Goal: Task Accomplishment & Management: Manage account settings

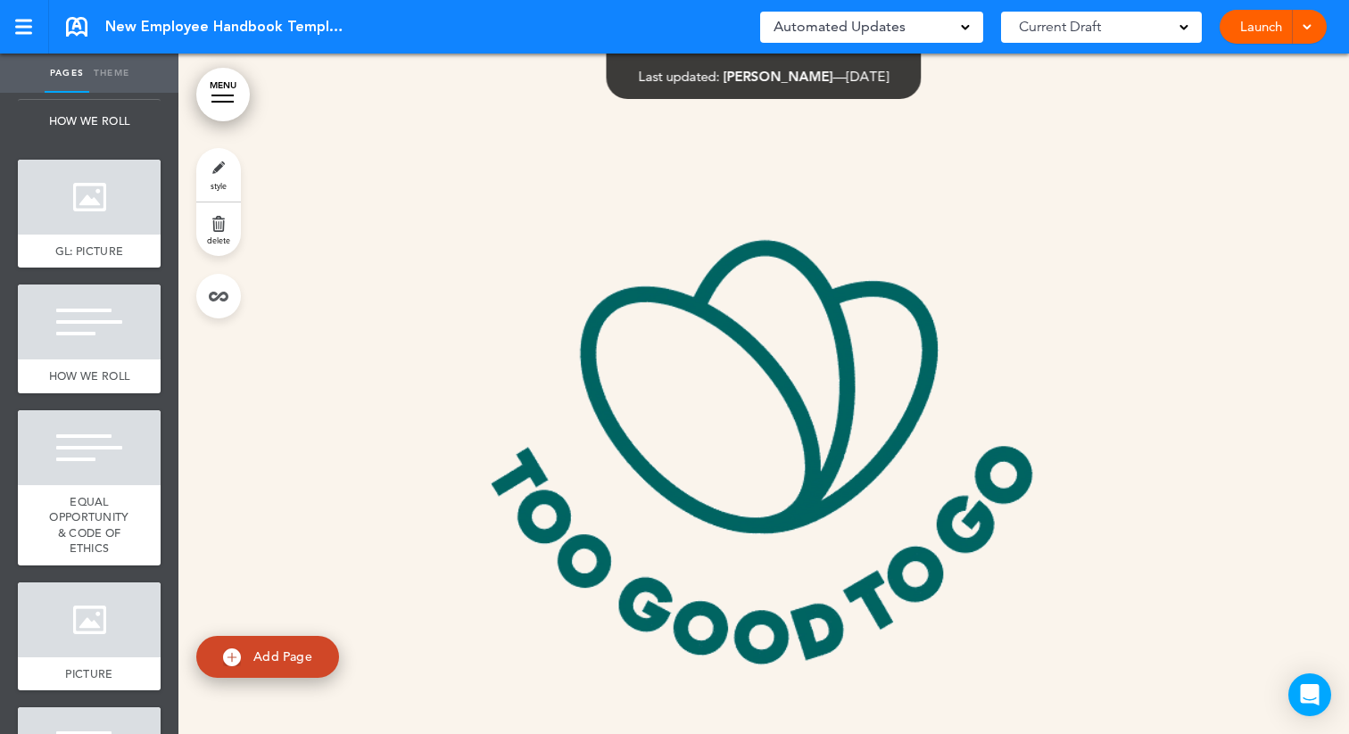
scroll to position [427, 0]
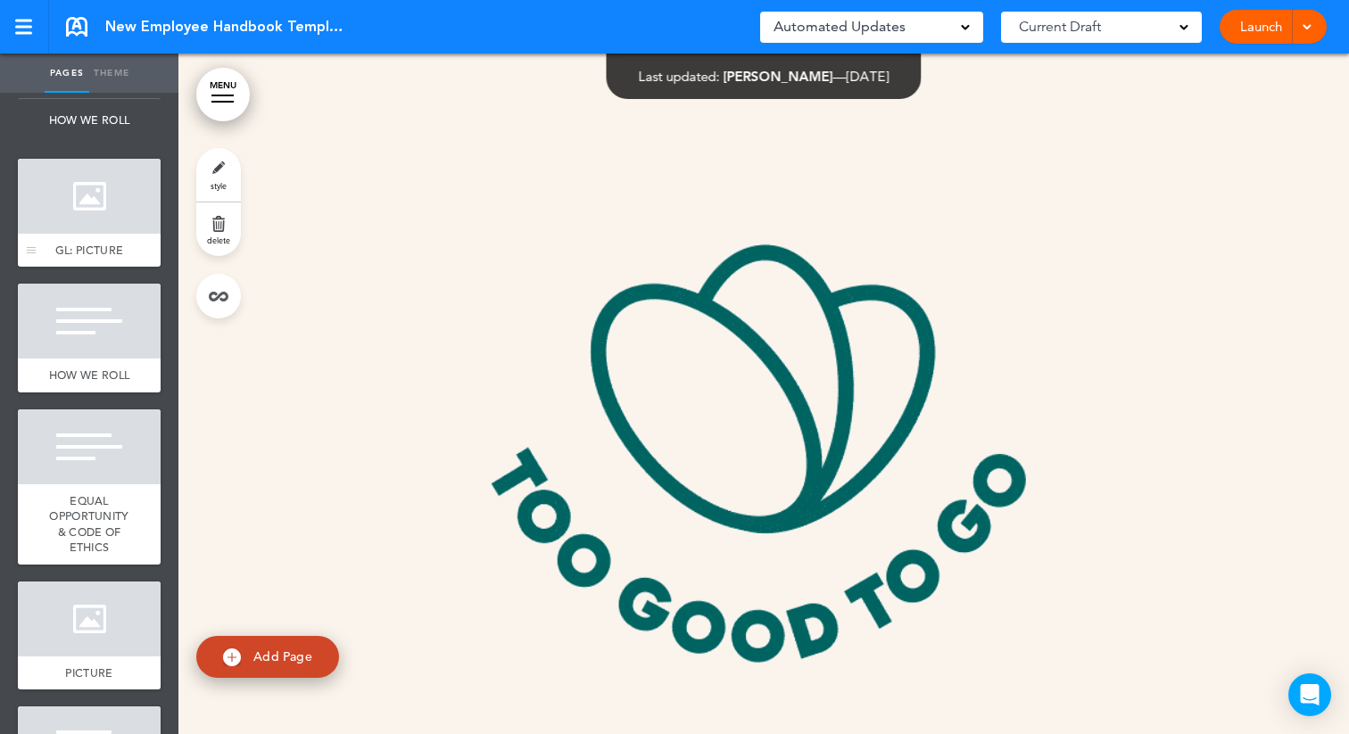
click at [104, 207] on div at bounding box center [89, 196] width 143 height 75
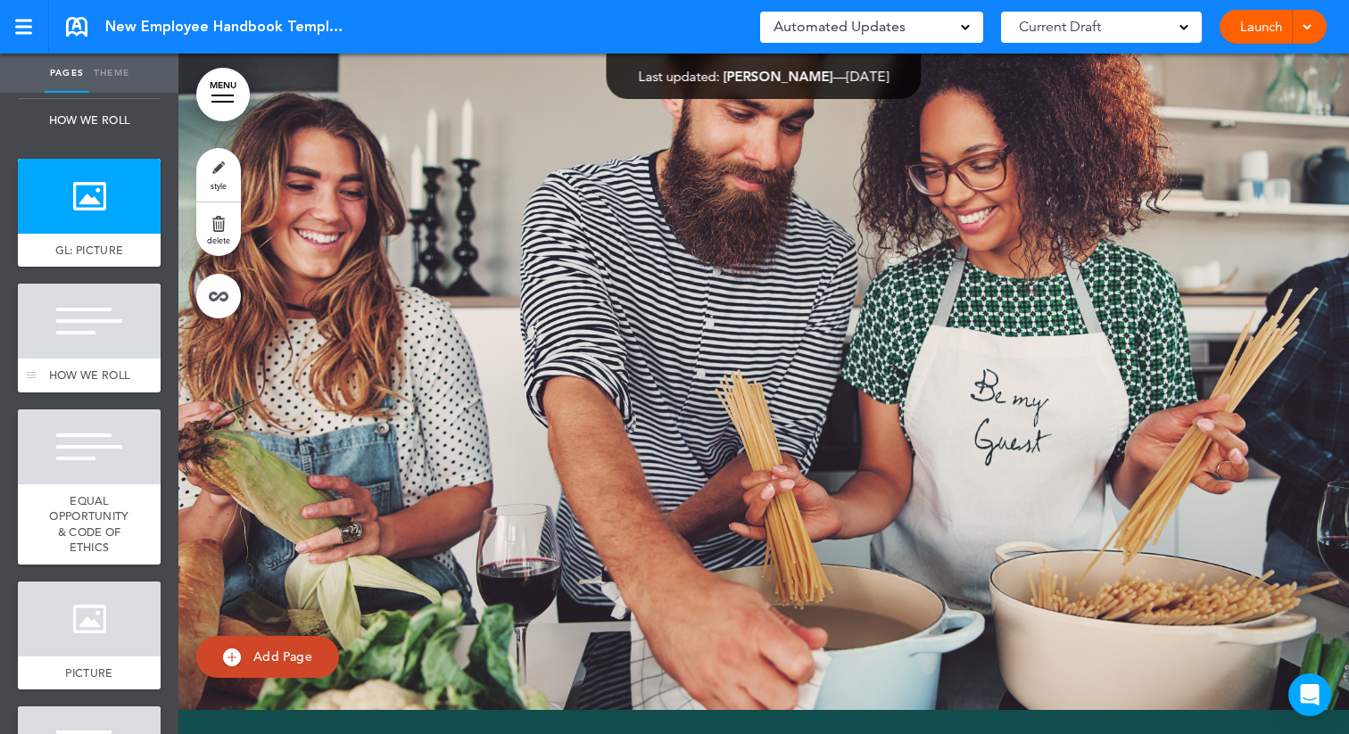
click at [77, 324] on div at bounding box center [89, 321] width 143 height 75
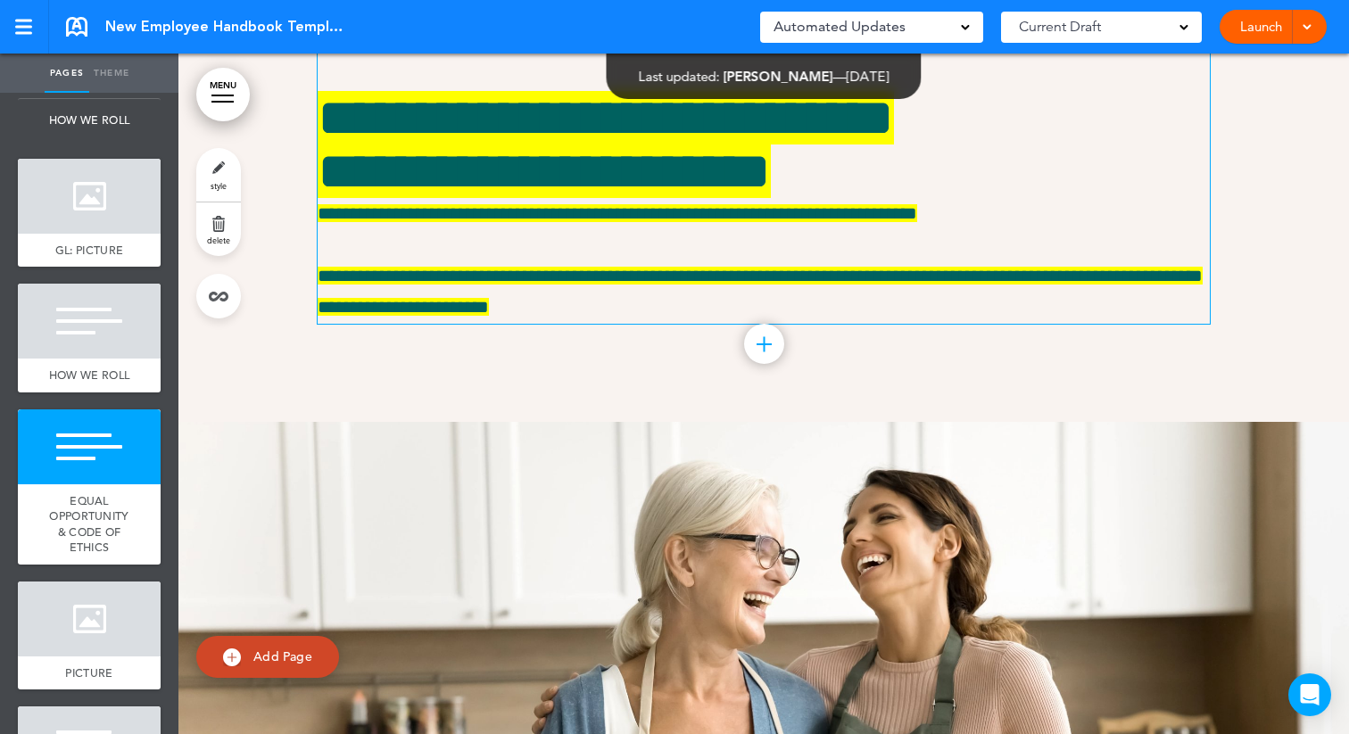
scroll to position [6080, 0]
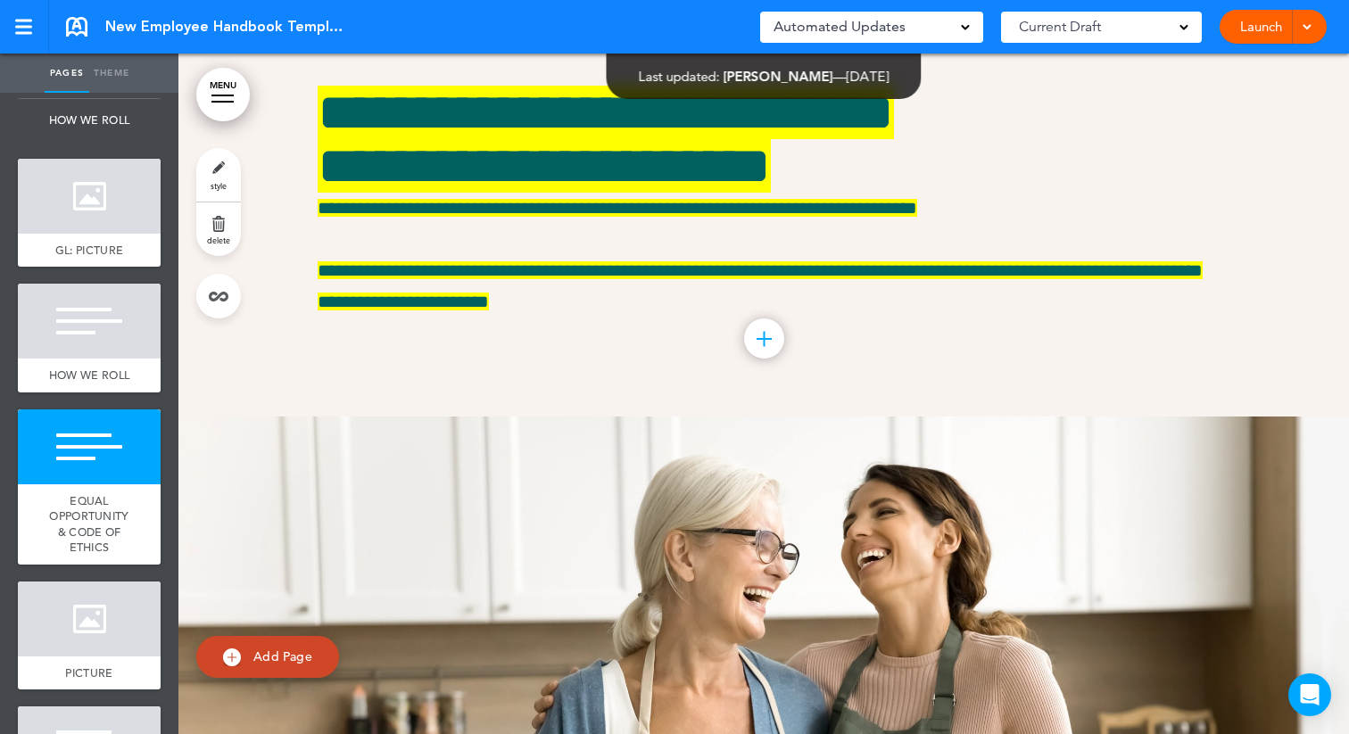
click at [764, 340] on div at bounding box center [764, 339] width 15 height 2
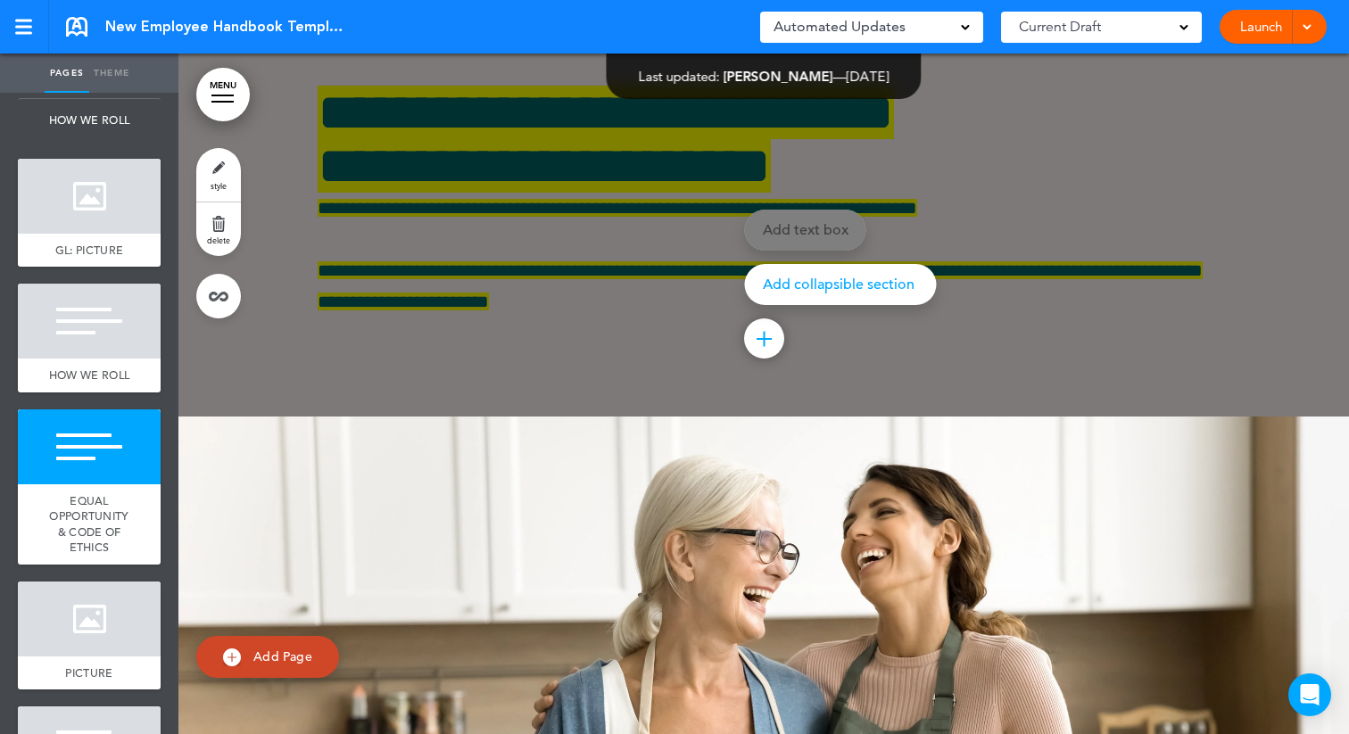
click at [658, 485] on div at bounding box center [852, 367] width 1349 height 734
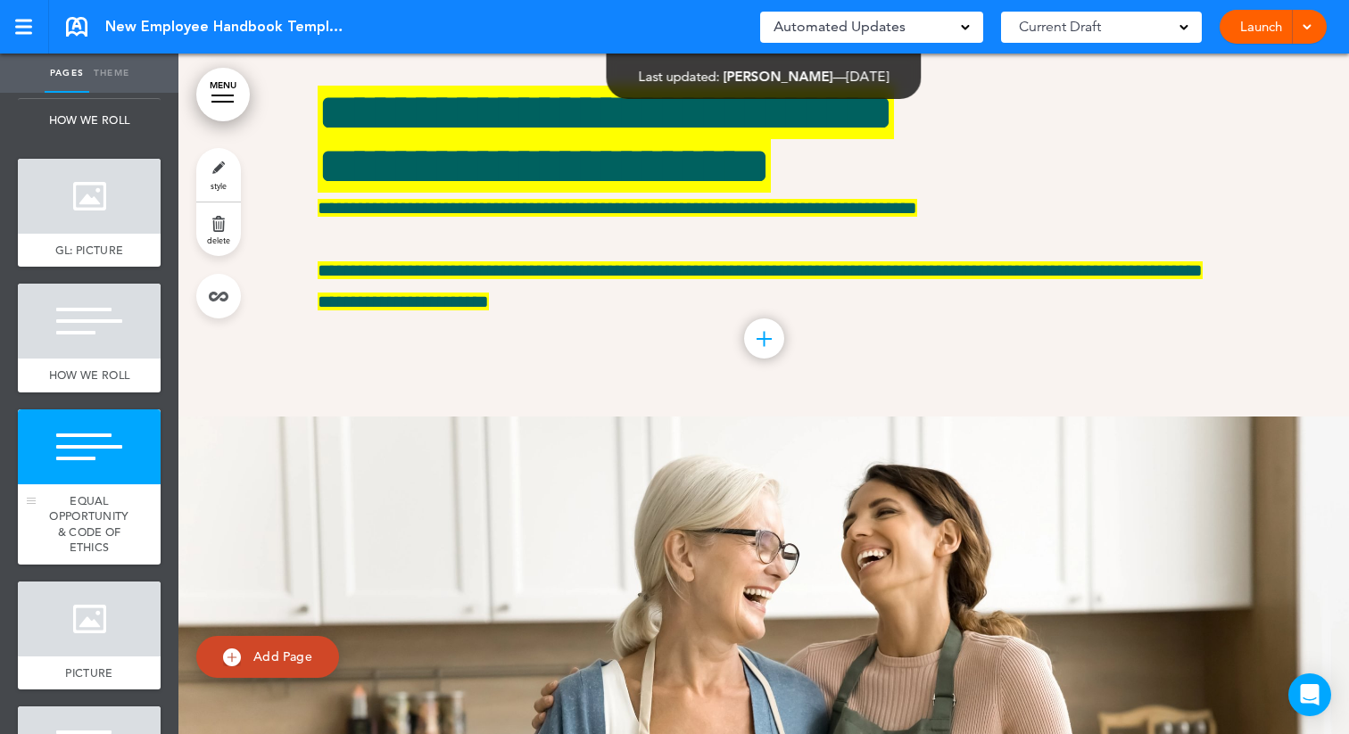
click at [108, 480] on div at bounding box center [89, 447] width 143 height 75
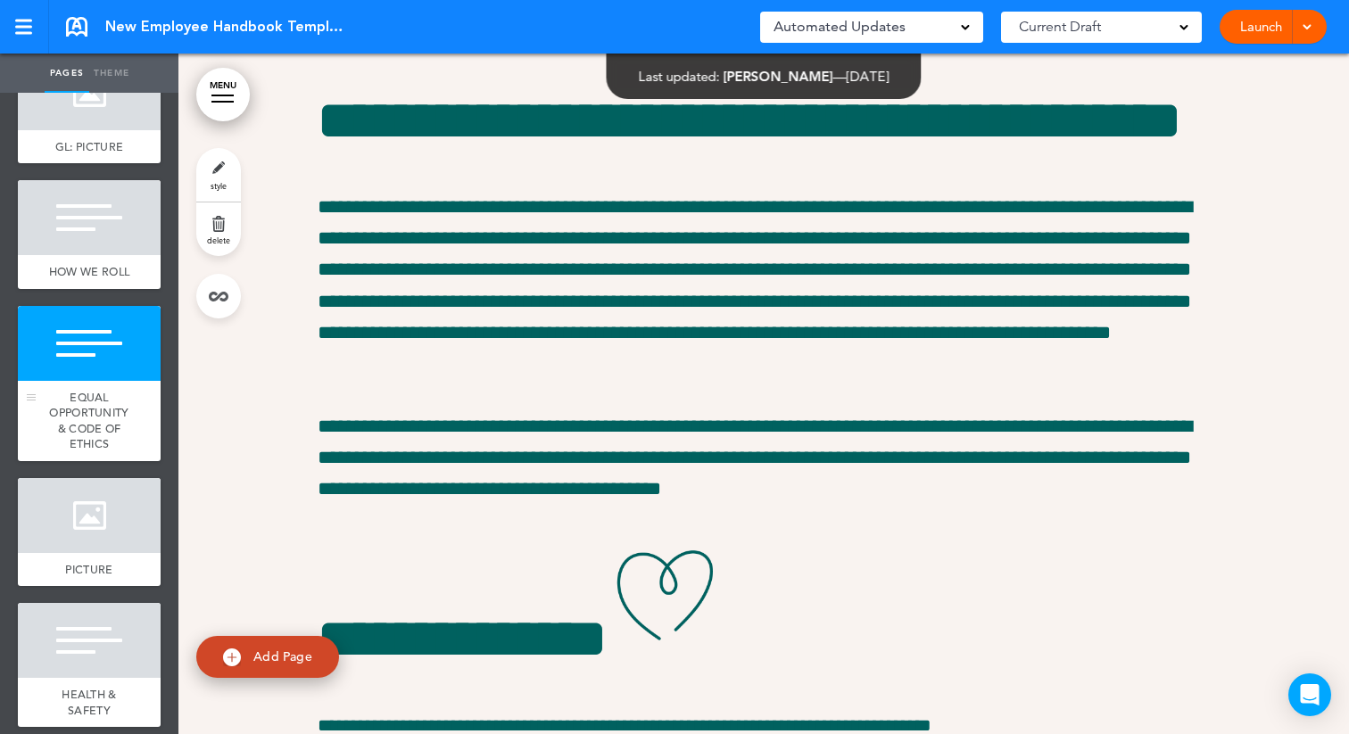
scroll to position [521, 0]
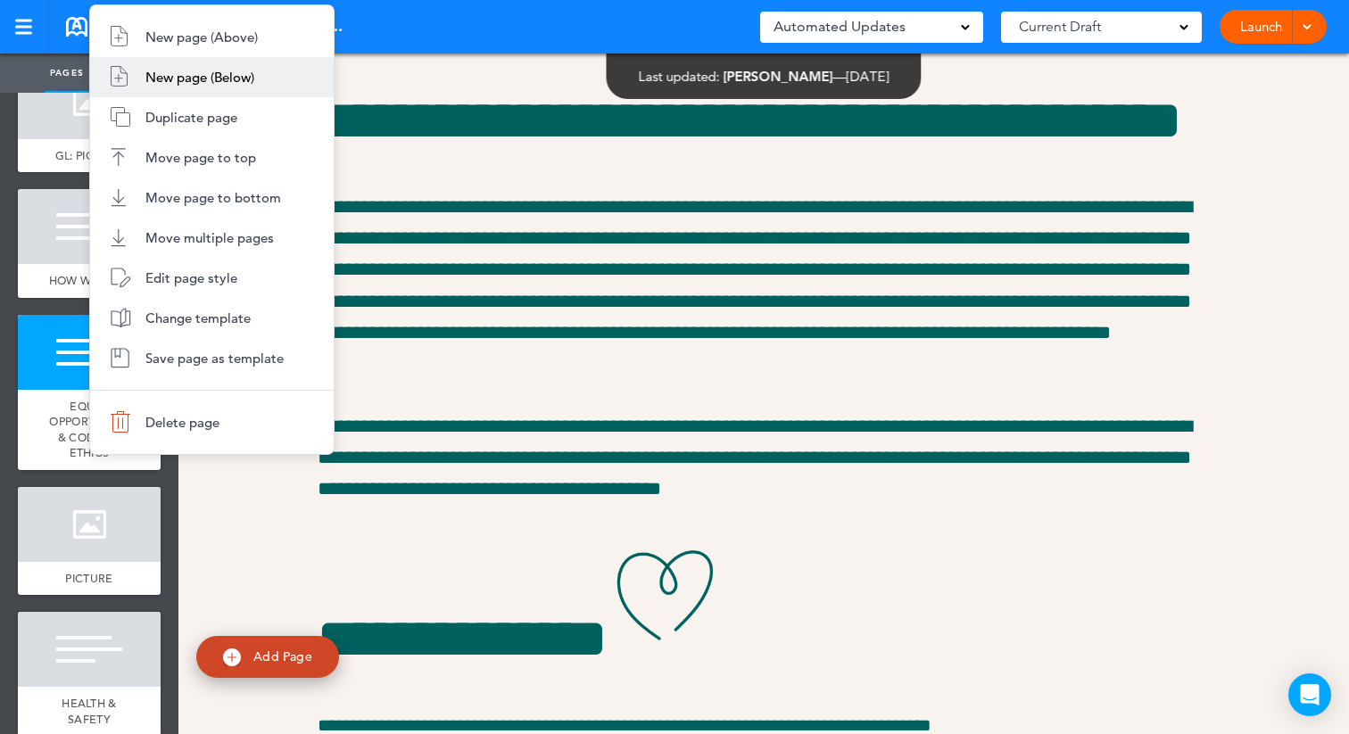
click at [210, 69] on span "New page (Below)" at bounding box center [199, 77] width 109 height 17
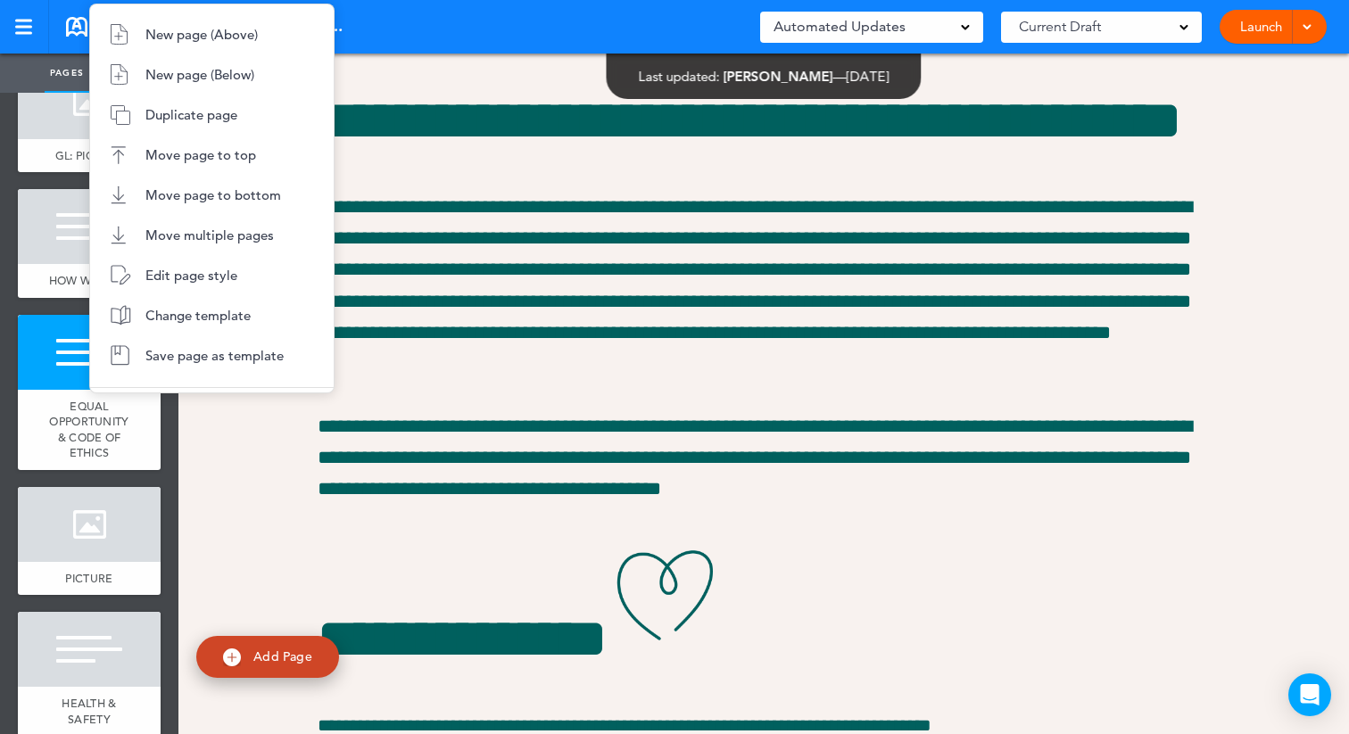
type input "********"
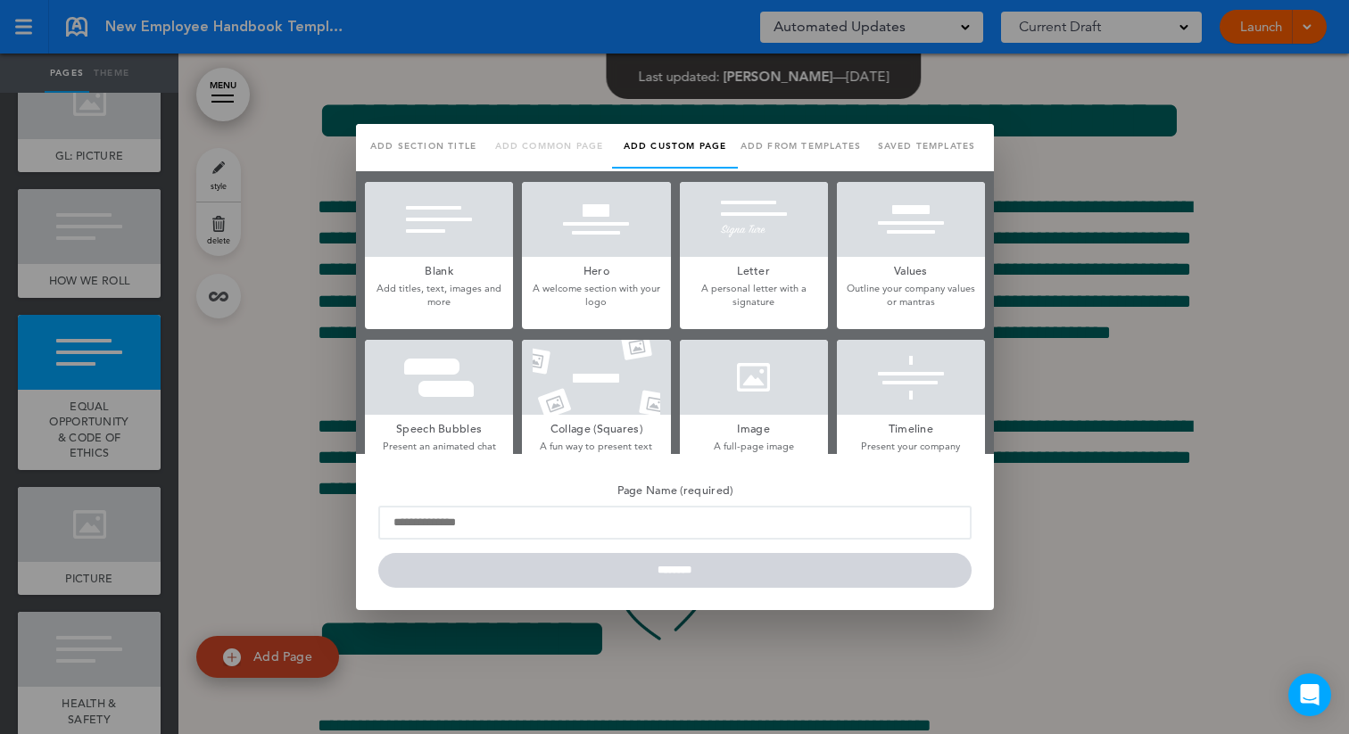
scroll to position [0, 0]
click at [439, 282] on p "Add titles, text, images and more" at bounding box center [439, 296] width 148 height 28
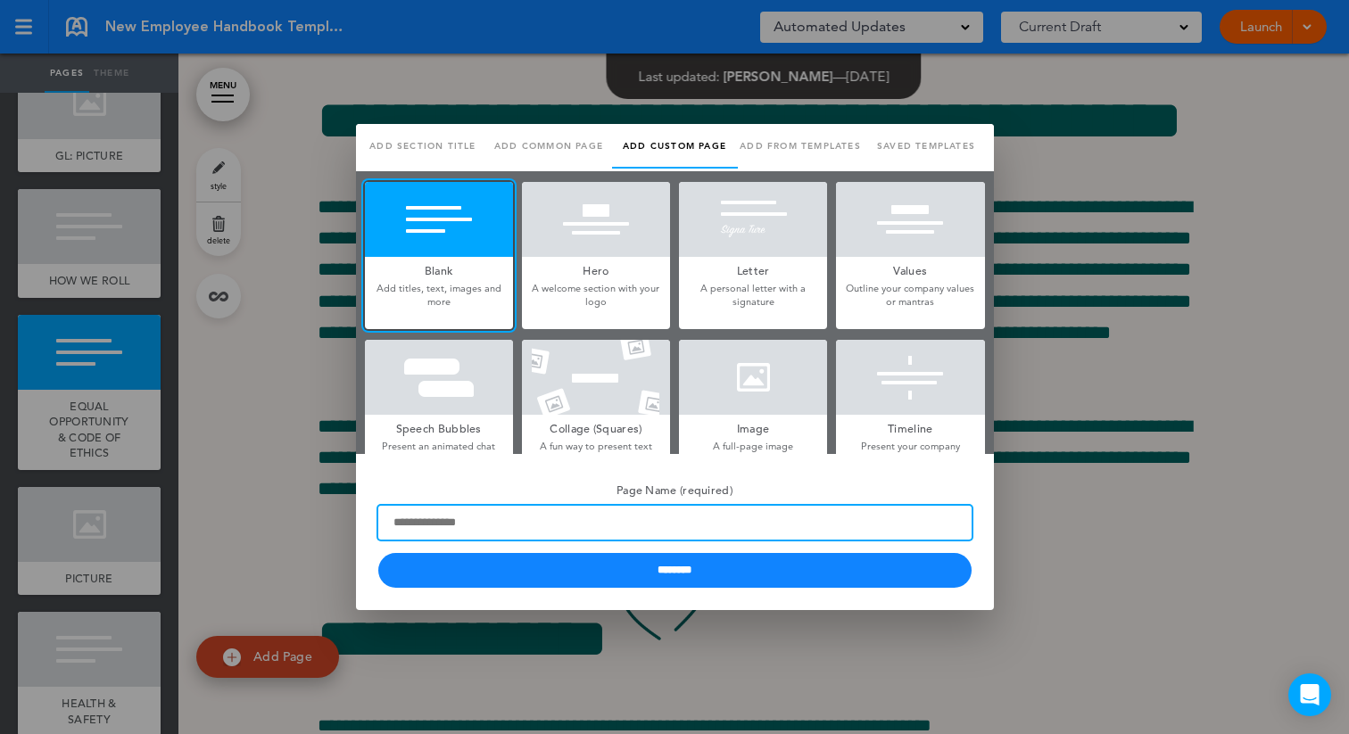
click at [508, 517] on input "Page Name (required)" at bounding box center [674, 523] width 593 height 34
click at [448, 509] on input "Page Name (required)" at bounding box center [674, 523] width 593 height 34
type input "**********"
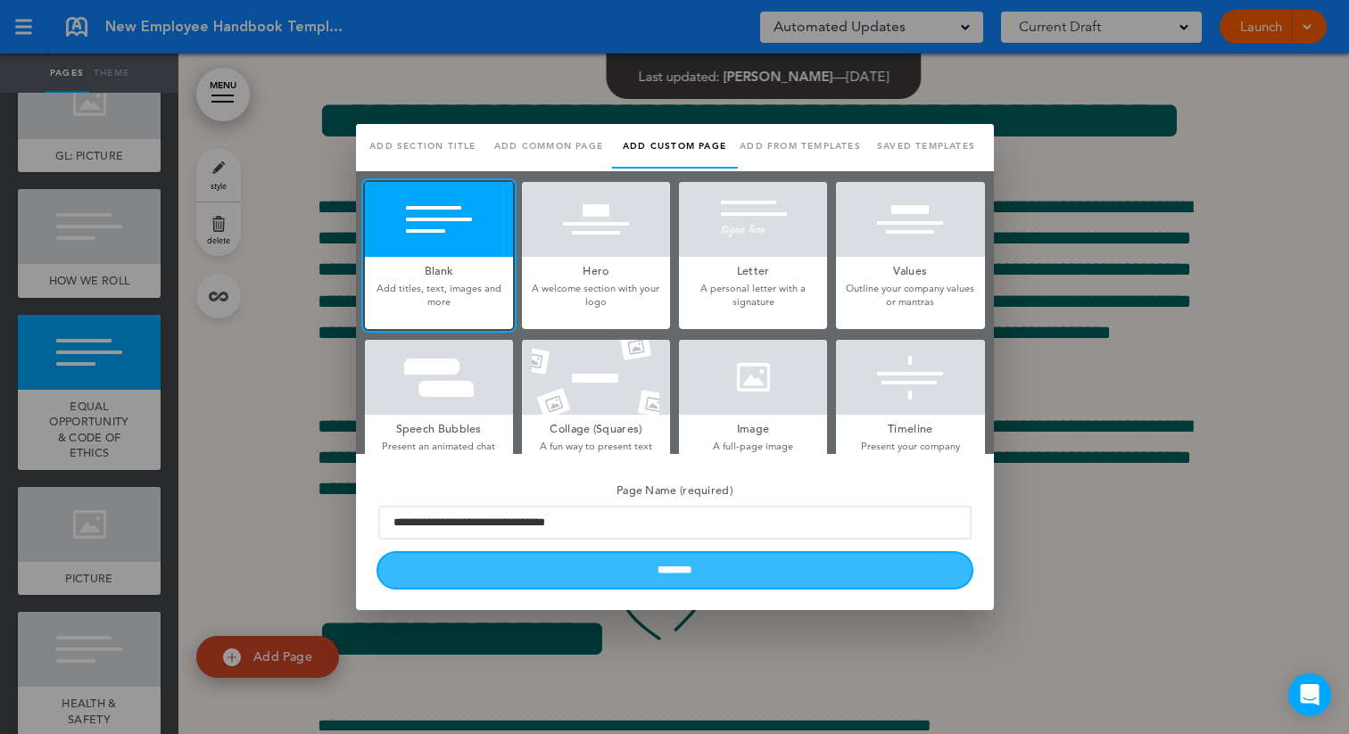
click at [607, 569] on input "********" at bounding box center [674, 570] width 593 height 35
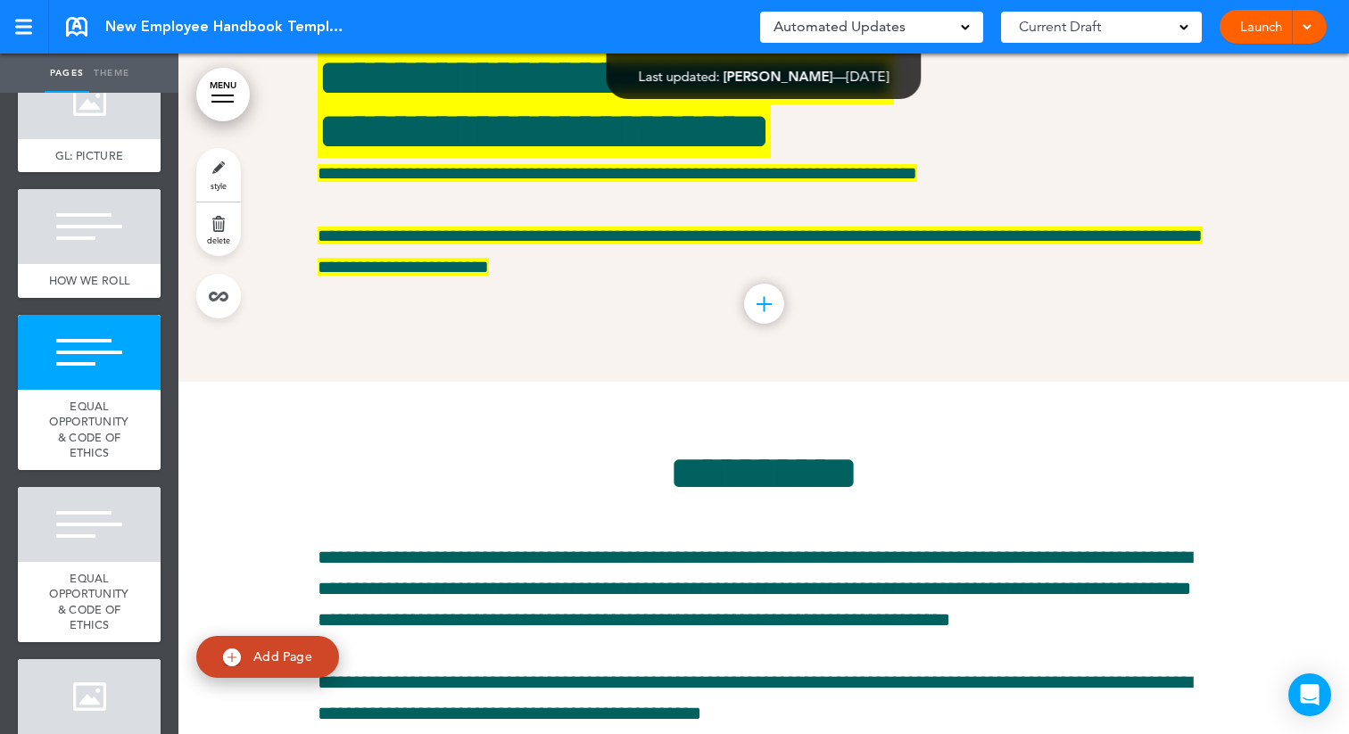
scroll to position [6085, 0]
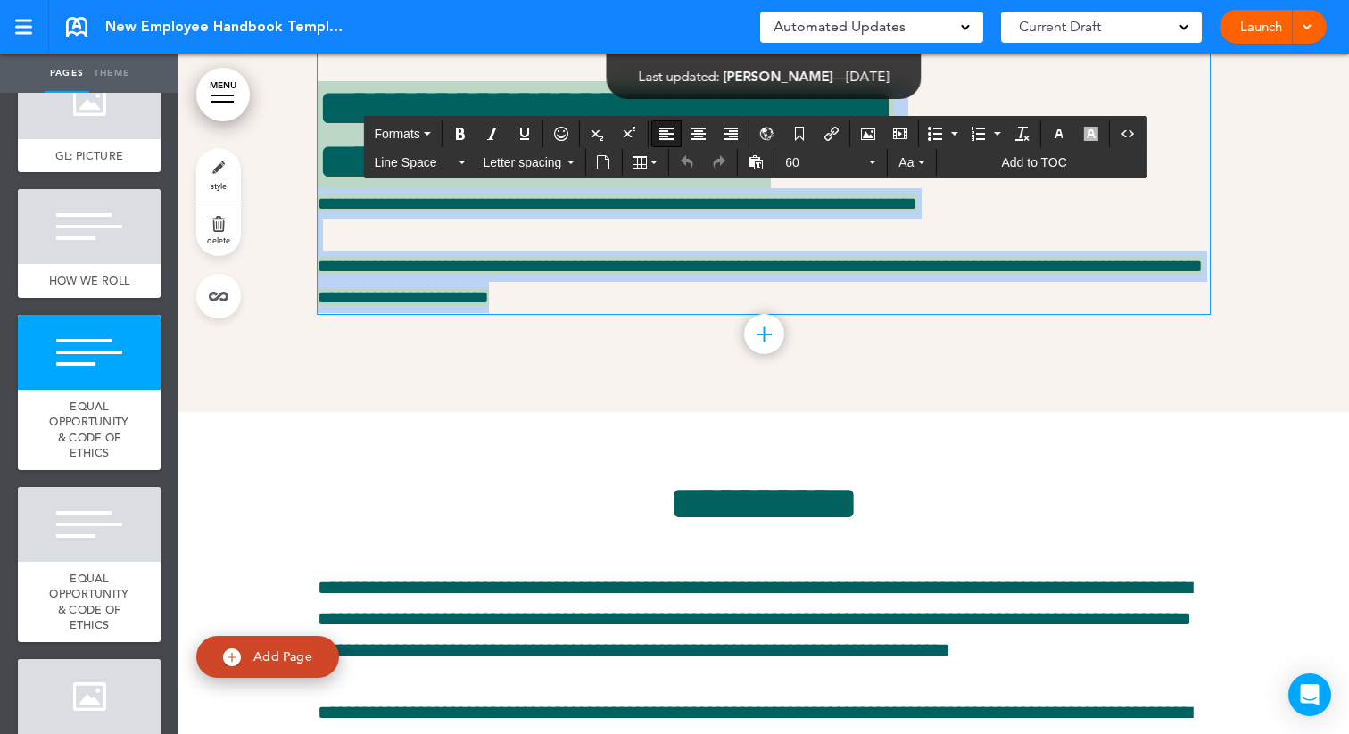
drag, startPoint x: 668, startPoint y: 446, endPoint x: 327, endPoint y: 249, distance: 394.6
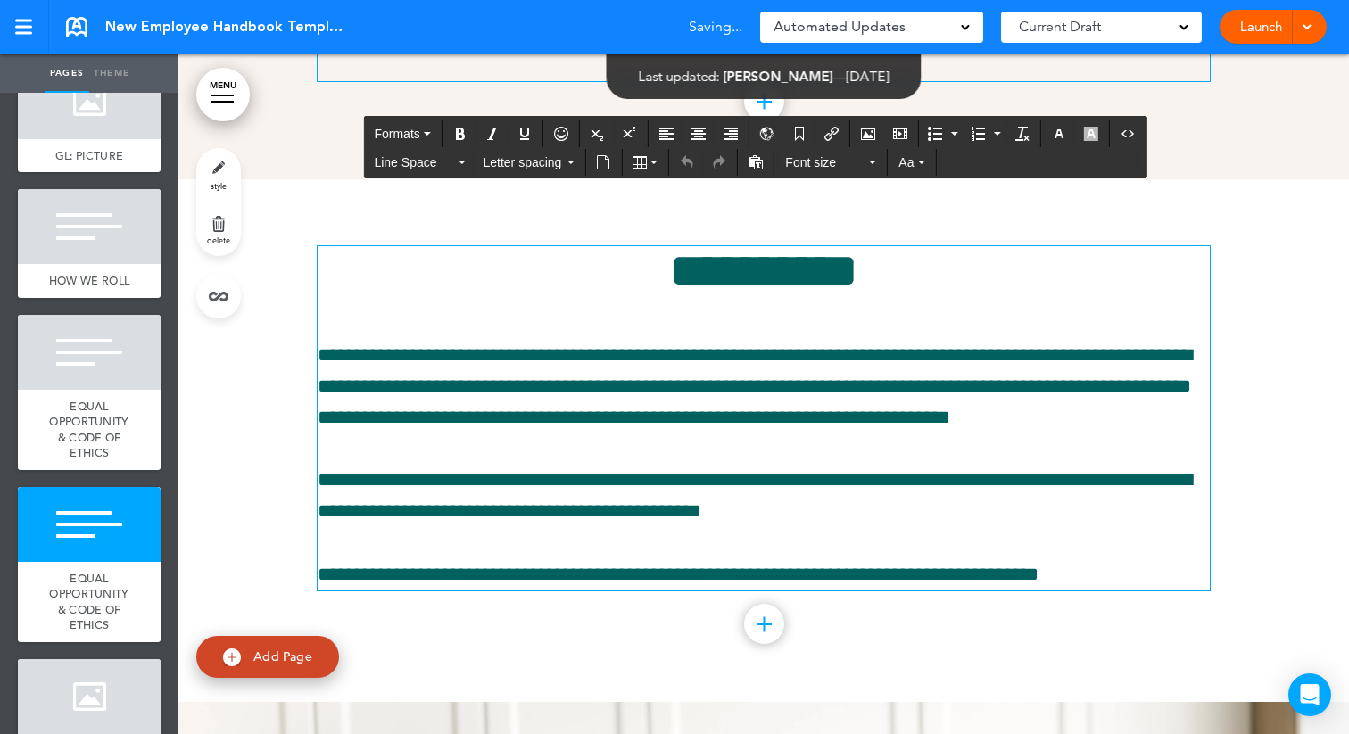
click at [635, 435] on p "**********" at bounding box center [764, 387] width 892 height 95
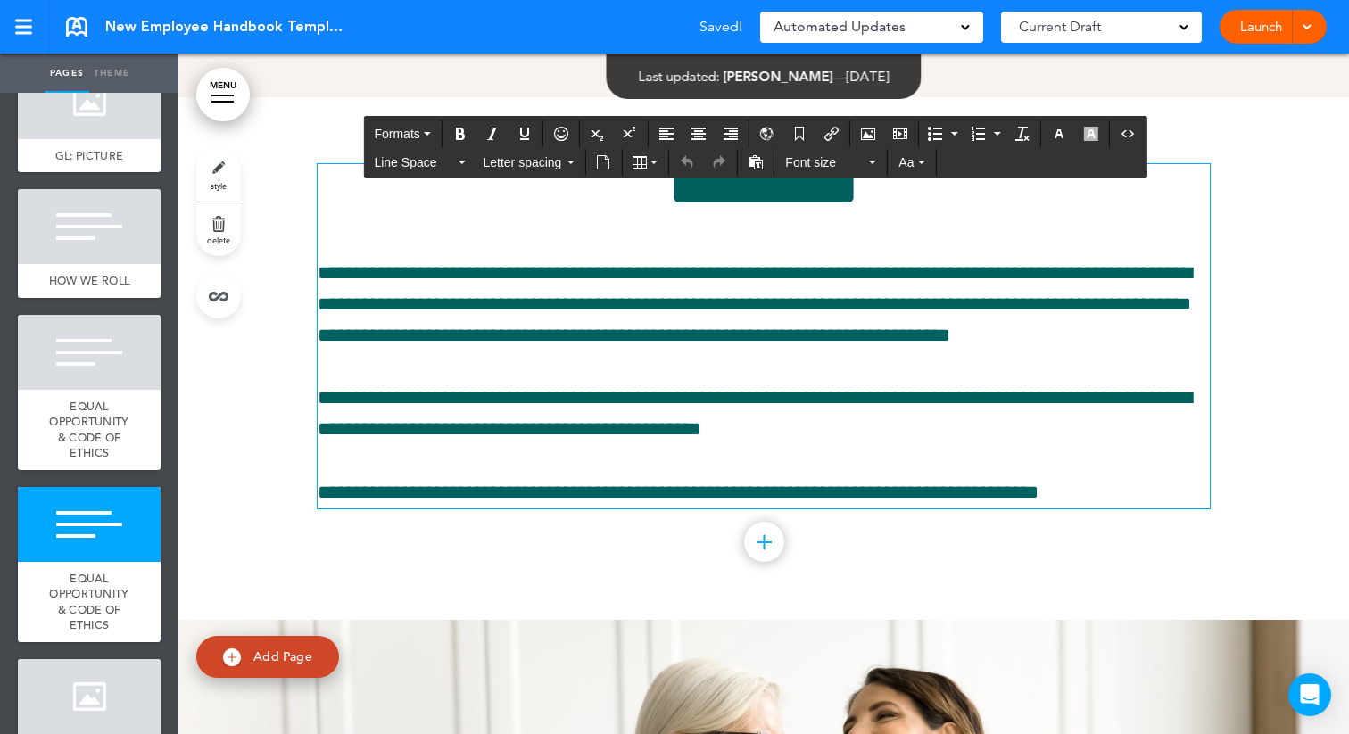
scroll to position [6187, 0]
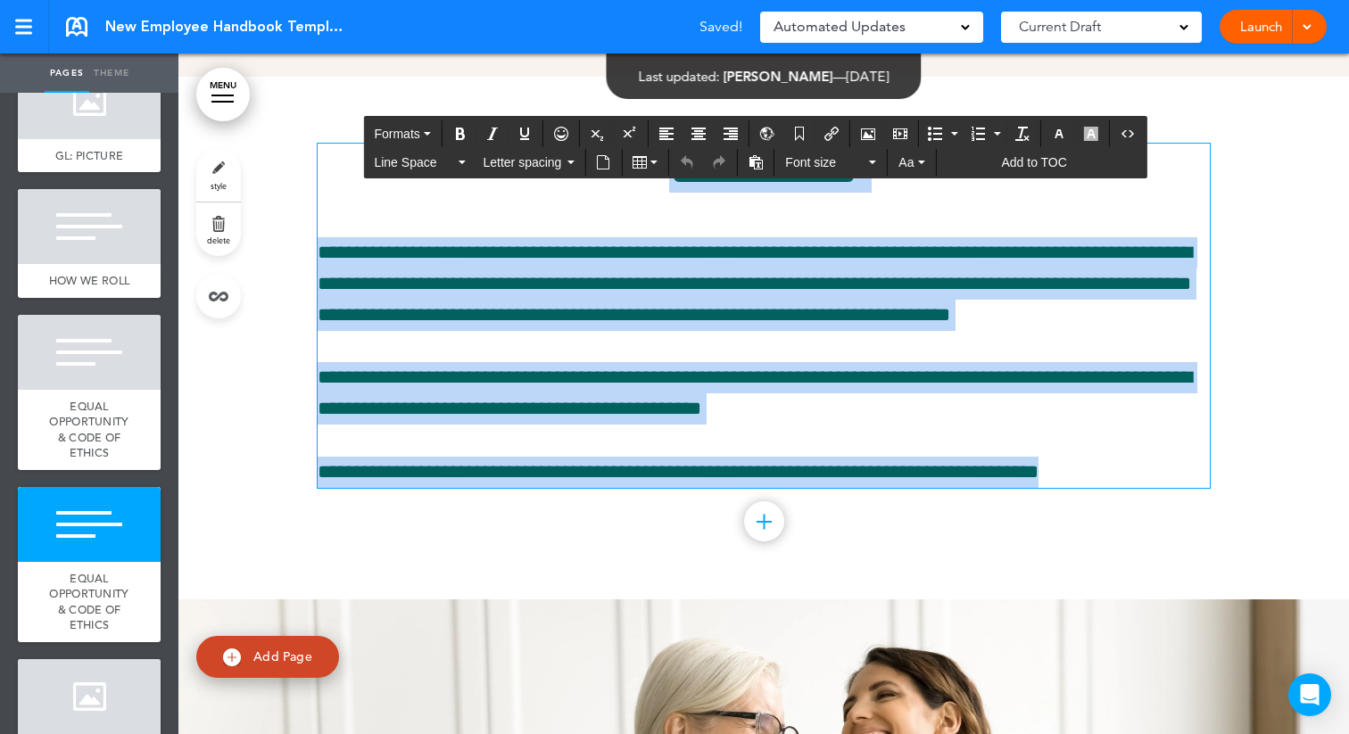
drag, startPoint x: 1107, startPoint y: 619, endPoint x: 592, endPoint y: 324, distance: 593.7
click at [592, 324] on div "**********" at bounding box center [764, 316] width 892 height 344
copy div "**********"
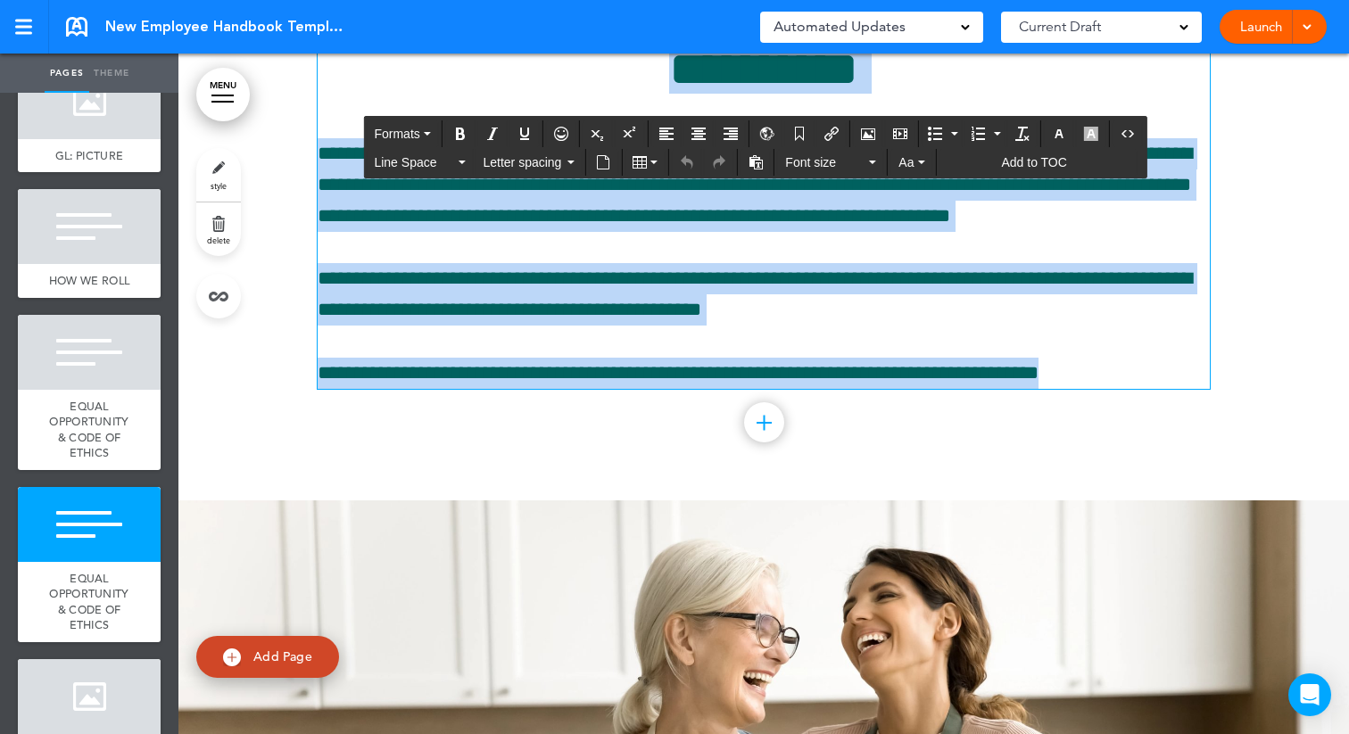
scroll to position [6278, 0]
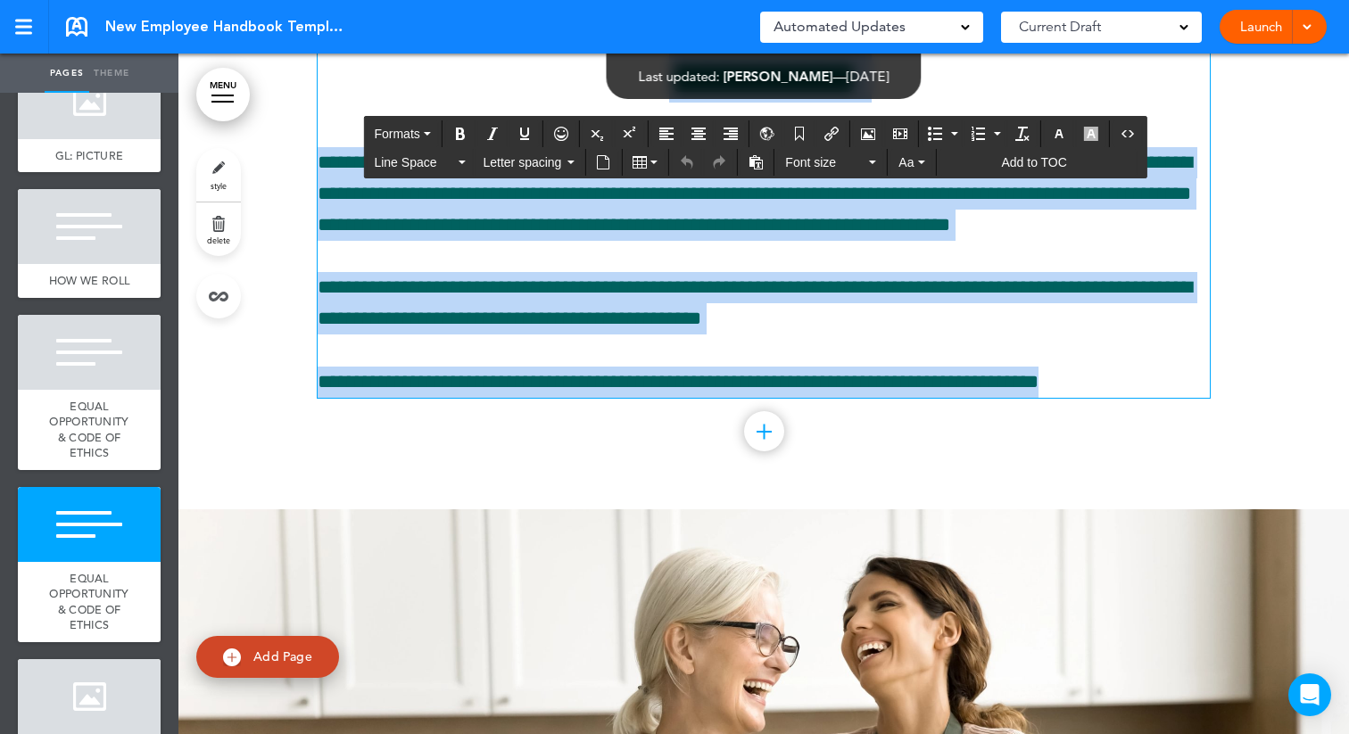
paste div
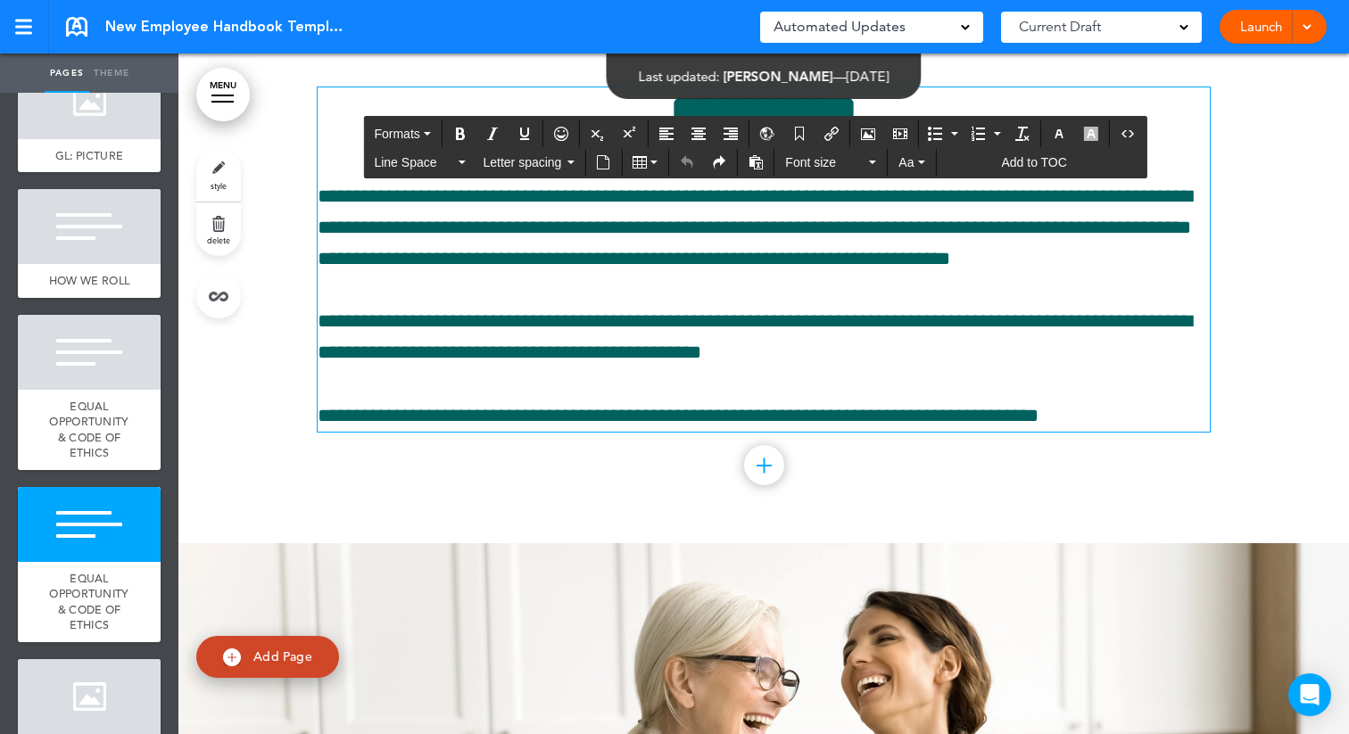
scroll to position [6245, 0]
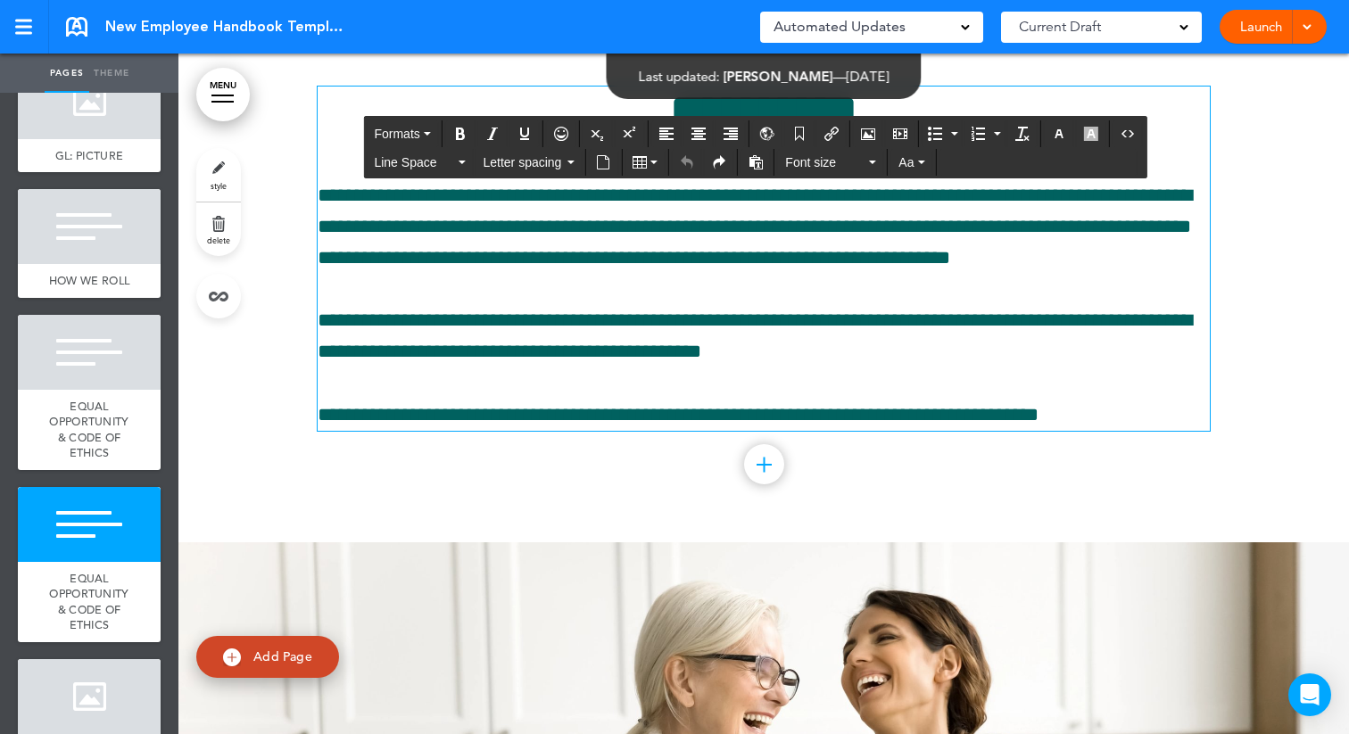
click at [507, 431] on div "**********" at bounding box center [764, 259] width 892 height 344
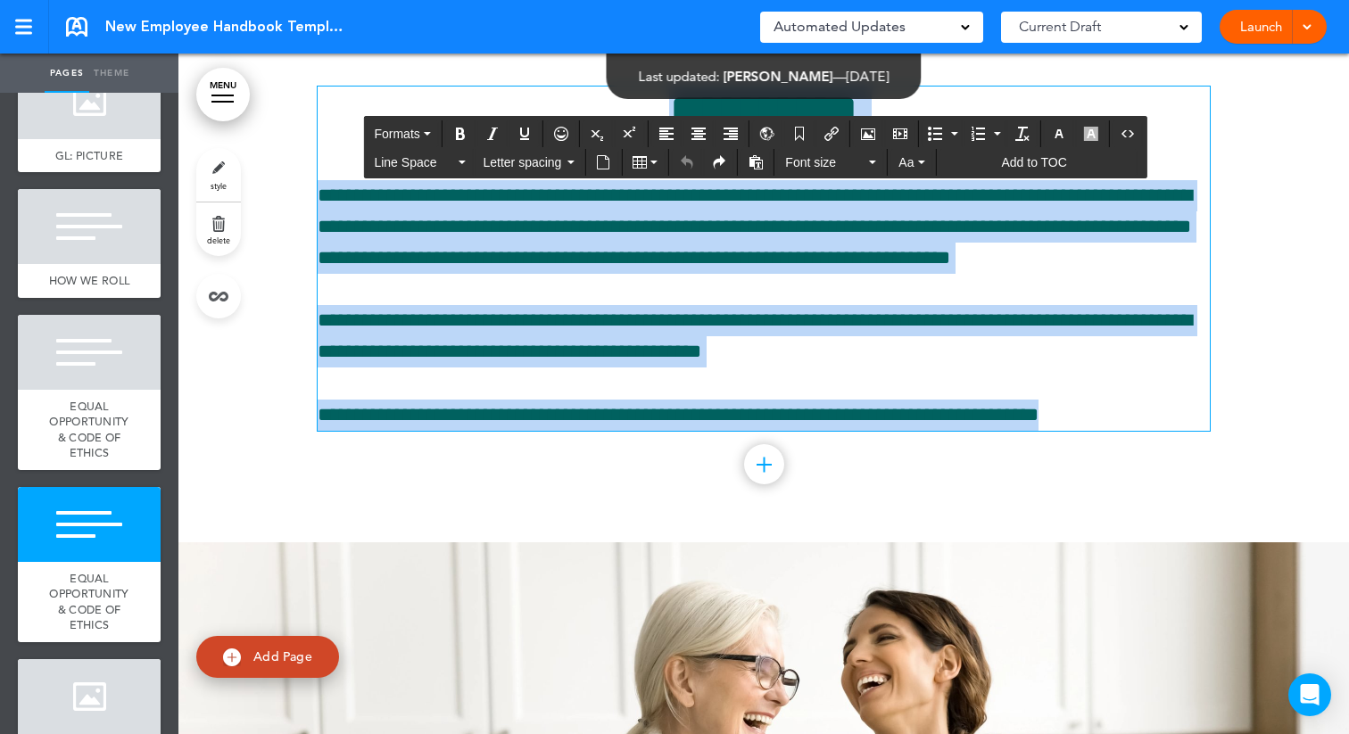
drag, startPoint x: 1097, startPoint y: 560, endPoint x: 427, endPoint y: 244, distance: 741.3
click at [427, 244] on div "**********" at bounding box center [764, 259] width 892 height 344
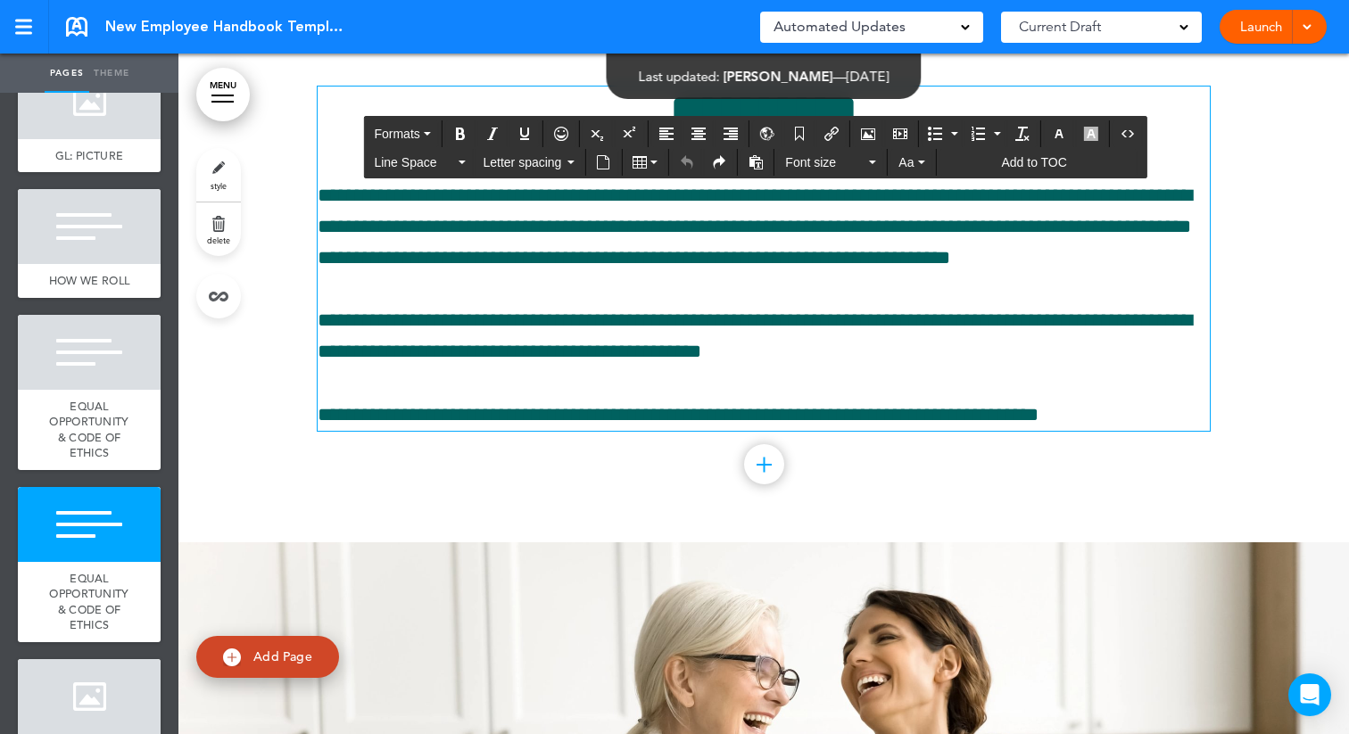
click at [700, 368] on p "**********" at bounding box center [764, 336] width 892 height 62
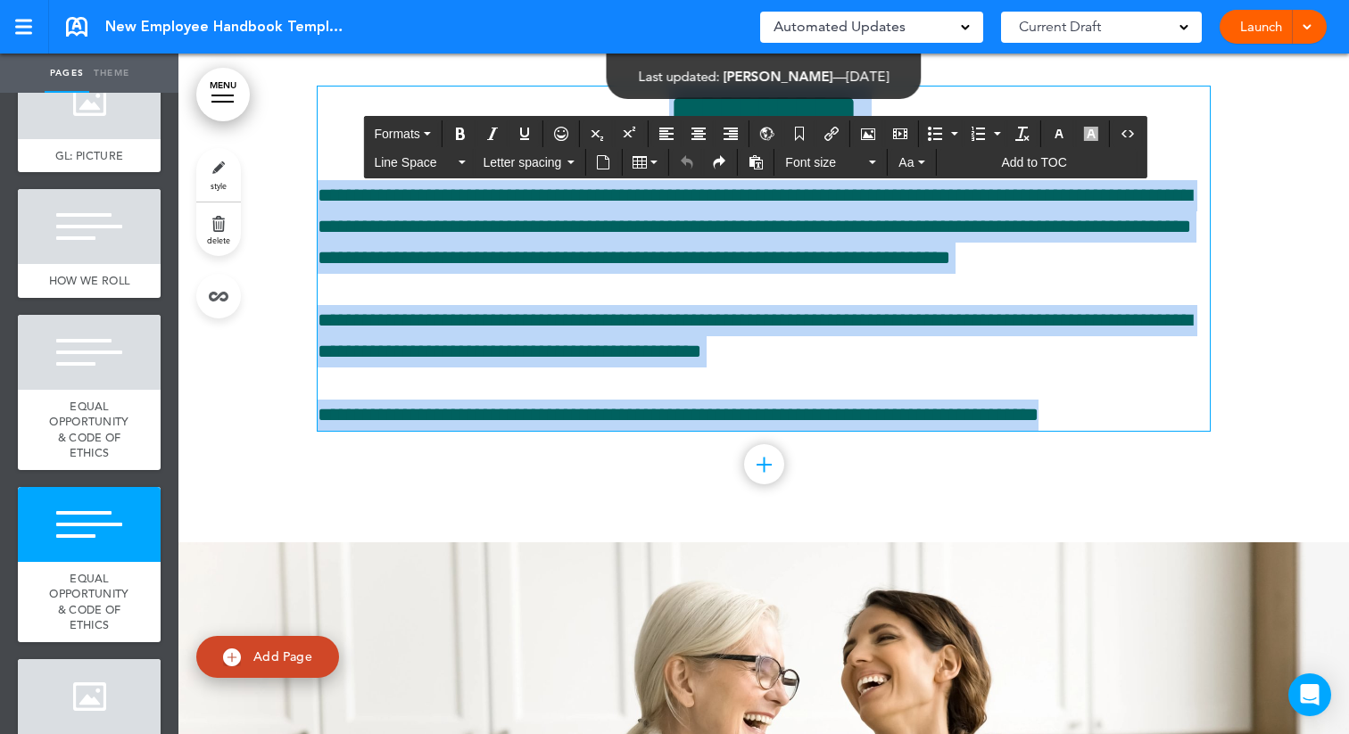
drag, startPoint x: 1117, startPoint y: 556, endPoint x: 496, endPoint y: 261, distance: 687.4
click at [496, 261] on div "**********" at bounding box center [764, 259] width 892 height 344
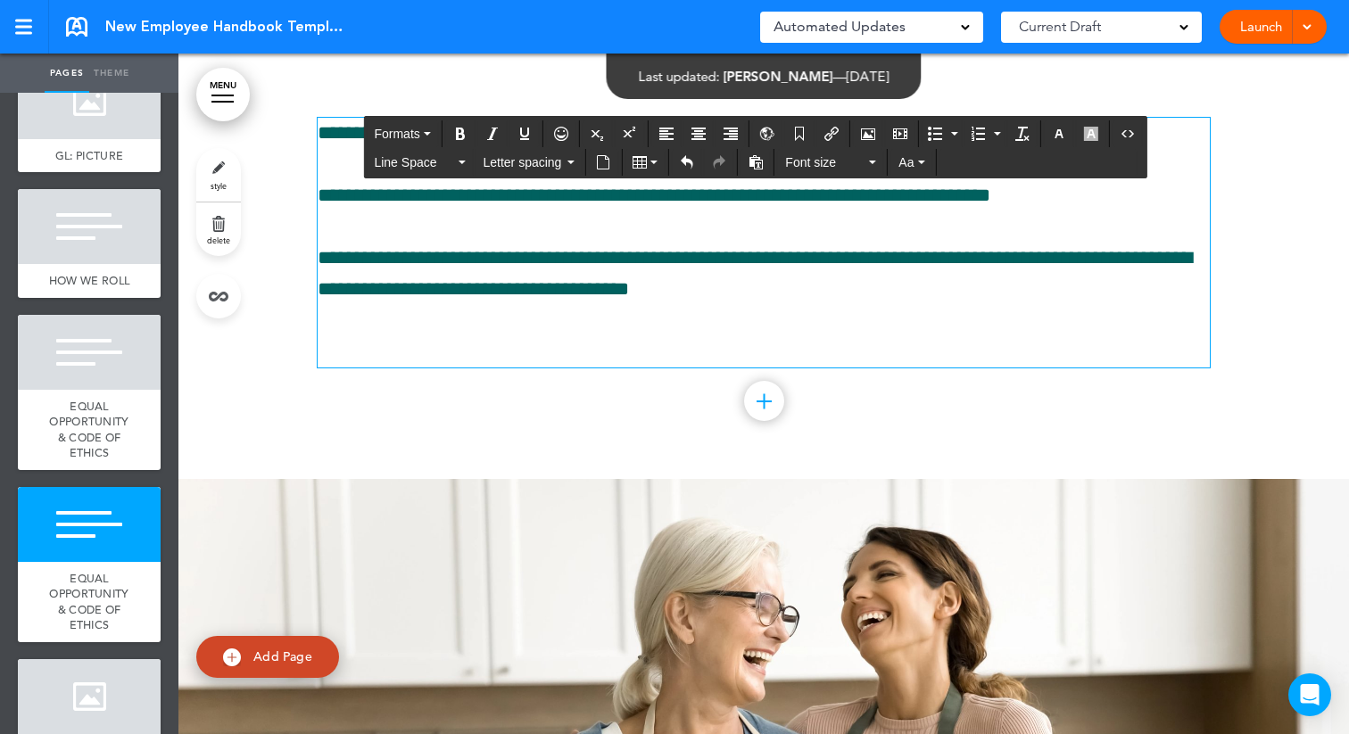
scroll to position [6199, 0]
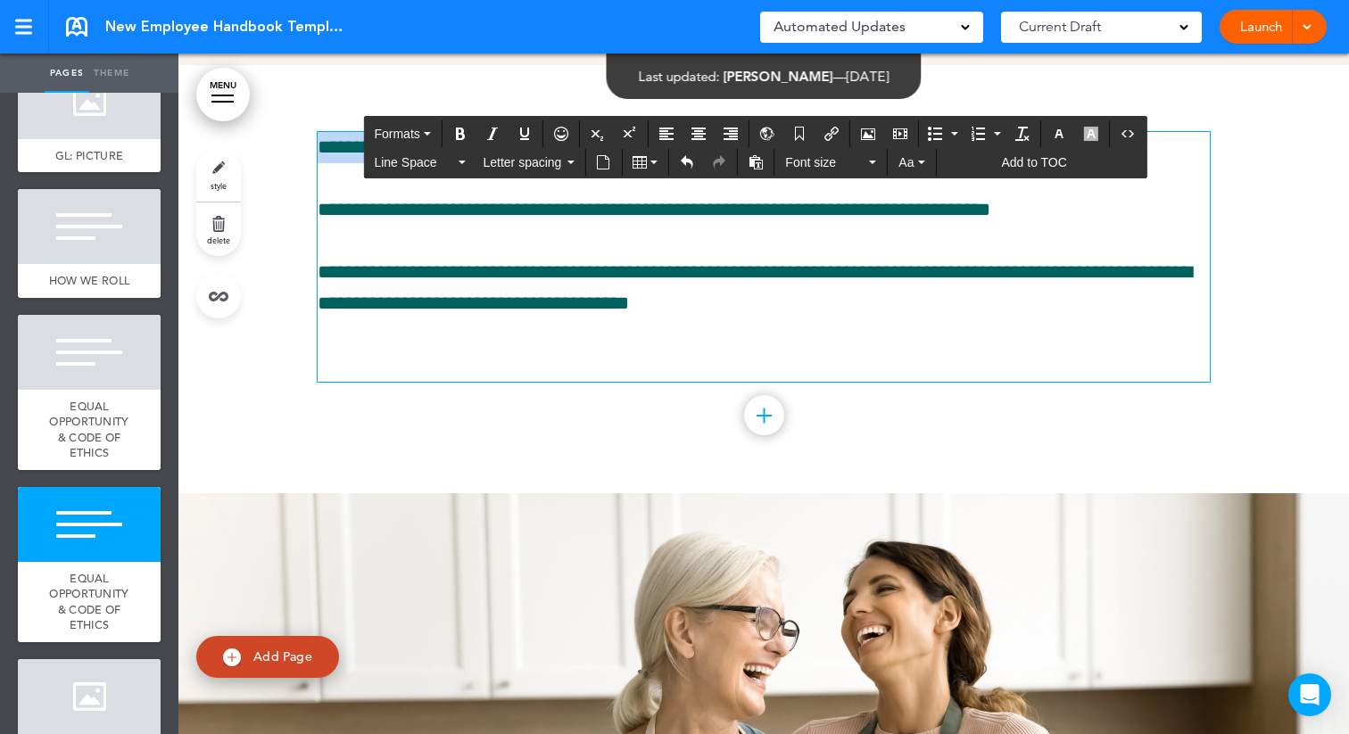
drag, startPoint x: 895, startPoint y: 297, endPoint x: 317, endPoint y: 274, distance: 578.8
click at [317, 274] on div "**********" at bounding box center [763, 279] width 1171 height 429
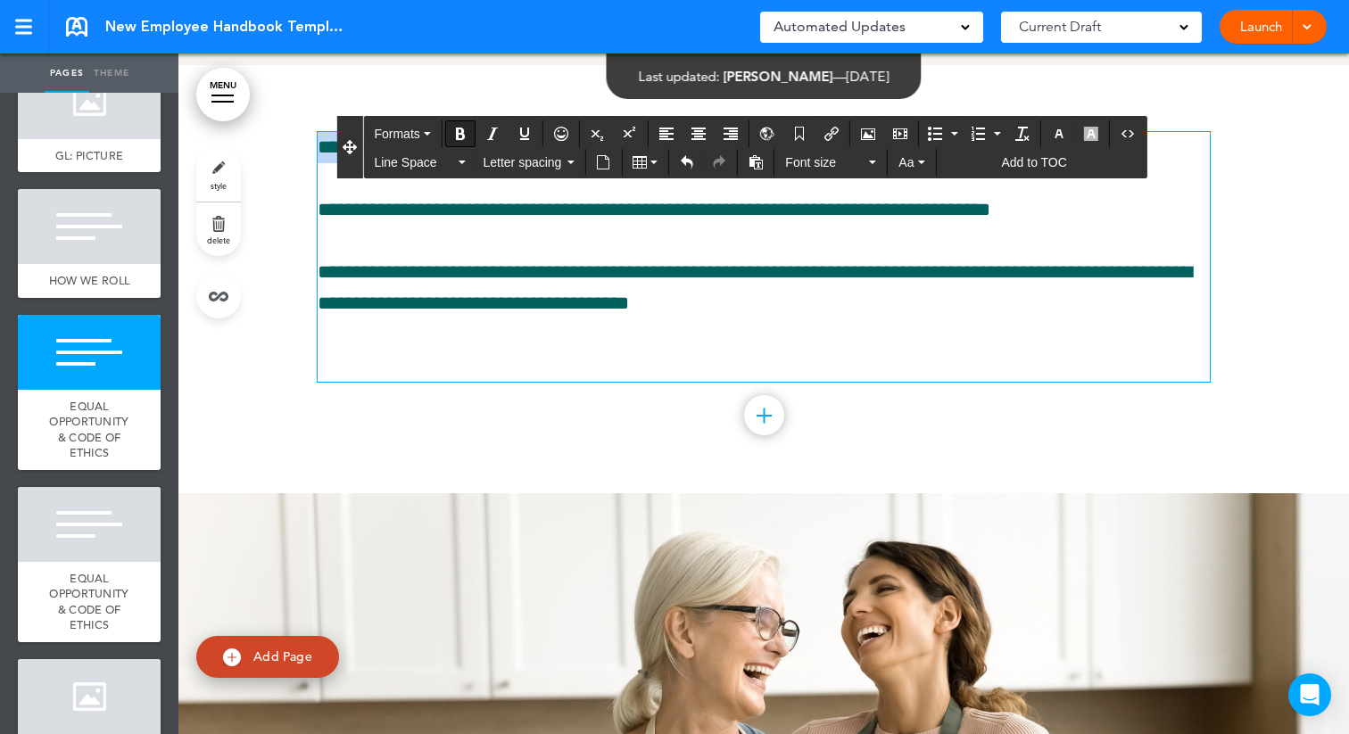
click at [456, 138] on icon "Bold" at bounding box center [460, 134] width 14 height 14
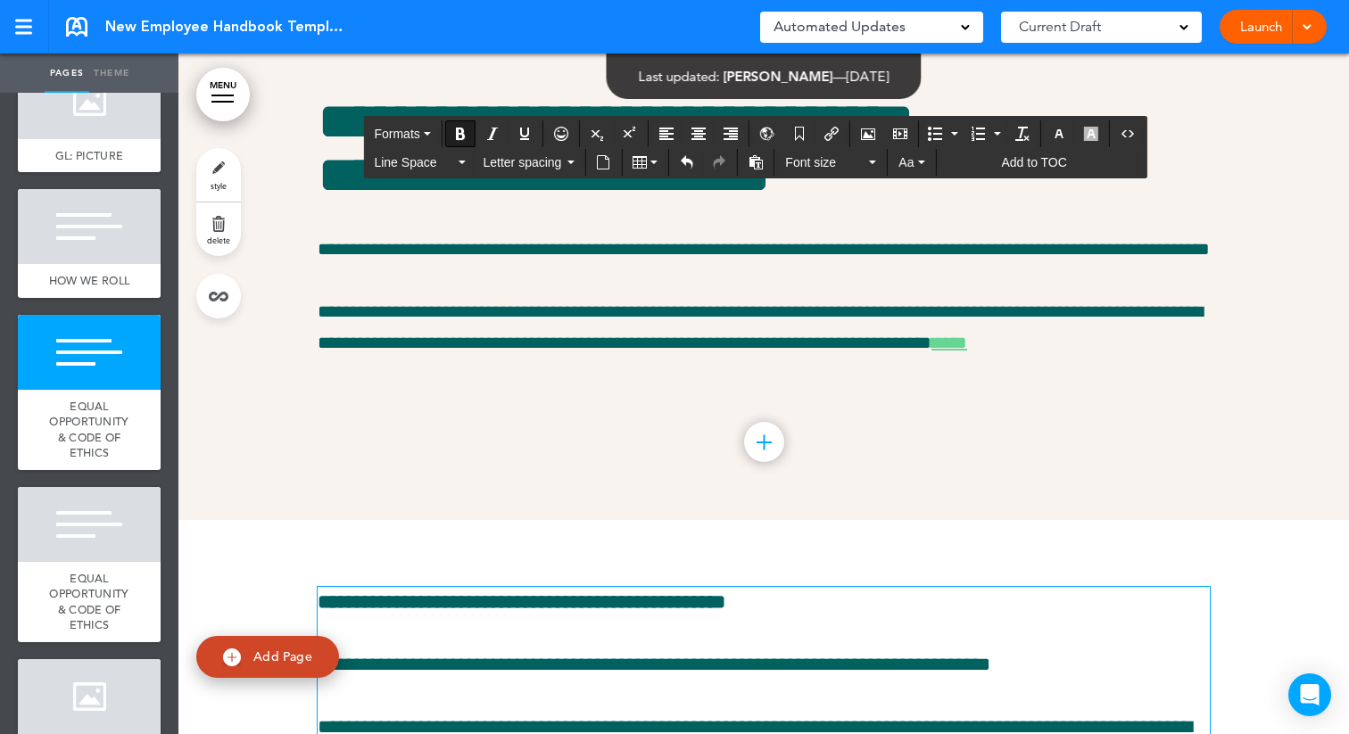
scroll to position [5737, 0]
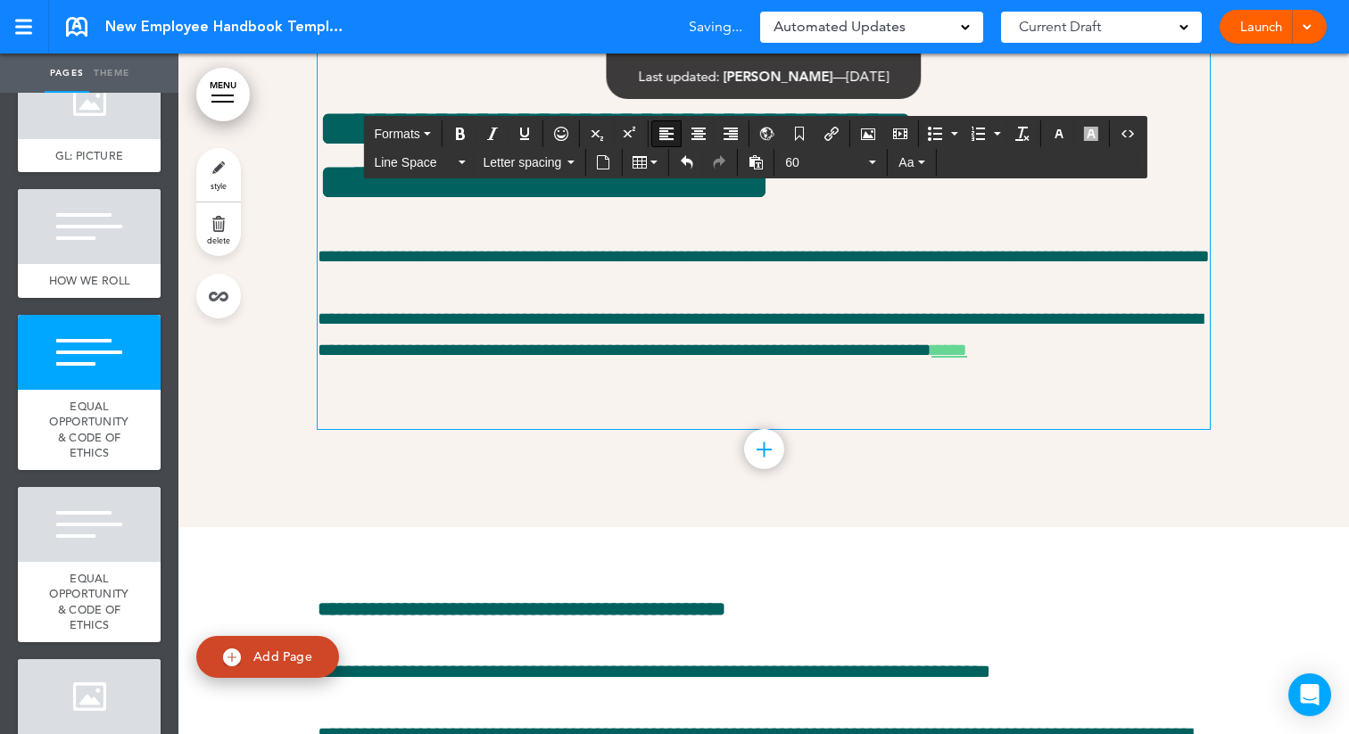
click at [684, 209] on span "**********" at bounding box center [544, 182] width 453 height 54
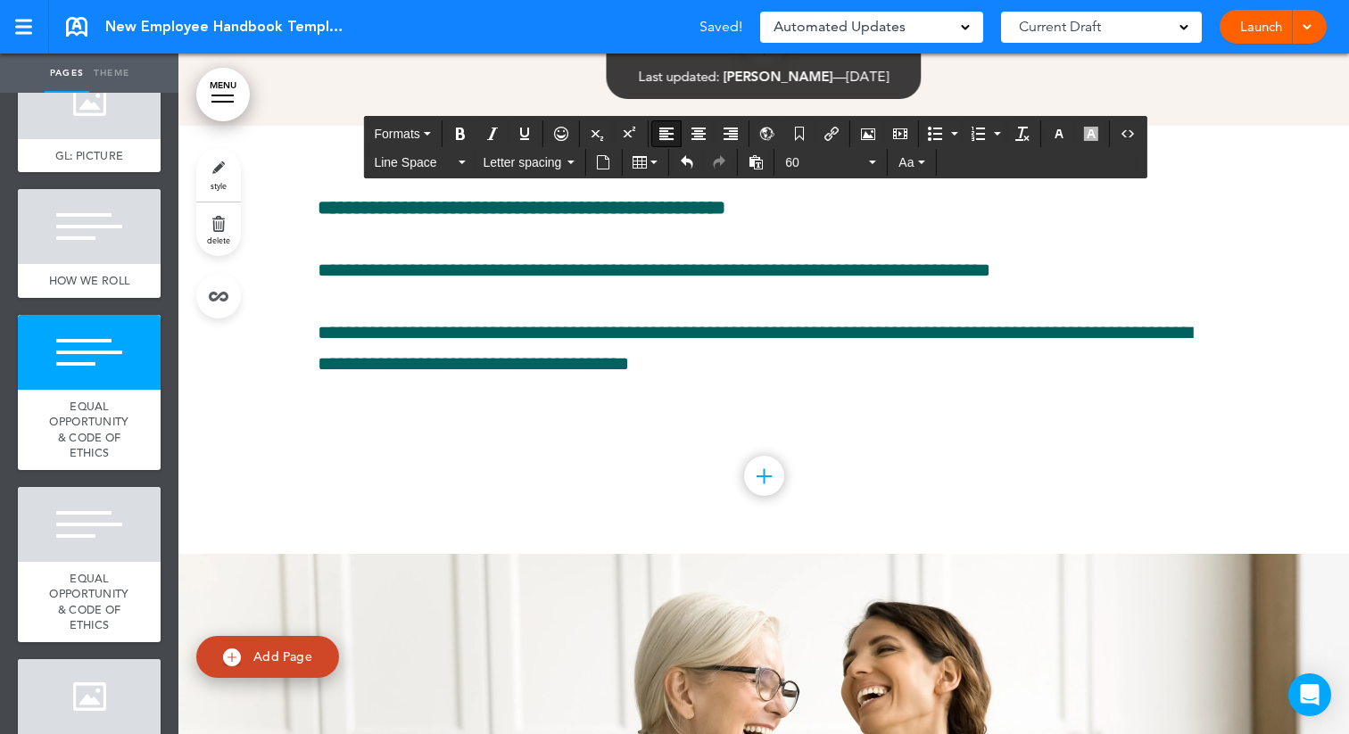
scroll to position [6112, 0]
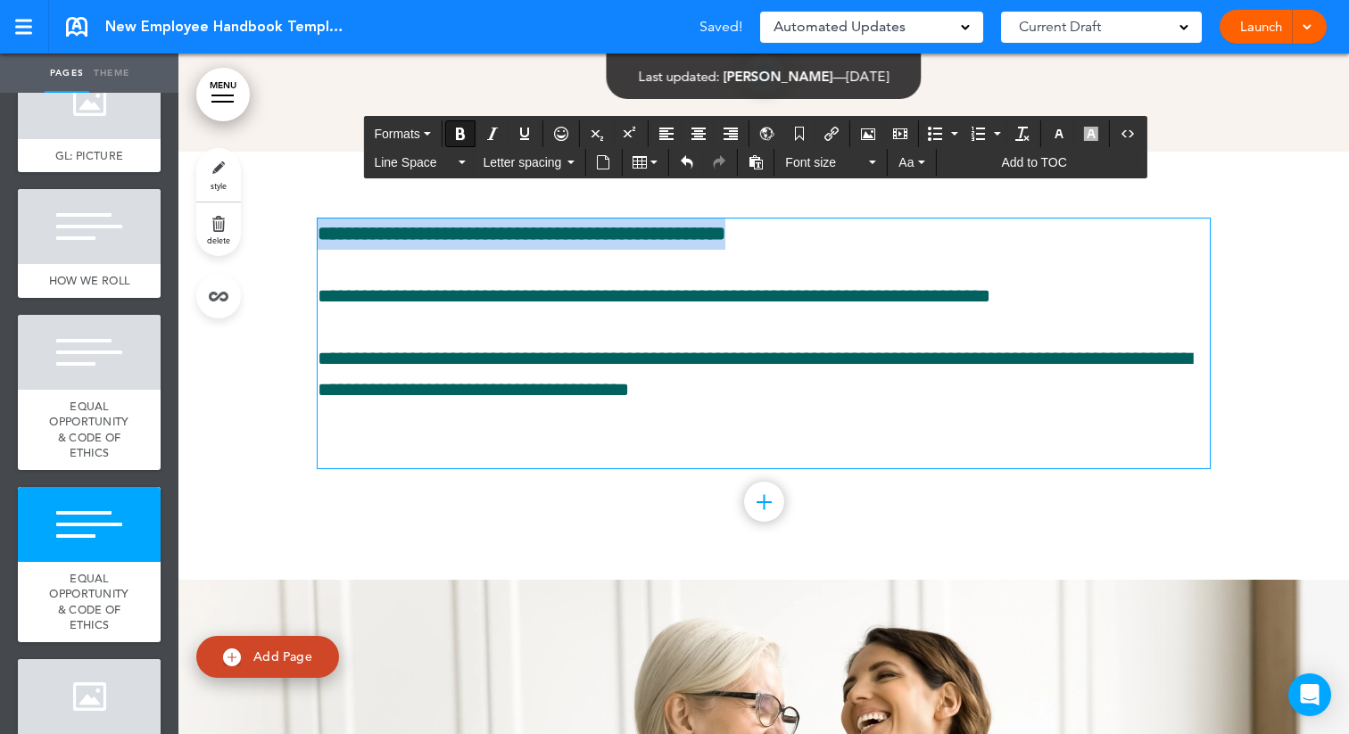
drag, startPoint x: 884, startPoint y: 386, endPoint x: 296, endPoint y: 368, distance: 587.5
click at [296, 368] on div "**********" at bounding box center [763, 366] width 1171 height 429
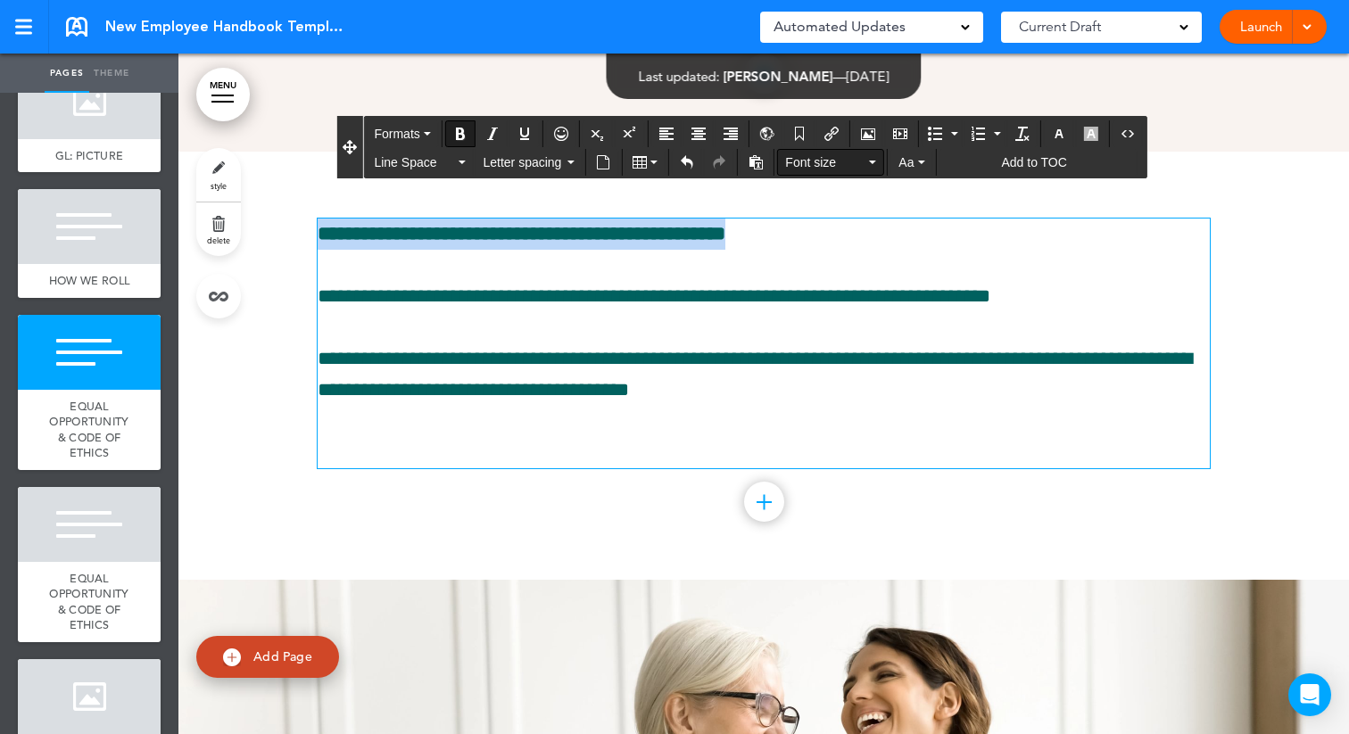
click at [846, 164] on span "Font size" at bounding box center [825, 163] width 80 height 18
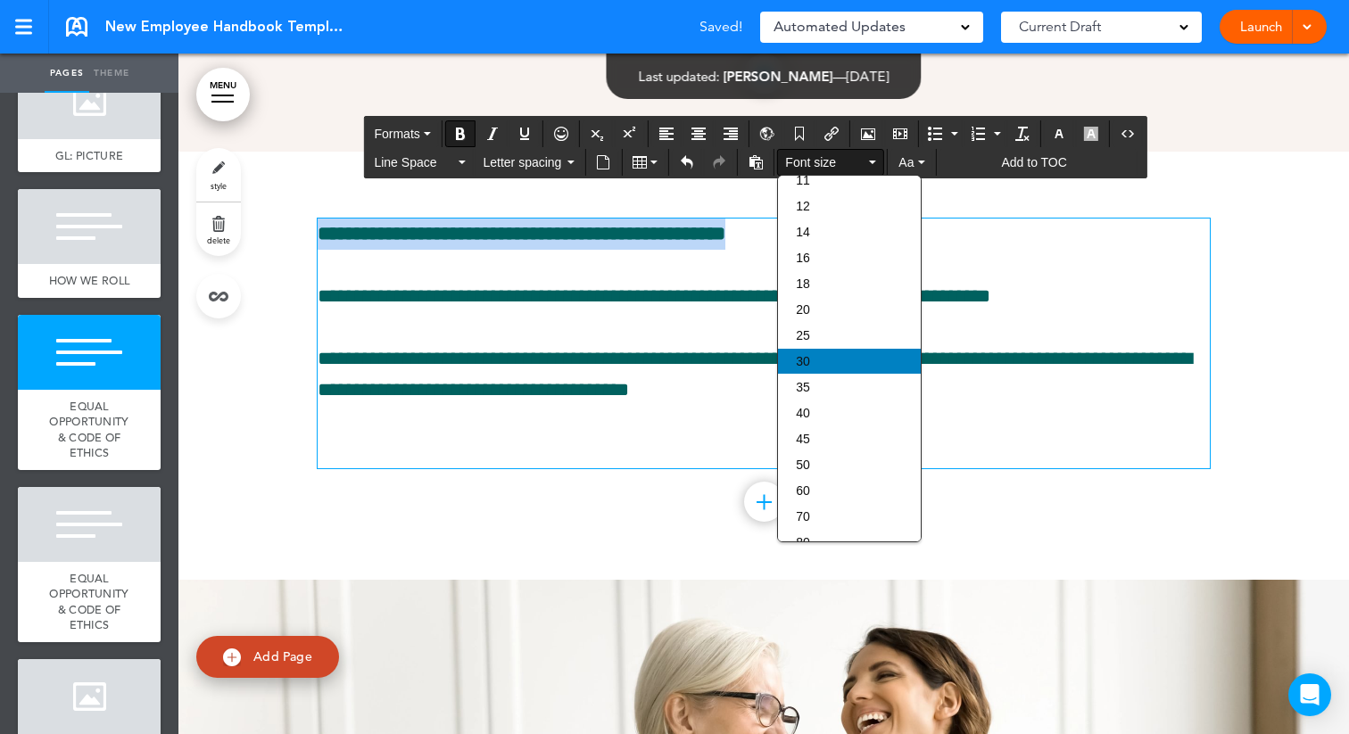
scroll to position [121, 0]
click at [818, 497] on div "60" at bounding box center [849, 485] width 143 height 25
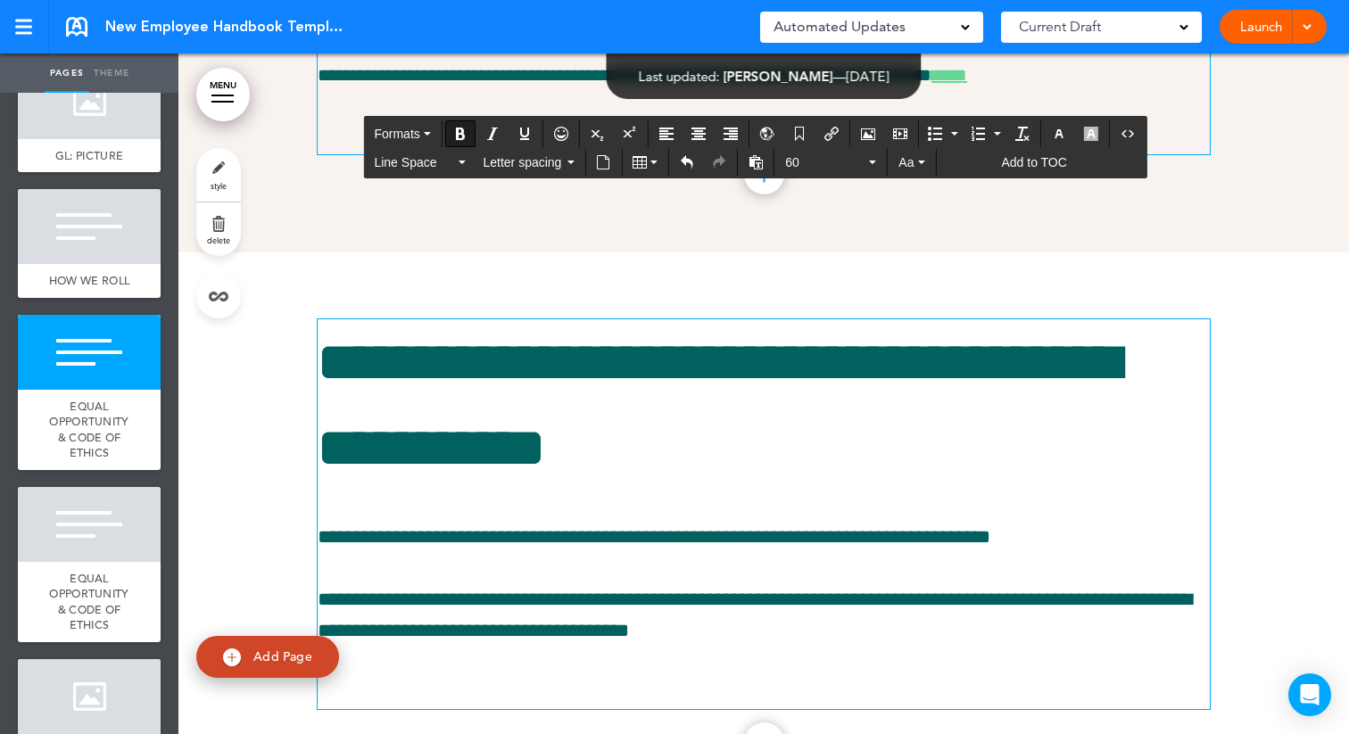
scroll to position [6092, 0]
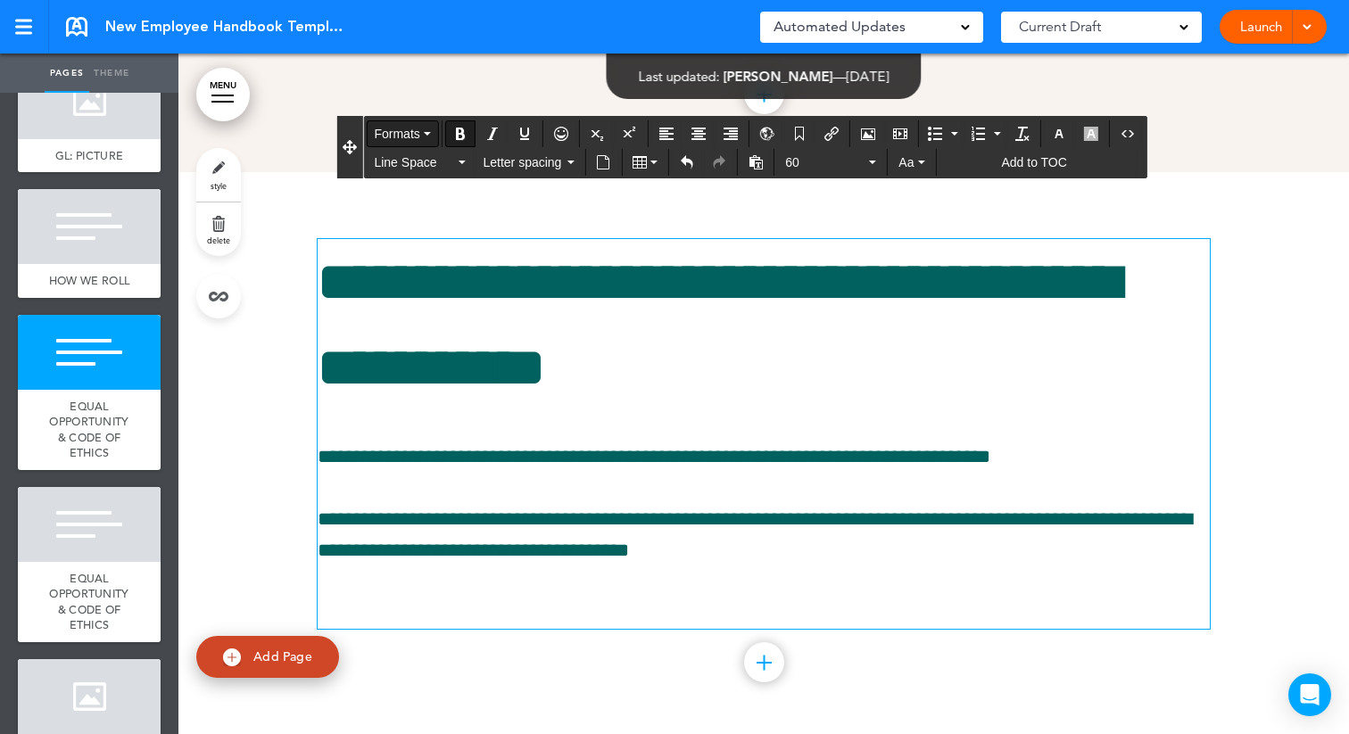
click at [408, 134] on span "Formats" at bounding box center [397, 134] width 46 height 14
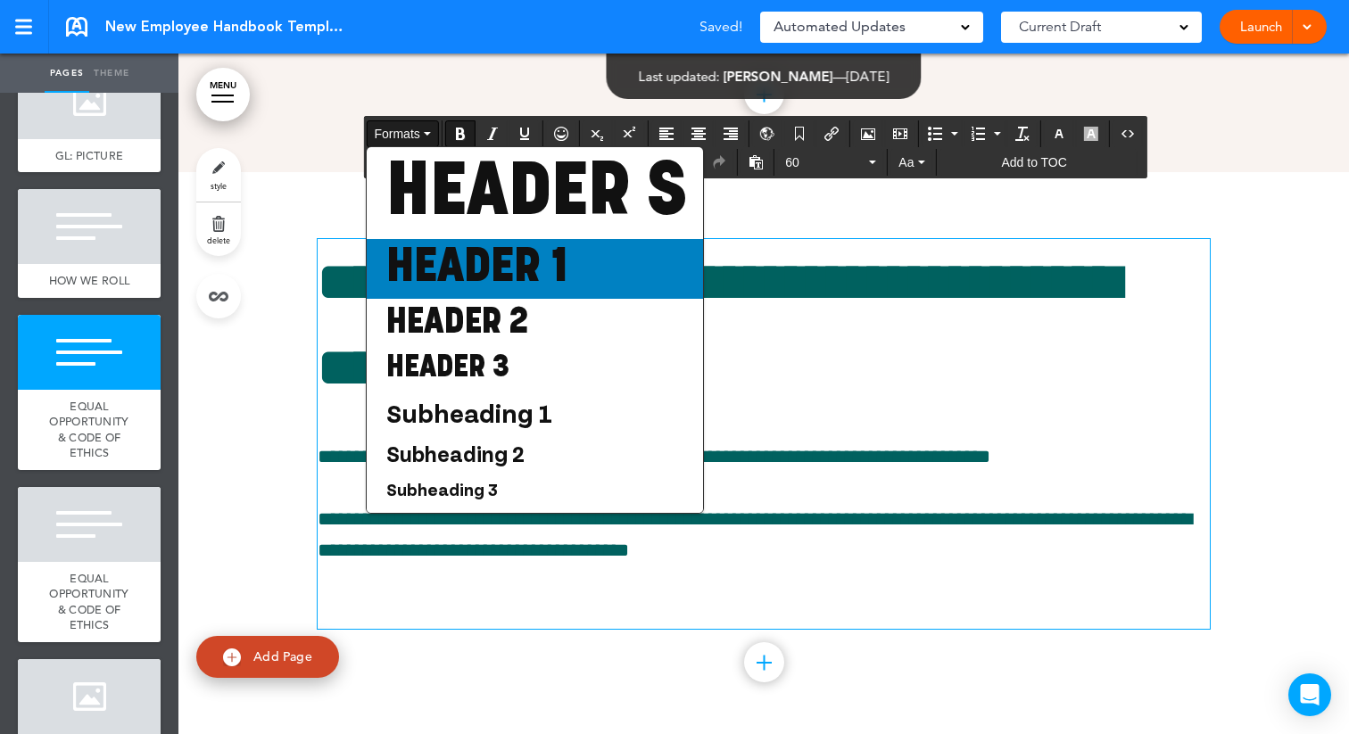
click at [444, 272] on span "Header 1" at bounding box center [477, 269] width 185 height 49
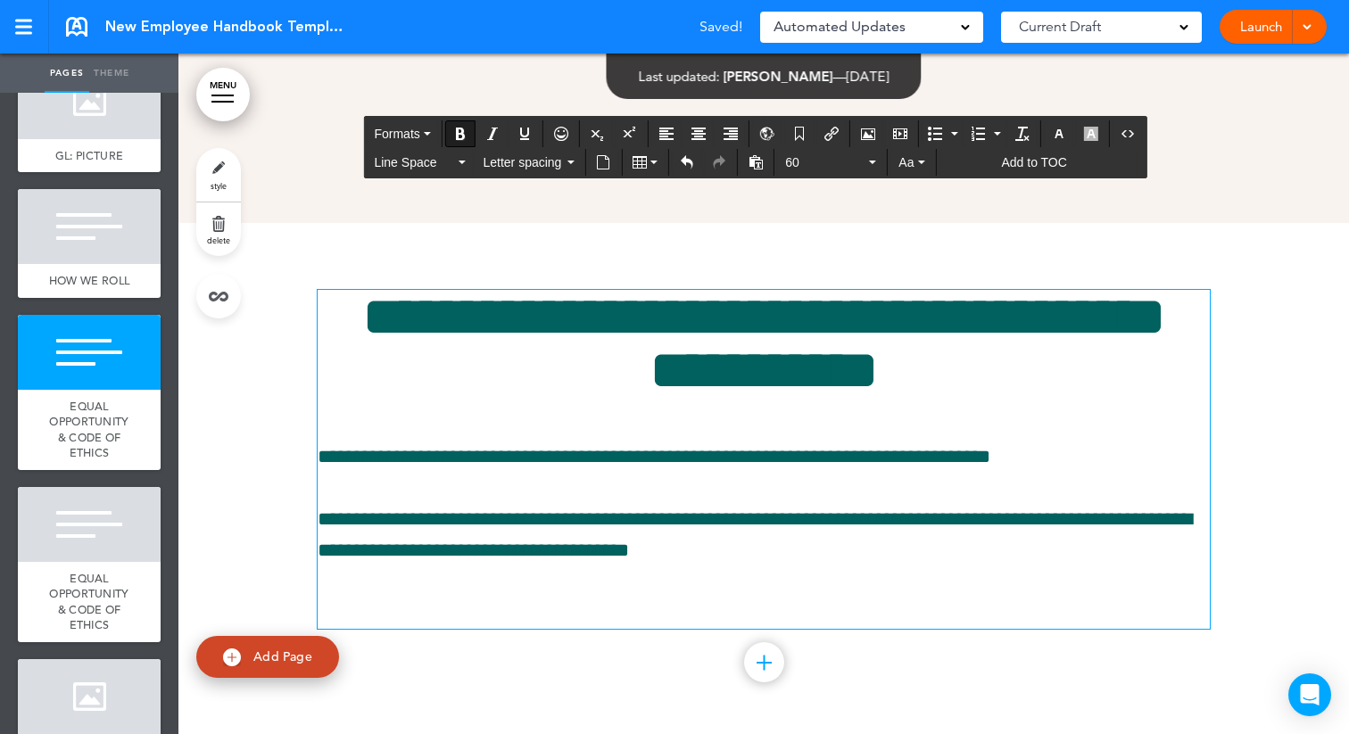
scroll to position [6037, 0]
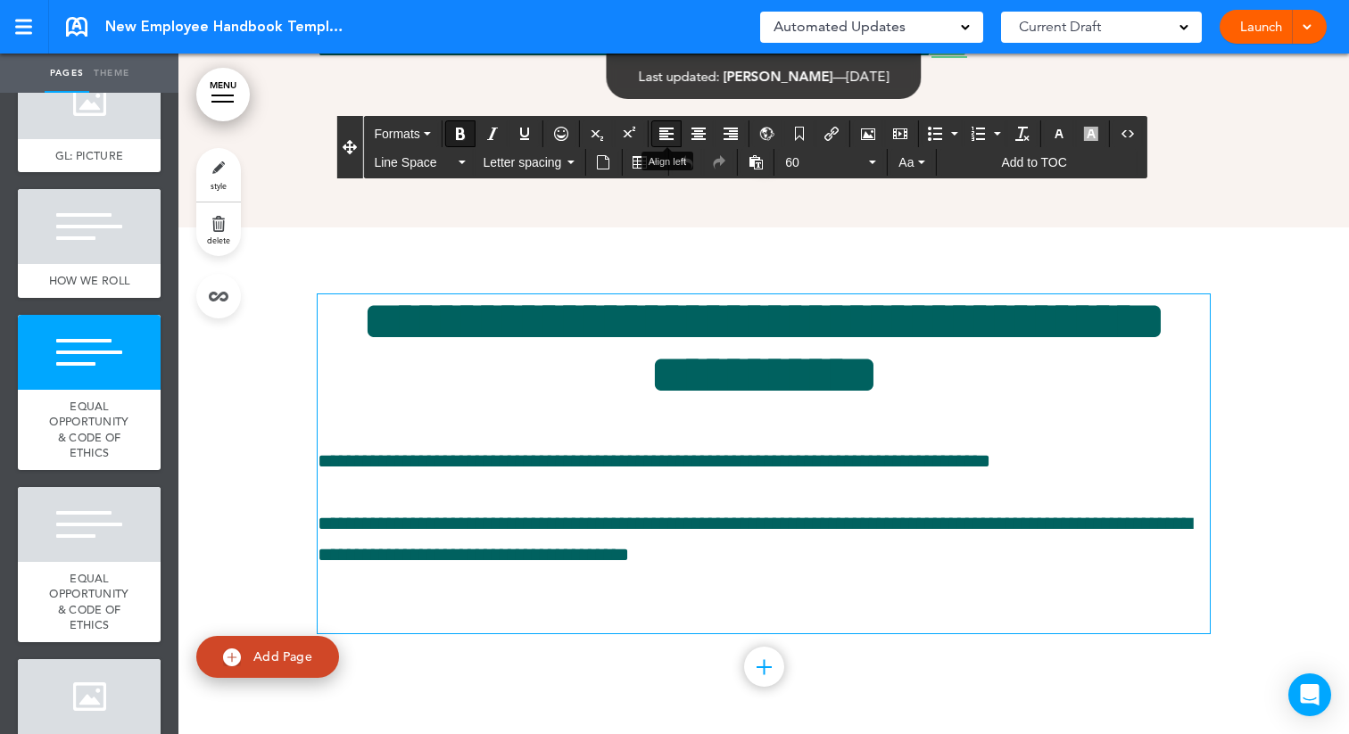
click at [661, 132] on icon "Align left" at bounding box center [667, 134] width 14 height 14
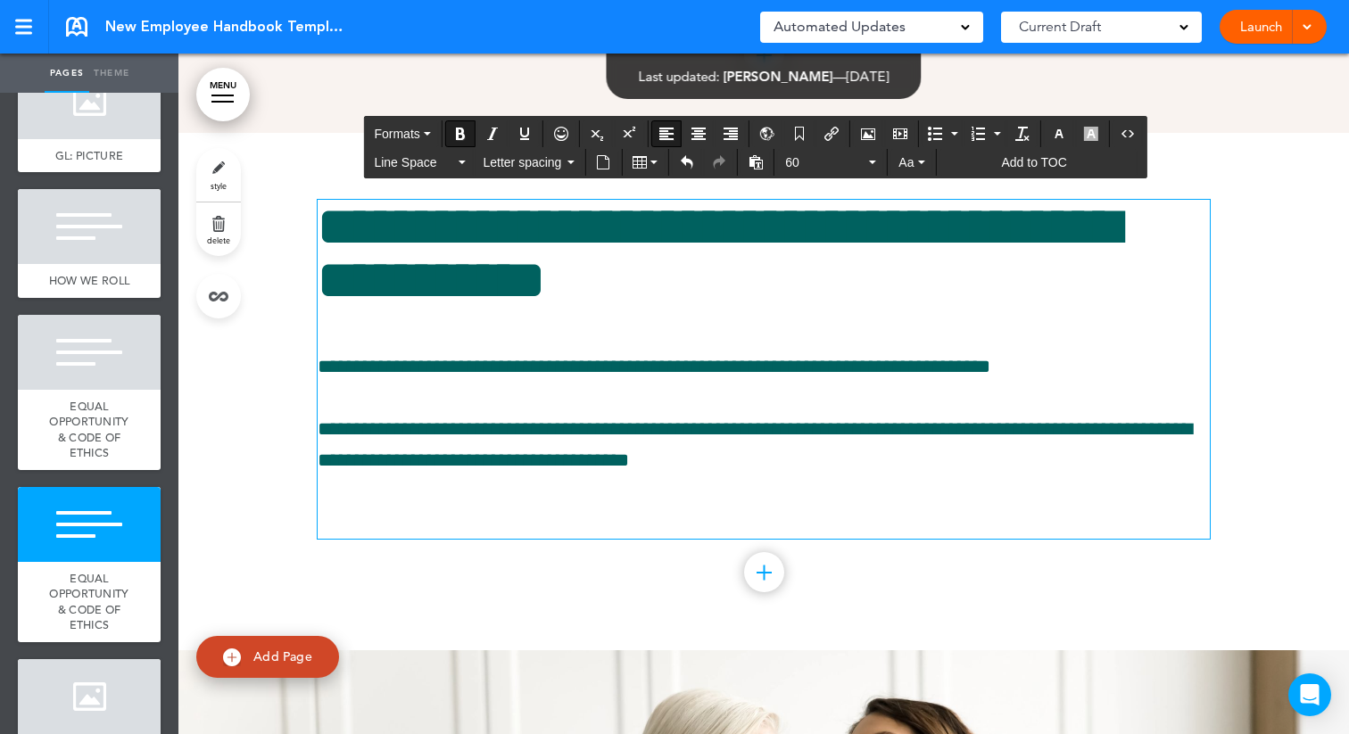
scroll to position [6174, 0]
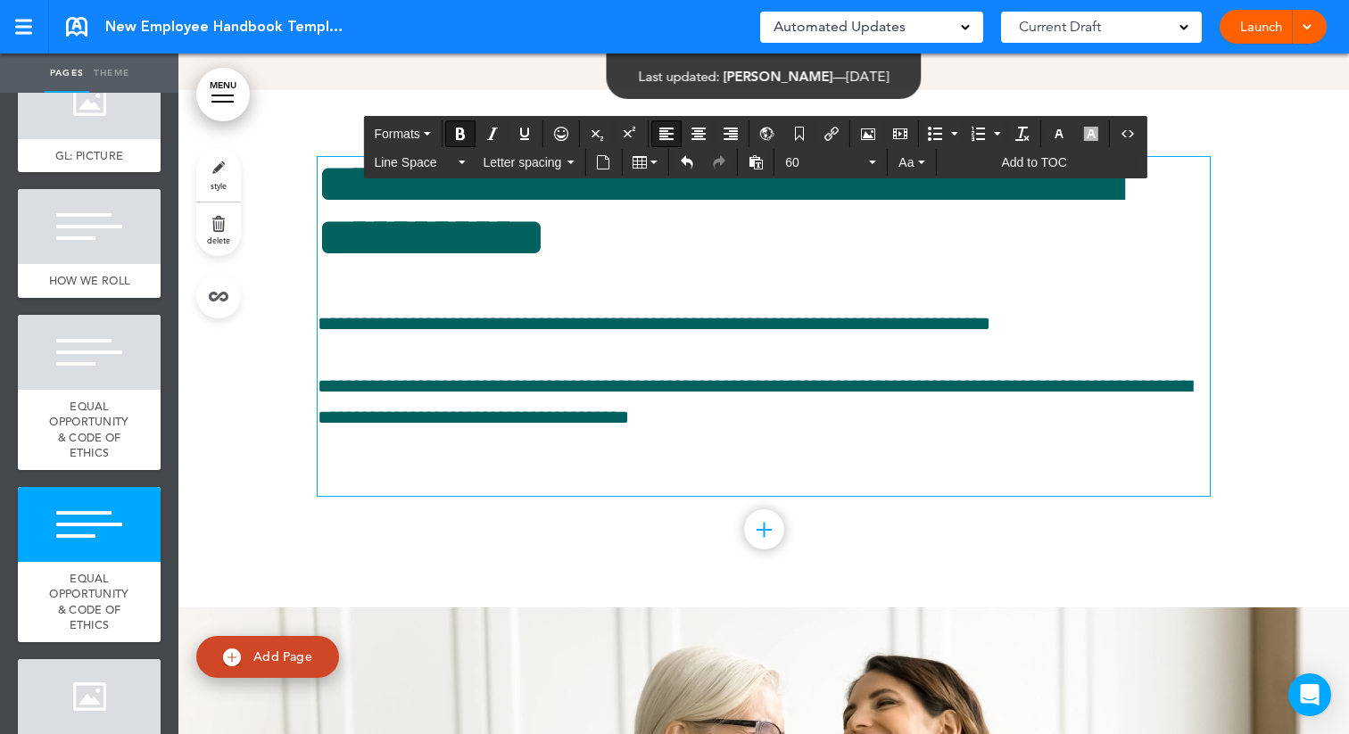
click at [510, 488] on div "**********" at bounding box center [764, 327] width 892 height 340
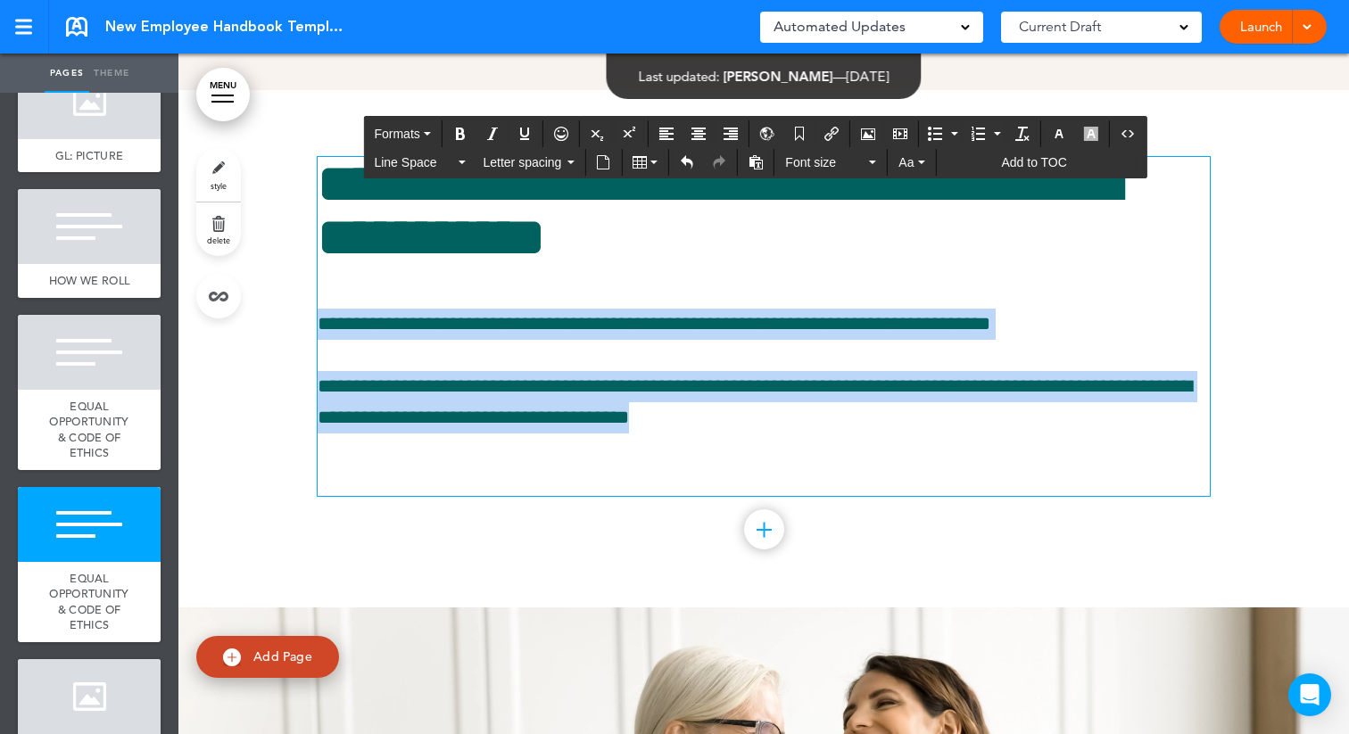
drag, startPoint x: 758, startPoint y: 576, endPoint x: 296, endPoint y: 471, distance: 473.1
click at [298, 474] on div "**********" at bounding box center [763, 349] width 1171 height 519
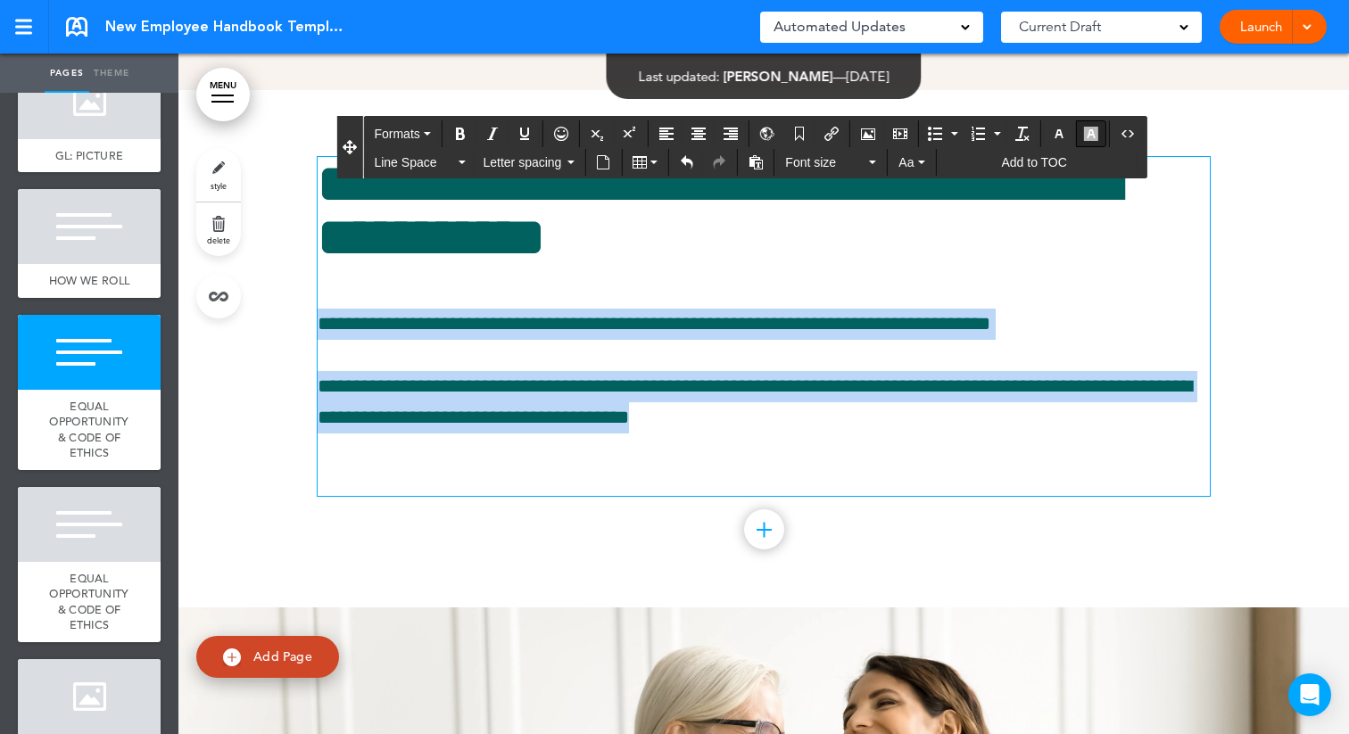
click at [1093, 137] on icon "button" at bounding box center [1091, 134] width 14 height 14
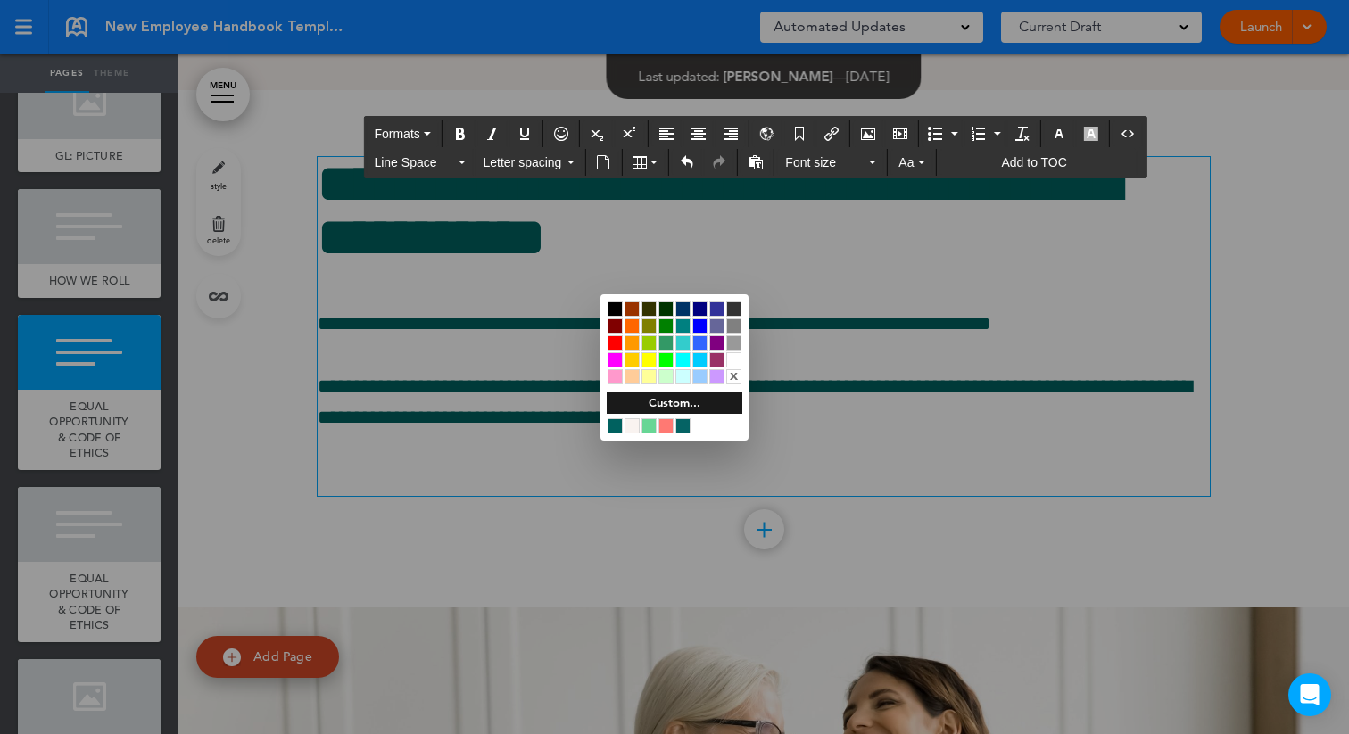
click at [647, 361] on div at bounding box center [649, 360] width 15 height 15
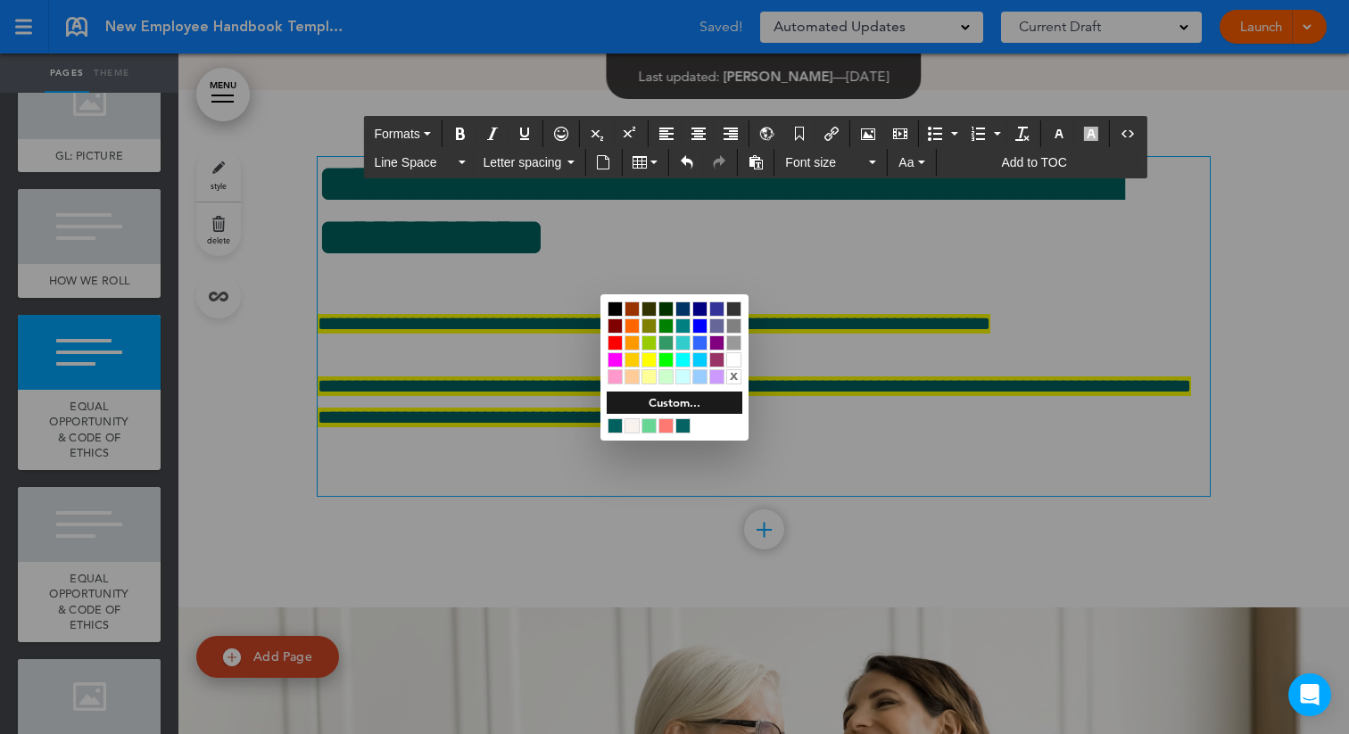
click at [267, 422] on div at bounding box center [674, 367] width 1349 height 734
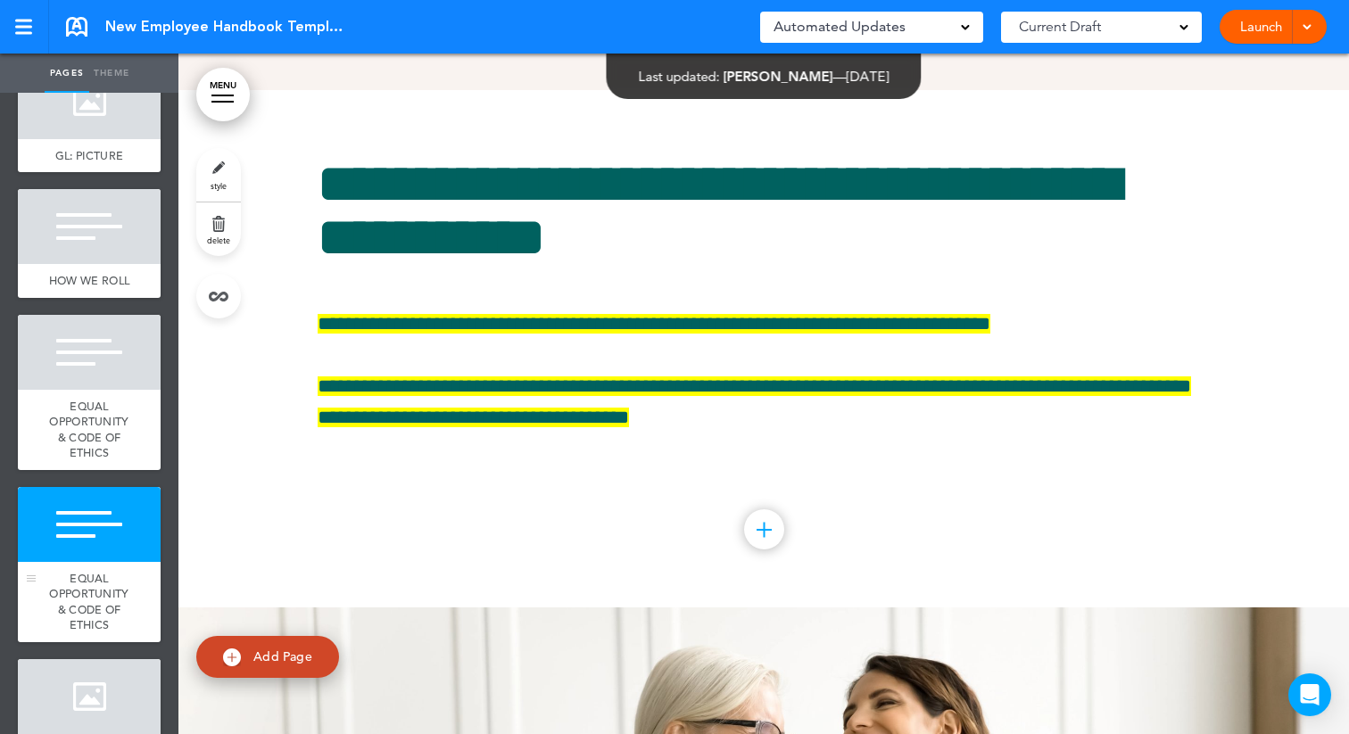
click at [93, 527] on div at bounding box center [89, 524] width 143 height 75
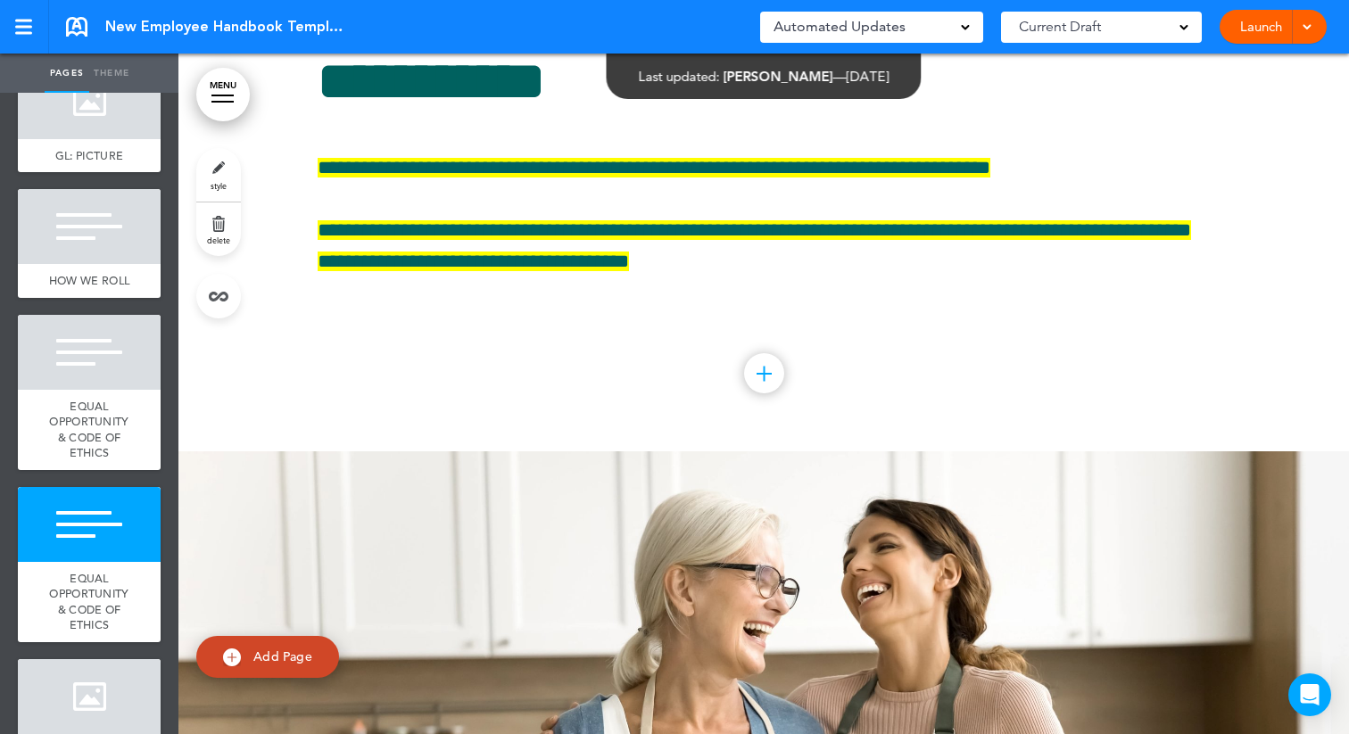
scroll to position [6355, 0]
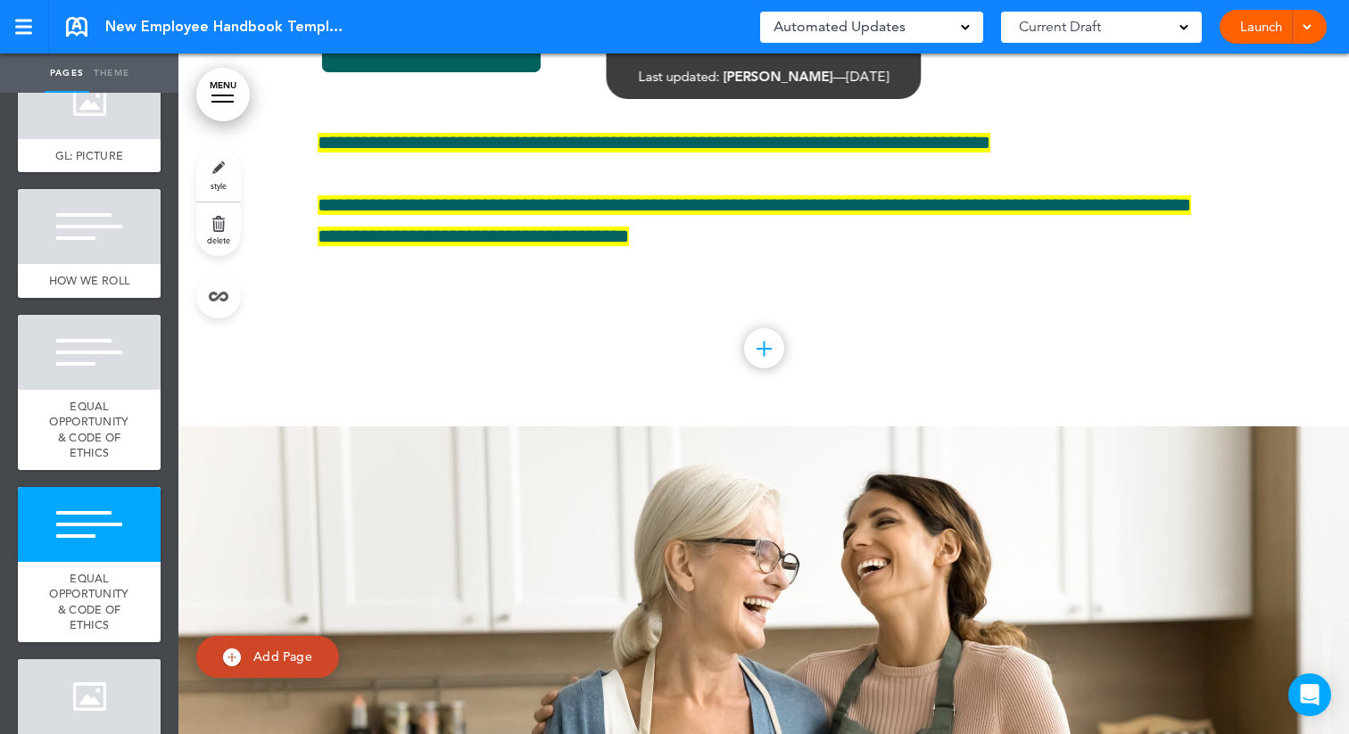
click at [221, 189] on span "style" at bounding box center [219, 185] width 16 height 11
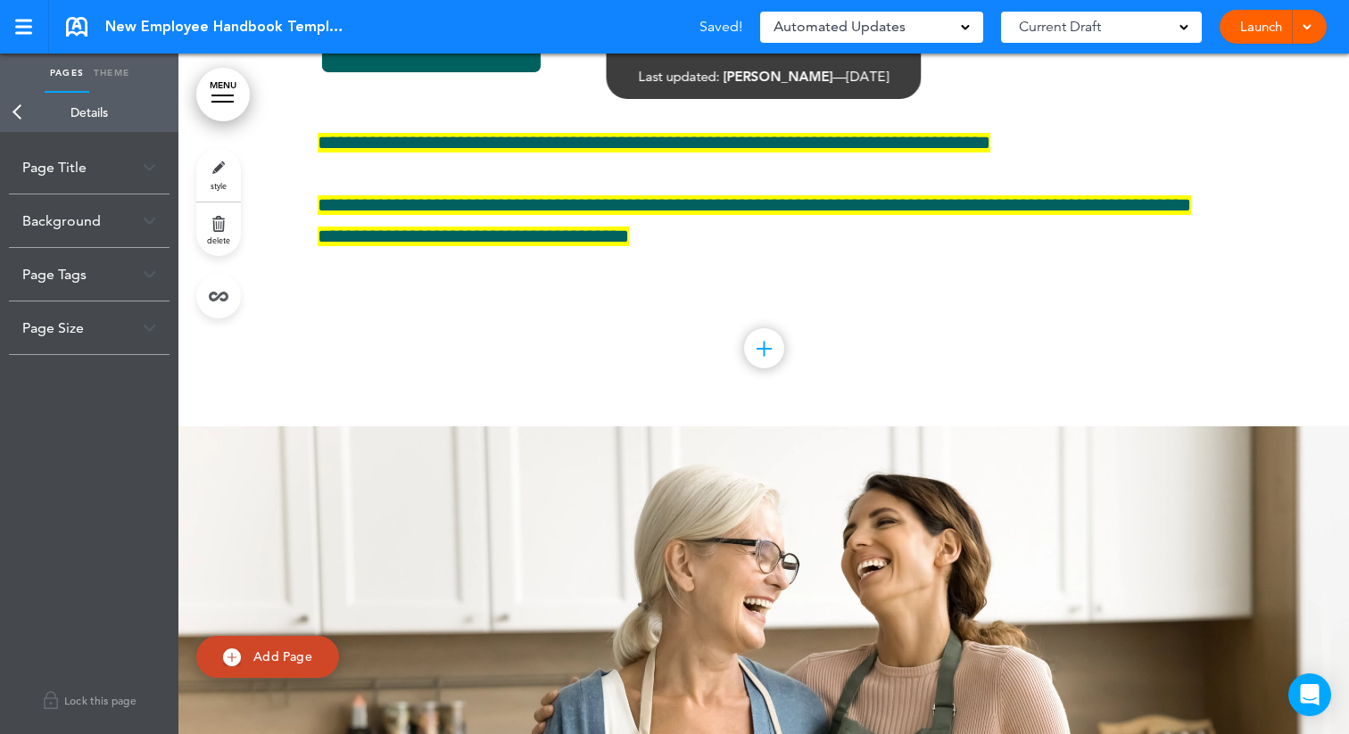
click at [103, 228] on div "Background" at bounding box center [89, 221] width 161 height 53
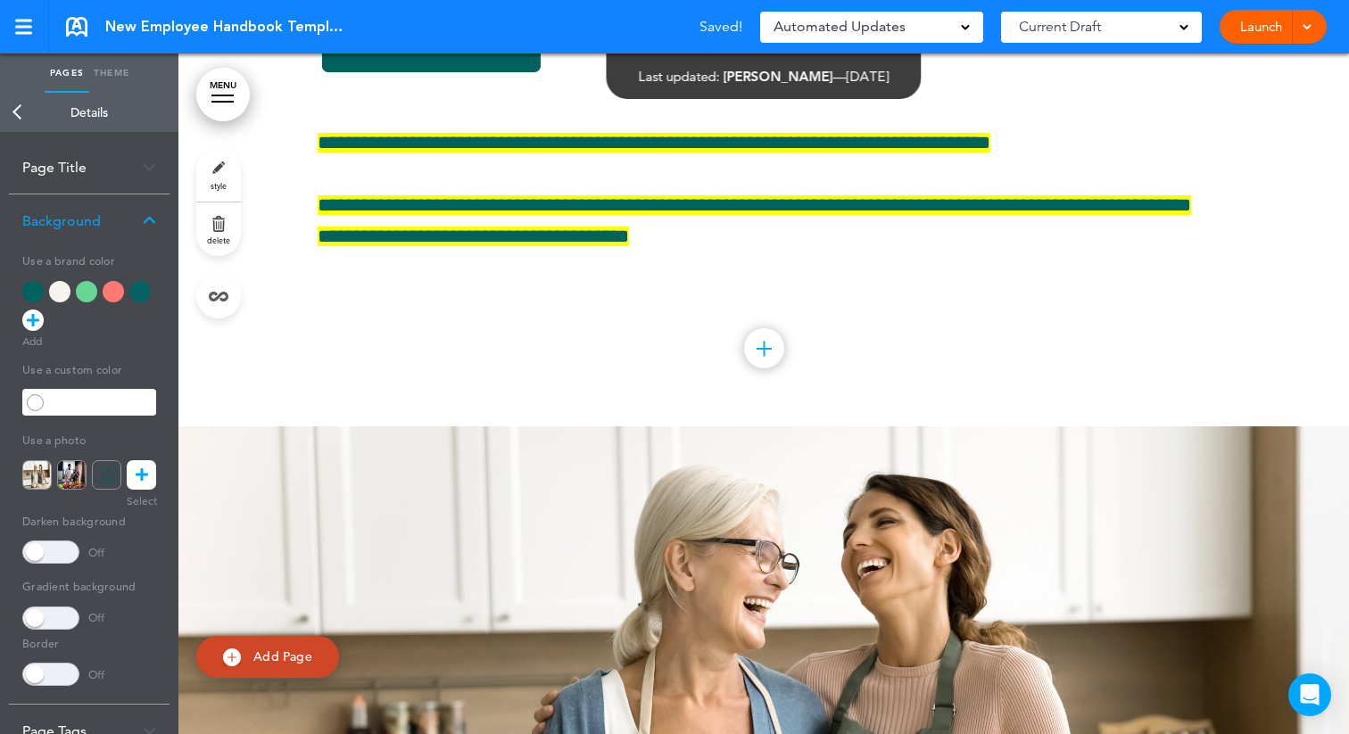
click at [59, 296] on div at bounding box center [59, 291] width 21 height 21
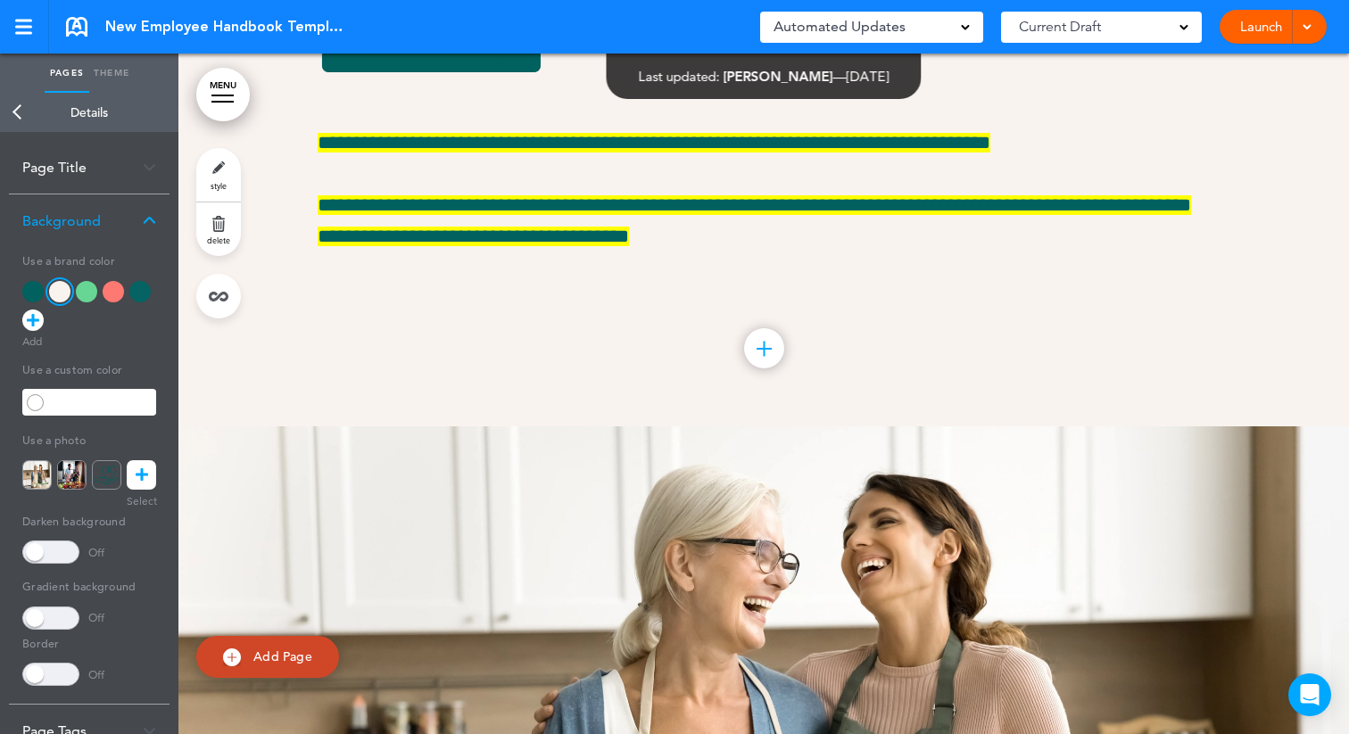
click at [14, 120] on link "Back" at bounding box center [18, 112] width 36 height 39
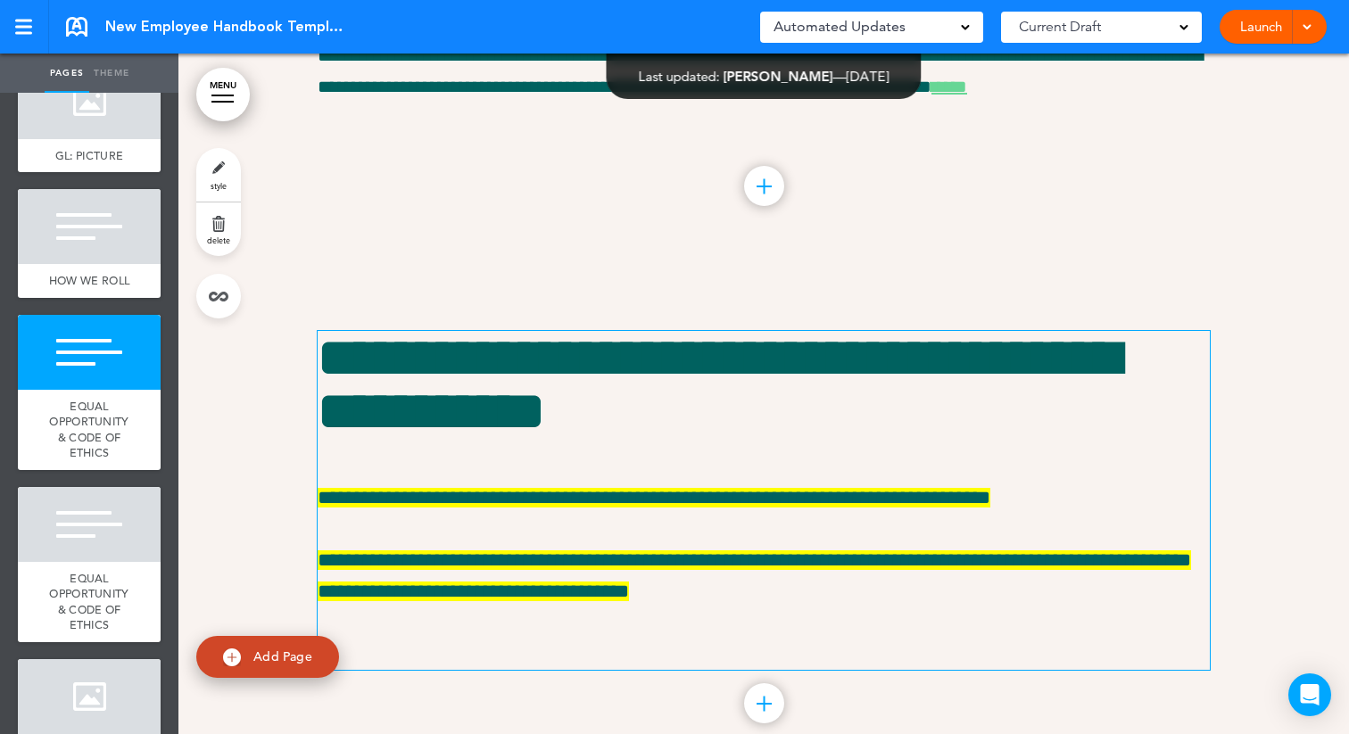
scroll to position [6029, 0]
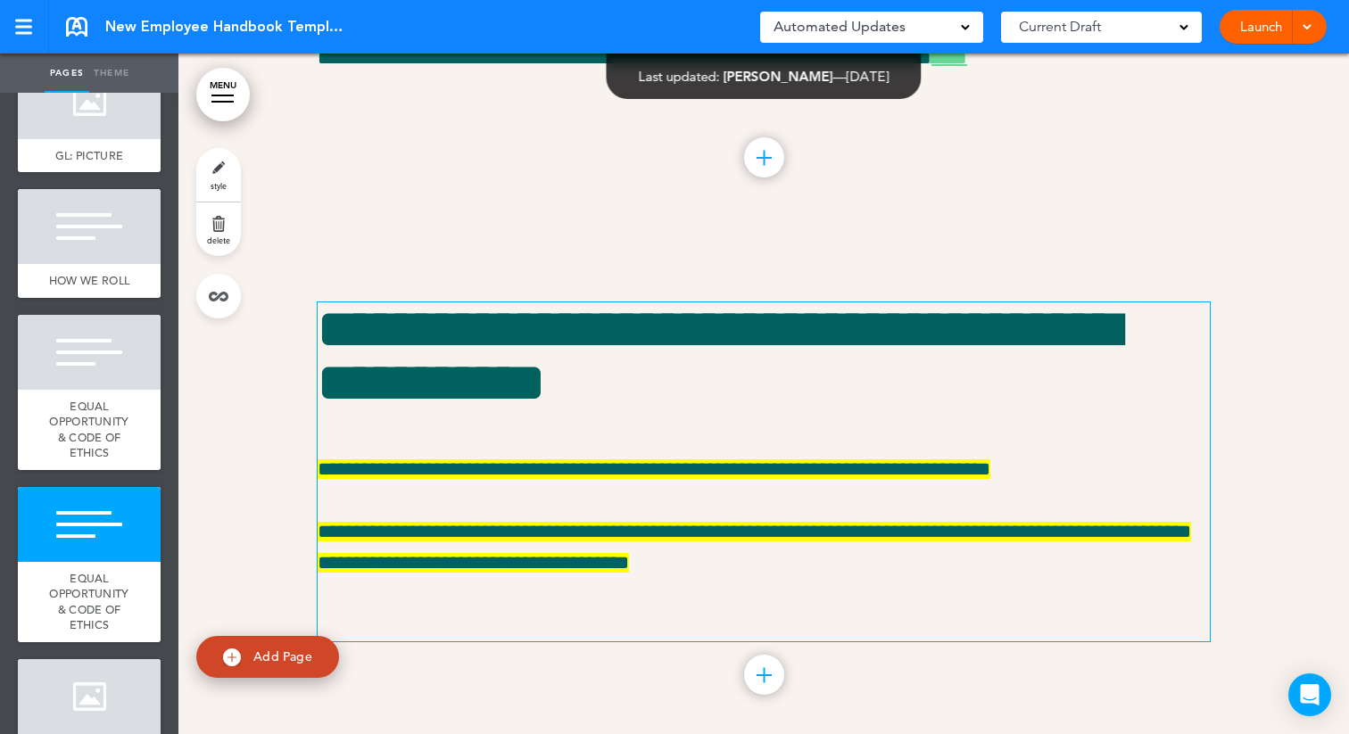
click at [643, 410] on strong "**********" at bounding box center [718, 356] width 801 height 107
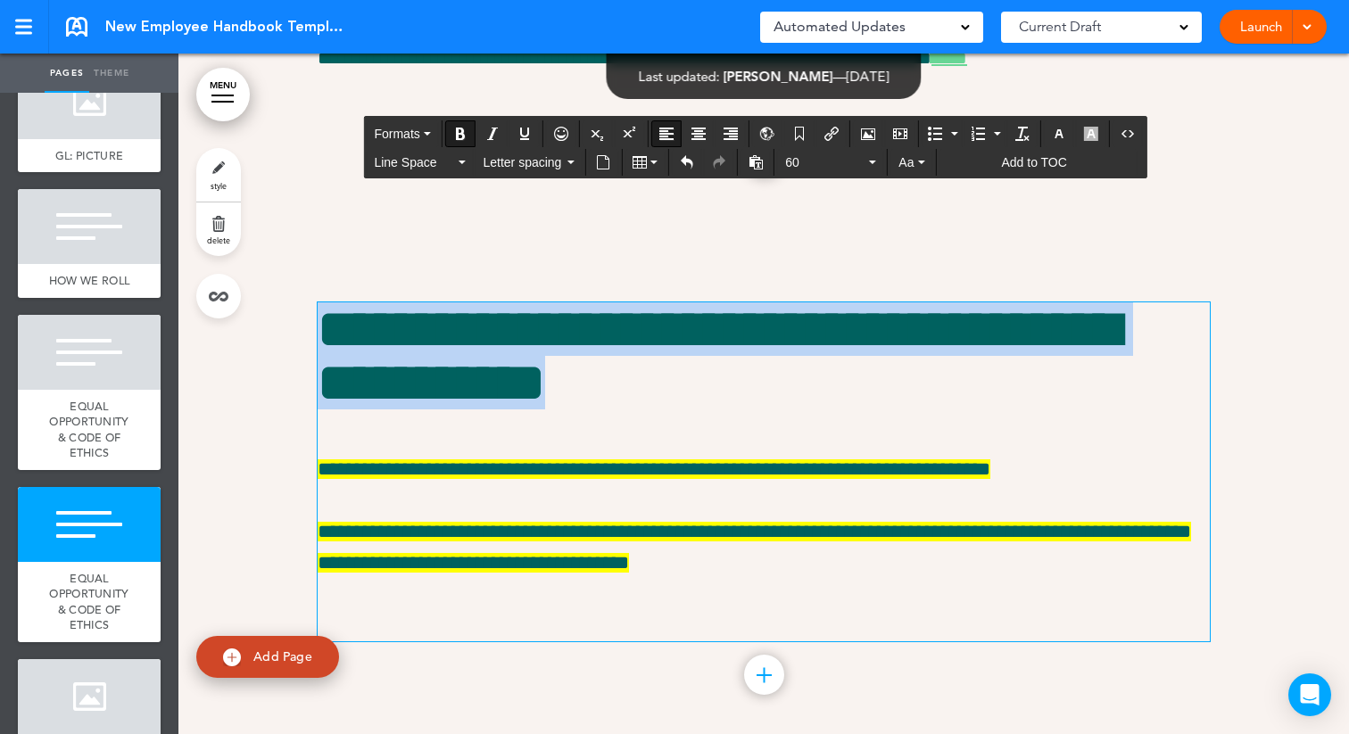
drag, startPoint x: 795, startPoint y: 523, endPoint x: 250, endPoint y: 466, distance: 548.3
click at [250, 466] on div "**********" at bounding box center [763, 495] width 1171 height 519
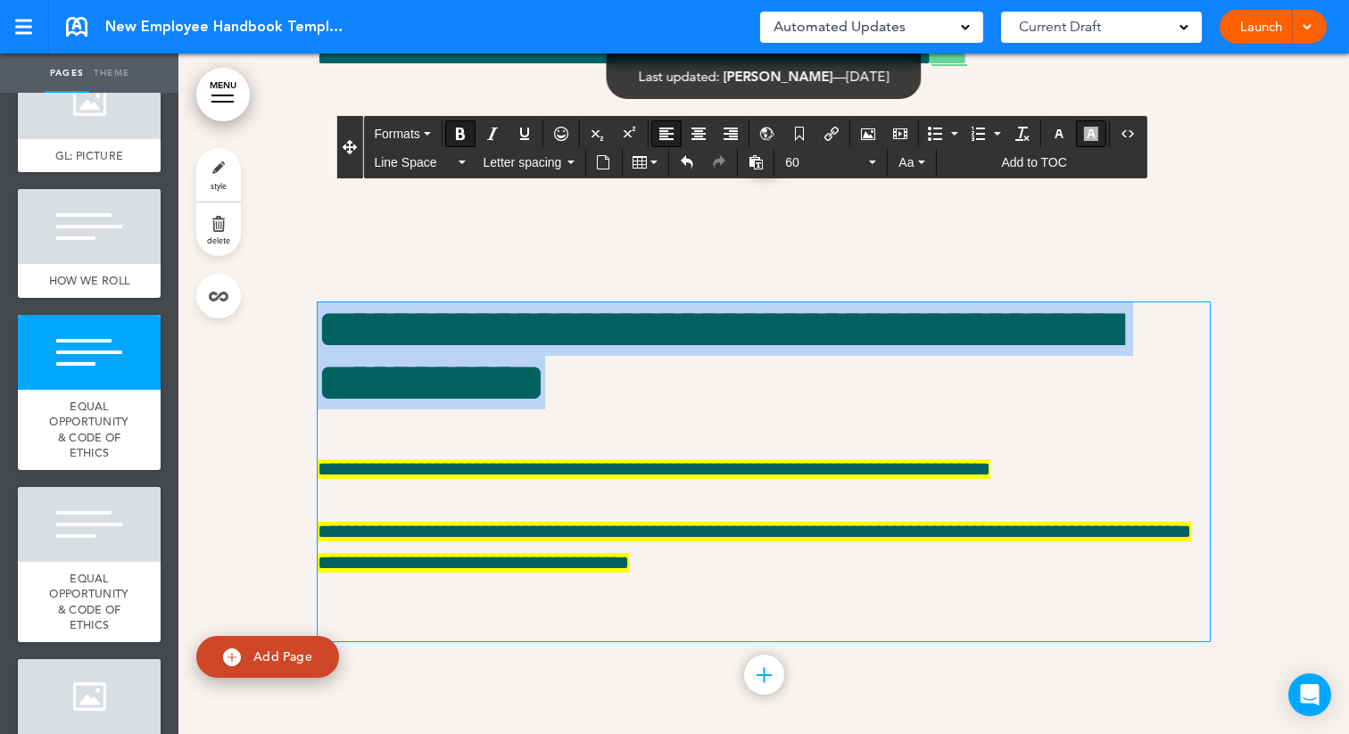
click at [1096, 132] on icon "button" at bounding box center [1091, 134] width 14 height 14
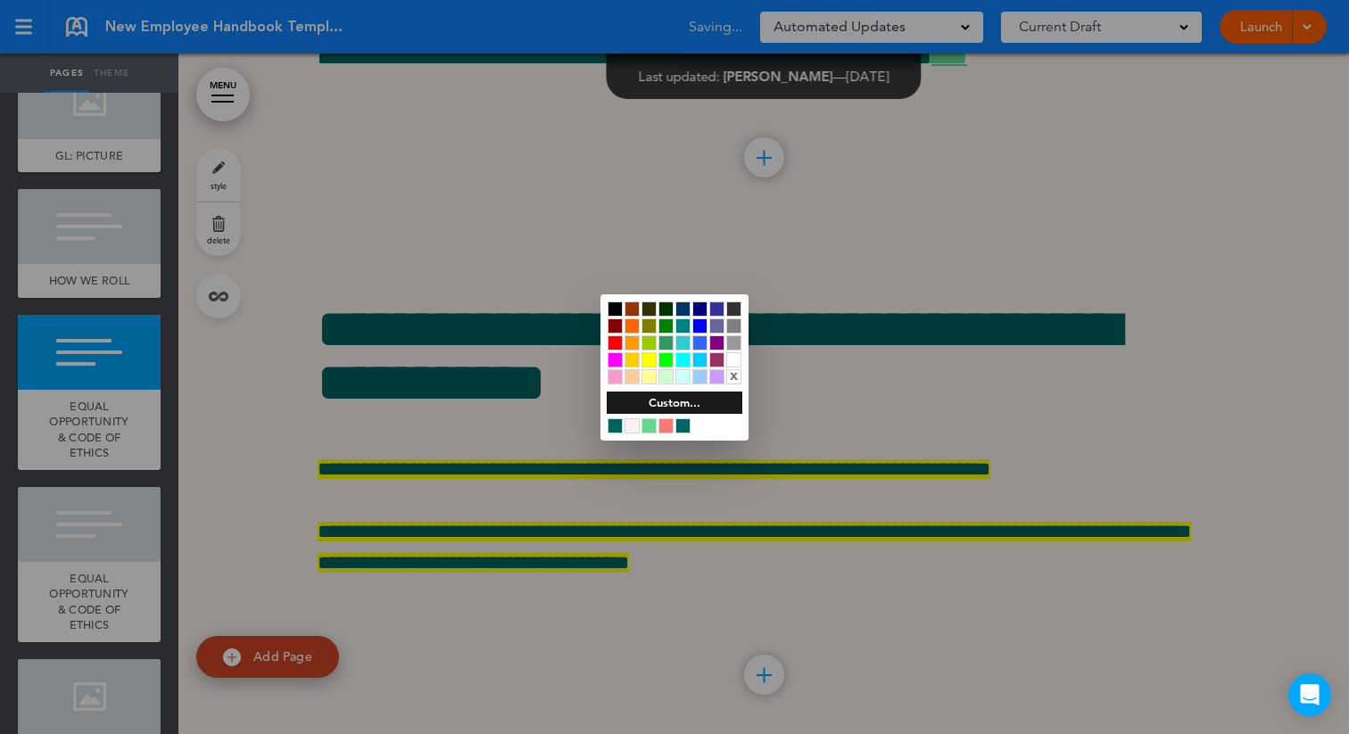
click at [649, 360] on div at bounding box center [649, 360] width 15 height 15
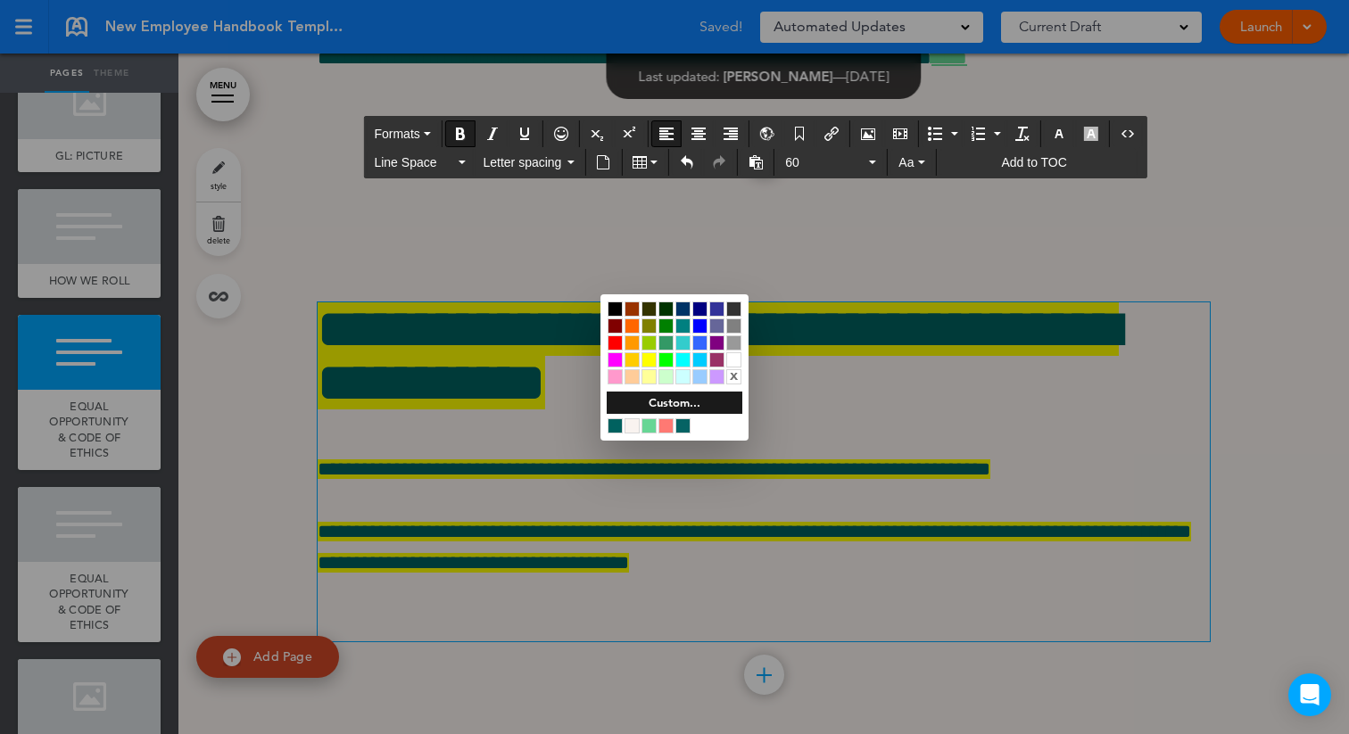
click at [867, 373] on div at bounding box center [674, 367] width 1349 height 734
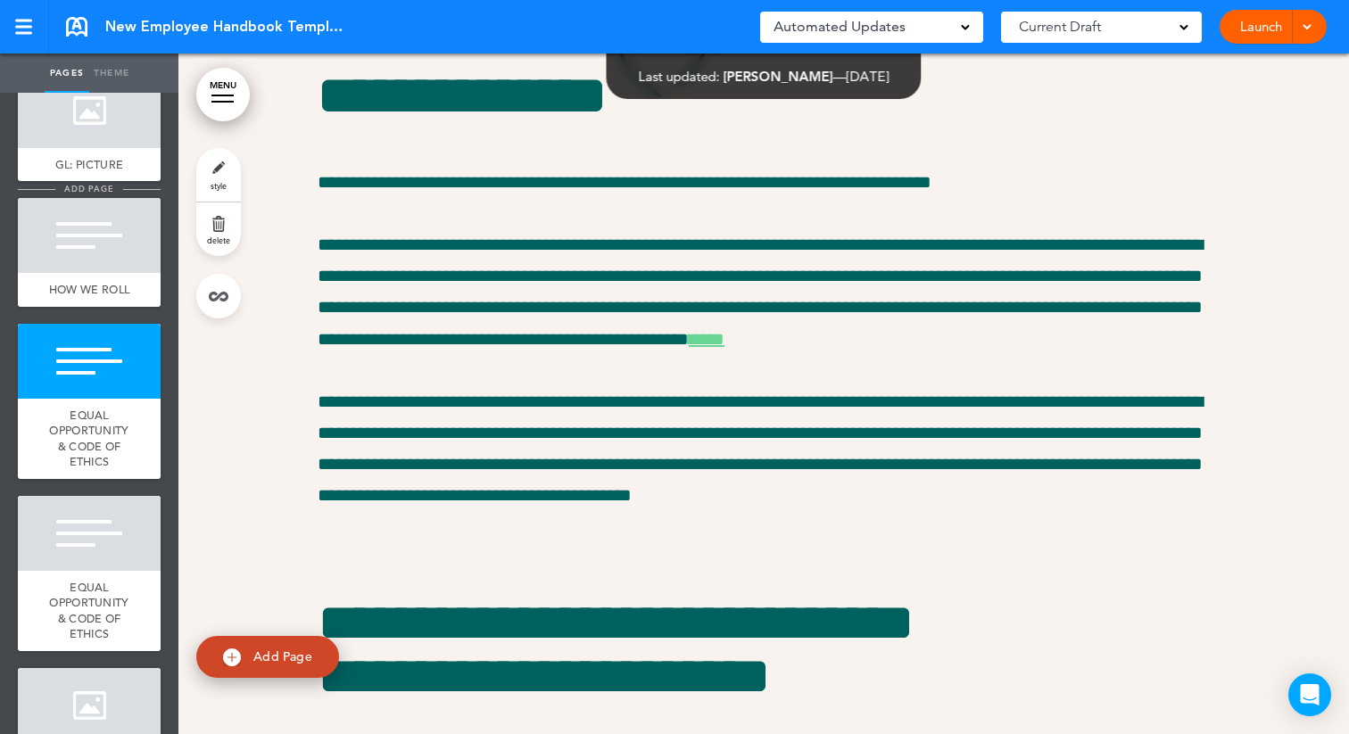
scroll to position [495, 0]
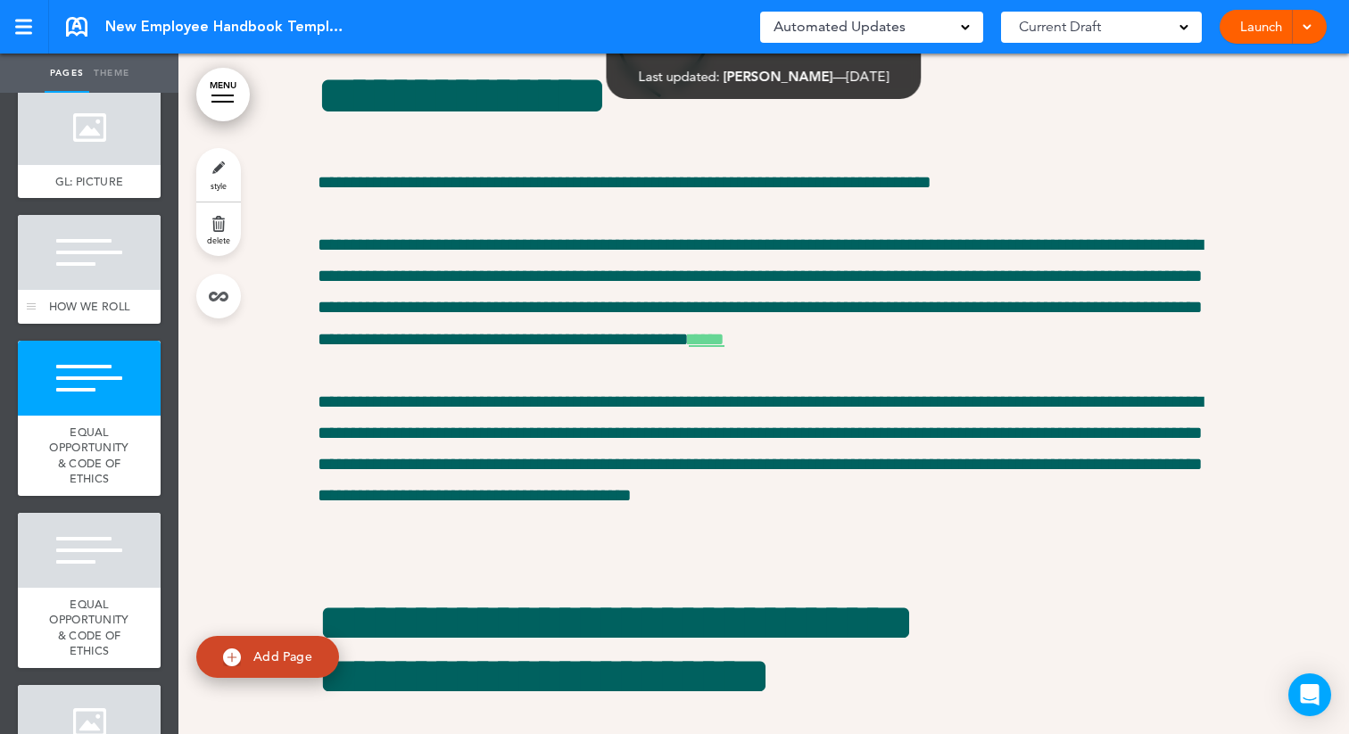
click at [76, 244] on div at bounding box center [89, 252] width 143 height 75
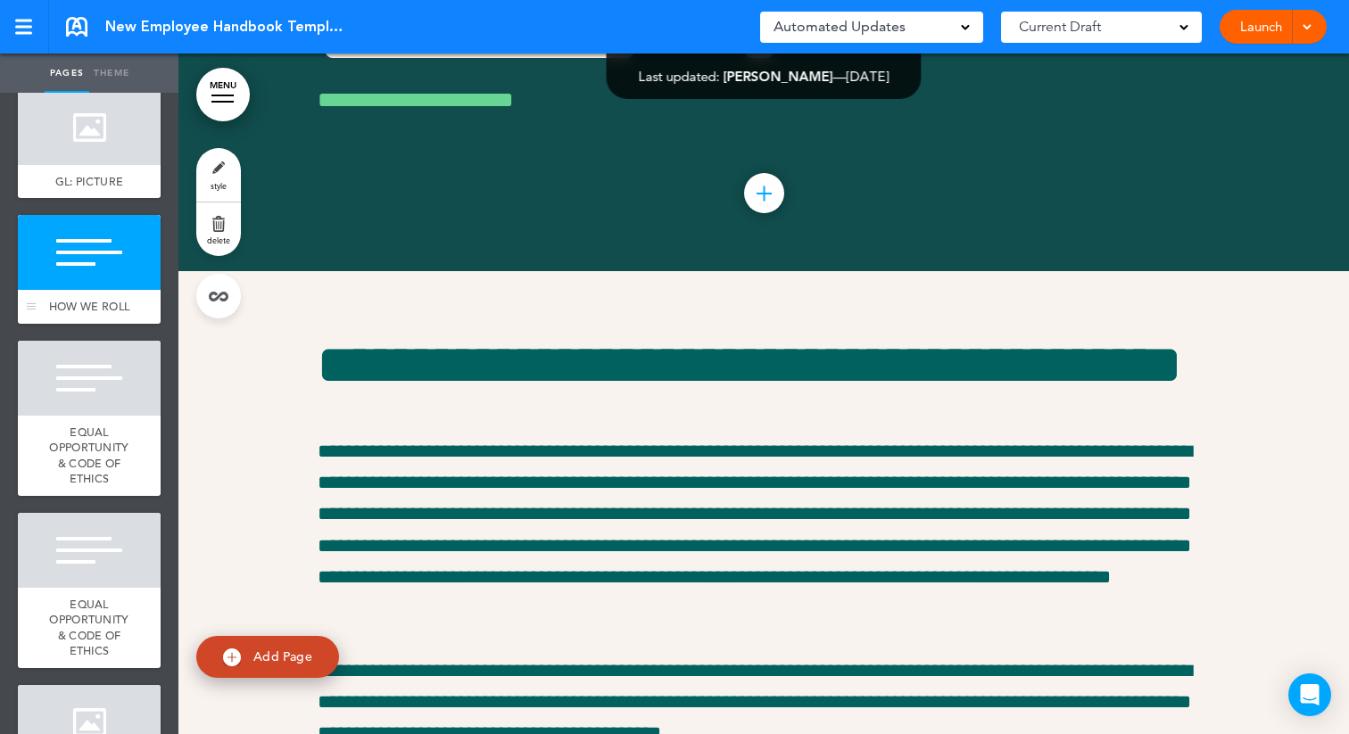
scroll to position [4320, 0]
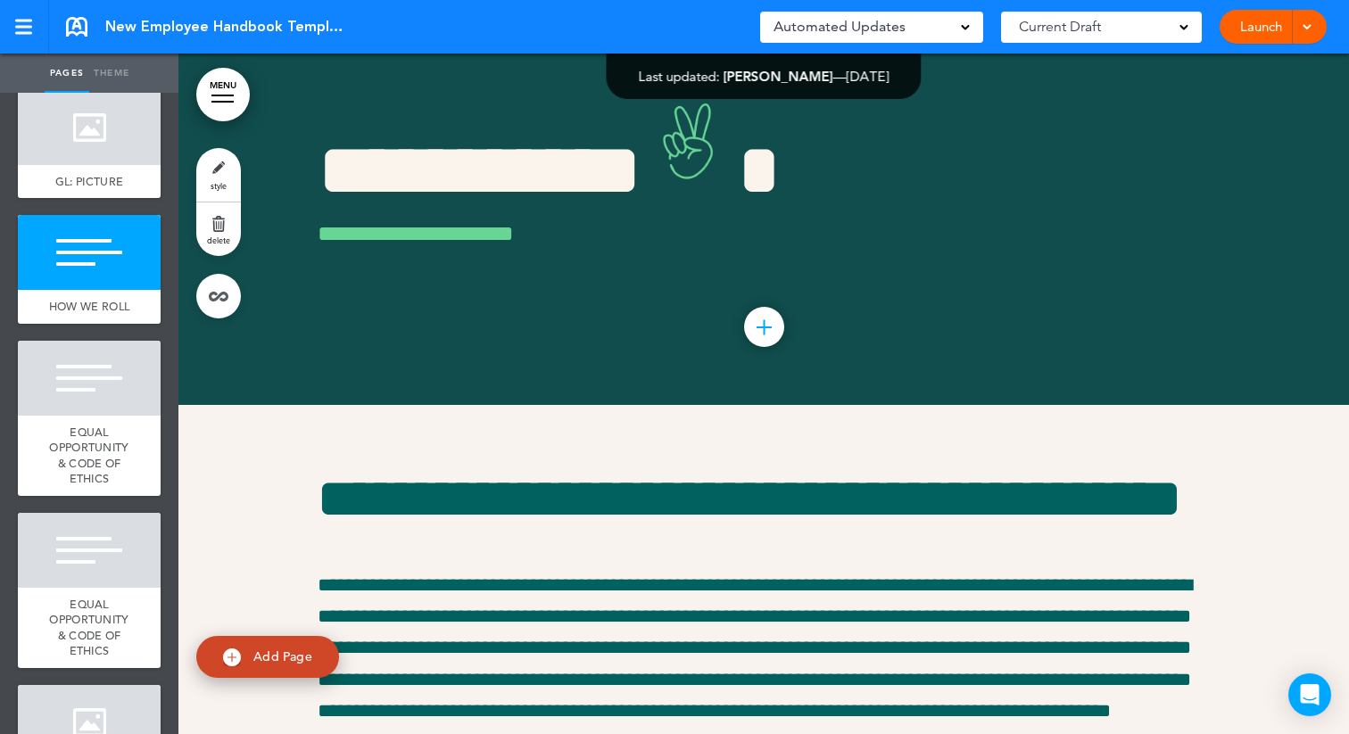
click at [205, 183] on link "style" at bounding box center [218, 175] width 45 height 54
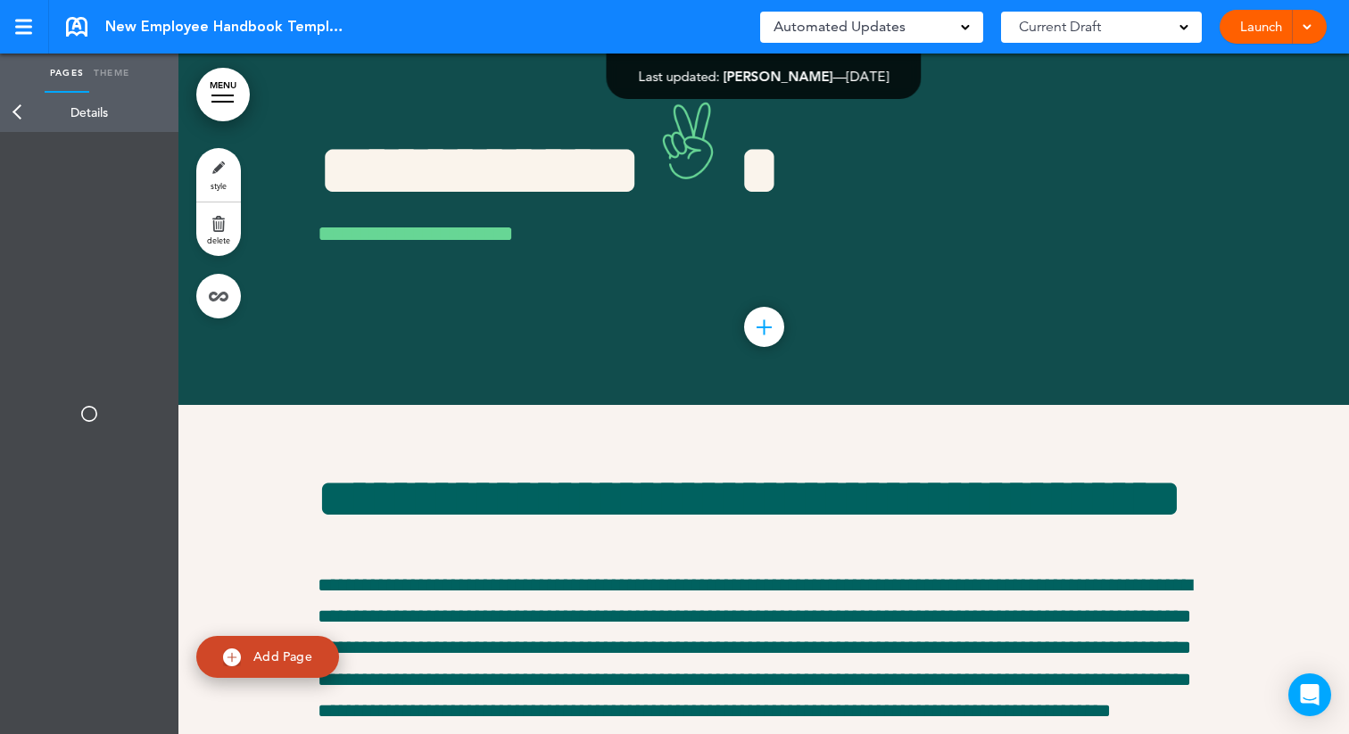
type input "**********"
type input "******"
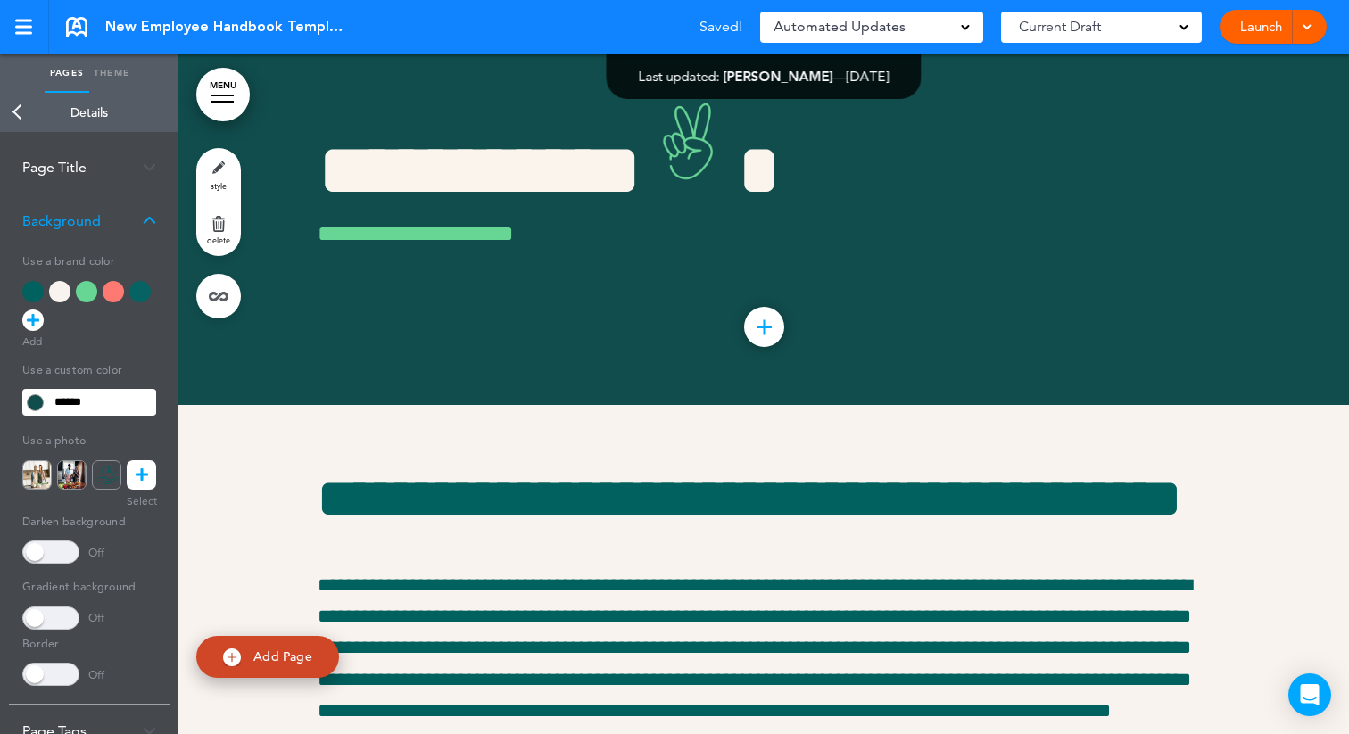
click at [89, 167] on div "Page Title" at bounding box center [89, 167] width 161 height 53
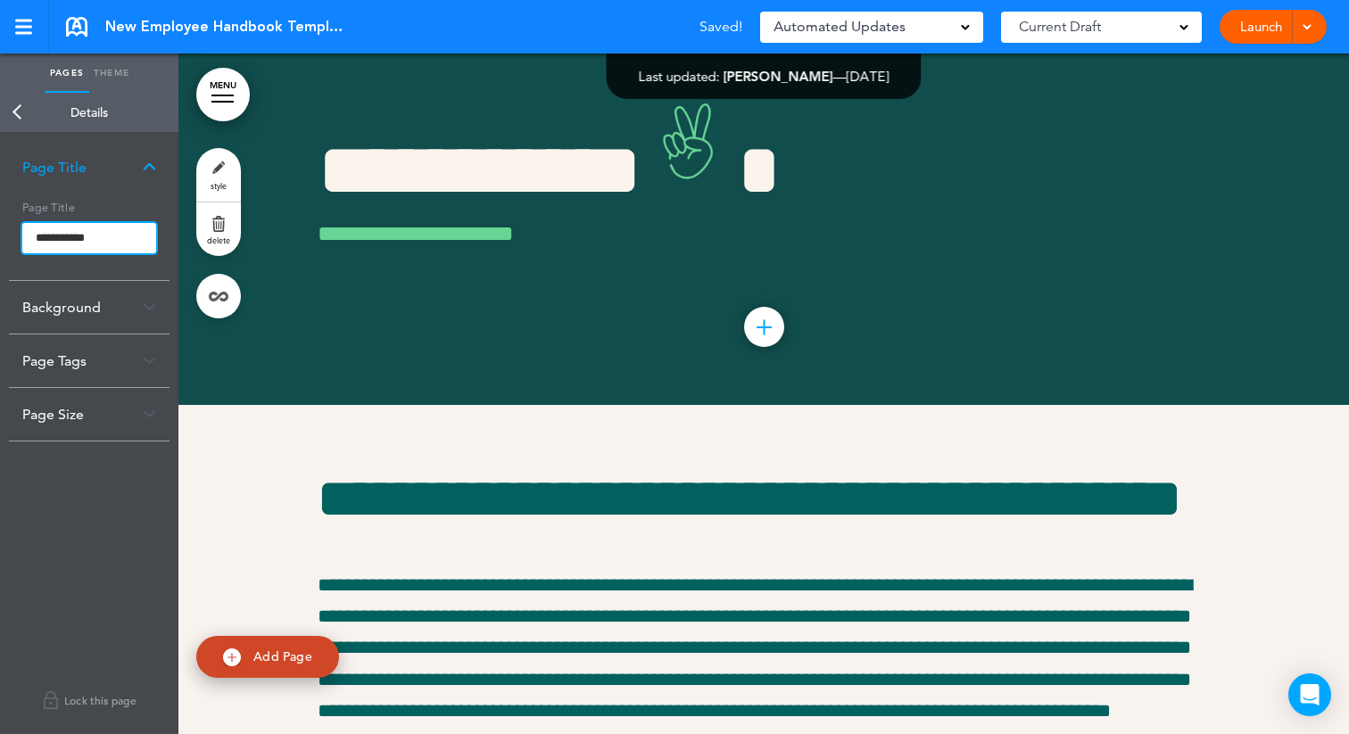
click at [34, 232] on input "**********" at bounding box center [89, 238] width 134 height 30
click at [23, 104] on body "Make this page common so it is available in other handbooks. This handbook Prev…" at bounding box center [674, 367] width 1349 height 734
click at [19, 113] on link "Back" at bounding box center [18, 112] width 36 height 39
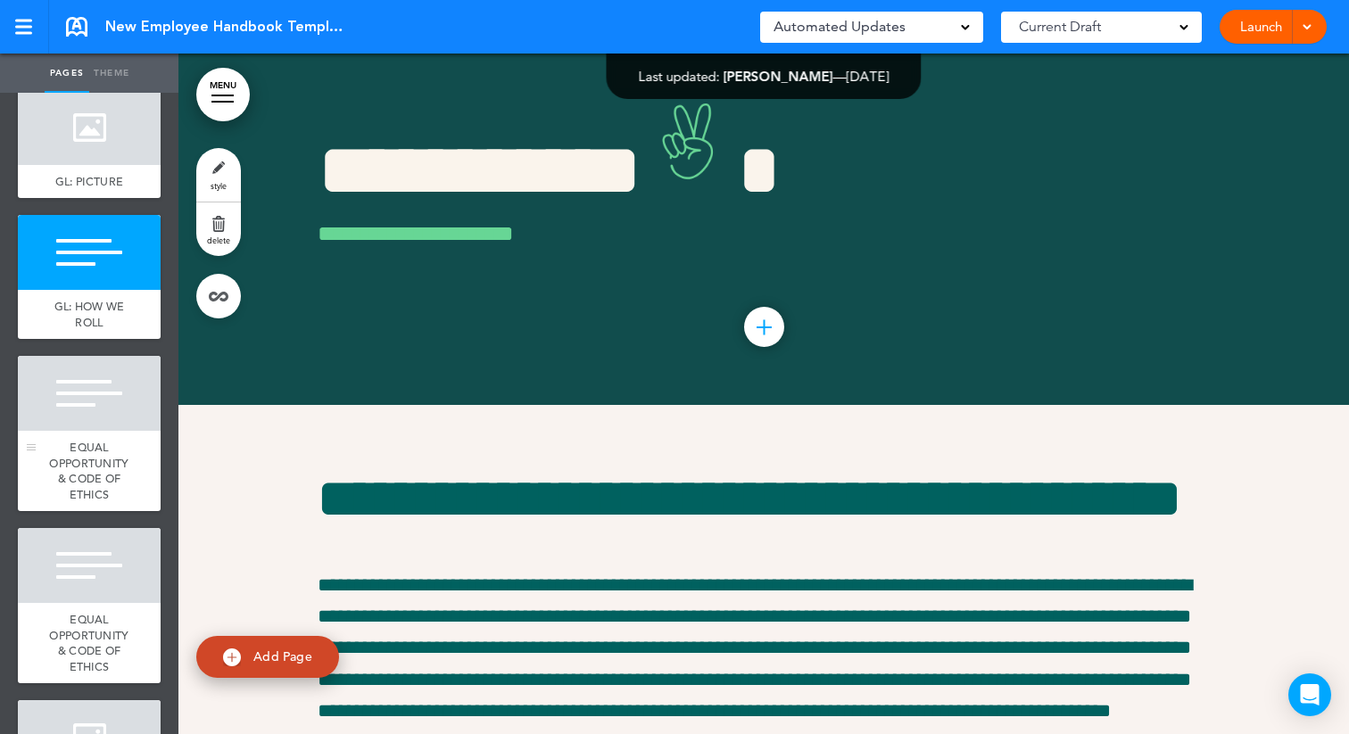
click at [79, 433] on div "EQUAL OPPORTUNITY & CODE OF ETHICS" at bounding box center [89, 471] width 143 height 80
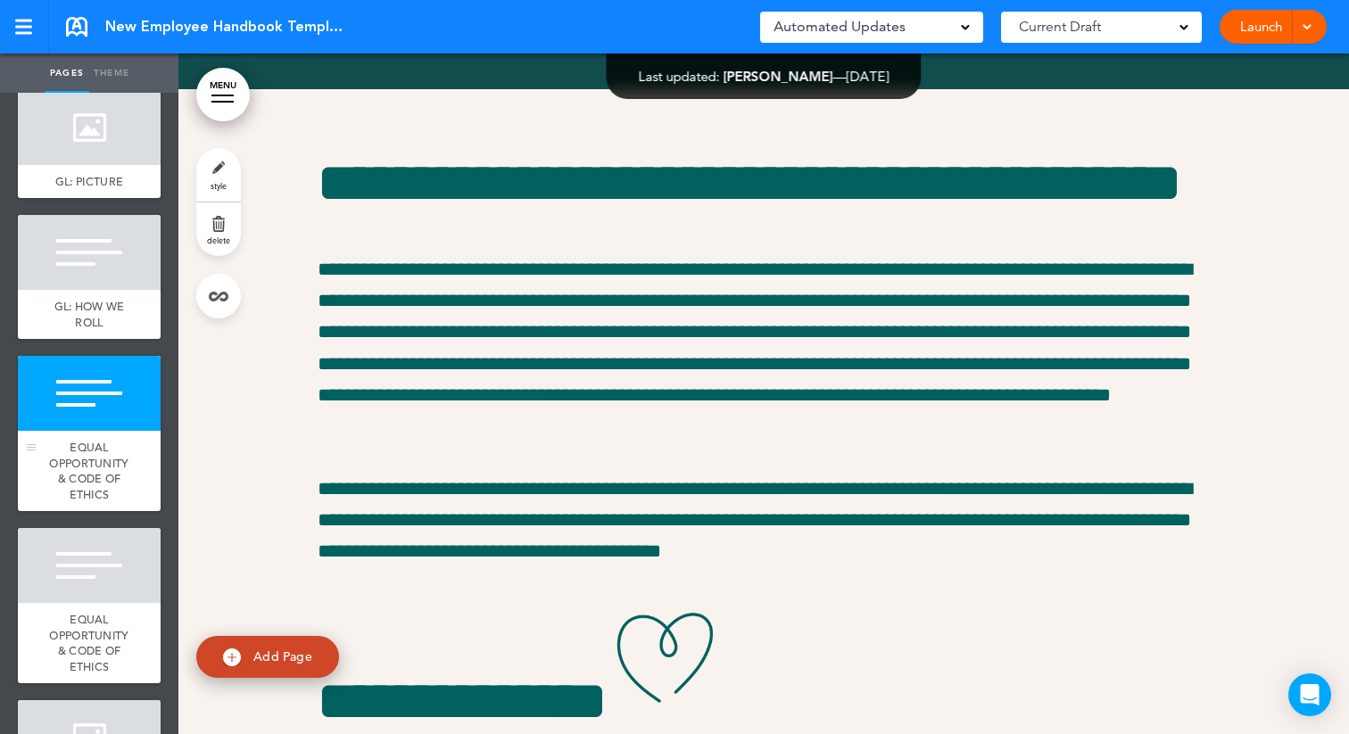
scroll to position [4699, 0]
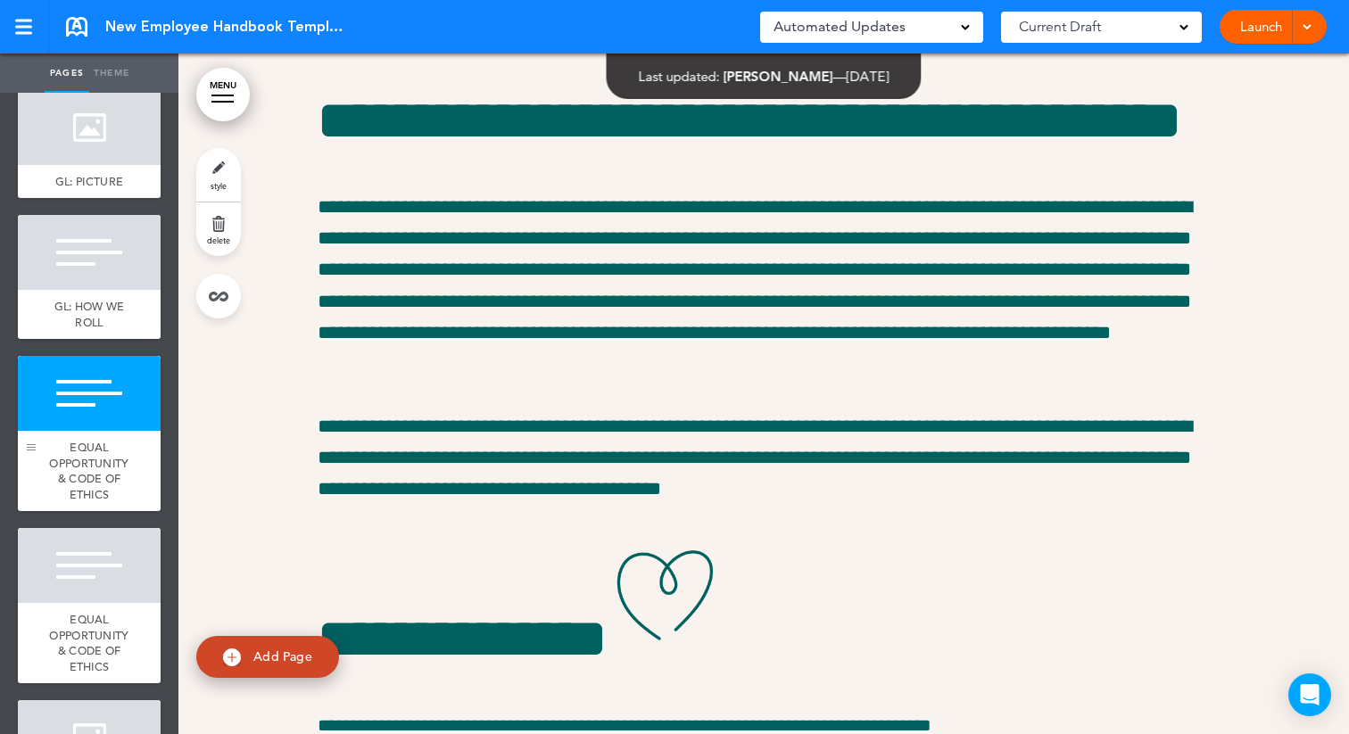
click at [29, 450] on div at bounding box center [31, 450] width 9 height 1
click at [213, 178] on link "style" at bounding box center [218, 175] width 45 height 54
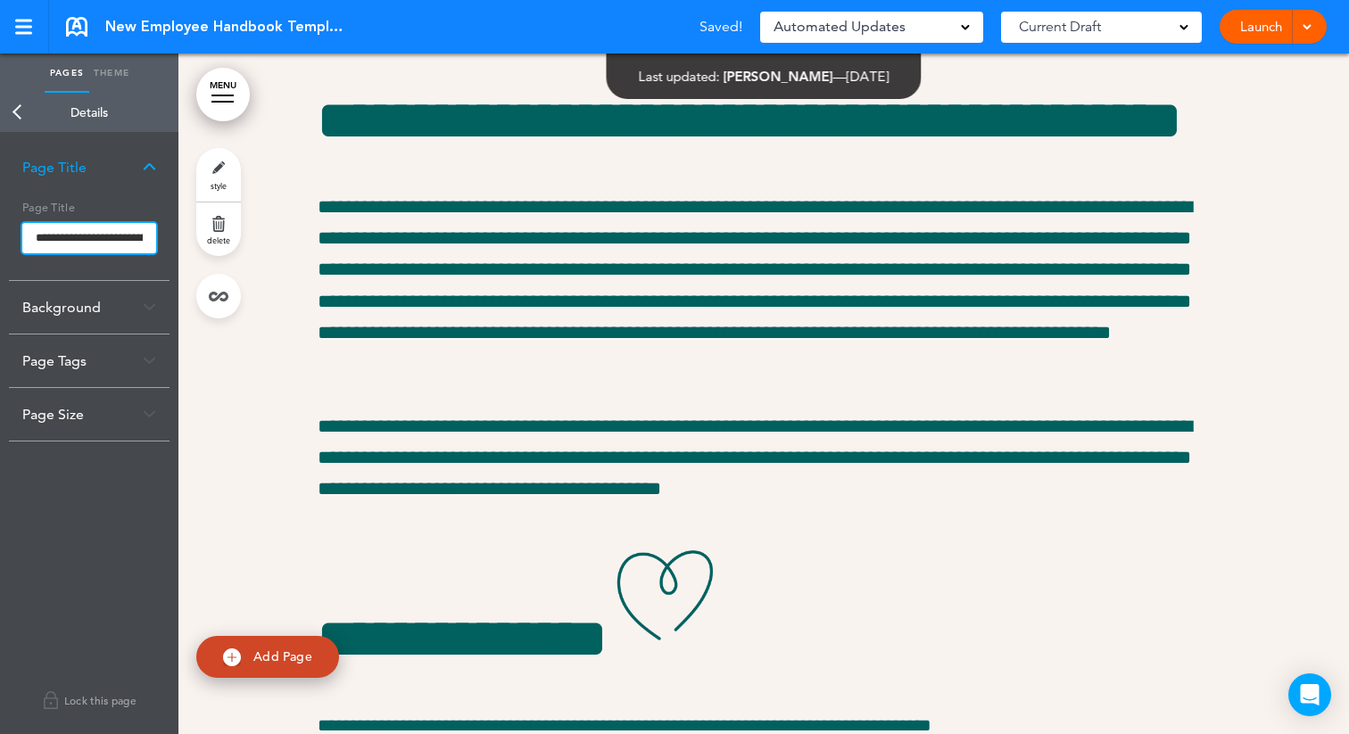
click at [34, 238] on input "**********" at bounding box center [89, 238] width 134 height 30
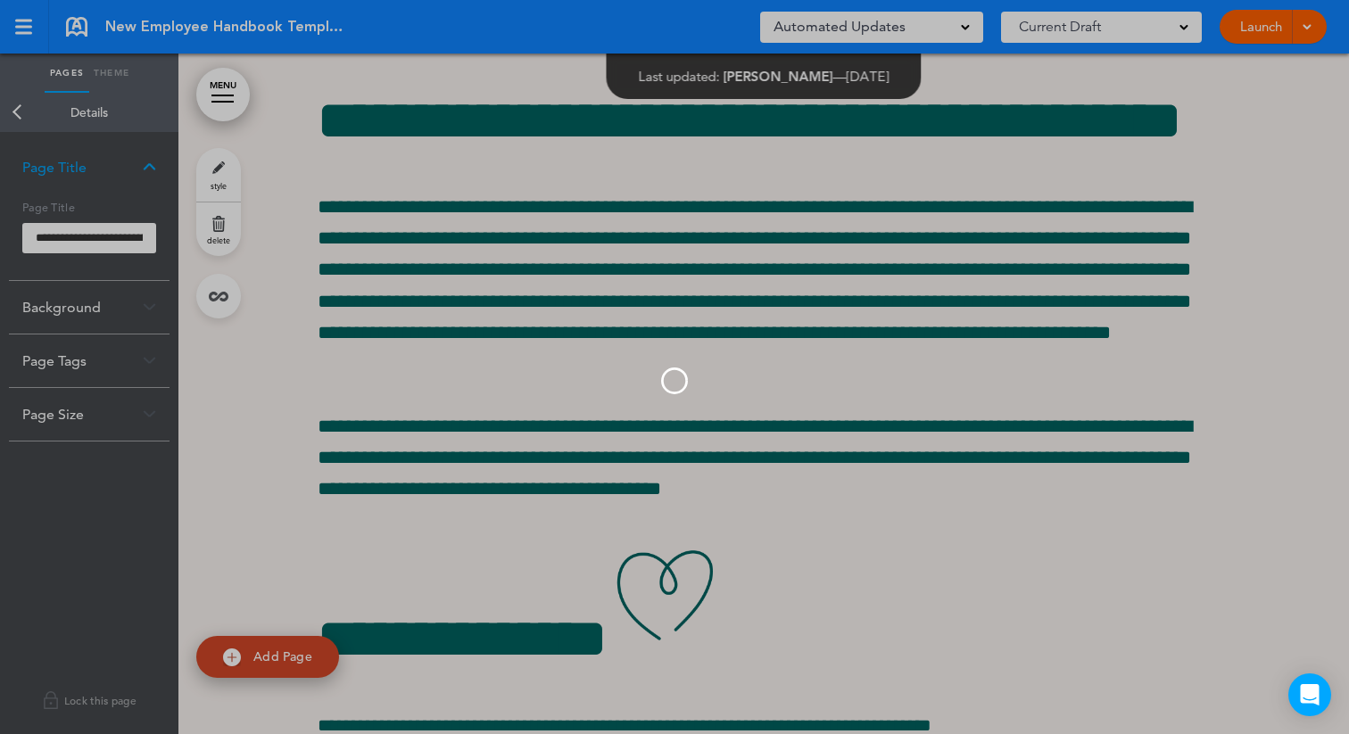
click at [13, 115] on body "Make this page common so it is available in other handbooks. This handbook Prev…" at bounding box center [674, 367] width 1349 height 734
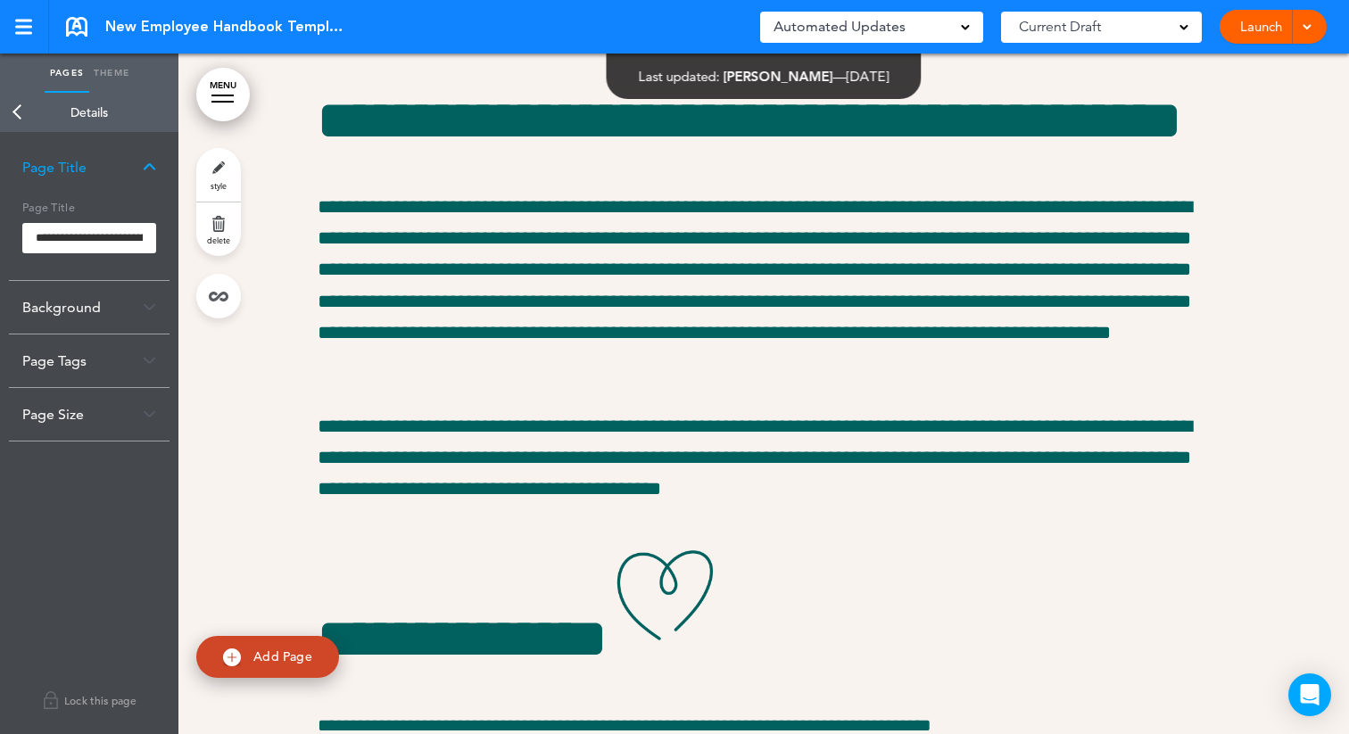
click at [14, 112] on link "Back" at bounding box center [18, 112] width 36 height 39
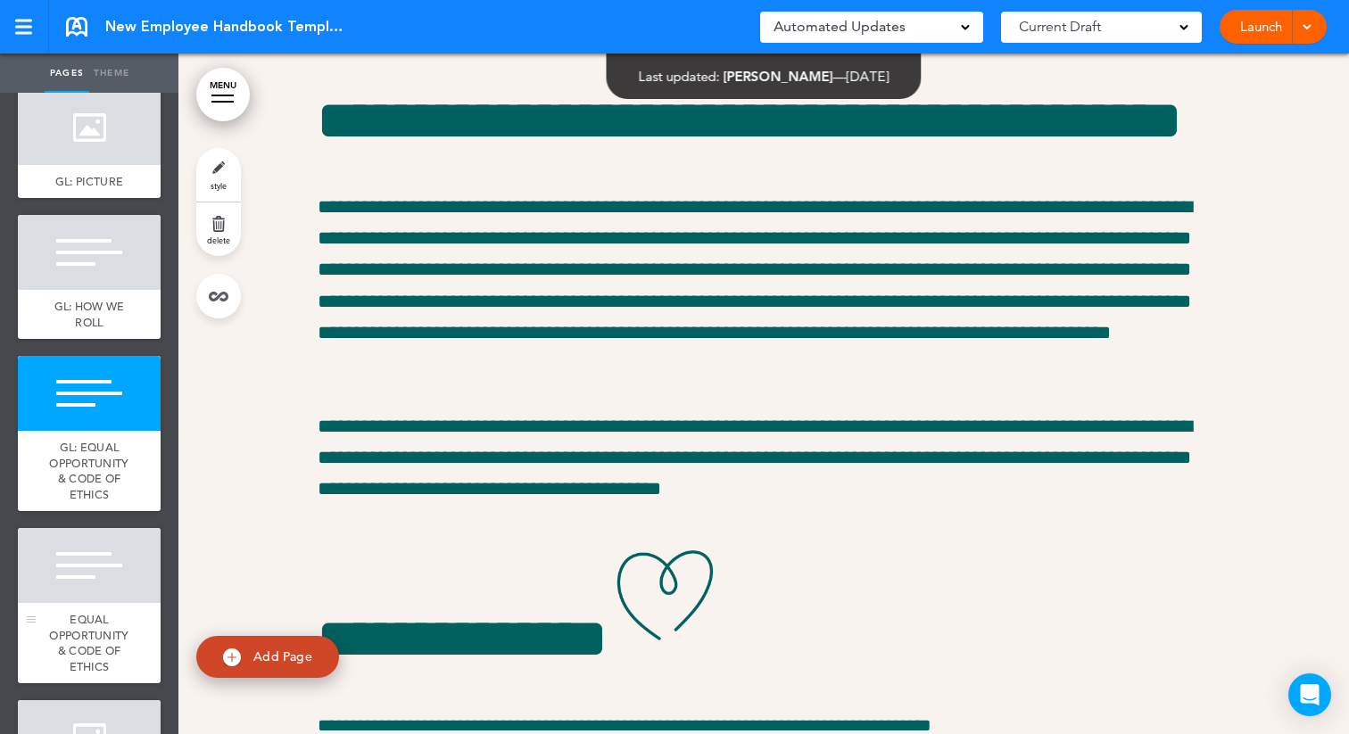
click at [73, 590] on div at bounding box center [89, 565] width 143 height 75
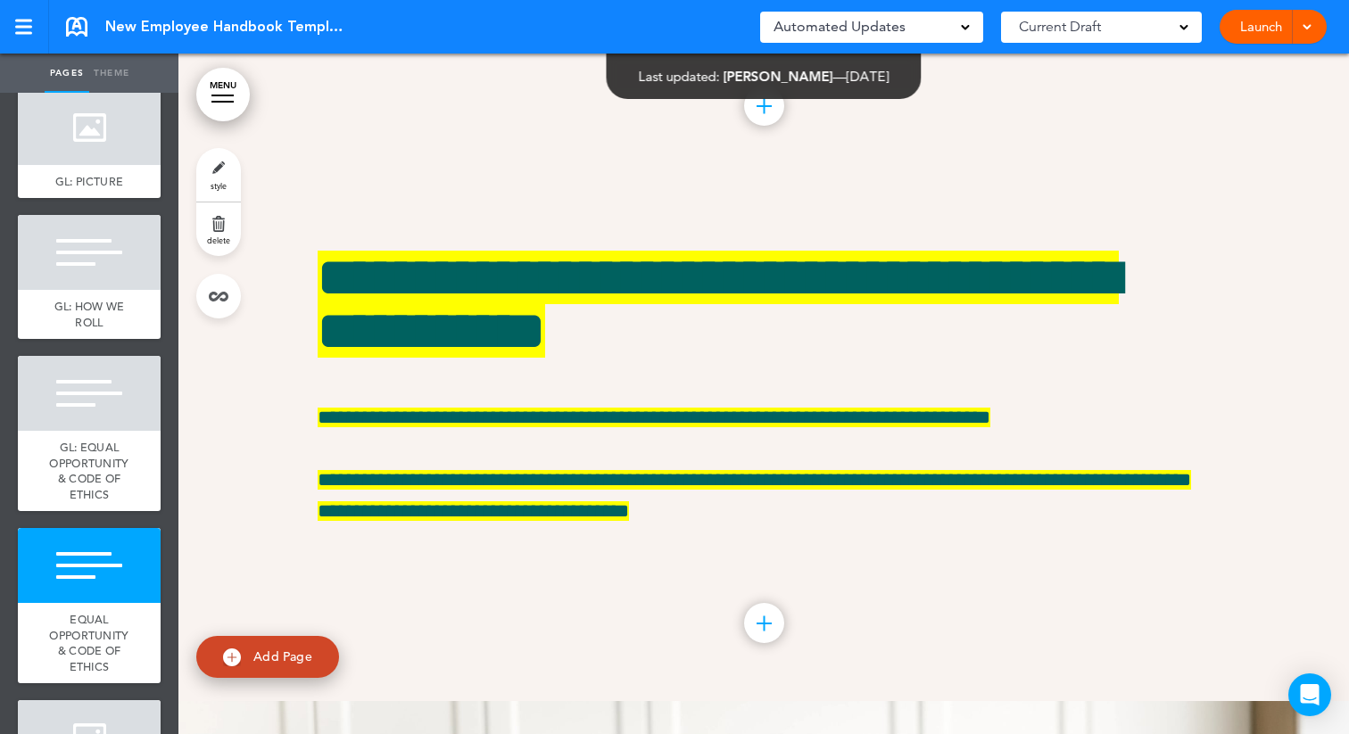
scroll to position [6355, 0]
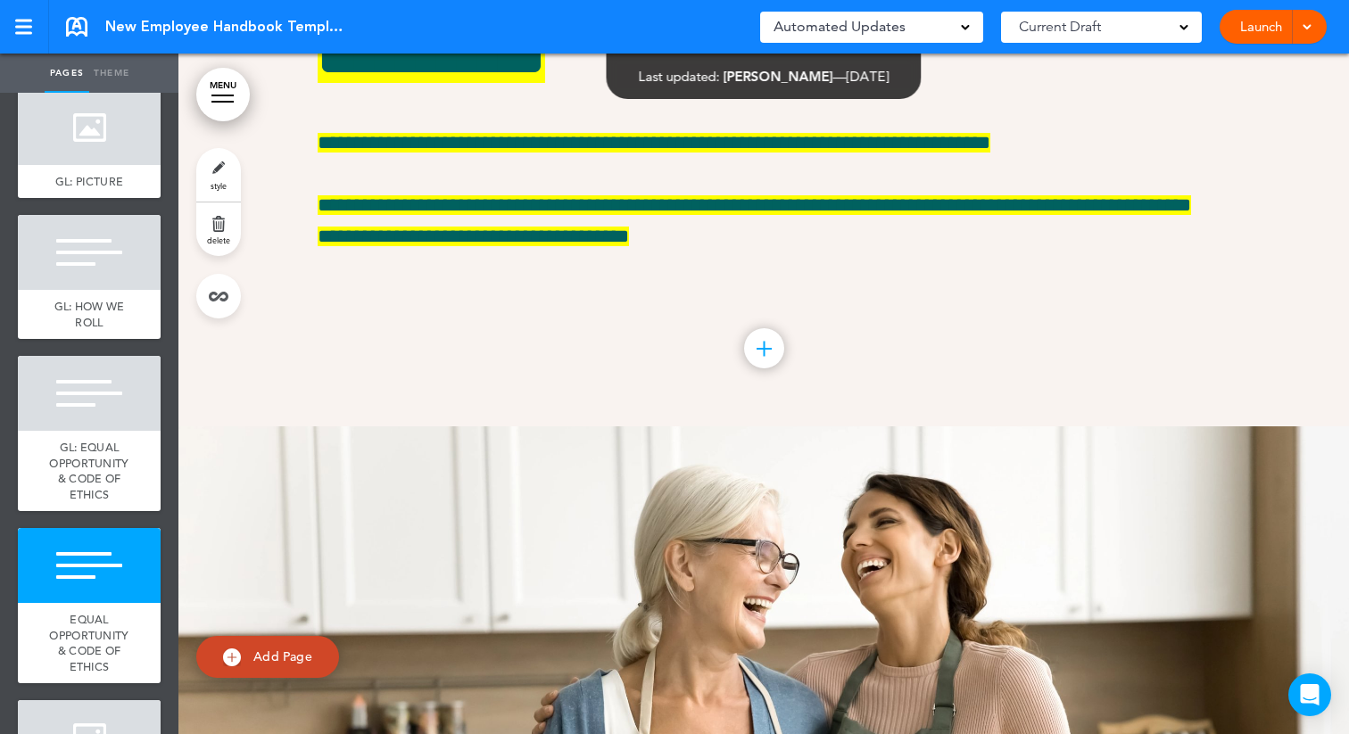
click at [226, 177] on link "style" at bounding box center [218, 175] width 45 height 54
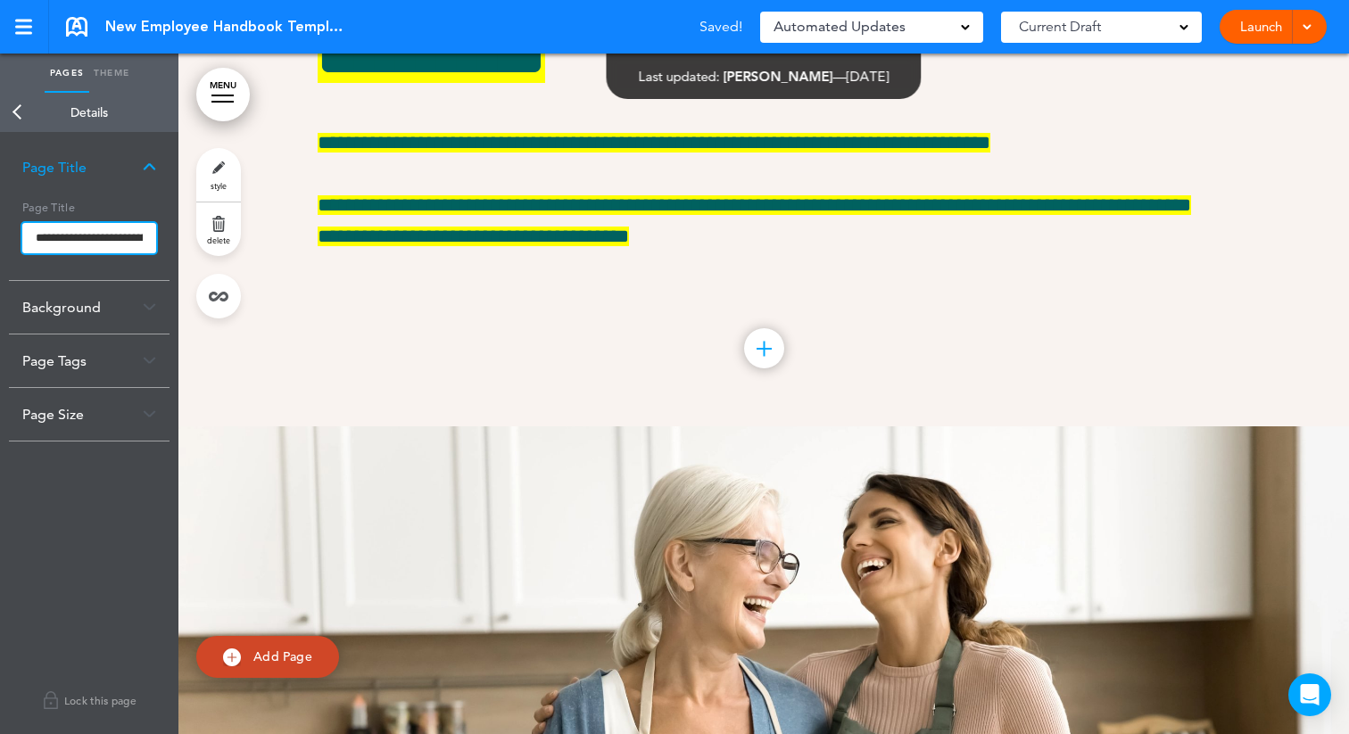
click at [34, 239] on input "**********" at bounding box center [89, 238] width 134 height 30
click at [18, 115] on body "Make this page common so it is available in other handbooks. This handbook Prev…" at bounding box center [674, 367] width 1349 height 734
click at [16, 112] on link "Back" at bounding box center [18, 112] width 36 height 39
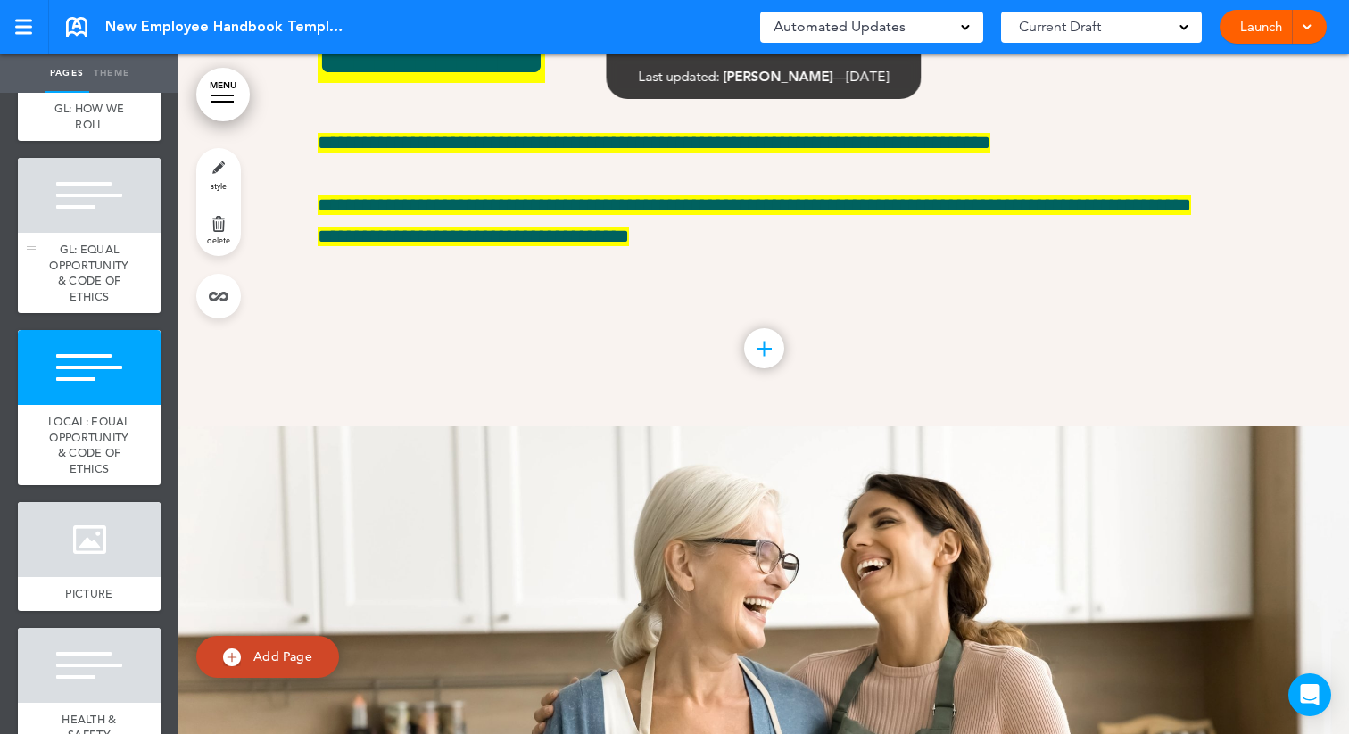
scroll to position [708, 0]
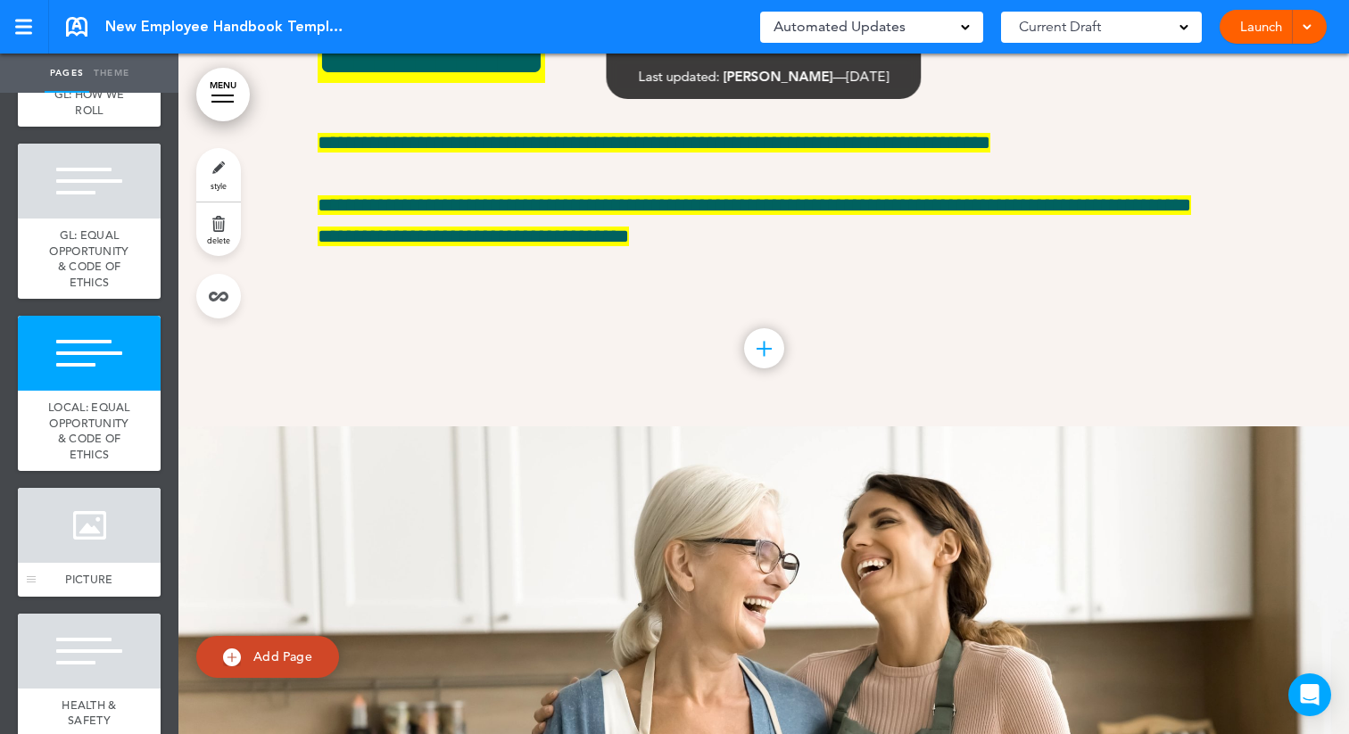
click at [88, 523] on div at bounding box center [89, 525] width 143 height 75
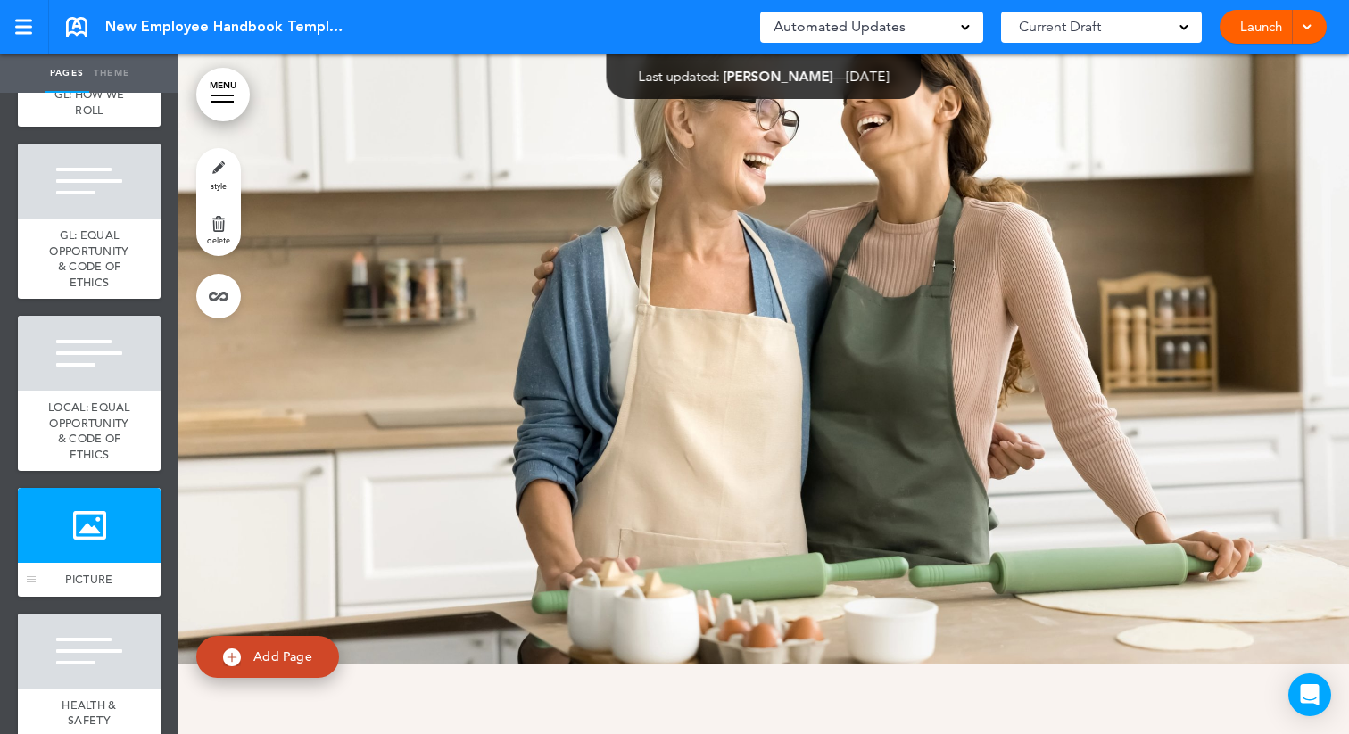
scroll to position [6874, 0]
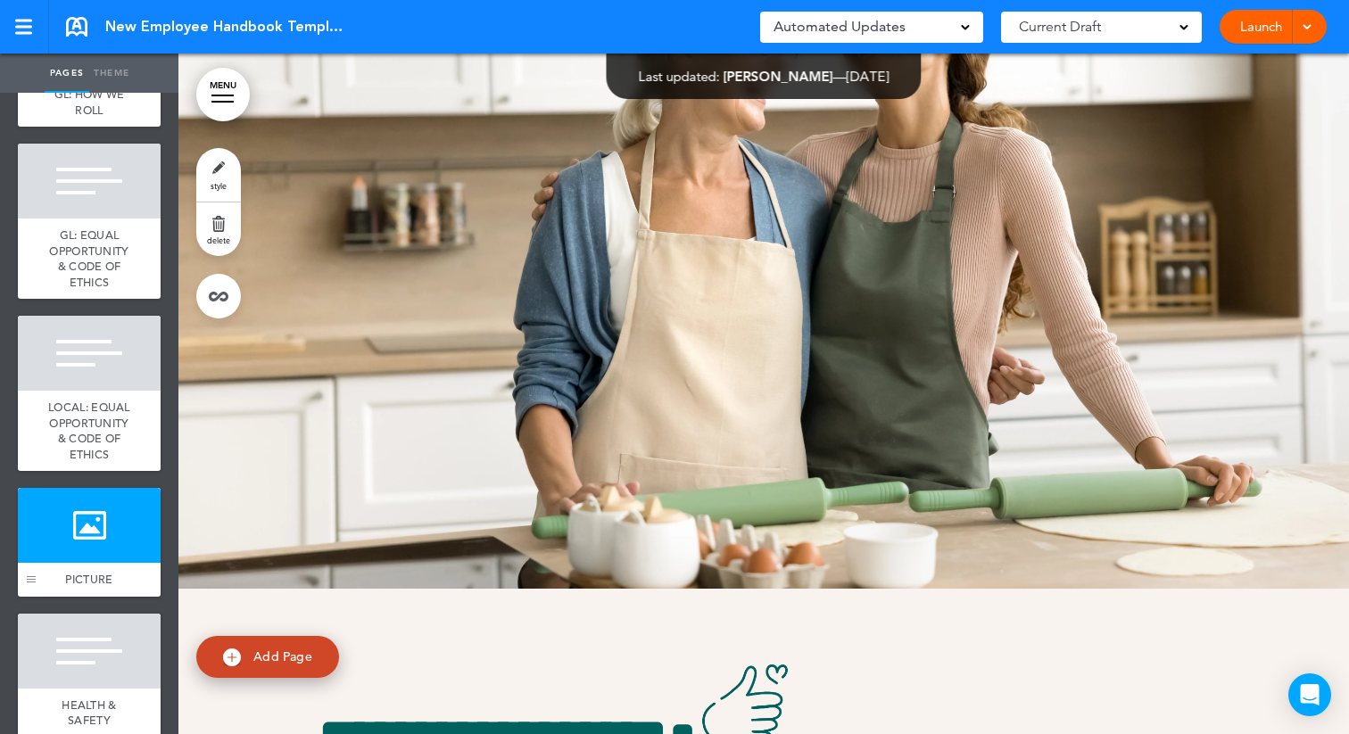
click at [36, 594] on div at bounding box center [31, 542] width 27 height 109
click at [30, 579] on div at bounding box center [31, 579] width 9 height 1
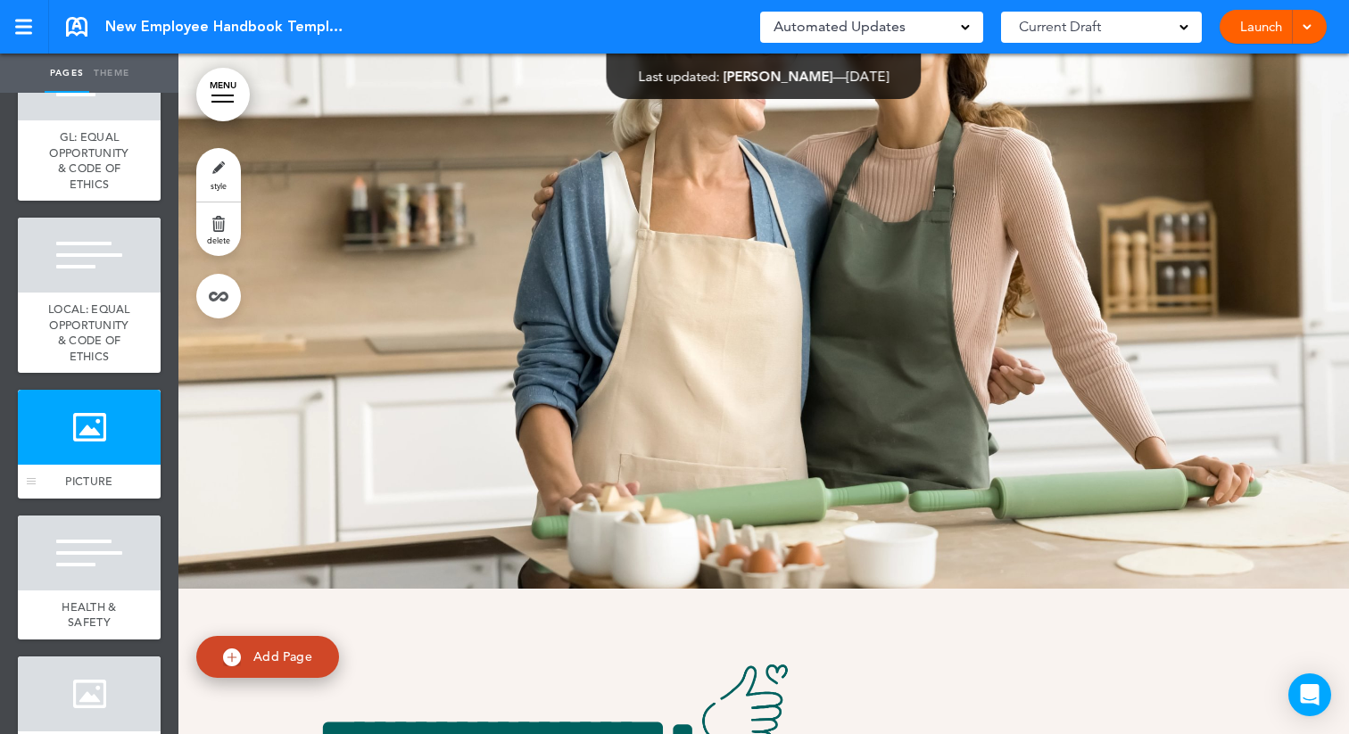
scroll to position [810, 0]
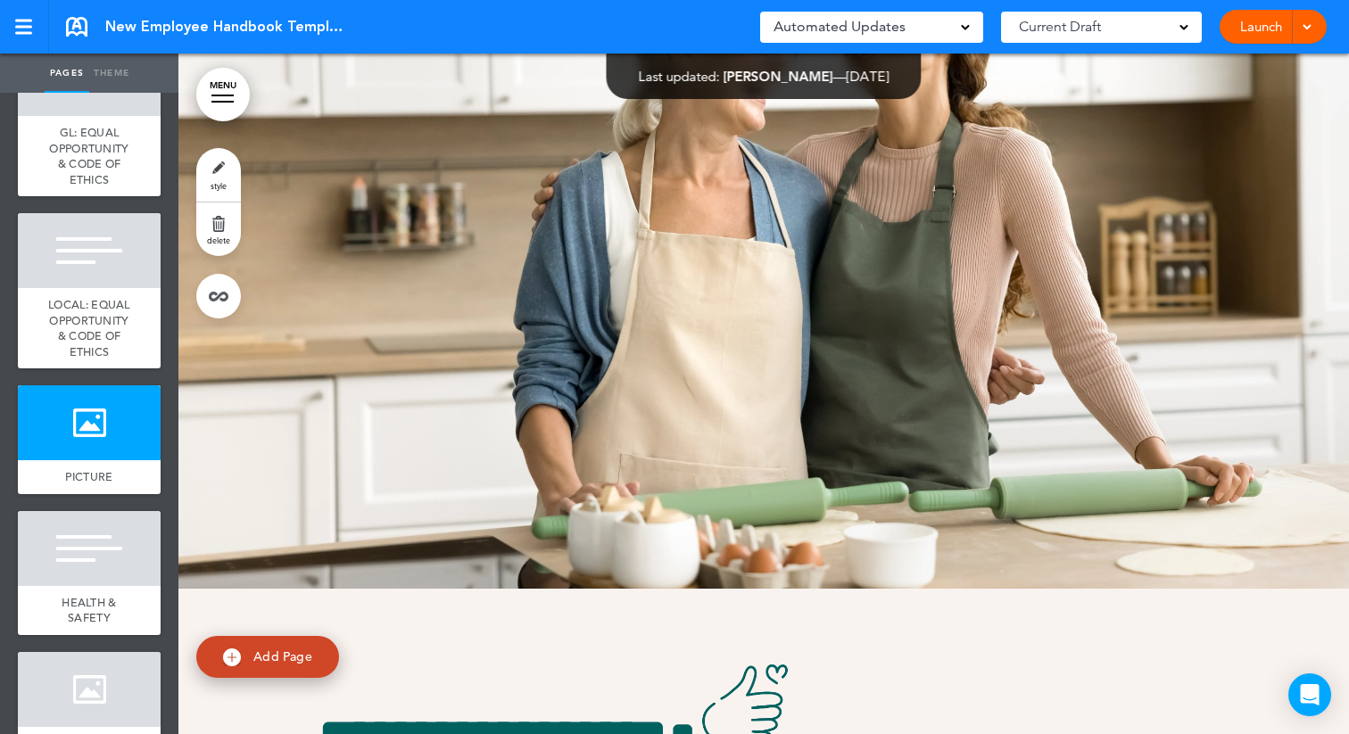
click at [221, 173] on link "style" at bounding box center [218, 175] width 45 height 54
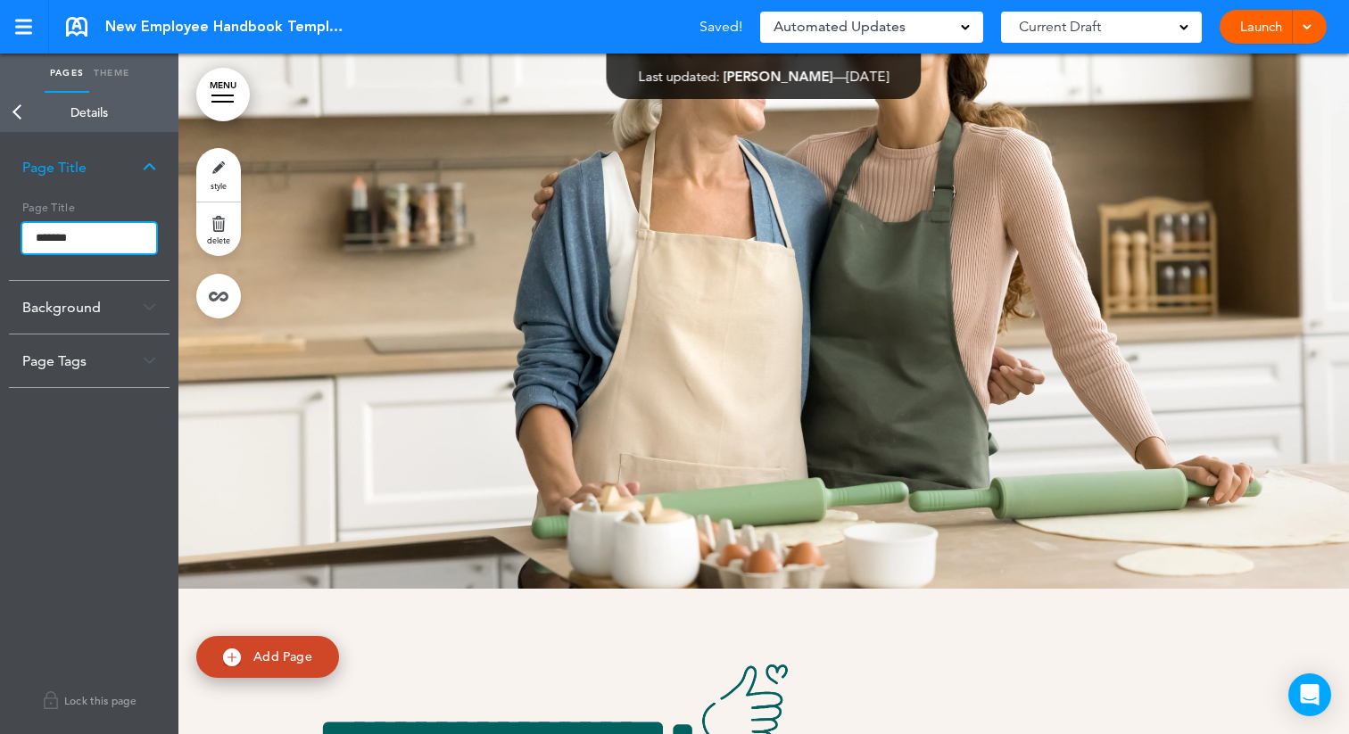
click at [33, 234] on input "*******" at bounding box center [89, 238] width 134 height 30
click at [14, 96] on body "Make this page common so it is available in other handbooks. This handbook Prev…" at bounding box center [674, 367] width 1349 height 734
click at [12, 110] on link "Back" at bounding box center [18, 112] width 36 height 39
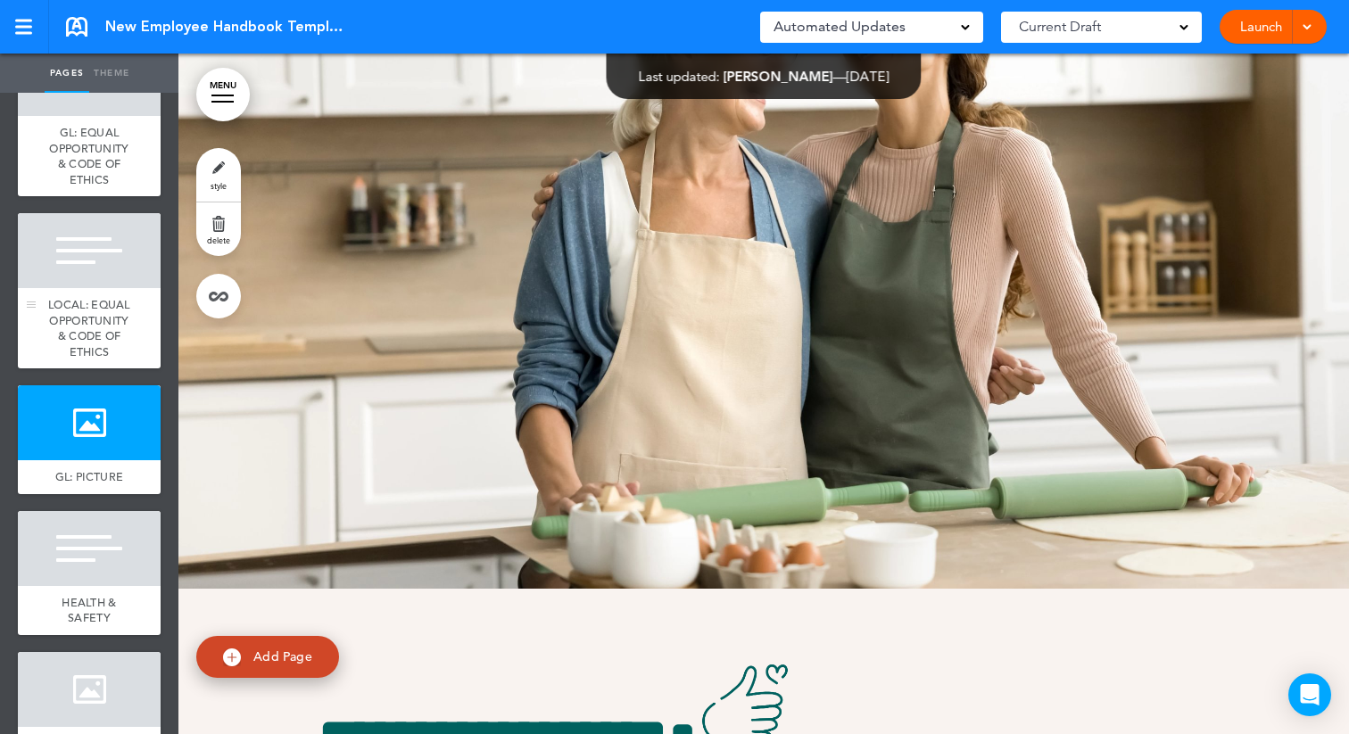
click at [62, 320] on span "LOCAL: EQUAL OPPORTUNITY & CODE OF ETHICS" at bounding box center [89, 328] width 82 height 62
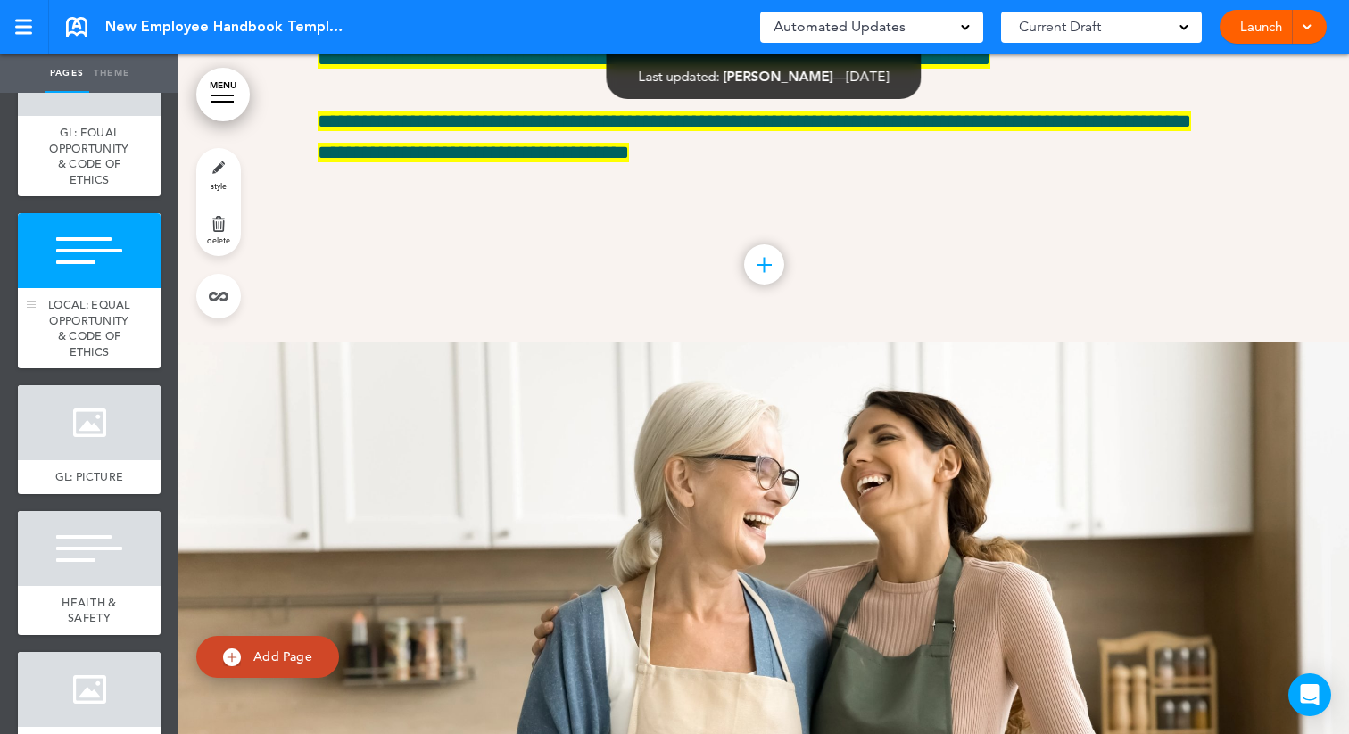
scroll to position [6355, 0]
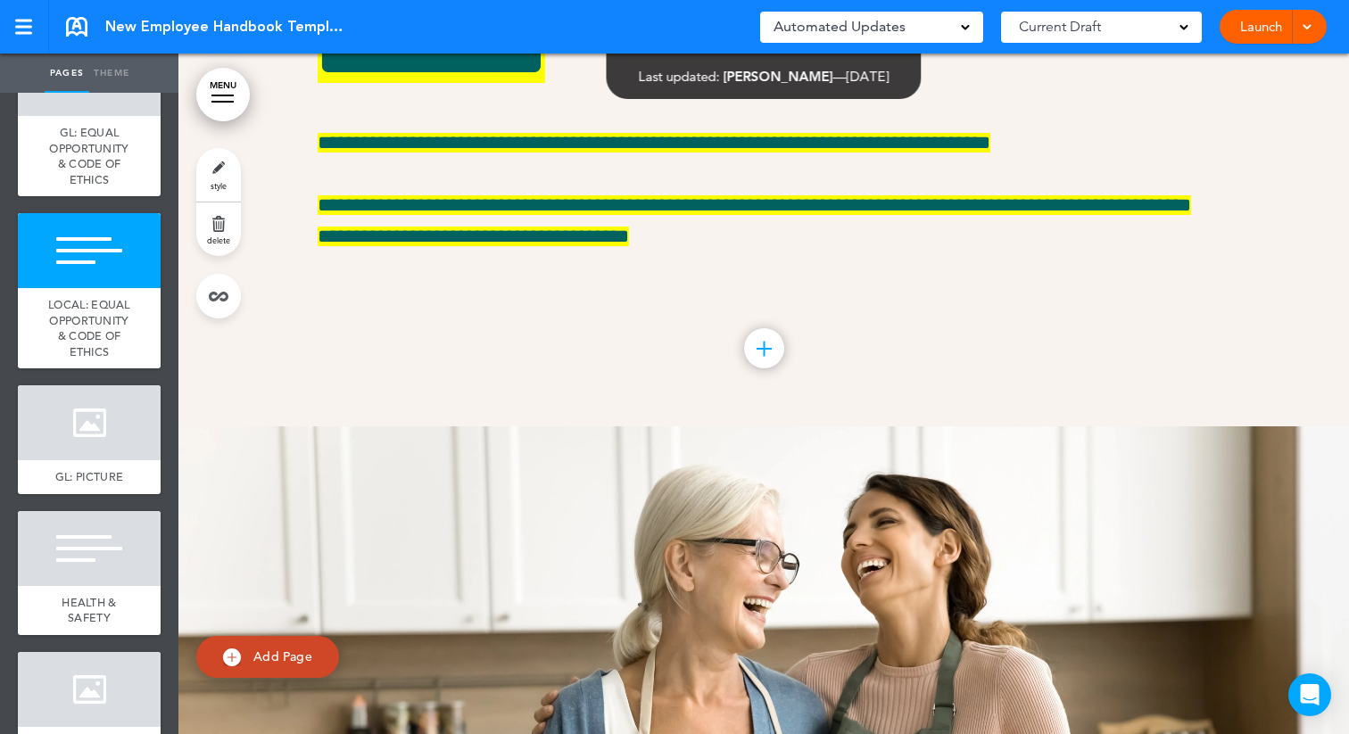
click at [214, 183] on span "style" at bounding box center [219, 185] width 16 height 11
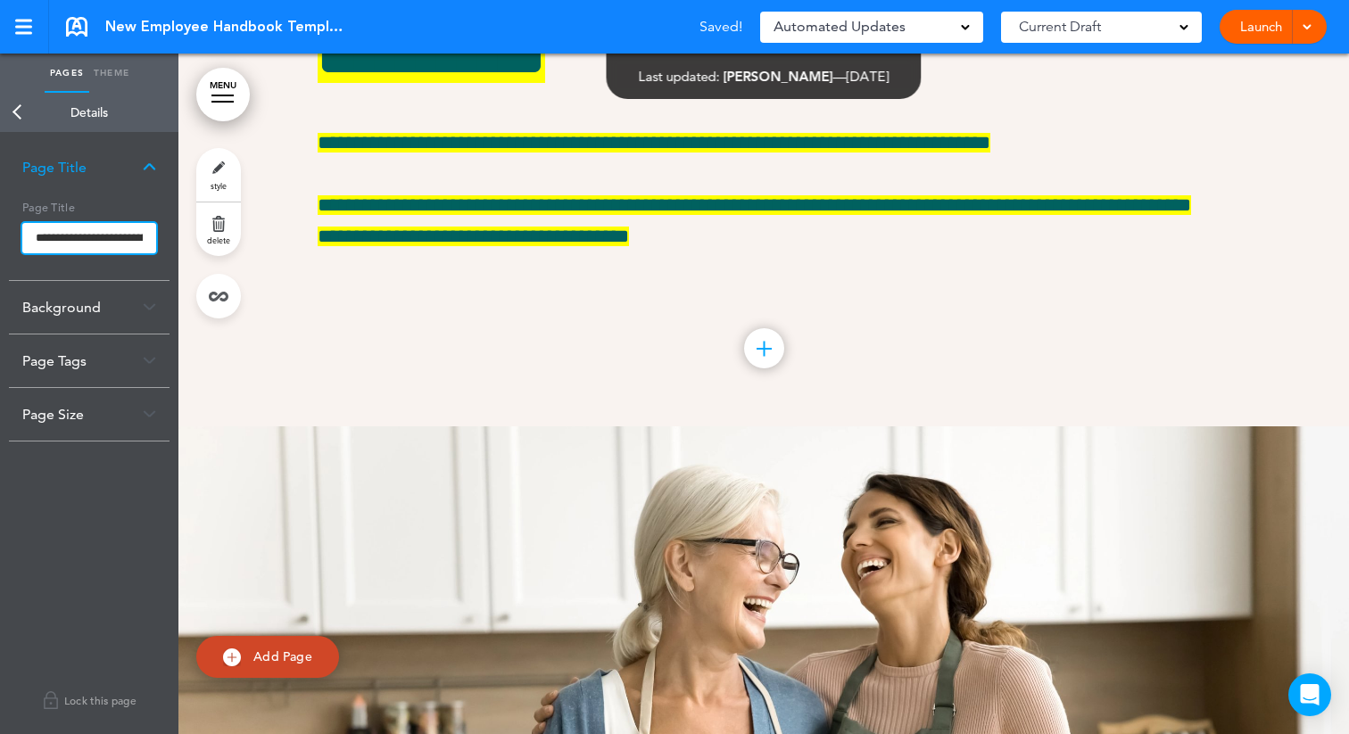
click at [68, 233] on input "**********" at bounding box center [89, 238] width 134 height 30
click at [18, 114] on body "Make this page common so it is available in other handbooks. This handbook Prev…" at bounding box center [674, 367] width 1349 height 734
click at [16, 114] on link "Back" at bounding box center [18, 112] width 36 height 39
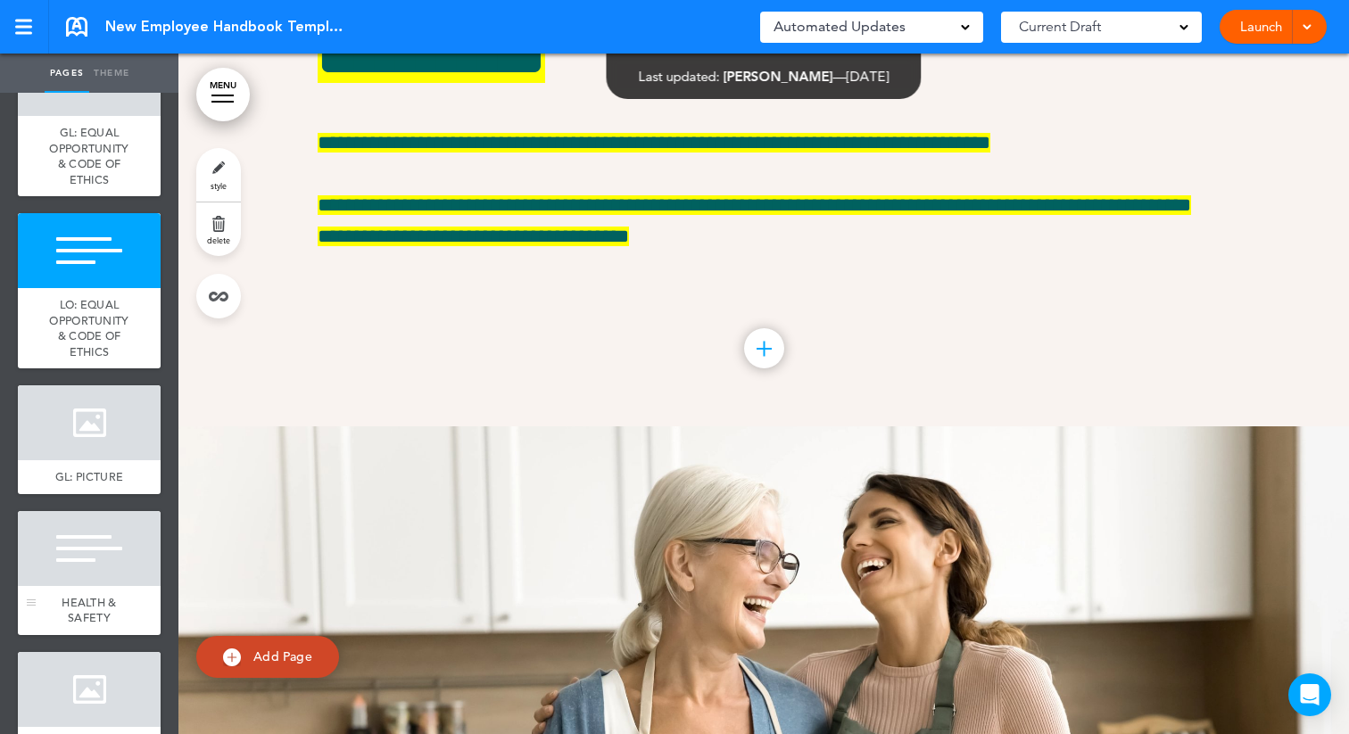
click at [87, 582] on div at bounding box center [89, 548] width 143 height 75
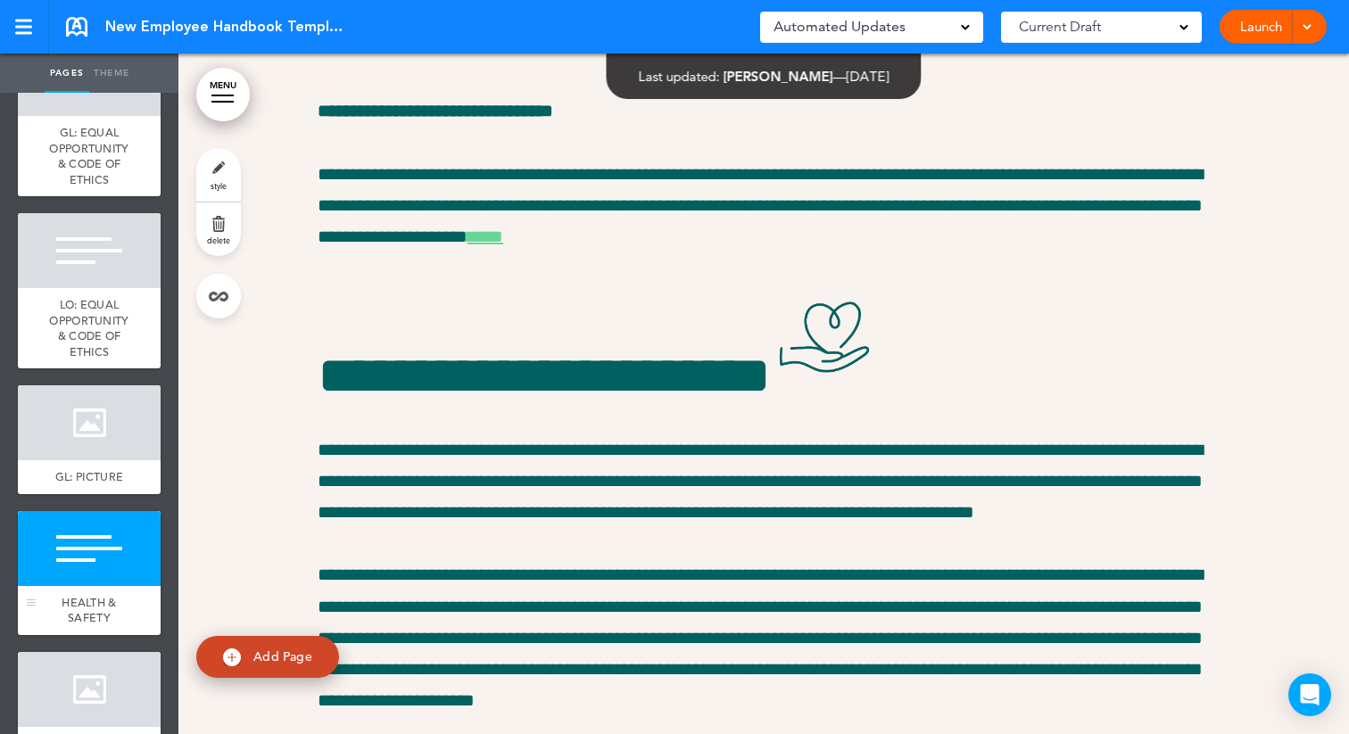
click at [111, 557] on div at bounding box center [89, 548] width 143 height 75
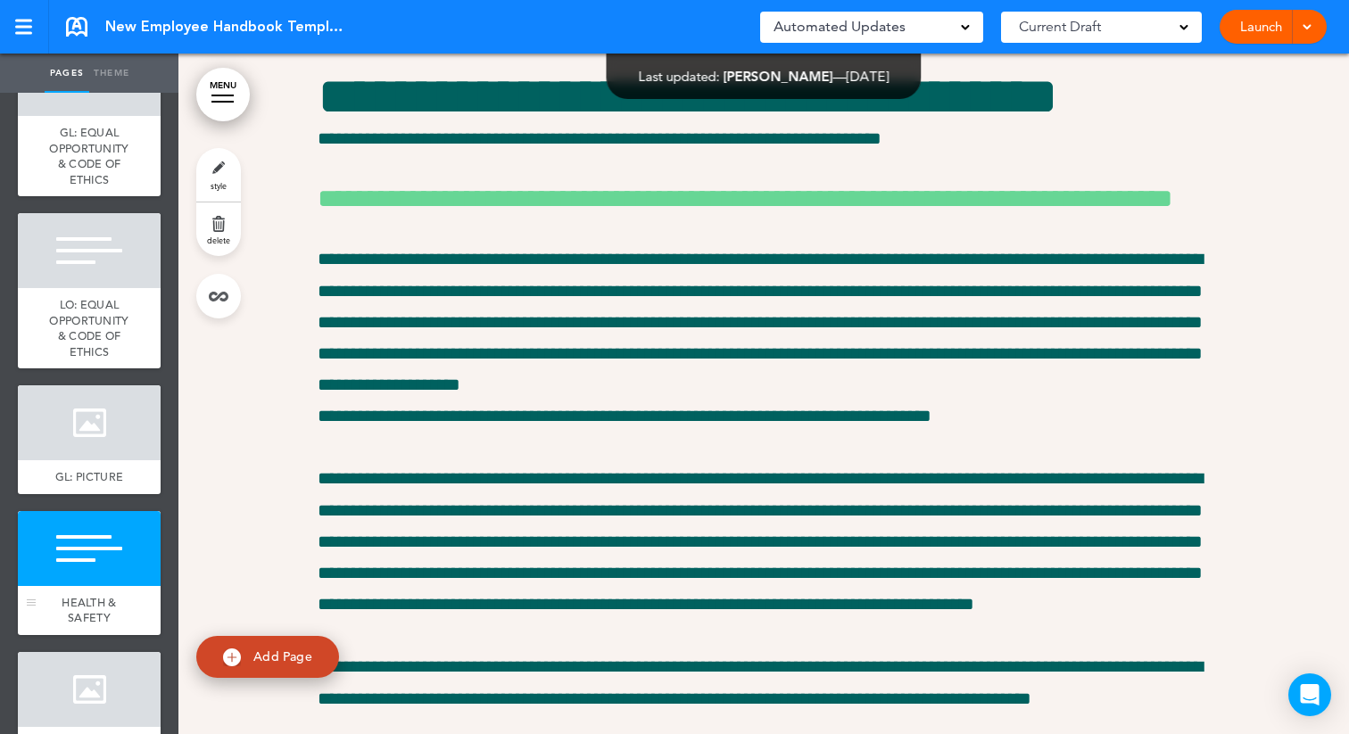
scroll to position [7555, 0]
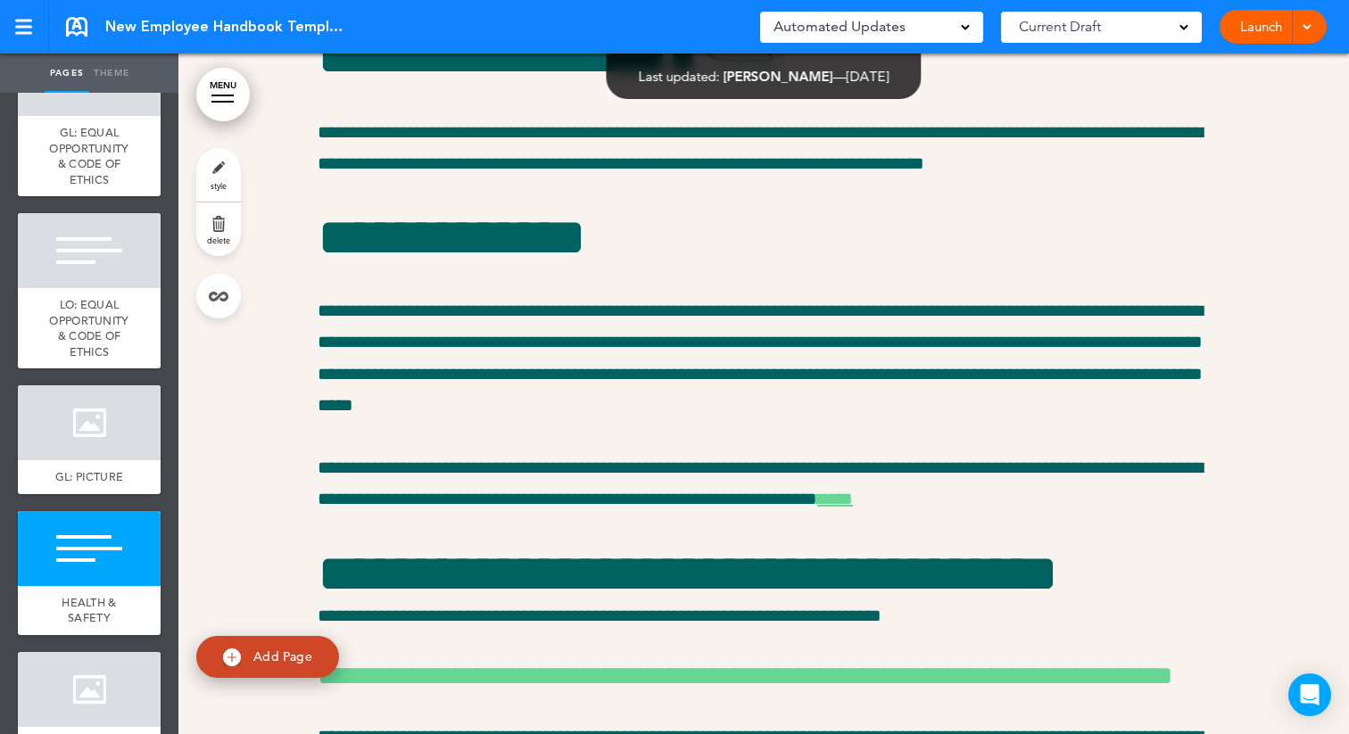
click at [223, 169] on link "style" at bounding box center [218, 175] width 45 height 54
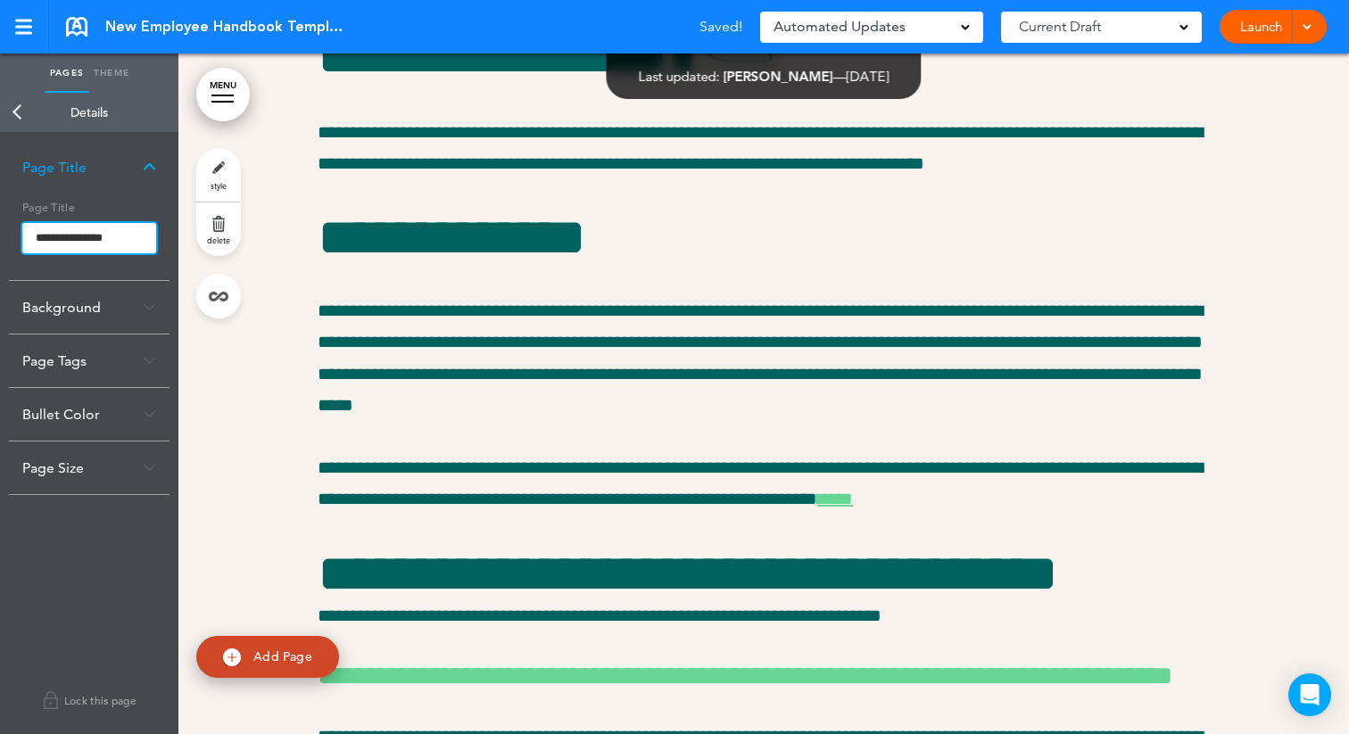
click at [38, 236] on input "**********" at bounding box center [89, 238] width 134 height 30
click at [10, 107] on body "Make this page common so it is available in other handbooks. This handbook Prev…" at bounding box center [674, 367] width 1349 height 734
click at [19, 114] on link "Back" at bounding box center [18, 112] width 36 height 39
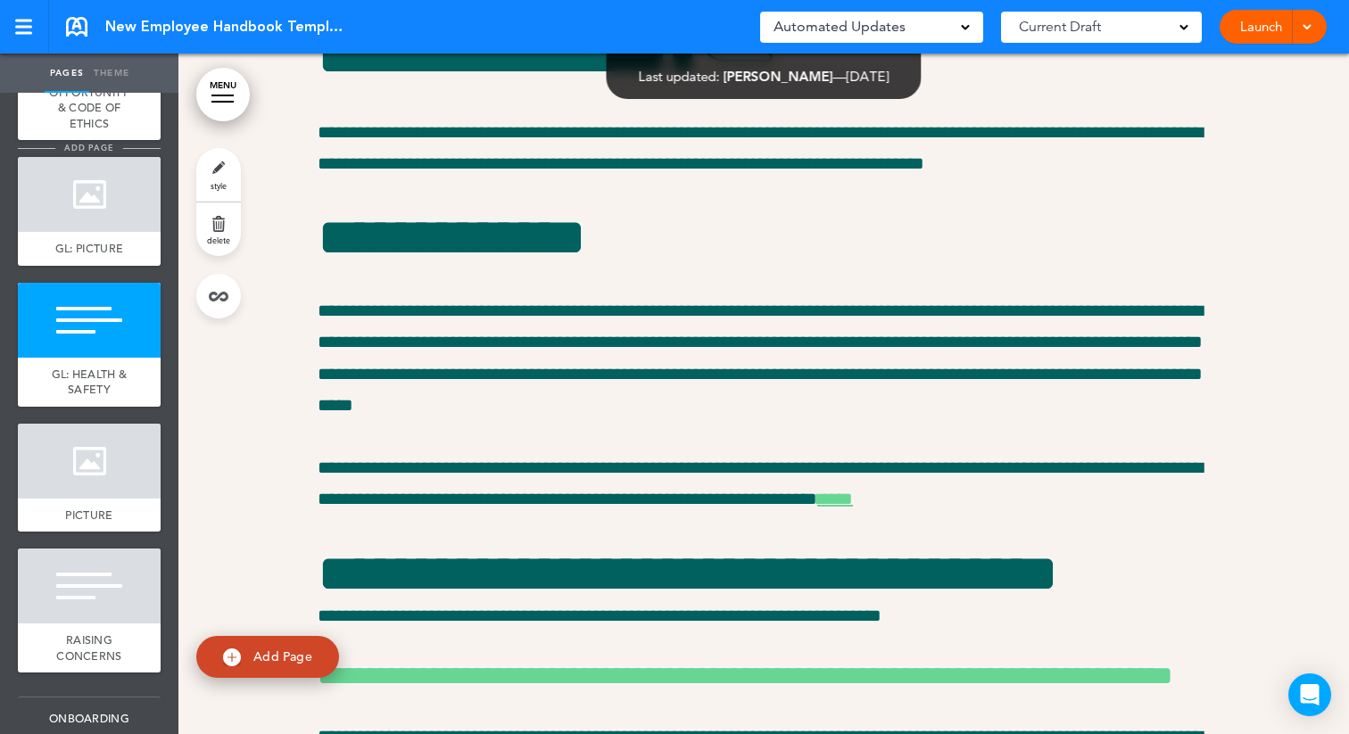
scroll to position [1053, 0]
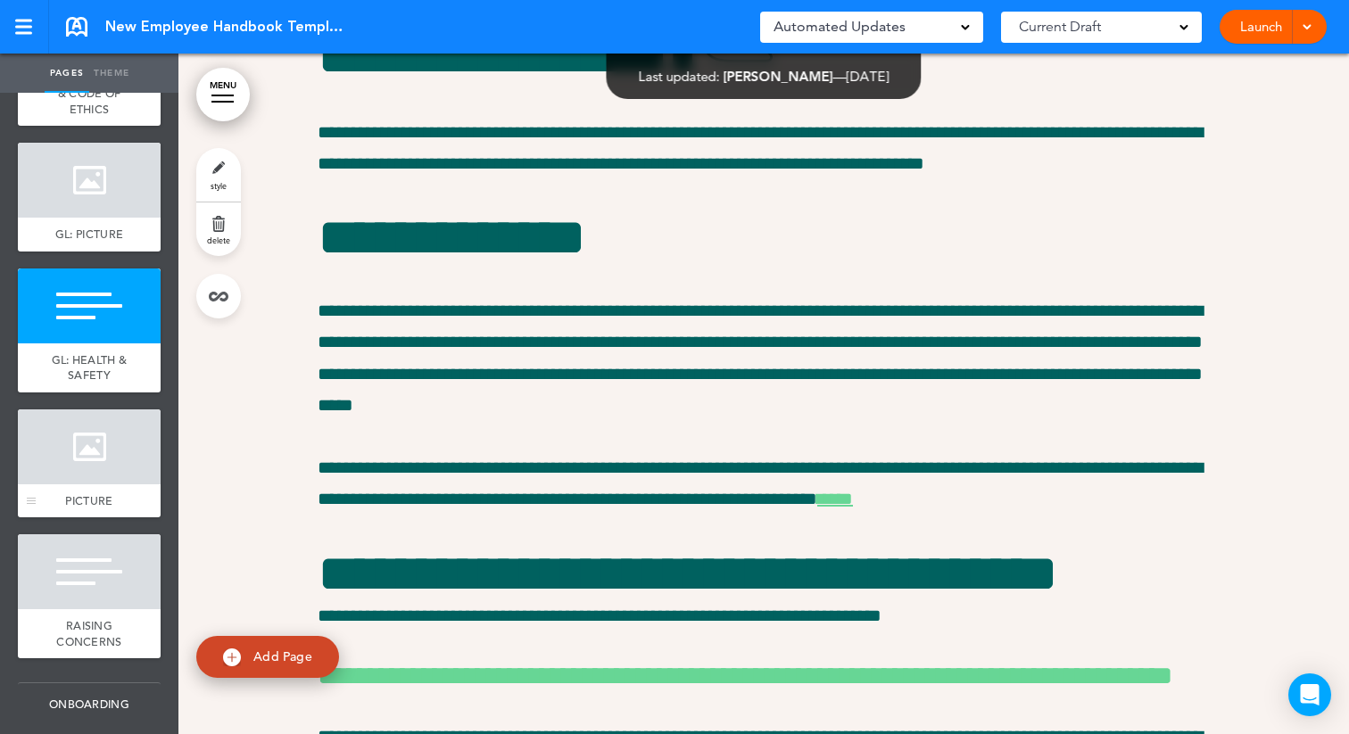
click at [60, 447] on div at bounding box center [89, 447] width 143 height 75
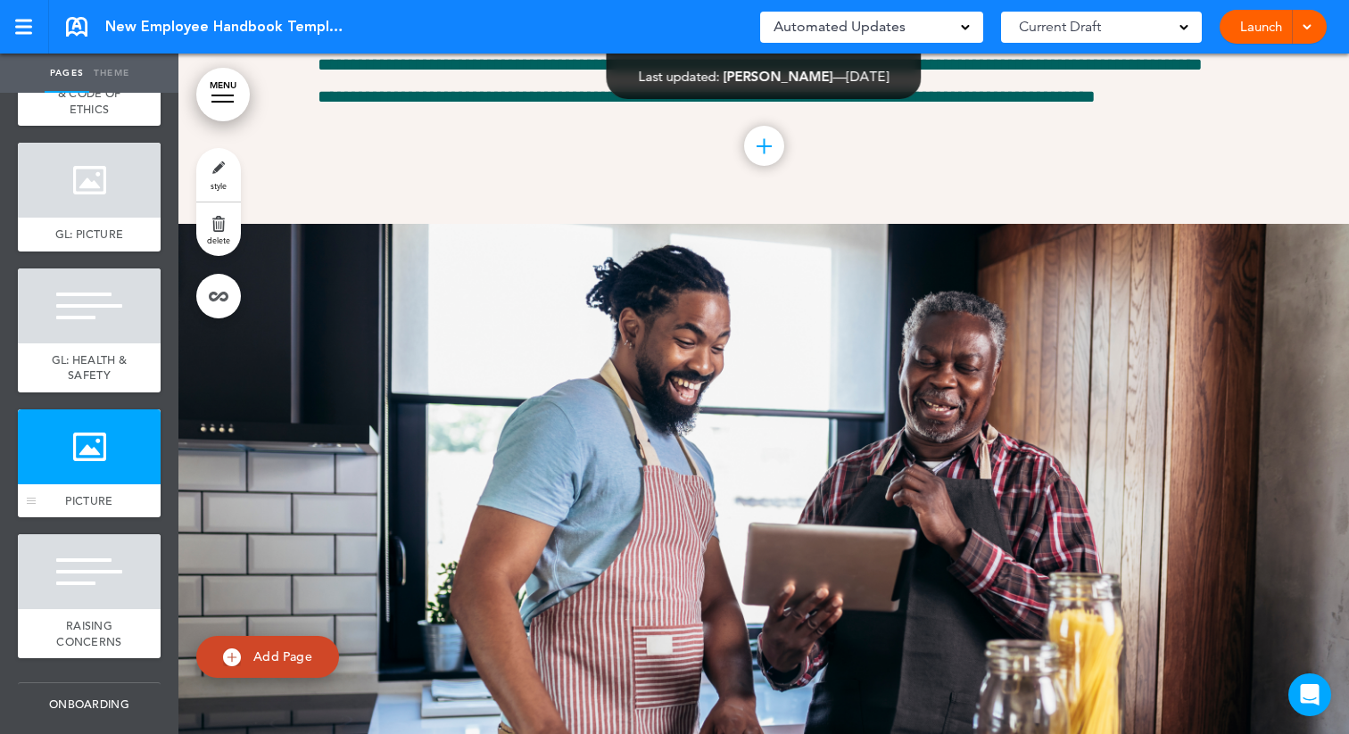
scroll to position [11941, 0]
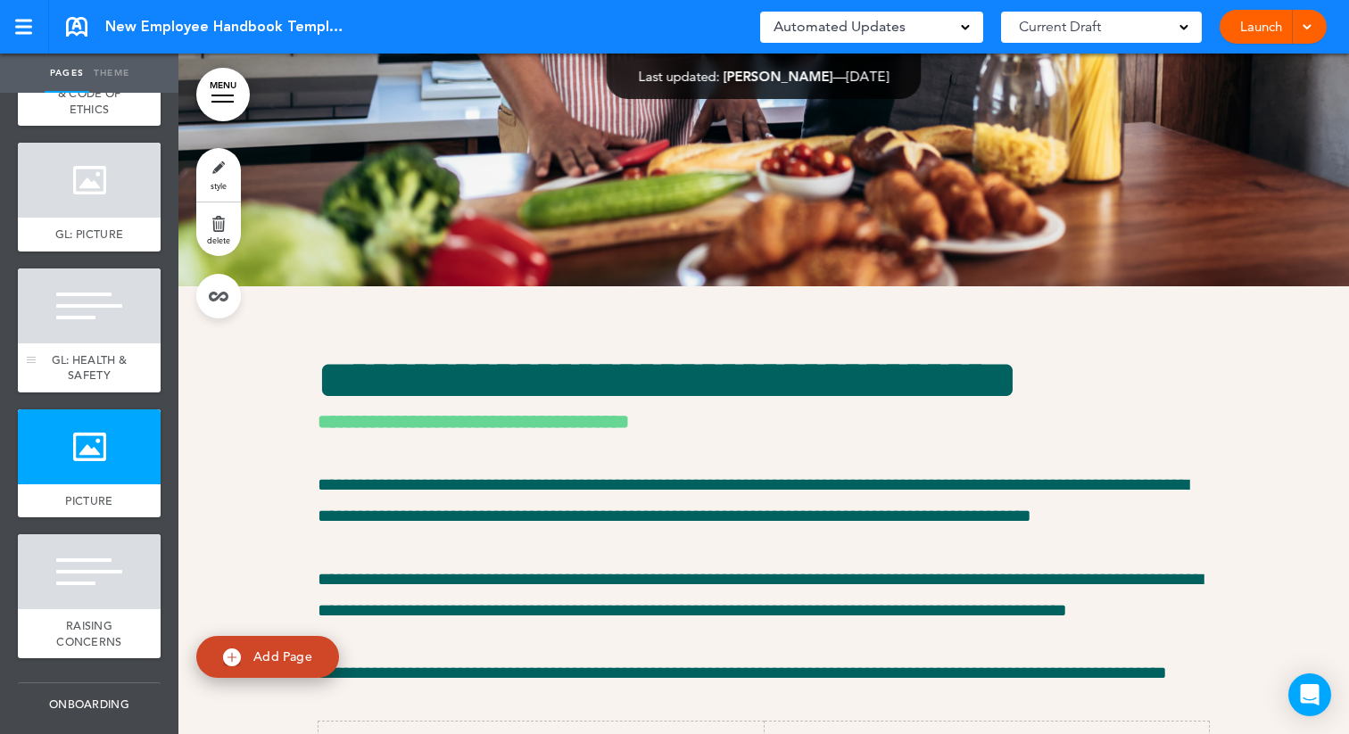
click at [94, 346] on div "GL: HEALTH & SAFETY" at bounding box center [89, 368] width 143 height 49
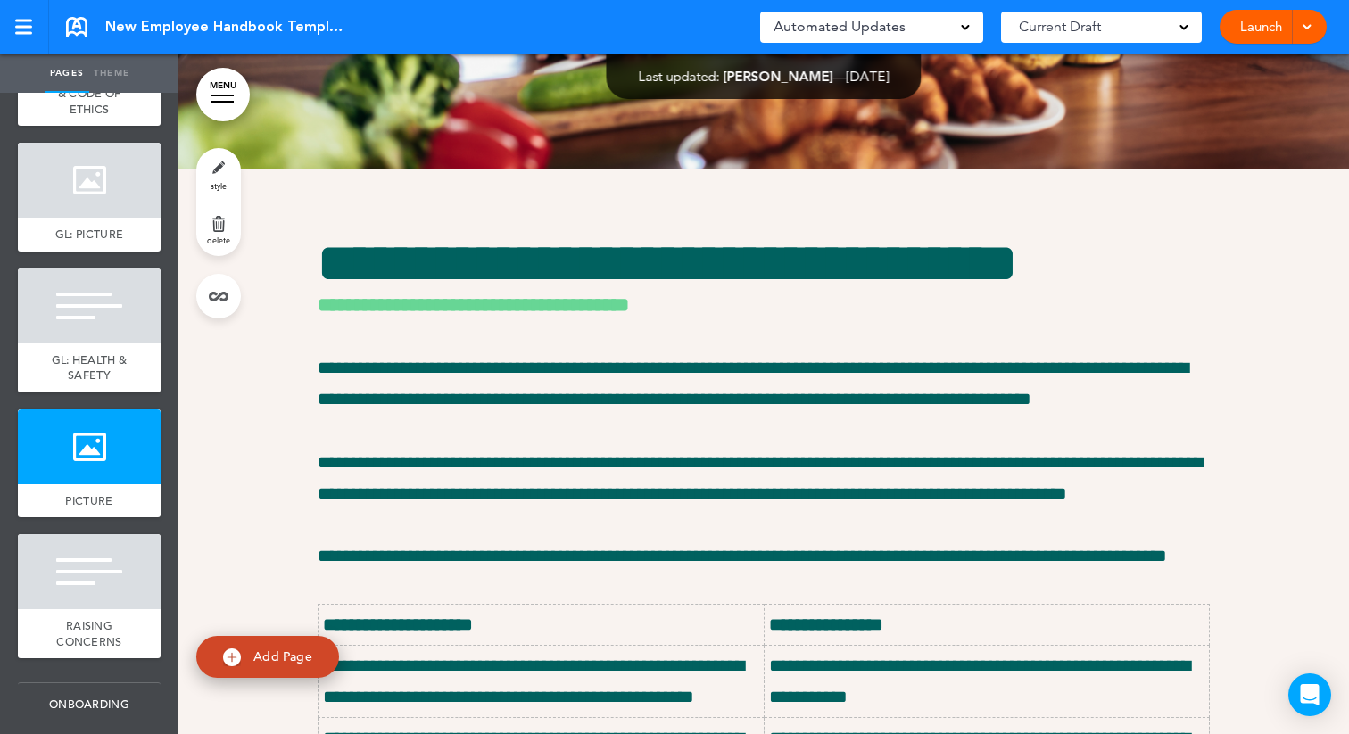
scroll to position [12060, 0]
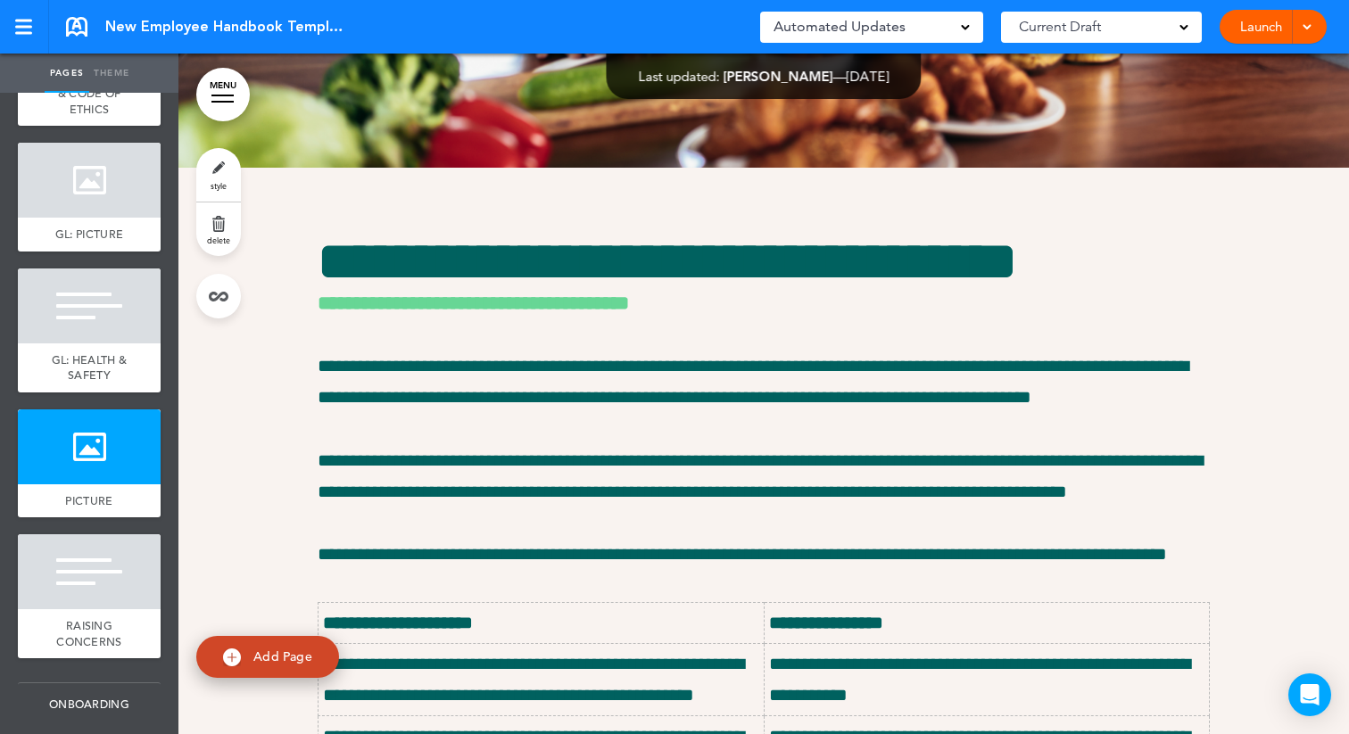
click at [219, 170] on link "style" at bounding box center [218, 175] width 45 height 54
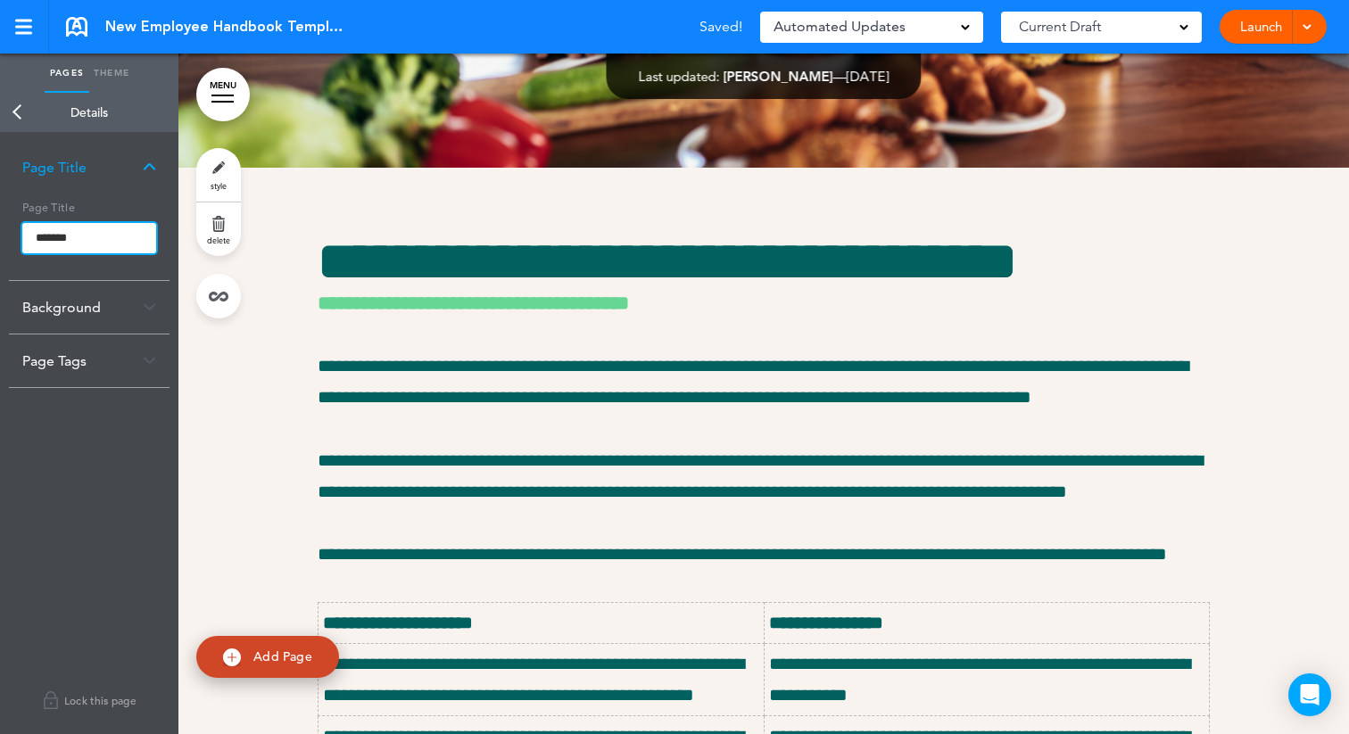
click at [34, 237] on input "*******" at bounding box center [89, 238] width 134 height 30
type input "**********"
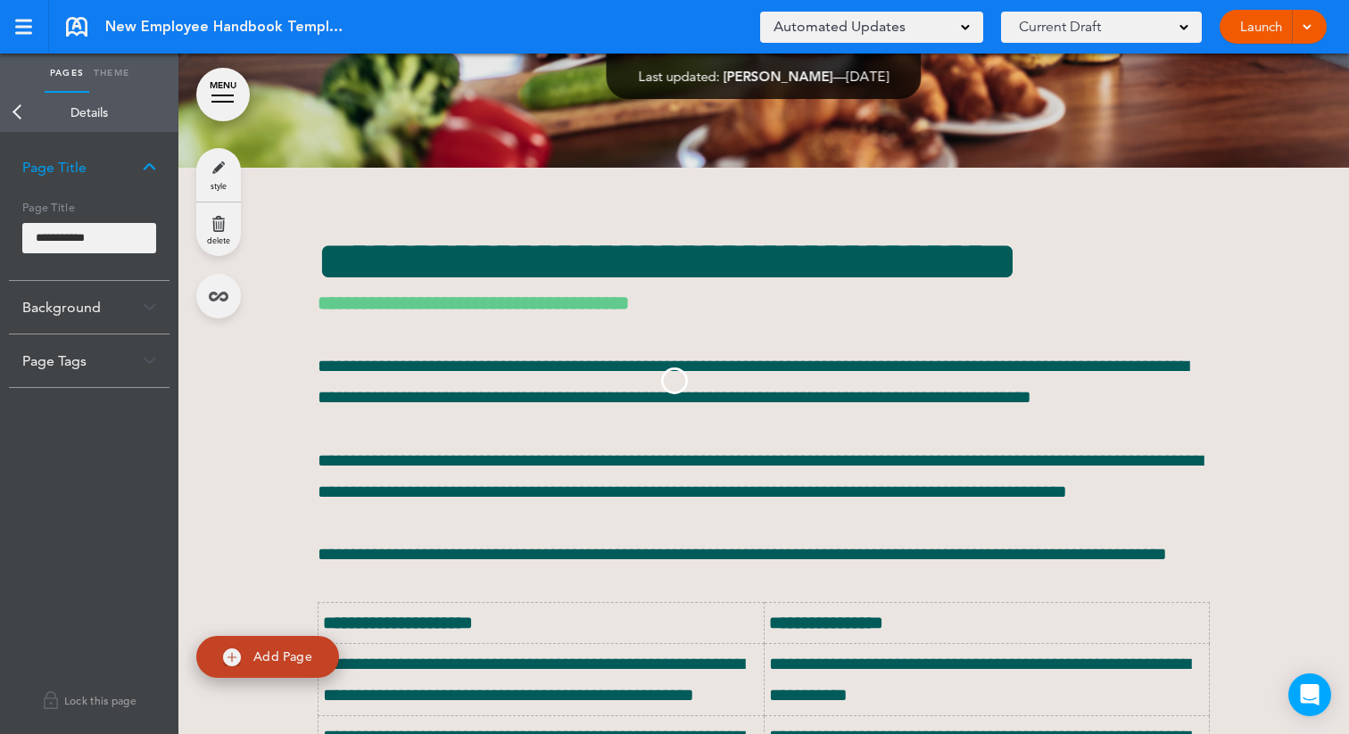
click at [14, 101] on body "Make this page common so it is available in other handbooks. This handbook Prev…" at bounding box center [674, 367] width 1349 height 734
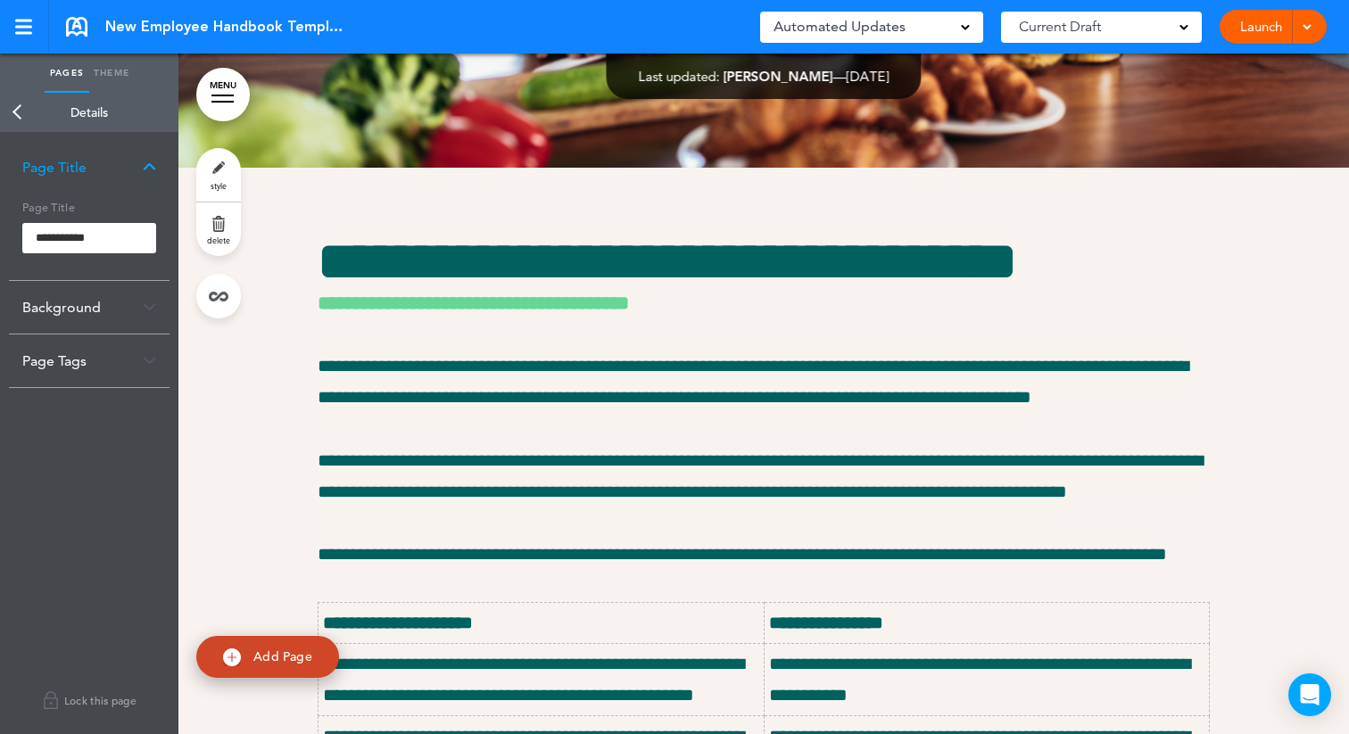
click at [17, 112] on link "Back" at bounding box center [18, 112] width 36 height 39
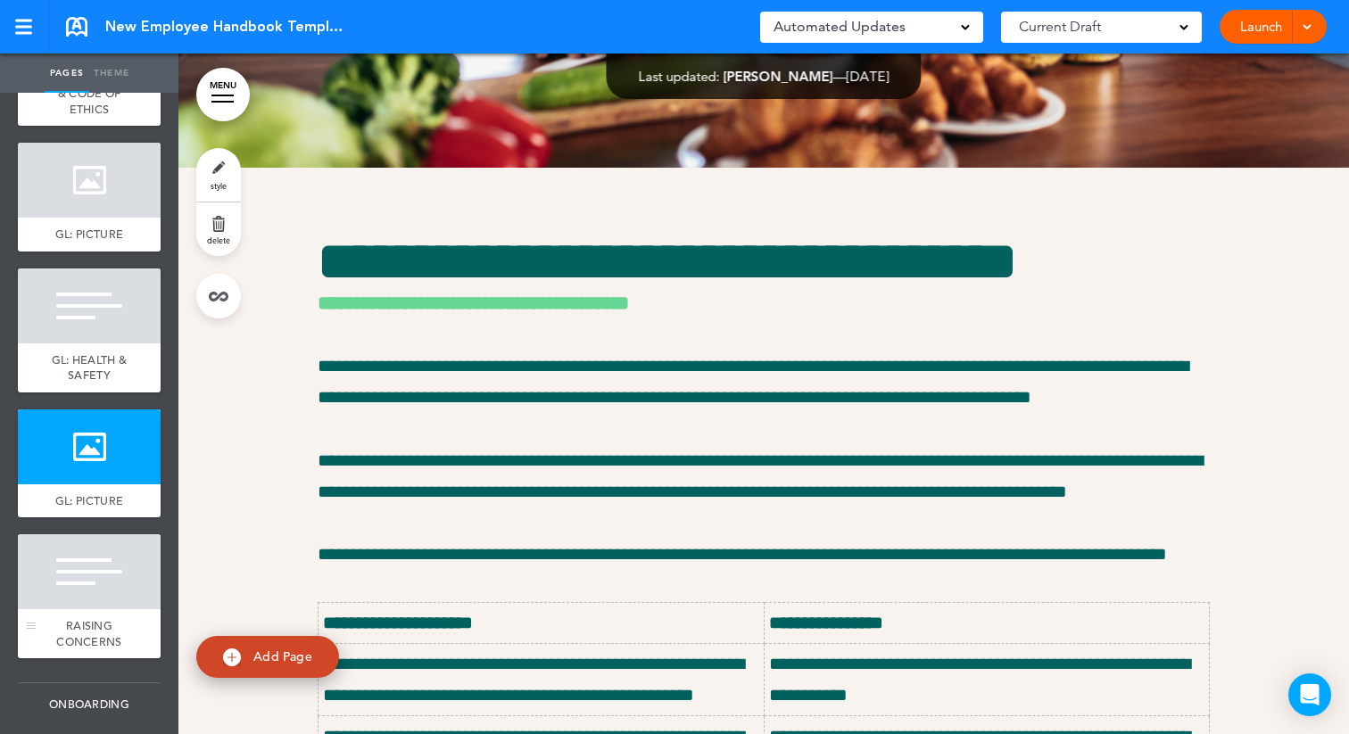
click at [55, 573] on div at bounding box center [89, 572] width 143 height 75
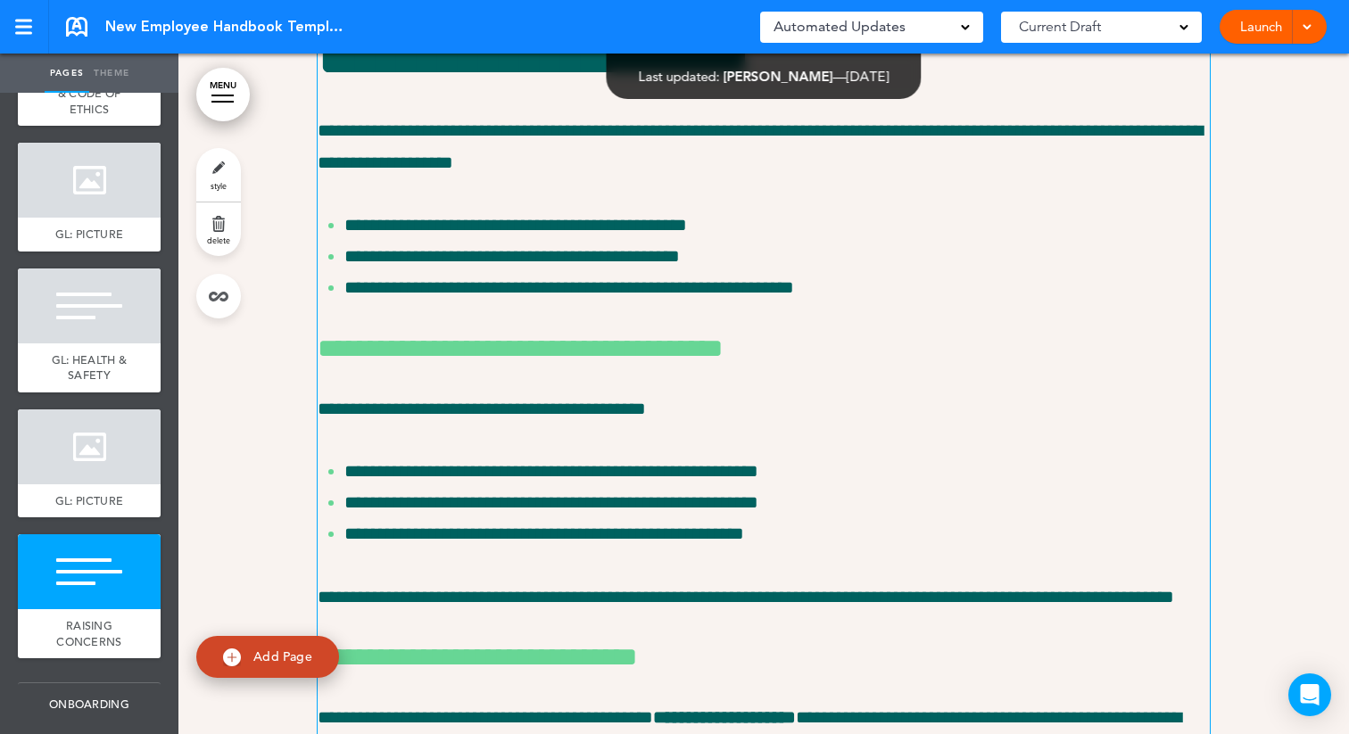
scroll to position [14883, 0]
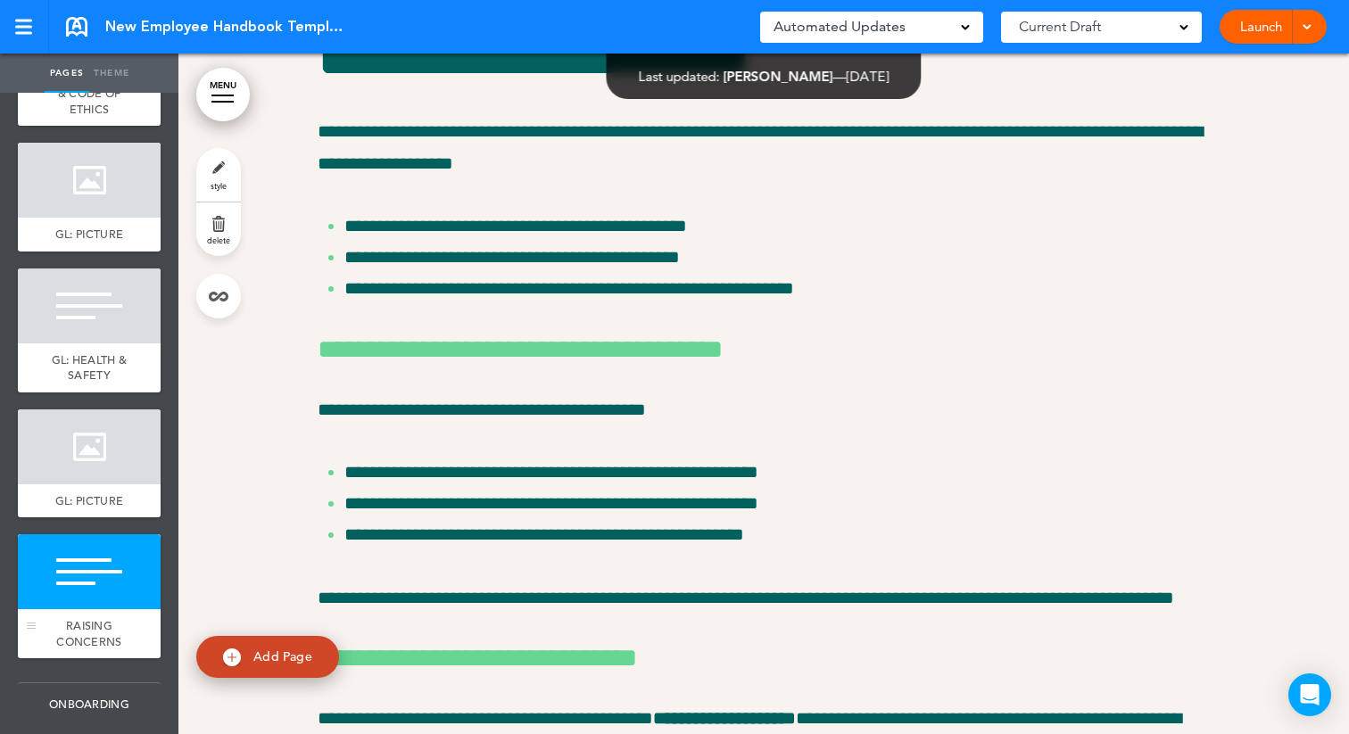
click at [77, 605] on div at bounding box center [89, 572] width 143 height 75
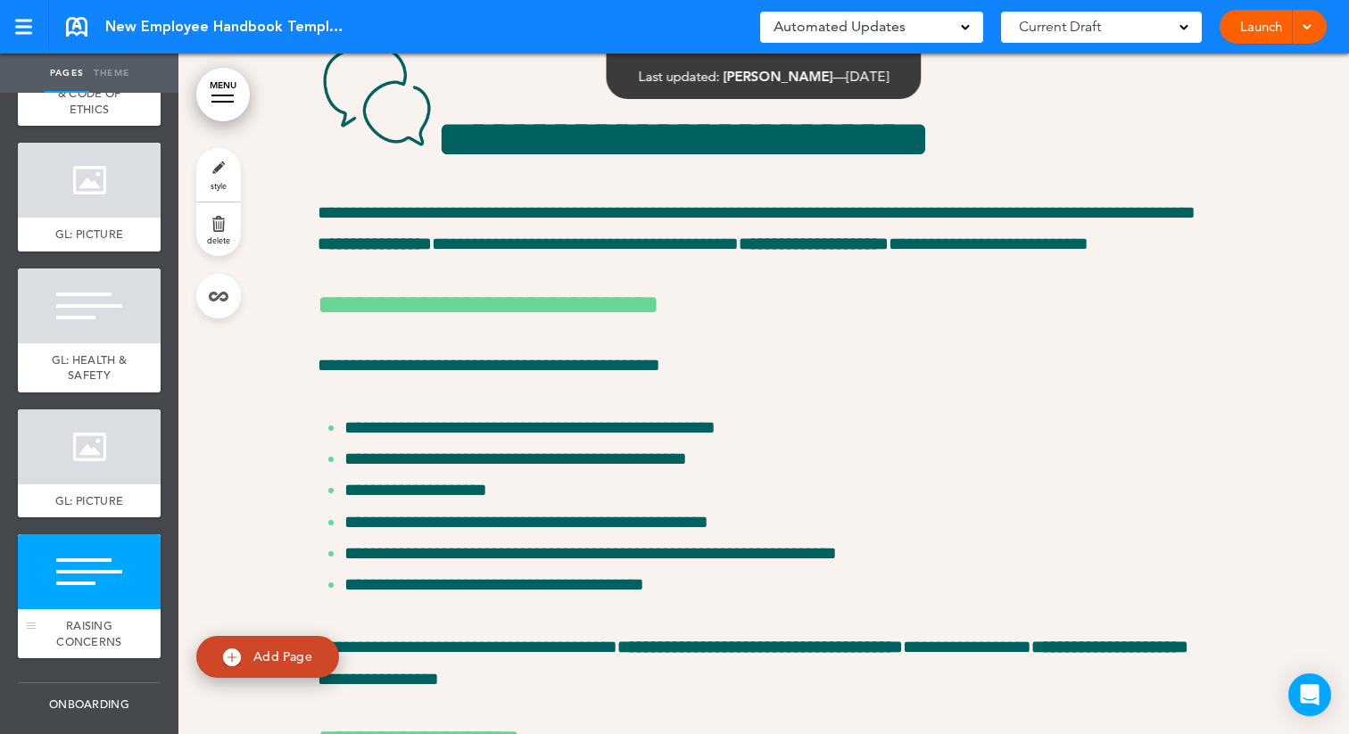
scroll to position [12622, 0]
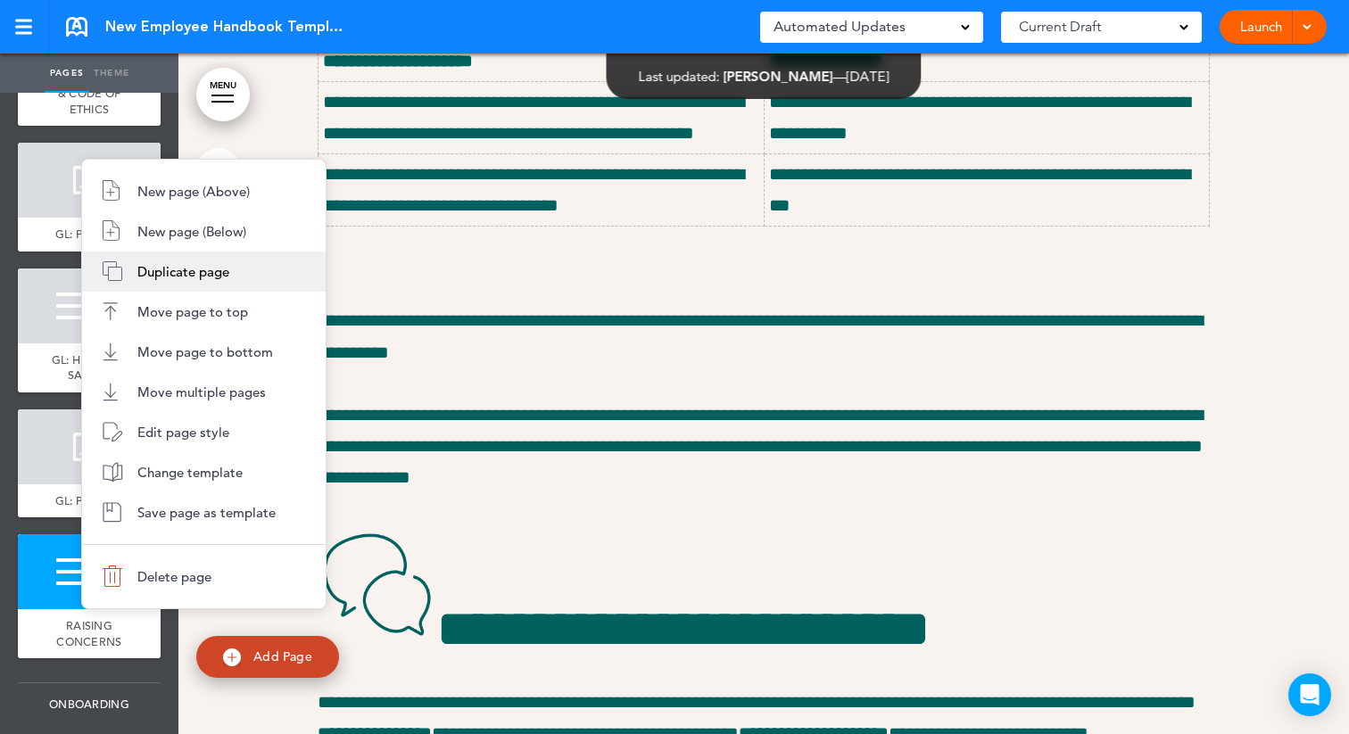
click at [236, 270] on li "Duplicate page" at bounding box center [204, 272] width 244 height 40
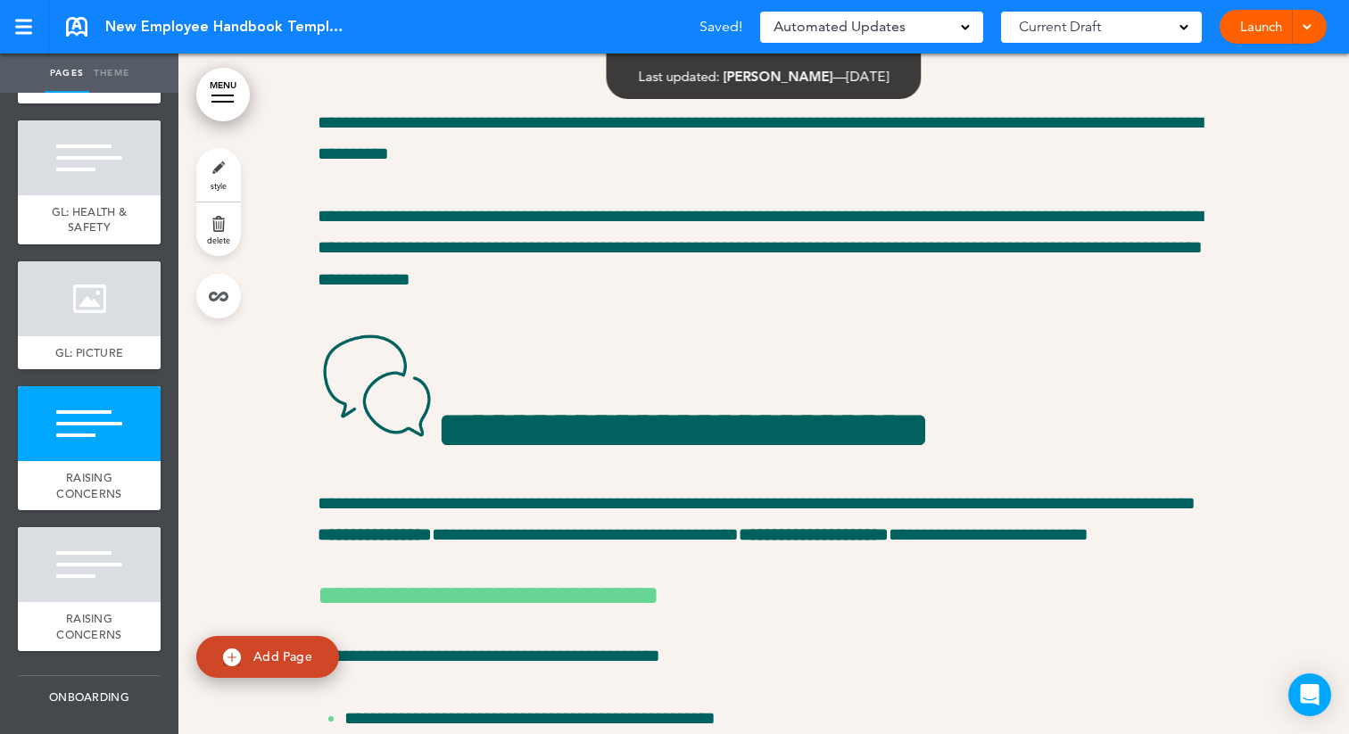
scroll to position [1229, 0]
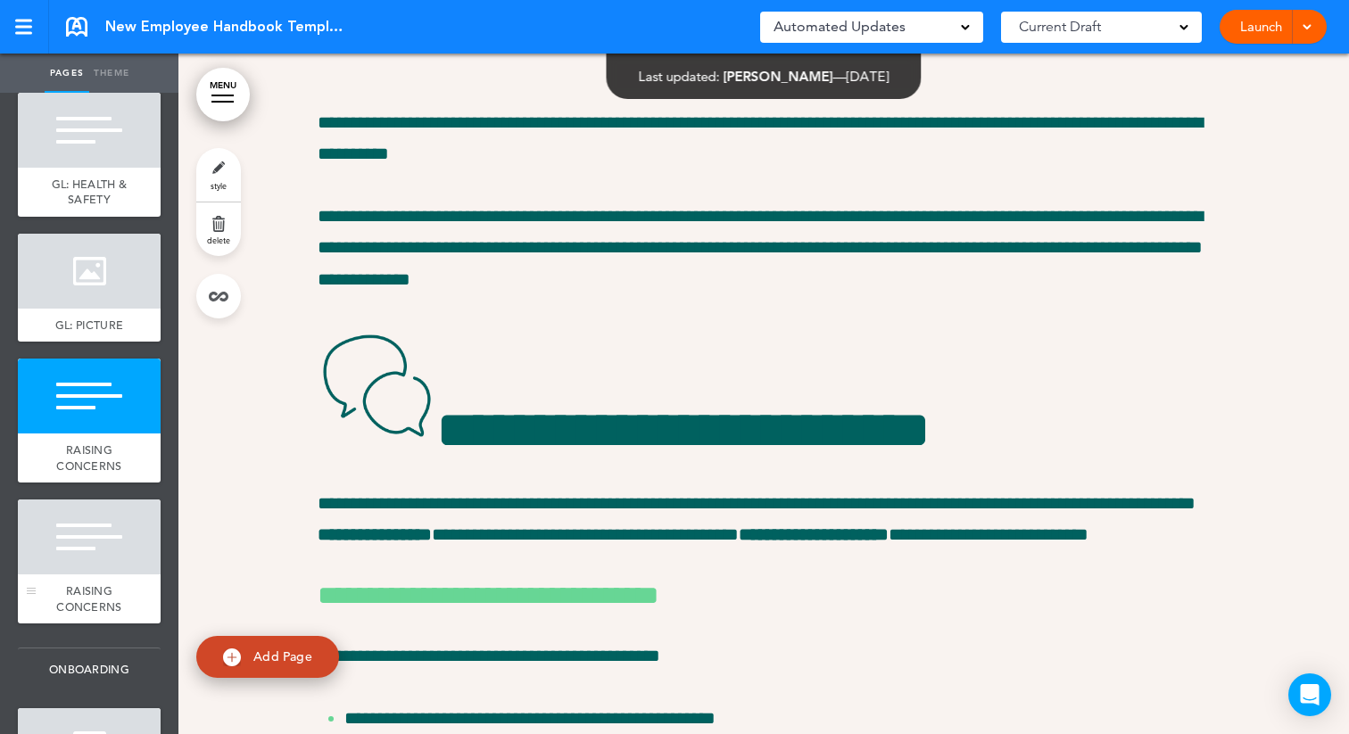
click at [104, 531] on div at bounding box center [89, 537] width 143 height 75
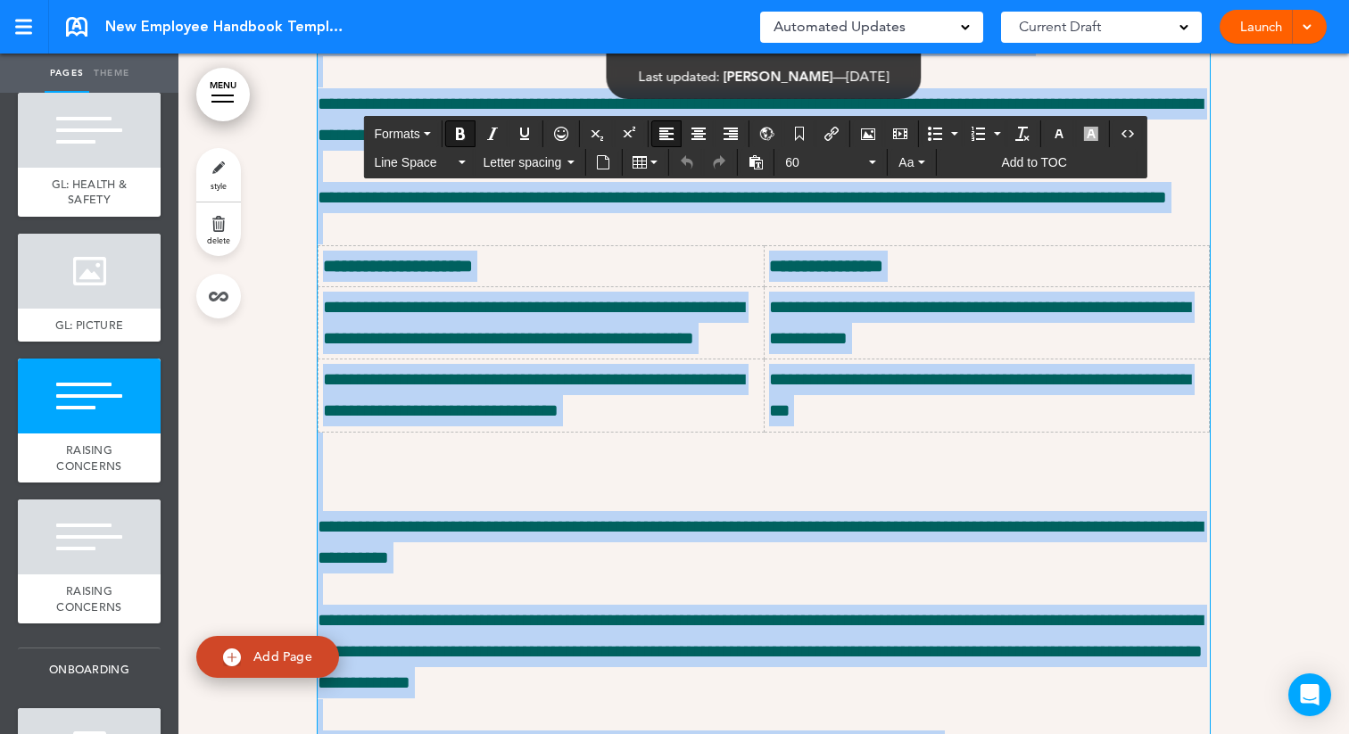
scroll to position [16144, 0]
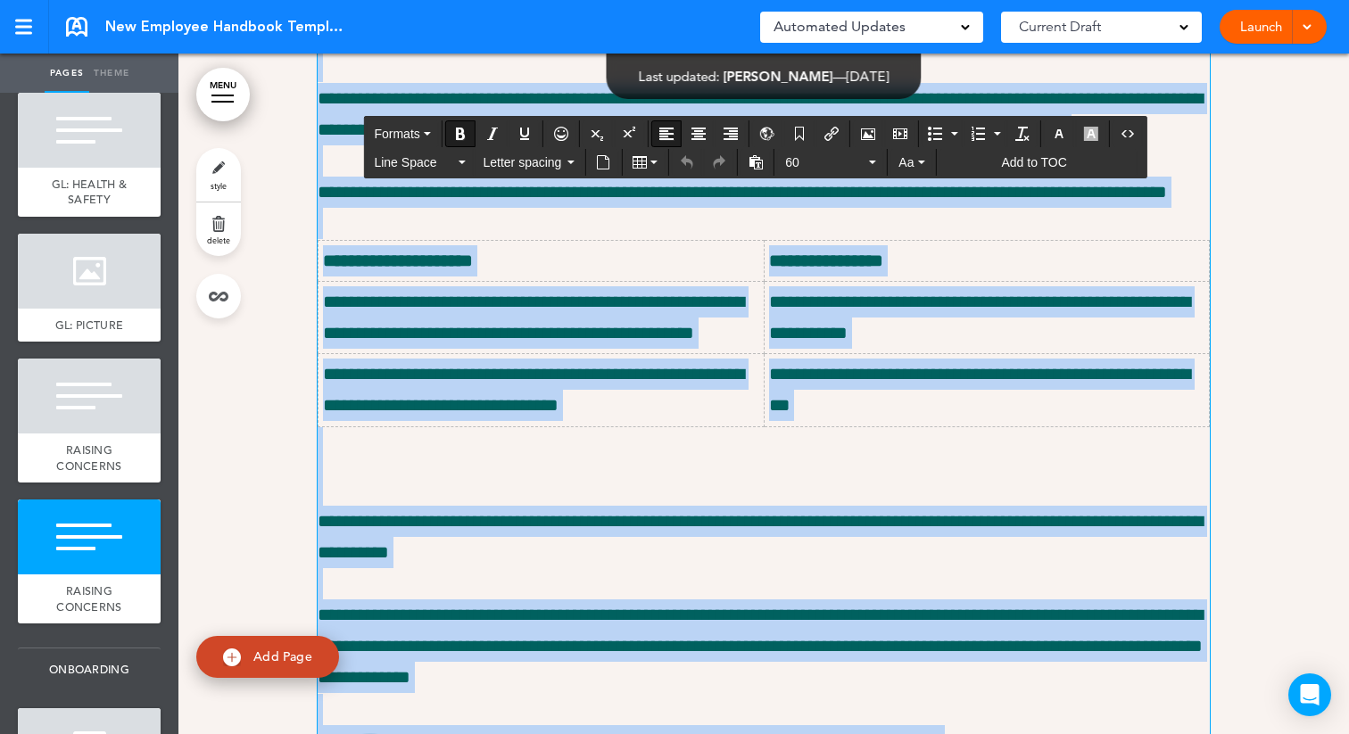
drag, startPoint x: 361, startPoint y: 416, endPoint x: 313, endPoint y: 535, distance: 128.9
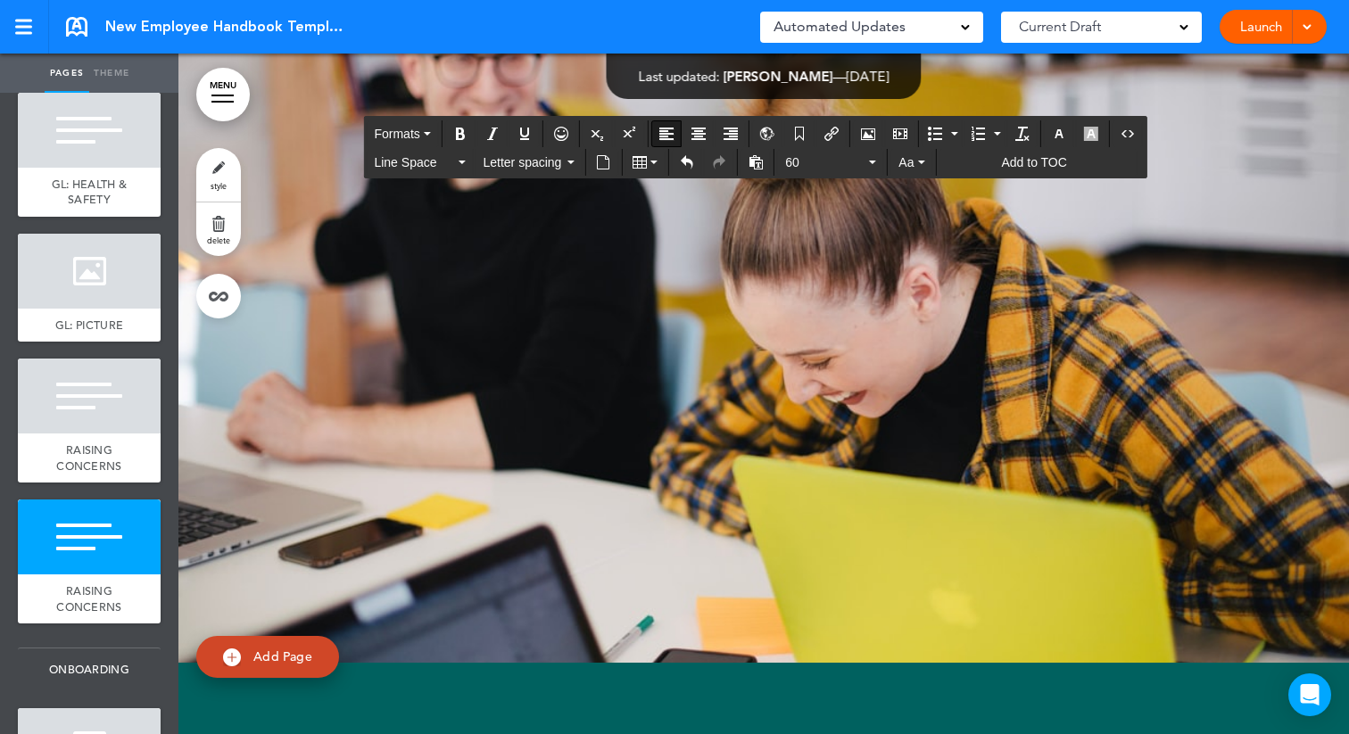
scroll to position [17226, 0]
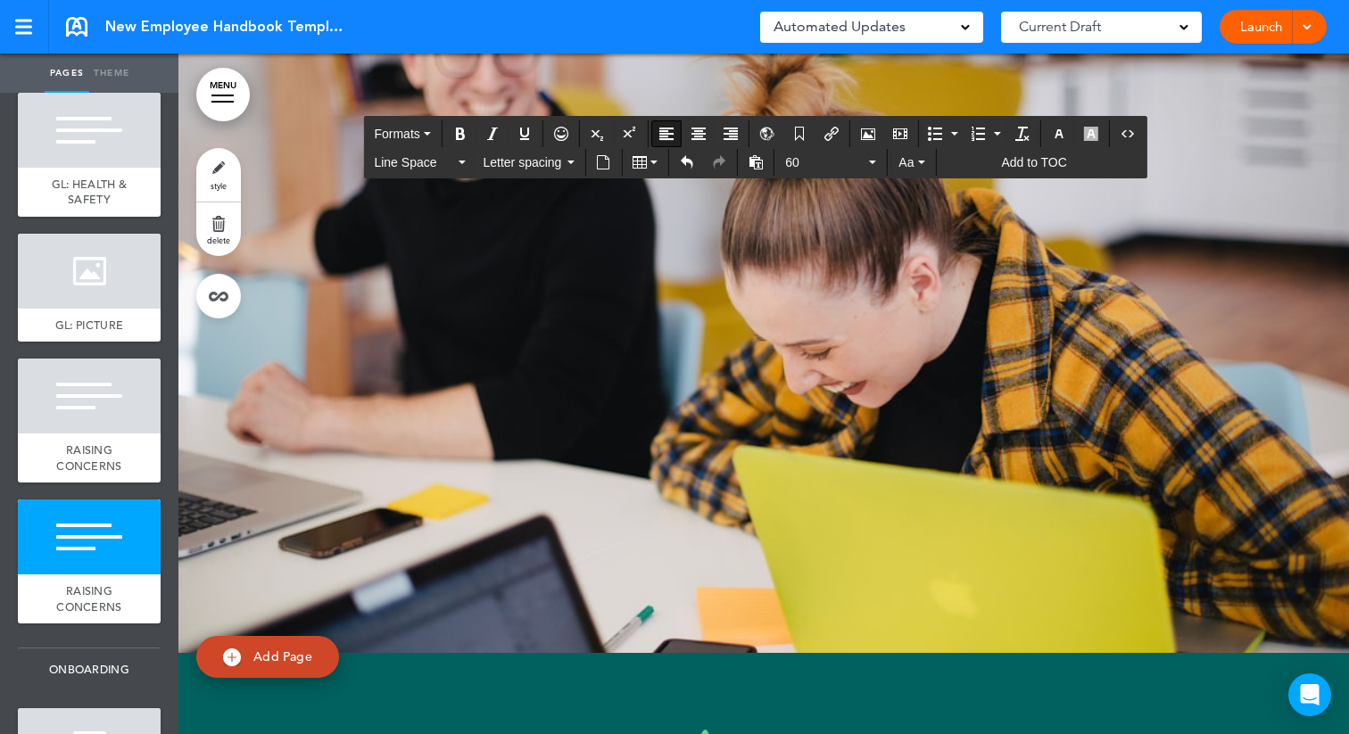
drag, startPoint x: 325, startPoint y: 301, endPoint x: 888, endPoint y: 513, distance: 601.9
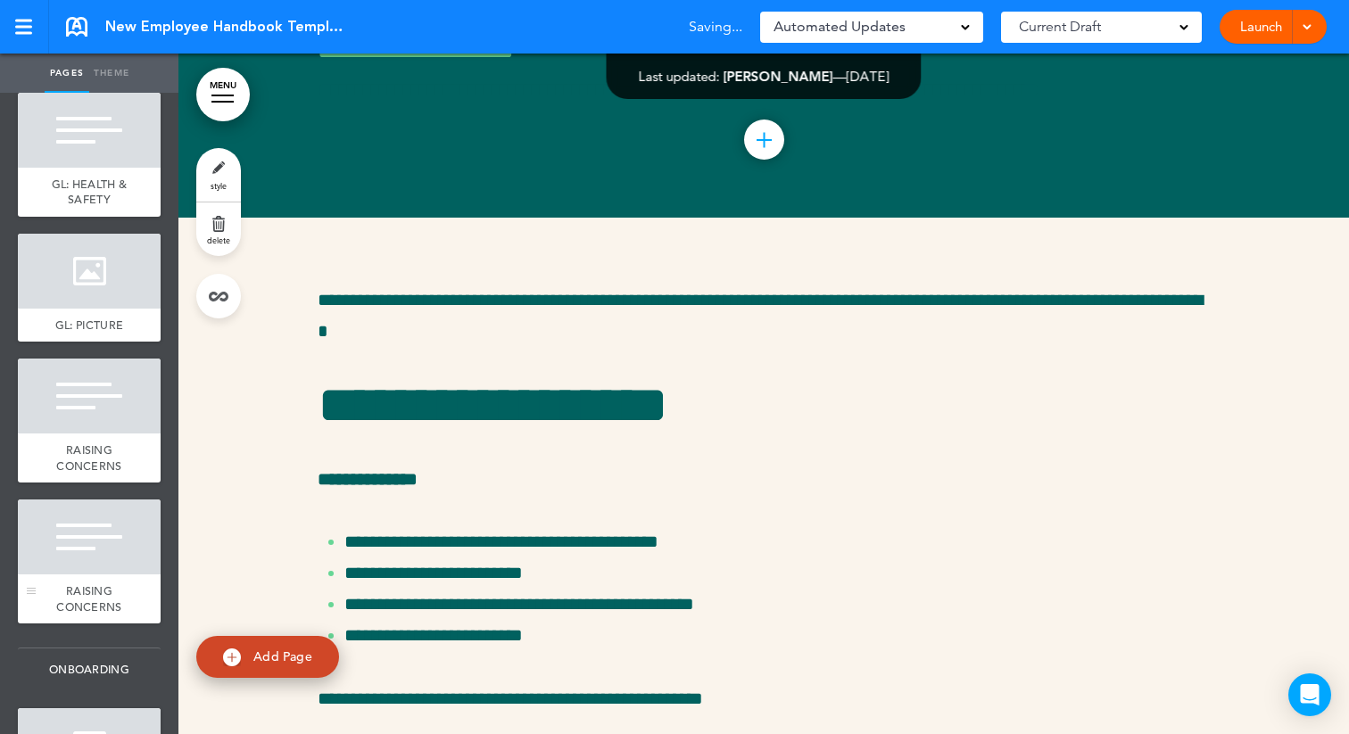
click at [112, 549] on div at bounding box center [89, 537] width 143 height 75
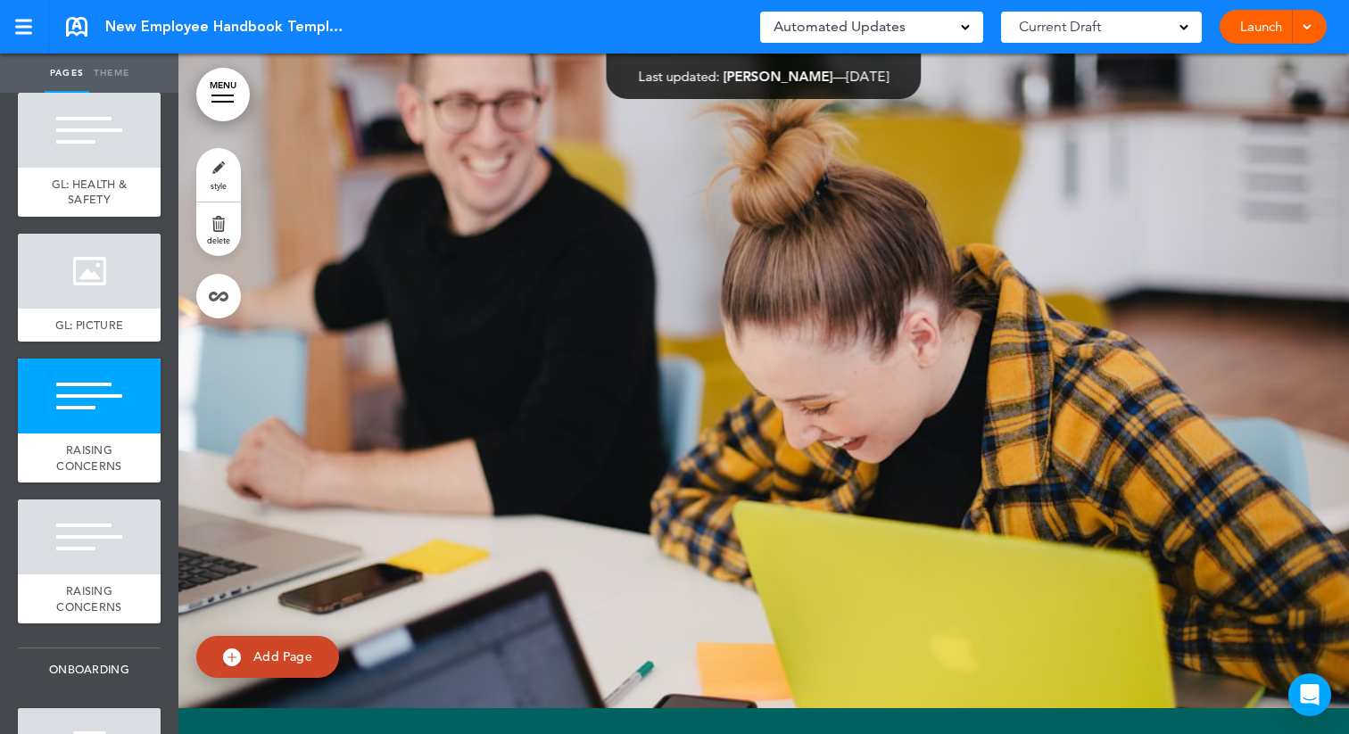
scroll to position [16307, 0]
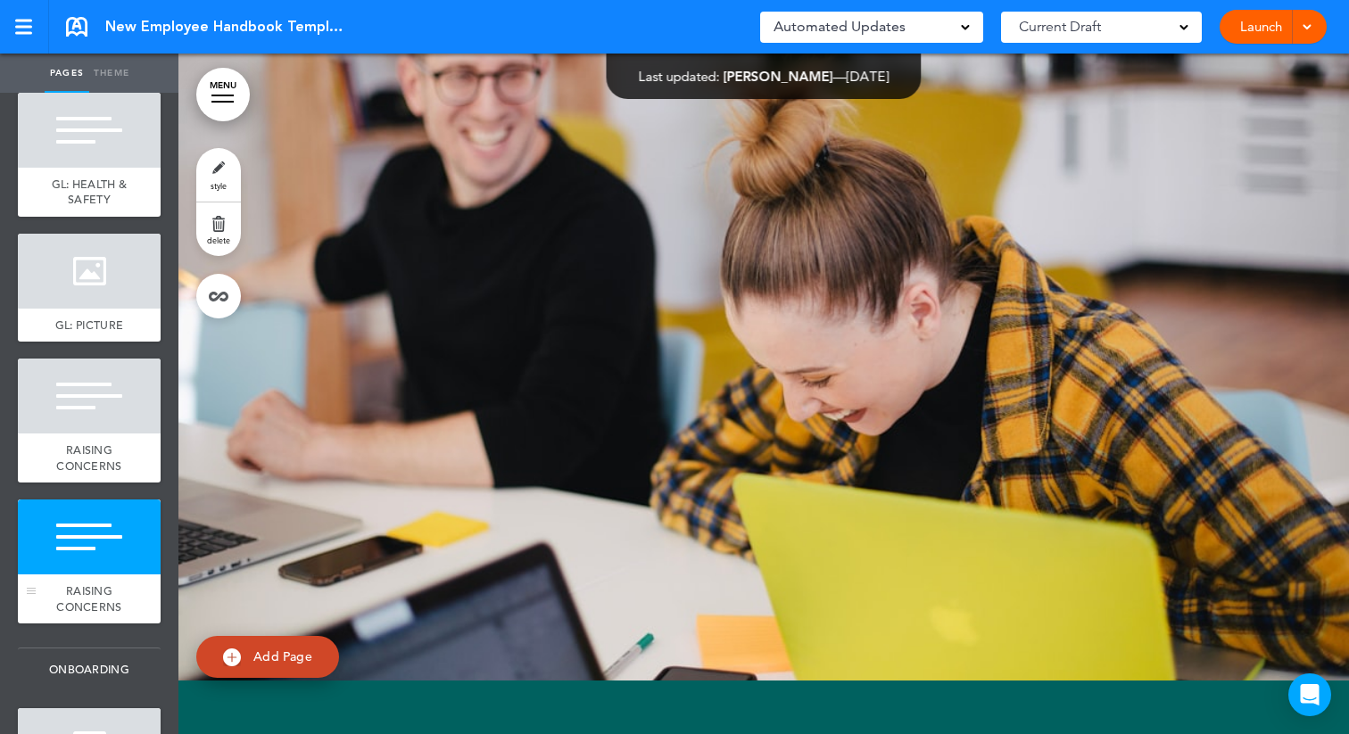
click at [79, 564] on div at bounding box center [89, 537] width 143 height 75
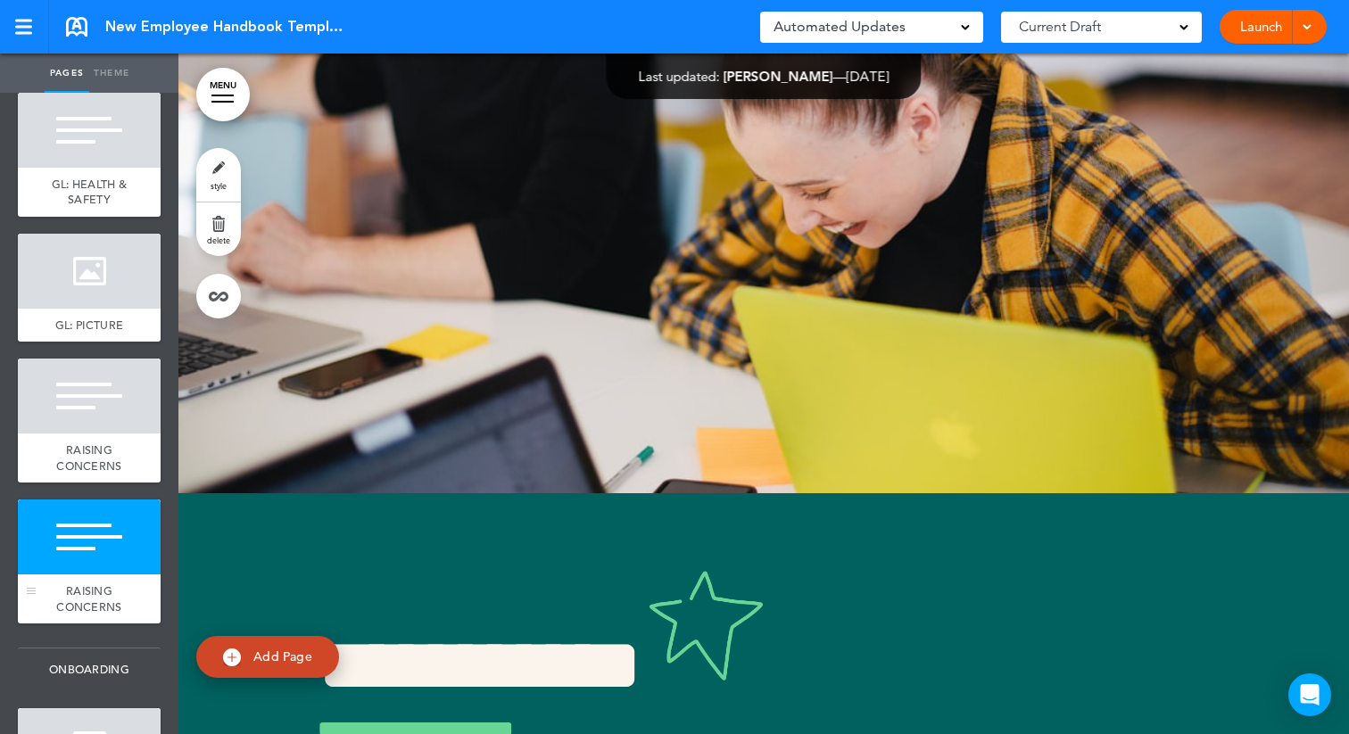
scroll to position [16535, 0]
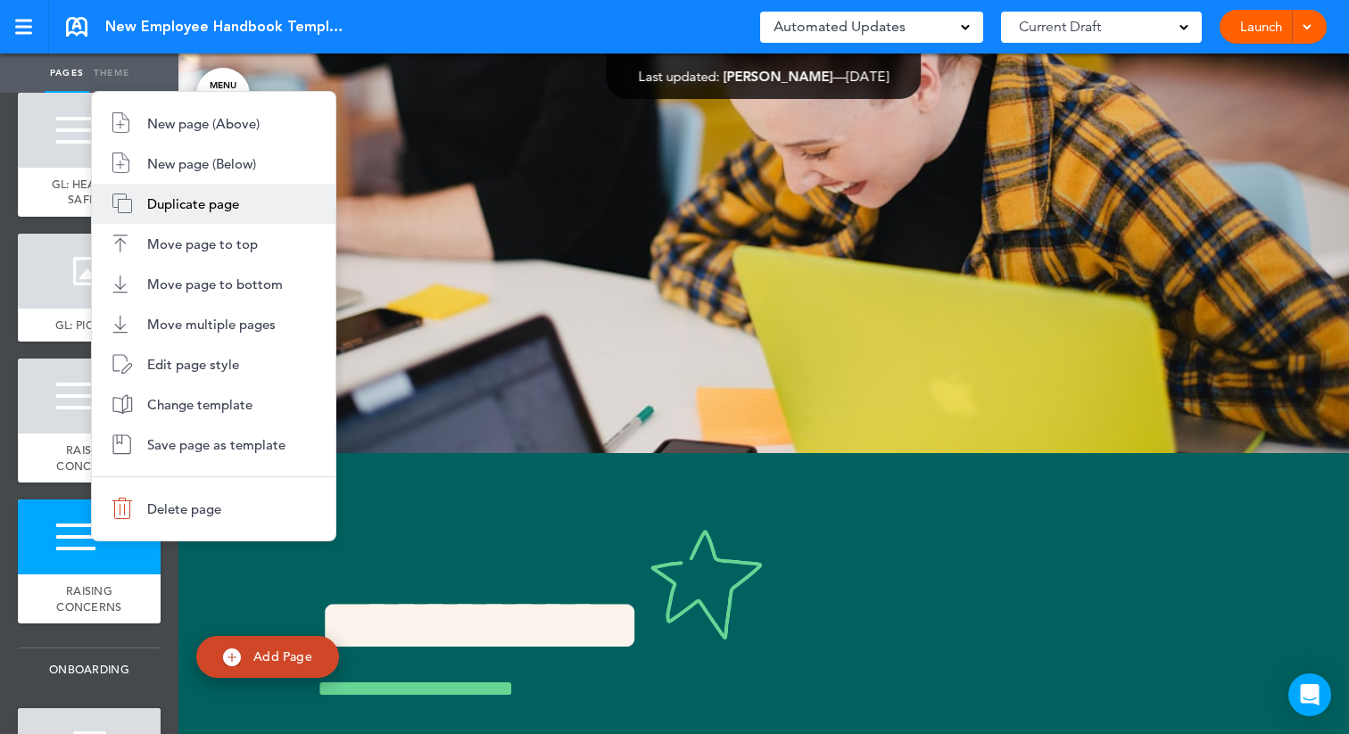
click at [176, 206] on span "Duplicate page" at bounding box center [193, 203] width 92 height 17
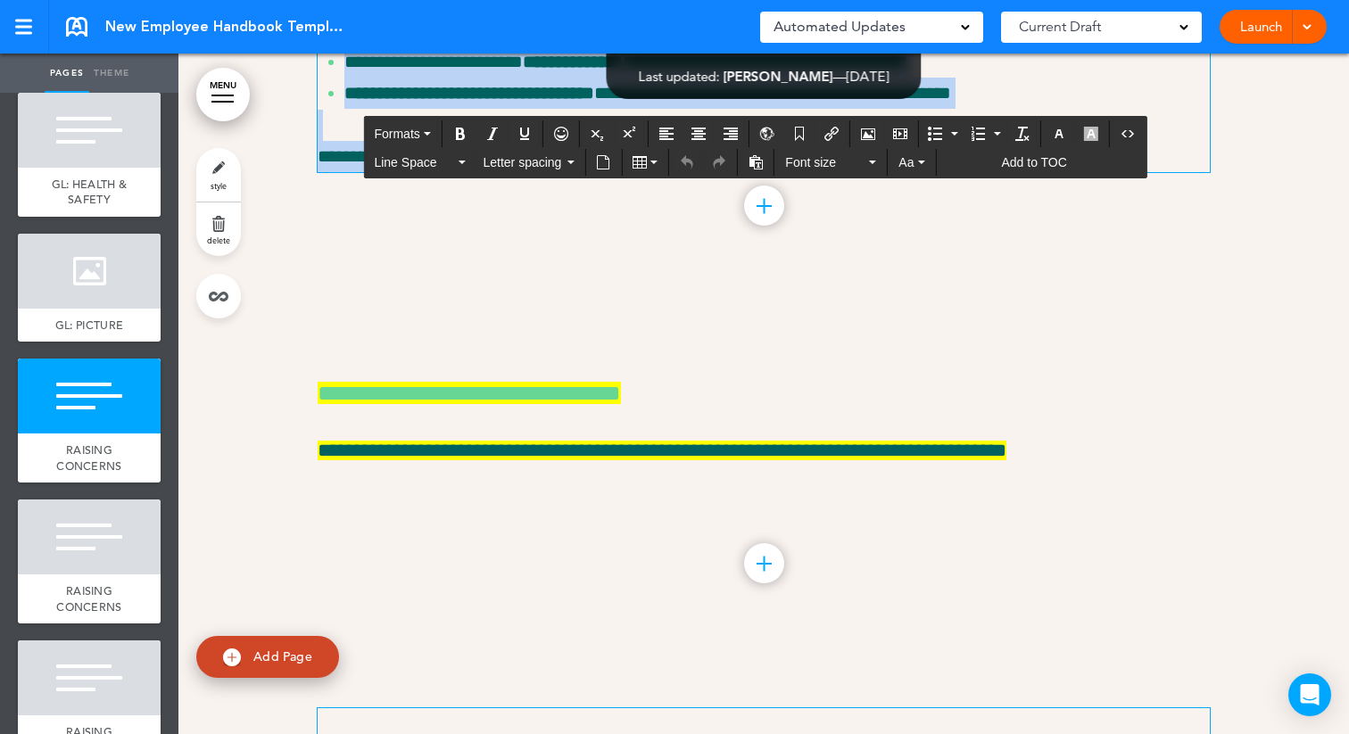
scroll to position [15118, 0]
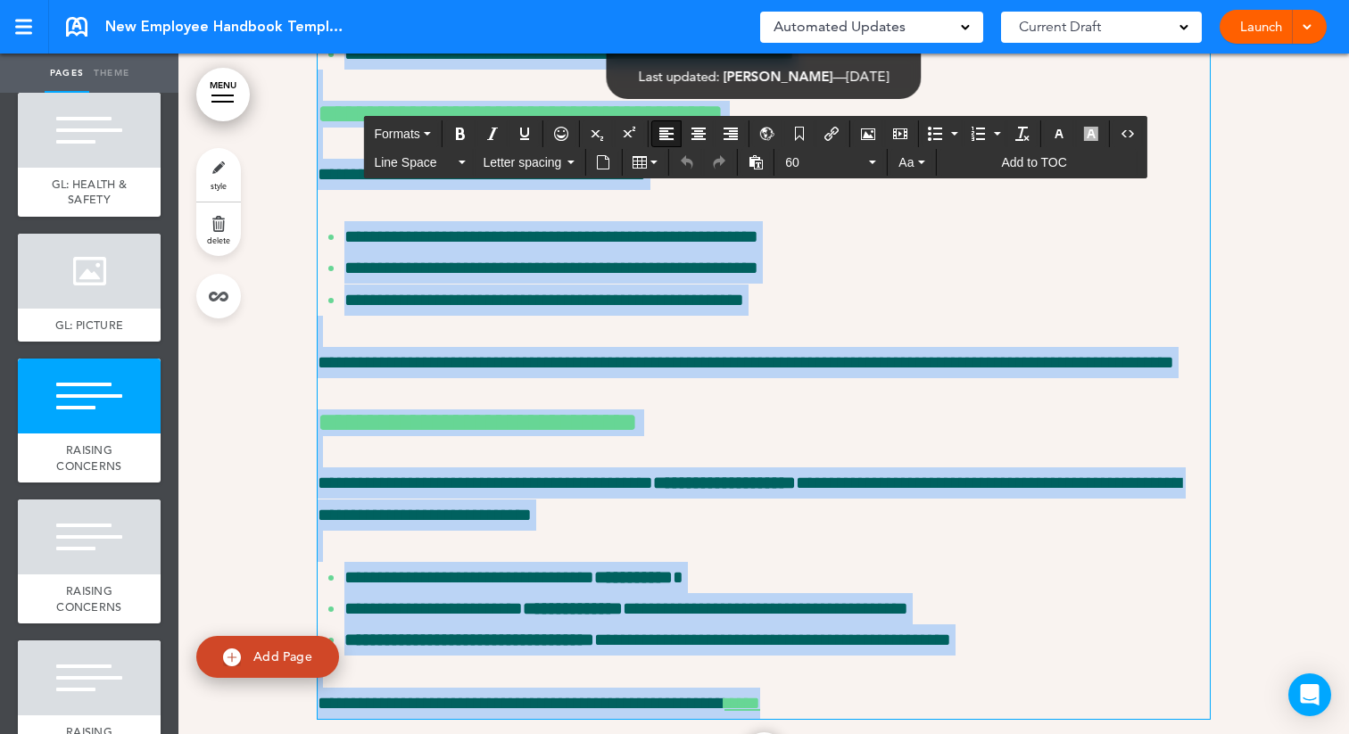
drag, startPoint x: 835, startPoint y: 505, endPoint x: 319, endPoint y: 421, distance: 523.5
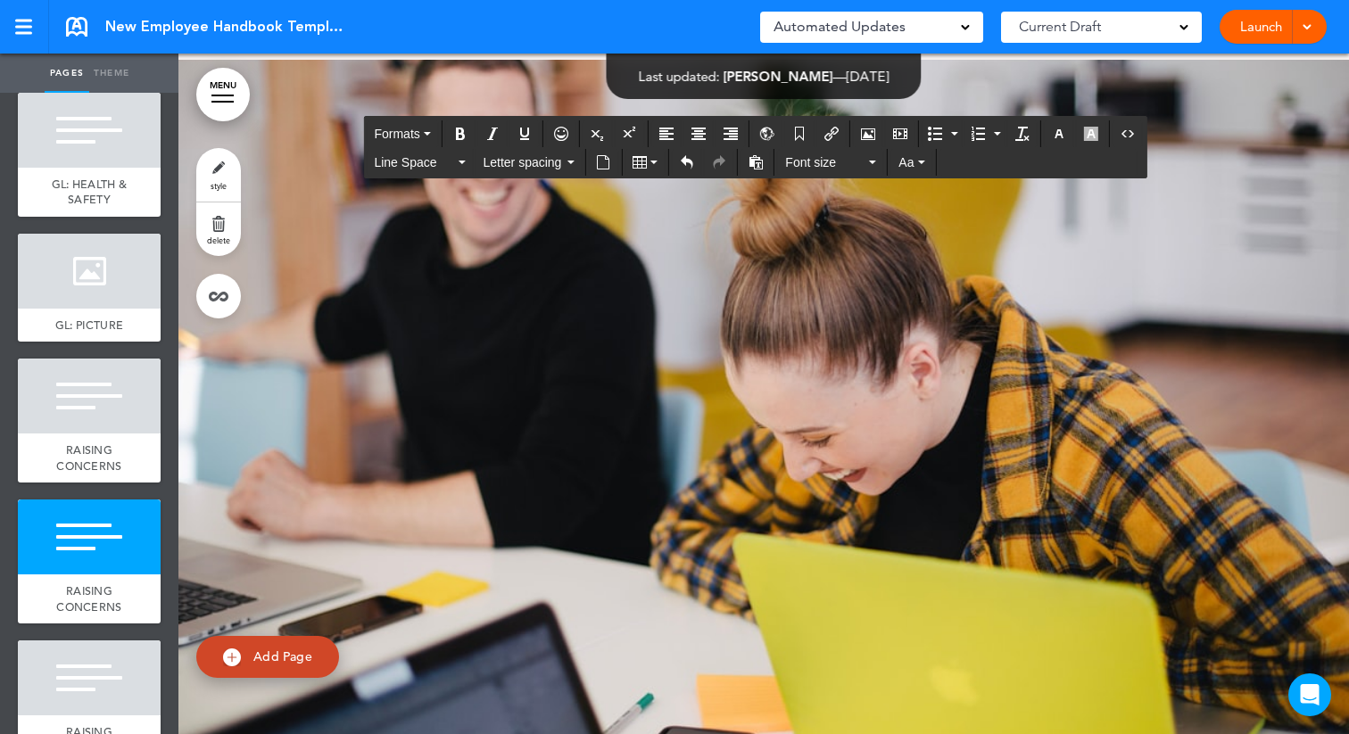
scroll to position [15741, 0]
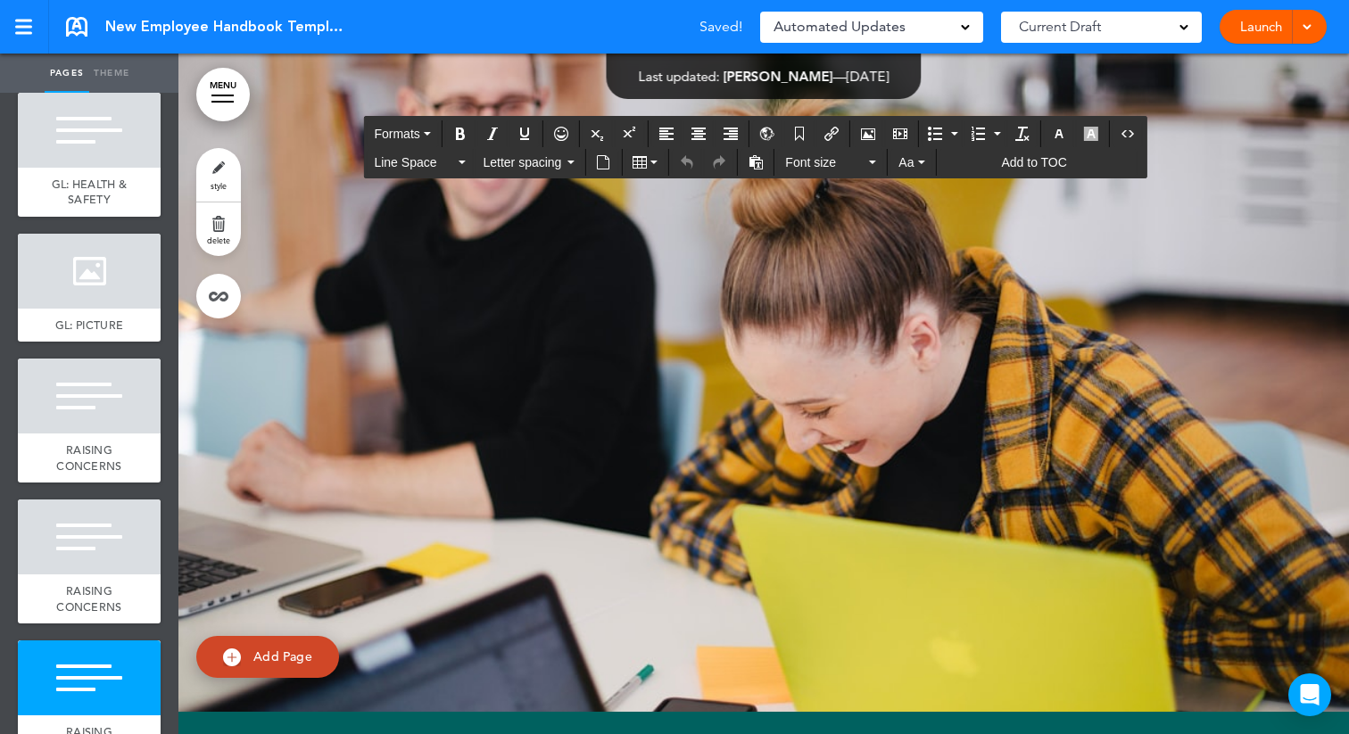
drag, startPoint x: 1050, startPoint y: 465, endPoint x: 229, endPoint y: 365, distance: 827.1
paste div
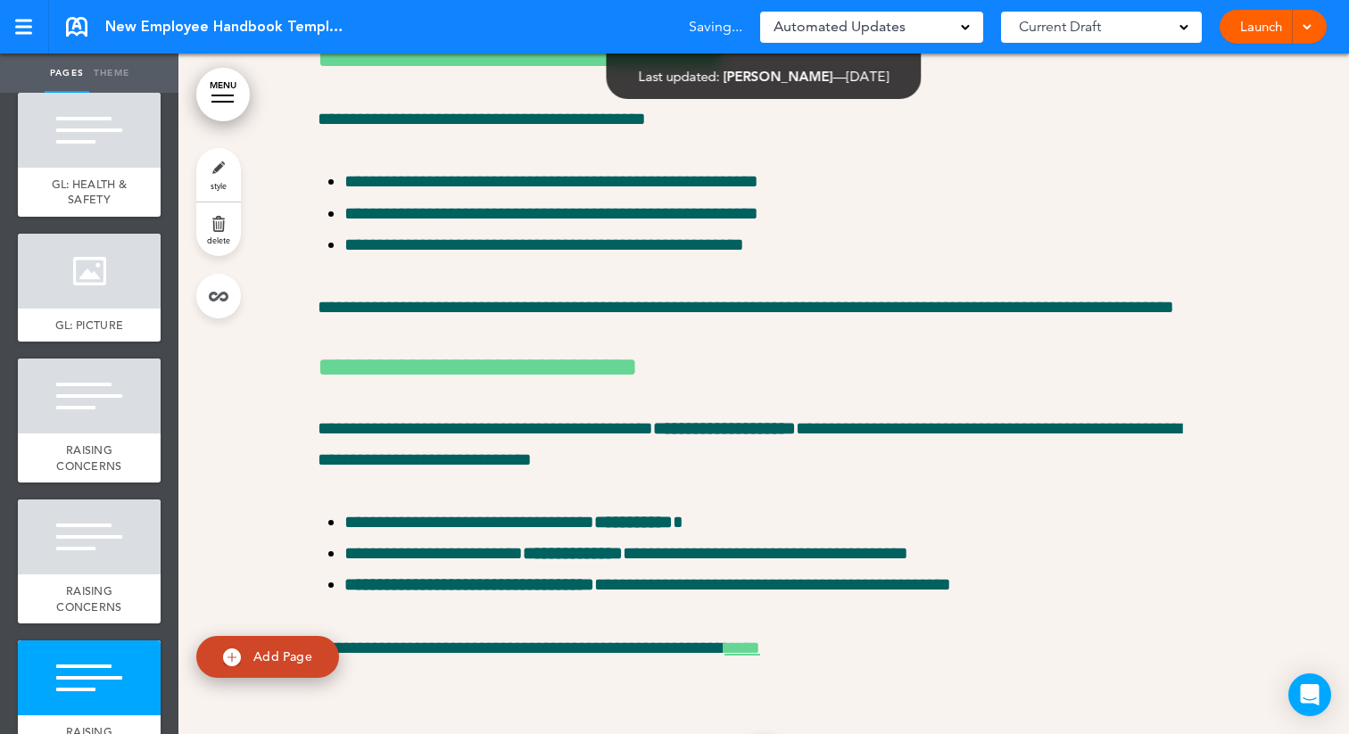
click at [226, 369] on div at bounding box center [763, 256] width 1171 height 1165
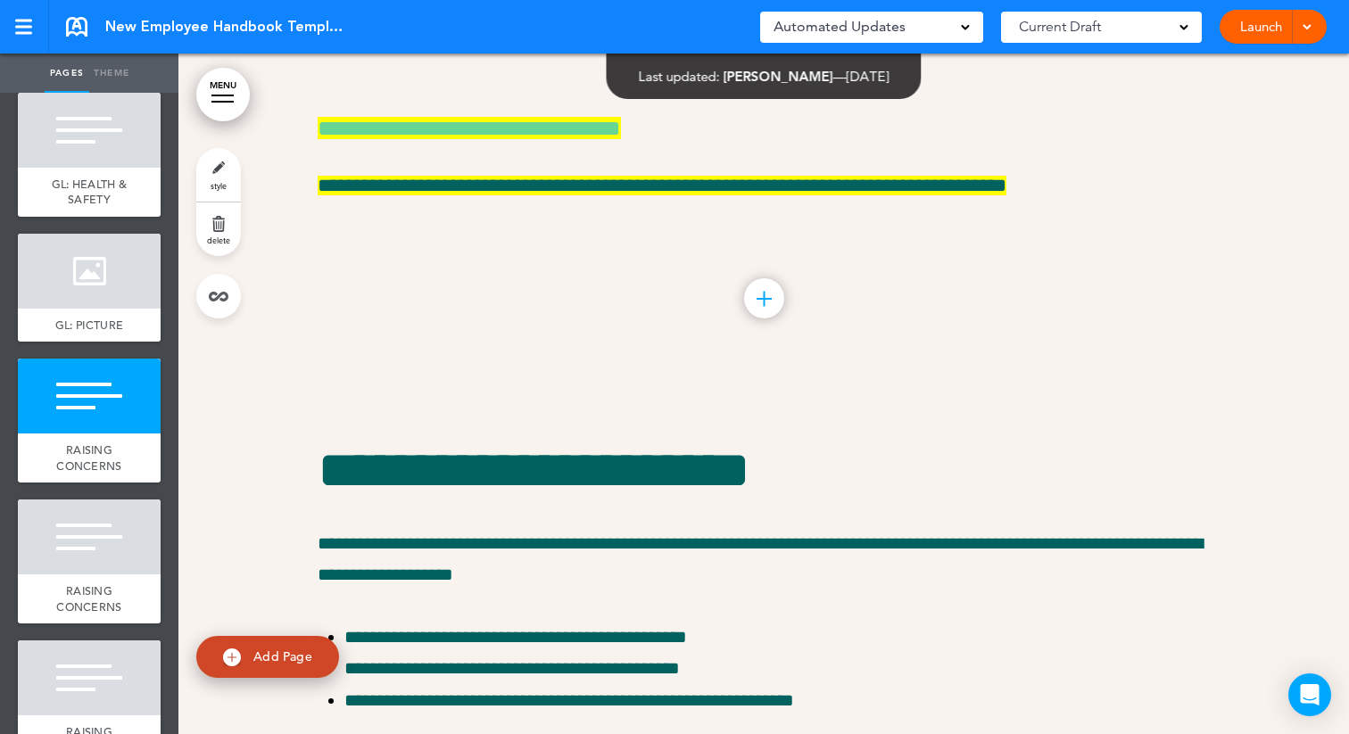
scroll to position [15044, 0]
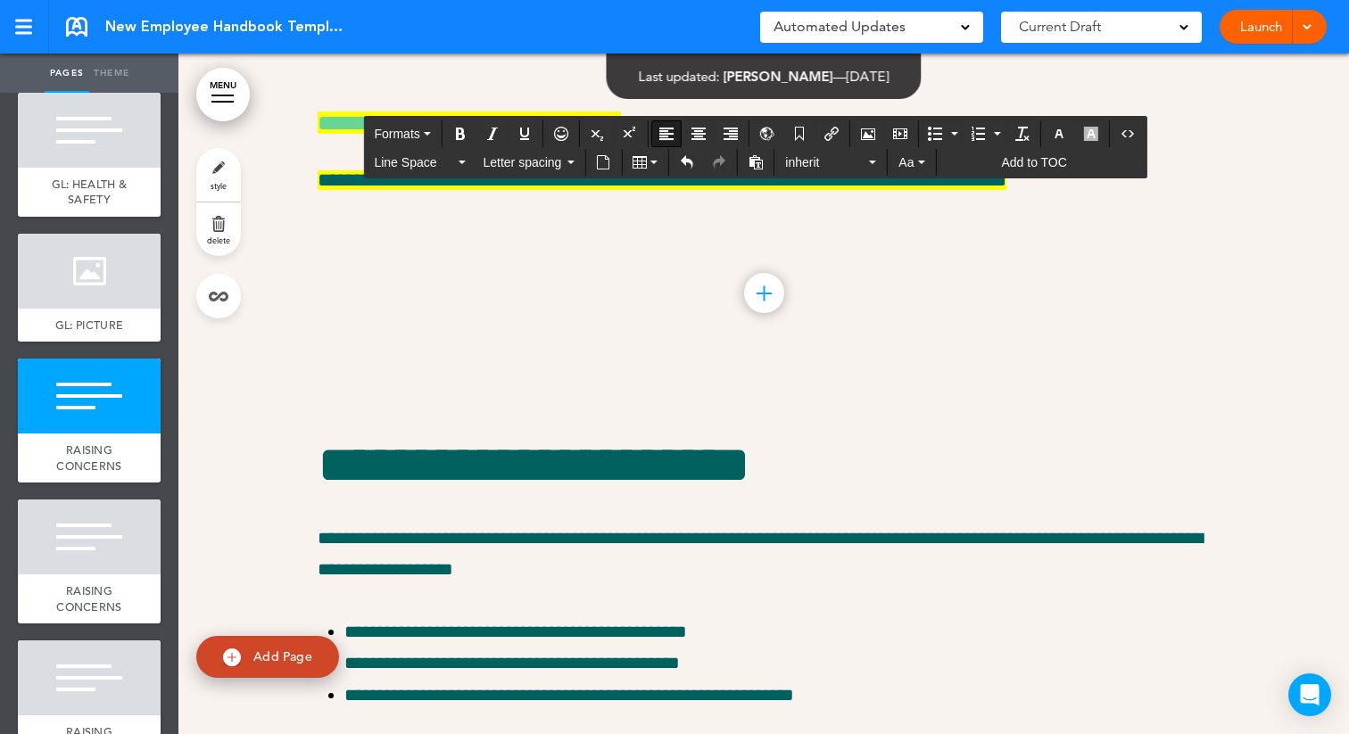
drag, startPoint x: 990, startPoint y: 427, endPoint x: 308, endPoint y: 367, distance: 684.5
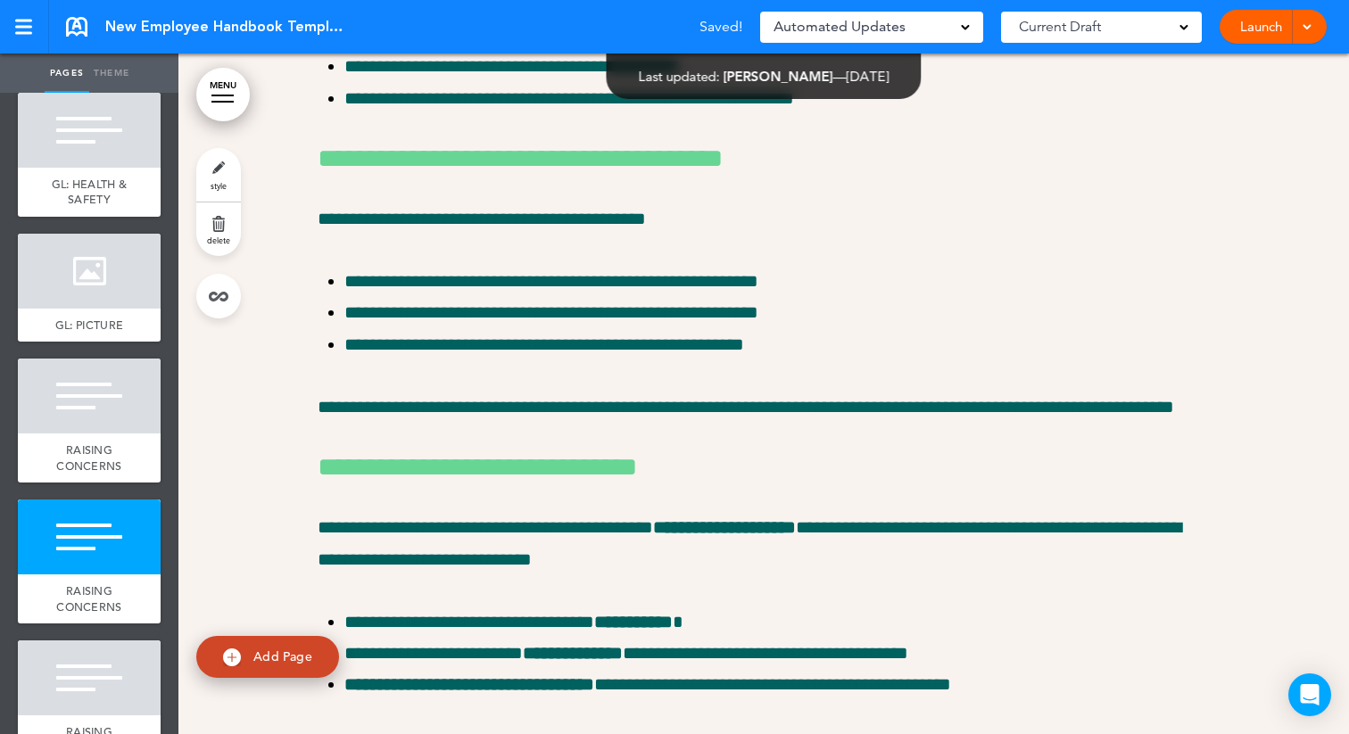
scroll to position [15404, 0]
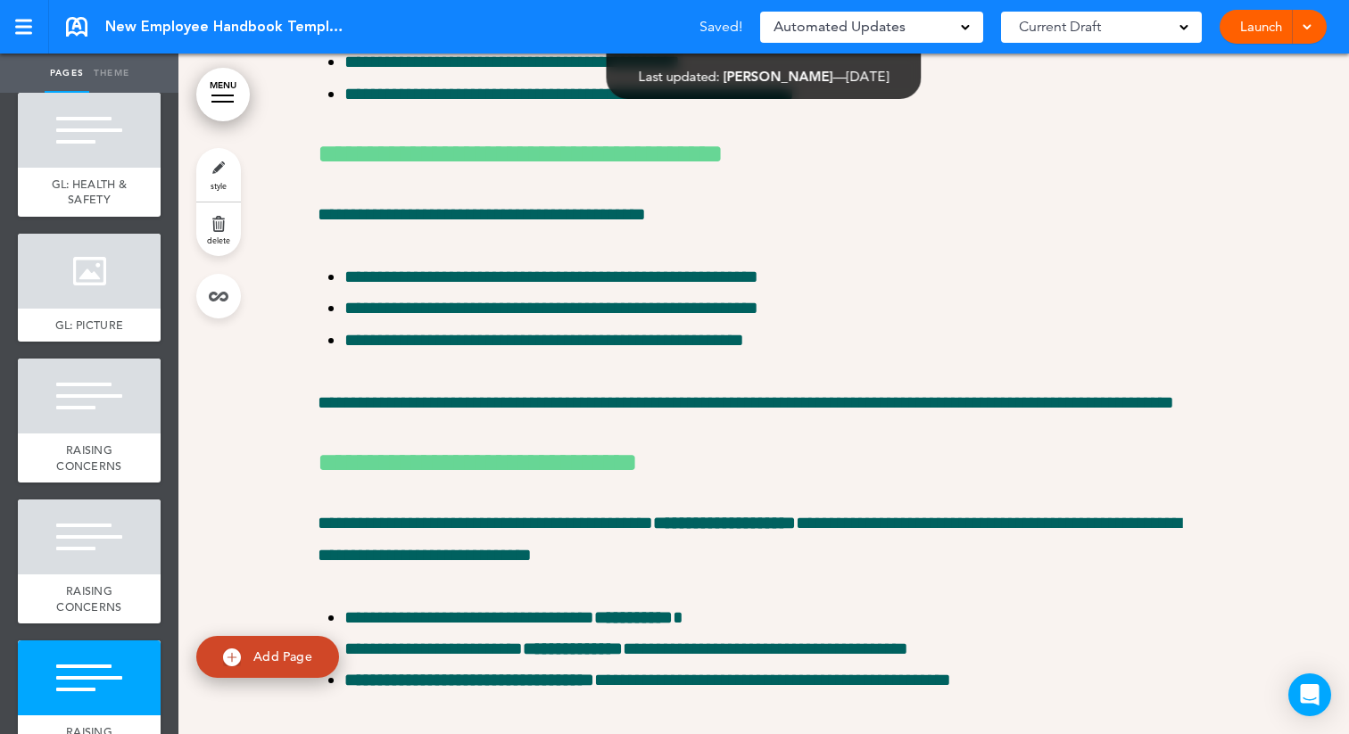
click at [466, 402] on div "**********" at bounding box center [764, 351] width 892 height 1165
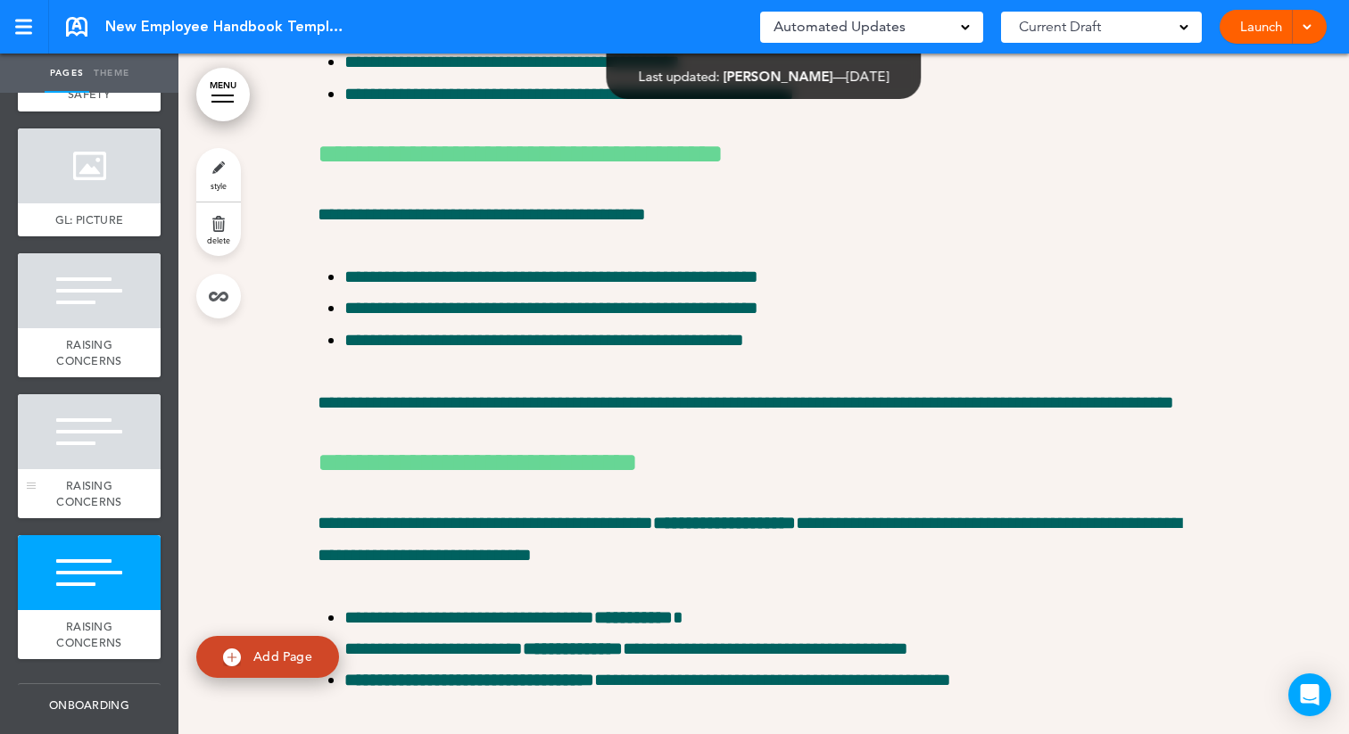
scroll to position [1349, 0]
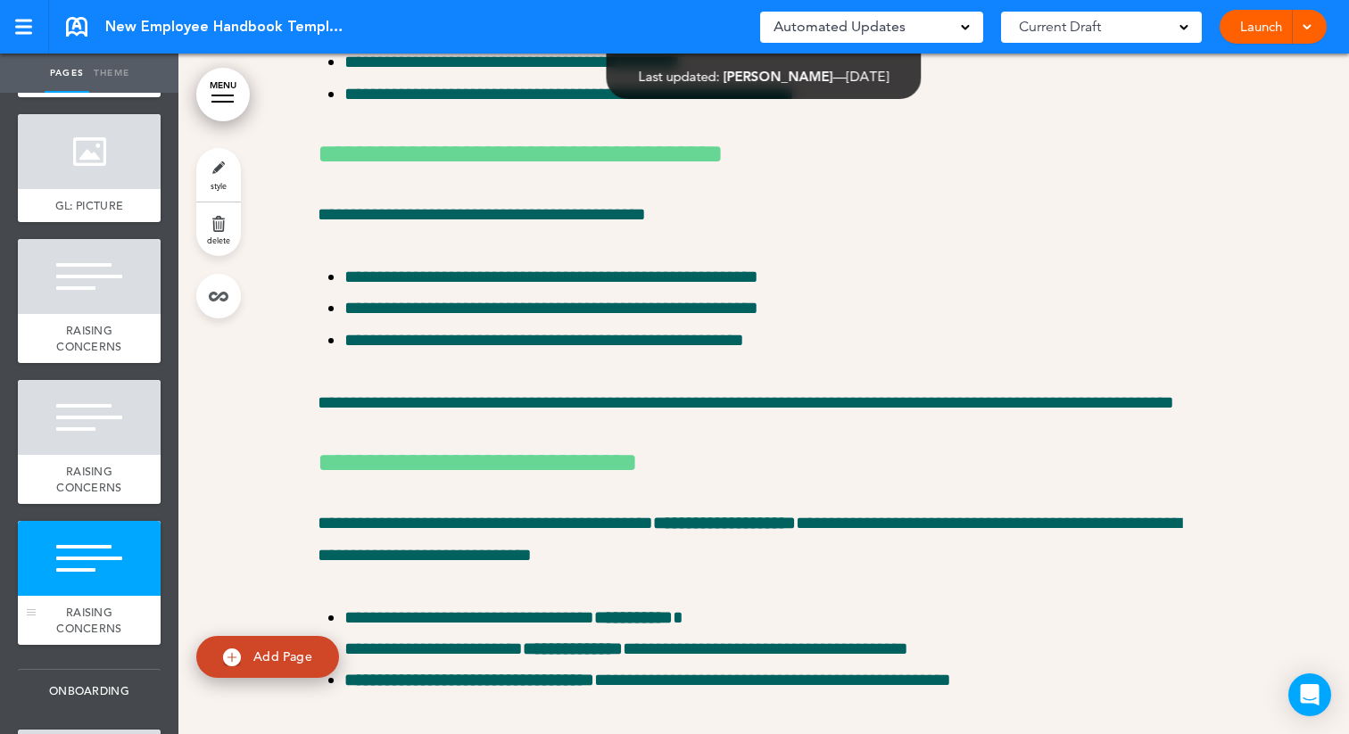
click at [91, 578] on div at bounding box center [89, 558] width 143 height 75
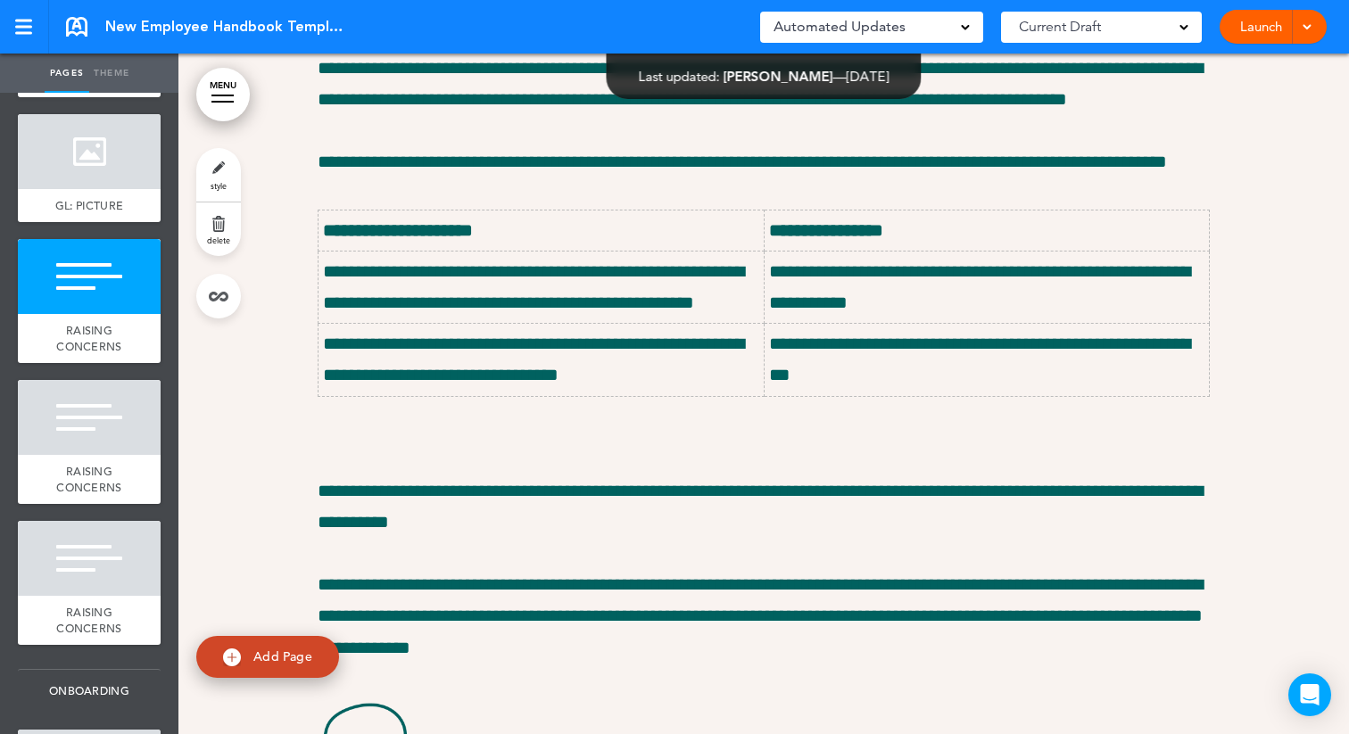
scroll to position [12394, 0]
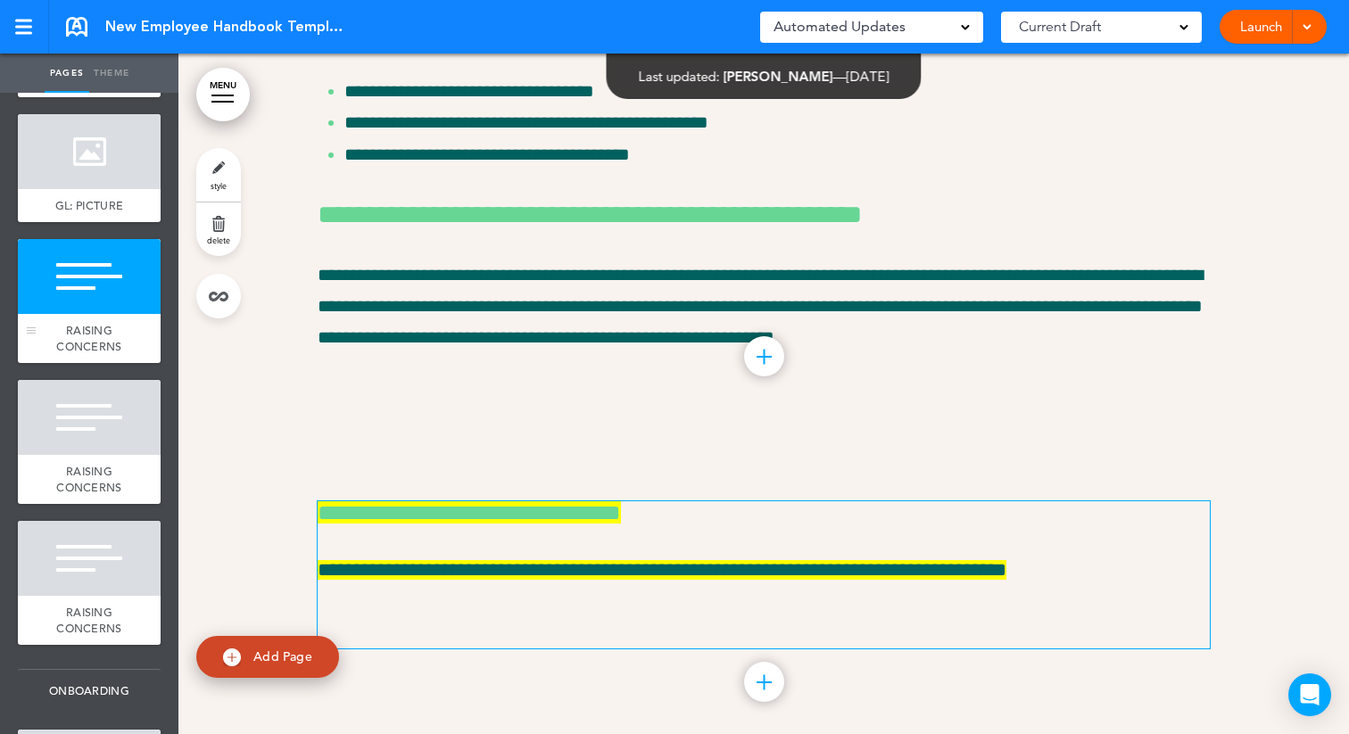
click at [76, 314] on div "RAISING CONCERNS" at bounding box center [89, 338] width 143 height 49
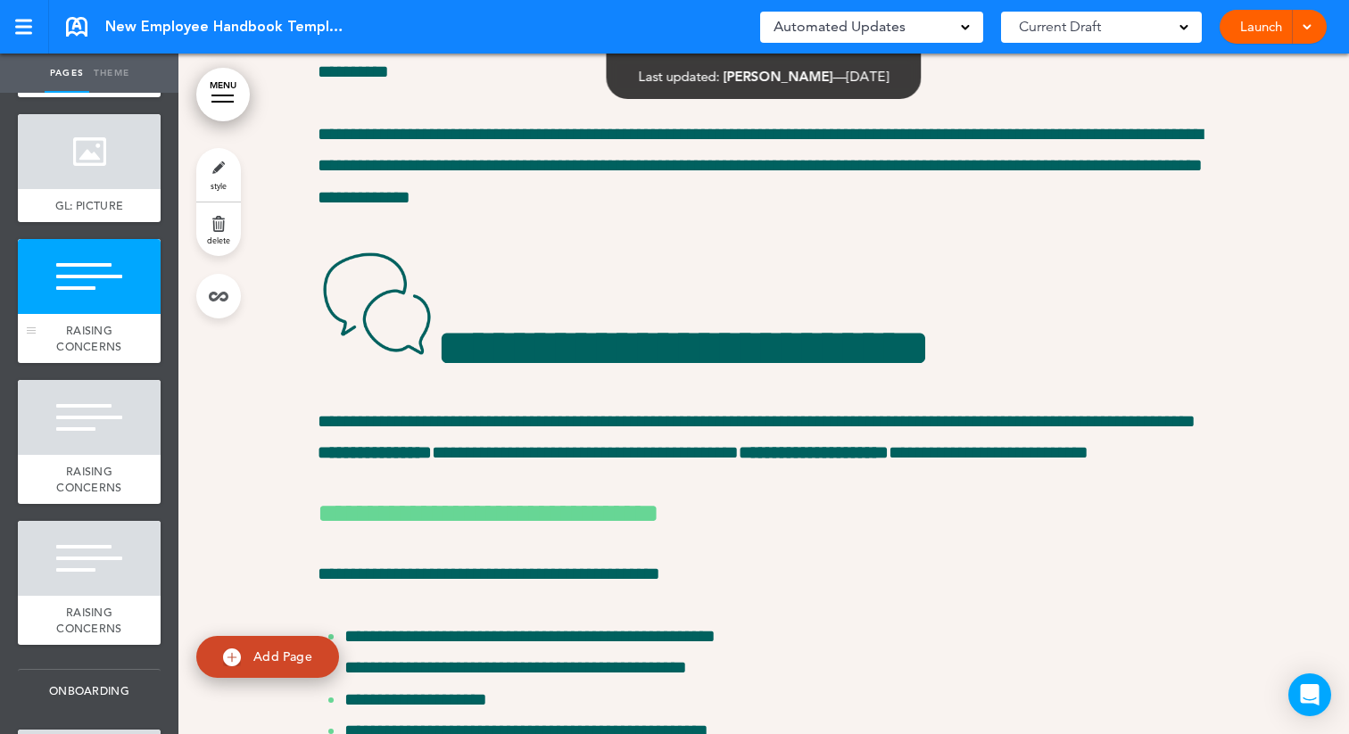
scroll to position [12622, 0]
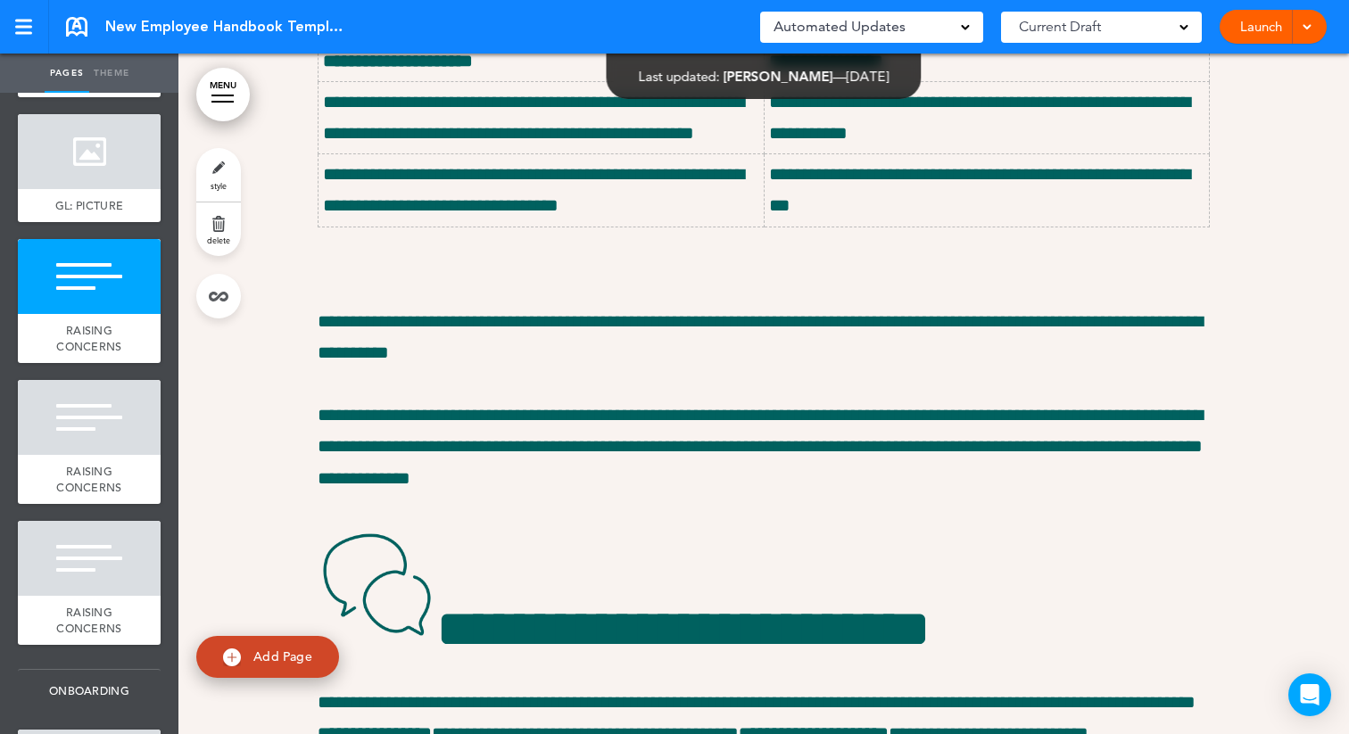
click at [209, 170] on link "style" at bounding box center [218, 175] width 45 height 54
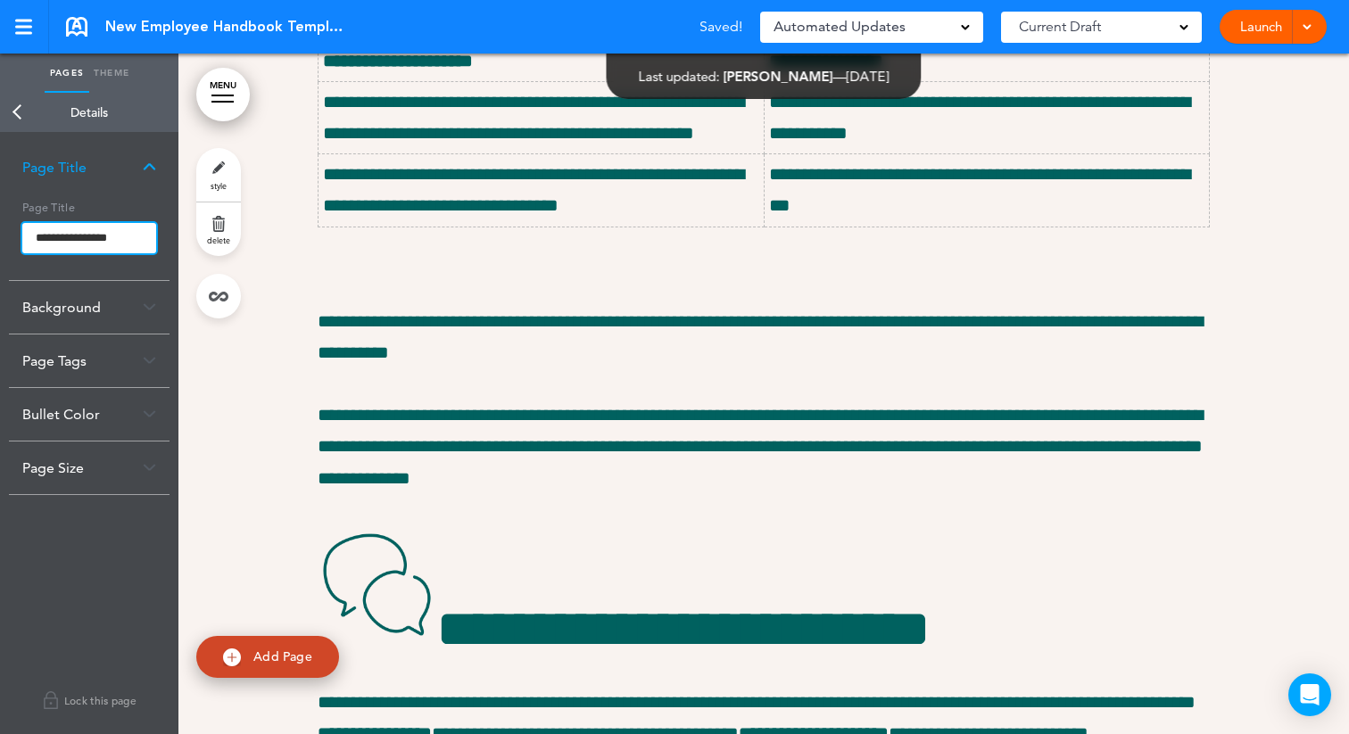
click at [32, 236] on input "**********" at bounding box center [89, 238] width 134 height 30
click at [19, 103] on body "Make this page common so it is available in other handbooks. This handbook Prev…" at bounding box center [674, 367] width 1349 height 734
click at [18, 115] on link "Back" at bounding box center [18, 112] width 36 height 39
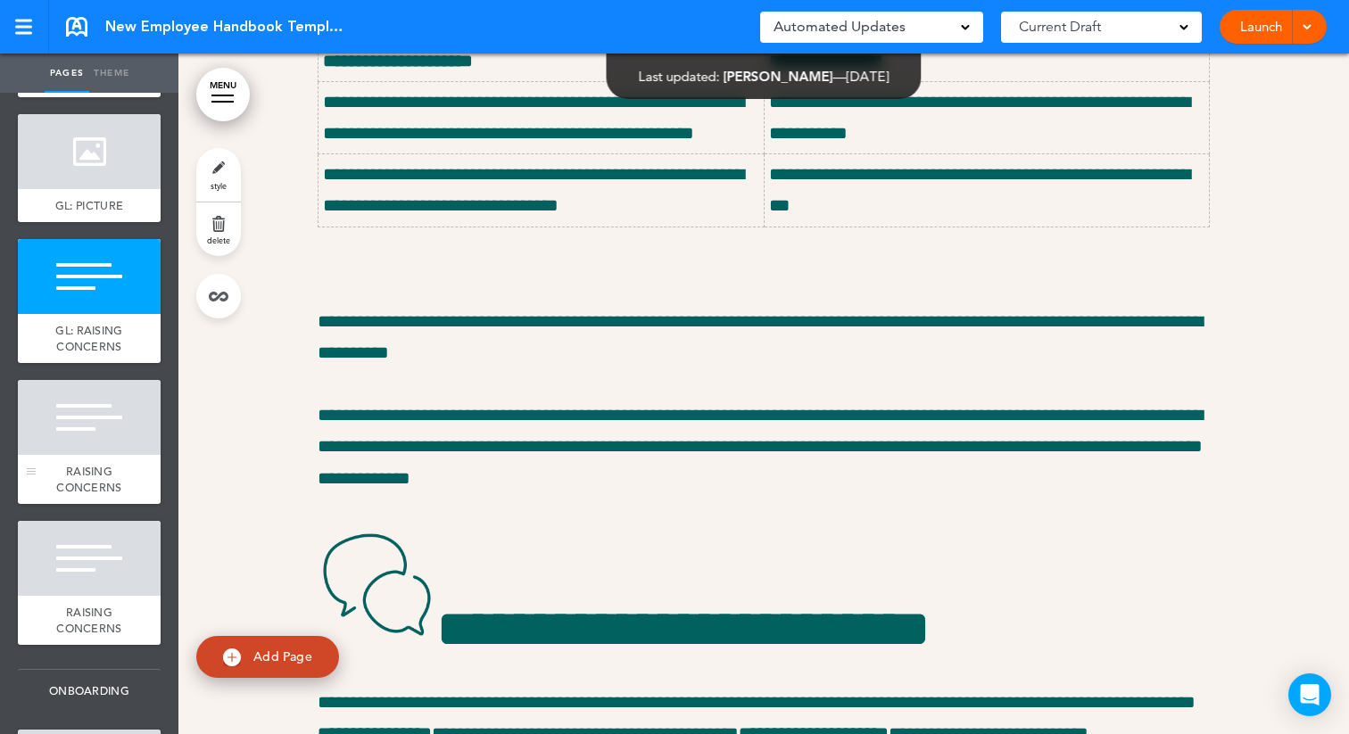
click at [100, 440] on div at bounding box center [89, 417] width 143 height 75
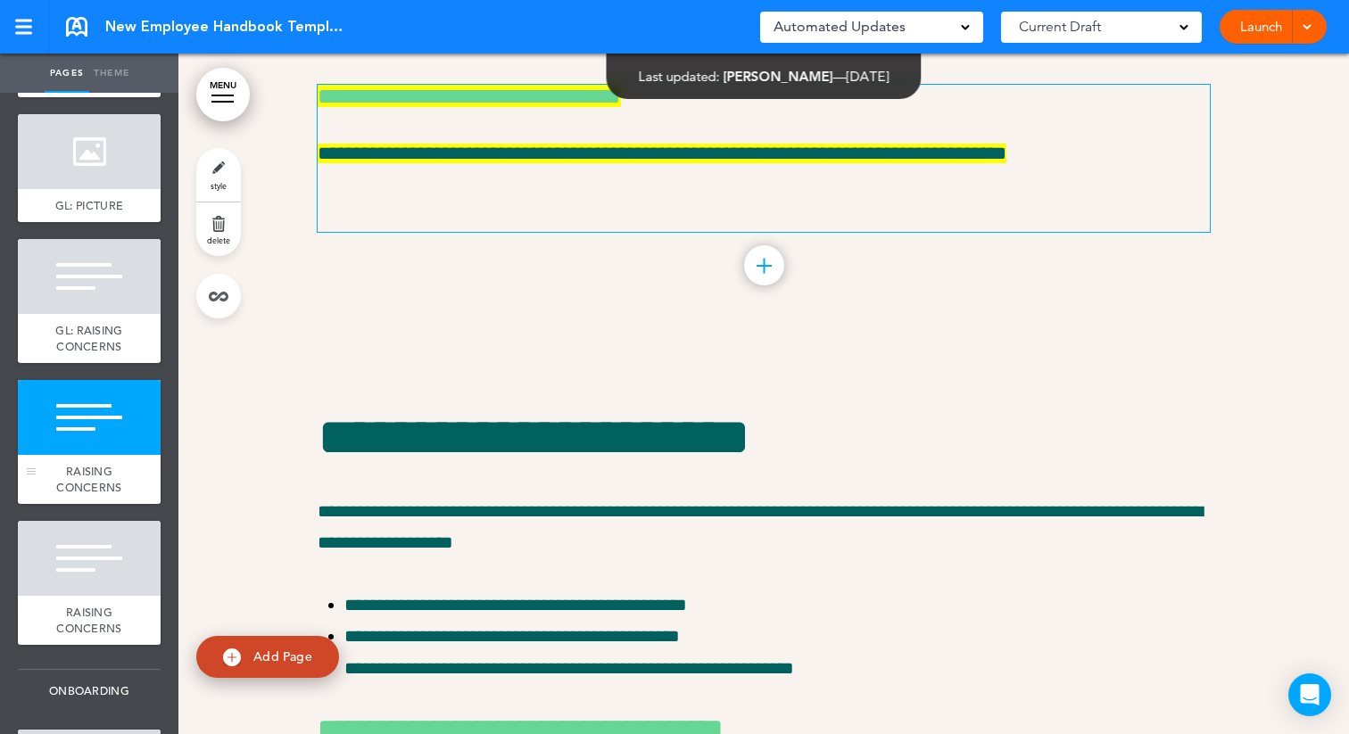
scroll to position [15400, 0]
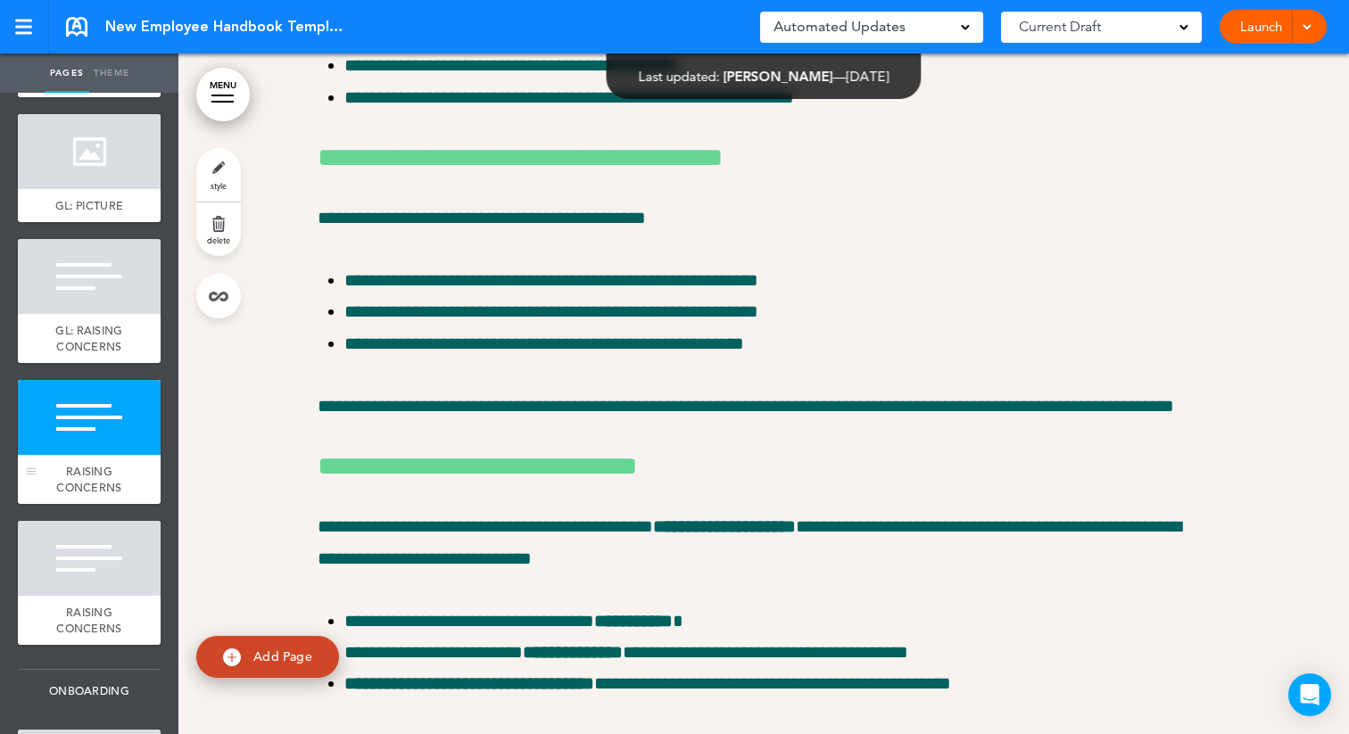
click at [71, 448] on div at bounding box center [89, 417] width 143 height 75
click at [205, 172] on link "style" at bounding box center [218, 175] width 45 height 54
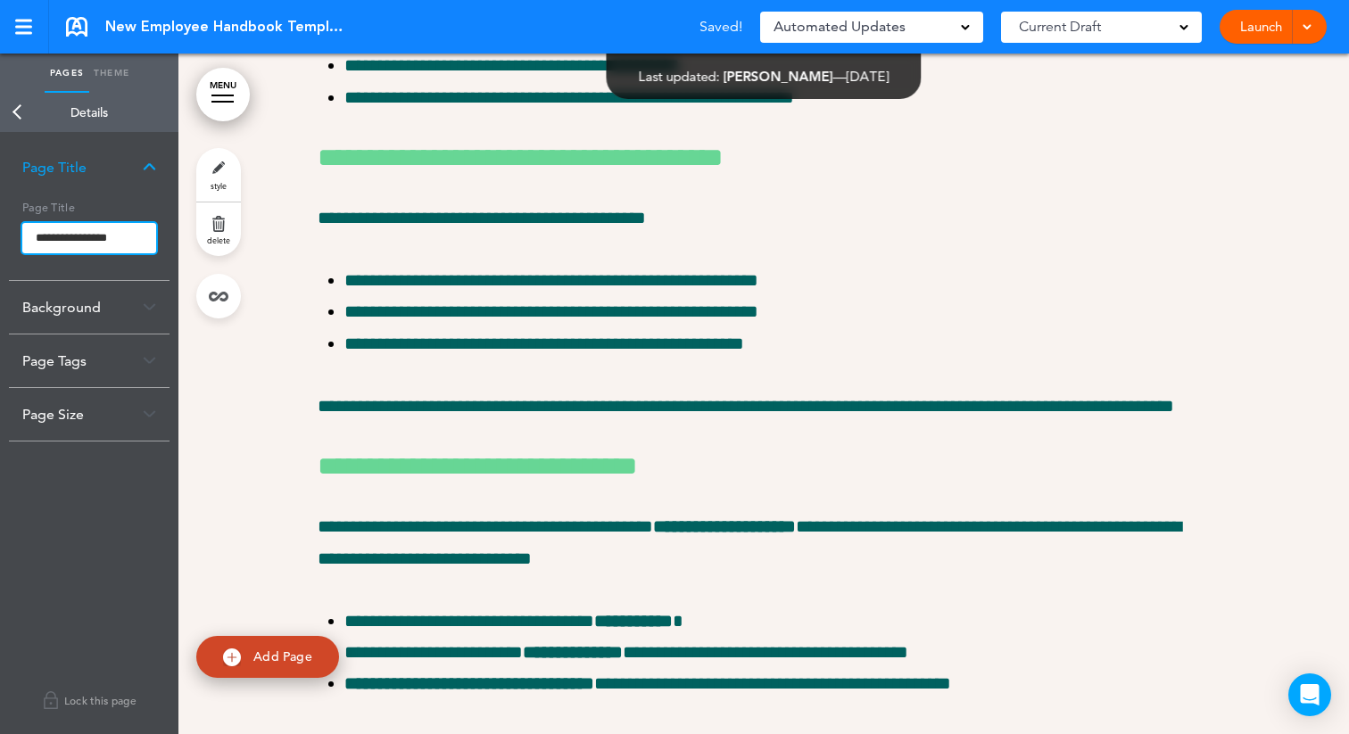
click at [29, 237] on input "**********" at bounding box center [89, 238] width 134 height 30
click at [17, 111] on body "Make this page common so it is available in other handbooks. This handbook Prev…" at bounding box center [674, 367] width 1349 height 734
click at [19, 111] on link "Back" at bounding box center [18, 112] width 36 height 39
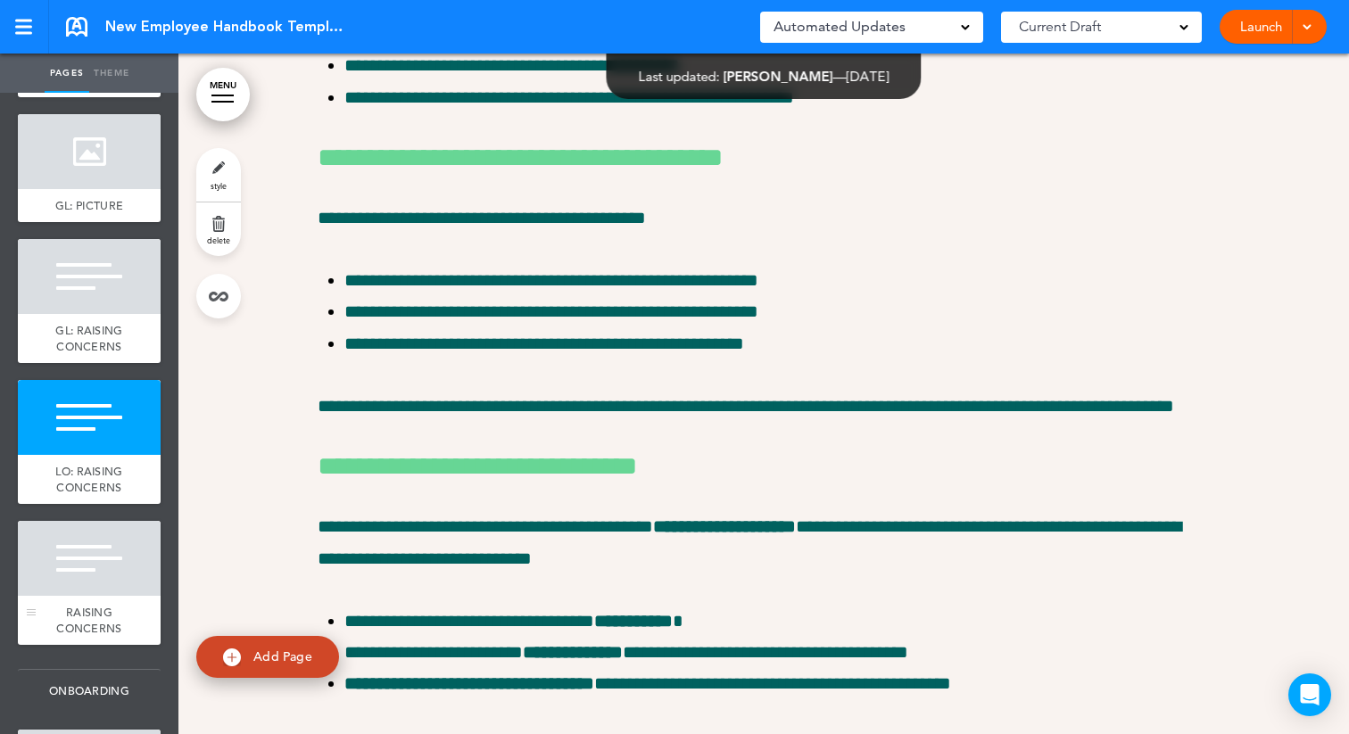
click at [79, 596] on div "RAISING CONCERNS" at bounding box center [89, 620] width 143 height 49
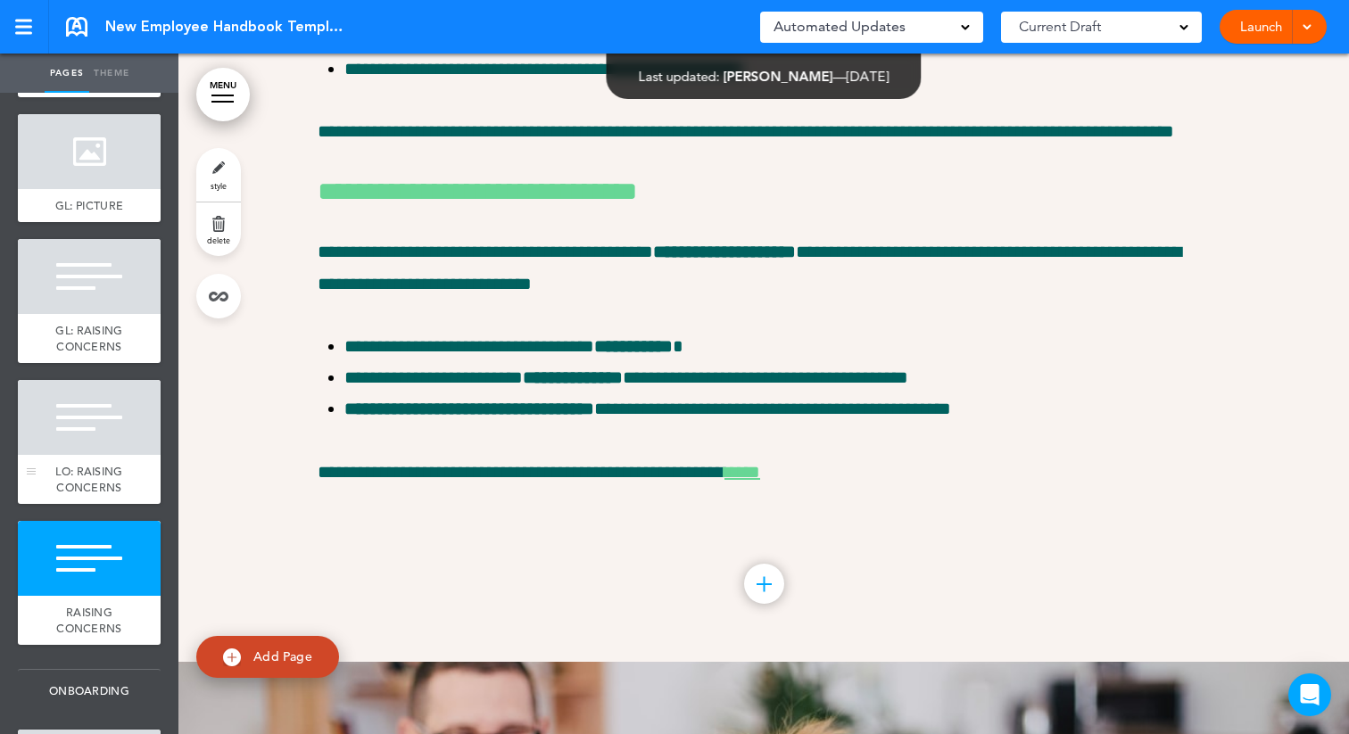
scroll to position [15727, 0]
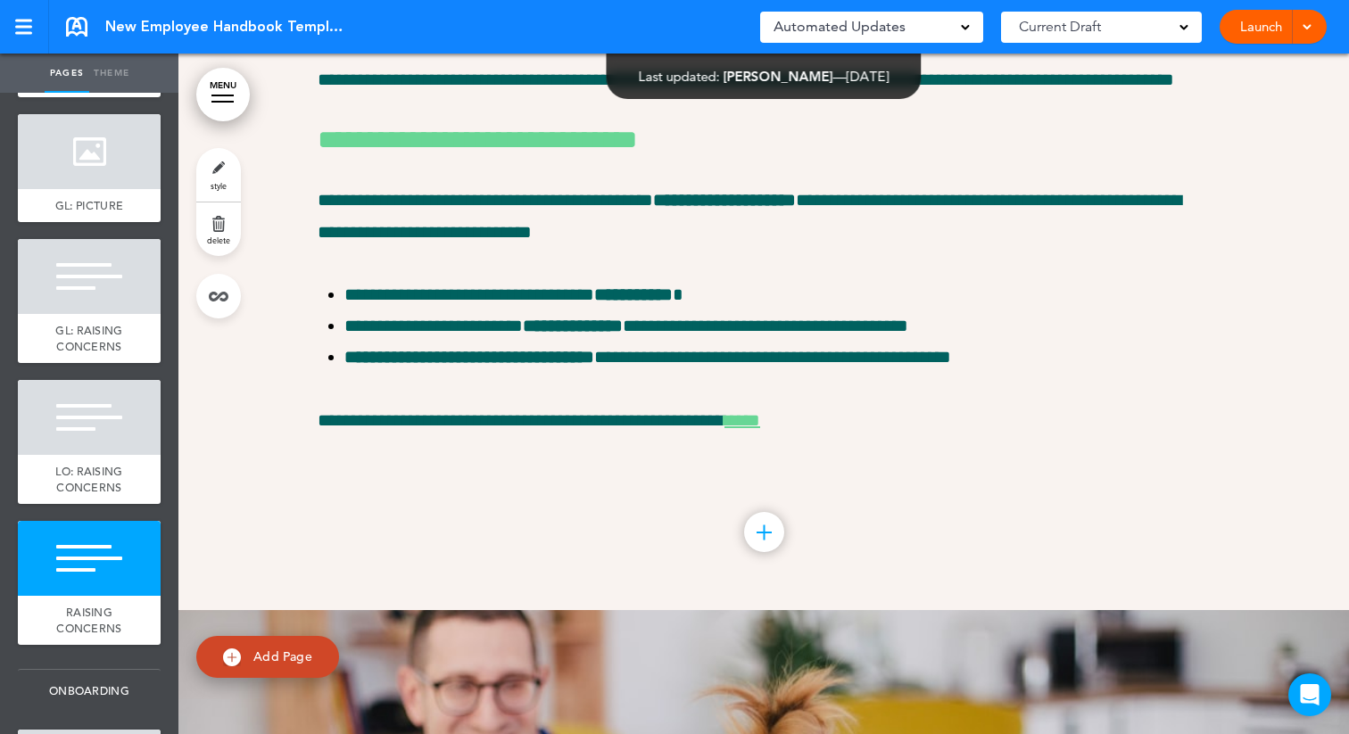
click at [212, 172] on link "style" at bounding box center [218, 175] width 45 height 54
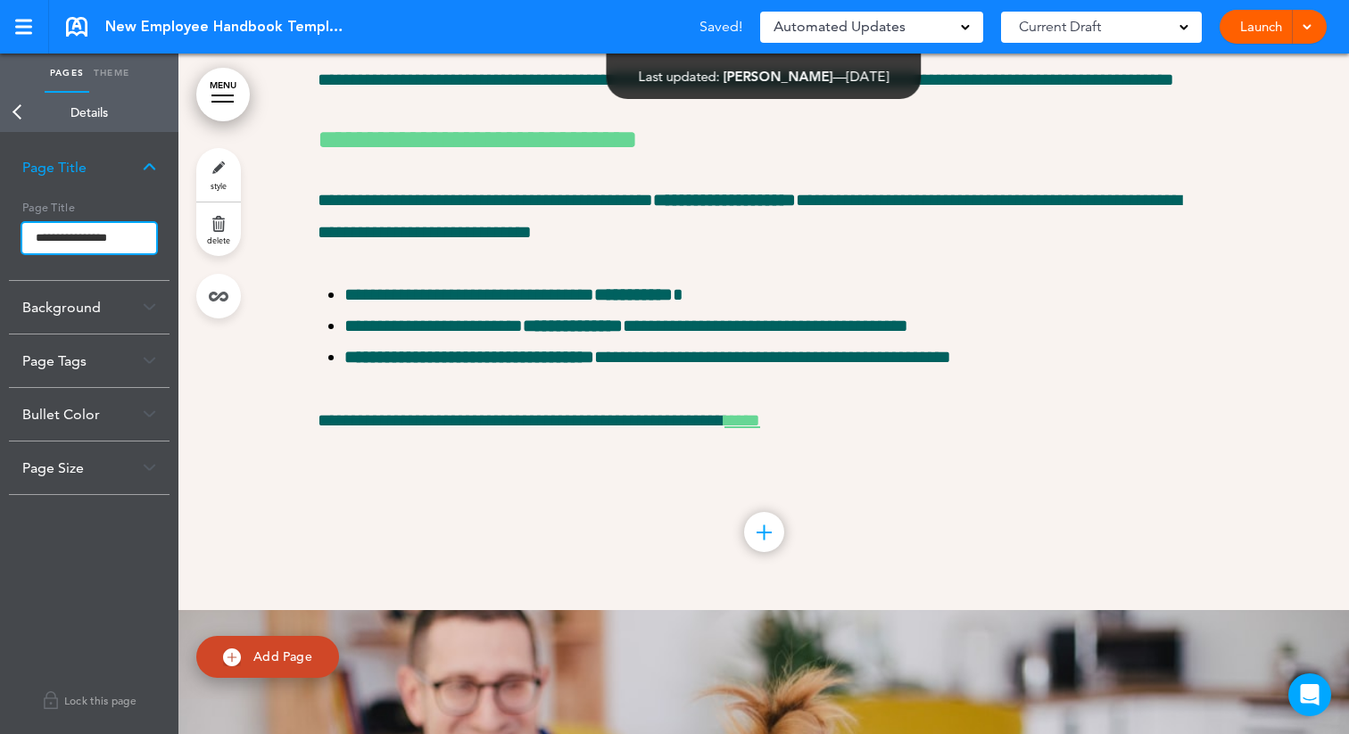
click at [33, 242] on input "**********" at bounding box center [89, 238] width 134 height 30
click at [23, 115] on body "Make this page common so it is available in other handbooks. This handbook Prev…" at bounding box center [674, 367] width 1349 height 734
click at [15, 105] on link "Back" at bounding box center [18, 112] width 36 height 39
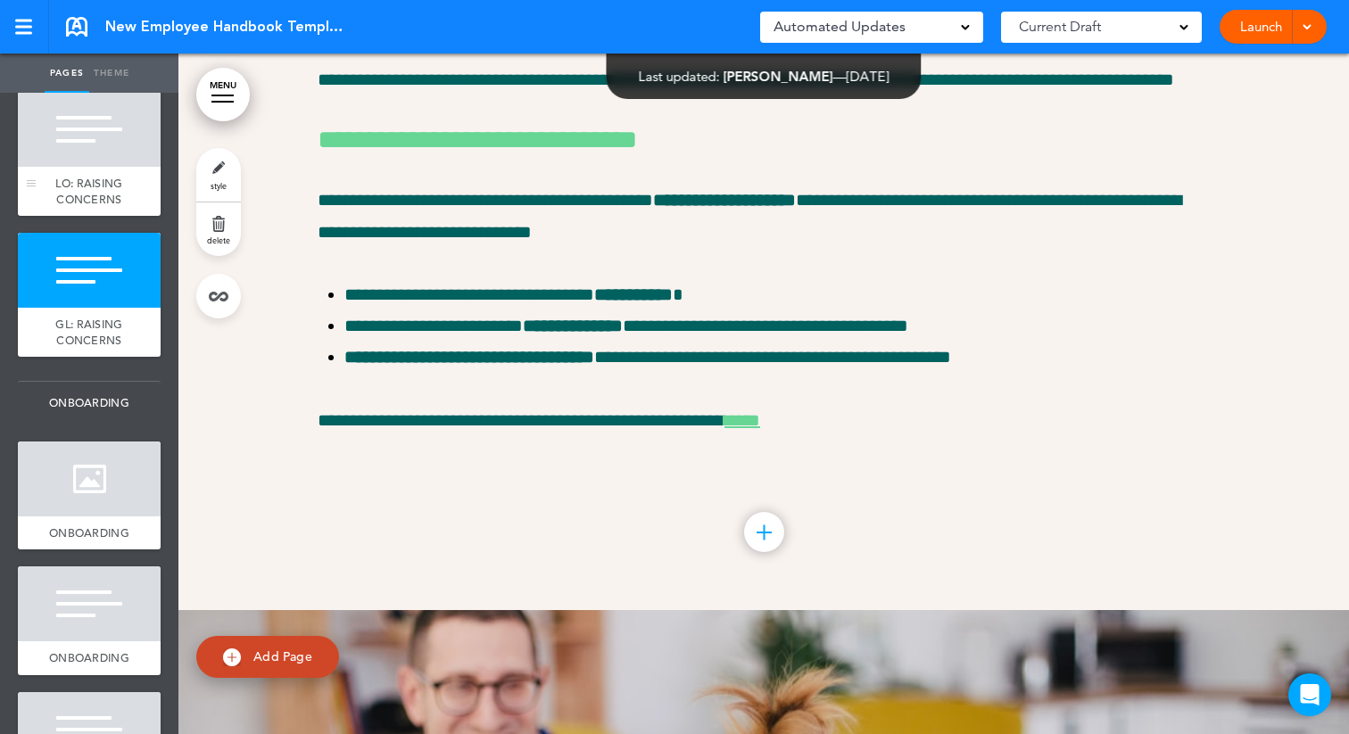
scroll to position [1675, 0]
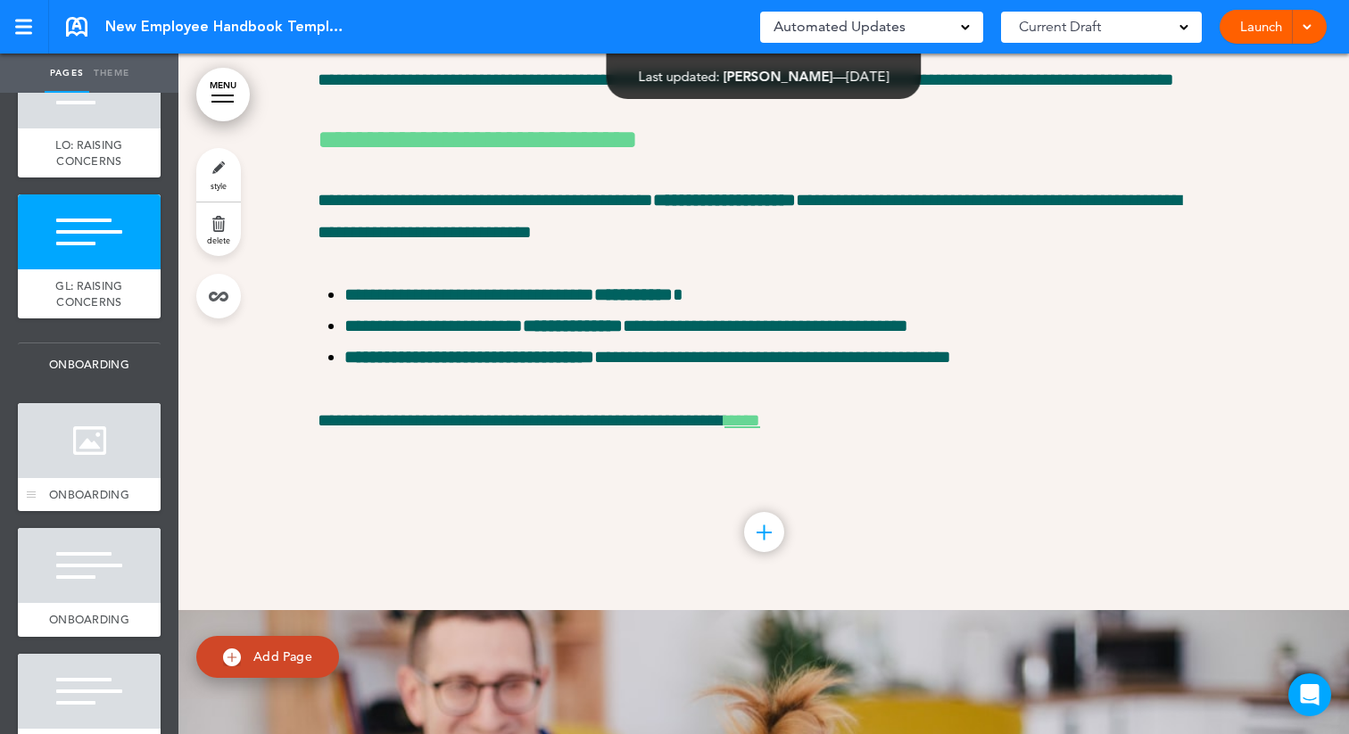
click at [100, 469] on div at bounding box center [89, 440] width 143 height 75
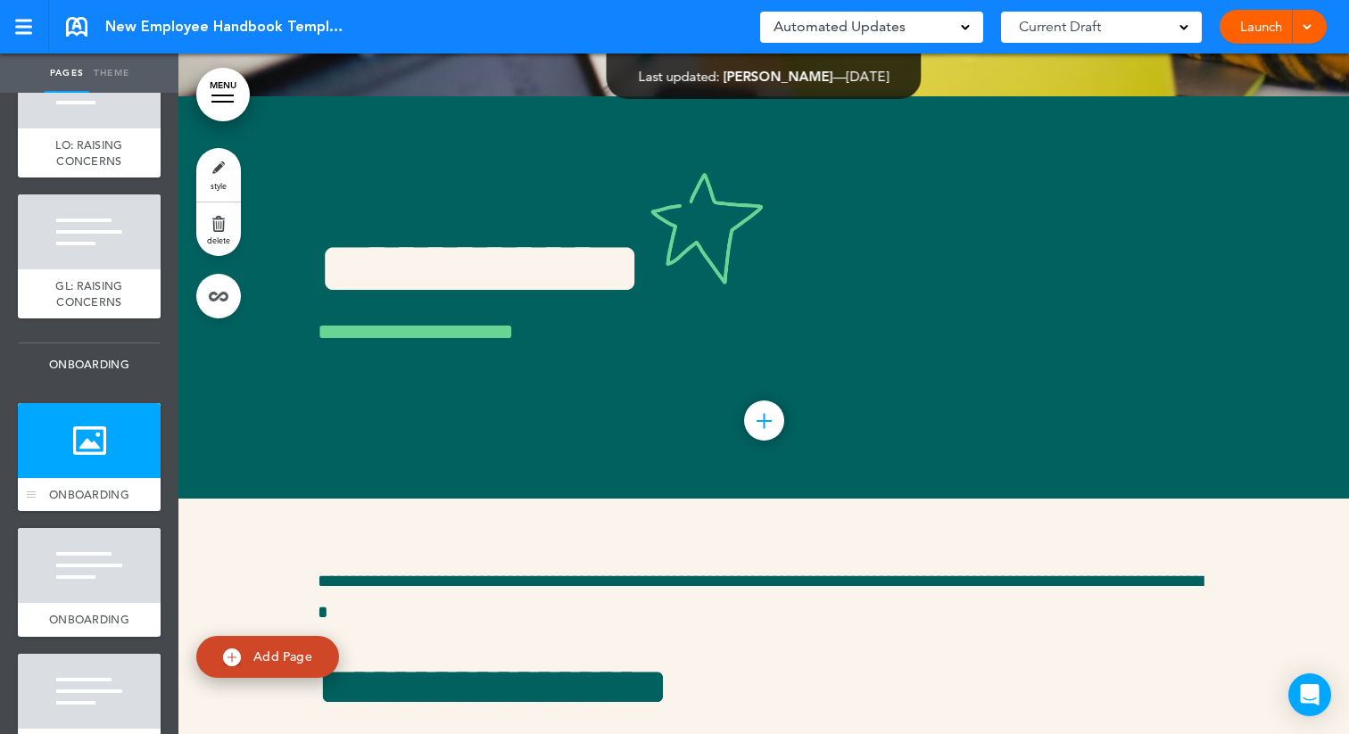
scroll to position [16923, 0]
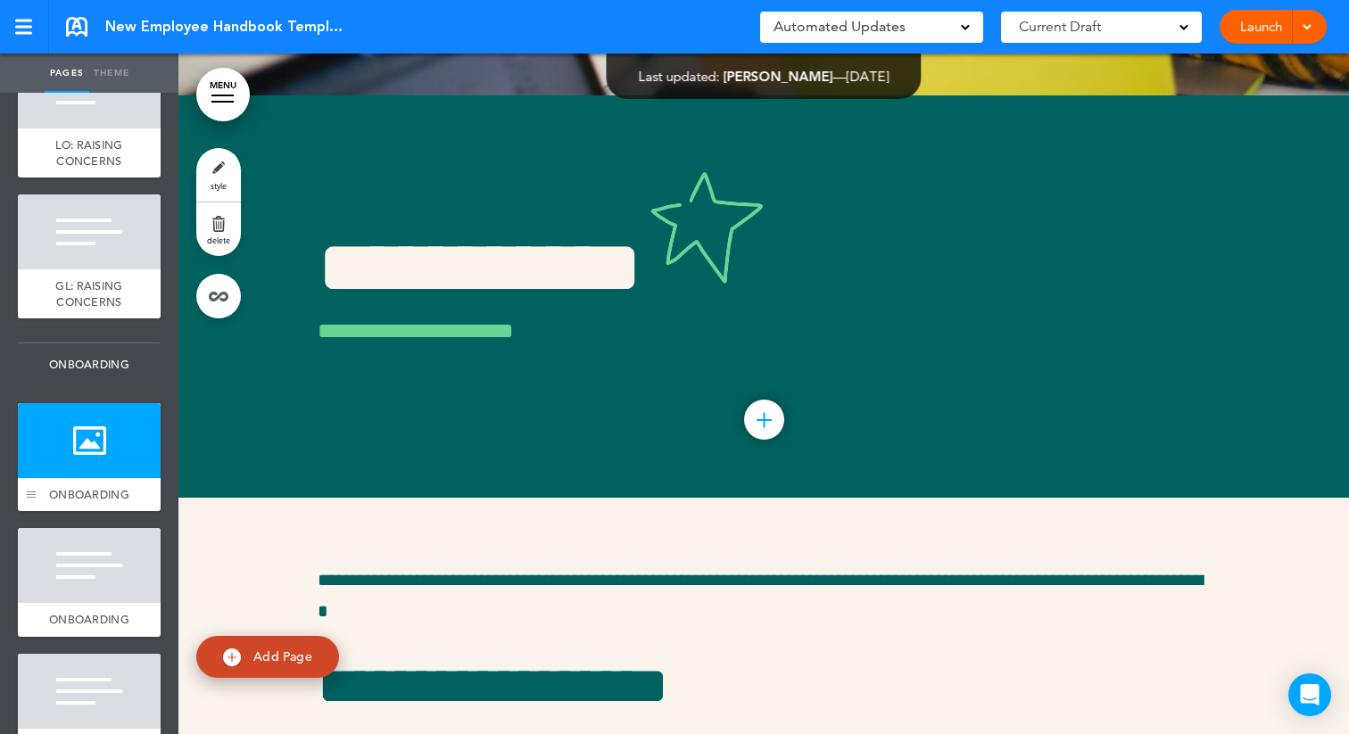
click at [32, 492] on div at bounding box center [31, 492] width 9 height 1
click at [220, 175] on link "style" at bounding box center [218, 175] width 45 height 54
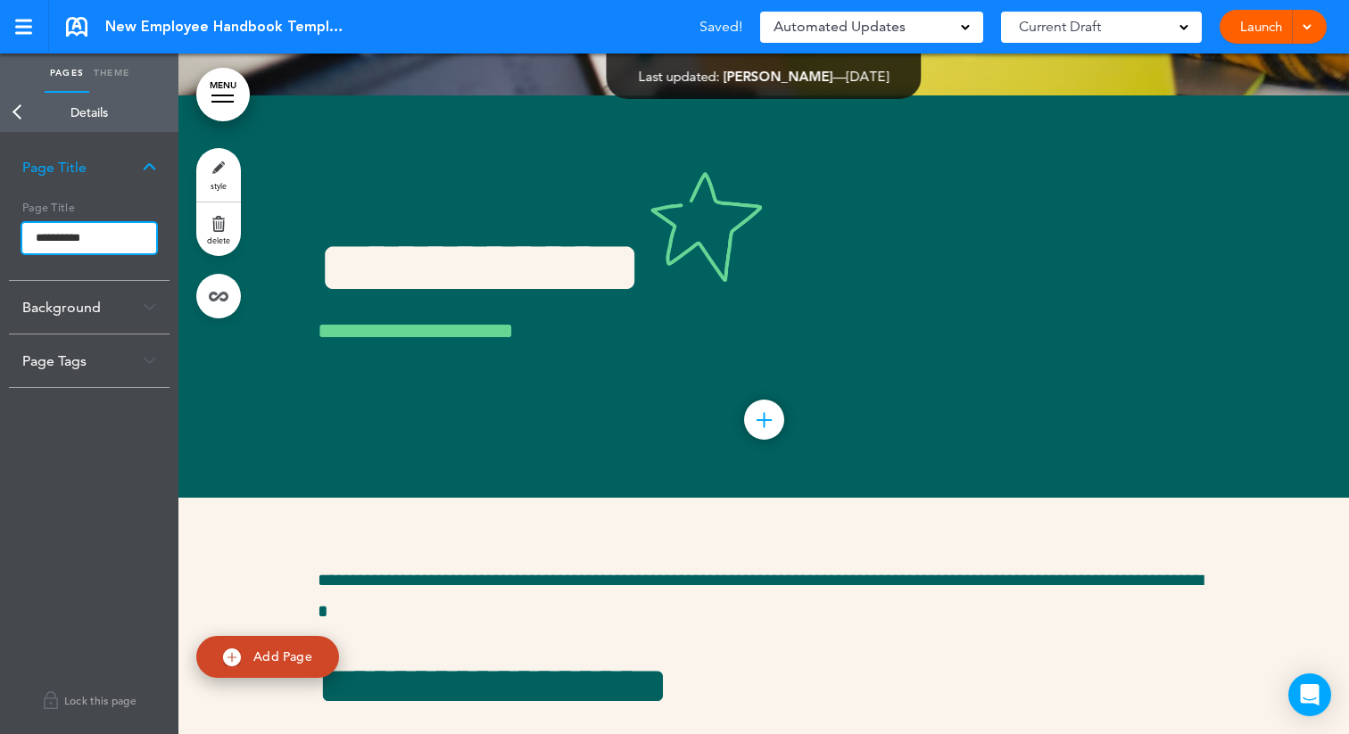
click at [34, 236] on input "**********" at bounding box center [89, 238] width 134 height 30
click at [19, 109] on body "Make this page common so it is available in other handbooks. This handbook Prev…" at bounding box center [674, 367] width 1349 height 734
click at [15, 112] on link "Back" at bounding box center [18, 112] width 36 height 39
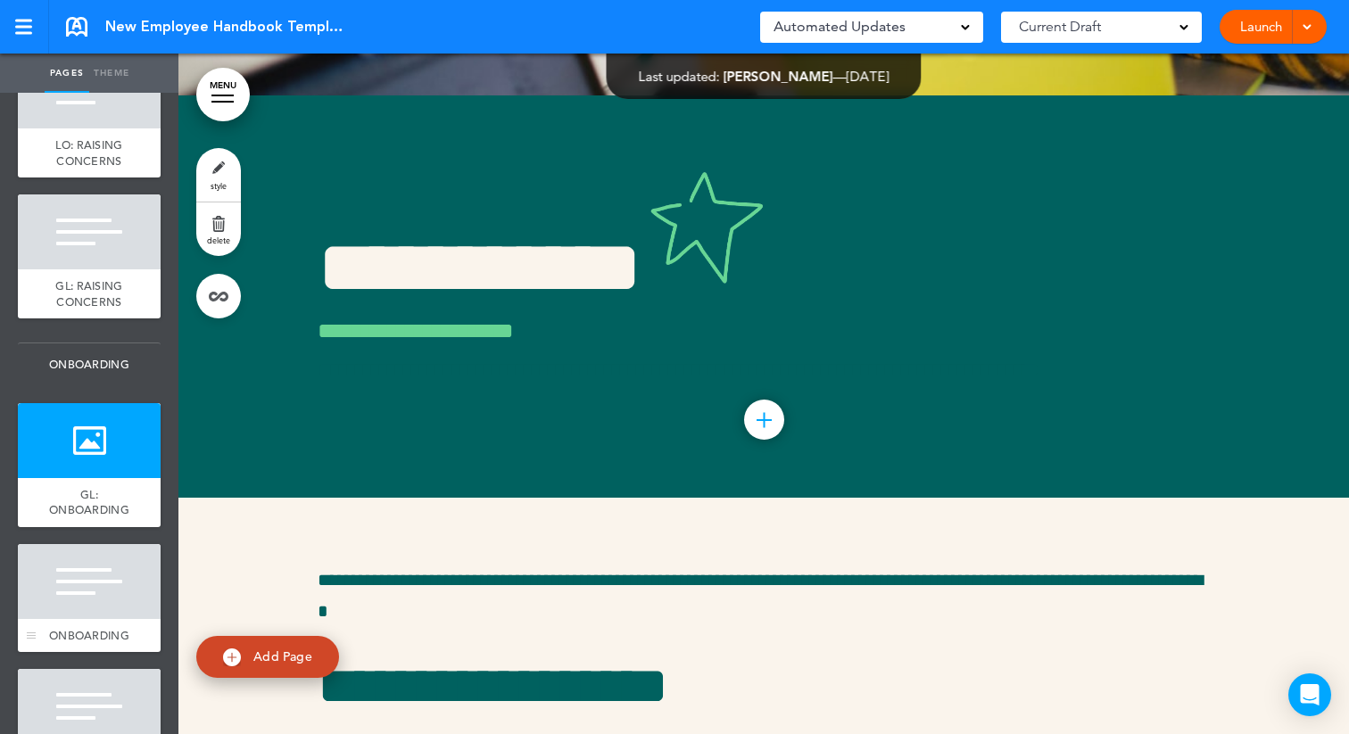
click at [48, 605] on div at bounding box center [89, 581] width 143 height 75
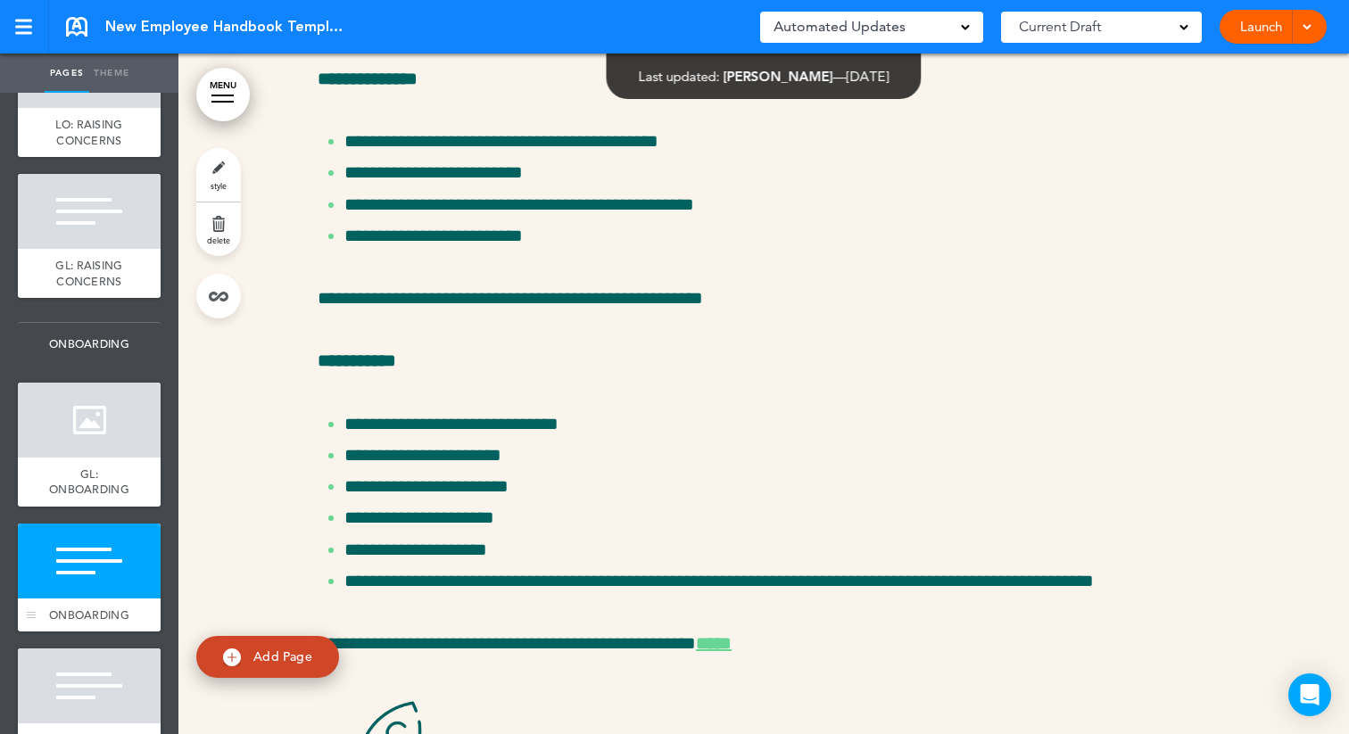
scroll to position [1699, 0]
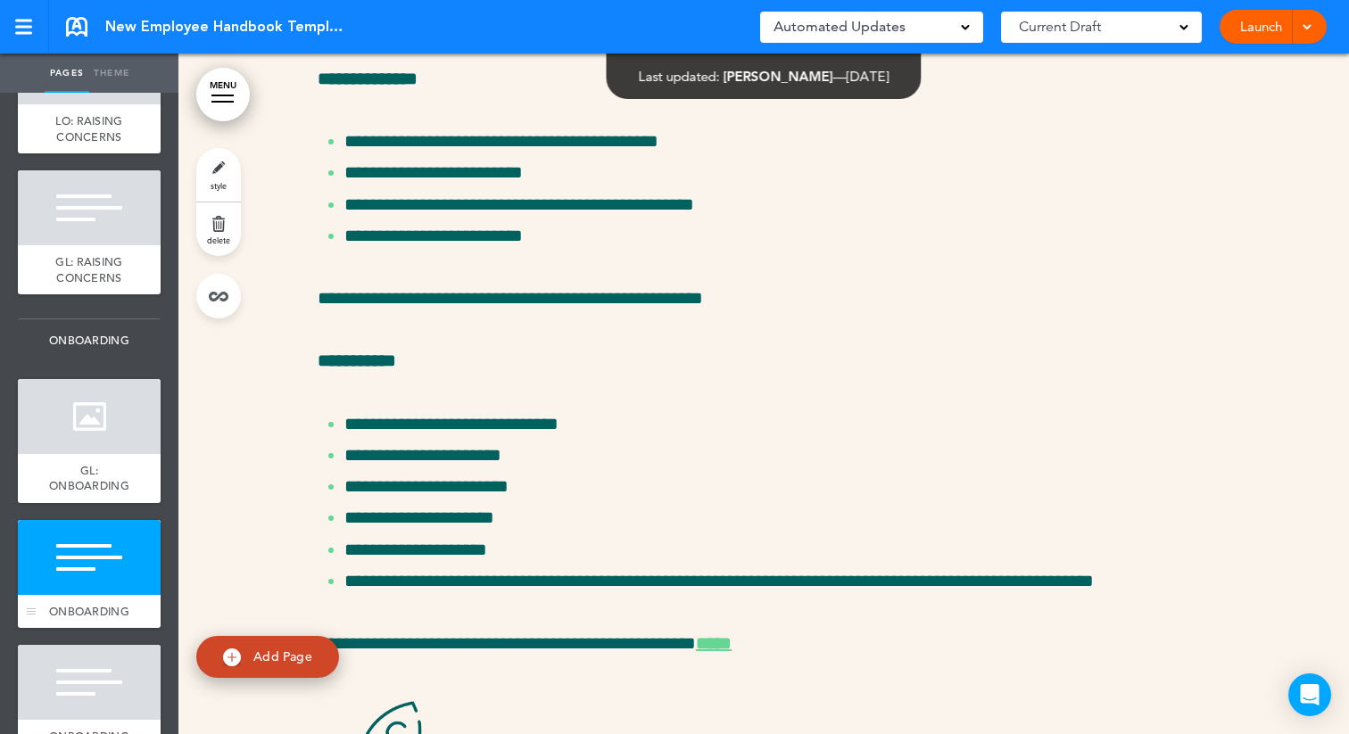
click at [60, 572] on div at bounding box center [89, 557] width 143 height 75
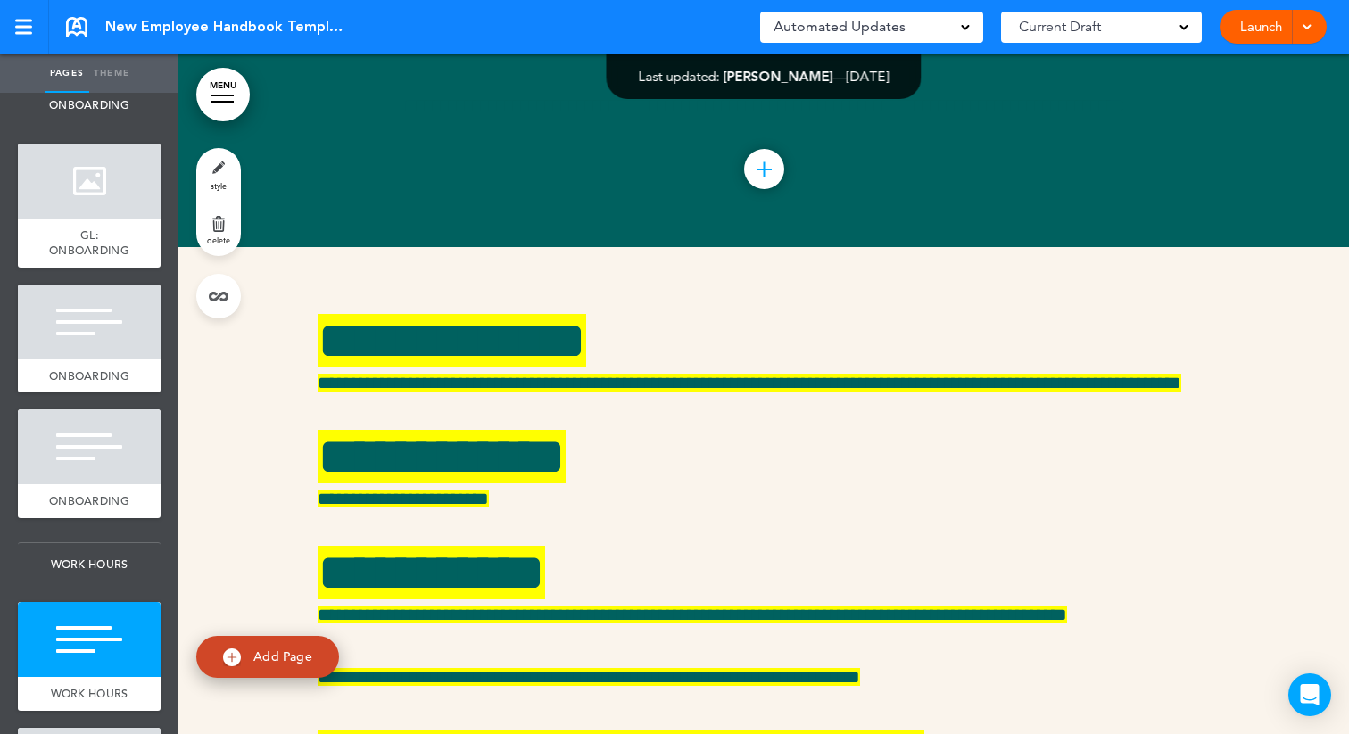
scroll to position [18557, 0]
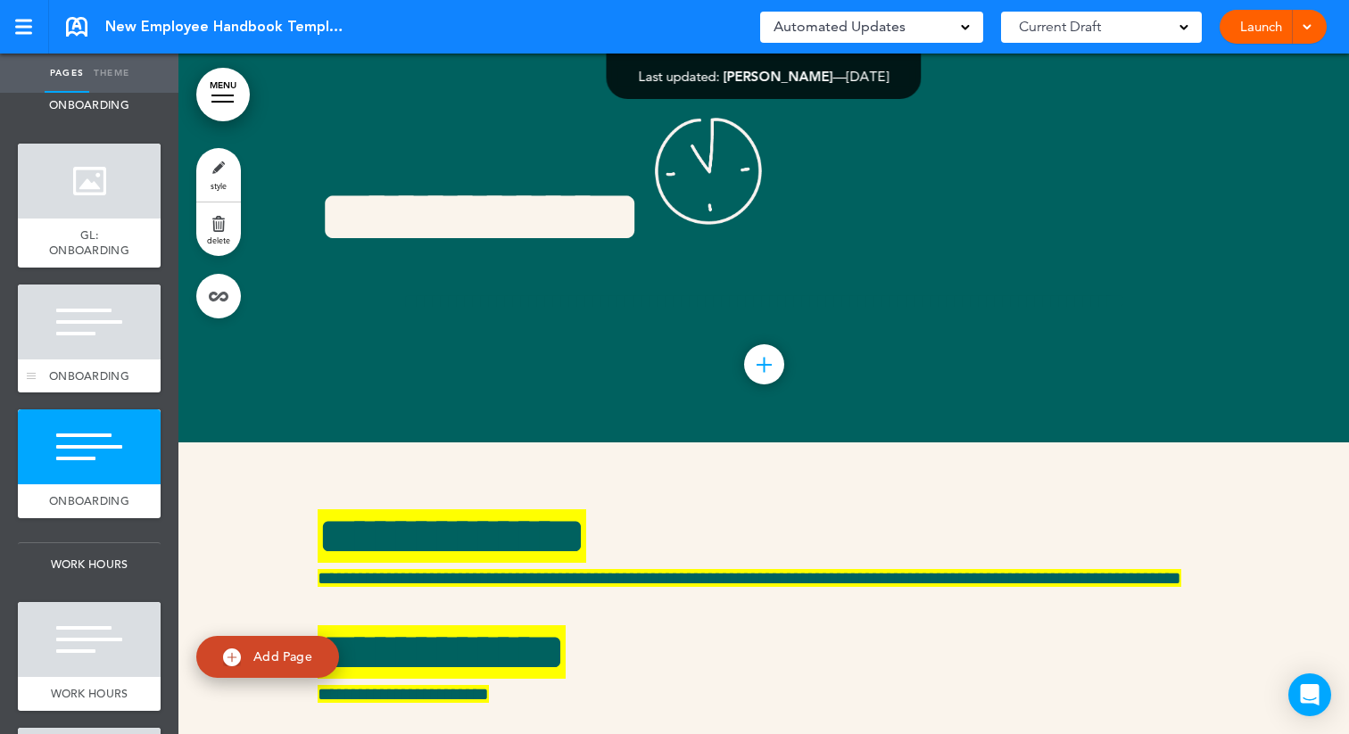
click at [133, 352] on div at bounding box center [89, 322] width 143 height 75
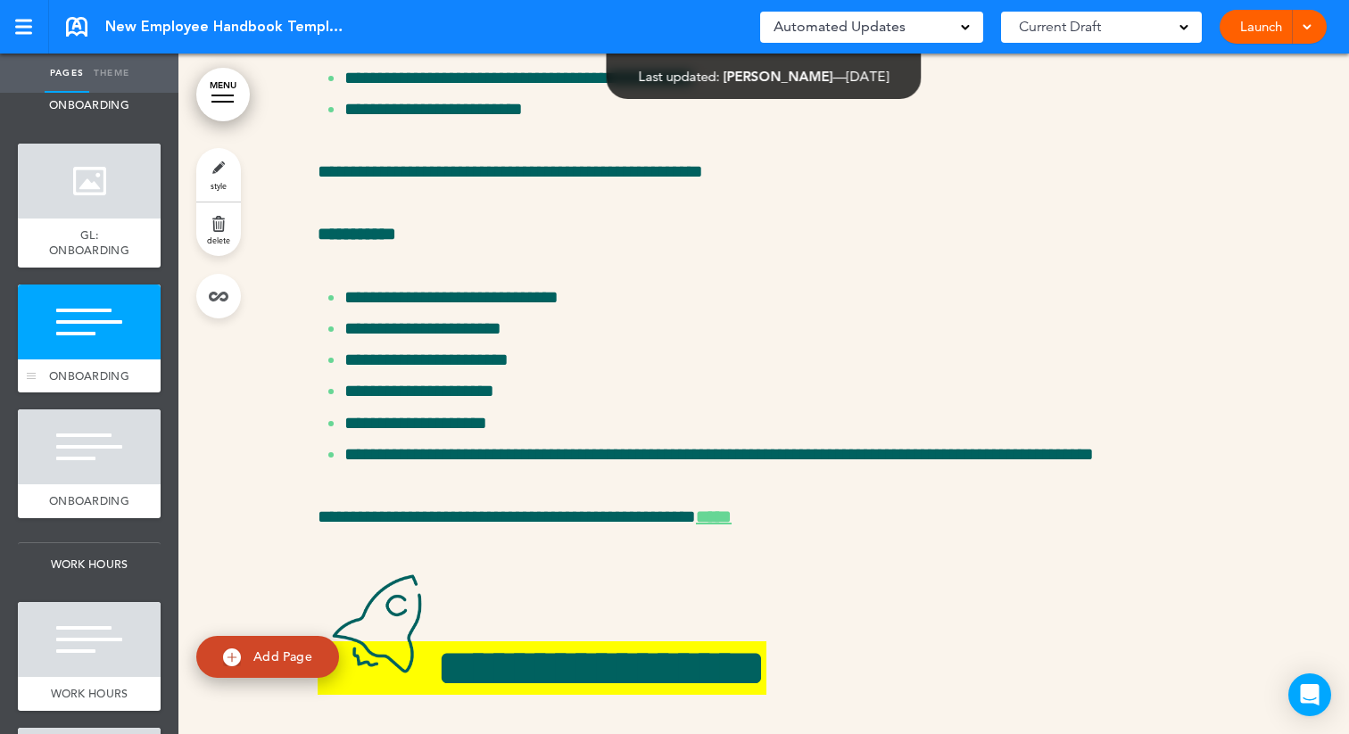
scroll to position [17604, 0]
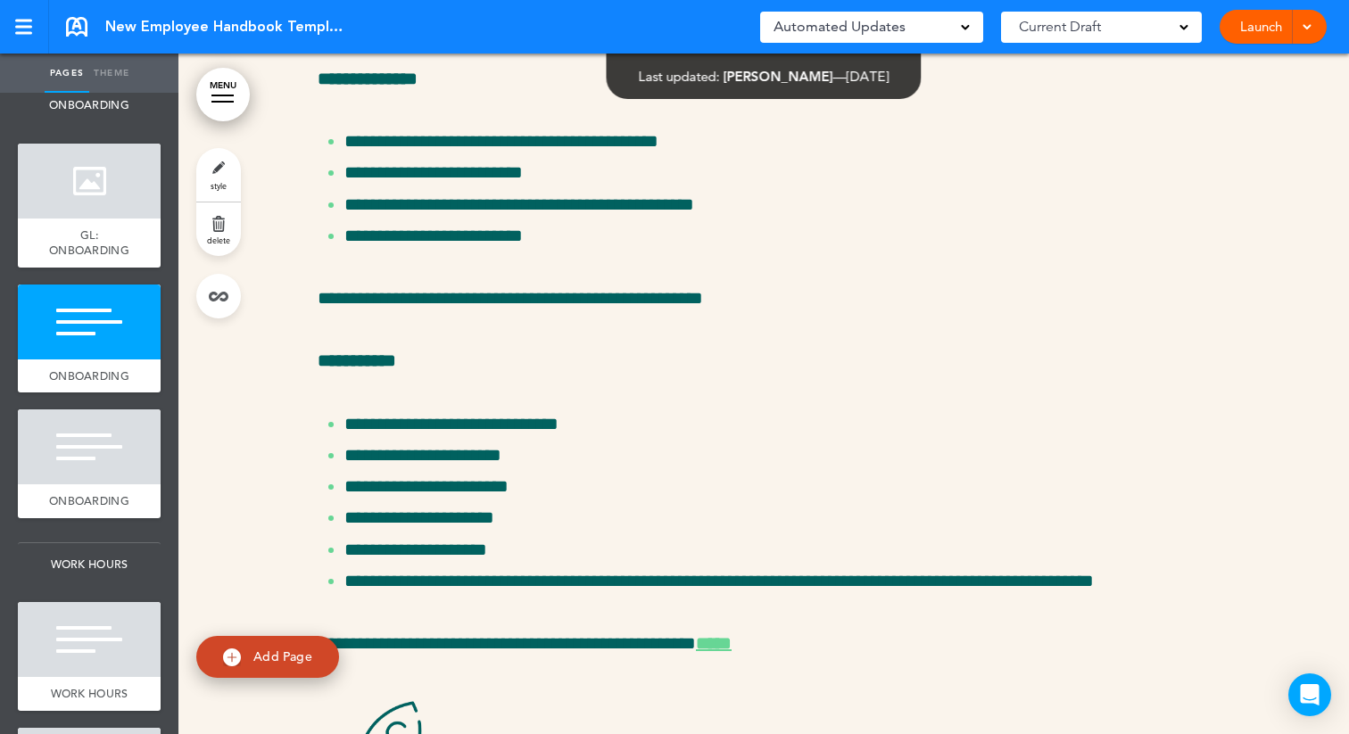
click at [220, 173] on link "style" at bounding box center [218, 175] width 45 height 54
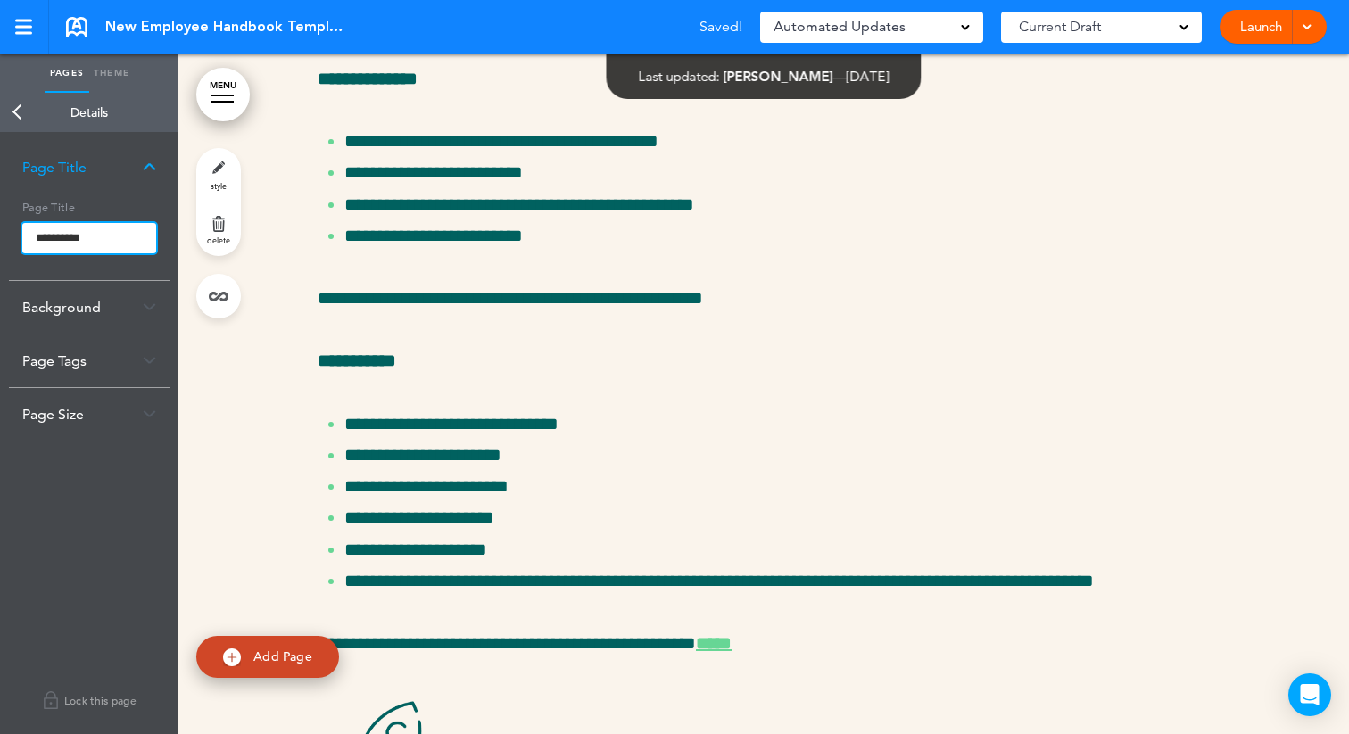
click at [26, 237] on input "**********" at bounding box center [89, 238] width 134 height 30
type input "**********"
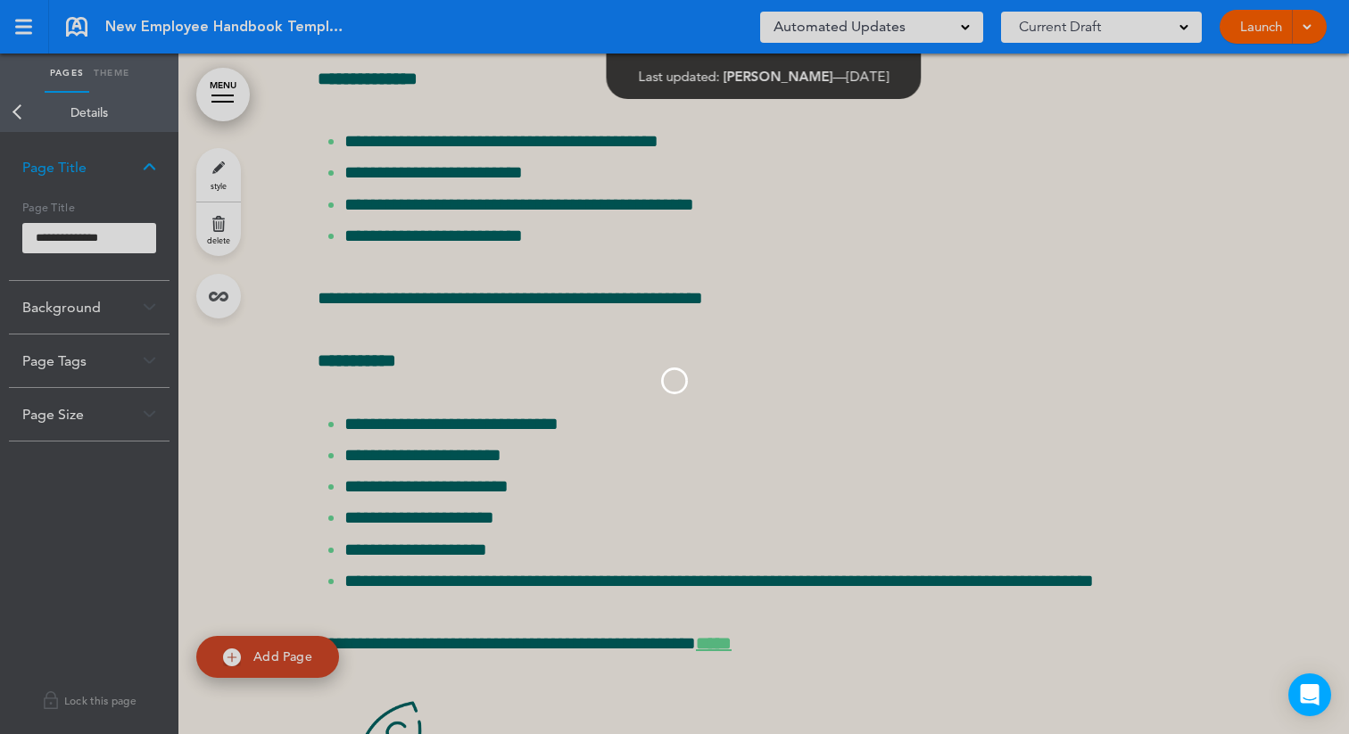
click at [15, 108] on body "Make this page common so it is available in other handbooks. This handbook Prev…" at bounding box center [674, 367] width 1349 height 734
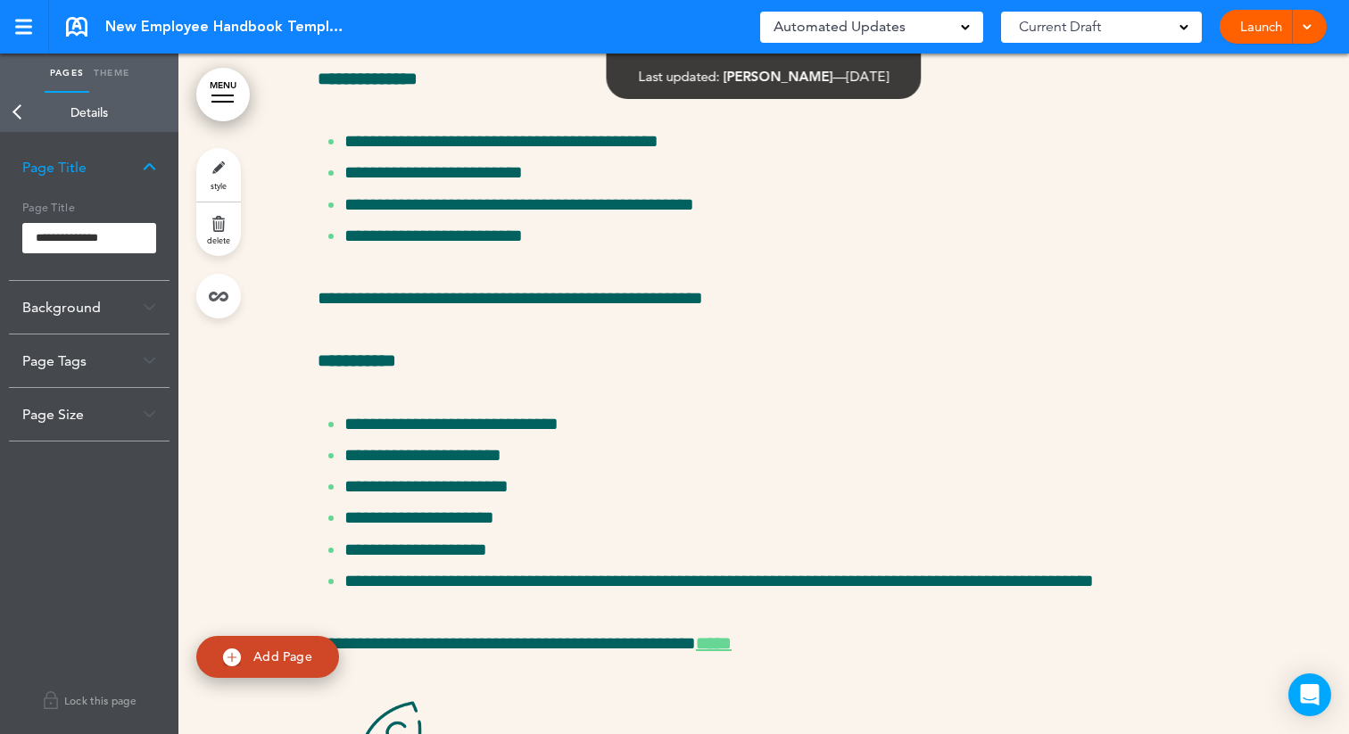
click at [22, 112] on link "Back" at bounding box center [18, 112] width 36 height 39
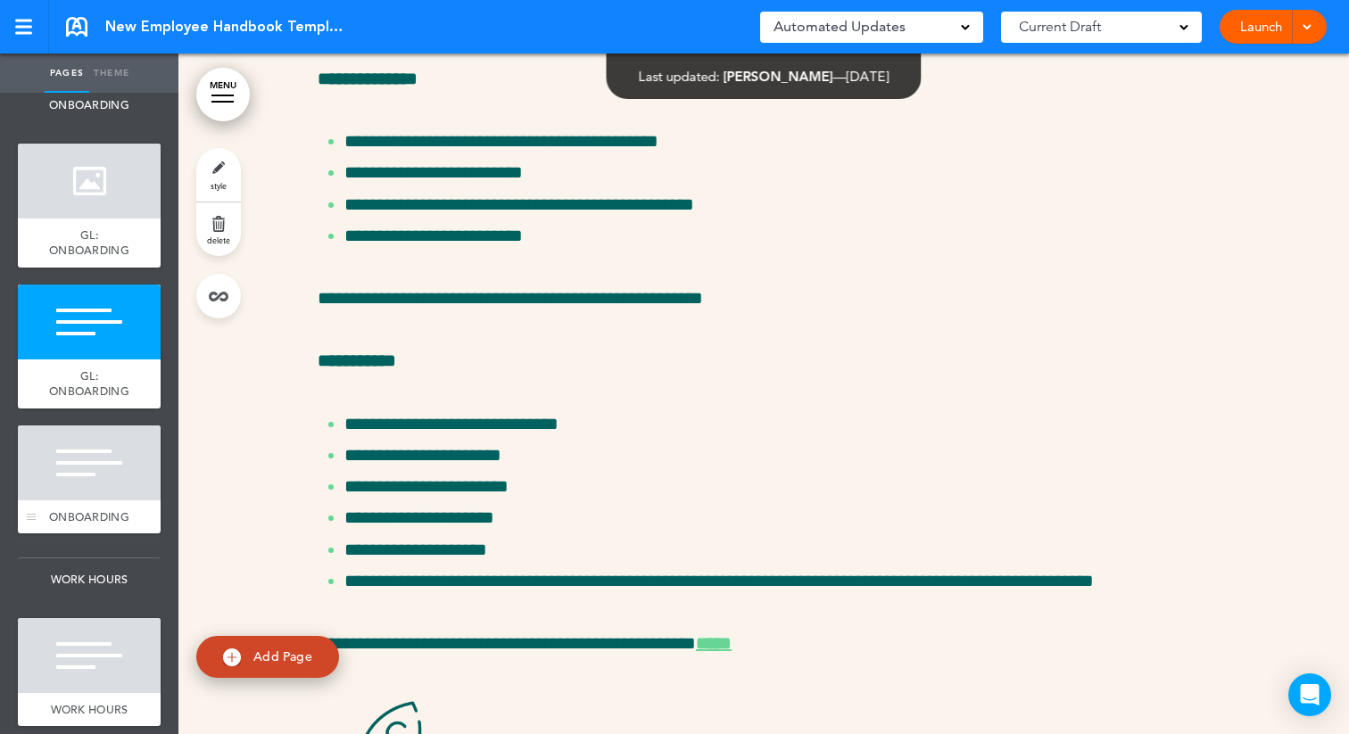
click at [60, 490] on div at bounding box center [89, 463] width 143 height 75
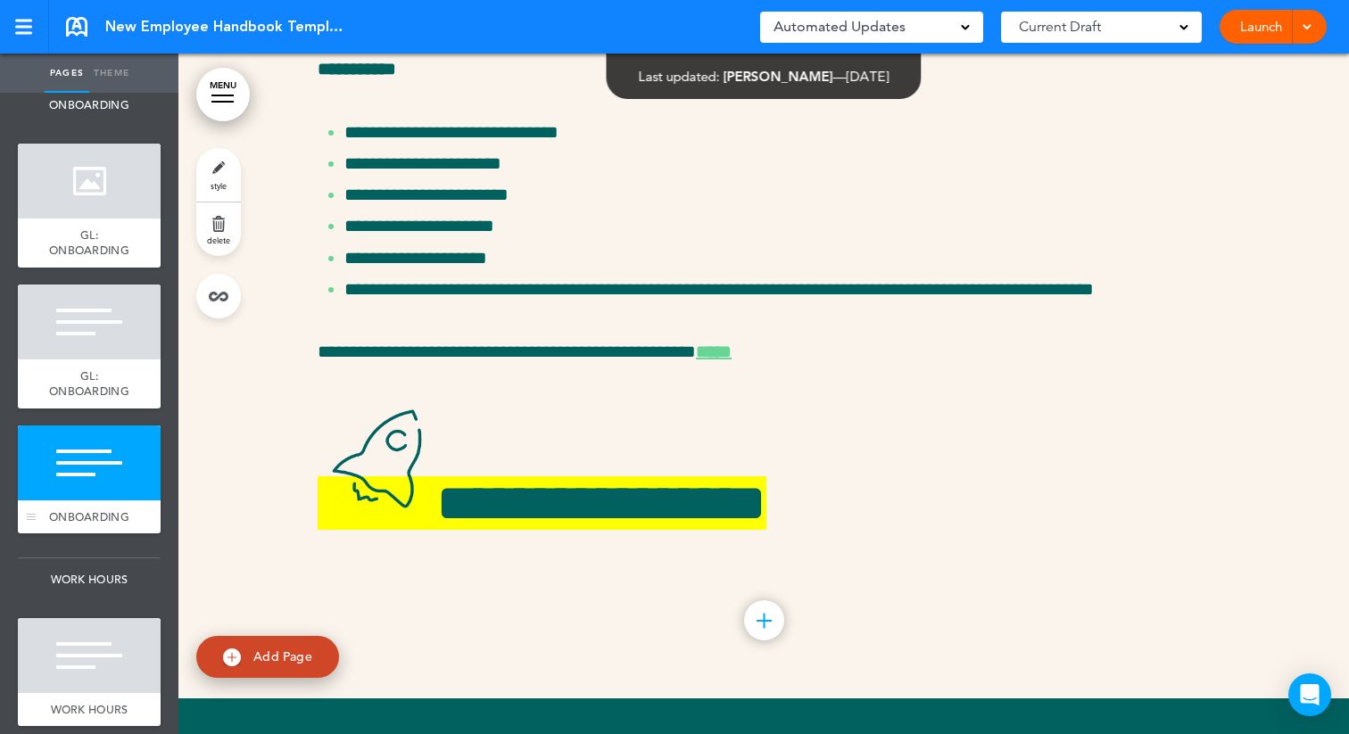
scroll to position [18009, 0]
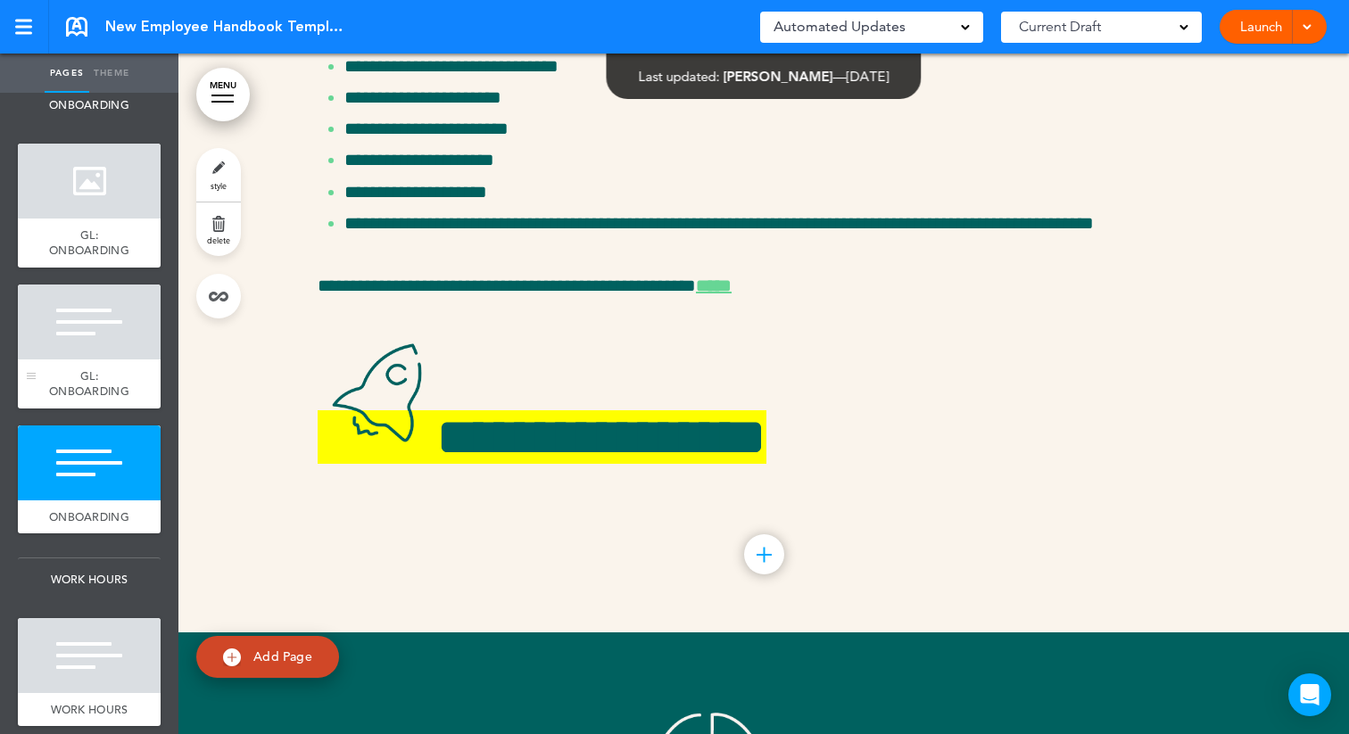
click at [124, 356] on div at bounding box center [89, 322] width 143 height 75
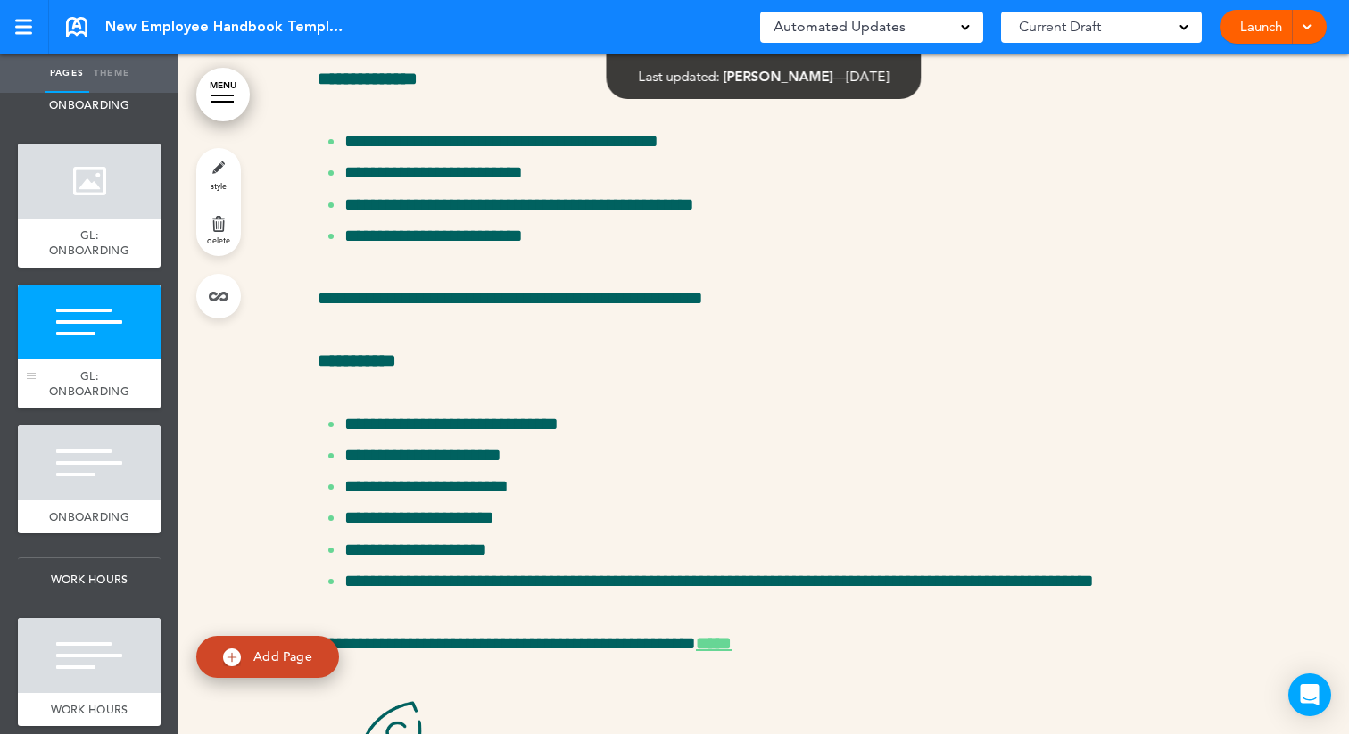
scroll to position [17604, 0]
click at [98, 462] on div at bounding box center [89, 463] width 143 height 75
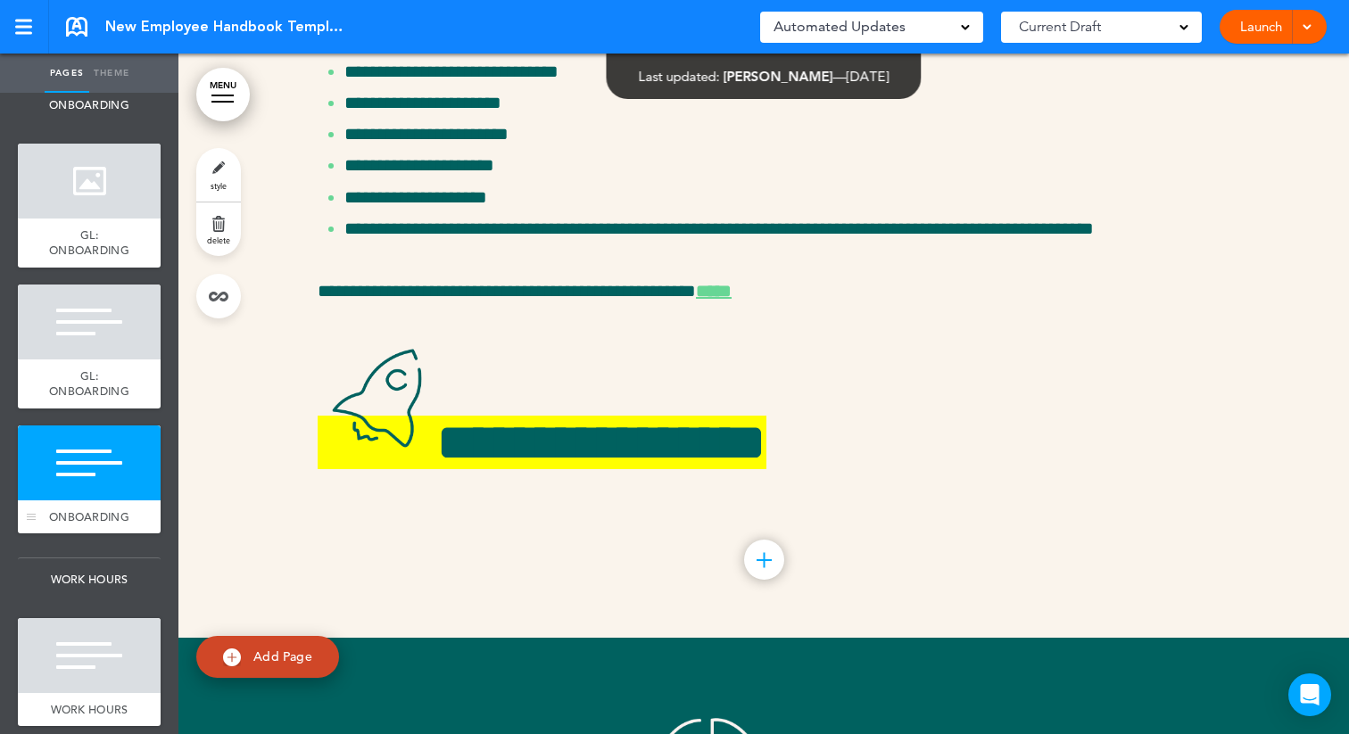
scroll to position [18009, 0]
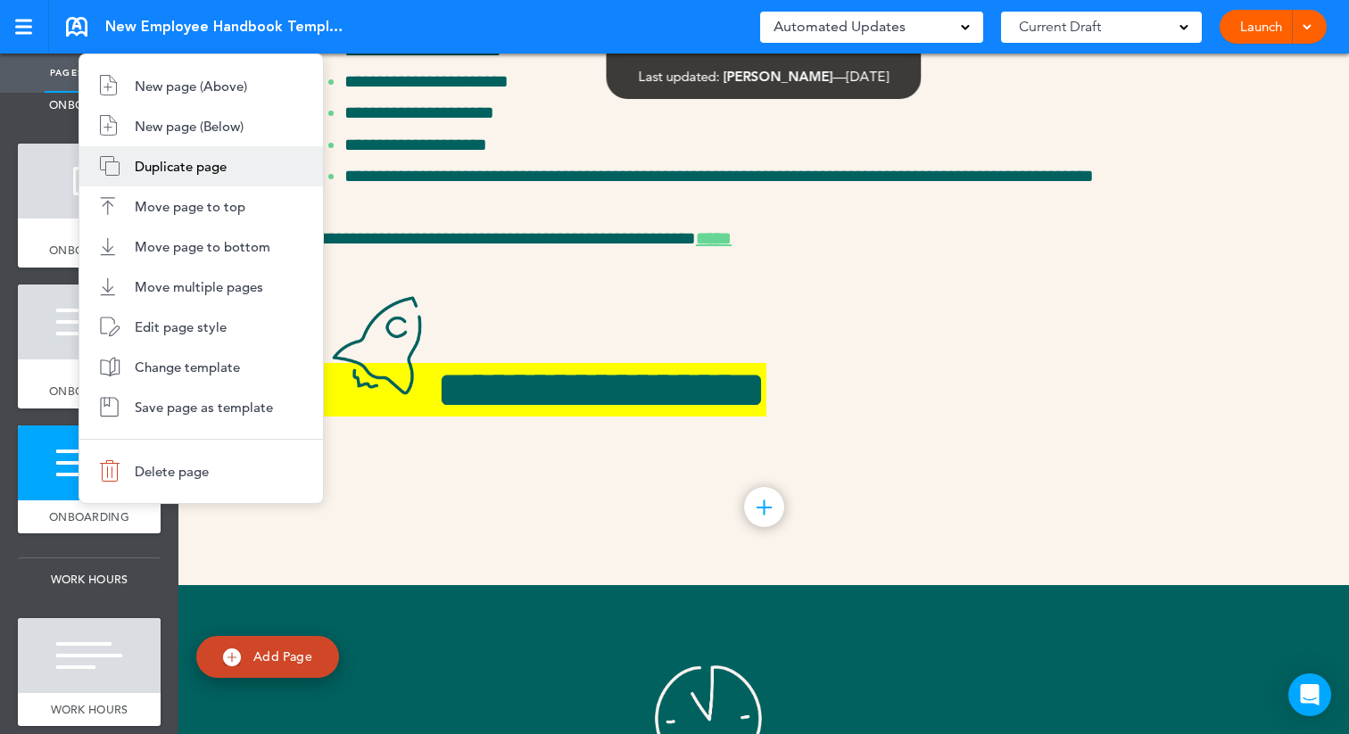
click at [184, 162] on span "Duplicate page" at bounding box center [181, 166] width 92 height 17
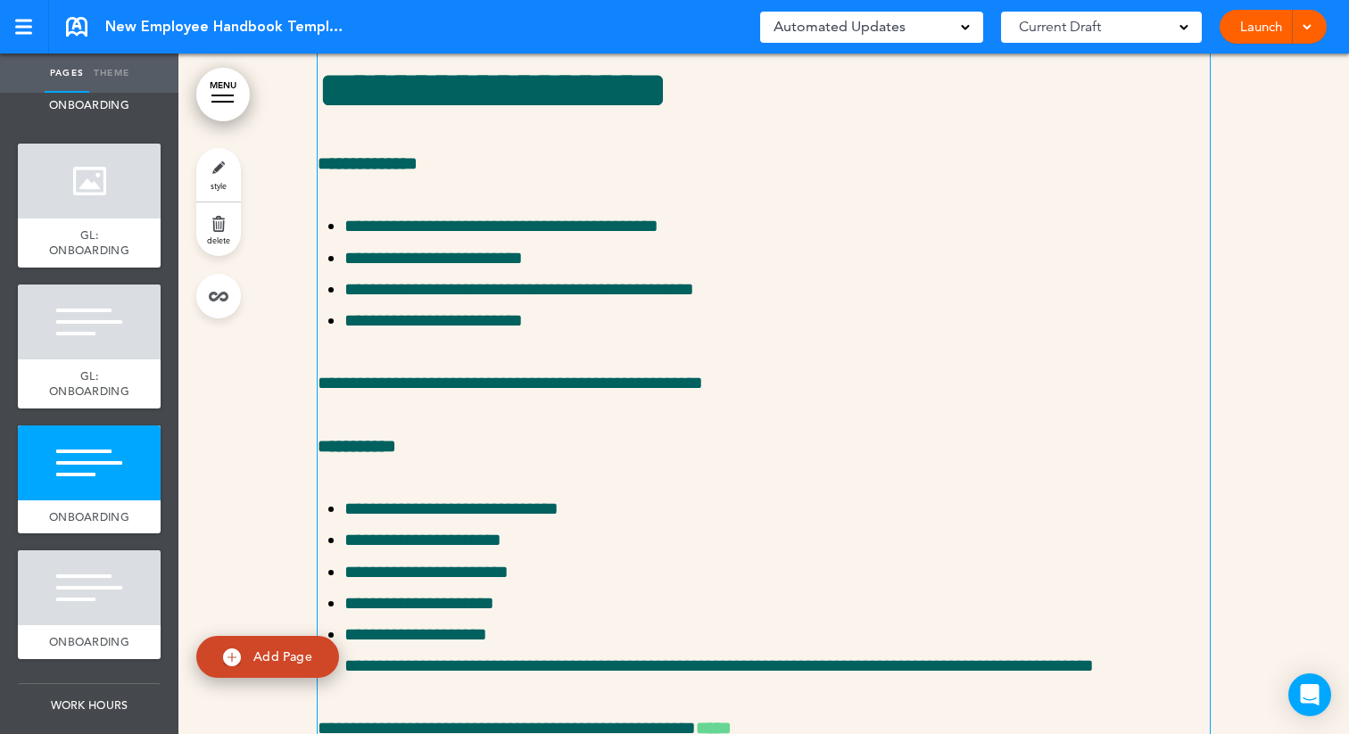
scroll to position [18603, 0]
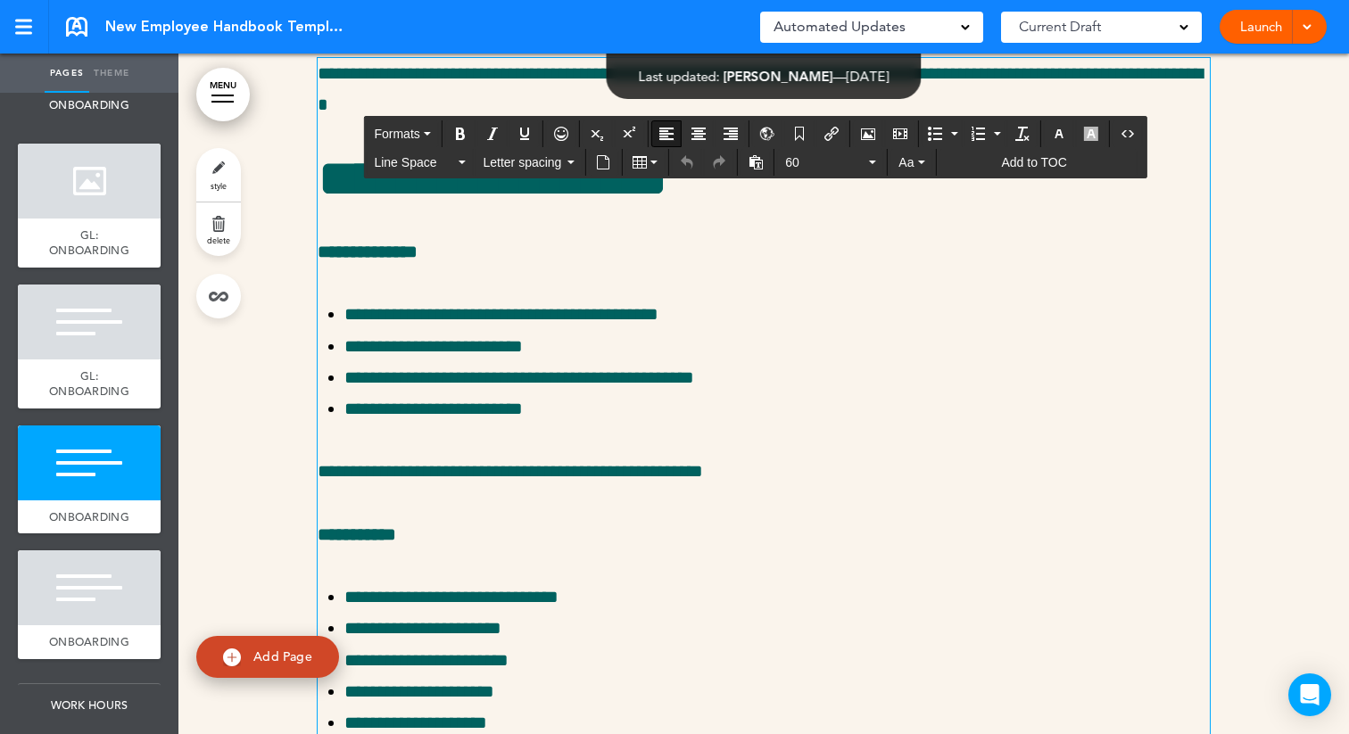
drag, startPoint x: 969, startPoint y: 469, endPoint x: 249, endPoint y: 430, distance: 721.3
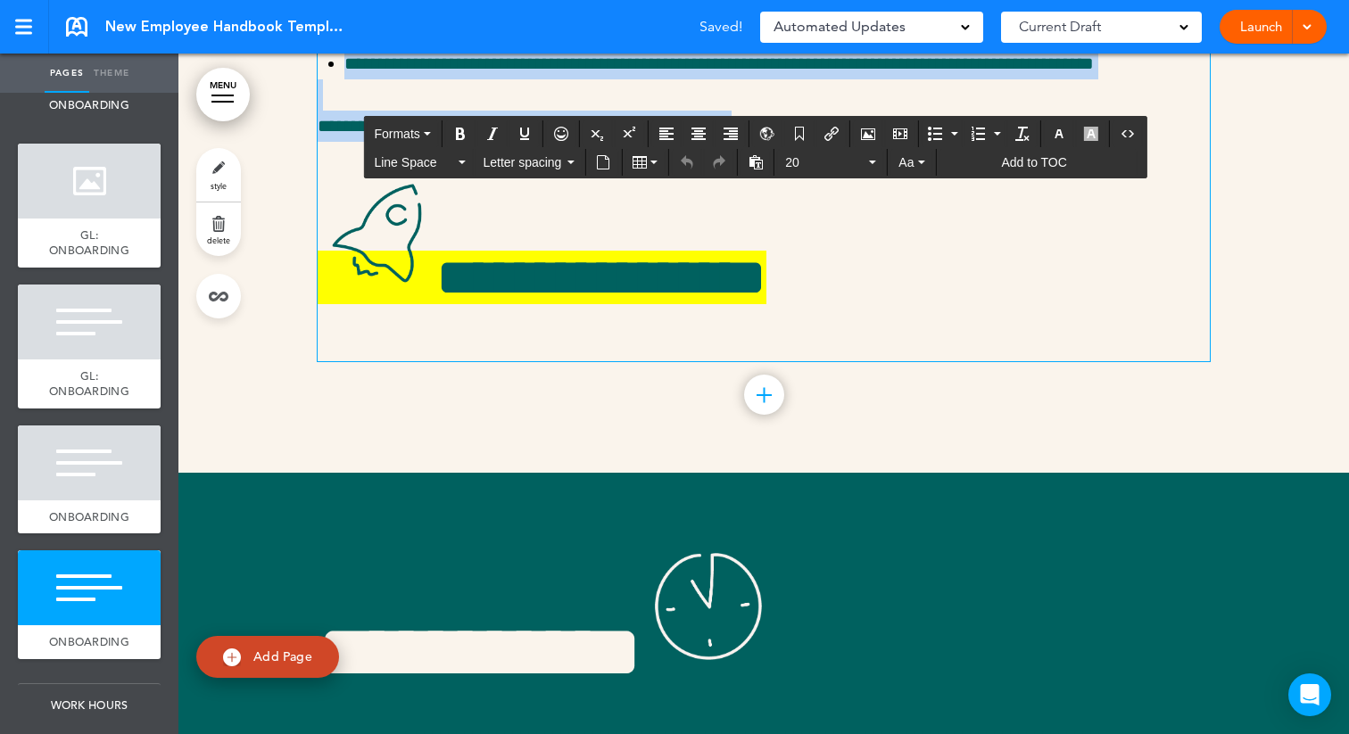
scroll to position [19014, 0]
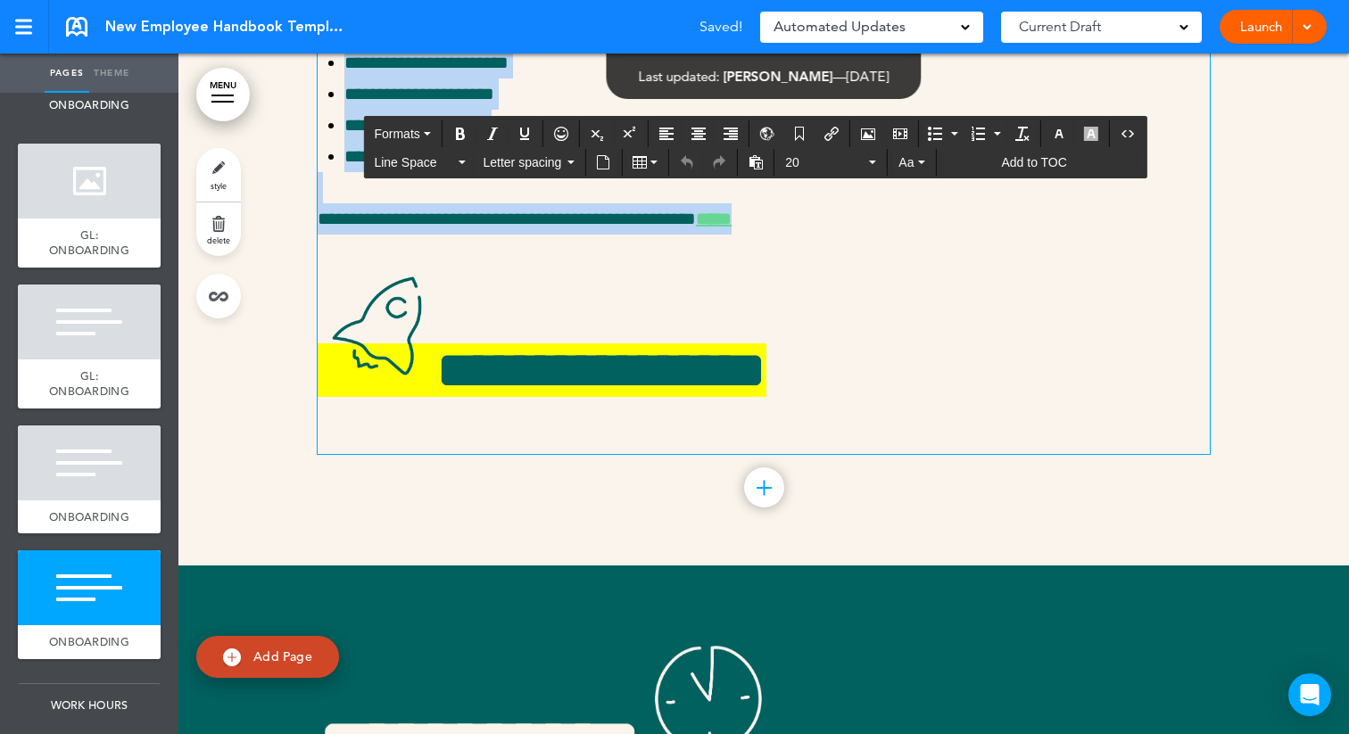
drag, startPoint x: 826, startPoint y: 405, endPoint x: 295, endPoint y: 120, distance: 602.9
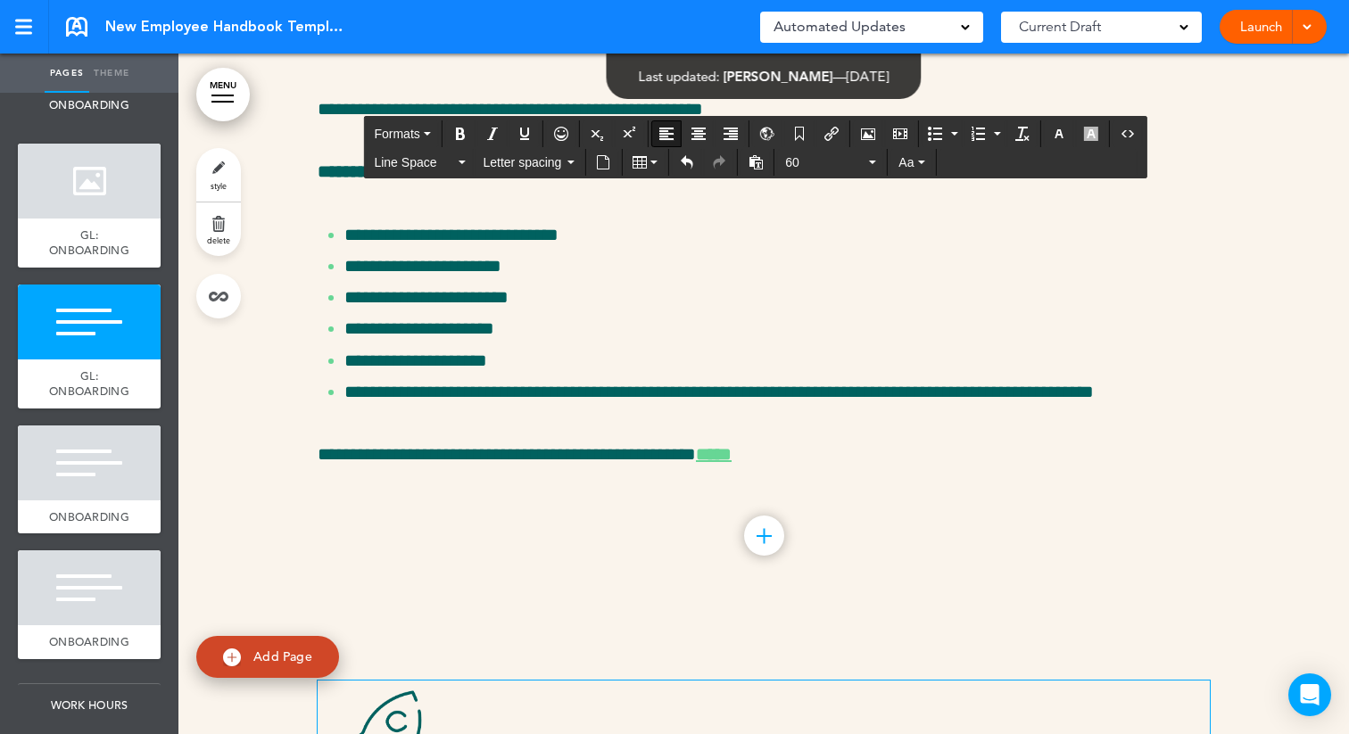
scroll to position [17785, 0]
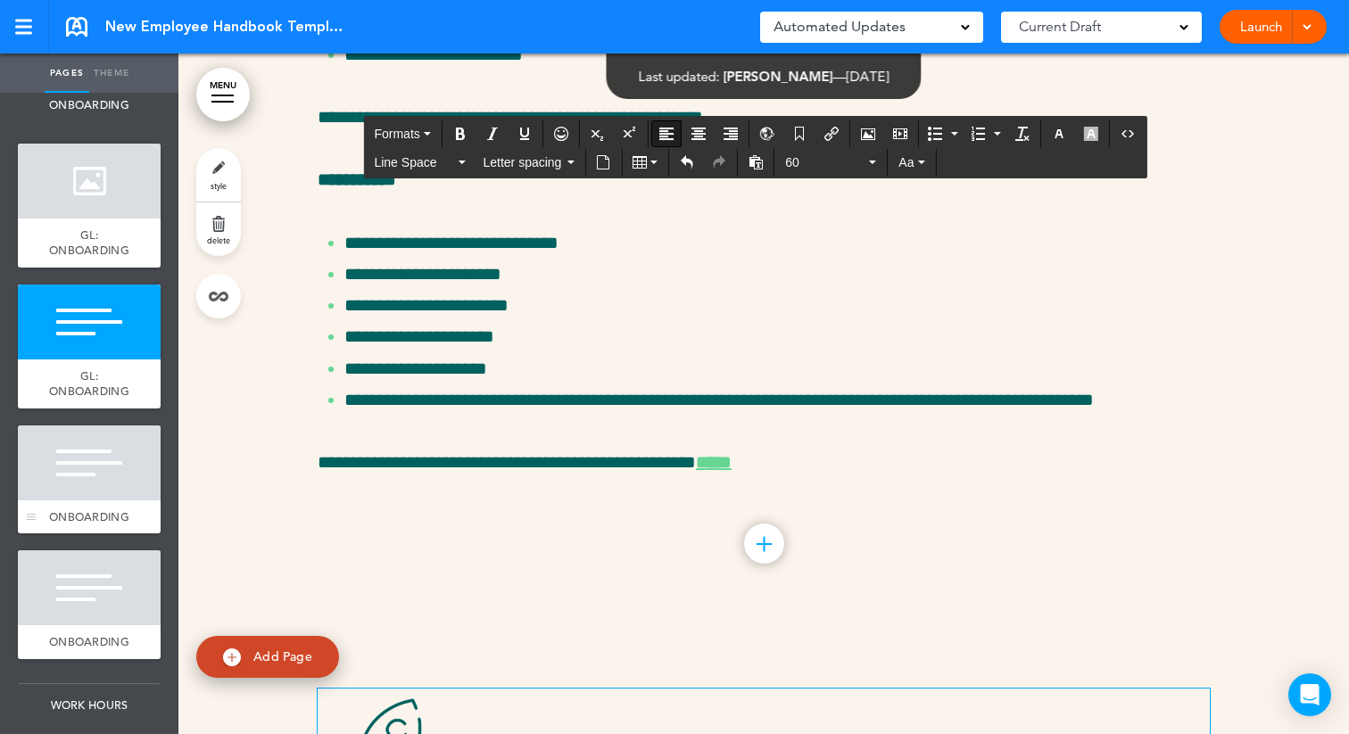
click at [79, 494] on div at bounding box center [89, 463] width 143 height 75
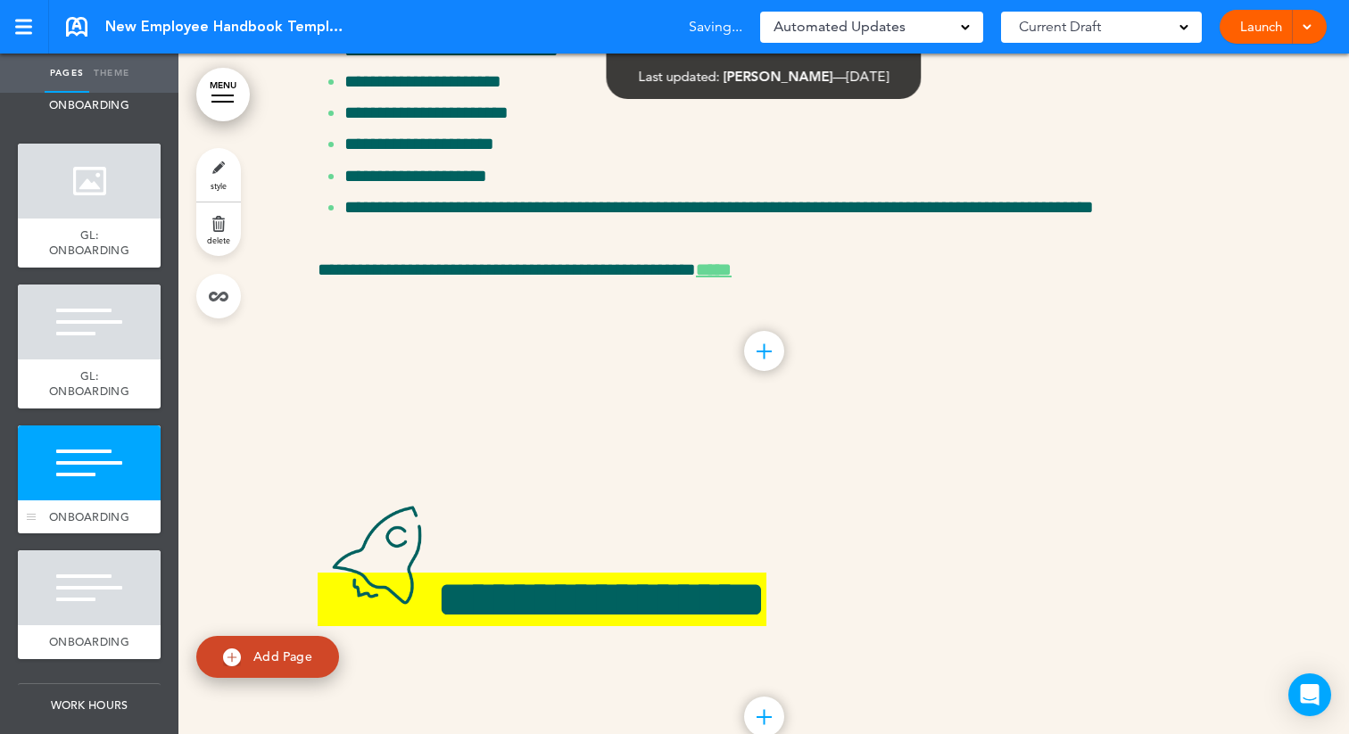
scroll to position [18009, 0]
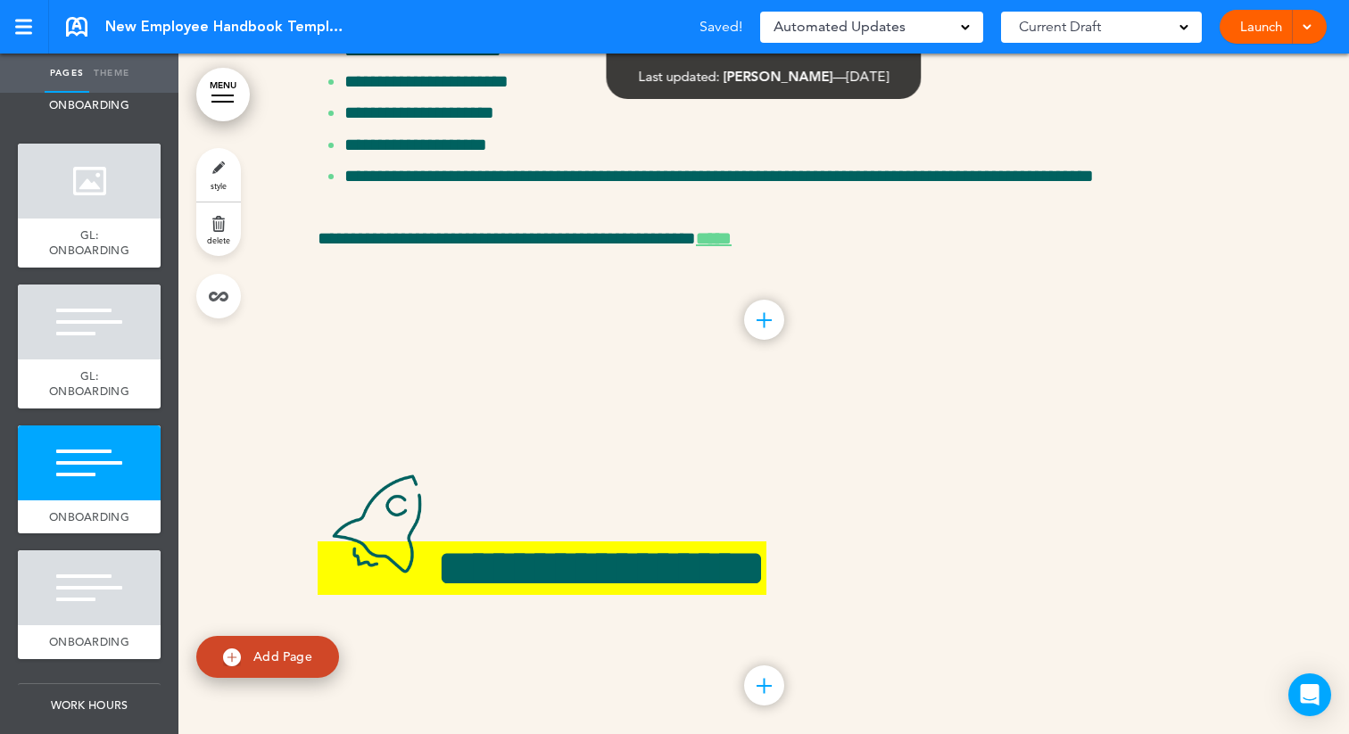
click at [218, 172] on link "style" at bounding box center [218, 175] width 45 height 54
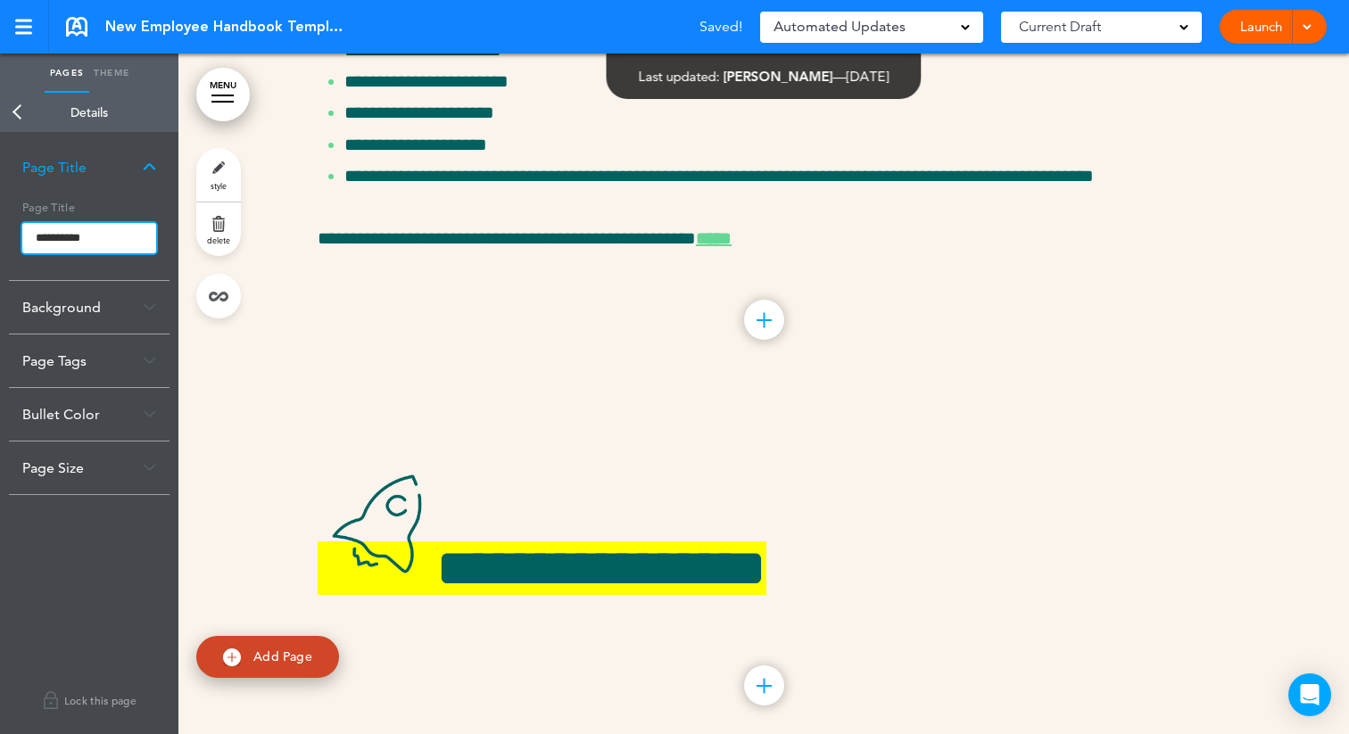
click at [37, 237] on input "**********" at bounding box center [89, 238] width 134 height 30
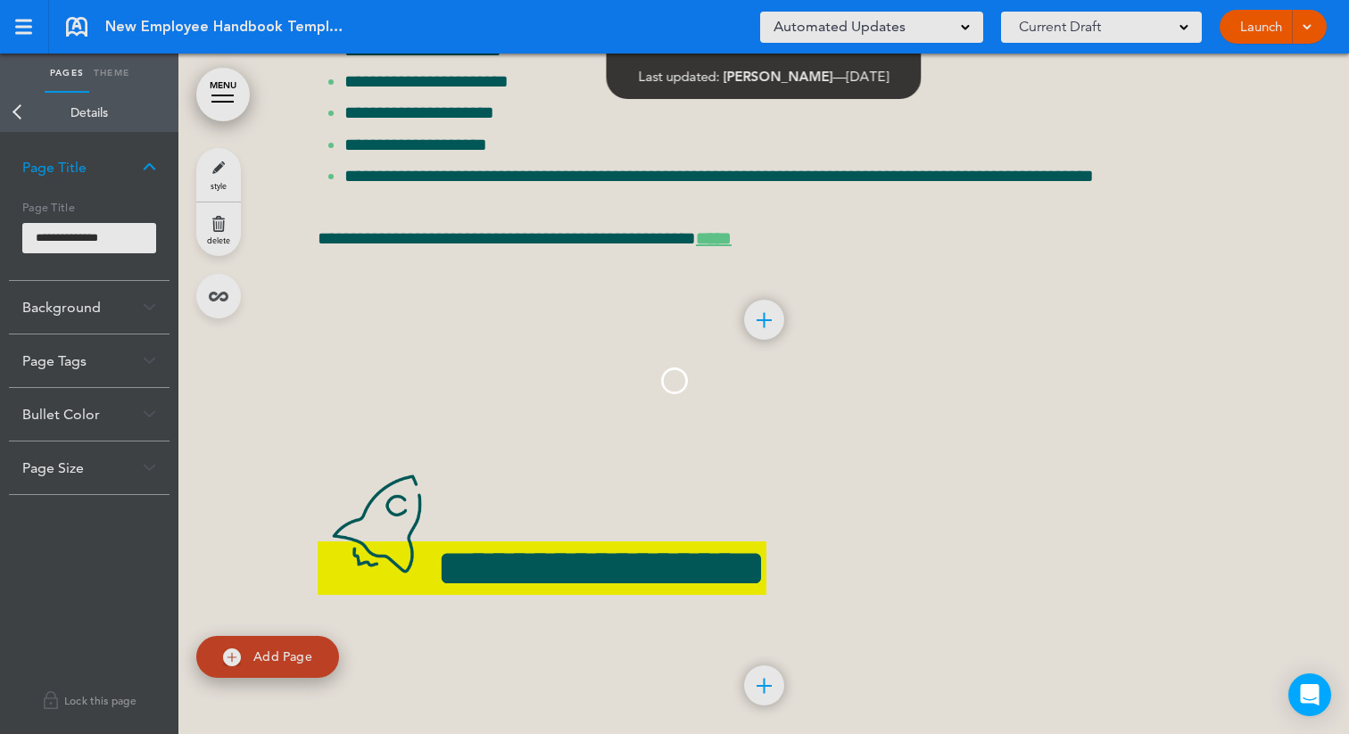
click at [18, 110] on body "Make this page common so it is available in other handbooks. This handbook Prev…" at bounding box center [674, 367] width 1349 height 734
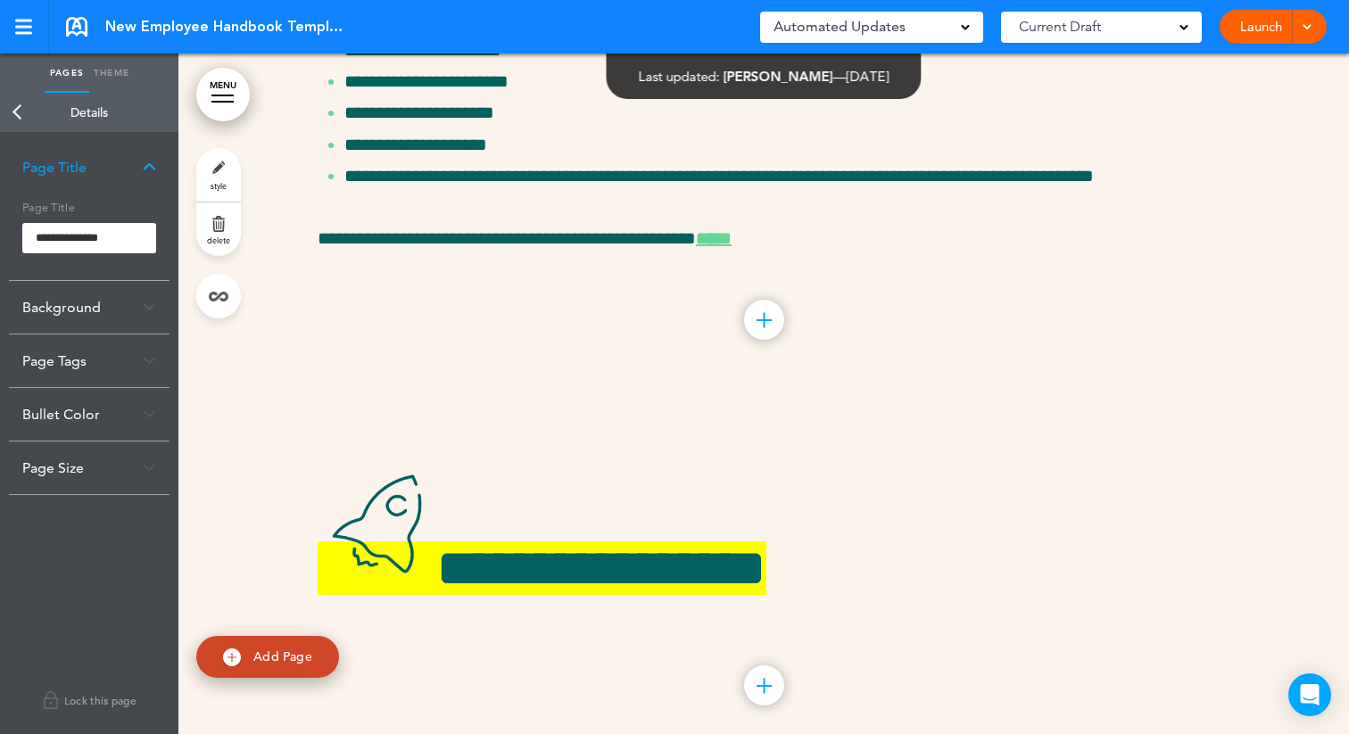
click at [14, 112] on link "Back" at bounding box center [18, 112] width 36 height 39
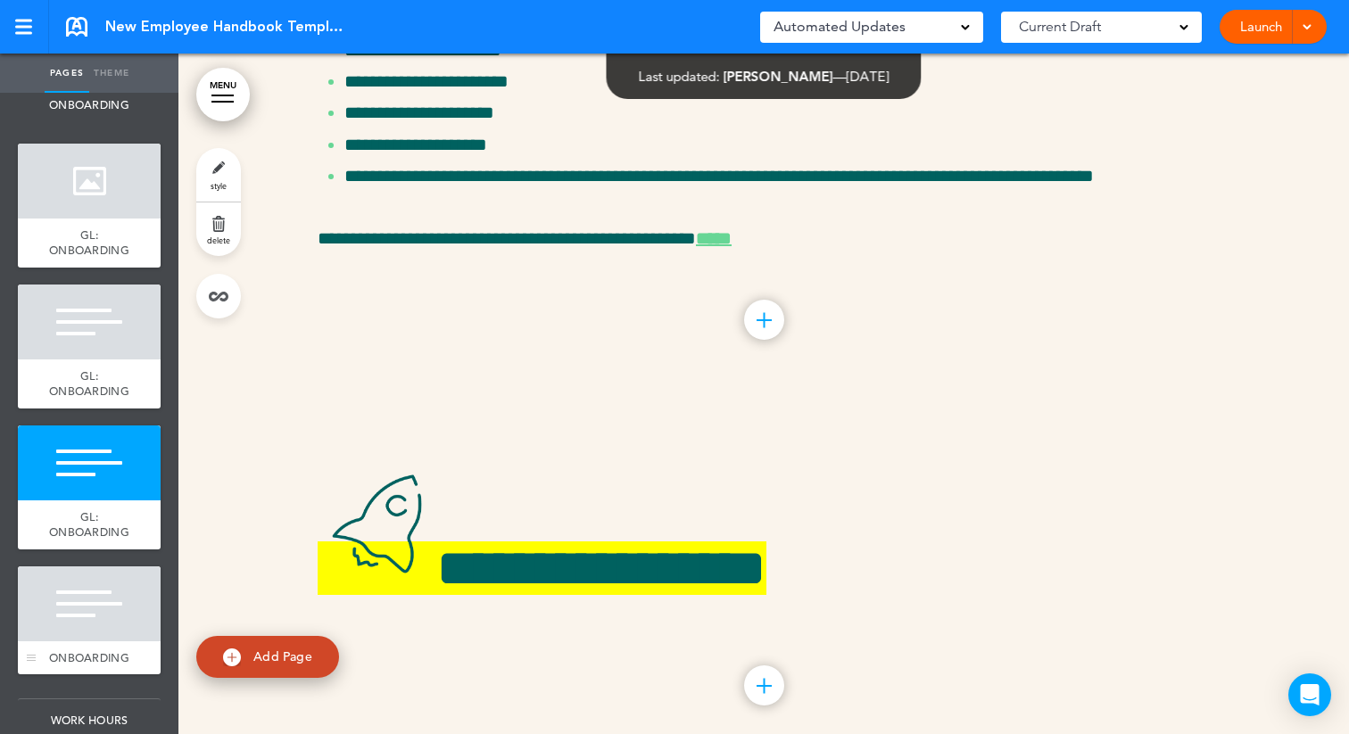
click at [71, 626] on div at bounding box center [89, 604] width 143 height 75
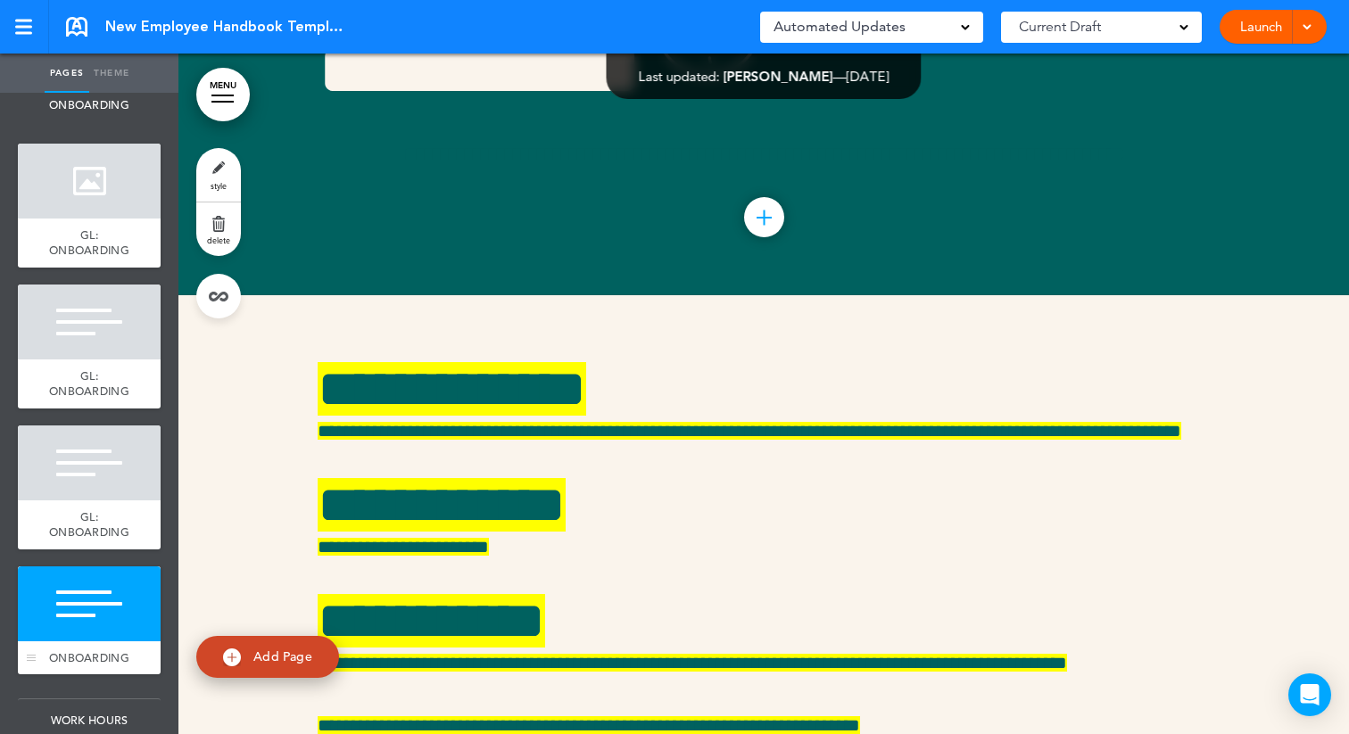
scroll to position [19025, 0]
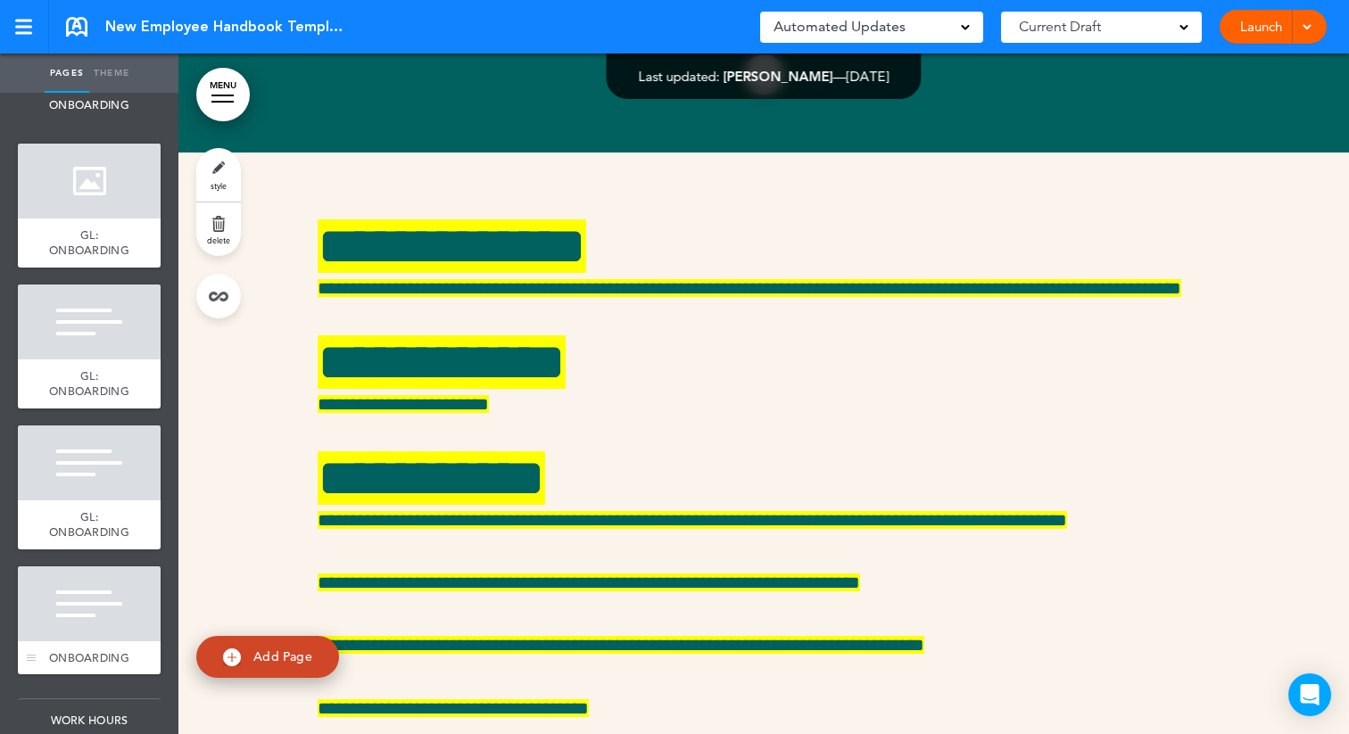
click at [78, 613] on div at bounding box center [89, 604] width 143 height 75
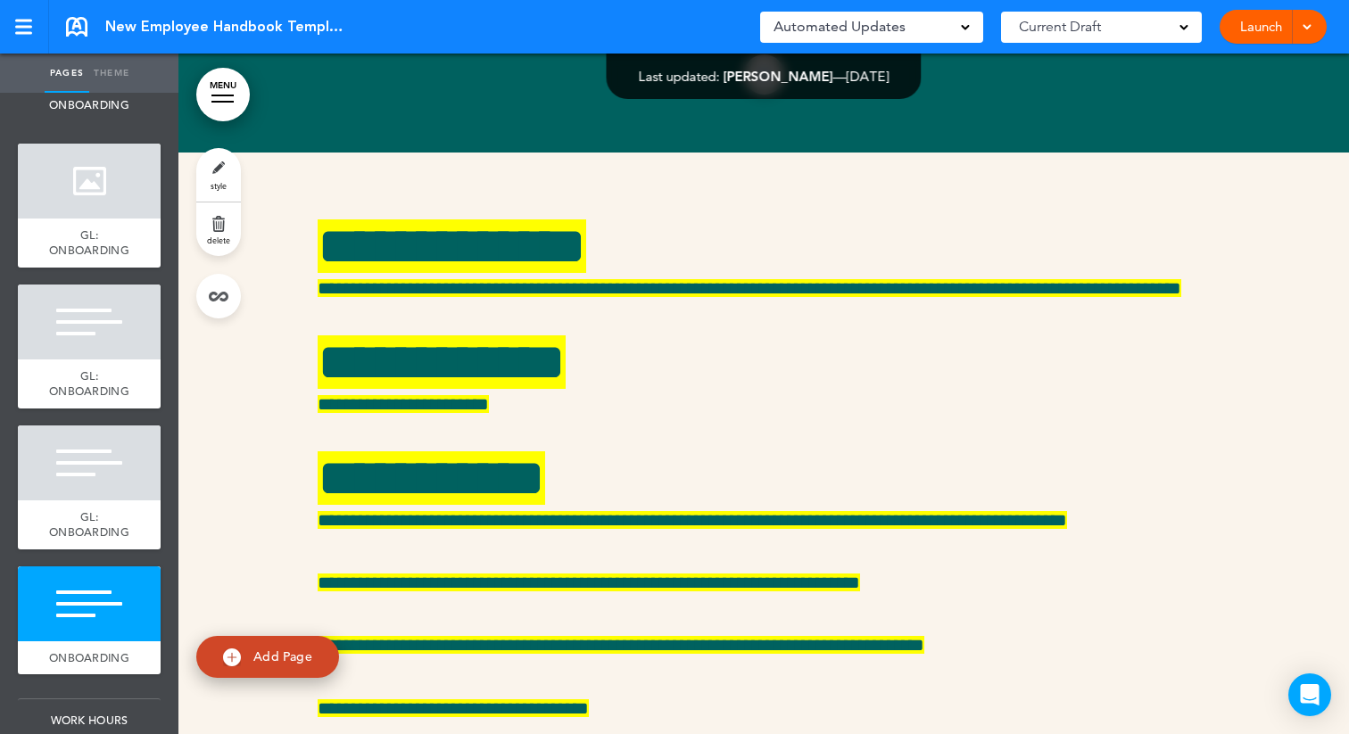
click at [220, 178] on link "style" at bounding box center [218, 175] width 45 height 54
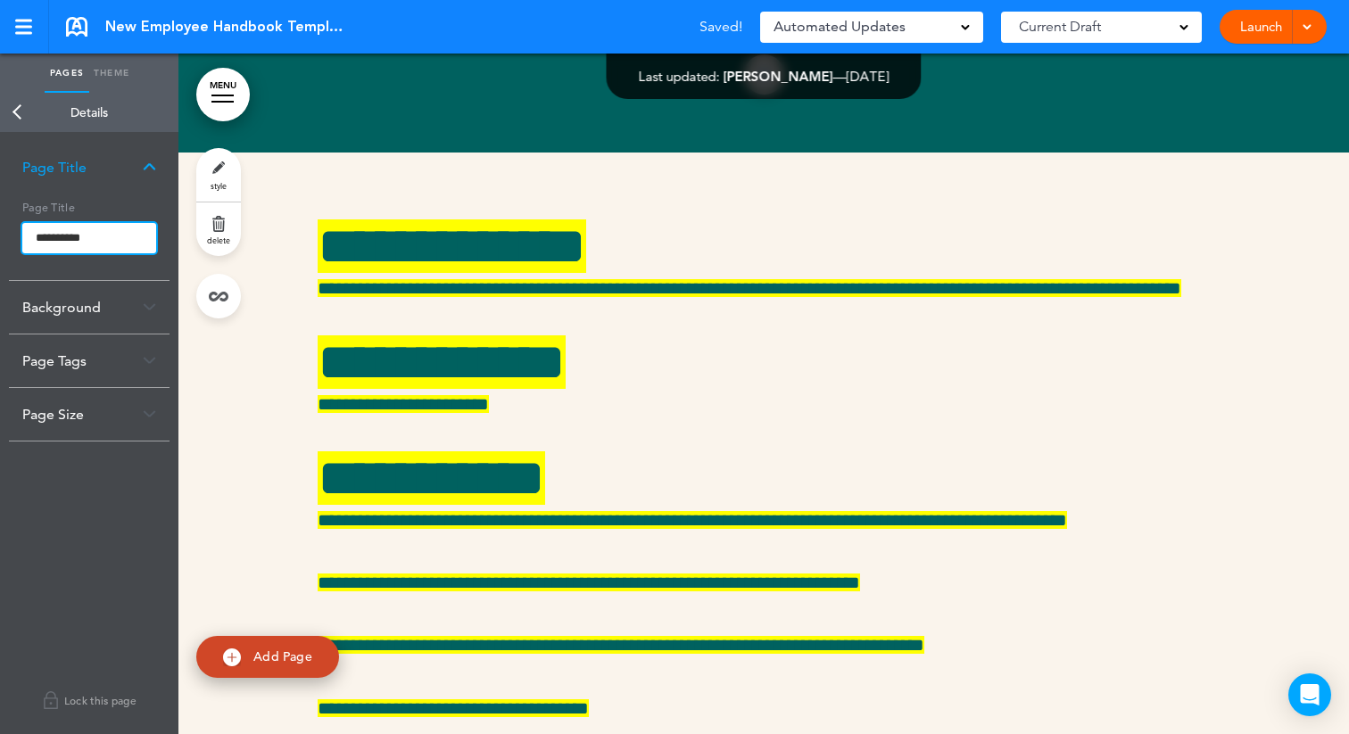
click at [35, 233] on input "**********" at bounding box center [89, 238] width 134 height 30
click at [20, 109] on body "Make this page common so it is available in other handbooks. This handbook Prev…" at bounding box center [674, 367] width 1349 height 734
click at [17, 107] on link "Back" at bounding box center [18, 112] width 36 height 39
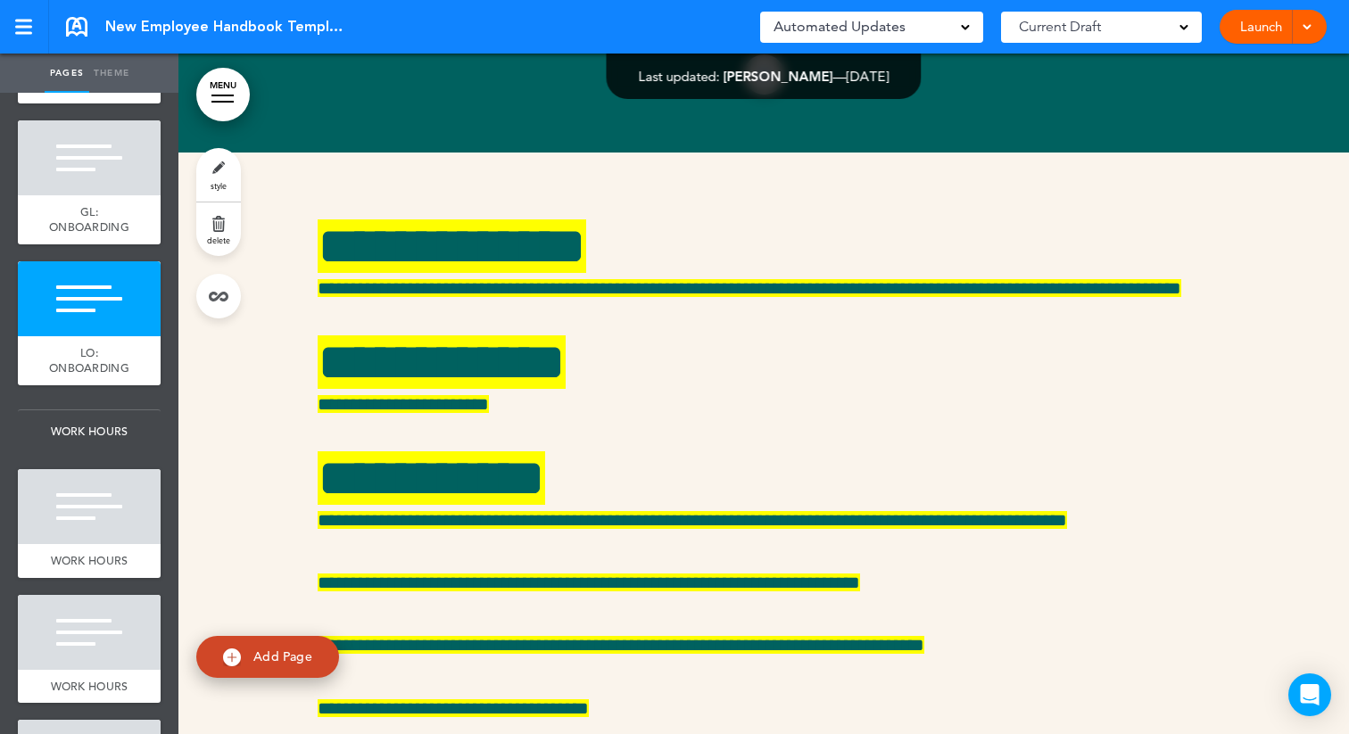
scroll to position [2241, 0]
click at [96, 514] on div at bounding box center [89, 506] width 143 height 75
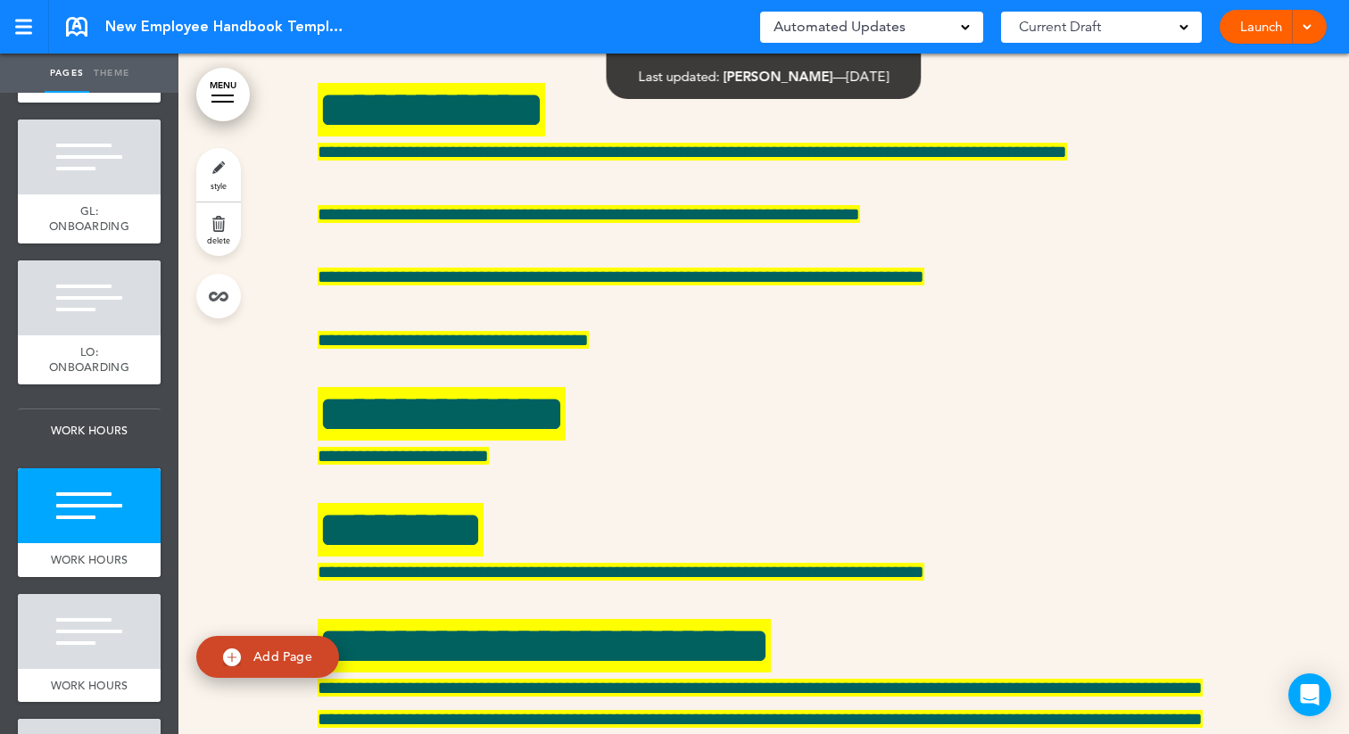
scroll to position [19379, 0]
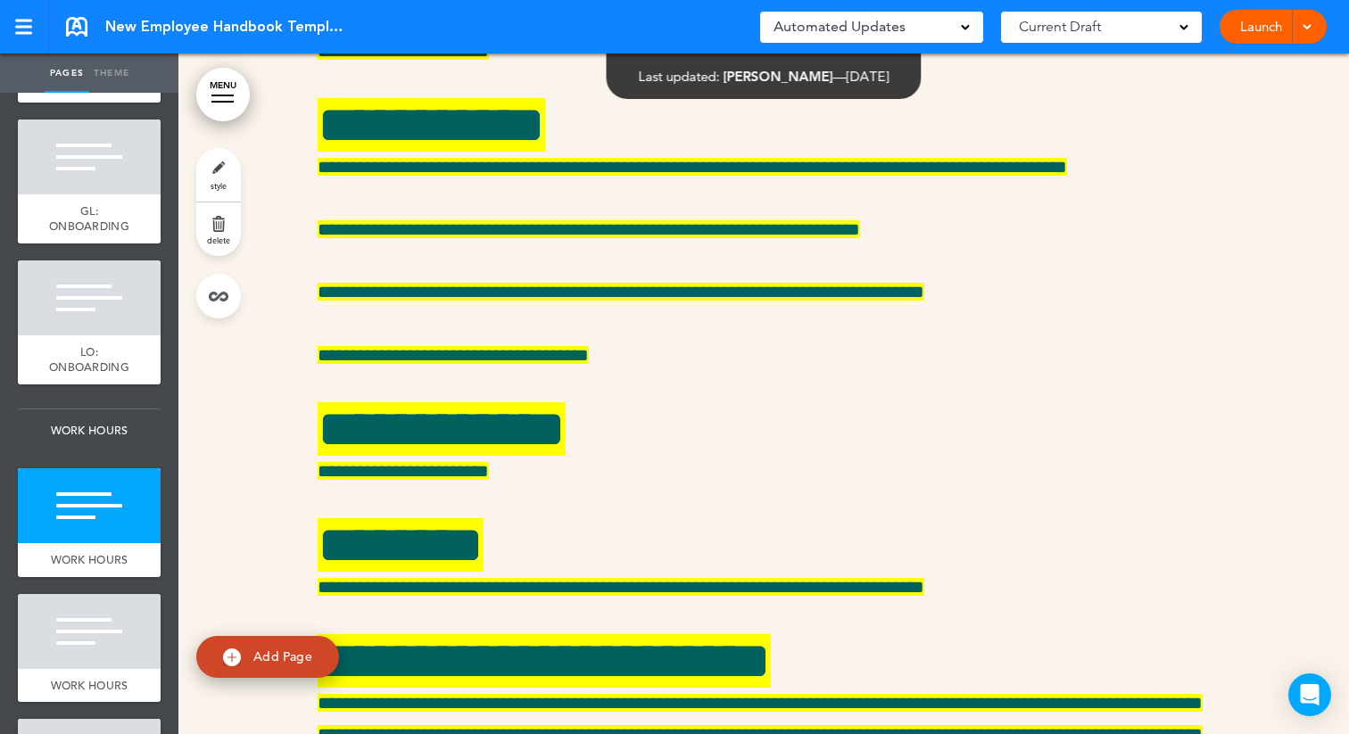
click at [214, 172] on link "style" at bounding box center [218, 175] width 45 height 54
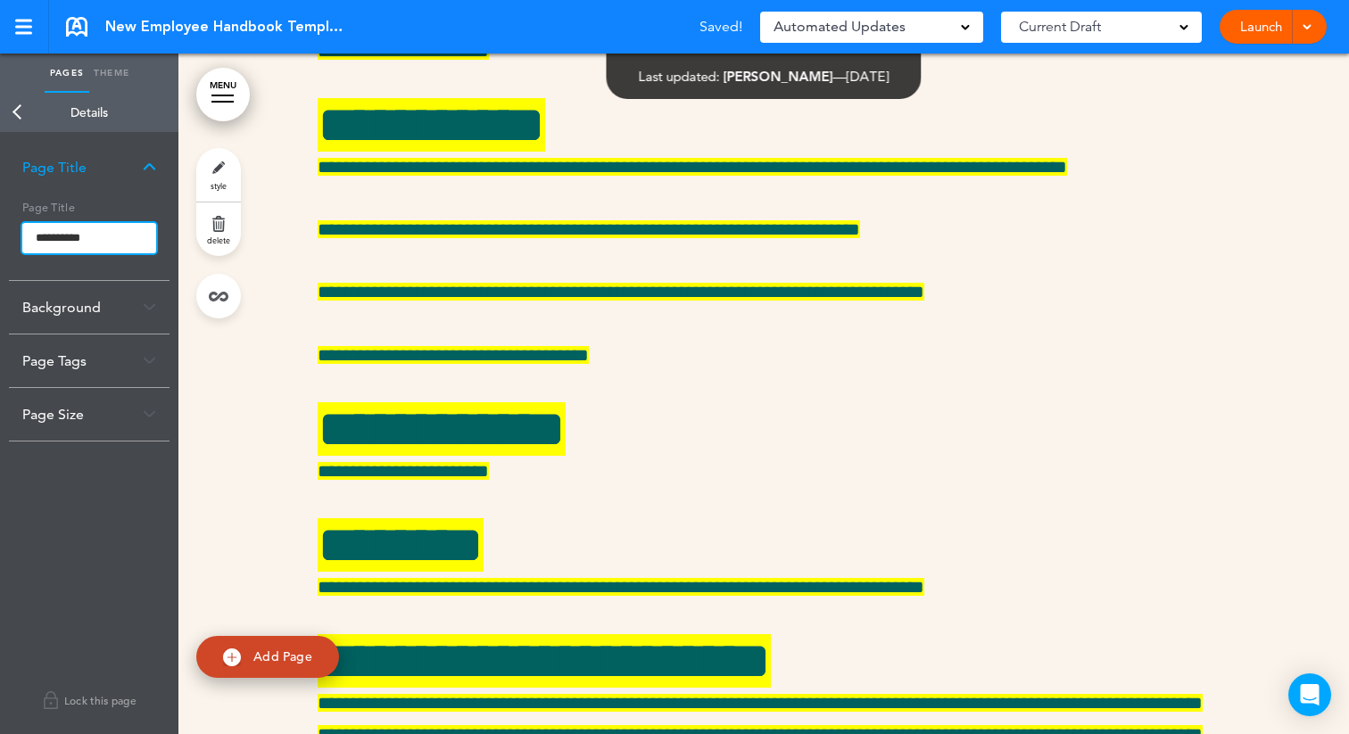
click at [31, 237] on input "**********" at bounding box center [89, 238] width 134 height 30
click at [18, 110] on body "Make this page common so it is available in other handbooks. This handbook Prev…" at bounding box center [674, 367] width 1349 height 734
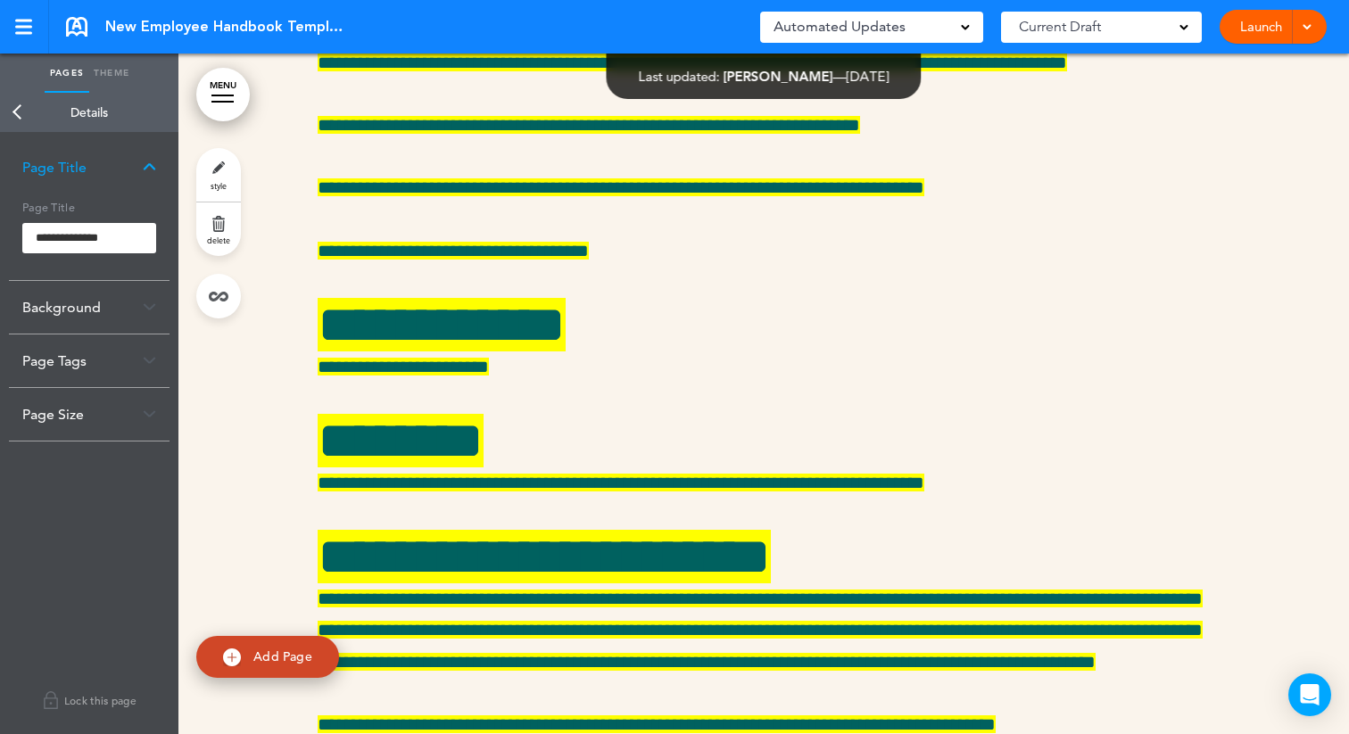
scroll to position [19486, 0]
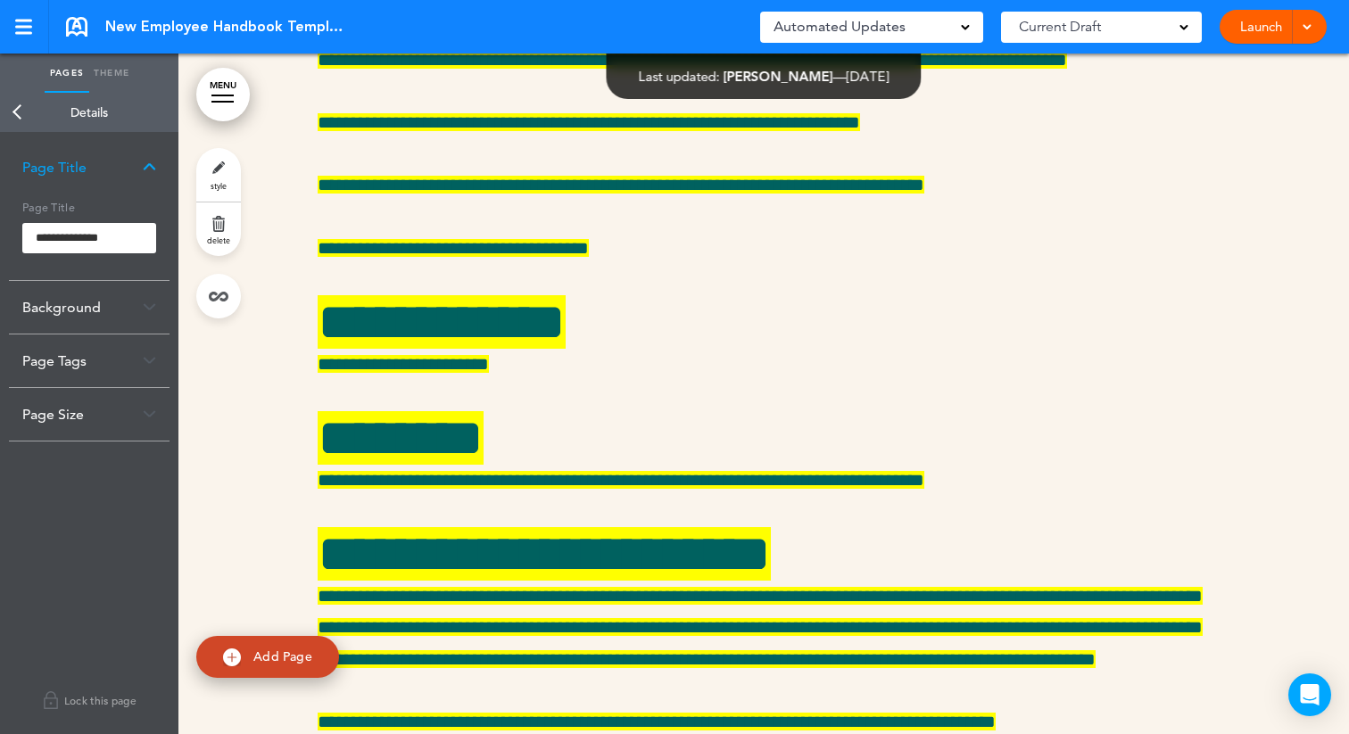
click at [14, 109] on link "Back" at bounding box center [18, 112] width 36 height 39
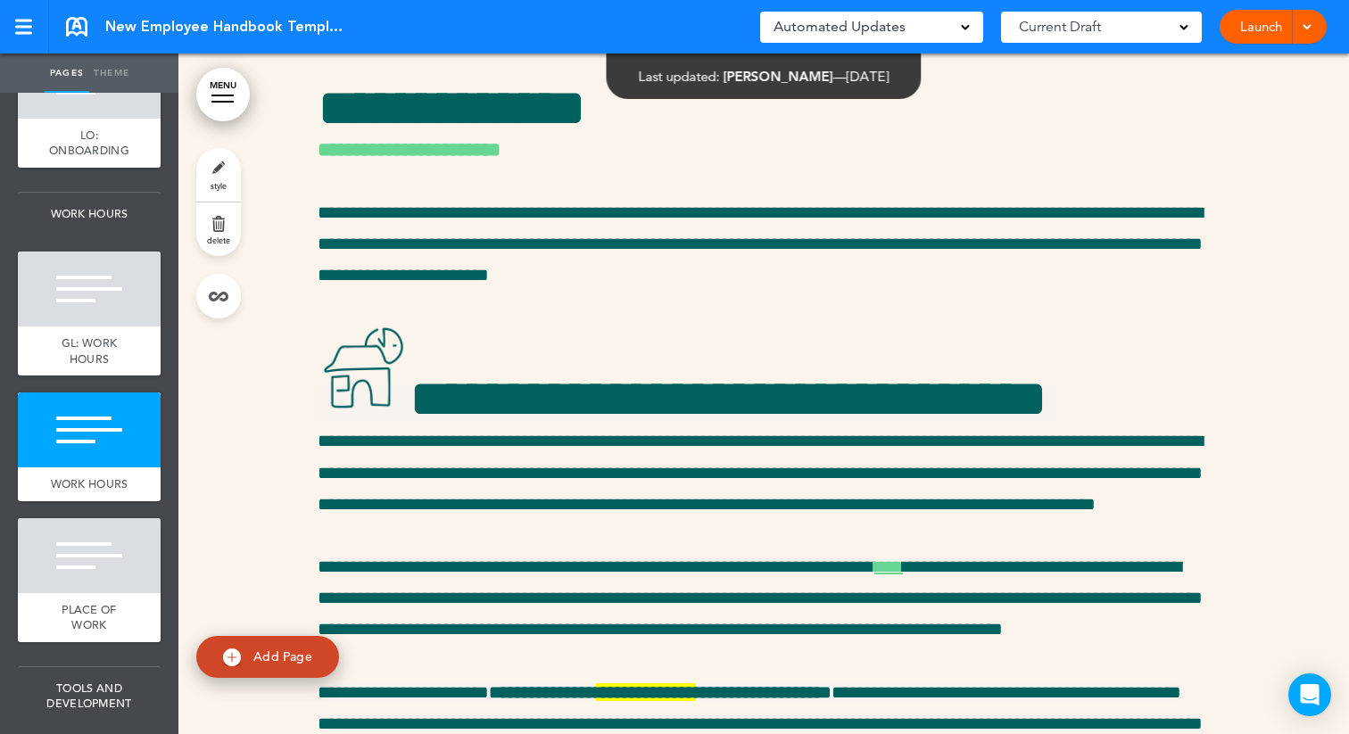
scroll to position [20964, 0]
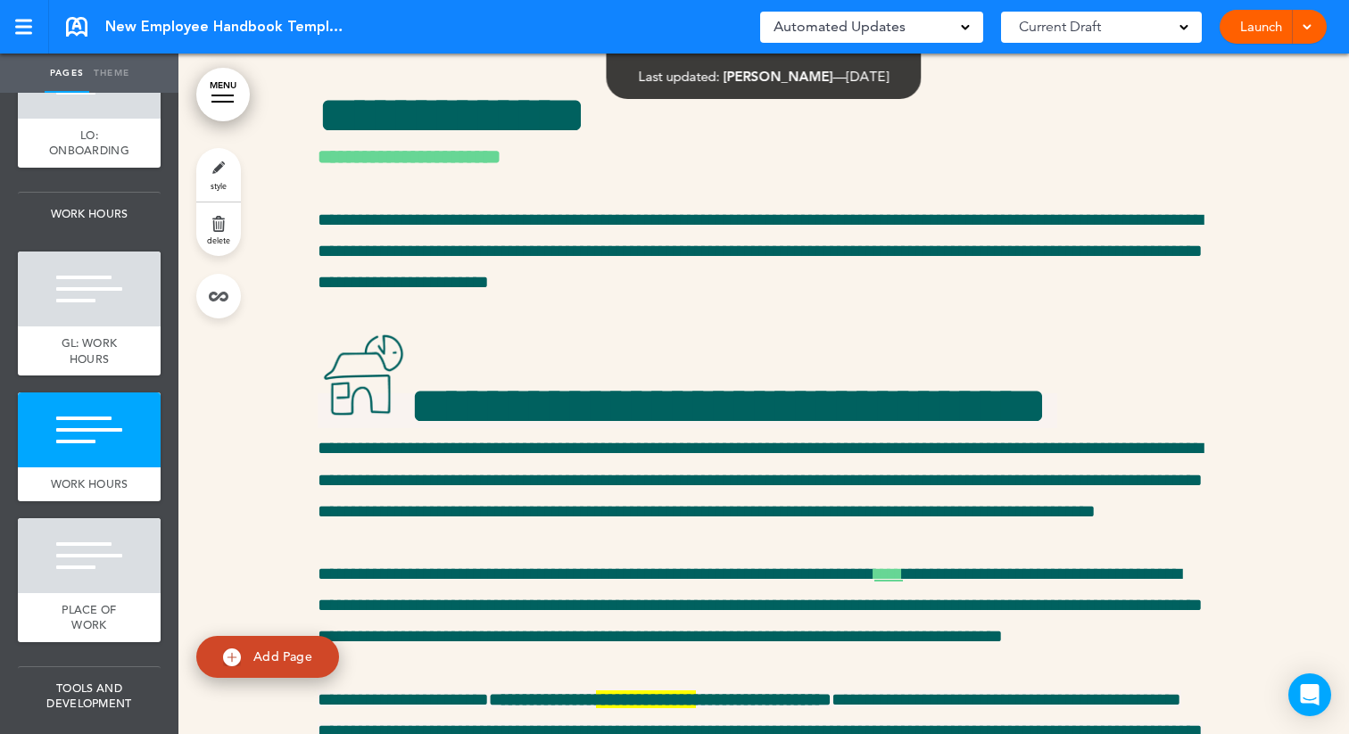
click at [220, 171] on link "style" at bounding box center [218, 175] width 45 height 54
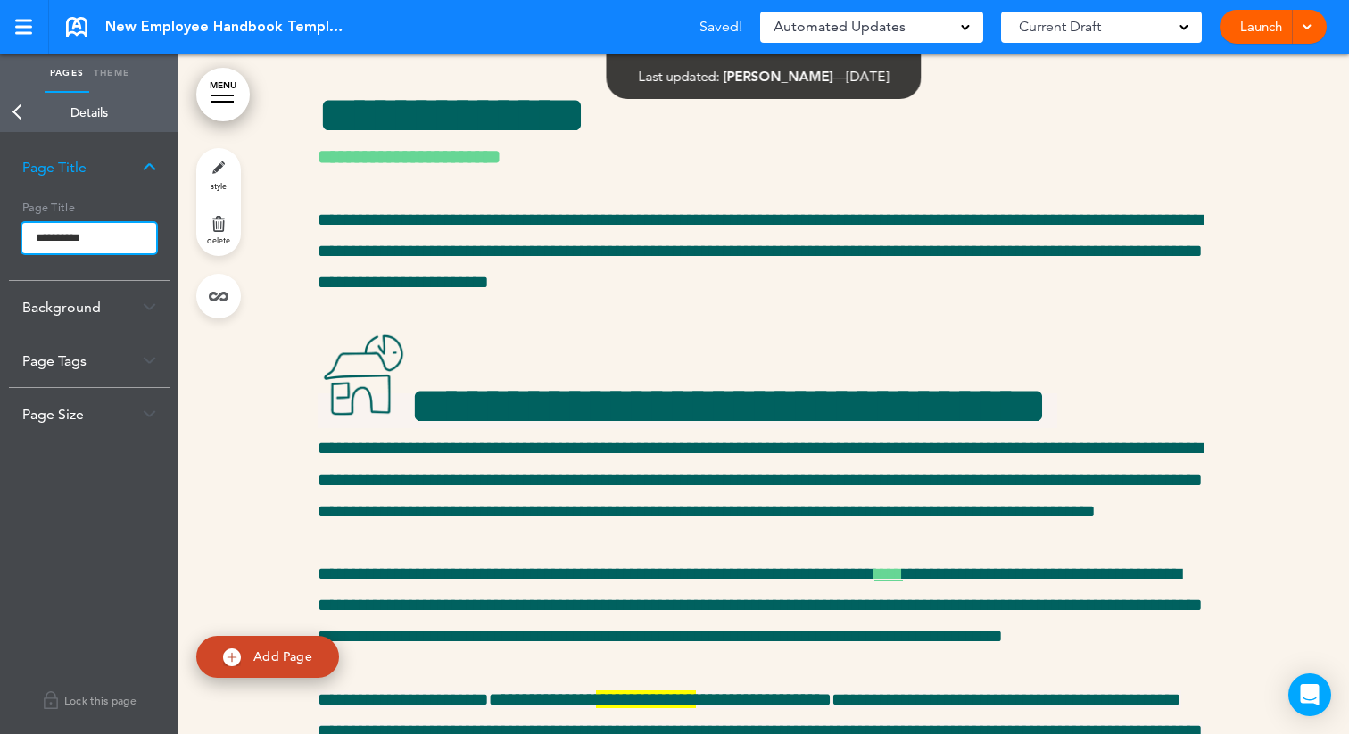
click at [29, 240] on input "**********" at bounding box center [89, 238] width 134 height 30
click at [18, 114] on body "Make this page common so it is available in other handbooks. This handbook Prev…" at bounding box center [674, 367] width 1349 height 734
click at [20, 120] on link "Back" at bounding box center [18, 112] width 36 height 39
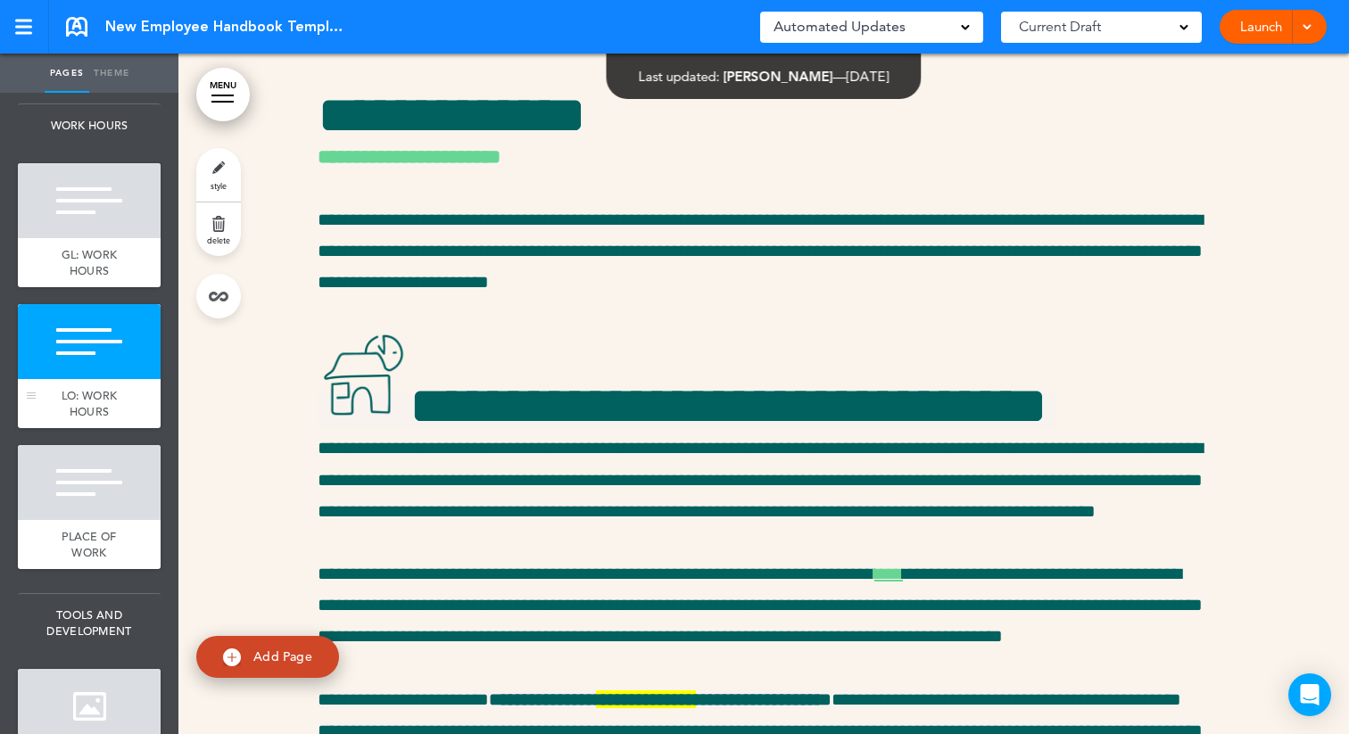
scroll to position [2566, 0]
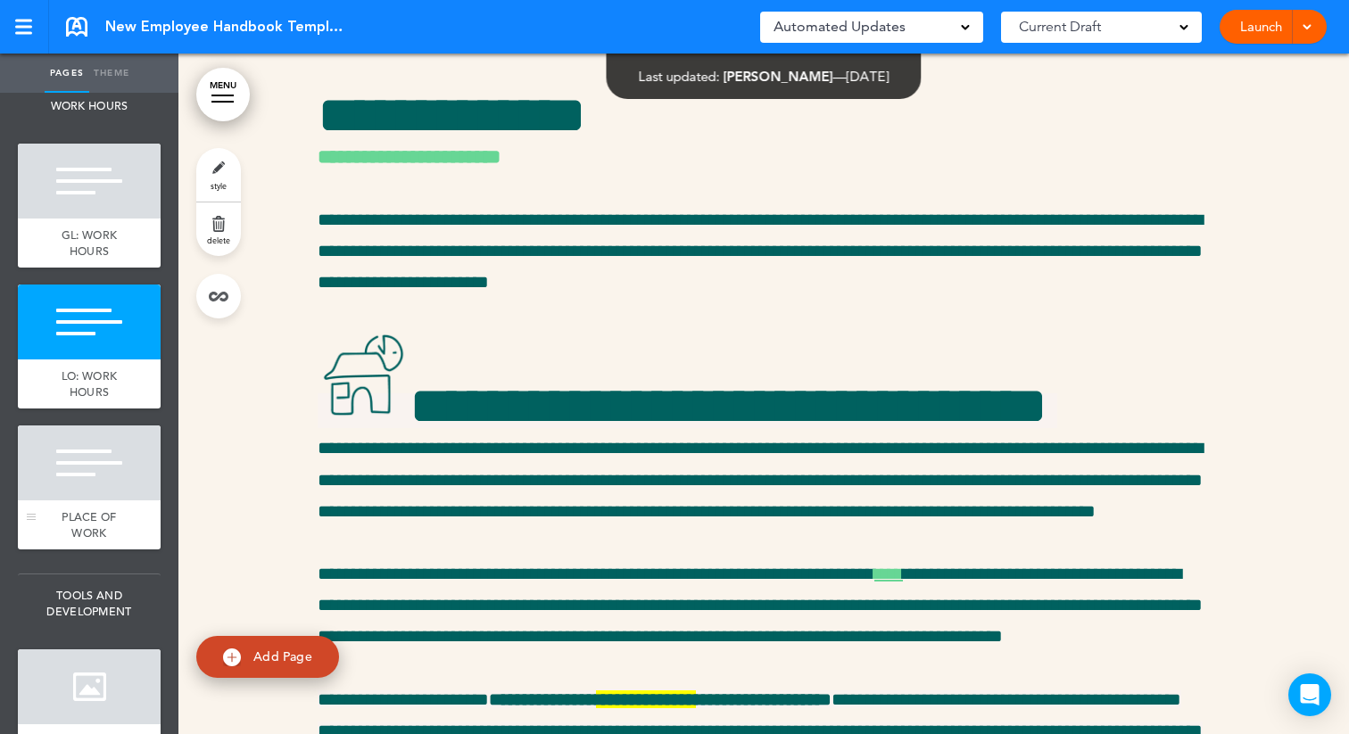
click at [88, 474] on div at bounding box center [89, 463] width 143 height 75
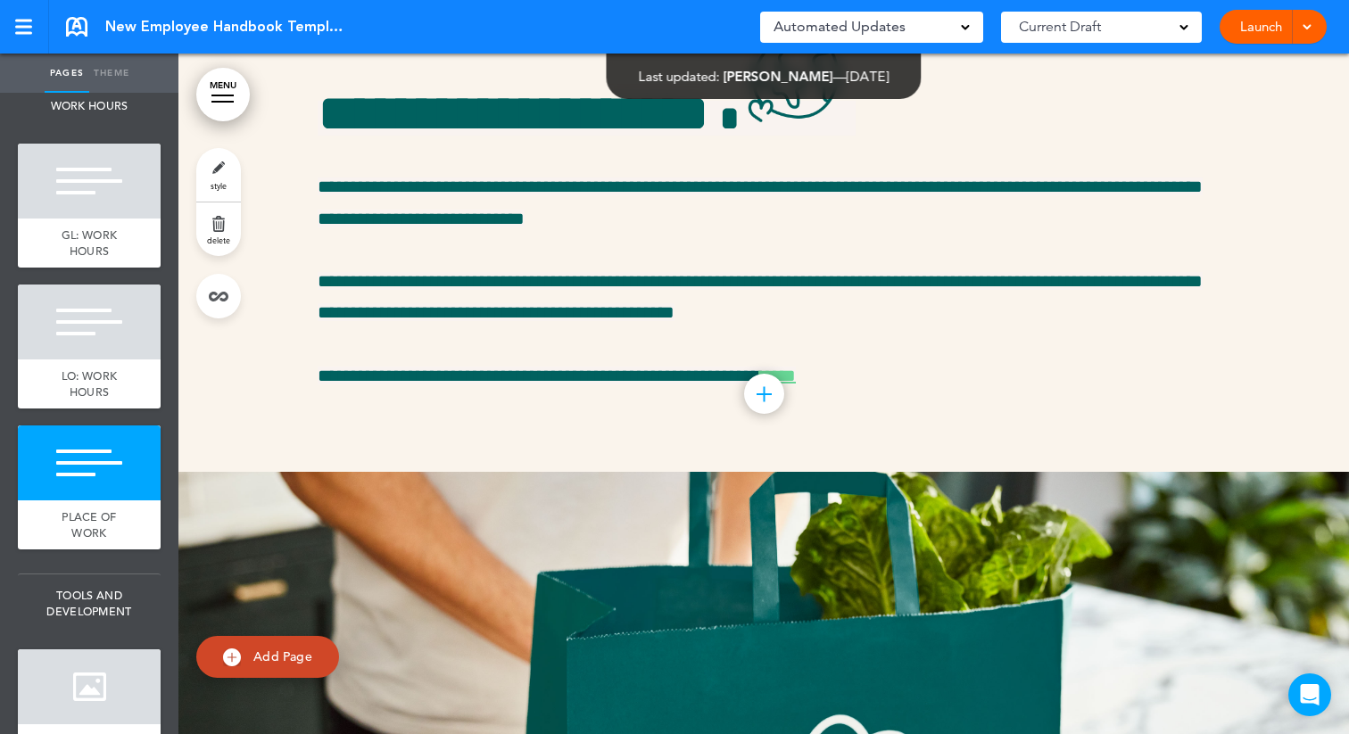
scroll to position [21766, 0]
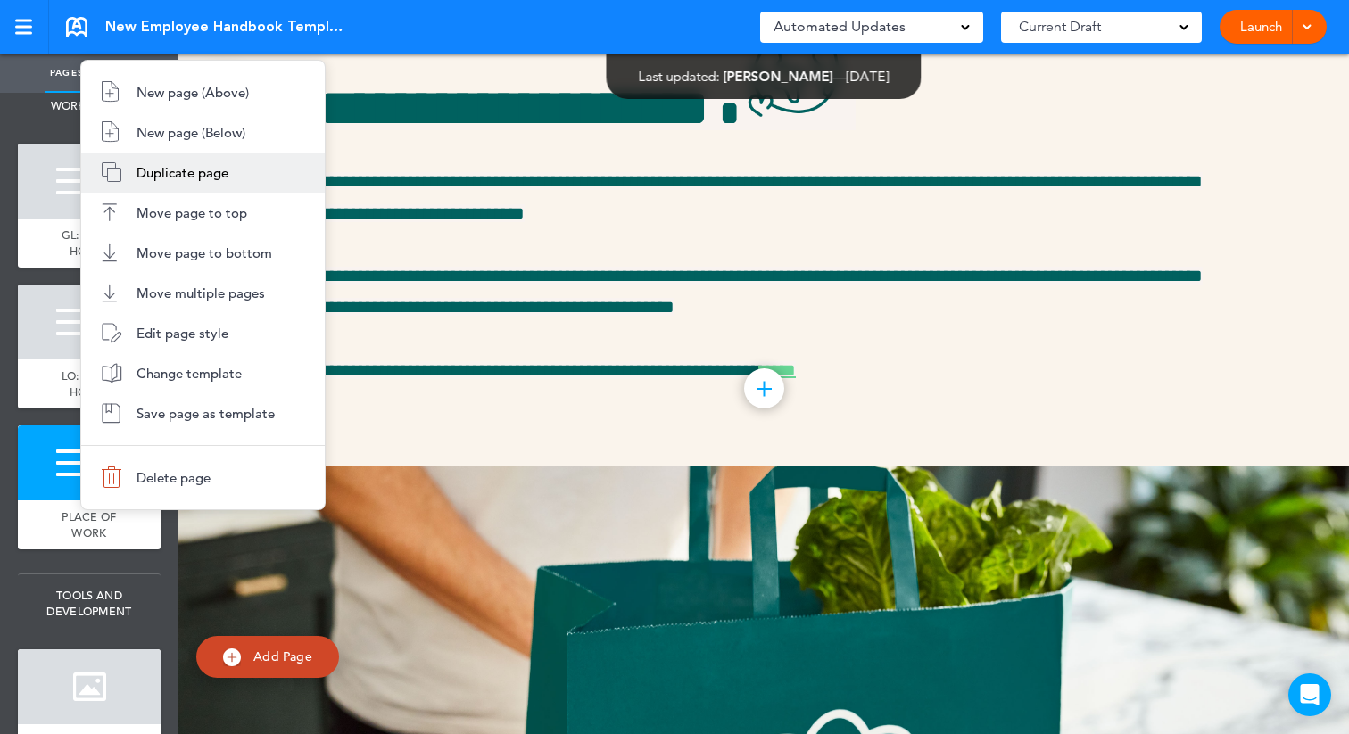
click at [210, 177] on span "Duplicate page" at bounding box center [183, 172] width 92 height 17
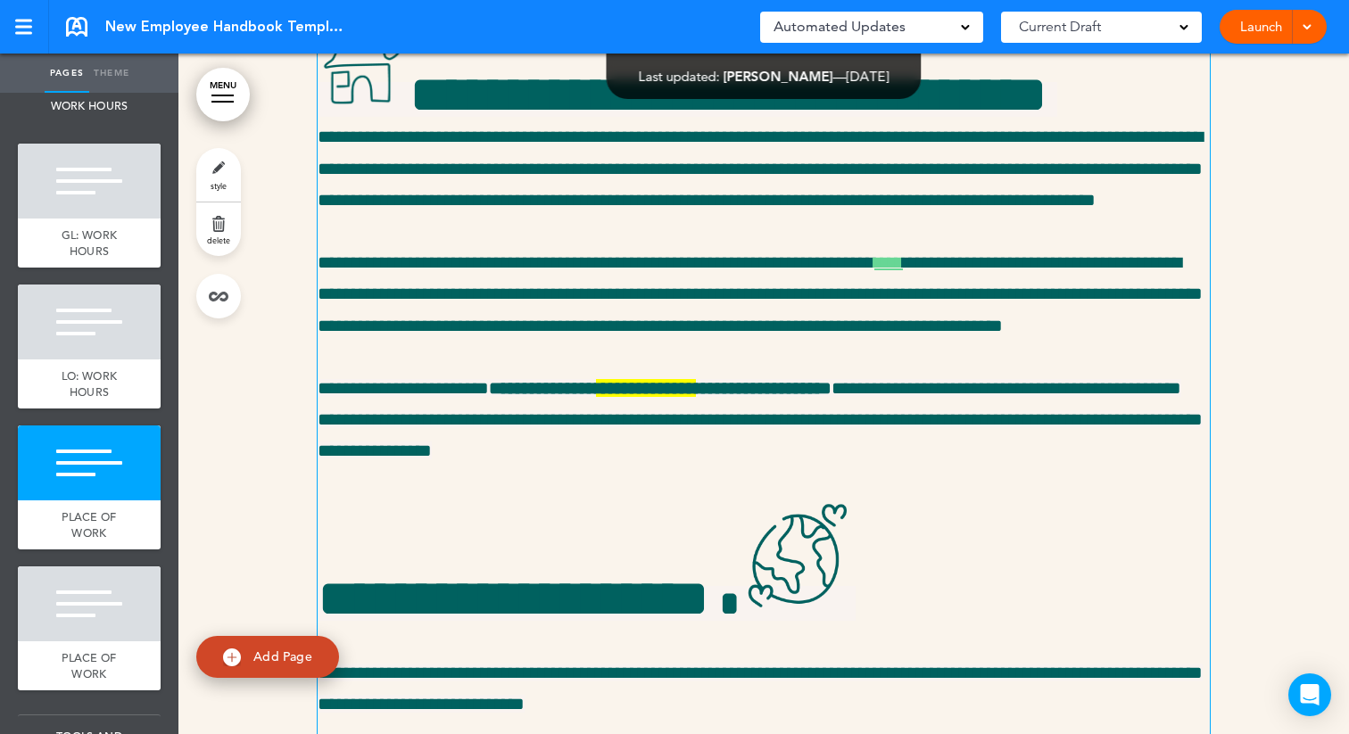
scroll to position [22536, 0]
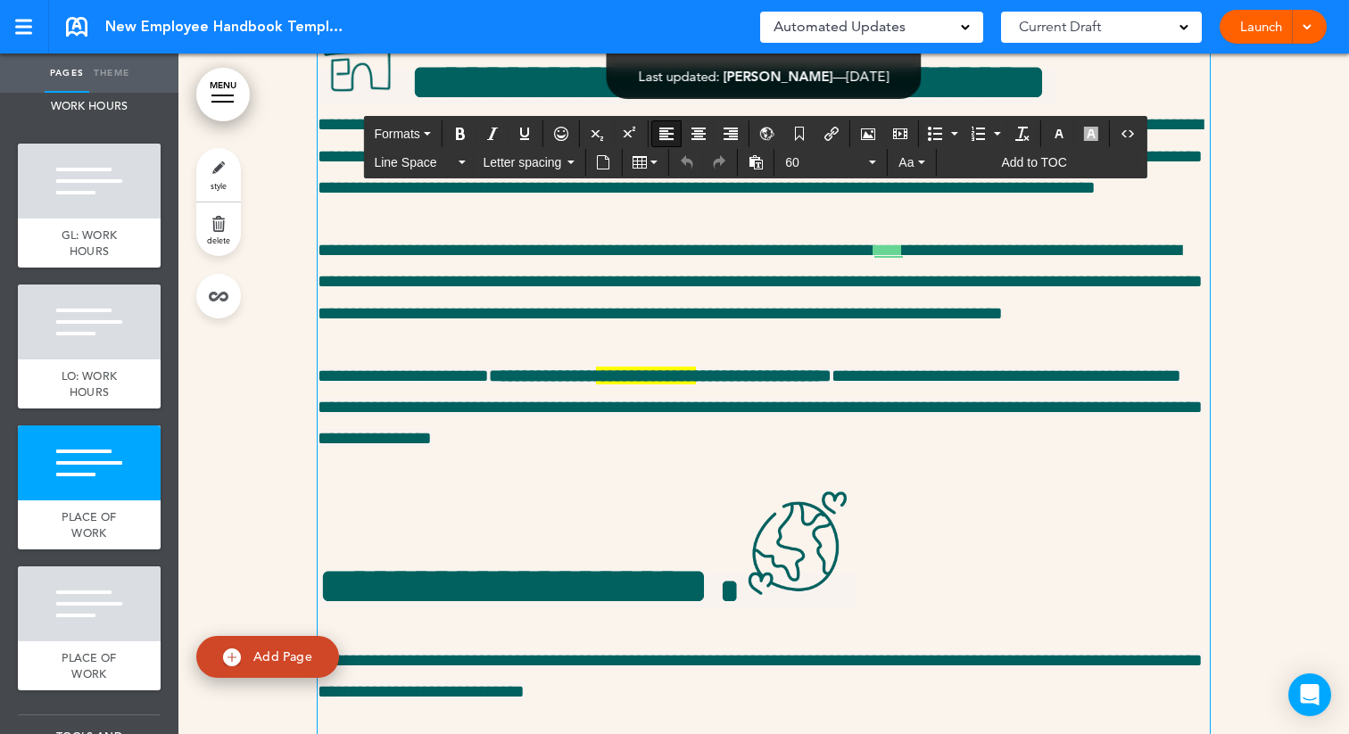
drag, startPoint x: 336, startPoint y: 190, endPoint x: 938, endPoint y: 494, distance: 673.7
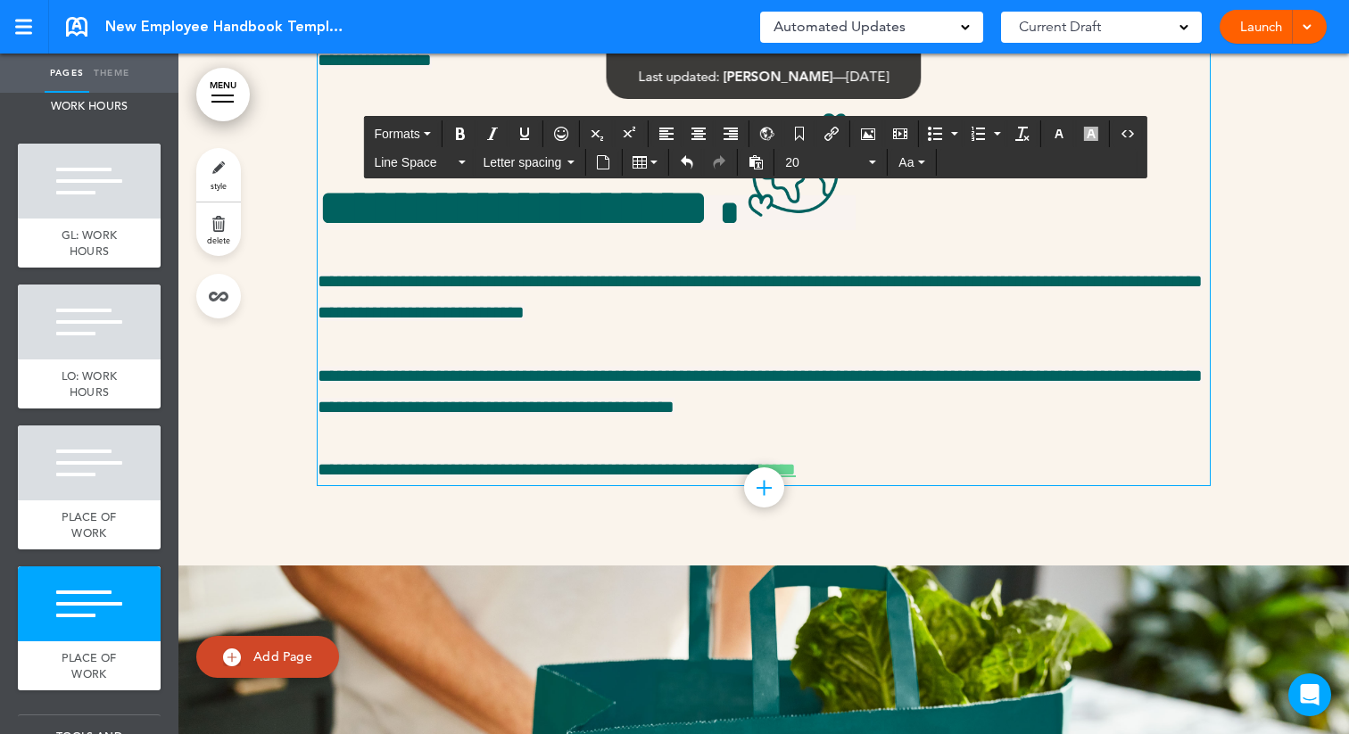
drag, startPoint x: 764, startPoint y: 479, endPoint x: 286, endPoint y: 233, distance: 538.1
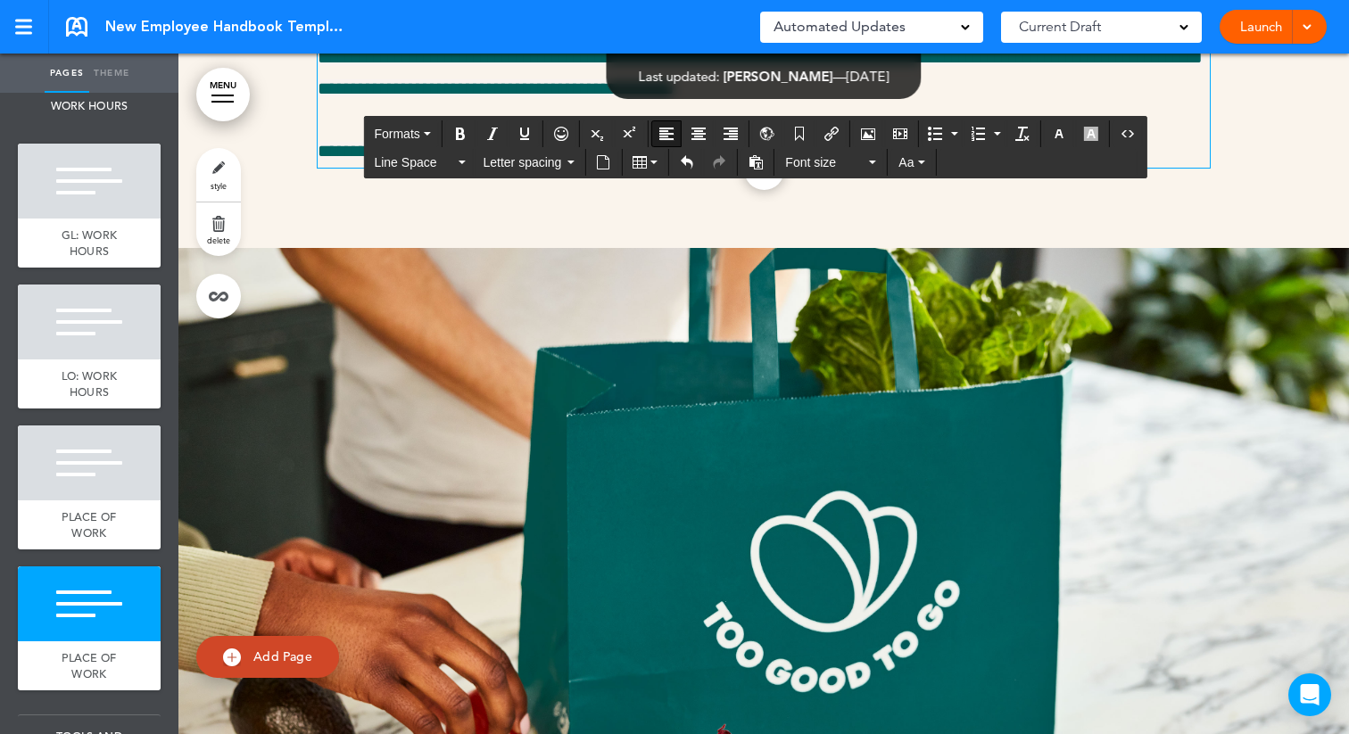
scroll to position [22834, 0]
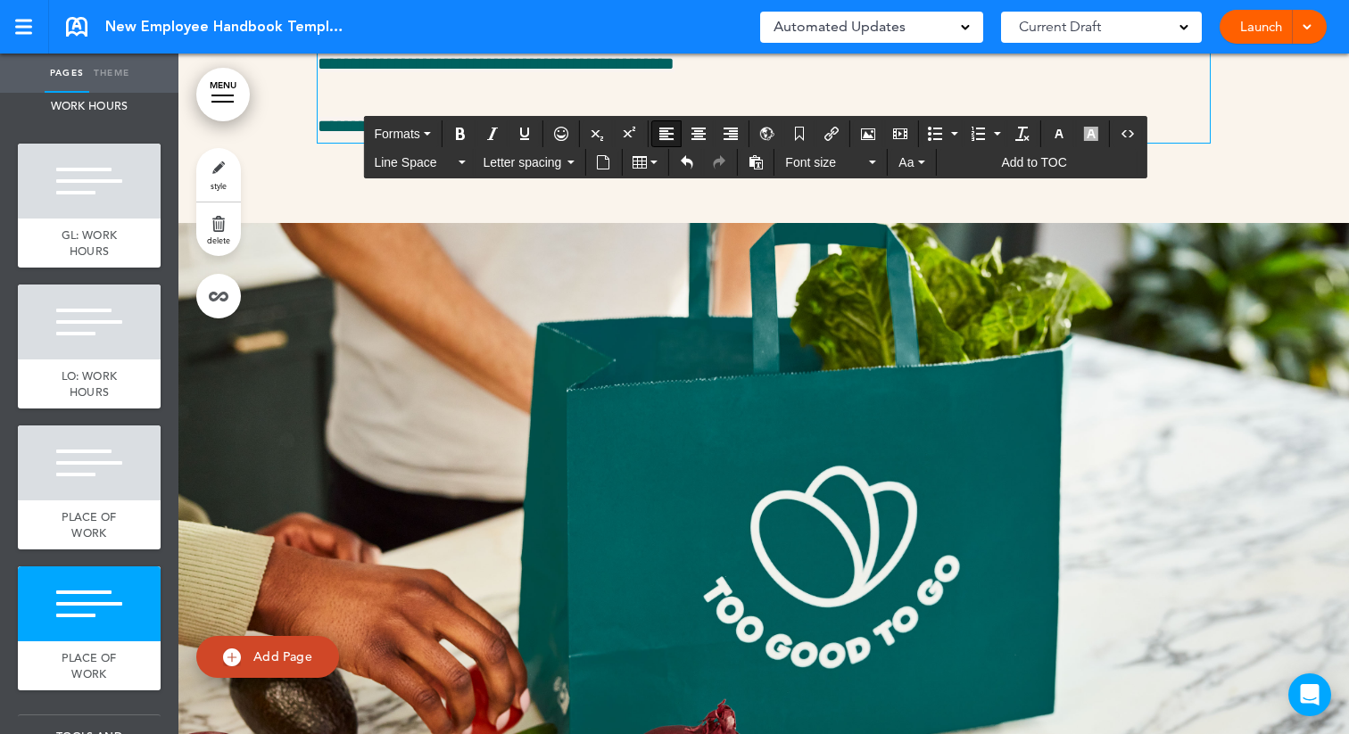
drag, startPoint x: 654, startPoint y: 547, endPoint x: 270, endPoint y: 54, distance: 625.0
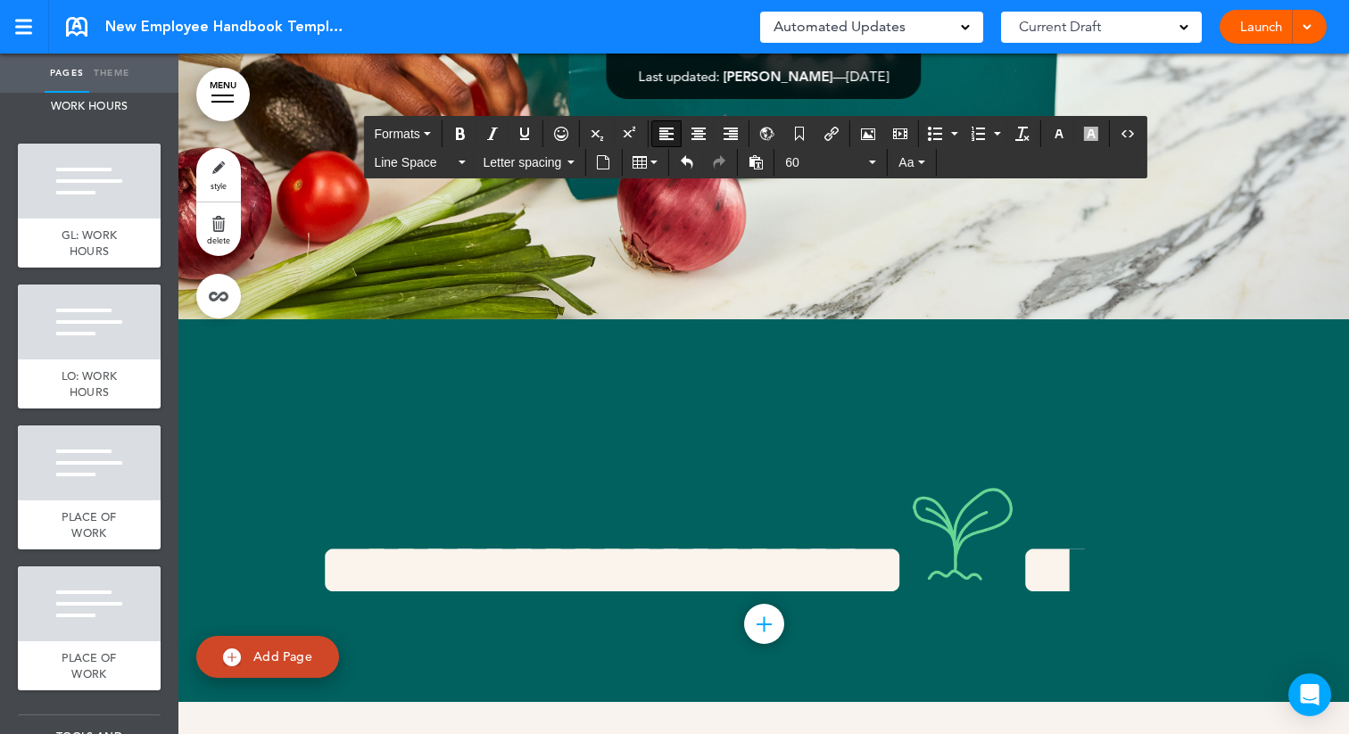
scroll to position [22708, 0]
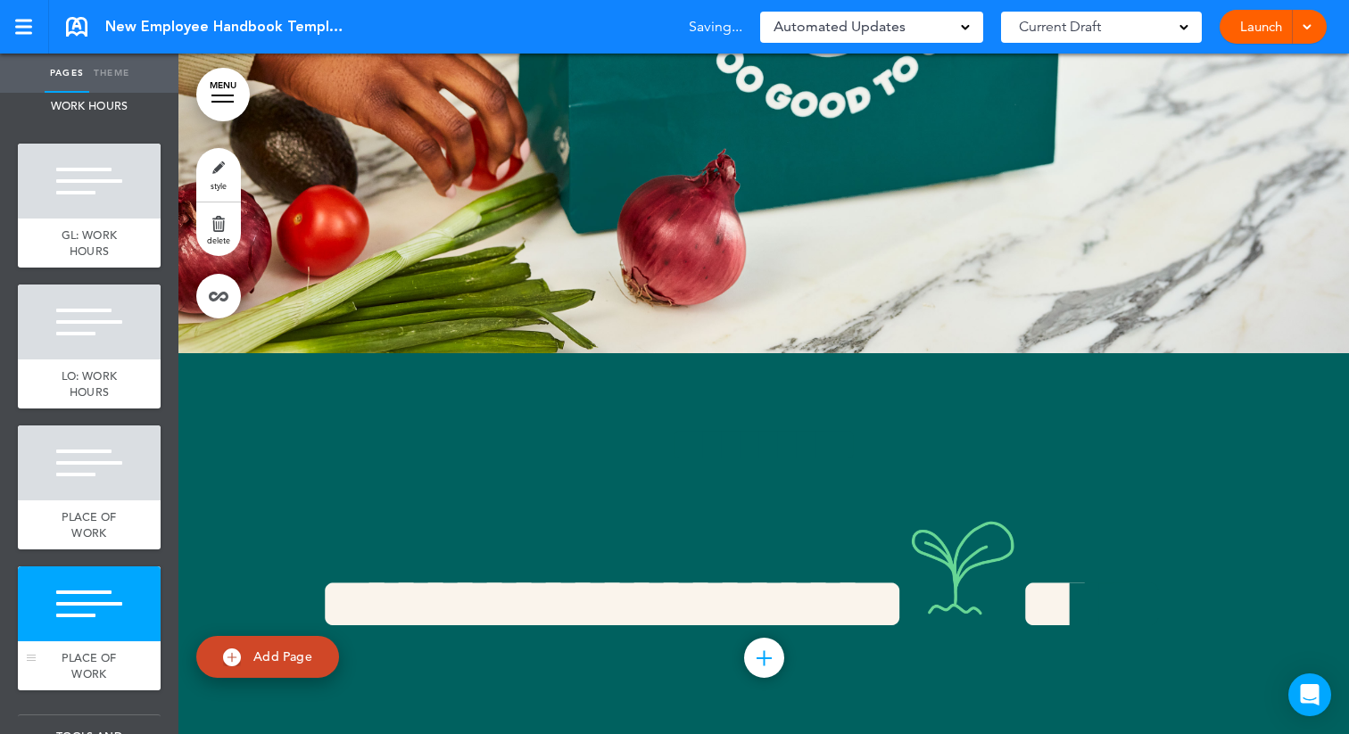
click at [104, 583] on div at bounding box center [89, 604] width 143 height 75
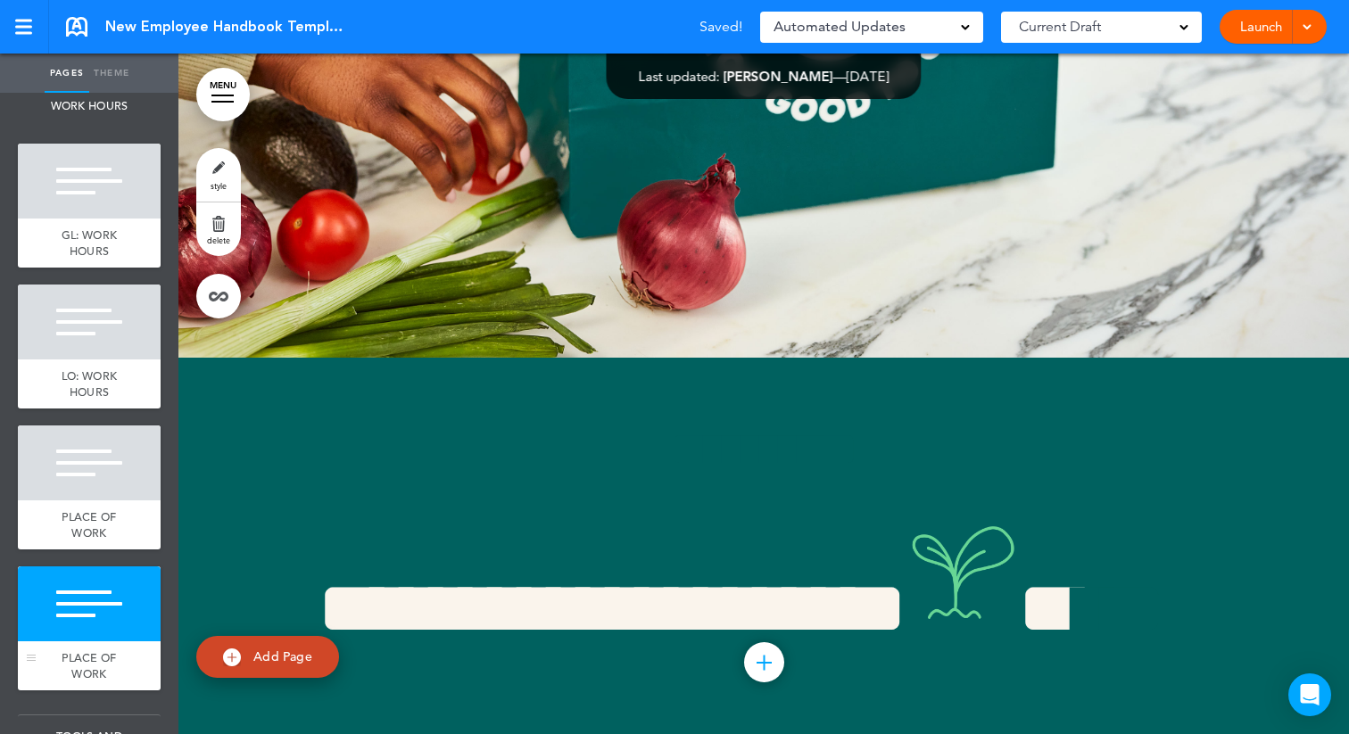
scroll to position [22703, 0]
click at [222, 169] on link "style" at bounding box center [218, 175] width 45 height 54
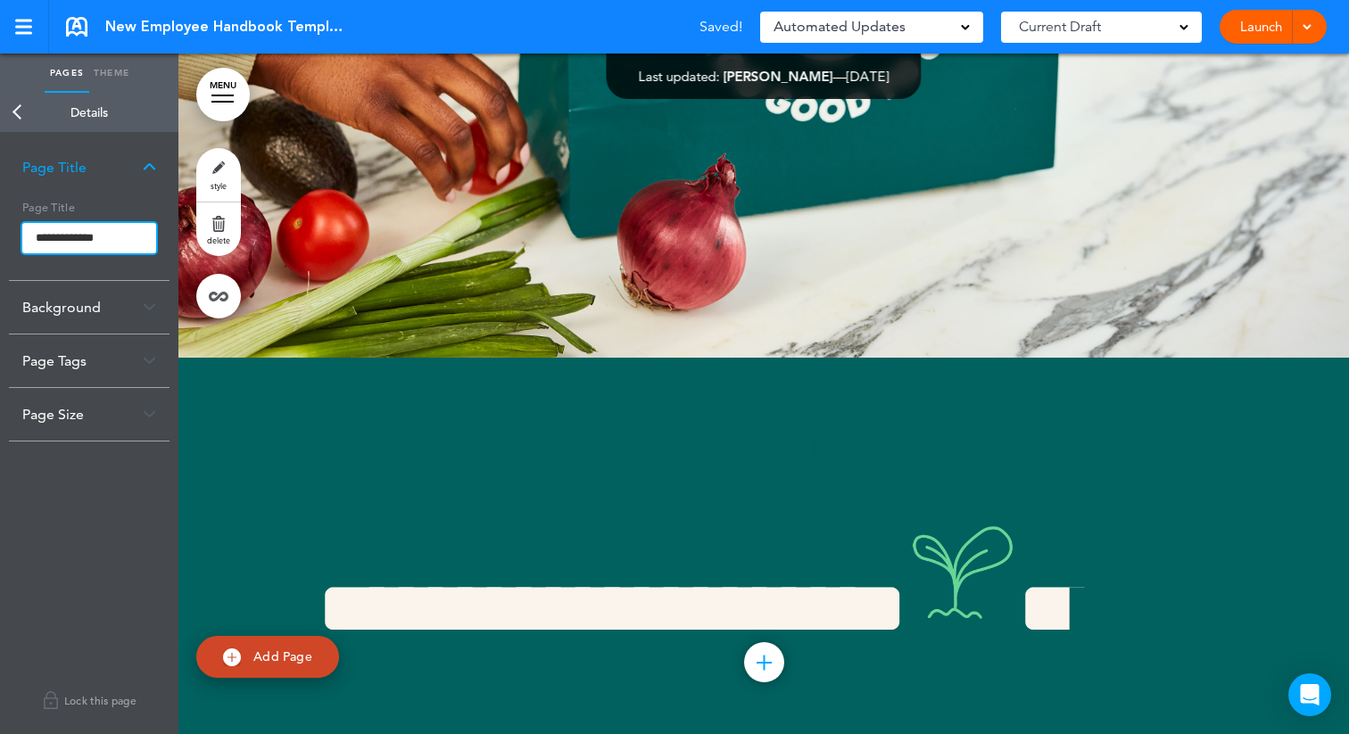
click at [37, 235] on input "**********" at bounding box center [89, 238] width 134 height 30
click at [12, 108] on body "Make this page common so it is available in other handbooks. This handbook Prev…" at bounding box center [674, 367] width 1349 height 734
click at [14, 110] on link "Back" at bounding box center [18, 112] width 36 height 39
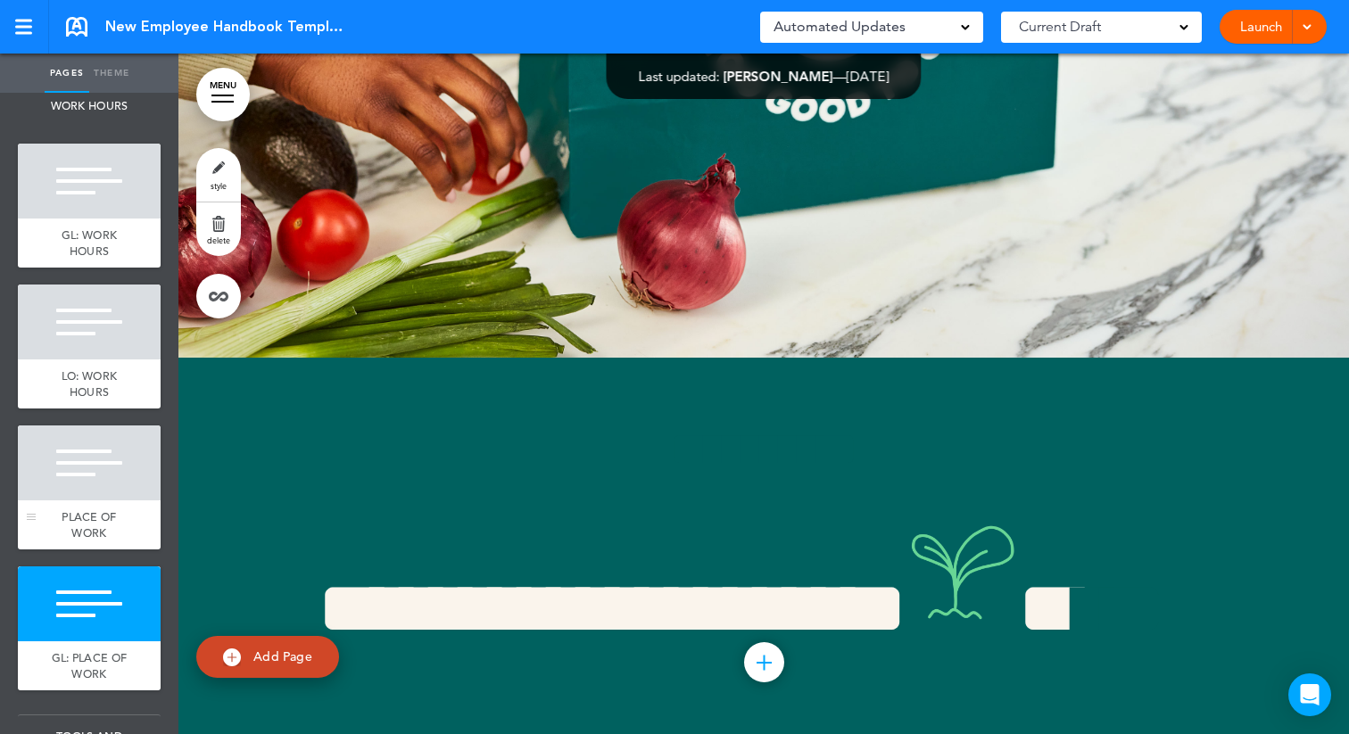
click at [81, 473] on div at bounding box center [89, 463] width 143 height 75
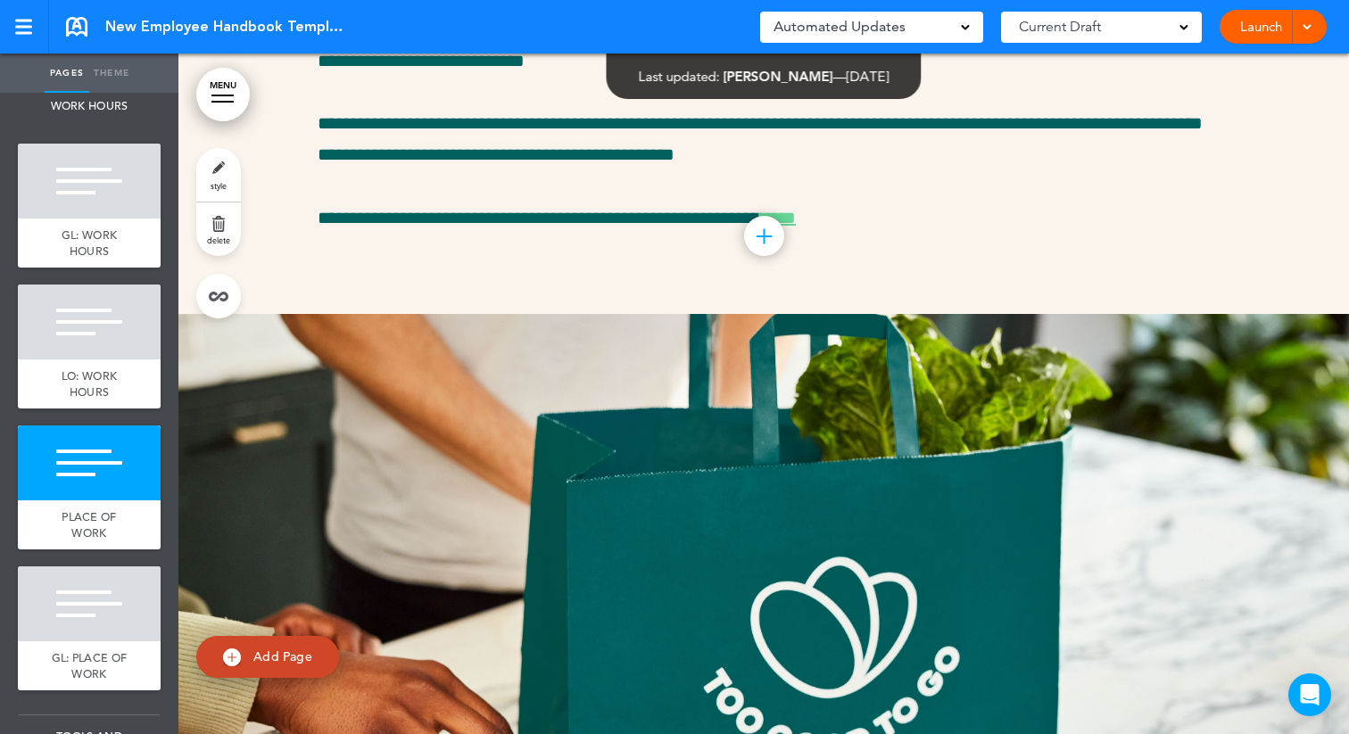
scroll to position [22089, 0]
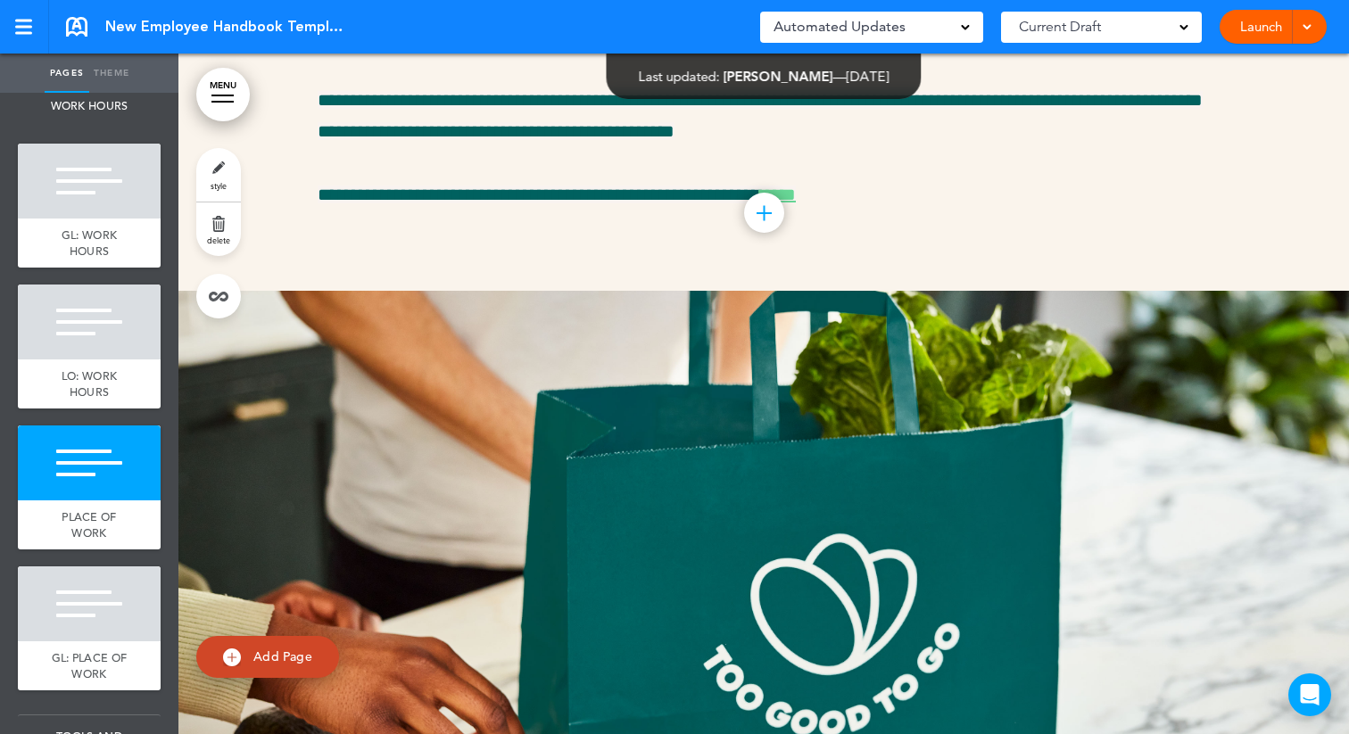
click at [217, 167] on link "style" at bounding box center [218, 175] width 45 height 54
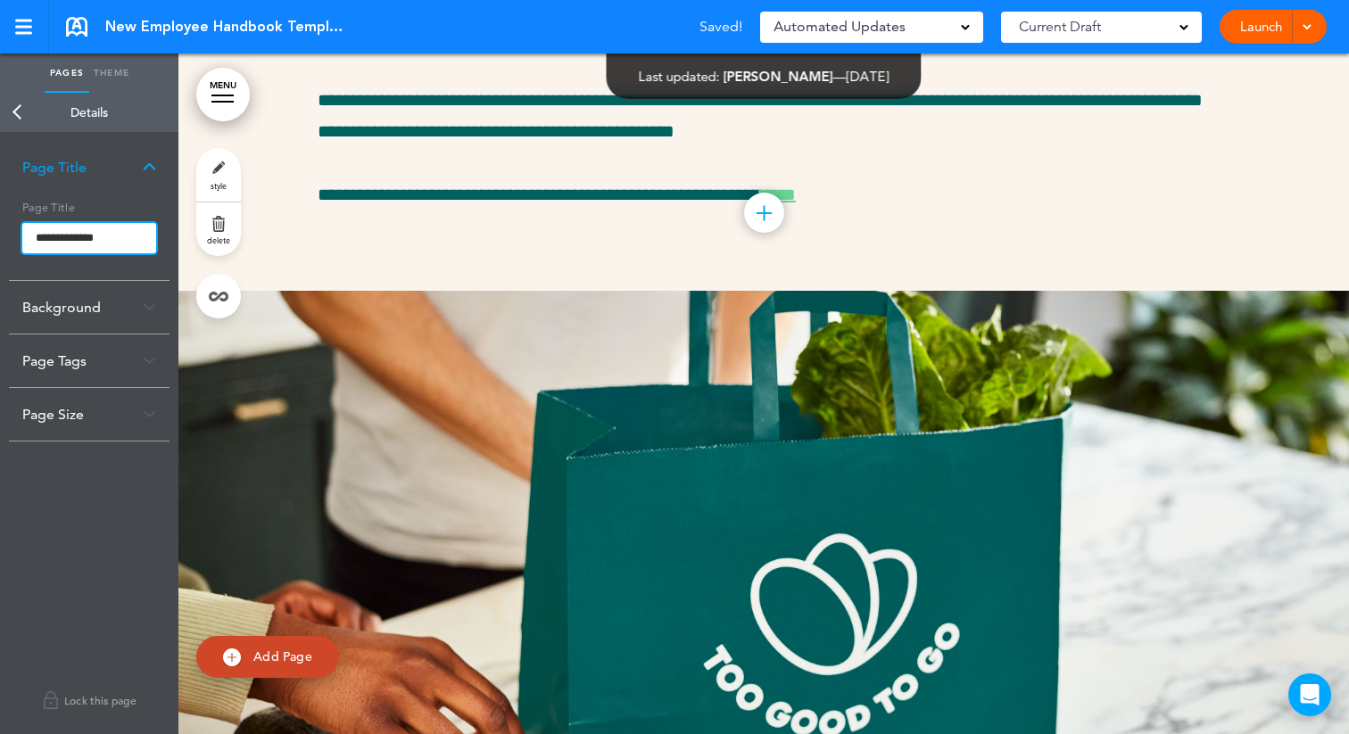
click at [34, 235] on input "**********" at bounding box center [89, 238] width 134 height 30
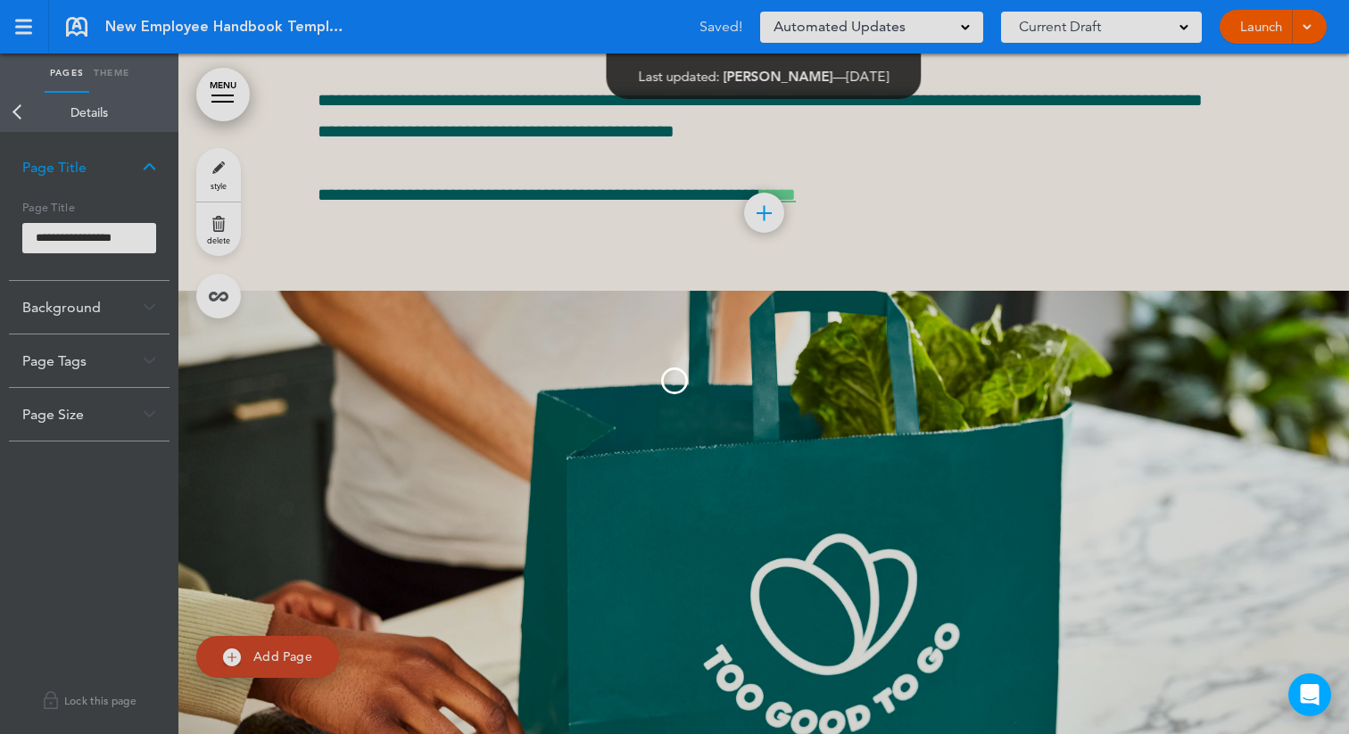
click at [18, 111] on body "Make this page common so it is available in other handbooks. This handbook Prev…" at bounding box center [674, 367] width 1349 height 734
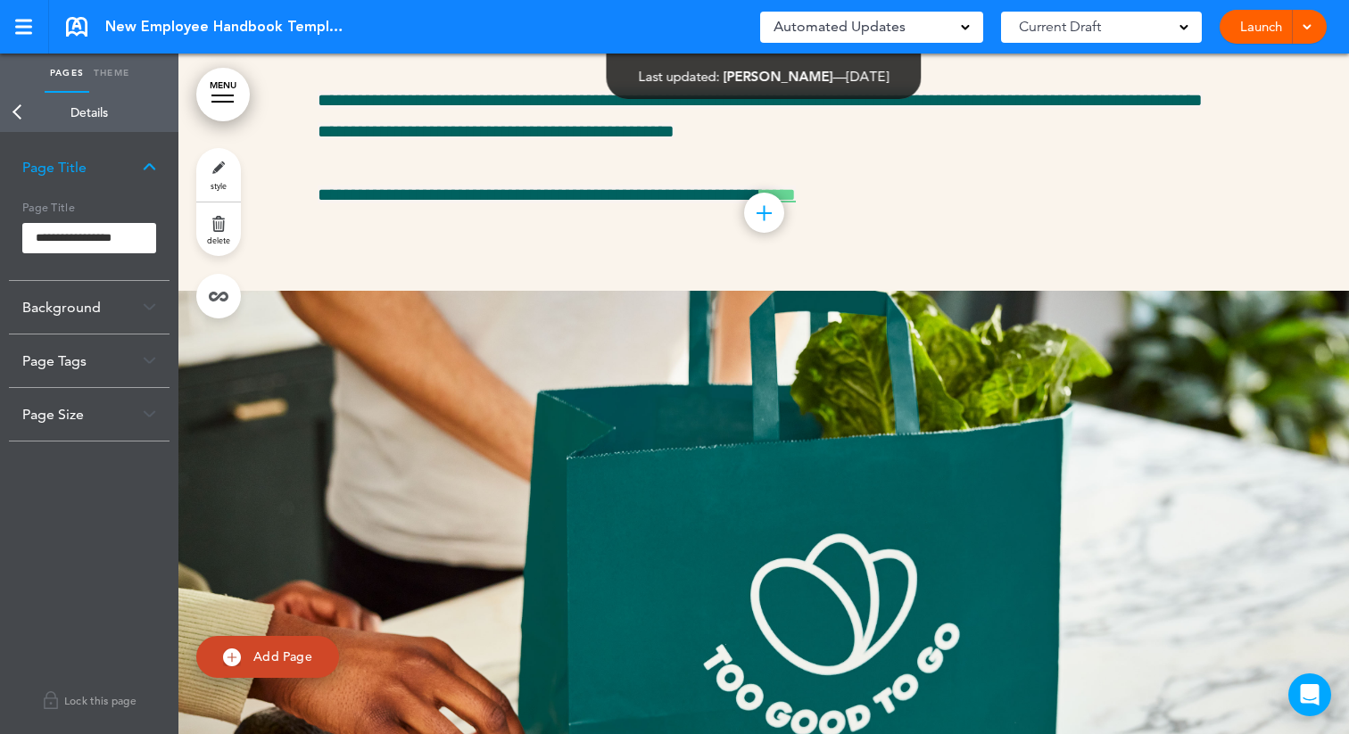
click at [15, 110] on link "Back" at bounding box center [18, 112] width 36 height 39
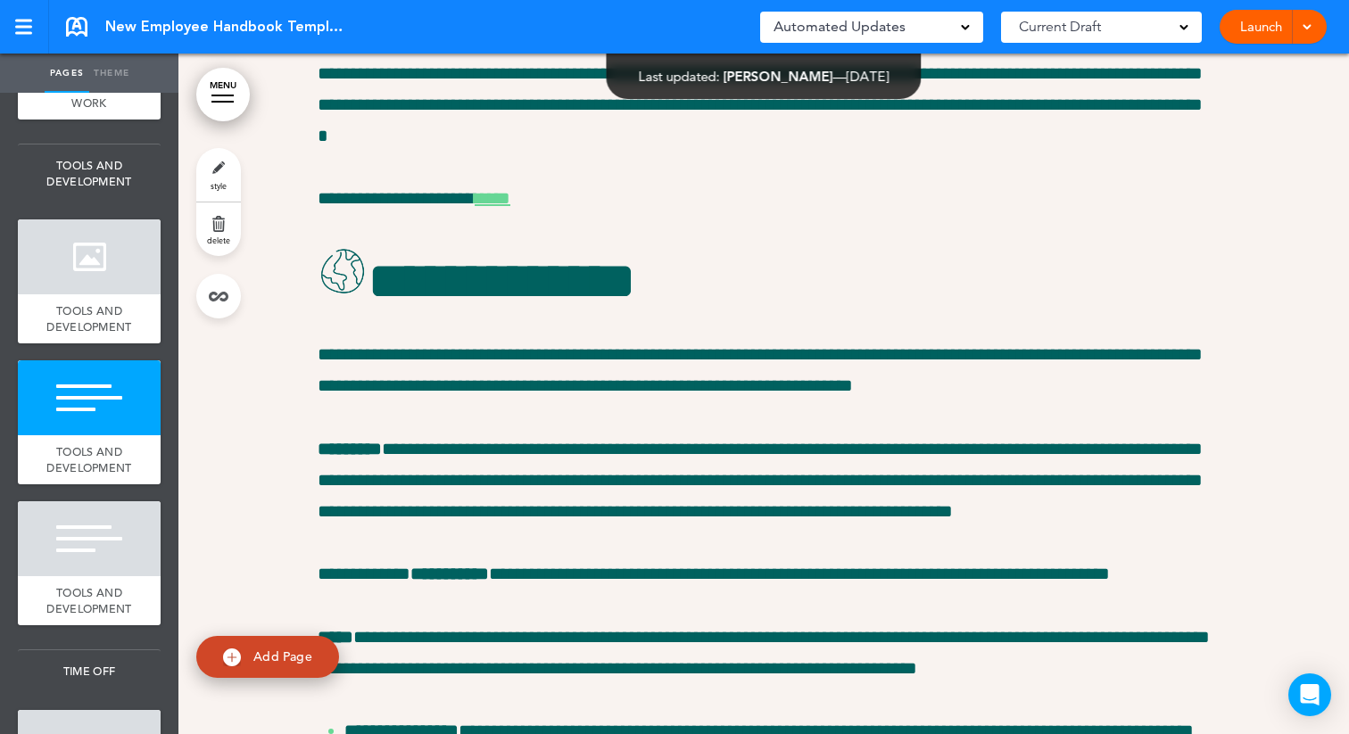
scroll to position [3129, 0]
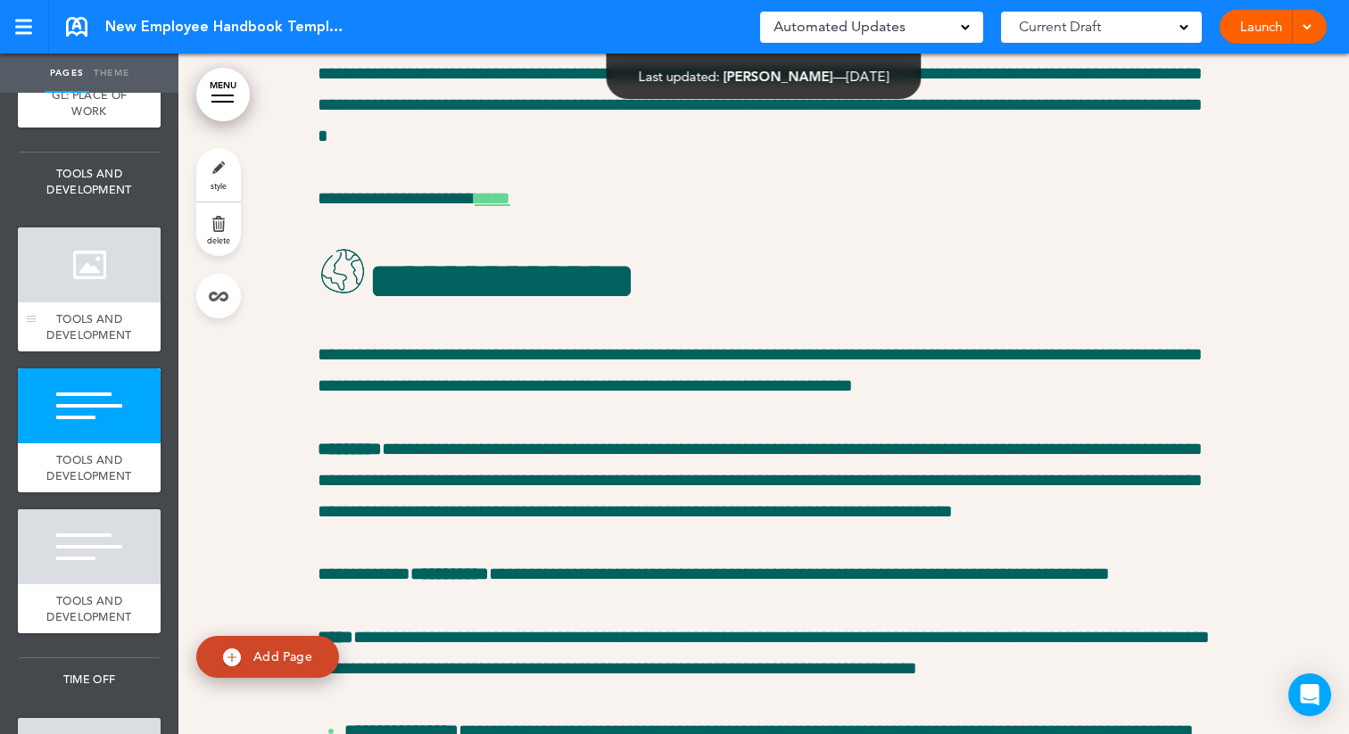
click at [85, 256] on div at bounding box center [89, 265] width 143 height 75
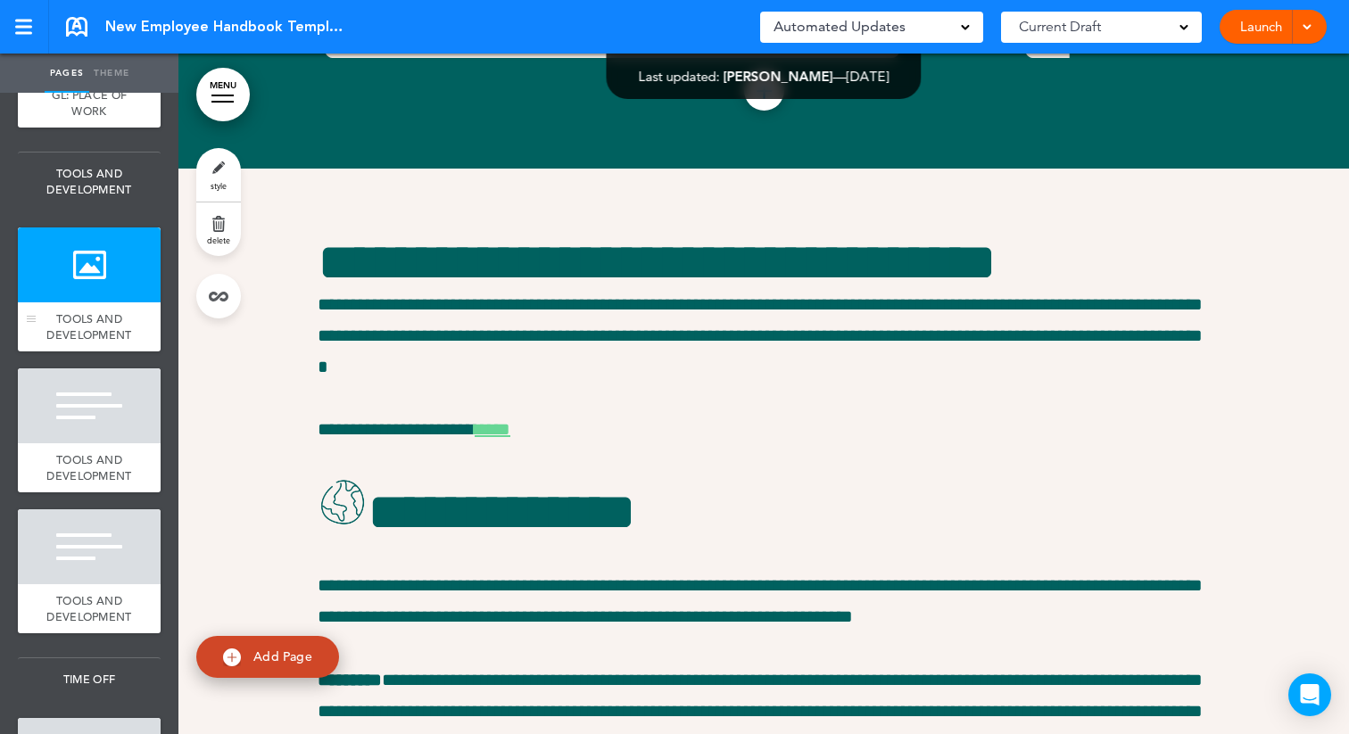
scroll to position [23231, 0]
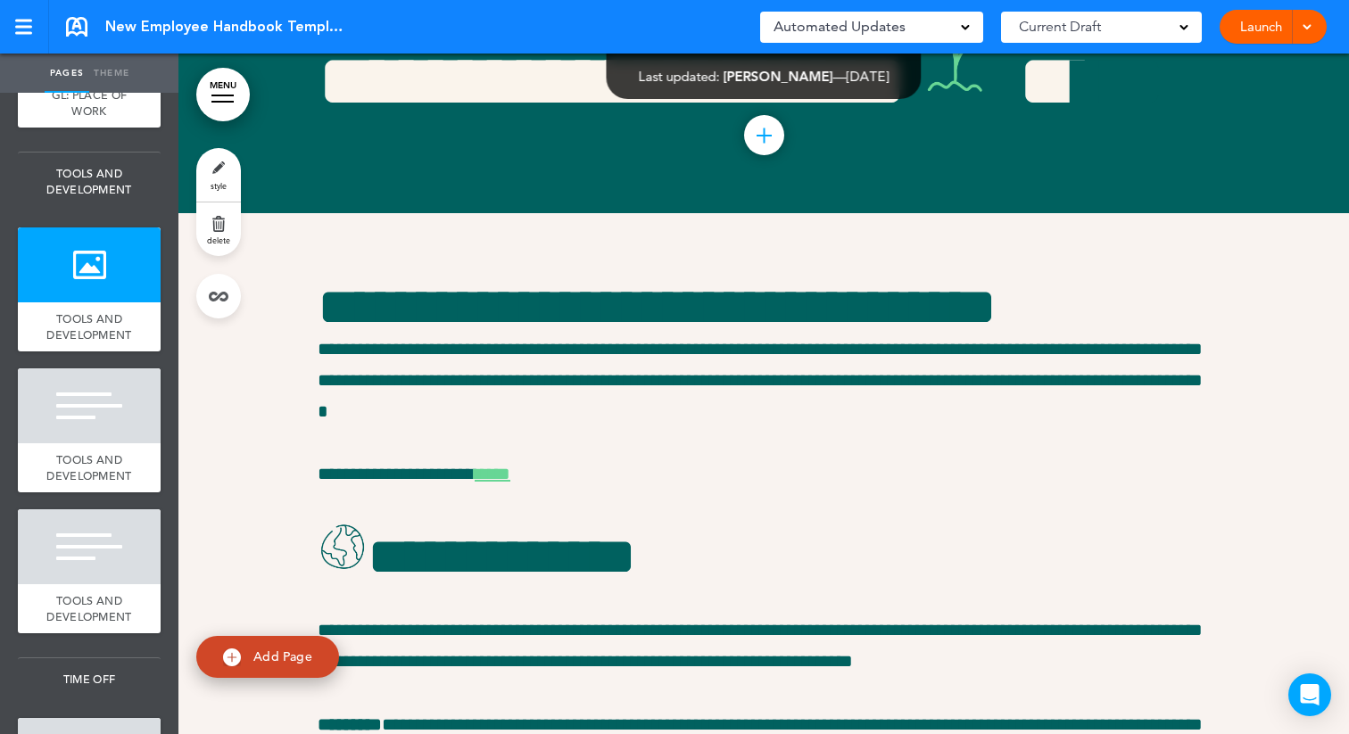
click at [213, 177] on link "style" at bounding box center [218, 175] width 45 height 54
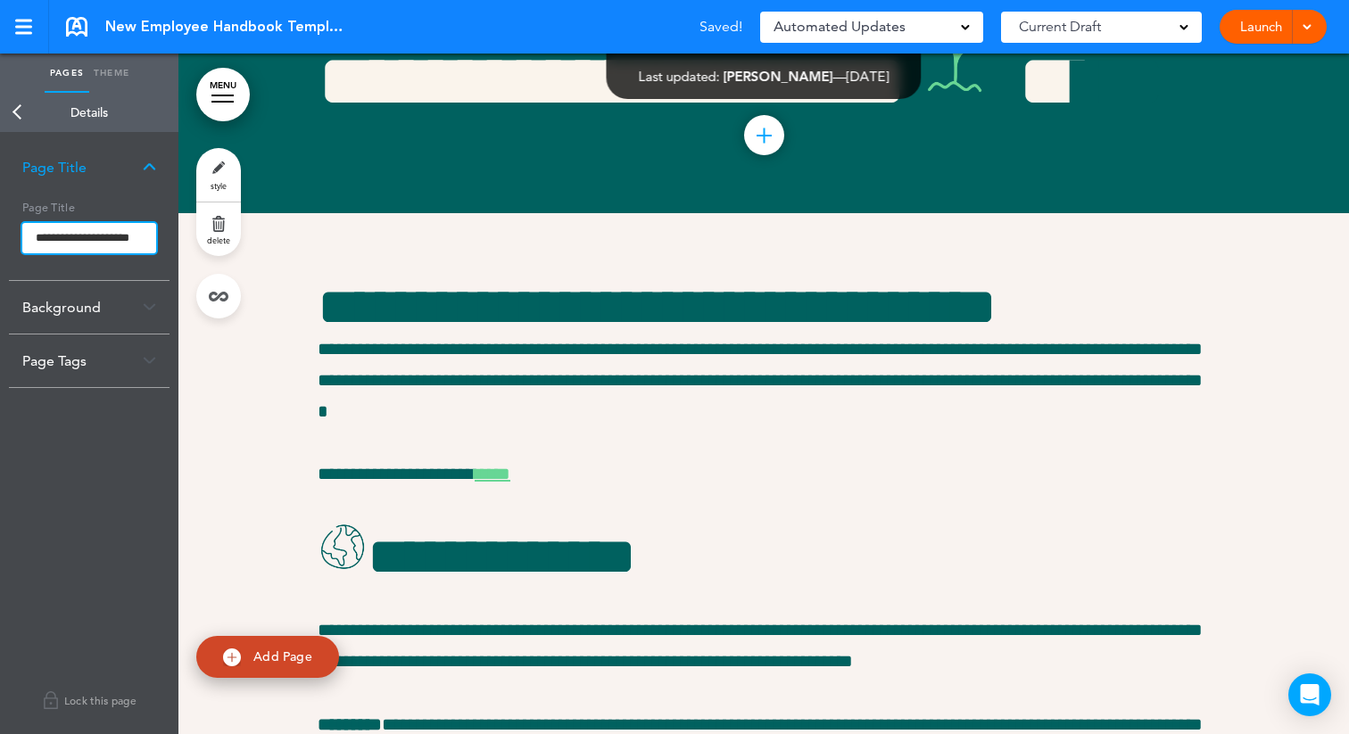
click at [37, 241] on input "**********" at bounding box center [89, 238] width 134 height 30
click at [22, 102] on body "Make this page common so it is available in other handbooks. This handbook Prev…" at bounding box center [674, 367] width 1349 height 734
click at [20, 112] on link "Back" at bounding box center [18, 112] width 36 height 39
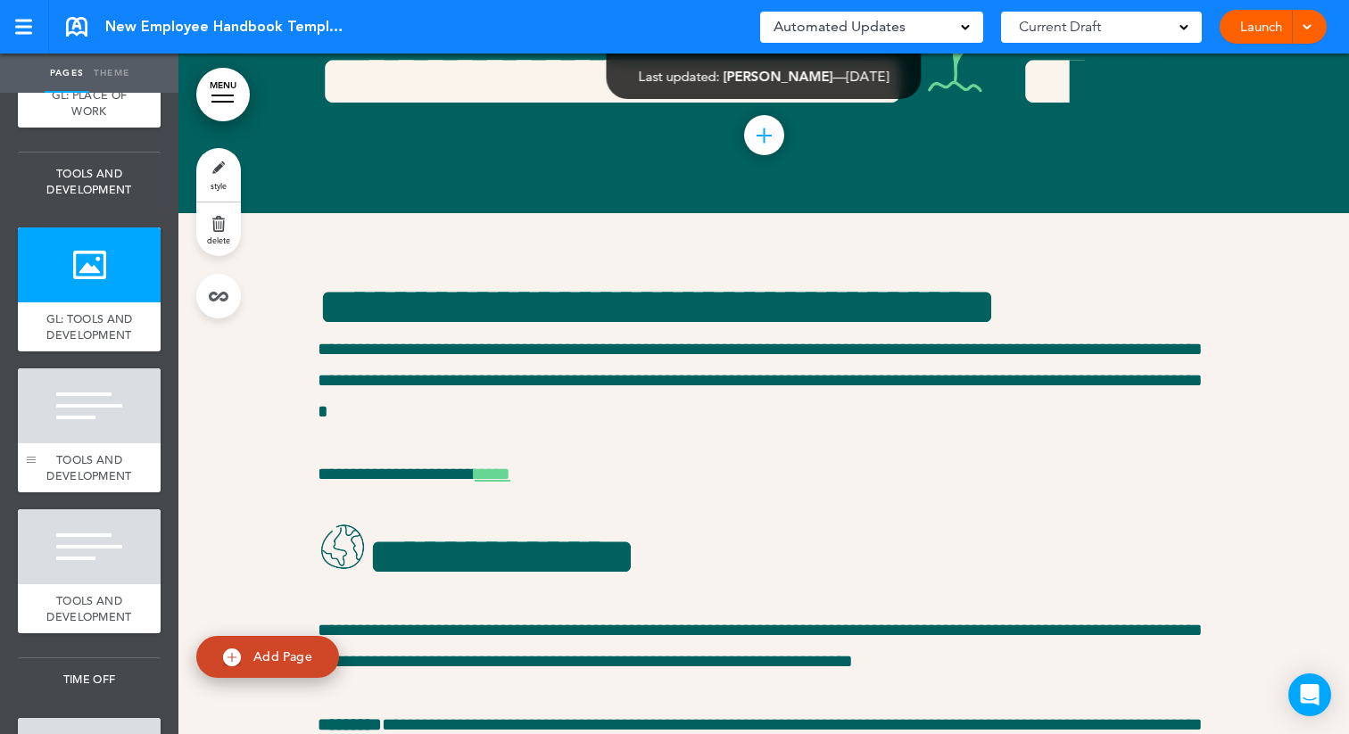
click at [43, 405] on div at bounding box center [31, 431] width 27 height 124
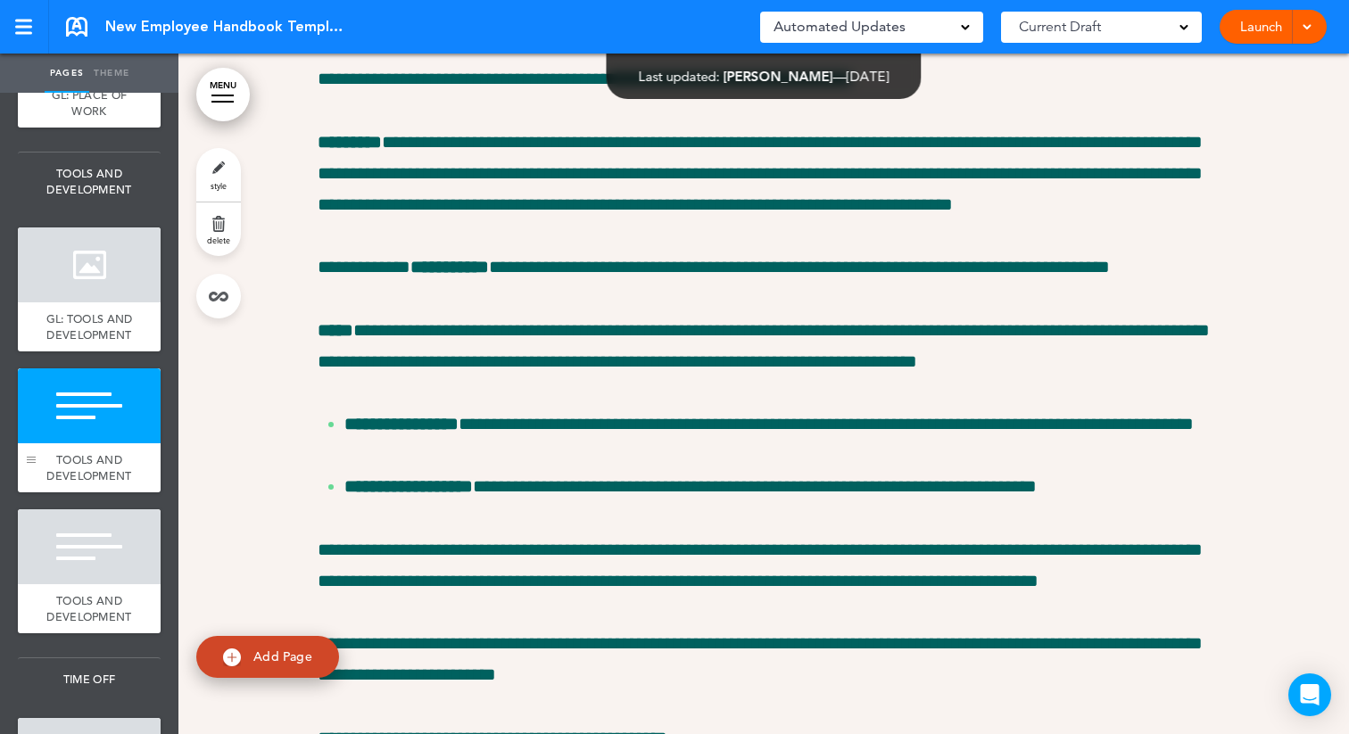
scroll to position [23912, 0]
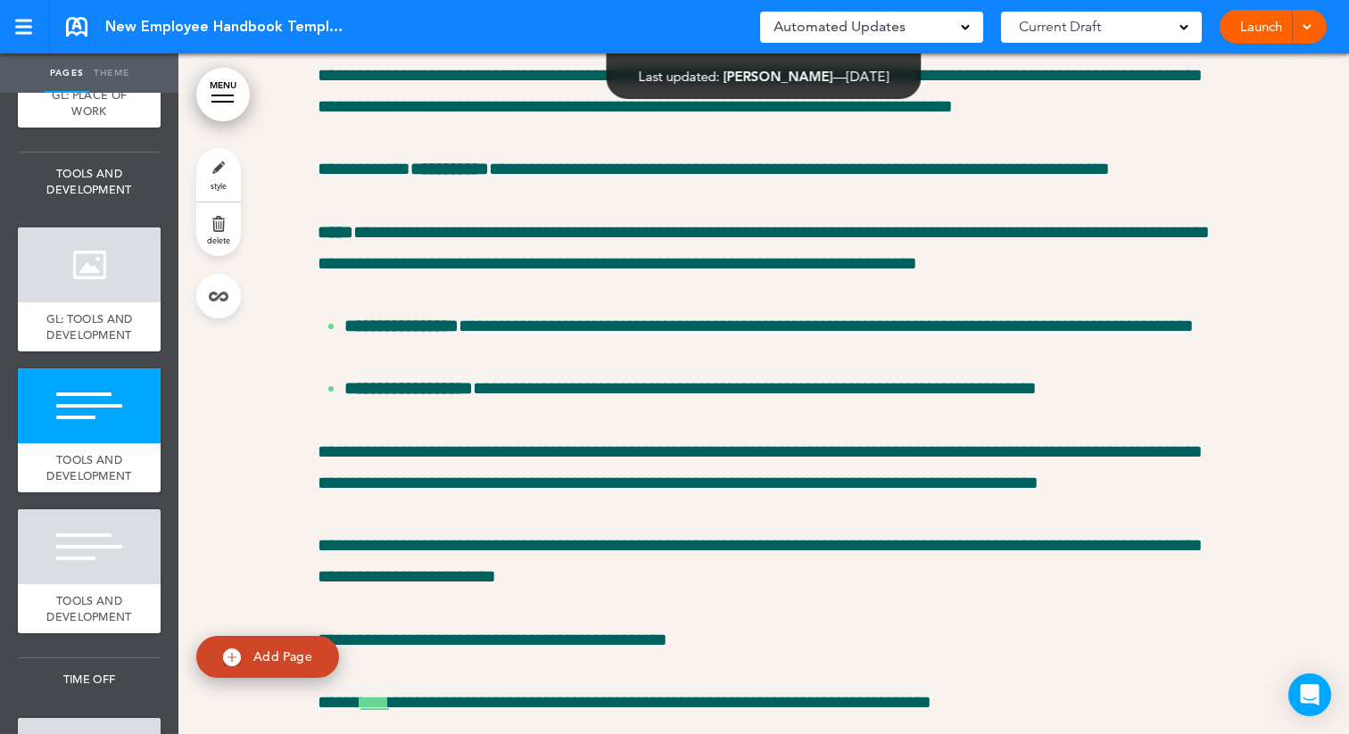
click at [233, 178] on link "style" at bounding box center [218, 175] width 45 height 54
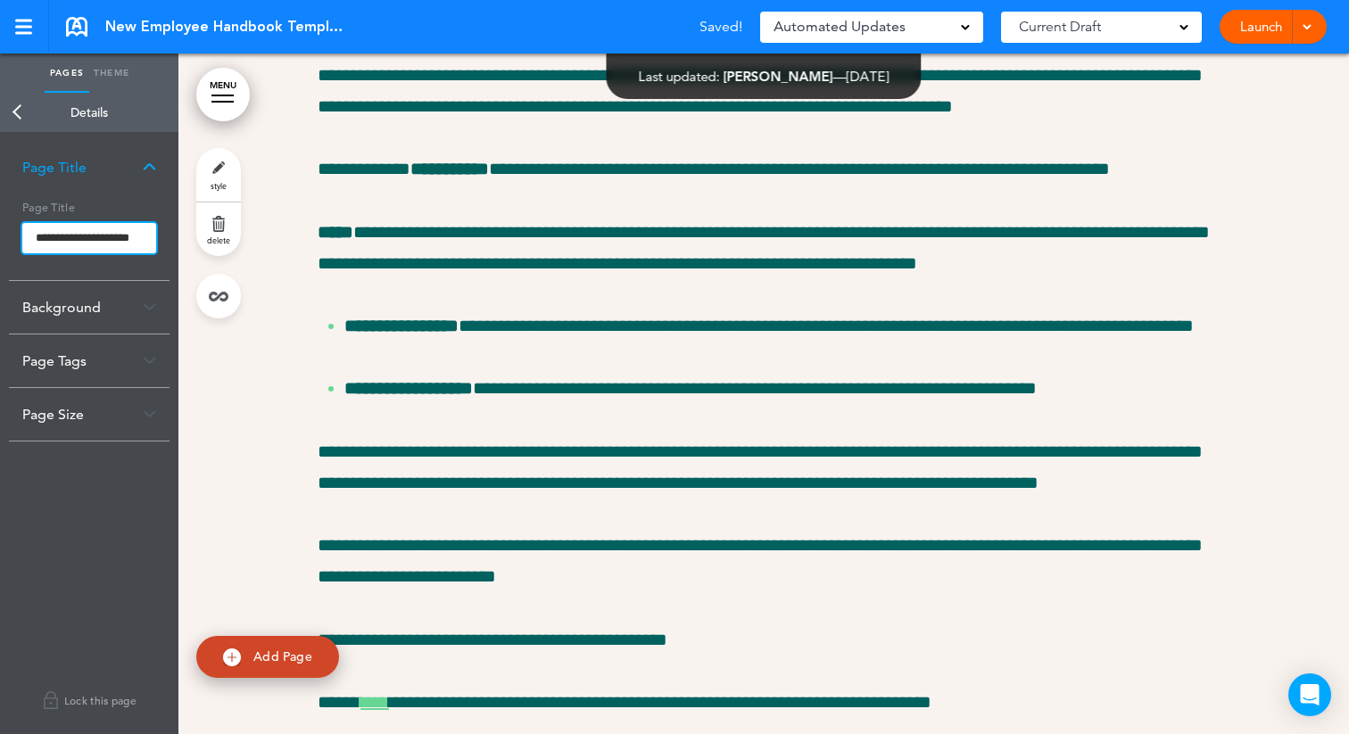
click at [36, 237] on input "**********" at bounding box center [89, 238] width 134 height 30
click at [12, 115] on body "Make this page common so it is available in other handbooks. This handbook Prev…" at bounding box center [674, 367] width 1349 height 734
click at [15, 110] on link "Back" at bounding box center [18, 112] width 36 height 39
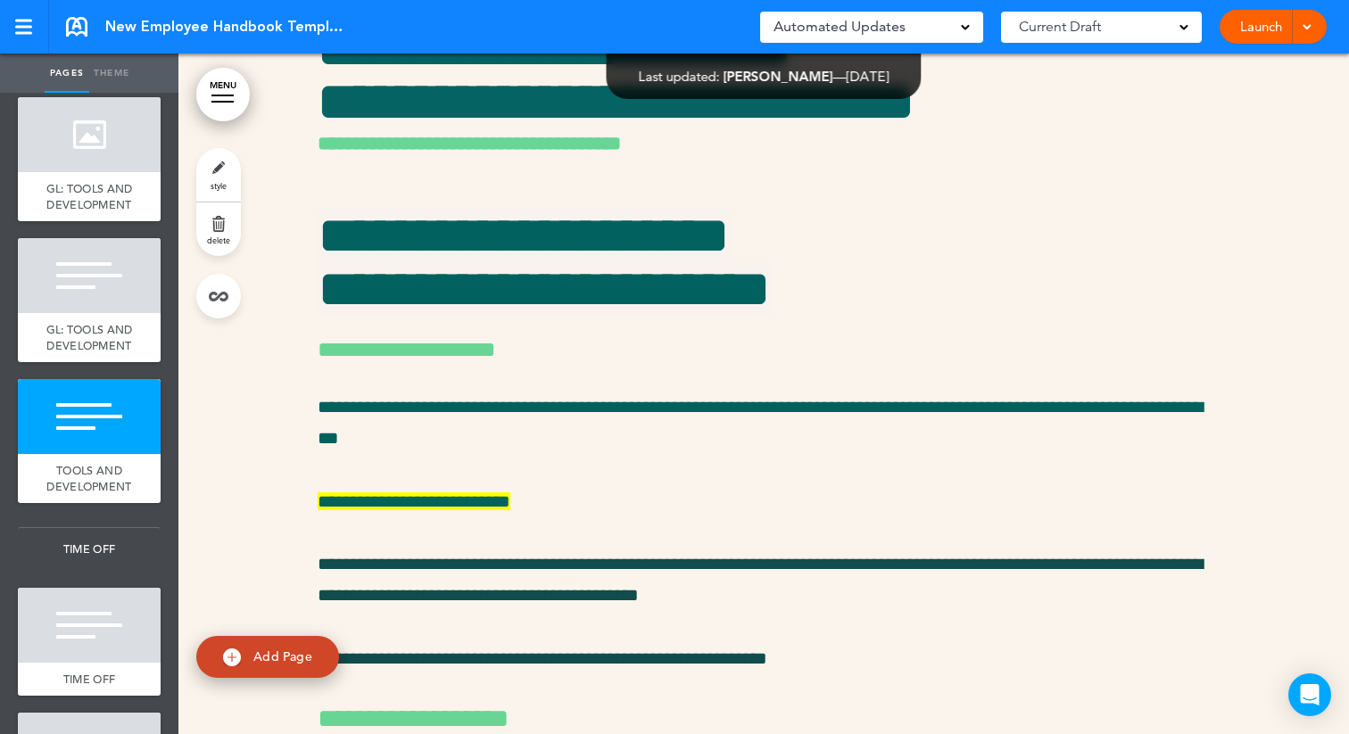
scroll to position [25666, 0]
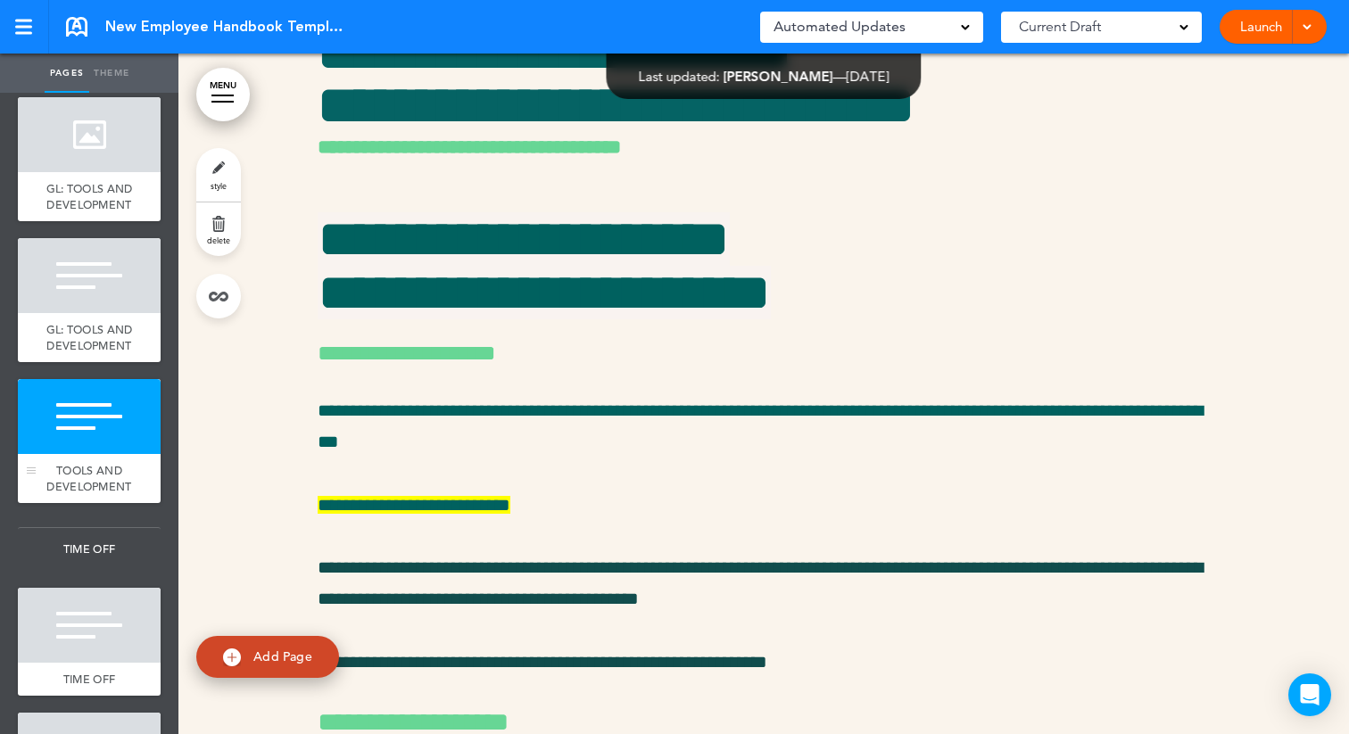
click at [61, 445] on div at bounding box center [89, 416] width 143 height 75
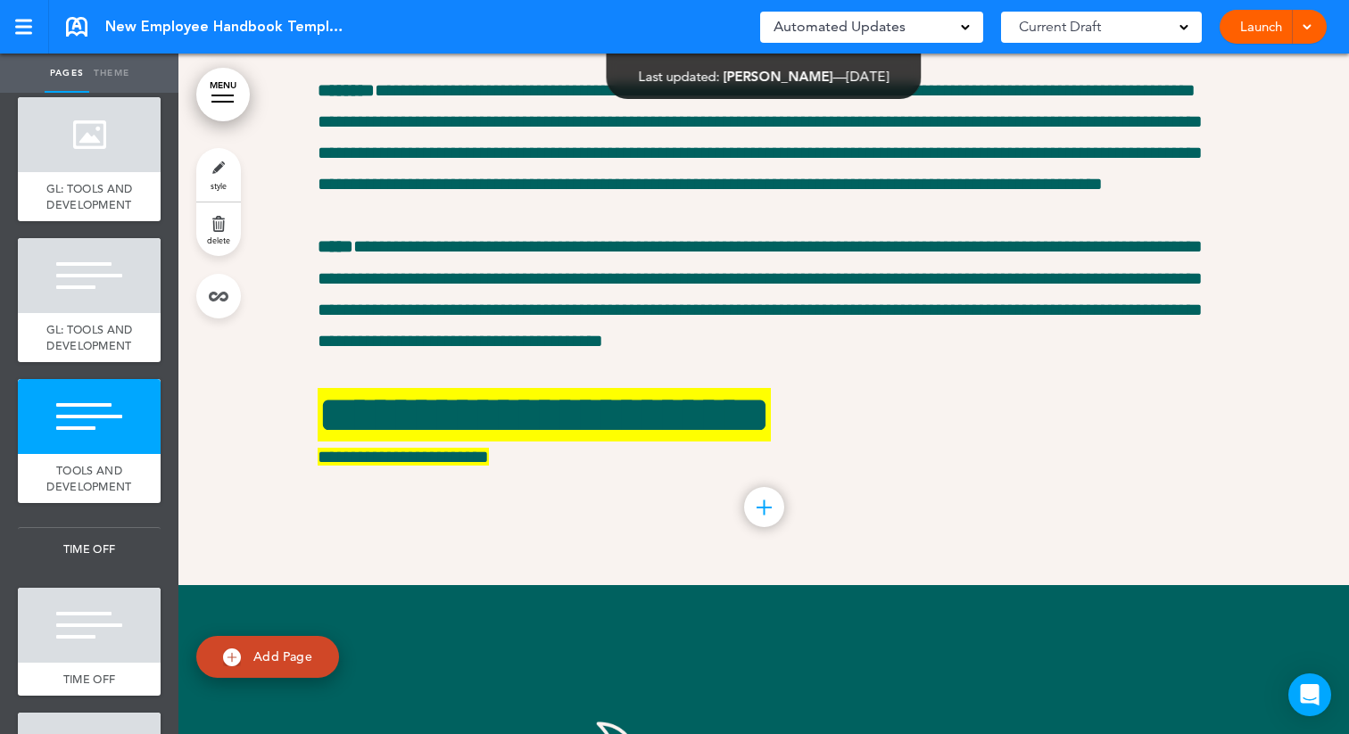
scroll to position [24373, 0]
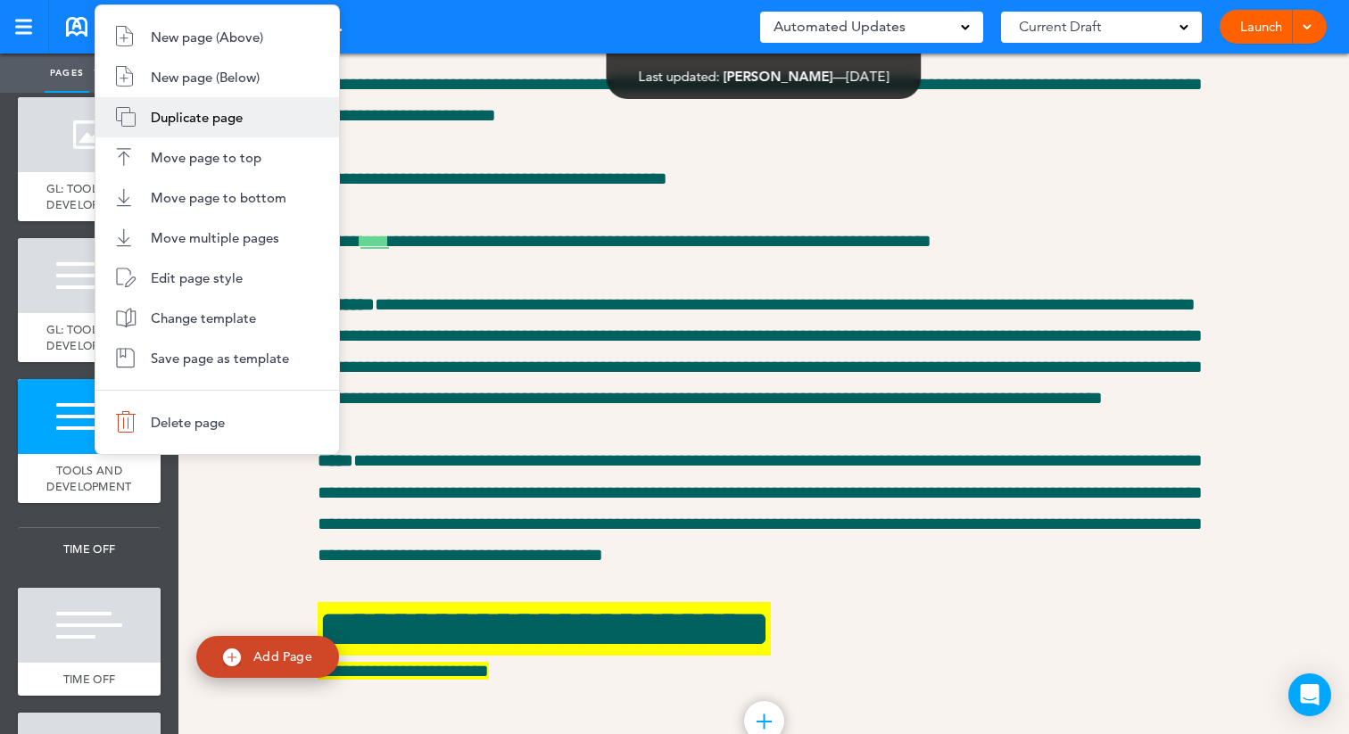
click at [191, 119] on span "Duplicate page" at bounding box center [197, 117] width 92 height 17
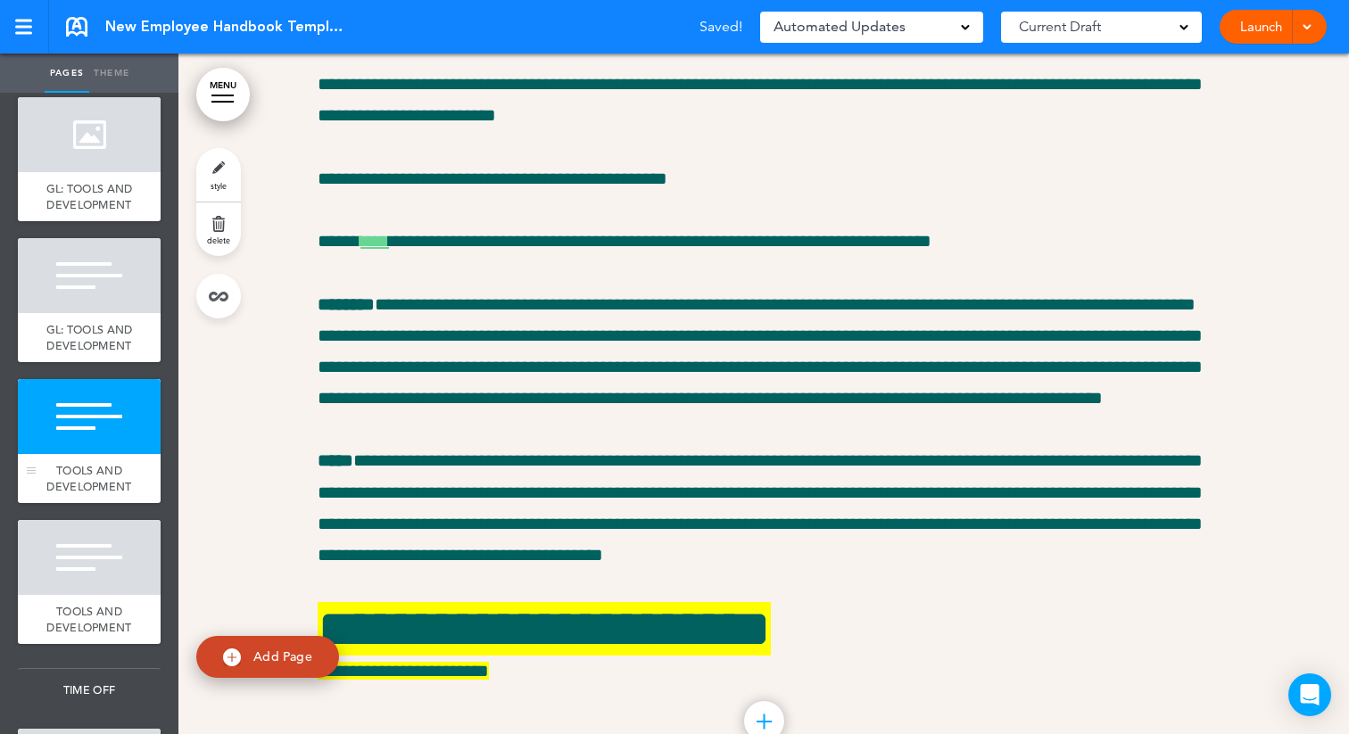
click at [103, 451] on div at bounding box center [89, 416] width 143 height 75
click at [222, 170] on link "style" at bounding box center [218, 175] width 45 height 54
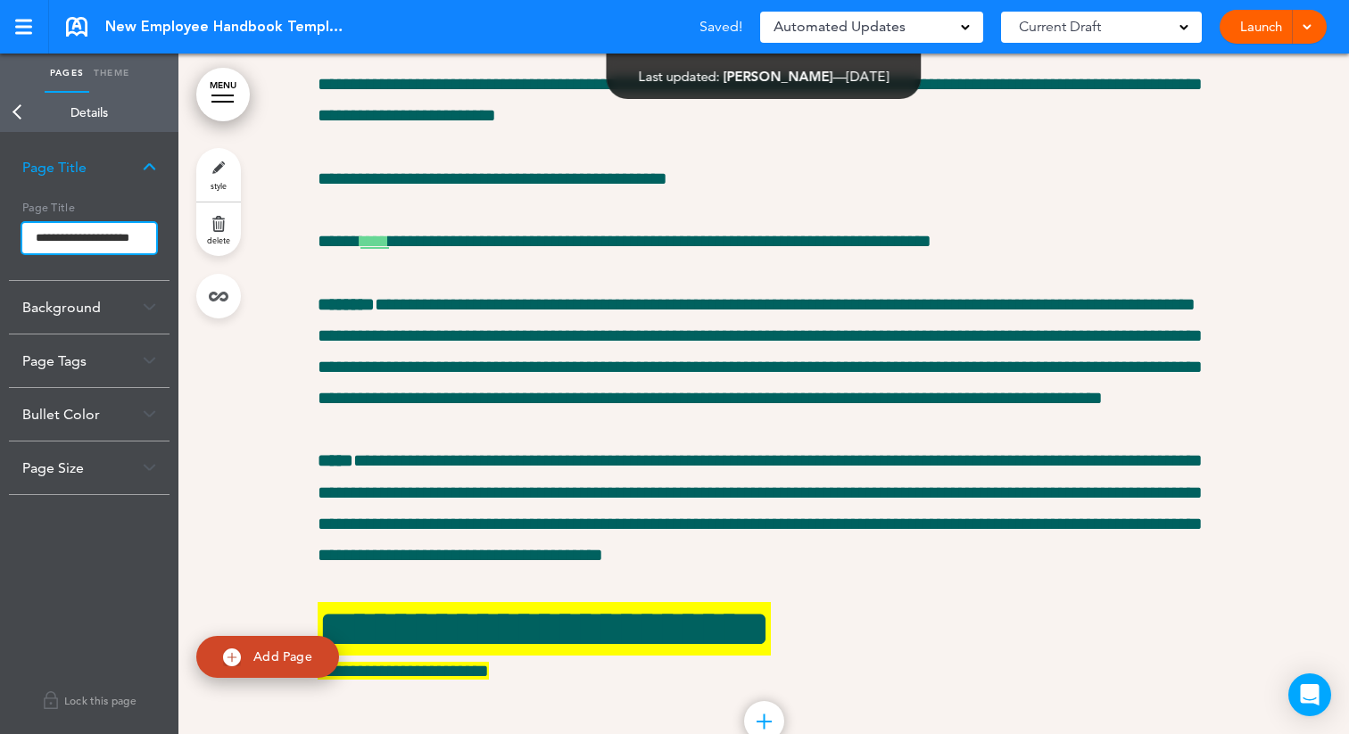
click at [35, 237] on input "**********" at bounding box center [89, 238] width 134 height 30
click at [16, 110] on body "Make this page common so it is available in other handbooks. This handbook Prev…" at bounding box center [674, 367] width 1349 height 734
click at [11, 108] on link "Back" at bounding box center [18, 112] width 36 height 39
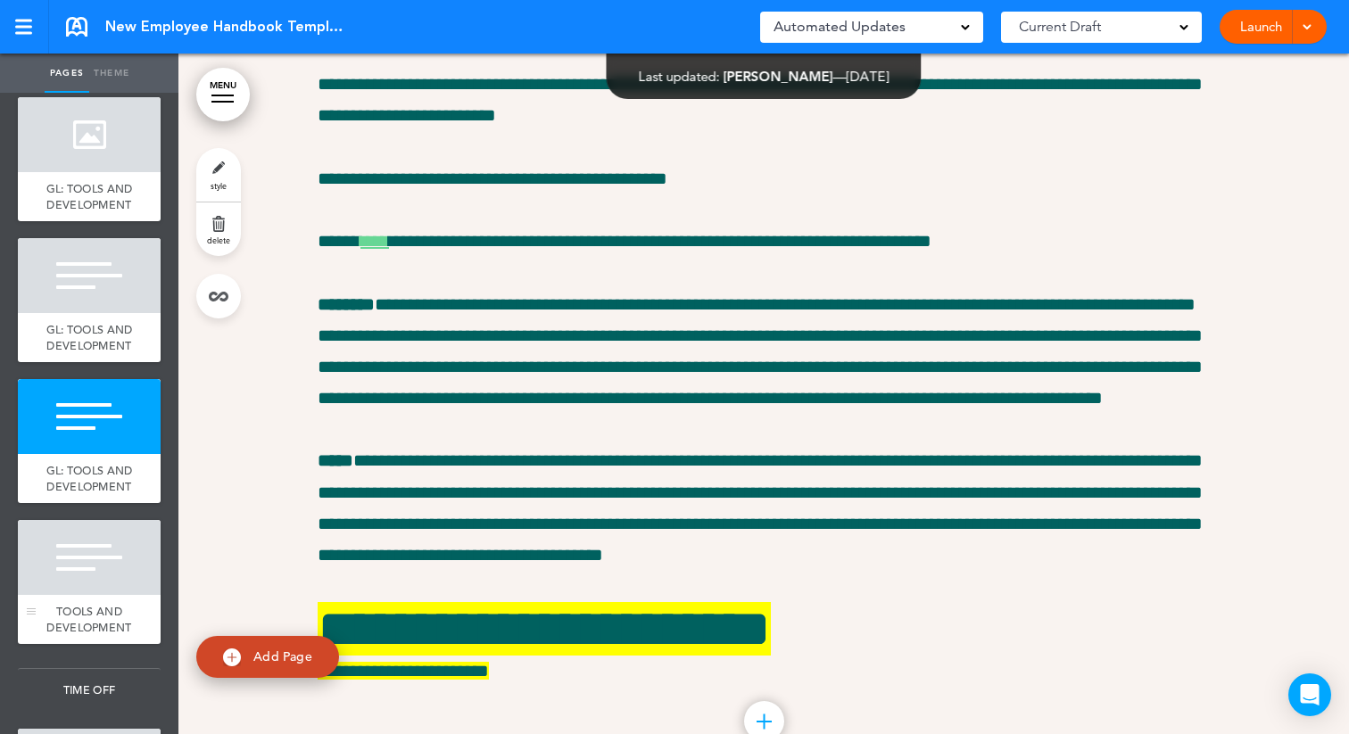
click at [62, 568] on div at bounding box center [89, 557] width 143 height 75
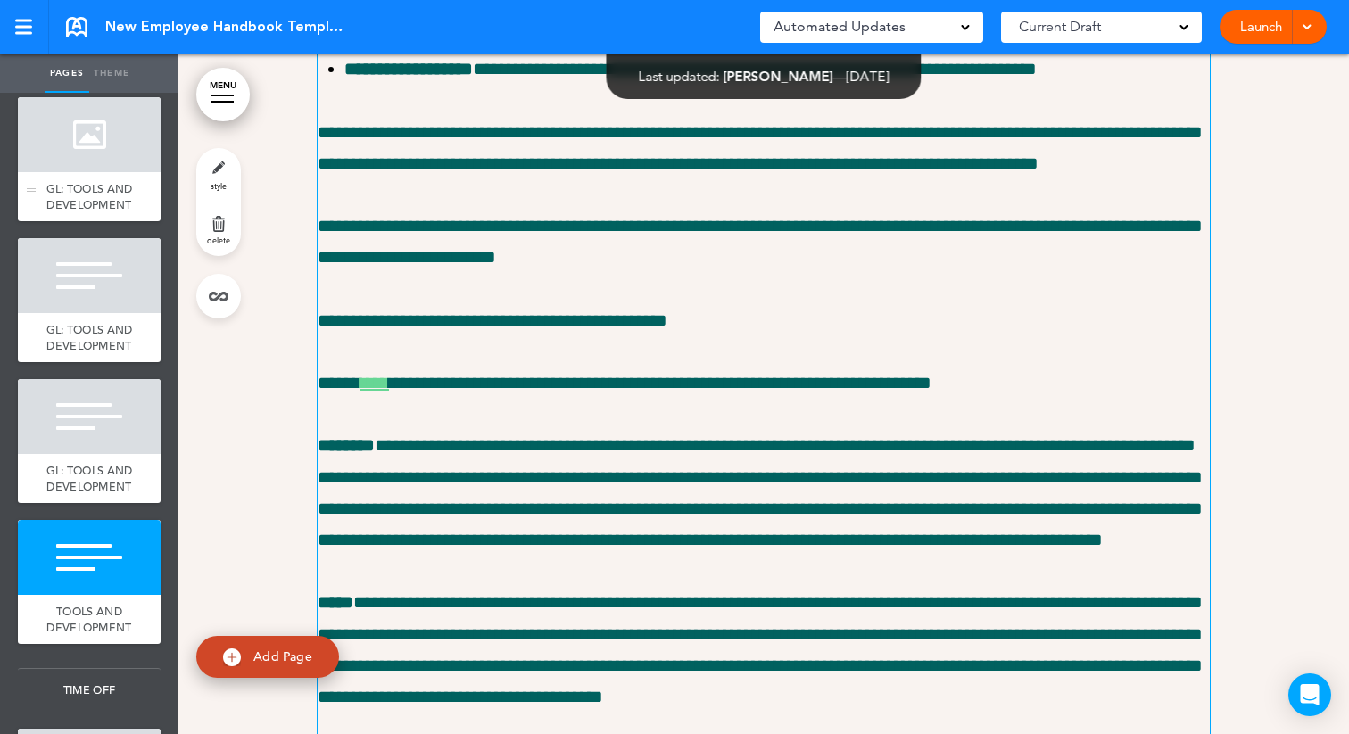
scroll to position [26229, 0]
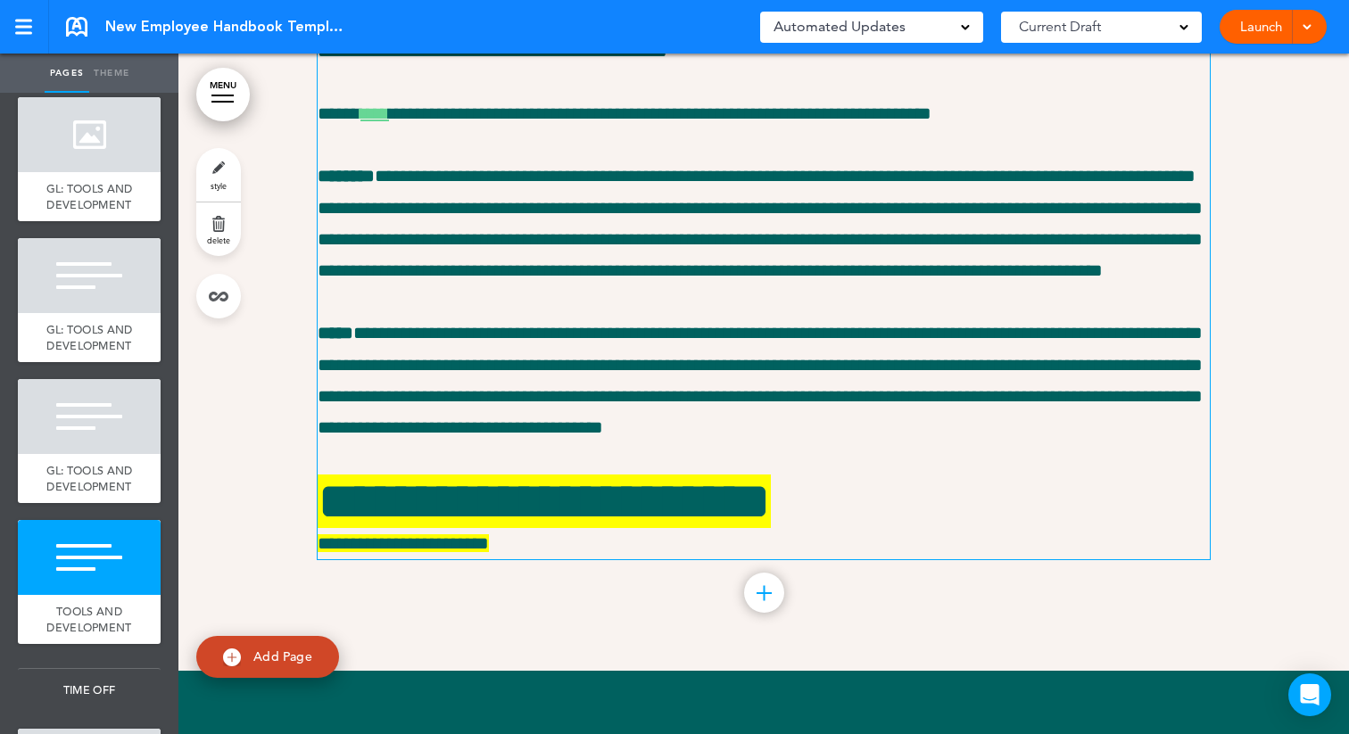
click at [216, 170] on link "style" at bounding box center [218, 175] width 45 height 54
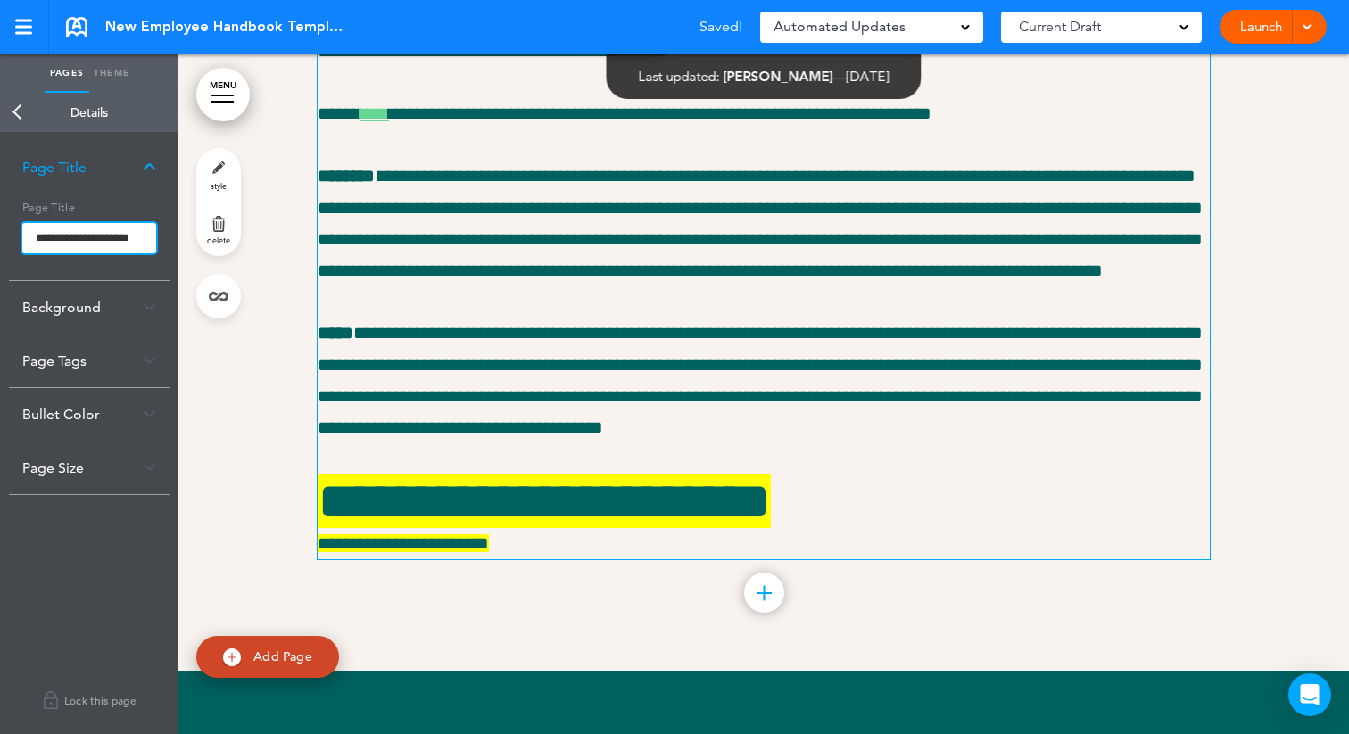
click at [29, 235] on input "**********" at bounding box center [89, 238] width 134 height 30
click at [19, 105] on body "Make this page common so it is available in other handbooks. This handbook Prev…" at bounding box center [674, 367] width 1349 height 734
click at [19, 105] on link "Back" at bounding box center [18, 112] width 36 height 39
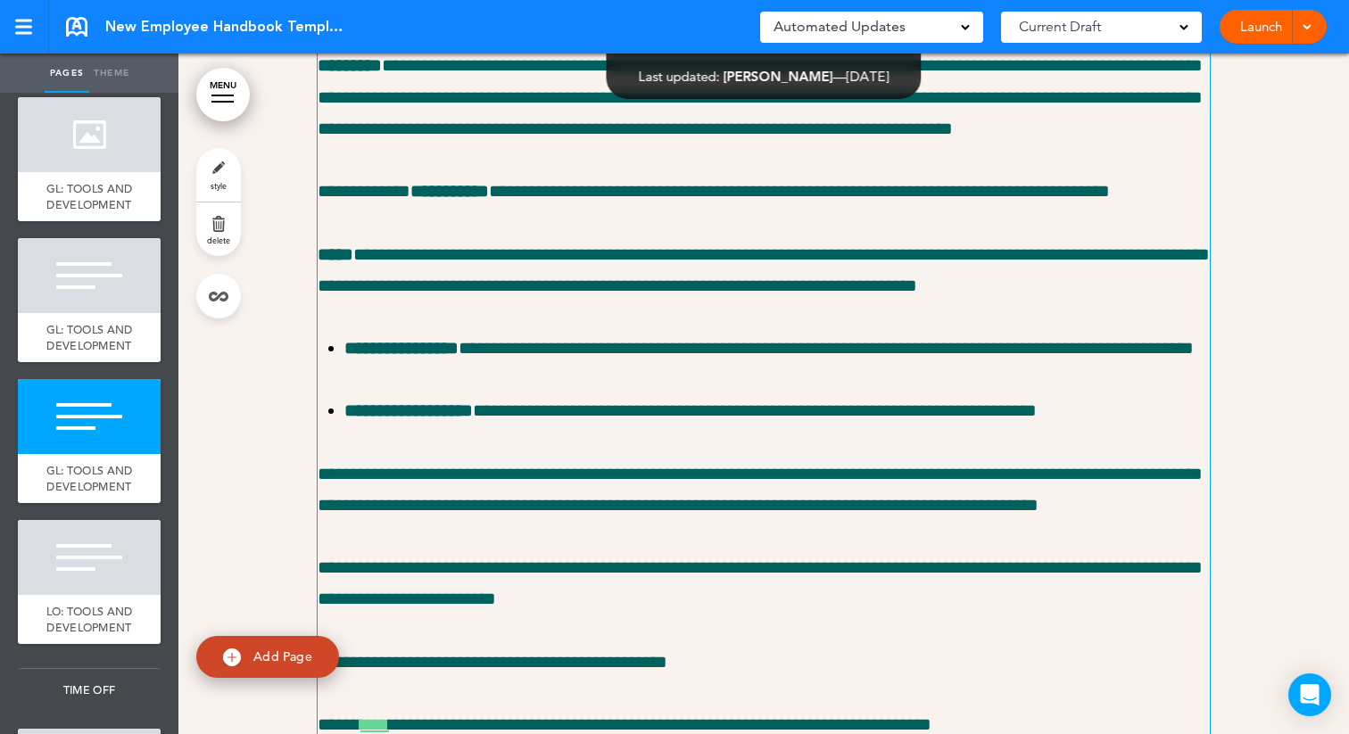
scroll to position [25611, 0]
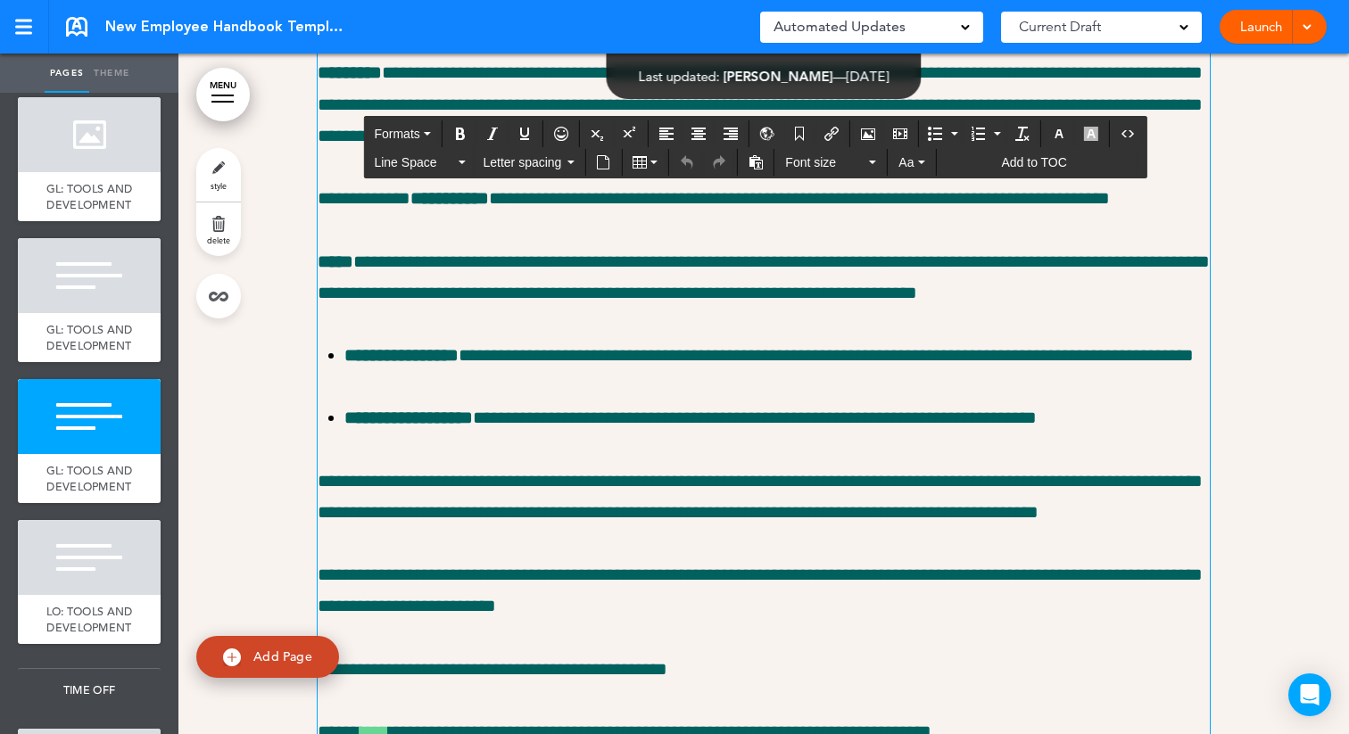
drag, startPoint x: 519, startPoint y: 548, endPoint x: 320, endPoint y: 469, distance: 214.0
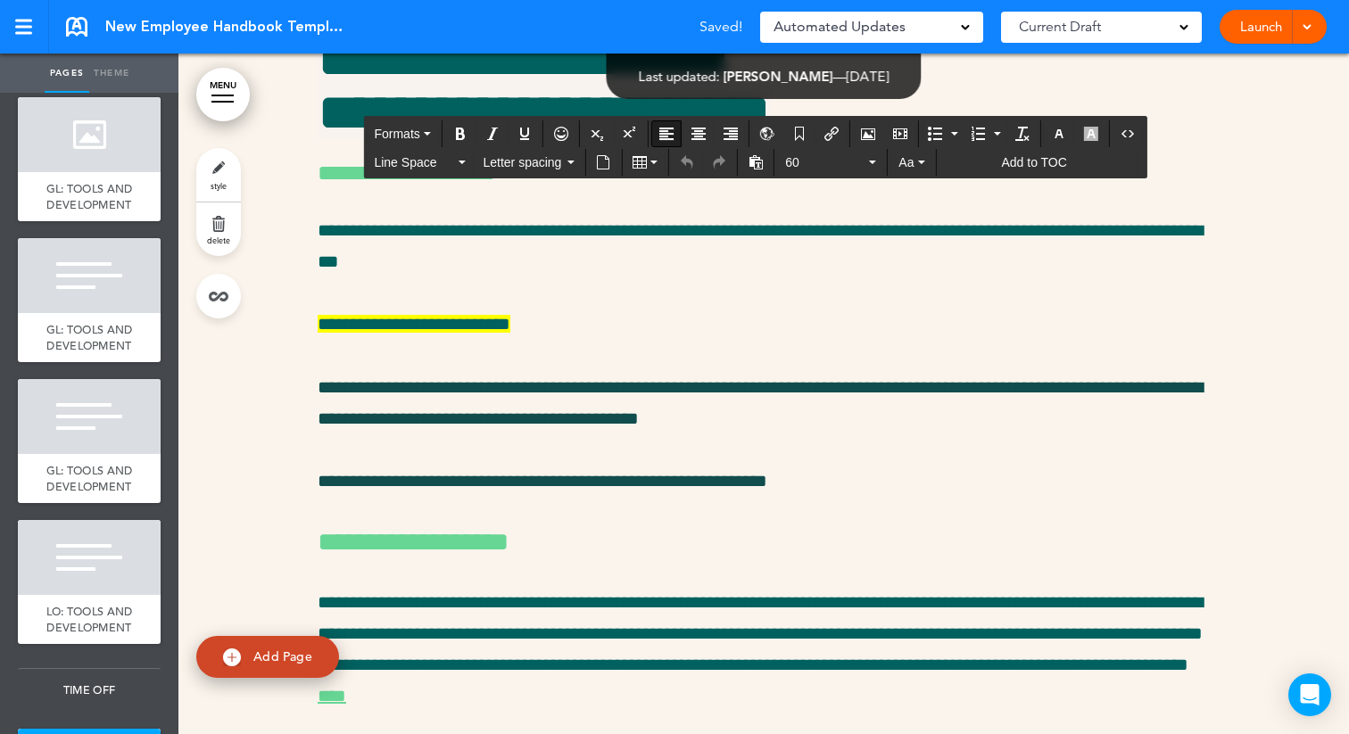
scroll to position [27524, 0]
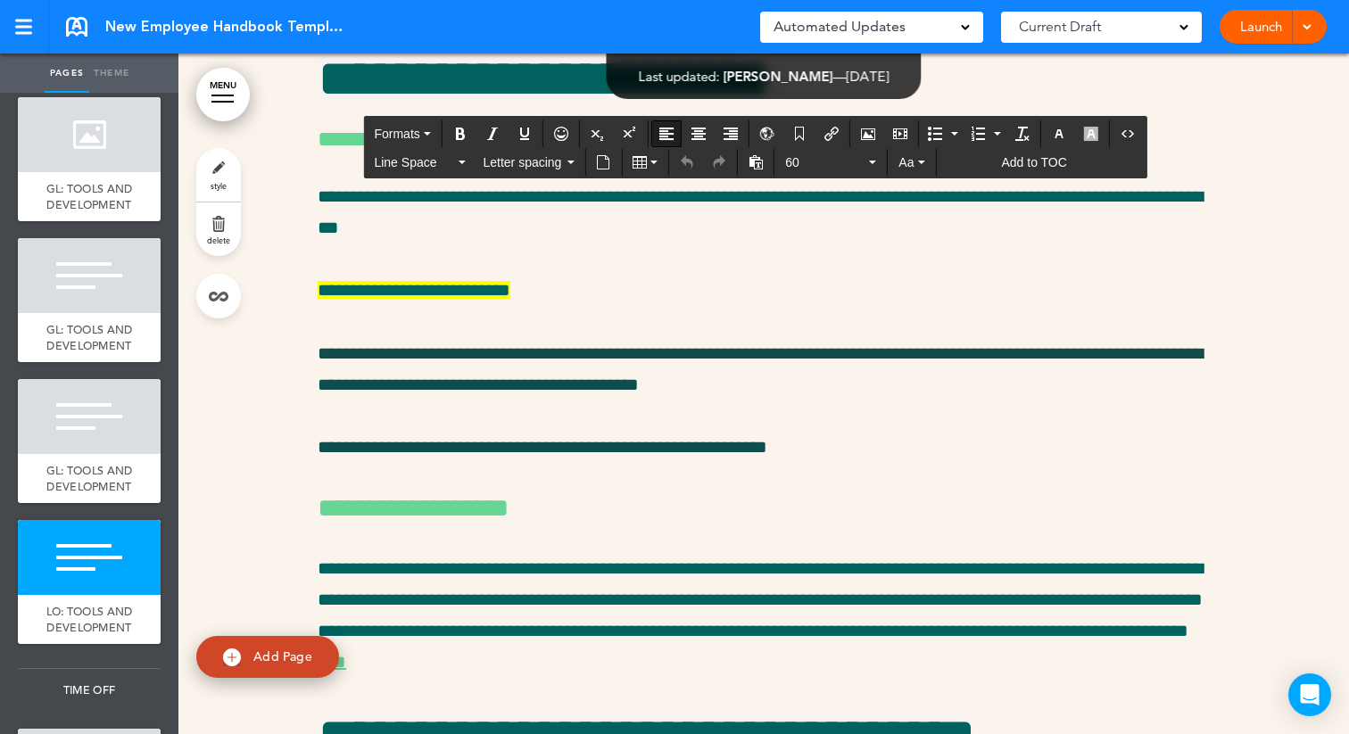
drag, startPoint x: 321, startPoint y: 447, endPoint x: 1064, endPoint y: 296, distance: 757.7
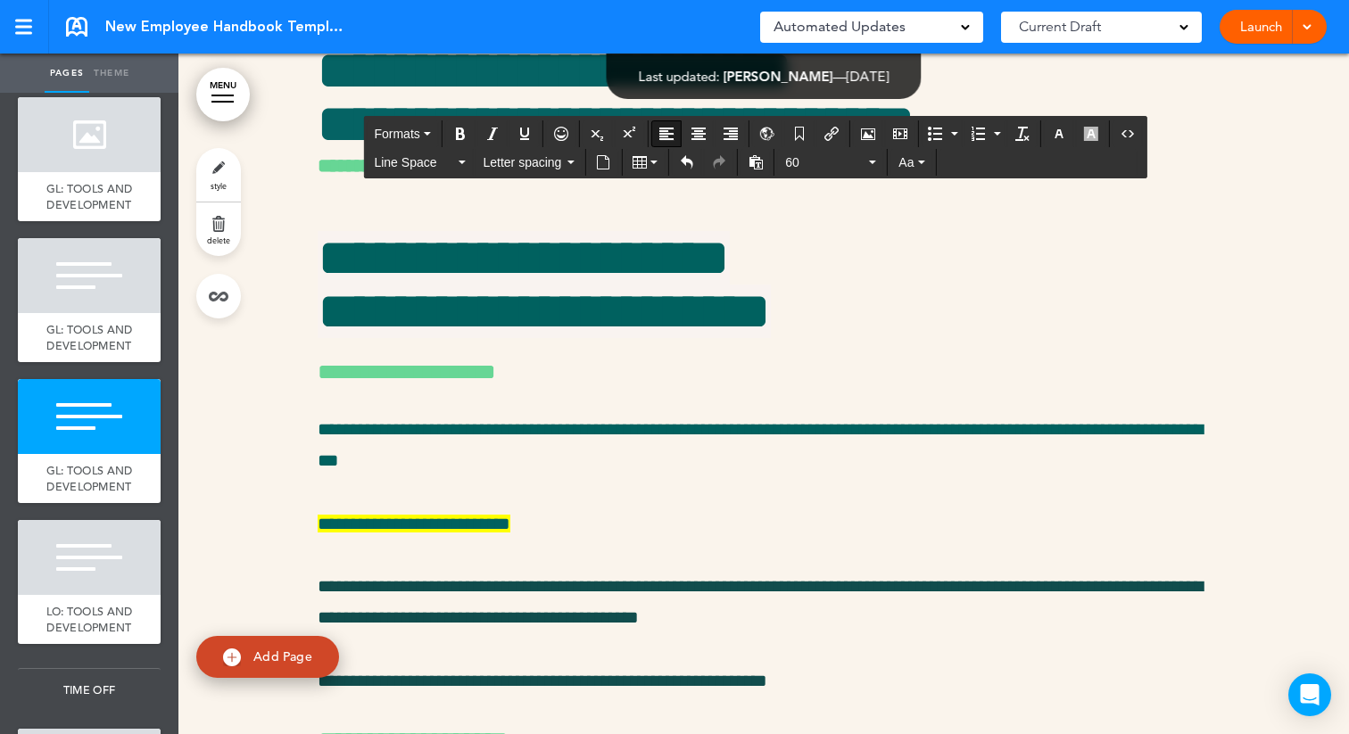
scroll to position [26041, 0]
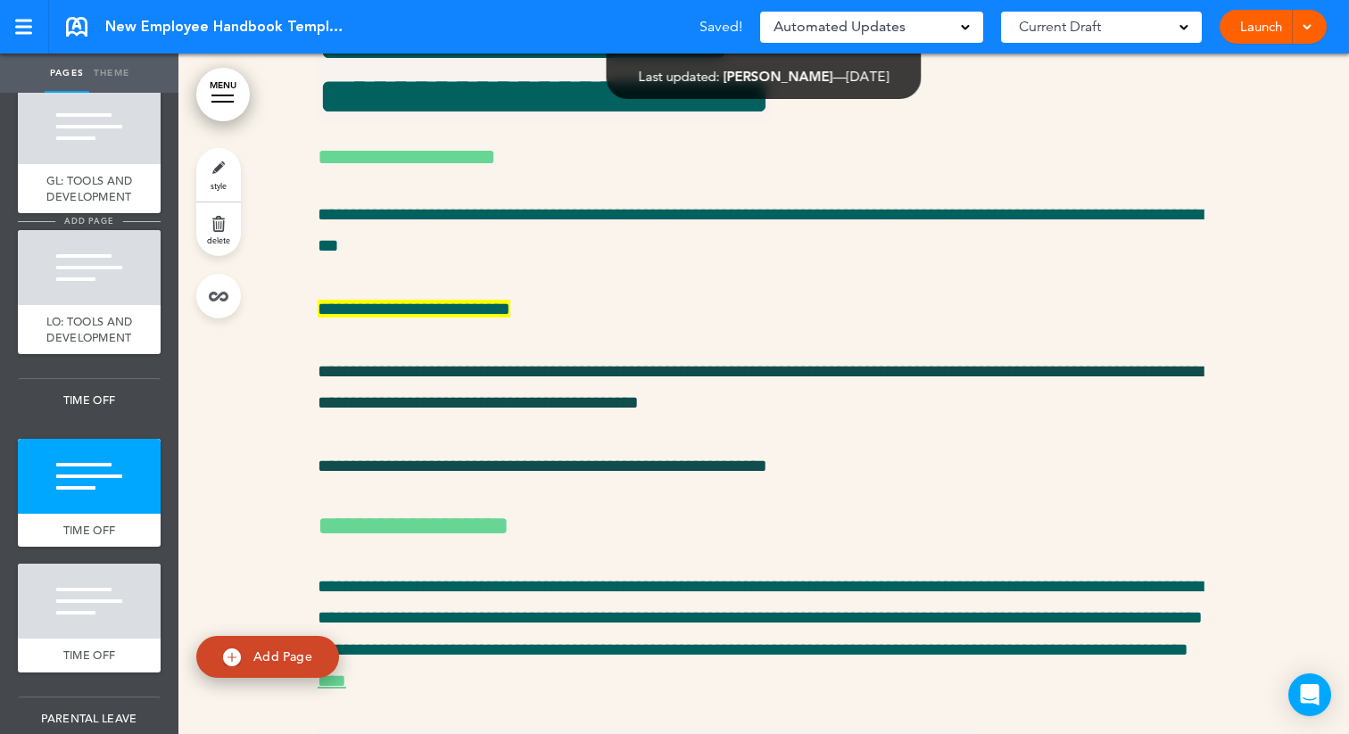
scroll to position [3557, 0]
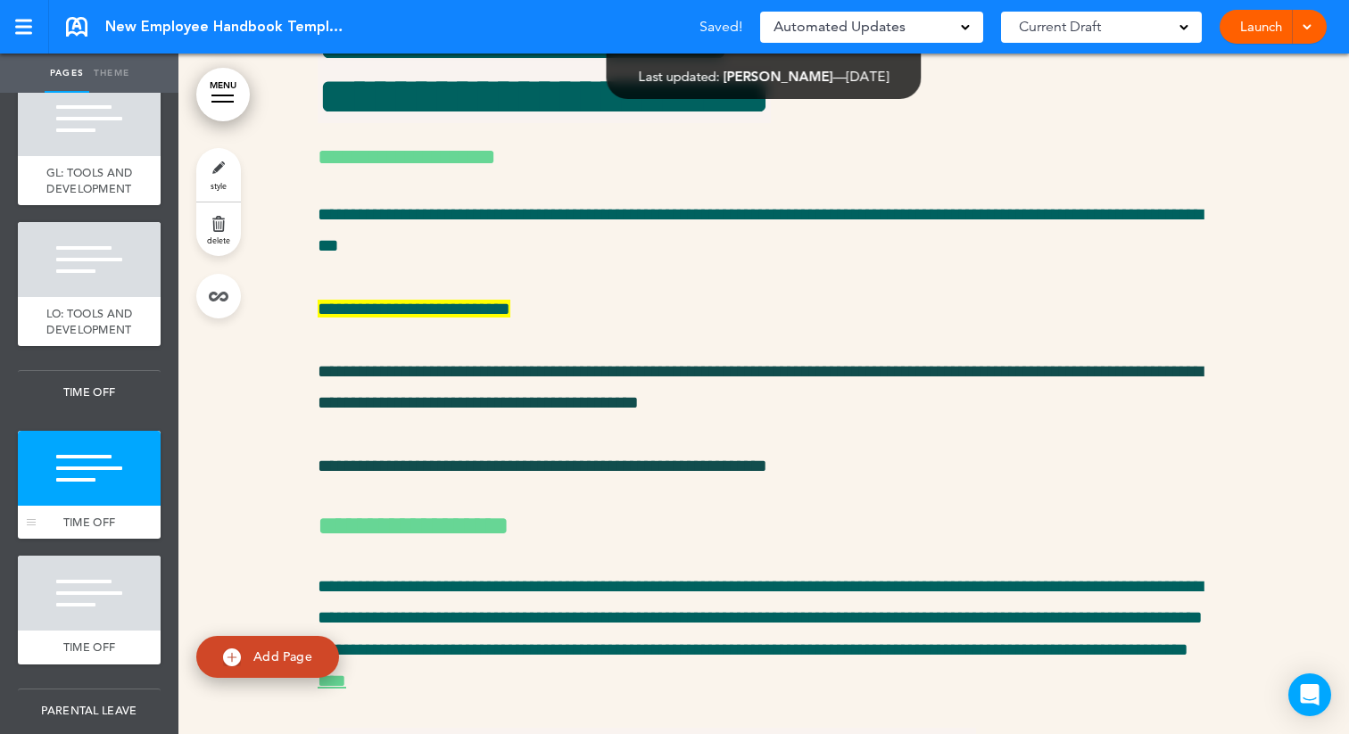
click at [79, 480] on div at bounding box center [89, 468] width 143 height 75
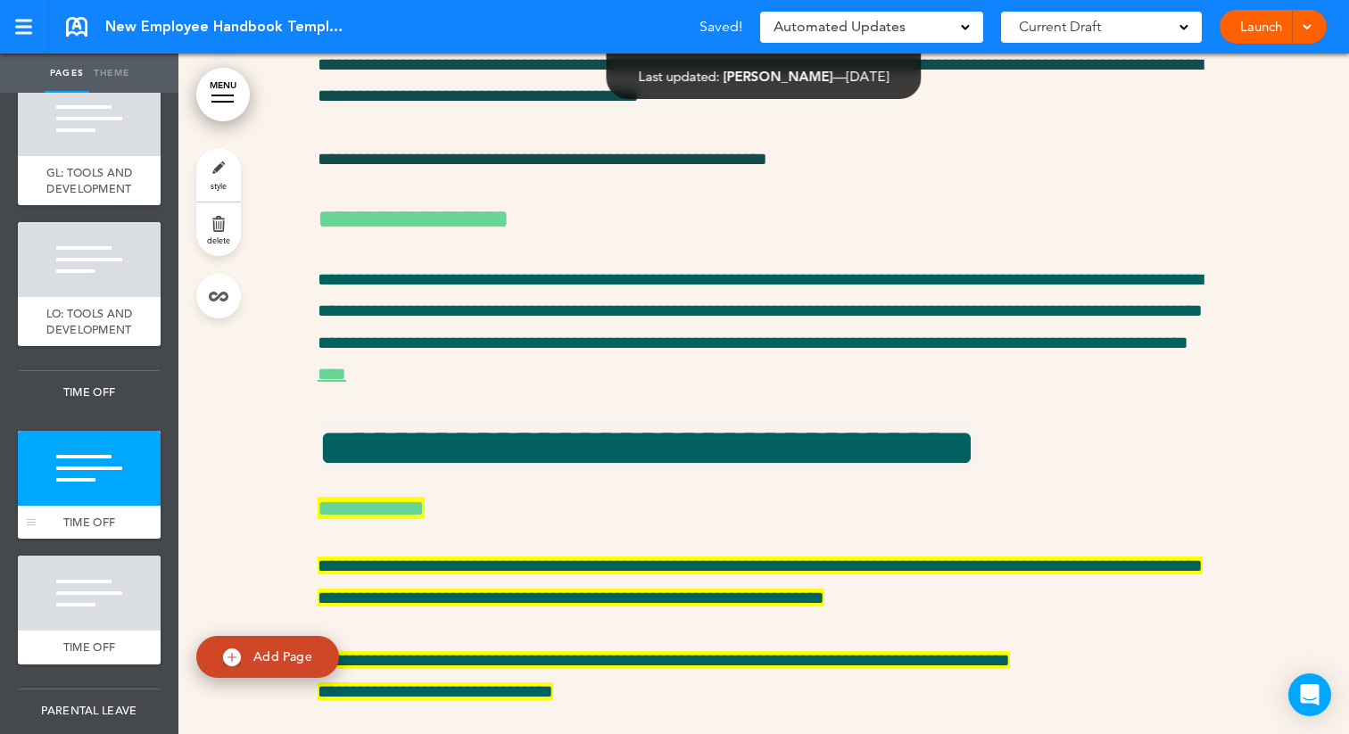
scroll to position [26408, 0]
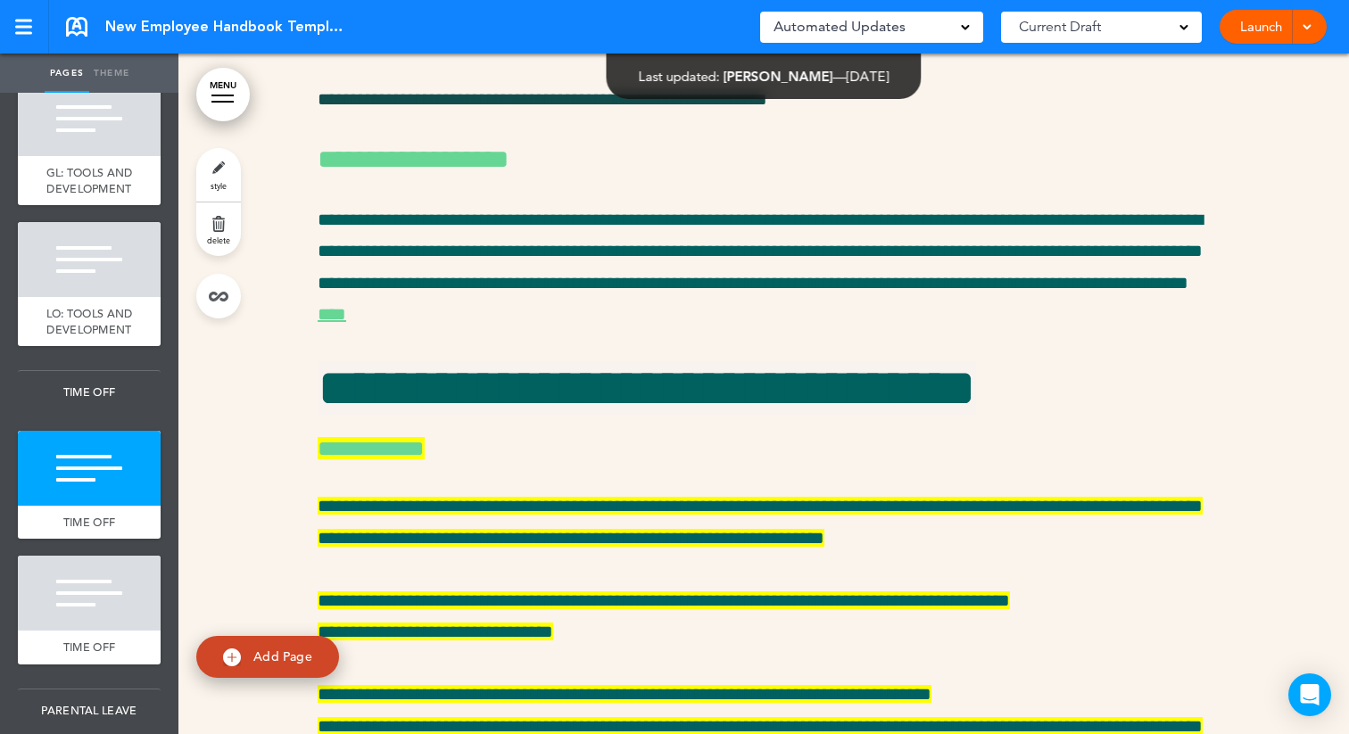
click at [220, 172] on link "style" at bounding box center [218, 175] width 45 height 54
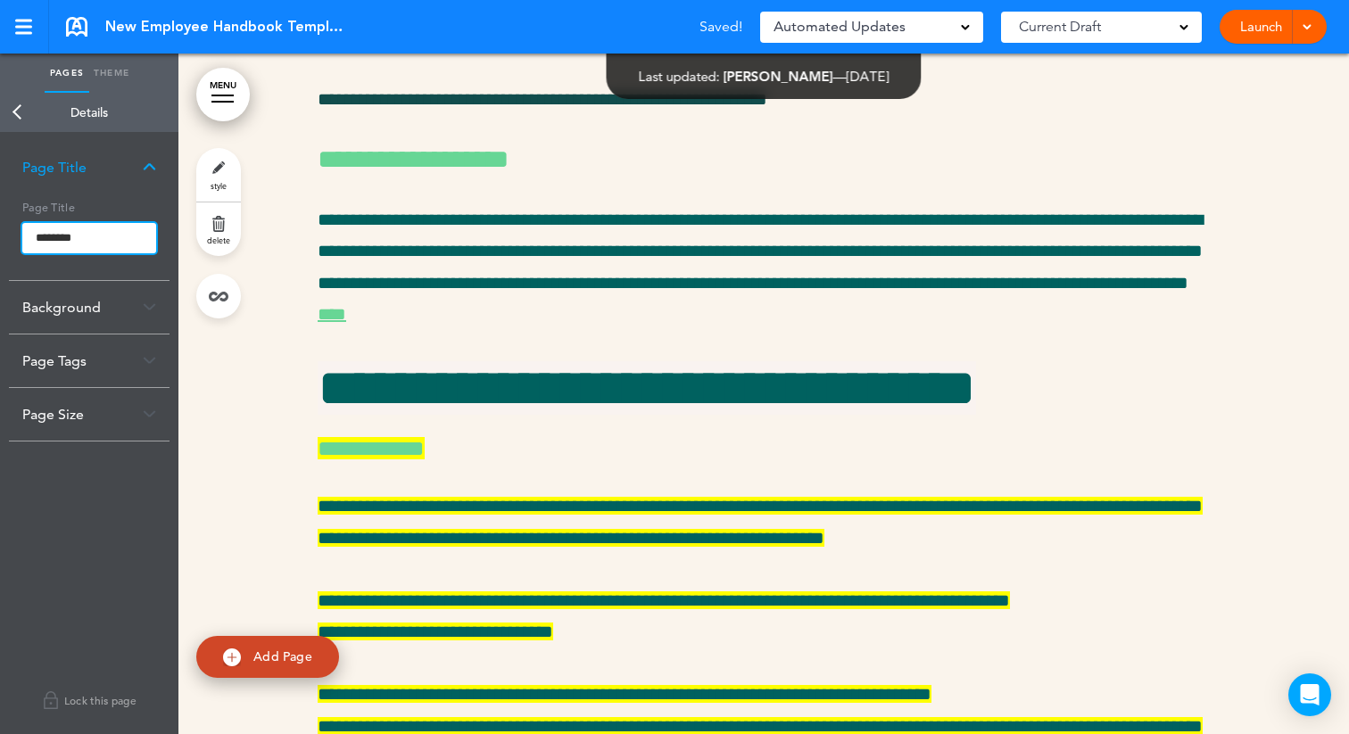
click at [24, 247] on input "********" at bounding box center [89, 238] width 134 height 30
click at [28, 237] on input "********" at bounding box center [89, 238] width 134 height 30
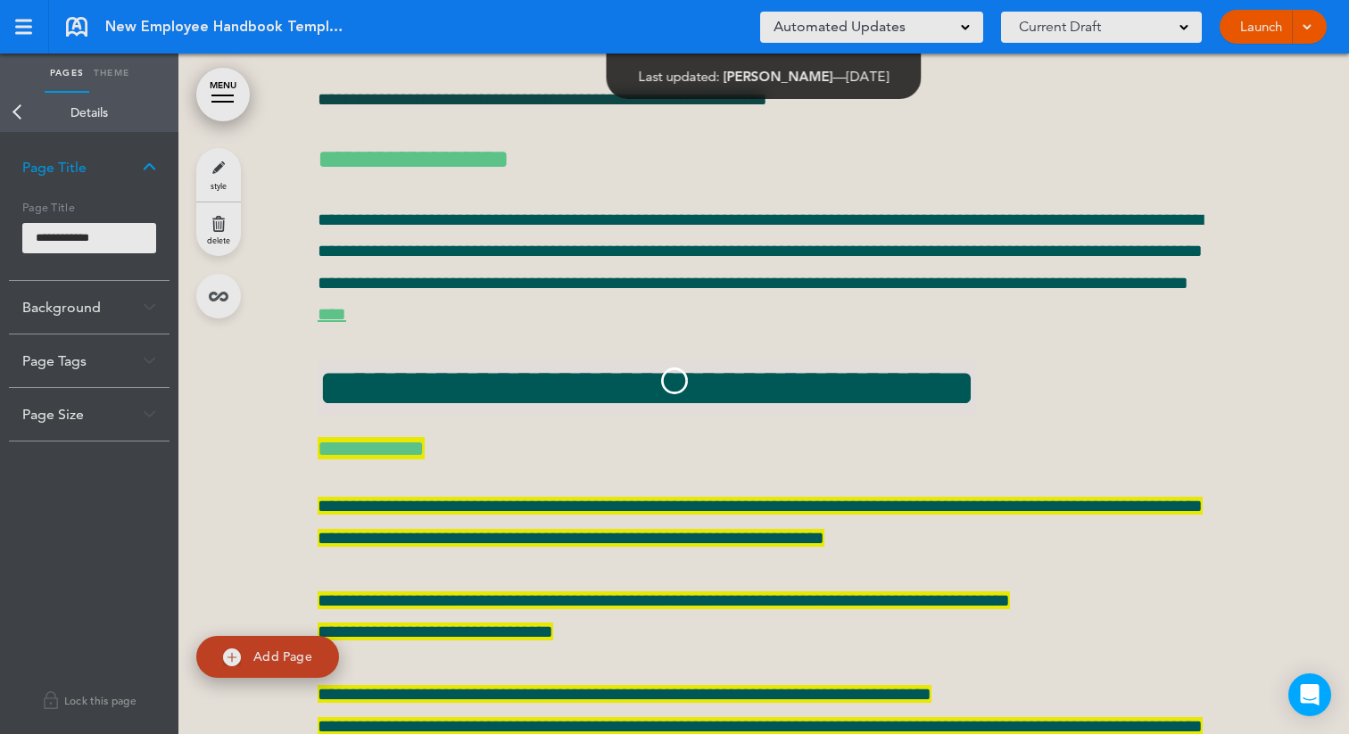
click at [14, 109] on body "Make this page common so it is available in other handbooks. This handbook Prev…" at bounding box center [674, 367] width 1349 height 734
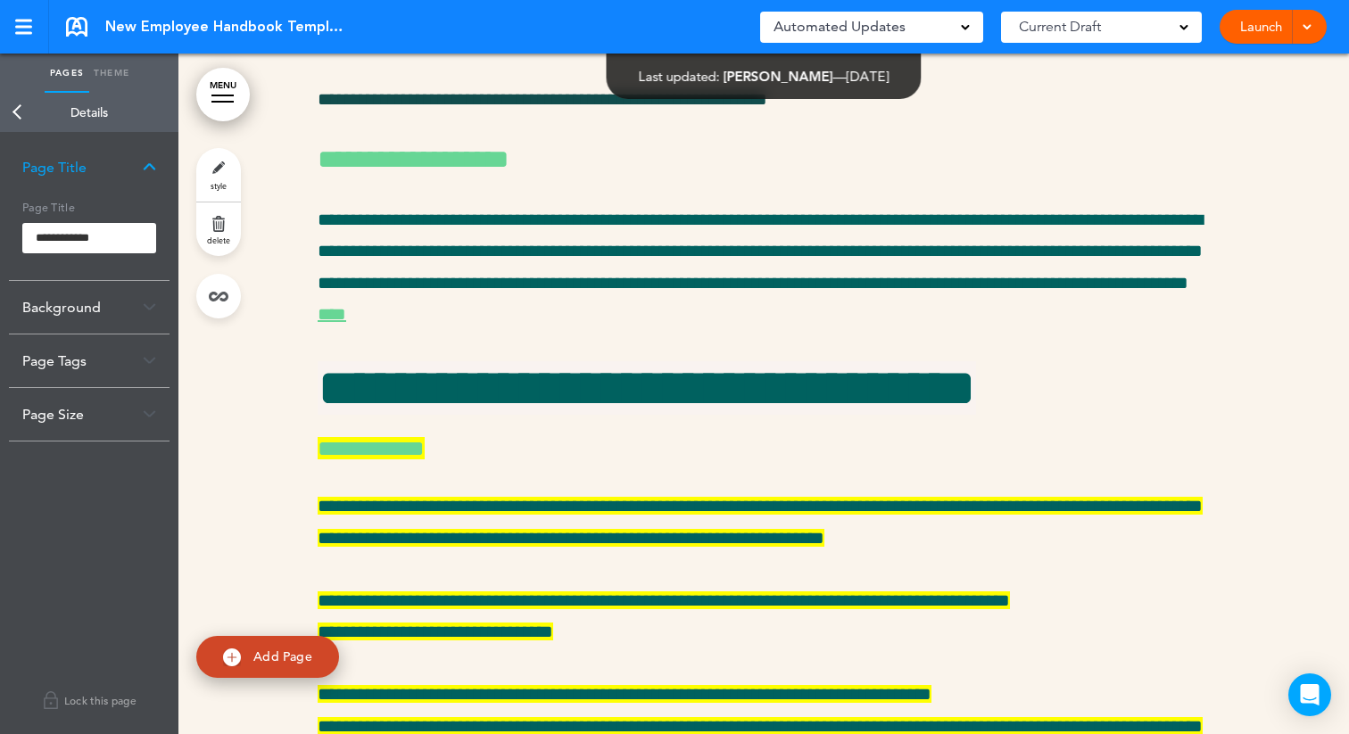
click at [18, 107] on link "Back" at bounding box center [18, 112] width 36 height 39
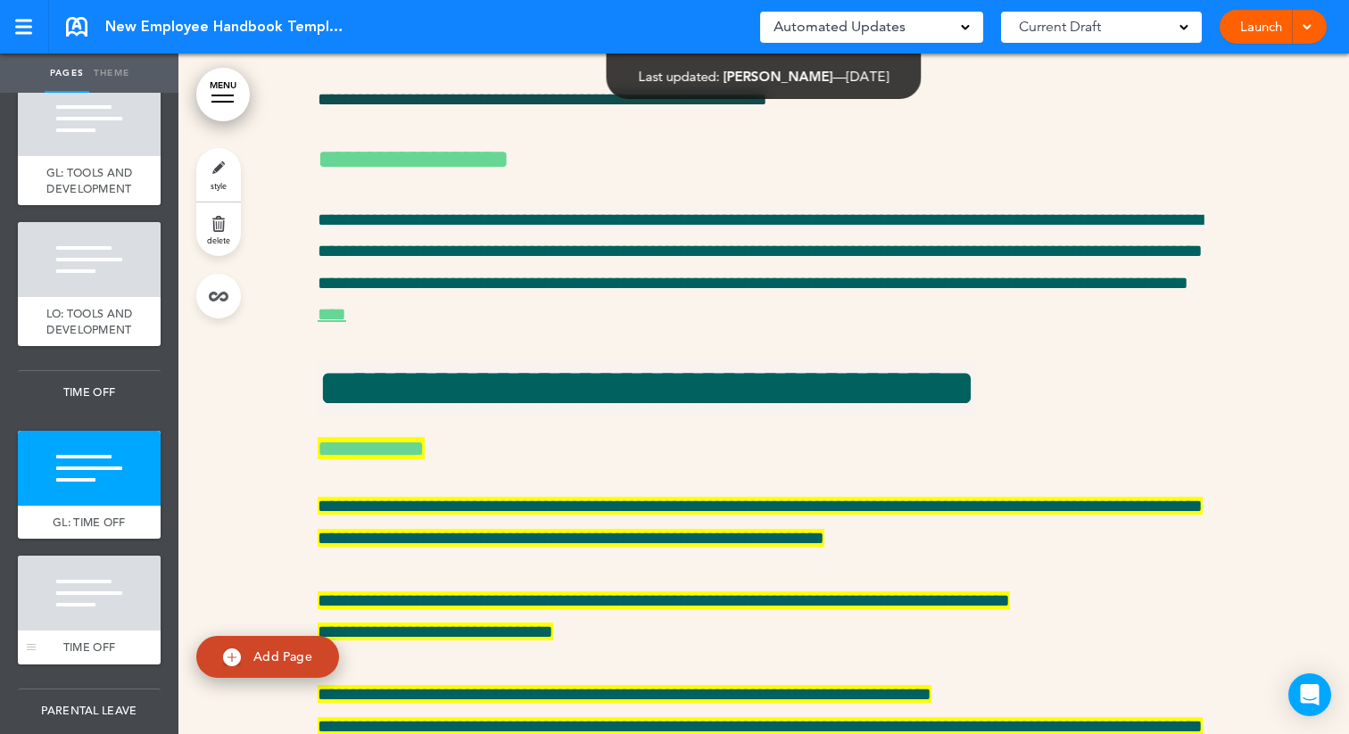
click at [59, 619] on div at bounding box center [89, 593] width 143 height 75
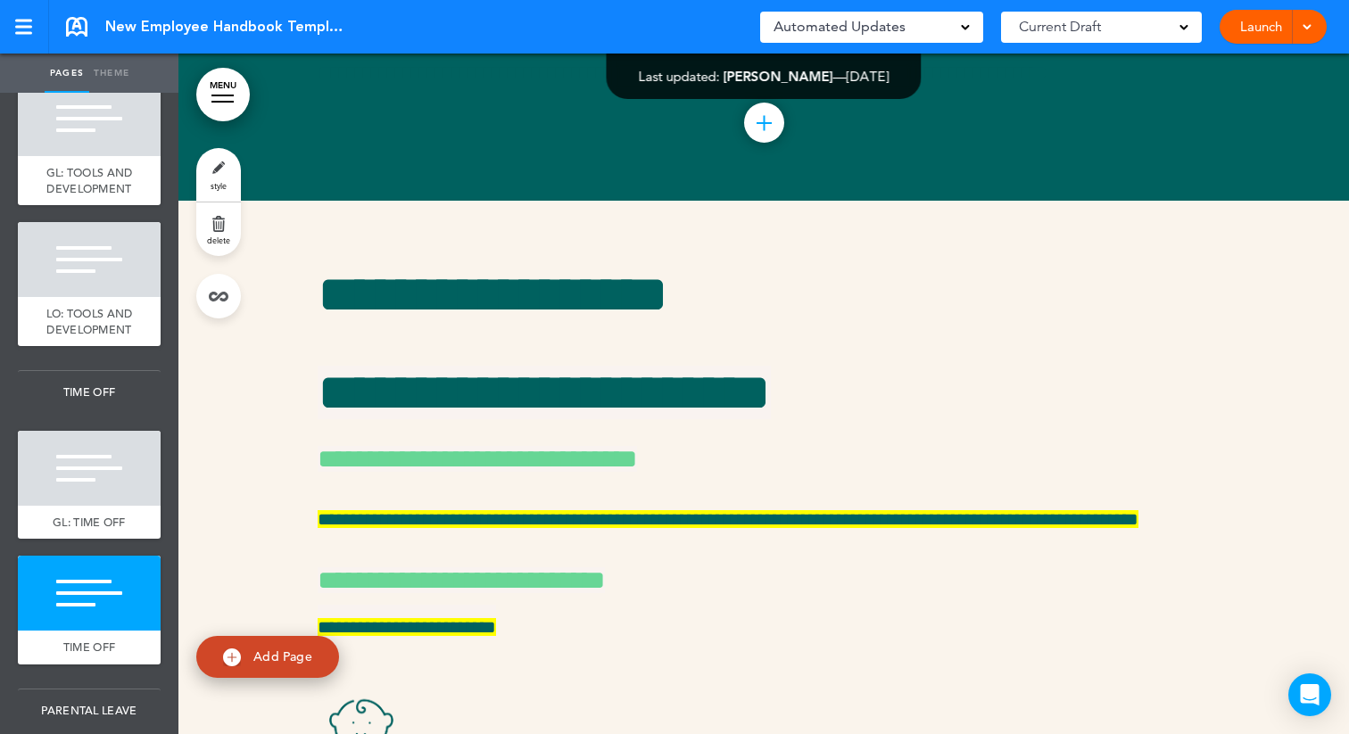
scroll to position [33344, 0]
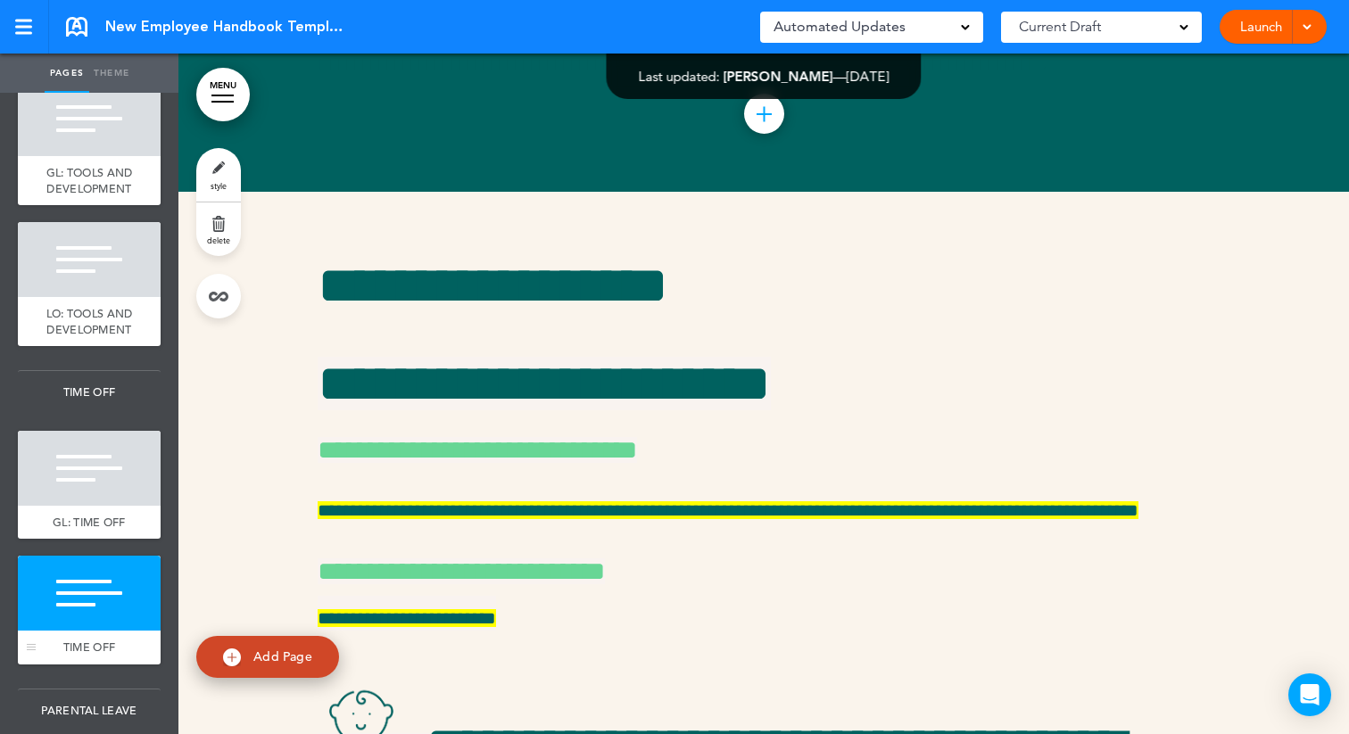
click at [116, 611] on div at bounding box center [89, 593] width 143 height 75
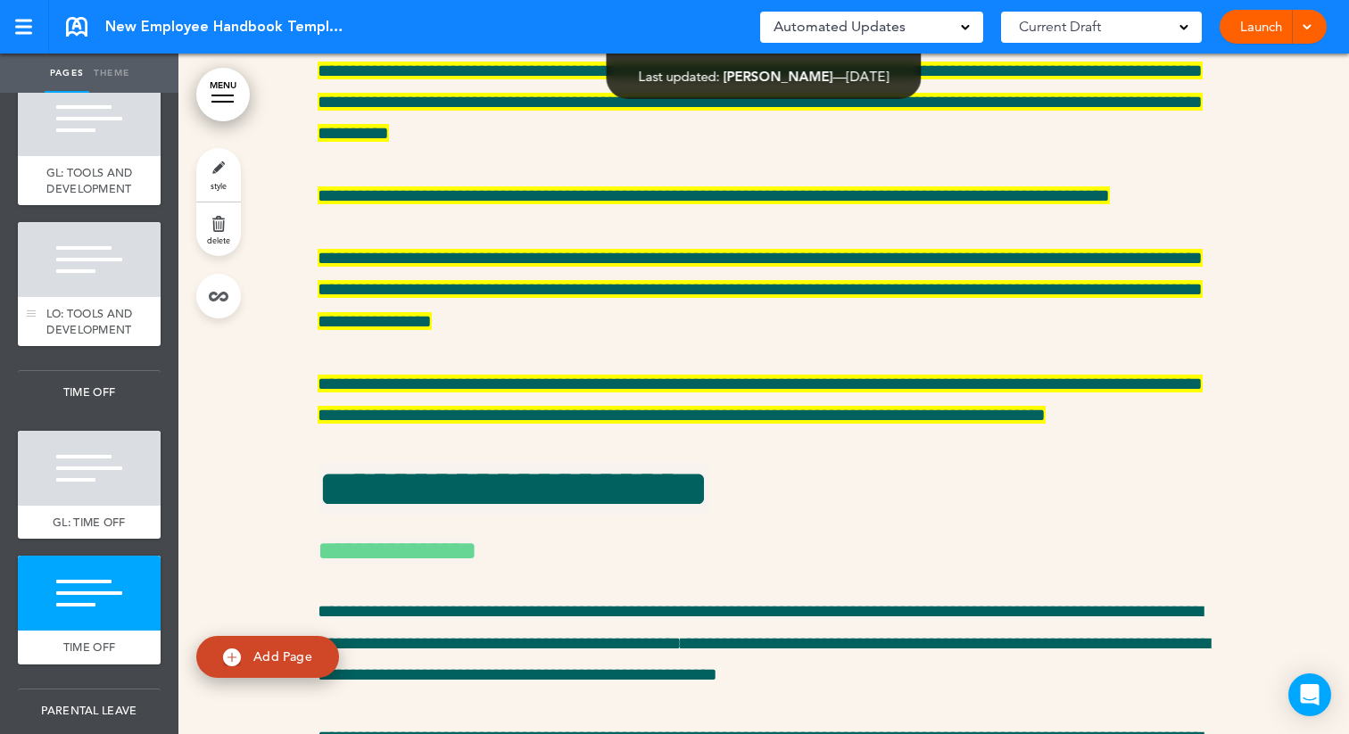
scroll to position [26861, 0]
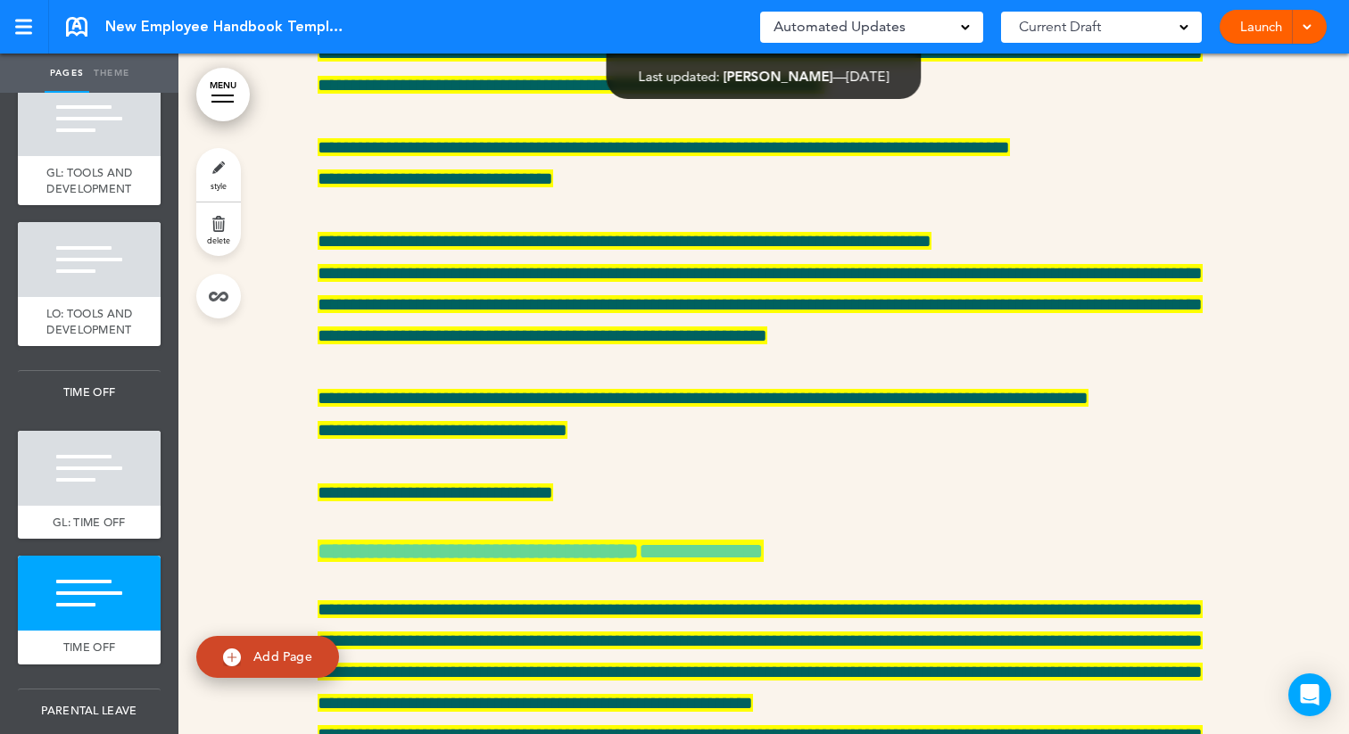
click at [219, 183] on span "style" at bounding box center [219, 185] width 16 height 11
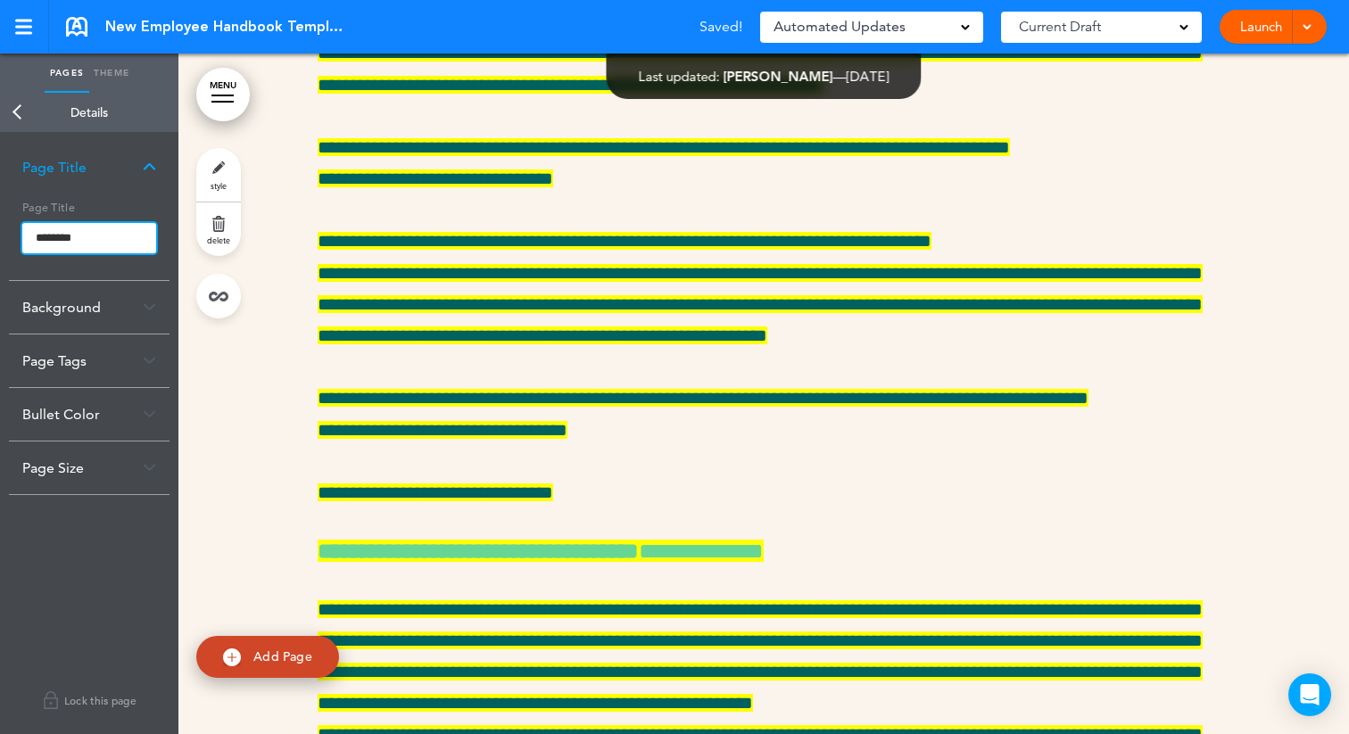
click at [30, 238] on input "********" at bounding box center [89, 238] width 134 height 30
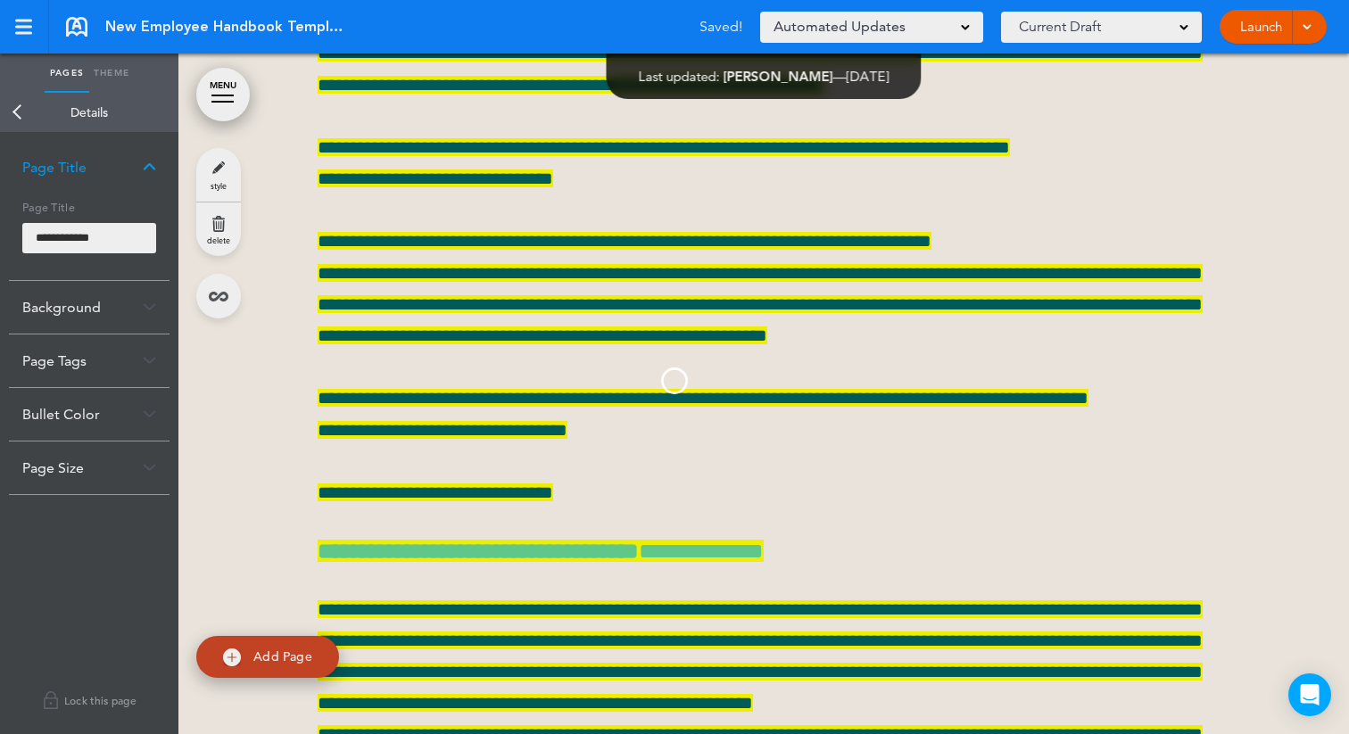
click at [15, 105] on body "Make this page common so it is available in other handbooks. This handbook Prev…" at bounding box center [674, 367] width 1349 height 734
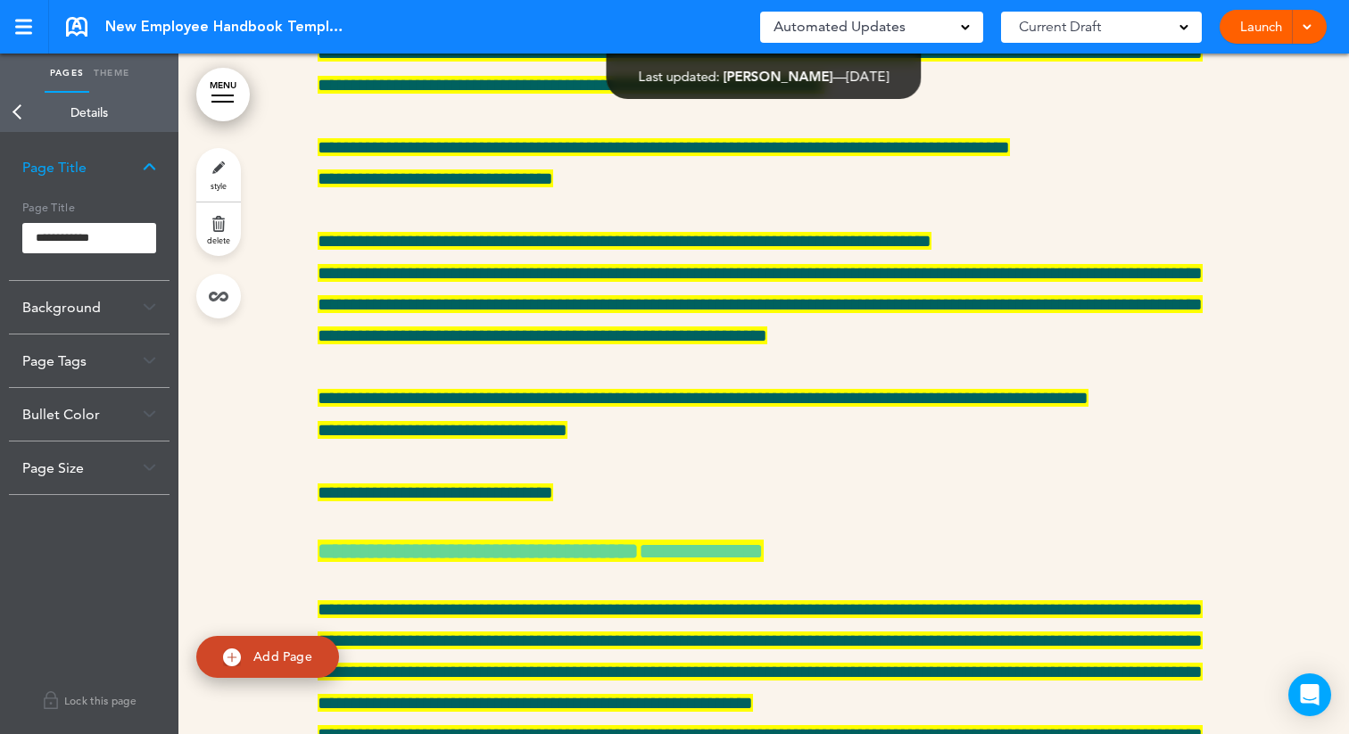
click at [19, 108] on link "Back" at bounding box center [18, 112] width 36 height 39
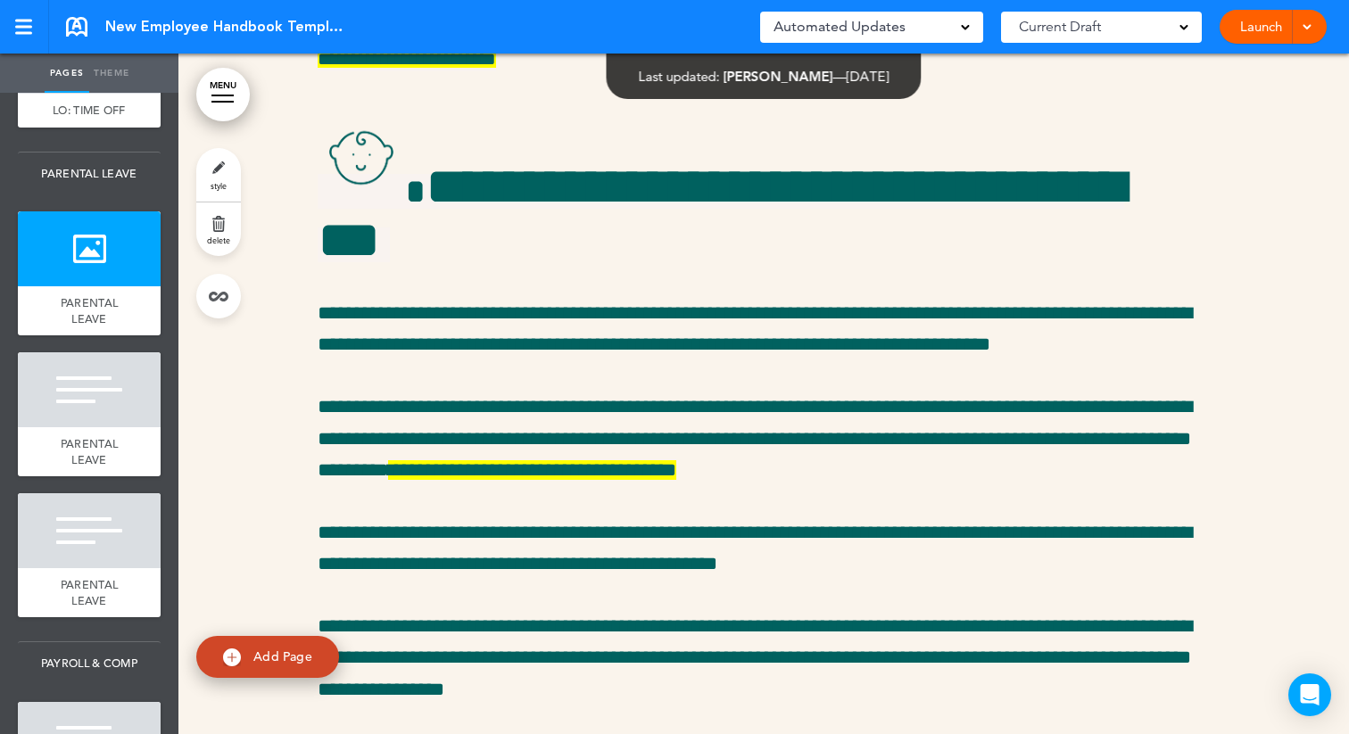
scroll to position [4097, 0]
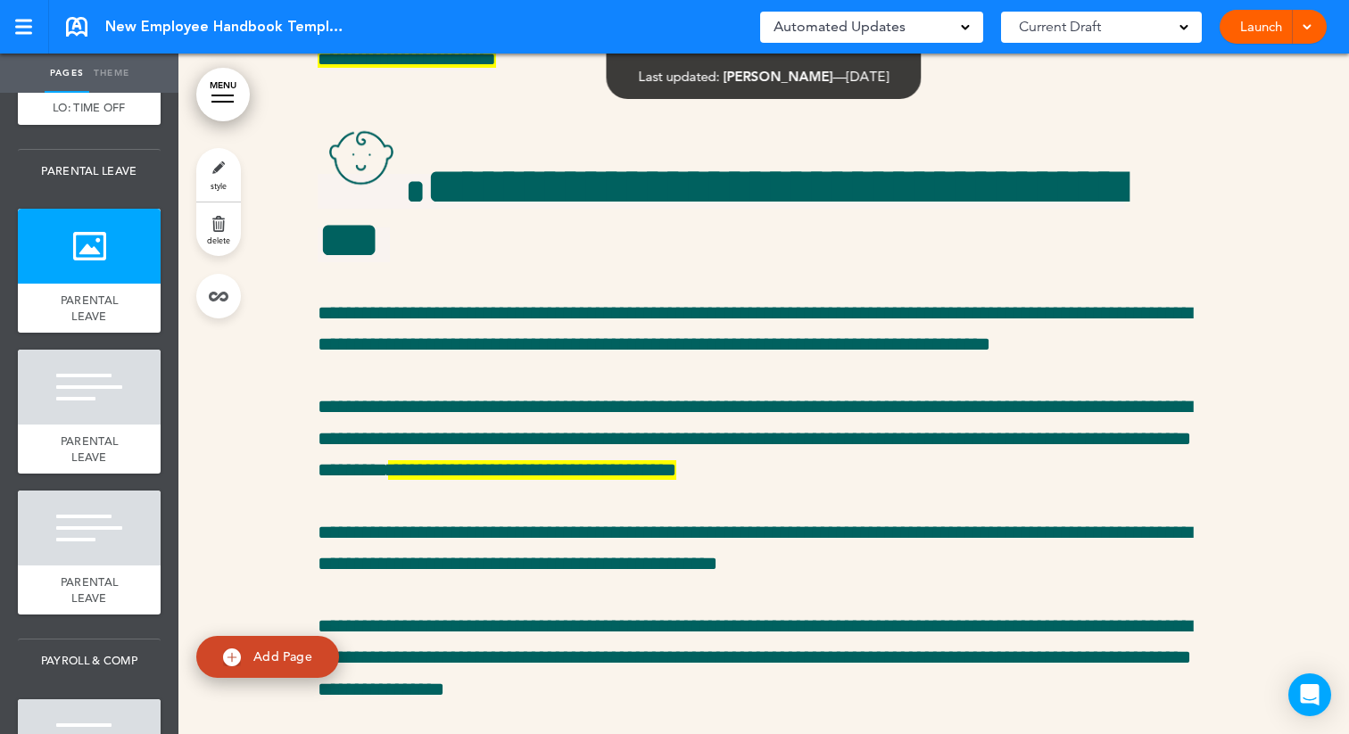
click at [217, 175] on link "style" at bounding box center [218, 175] width 45 height 54
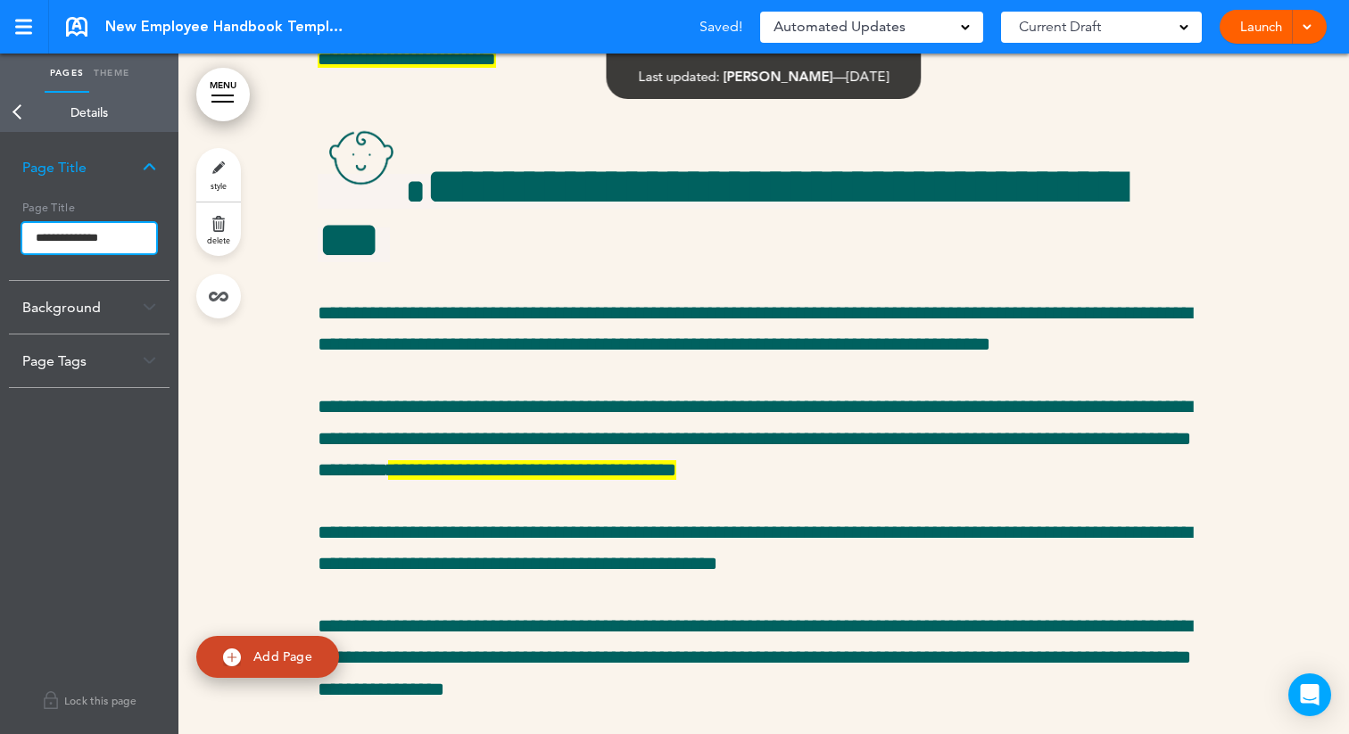
click at [35, 229] on input "**********" at bounding box center [89, 238] width 134 height 30
click at [12, 113] on body "Make this page common so it is available in other handbooks. This handbook Prev…" at bounding box center [674, 367] width 1349 height 734
click at [14, 111] on link "Back" at bounding box center [18, 112] width 36 height 39
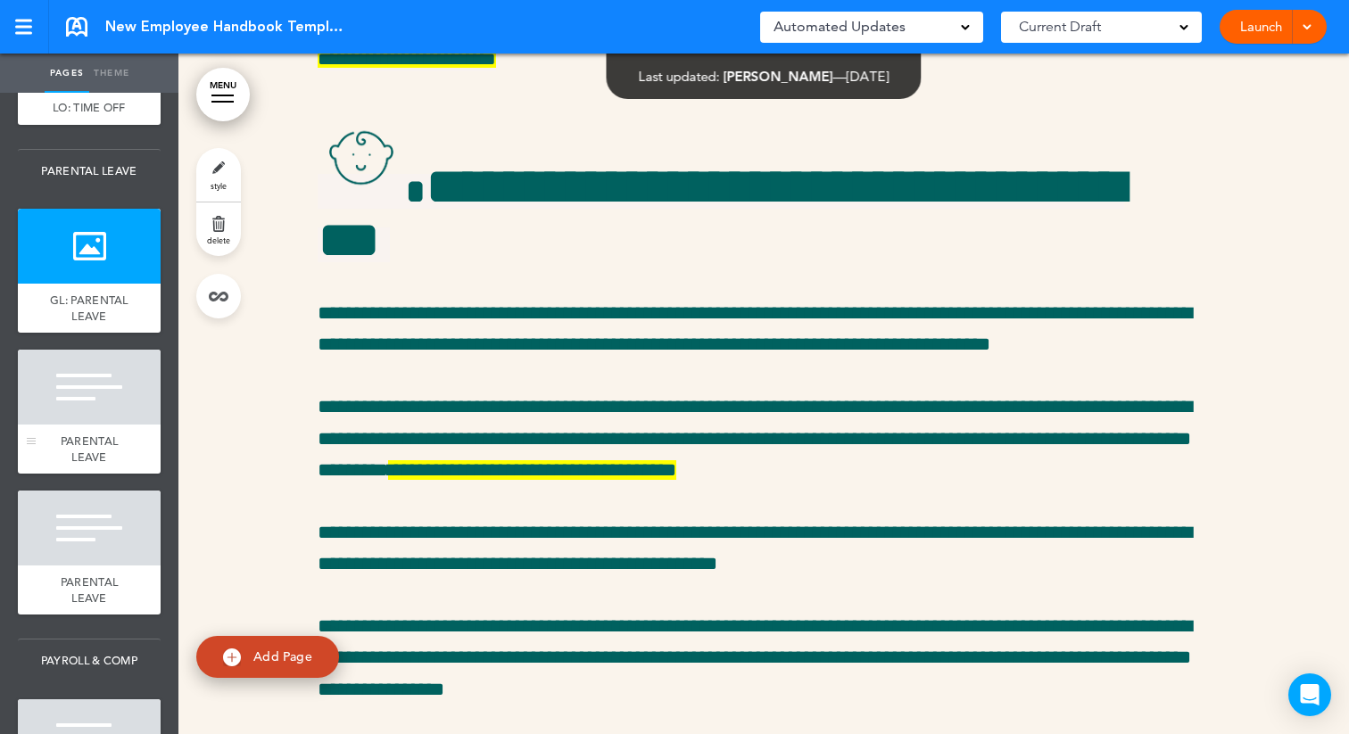
click at [45, 396] on div at bounding box center [89, 387] width 143 height 75
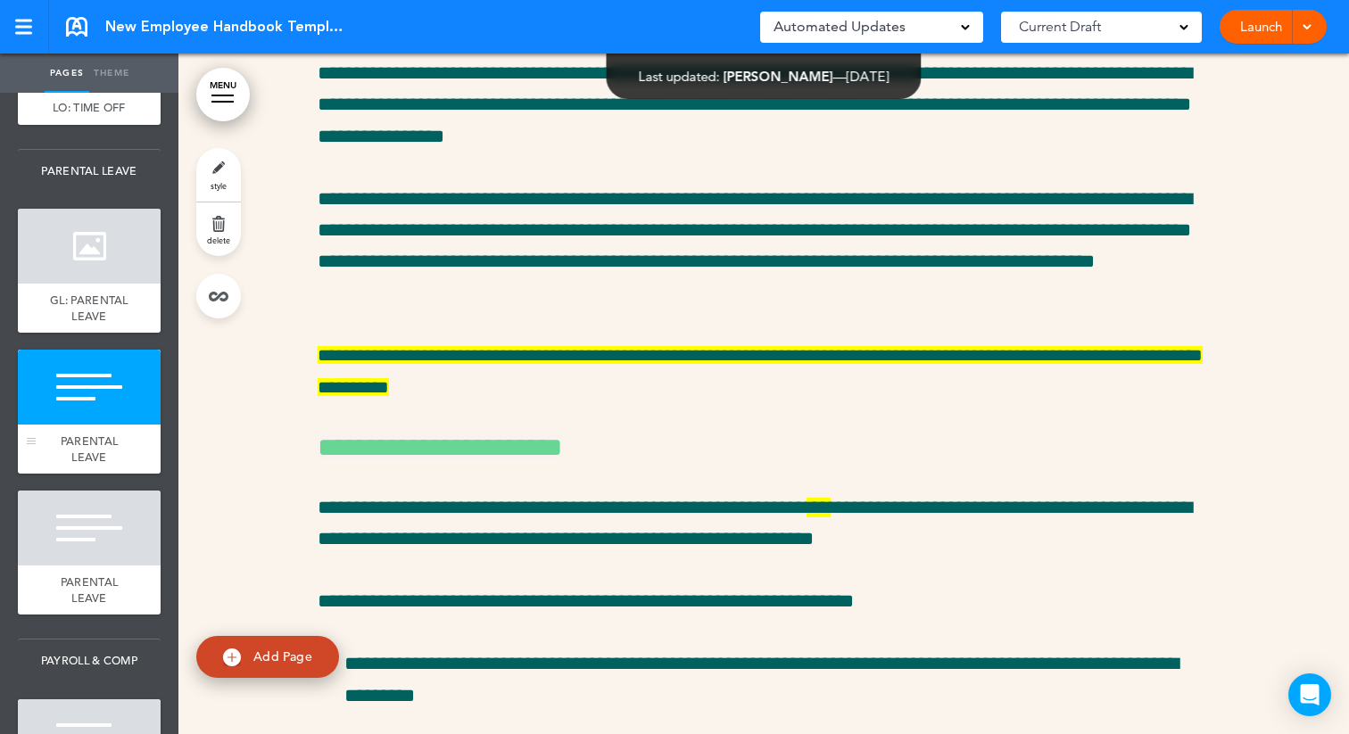
scroll to position [34545, 0]
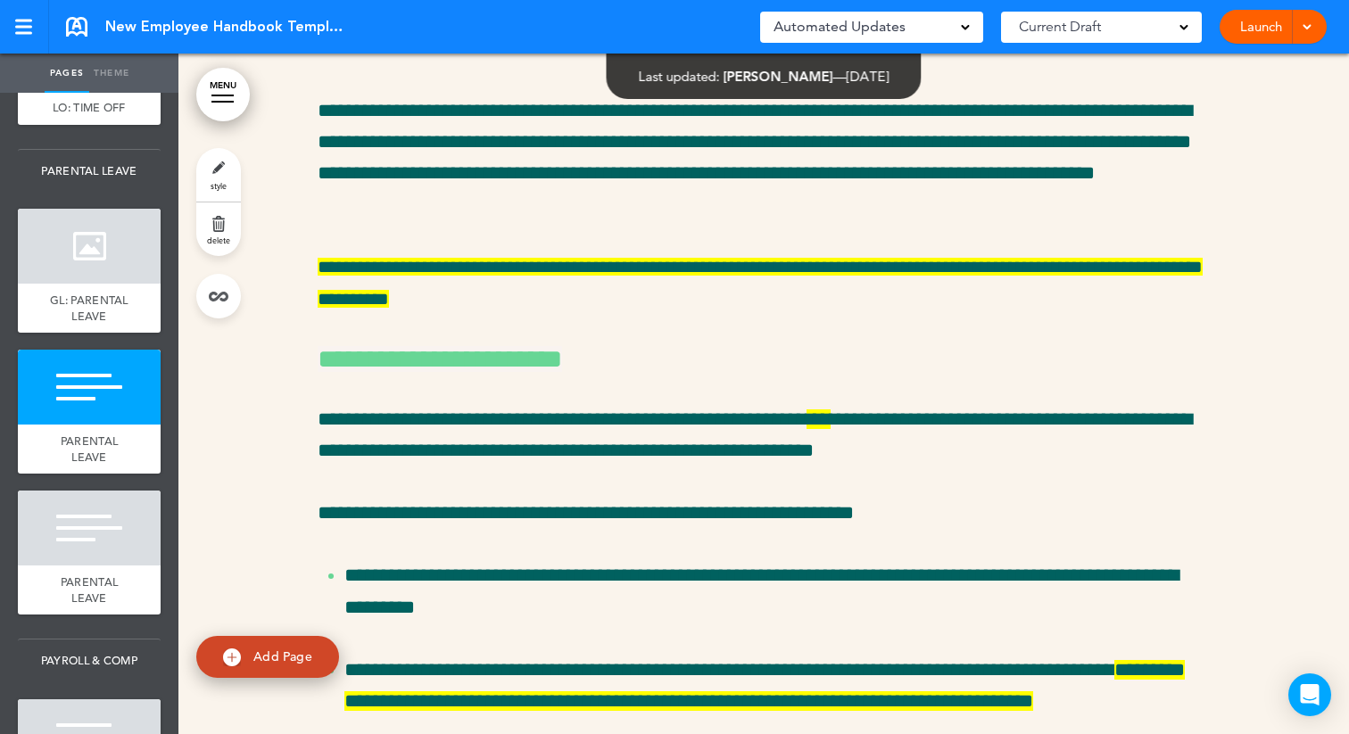
click at [217, 171] on link "style" at bounding box center [218, 175] width 45 height 54
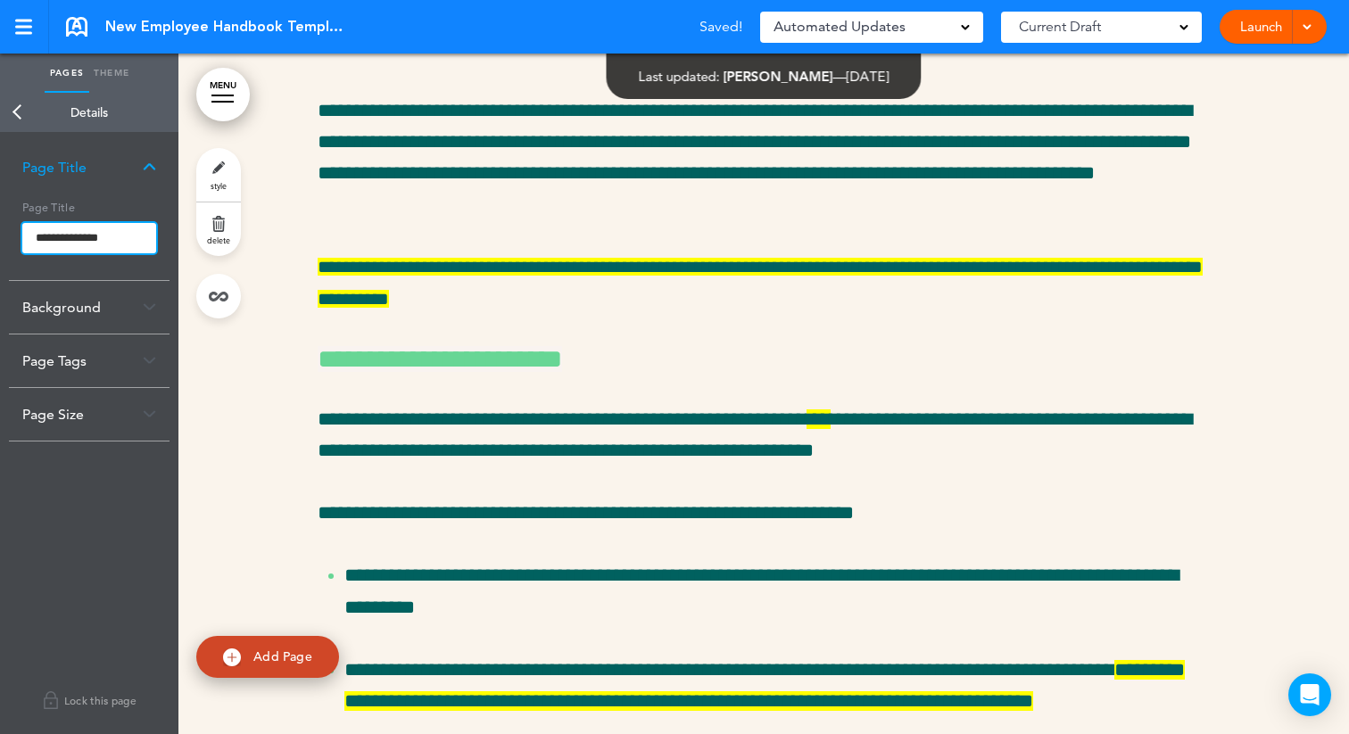
click at [35, 233] on input "**********" at bounding box center [89, 238] width 134 height 30
click at [21, 112] on body "Make this page common so it is available in other handbooks. This handbook Prev…" at bounding box center [674, 367] width 1349 height 734
click at [15, 115] on link "Back" at bounding box center [18, 112] width 36 height 39
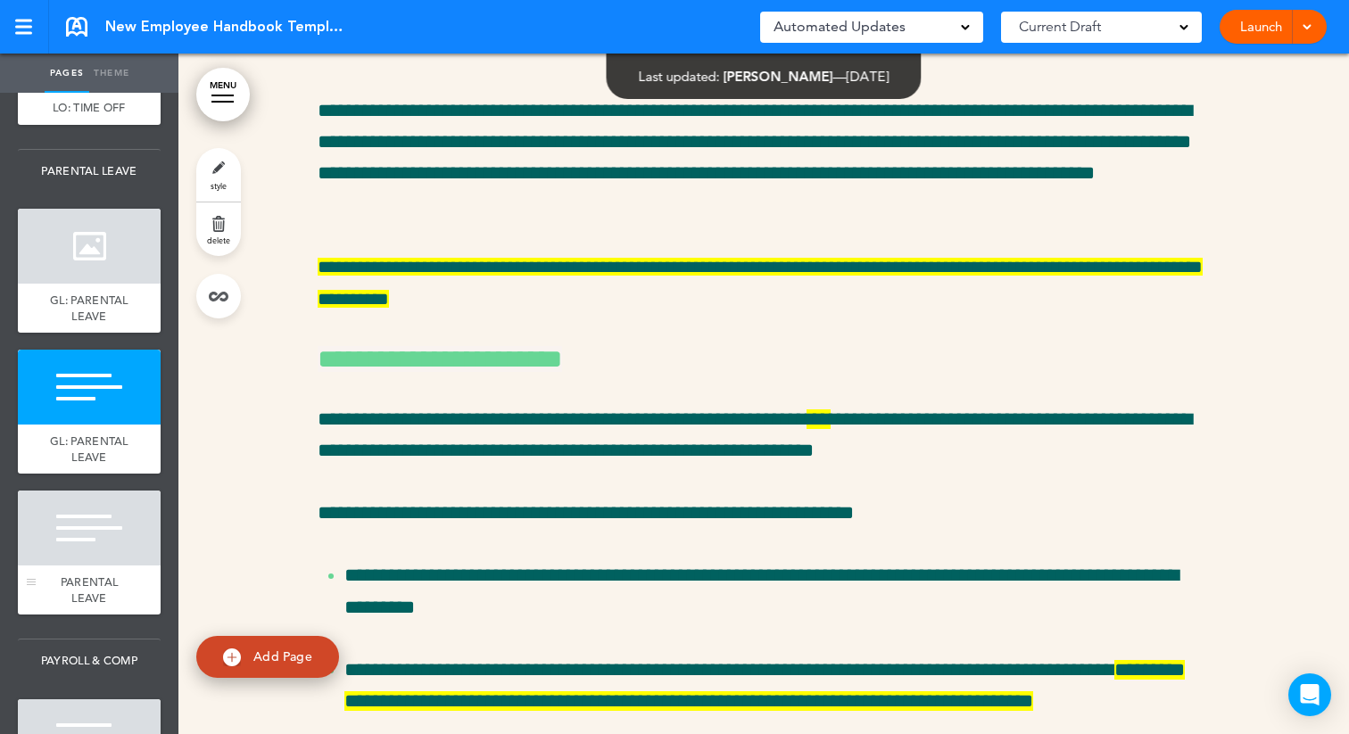
click at [50, 525] on div at bounding box center [89, 528] width 143 height 75
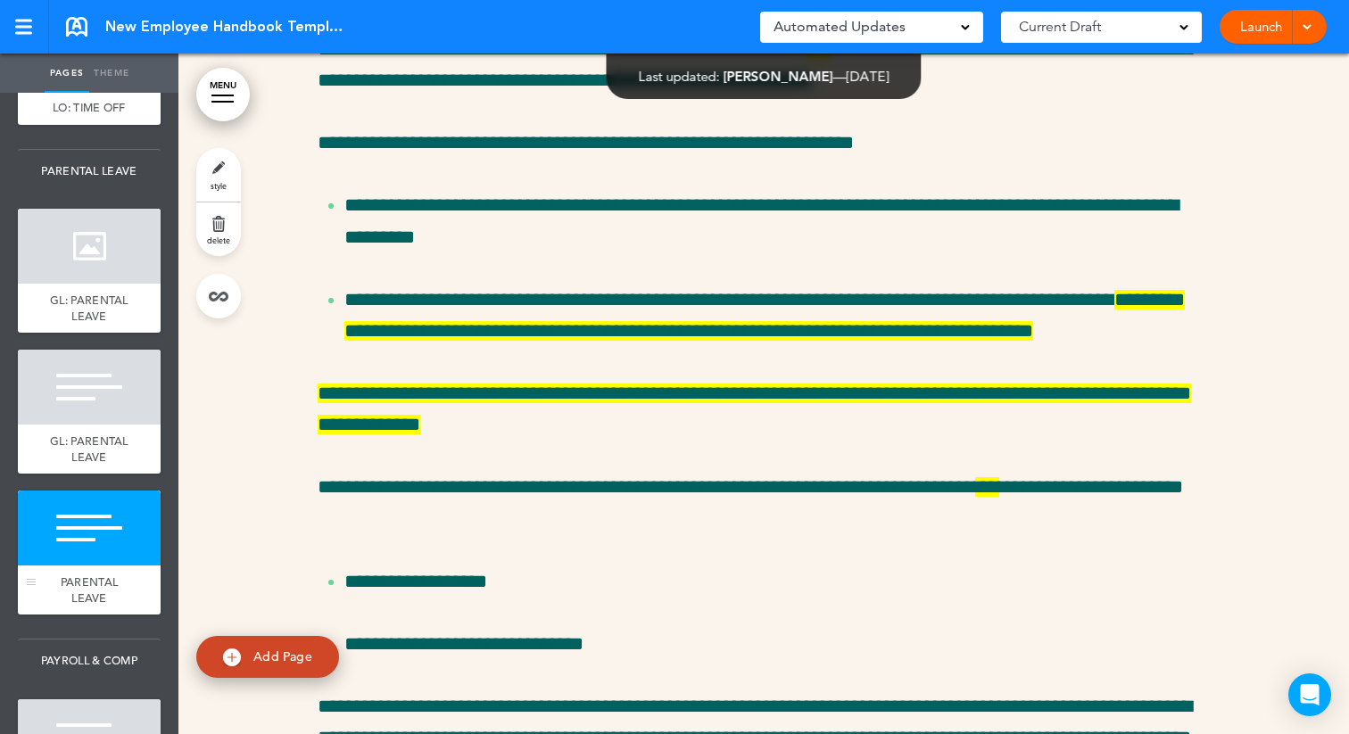
scroll to position [34917, 0]
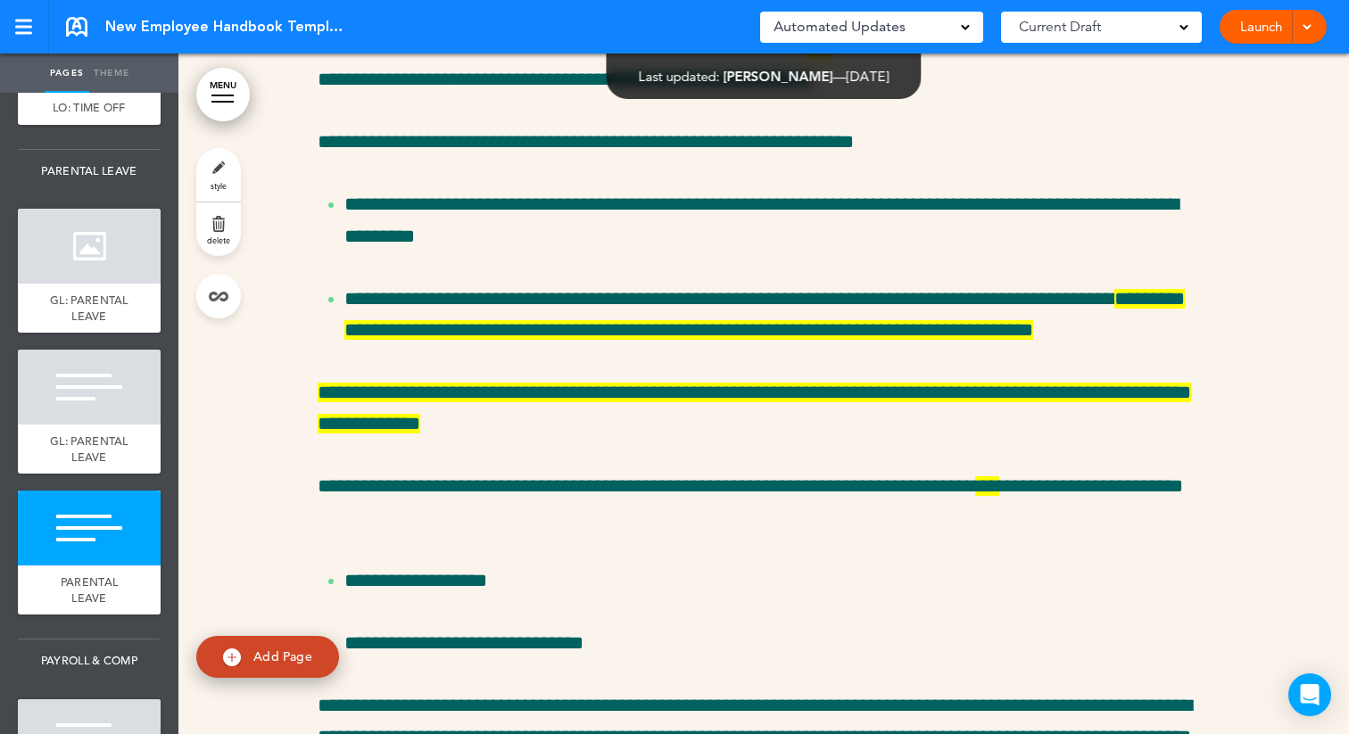
click at [220, 170] on link "style" at bounding box center [218, 175] width 45 height 54
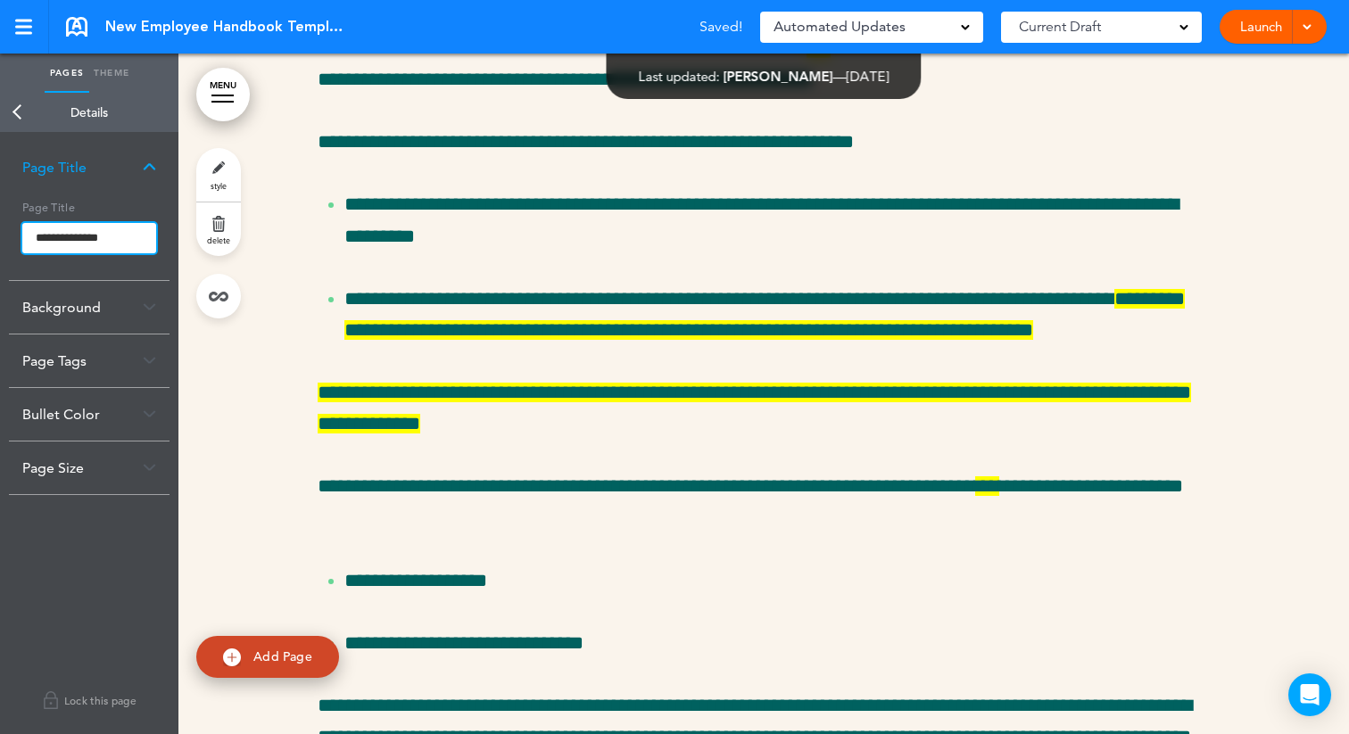
click at [37, 238] on input "**********" at bounding box center [89, 238] width 134 height 30
click at [12, 110] on body "Make this page common so it is available in other handbooks. This handbook Prev…" at bounding box center [674, 367] width 1349 height 734
click at [14, 106] on link "Back" at bounding box center [18, 112] width 36 height 39
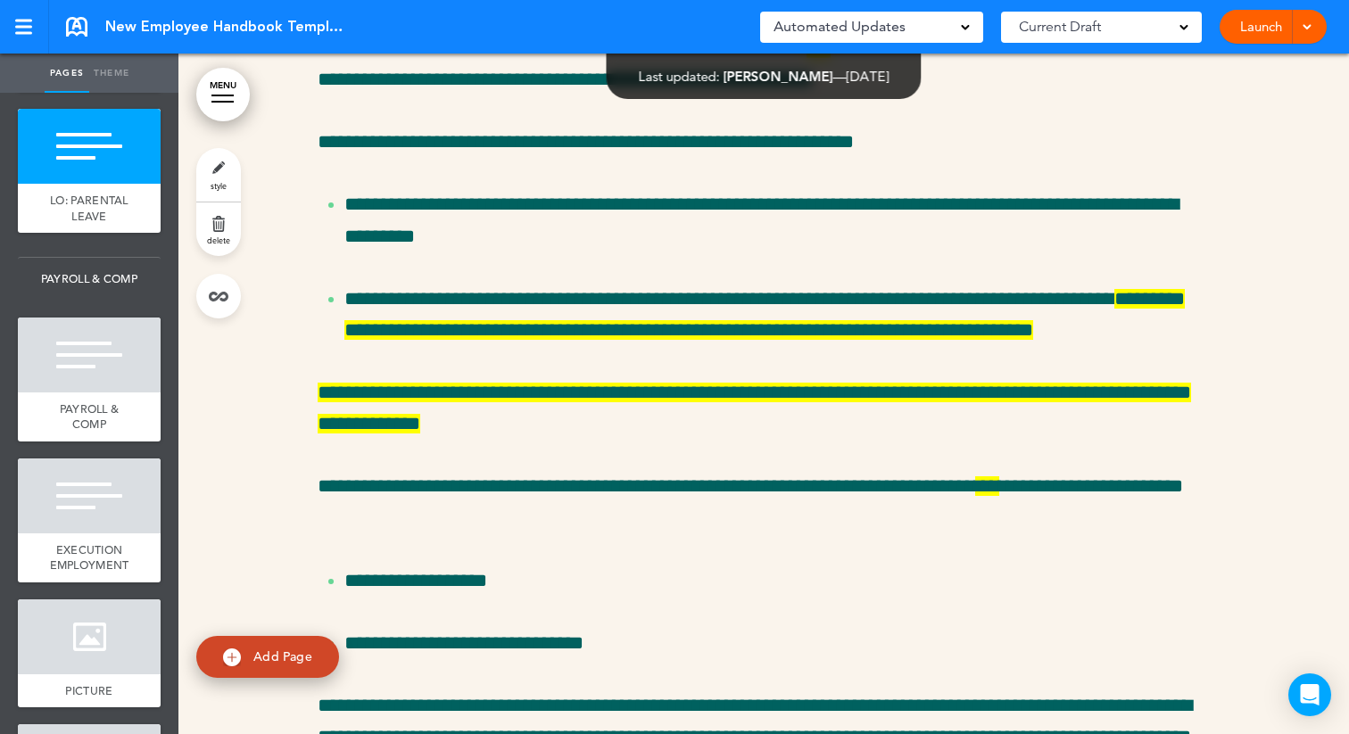
scroll to position [4497, 0]
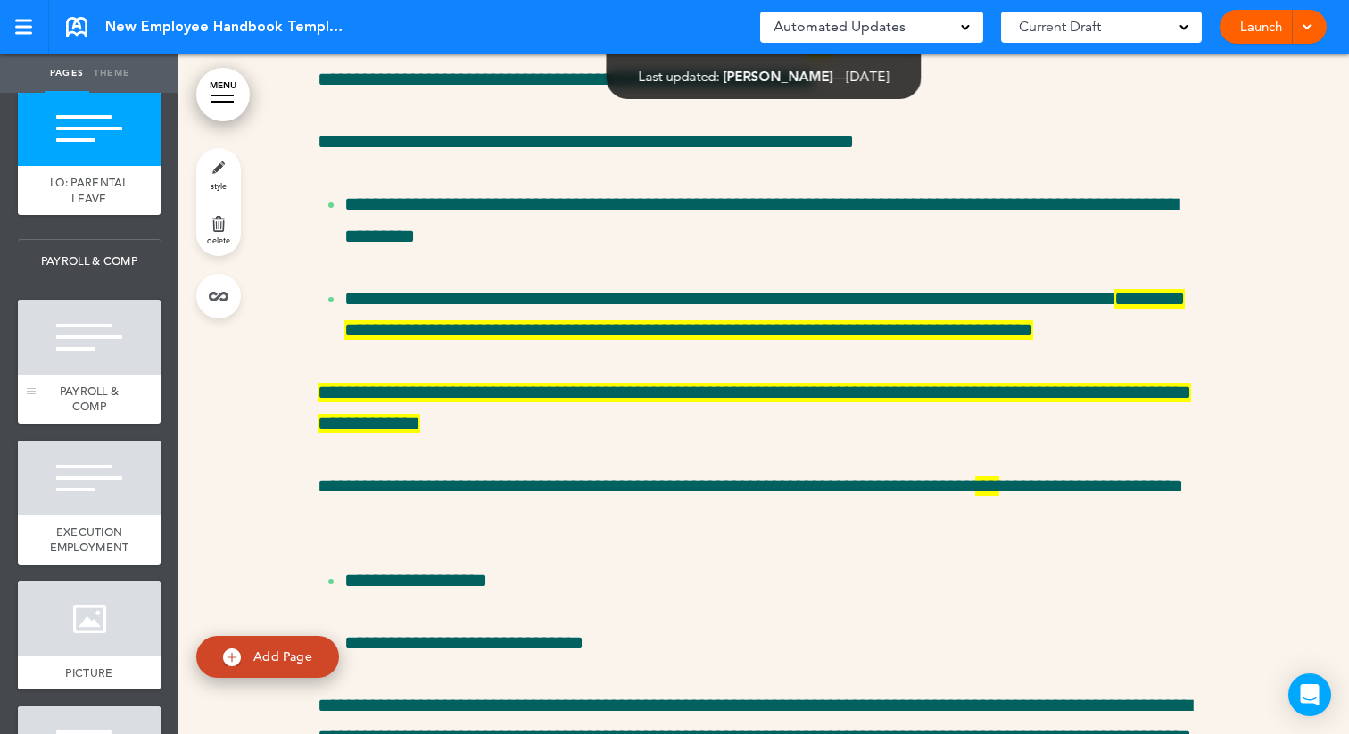
click at [84, 361] on div at bounding box center [89, 337] width 143 height 75
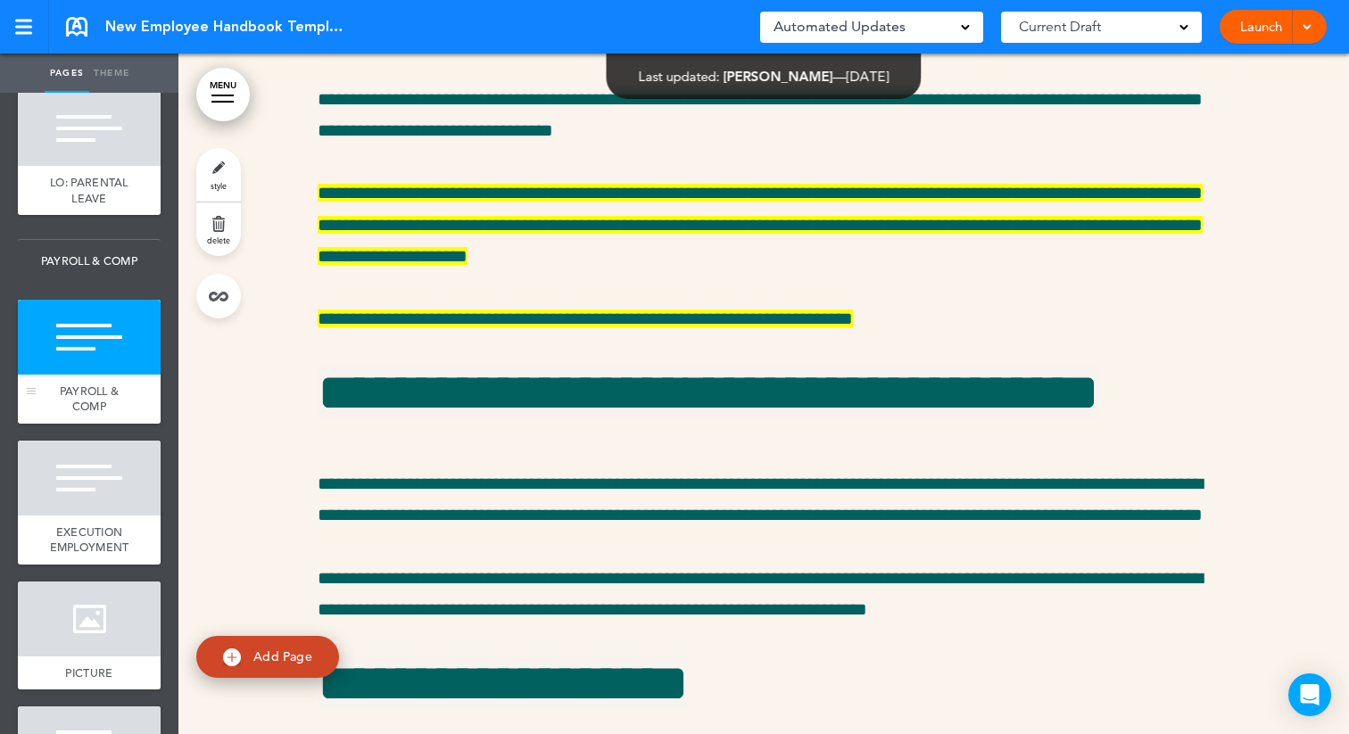
scroll to position [38849, 0]
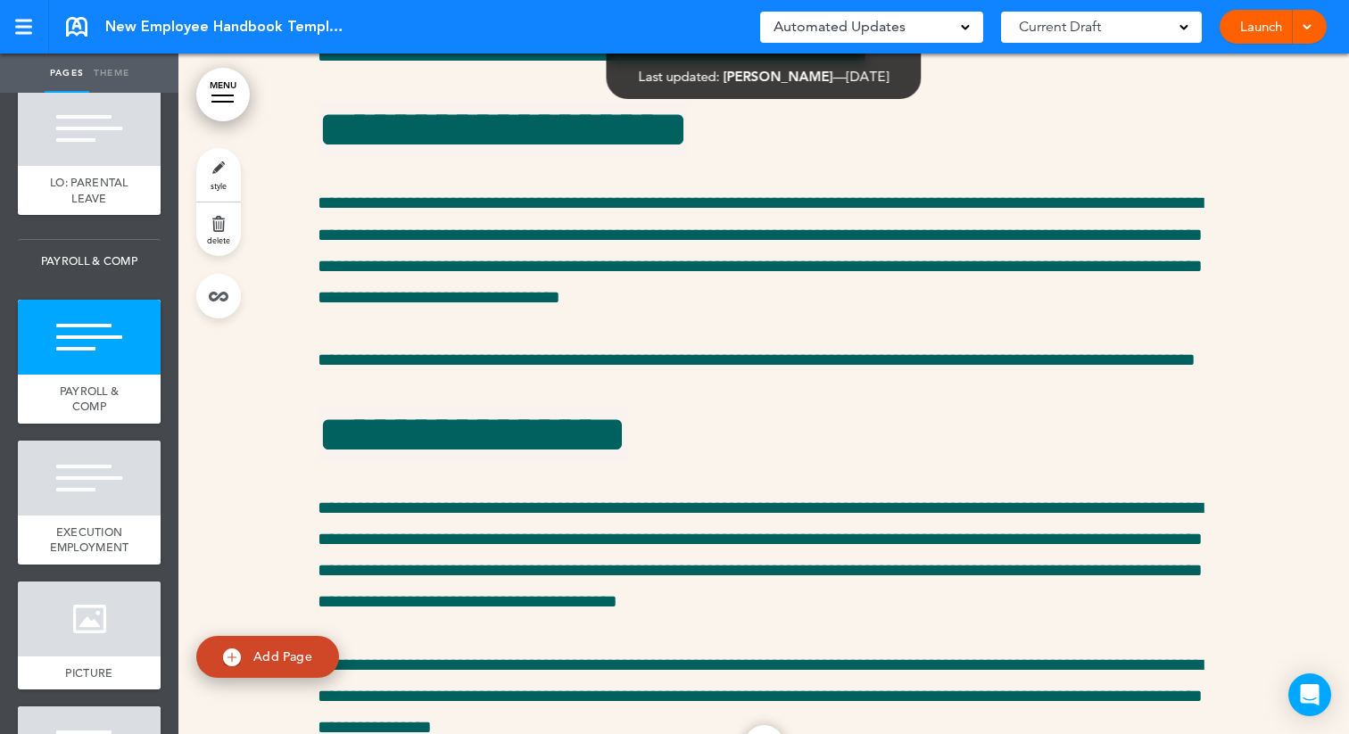
click at [209, 162] on link "style" at bounding box center [218, 175] width 45 height 54
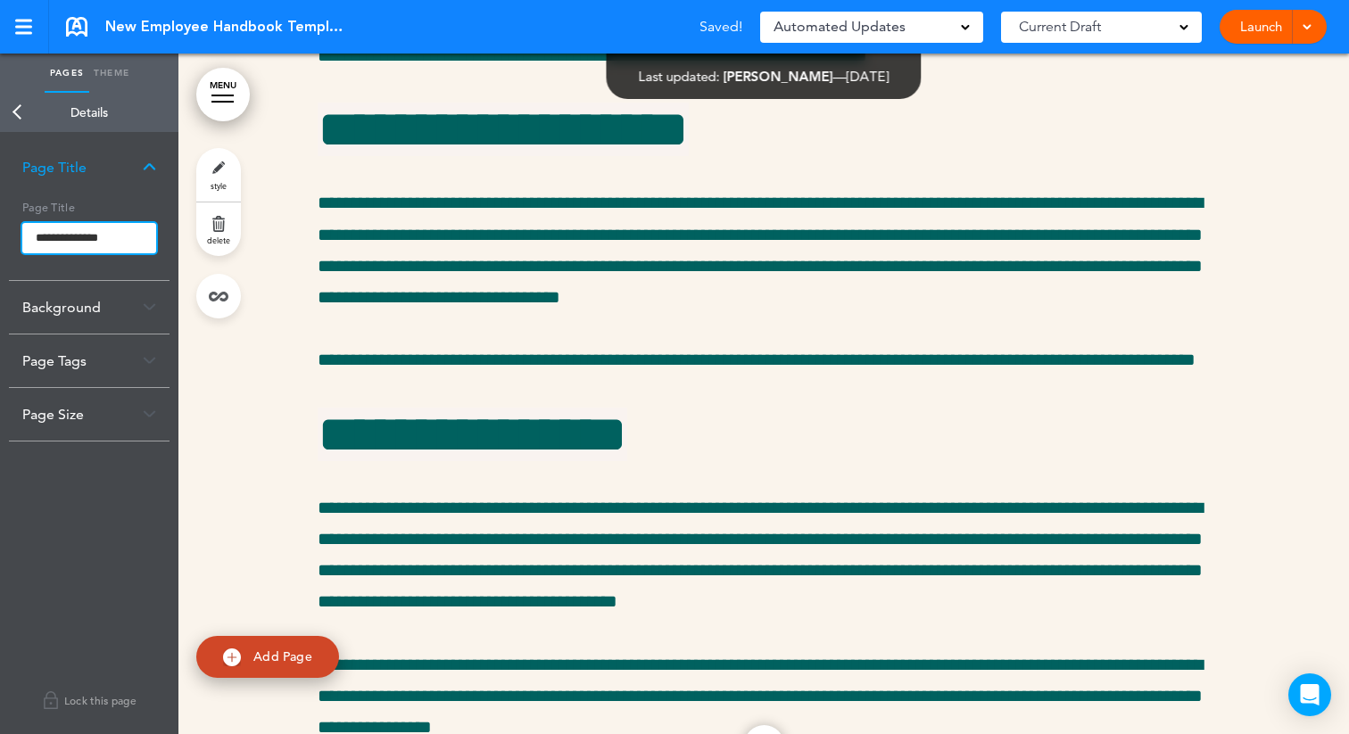
click at [35, 238] on input "**********" at bounding box center [89, 238] width 134 height 30
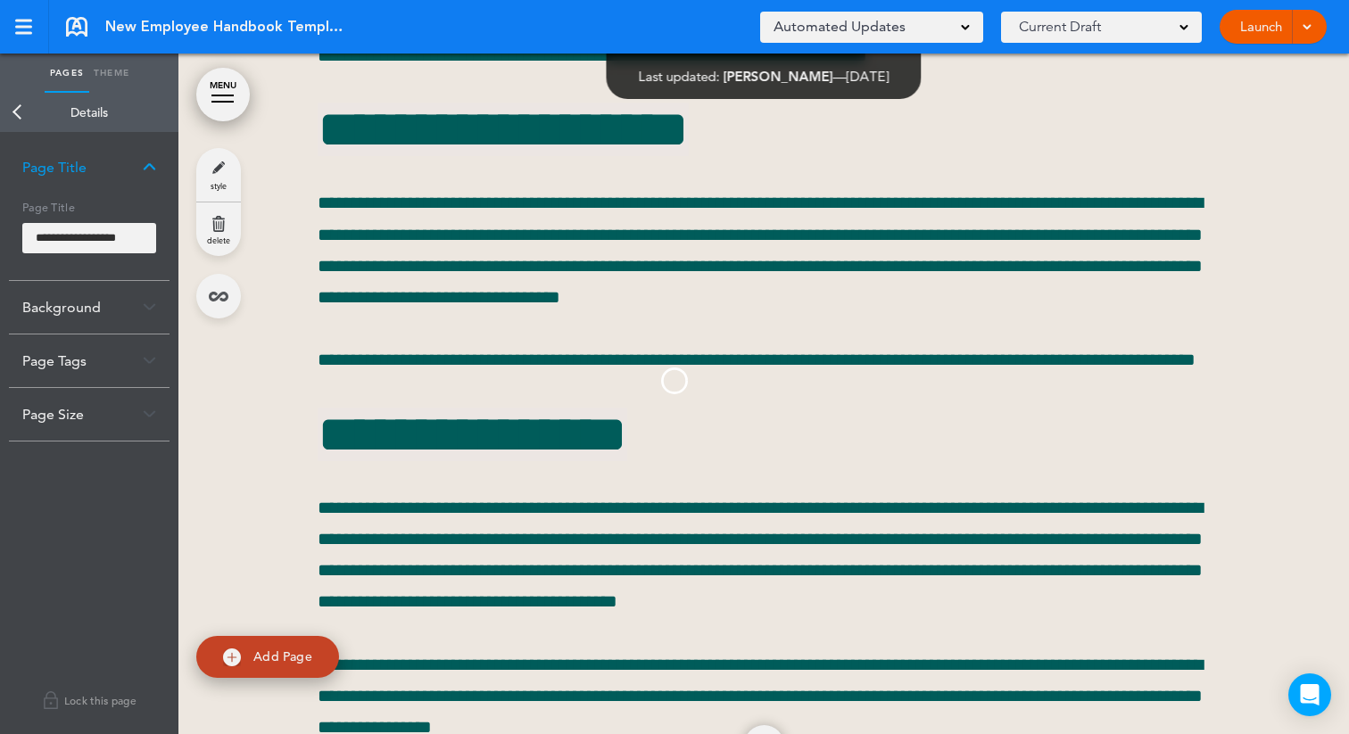
click at [21, 112] on body "Make this page common so it is available in other handbooks. This handbook Prev…" at bounding box center [674, 367] width 1349 height 734
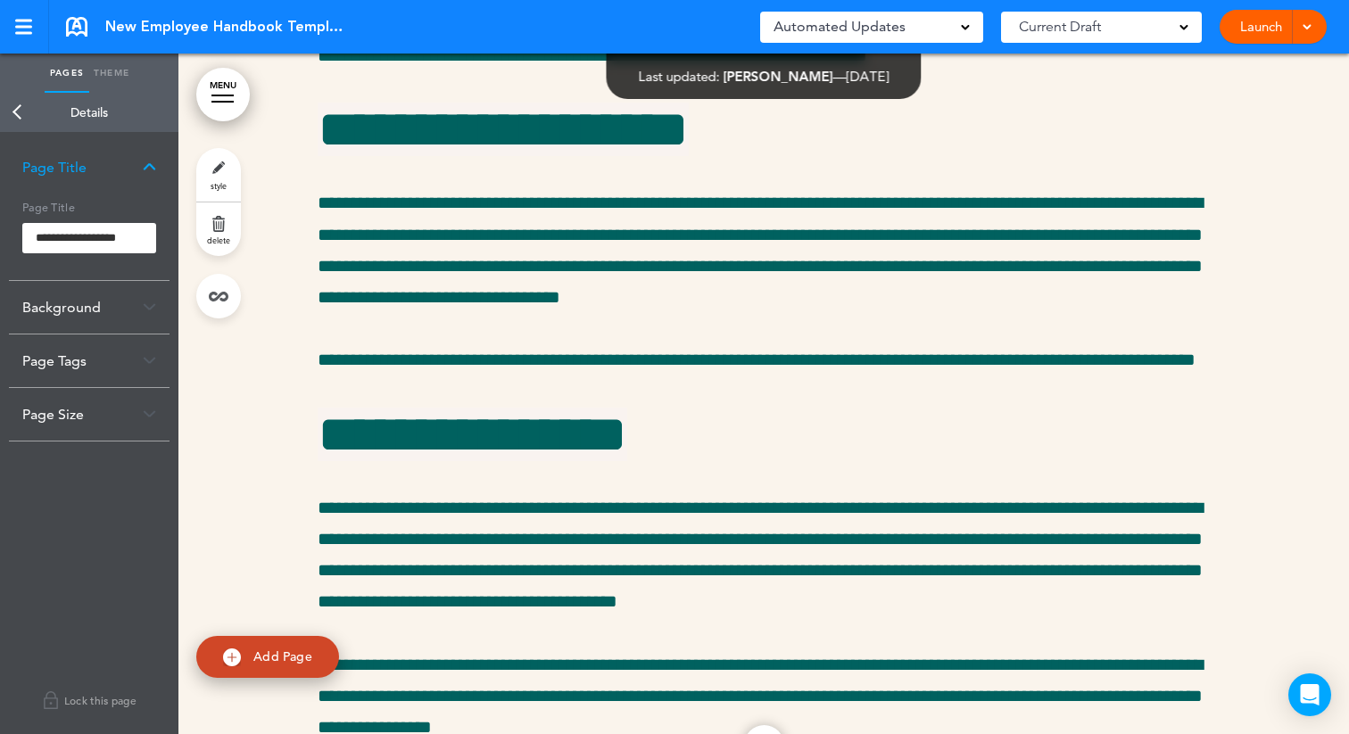
click at [21, 112] on link "Back" at bounding box center [18, 112] width 36 height 39
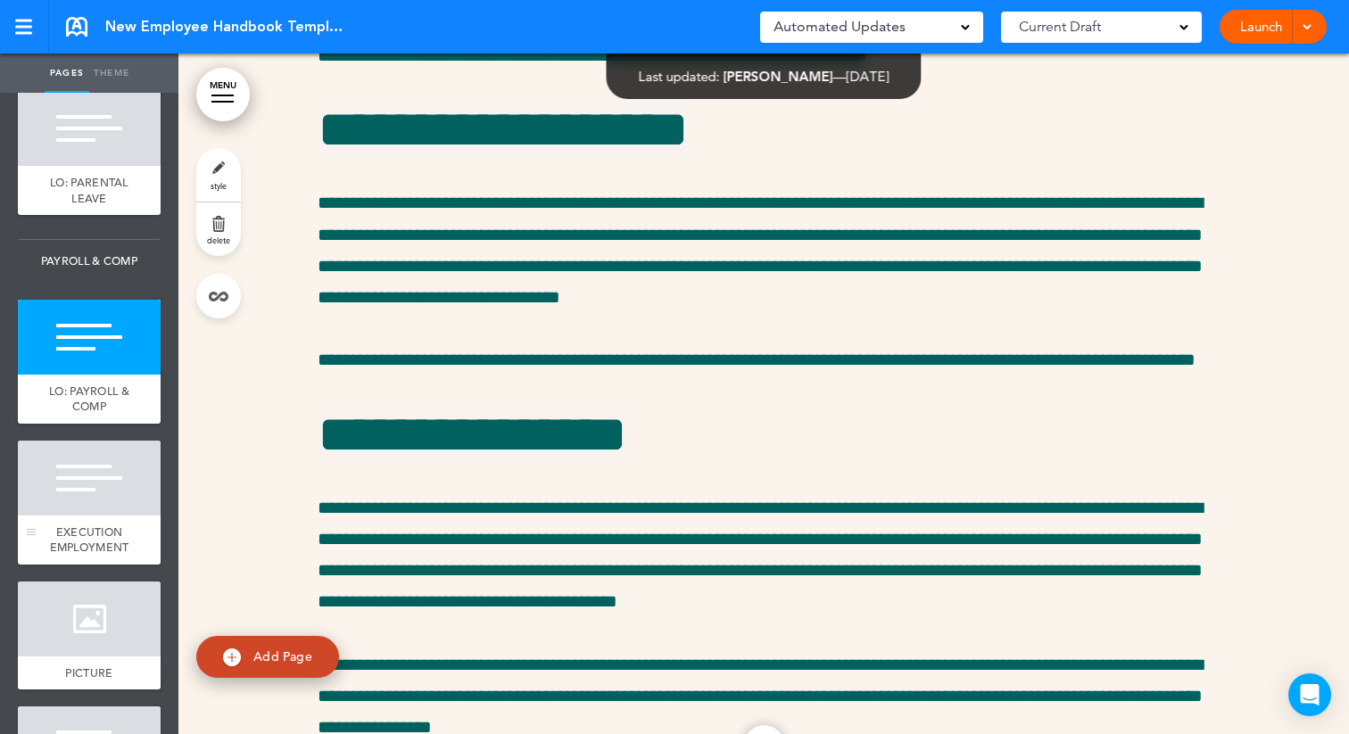
click at [77, 530] on link "EXECUTION EMPLOYMENT" at bounding box center [89, 540] width 143 height 49
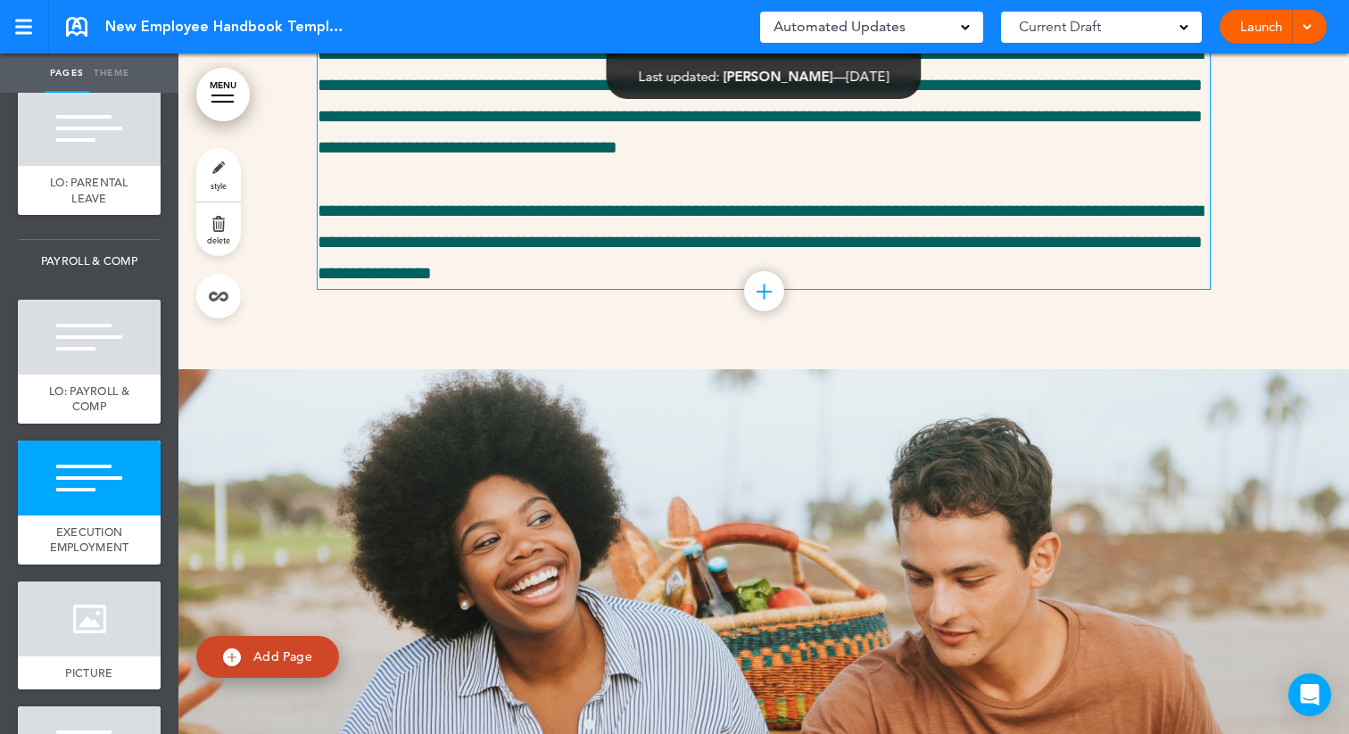
scroll to position [39305, 0]
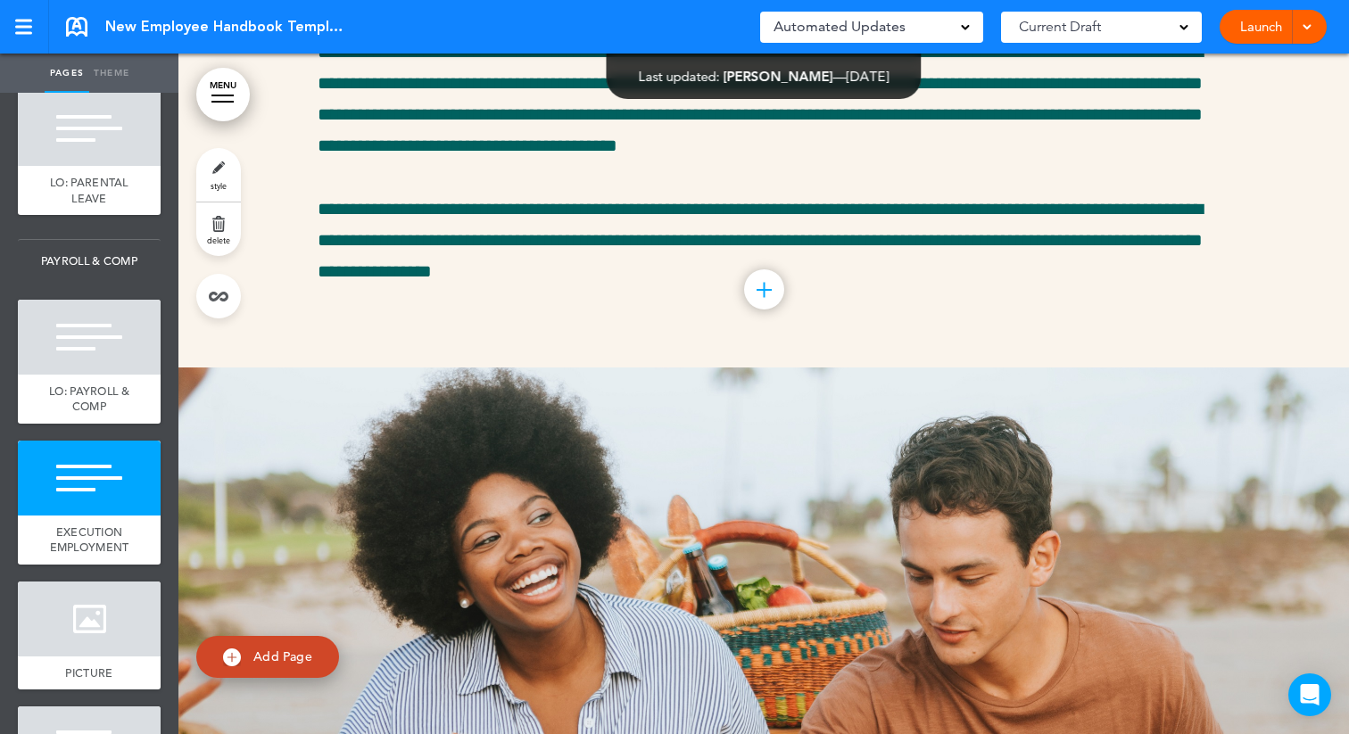
click at [208, 187] on link "style" at bounding box center [218, 175] width 45 height 54
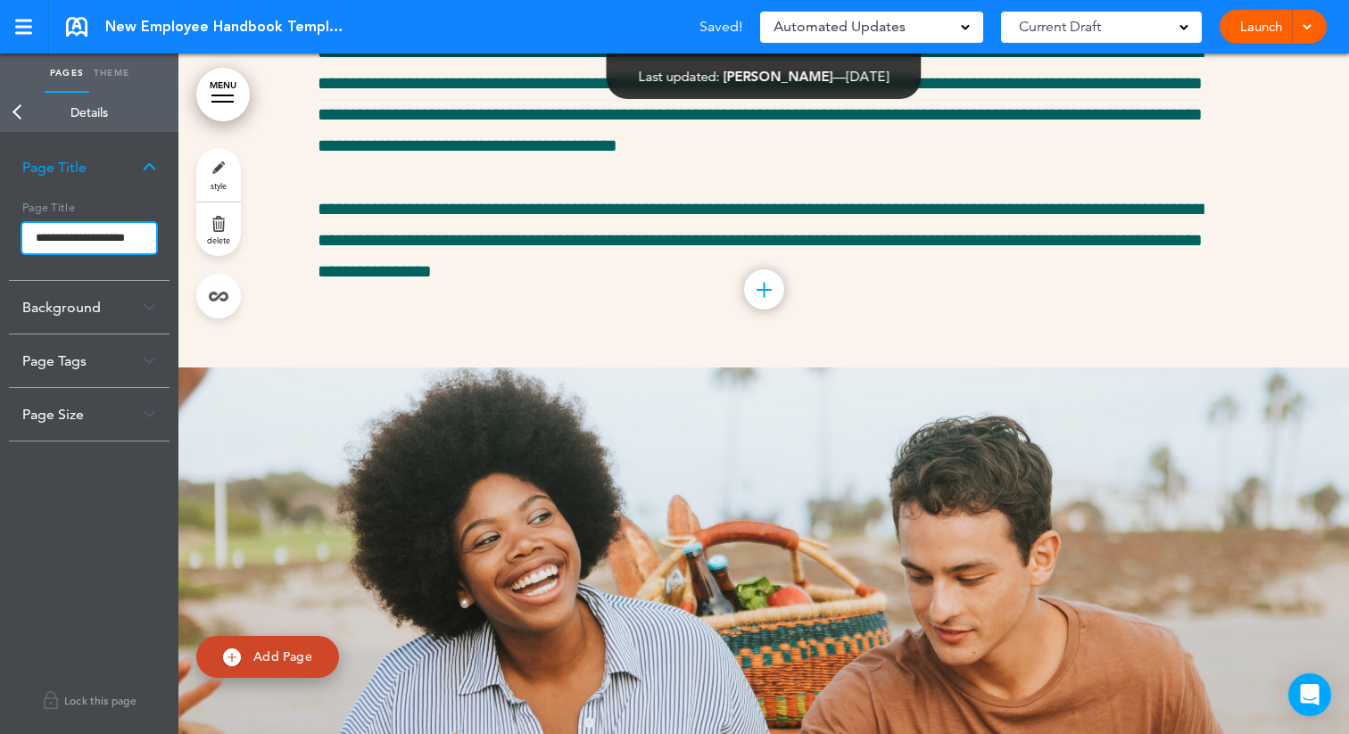
click at [34, 237] on input "**********" at bounding box center [89, 238] width 134 height 30
click at [18, 116] on body "Make this page common so it is available in other handbooks. This handbook Prev…" at bounding box center [674, 367] width 1349 height 734
click at [16, 115] on link "Back" at bounding box center [18, 112] width 36 height 39
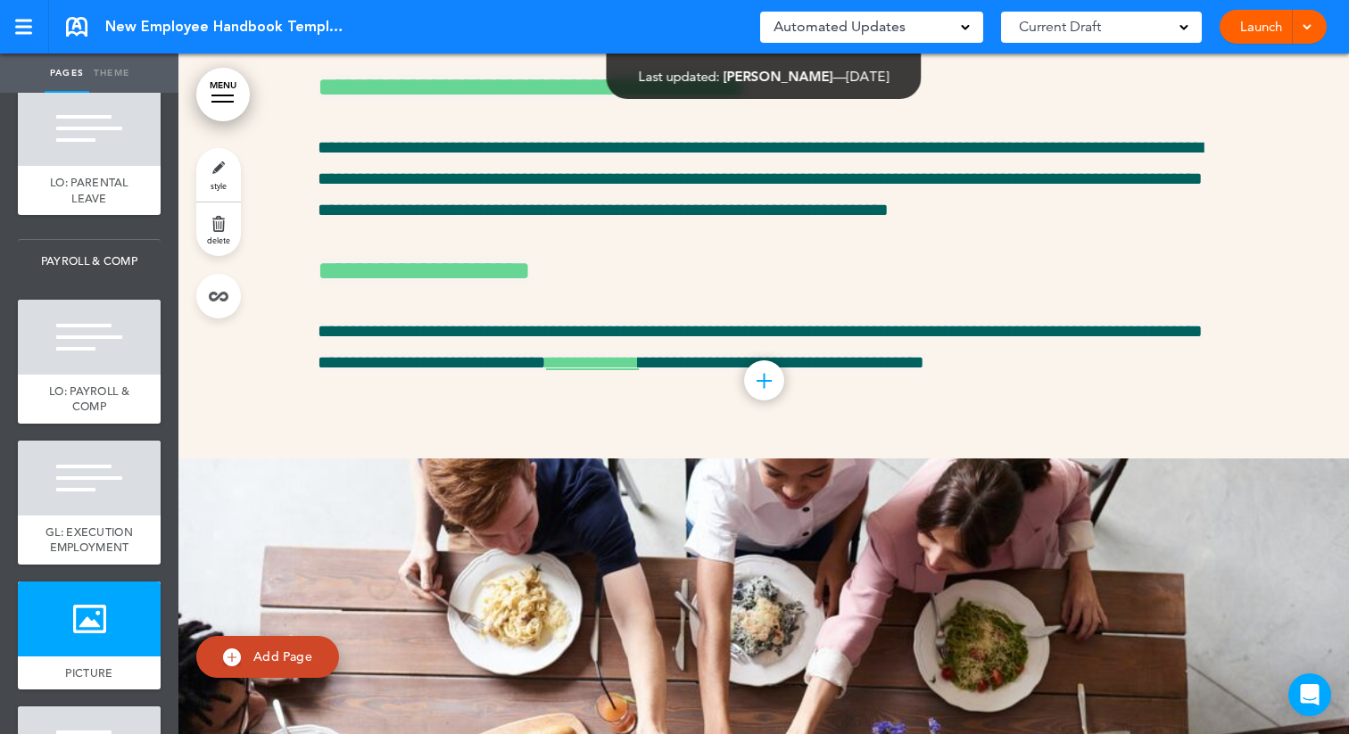
scroll to position [41183, 0]
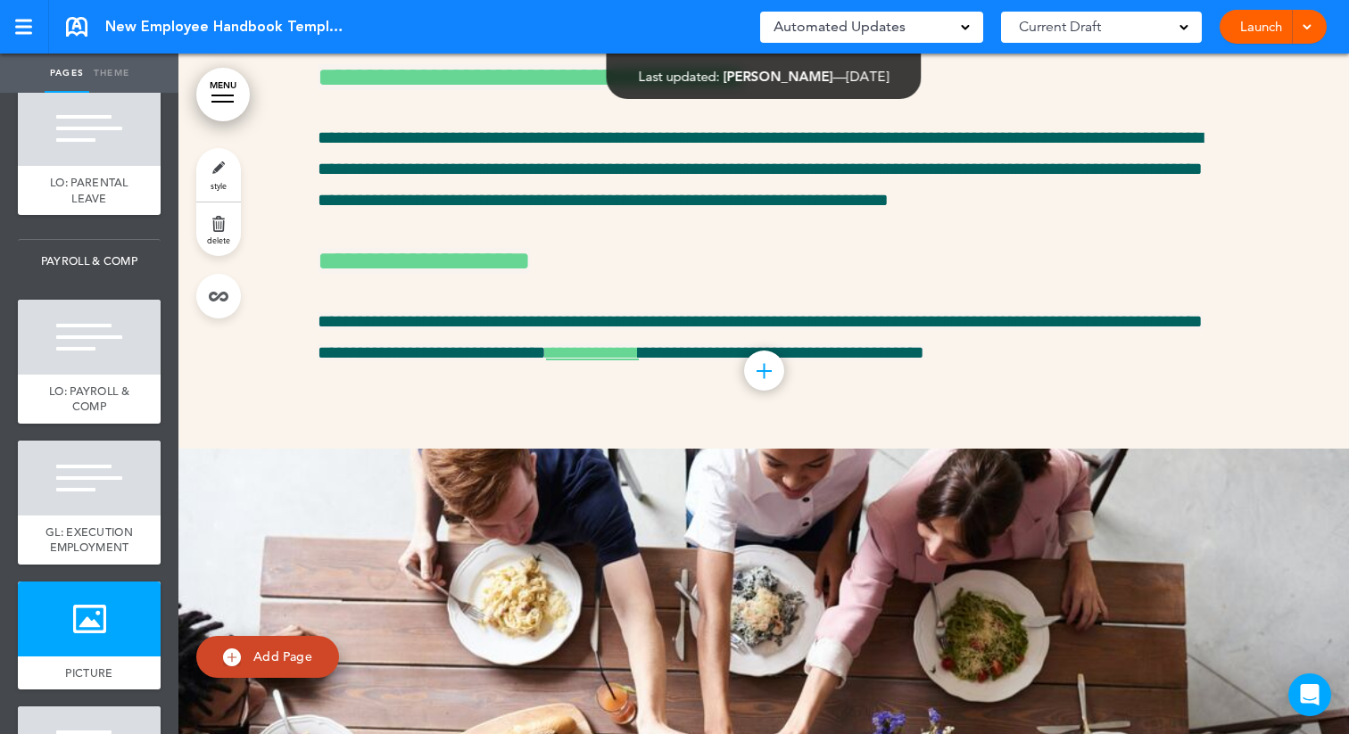
click at [236, 176] on link "style" at bounding box center [218, 175] width 45 height 54
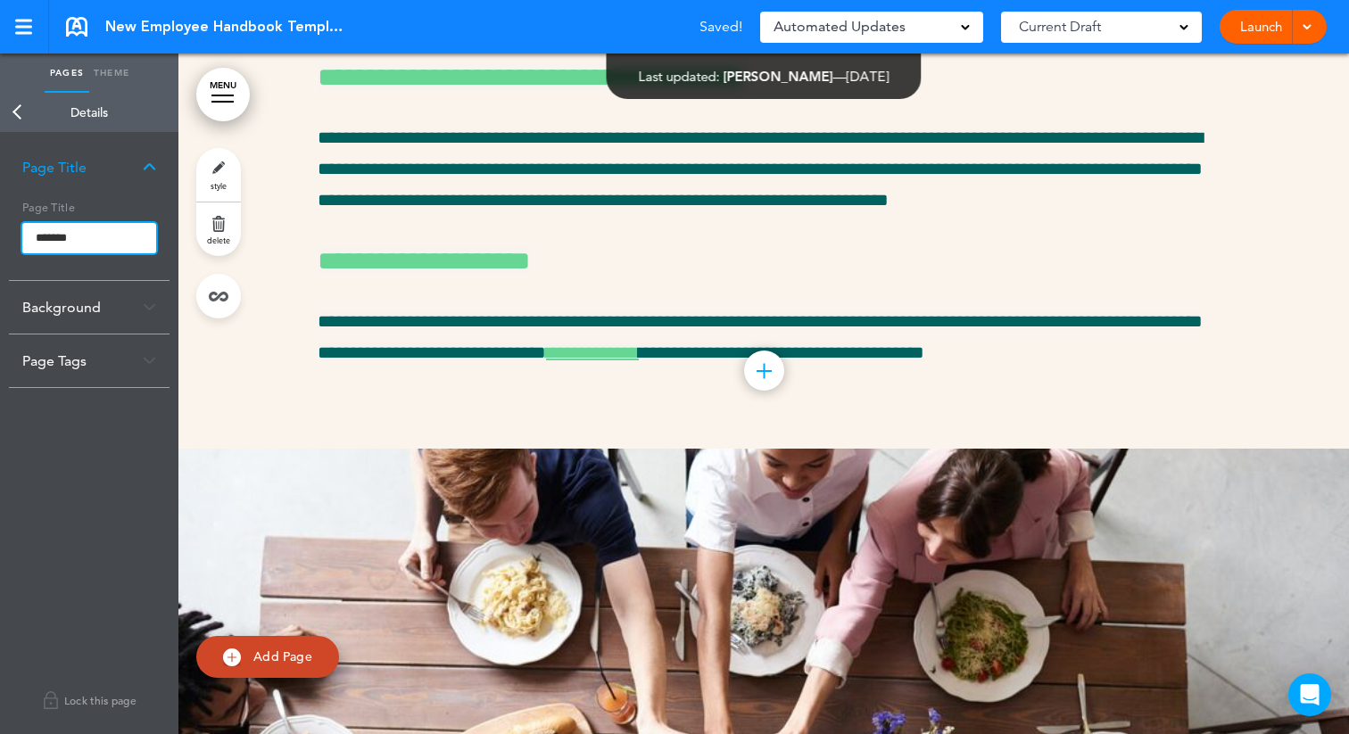
click at [34, 237] on input "*******" at bounding box center [89, 238] width 134 height 30
click at [18, 112] on body "Make this page common so it is available in other handbooks. This handbook Prev…" at bounding box center [674, 367] width 1349 height 734
click at [18, 112] on link "Back" at bounding box center [18, 112] width 36 height 39
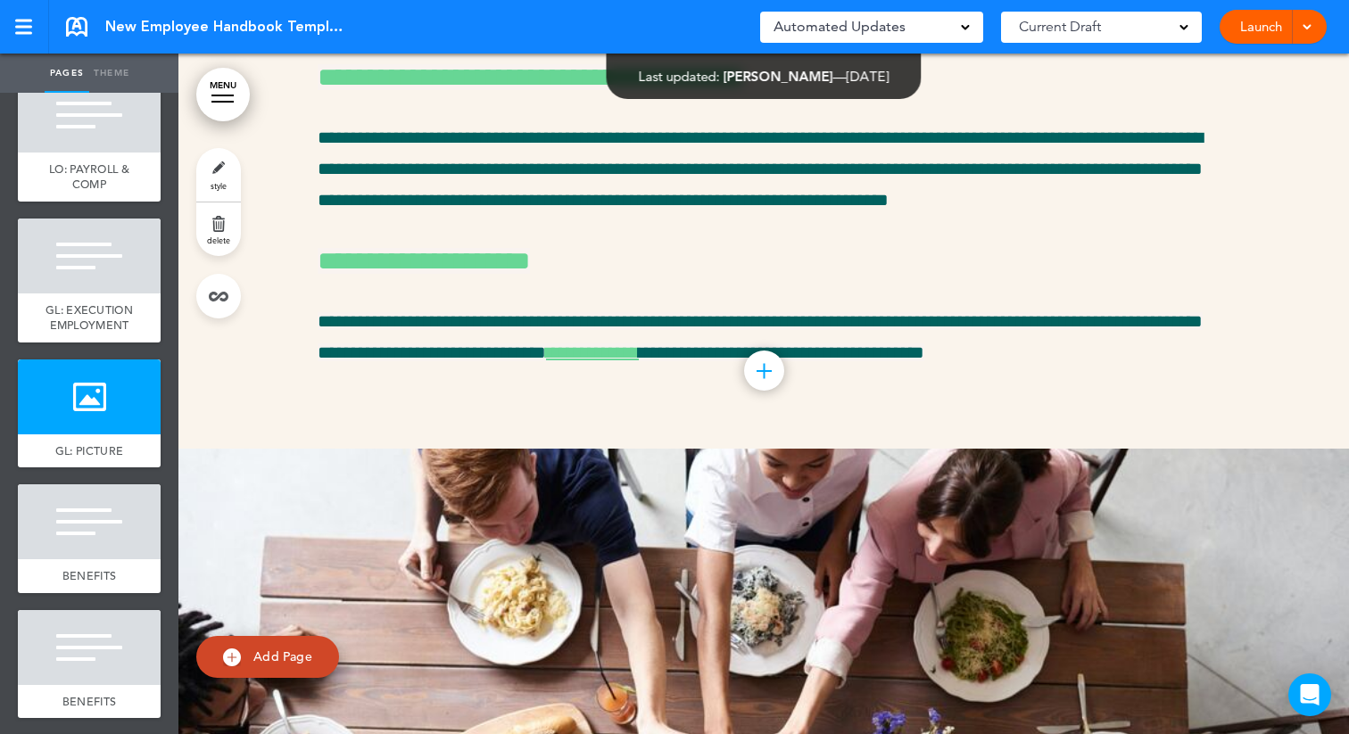
scroll to position [4733, 0]
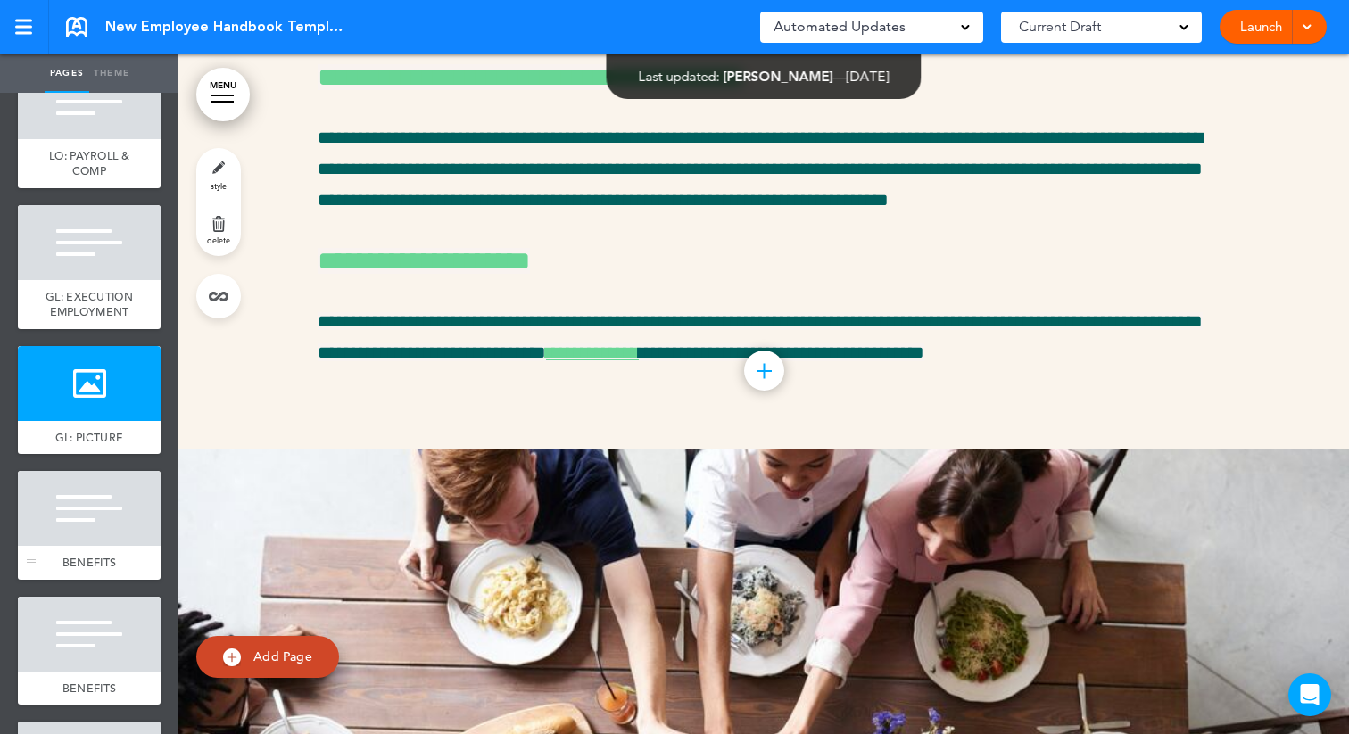
click at [71, 526] on div at bounding box center [89, 508] width 143 height 75
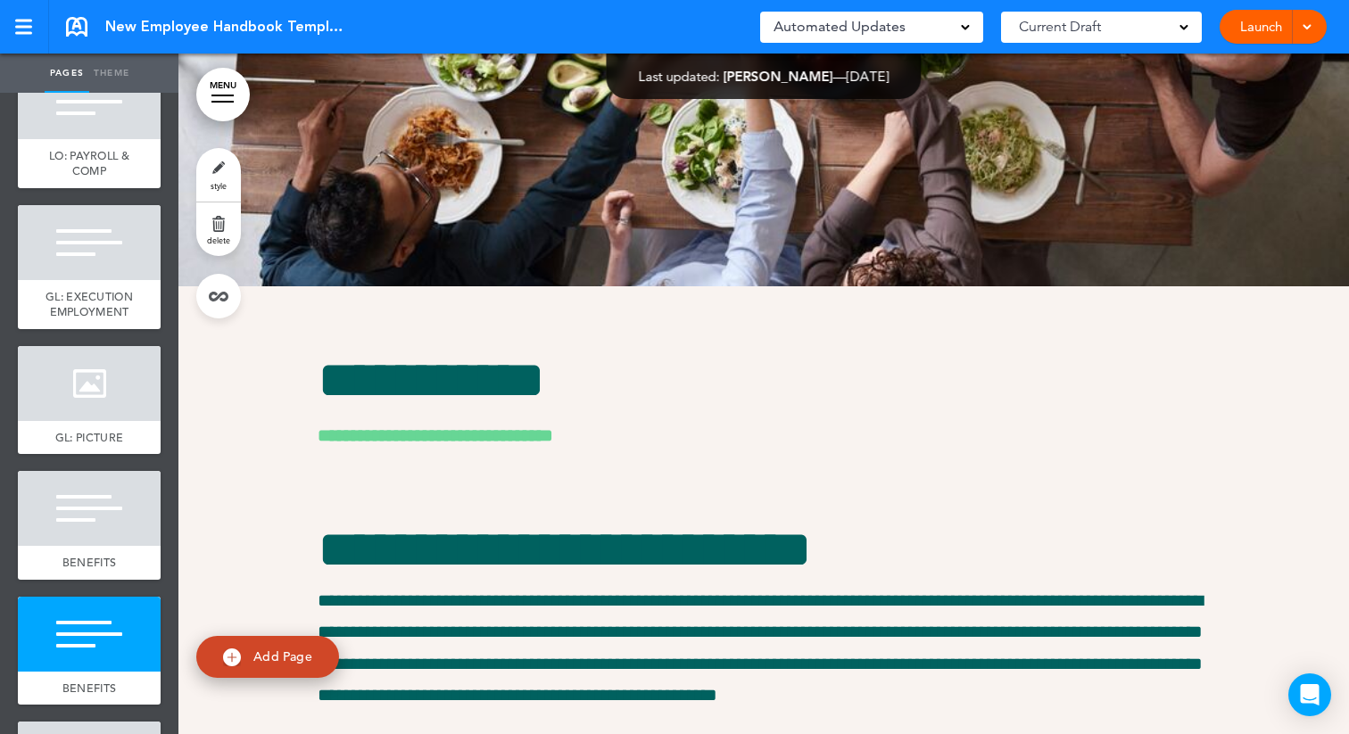
scroll to position [42040, 0]
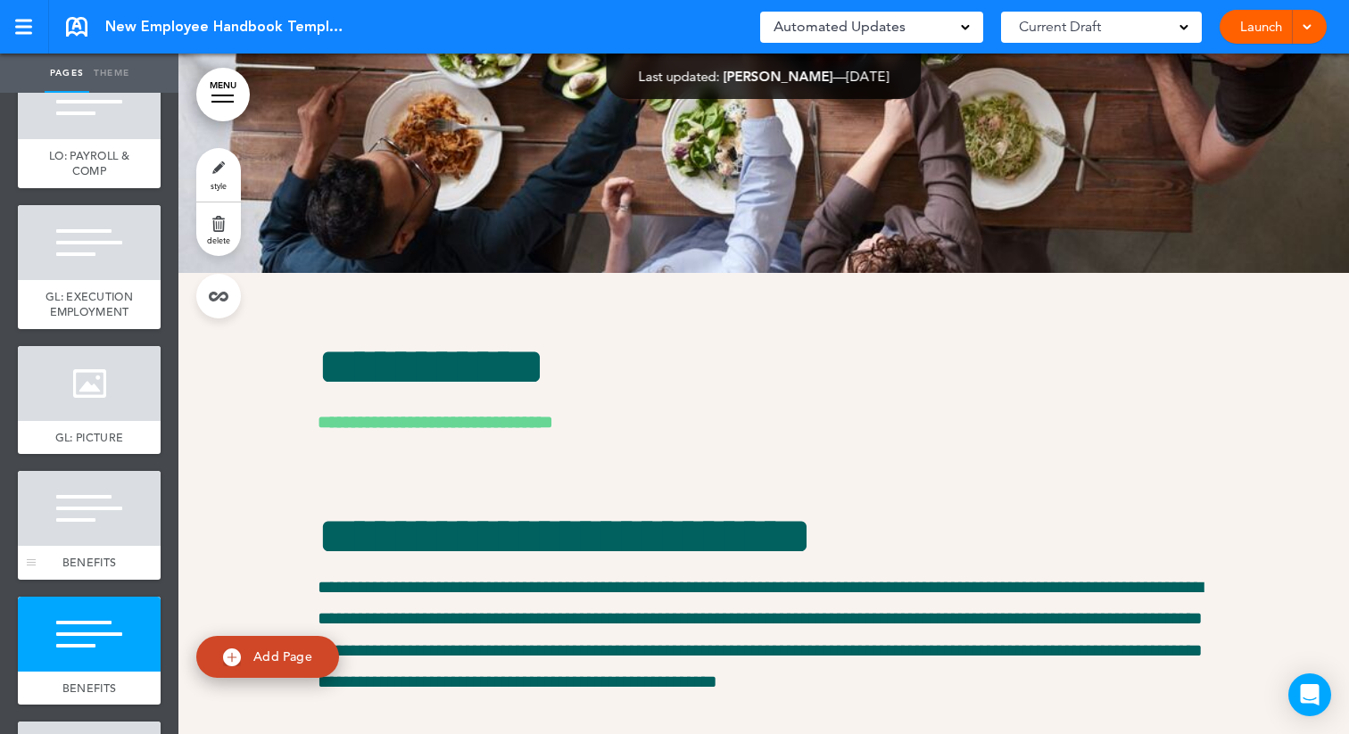
click at [130, 545] on div at bounding box center [89, 508] width 143 height 75
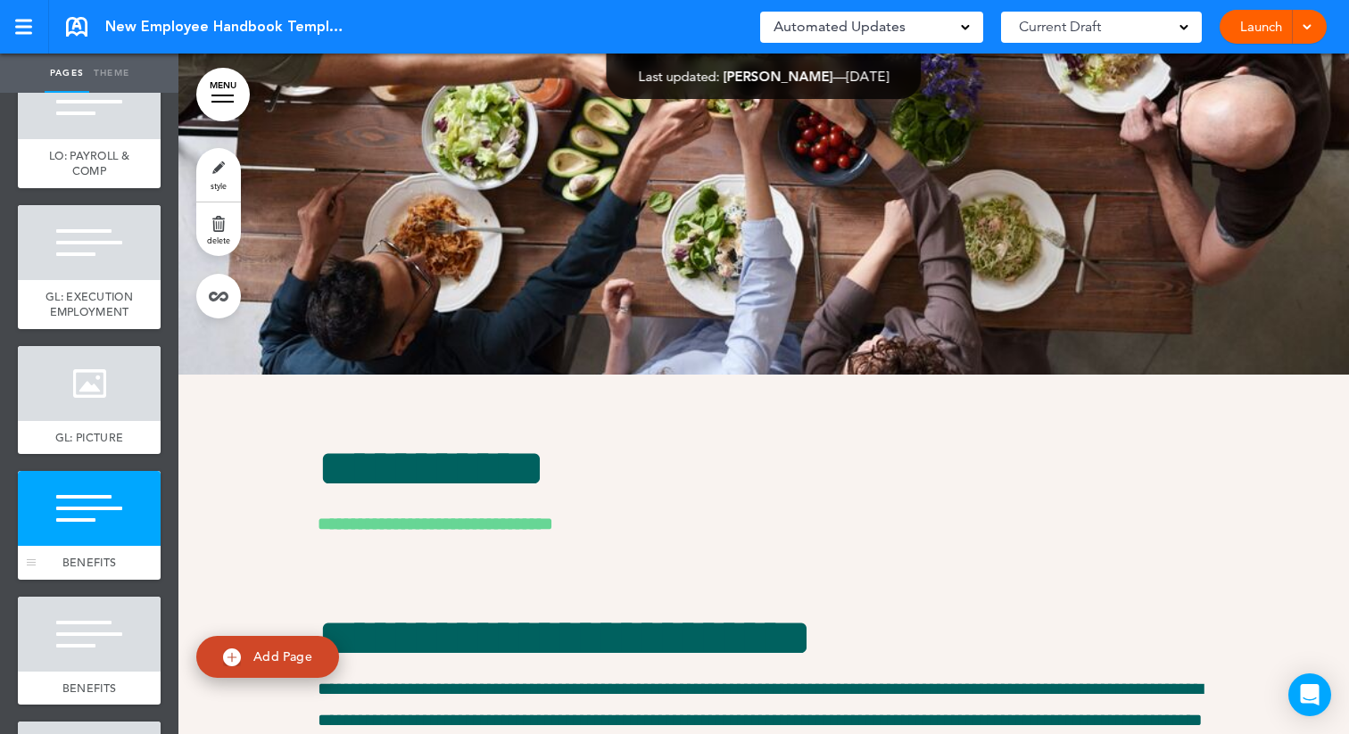
scroll to position [41919, 0]
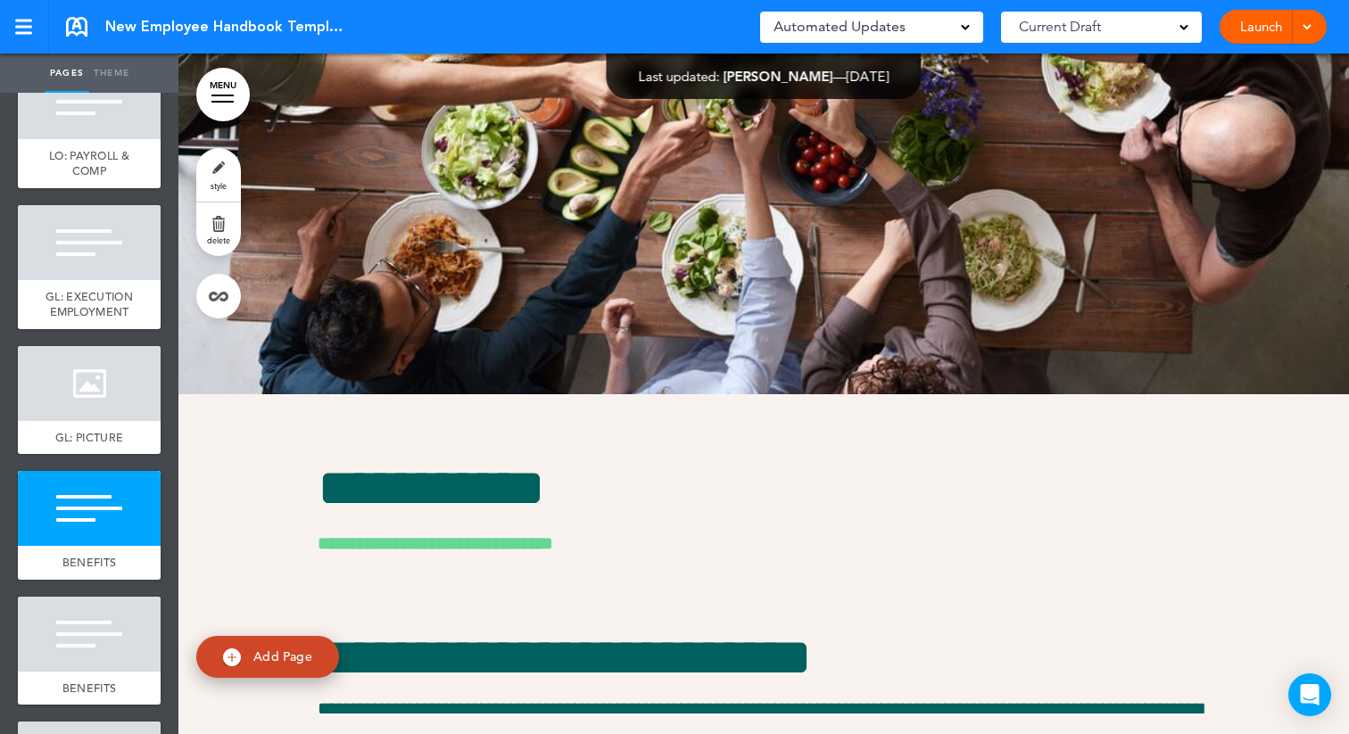
click at [226, 171] on link "style" at bounding box center [218, 175] width 45 height 54
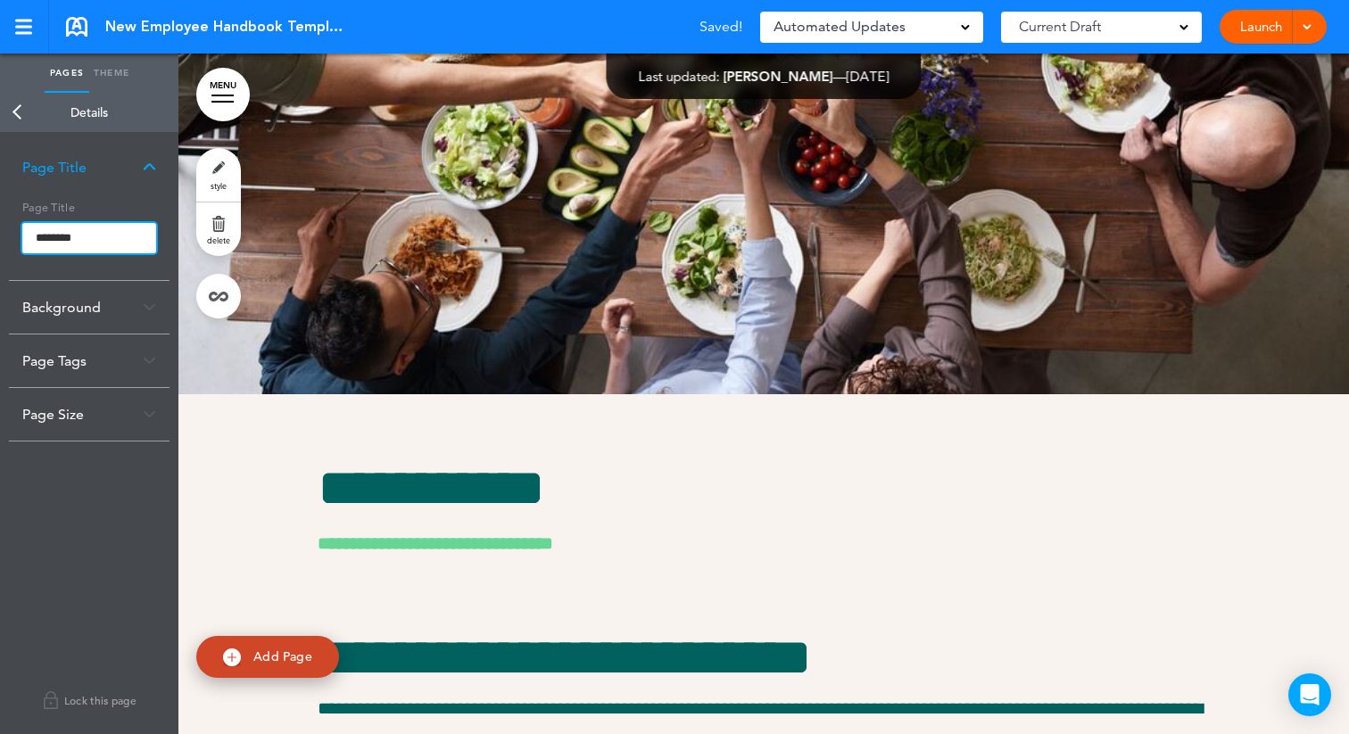
click at [36, 237] on input "********" at bounding box center [89, 238] width 134 height 30
click at [12, 113] on body "Make this page common so it is available in other handbooks. This handbook Prev…" at bounding box center [674, 367] width 1349 height 734
click at [12, 113] on link "Back" at bounding box center [18, 112] width 36 height 39
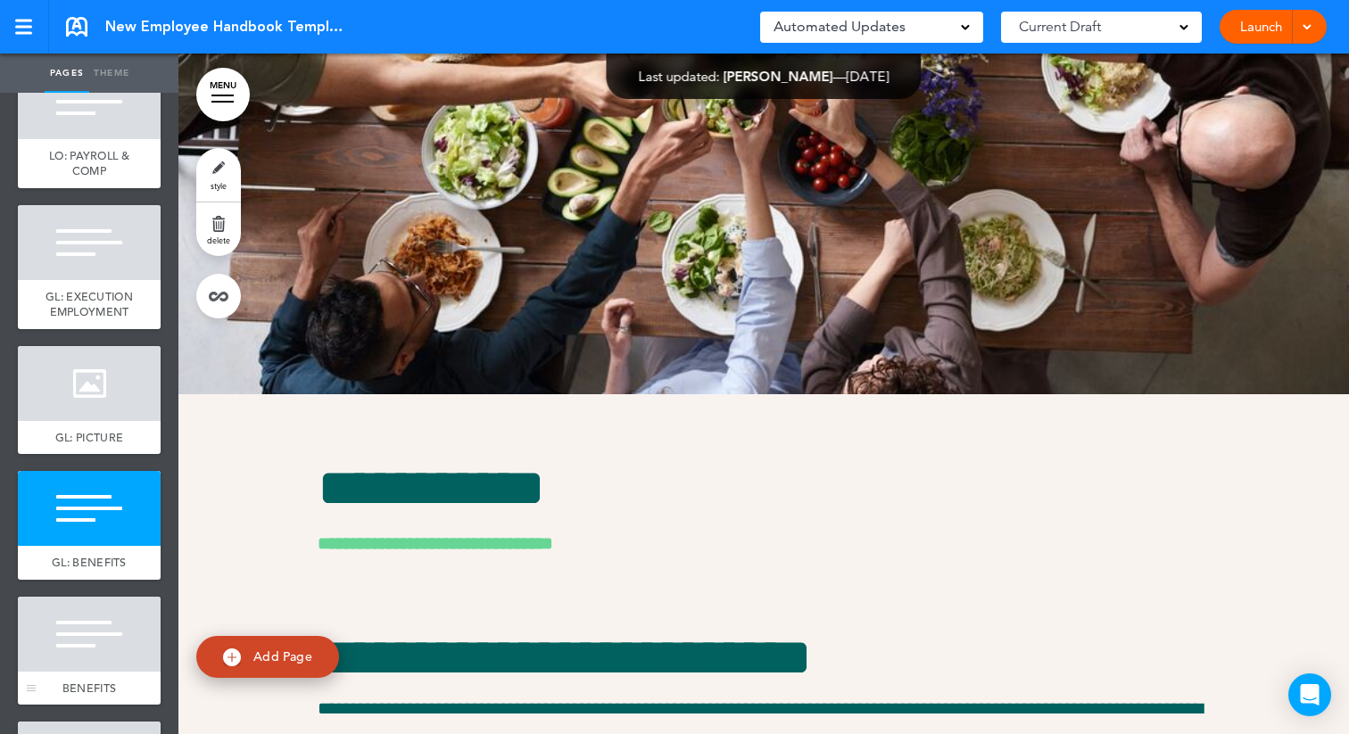
click at [69, 653] on div at bounding box center [89, 634] width 143 height 75
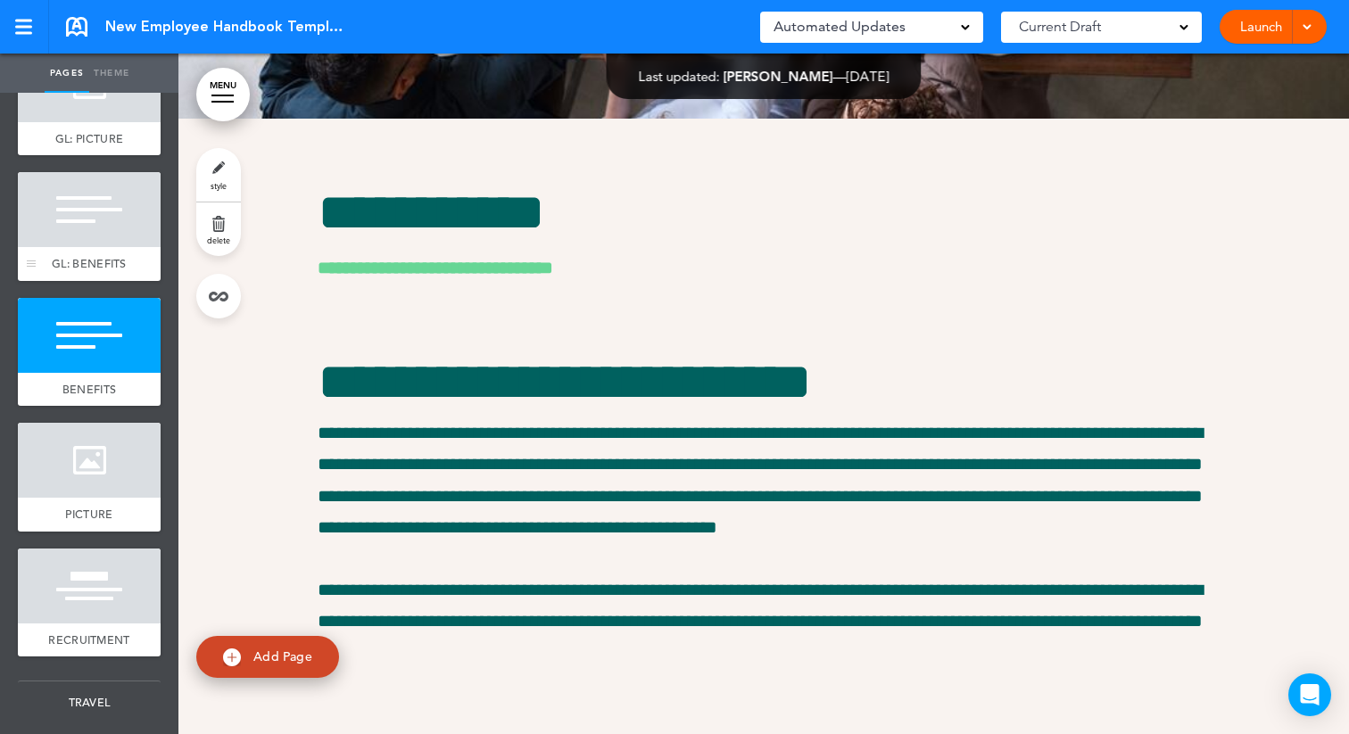
scroll to position [5038, 0]
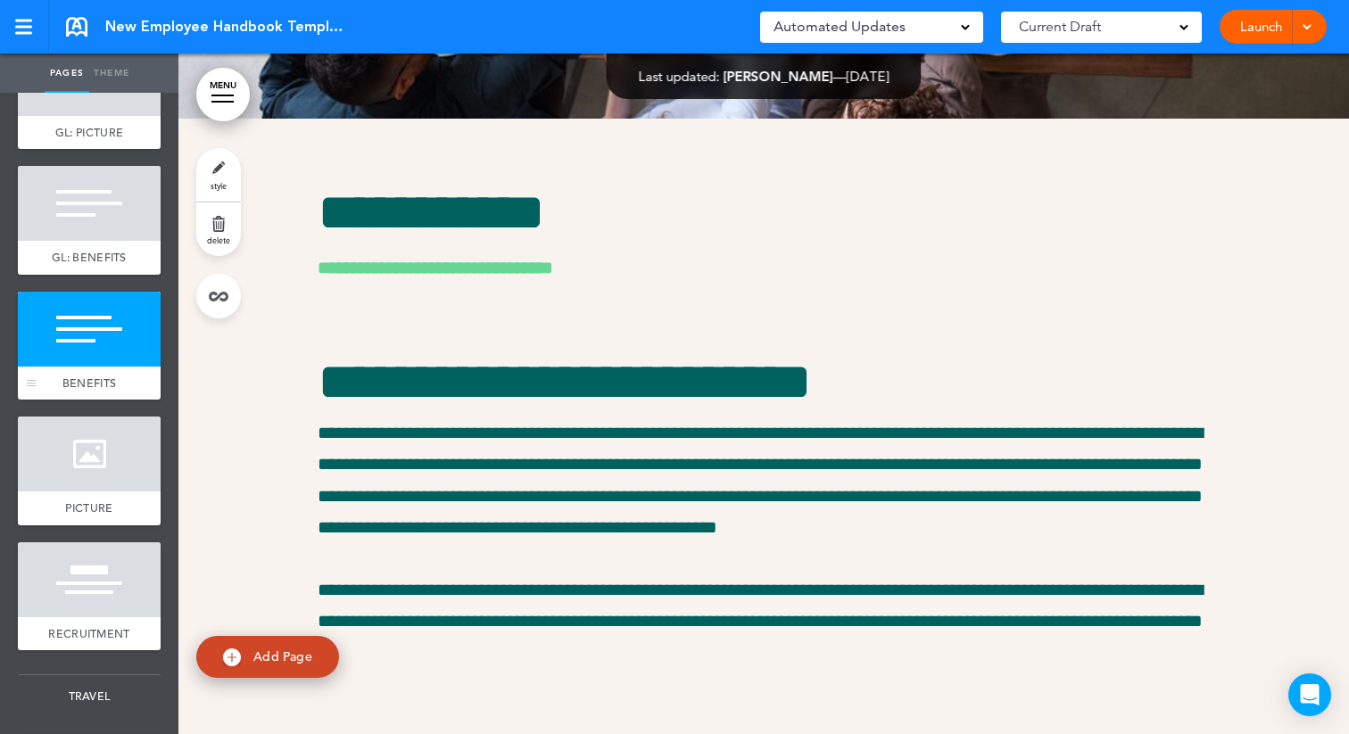
click at [87, 352] on div at bounding box center [89, 329] width 143 height 75
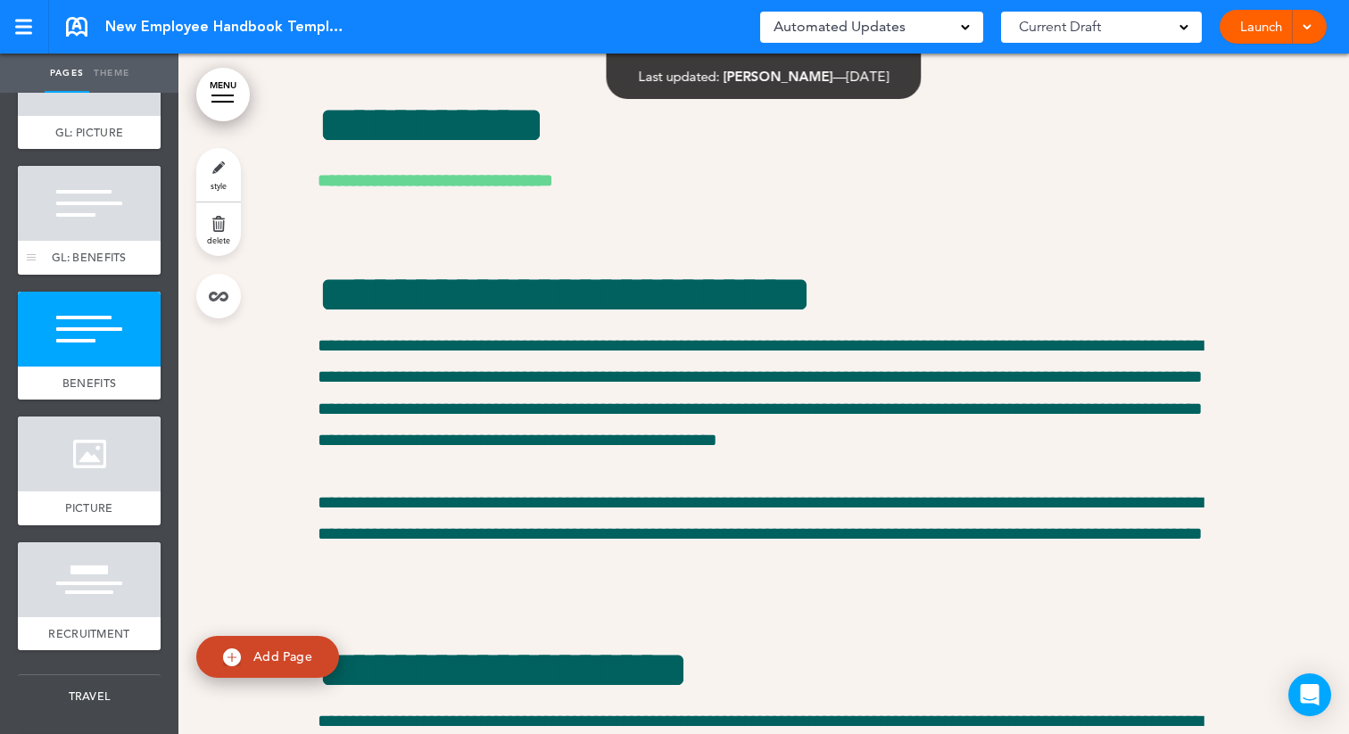
scroll to position [42296, 0]
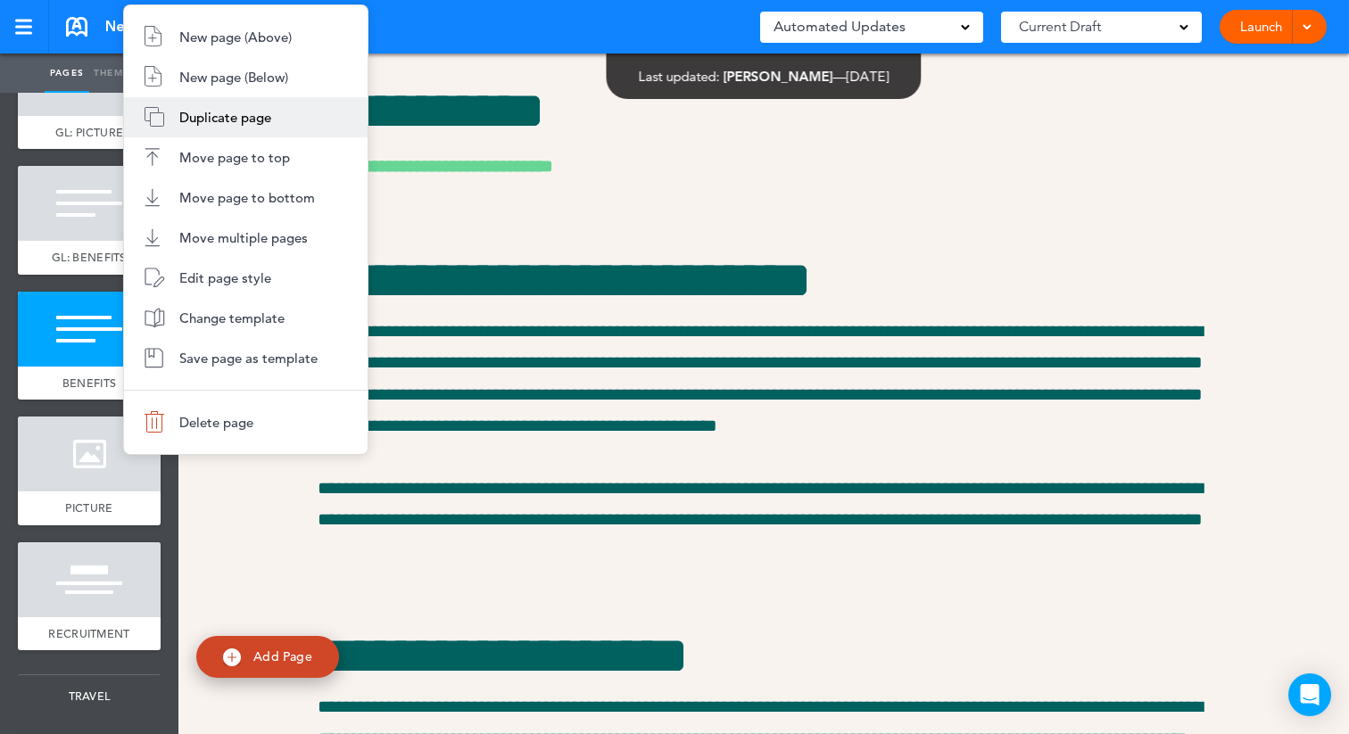
click at [217, 123] on span "Duplicate page" at bounding box center [225, 117] width 92 height 17
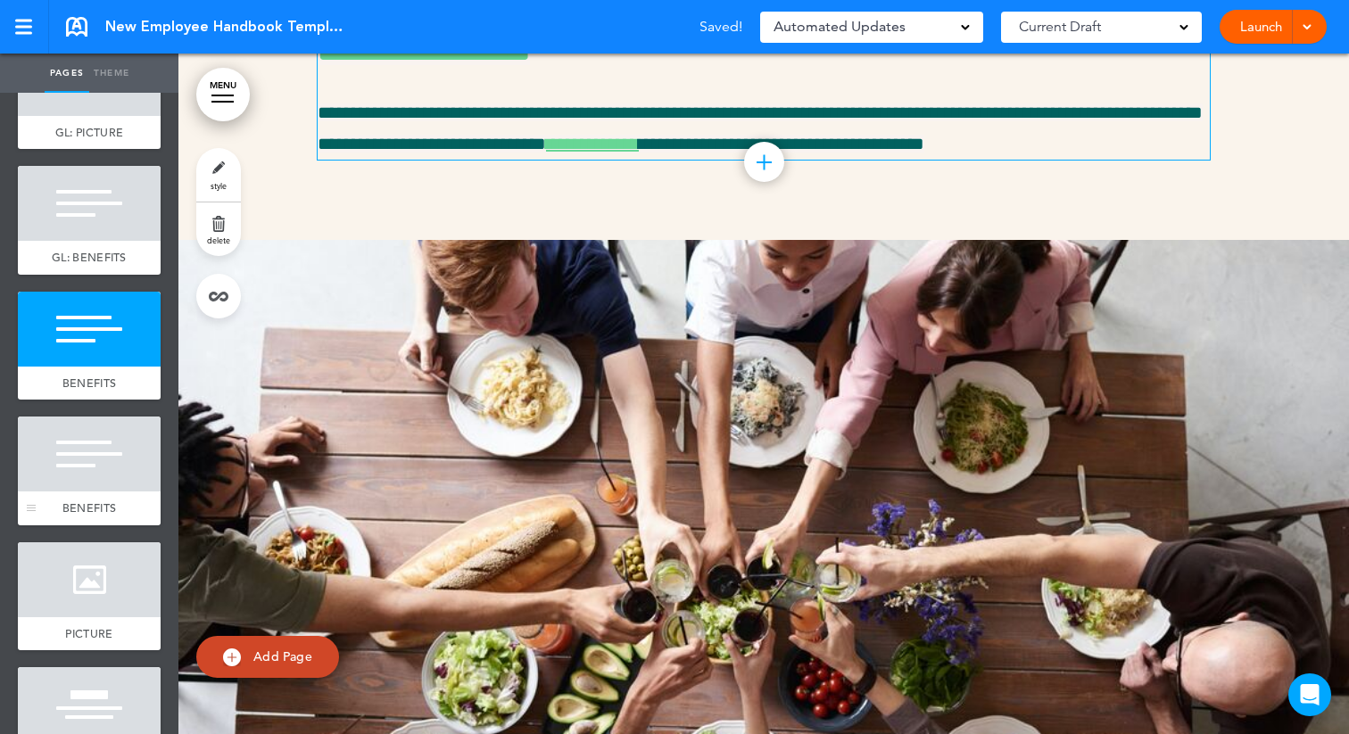
click at [112, 492] on div at bounding box center [89, 454] width 143 height 75
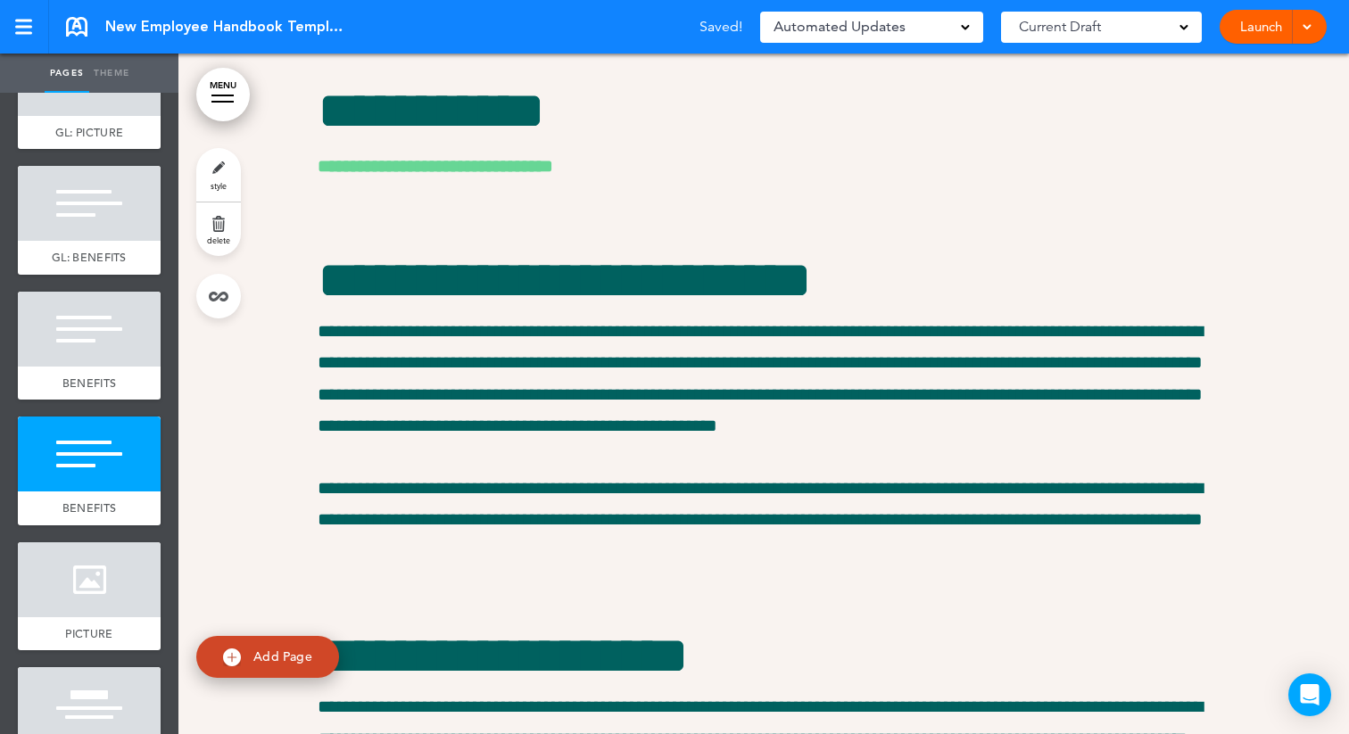
scroll to position [43200, 0]
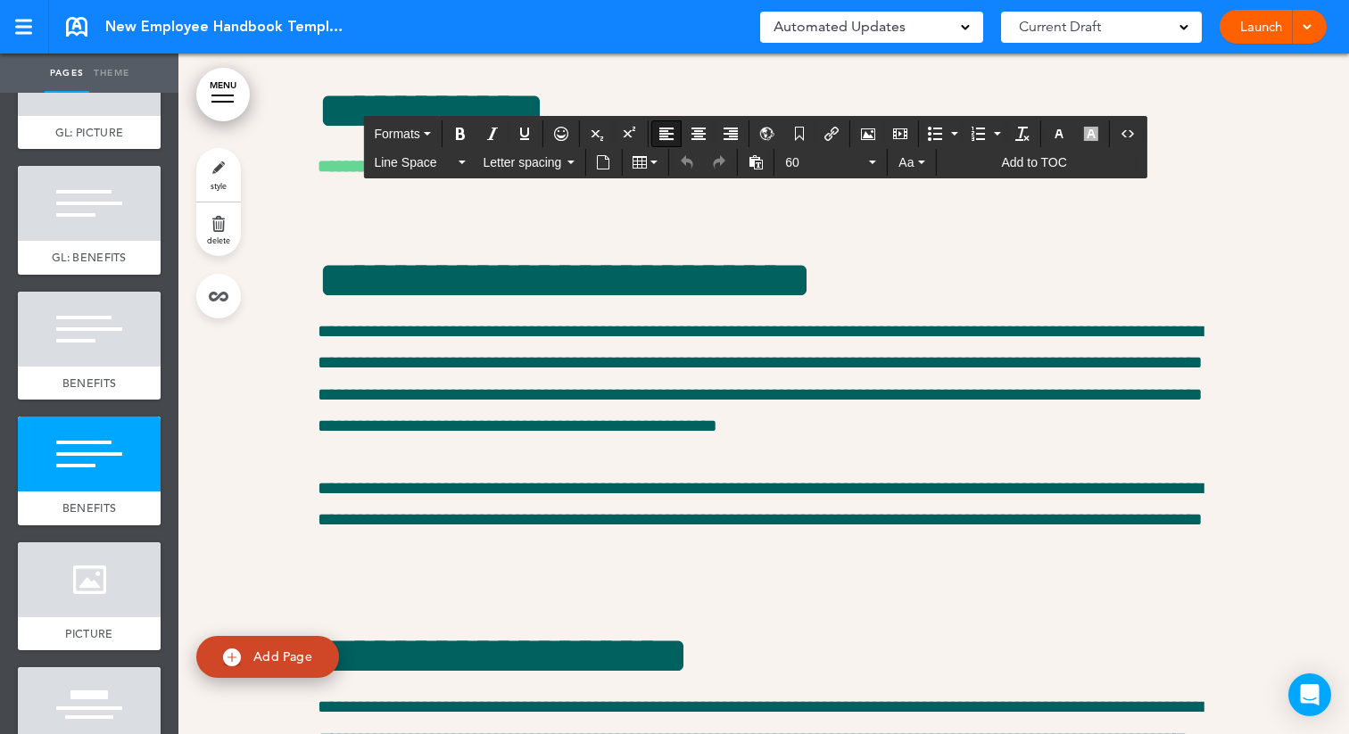
drag, startPoint x: 323, startPoint y: 510, endPoint x: 320, endPoint y: 161, distance: 349.0
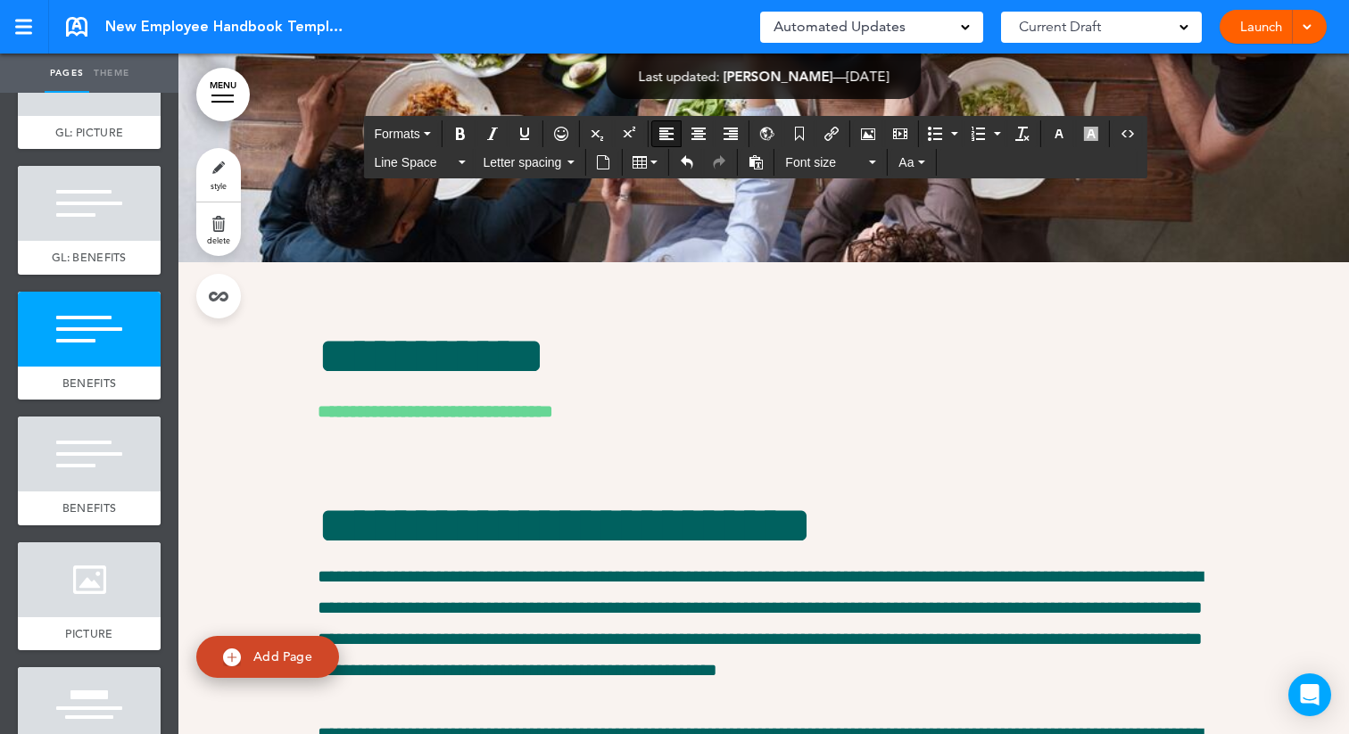
scroll to position [42578, 0]
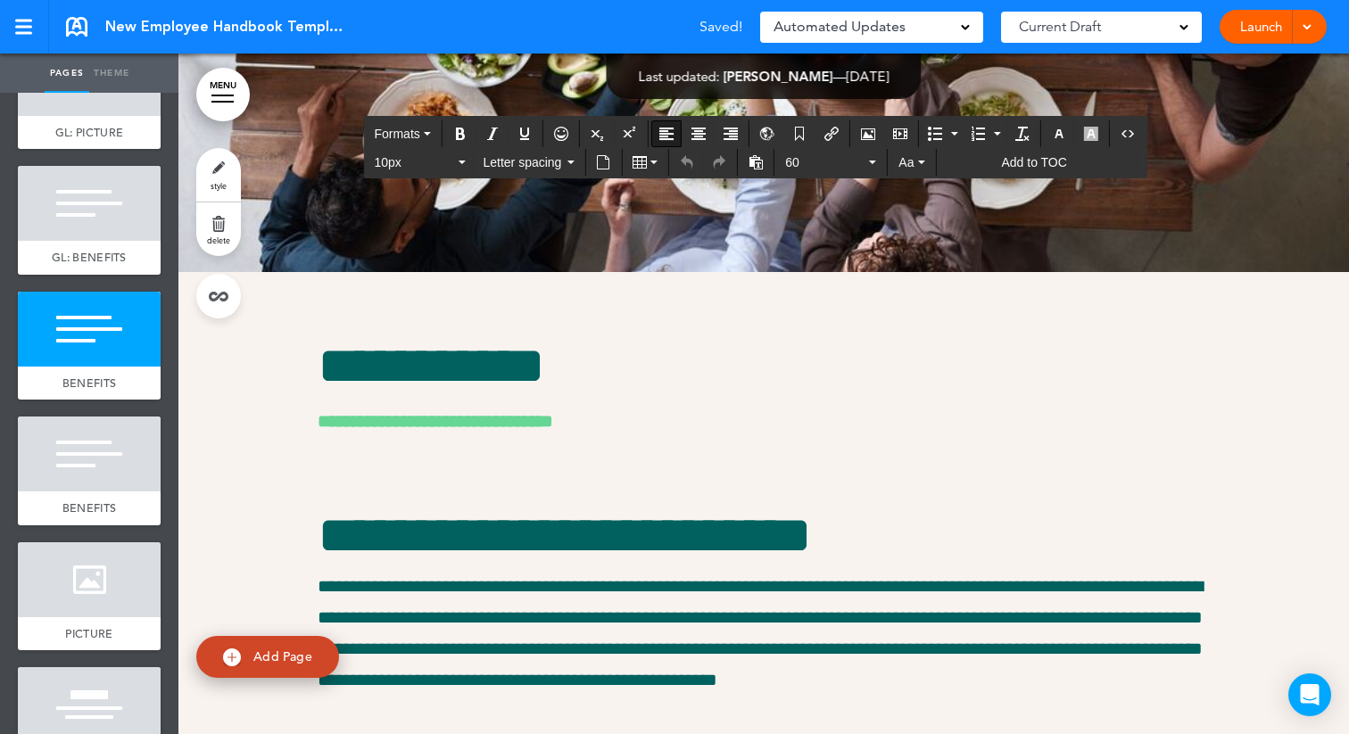
drag, startPoint x: 324, startPoint y: 220, endPoint x: 664, endPoint y: 640, distance: 540.7
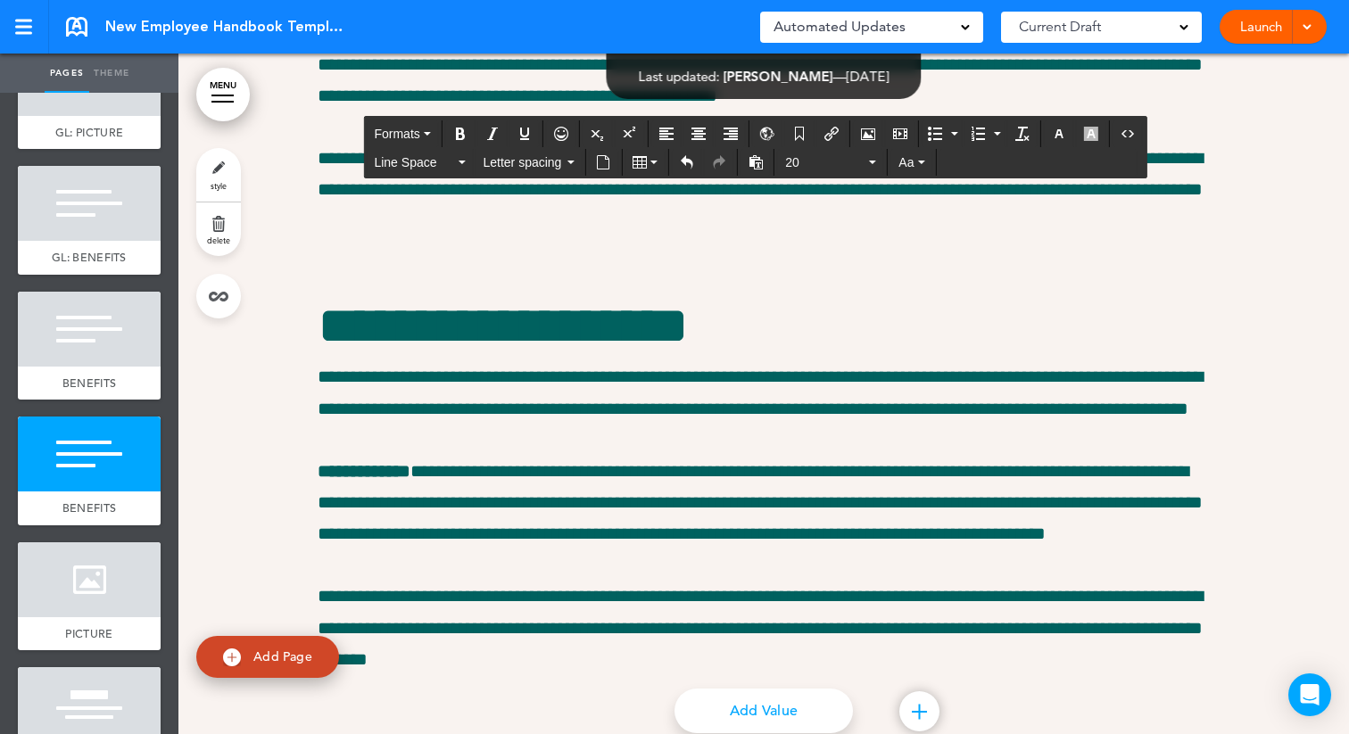
scroll to position [42891, 0]
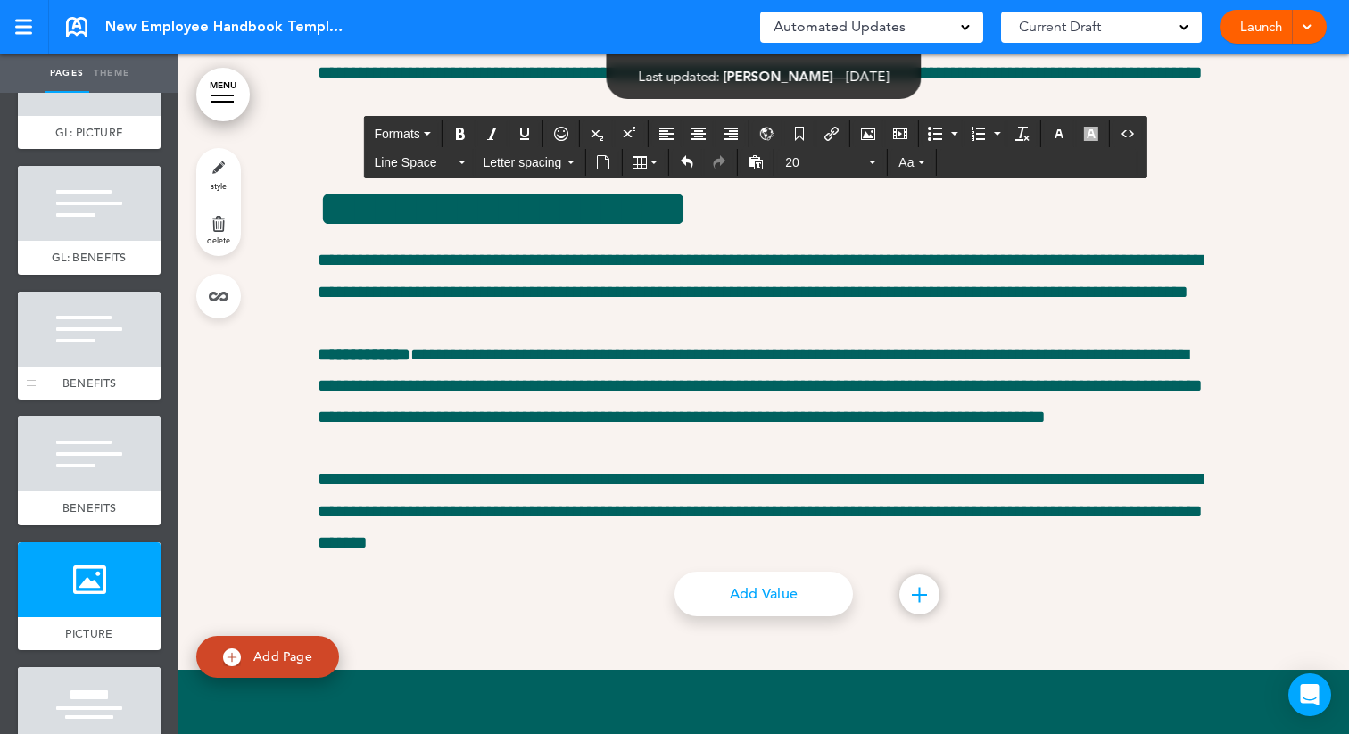
click at [129, 381] on div "BENEFITS" at bounding box center [89, 384] width 143 height 34
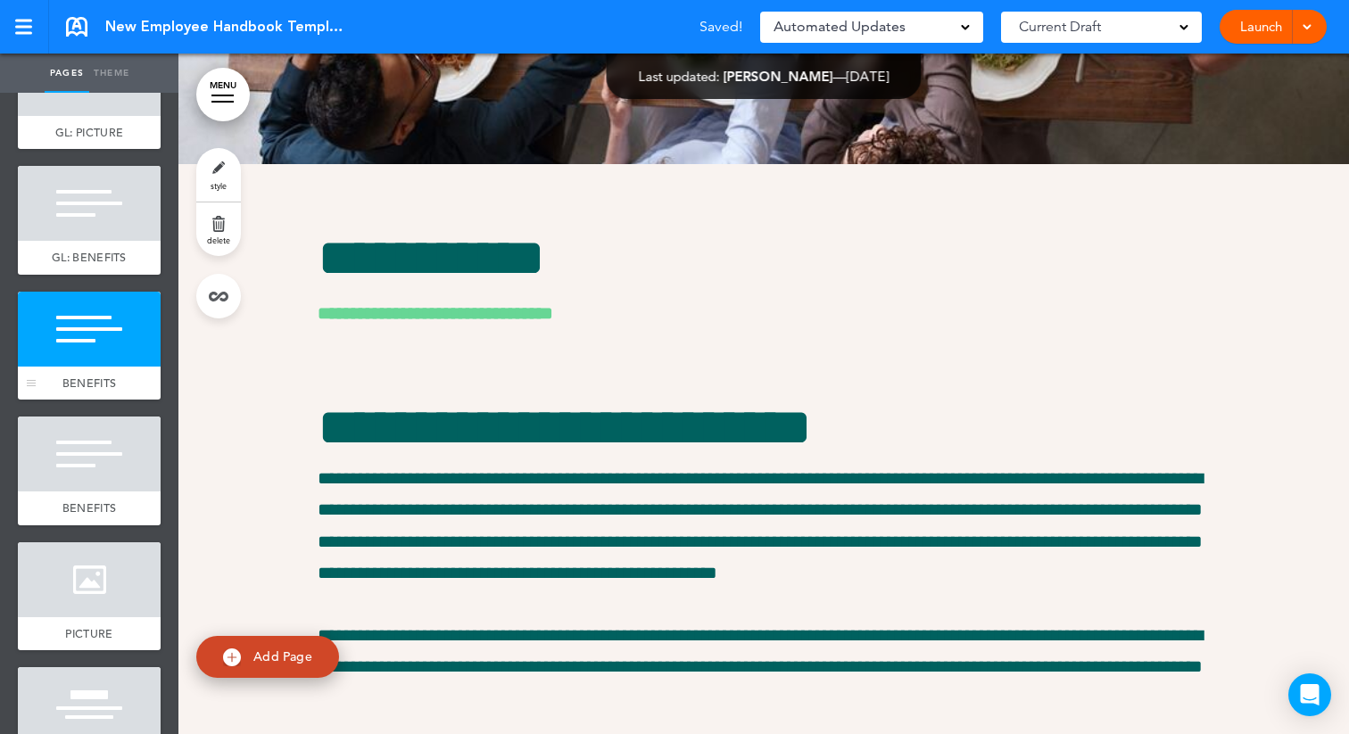
scroll to position [42296, 0]
click at [222, 175] on link "style" at bounding box center [218, 175] width 45 height 54
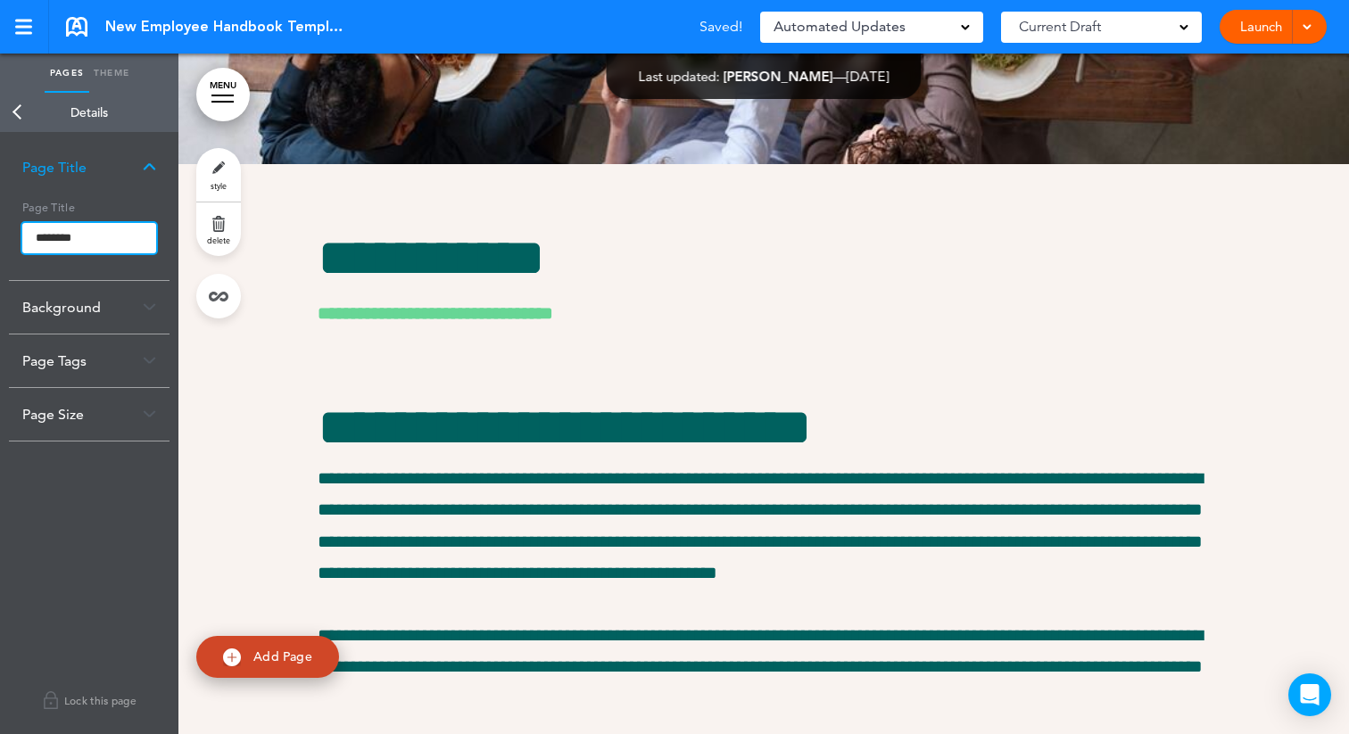
click at [33, 239] on input "********" at bounding box center [89, 238] width 134 height 30
click at [21, 110] on body "Make this page common so it is available in other handbooks. This handbook Prev…" at bounding box center [674, 367] width 1349 height 734
click at [21, 110] on link "Back" at bounding box center [18, 112] width 36 height 39
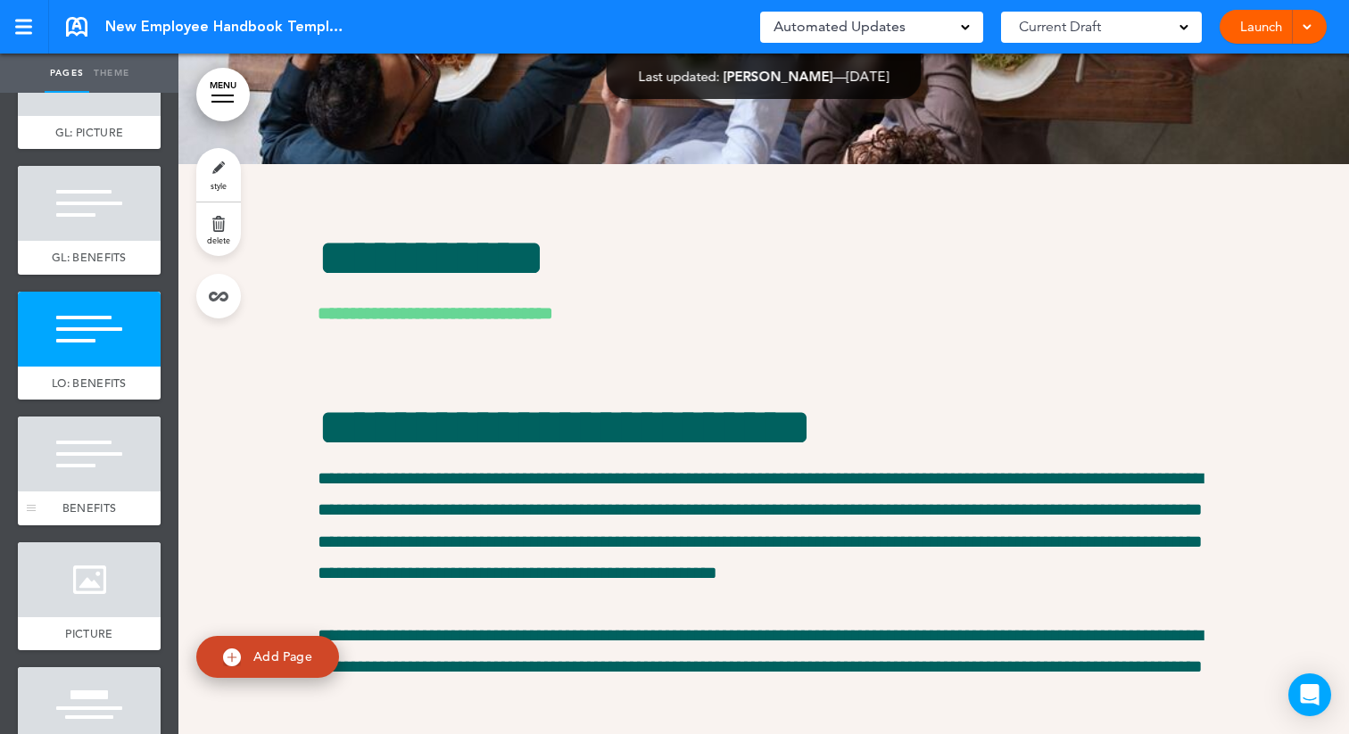
click at [46, 484] on div at bounding box center [89, 454] width 143 height 75
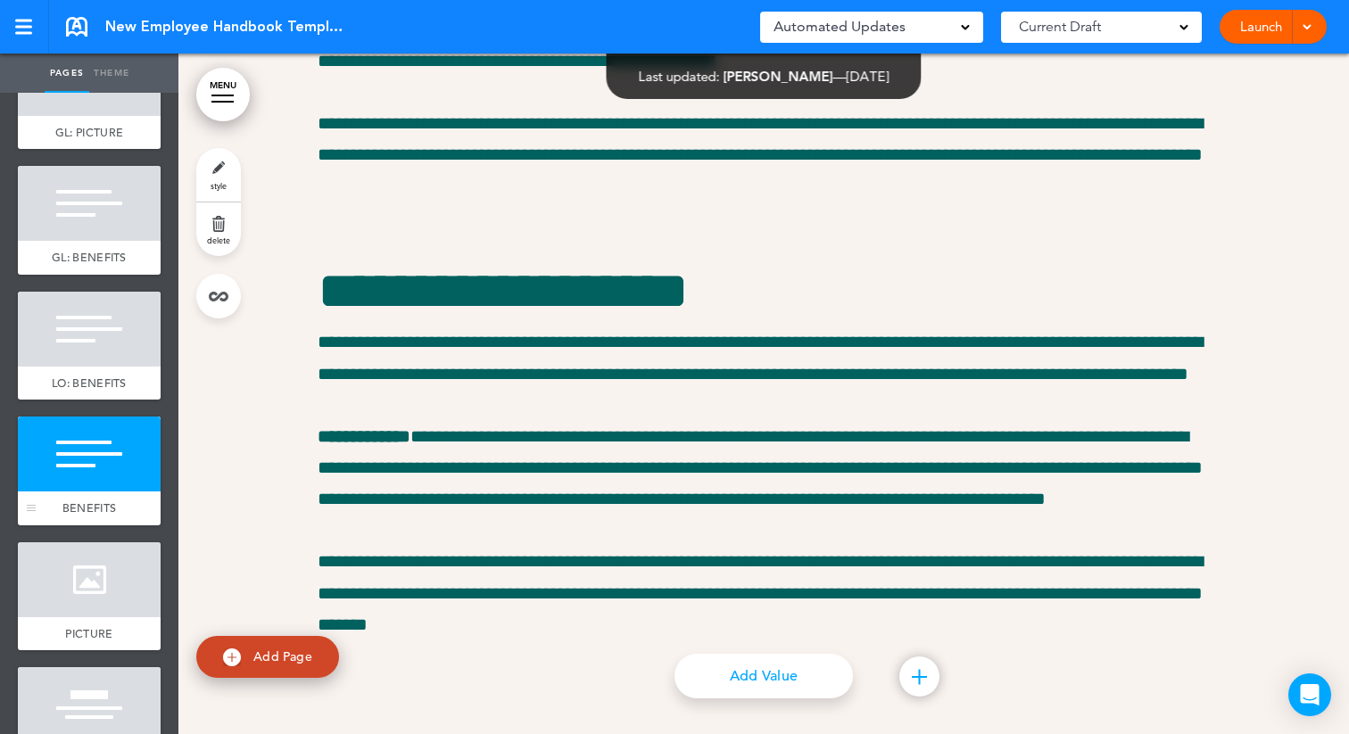
scroll to position [42810, 0]
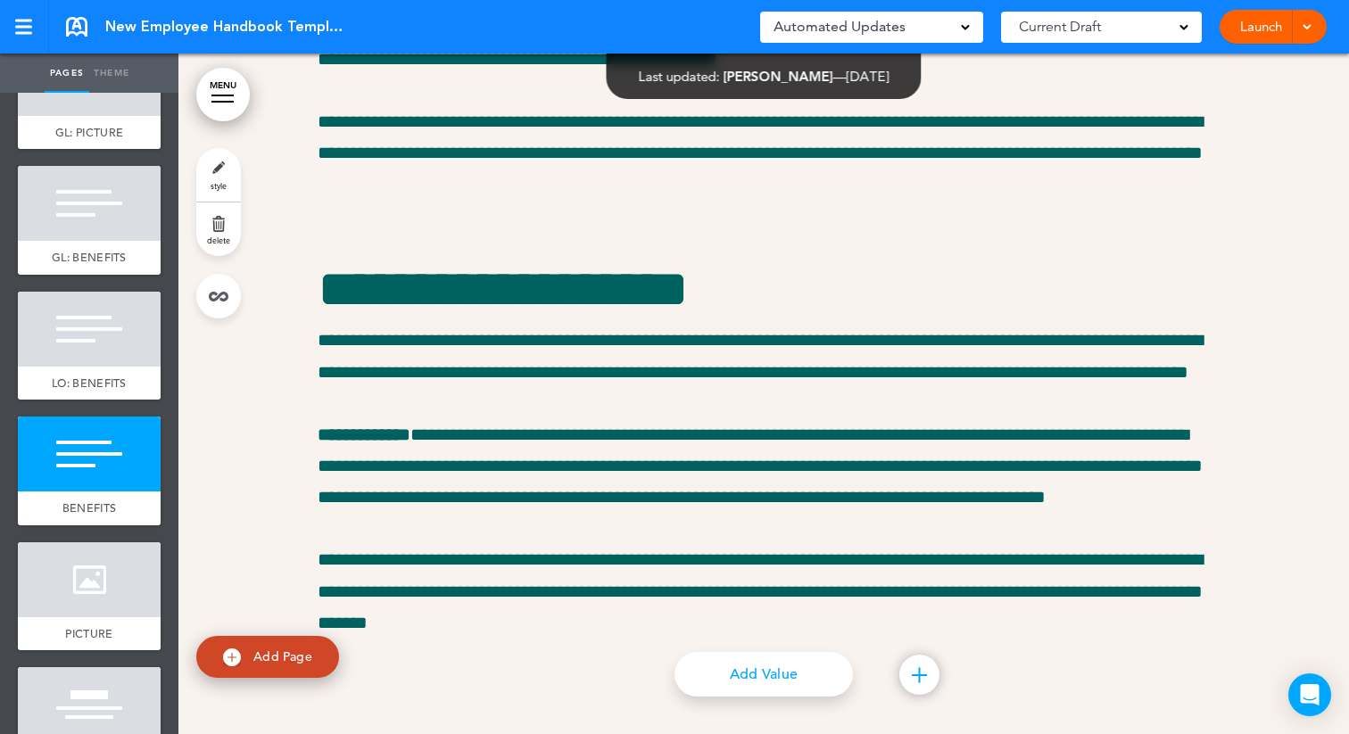
click at [214, 172] on link "style" at bounding box center [218, 175] width 45 height 54
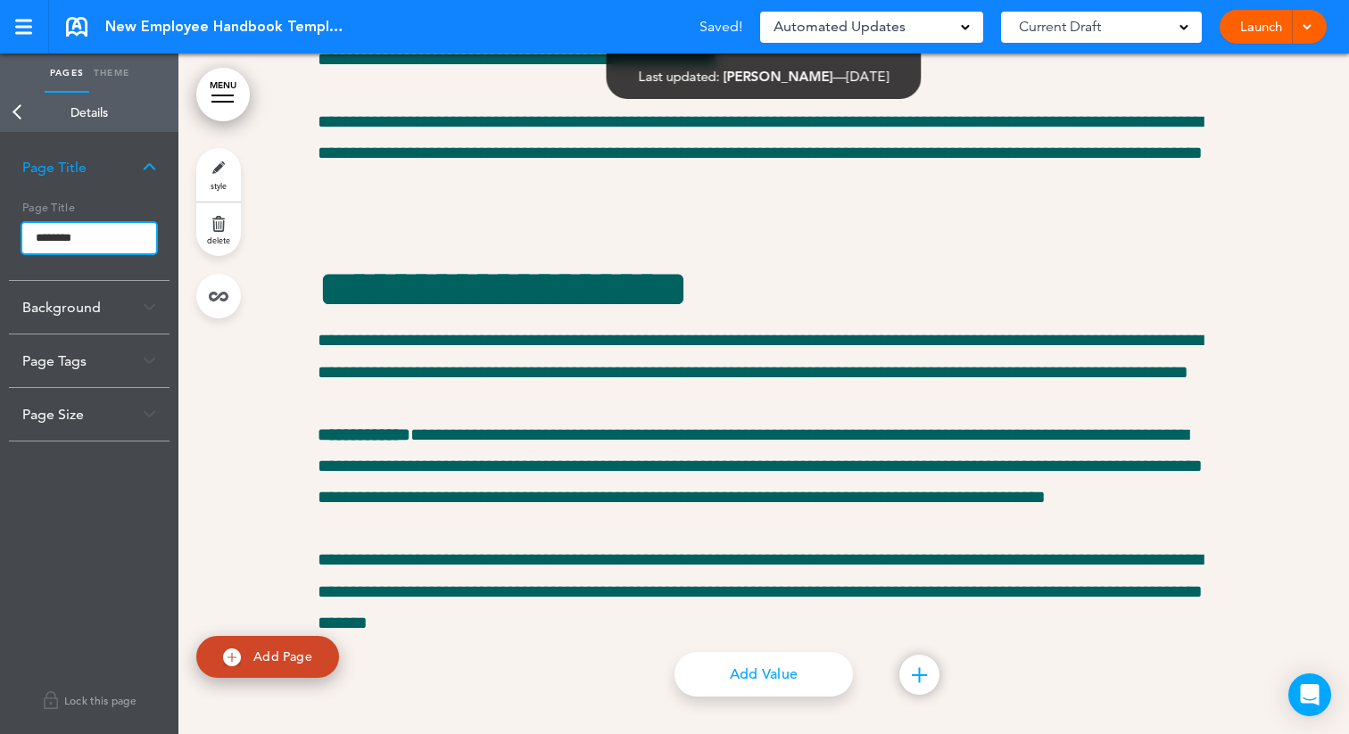
click at [34, 240] on input "********" at bounding box center [89, 238] width 134 height 30
click at [13, 97] on body "Make this page common so it is available in other handbooks. This handbook Prev…" at bounding box center [674, 367] width 1349 height 734
click at [17, 108] on link "Back" at bounding box center [18, 112] width 36 height 39
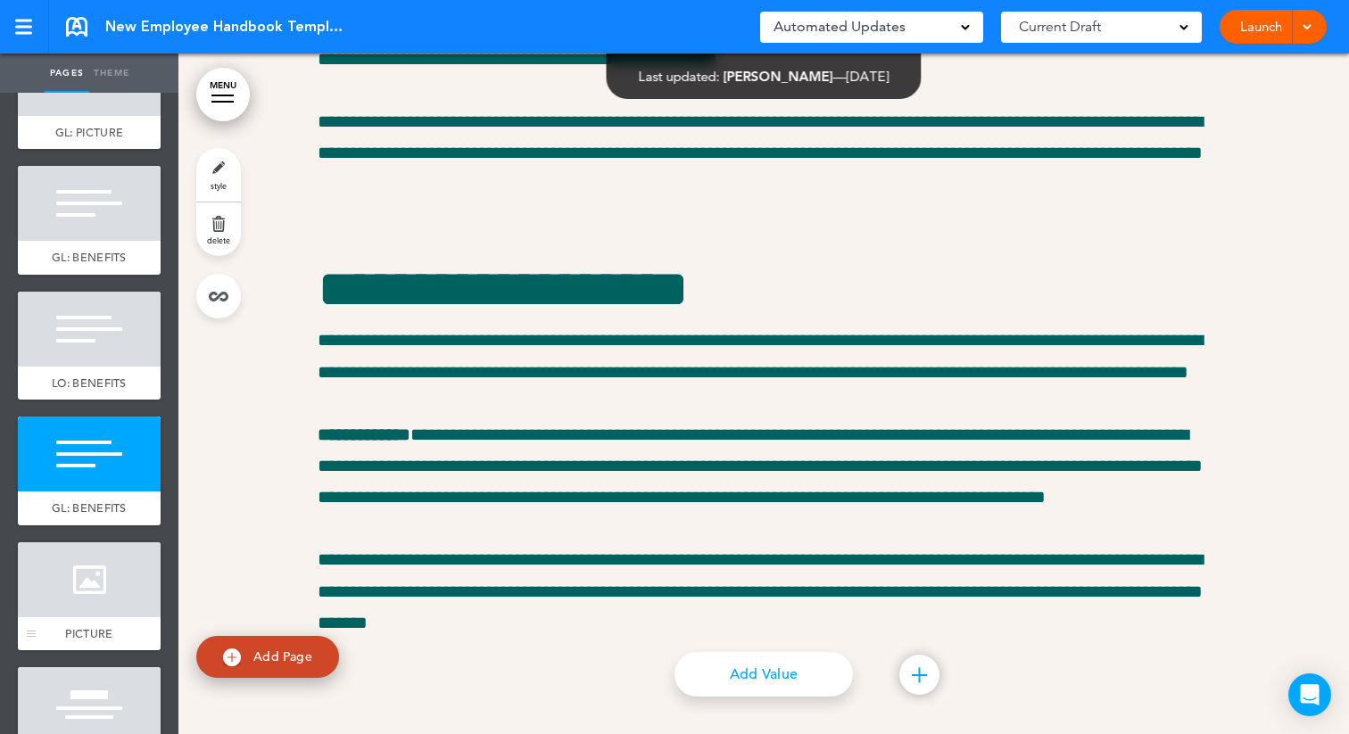
click at [76, 602] on div at bounding box center [89, 580] width 143 height 75
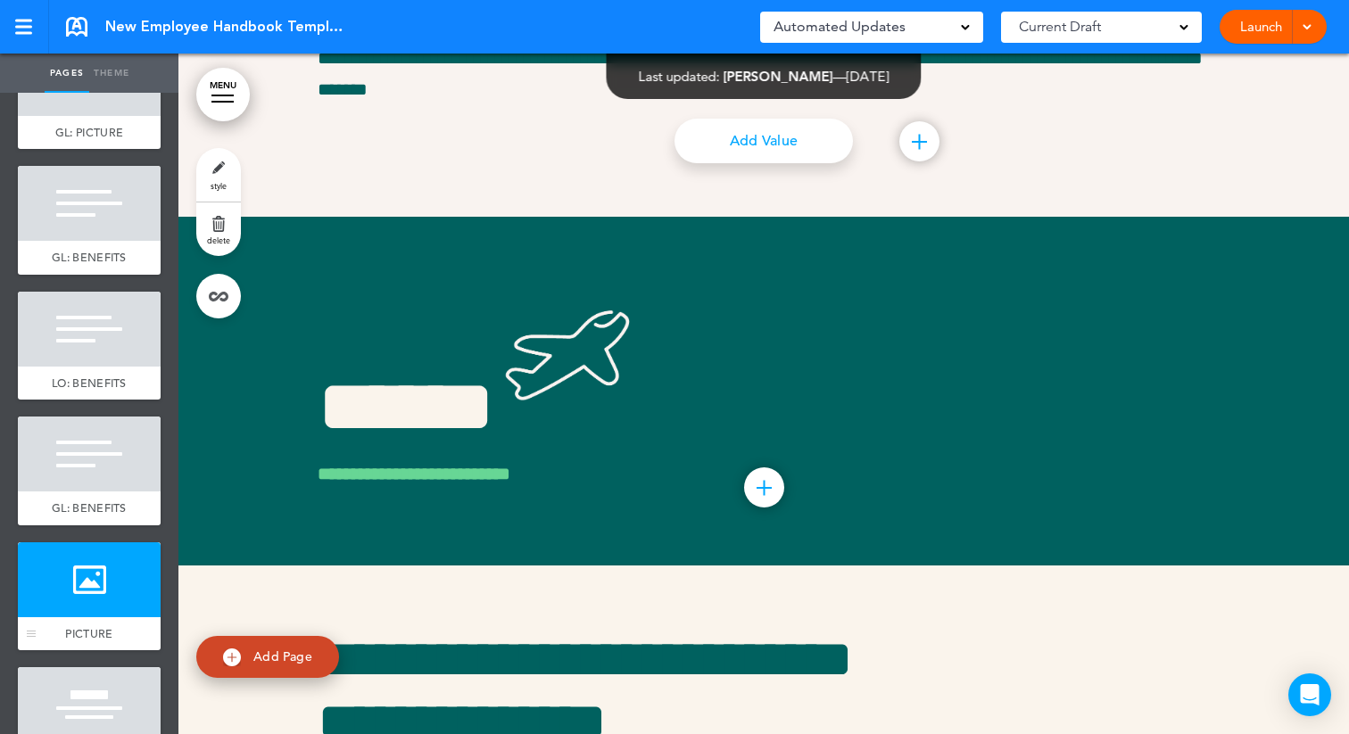
scroll to position [43348, 0]
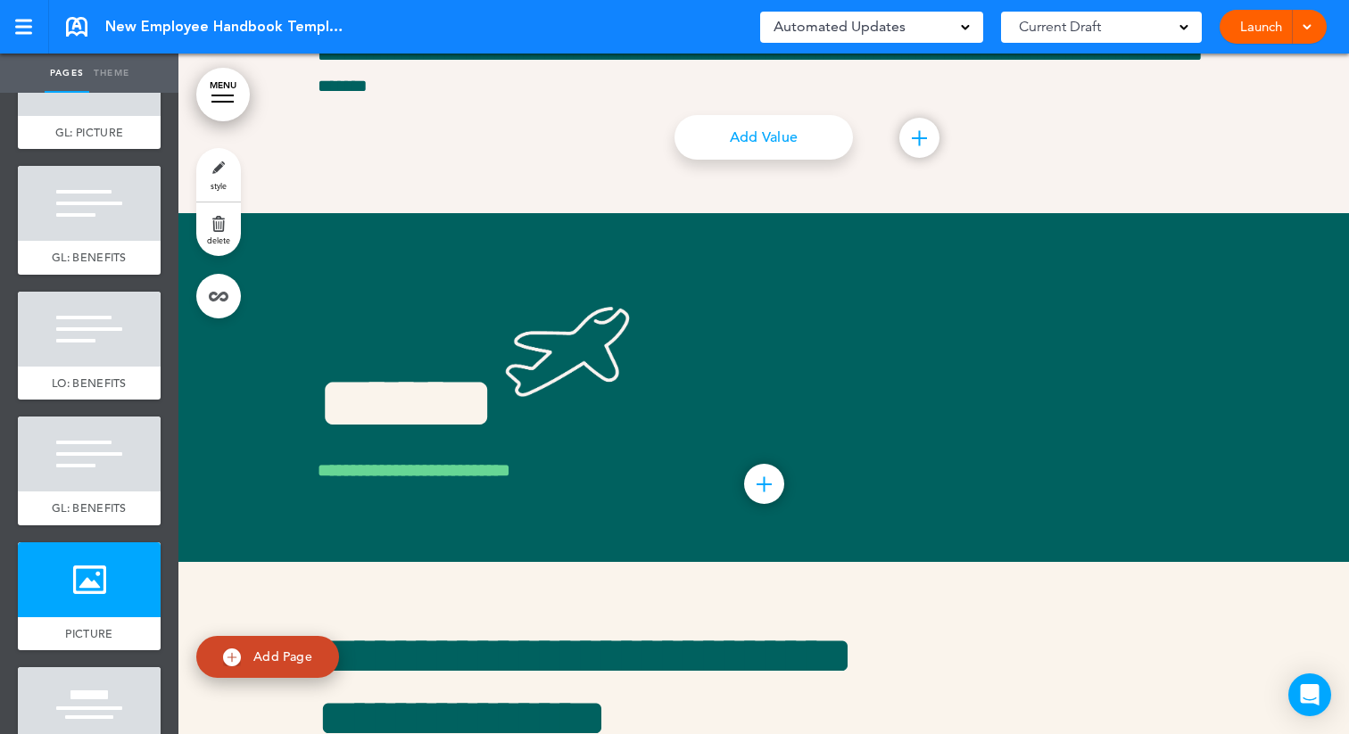
click at [223, 167] on link "style" at bounding box center [218, 175] width 45 height 54
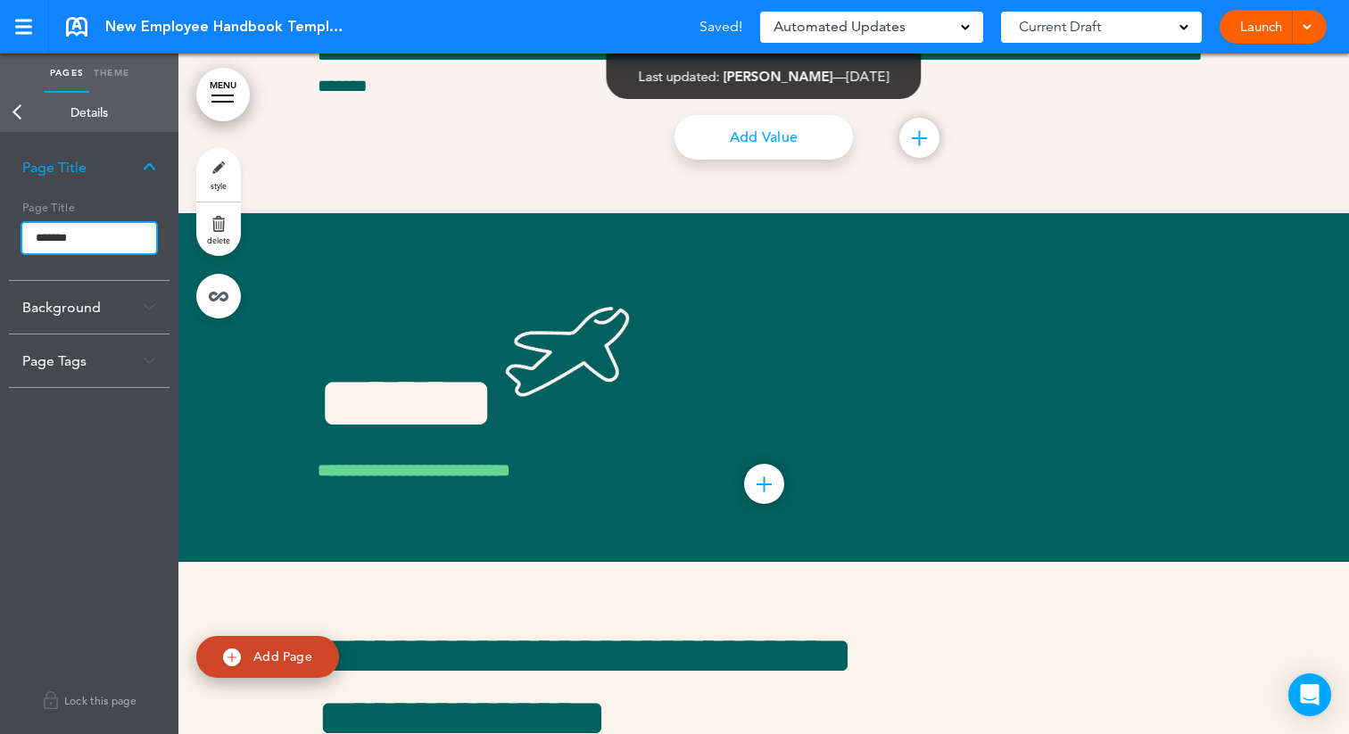
click at [35, 234] on input "*******" at bounding box center [89, 238] width 134 height 30
click at [16, 112] on body "Make this page common so it is available in other handbooks. This handbook Prev…" at bounding box center [674, 367] width 1349 height 734
click at [16, 112] on link "Back" at bounding box center [18, 112] width 36 height 39
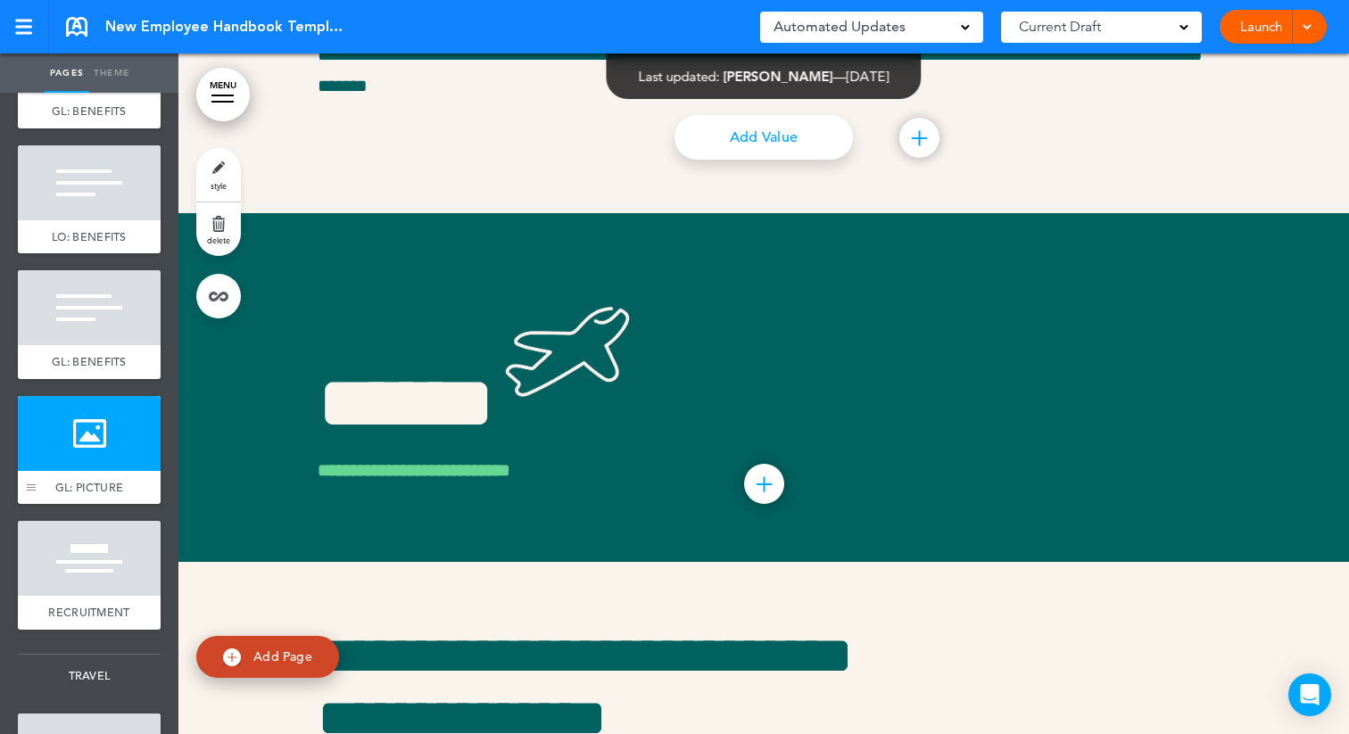
scroll to position [5275, 0]
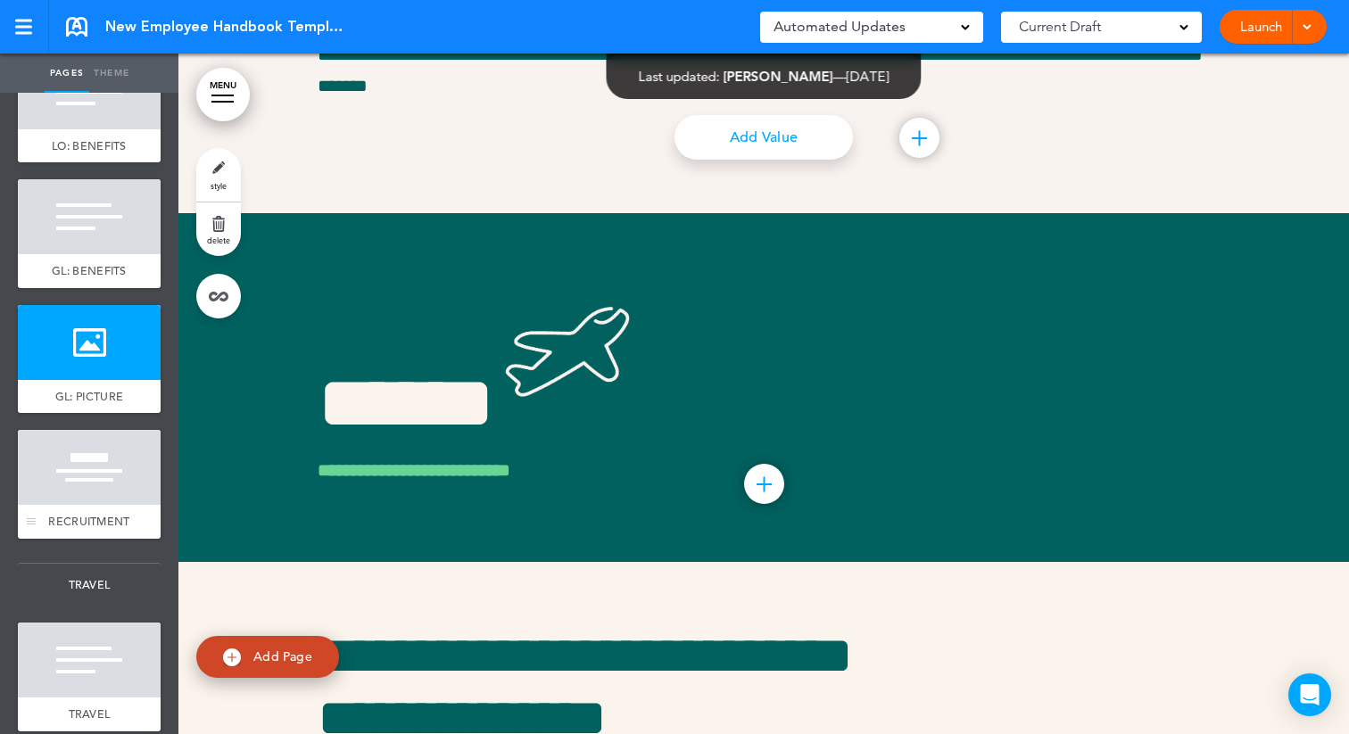
click at [85, 498] on div at bounding box center [89, 467] width 143 height 75
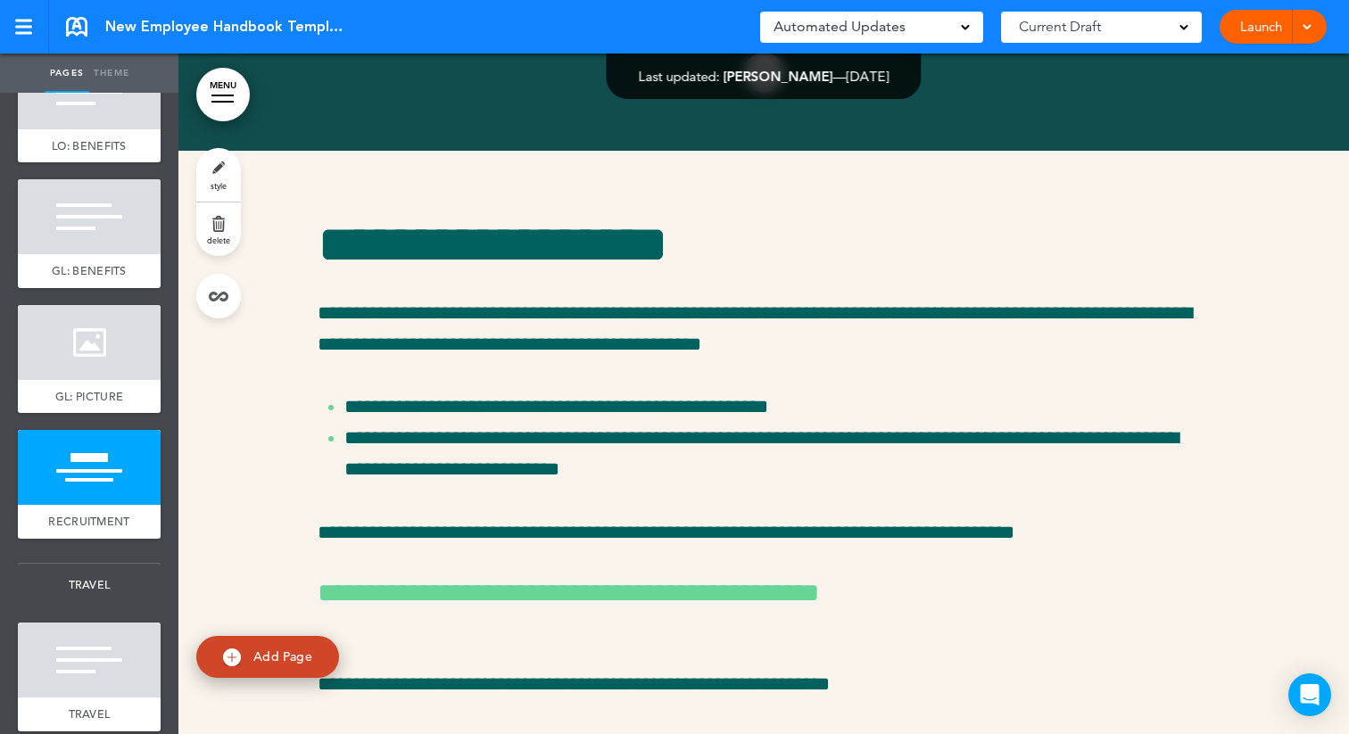
scroll to position [45068, 0]
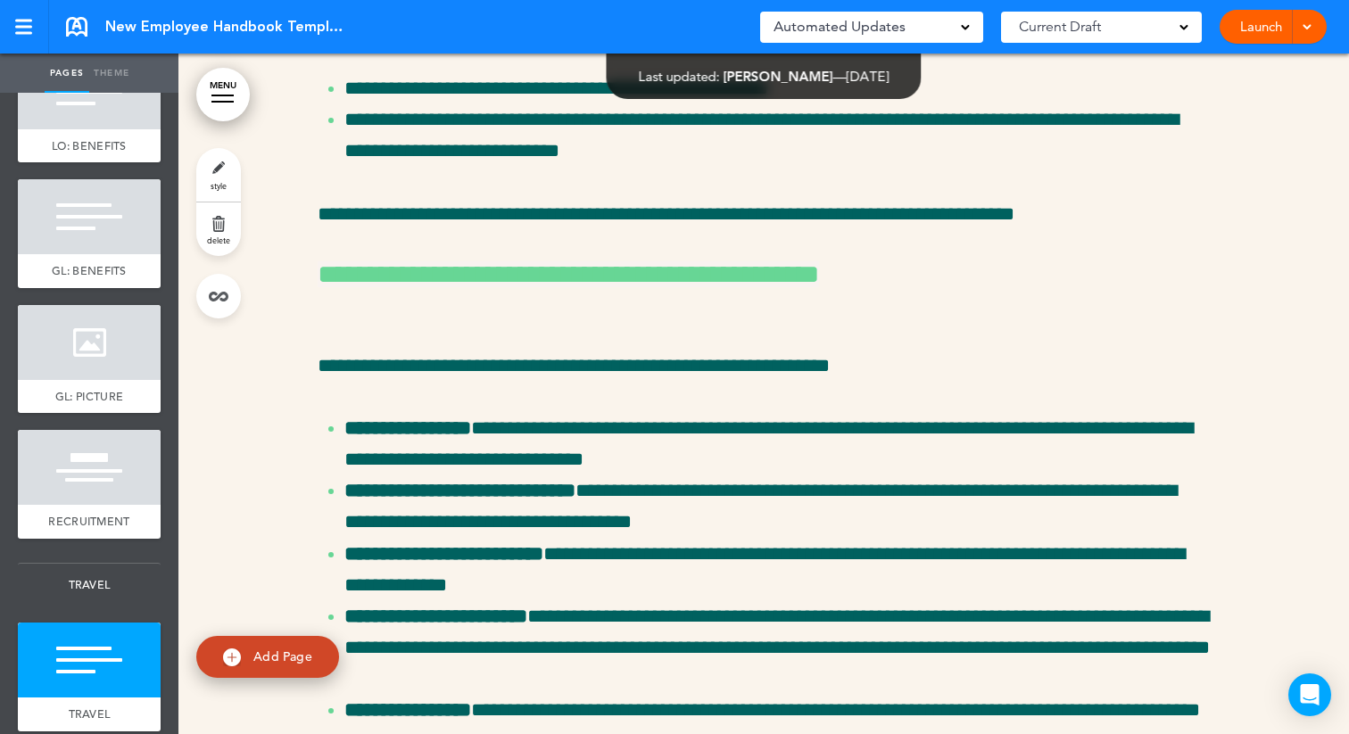
click at [220, 163] on link "style" at bounding box center [218, 175] width 45 height 54
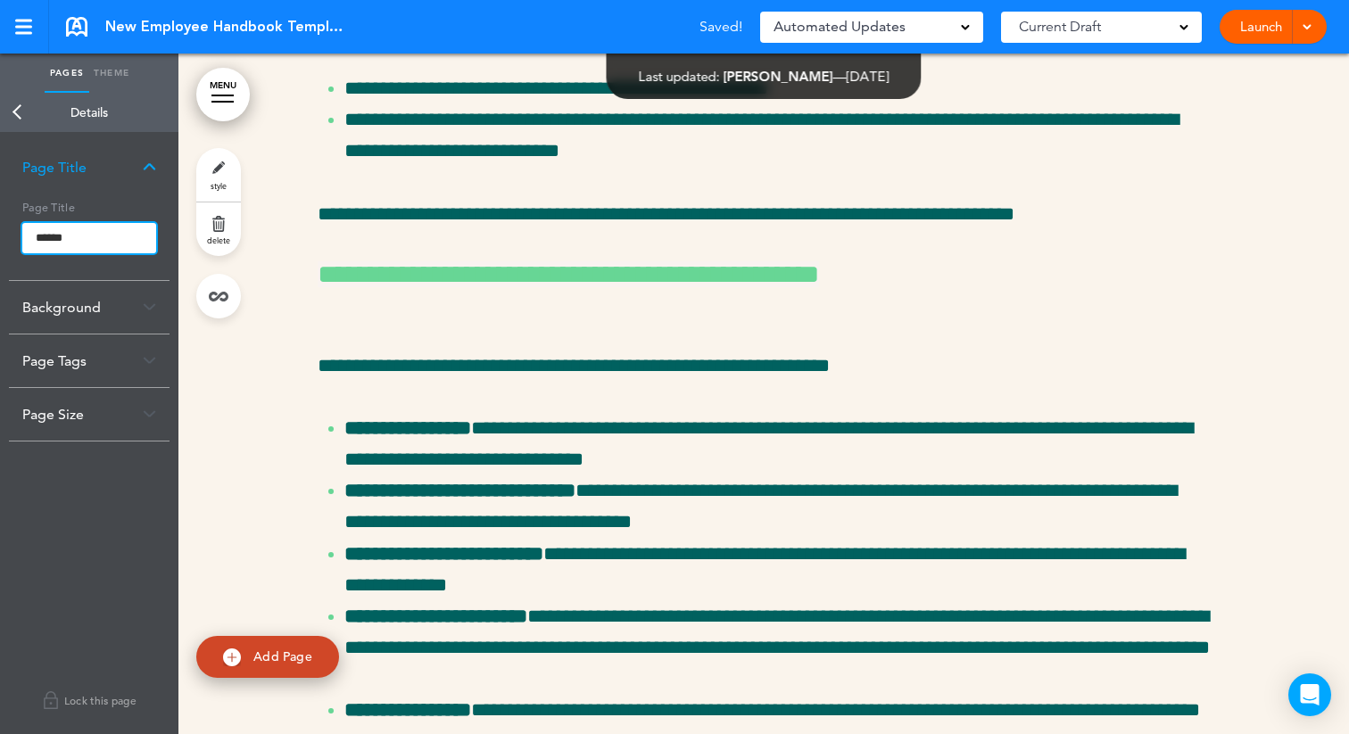
click at [32, 235] on input "******" at bounding box center [89, 238] width 134 height 30
click at [21, 107] on body "Make this page common so it is available in other handbooks. This handbook Prev…" at bounding box center [674, 367] width 1349 height 734
click at [21, 107] on link "Back" at bounding box center [18, 112] width 36 height 39
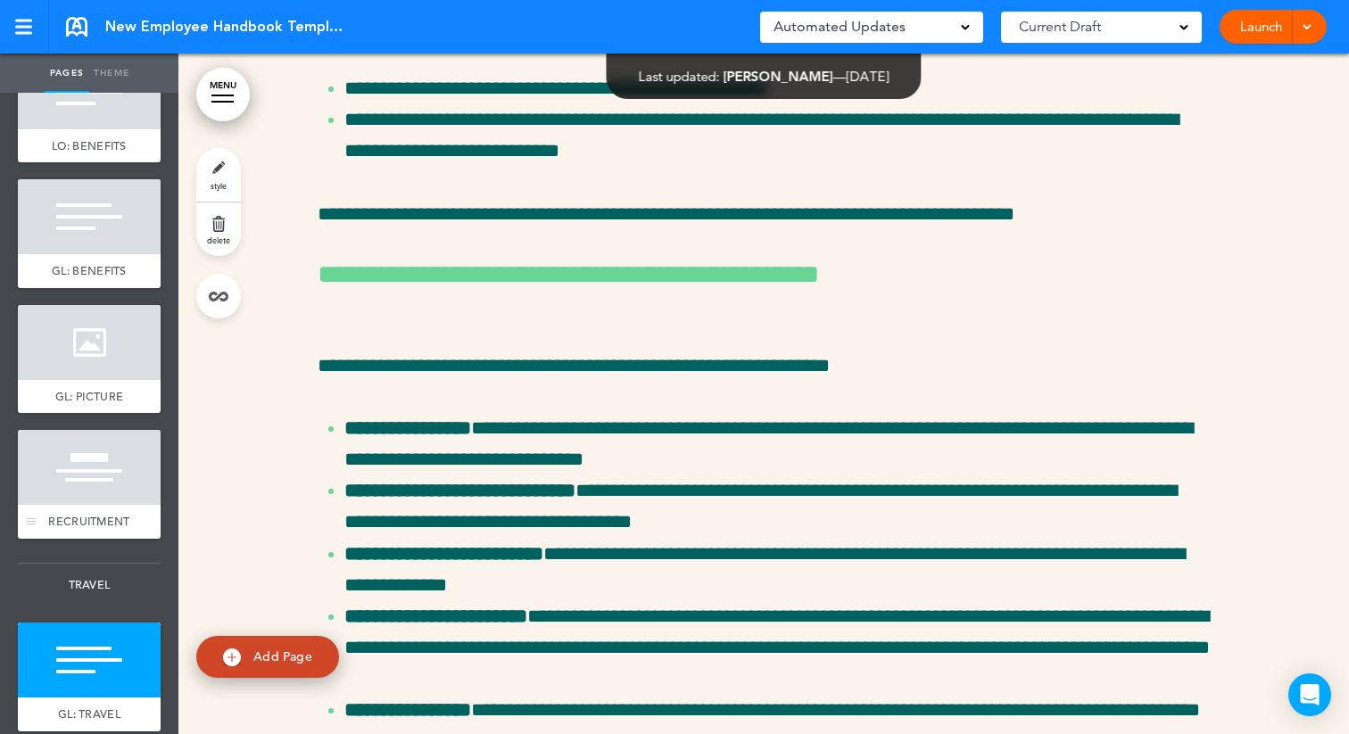
click at [100, 498] on div at bounding box center [89, 467] width 143 height 75
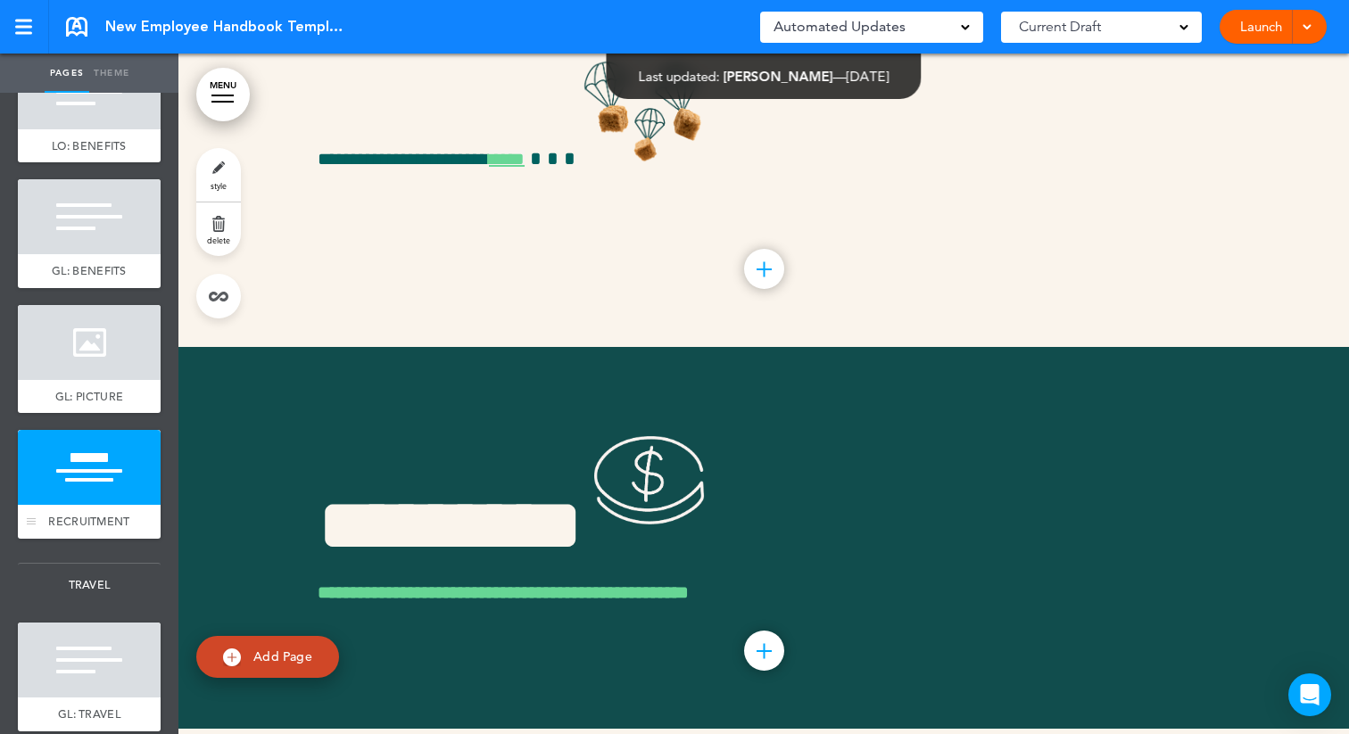
scroll to position [44029, 0]
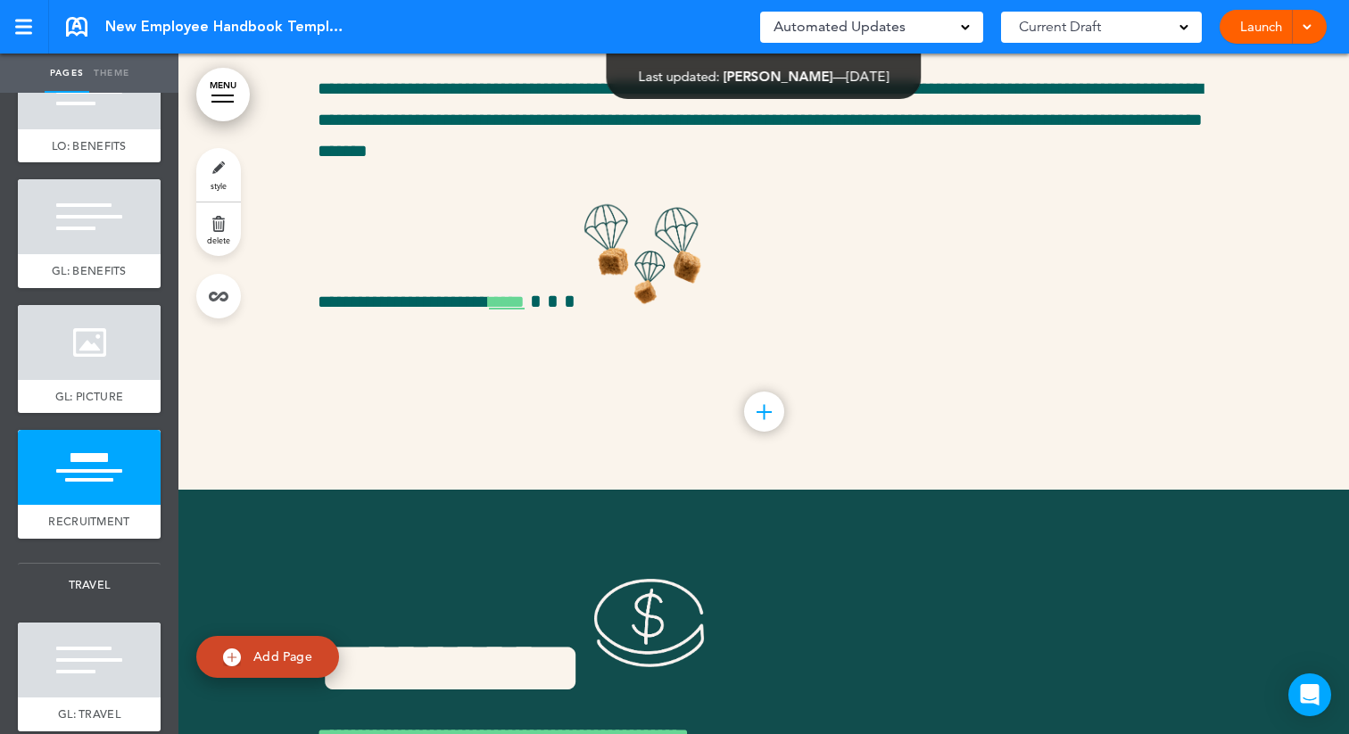
click at [217, 169] on link "style" at bounding box center [218, 175] width 45 height 54
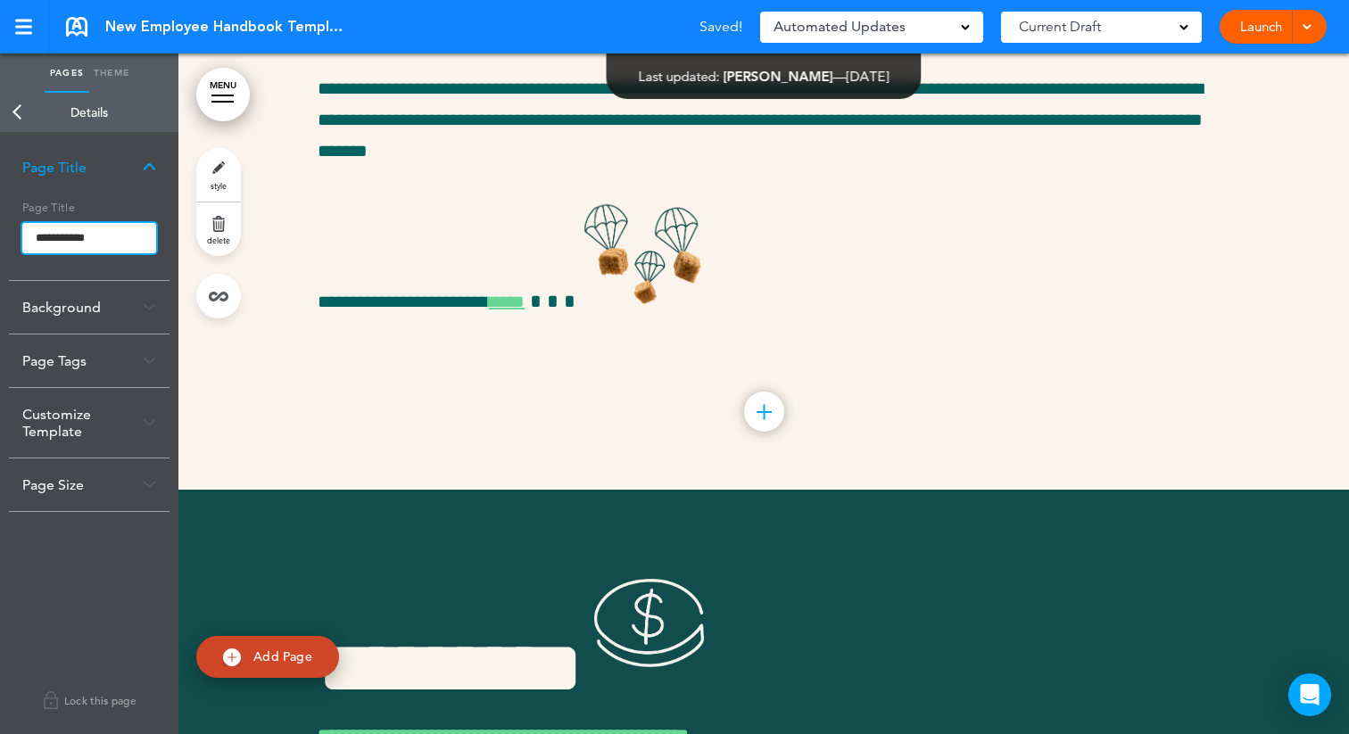
click at [31, 236] on input "**********" at bounding box center [89, 238] width 134 height 30
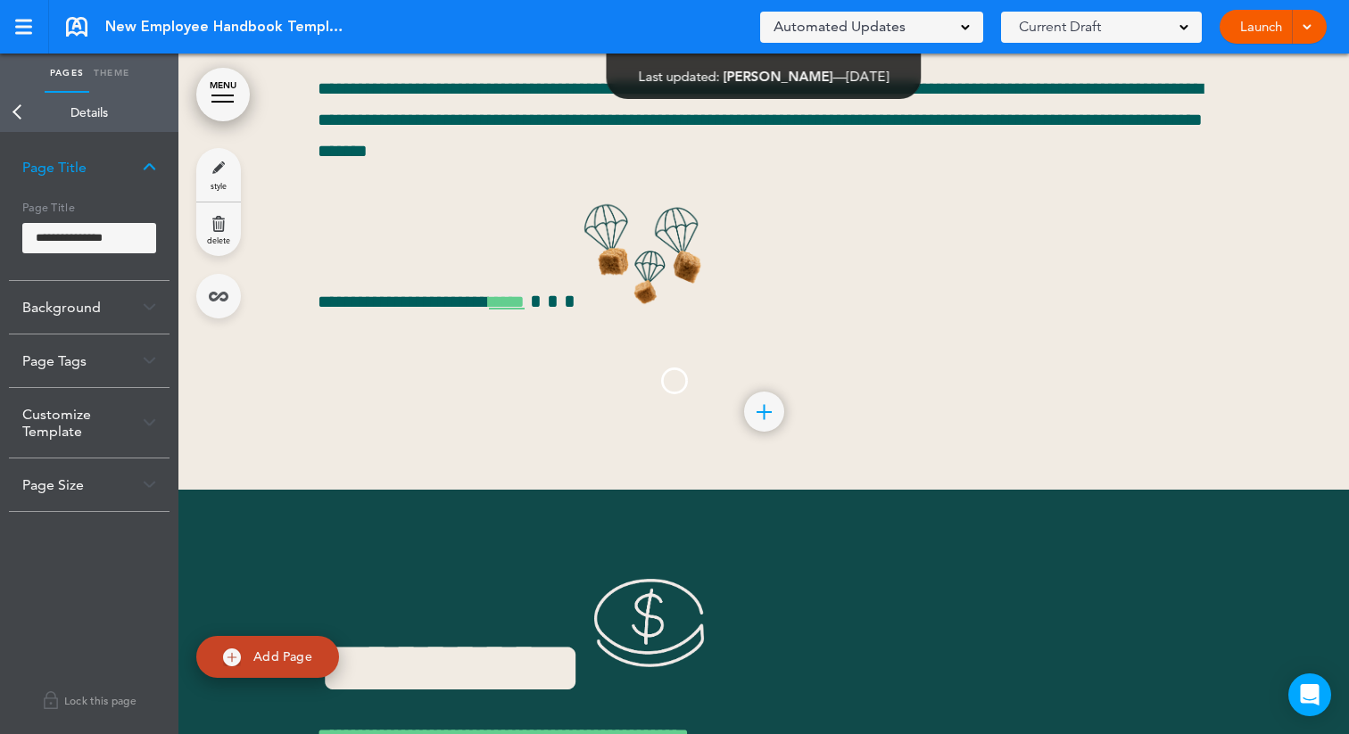
click at [14, 107] on body "Make this page common so it is available in other handbooks. This handbook Prev…" at bounding box center [674, 367] width 1349 height 734
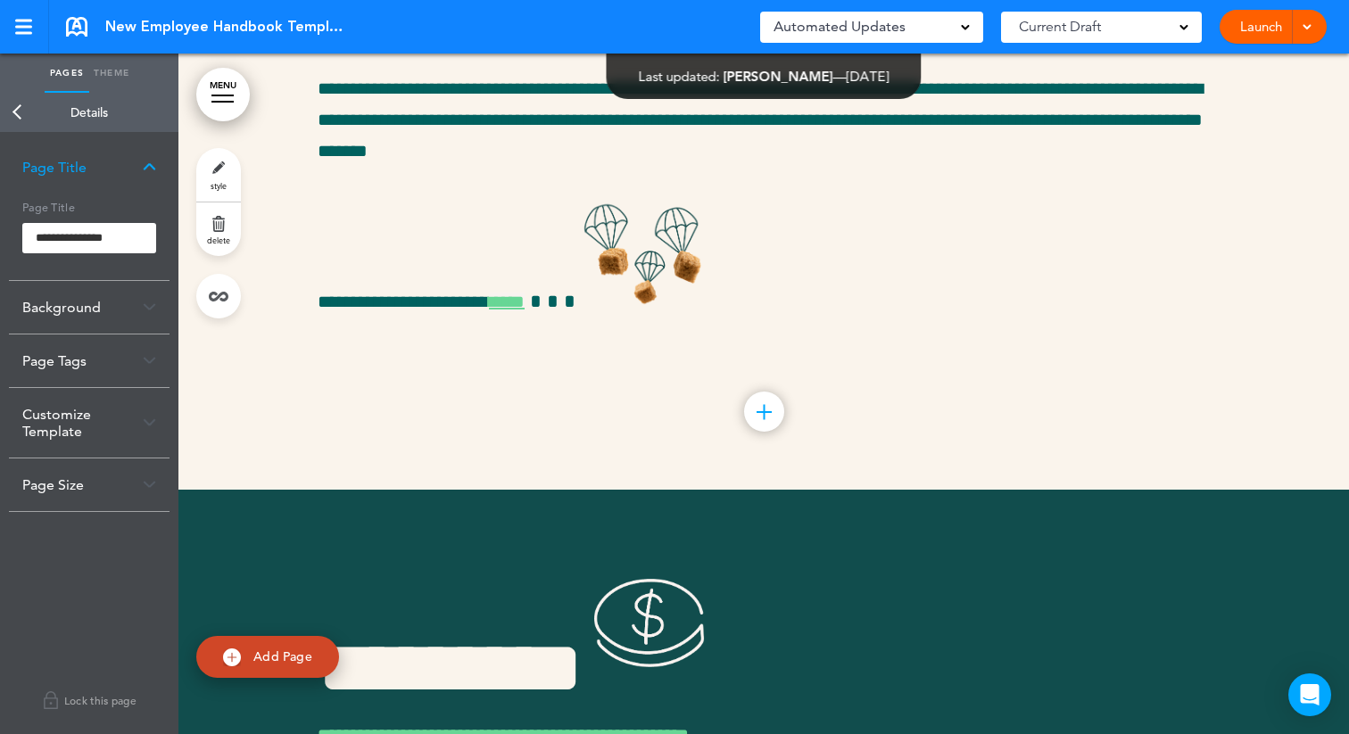
click at [17, 113] on link "Back" at bounding box center [18, 112] width 36 height 39
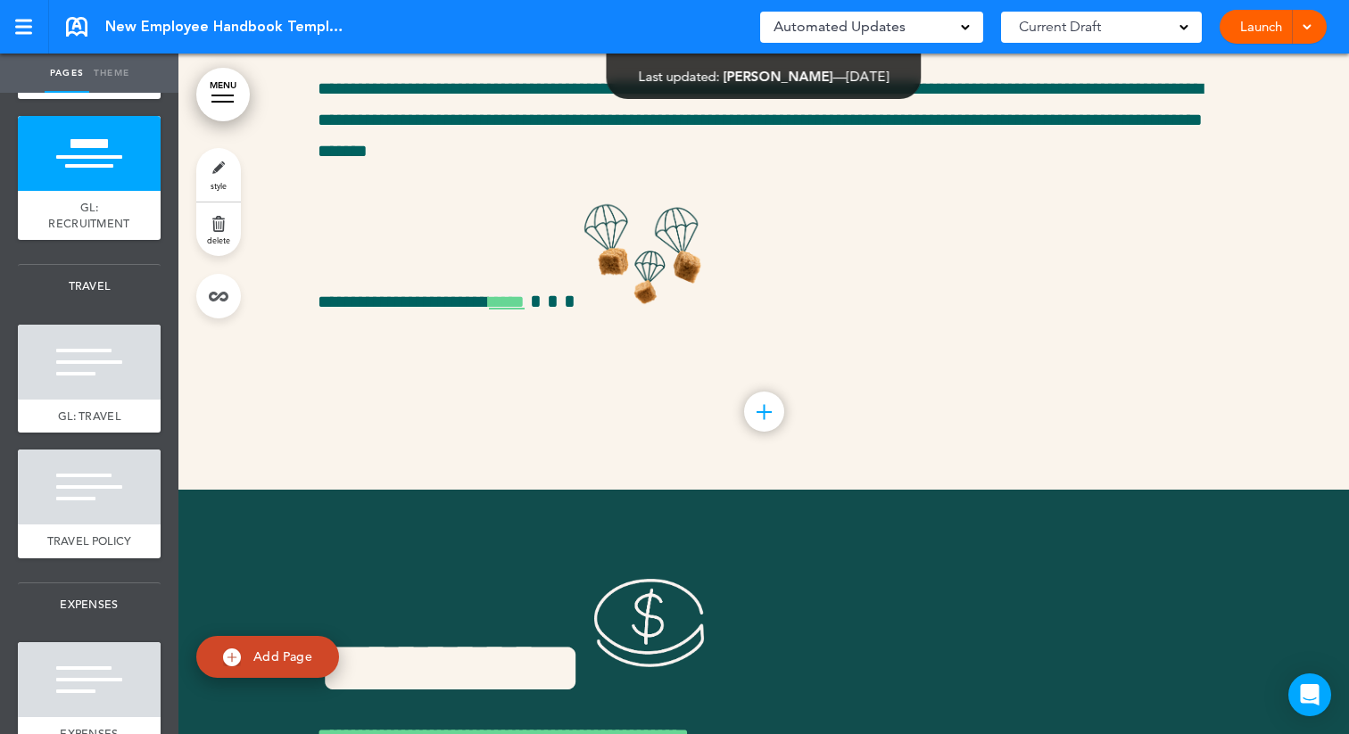
scroll to position [5627, 0]
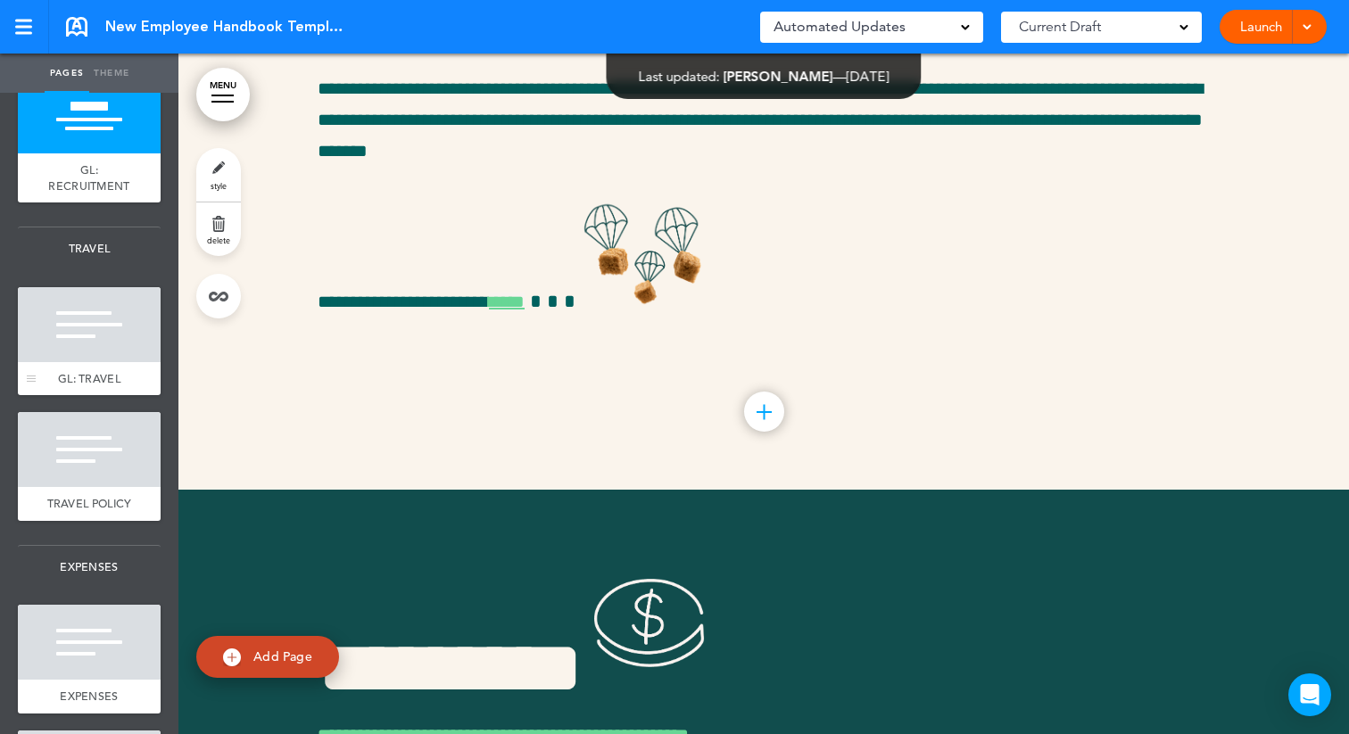
click at [81, 349] on div at bounding box center [89, 324] width 143 height 75
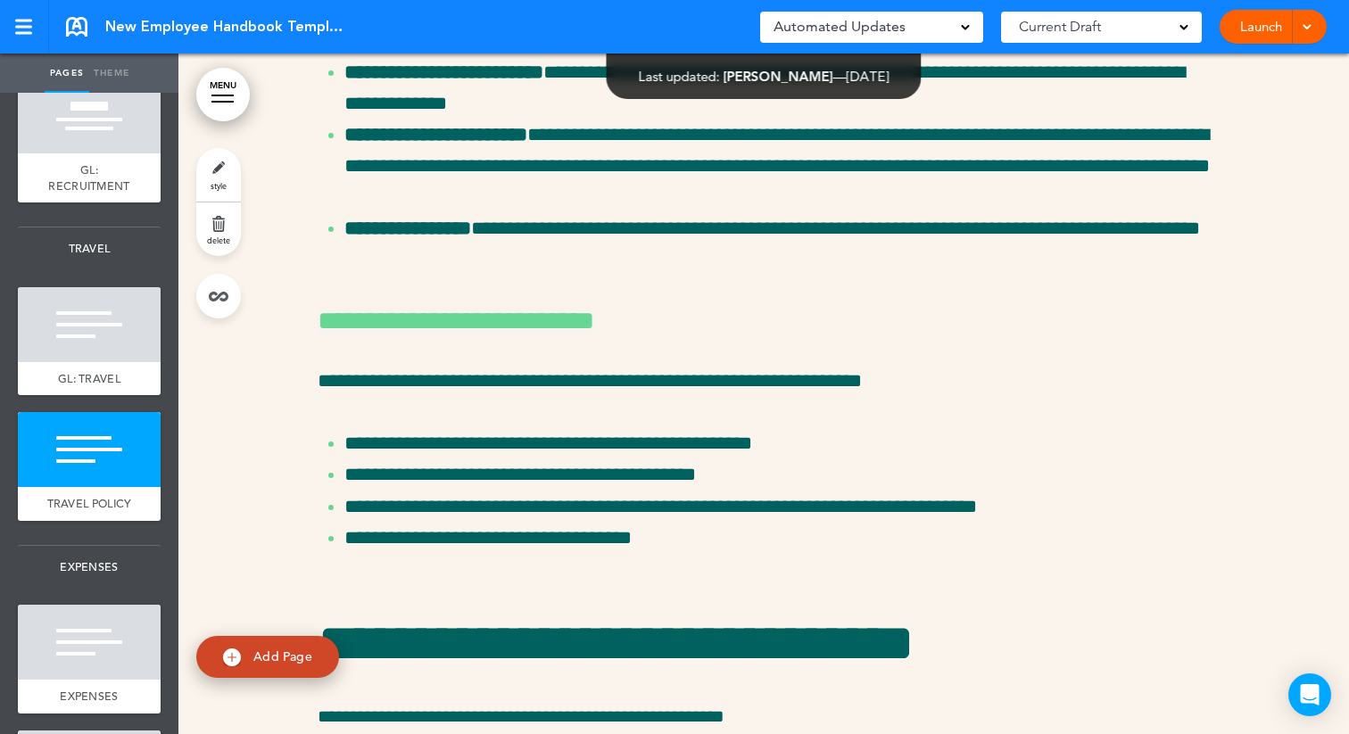
scroll to position [45557, 0]
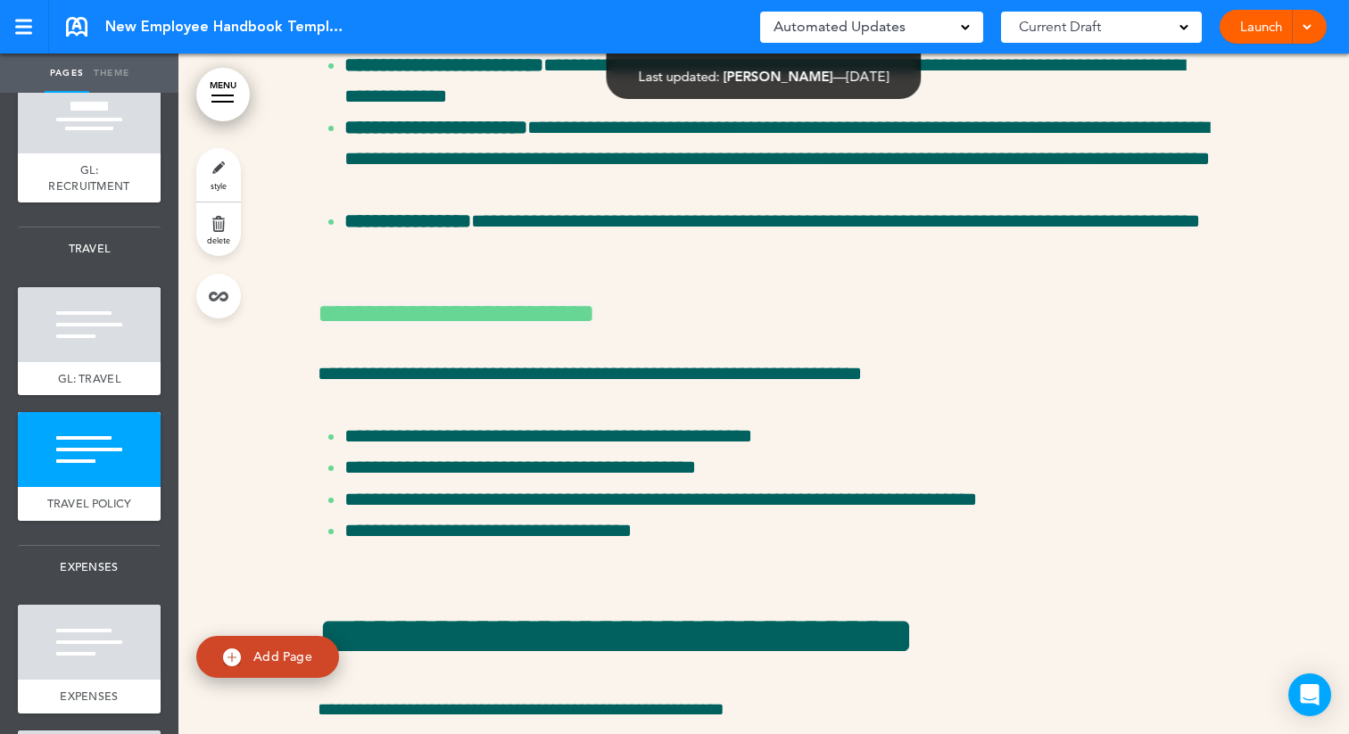
click at [224, 172] on link "style" at bounding box center [218, 175] width 45 height 54
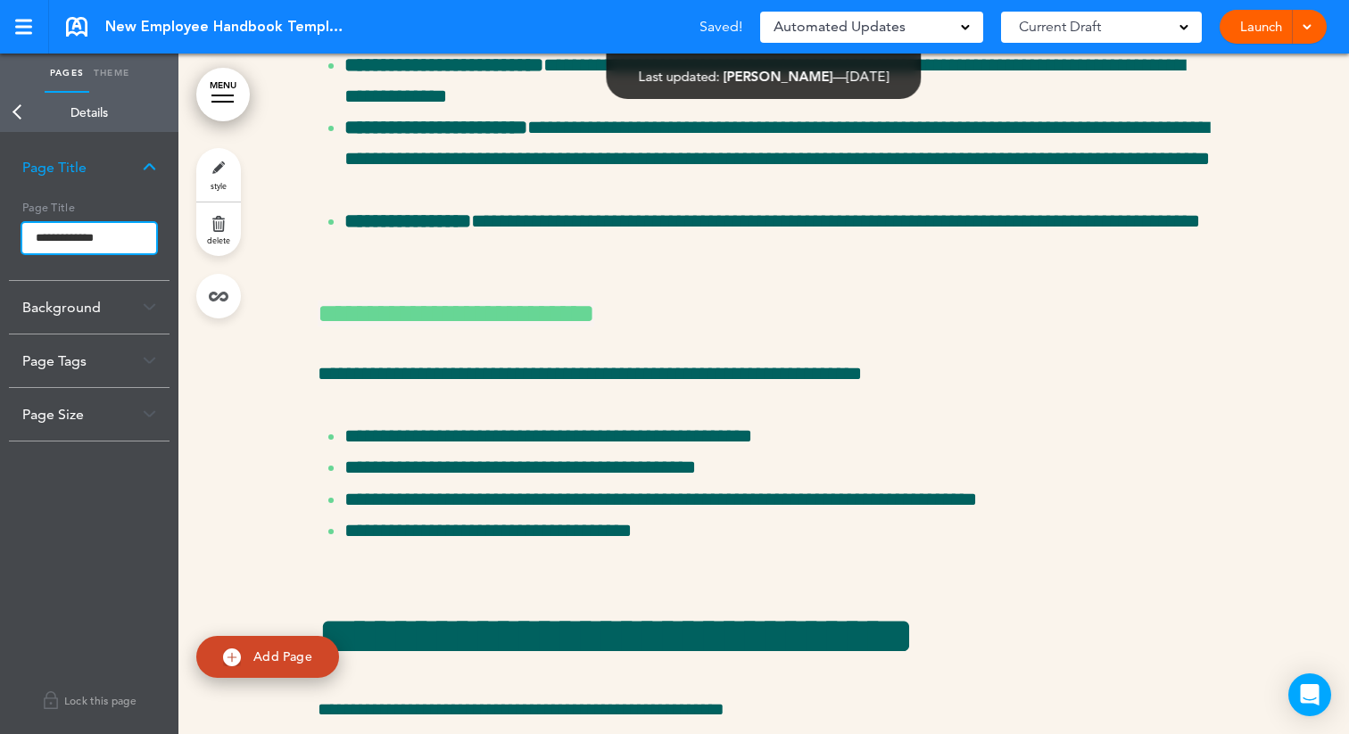
click at [37, 235] on input "**********" at bounding box center [89, 238] width 134 height 30
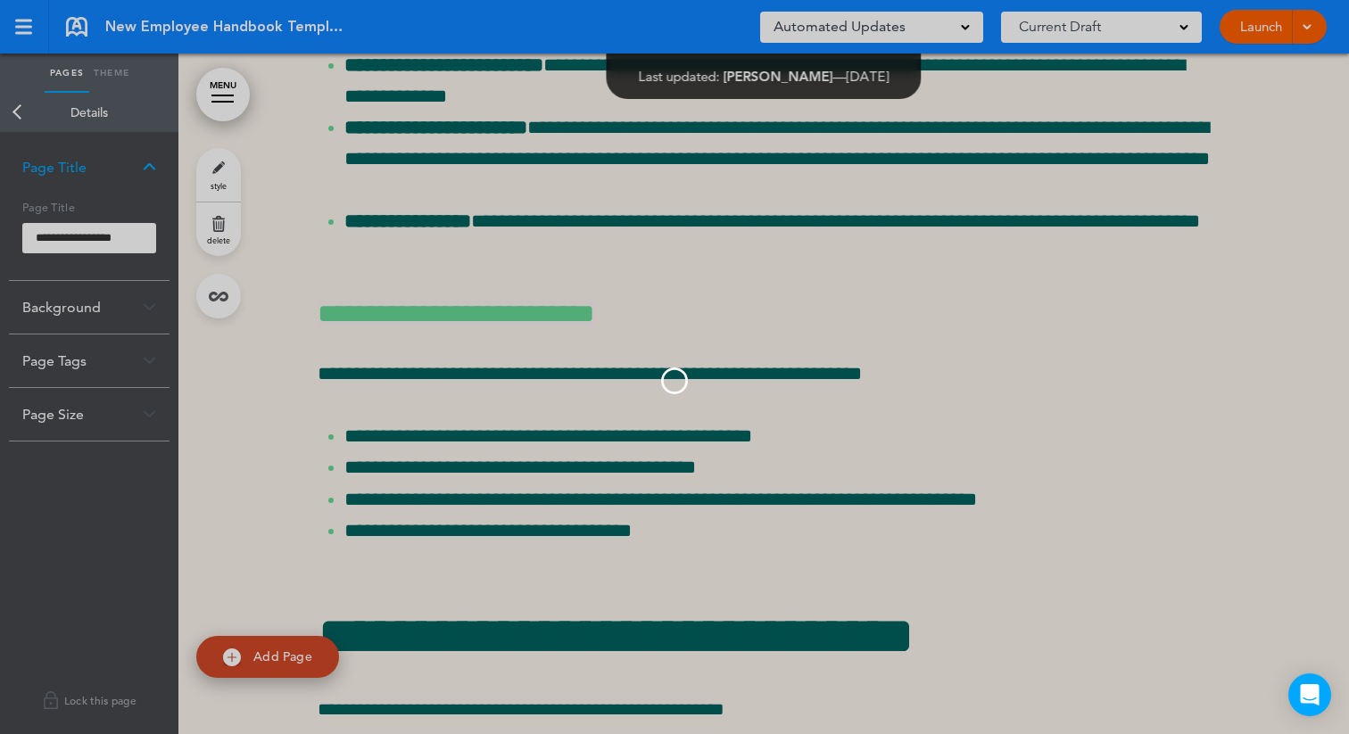
click at [11, 108] on body "Make this page common so it is available in other handbooks. This handbook Prev…" at bounding box center [674, 367] width 1349 height 734
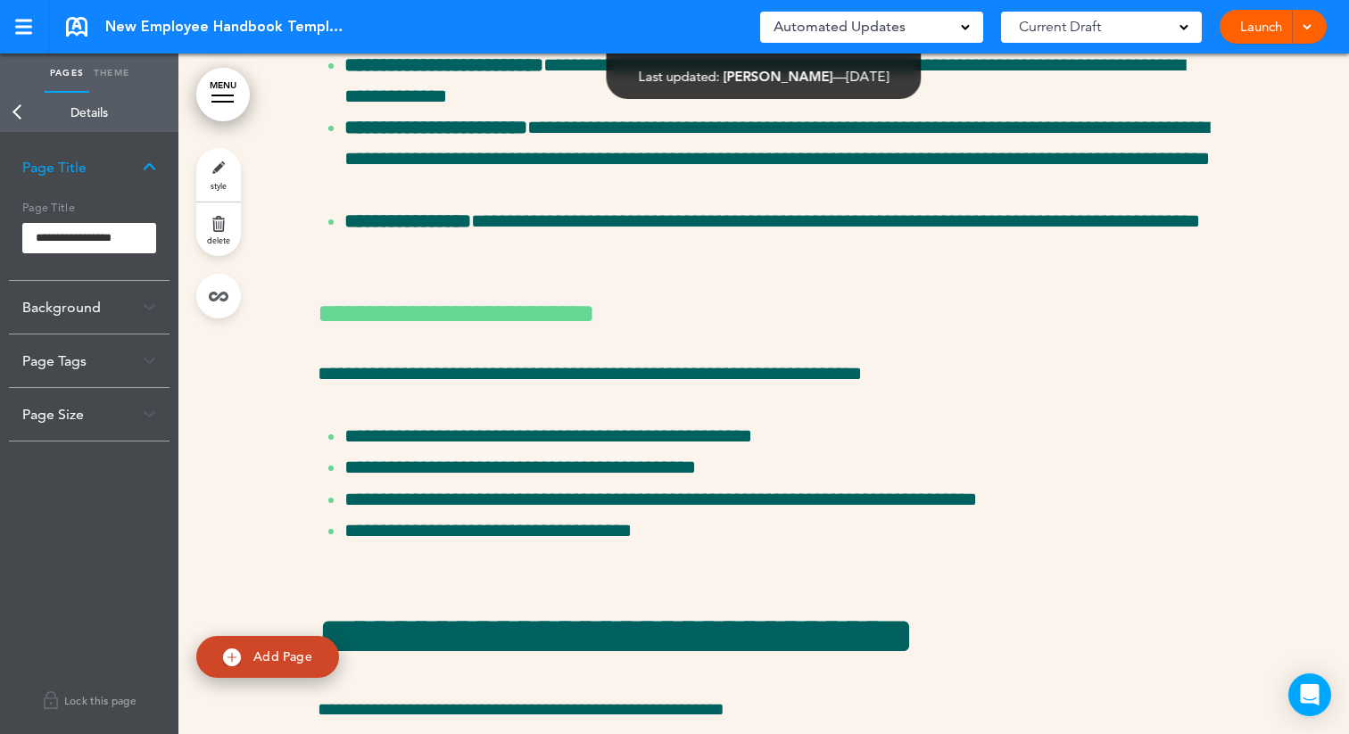
click at [15, 110] on link "Back" at bounding box center [18, 112] width 36 height 39
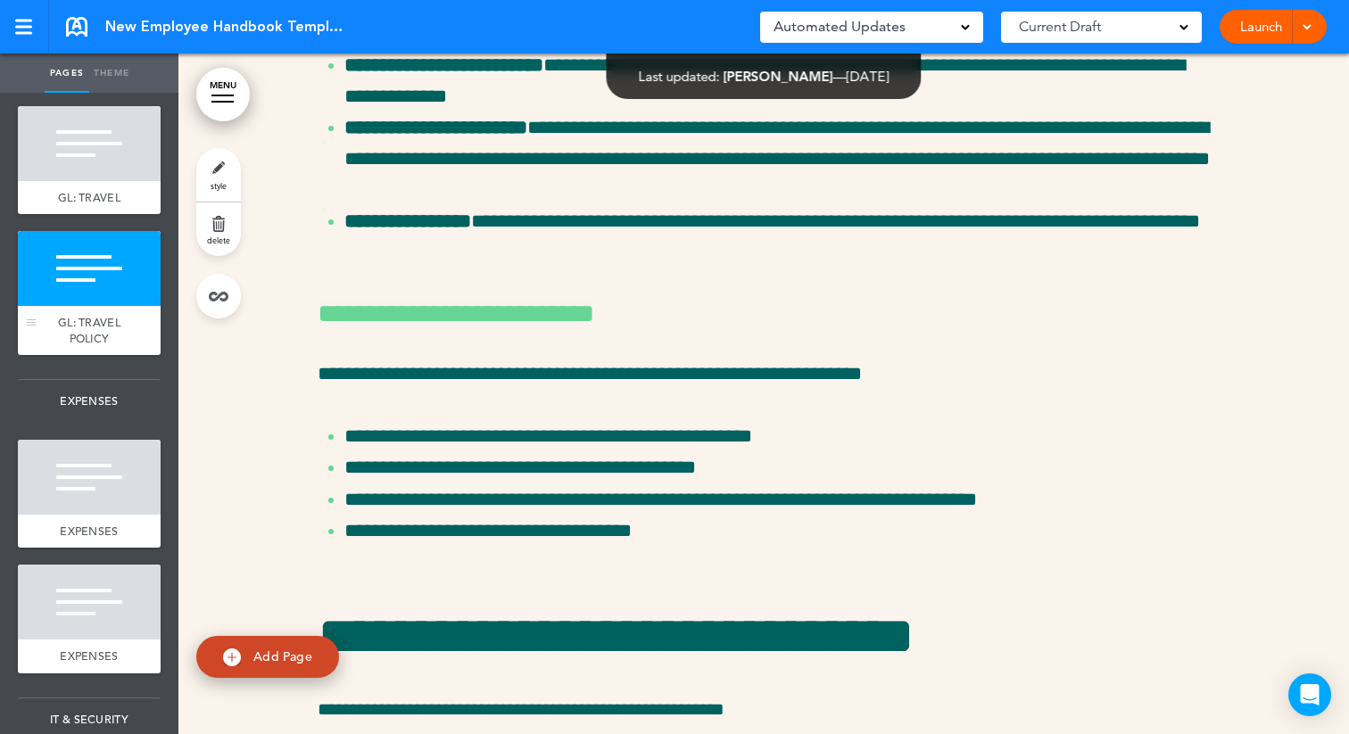
scroll to position [5896, 0]
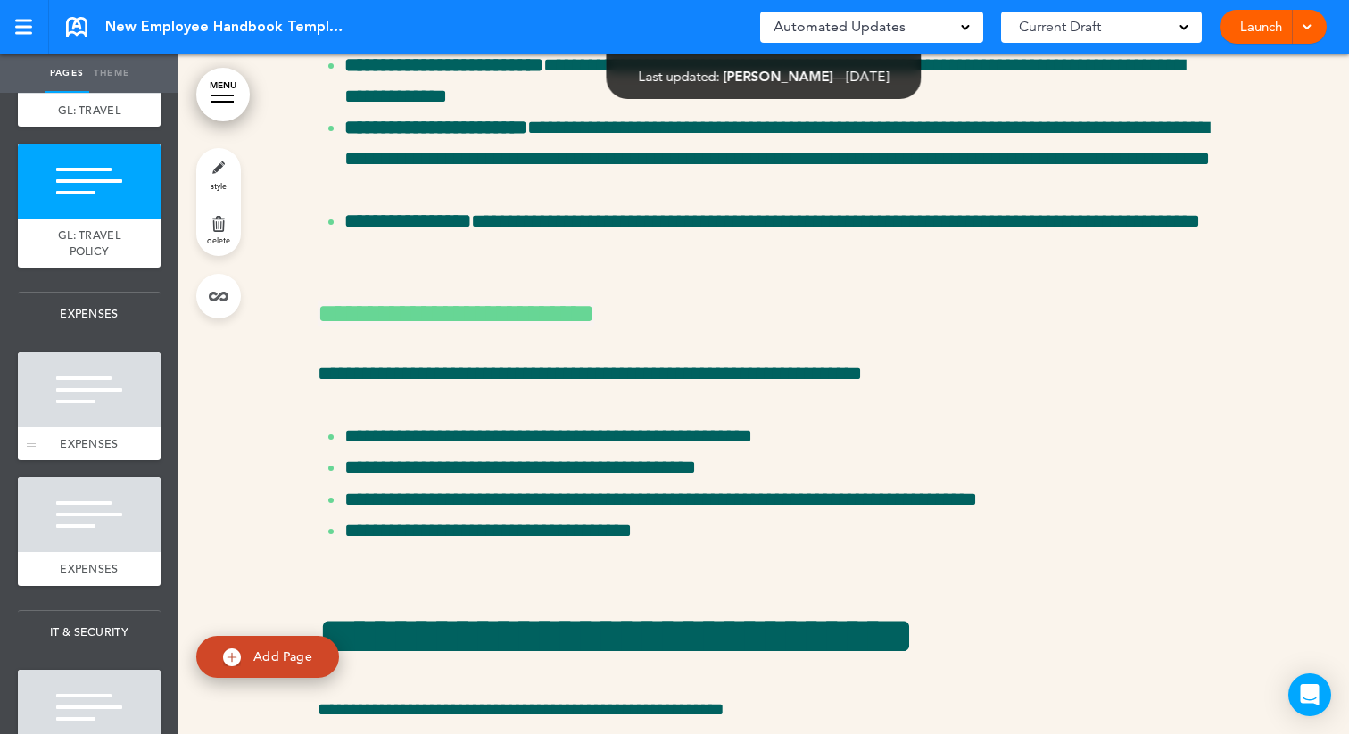
click at [103, 396] on div at bounding box center [89, 390] width 143 height 75
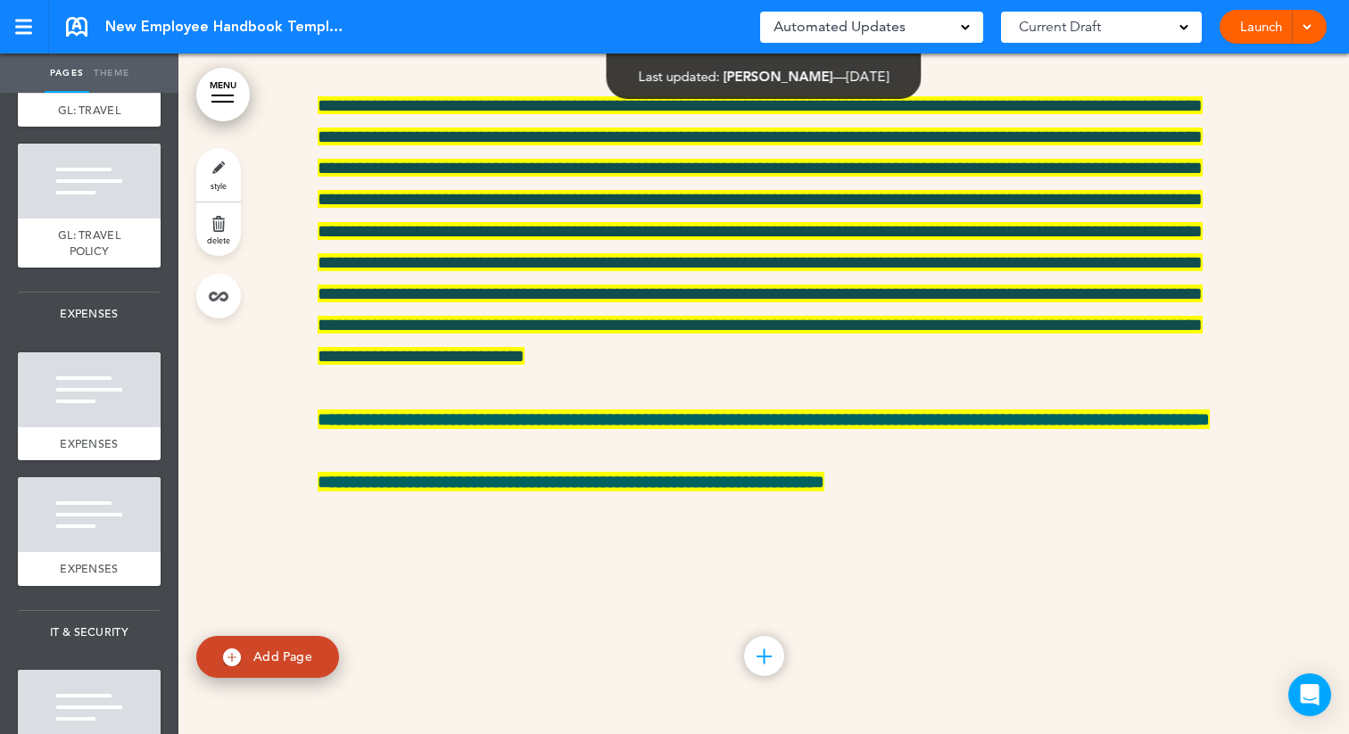
scroll to position [52865, 0]
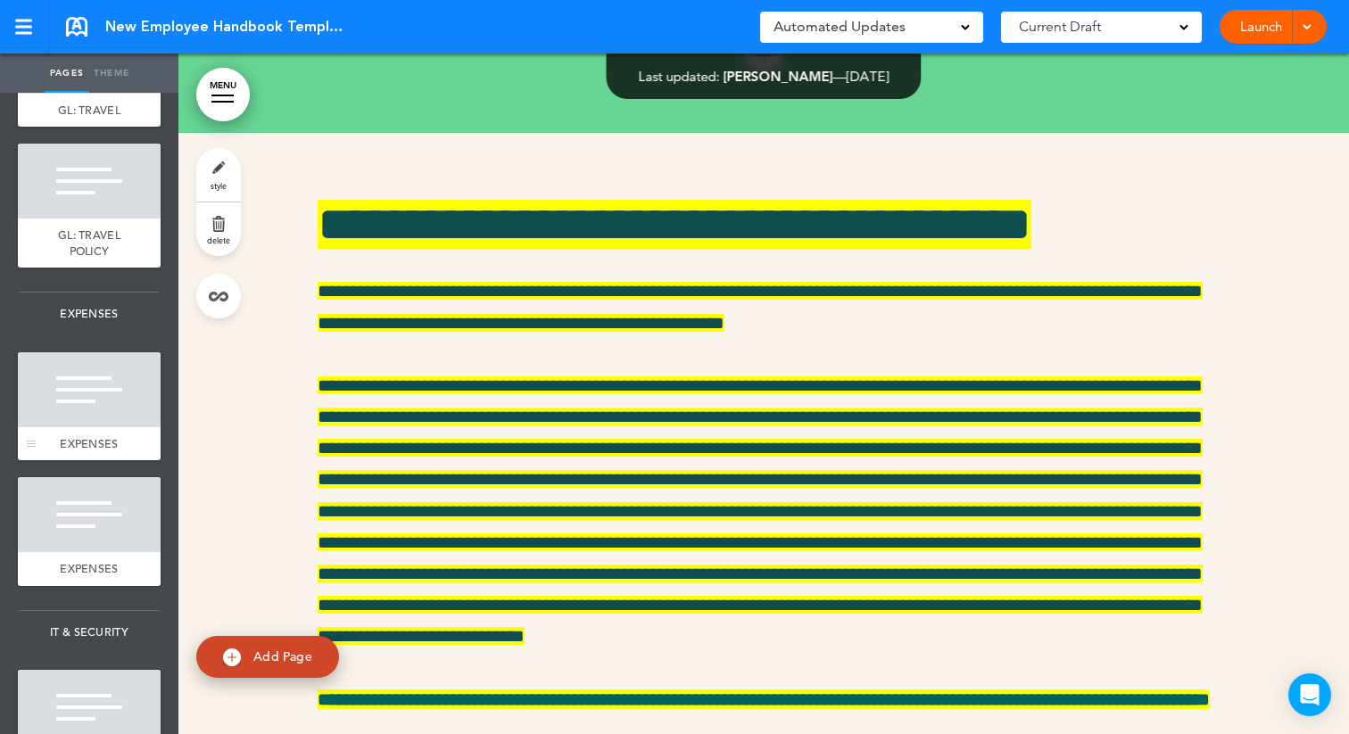
click at [90, 404] on div at bounding box center [89, 390] width 143 height 75
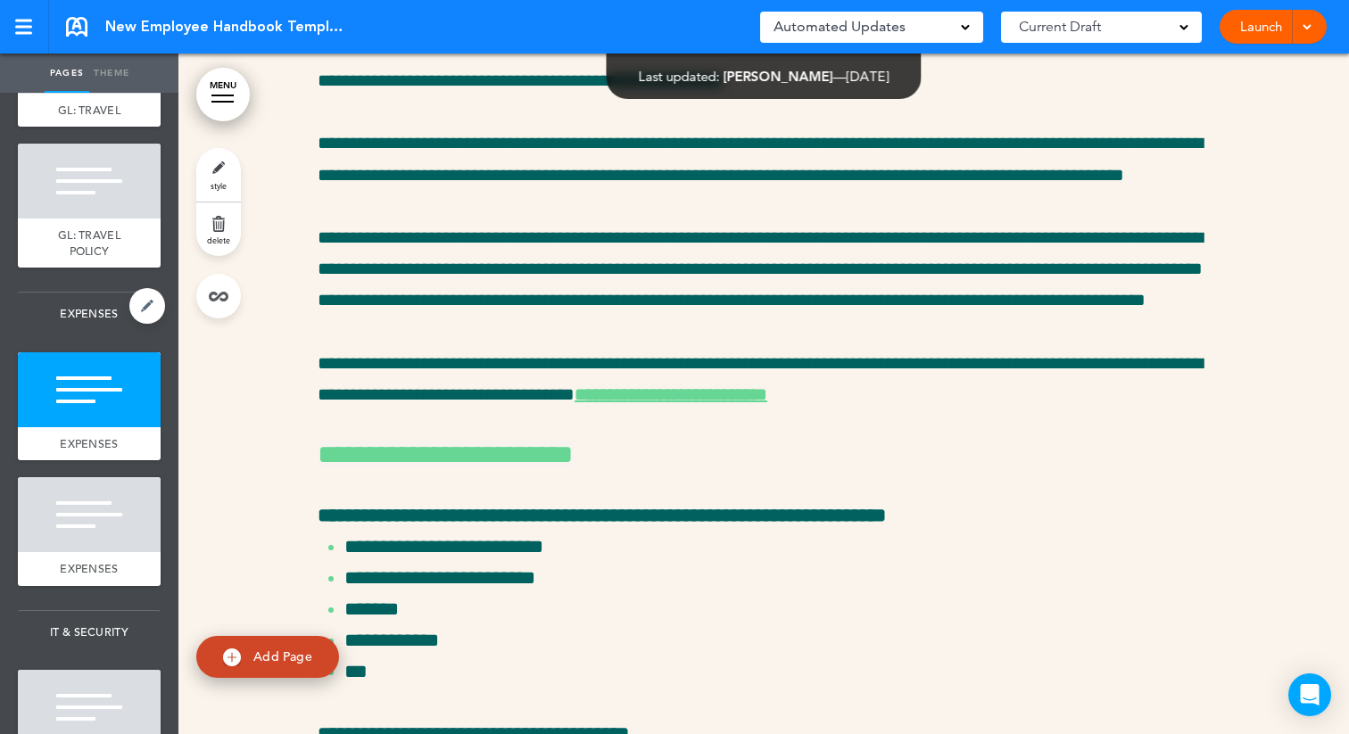
scroll to position [46183, 0]
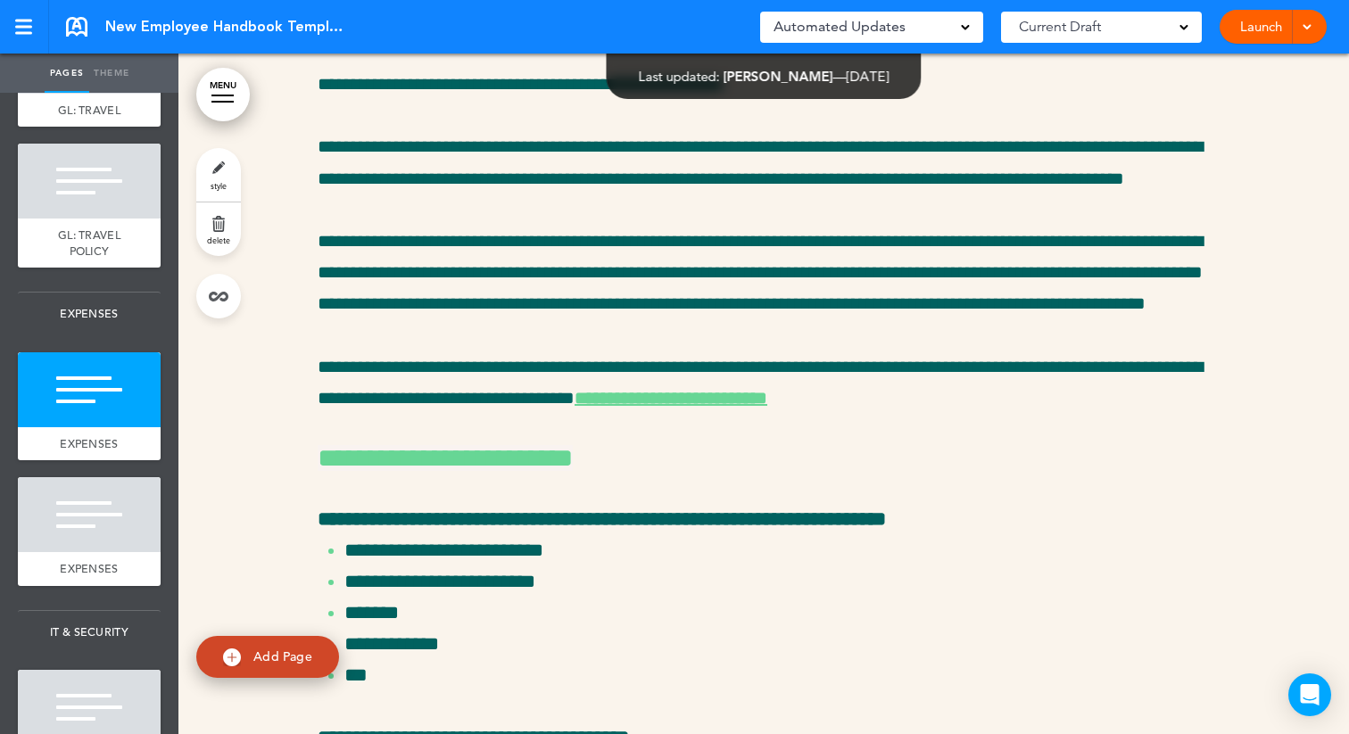
click at [215, 162] on link "style" at bounding box center [218, 175] width 45 height 54
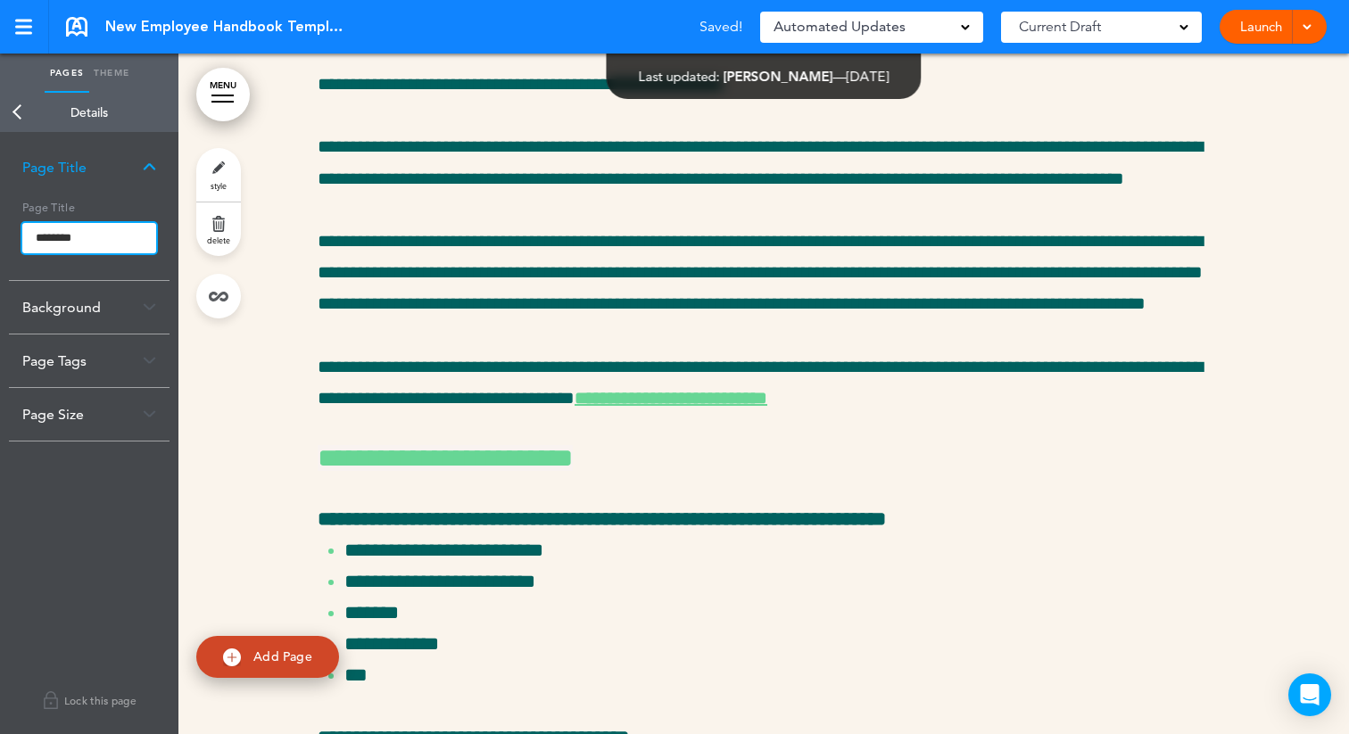
click at [36, 239] on input "********" at bounding box center [89, 238] width 134 height 30
click at [16, 105] on body "Make this page common so it is available in other handbooks. This handbook Prev…" at bounding box center [674, 367] width 1349 height 734
click at [16, 110] on link "Back" at bounding box center [18, 112] width 36 height 39
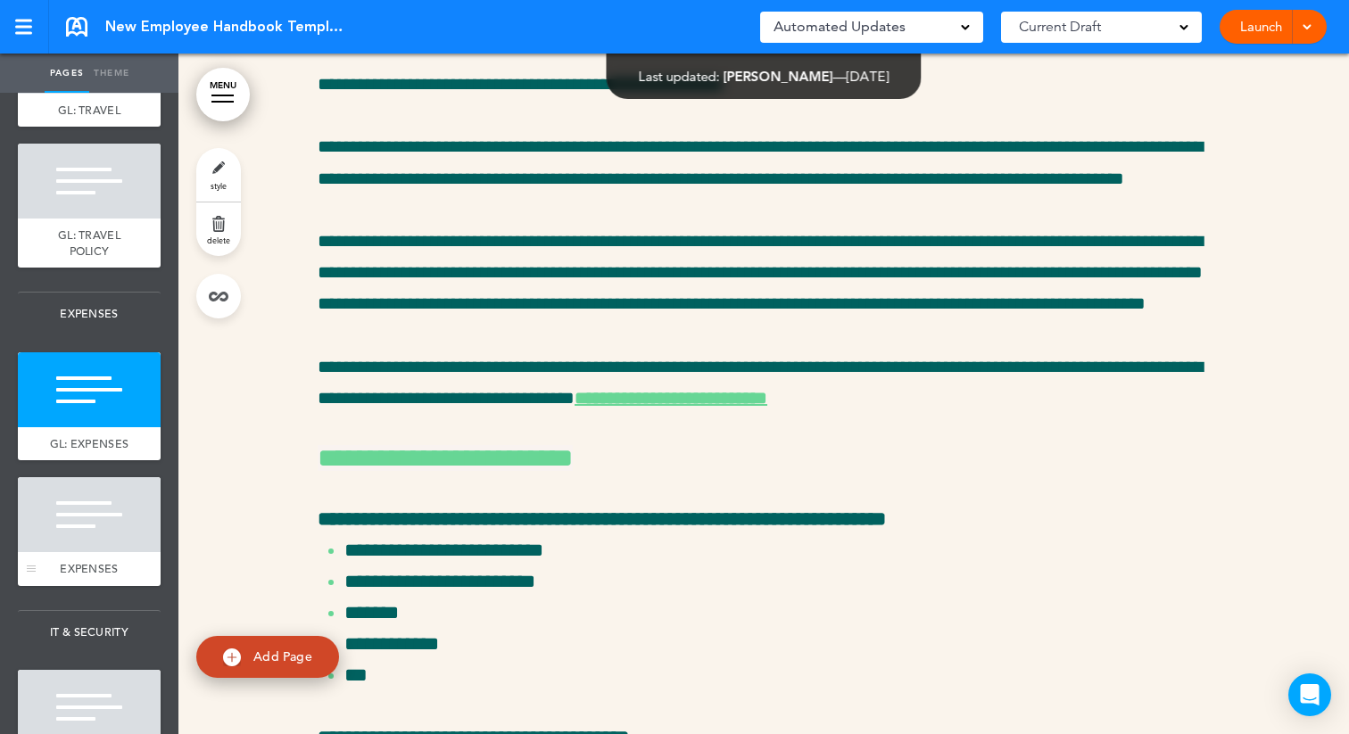
click at [55, 549] on div at bounding box center [89, 514] width 143 height 75
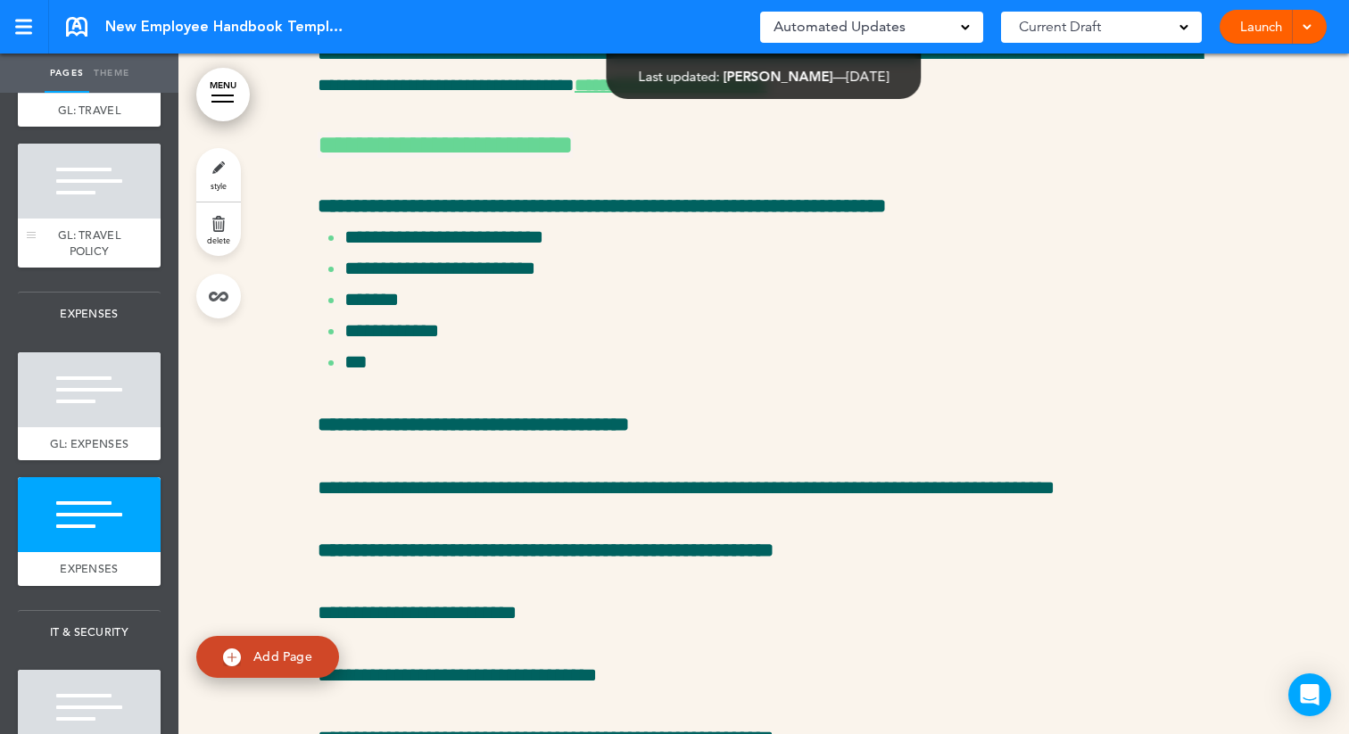
scroll to position [46567, 0]
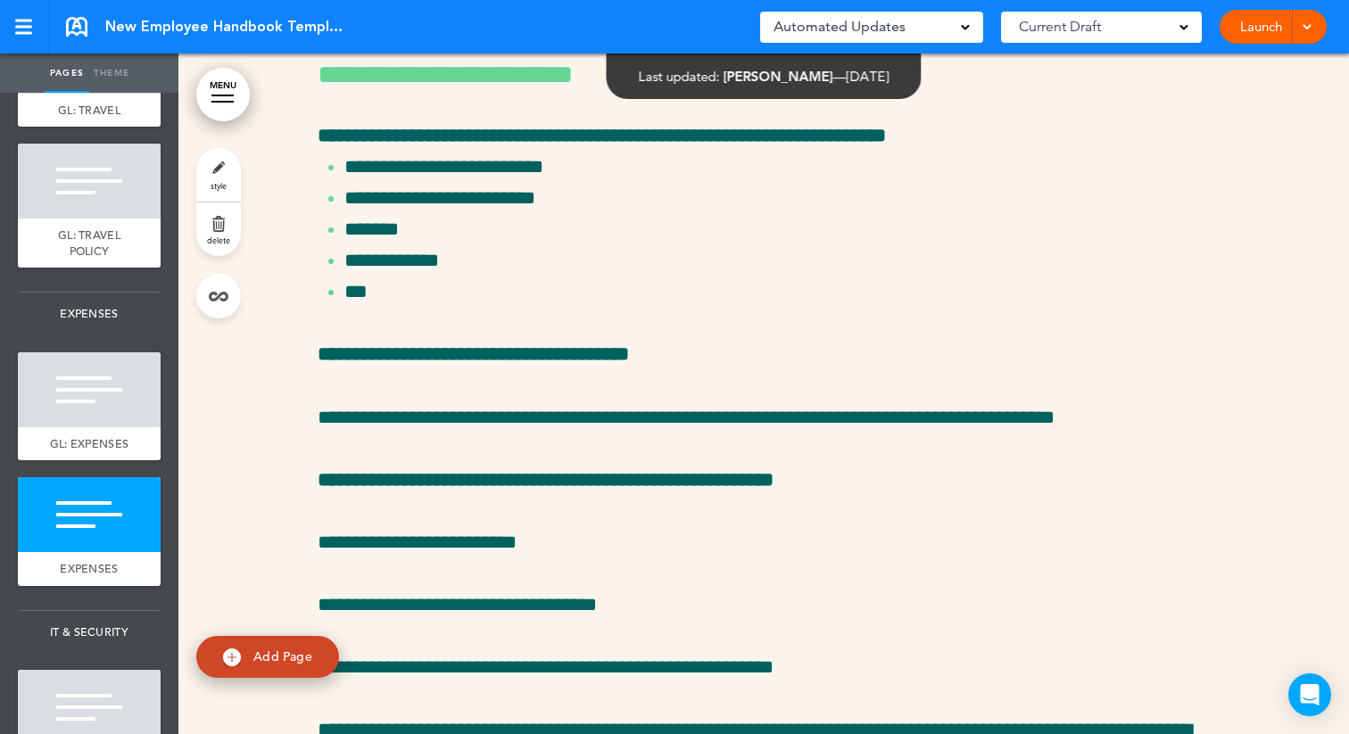
click at [220, 166] on link "style" at bounding box center [218, 175] width 45 height 54
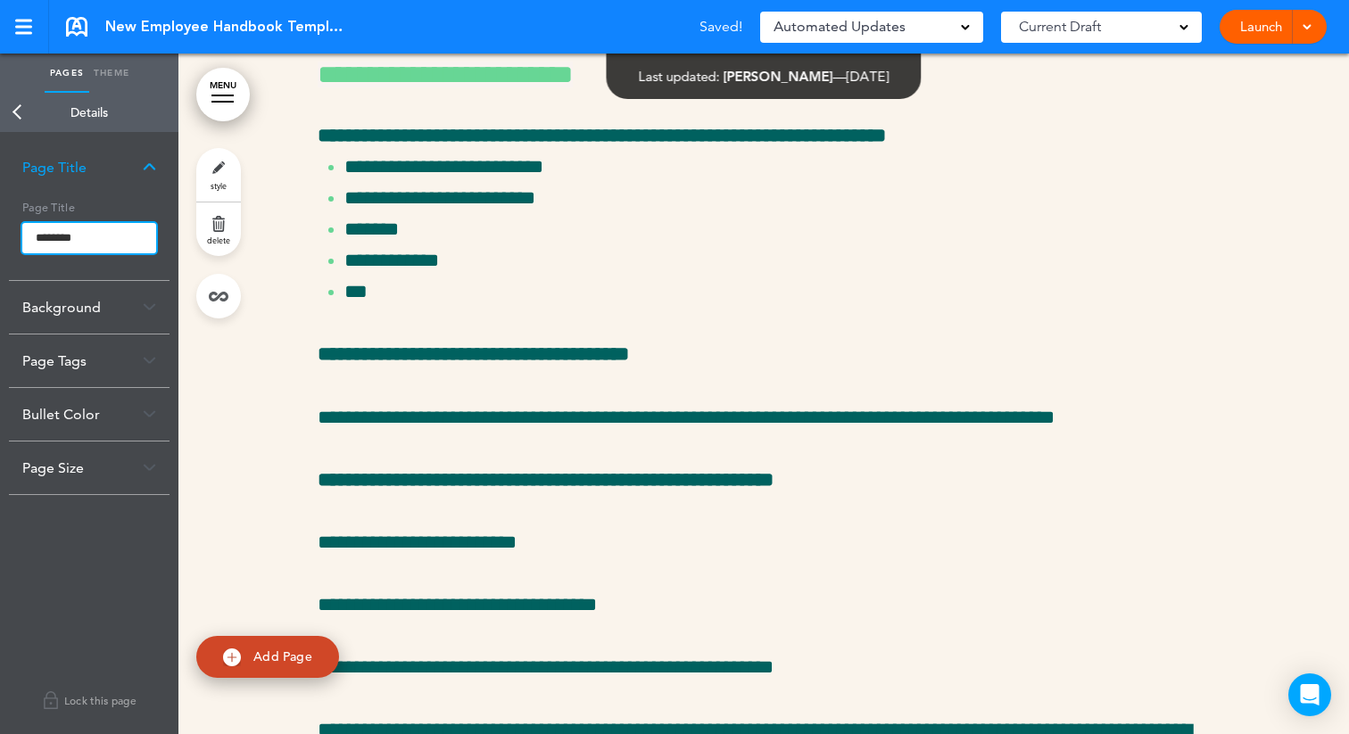
click at [37, 235] on input "********" at bounding box center [89, 238] width 134 height 30
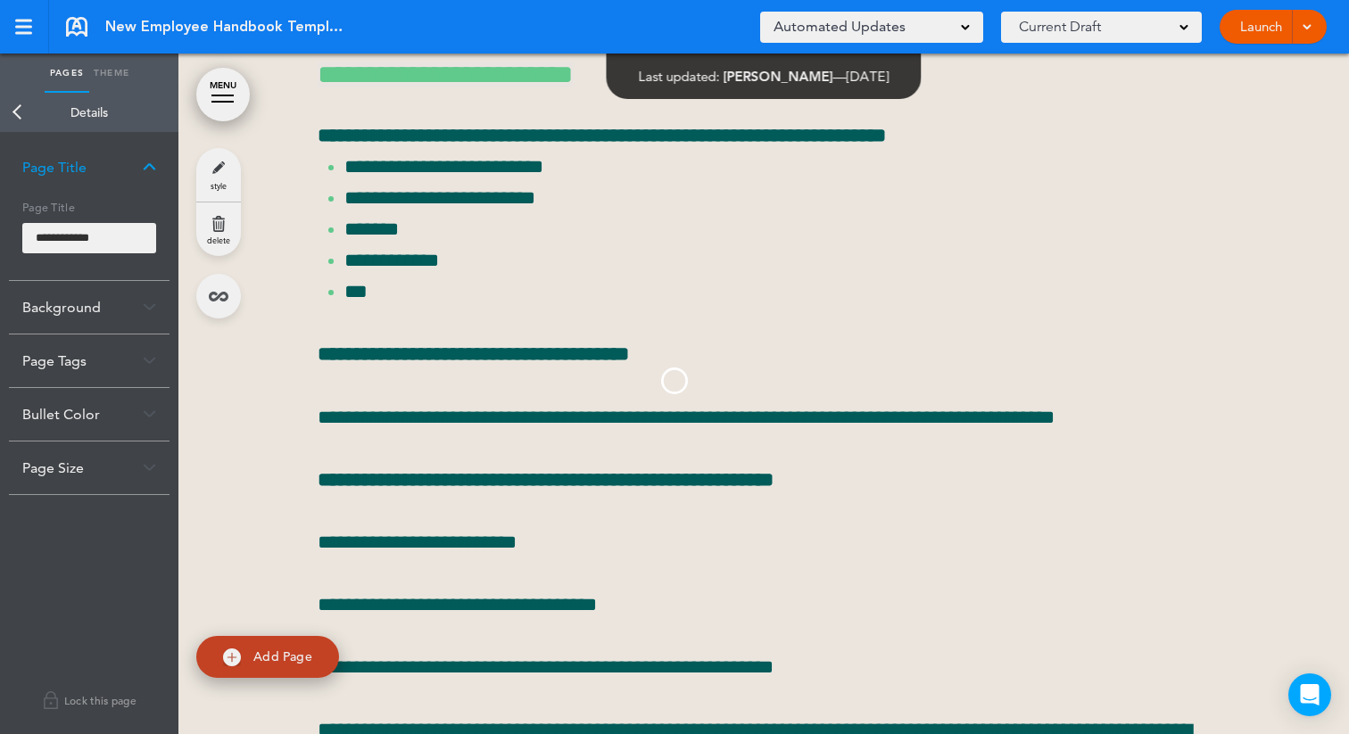
click at [16, 96] on body "Make this page common so it is available in other handbooks. This handbook Prev…" at bounding box center [674, 367] width 1349 height 734
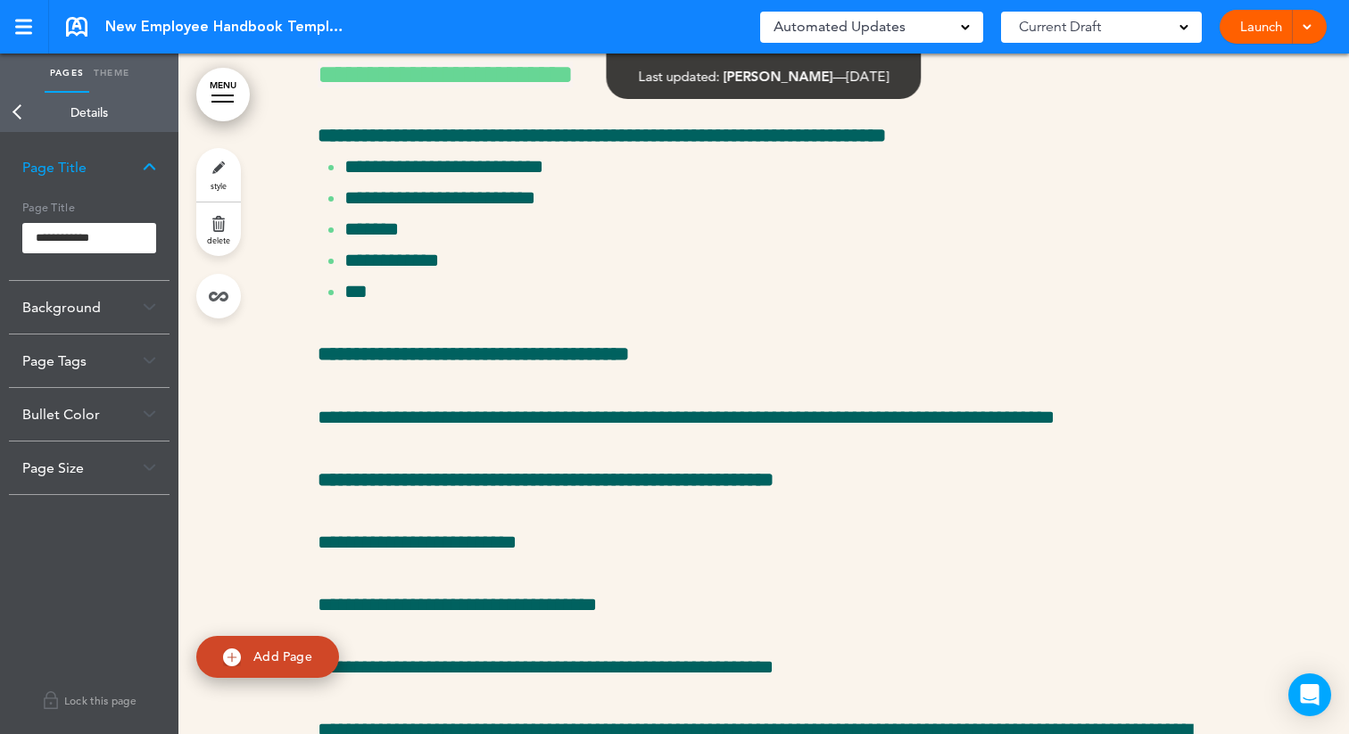
click at [15, 108] on link "Back" at bounding box center [18, 112] width 36 height 39
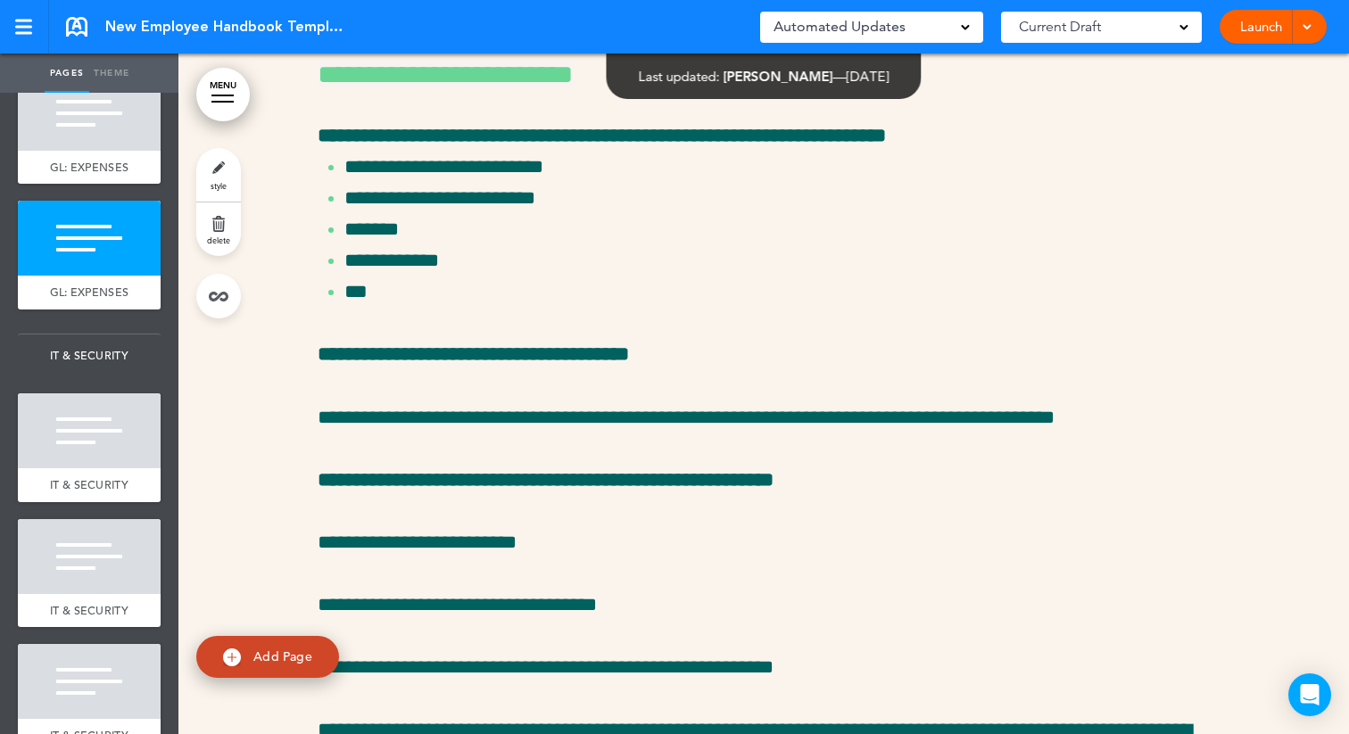
scroll to position [6197, 0]
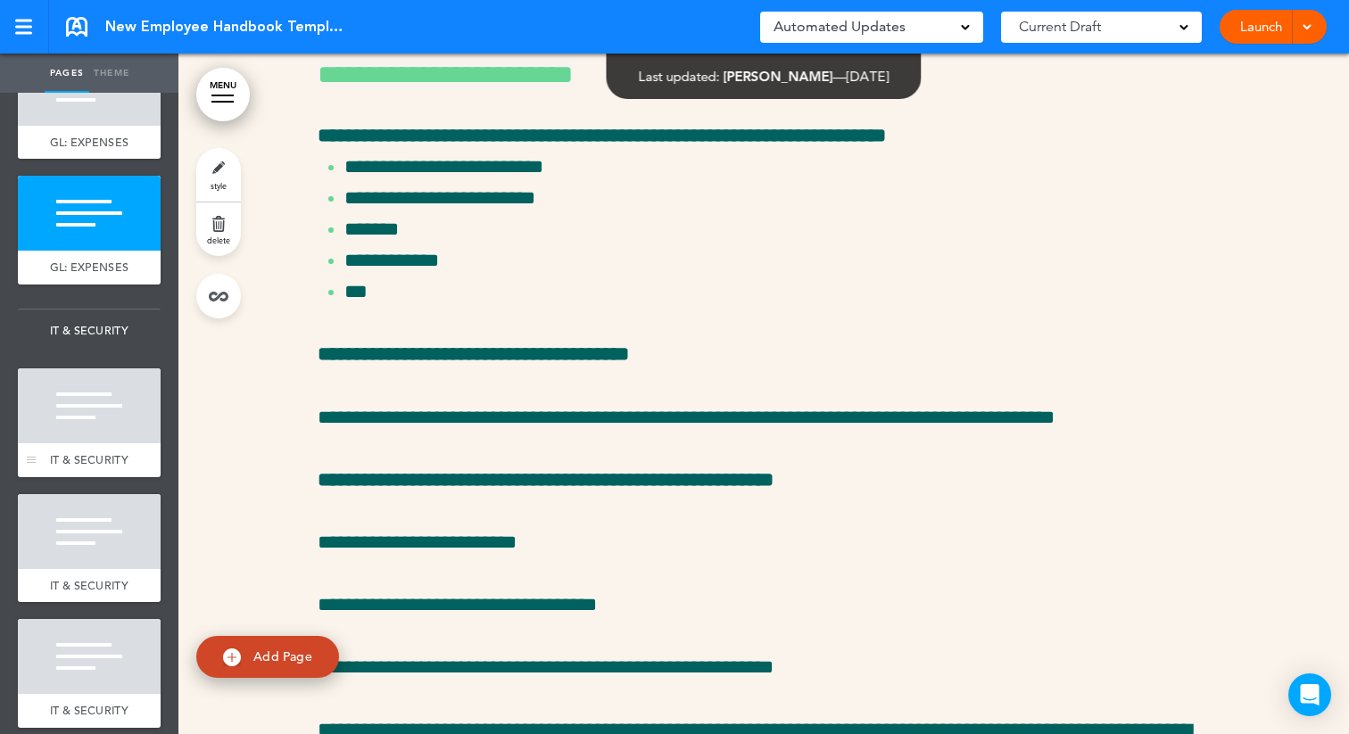
click at [48, 419] on div at bounding box center [89, 406] width 143 height 75
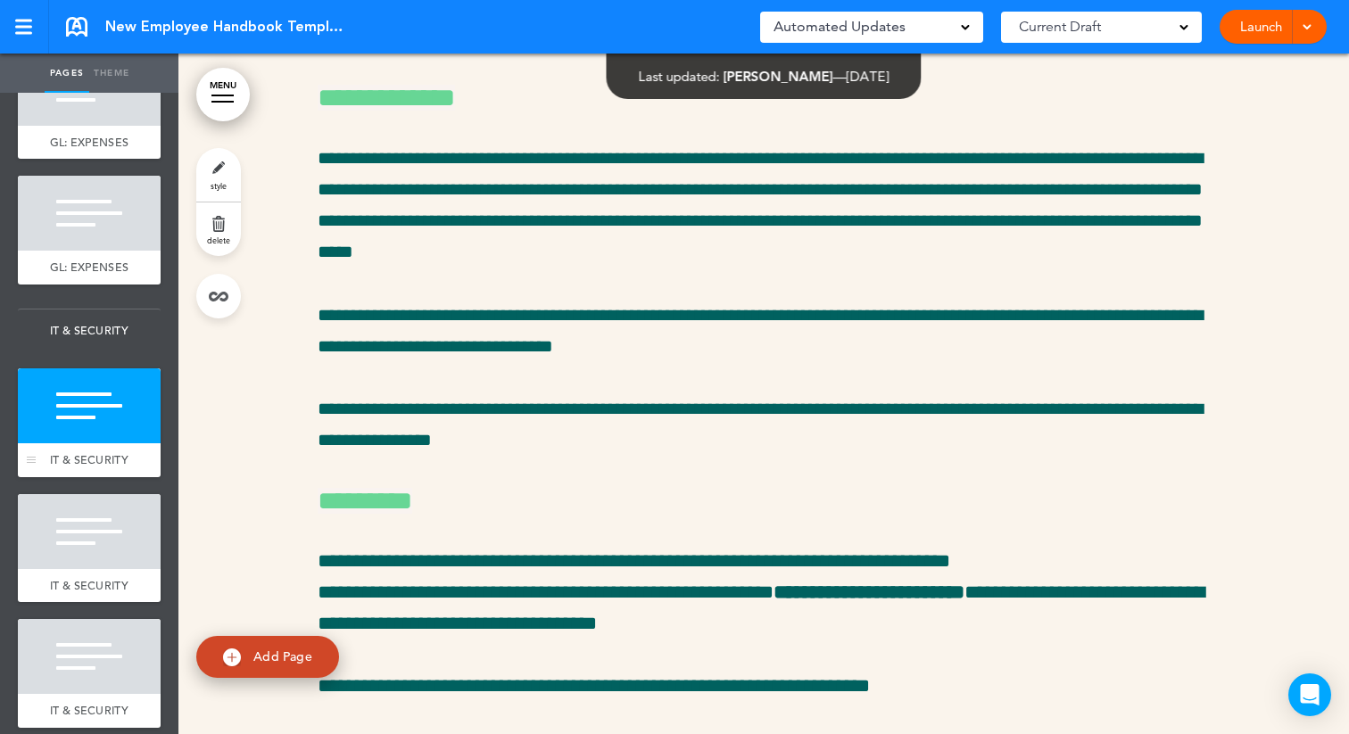
scroll to position [49314, 0]
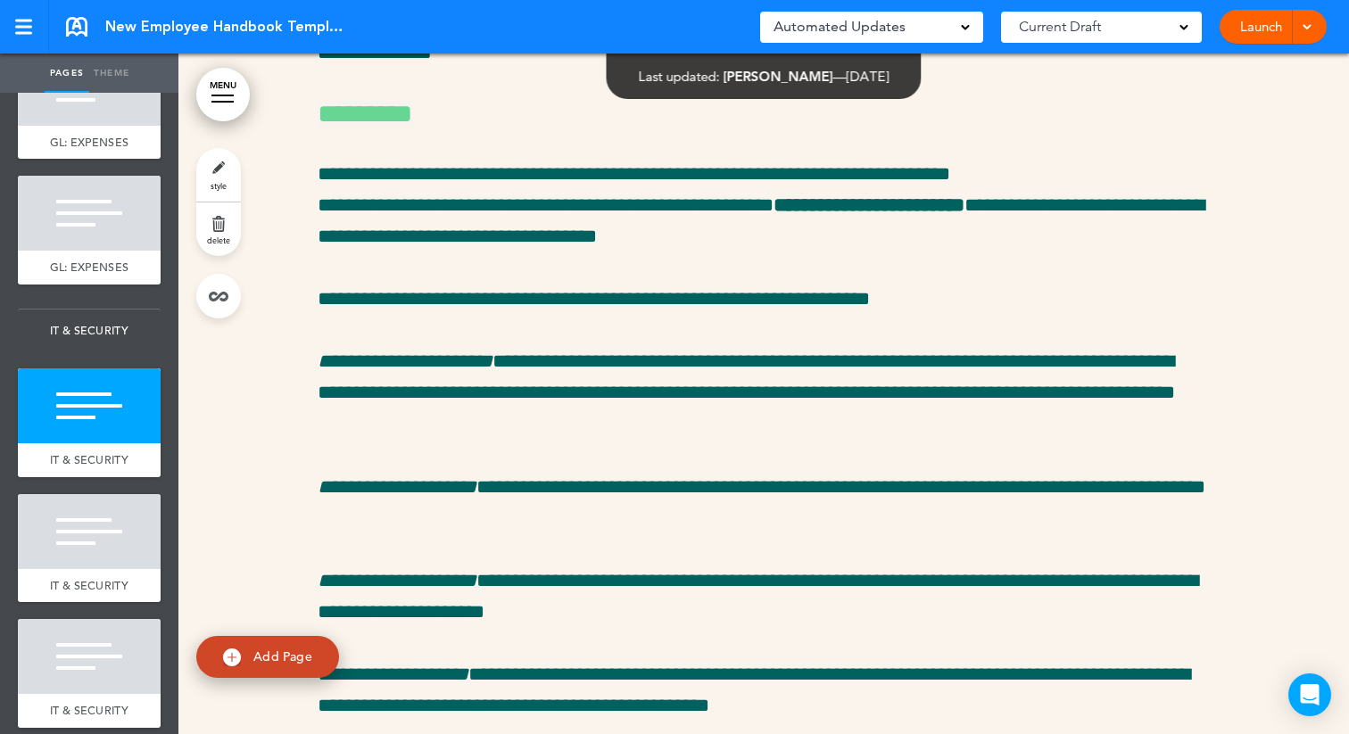
click at [209, 184] on link "style" at bounding box center [218, 175] width 45 height 54
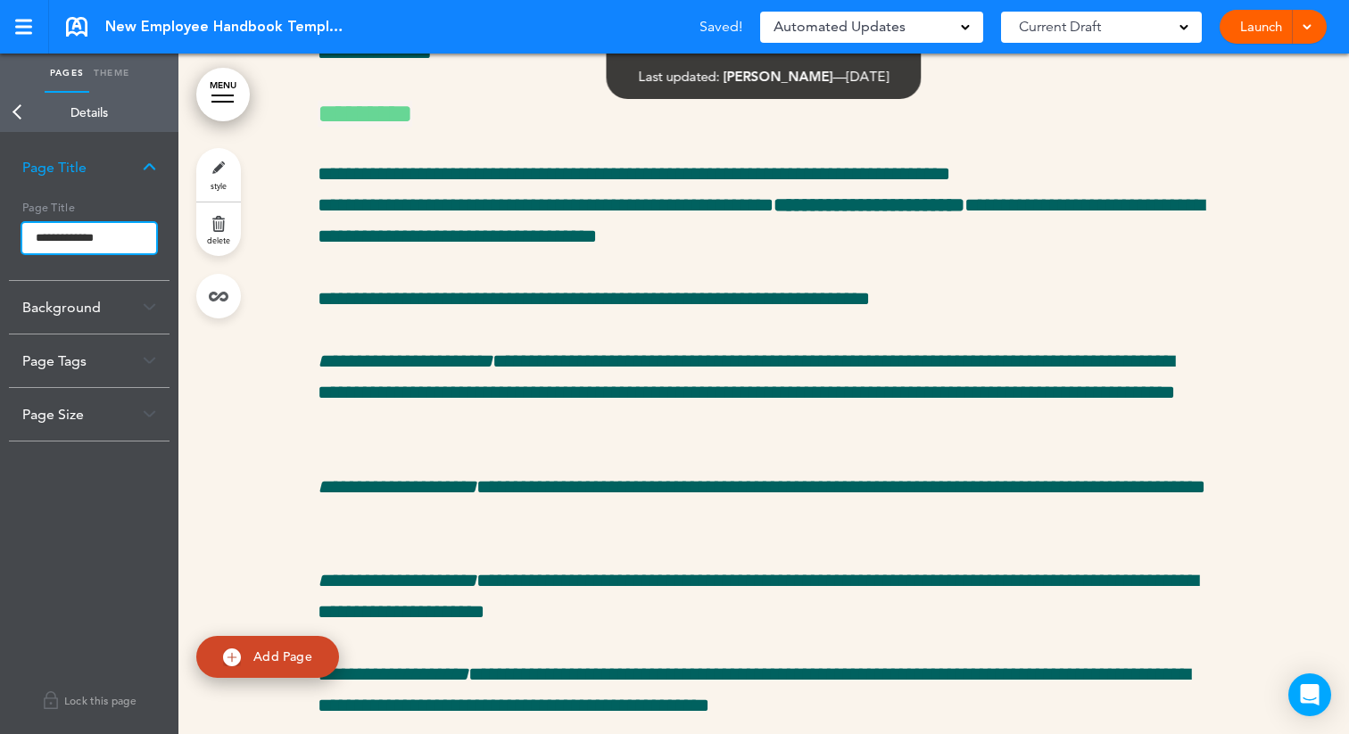
click at [35, 237] on input "**********" at bounding box center [89, 238] width 134 height 30
click at [12, 120] on body "Make this page common so it is available in other handbooks. This handbook Prev…" at bounding box center [674, 367] width 1349 height 734
click at [12, 120] on link "Back" at bounding box center [18, 112] width 36 height 39
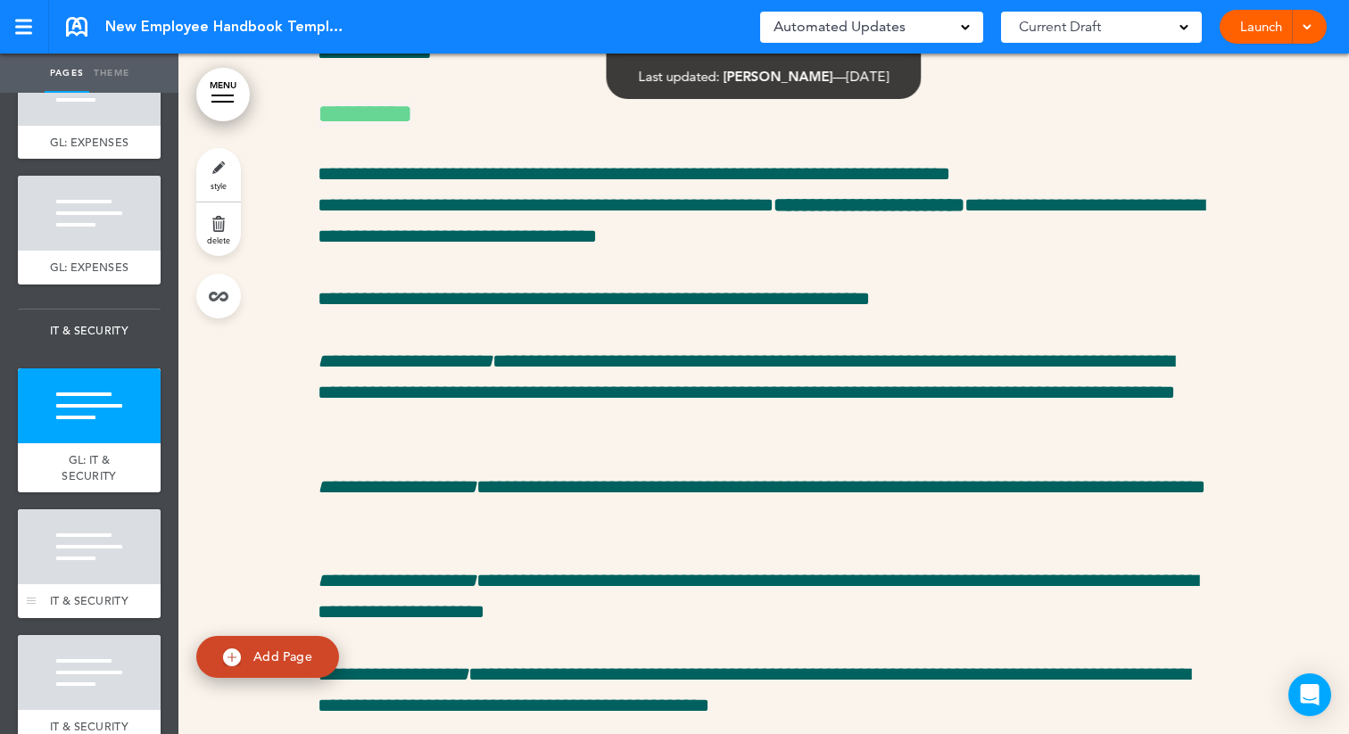
click at [51, 576] on div at bounding box center [89, 547] width 143 height 75
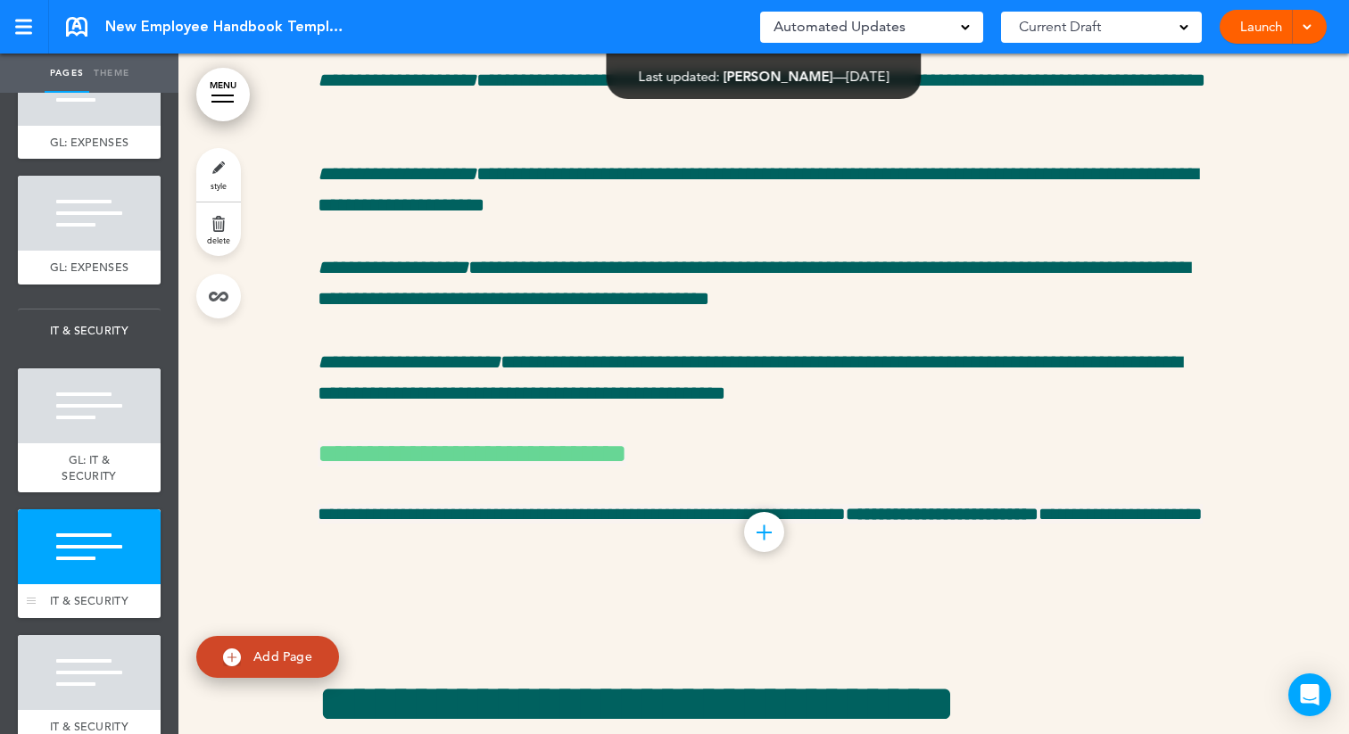
scroll to position [49782, 0]
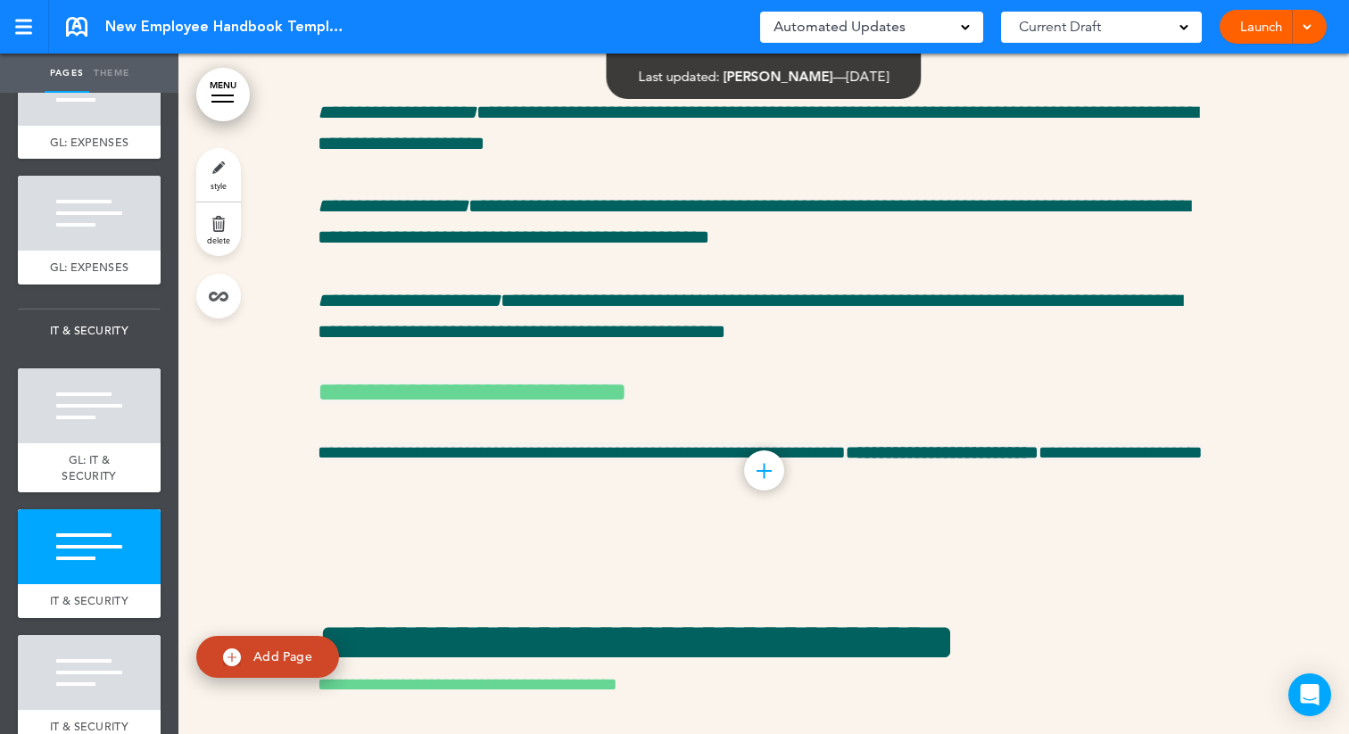
click at [200, 187] on link "style" at bounding box center [218, 175] width 45 height 54
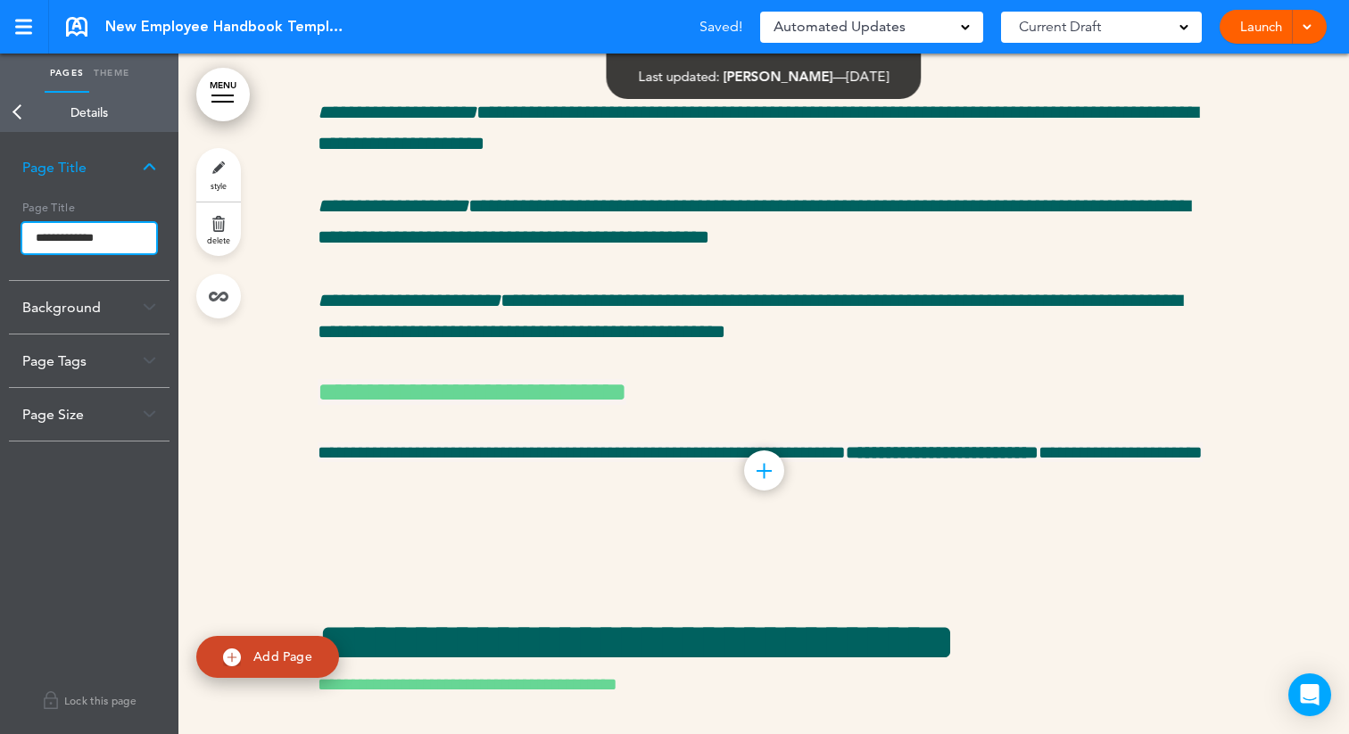
click at [27, 234] on input "**********" at bounding box center [89, 238] width 134 height 30
click at [20, 113] on body "Make this page common so it is available in other handbooks. This handbook Prev…" at bounding box center [674, 367] width 1349 height 734
click at [20, 113] on link "Back" at bounding box center [18, 112] width 36 height 39
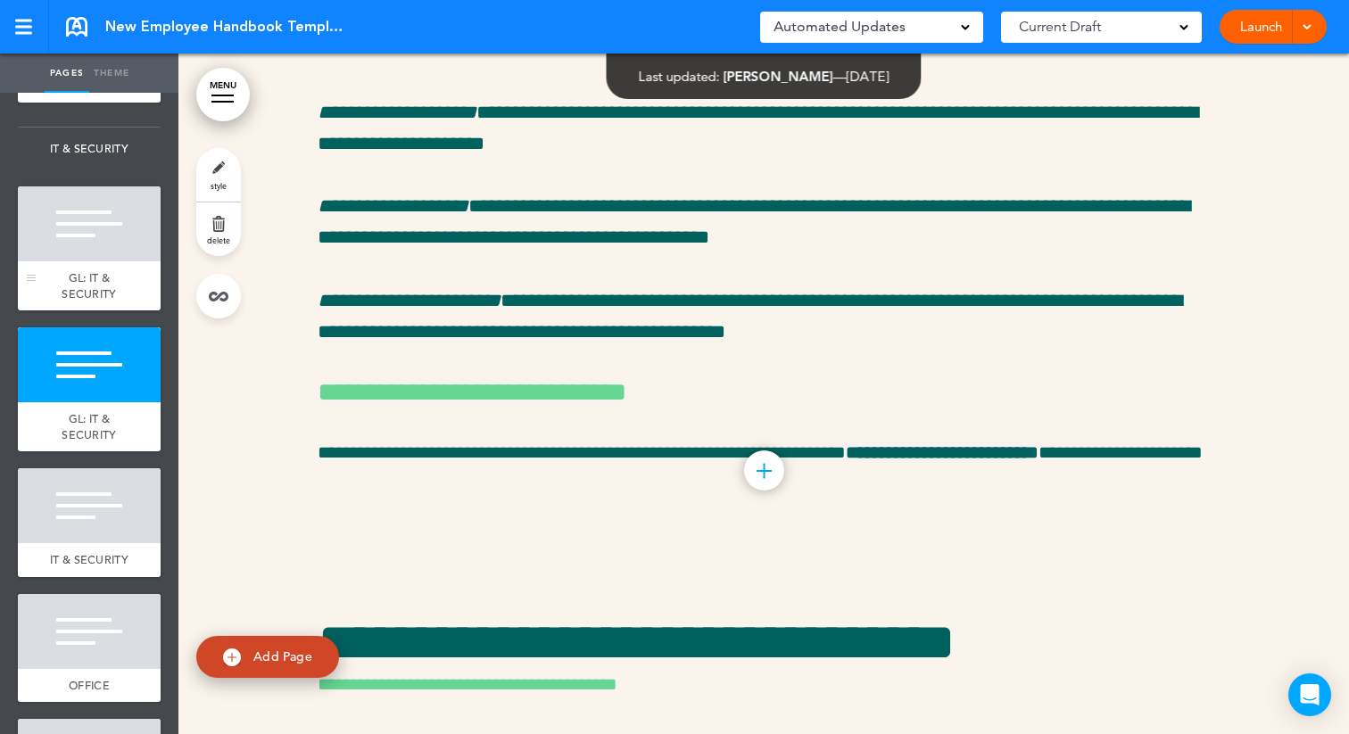
scroll to position [6392, 0]
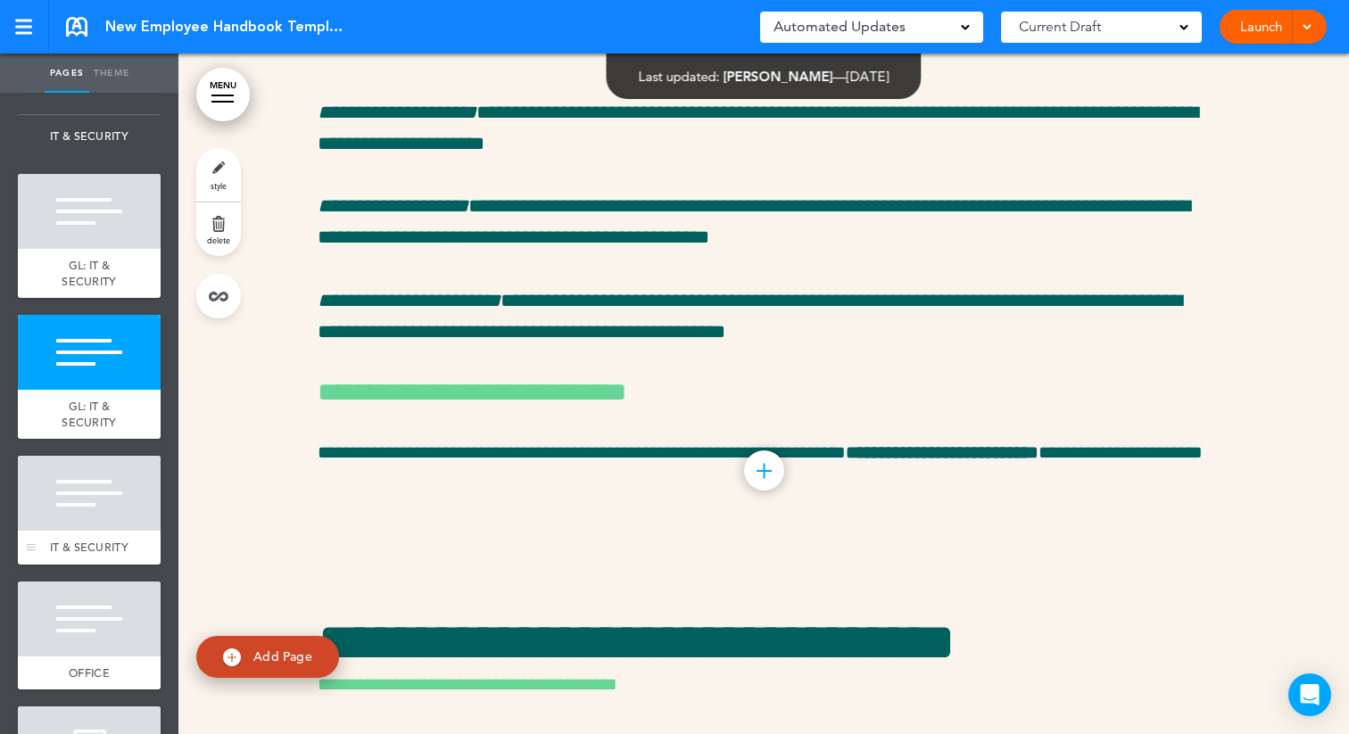
click at [92, 515] on div at bounding box center [89, 493] width 143 height 75
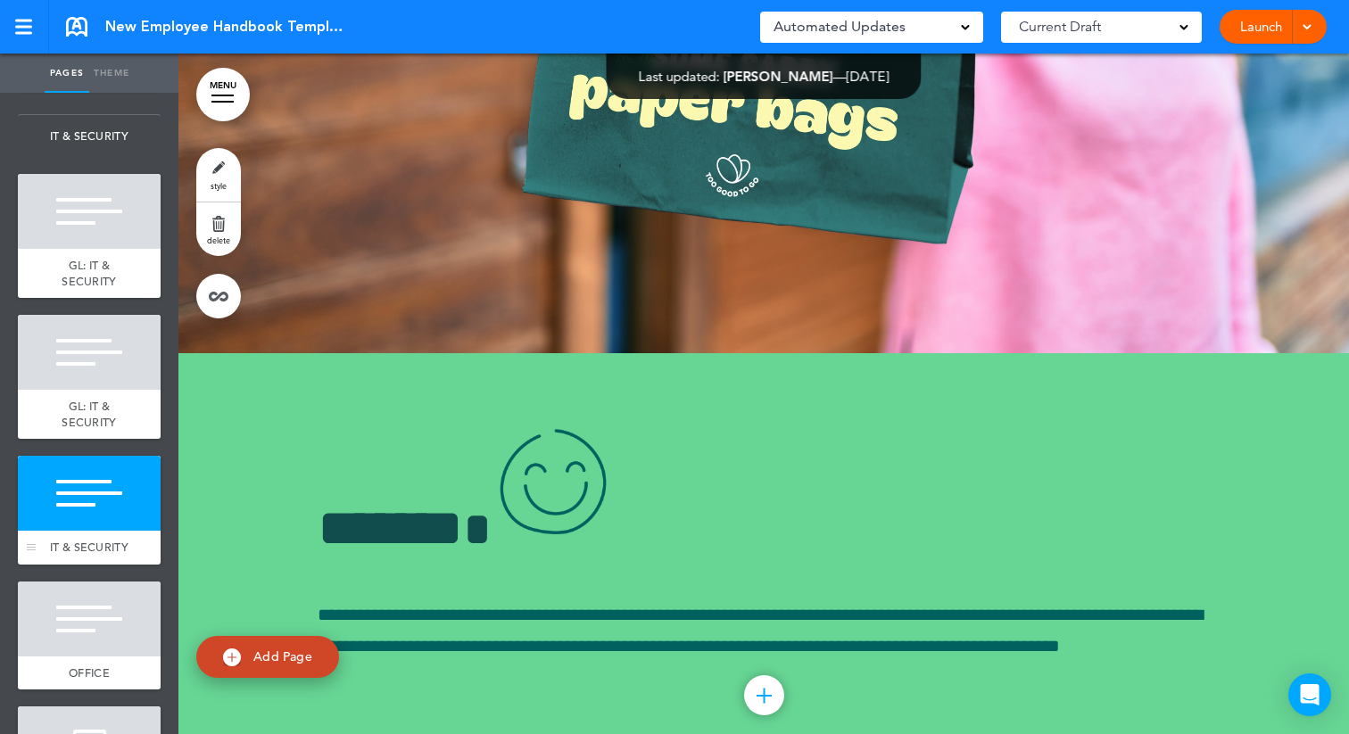
scroll to position [52161, 0]
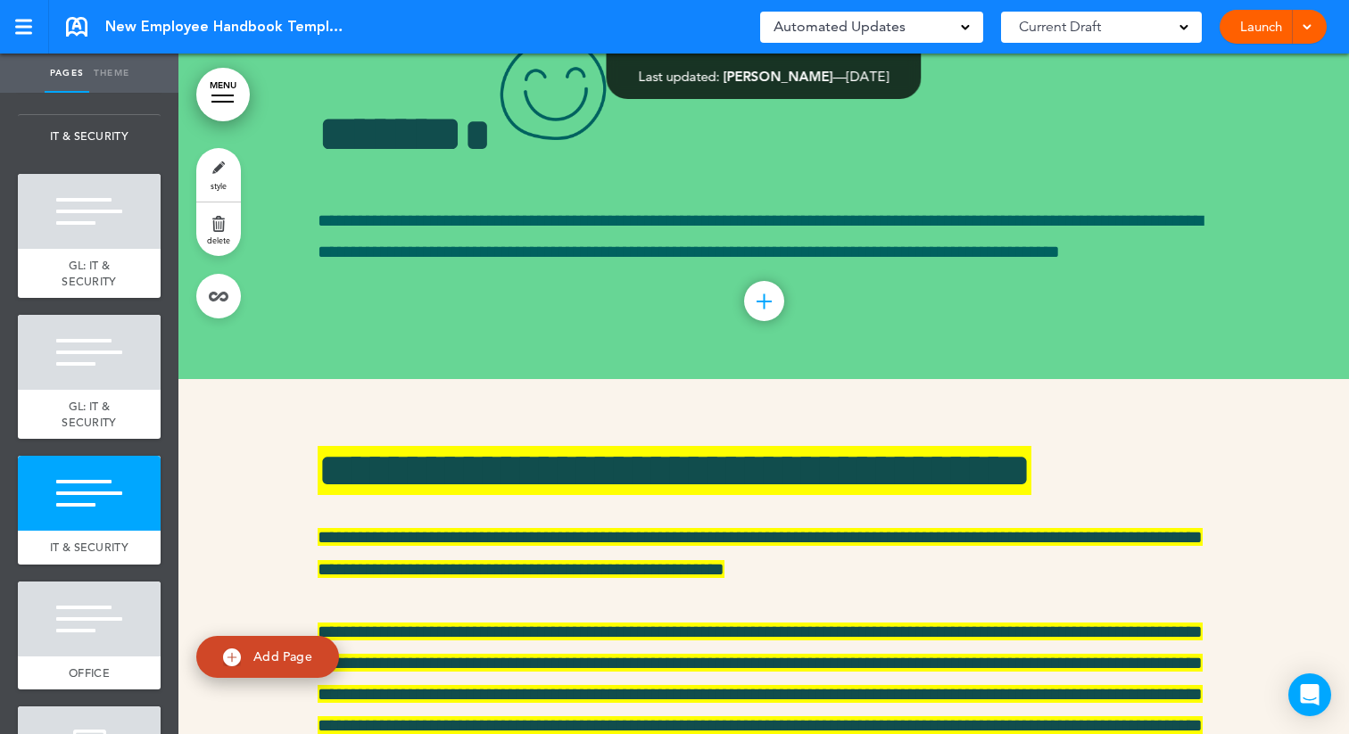
click at [213, 178] on link "style" at bounding box center [218, 175] width 45 height 54
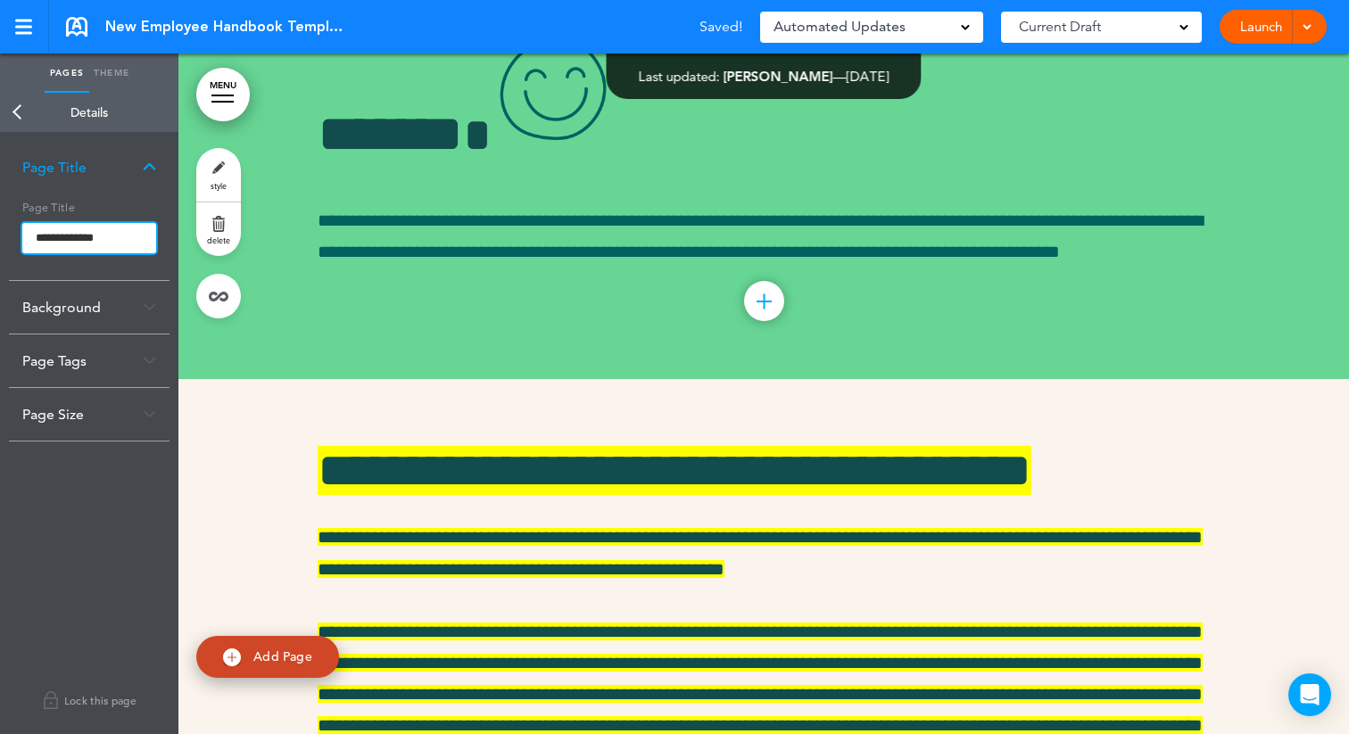
click at [34, 233] on input "**********" at bounding box center [89, 238] width 134 height 30
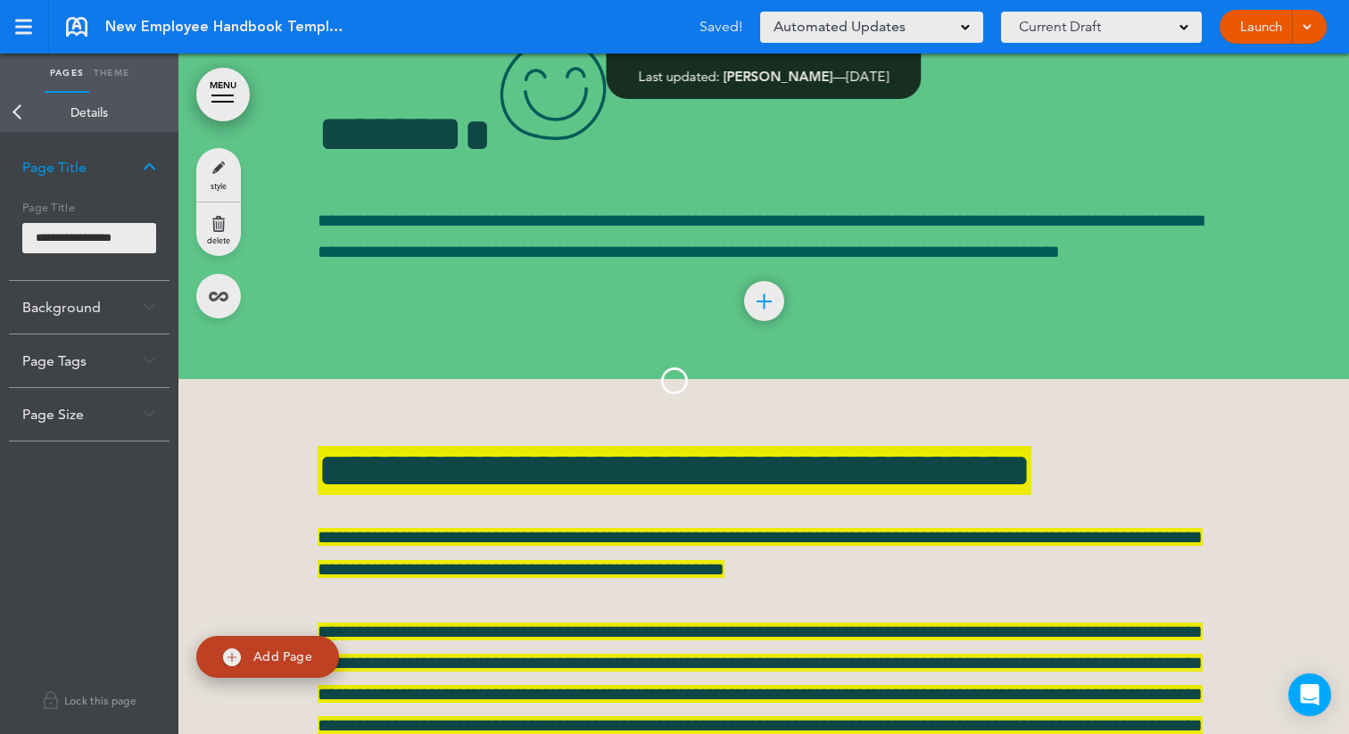
click at [21, 110] on body "Make this page common so it is available in other handbooks. This handbook Prev…" at bounding box center [674, 367] width 1349 height 734
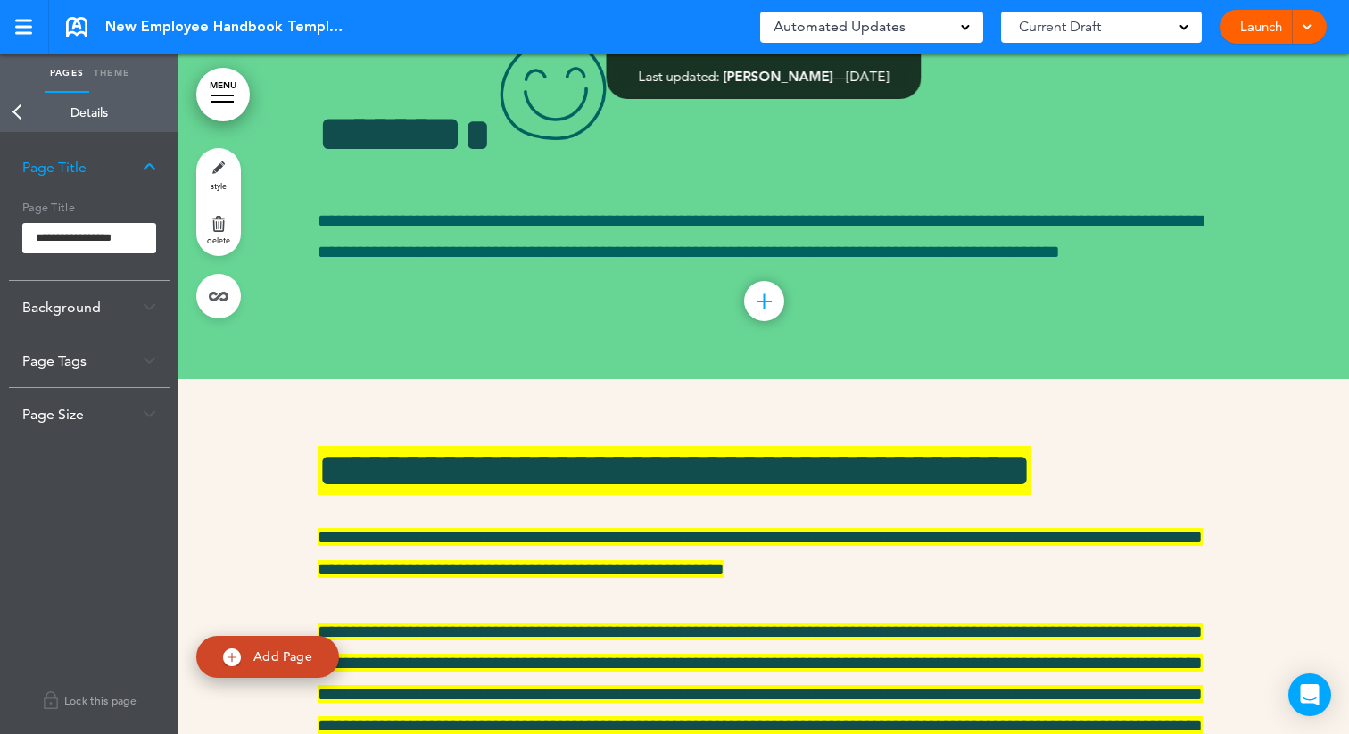
click at [15, 112] on link "Back" at bounding box center [18, 112] width 36 height 39
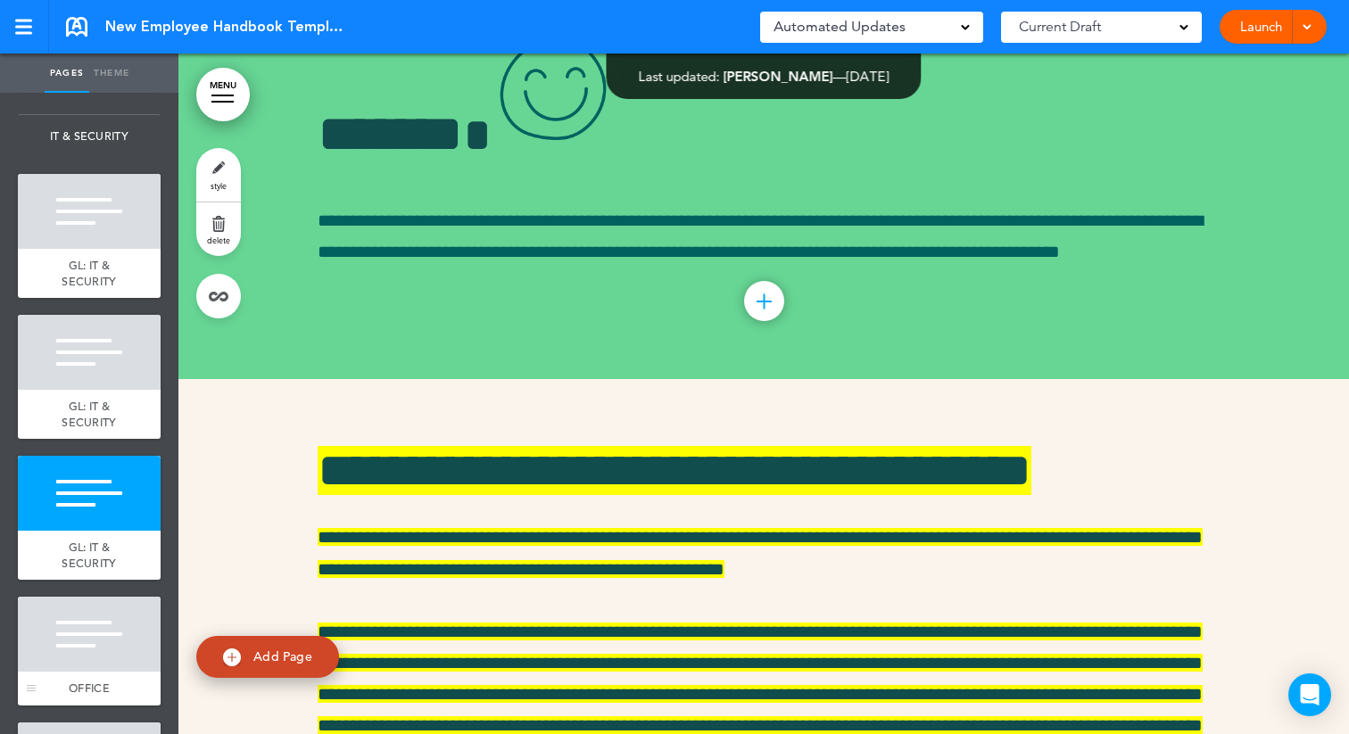
click at [75, 672] on div at bounding box center [89, 634] width 143 height 75
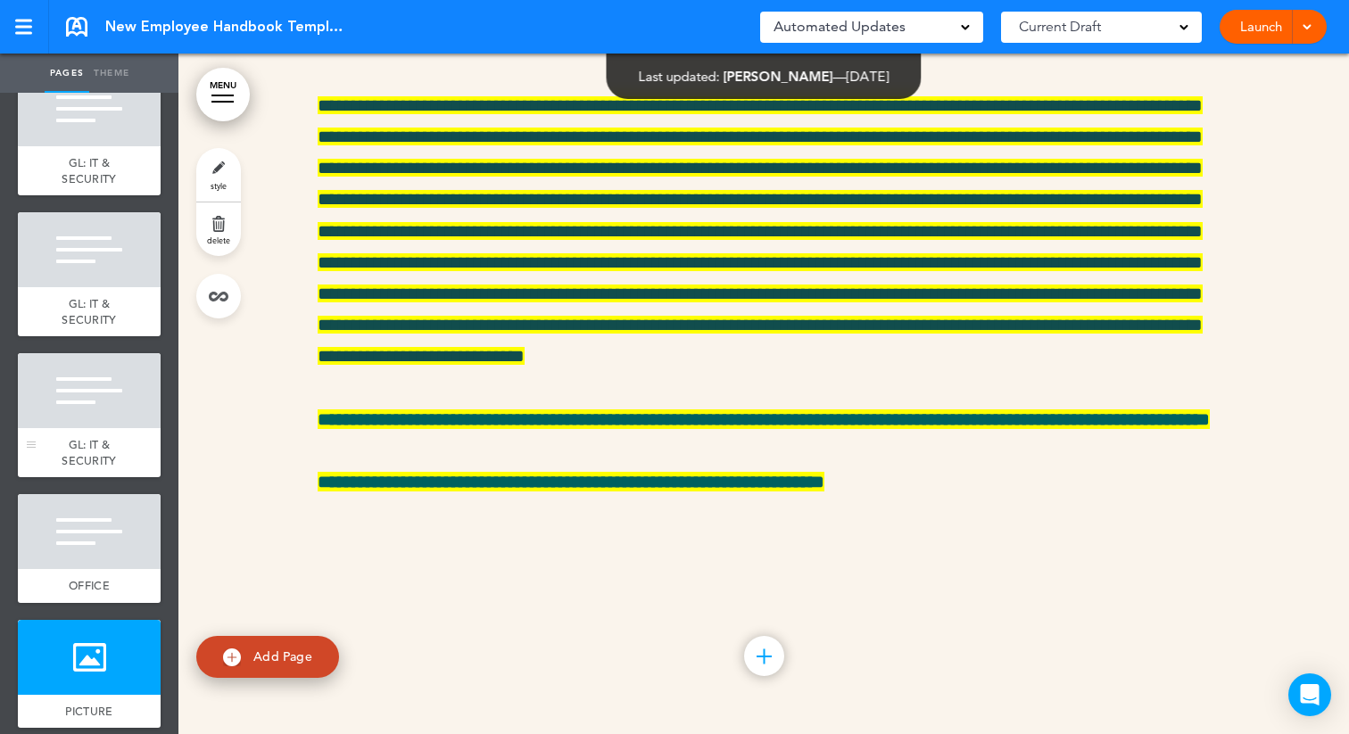
scroll to position [6506, 0]
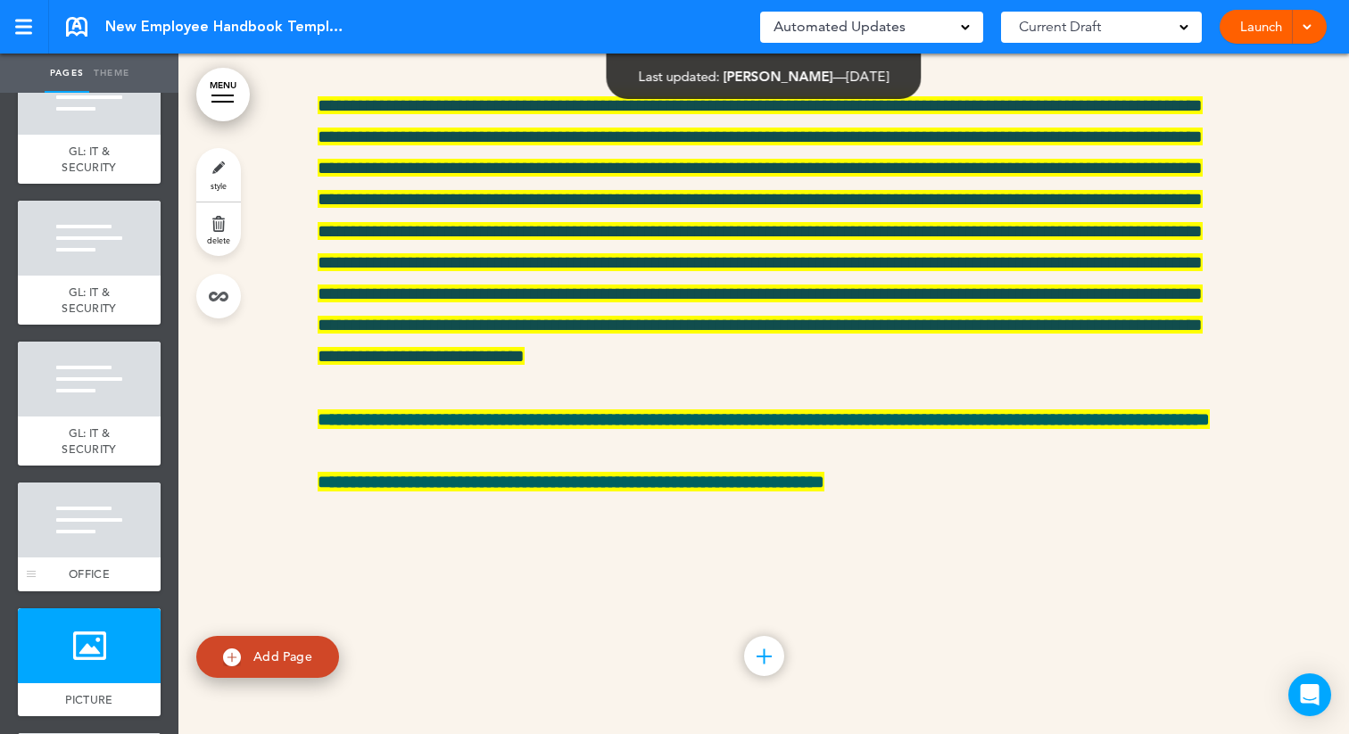
click at [117, 531] on div at bounding box center [89, 520] width 143 height 75
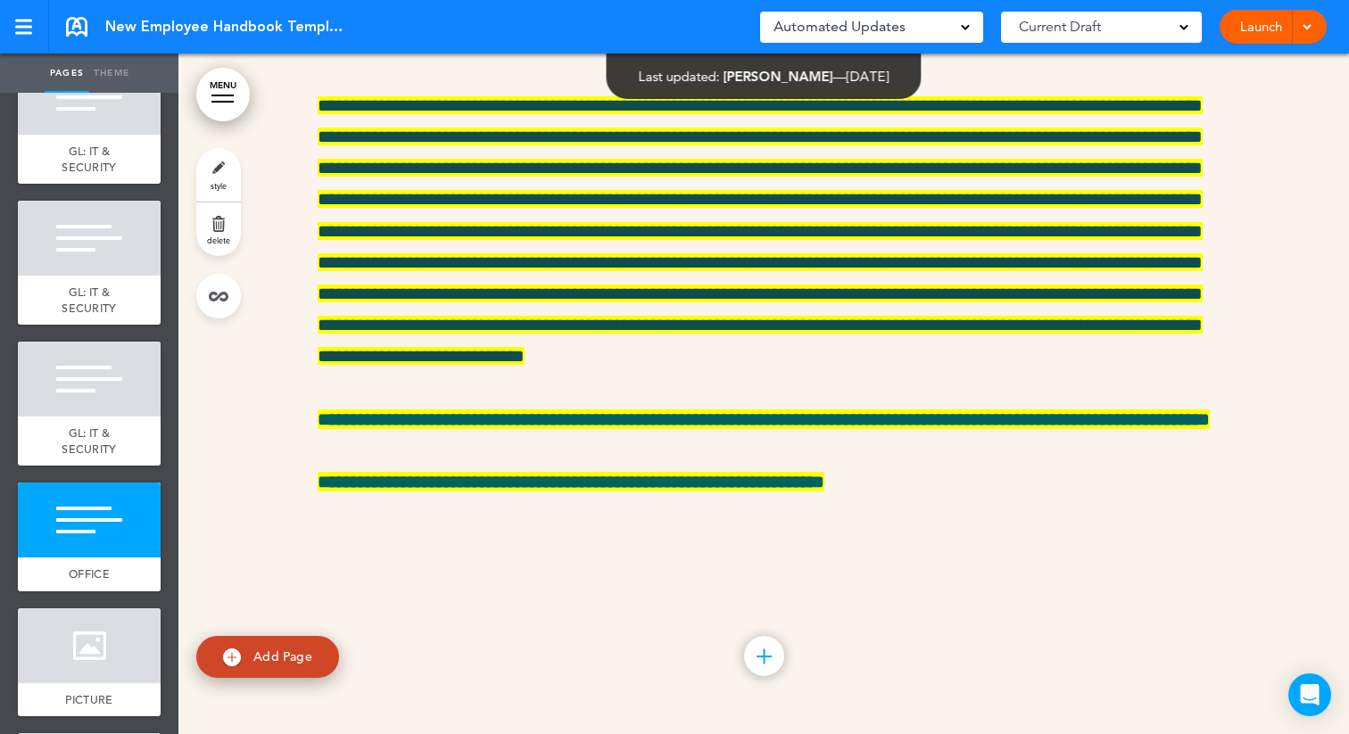
click at [218, 180] on span "style" at bounding box center [219, 185] width 16 height 11
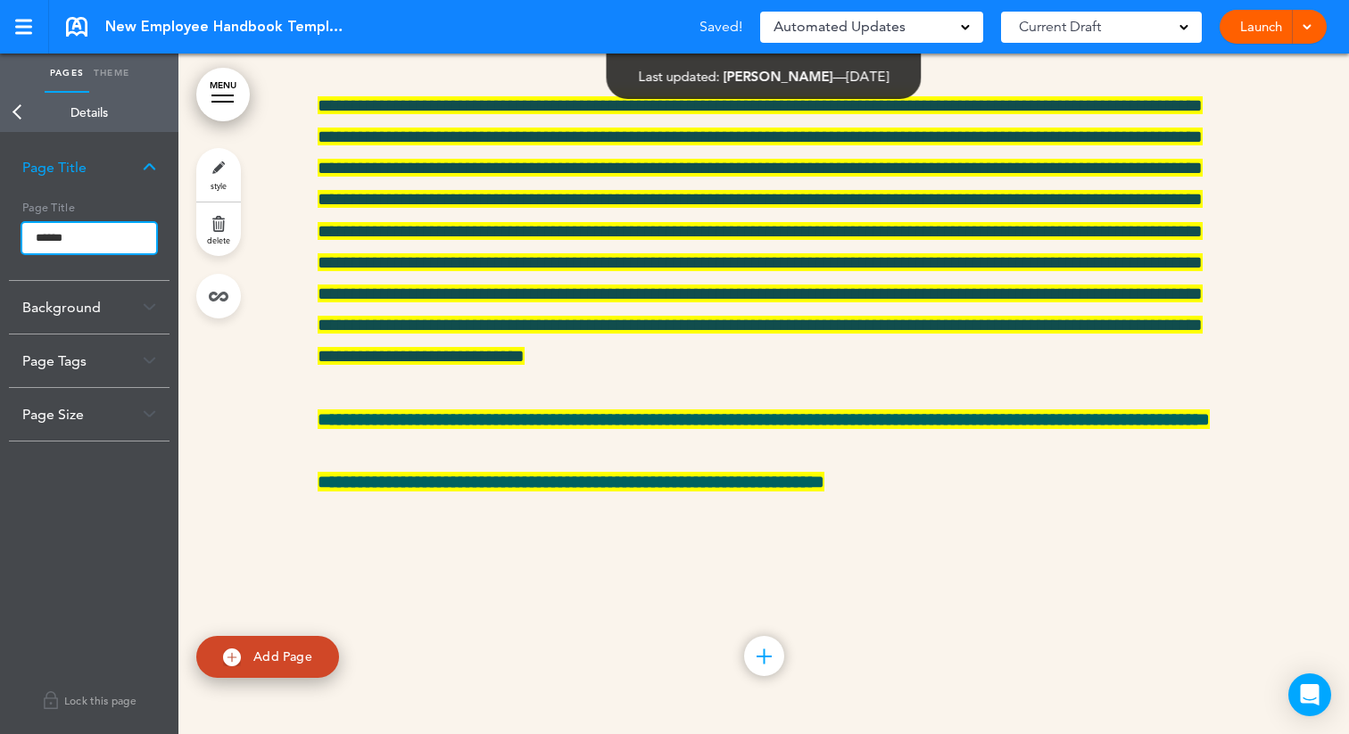
click at [32, 229] on input "******" at bounding box center [89, 238] width 134 height 30
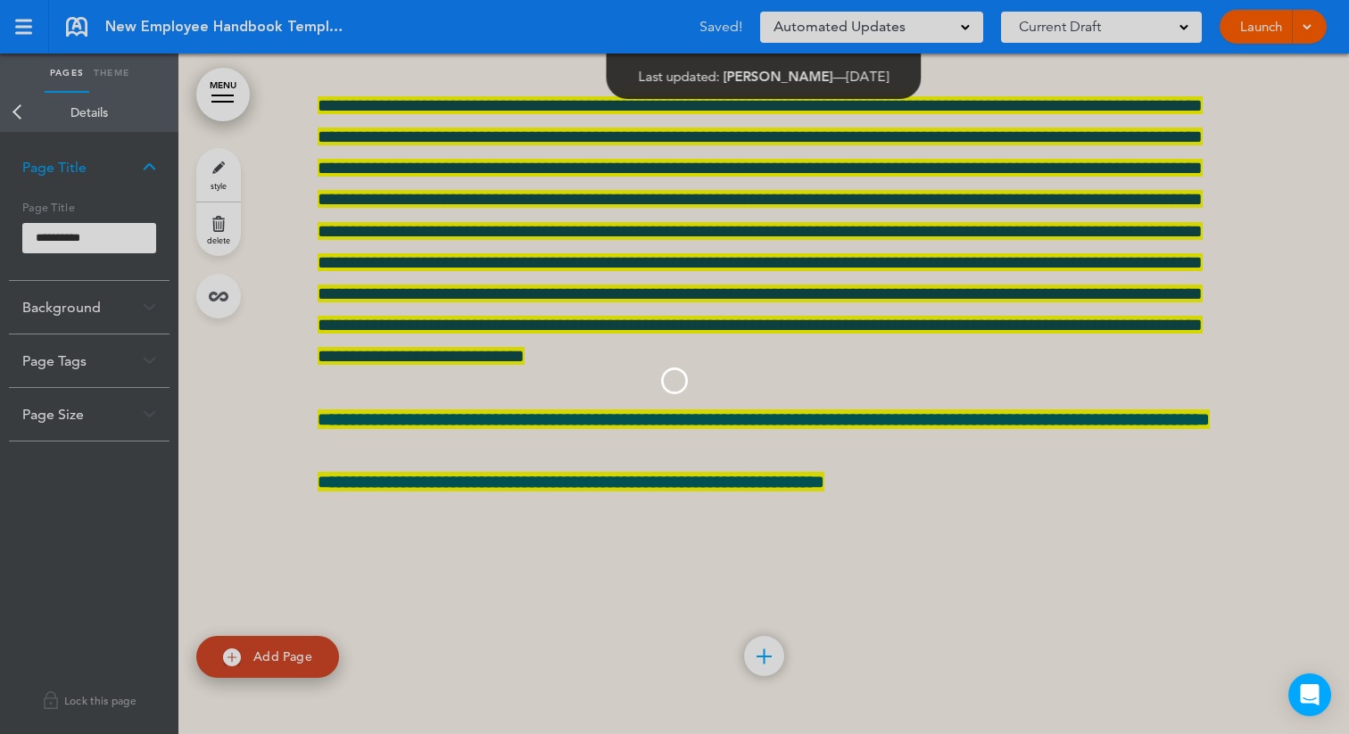
click at [15, 104] on body "Make this page common so it is available in other handbooks. This handbook Prev…" at bounding box center [674, 367] width 1349 height 734
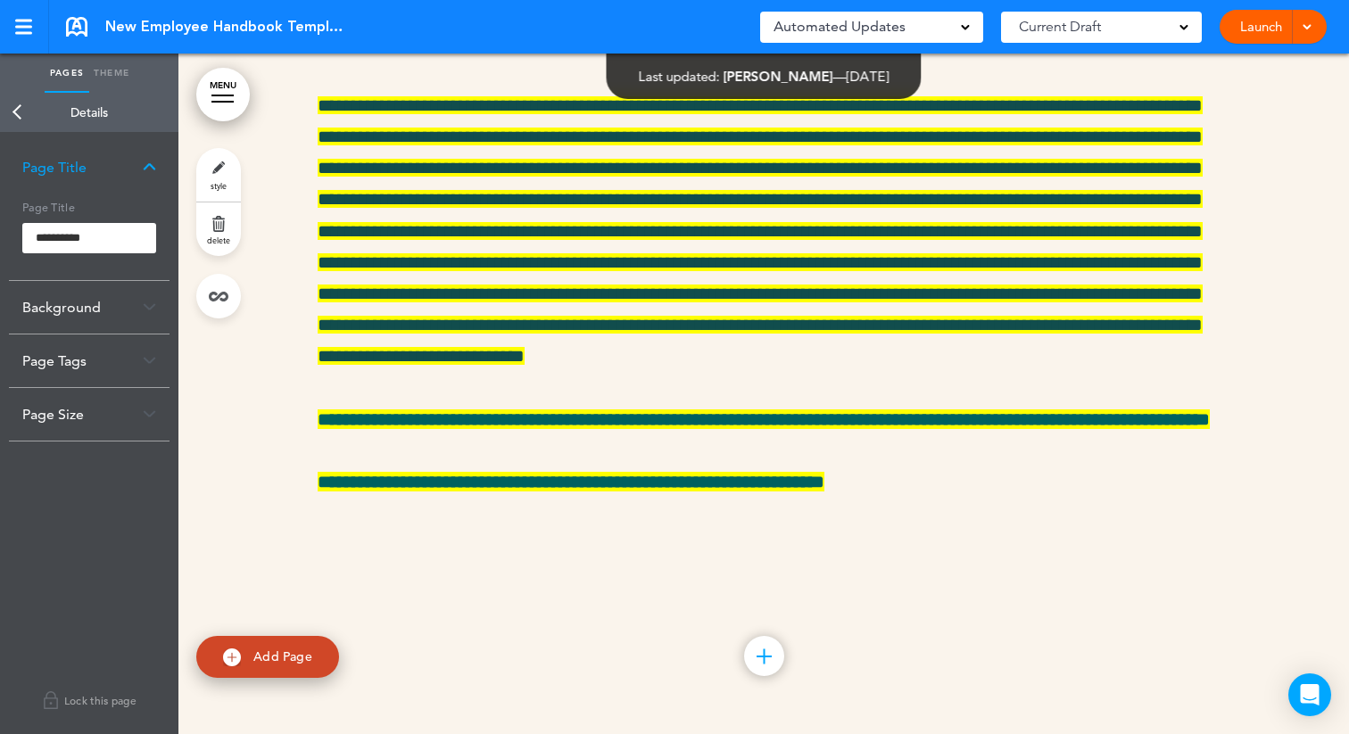
click at [20, 114] on link "Back" at bounding box center [18, 112] width 36 height 39
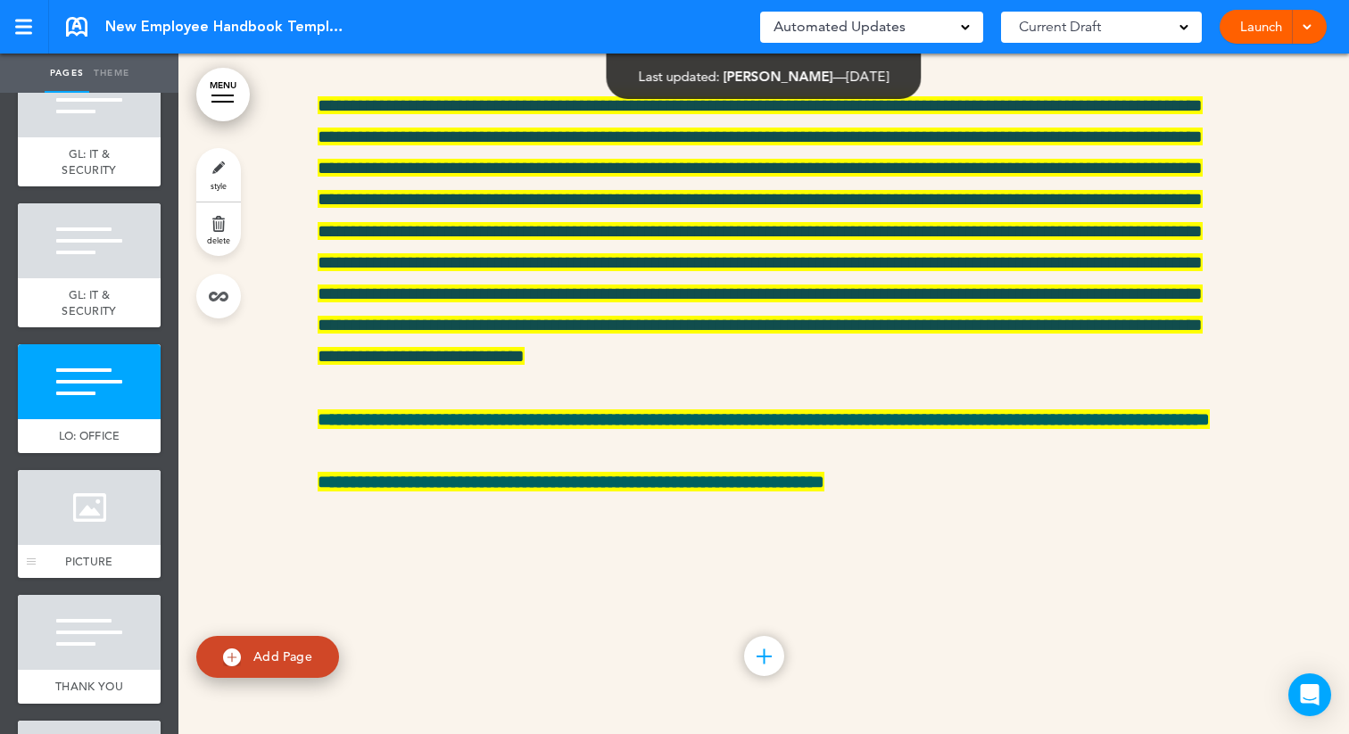
scroll to position [6654, 0]
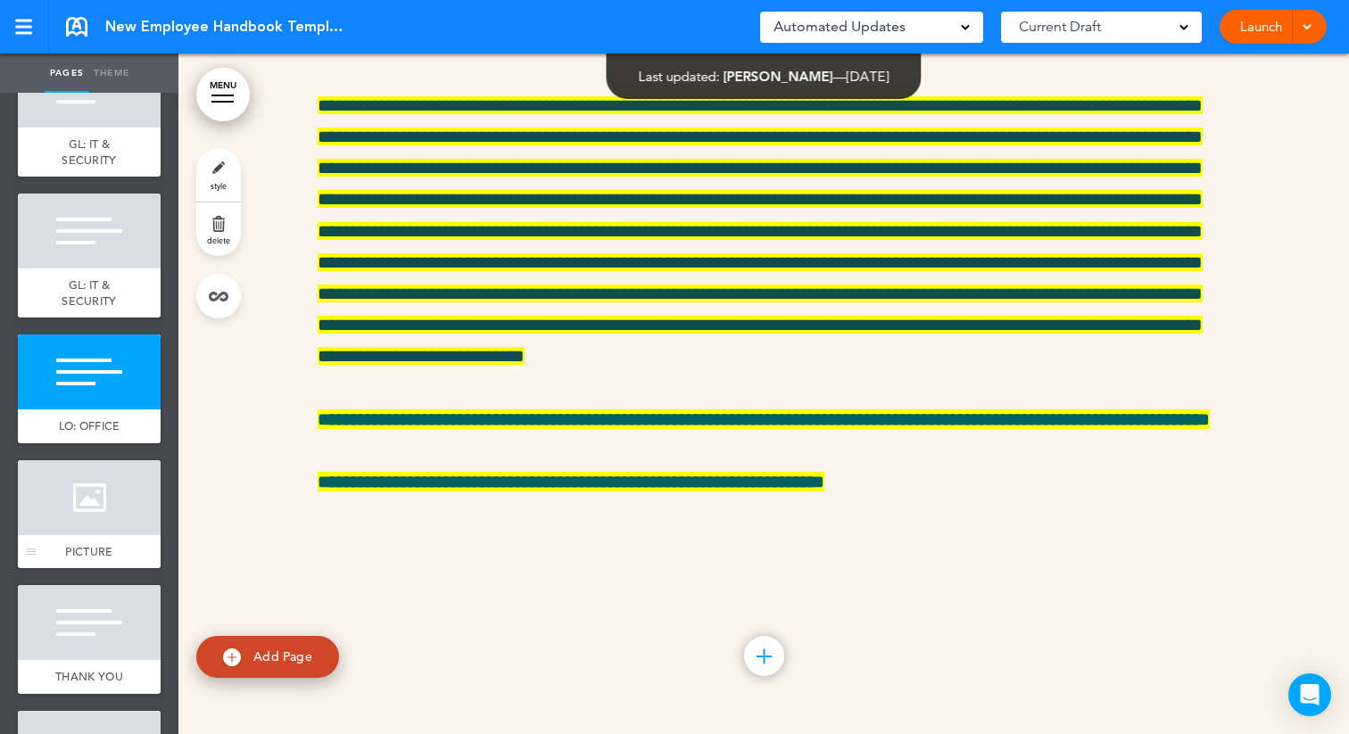
click at [88, 535] on div at bounding box center [89, 498] width 143 height 75
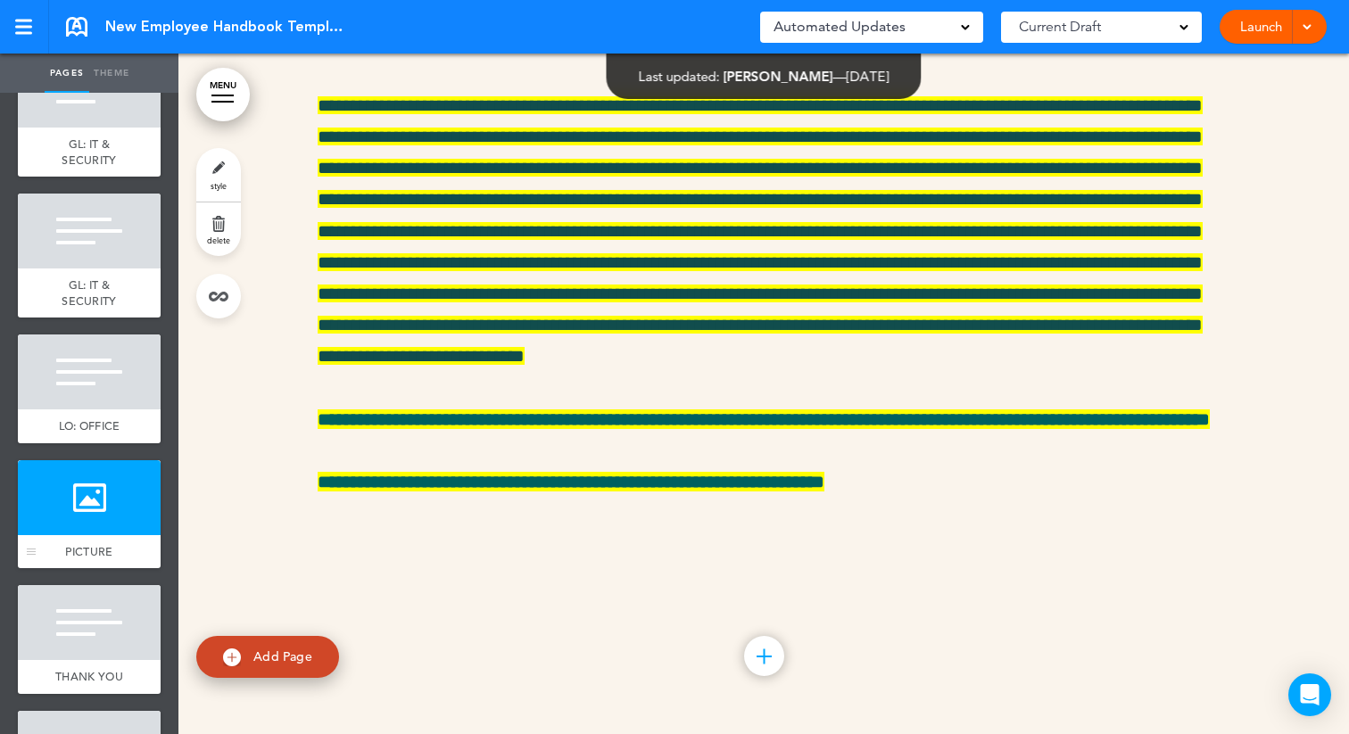
scroll to position [53270, 0]
click at [211, 175] on link "style" at bounding box center [218, 175] width 45 height 54
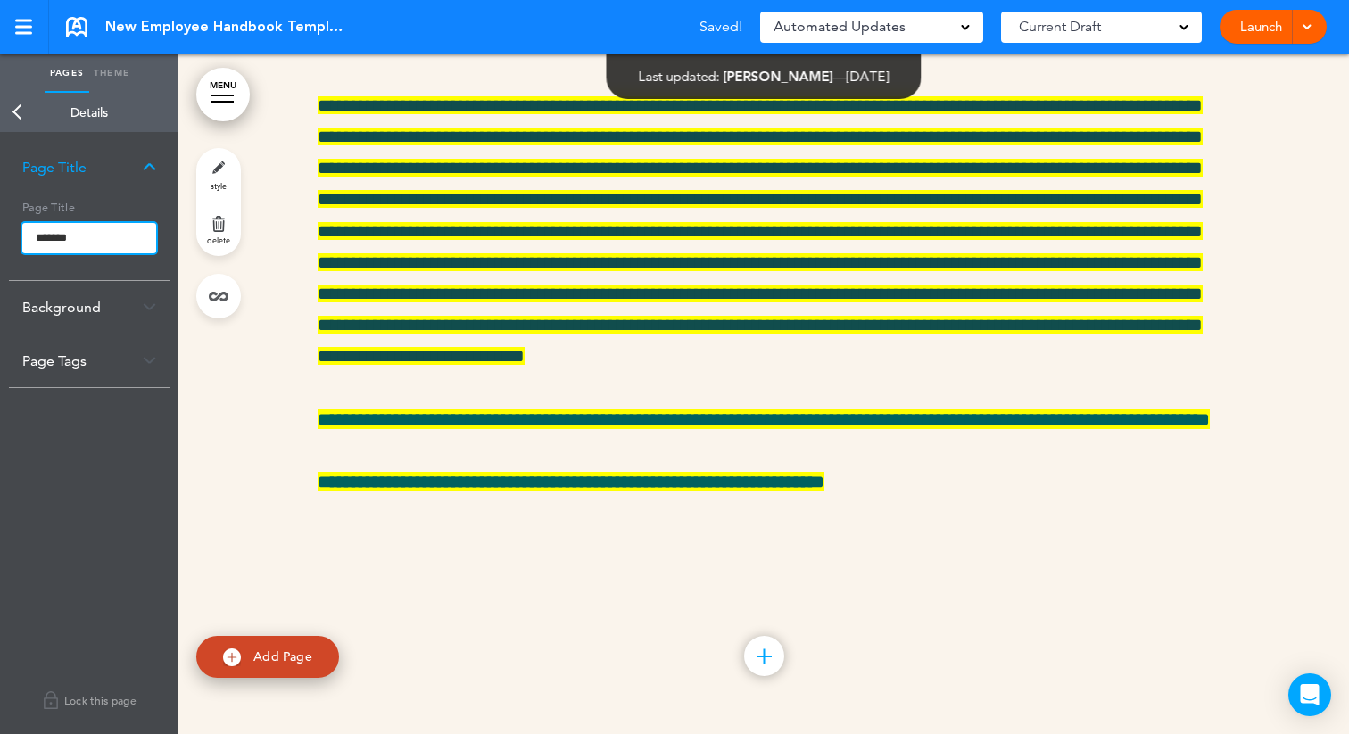
click at [37, 238] on input "*******" at bounding box center [89, 238] width 134 height 30
type input "**********"
click at [15, 107] on body "Make this page common so it is available in other handbooks. This handbook Prev…" at bounding box center [674, 367] width 1349 height 734
click at [18, 112] on link "Back" at bounding box center [18, 112] width 36 height 39
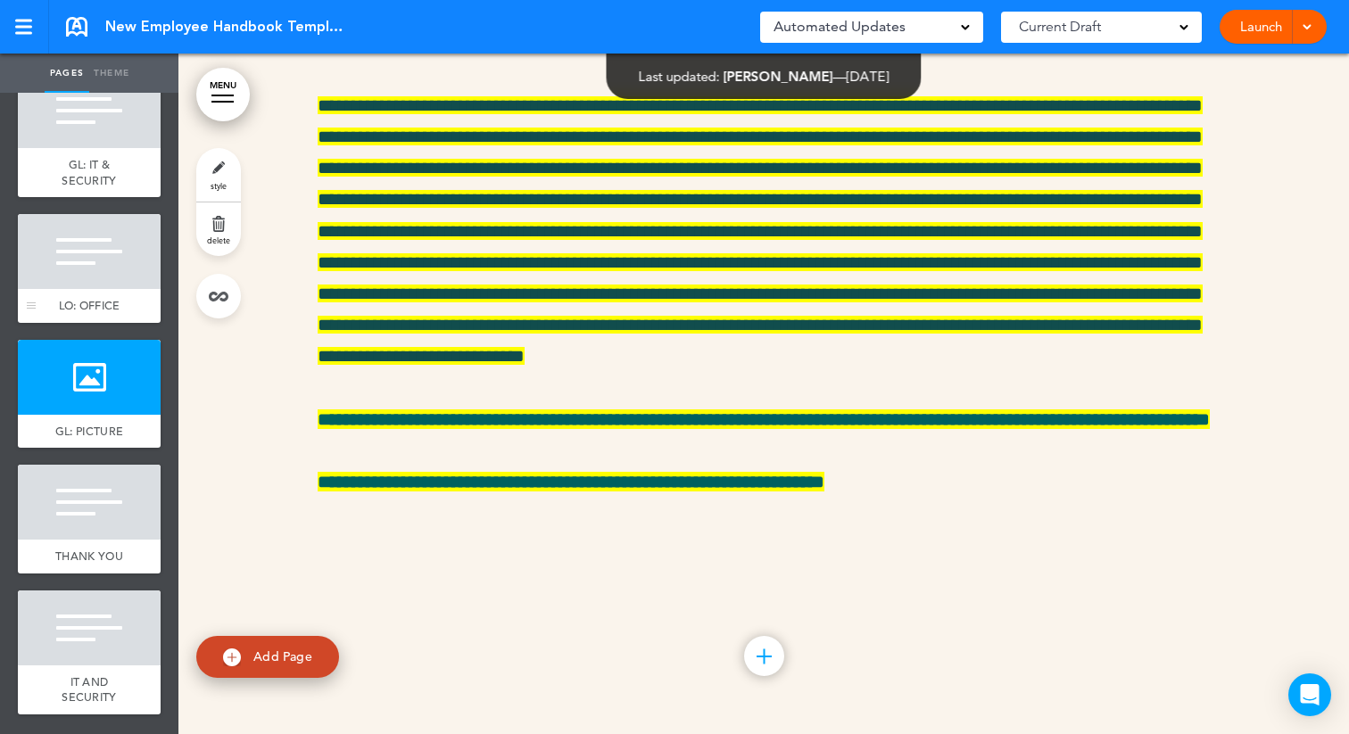
scroll to position [6790, 0]
click at [63, 485] on div at bounding box center [89, 502] width 143 height 75
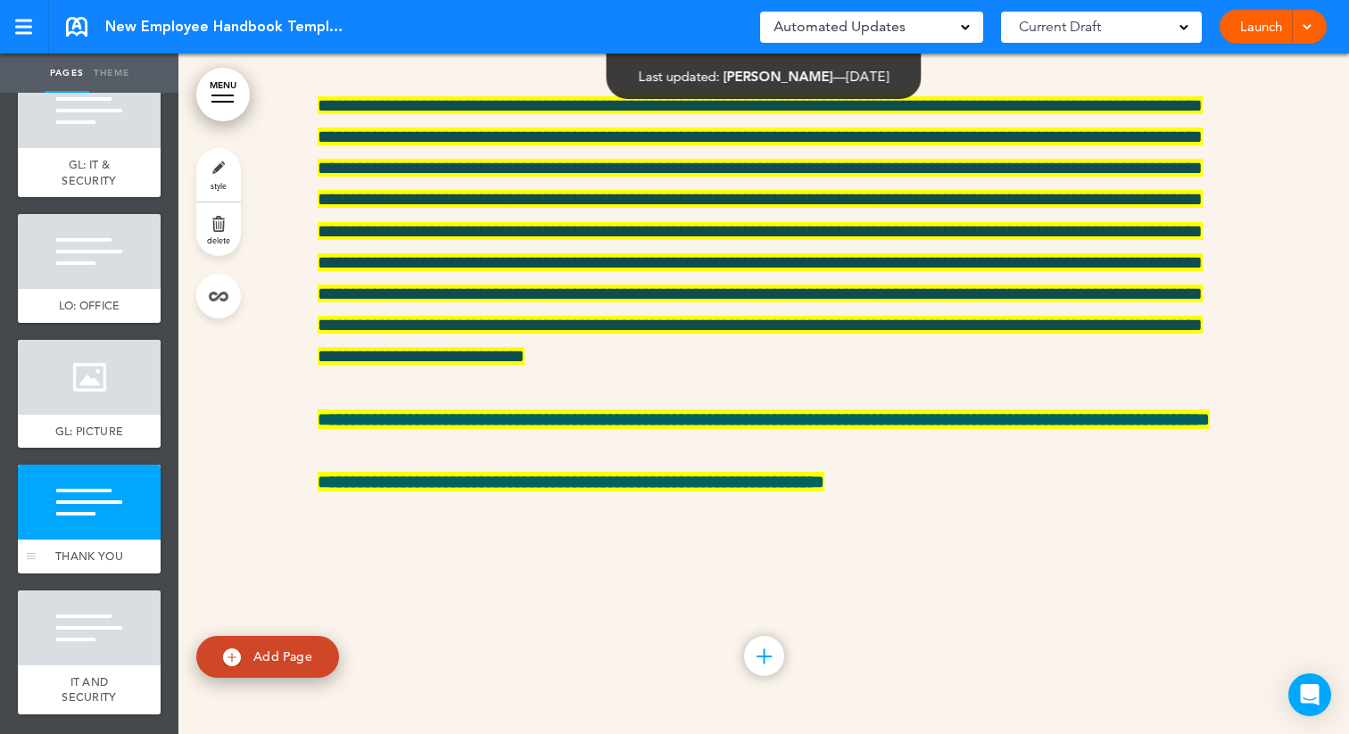
scroll to position [53951, 0]
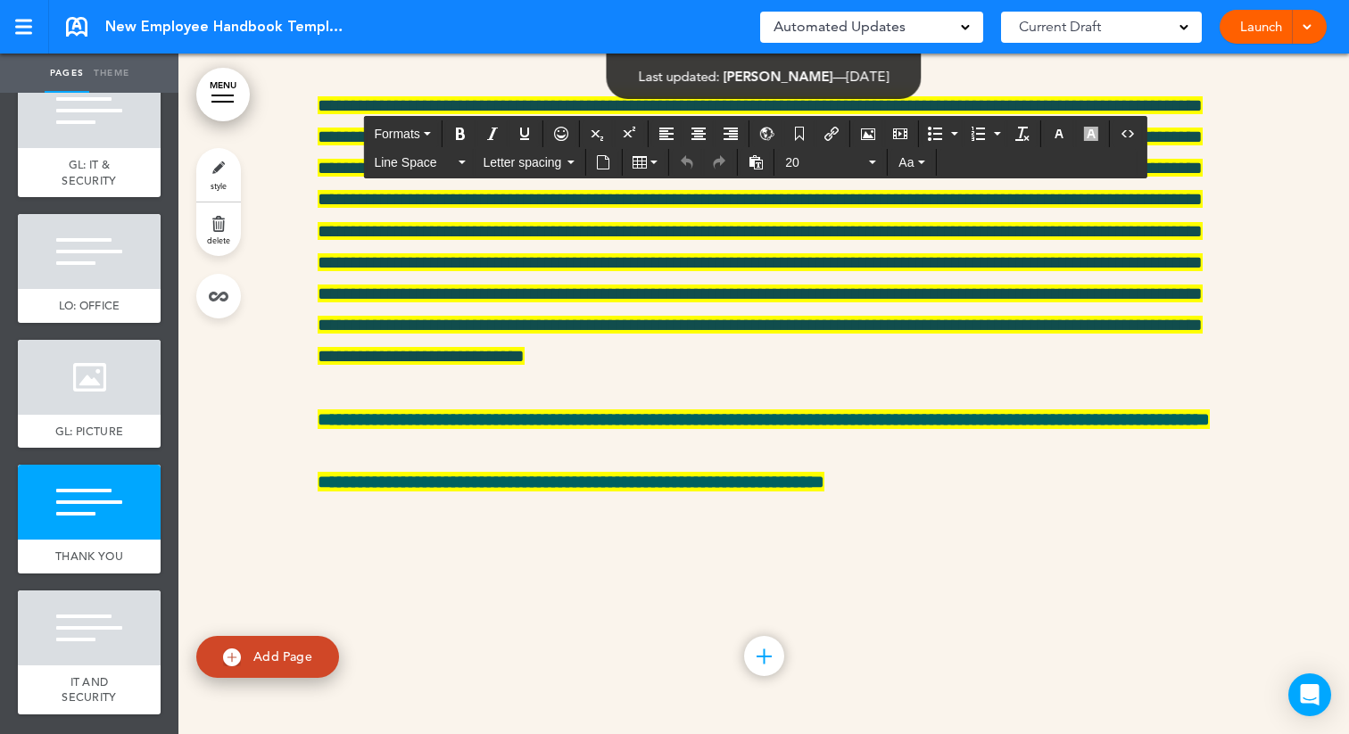
drag, startPoint x: 388, startPoint y: 353, endPoint x: 364, endPoint y: 353, distance: 24.1
click at [1103, 129] on button "button" at bounding box center [1091, 133] width 29 height 25
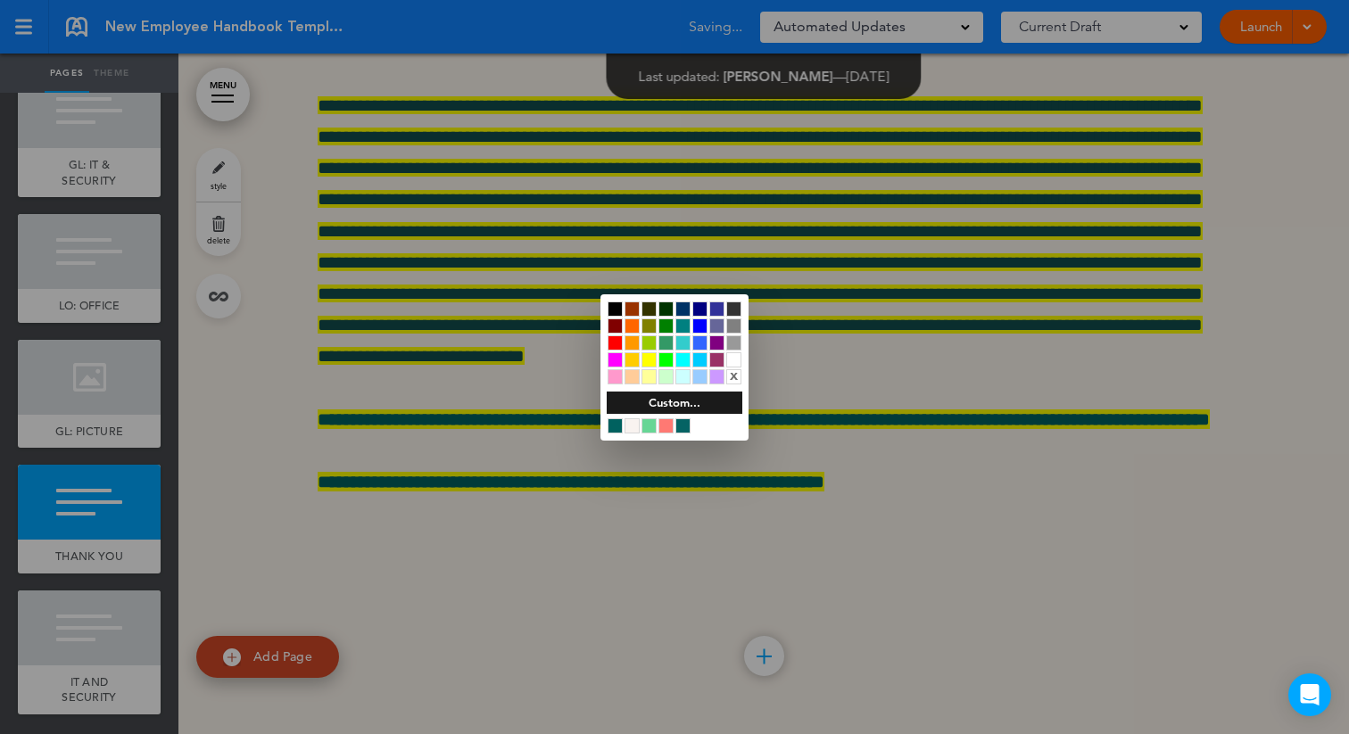
click at [647, 356] on div at bounding box center [649, 360] width 15 height 15
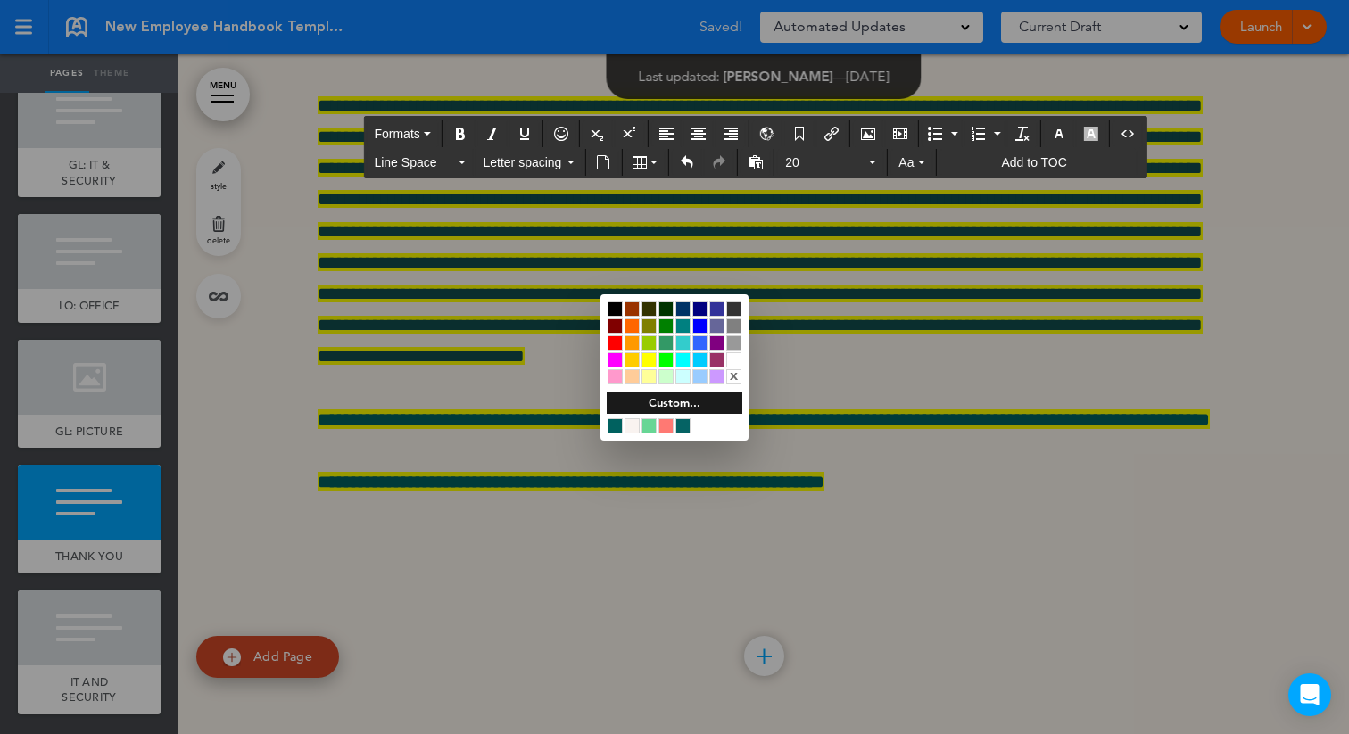
click at [427, 398] on div at bounding box center [674, 367] width 1349 height 734
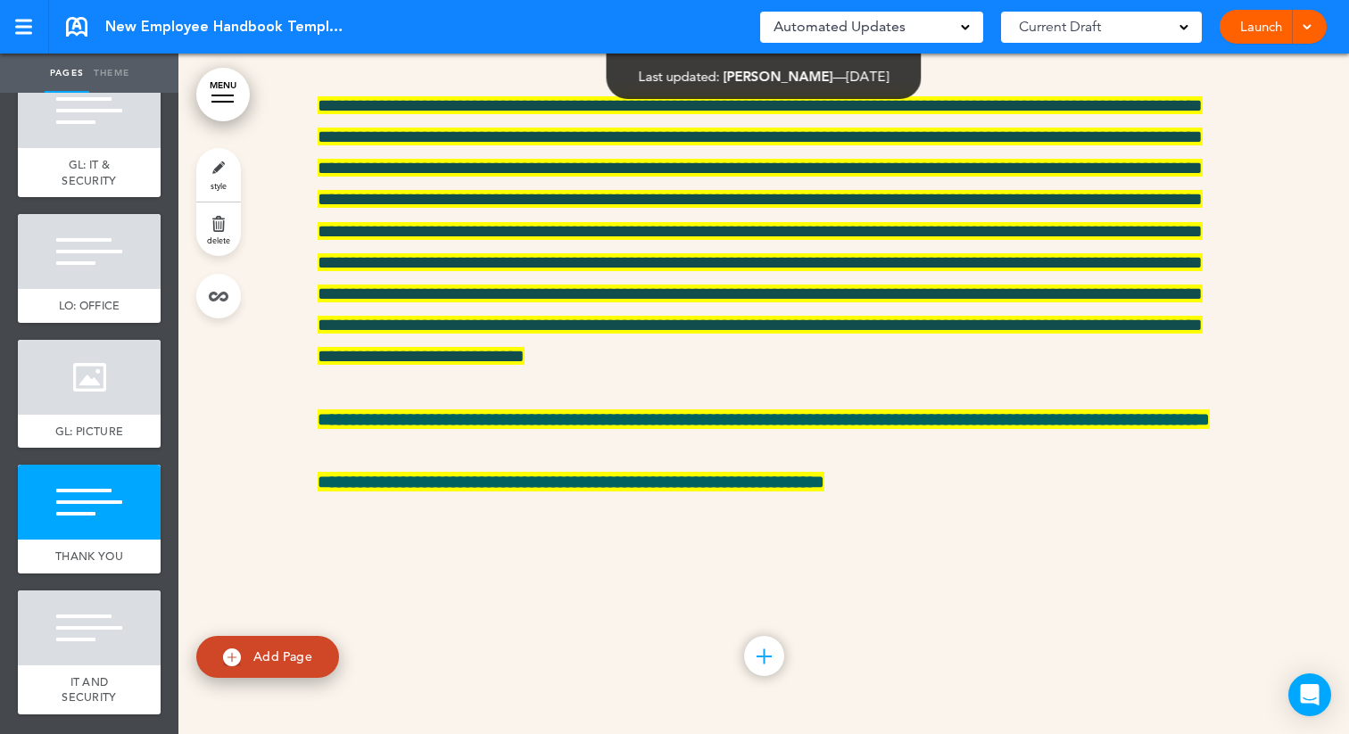
scroll to position [53839, 0]
click at [218, 179] on link "style" at bounding box center [218, 175] width 45 height 54
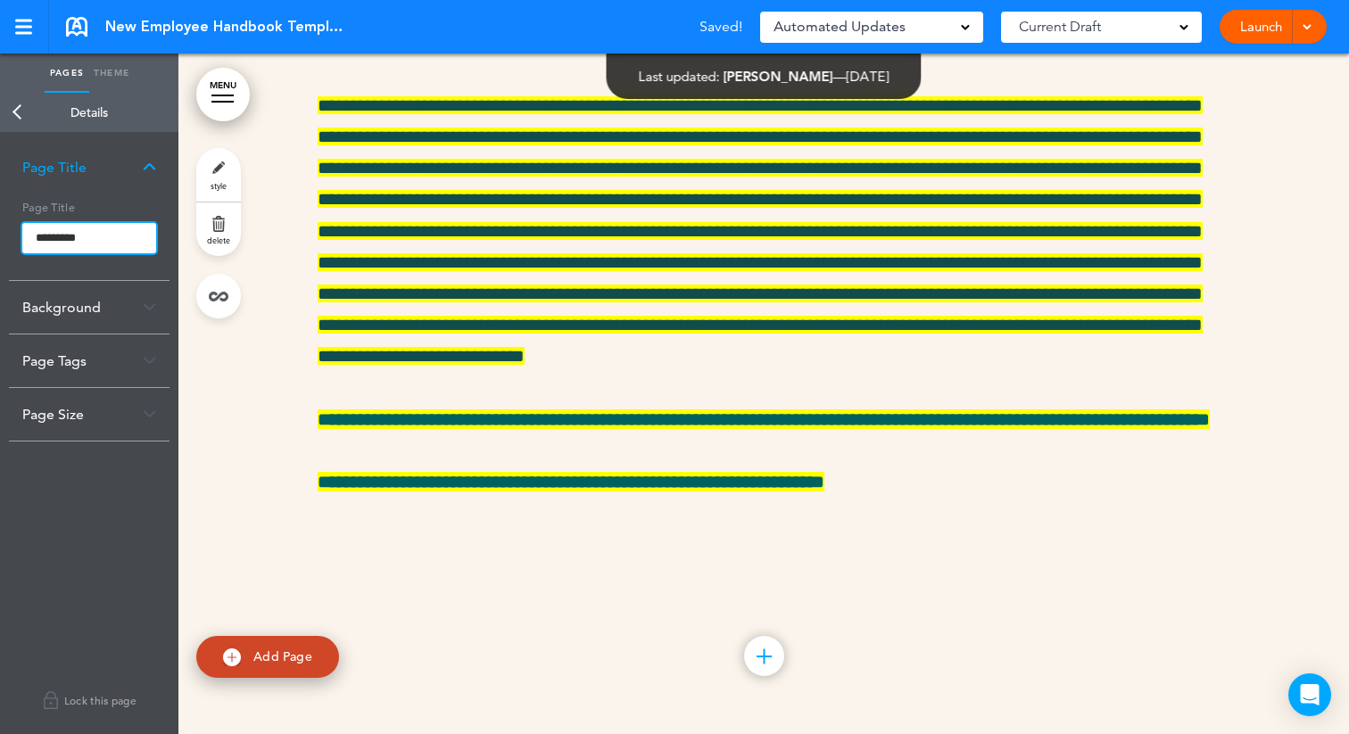
click at [34, 250] on input "*********" at bounding box center [89, 238] width 134 height 30
click at [34, 237] on input "*********" at bounding box center [89, 238] width 134 height 30
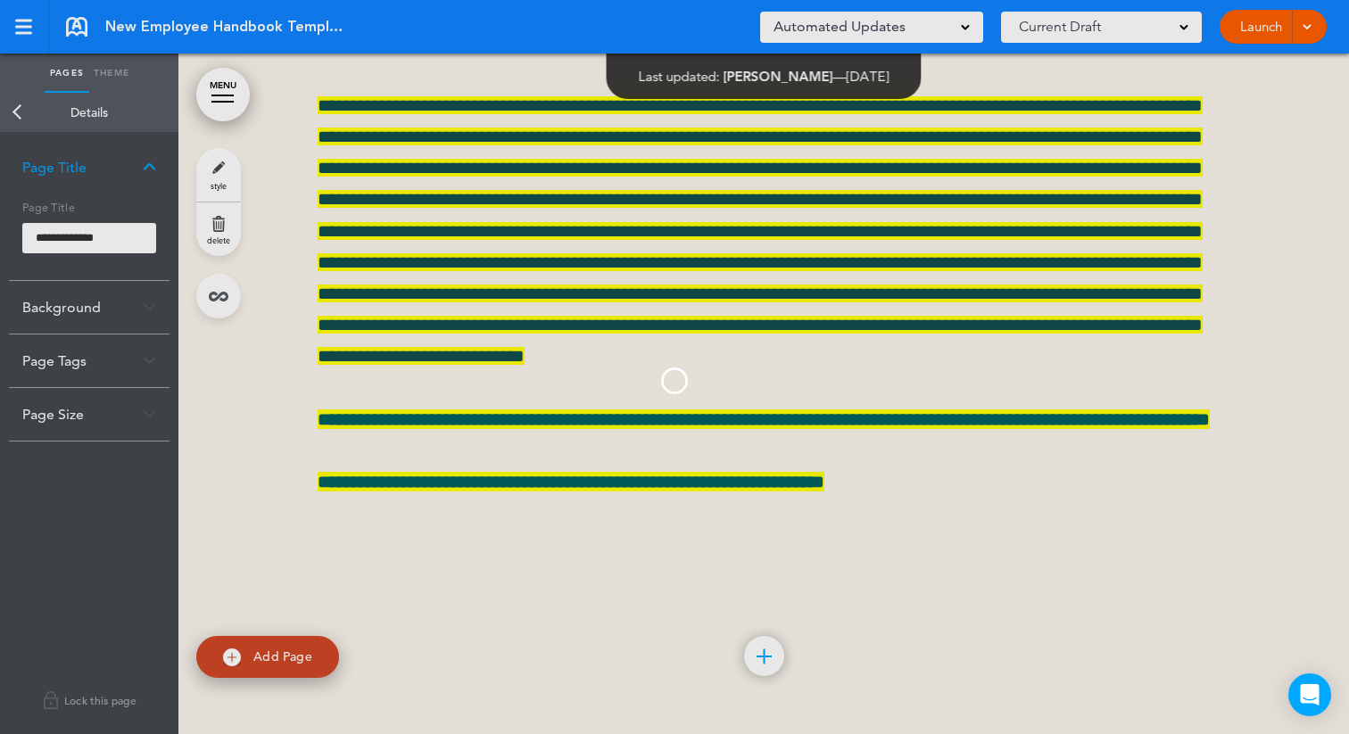
click at [20, 104] on body "Make this page common so it is available in other handbooks. This handbook Prev…" at bounding box center [674, 367] width 1349 height 734
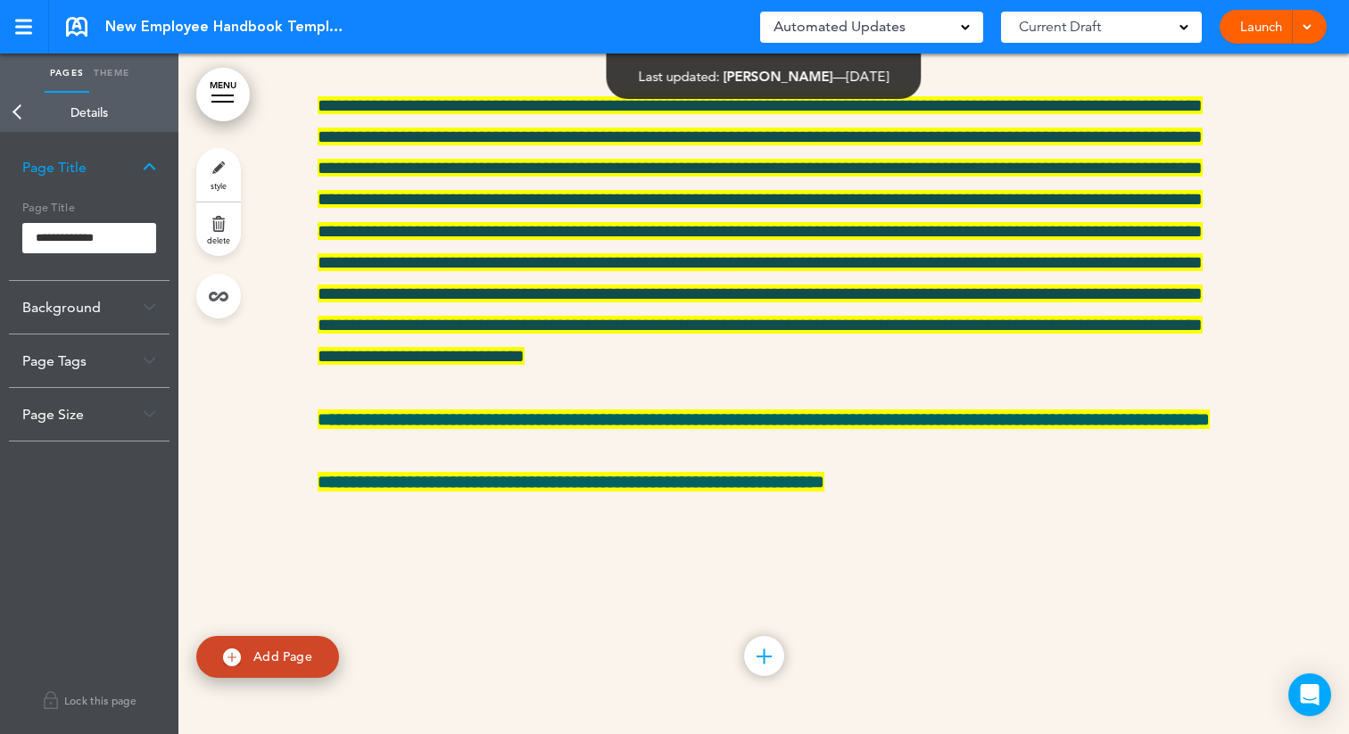
click at [16, 117] on link "Back" at bounding box center [18, 112] width 36 height 39
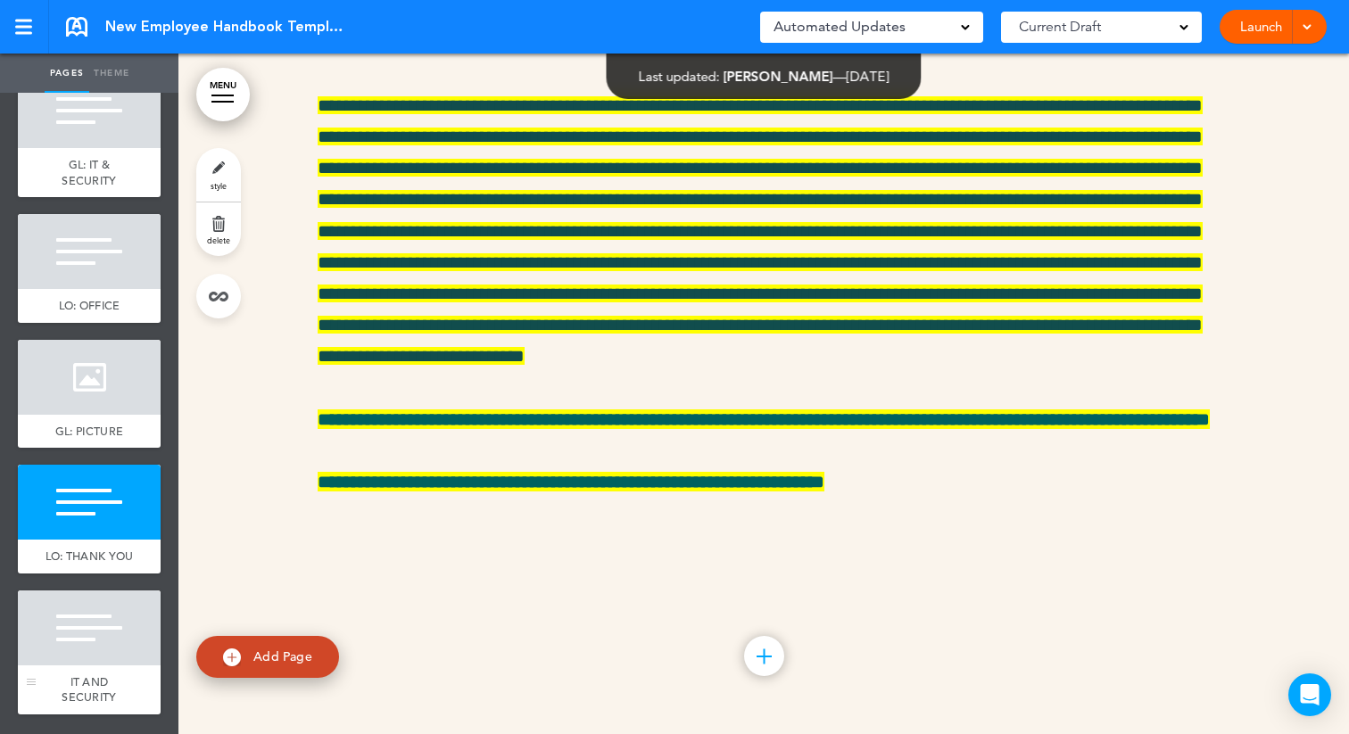
click at [68, 666] on div at bounding box center [89, 628] width 143 height 75
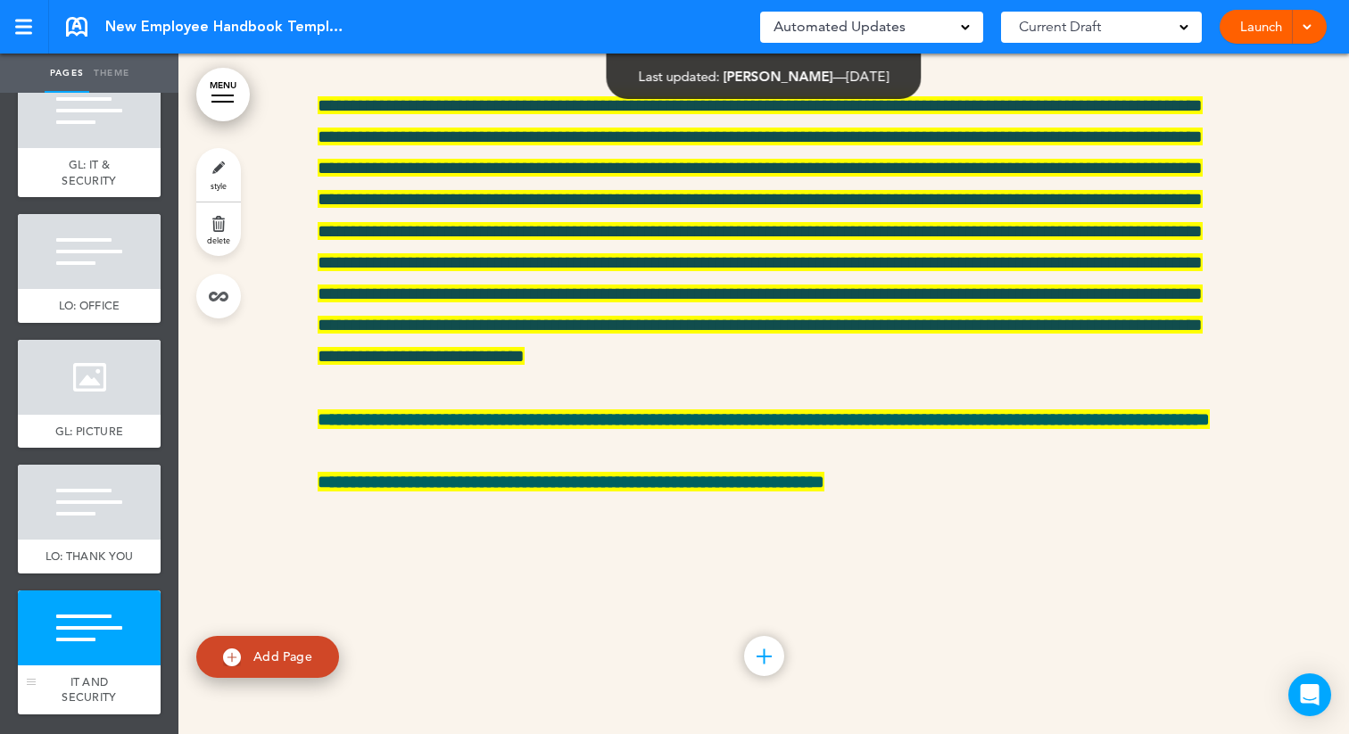
scroll to position [54373, 0]
click at [212, 183] on span "style" at bounding box center [219, 185] width 16 height 11
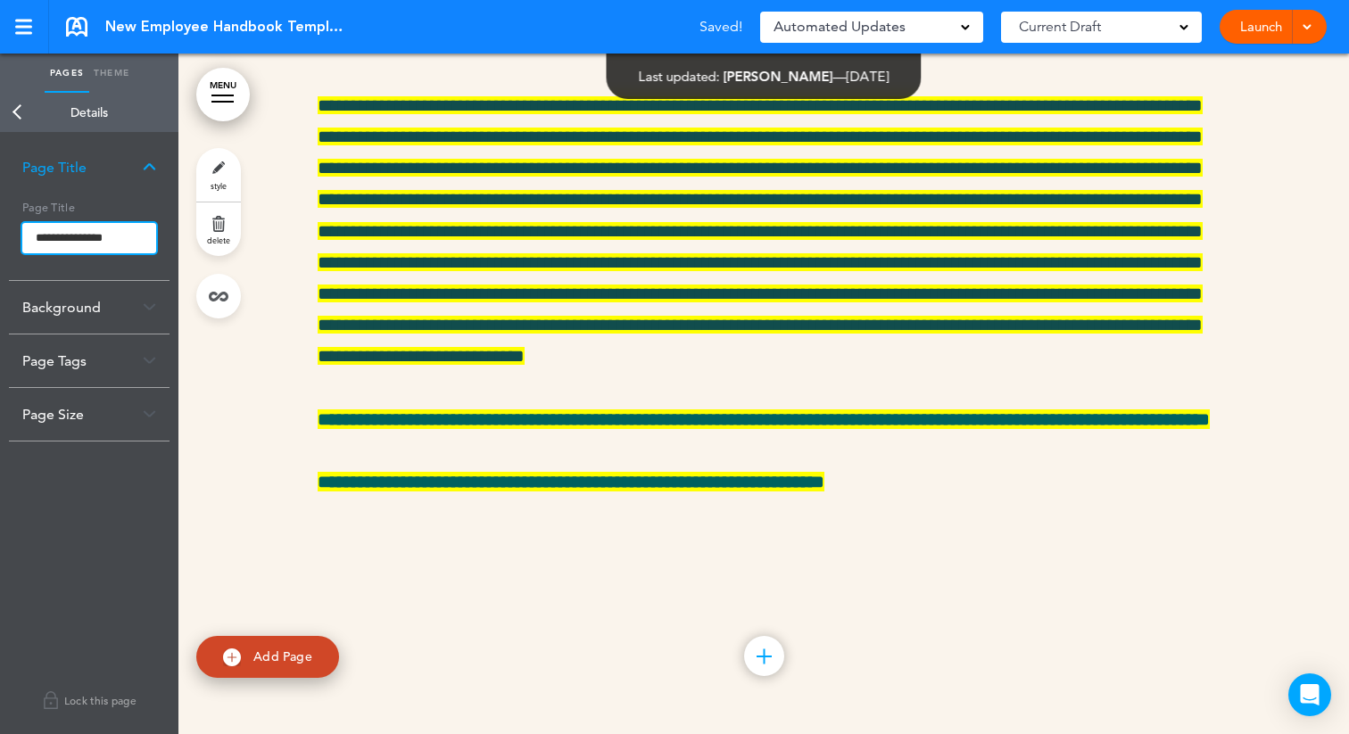
drag, startPoint x: 138, startPoint y: 239, endPoint x: 0, endPoint y: 236, distance: 138.4
click at [0, 236] on div "**********" at bounding box center [89, 433] width 178 height 602
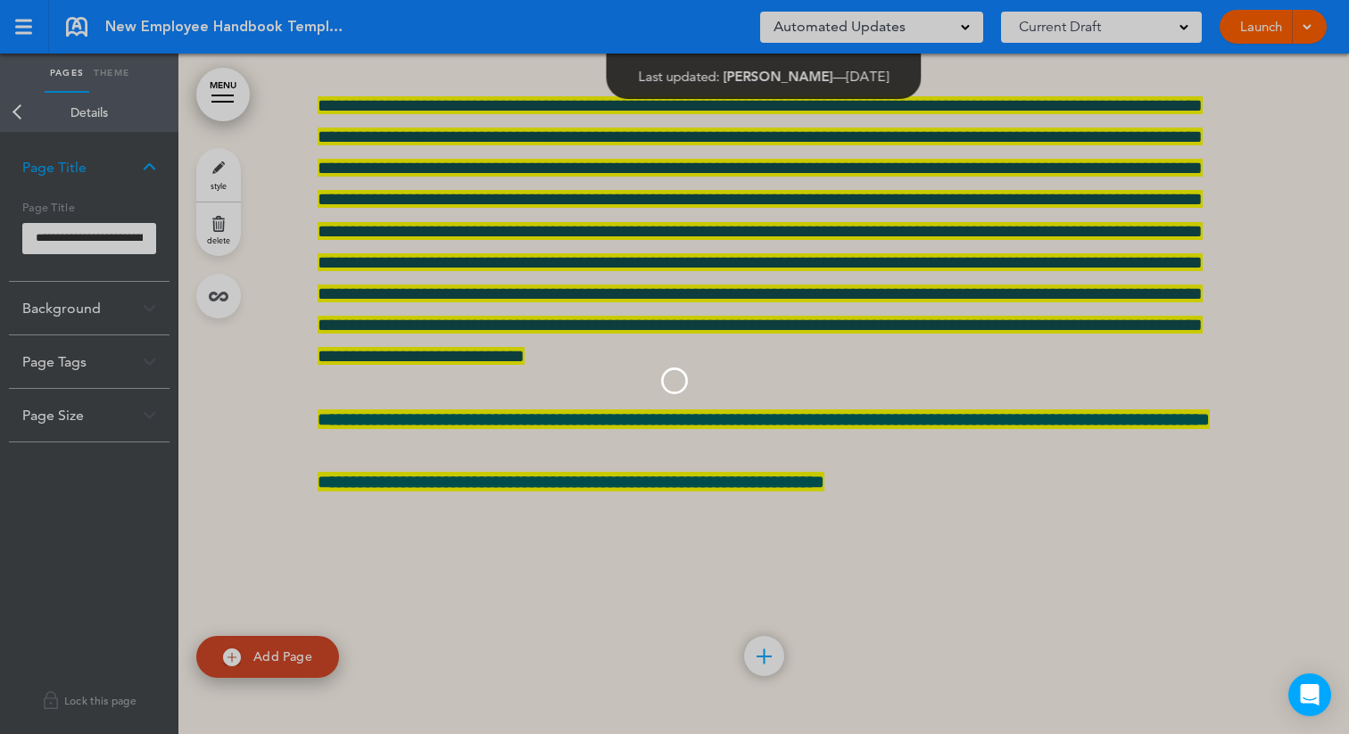
click at [21, 113] on body "Make this page common so it is available in other handbooks. This handbook Prev…" at bounding box center [674, 367] width 1349 height 734
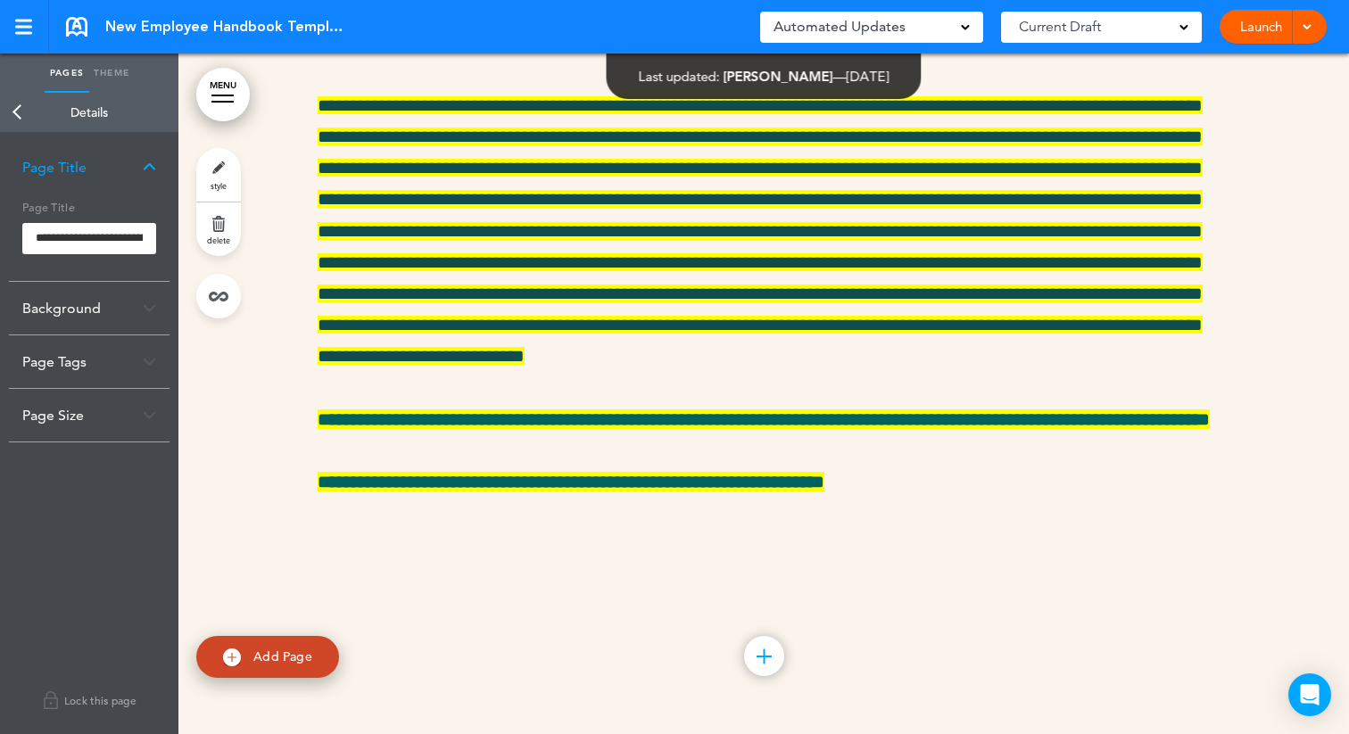
click at [16, 112] on link "Back" at bounding box center [18, 112] width 36 height 39
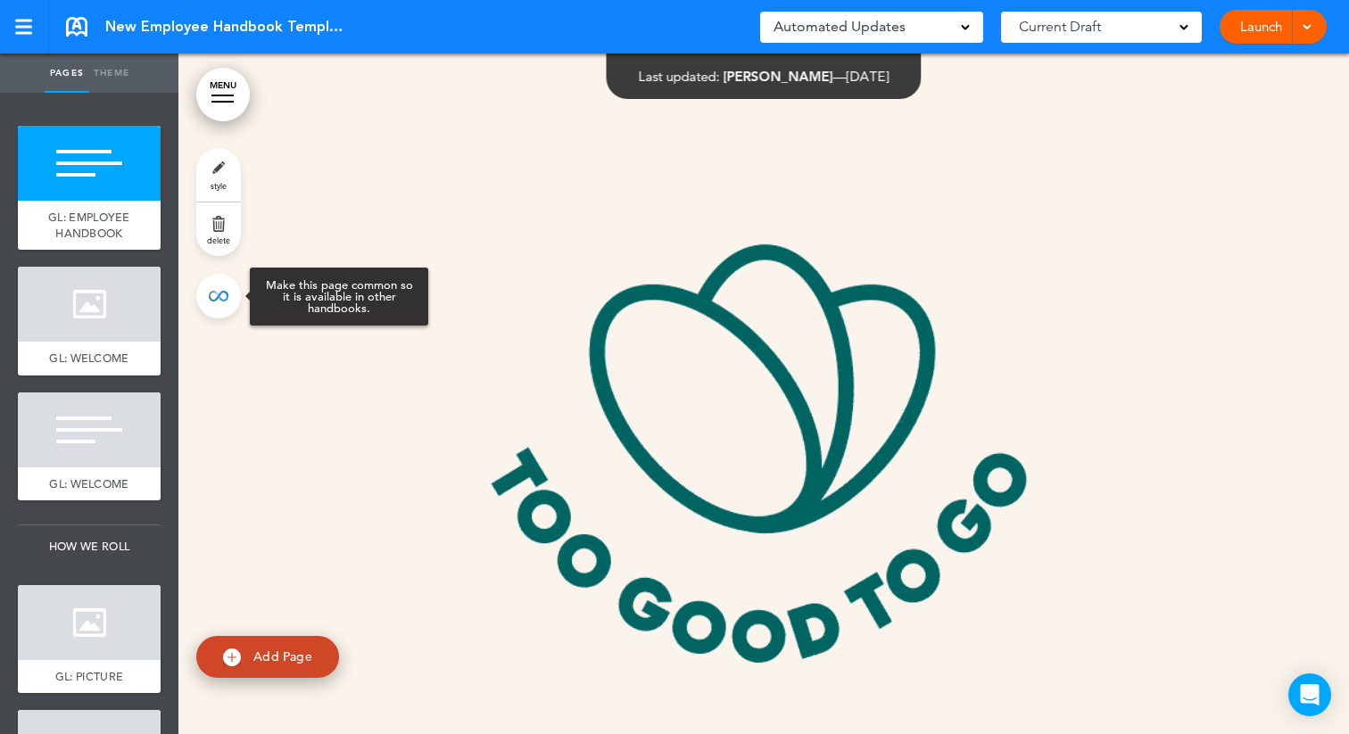
click at [208, 297] on link at bounding box center [218, 296] width 45 height 45
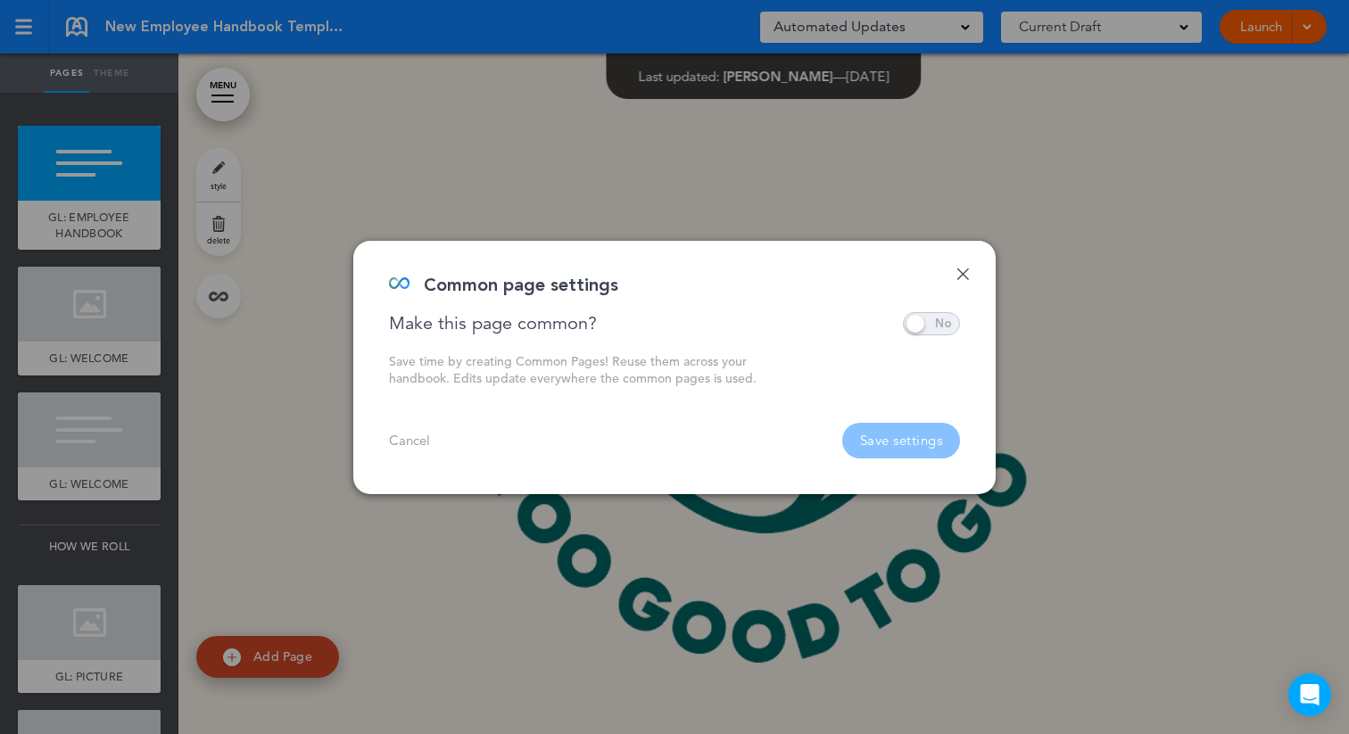
click at [938, 322] on span at bounding box center [931, 323] width 57 height 23
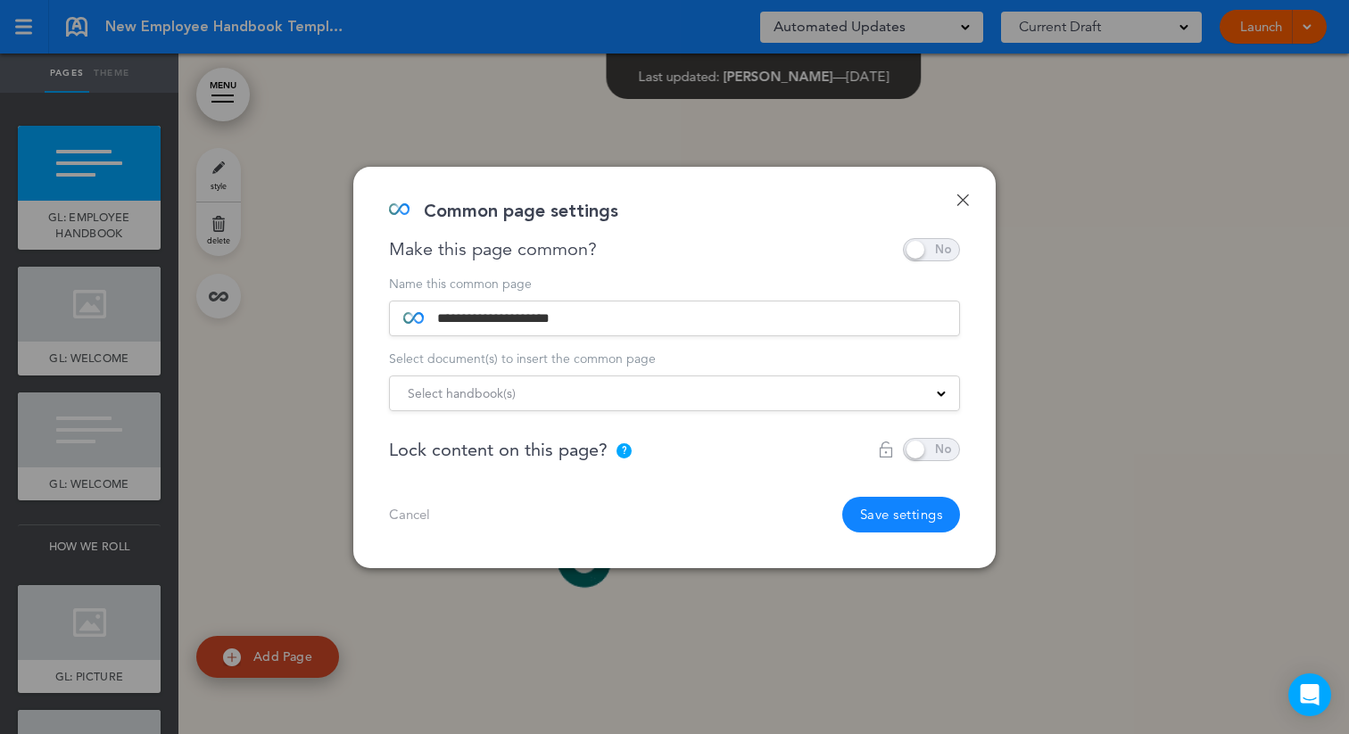
click at [712, 392] on div "Select handbook(s)" at bounding box center [674, 394] width 569 height 20
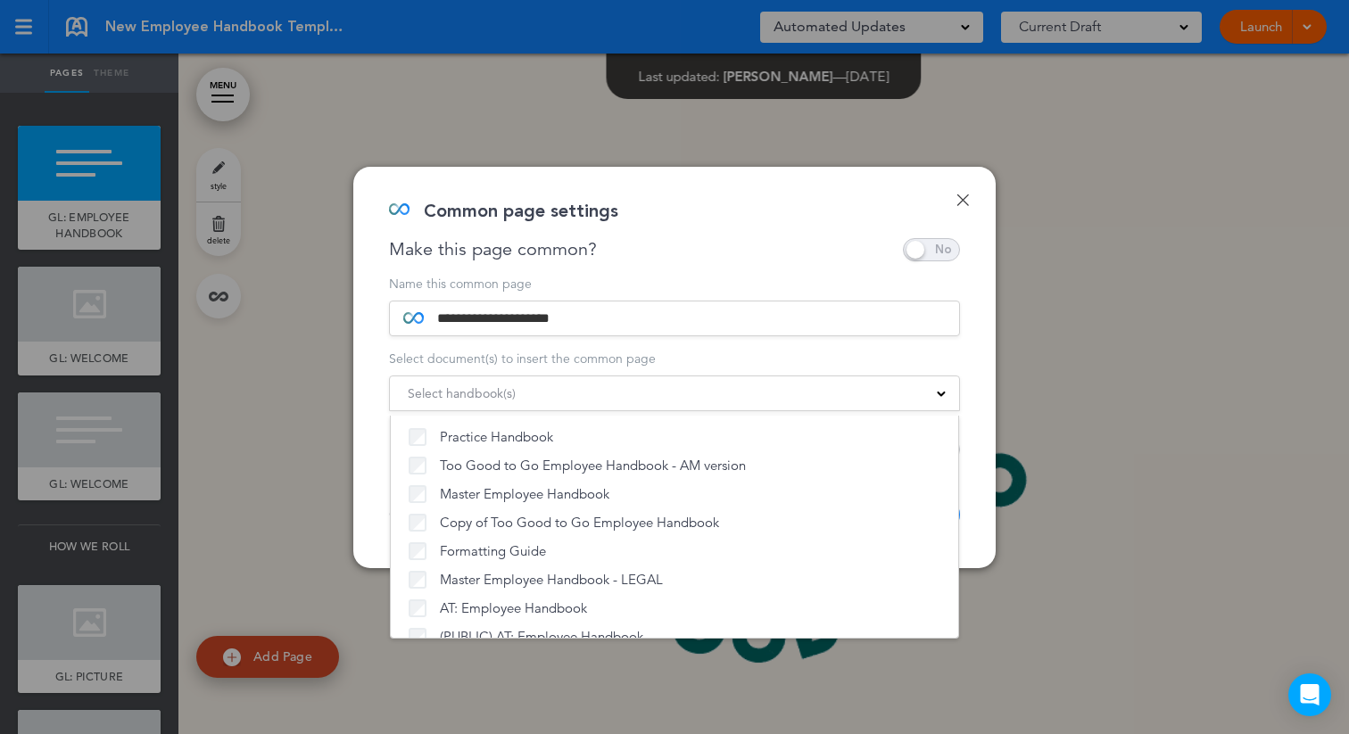
click at [726, 344] on form "**********" at bounding box center [674, 345] width 571 height 134
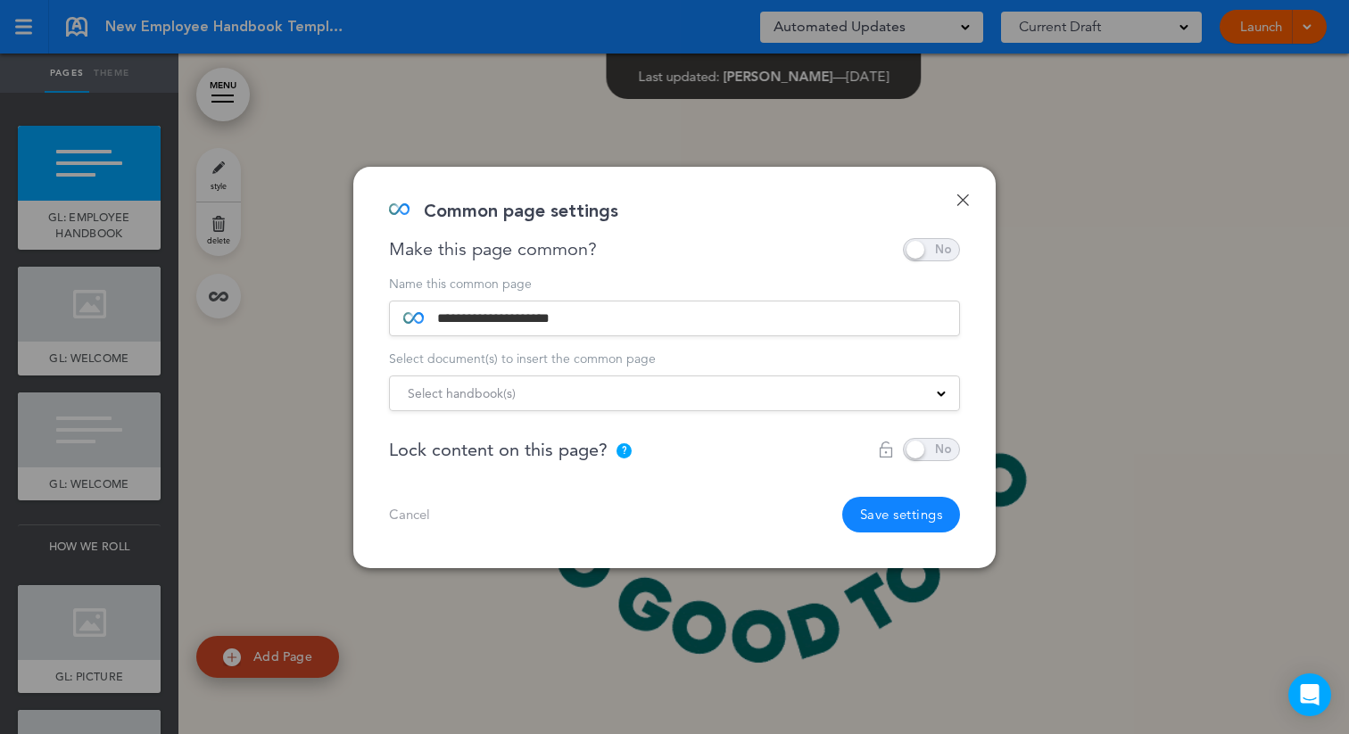
click at [945, 445] on span at bounding box center [931, 449] width 57 height 23
click at [959, 197] on link "Done" at bounding box center [963, 200] width 12 height 12
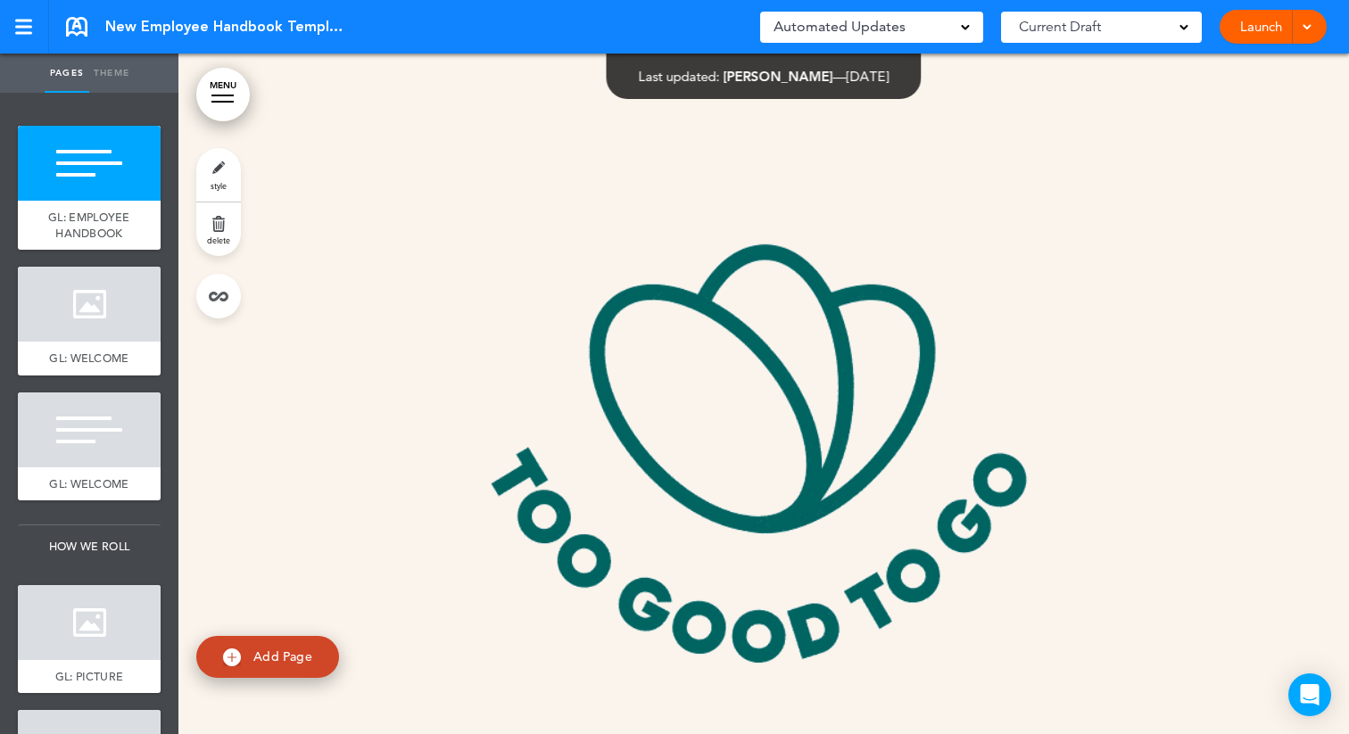
click at [212, 174] on link "style" at bounding box center [218, 175] width 45 height 54
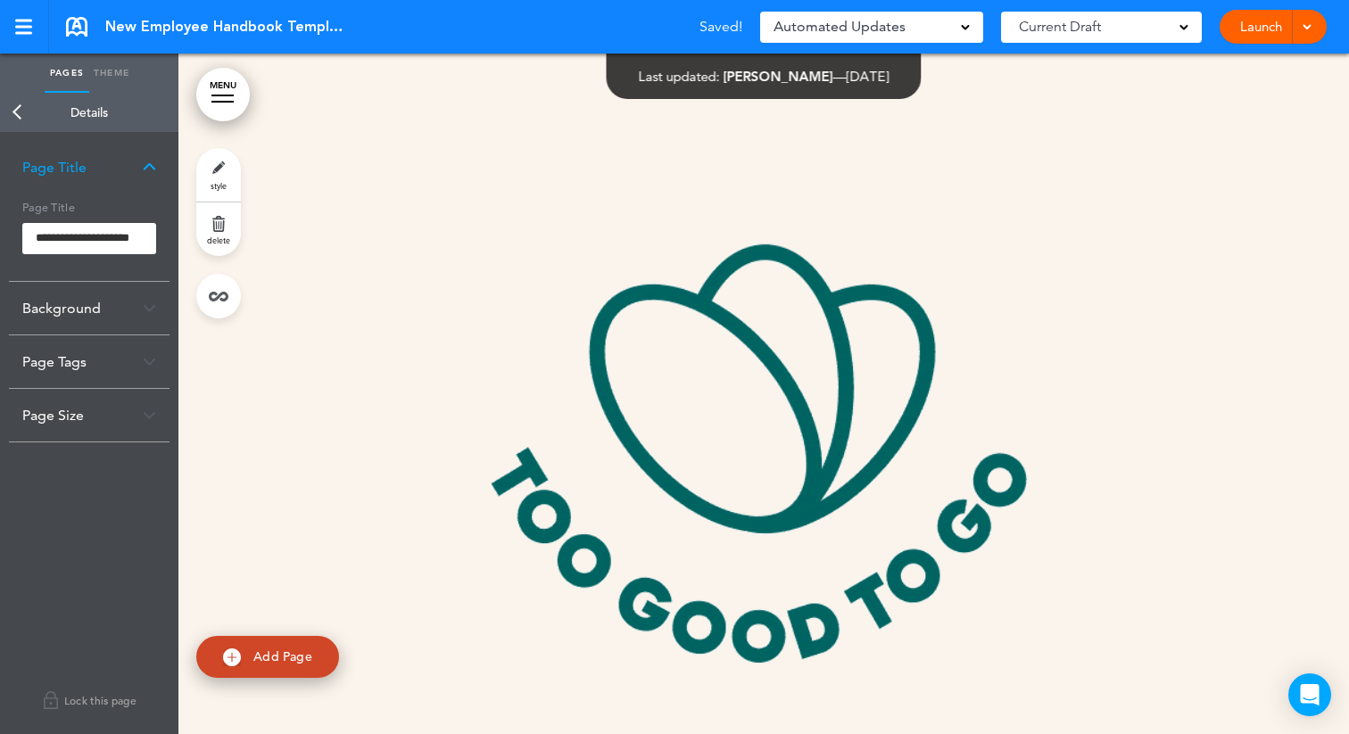
click at [12, 111] on link "Back" at bounding box center [18, 112] width 36 height 39
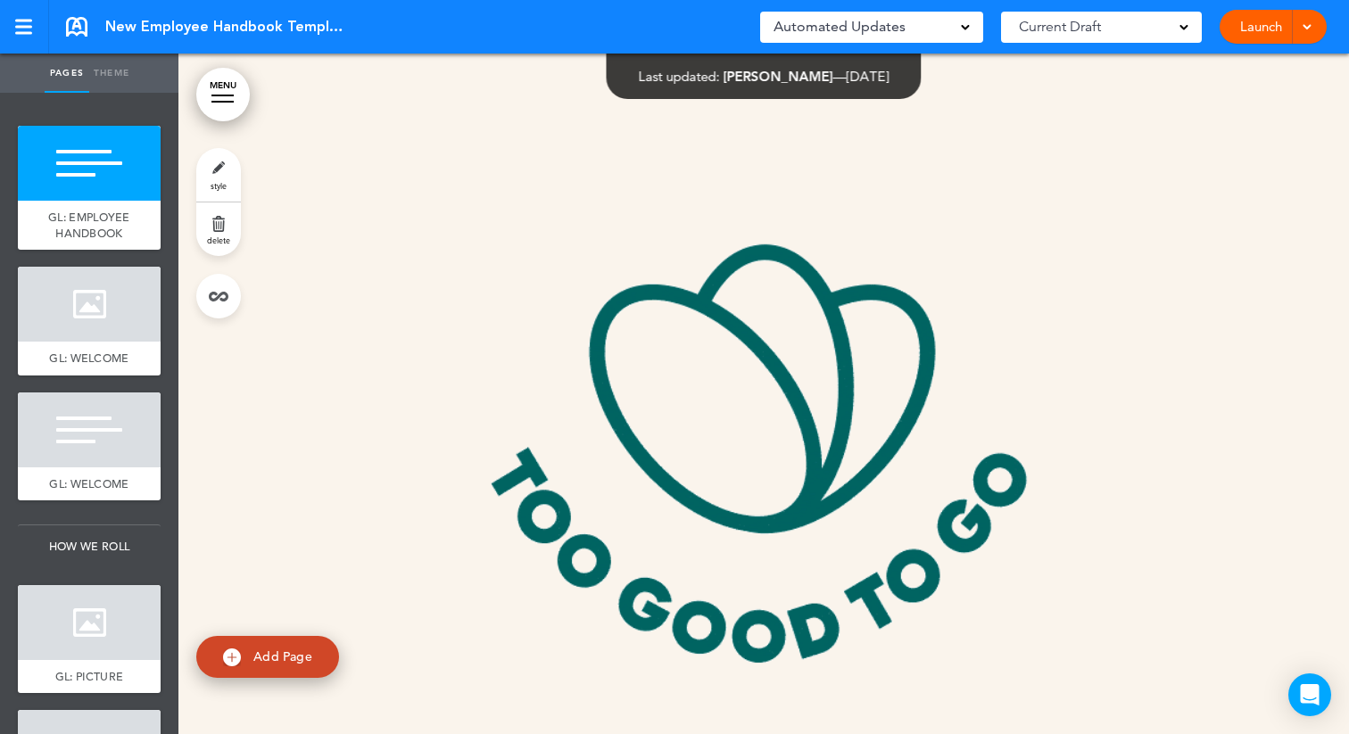
click at [207, 170] on link "style" at bounding box center [218, 175] width 45 height 54
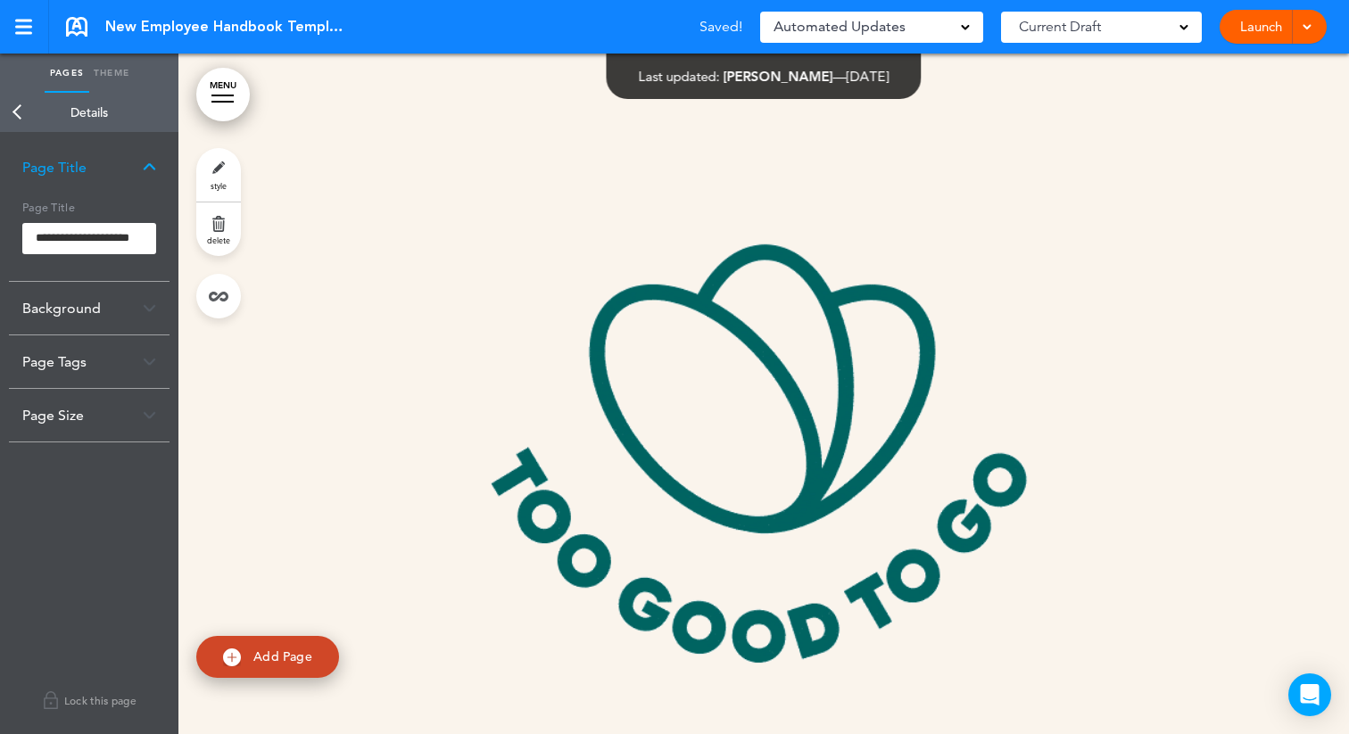
click at [122, 406] on div "Page Size" at bounding box center [89, 415] width 161 height 53
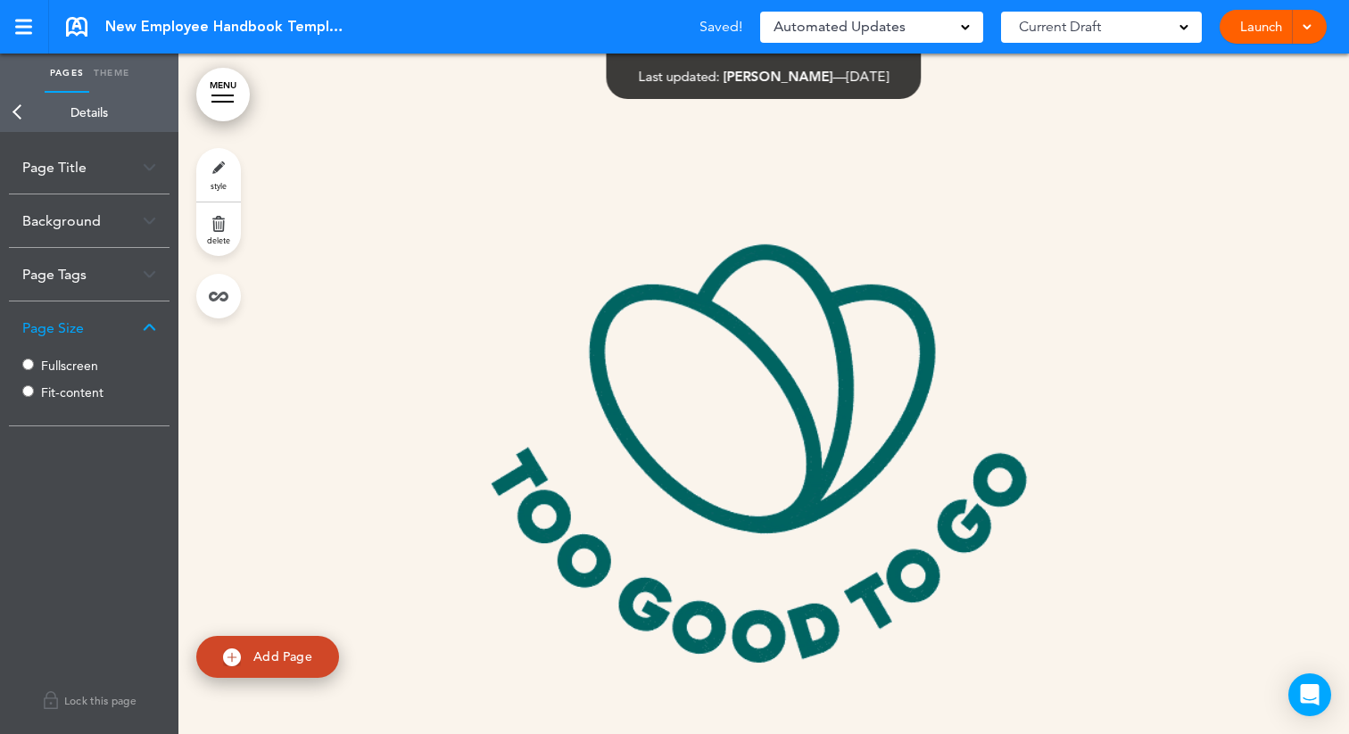
click at [145, 266] on div "Page Tags" at bounding box center [89, 274] width 161 height 53
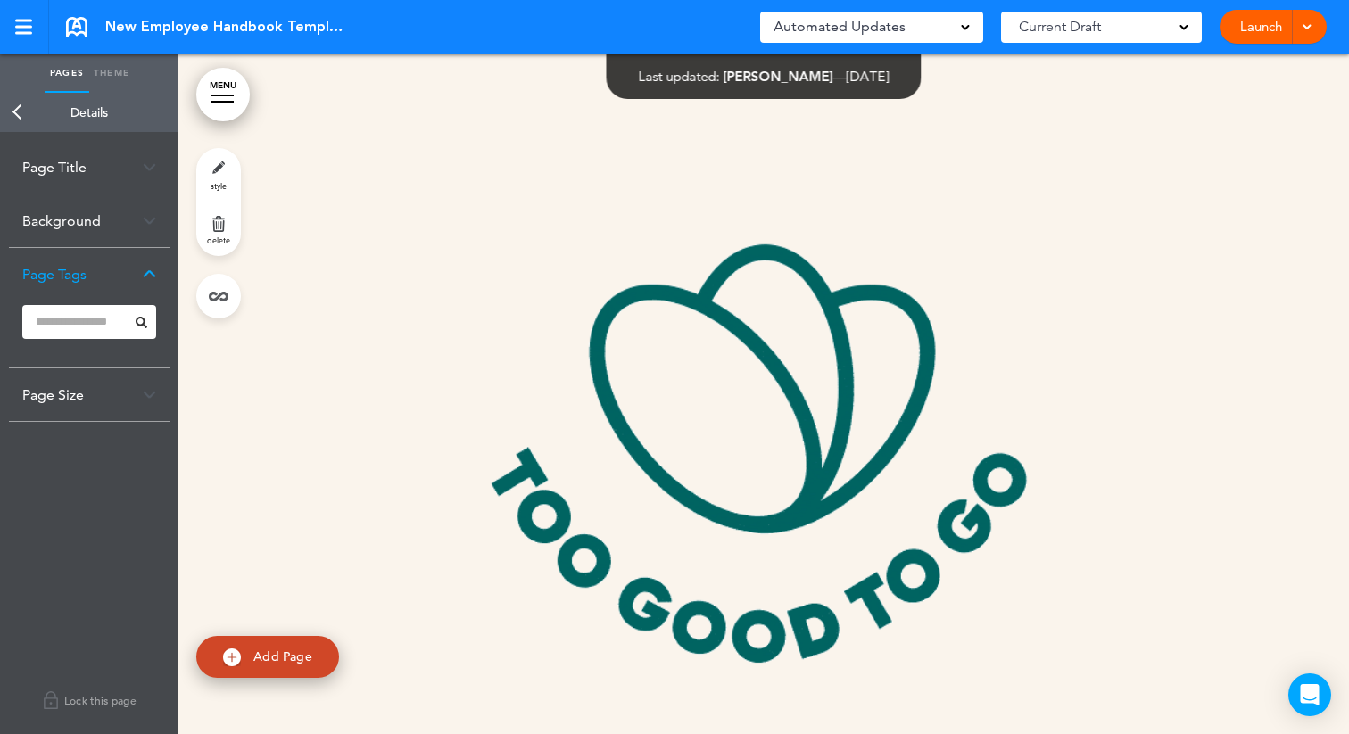
click at [140, 226] on div "Background" at bounding box center [89, 221] width 161 height 53
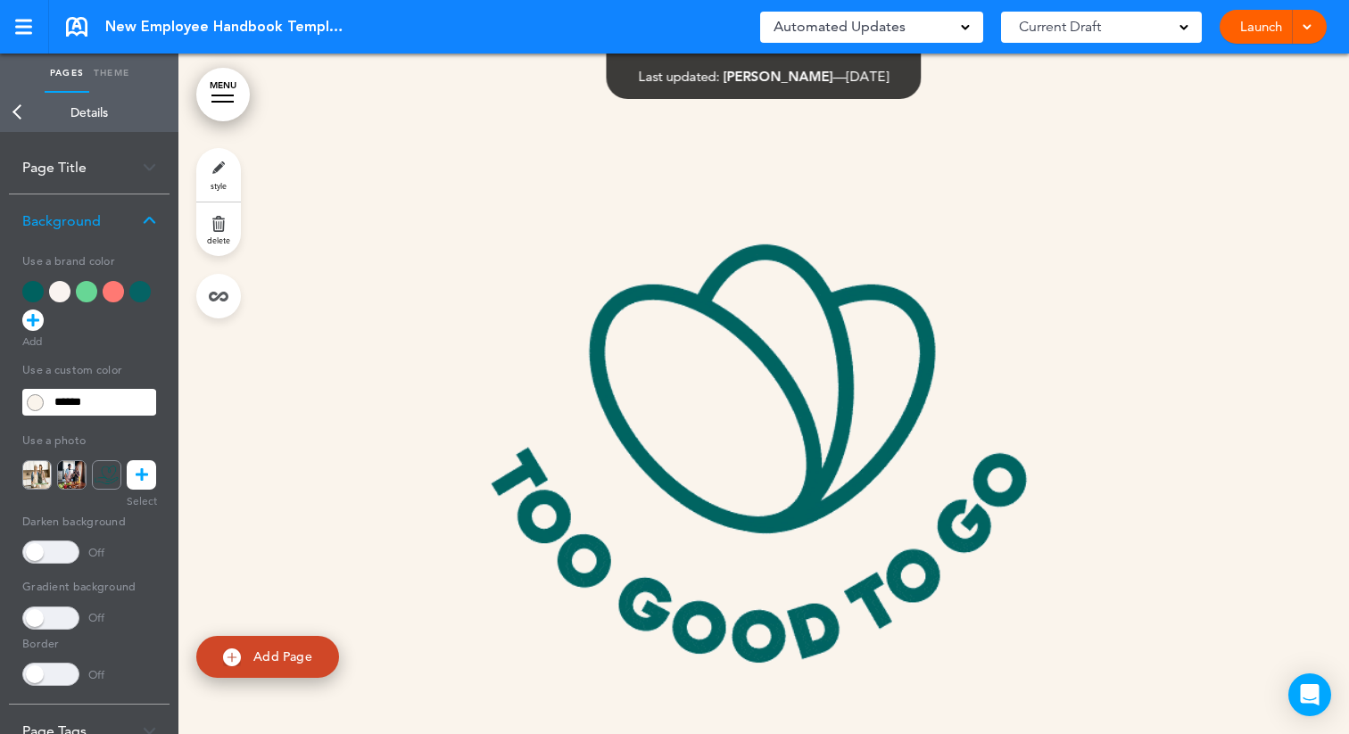
click at [162, 166] on div "Page Title" at bounding box center [89, 167] width 161 height 53
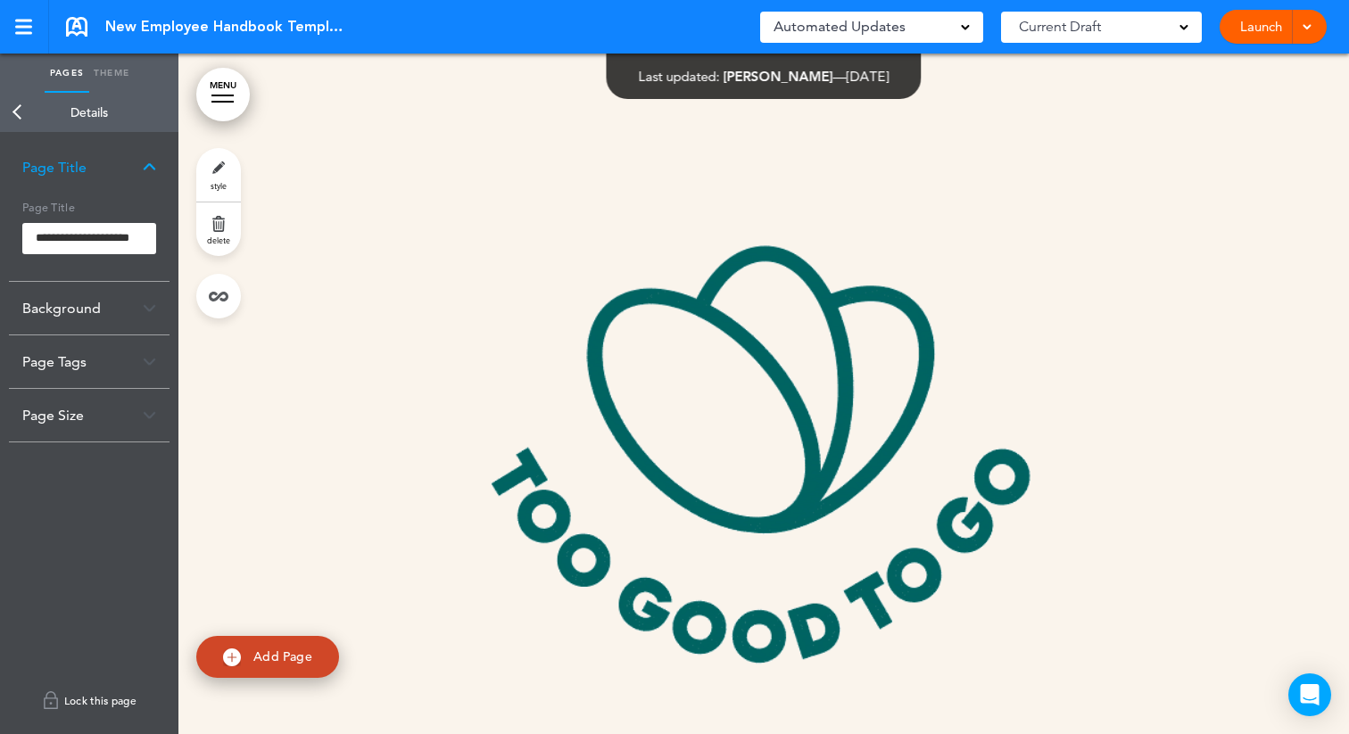
click at [71, 695] on link "Lock this page" at bounding box center [89, 701] width 161 height 50
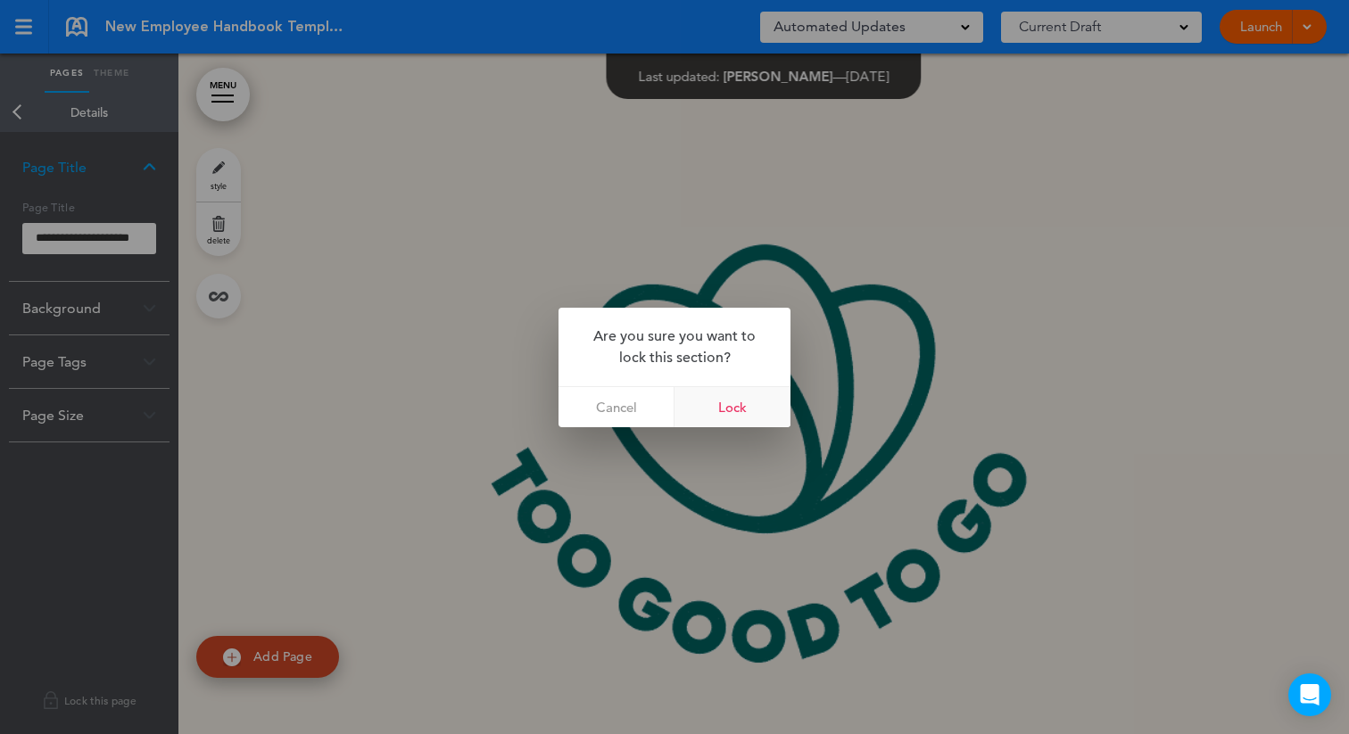
click at [738, 401] on link "Lock" at bounding box center [733, 407] width 116 height 40
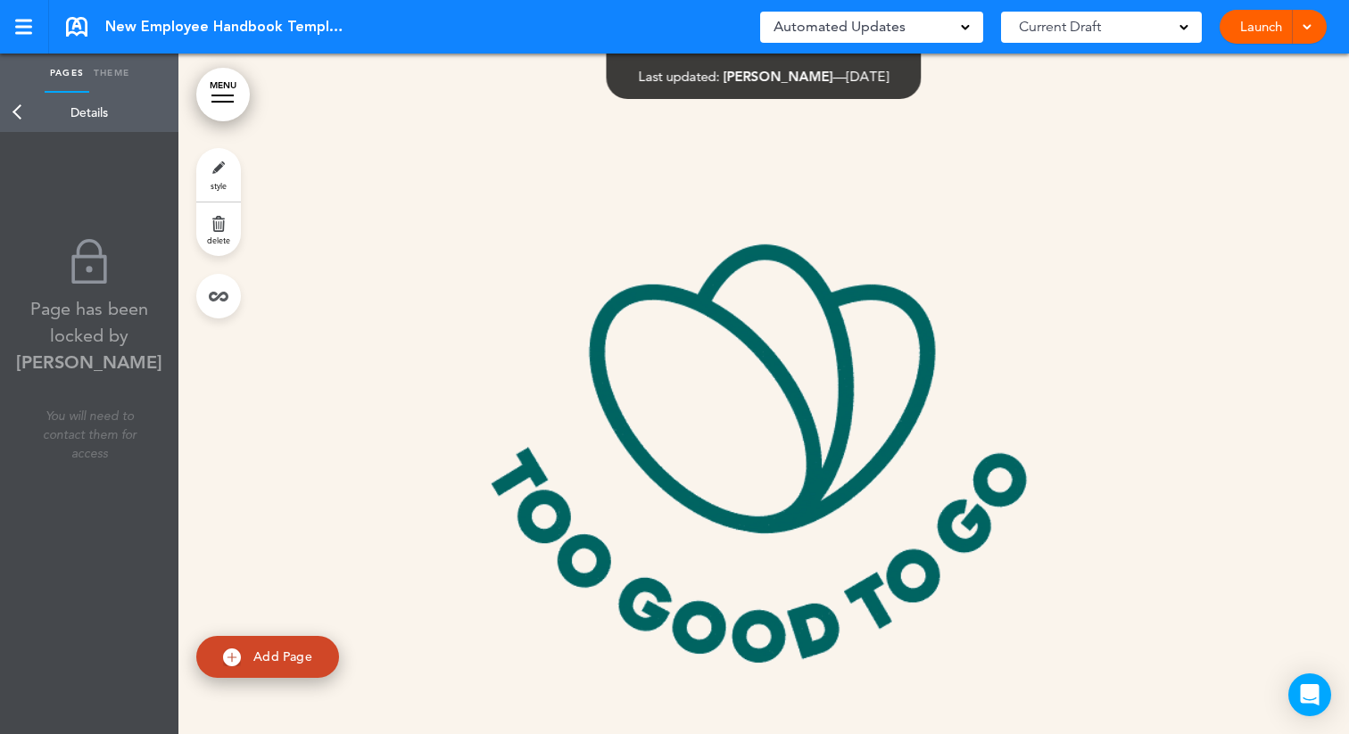
click at [18, 105] on link "Back" at bounding box center [18, 112] width 36 height 39
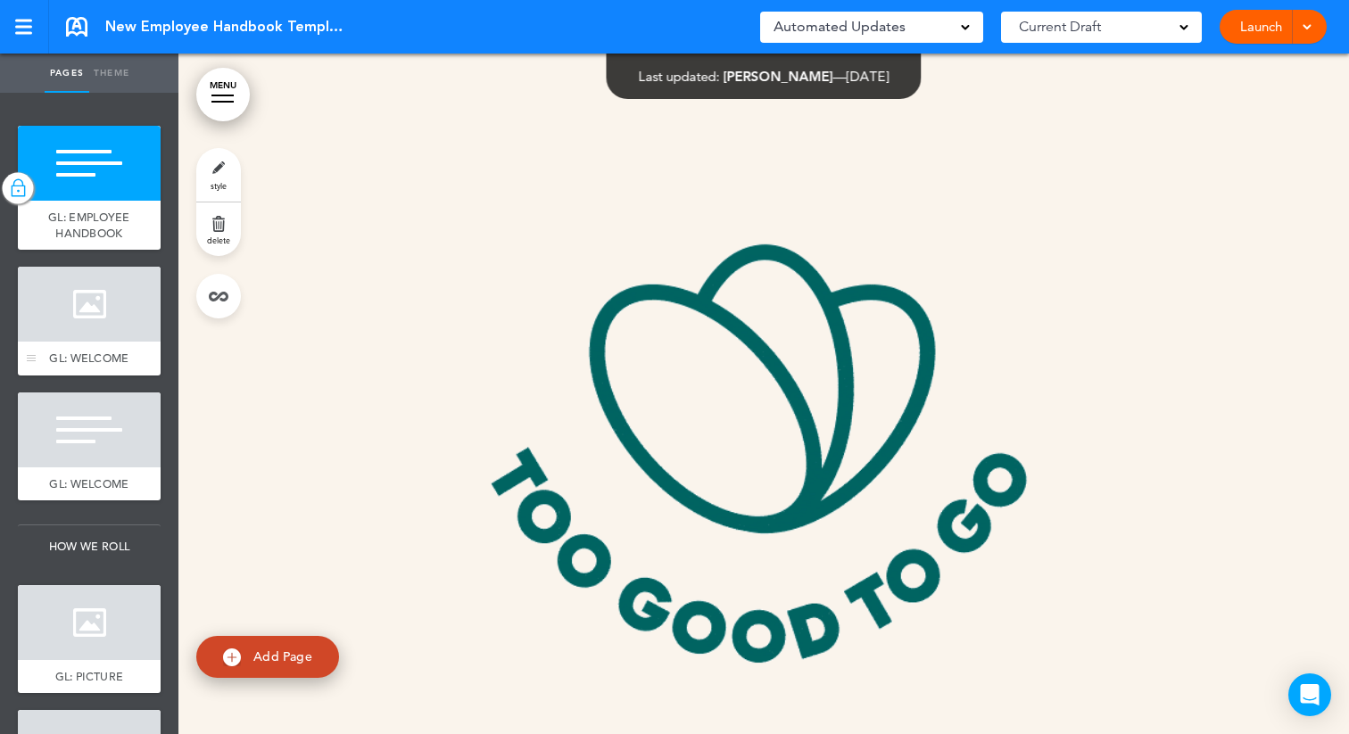
click at [118, 311] on div at bounding box center [89, 304] width 143 height 75
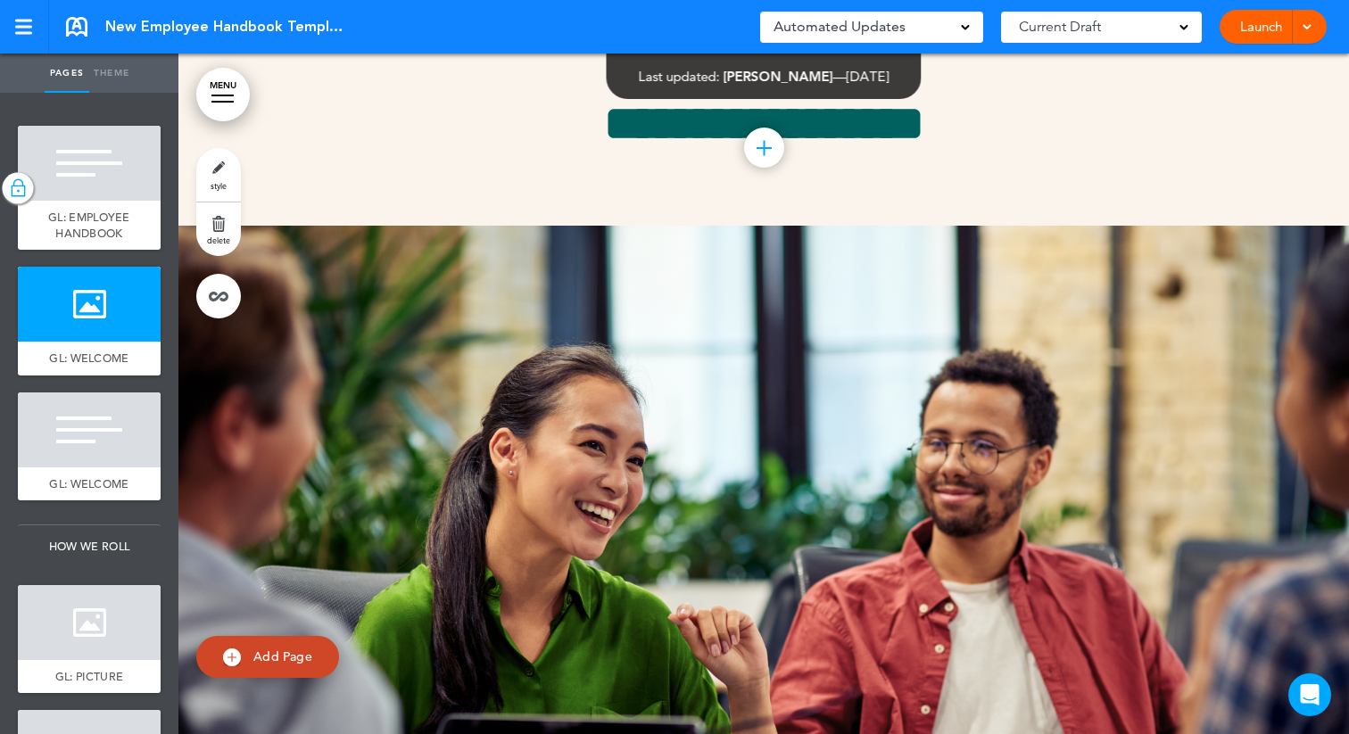
scroll to position [902, 0]
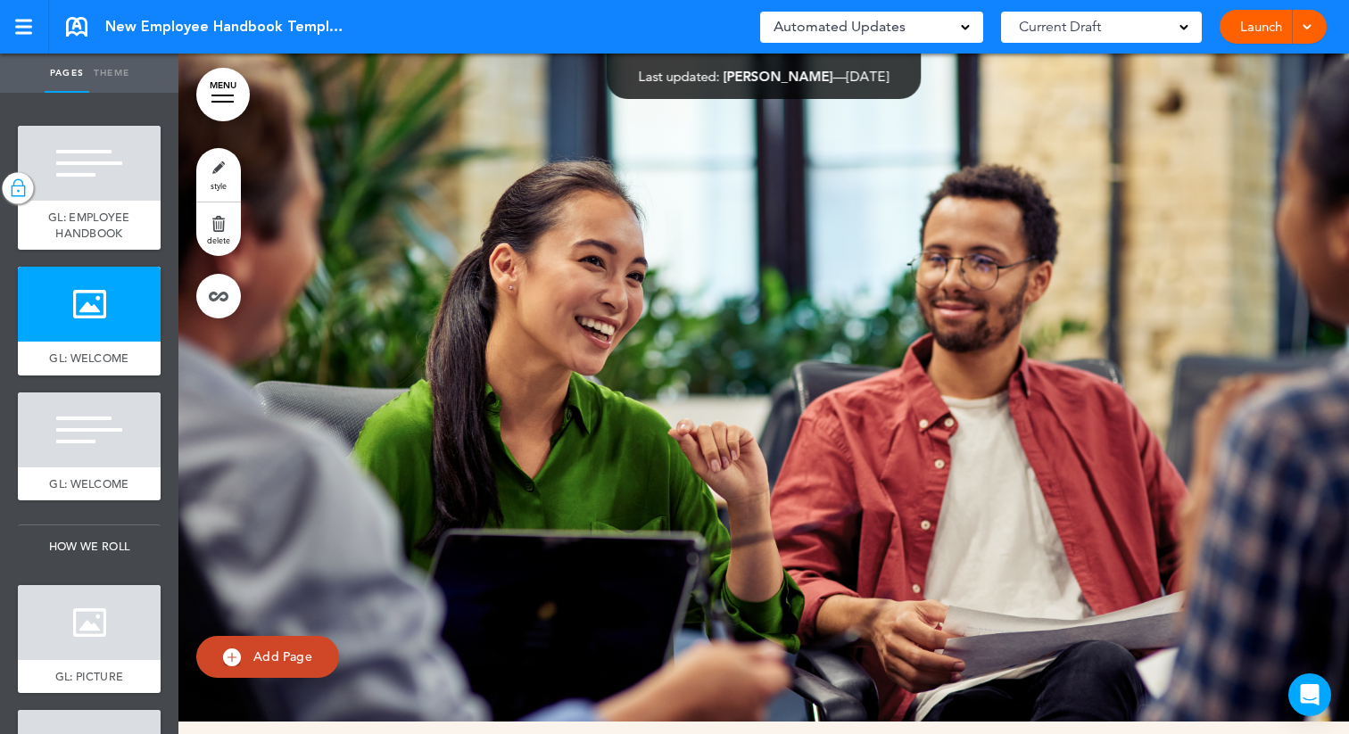
click at [217, 168] on link "style" at bounding box center [218, 175] width 45 height 54
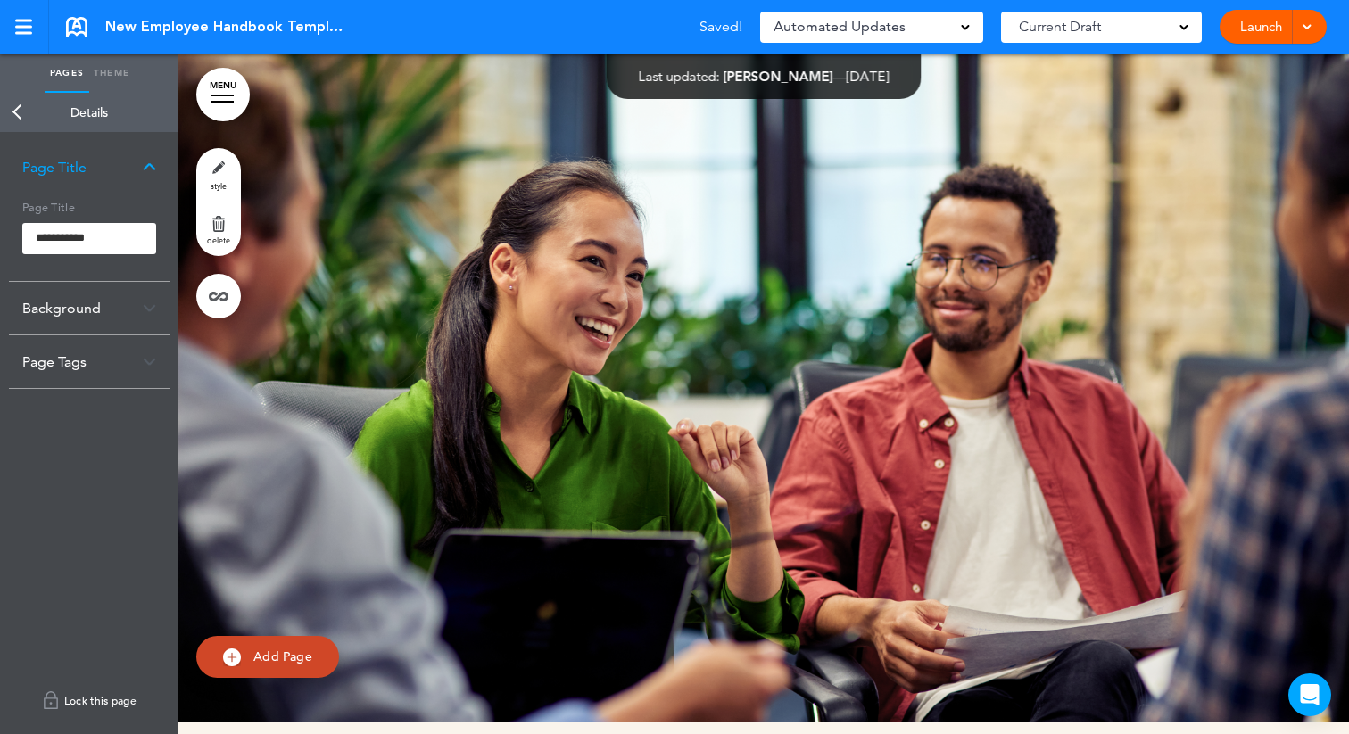
click at [83, 693] on link "Lock this page" at bounding box center [89, 701] width 161 height 50
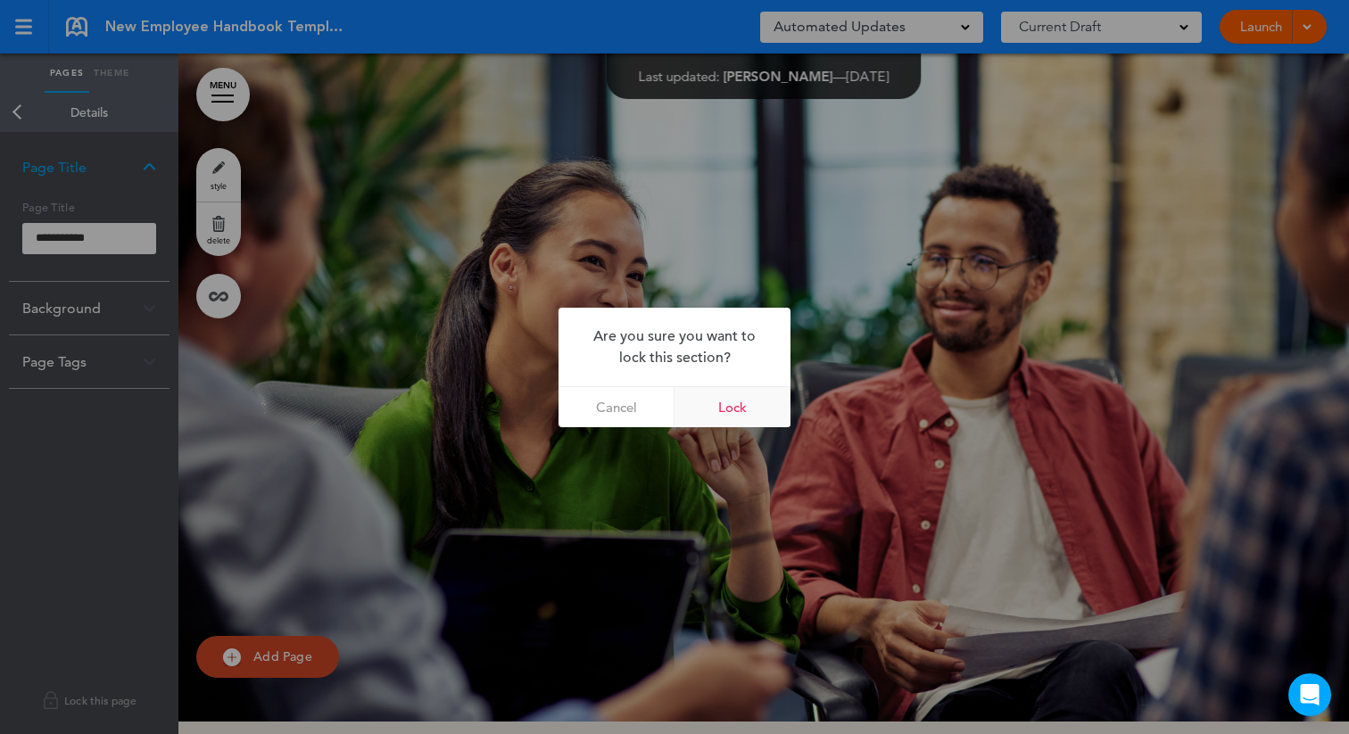
click at [729, 402] on link "Lock" at bounding box center [733, 407] width 116 height 40
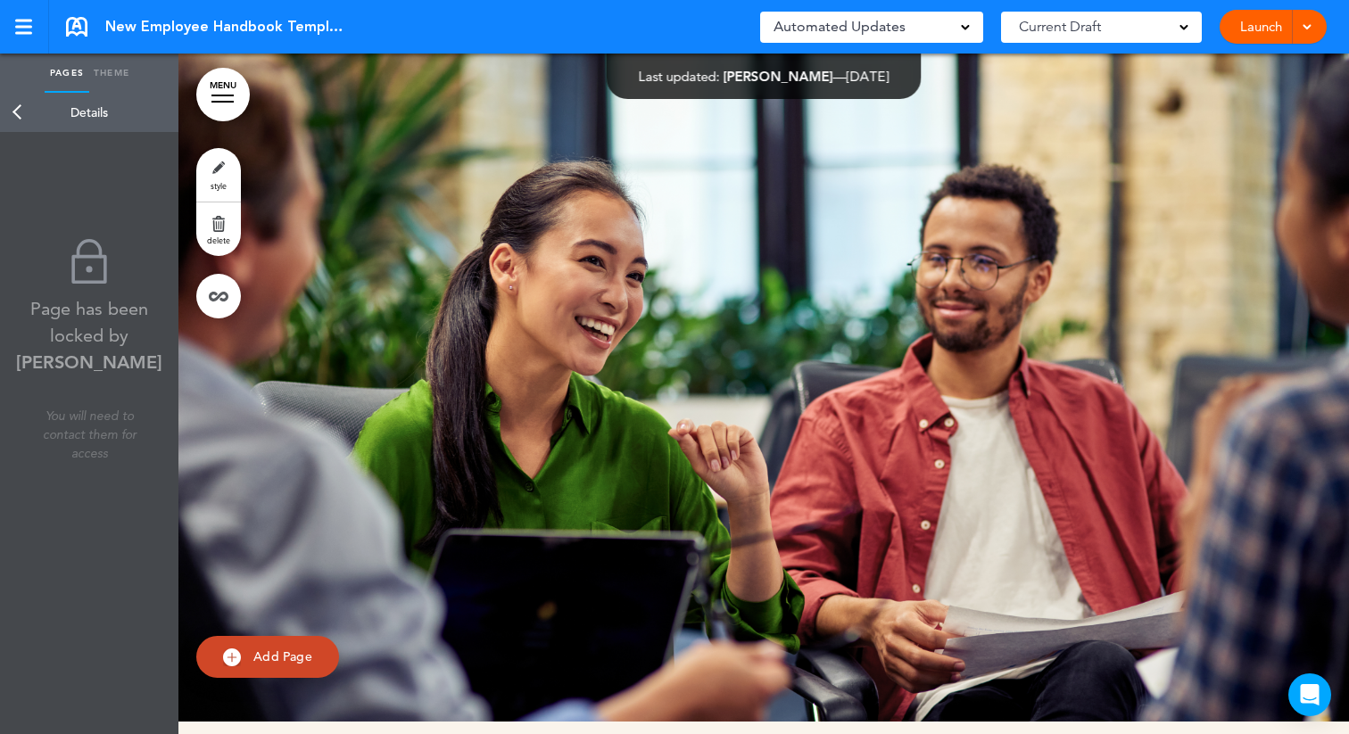
click at [22, 109] on link "Back" at bounding box center [18, 112] width 36 height 39
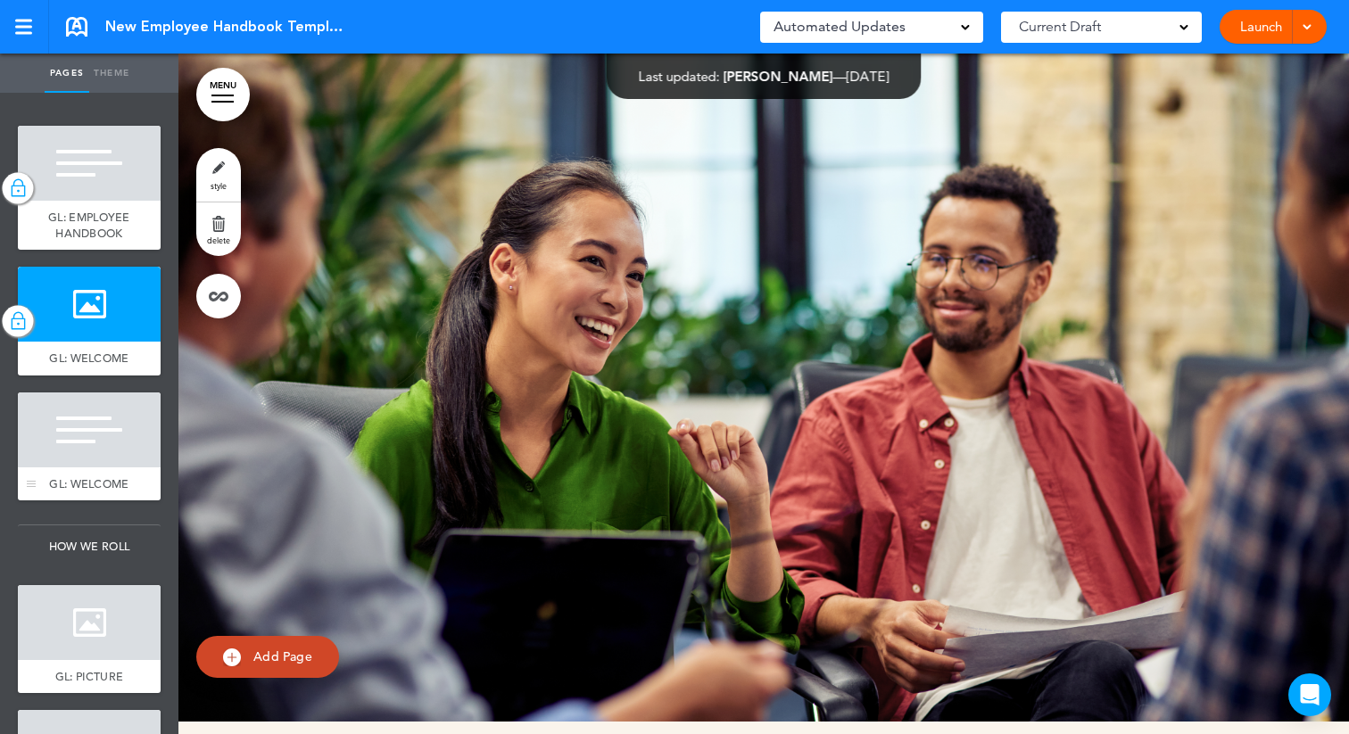
click at [80, 461] on div at bounding box center [89, 430] width 143 height 75
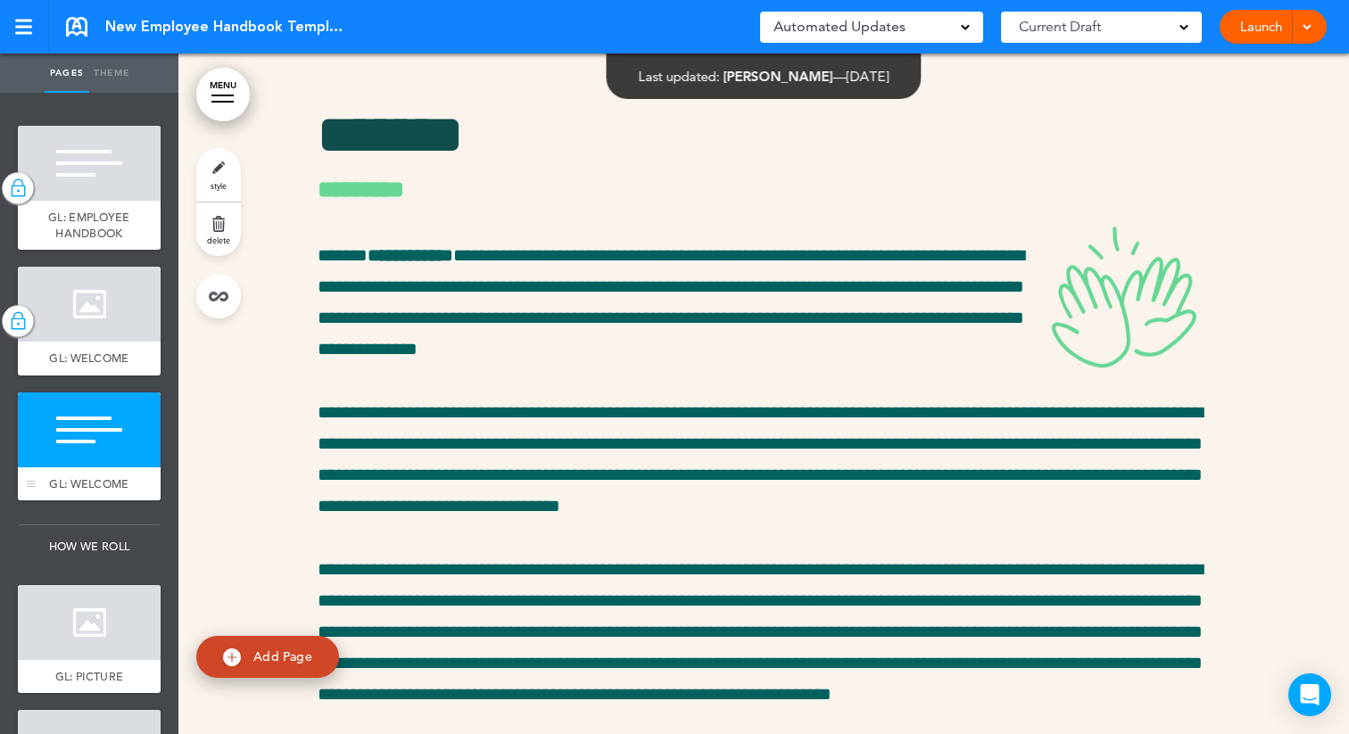
scroll to position [1583, 0]
click at [219, 178] on link "style" at bounding box center [218, 175] width 45 height 54
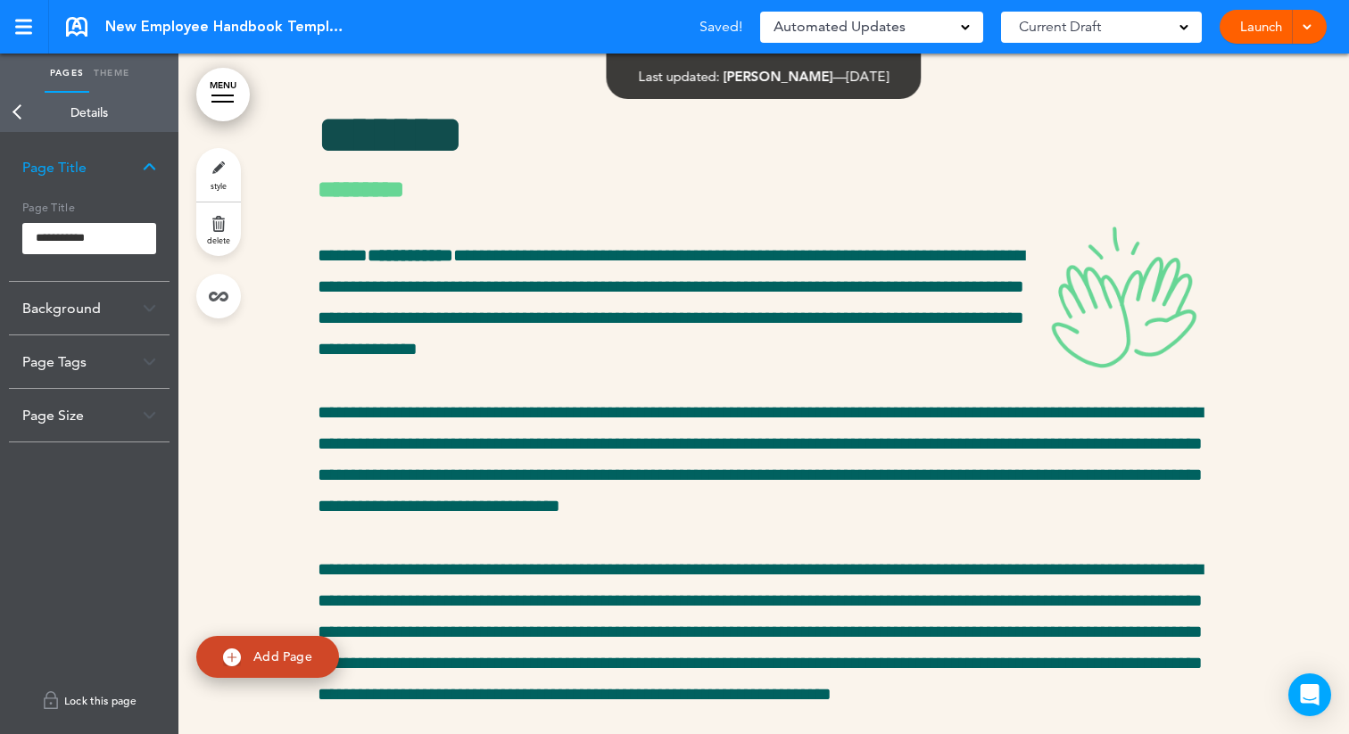
click at [91, 693] on link "Lock this page" at bounding box center [89, 701] width 161 height 50
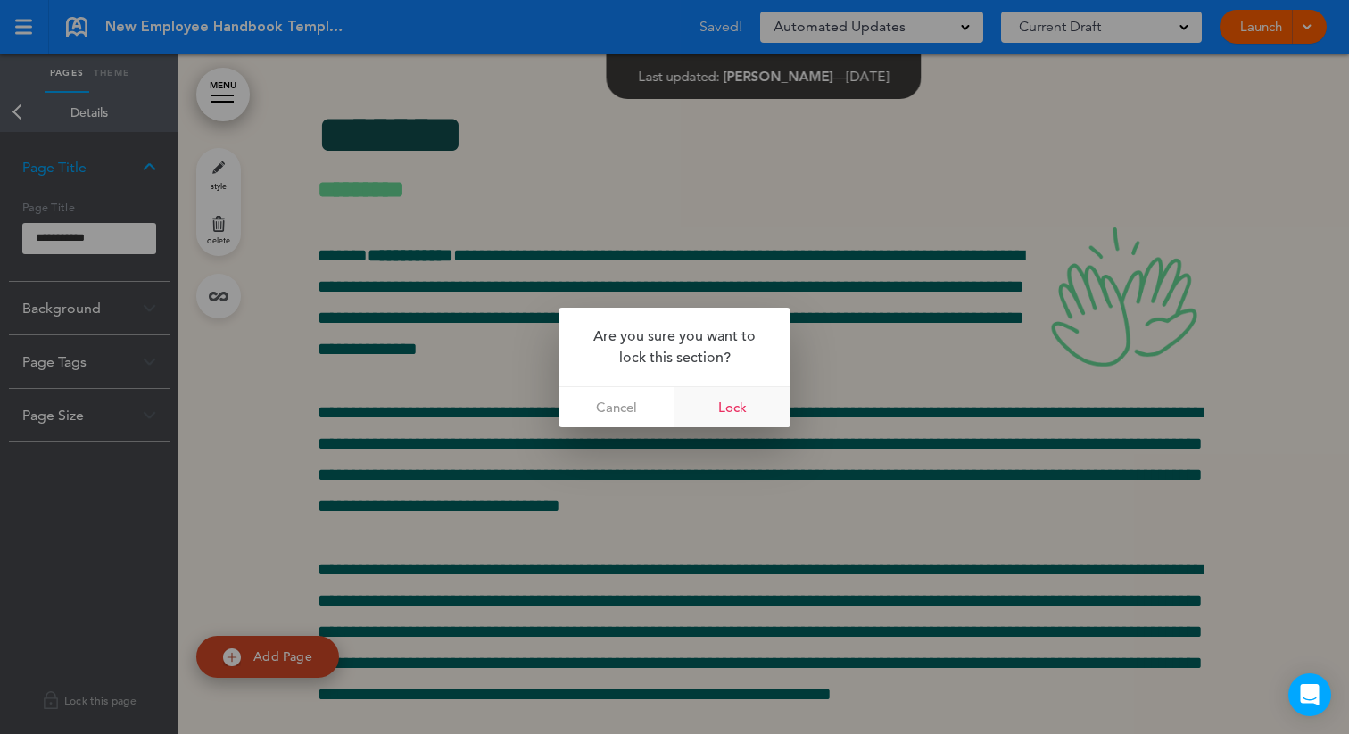
click at [718, 408] on link "Lock" at bounding box center [733, 407] width 116 height 40
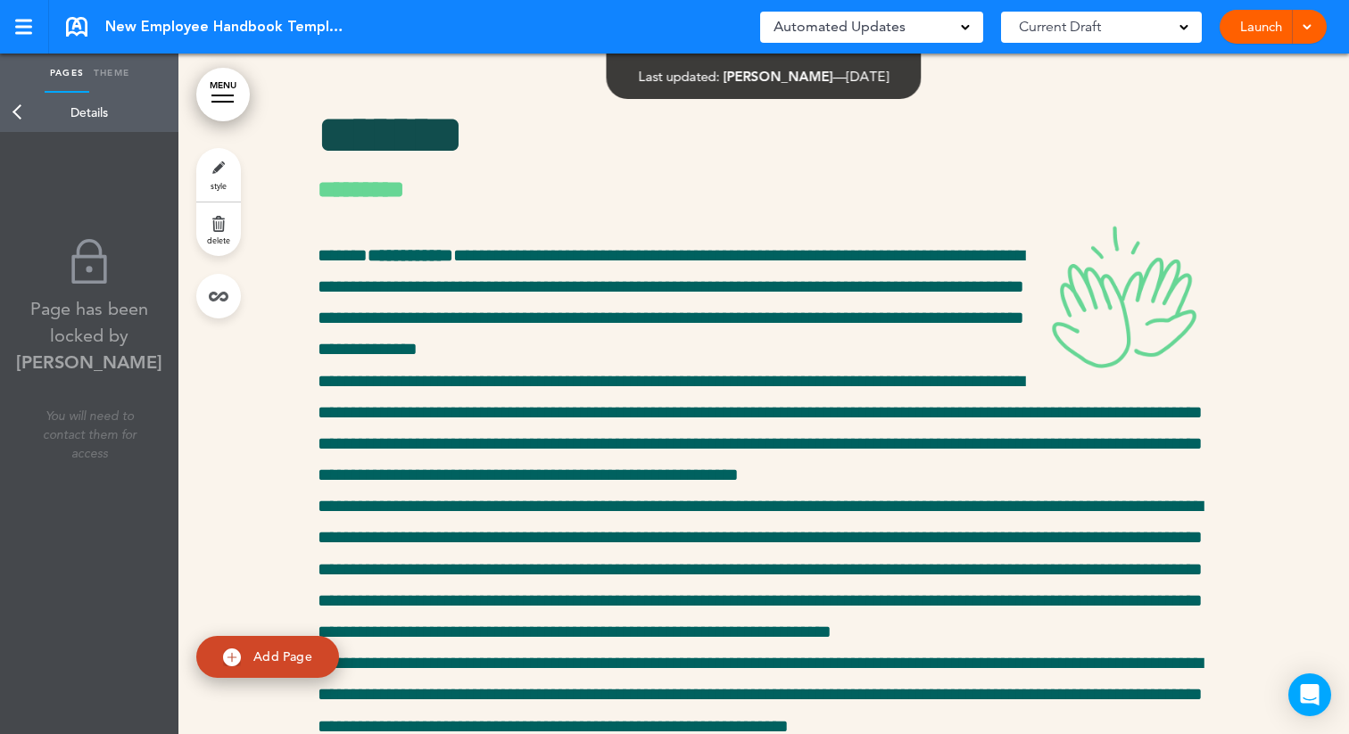
click at [18, 115] on link "Back" at bounding box center [18, 112] width 36 height 39
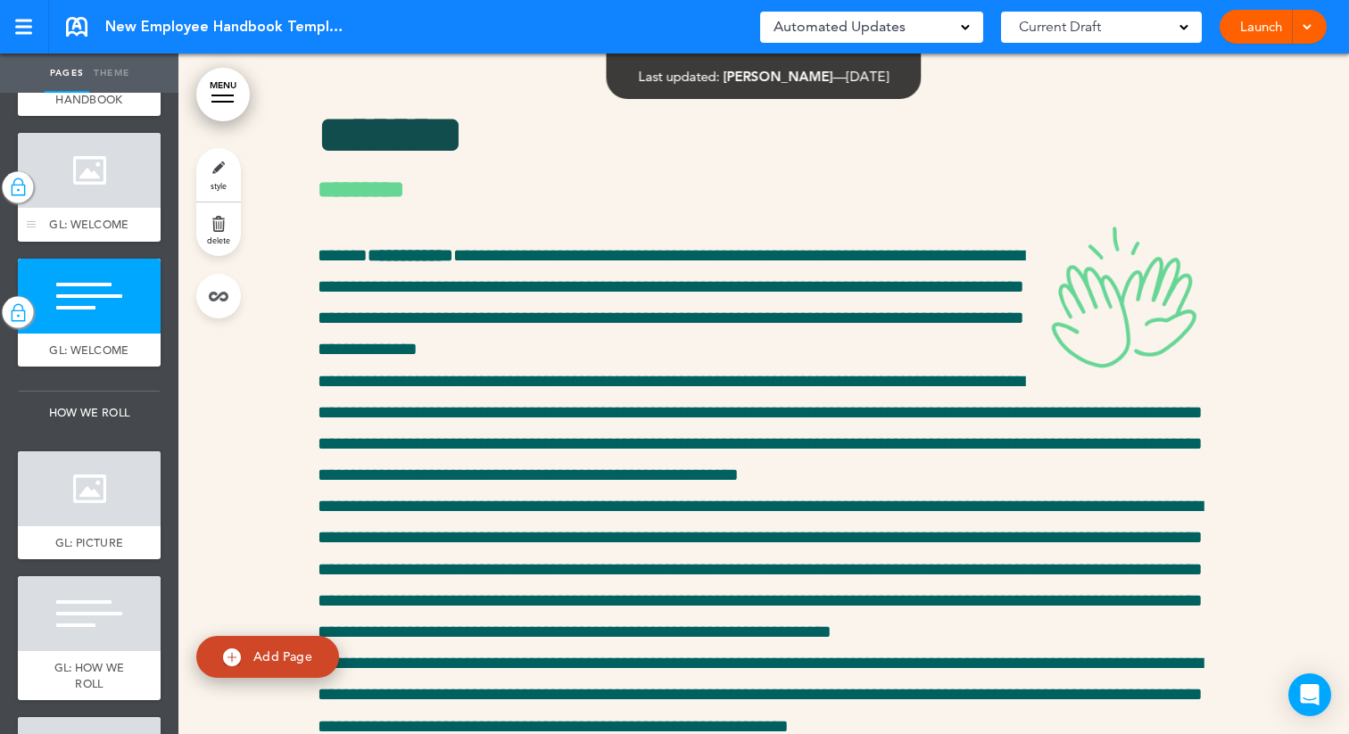
scroll to position [135, 0]
click at [83, 478] on div at bounding box center [89, 488] width 143 height 75
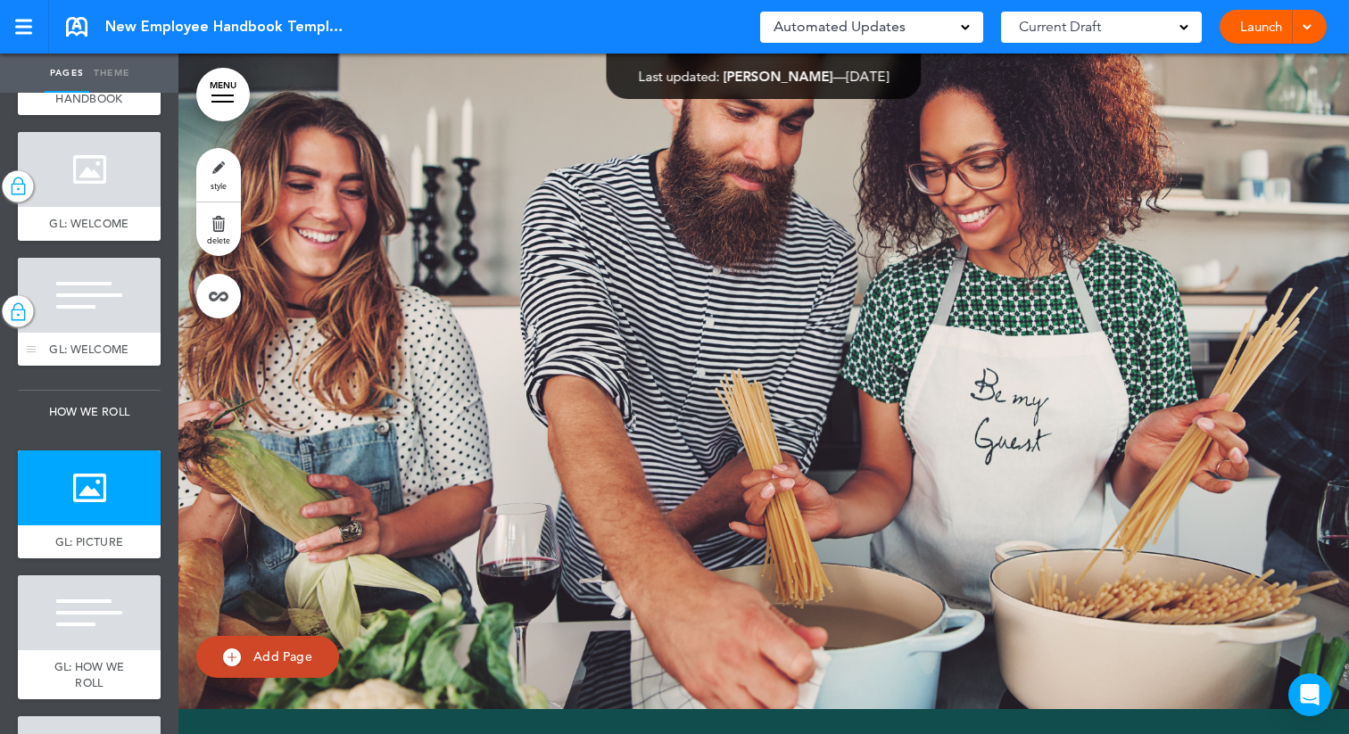
scroll to position [3380, 0]
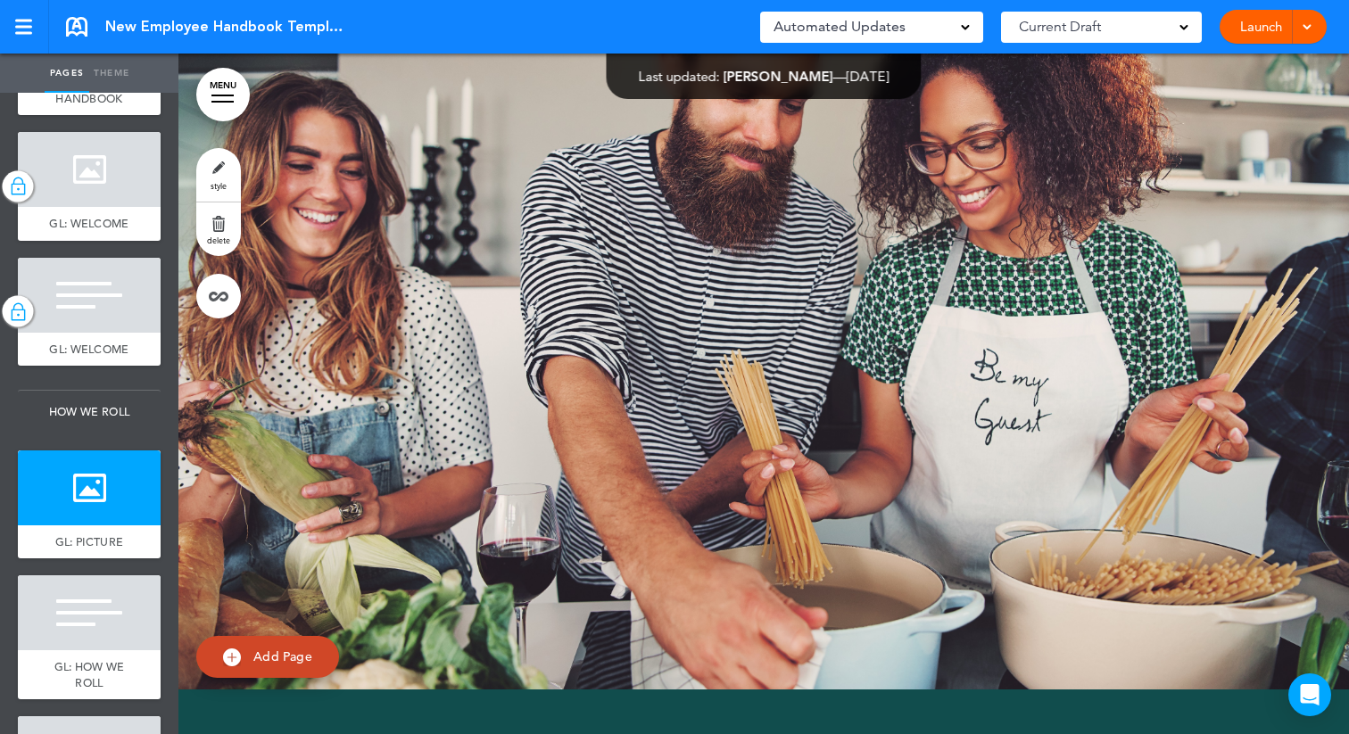
click at [230, 167] on link "style" at bounding box center [218, 175] width 45 height 54
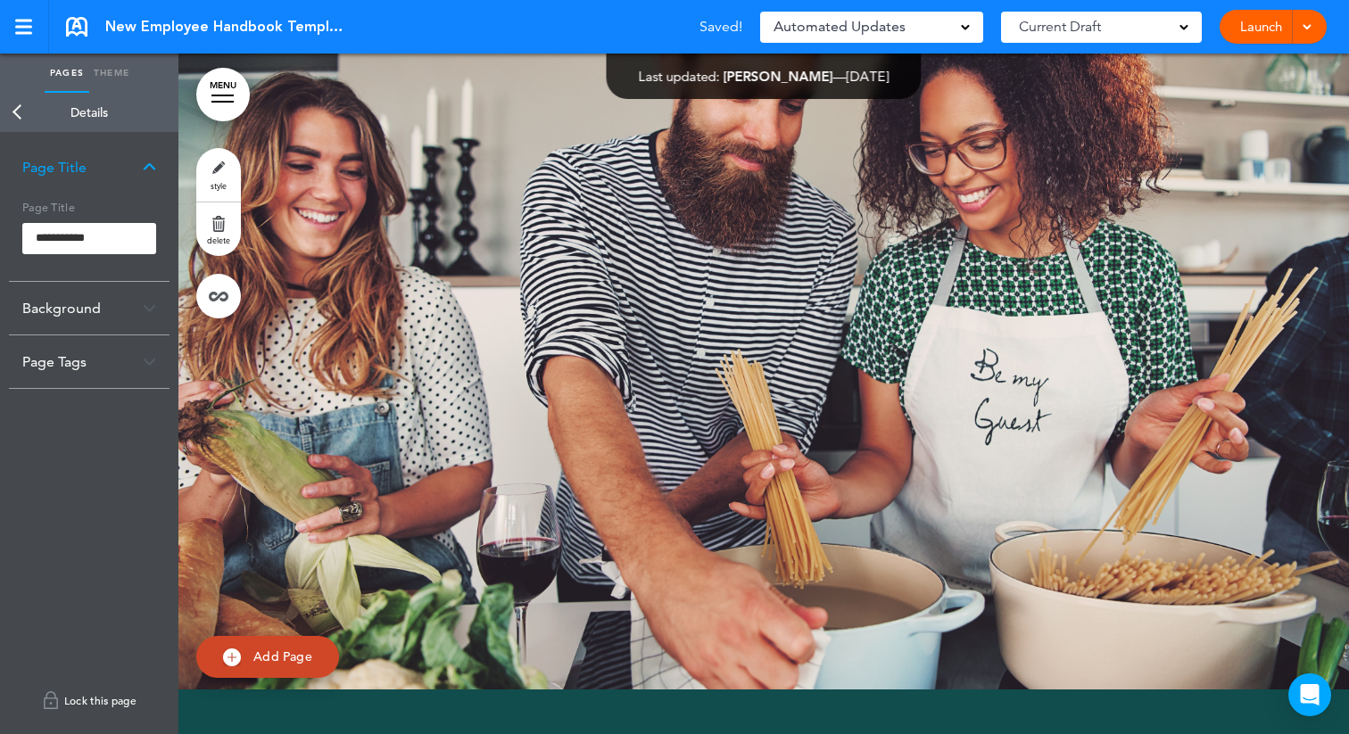
click at [71, 707] on link "Lock this page" at bounding box center [89, 701] width 161 height 50
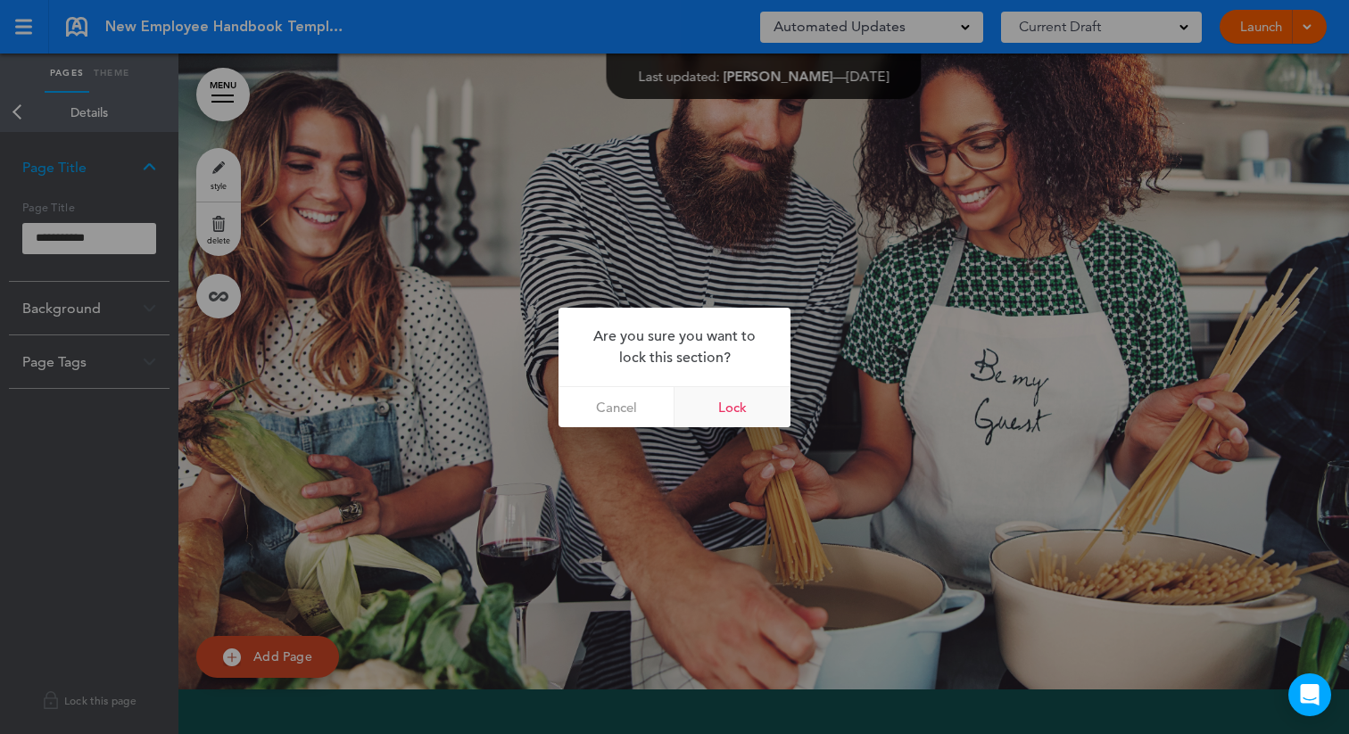
click at [732, 413] on link "Lock" at bounding box center [733, 407] width 116 height 40
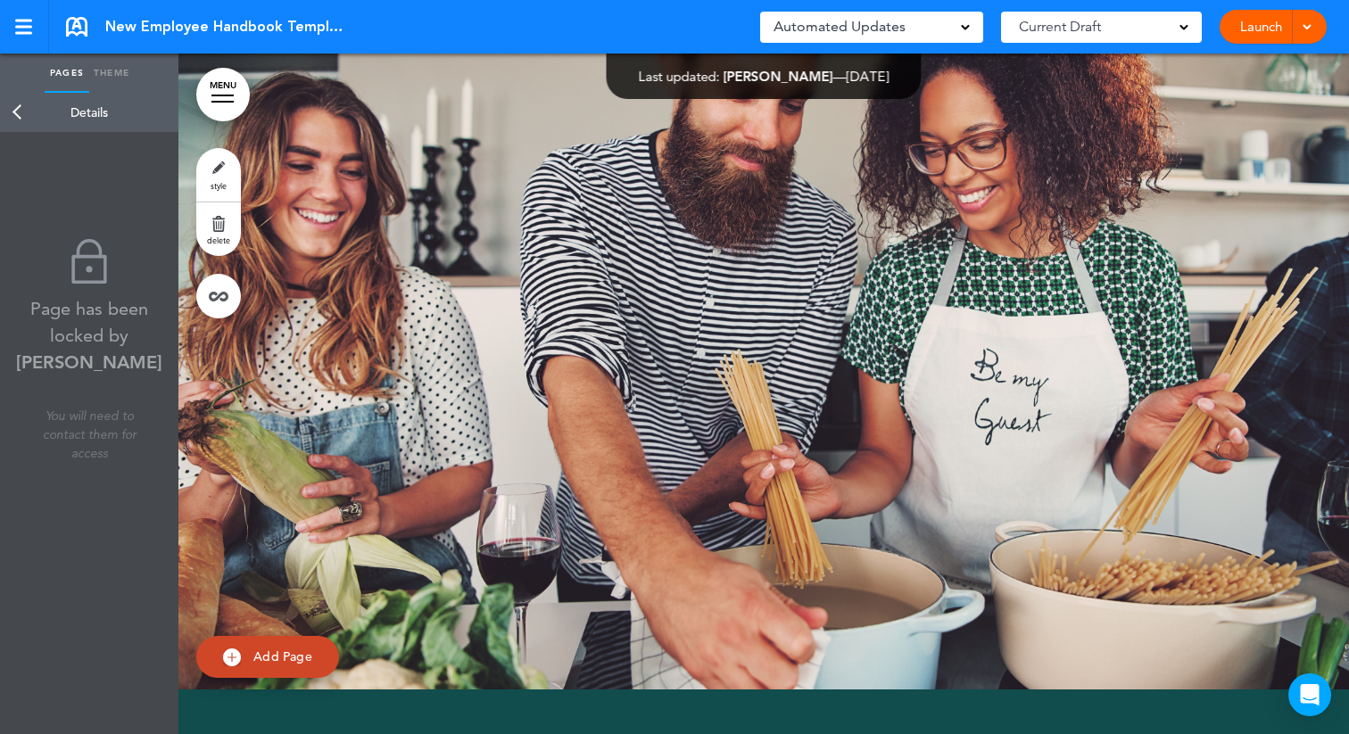
click at [12, 113] on link "Back" at bounding box center [18, 112] width 36 height 39
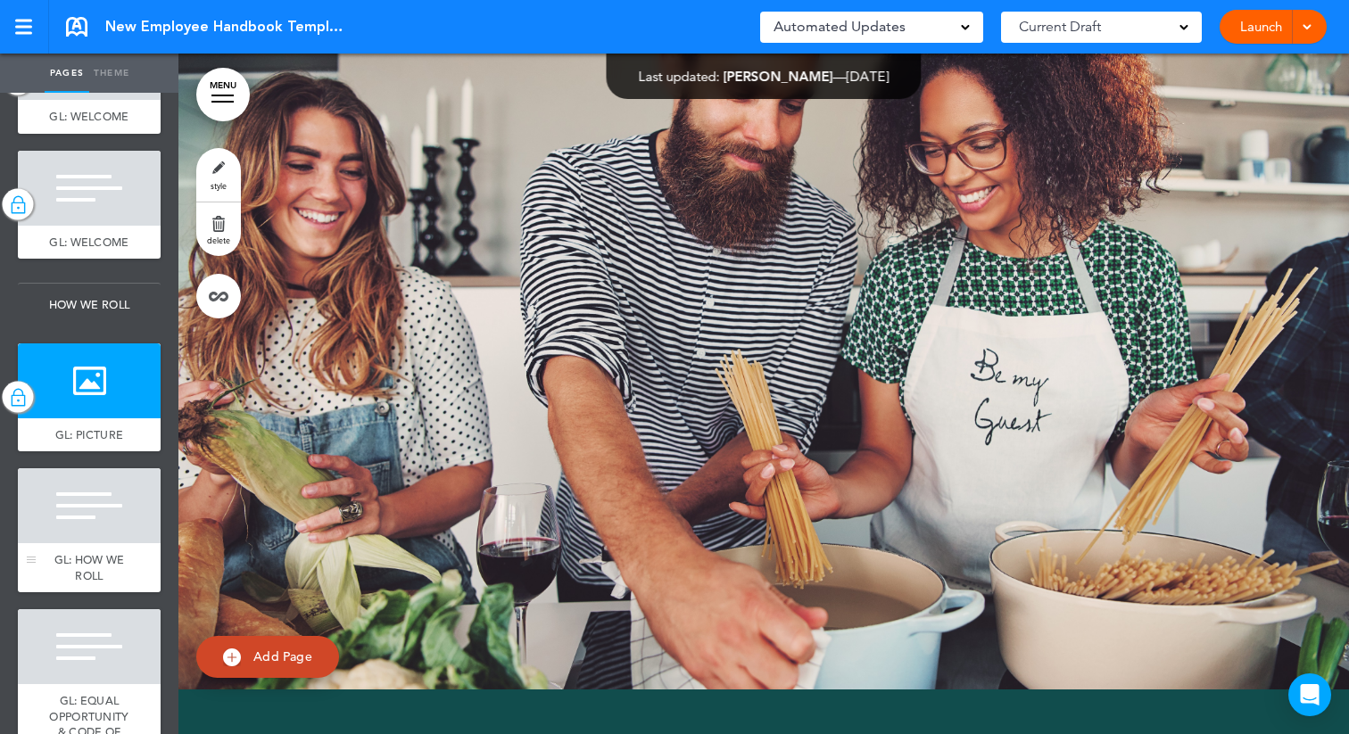
scroll to position [247, 0]
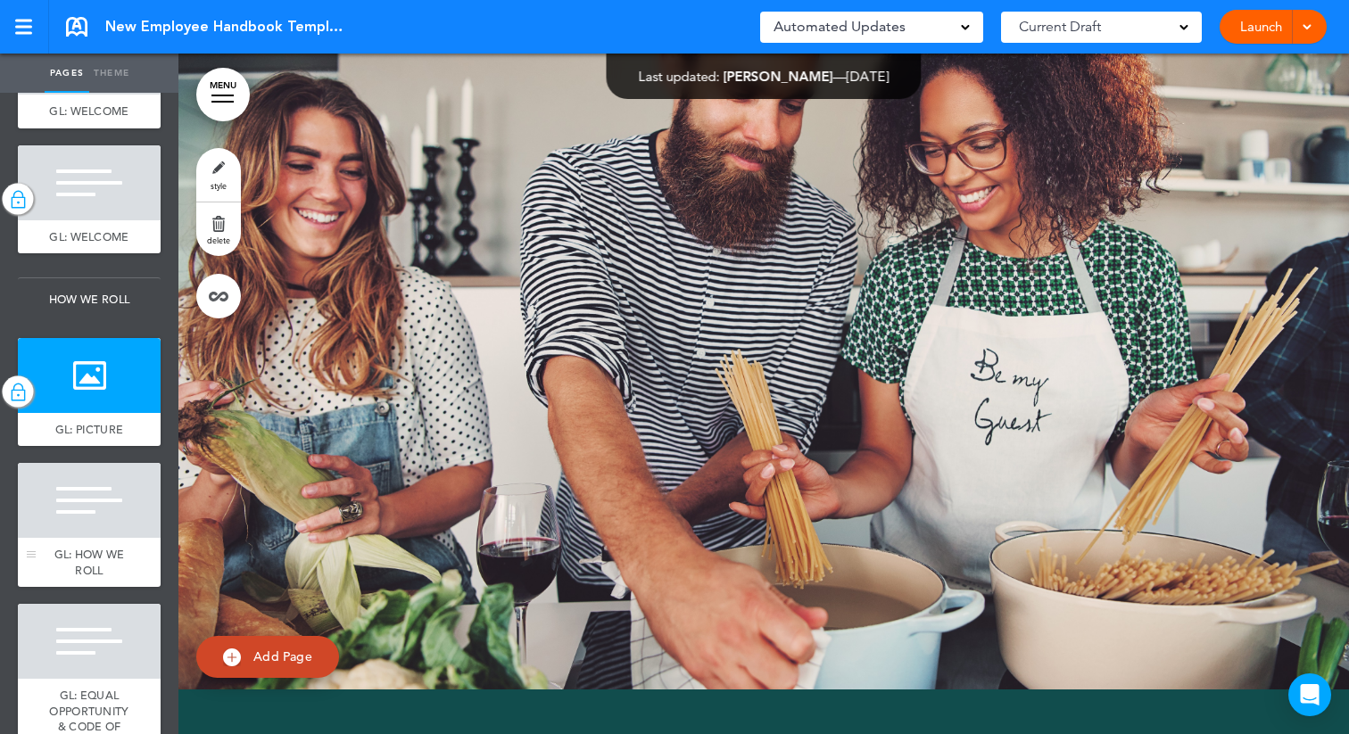
click at [89, 516] on div at bounding box center [89, 500] width 143 height 75
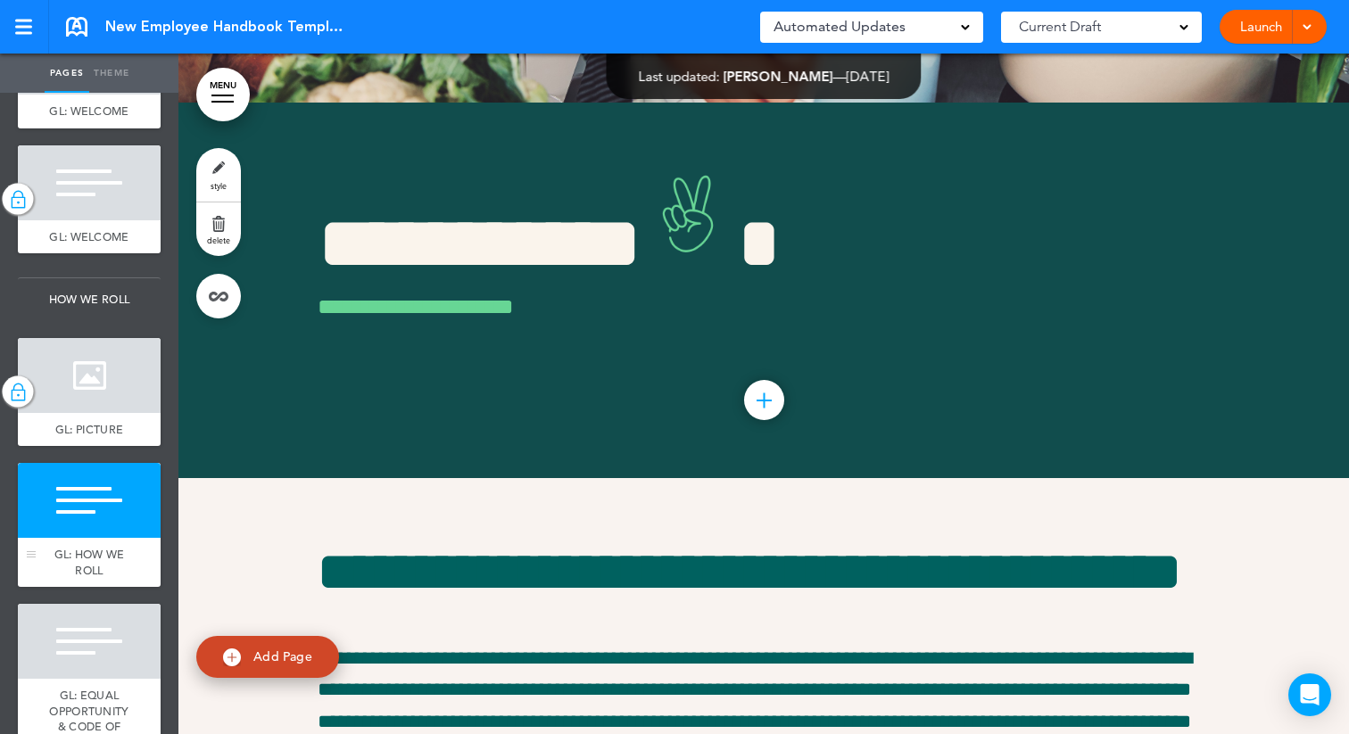
scroll to position [4061, 0]
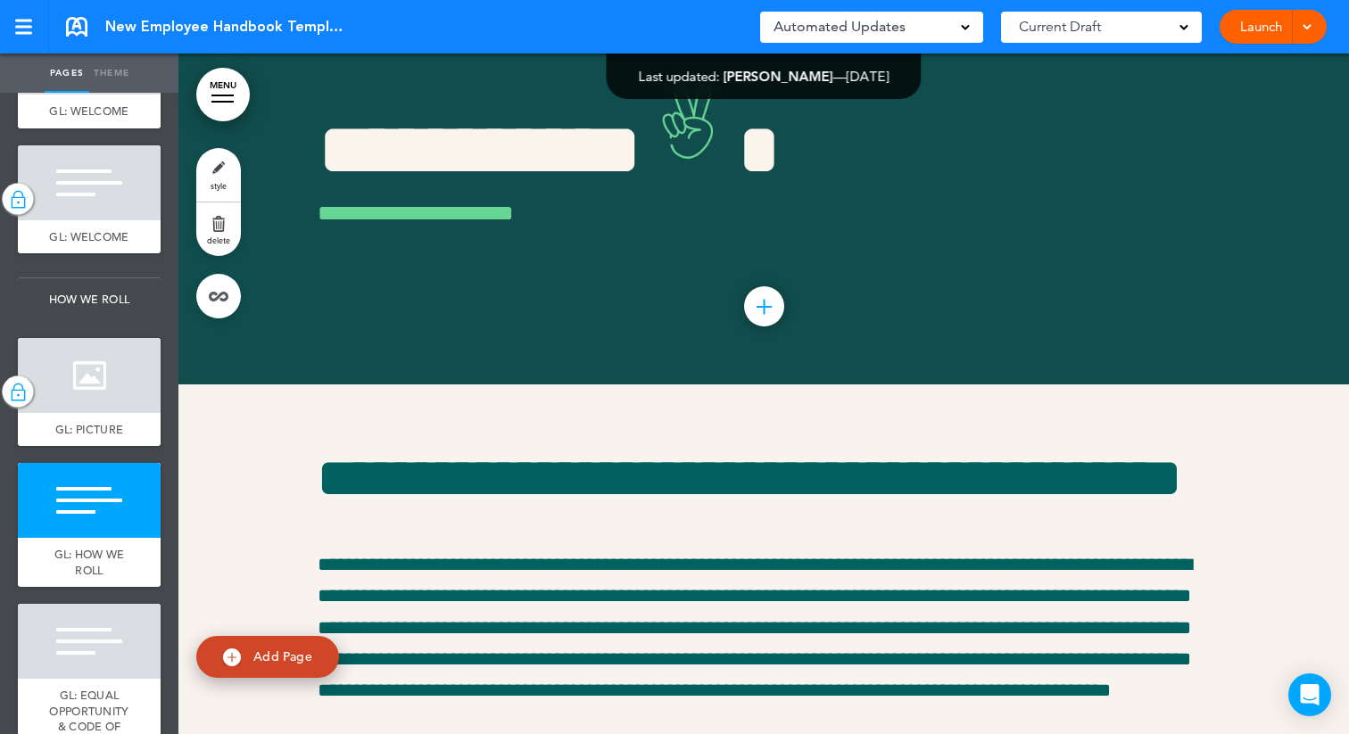
click at [216, 173] on link "style" at bounding box center [218, 175] width 45 height 54
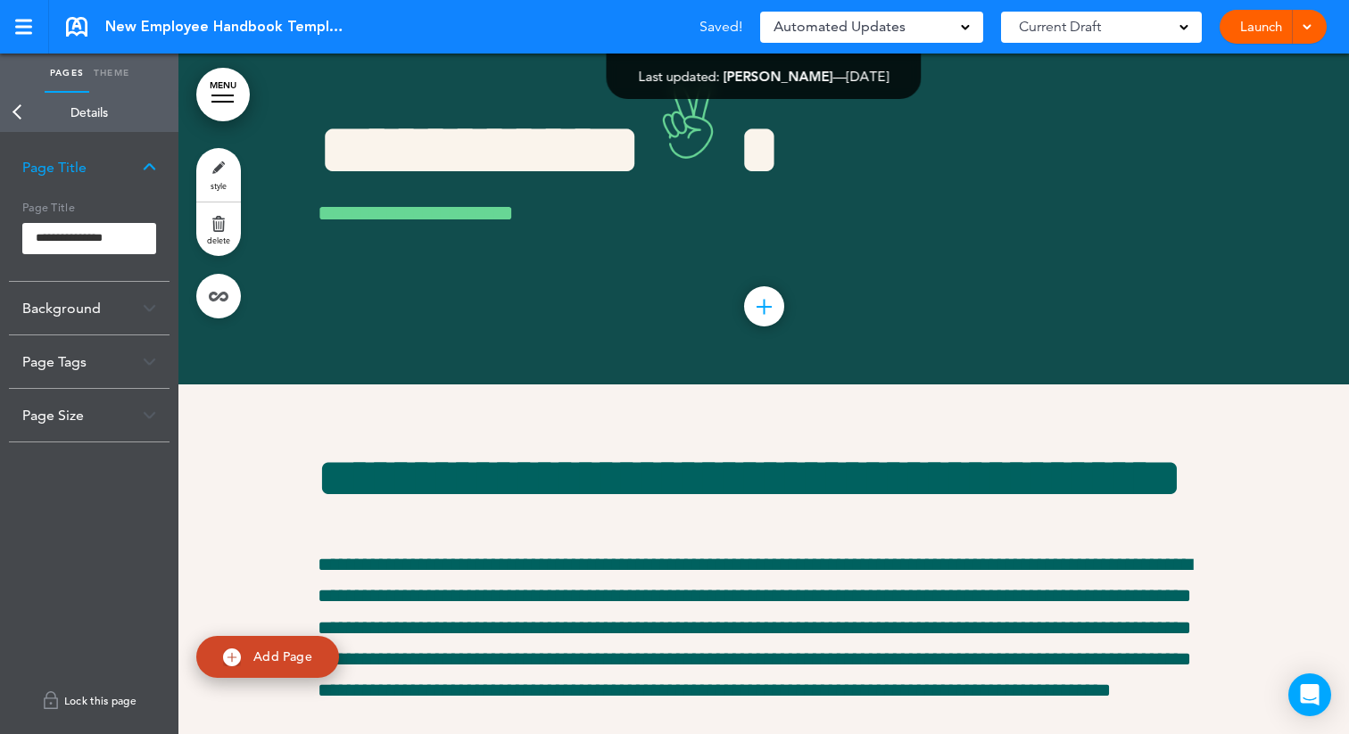
click at [104, 698] on link "Lock this page" at bounding box center [89, 701] width 161 height 50
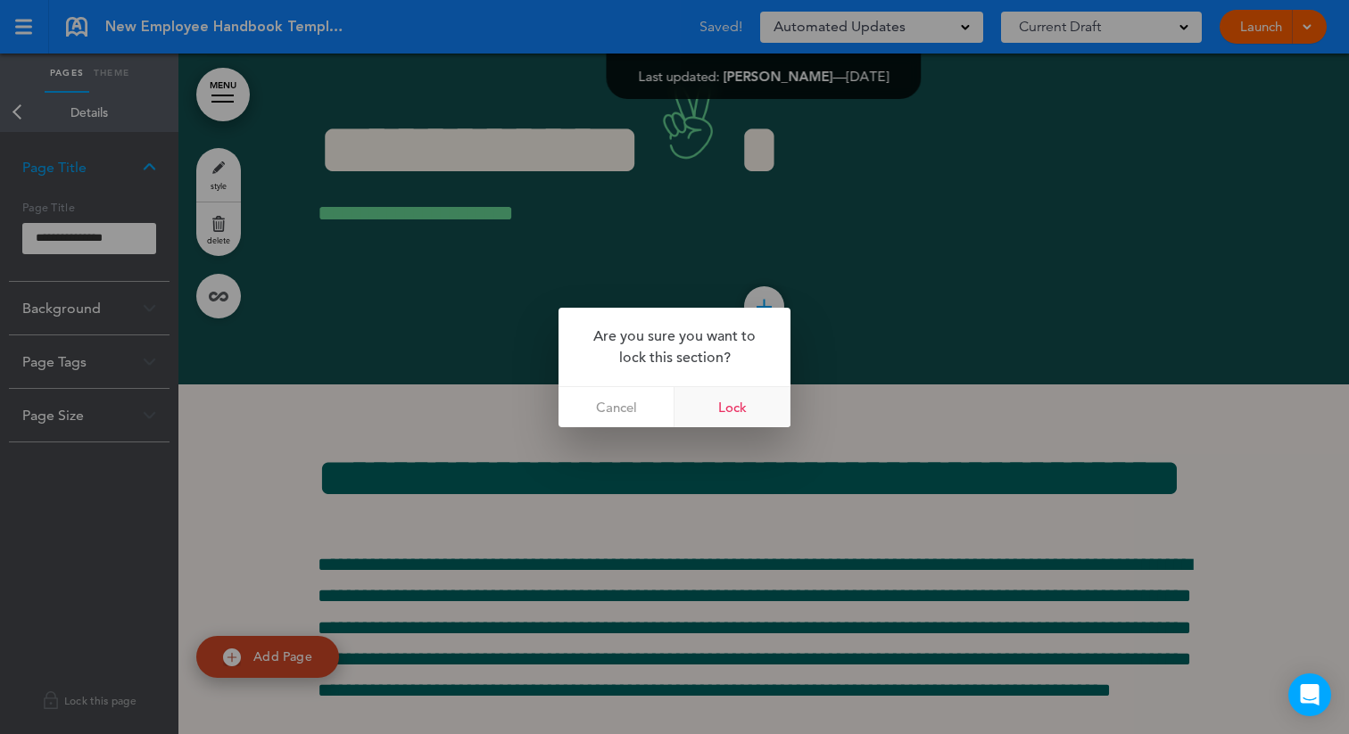
click at [745, 407] on link "Lock" at bounding box center [733, 407] width 116 height 40
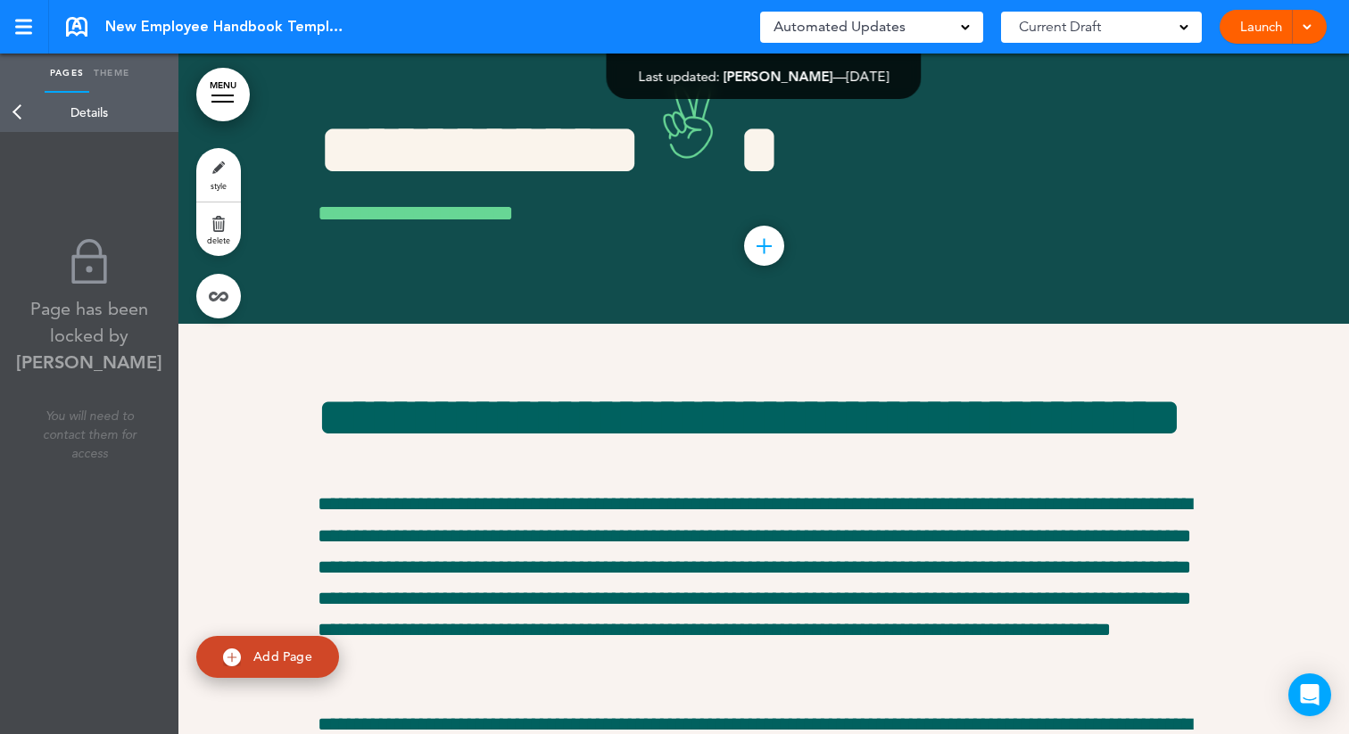
click at [13, 102] on link "Back" at bounding box center [18, 112] width 36 height 39
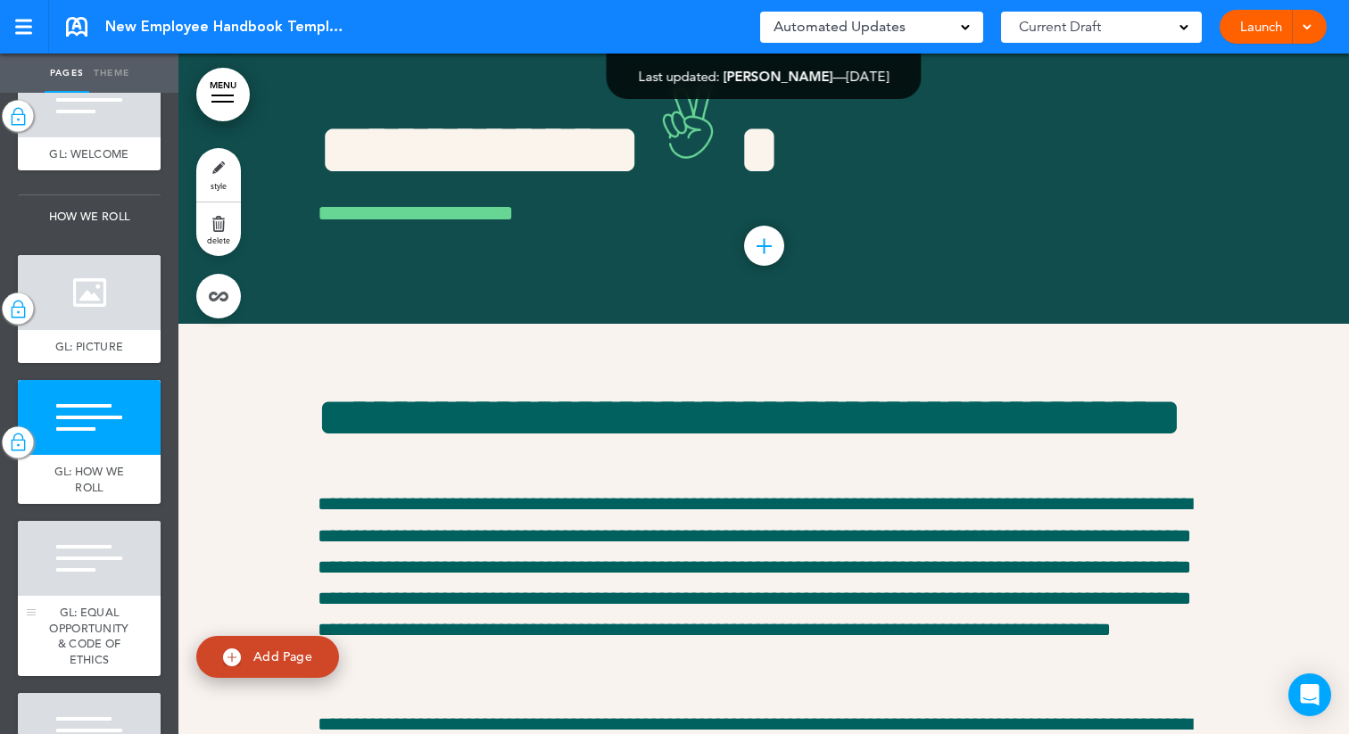
scroll to position [327, 0]
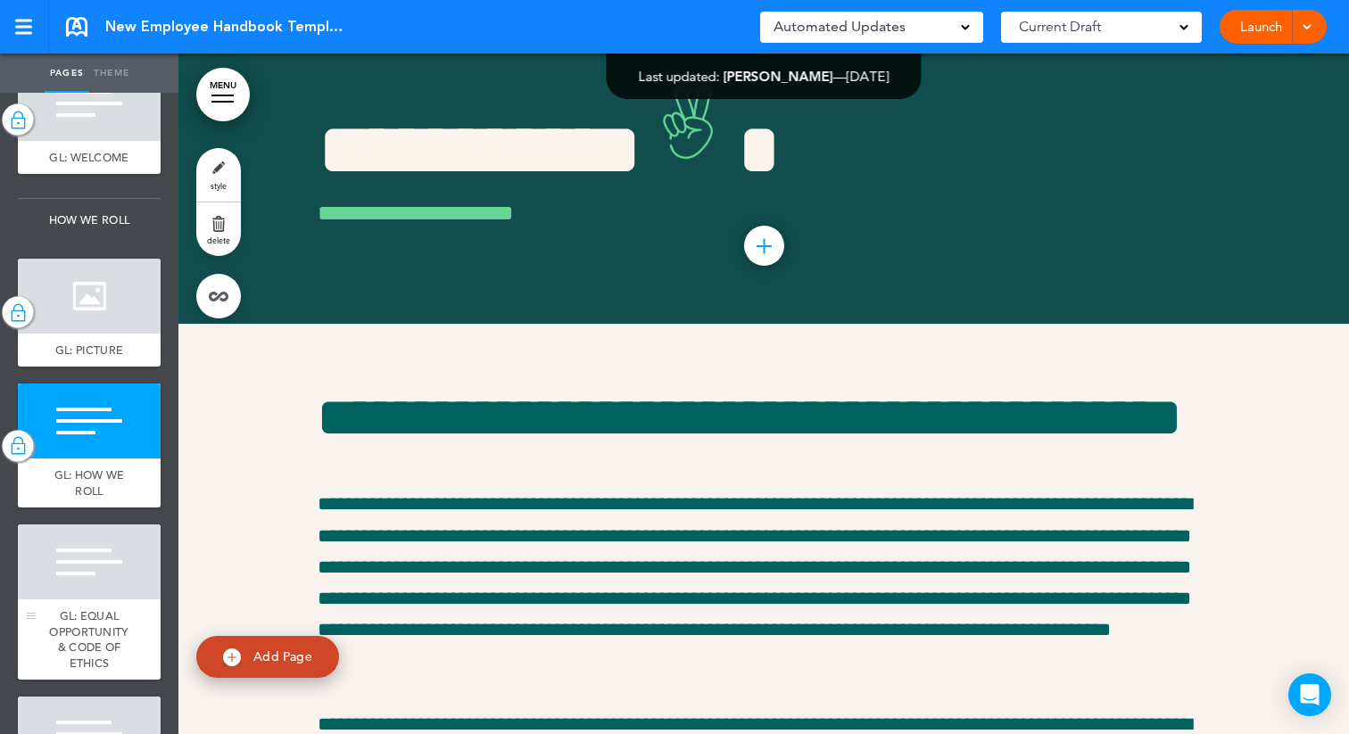
click at [61, 590] on div at bounding box center [89, 562] width 143 height 75
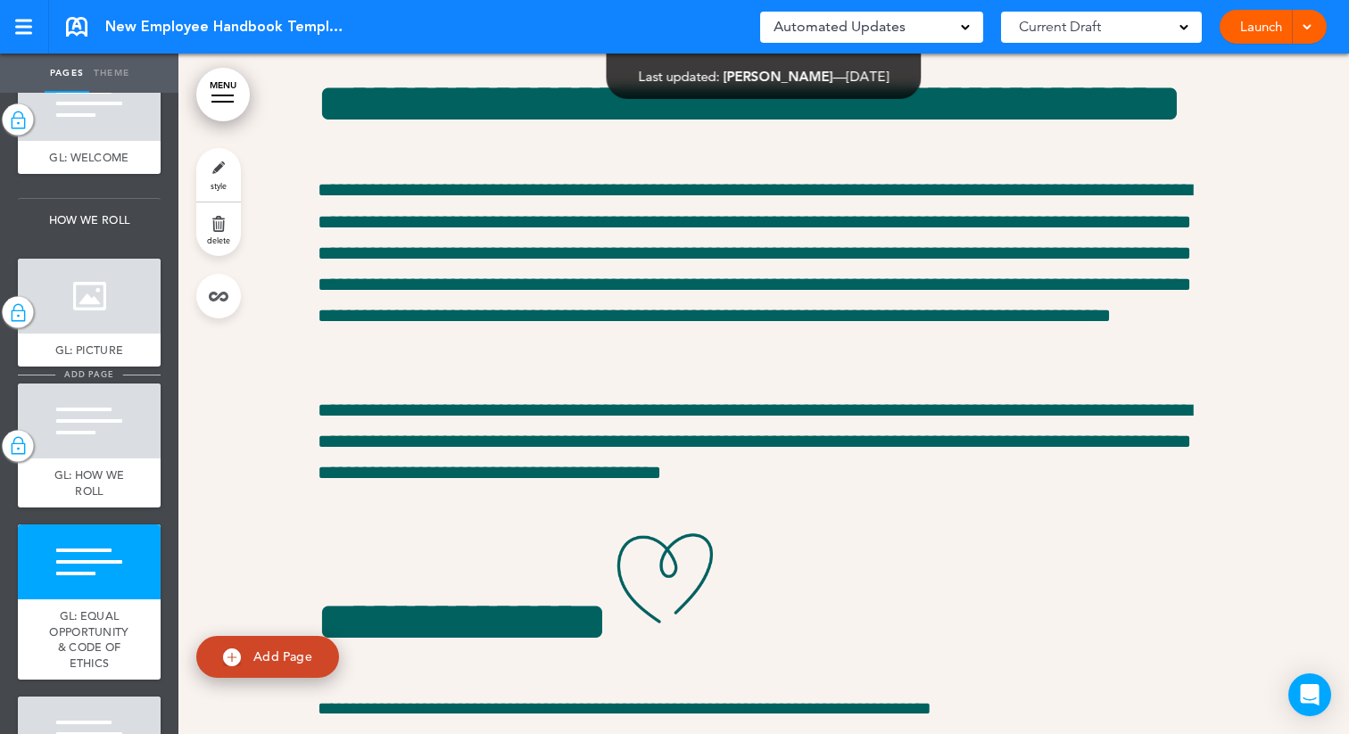
scroll to position [4376, 0]
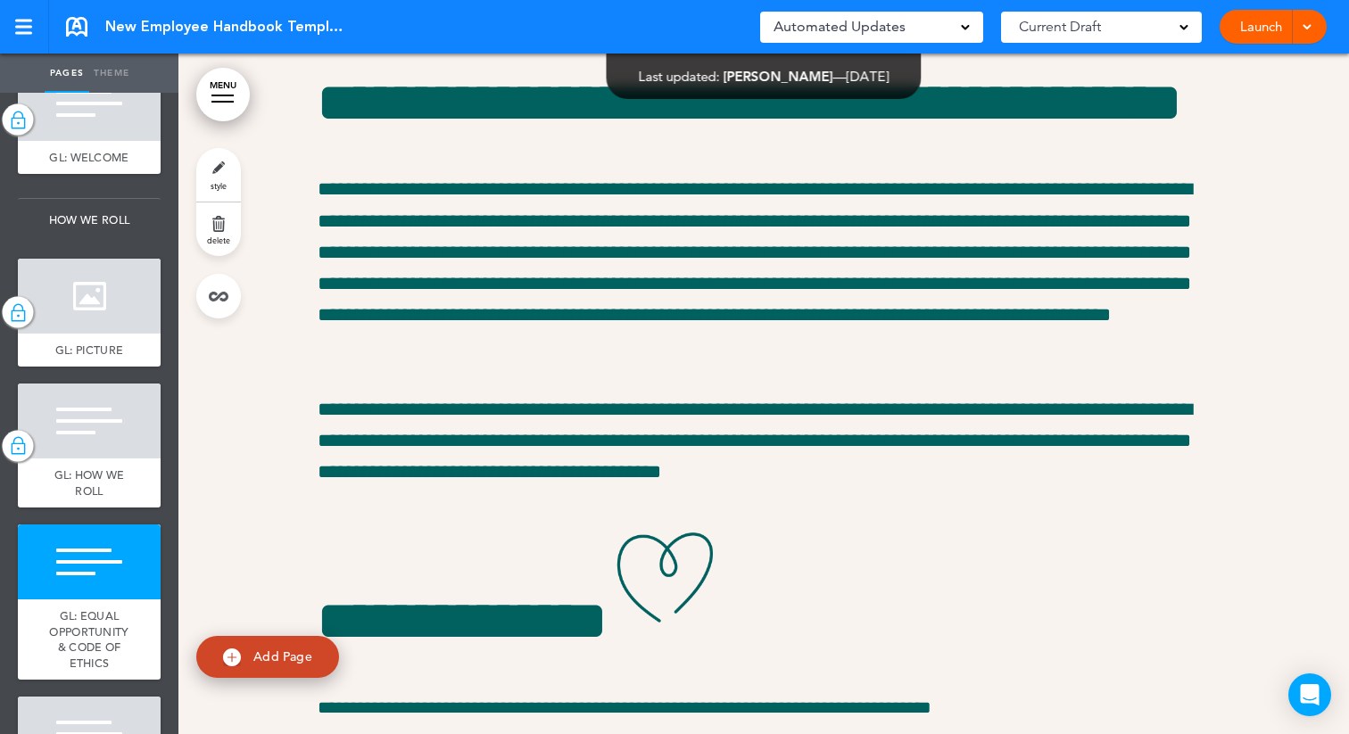
click at [212, 178] on link "style" at bounding box center [218, 175] width 45 height 54
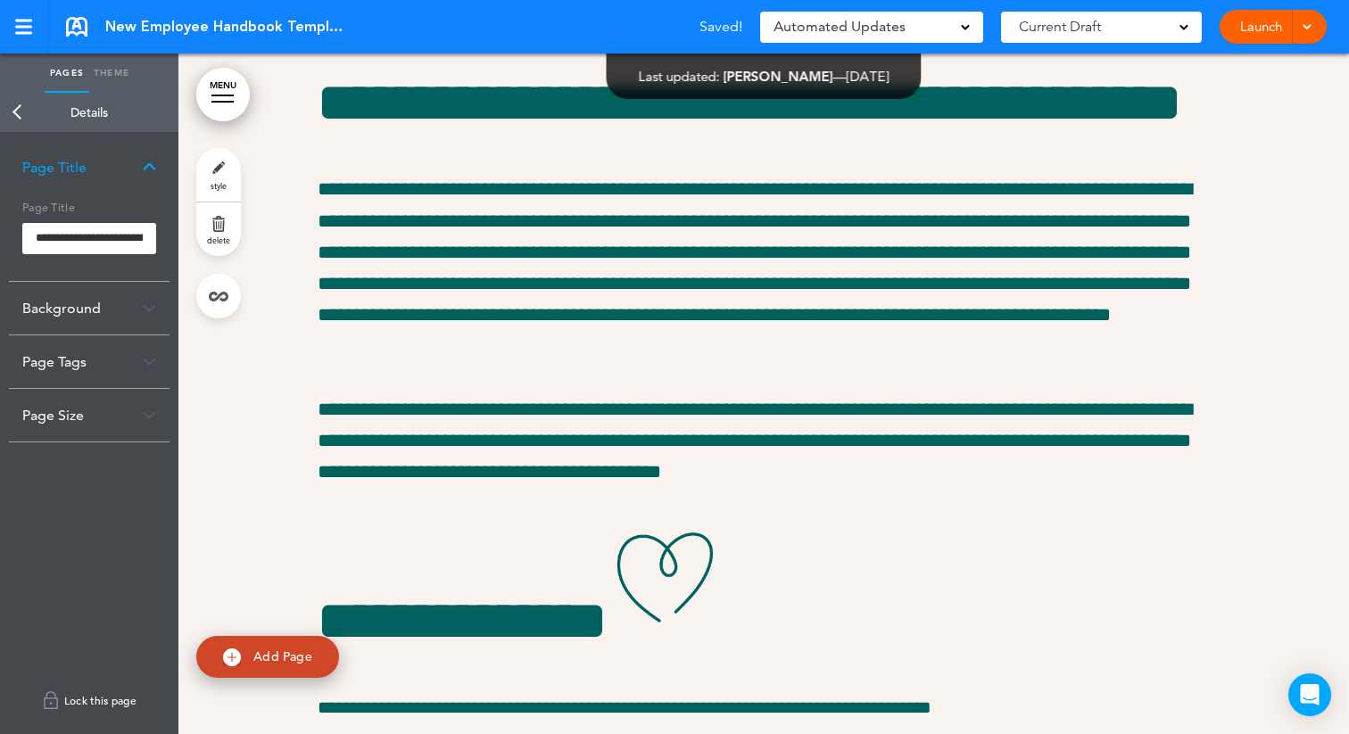
click at [104, 699] on link "Lock this page" at bounding box center [89, 701] width 161 height 50
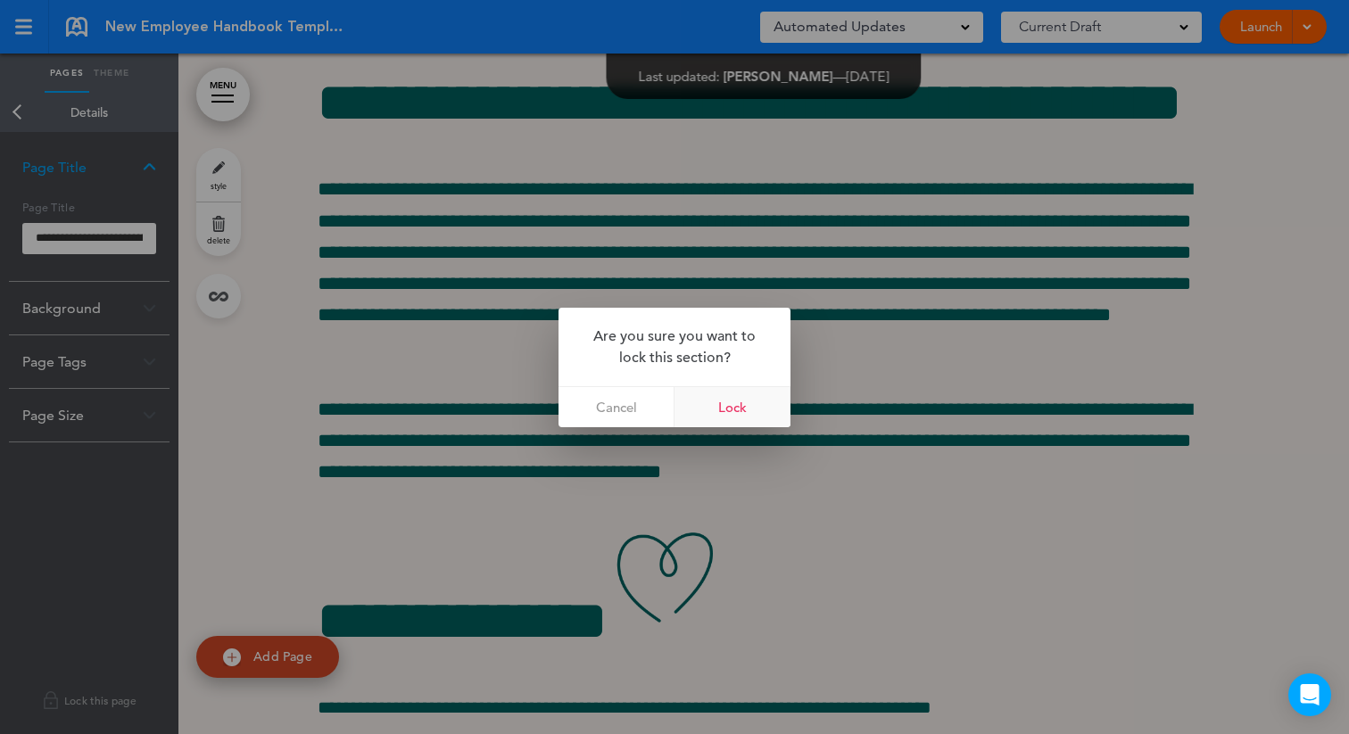
click at [733, 408] on link "Lock" at bounding box center [733, 407] width 116 height 40
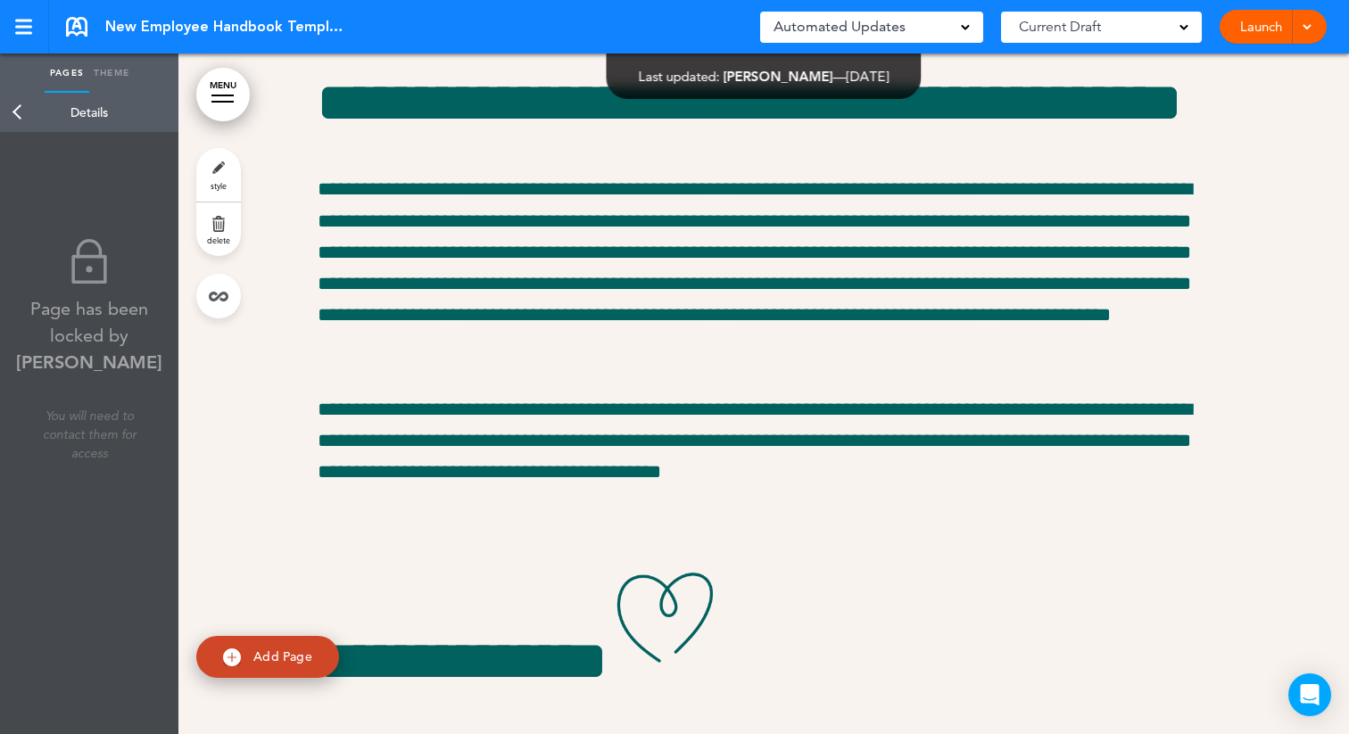
click at [10, 107] on link "Back" at bounding box center [18, 112] width 36 height 39
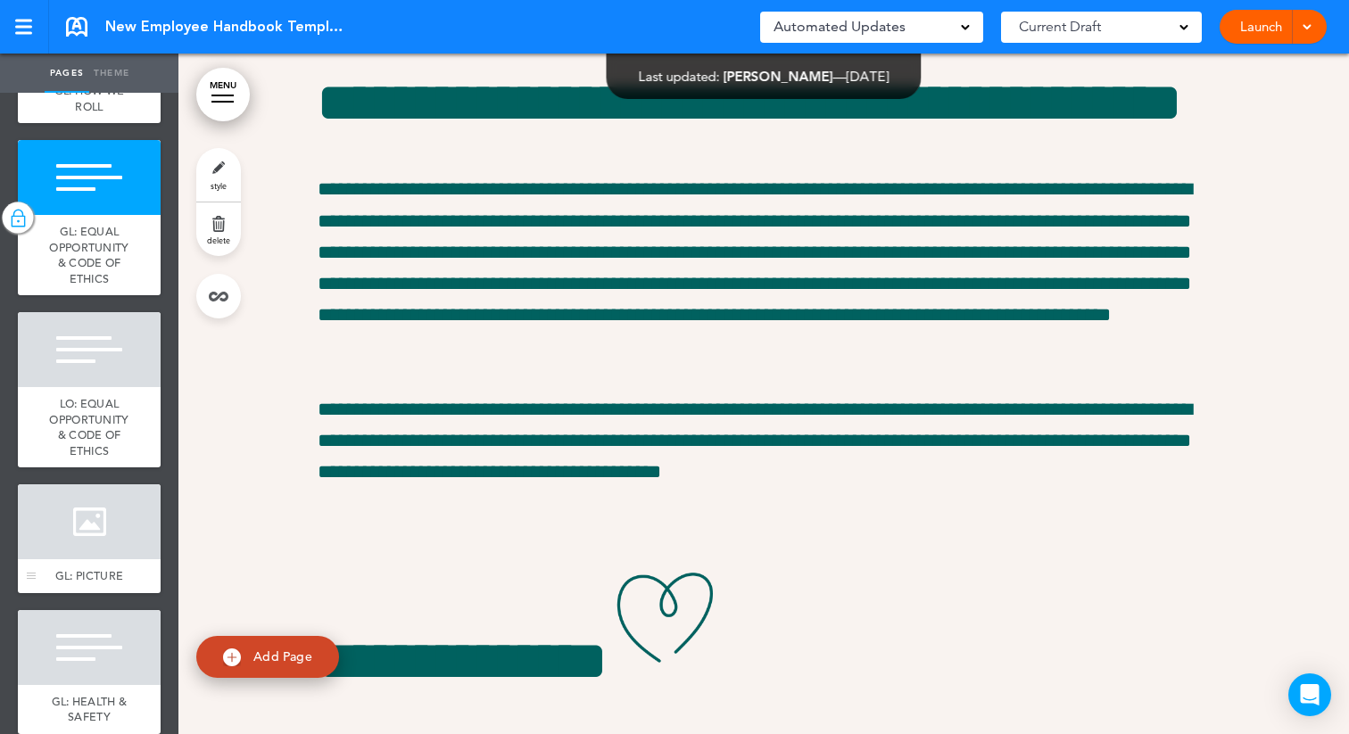
scroll to position [715, 0]
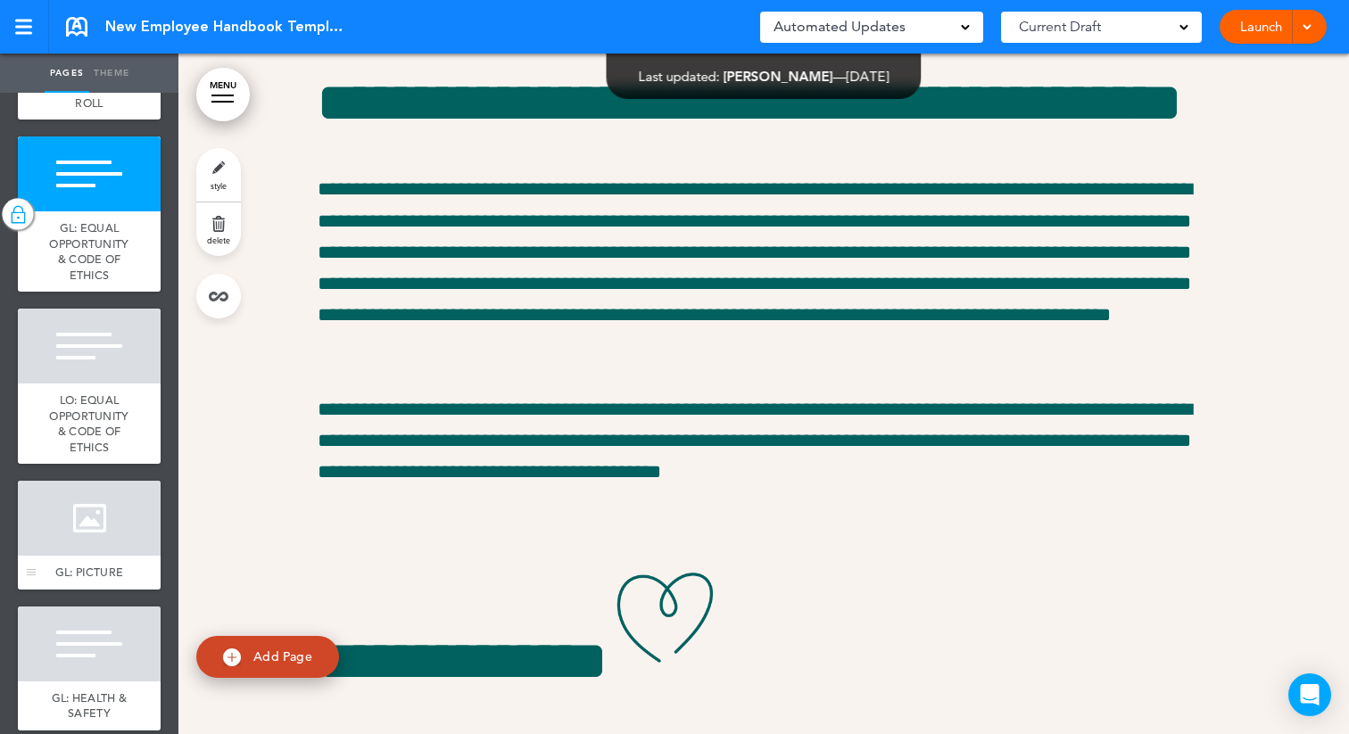
click at [69, 535] on div at bounding box center [89, 518] width 143 height 75
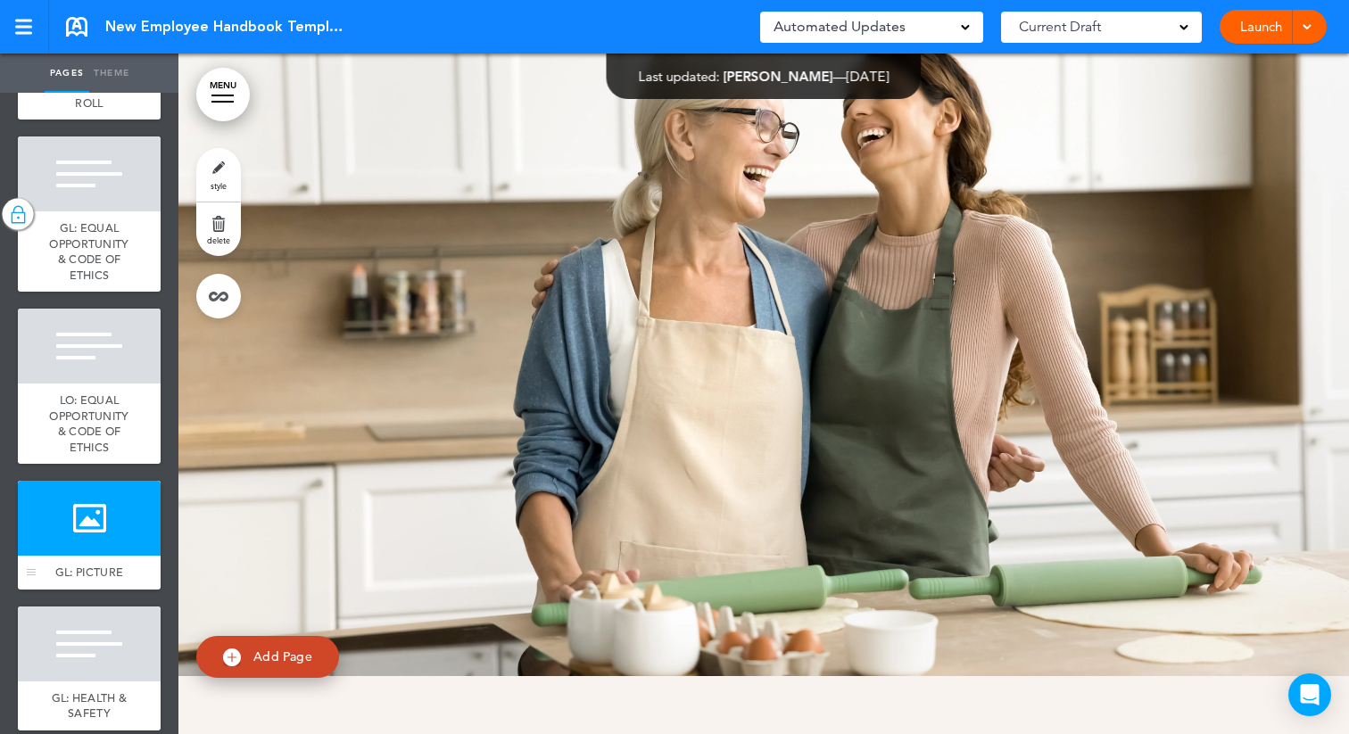
scroll to position [6372, 0]
click at [222, 172] on link "style" at bounding box center [218, 175] width 45 height 54
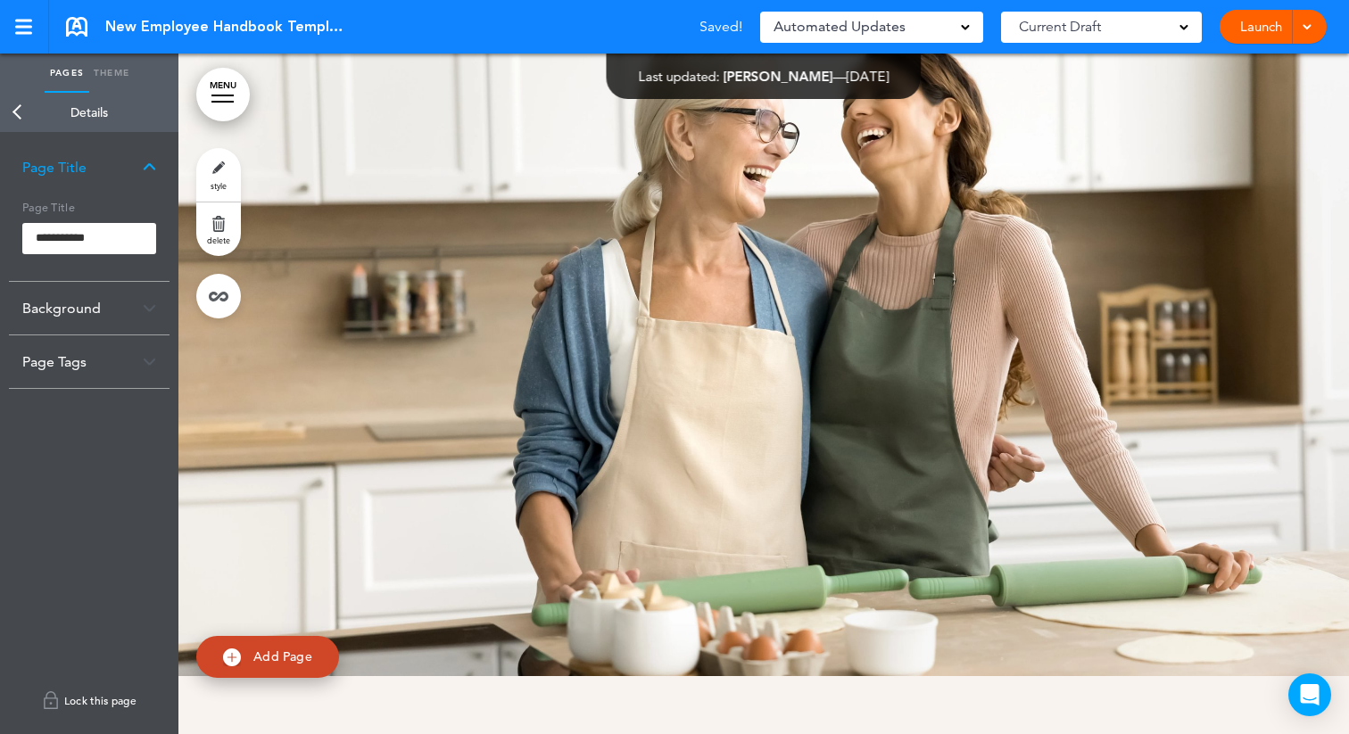
click at [71, 695] on link "Lock this page" at bounding box center [89, 701] width 161 height 50
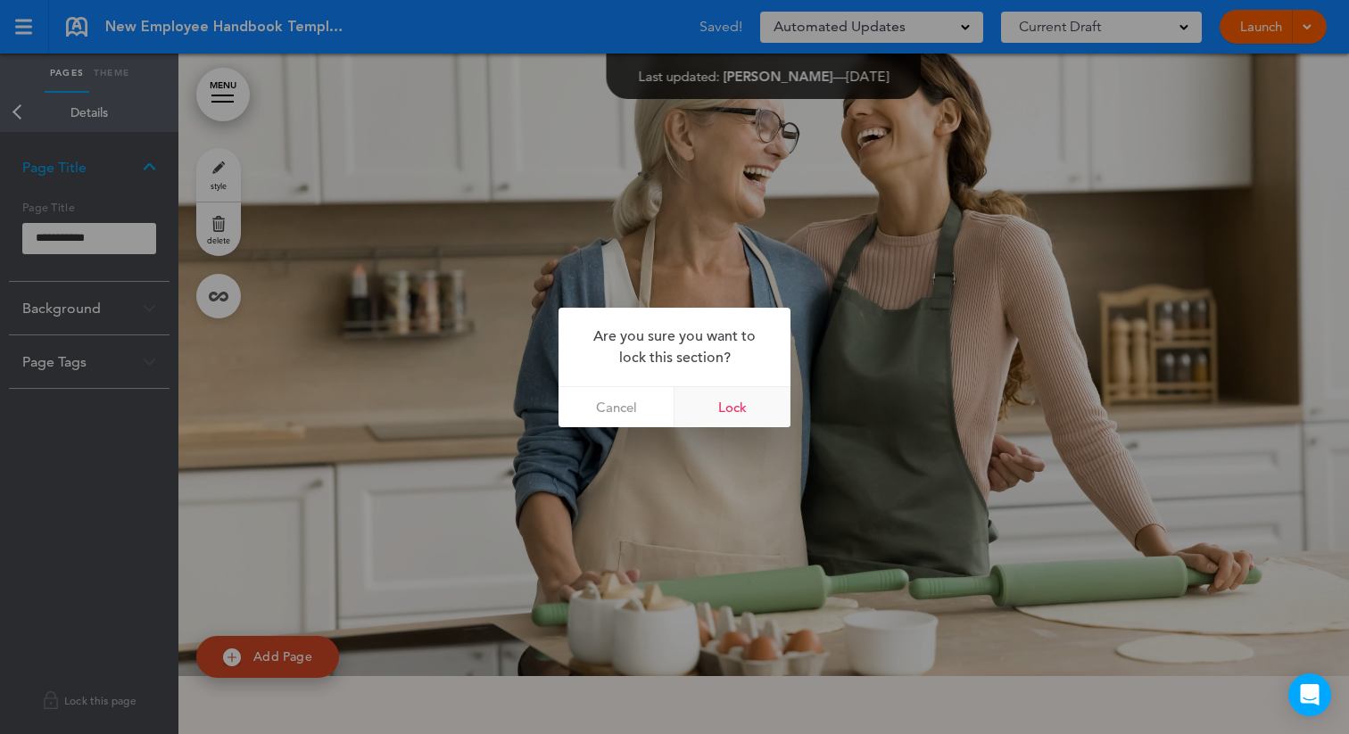
click at [740, 412] on link "Lock" at bounding box center [733, 407] width 116 height 40
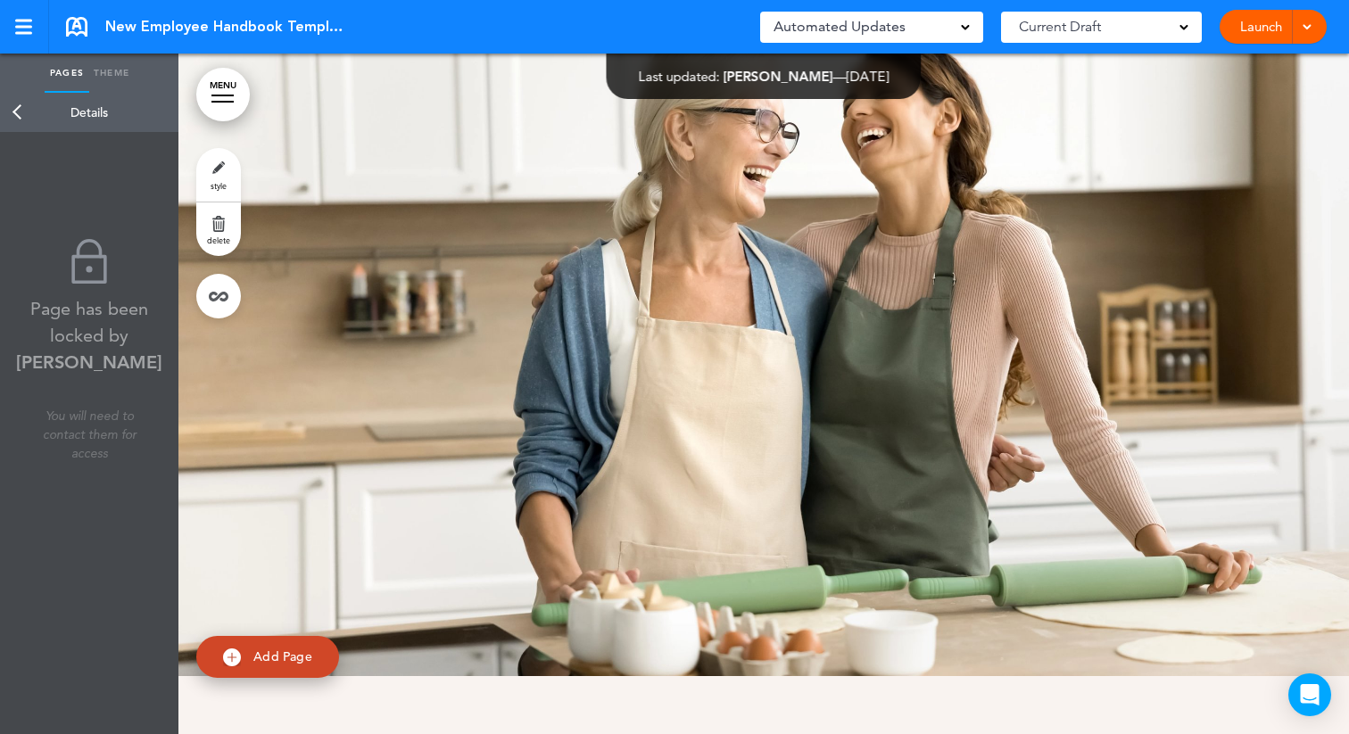
click at [12, 111] on link "Back" at bounding box center [18, 112] width 36 height 39
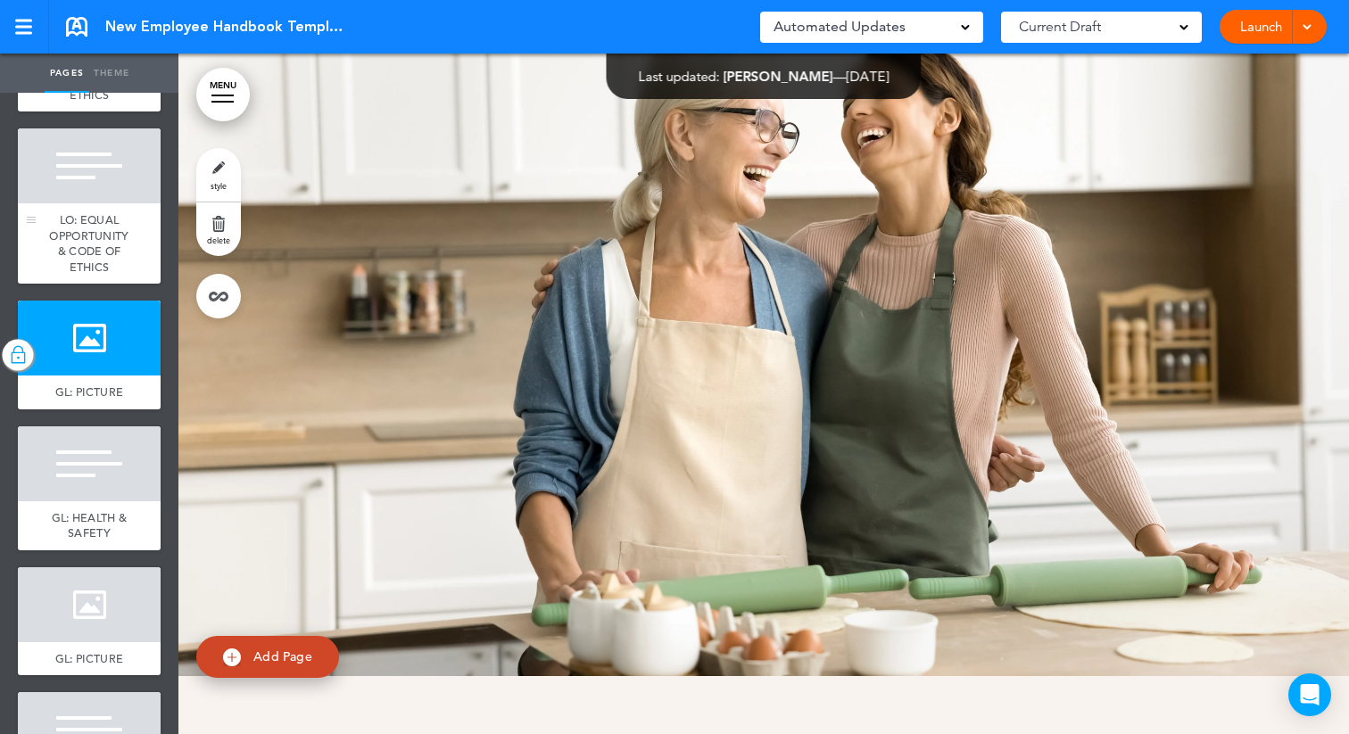
scroll to position [892, 0]
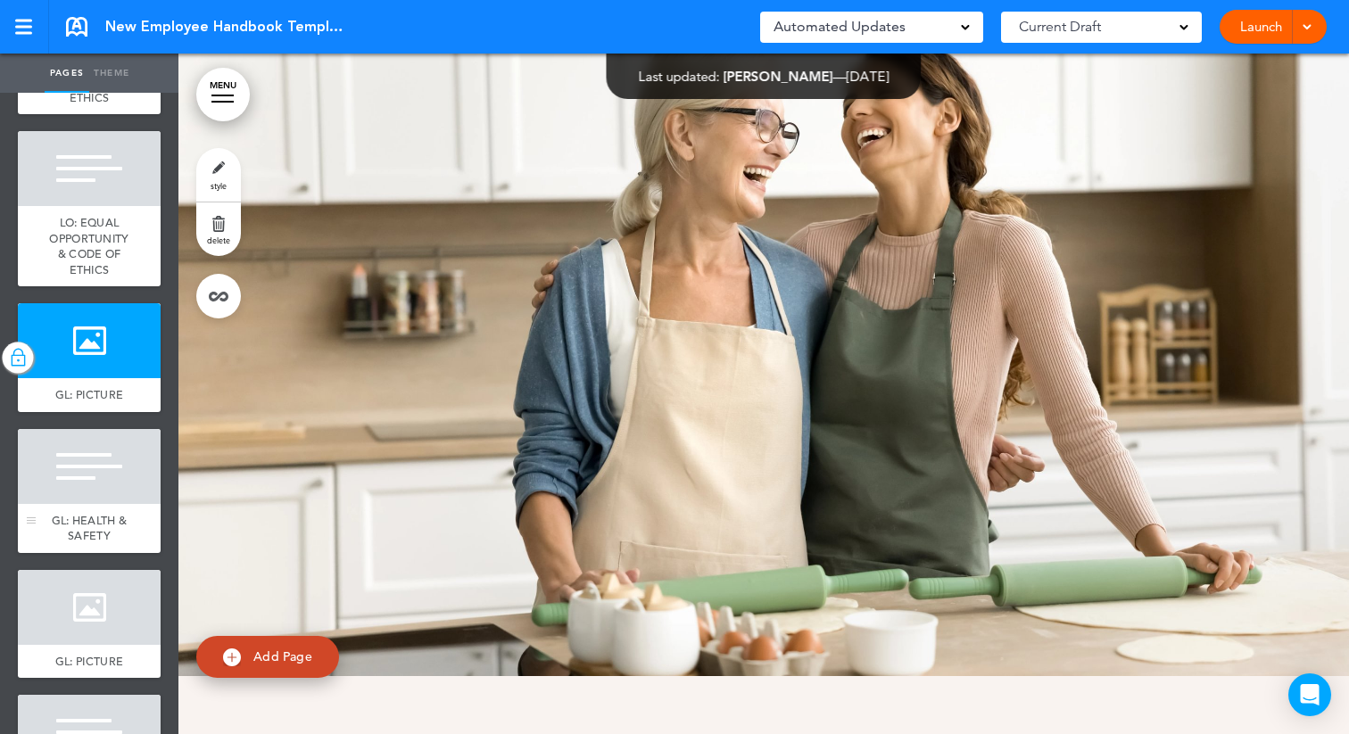
click at [54, 470] on div at bounding box center [89, 466] width 143 height 75
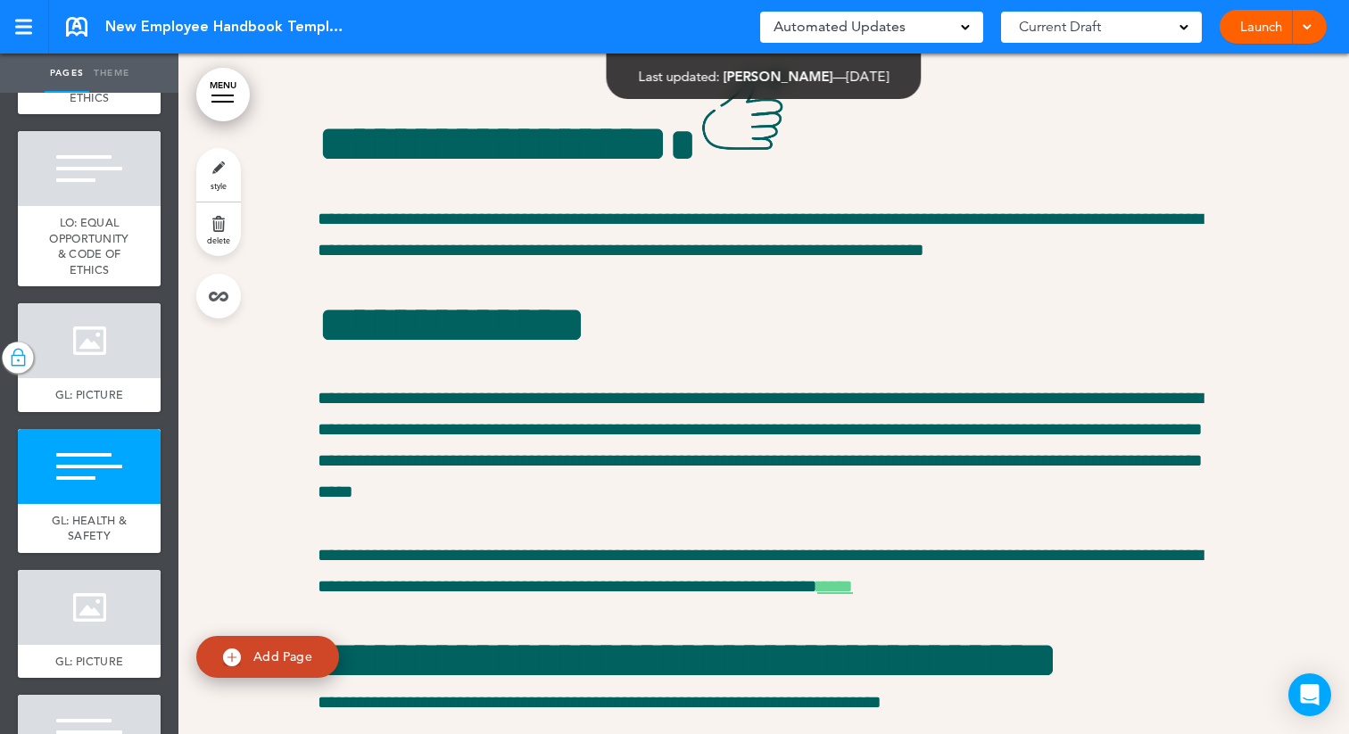
scroll to position [7053, 0]
click at [224, 178] on link "style" at bounding box center [218, 175] width 45 height 54
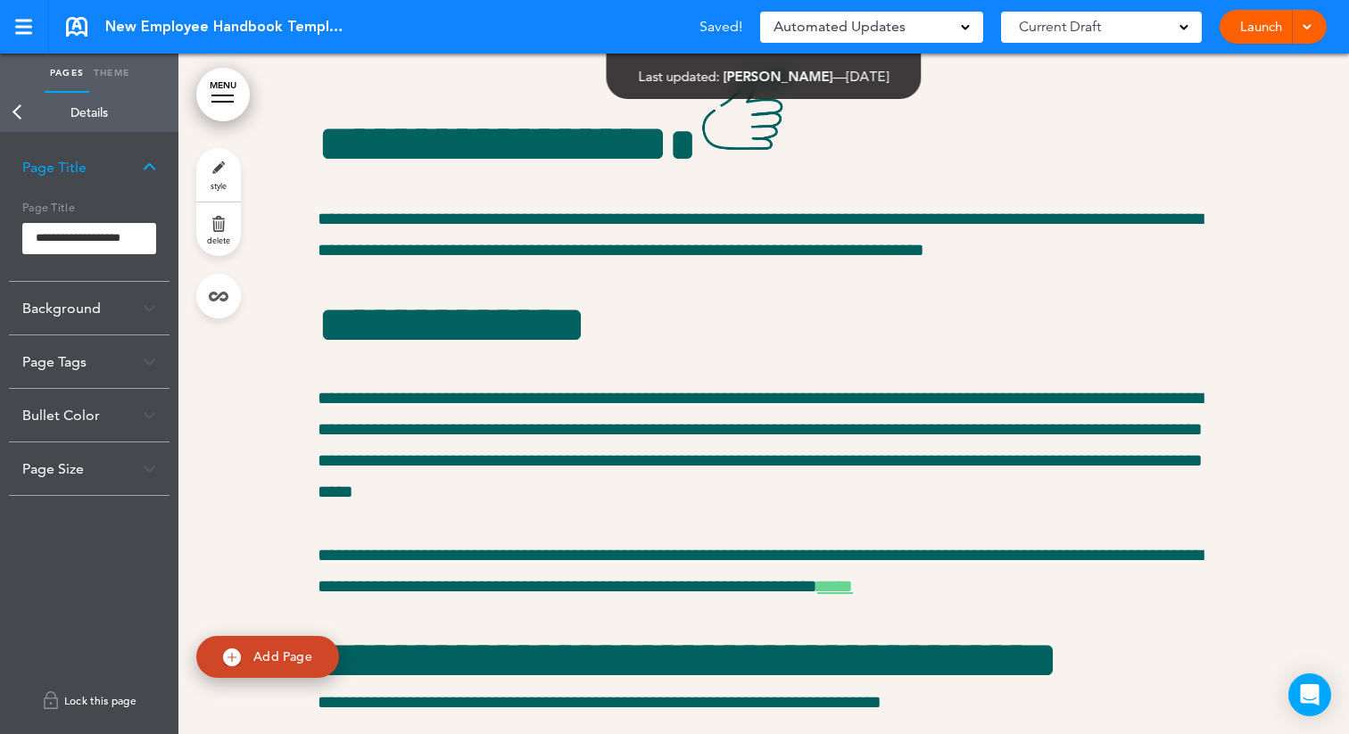
click at [73, 709] on link "Lock this page" at bounding box center [89, 701] width 161 height 50
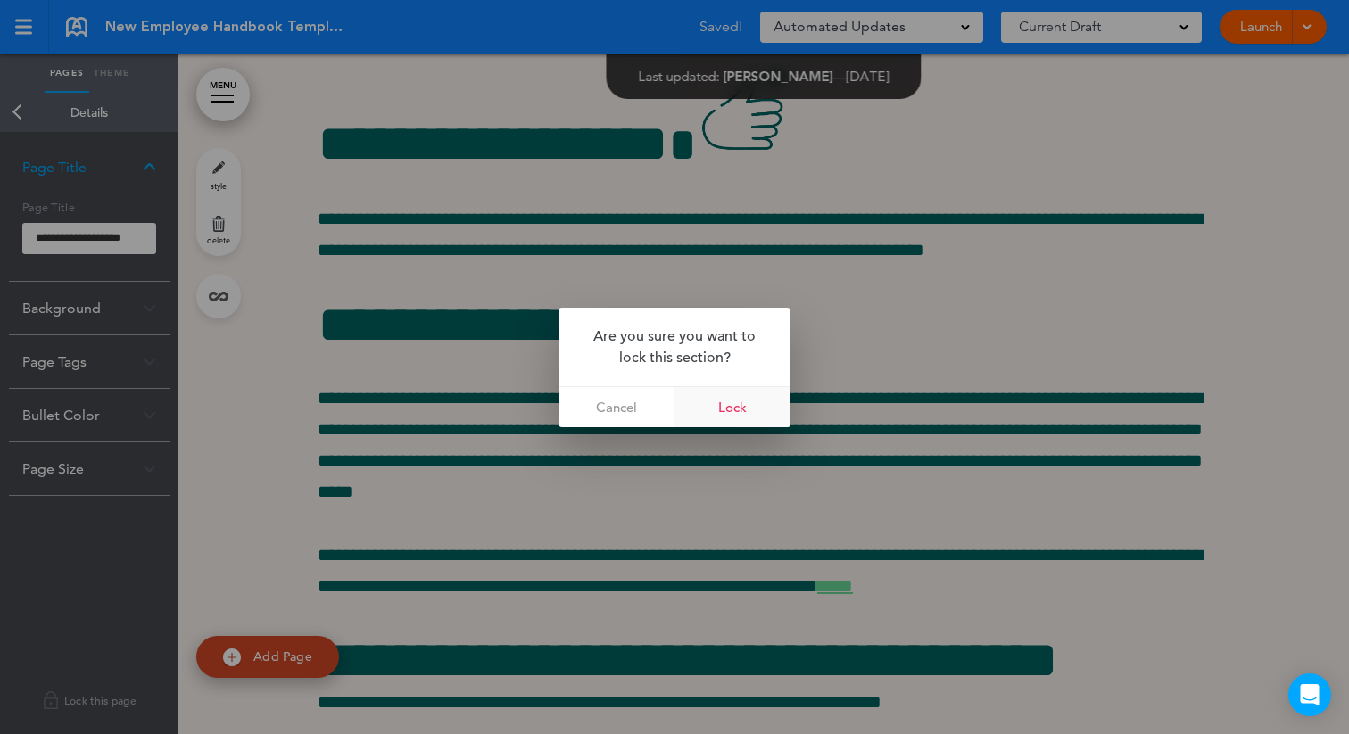
click at [756, 413] on link "Lock" at bounding box center [733, 407] width 116 height 40
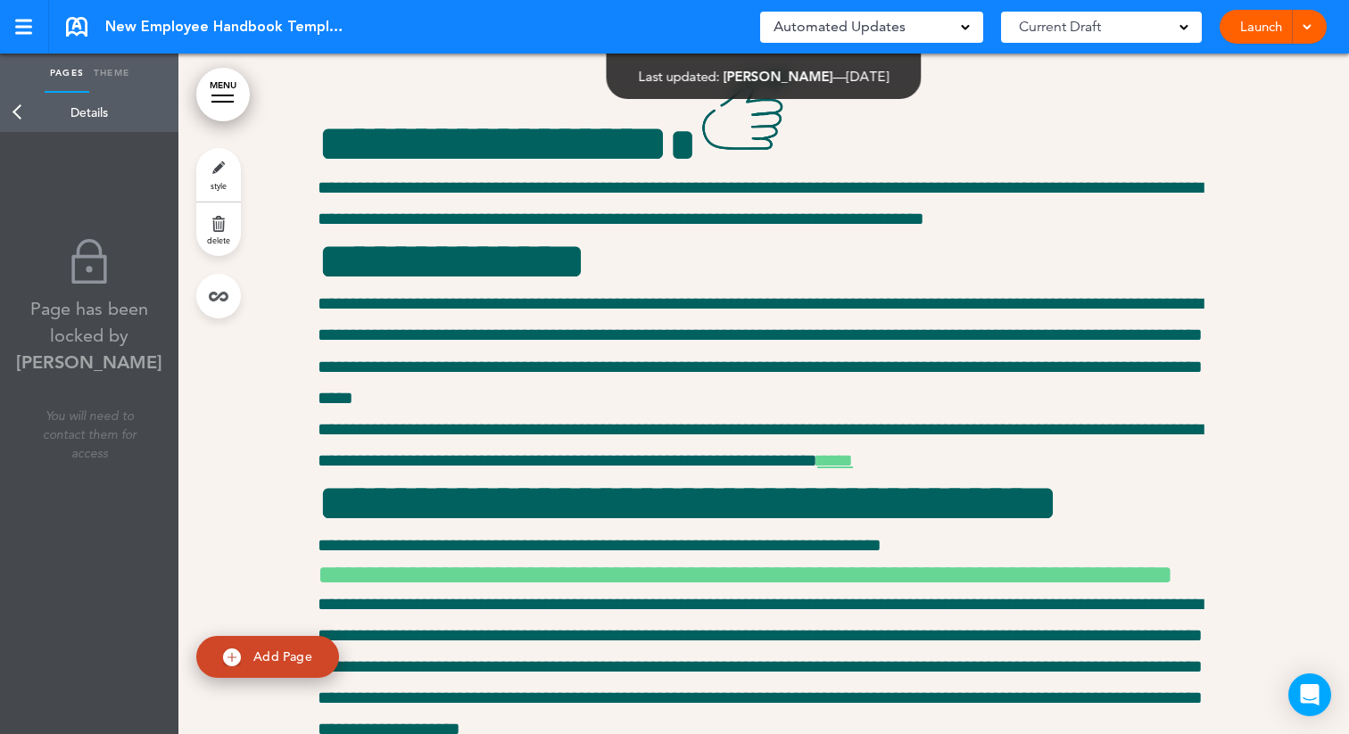
click at [20, 114] on link "Back" at bounding box center [18, 112] width 36 height 39
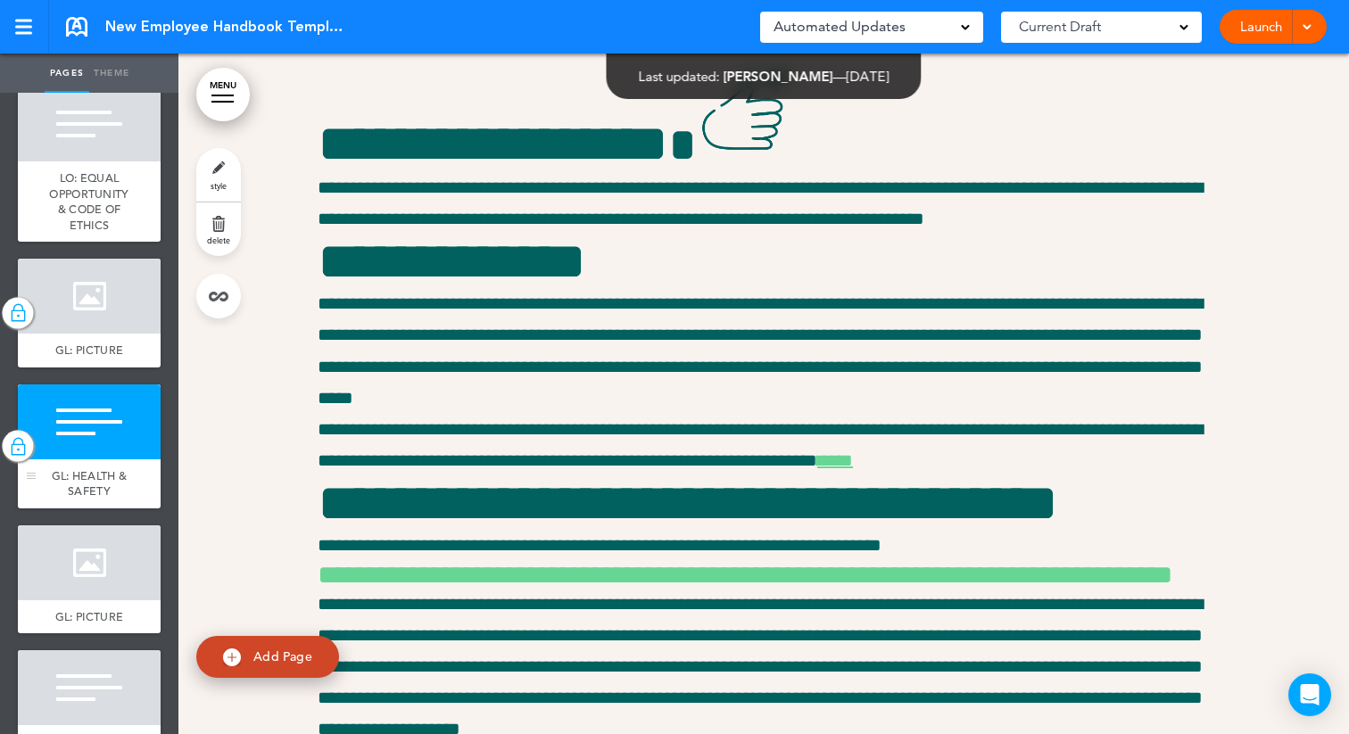
scroll to position [991, 0]
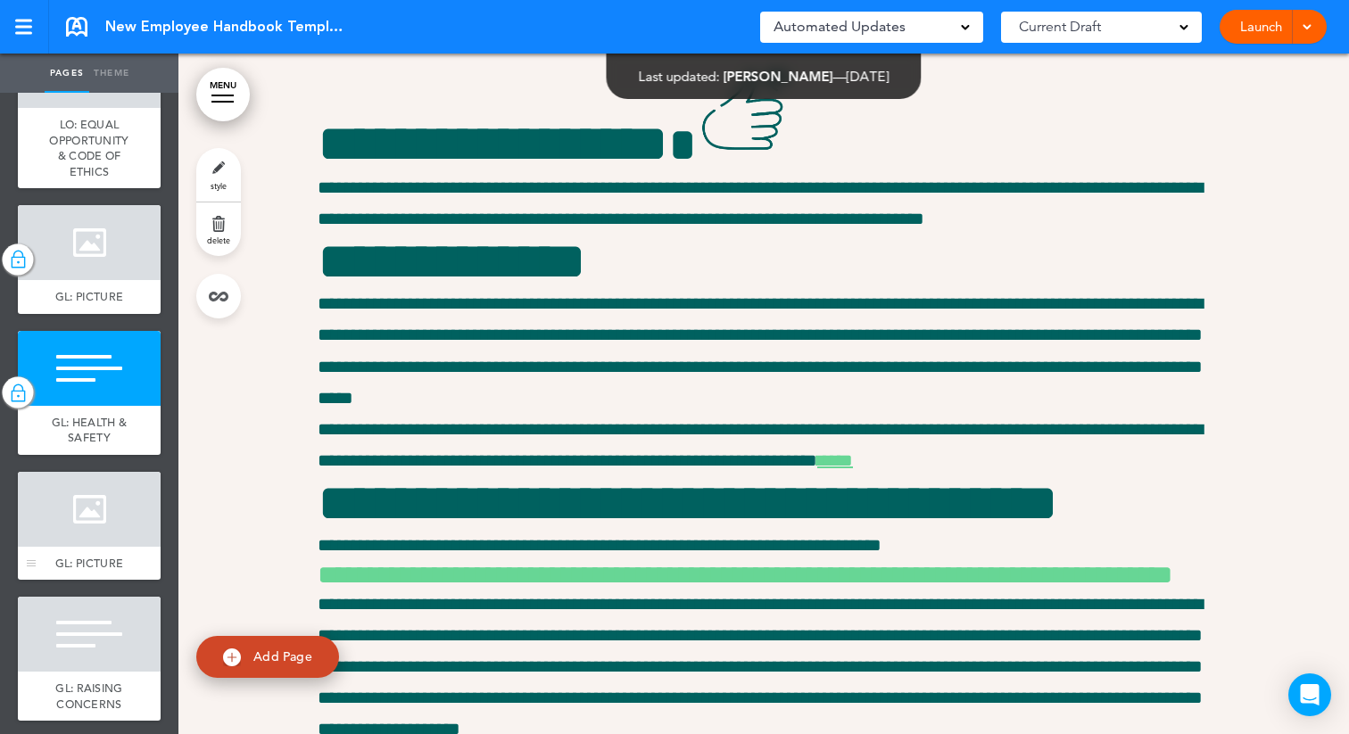
click at [96, 508] on div at bounding box center [89, 509] width 143 height 75
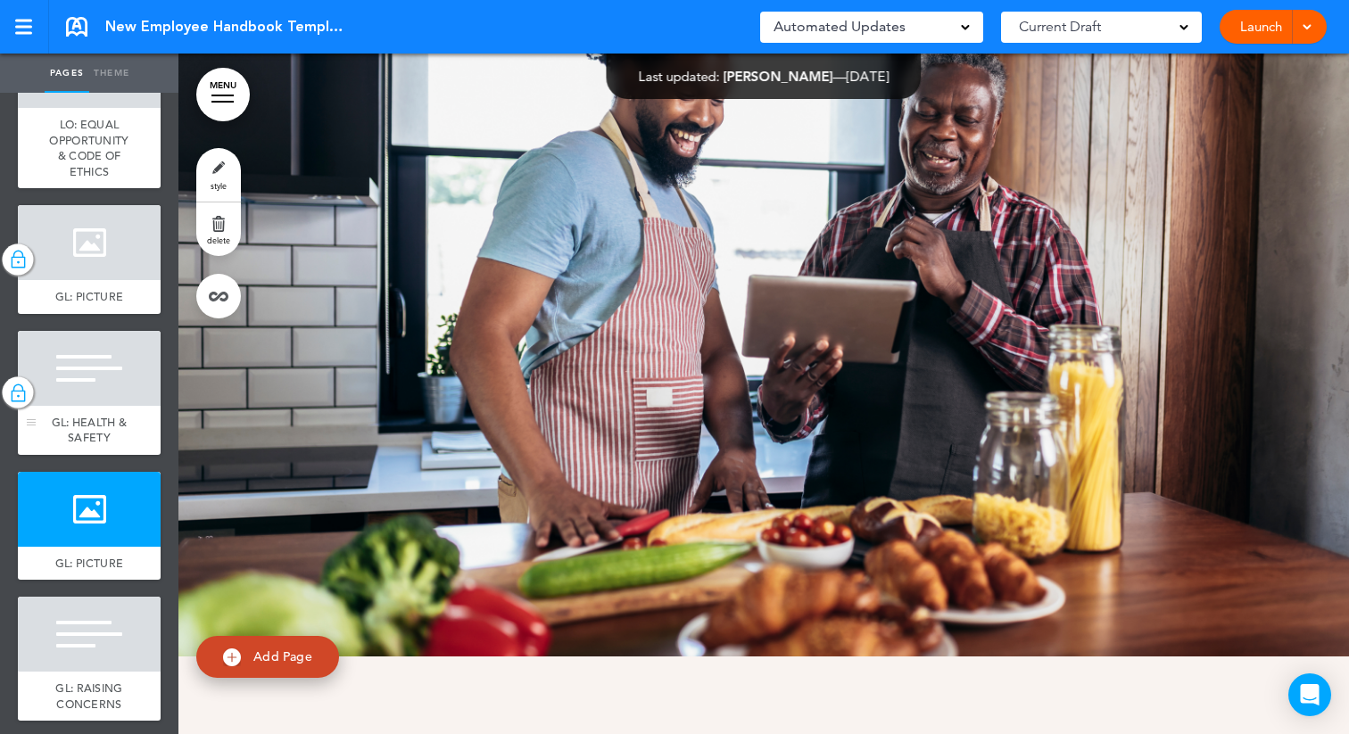
scroll to position [10748, 0]
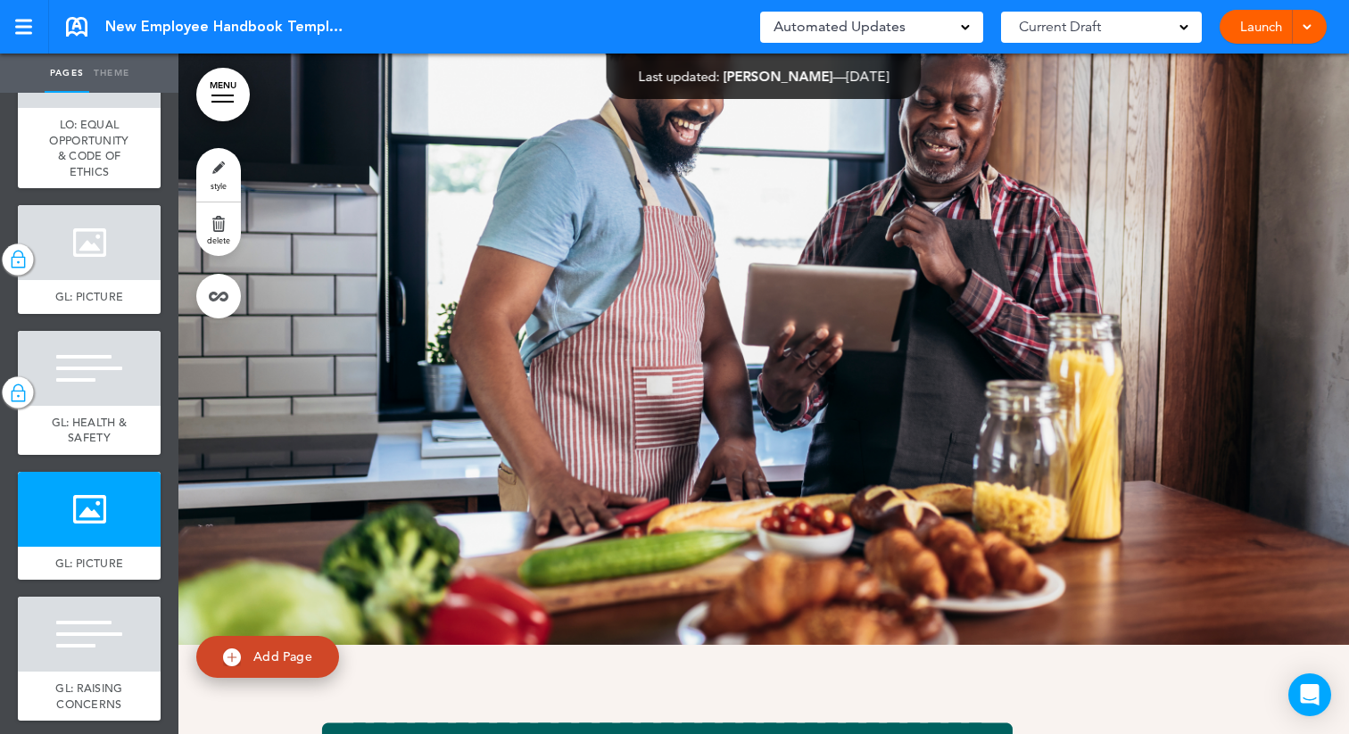
click at [223, 185] on span "style" at bounding box center [219, 185] width 16 height 11
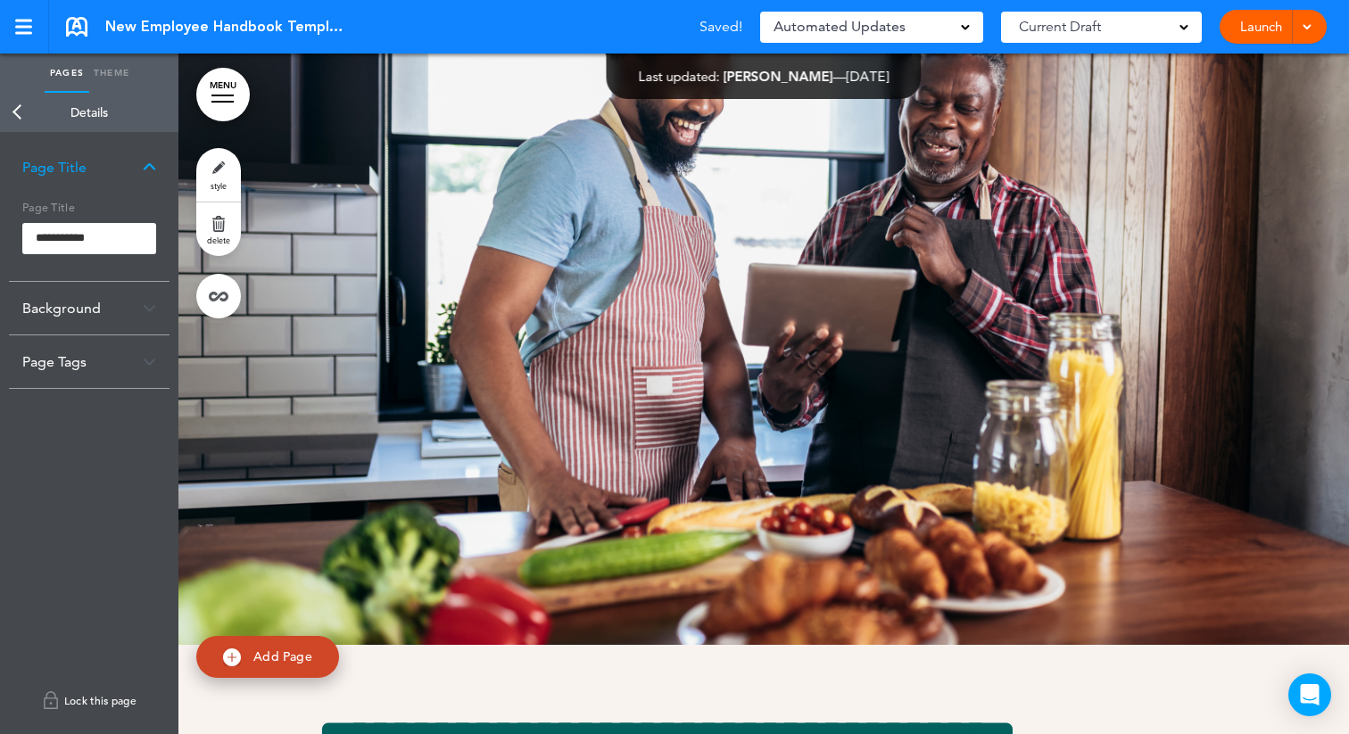
click at [82, 697] on link "Lock this page" at bounding box center [89, 701] width 161 height 50
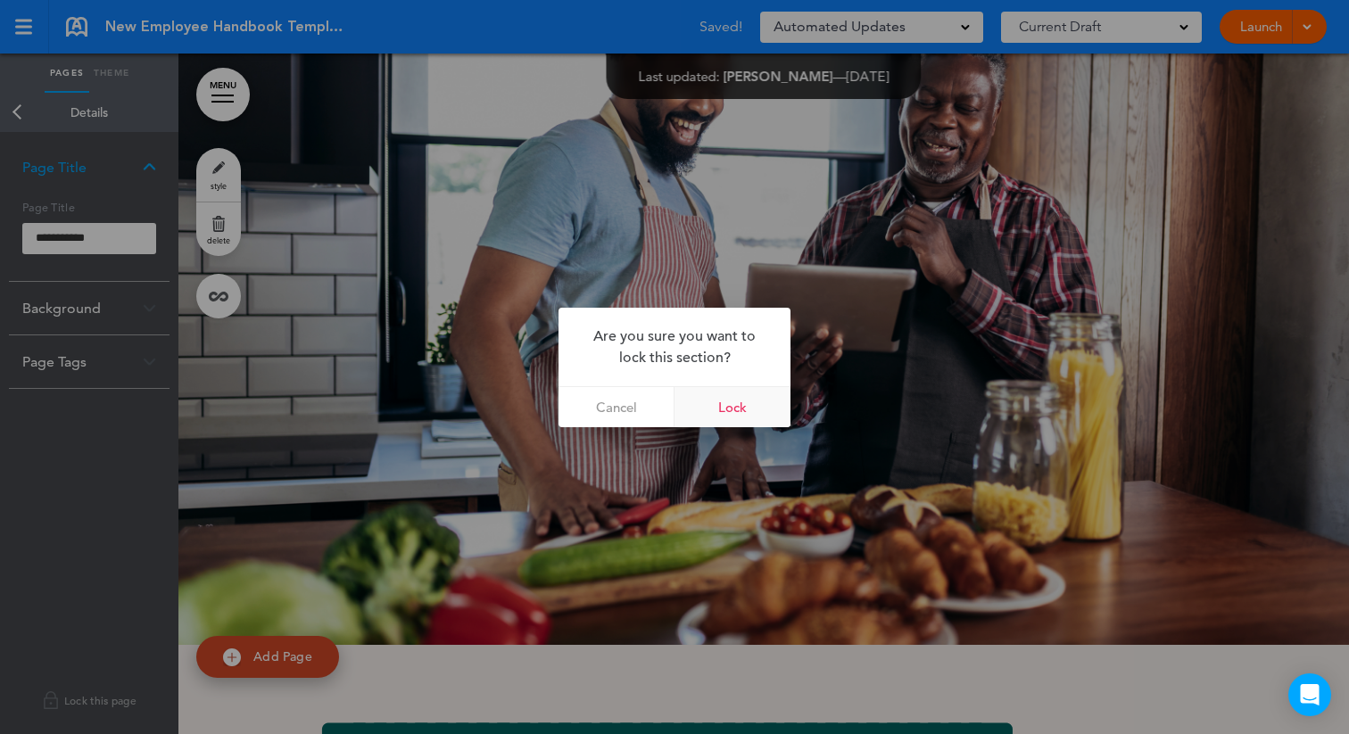
click at [730, 409] on link "Lock" at bounding box center [733, 407] width 116 height 40
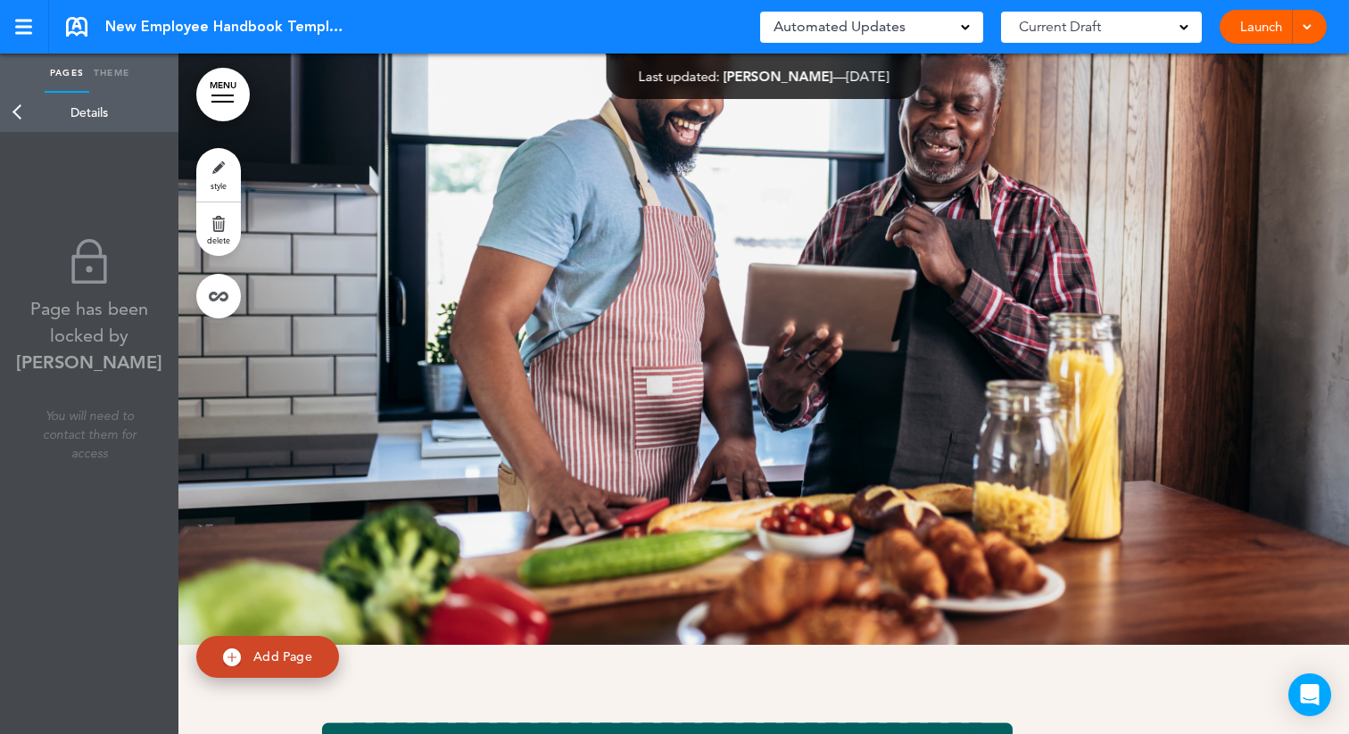
click at [20, 107] on link "Back" at bounding box center [18, 112] width 36 height 39
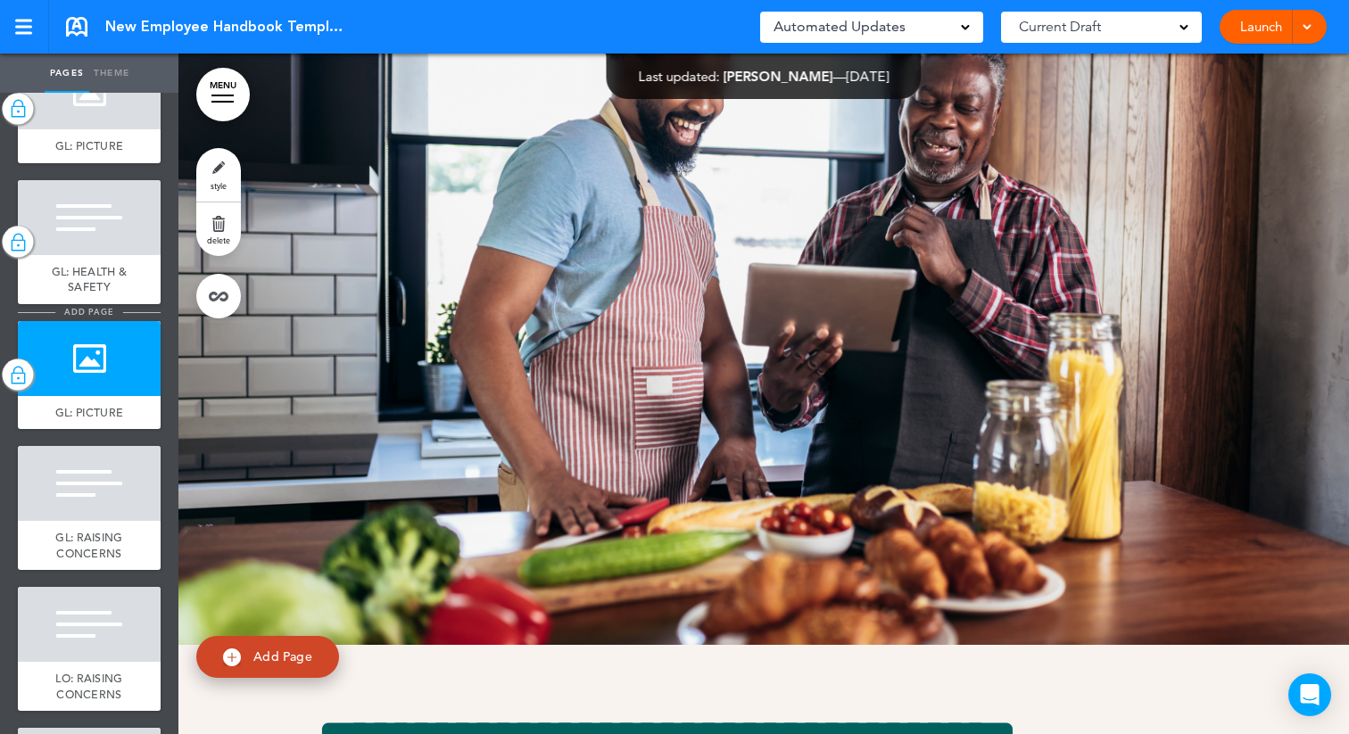
scroll to position [1145, 0]
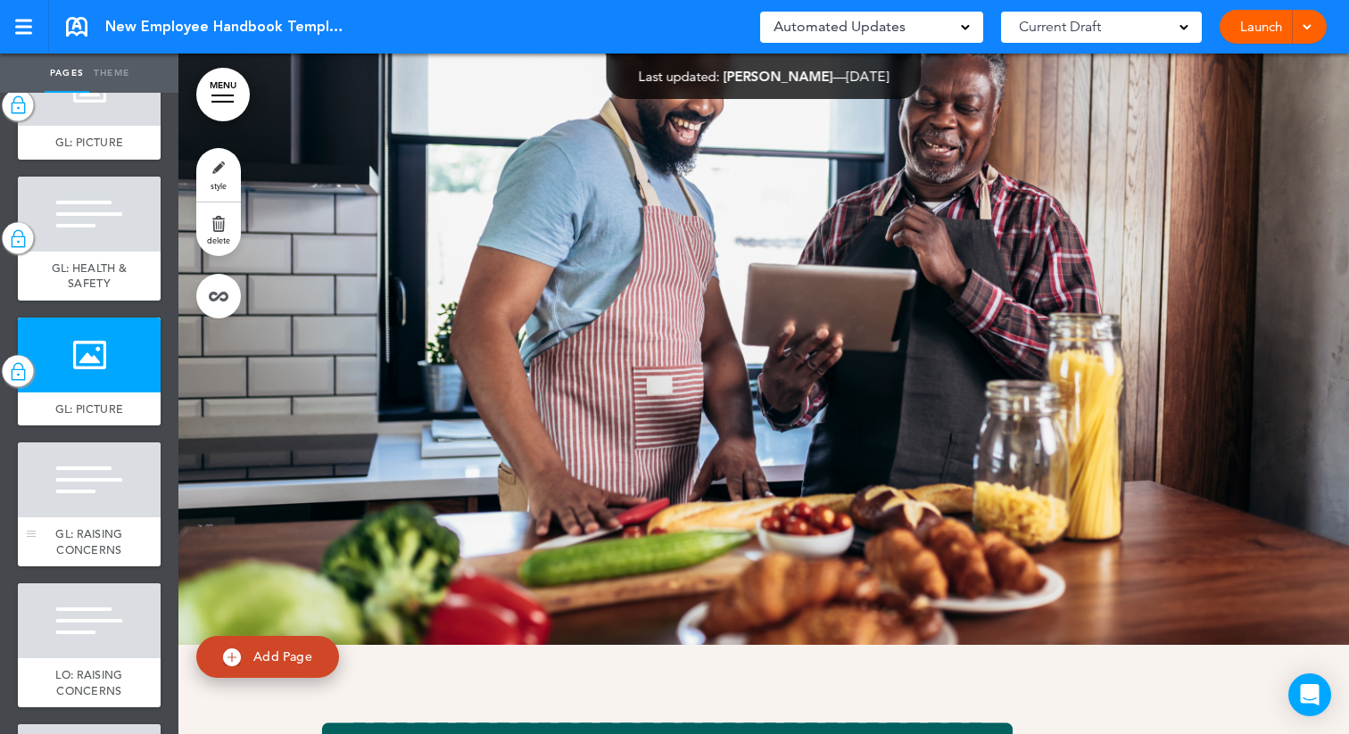
click at [66, 503] on div at bounding box center [89, 480] width 143 height 75
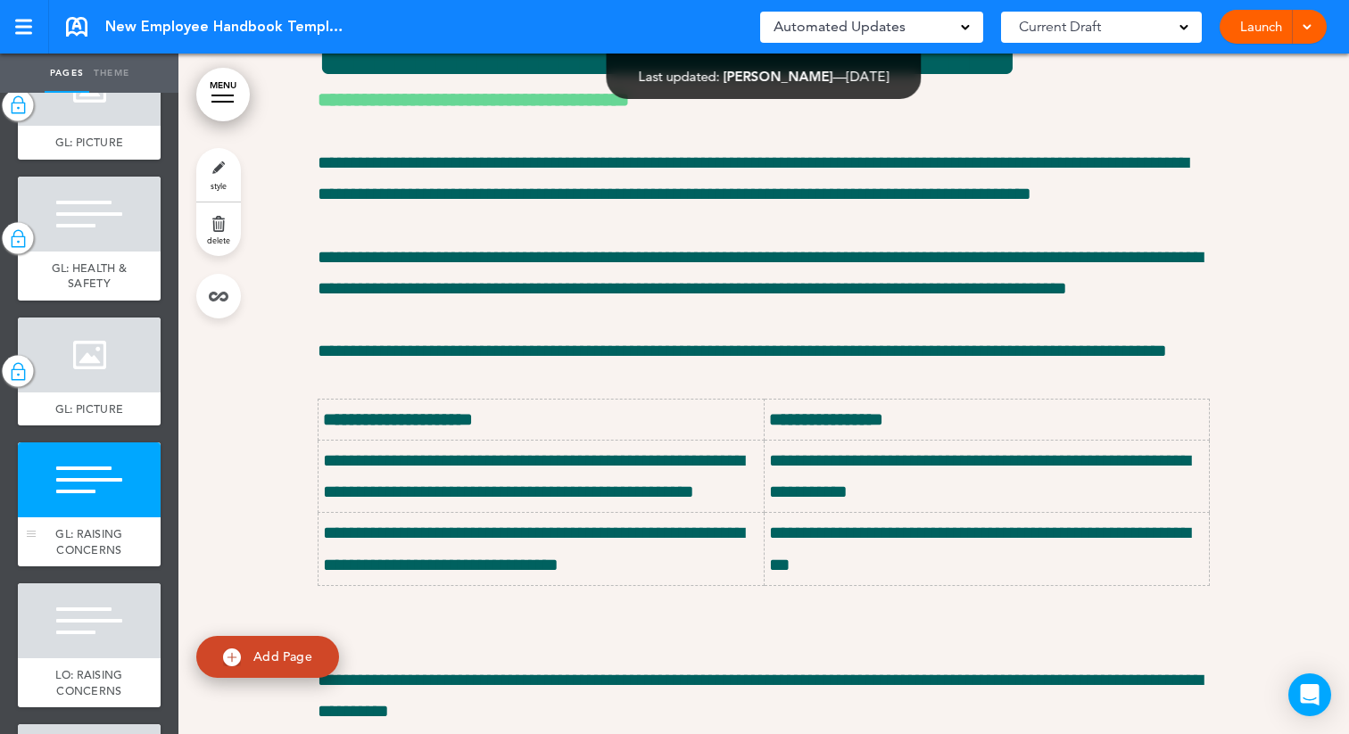
scroll to position [11429, 0]
click at [213, 187] on span "style" at bounding box center [219, 185] width 16 height 11
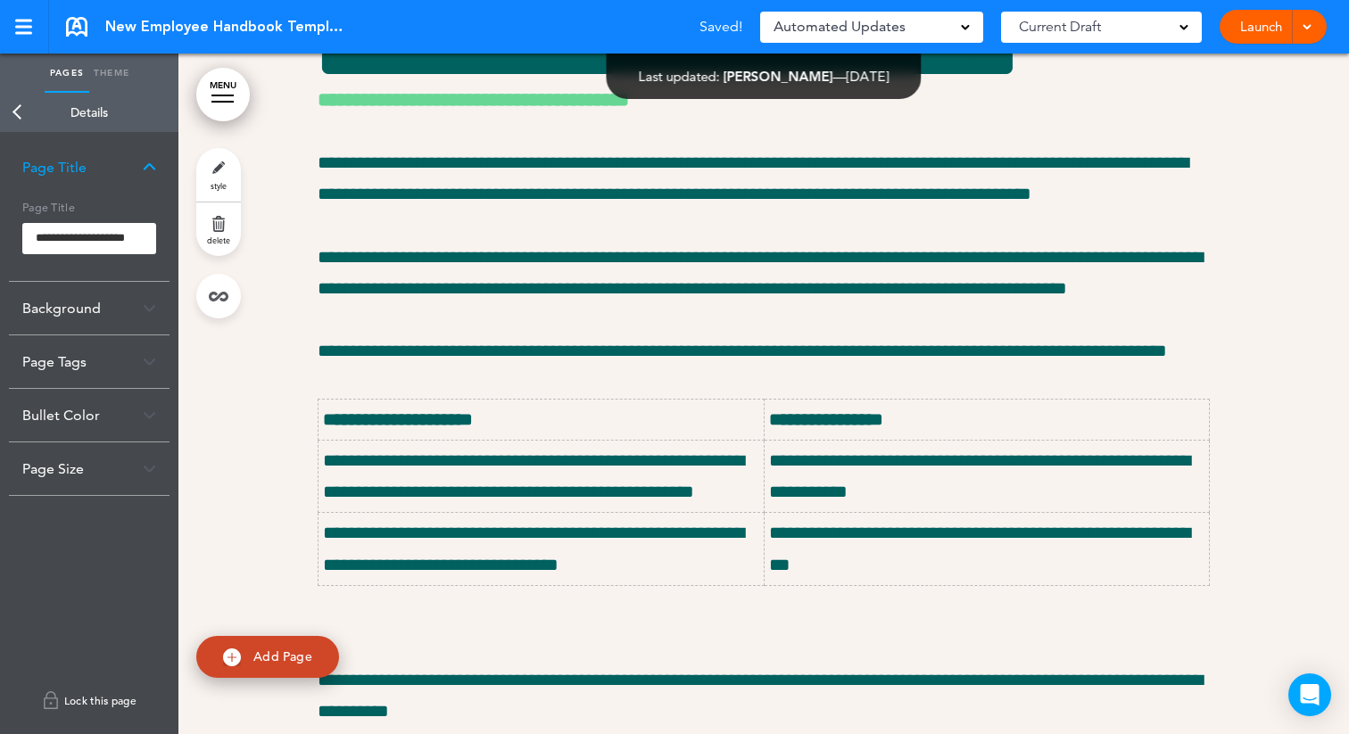
click at [82, 707] on link "Lock this page" at bounding box center [89, 701] width 161 height 50
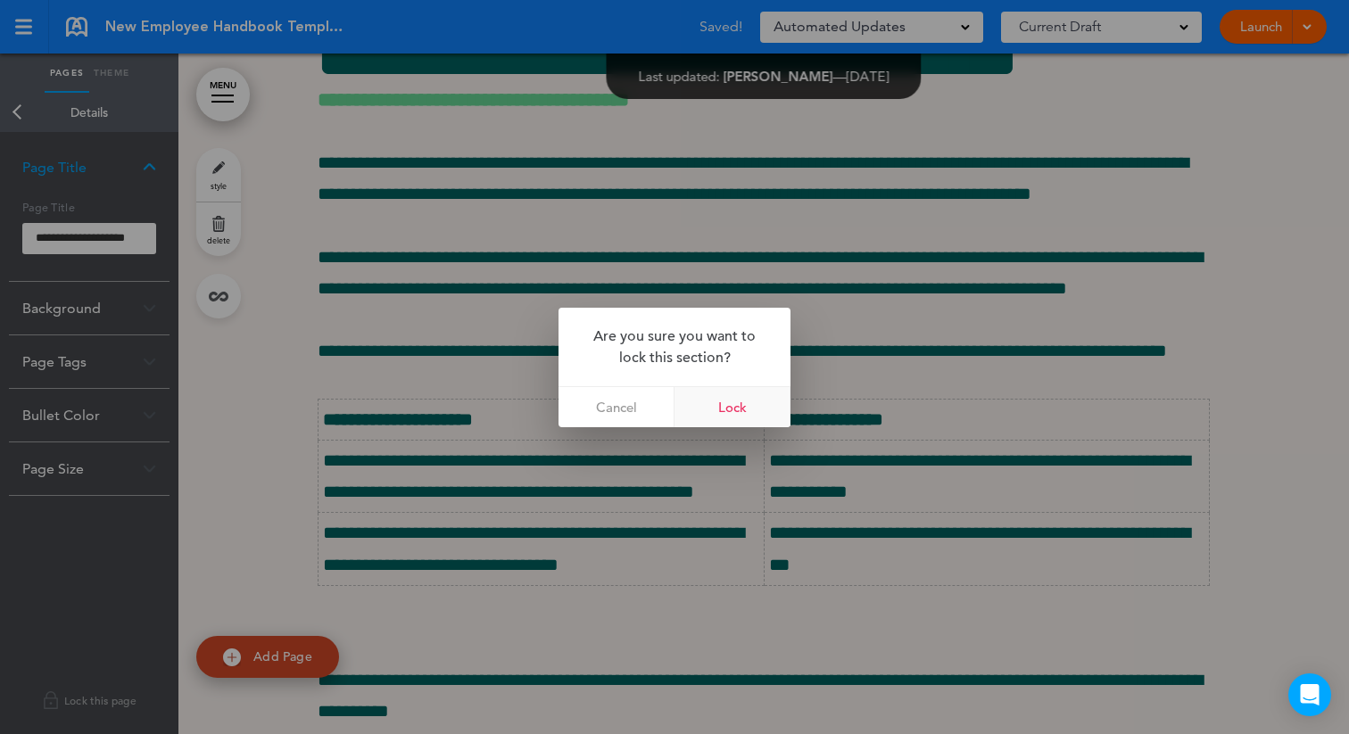
click at [733, 411] on link "Lock" at bounding box center [733, 407] width 116 height 40
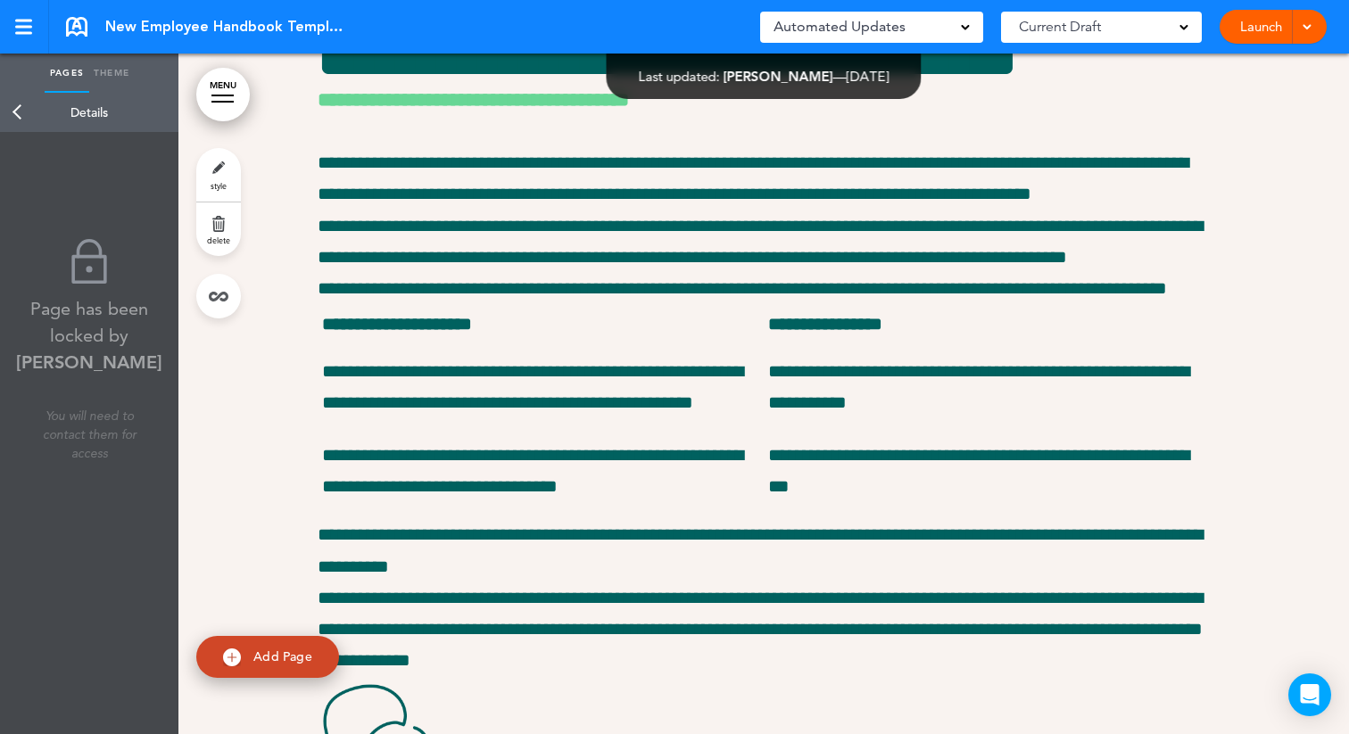
click at [20, 111] on link "Back" at bounding box center [18, 112] width 36 height 39
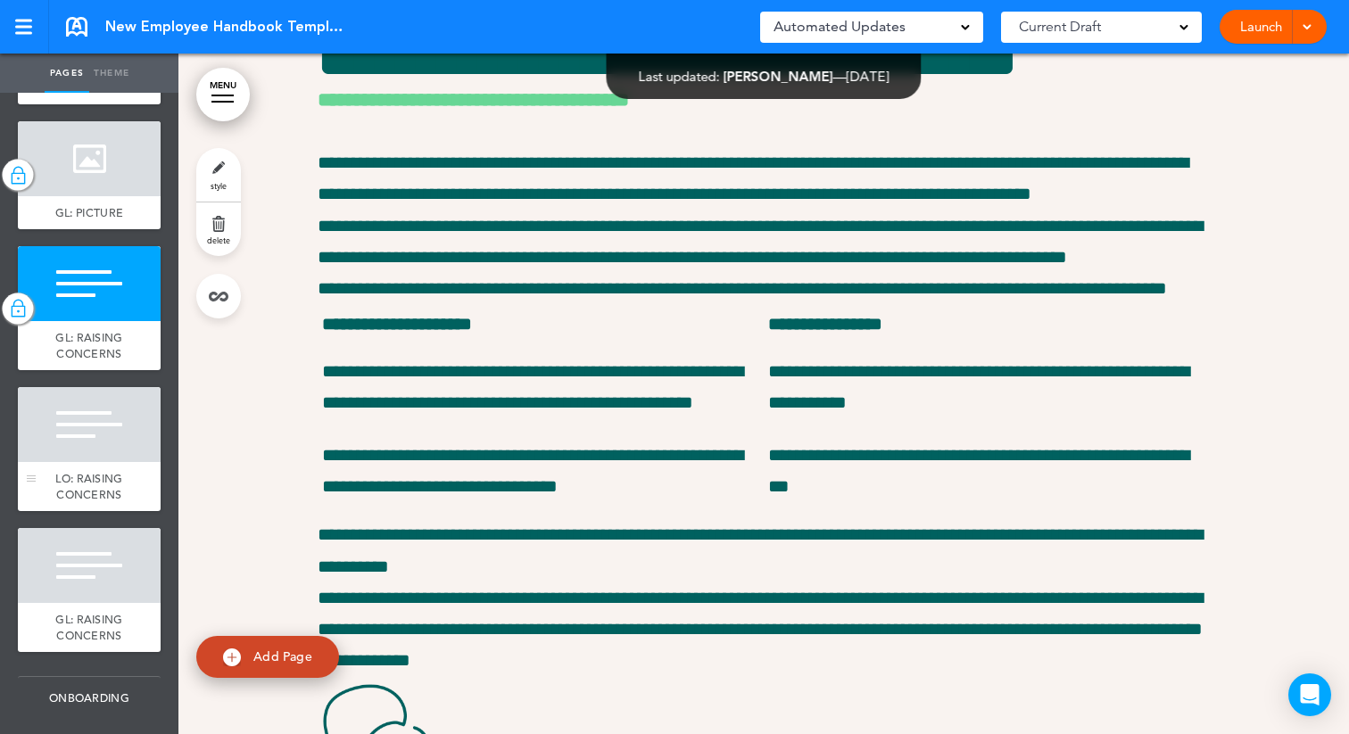
scroll to position [1355, 0]
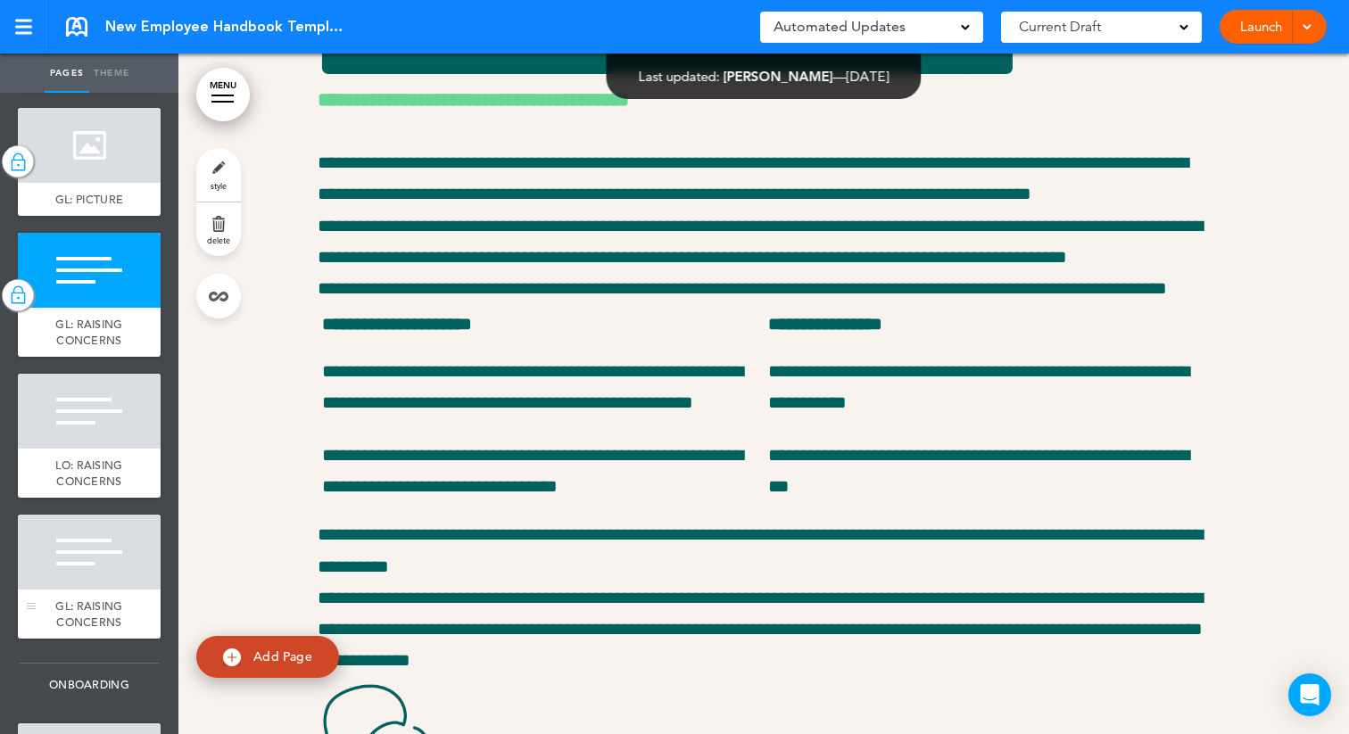
click at [66, 584] on div at bounding box center [89, 552] width 143 height 75
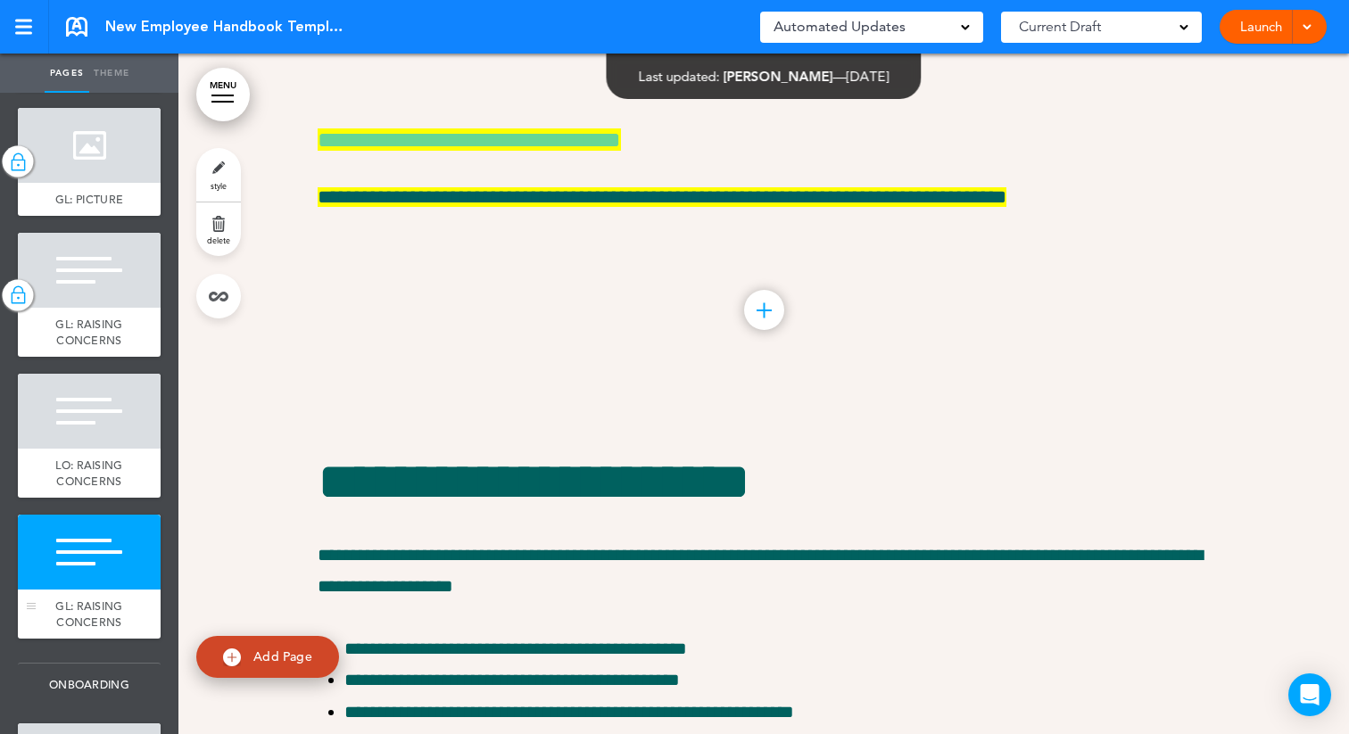
scroll to position [13918, 0]
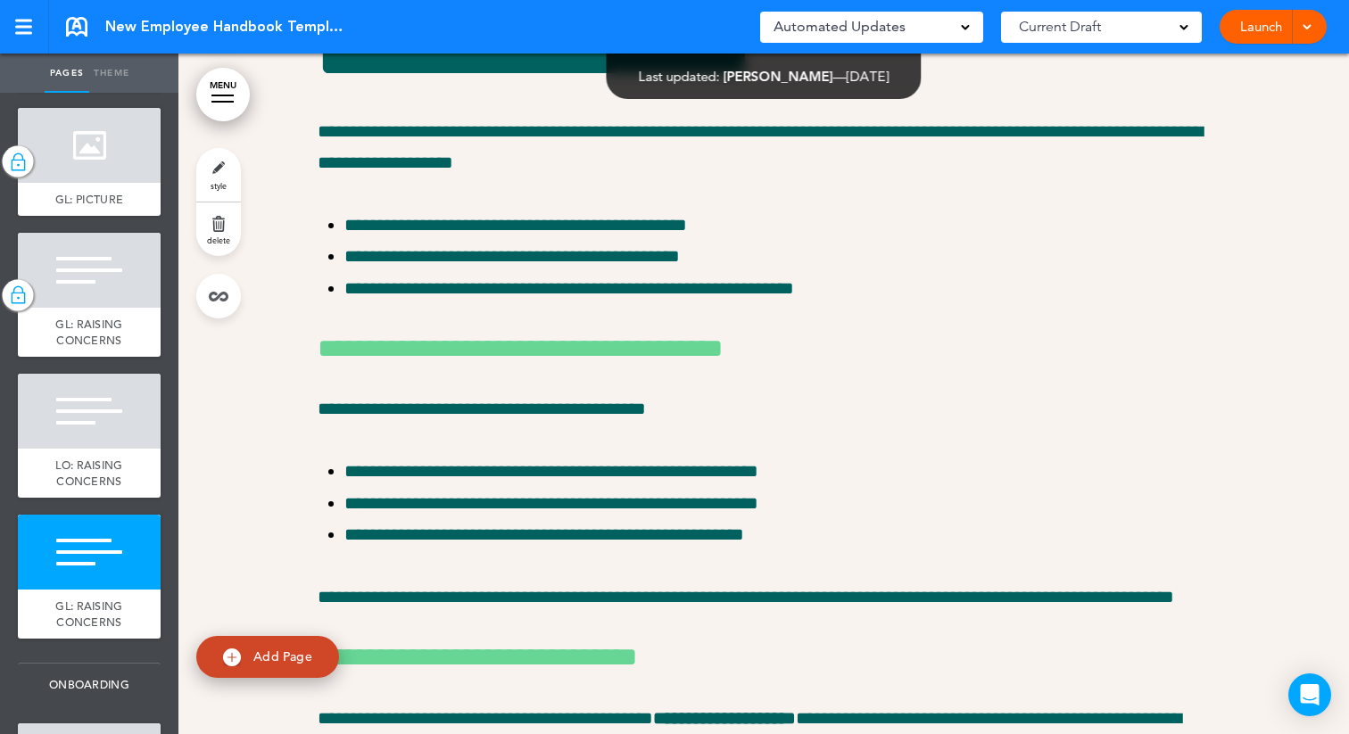
click at [217, 185] on span "style" at bounding box center [219, 185] width 16 height 11
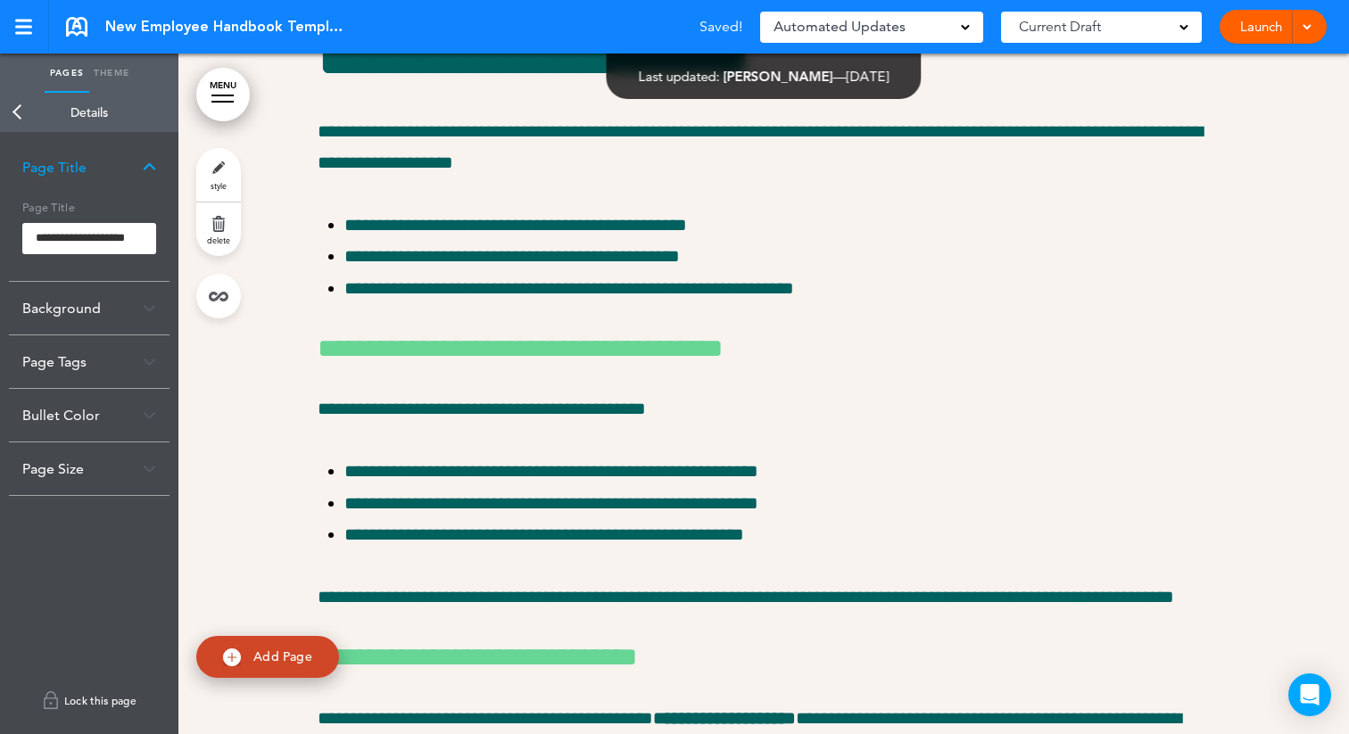
click at [69, 678] on link "Lock this page" at bounding box center [89, 701] width 161 height 50
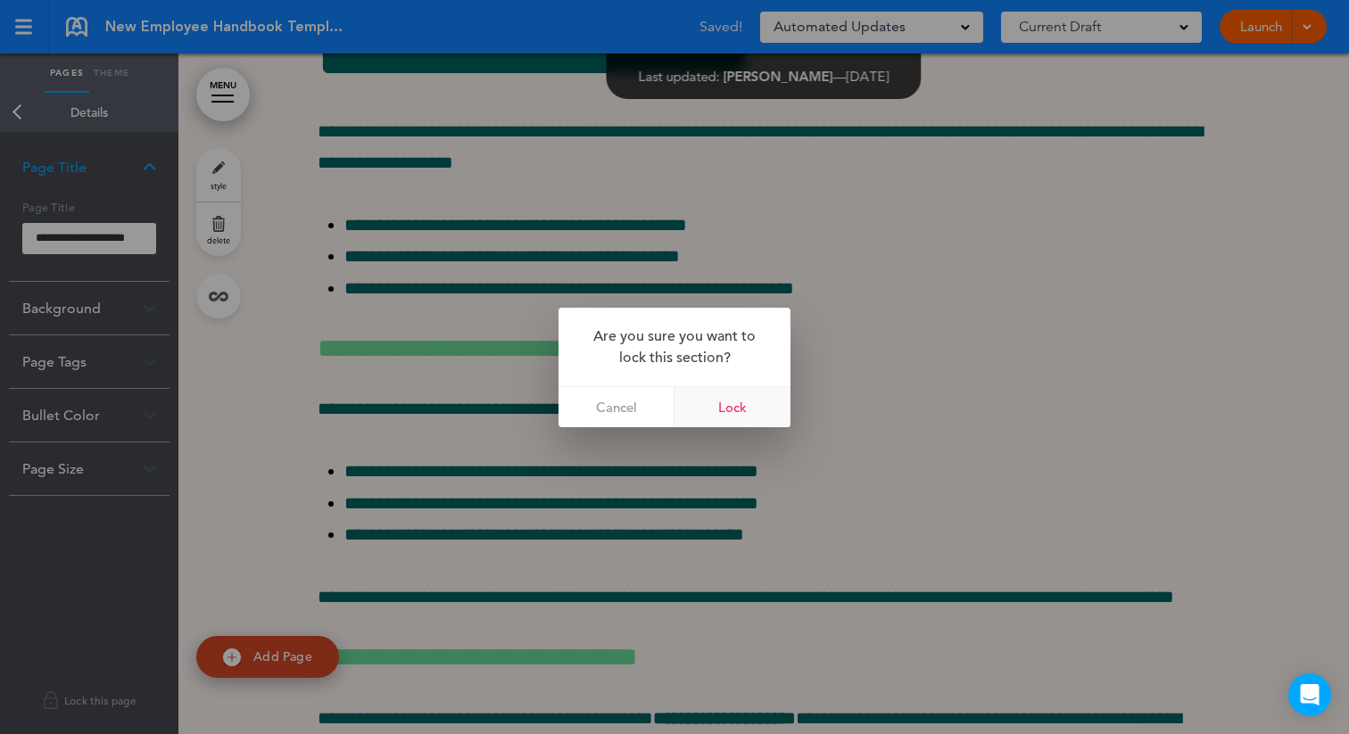
click at [750, 413] on link "Lock" at bounding box center [733, 407] width 116 height 40
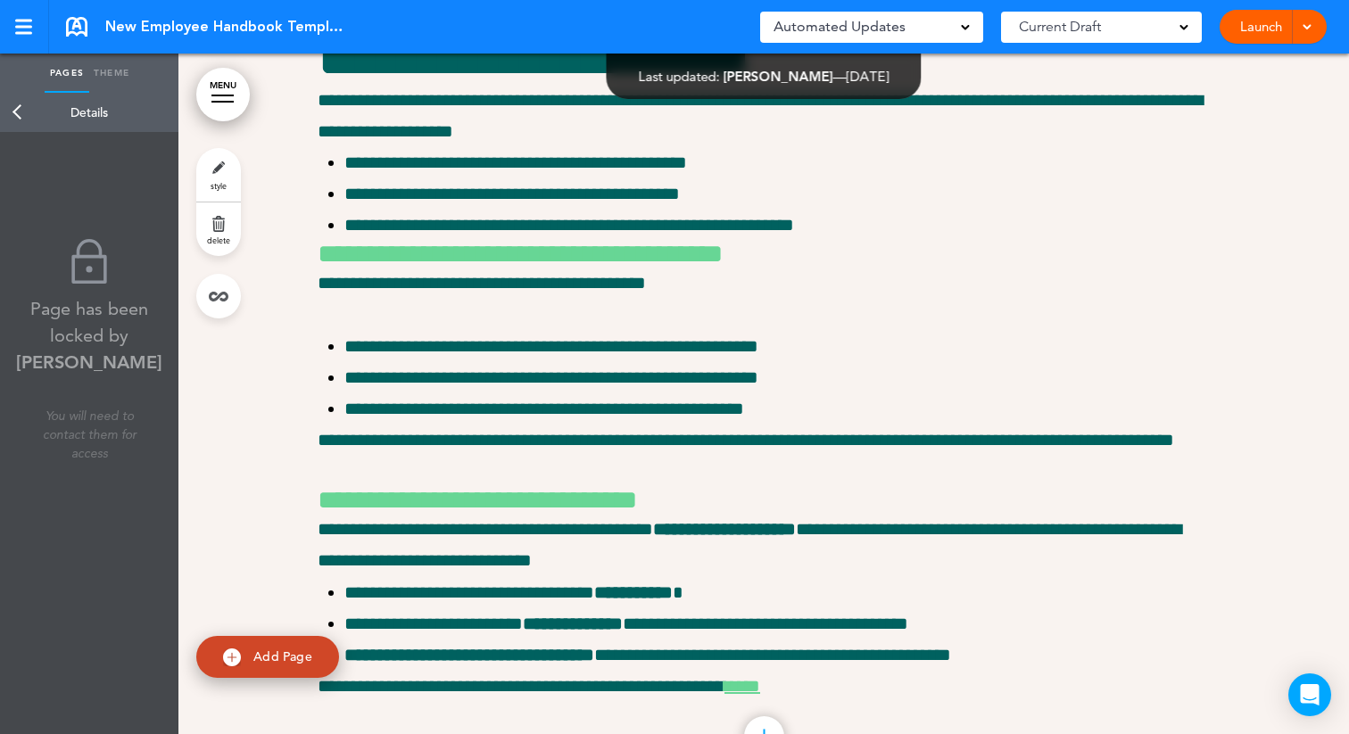
click at [16, 104] on link "Back" at bounding box center [18, 112] width 36 height 39
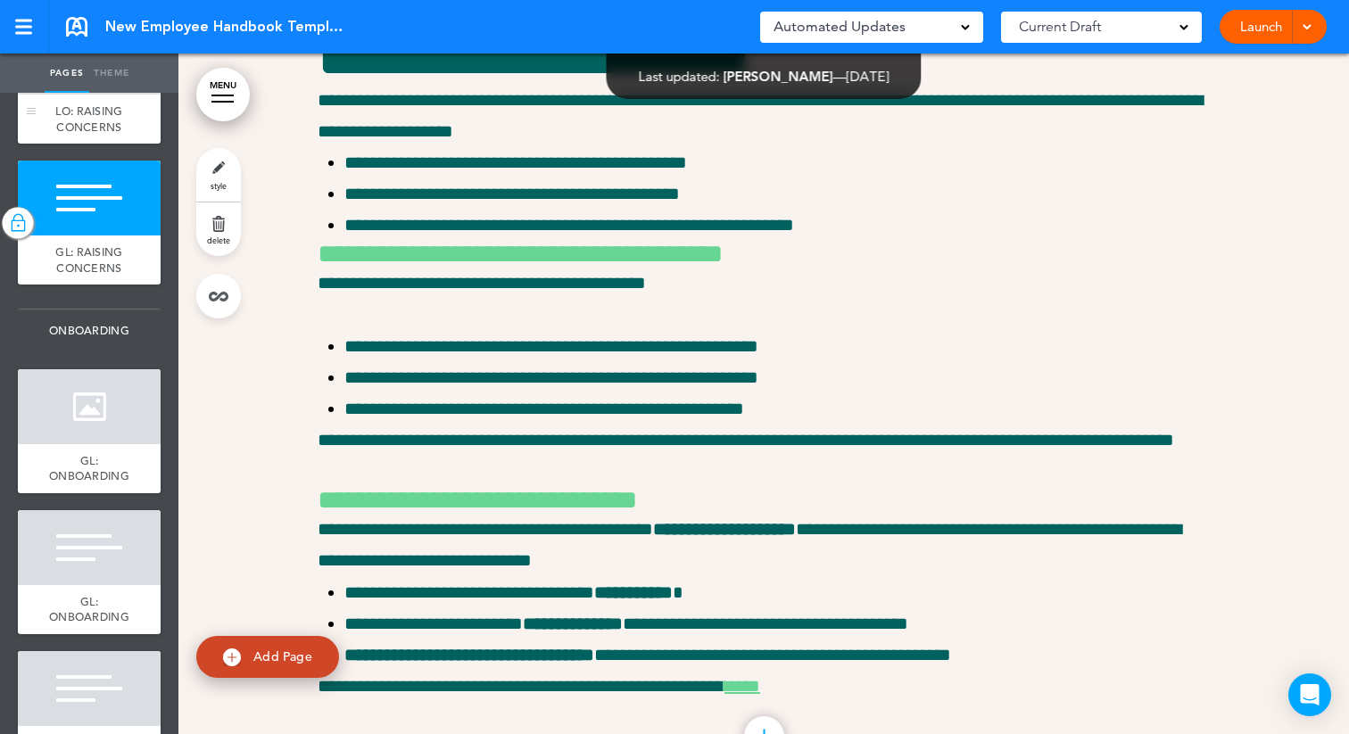
scroll to position [1739, 0]
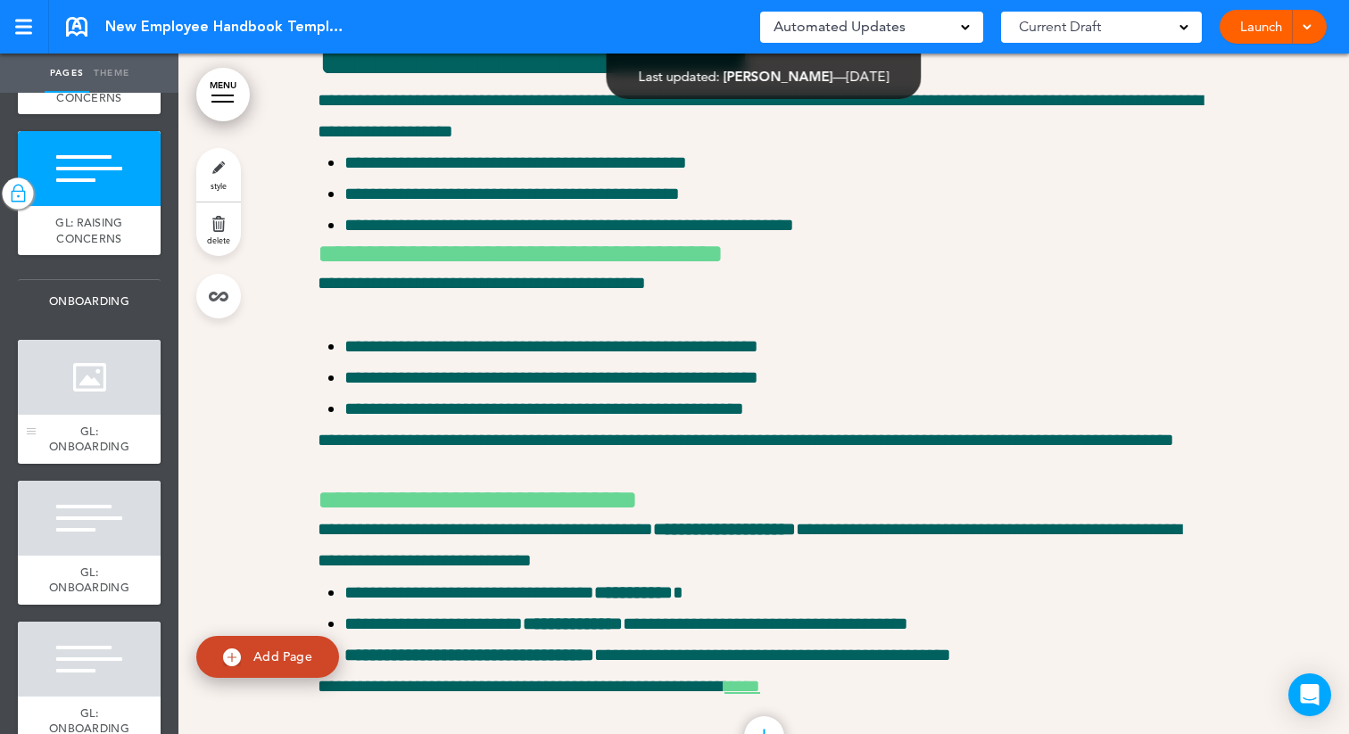
click at [101, 402] on div at bounding box center [89, 377] width 143 height 75
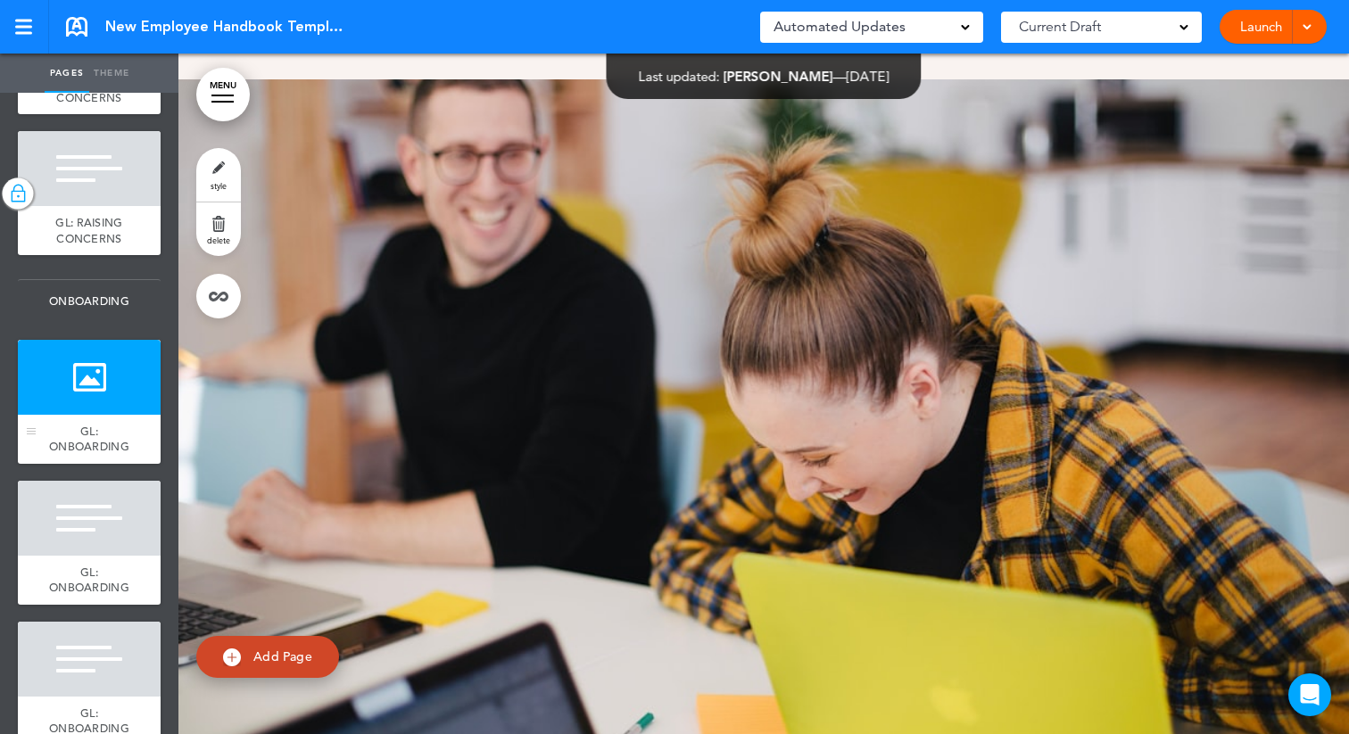
scroll to position [14800, 0]
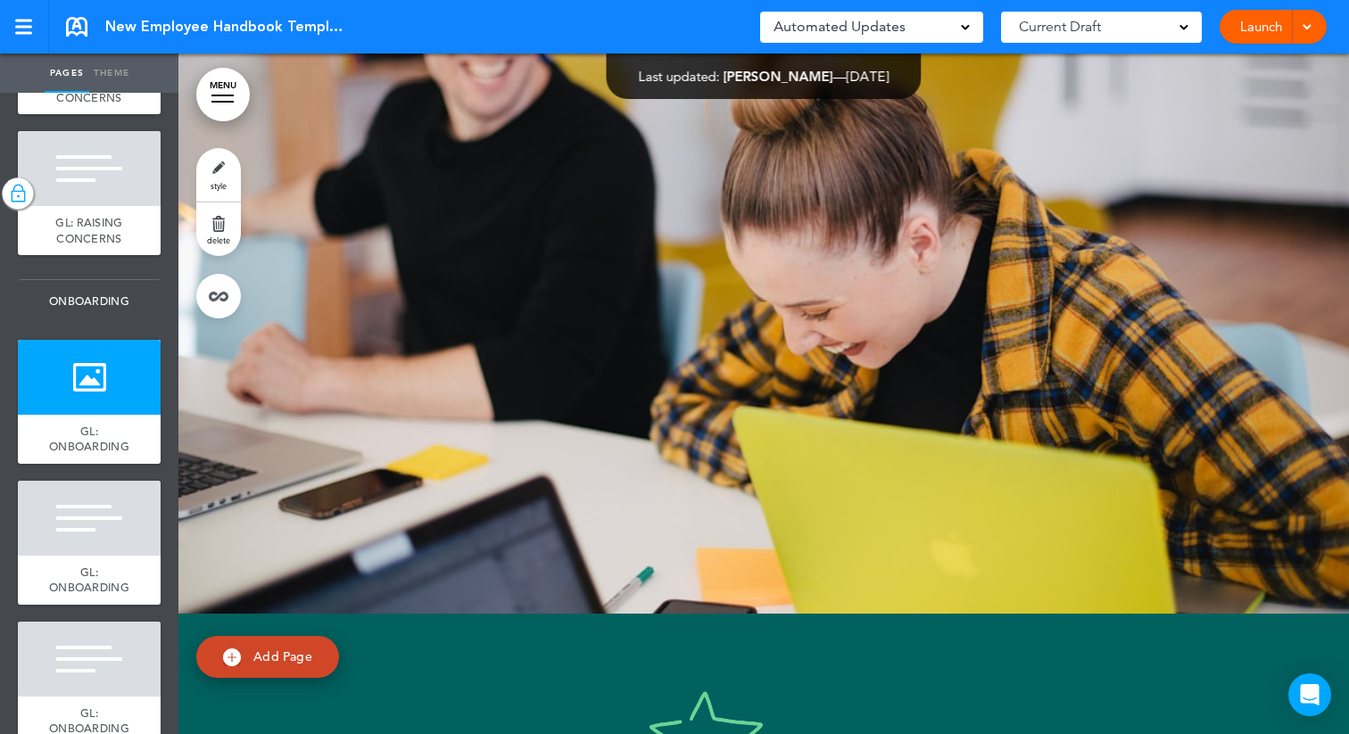
click at [220, 178] on link "style" at bounding box center [218, 175] width 45 height 54
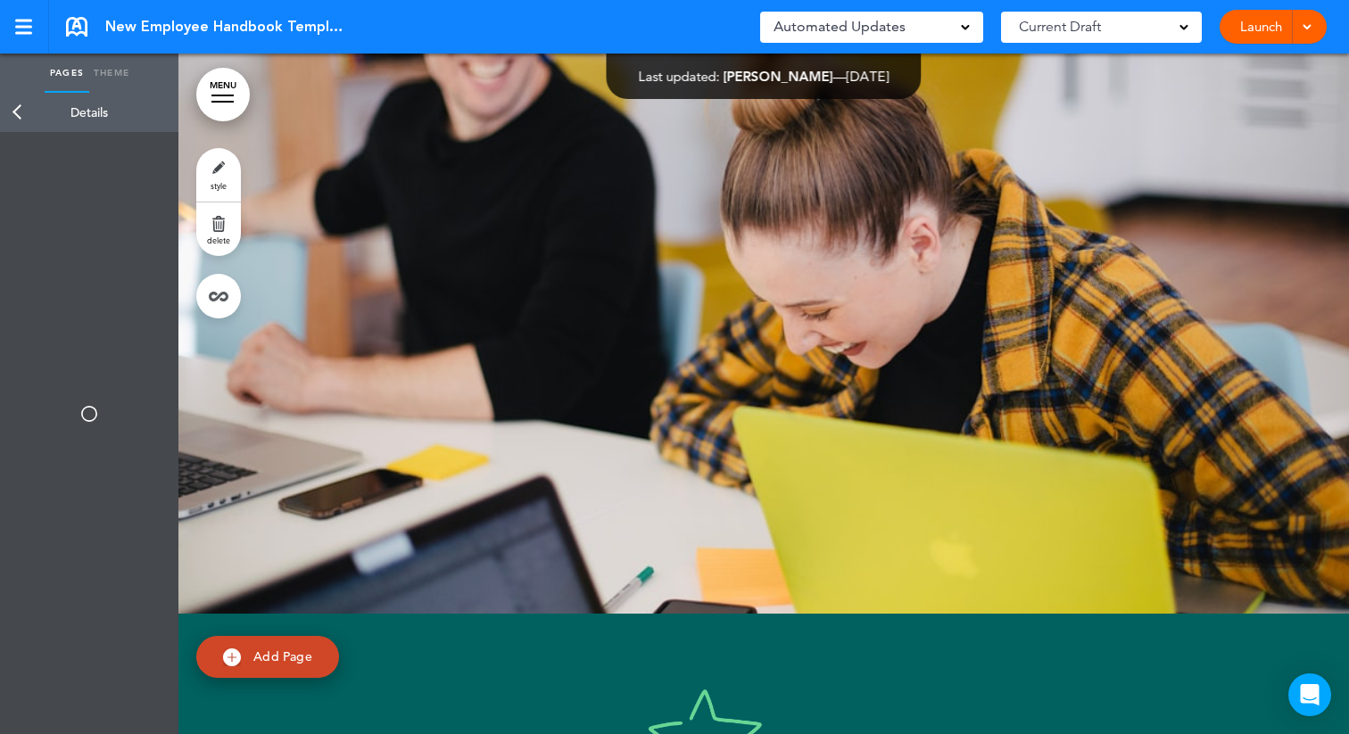
type input "**********"
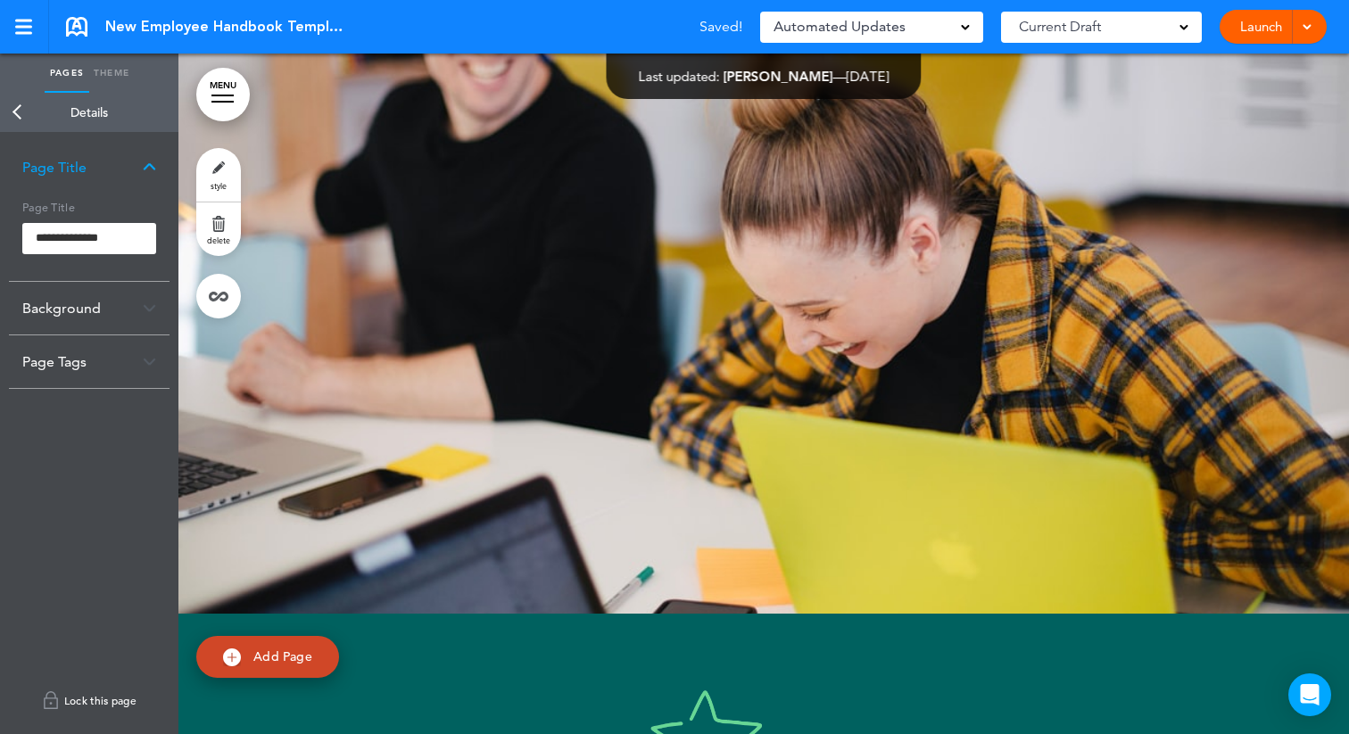
click at [105, 697] on link "Lock this page" at bounding box center [89, 701] width 161 height 50
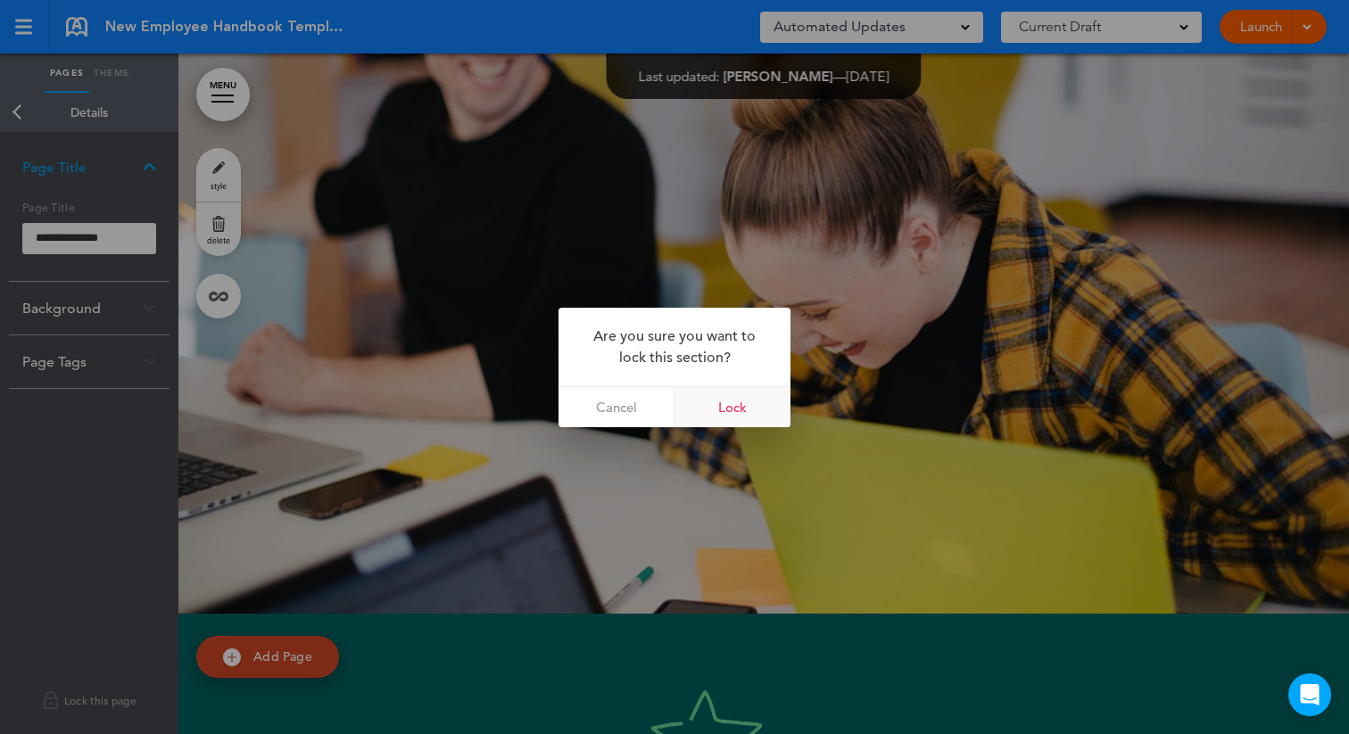
click at [744, 407] on link "Lock" at bounding box center [733, 407] width 116 height 40
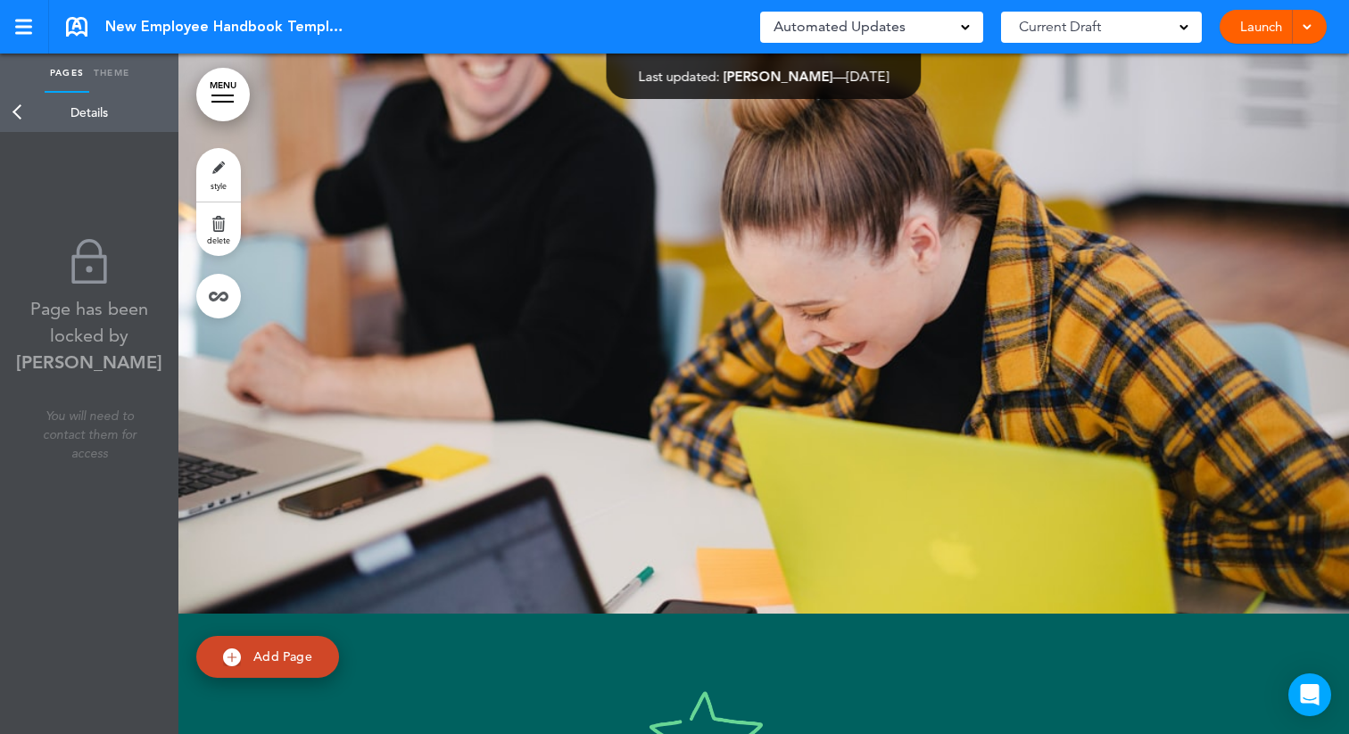
click at [13, 102] on link "Back" at bounding box center [18, 112] width 36 height 39
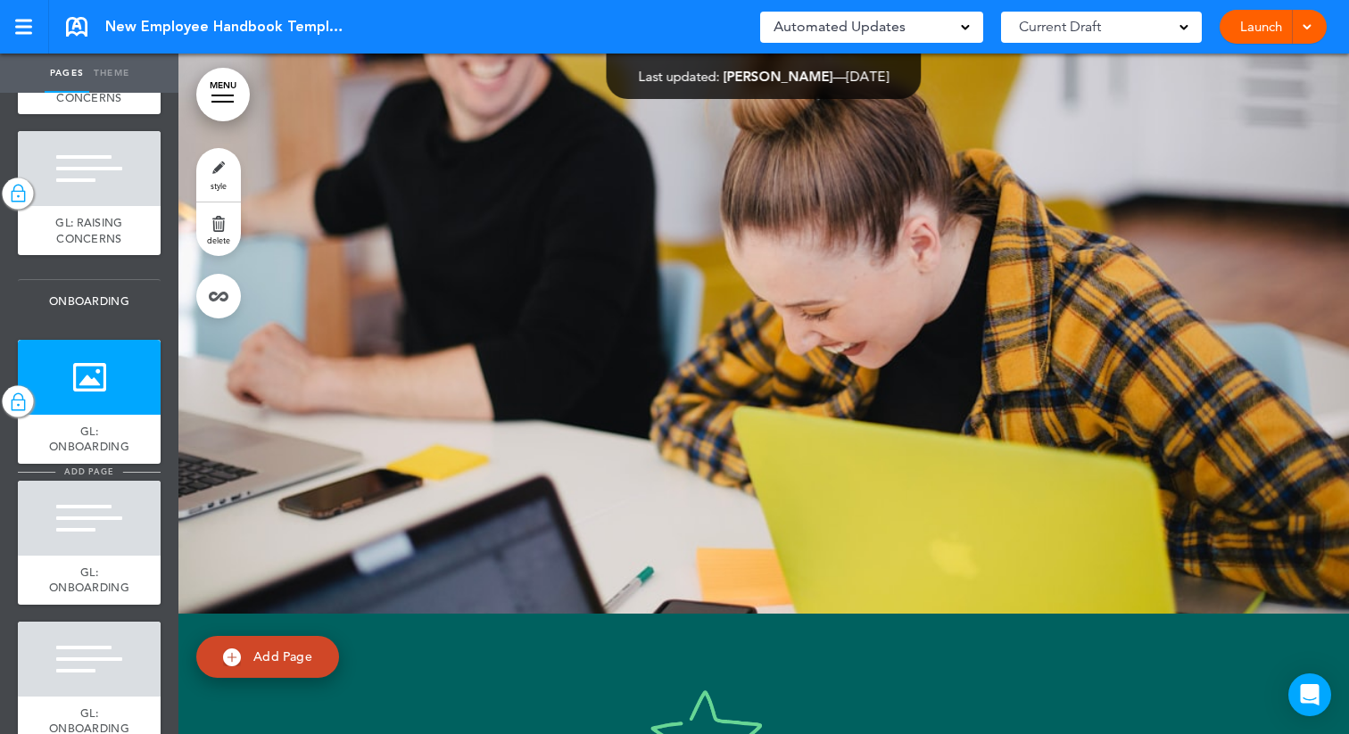
scroll to position [1726, 0]
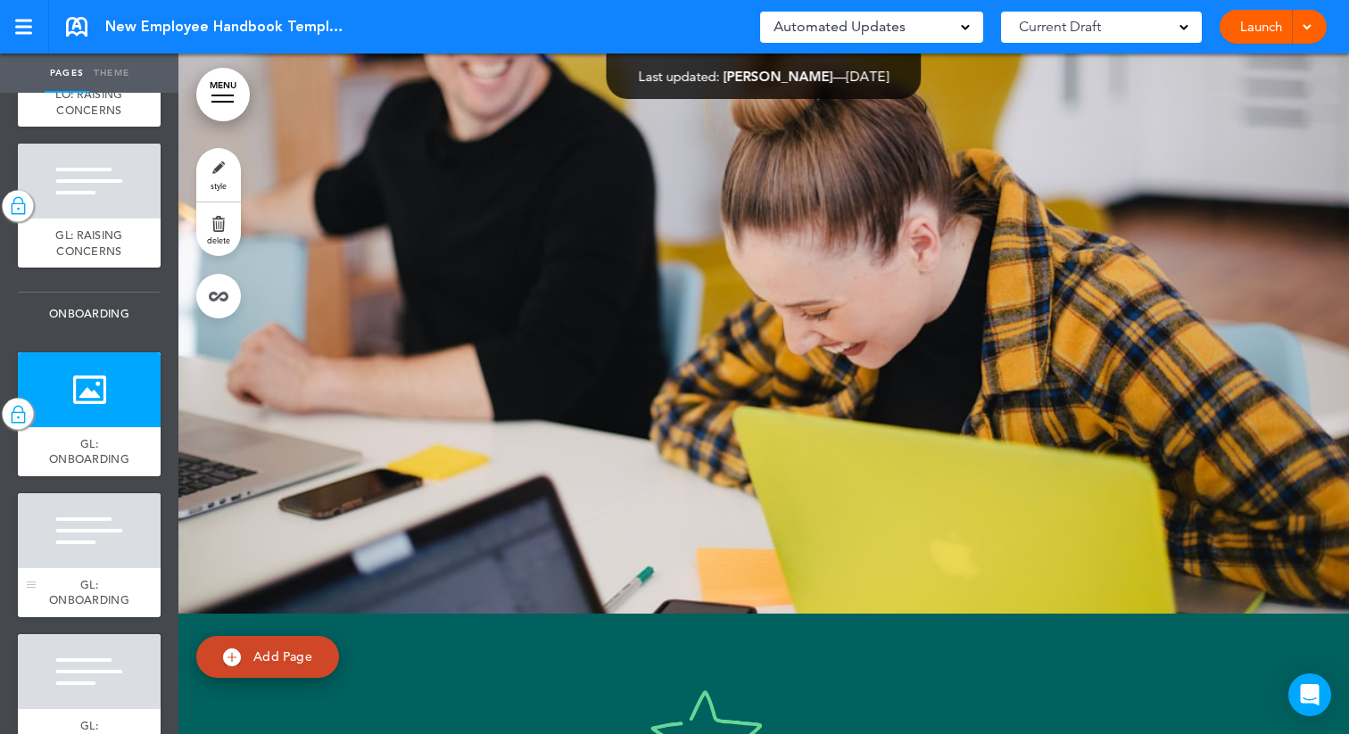
click at [62, 544] on div at bounding box center [89, 531] width 143 height 75
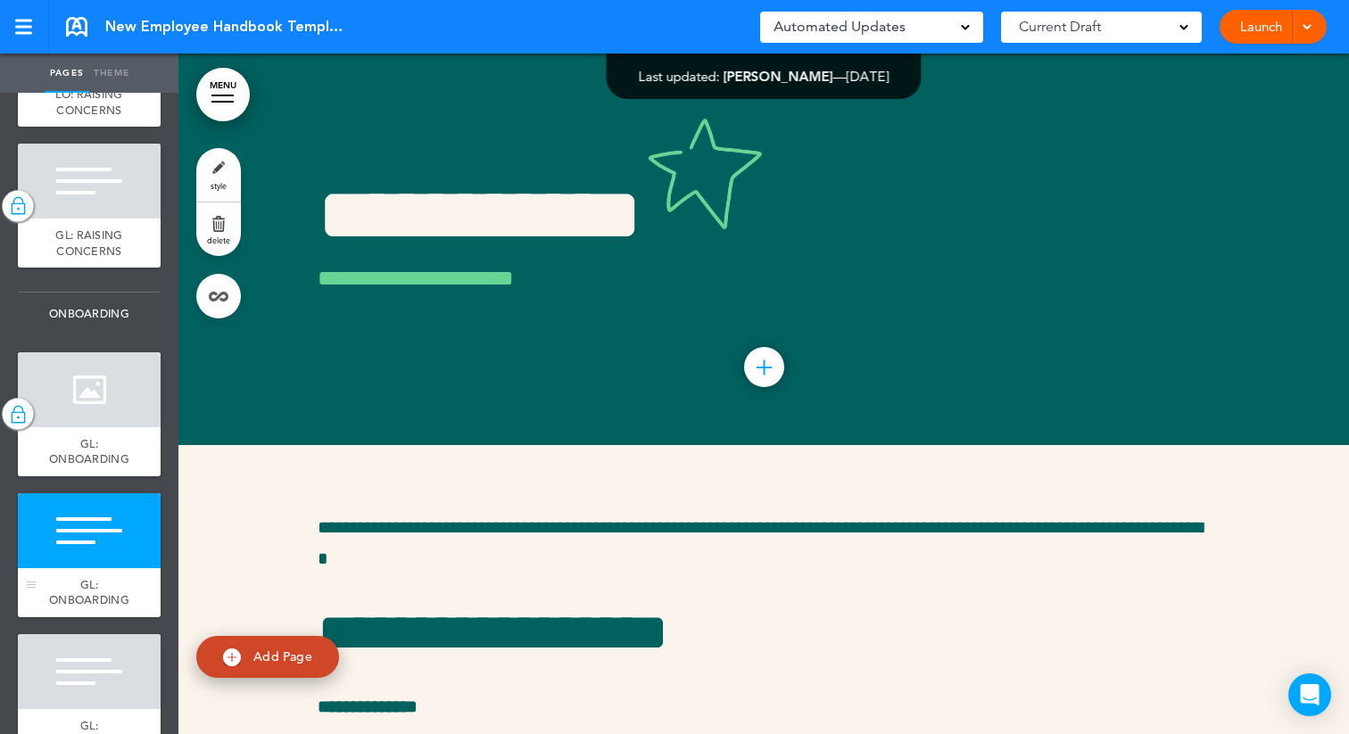
scroll to position [15481, 0]
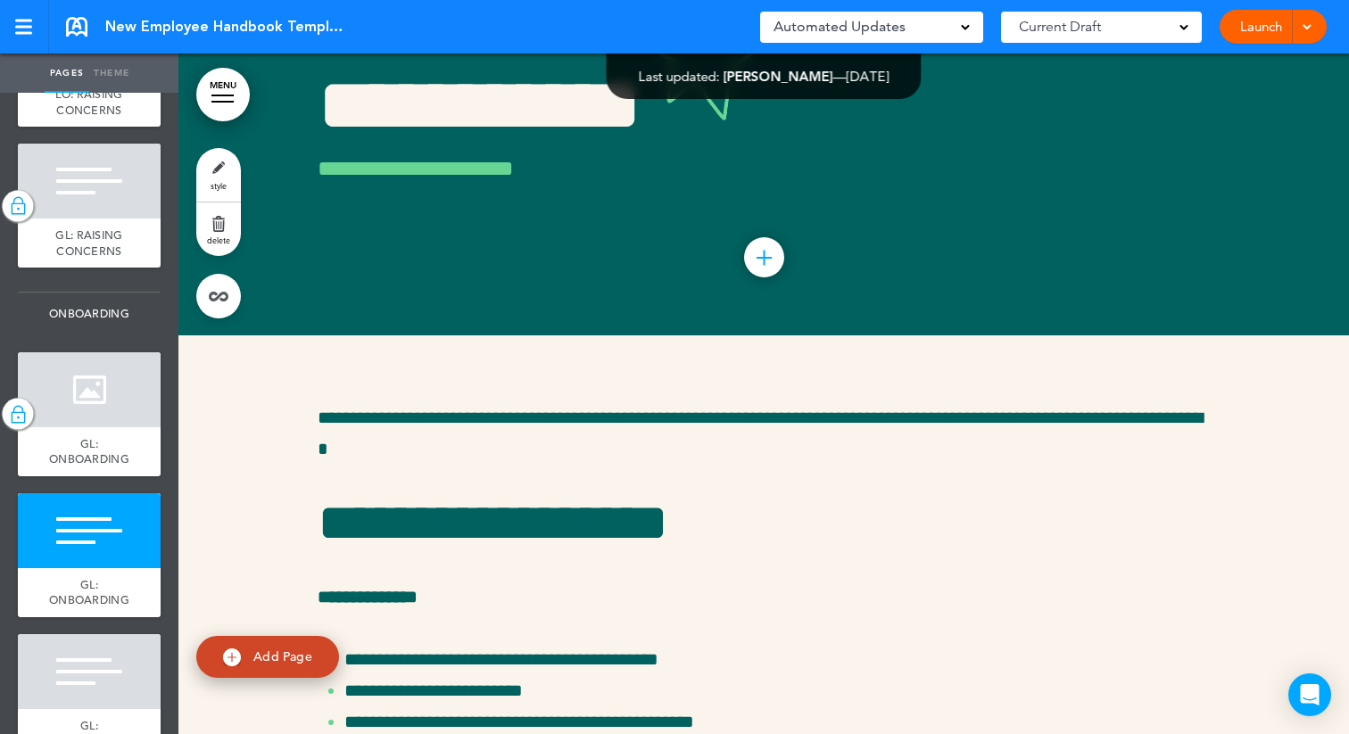
click at [223, 176] on link "style" at bounding box center [218, 175] width 45 height 54
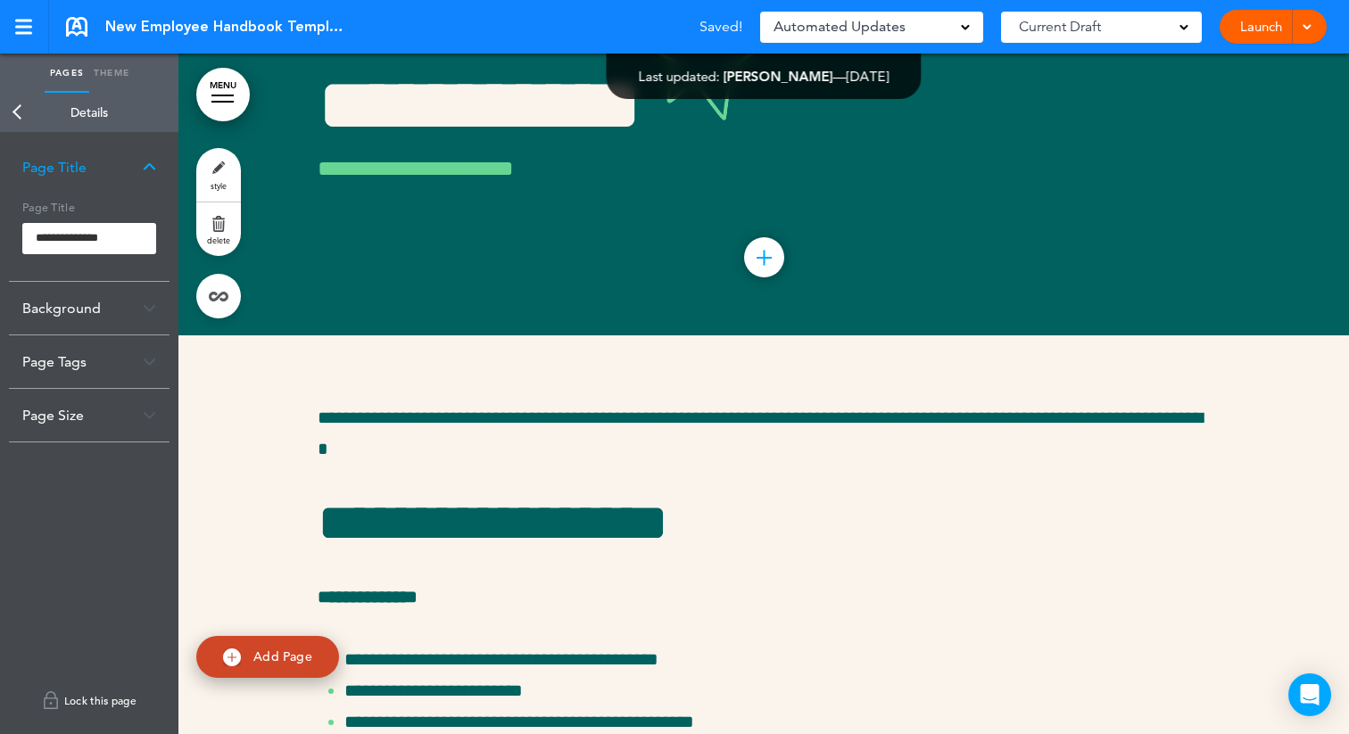
click at [85, 693] on link "Lock this page" at bounding box center [89, 701] width 161 height 50
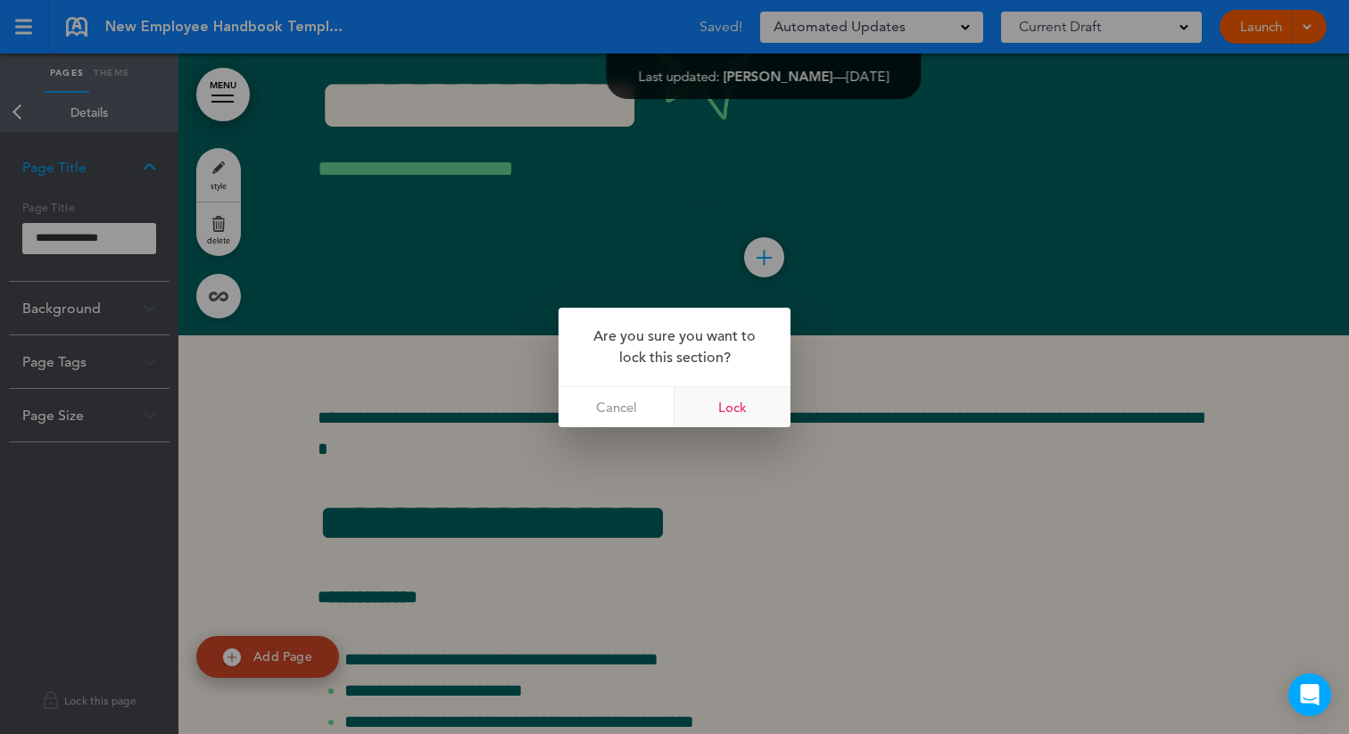
click at [743, 406] on link "Lock" at bounding box center [733, 407] width 116 height 40
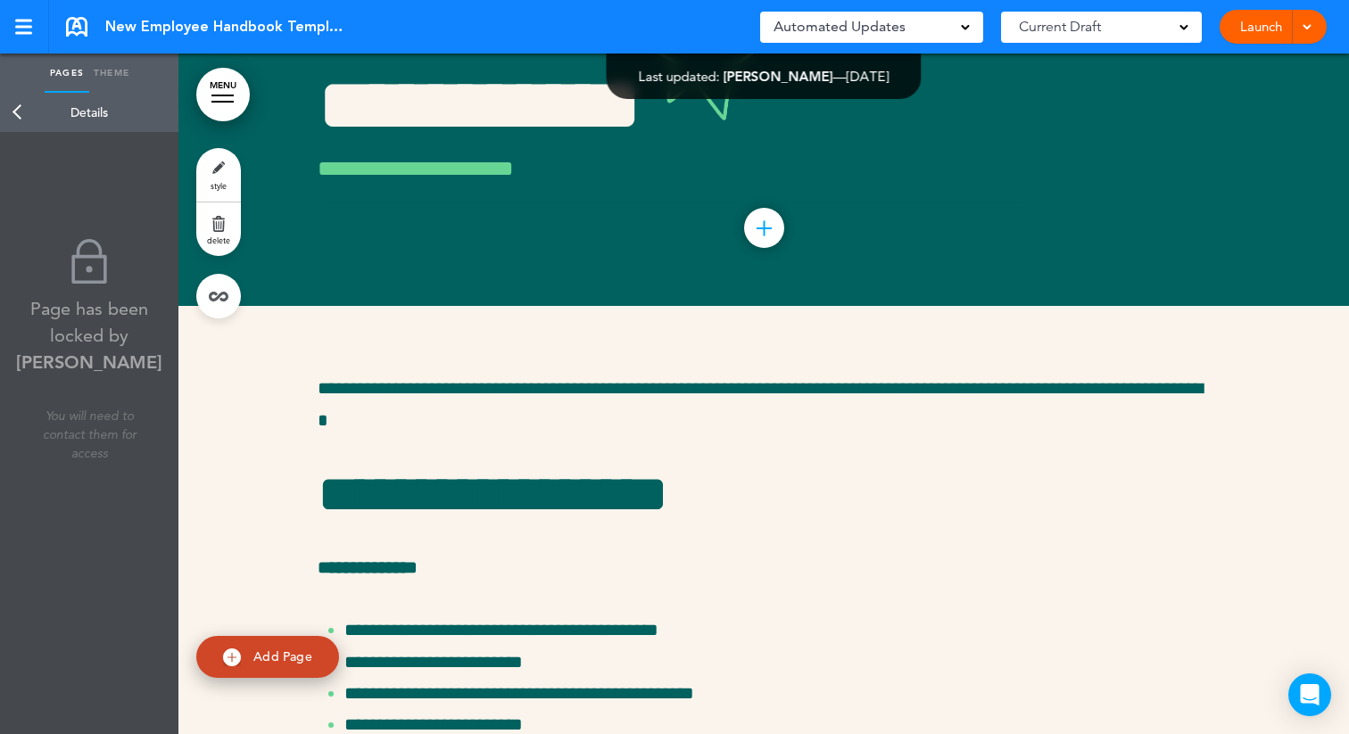
click at [14, 115] on link "Back" at bounding box center [18, 112] width 36 height 39
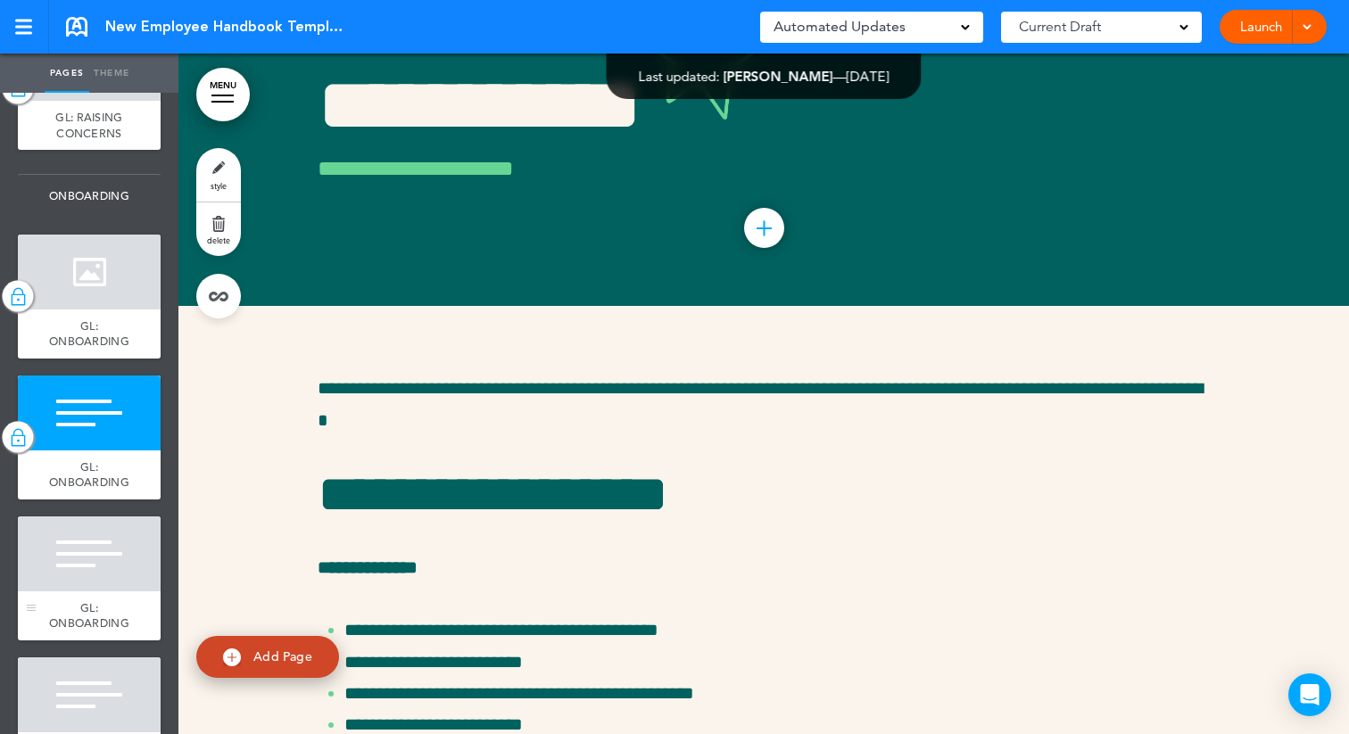
scroll to position [1847, 0]
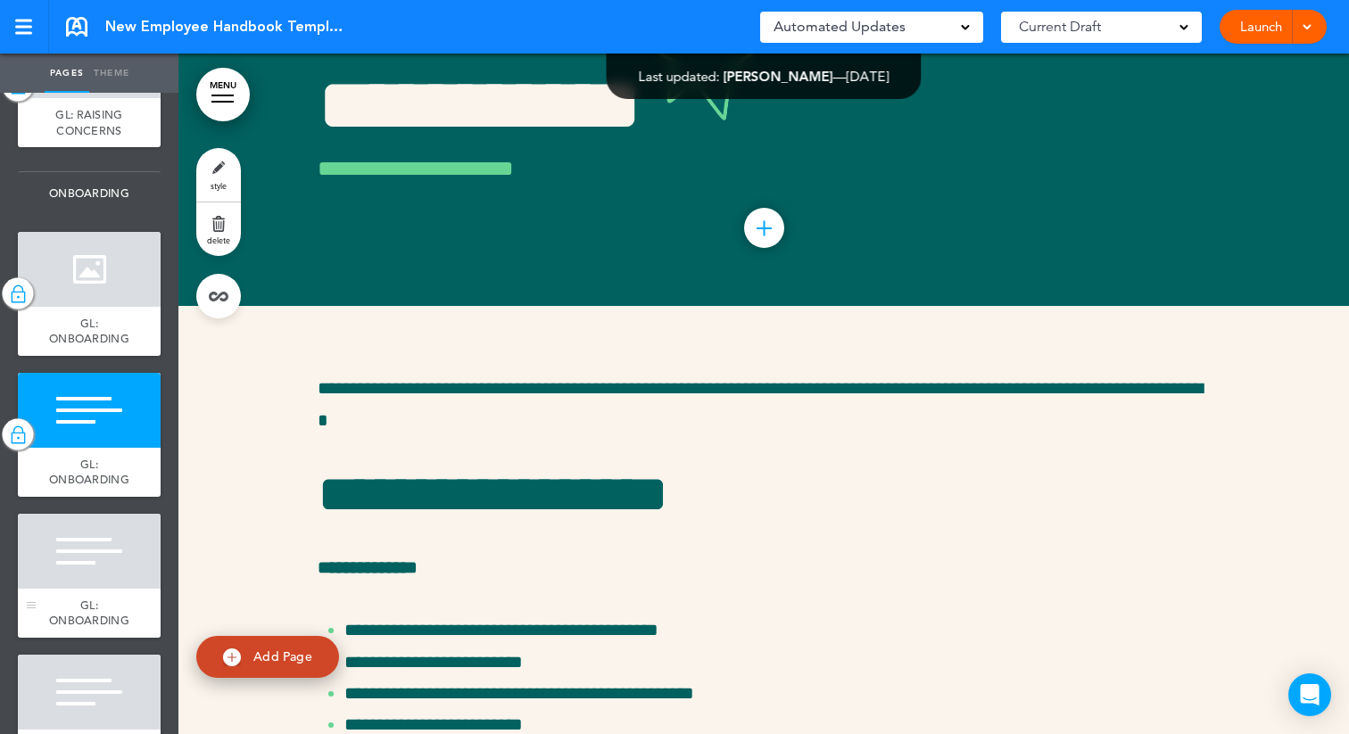
click at [63, 583] on div at bounding box center [89, 551] width 143 height 75
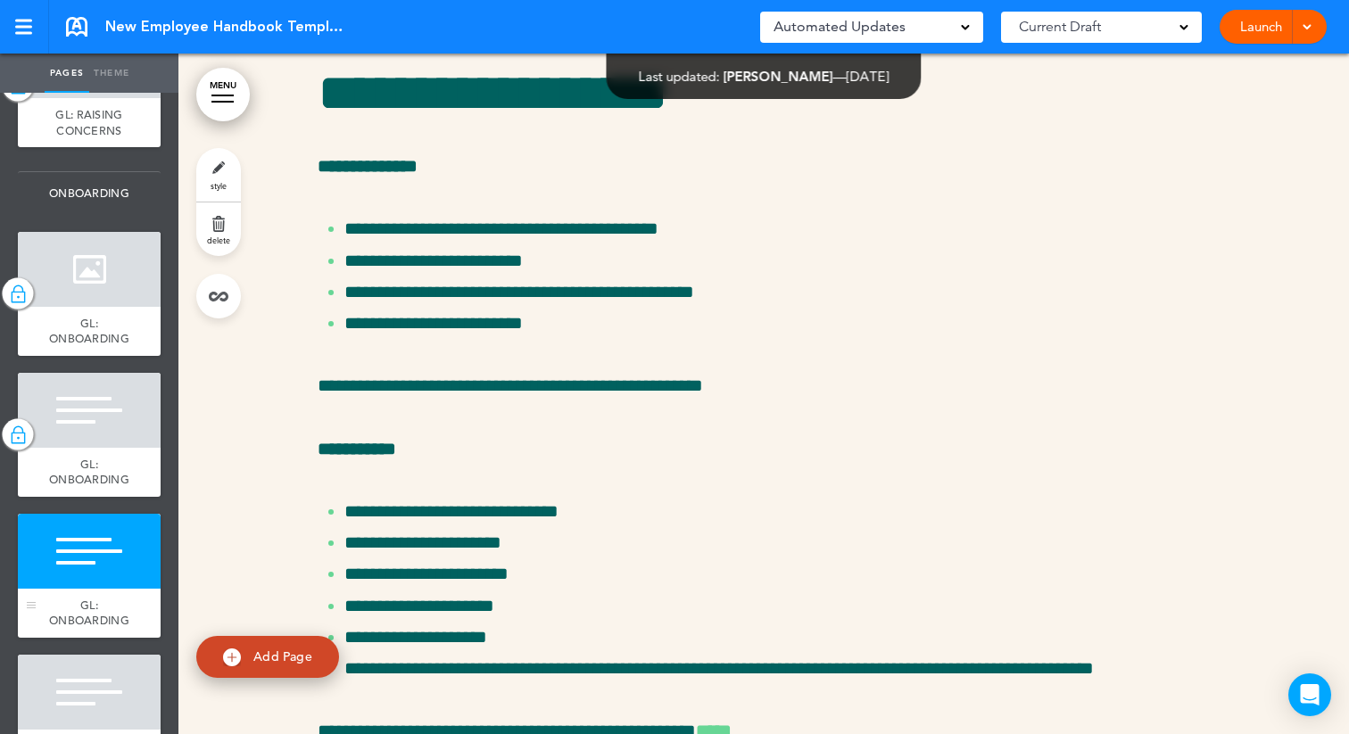
scroll to position [15886, 0]
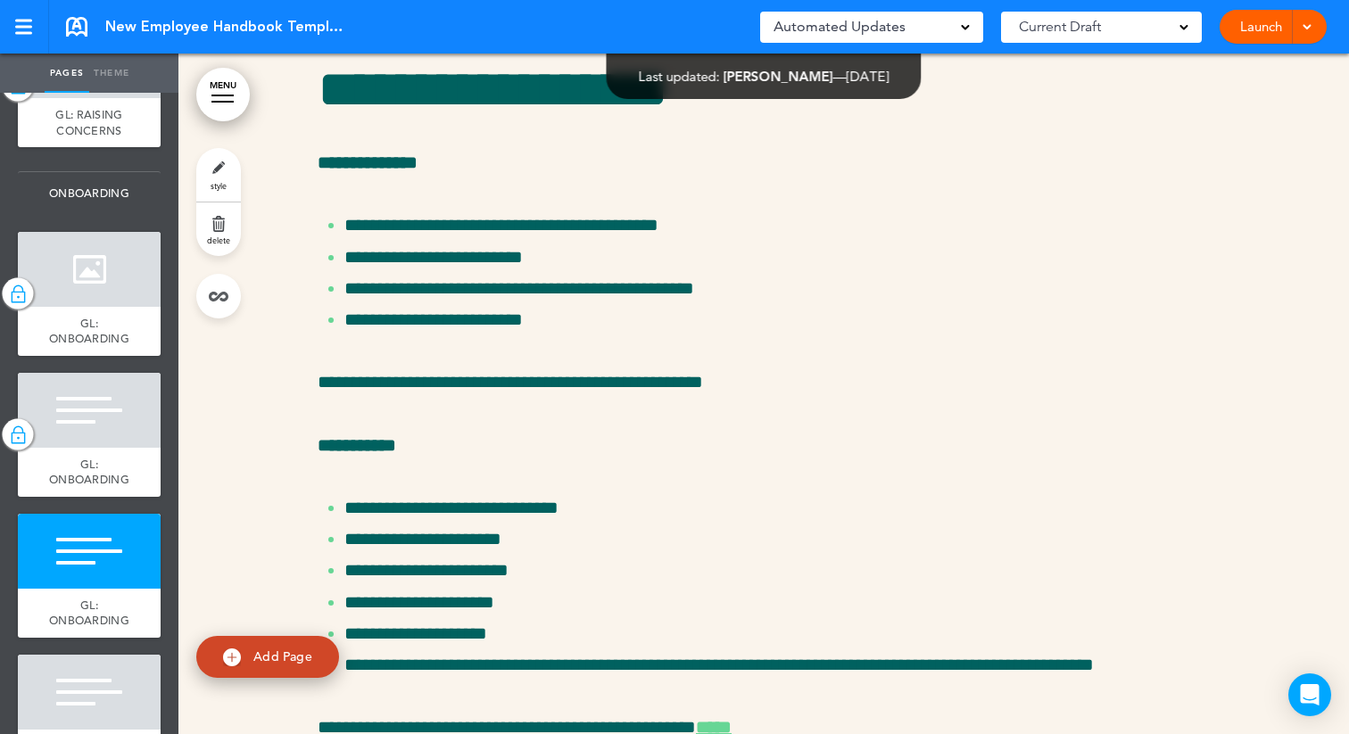
click at [228, 178] on link "style" at bounding box center [218, 175] width 45 height 54
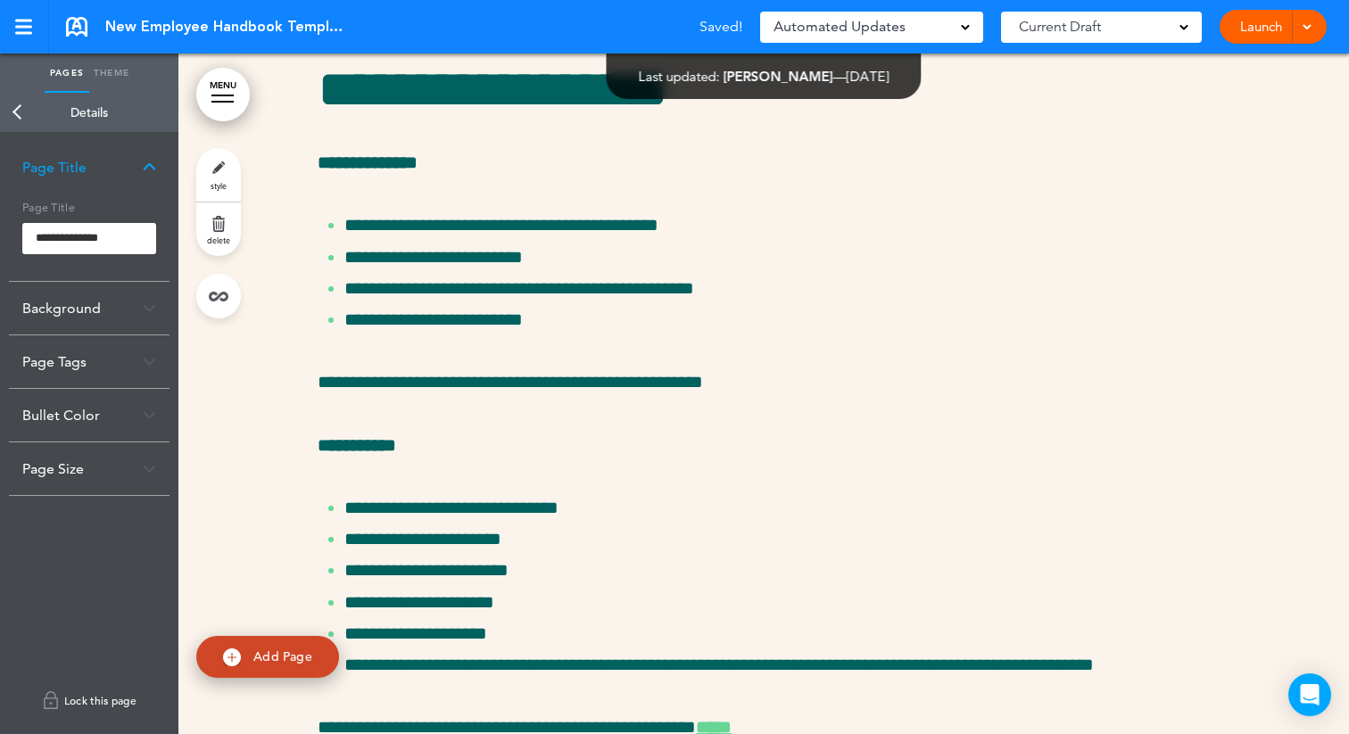
click at [99, 696] on link "Lock this page" at bounding box center [89, 701] width 161 height 50
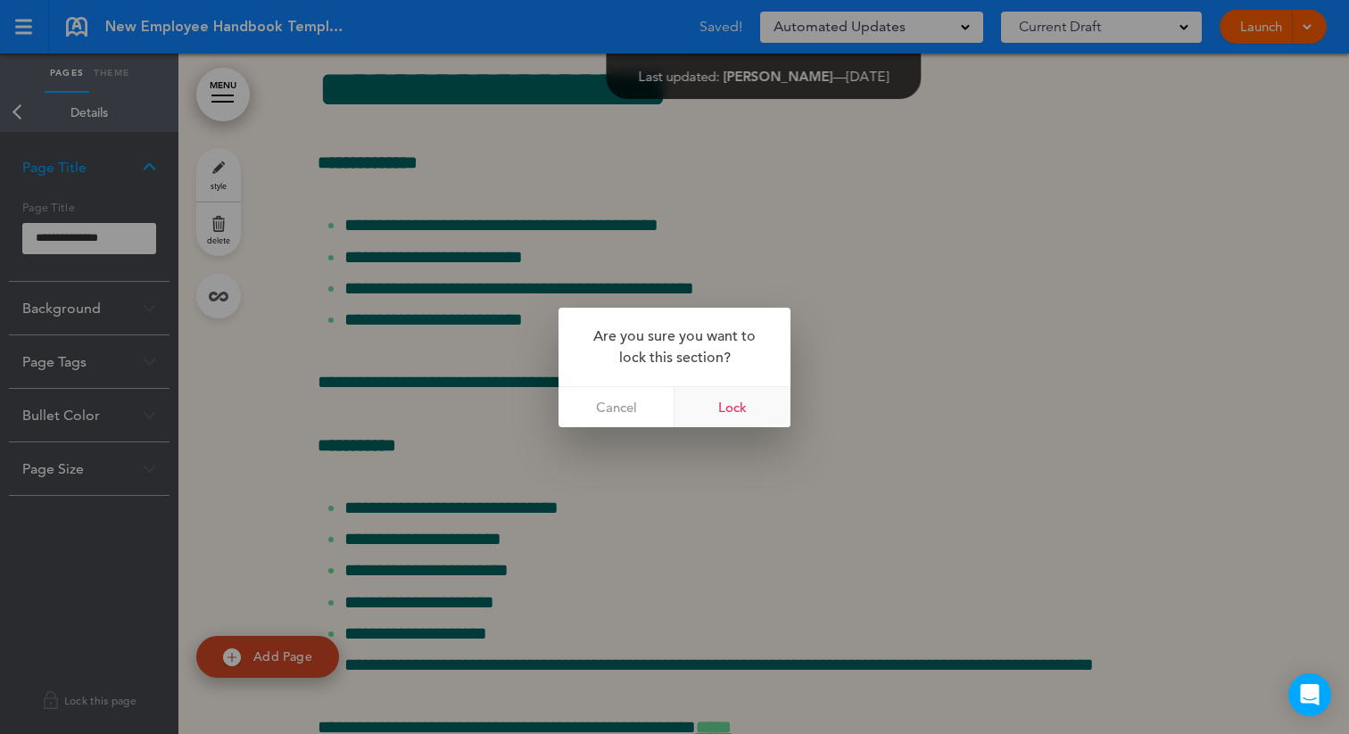
click at [749, 401] on link "Lock" at bounding box center [733, 407] width 116 height 40
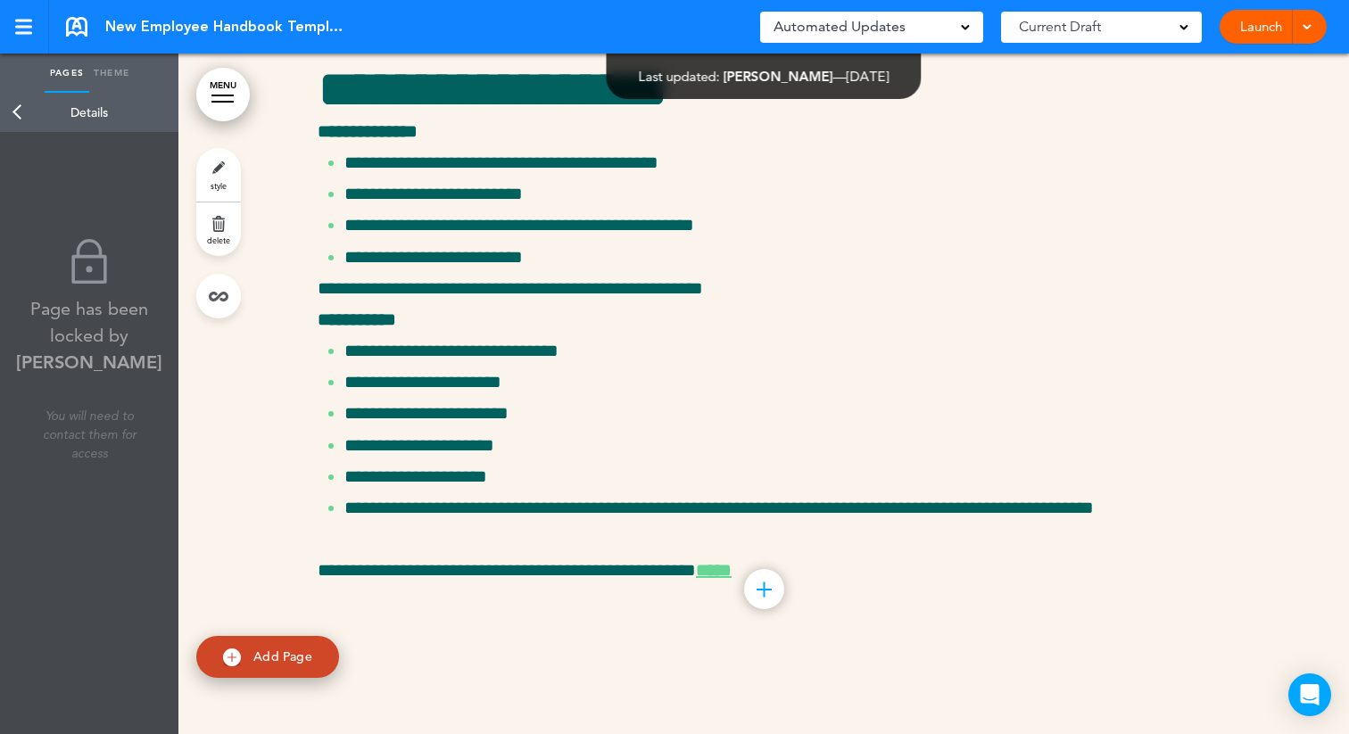
click at [9, 109] on link "Back" at bounding box center [18, 112] width 36 height 39
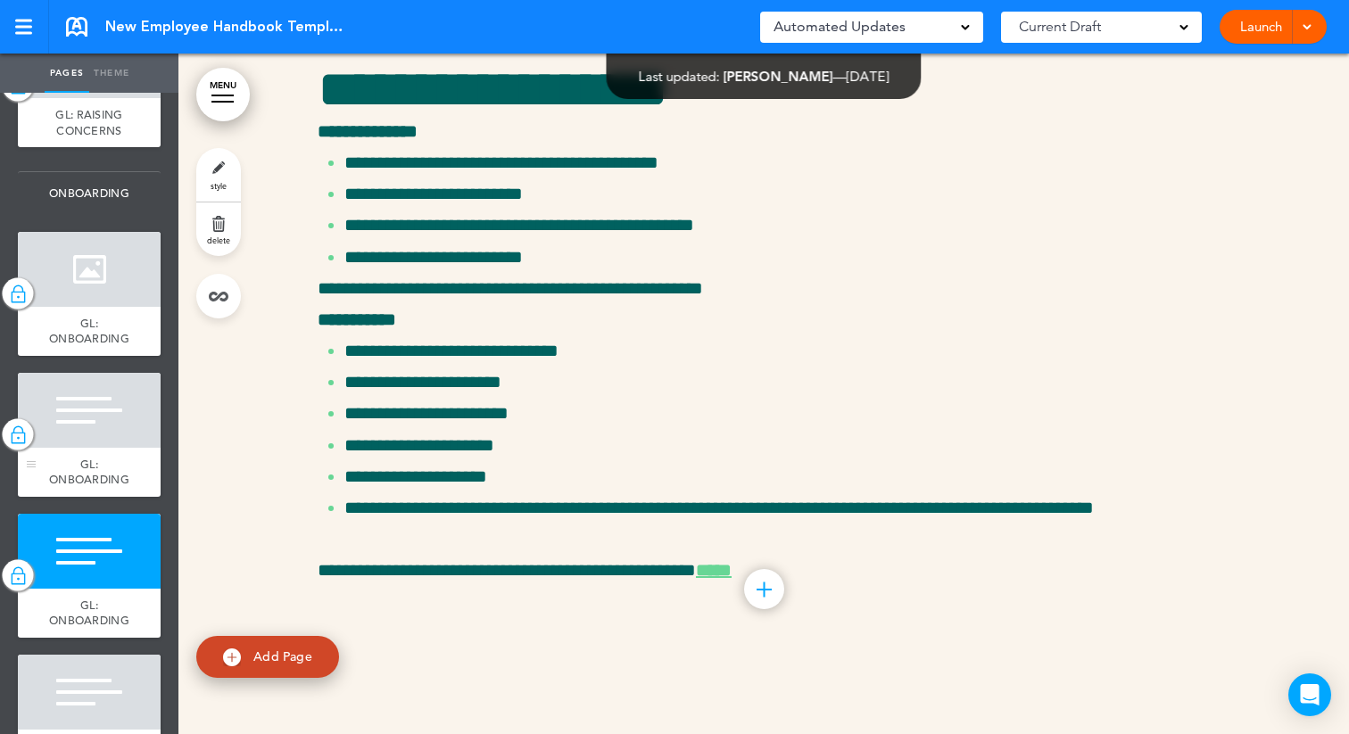
scroll to position [1869, 0]
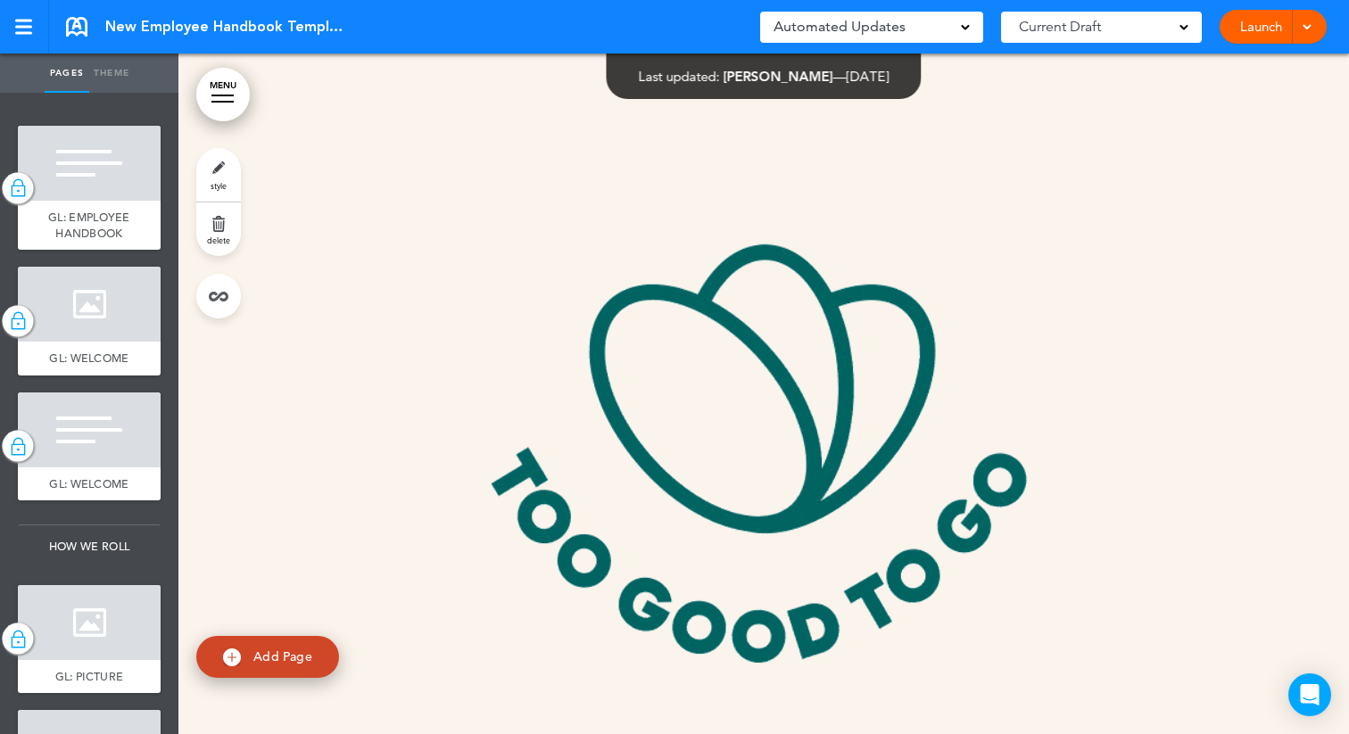
scroll to position [15886, 0]
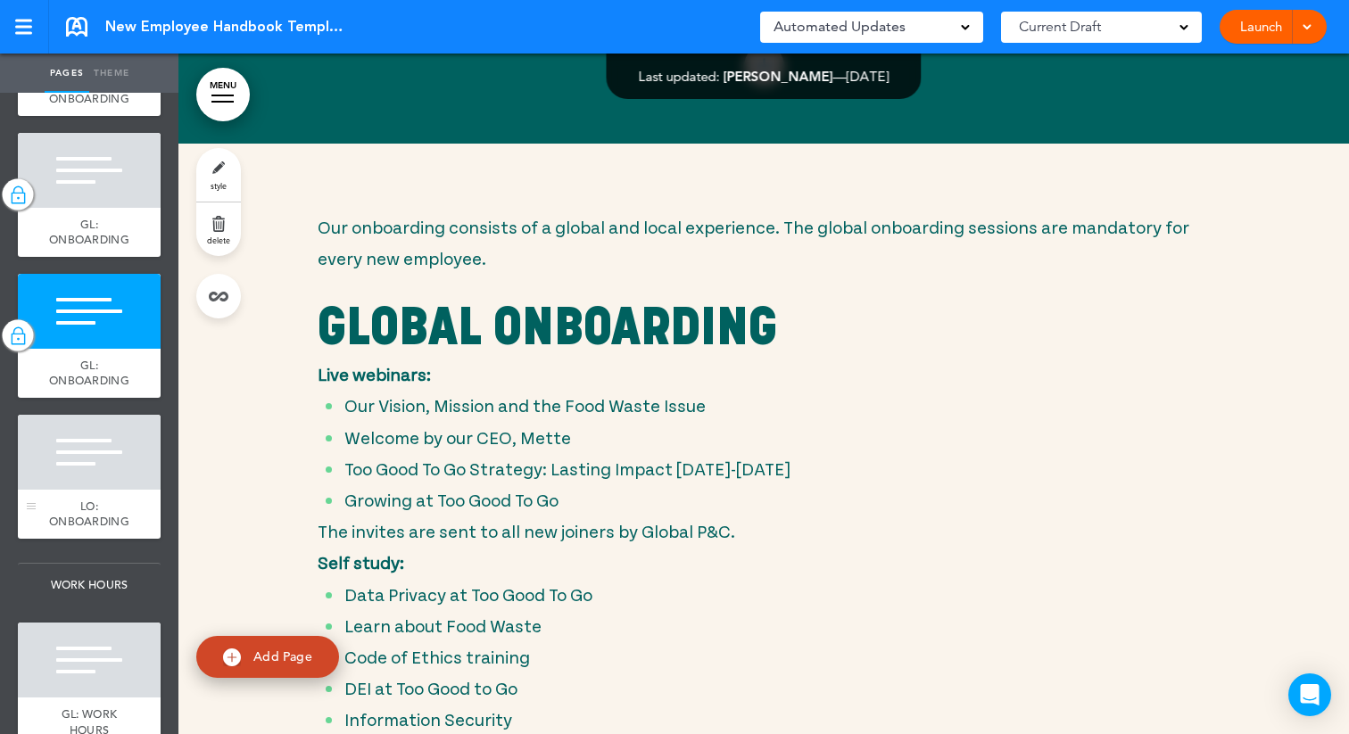
click at [81, 471] on div at bounding box center [89, 452] width 143 height 75
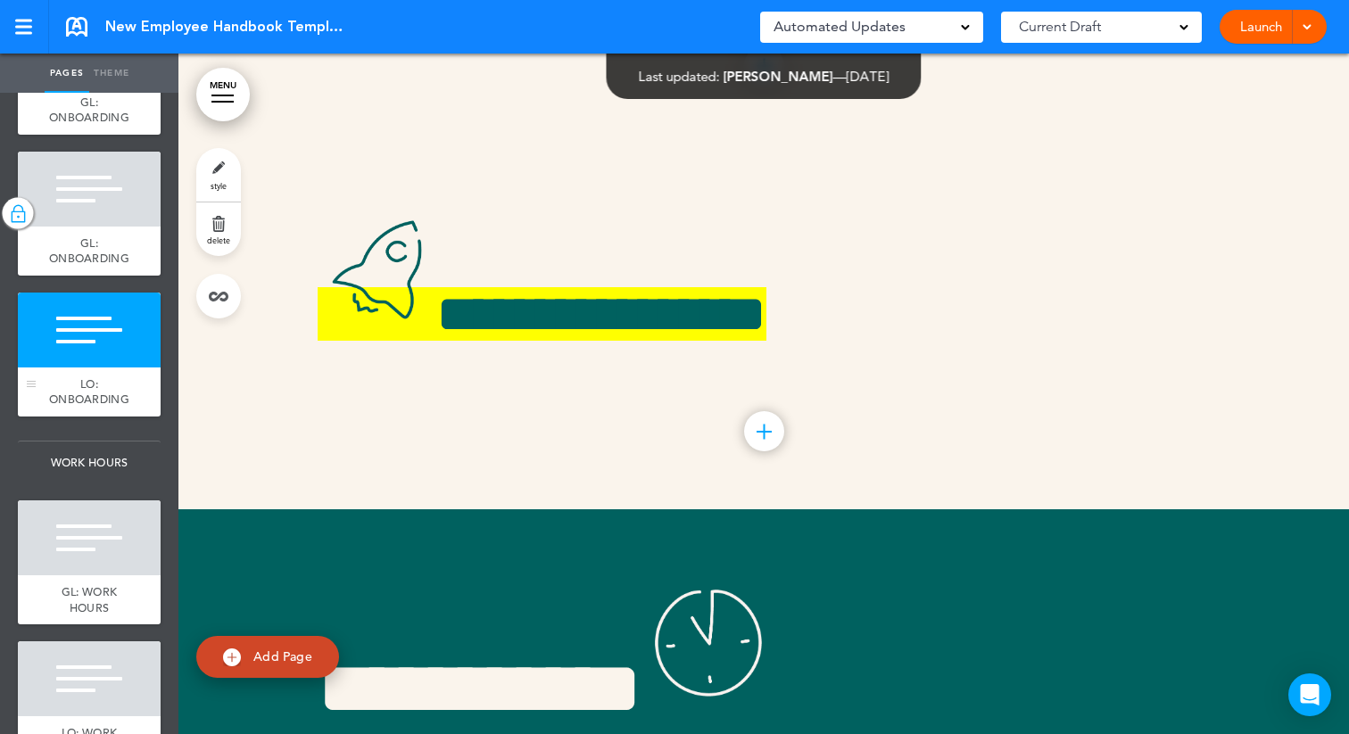
scroll to position [2216, 0]
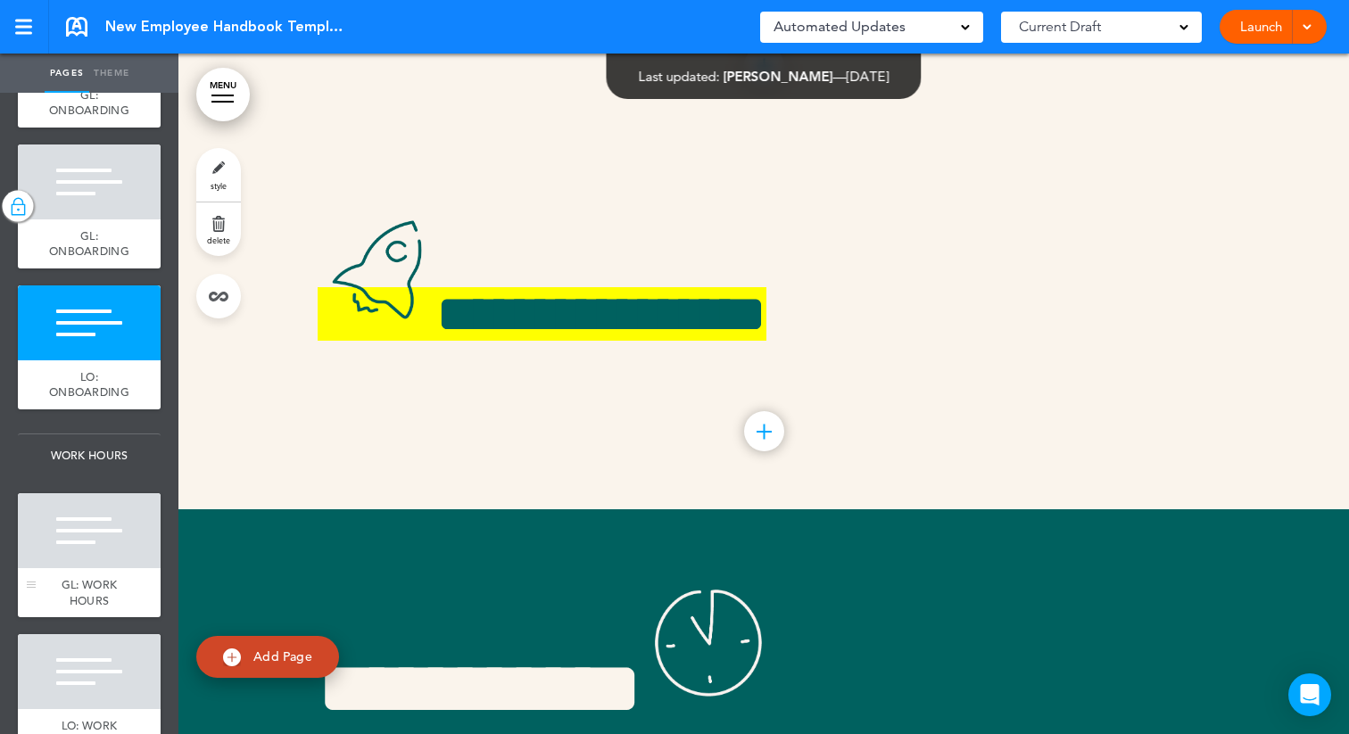
click at [71, 542] on div at bounding box center [89, 531] width 143 height 75
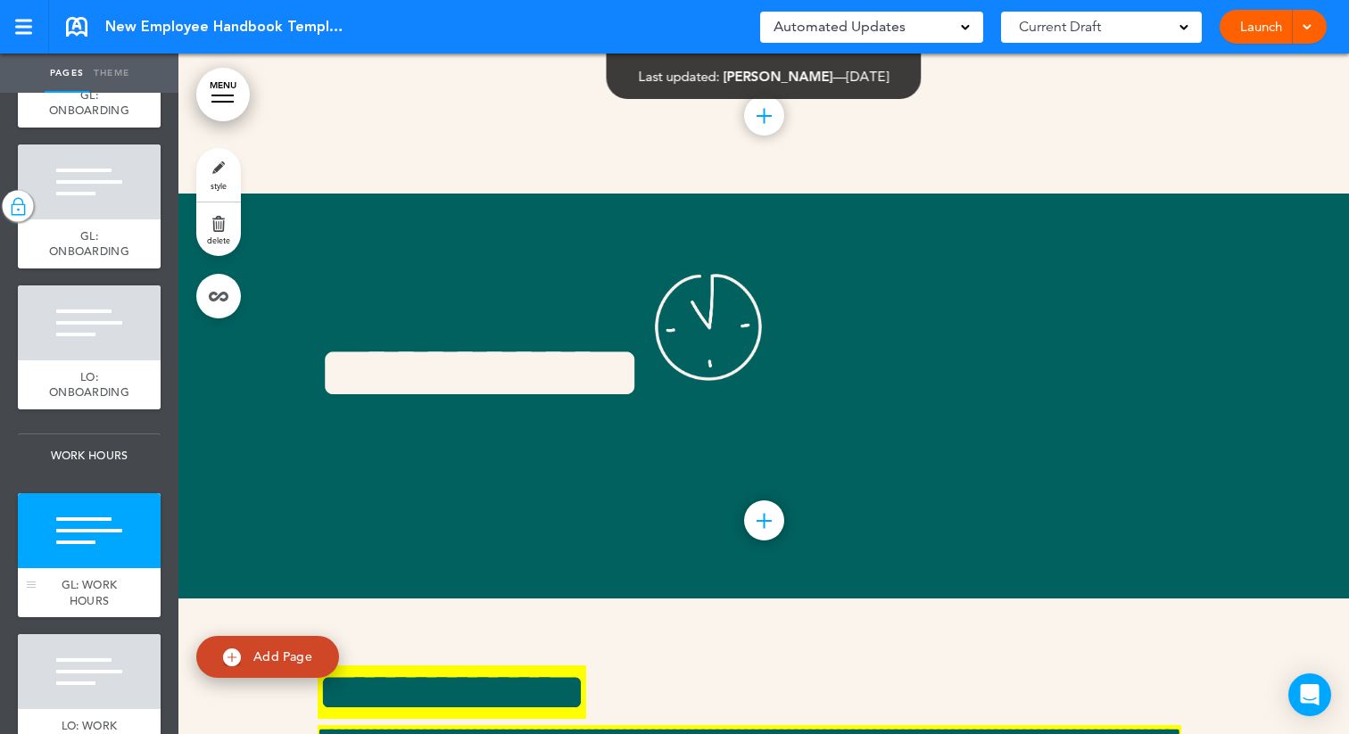
scroll to position [17050, 0]
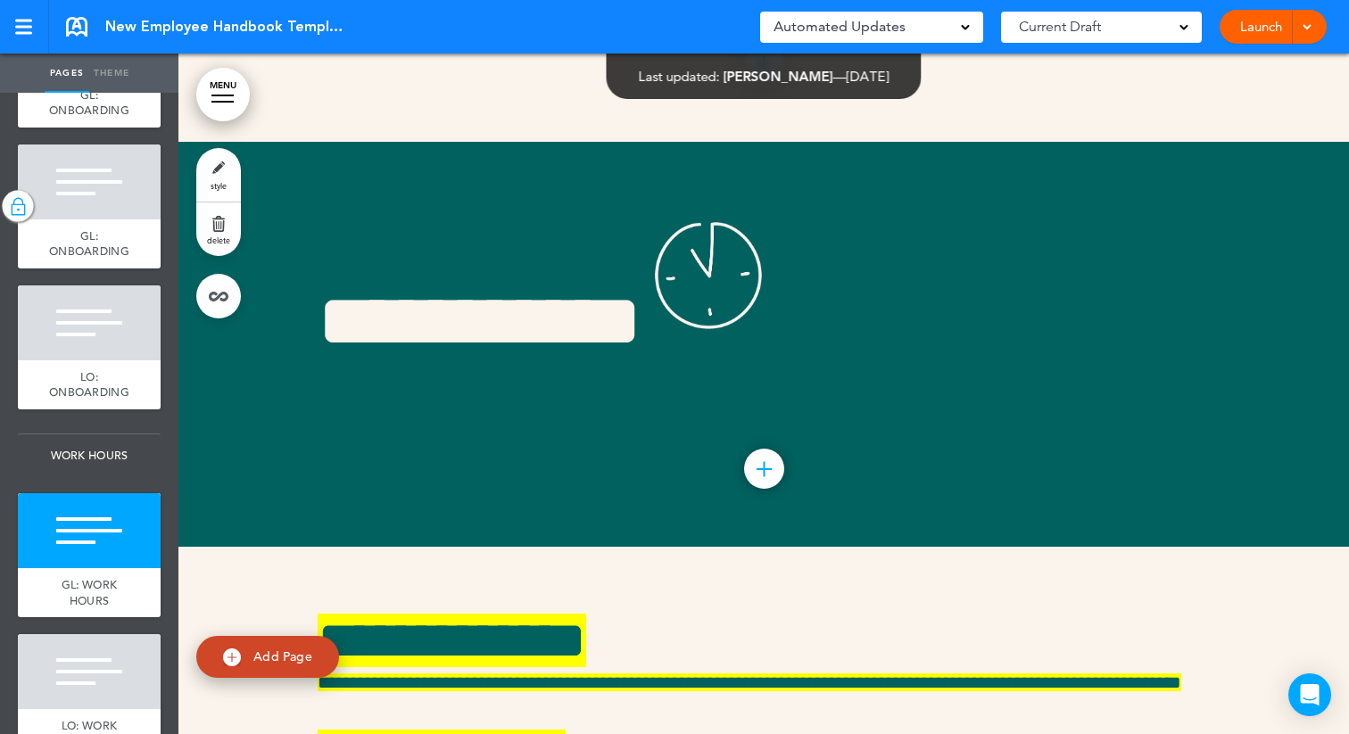
click at [223, 169] on link "style" at bounding box center [218, 175] width 45 height 54
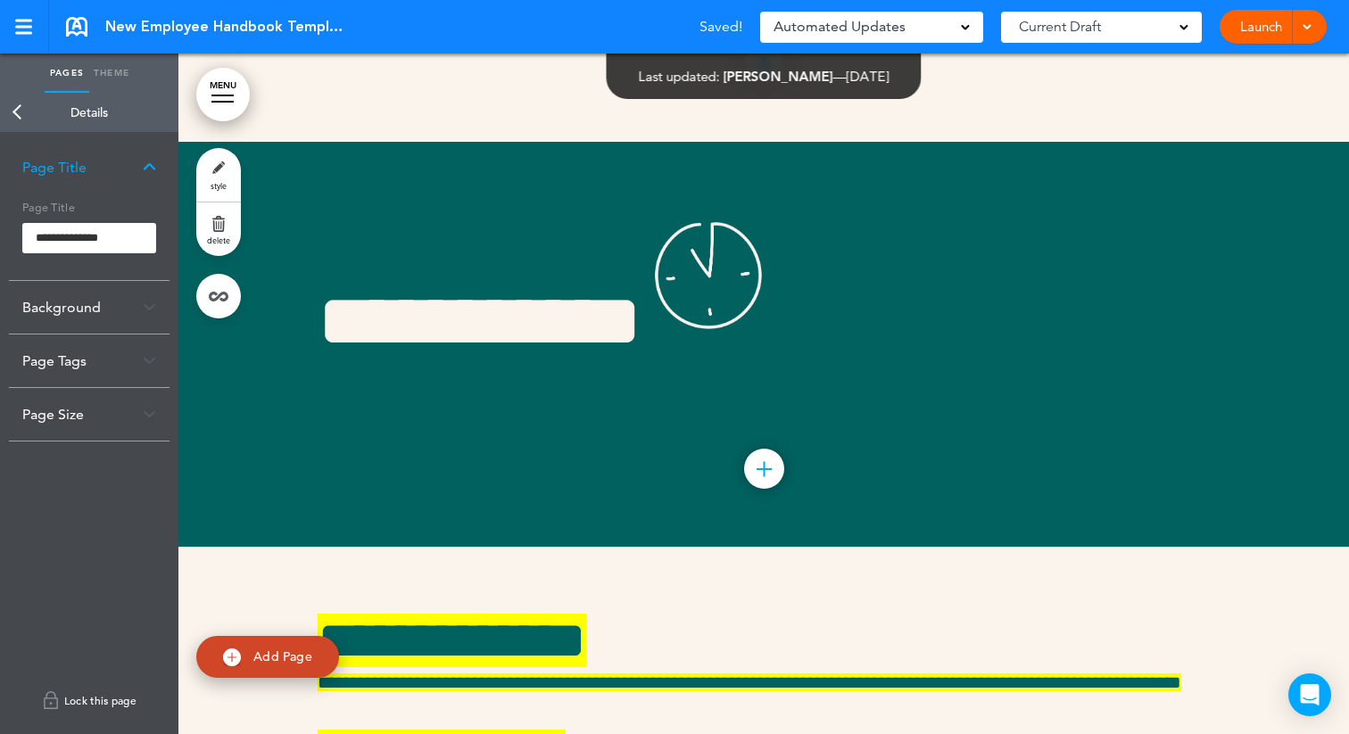
click at [62, 704] on link "Lock this page" at bounding box center [89, 701] width 161 height 50
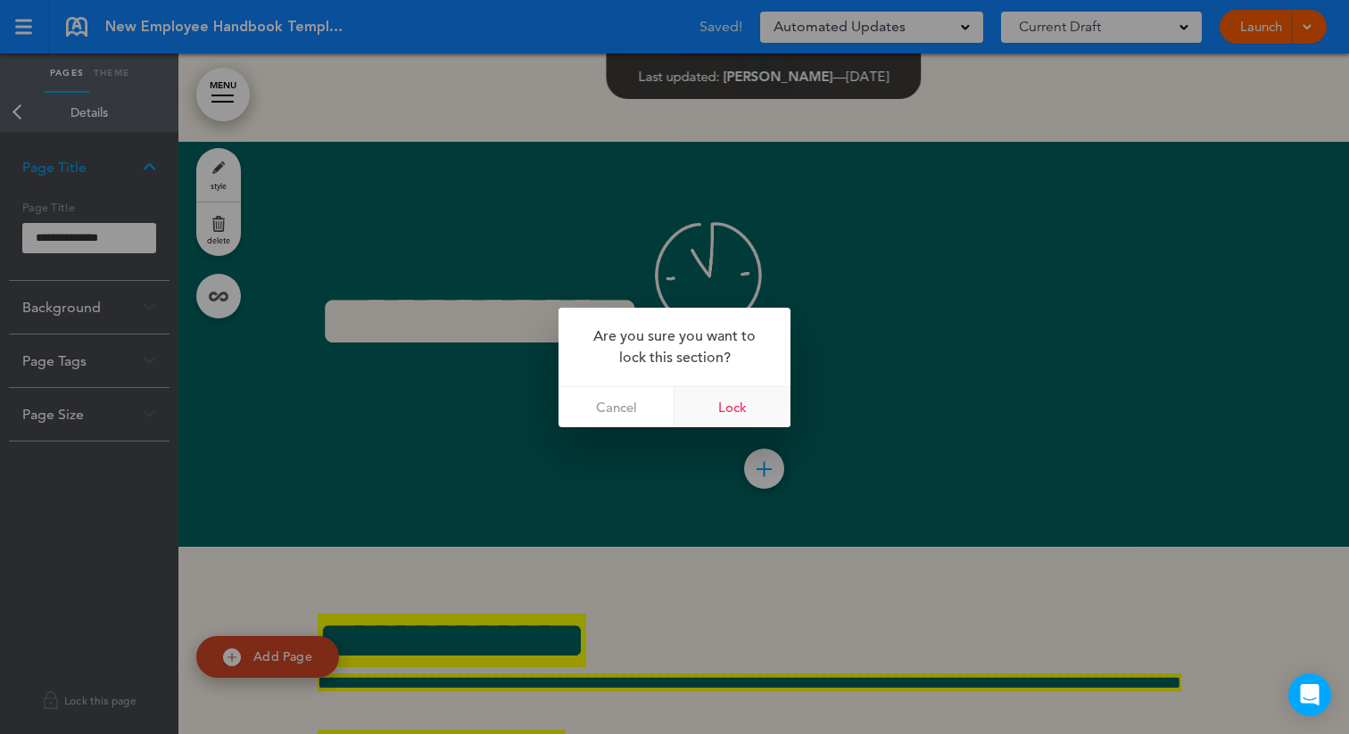
click at [744, 408] on link "Lock" at bounding box center [733, 407] width 116 height 40
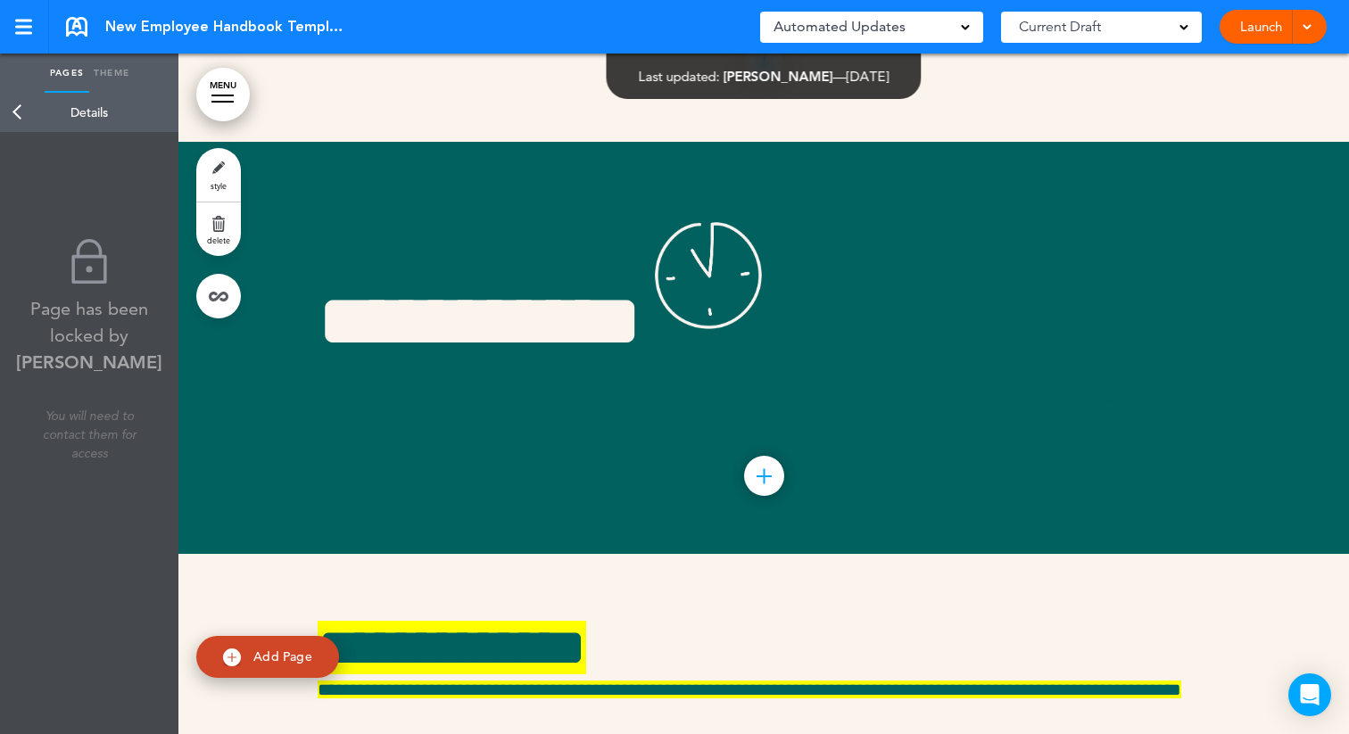
click at [19, 113] on link "Back" at bounding box center [18, 112] width 36 height 39
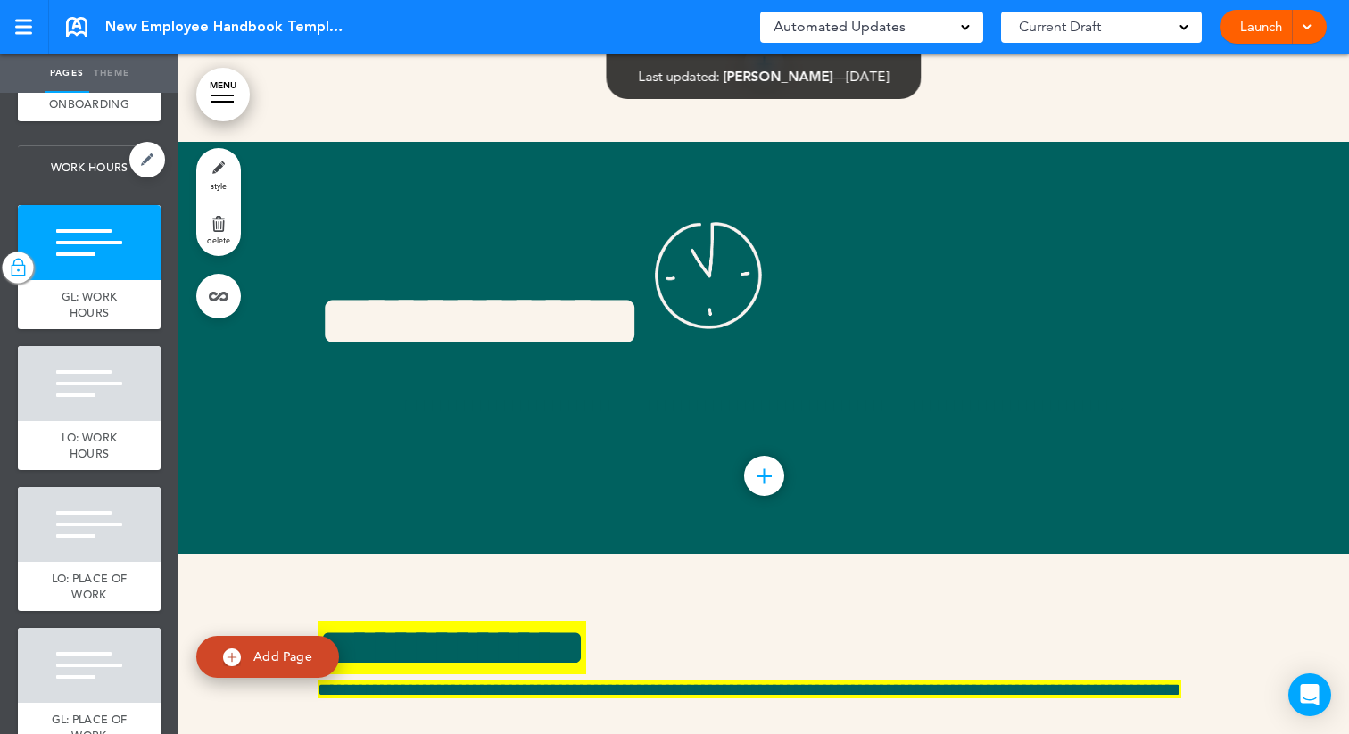
scroll to position [2510, 0]
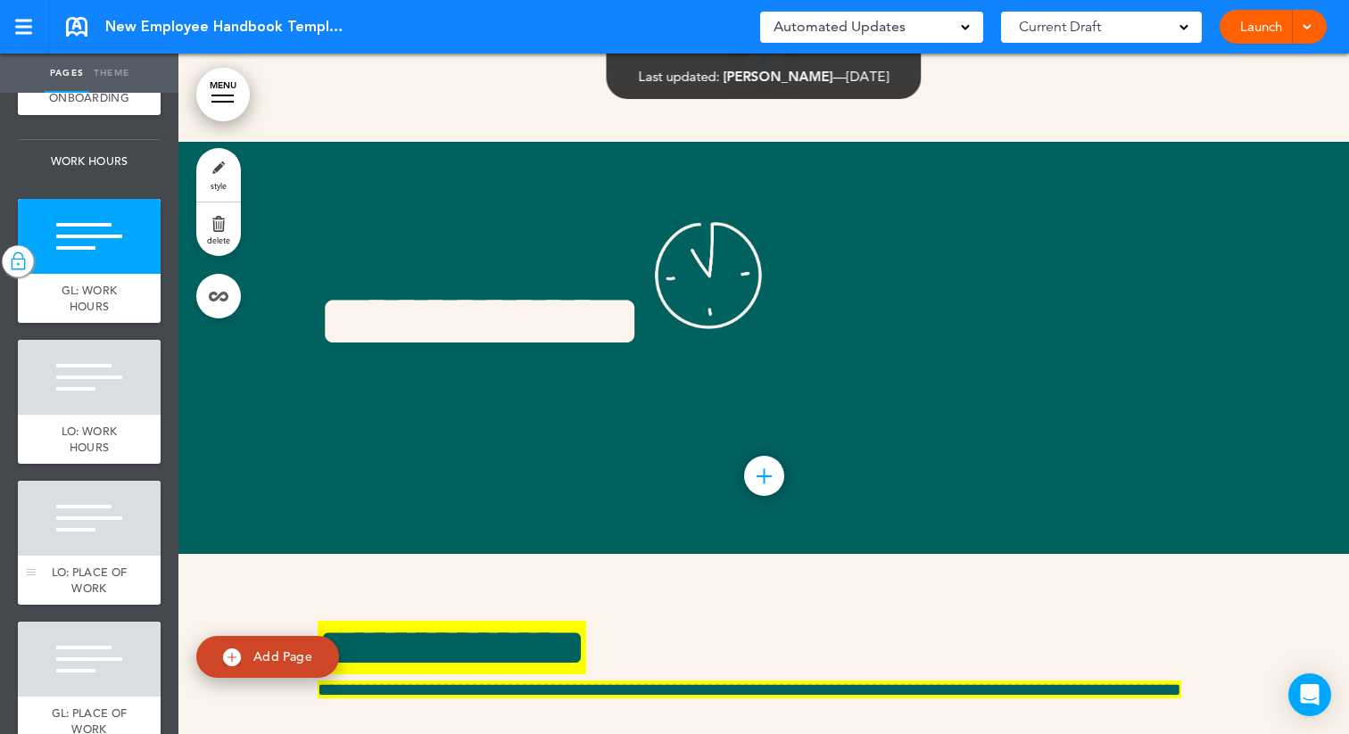
click at [74, 548] on div at bounding box center [89, 518] width 143 height 75
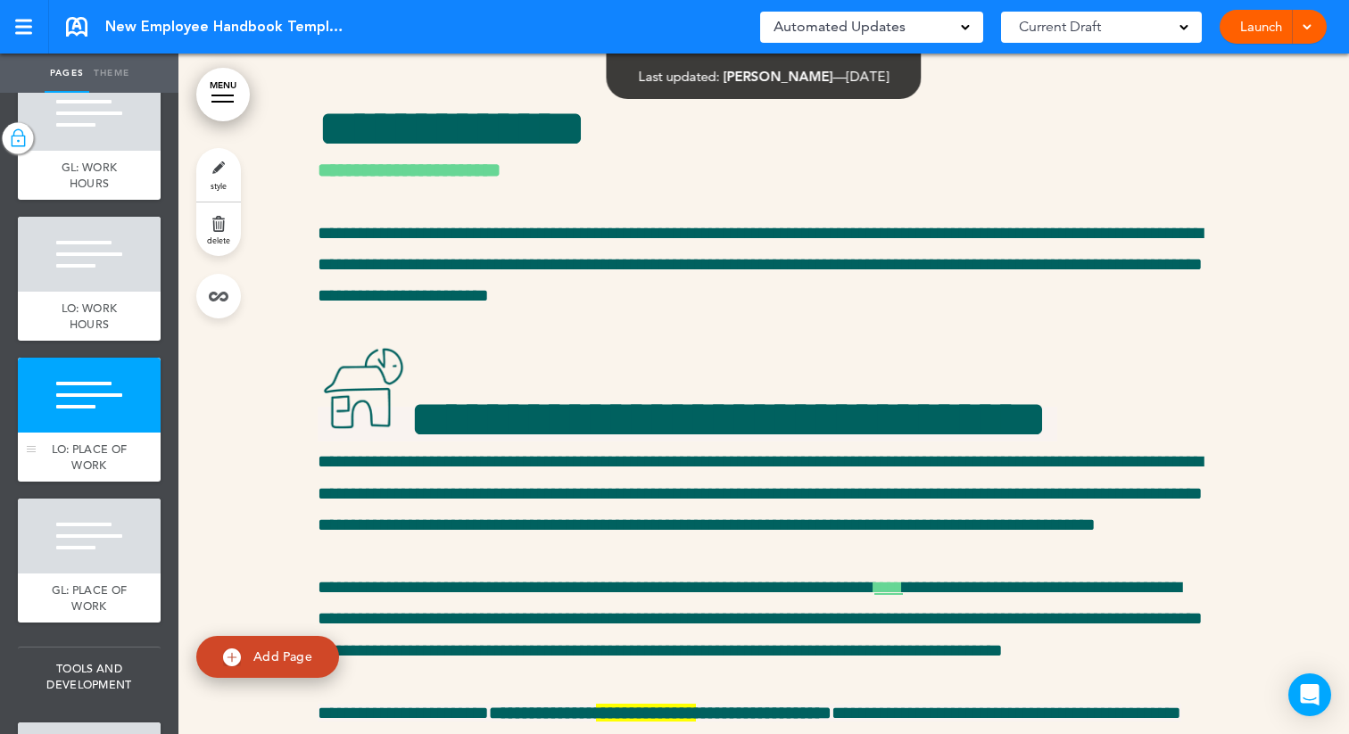
scroll to position [2641, 0]
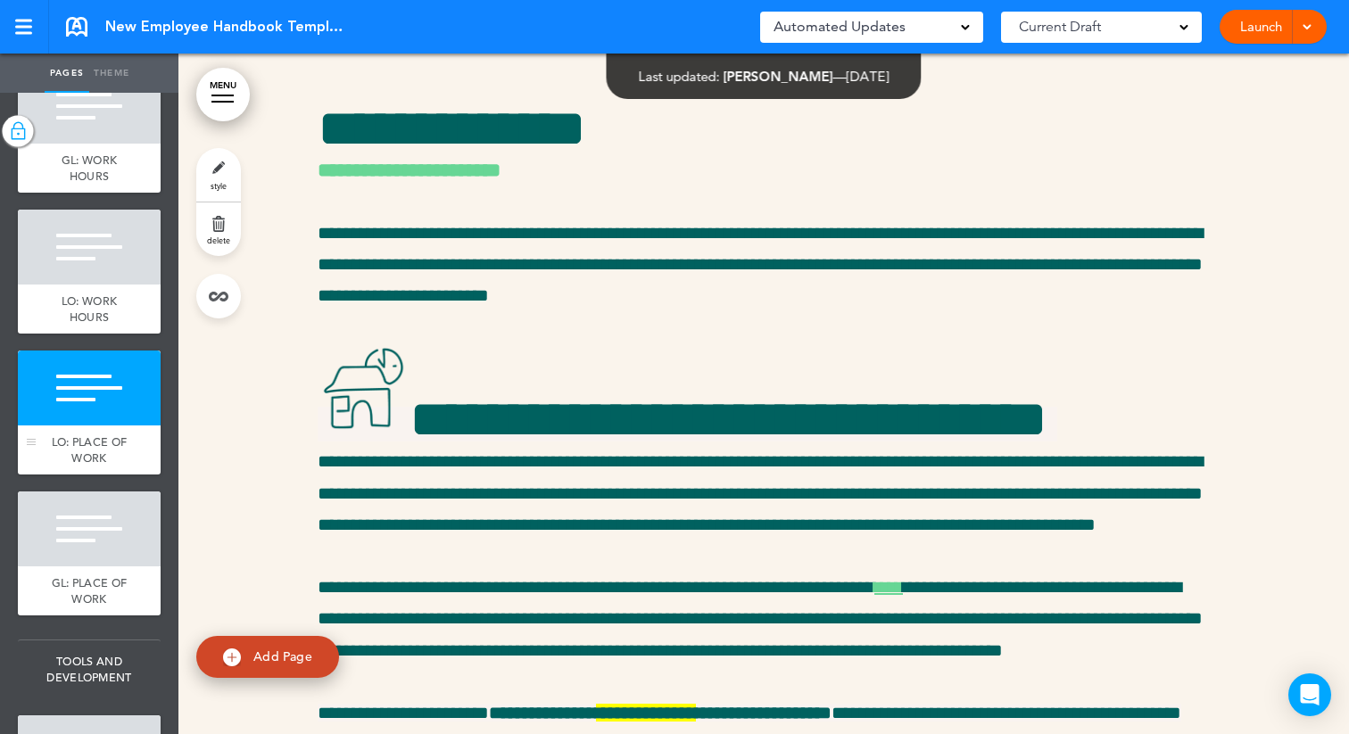
click at [74, 548] on div at bounding box center [89, 529] width 143 height 75
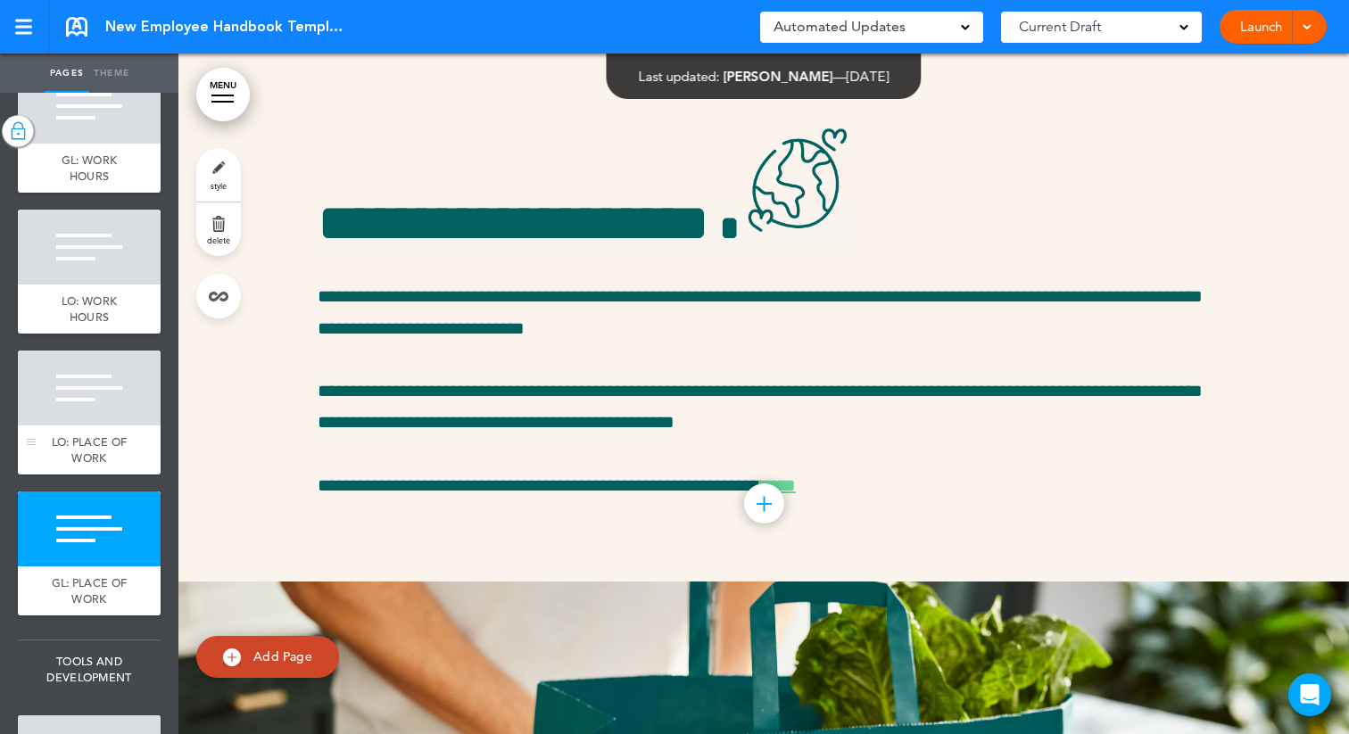
scroll to position [20360, 0]
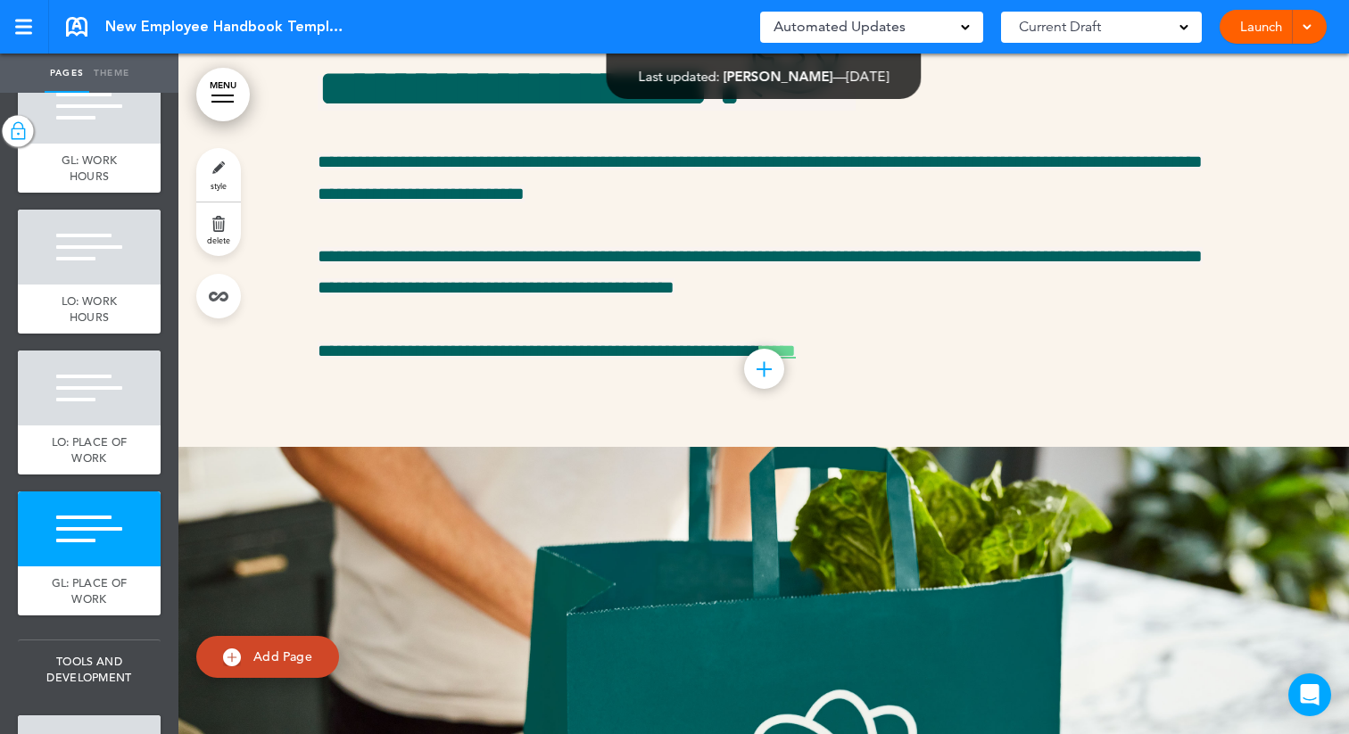
click at [218, 182] on span "style" at bounding box center [219, 185] width 16 height 11
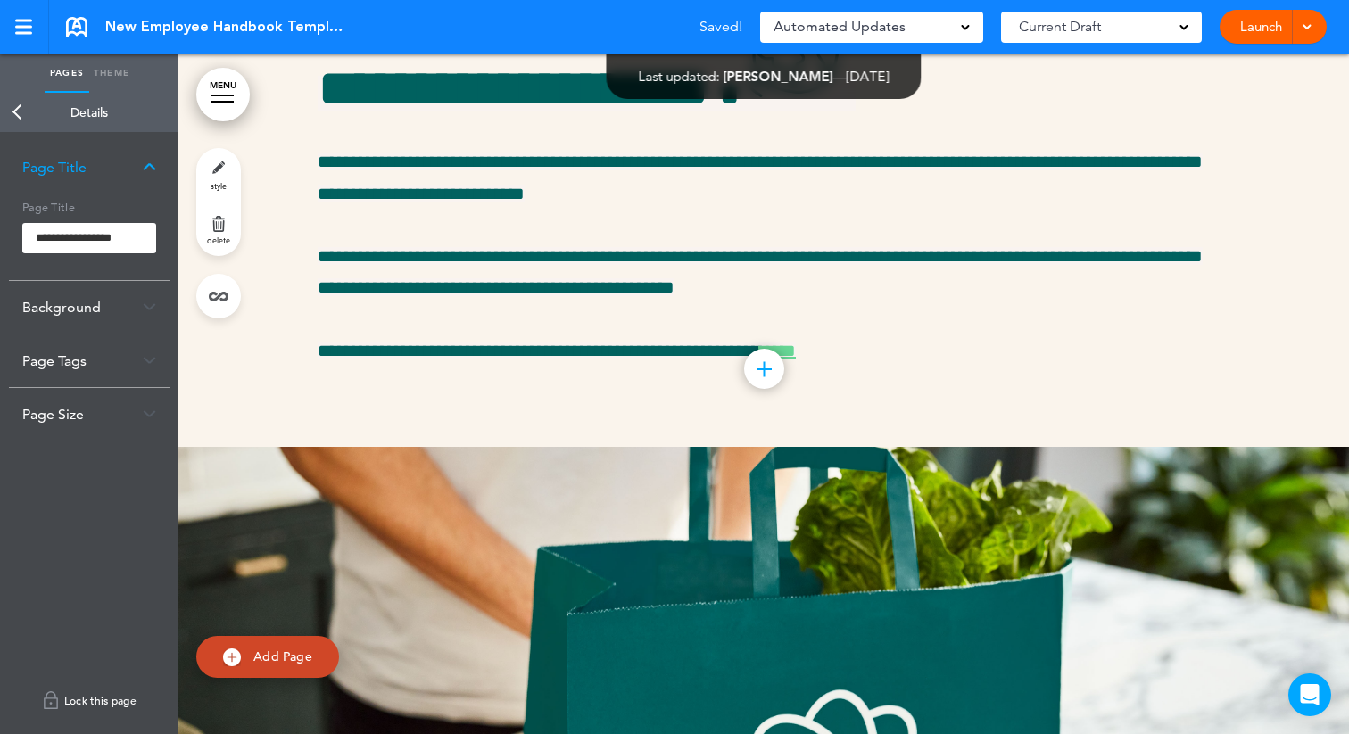
click at [79, 710] on link "Lock this page" at bounding box center [89, 701] width 161 height 50
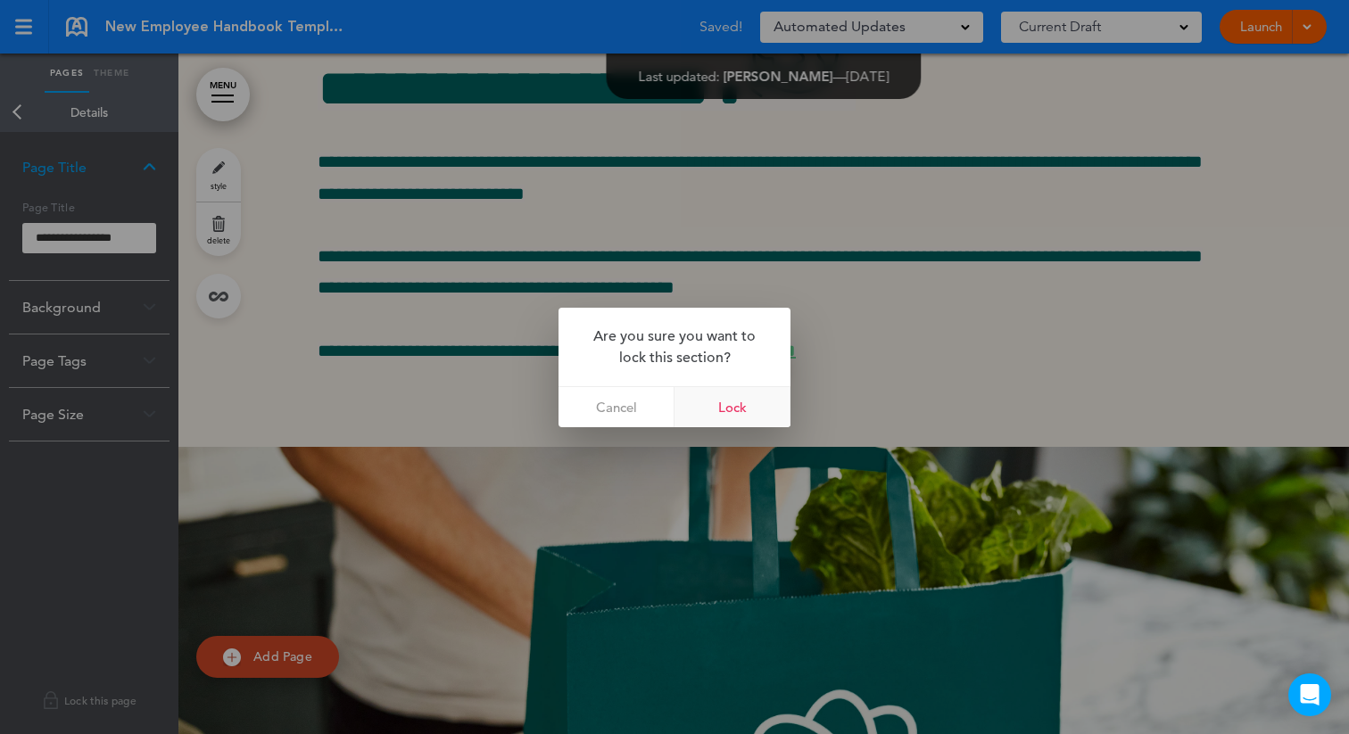
click at [749, 408] on link "Lock" at bounding box center [733, 407] width 116 height 40
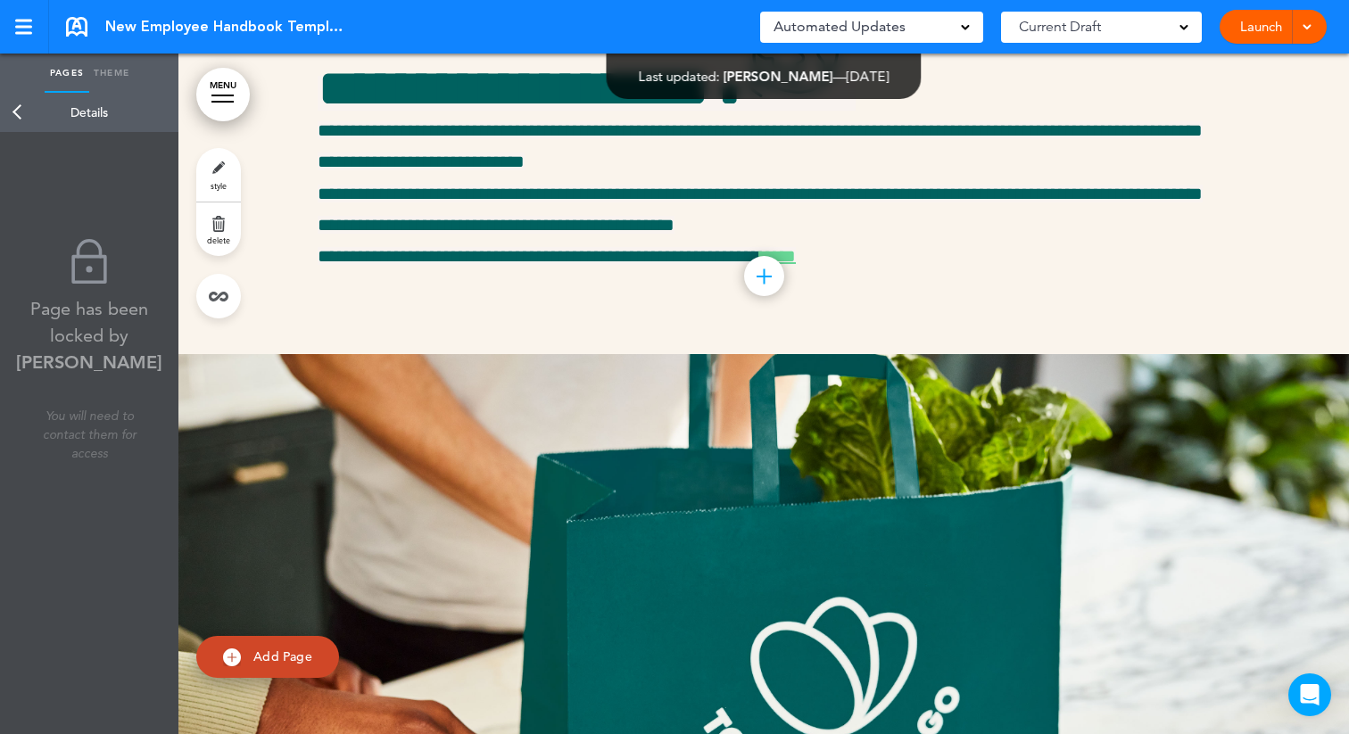
click at [14, 111] on link "Back" at bounding box center [18, 112] width 36 height 39
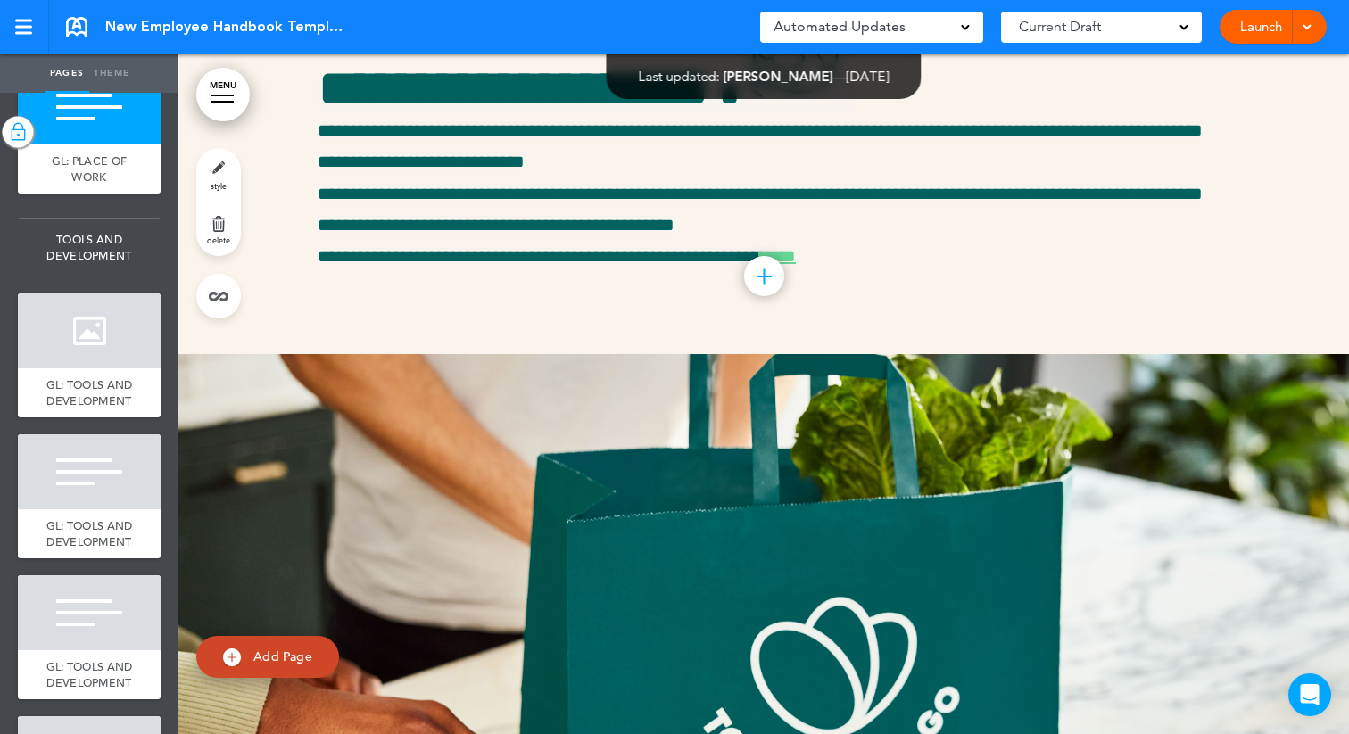
scroll to position [3066, 0]
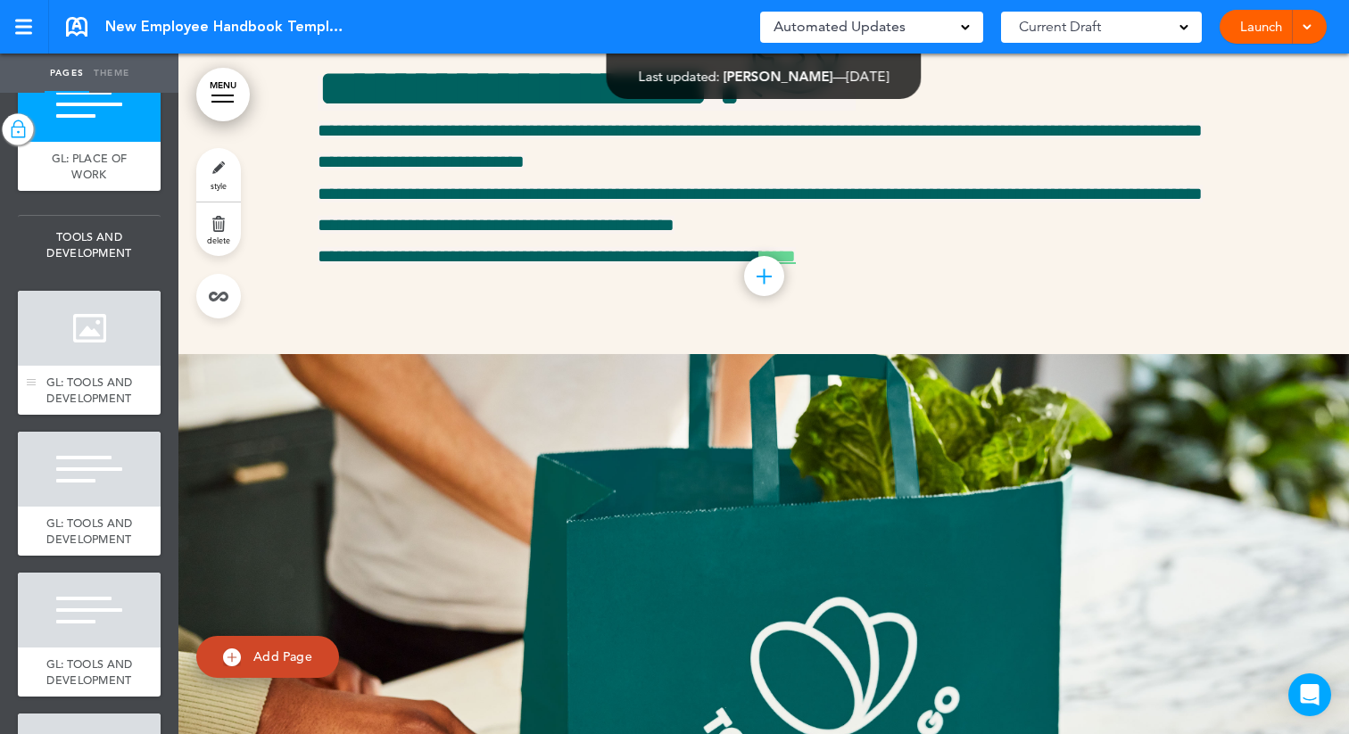
click at [95, 366] on div "GL: TOOLS AND DEVELOPMENT" at bounding box center [89, 390] width 143 height 49
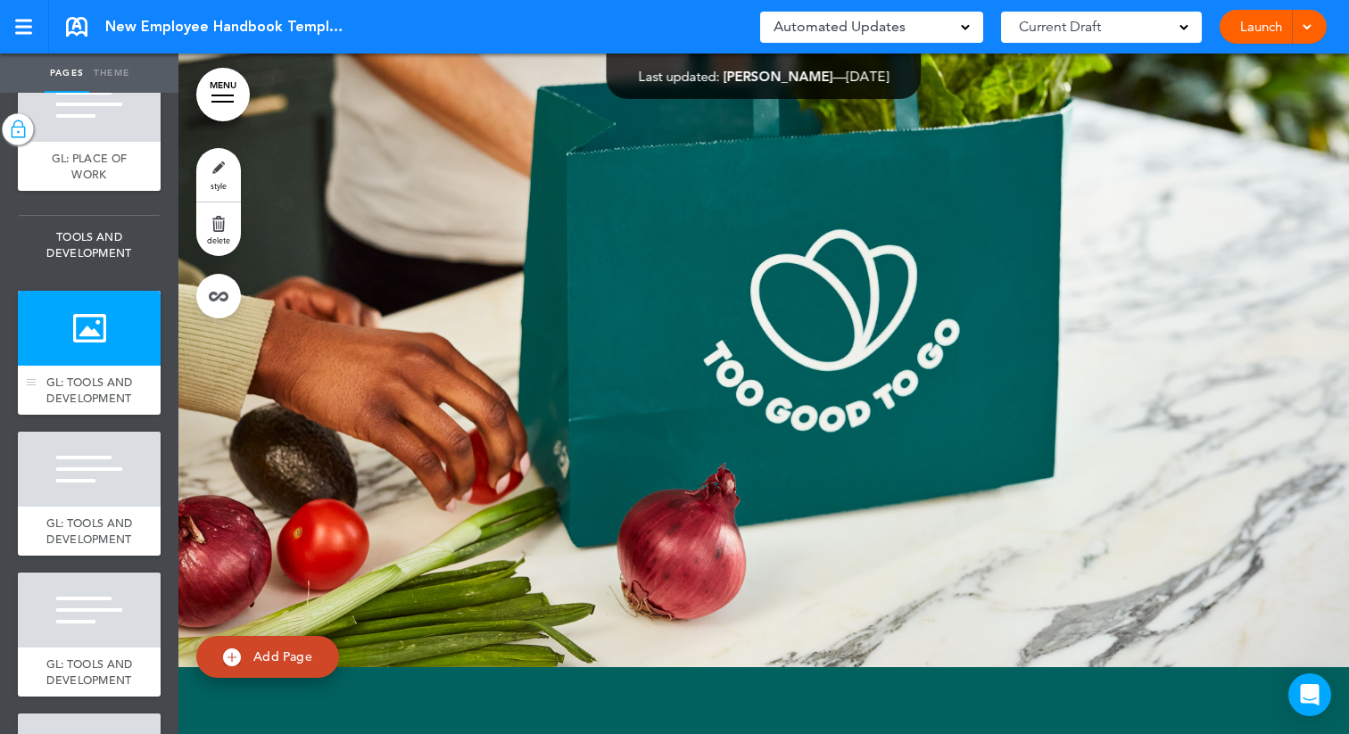
scroll to position [20793, 0]
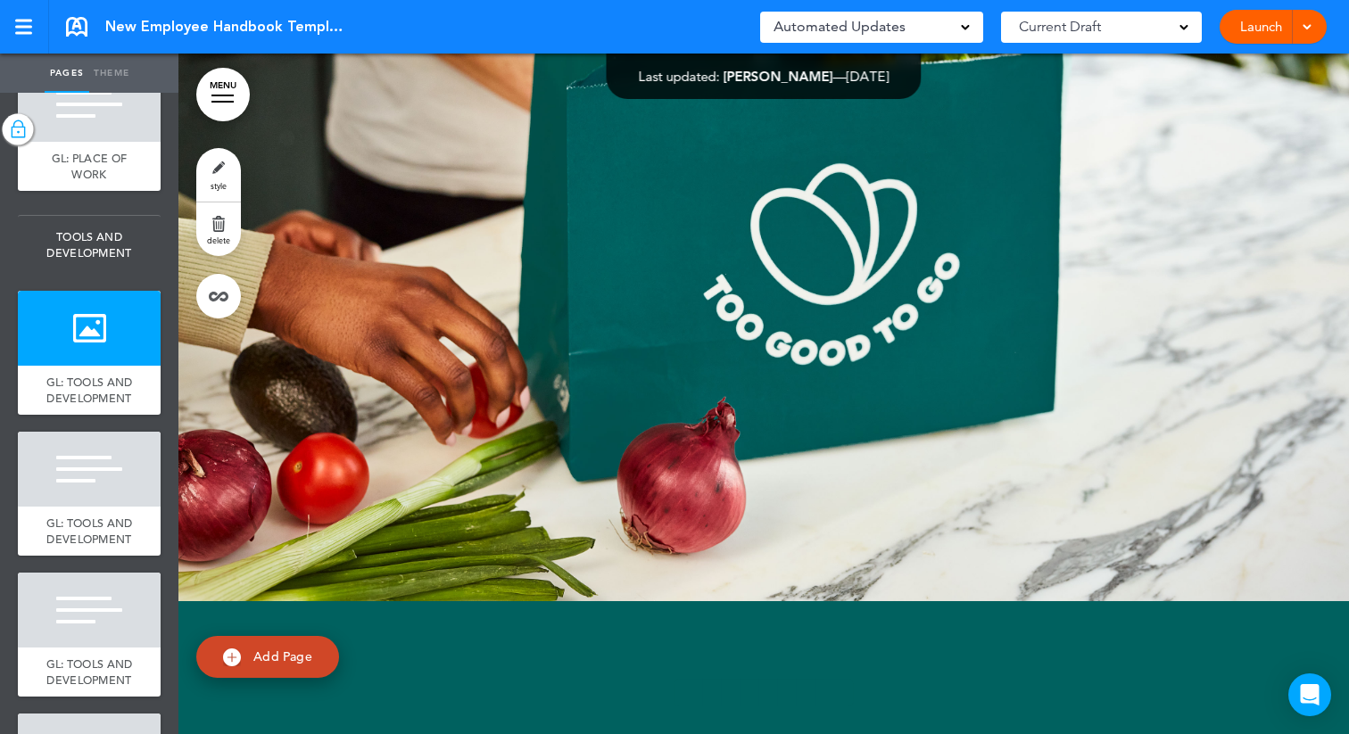
click at [215, 176] on link "style" at bounding box center [218, 175] width 45 height 54
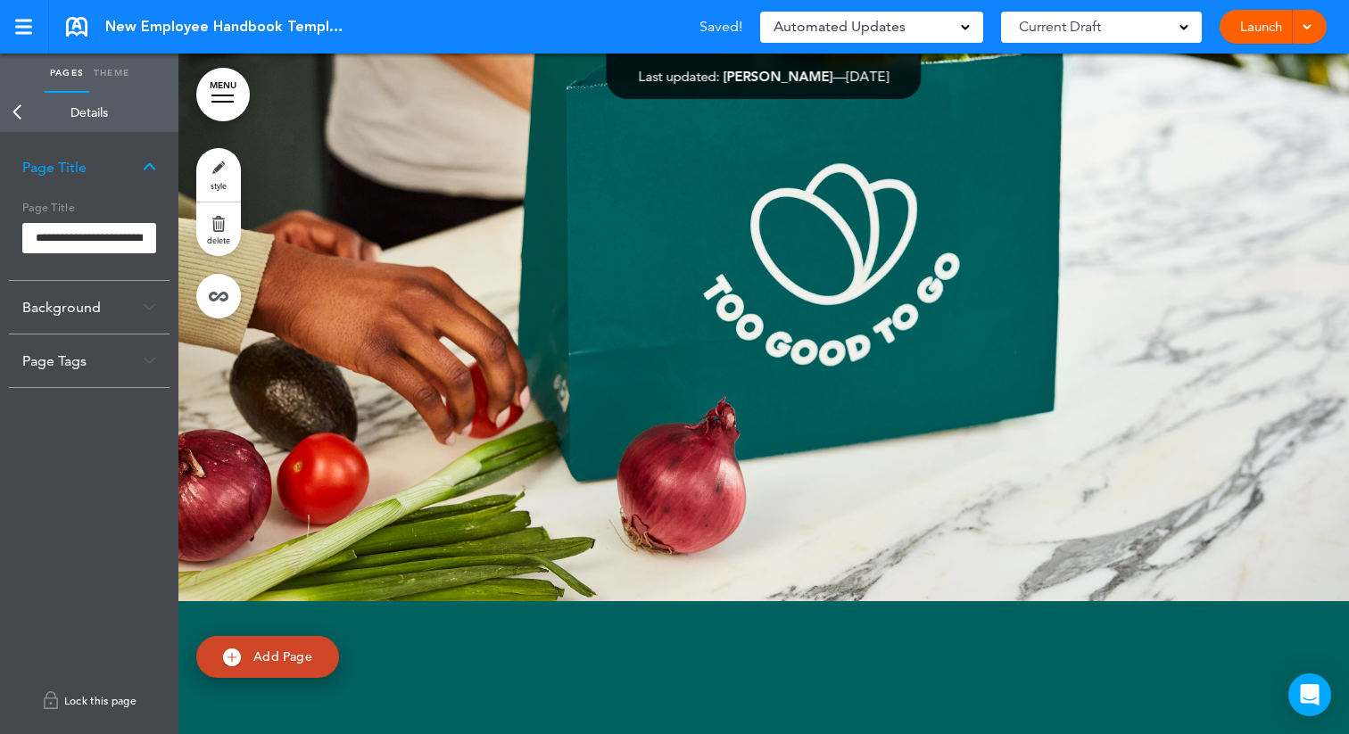
click at [98, 696] on link "Lock this page" at bounding box center [89, 701] width 161 height 50
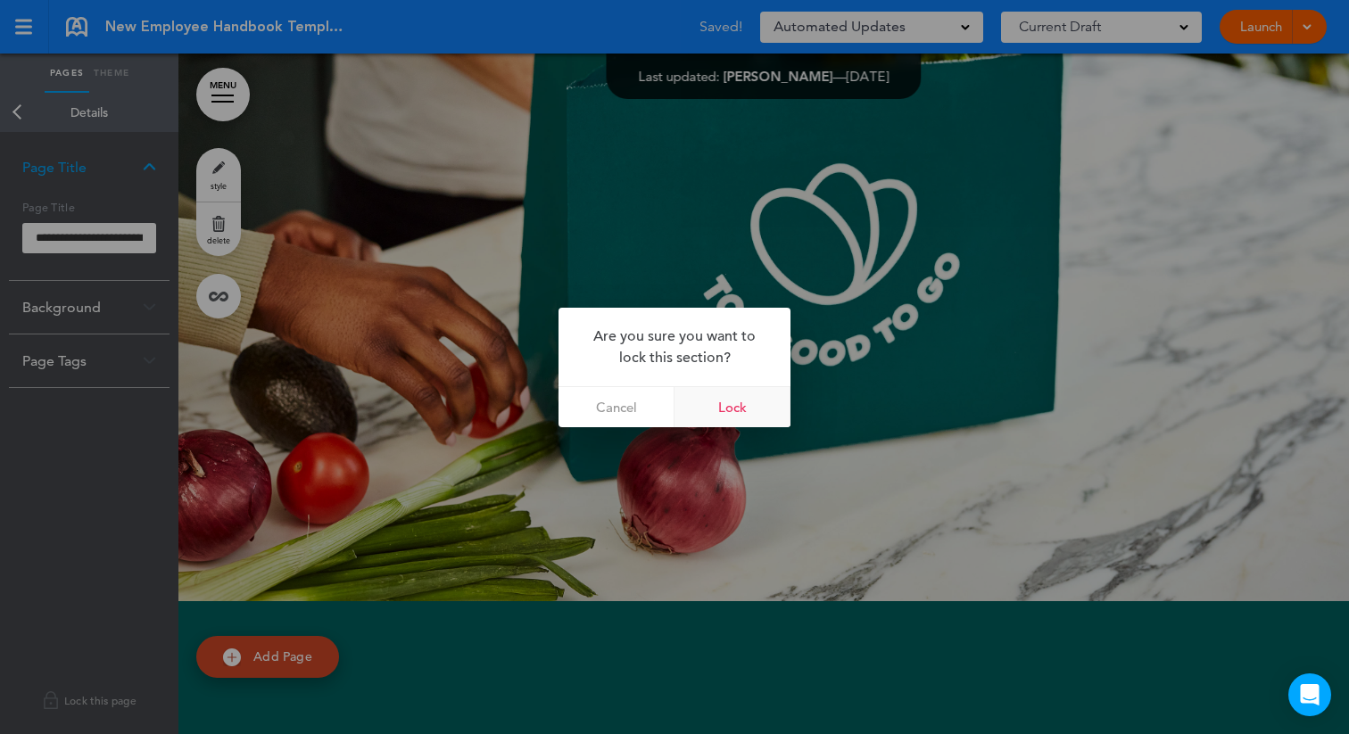
click at [733, 400] on link "Lock" at bounding box center [733, 407] width 116 height 40
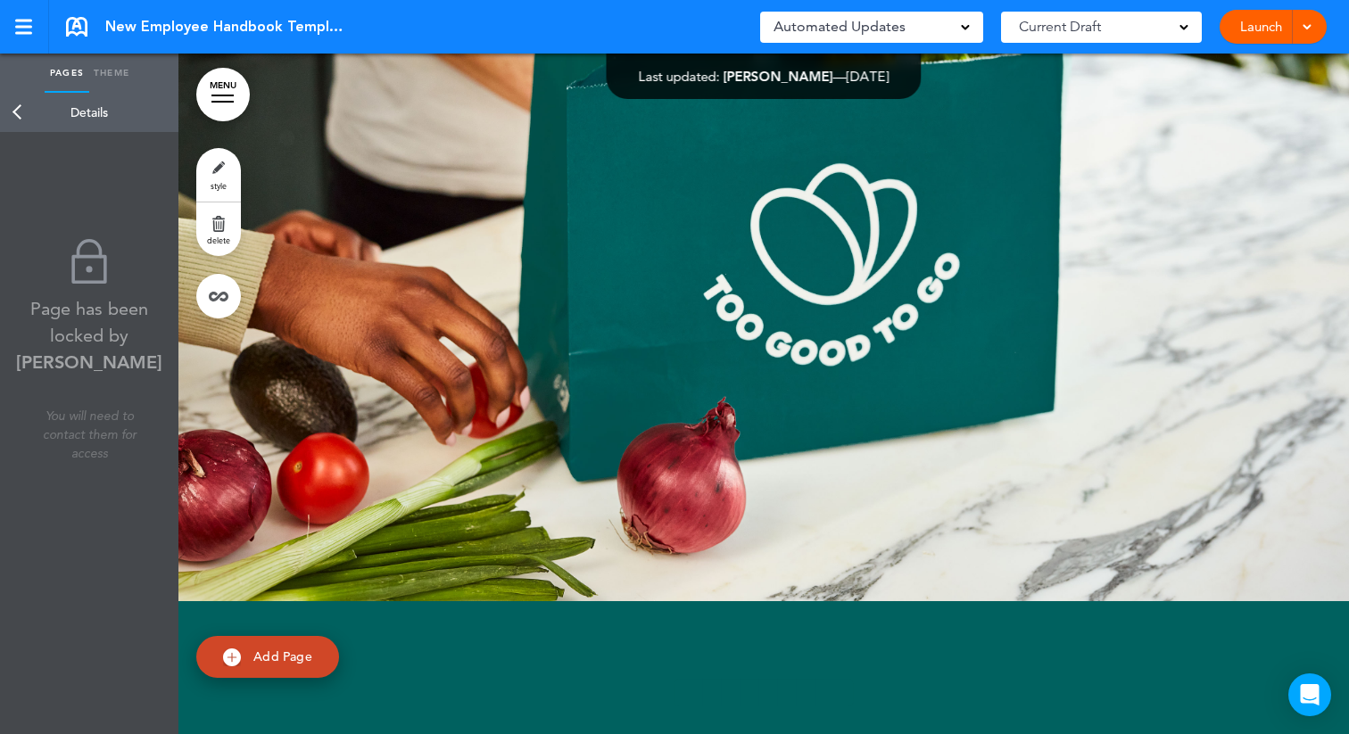
click at [17, 115] on link "Back" at bounding box center [18, 112] width 36 height 39
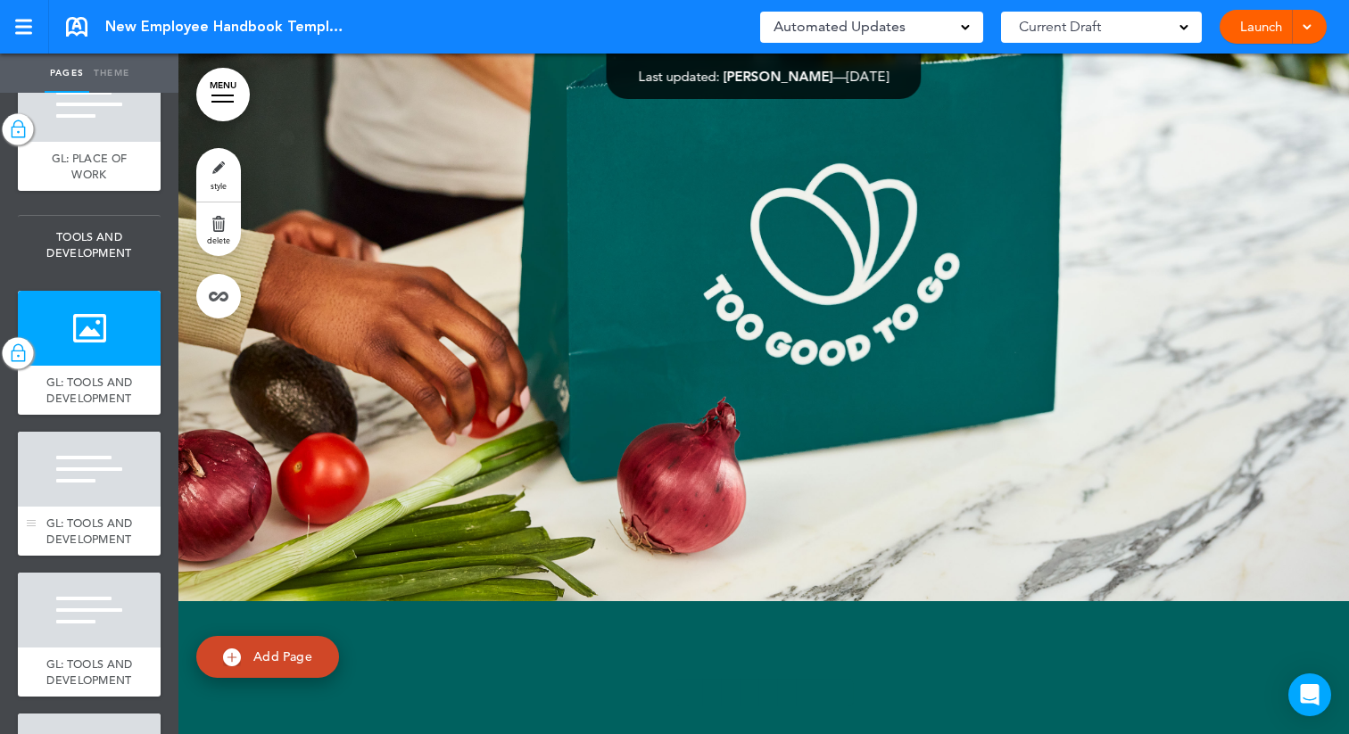
click at [75, 488] on div at bounding box center [89, 469] width 143 height 75
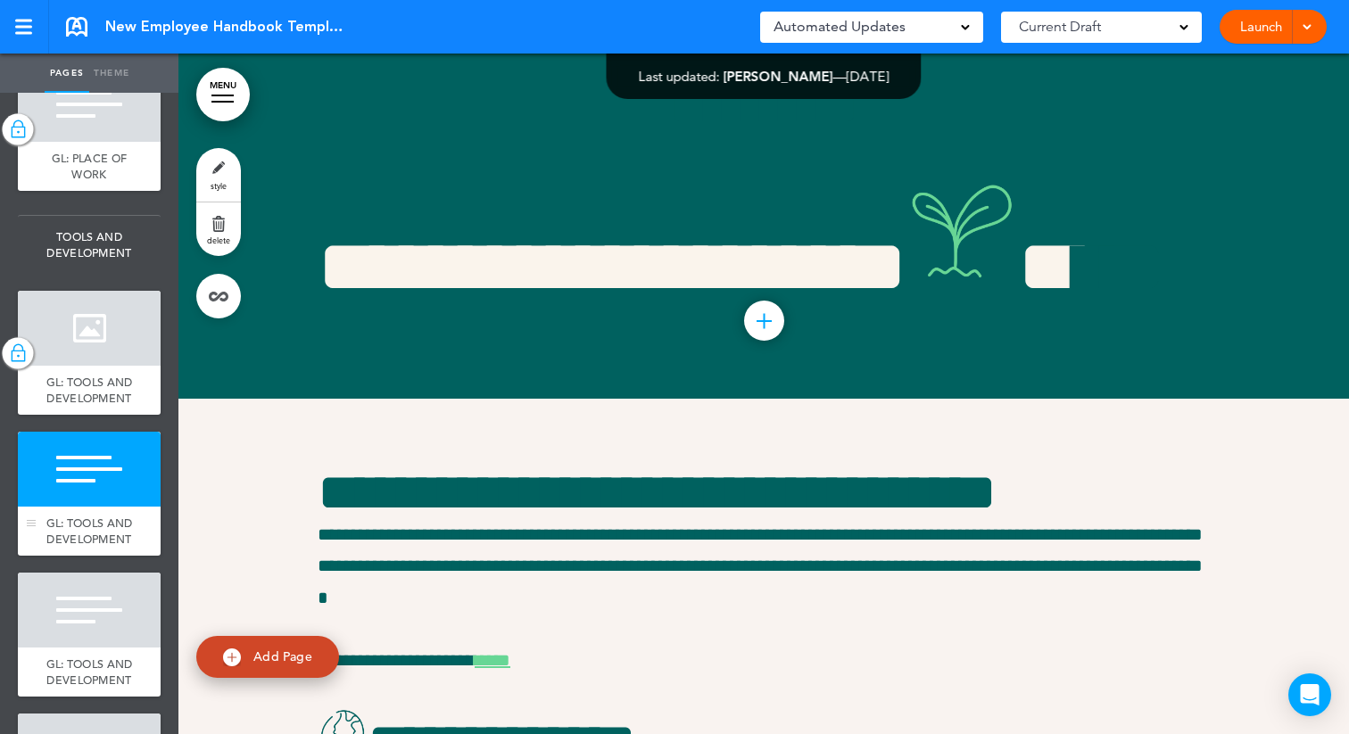
scroll to position [21474, 0]
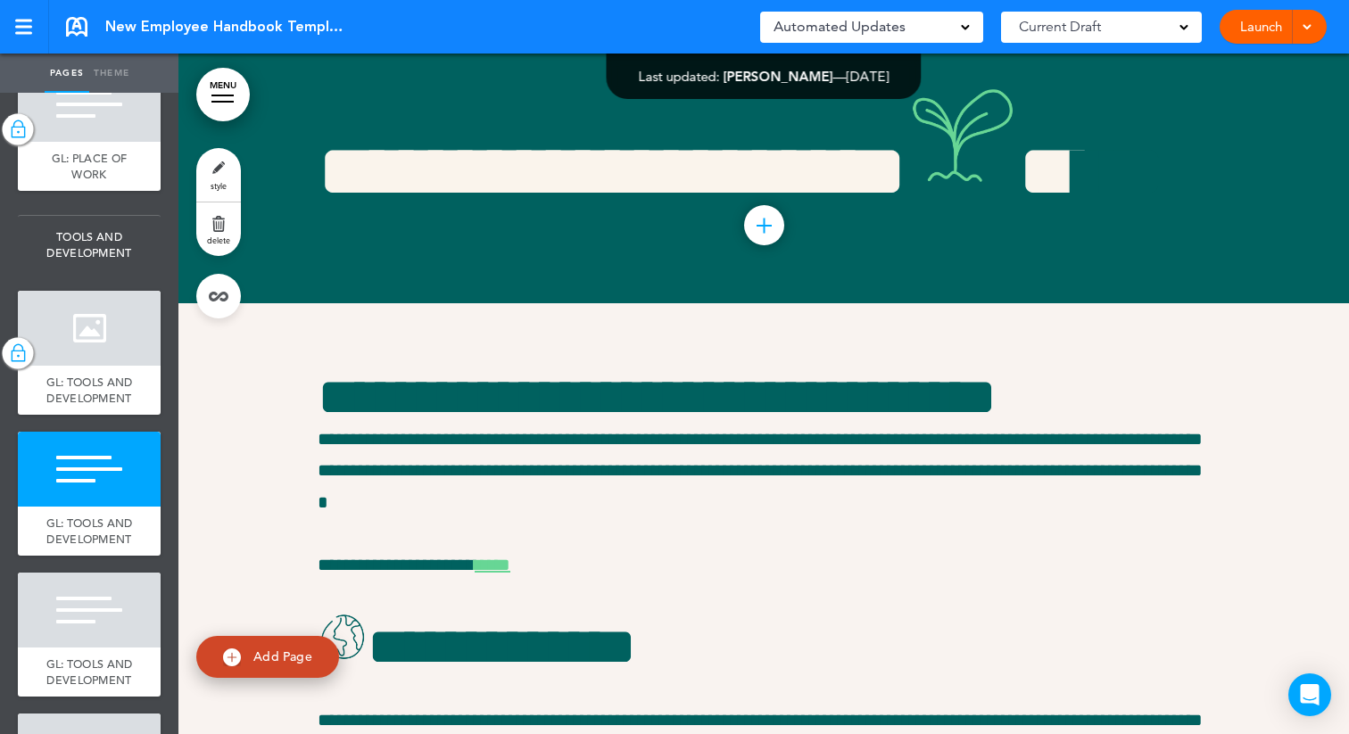
click at [215, 165] on link "style" at bounding box center [218, 175] width 45 height 54
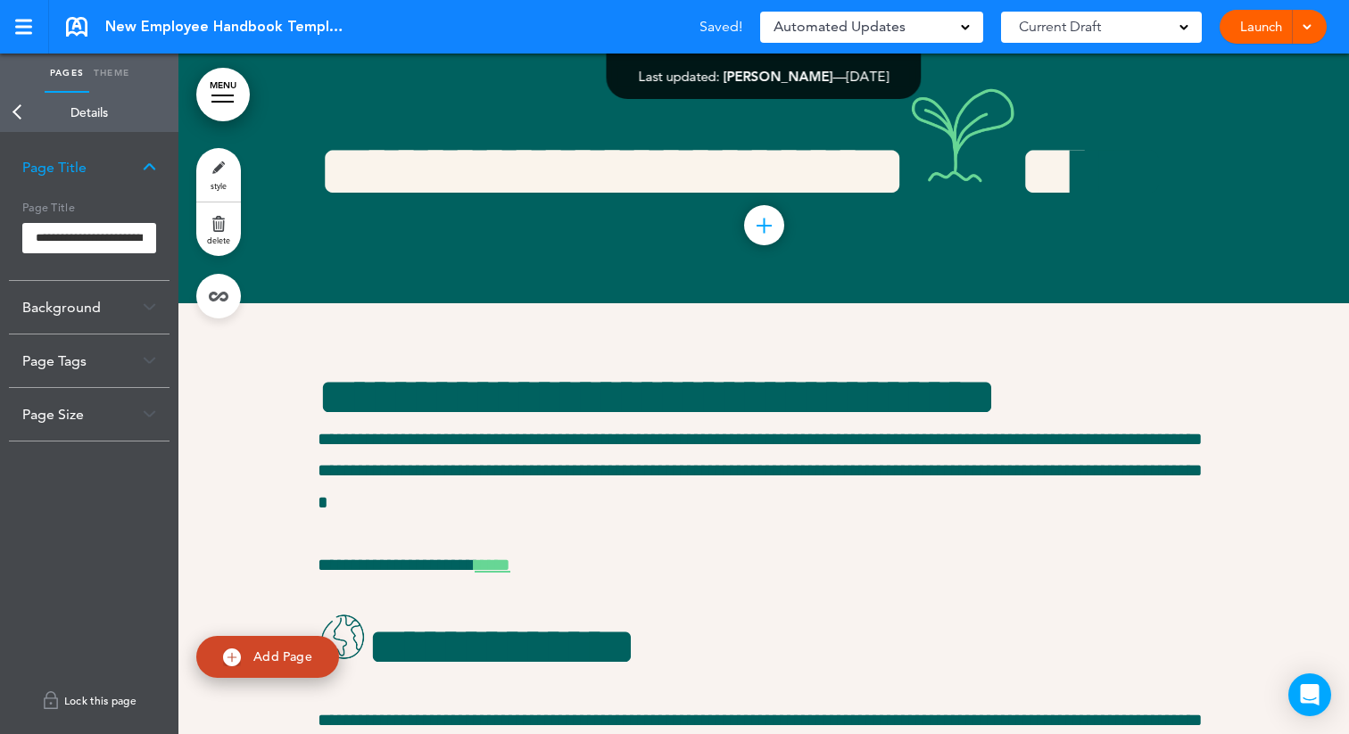
click at [73, 692] on link "Lock this page" at bounding box center [89, 701] width 161 height 50
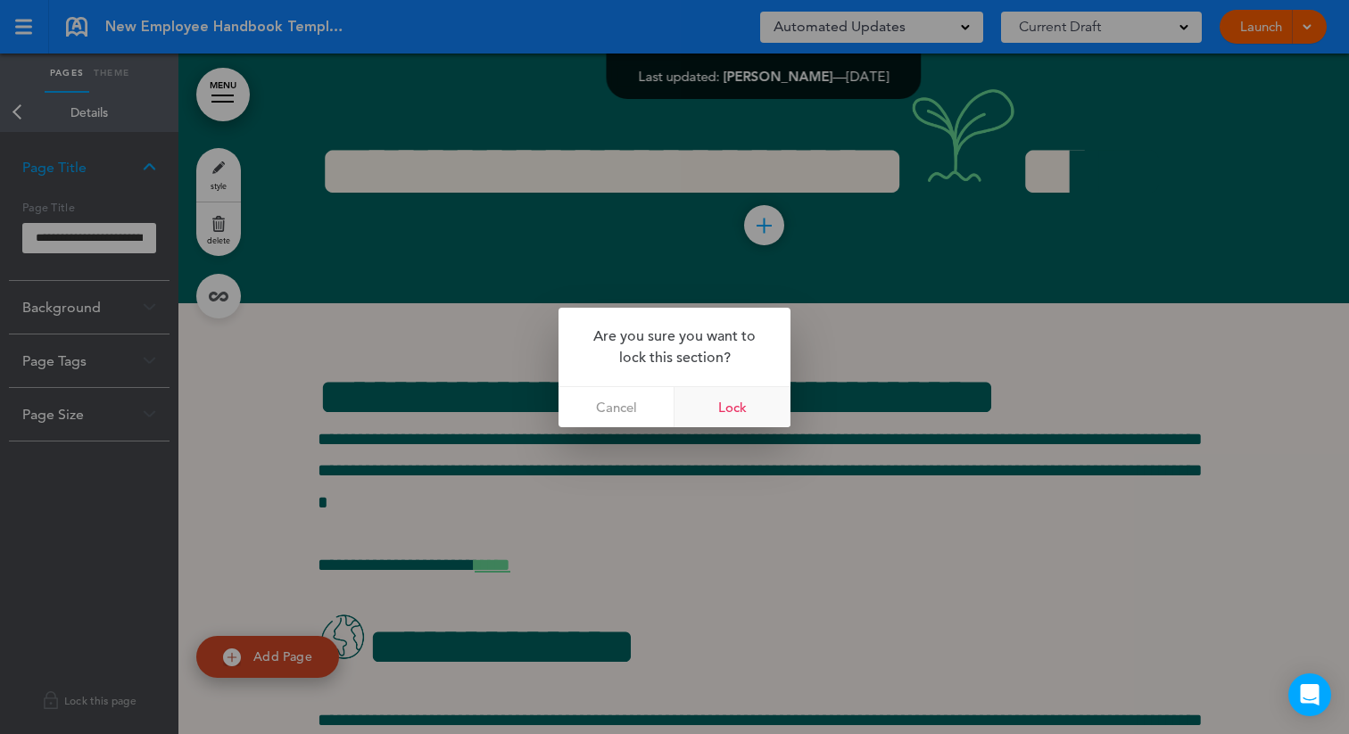
click at [752, 406] on link "Lock" at bounding box center [733, 407] width 116 height 40
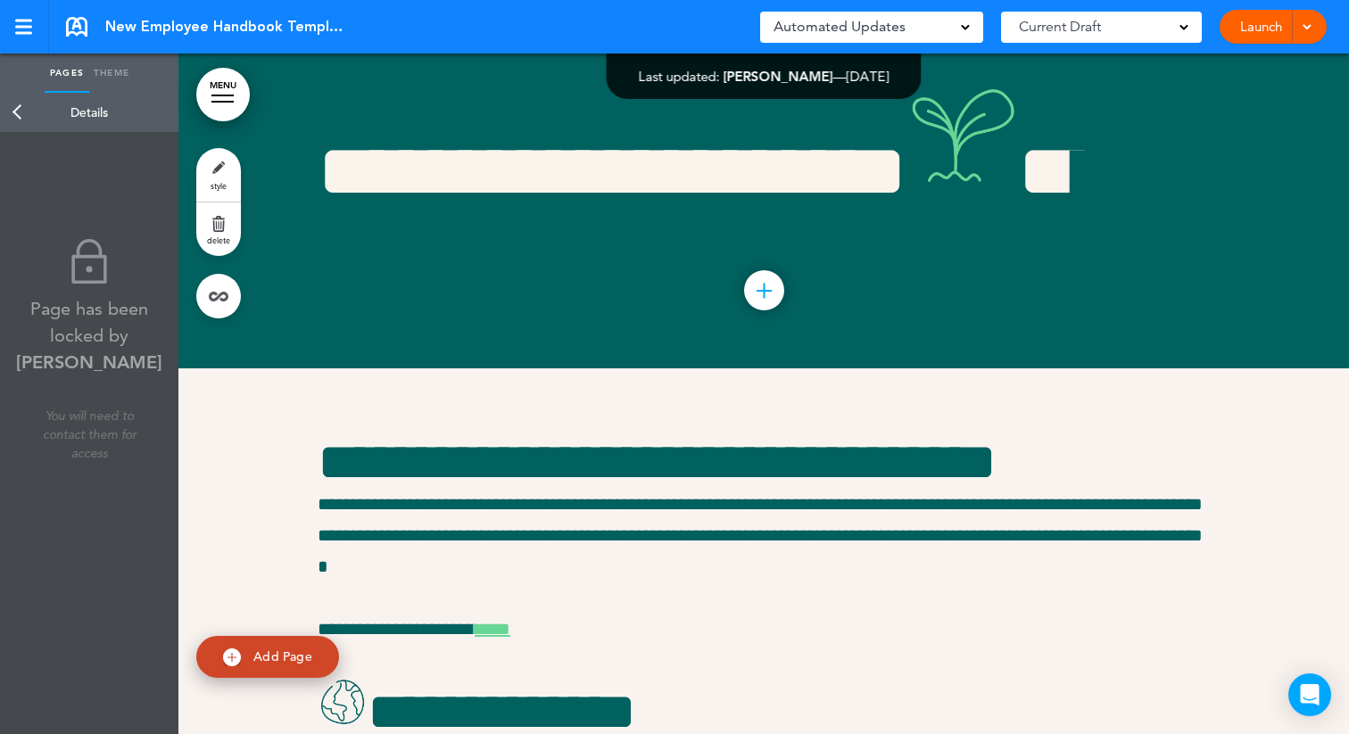
click at [15, 109] on link "Back" at bounding box center [18, 112] width 36 height 39
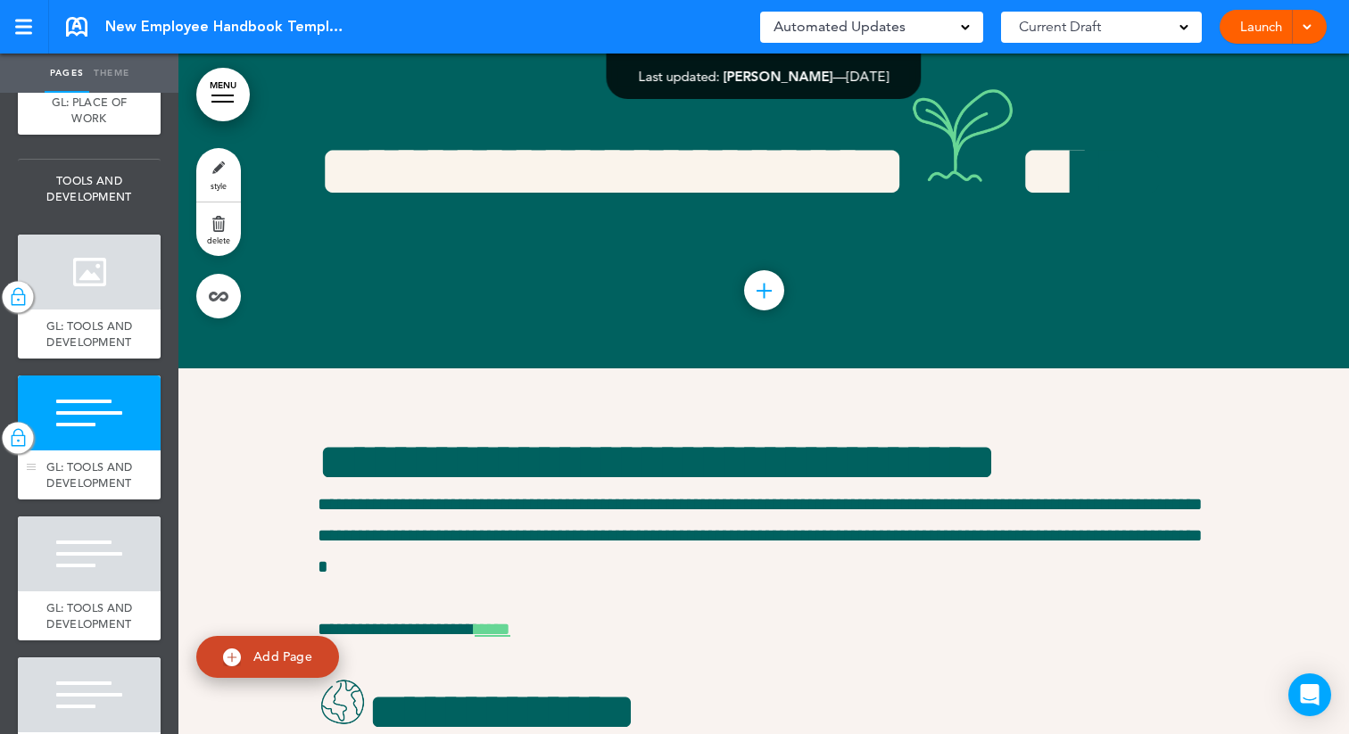
scroll to position [3124, 0]
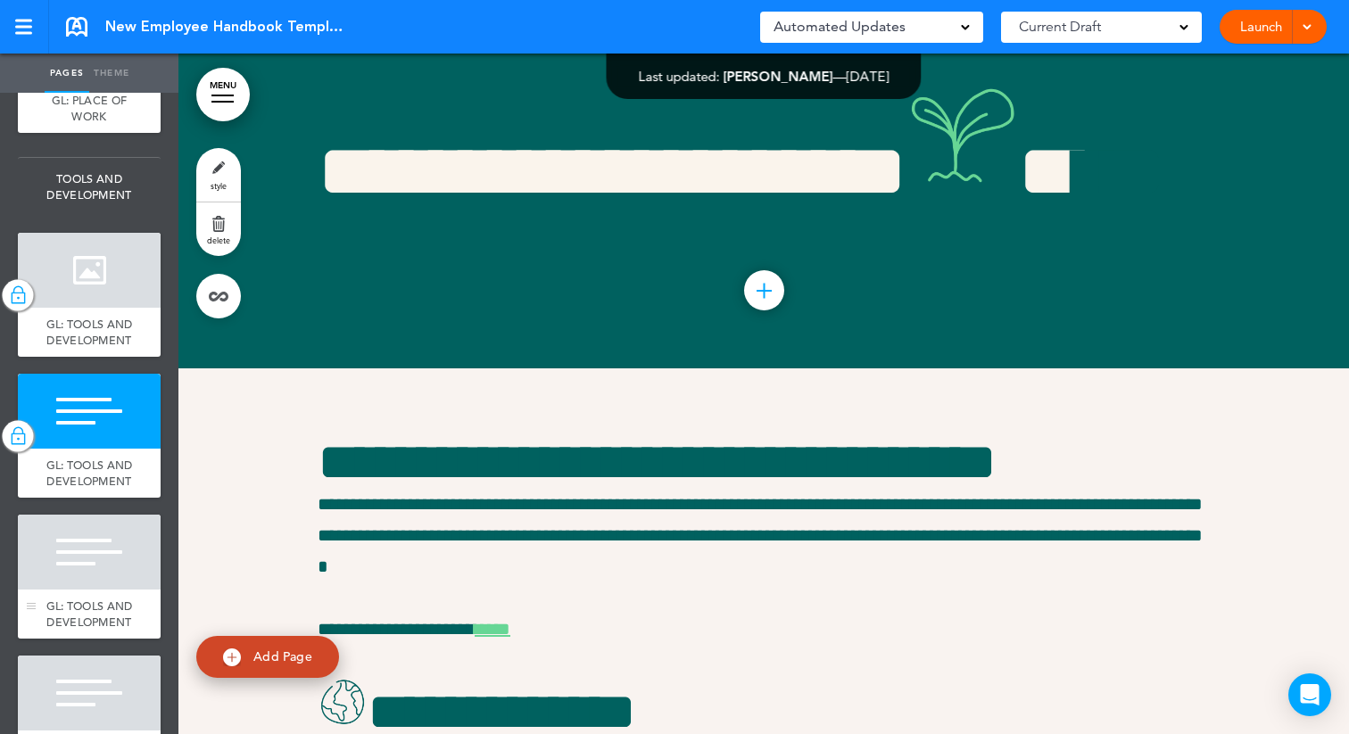
click at [68, 557] on div at bounding box center [89, 552] width 143 height 75
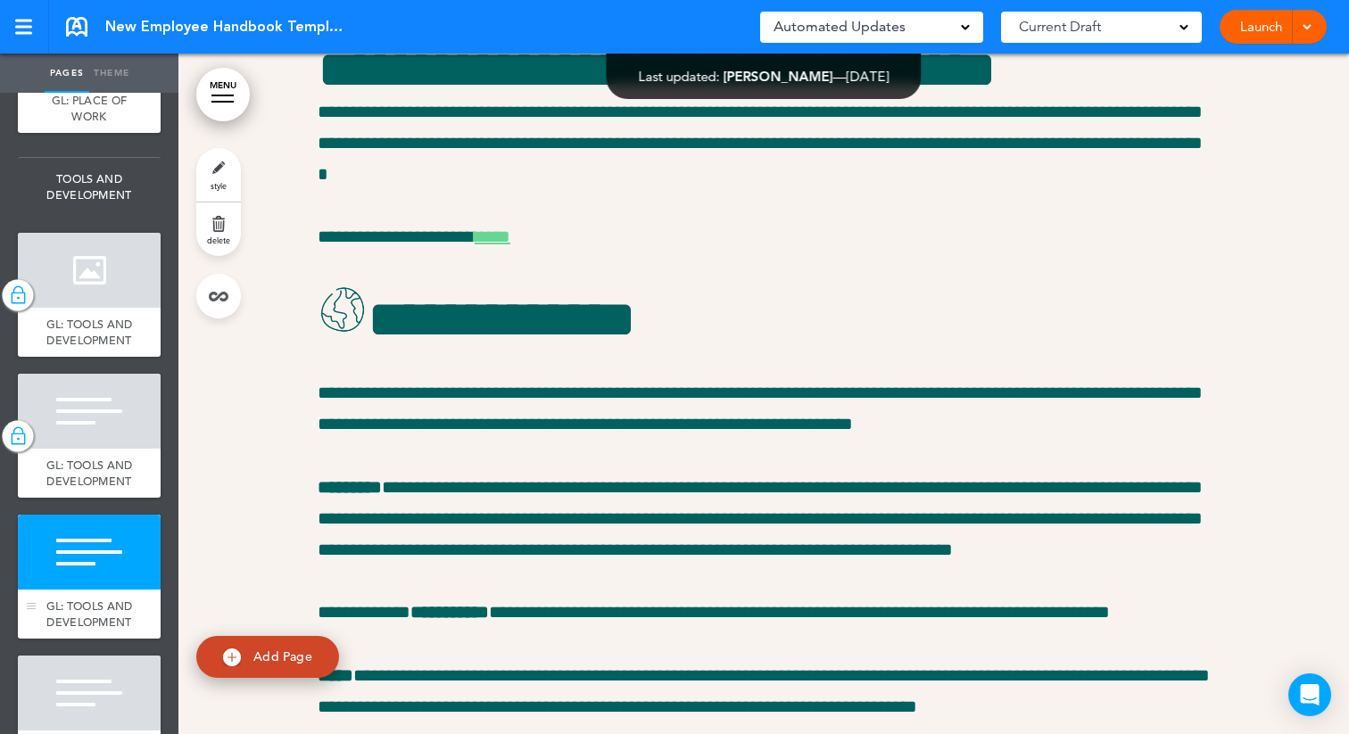
scroll to position [21936, 0]
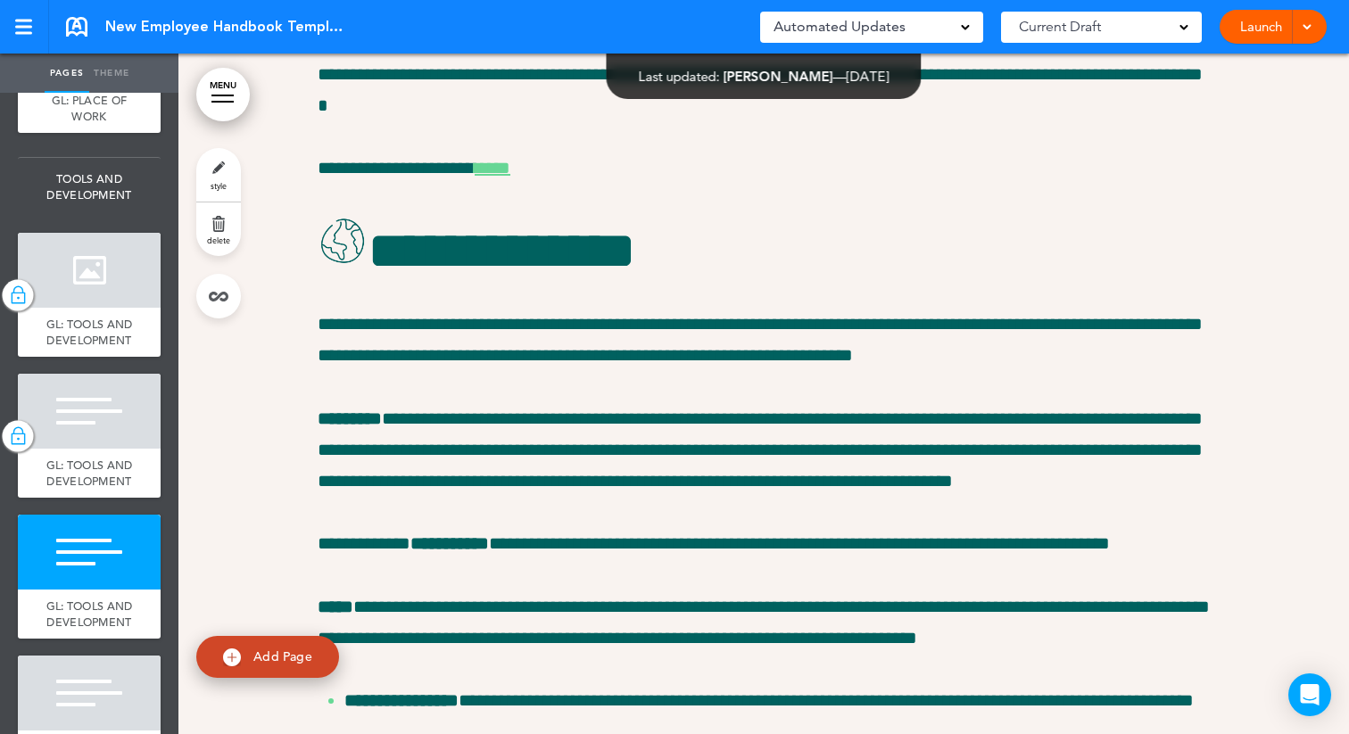
click at [221, 179] on link "style" at bounding box center [218, 175] width 45 height 54
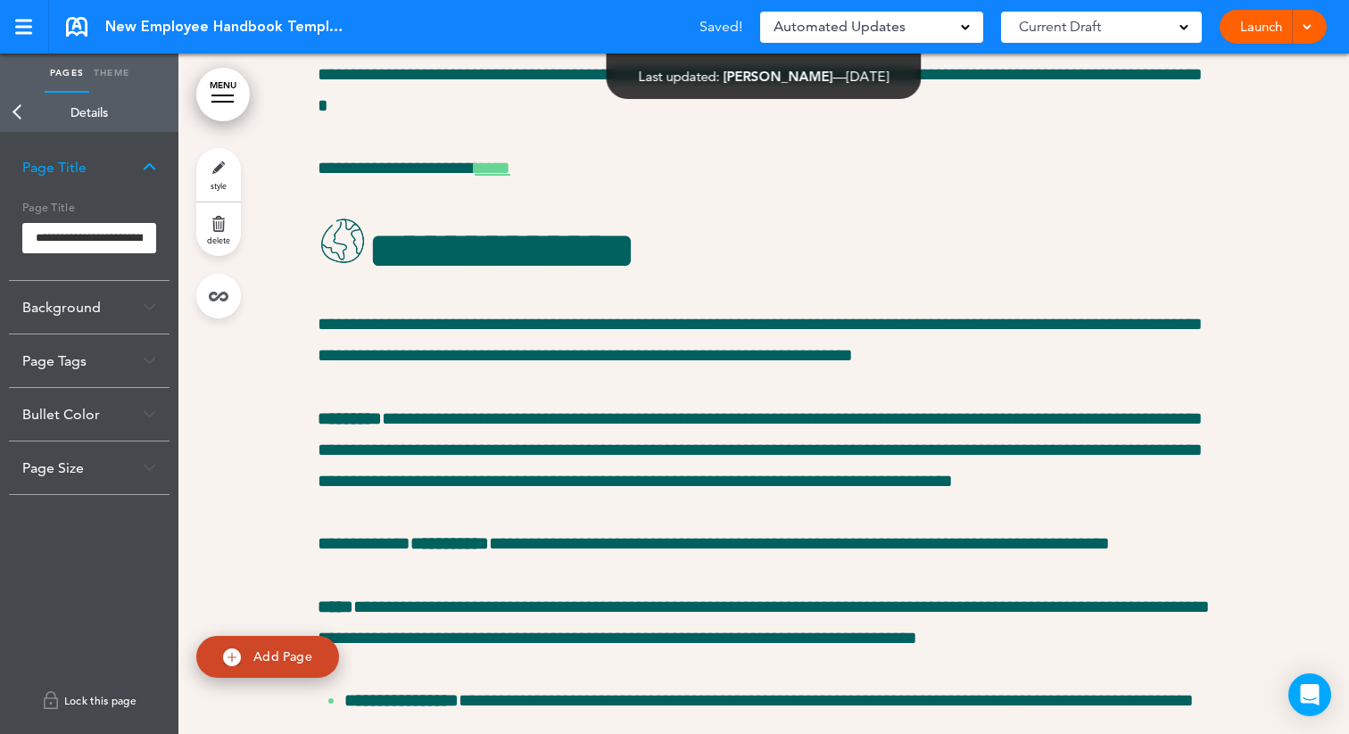
click at [82, 697] on link "Lock this page" at bounding box center [89, 701] width 161 height 50
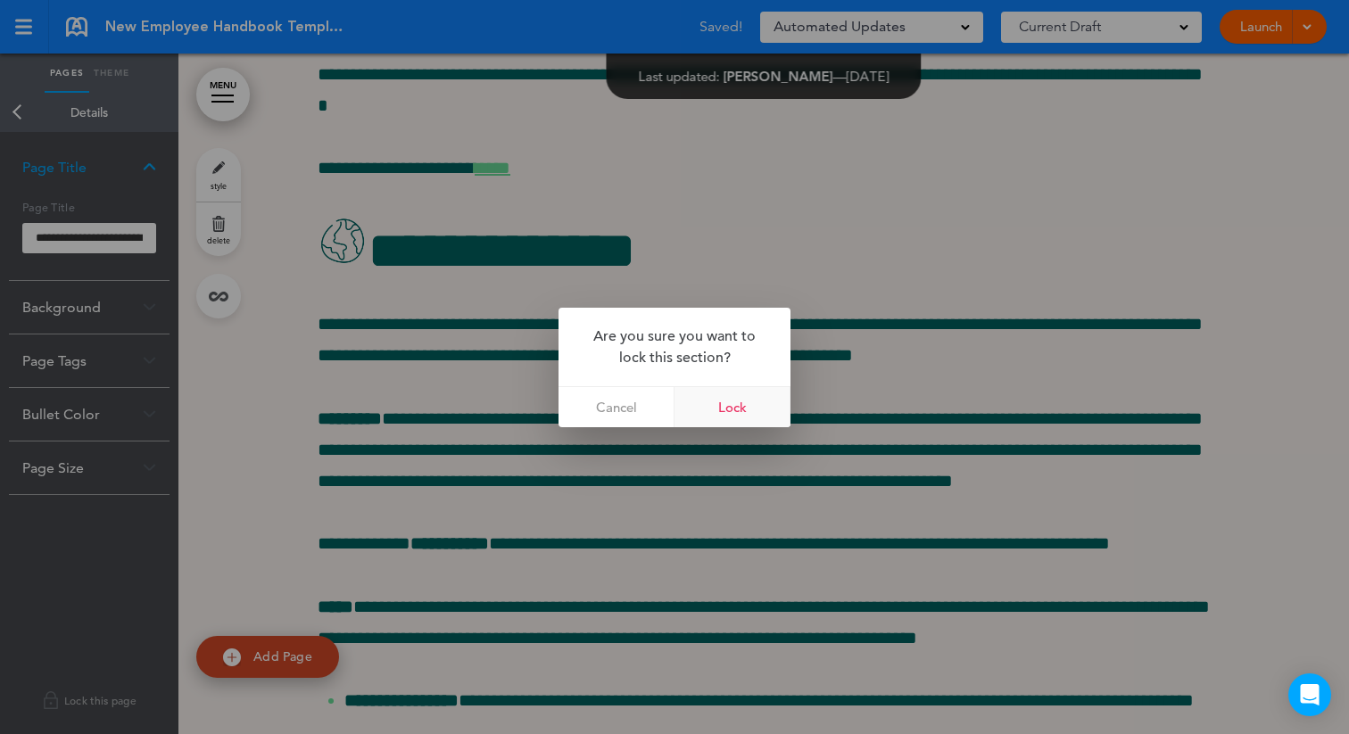
click at [751, 405] on link "Lock" at bounding box center [733, 407] width 116 height 40
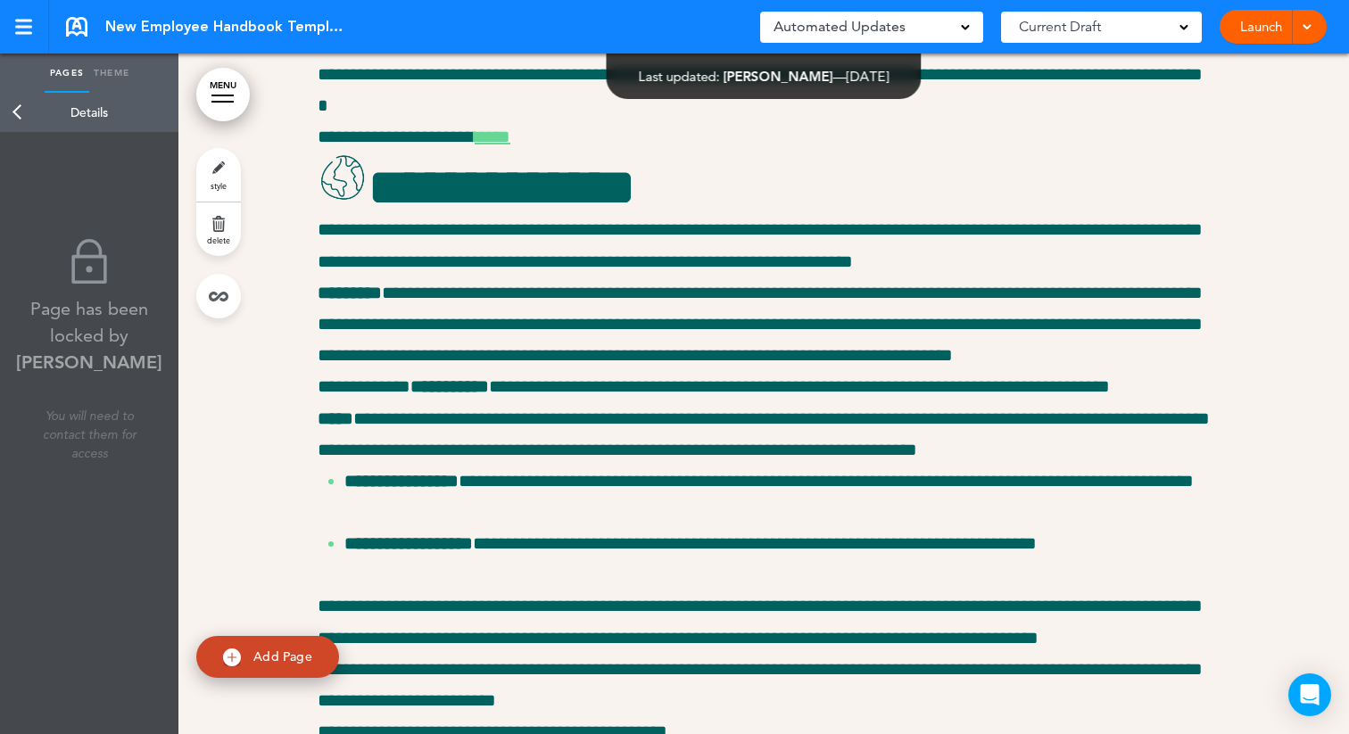
click at [16, 112] on link "Back" at bounding box center [18, 112] width 36 height 39
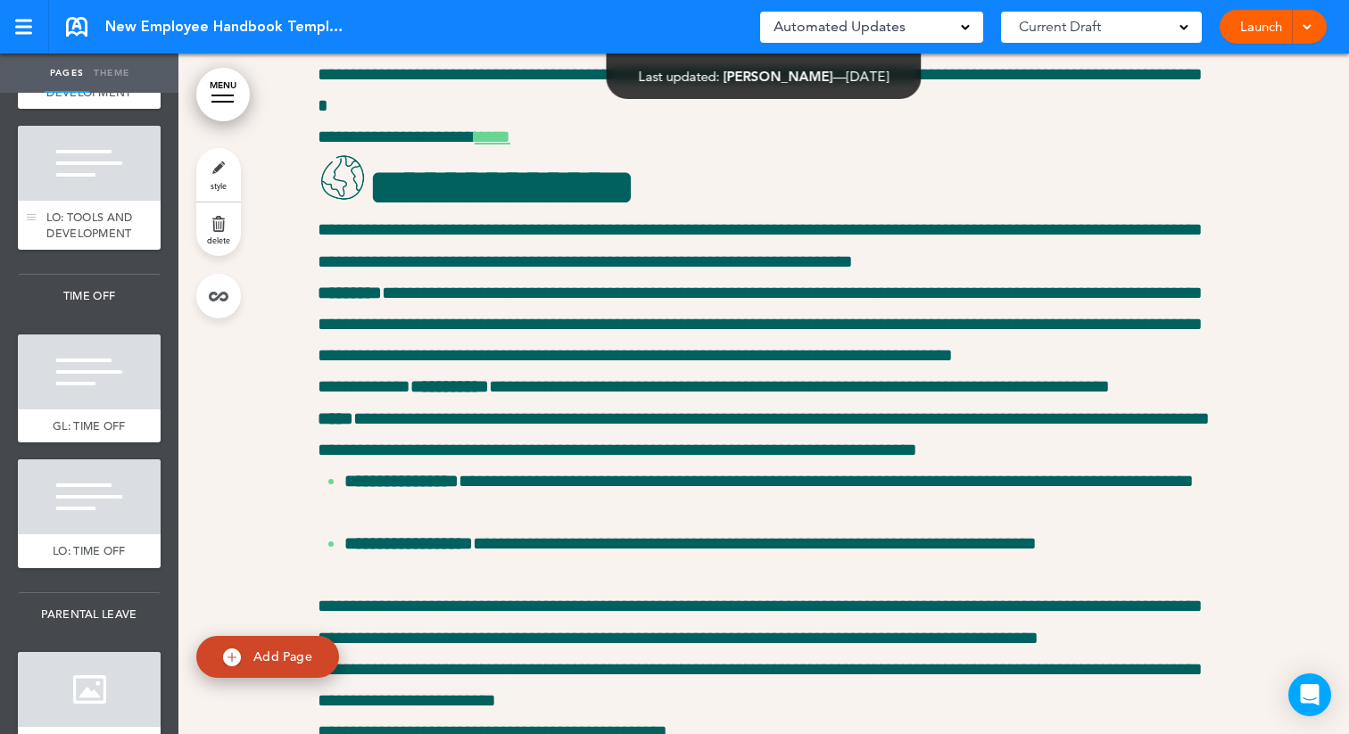
scroll to position [3659, 0]
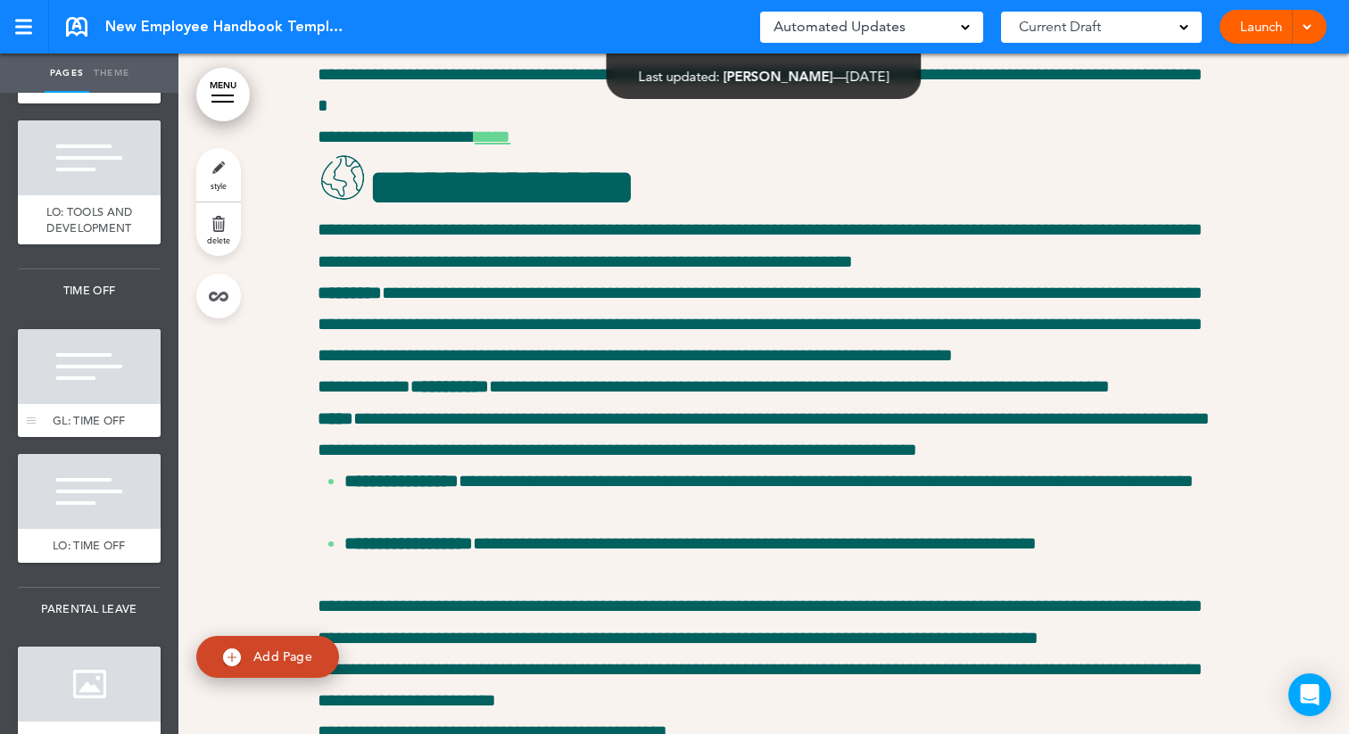
click at [98, 394] on div at bounding box center [89, 366] width 143 height 75
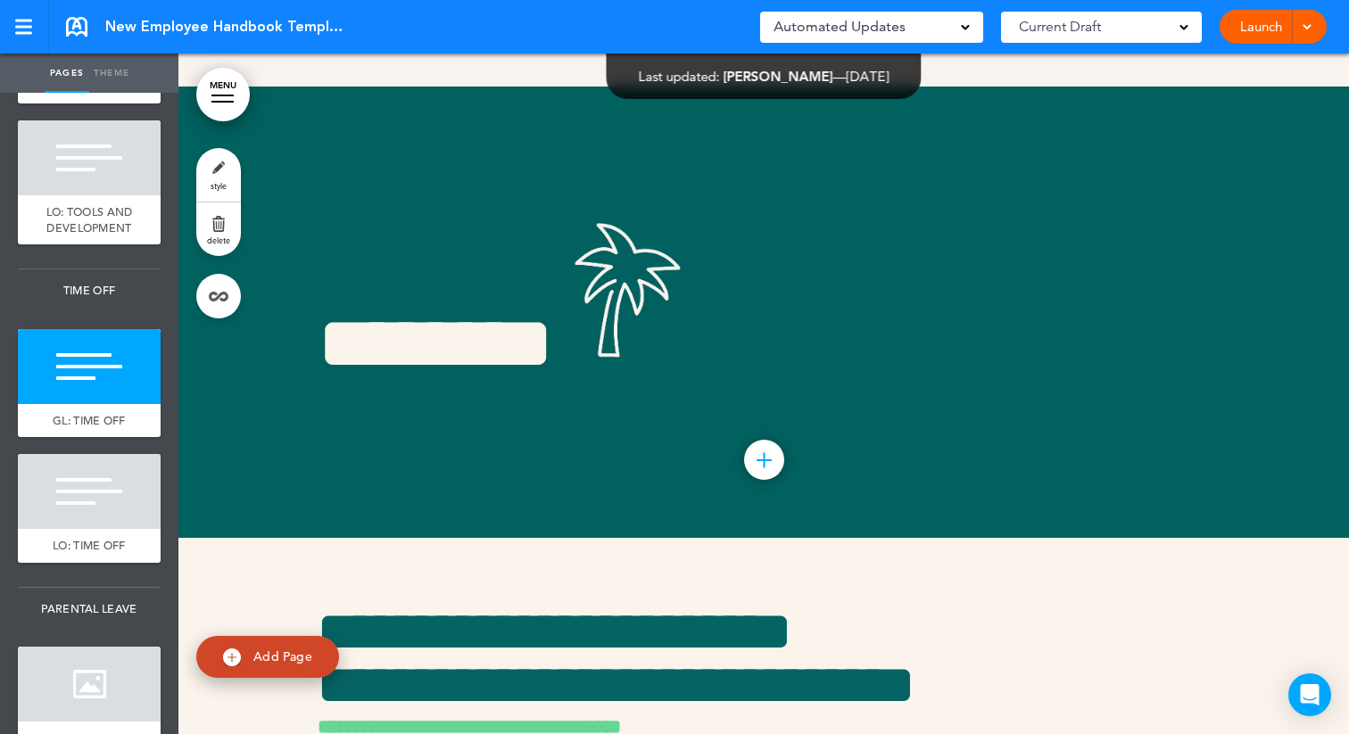
scroll to position [23562, 0]
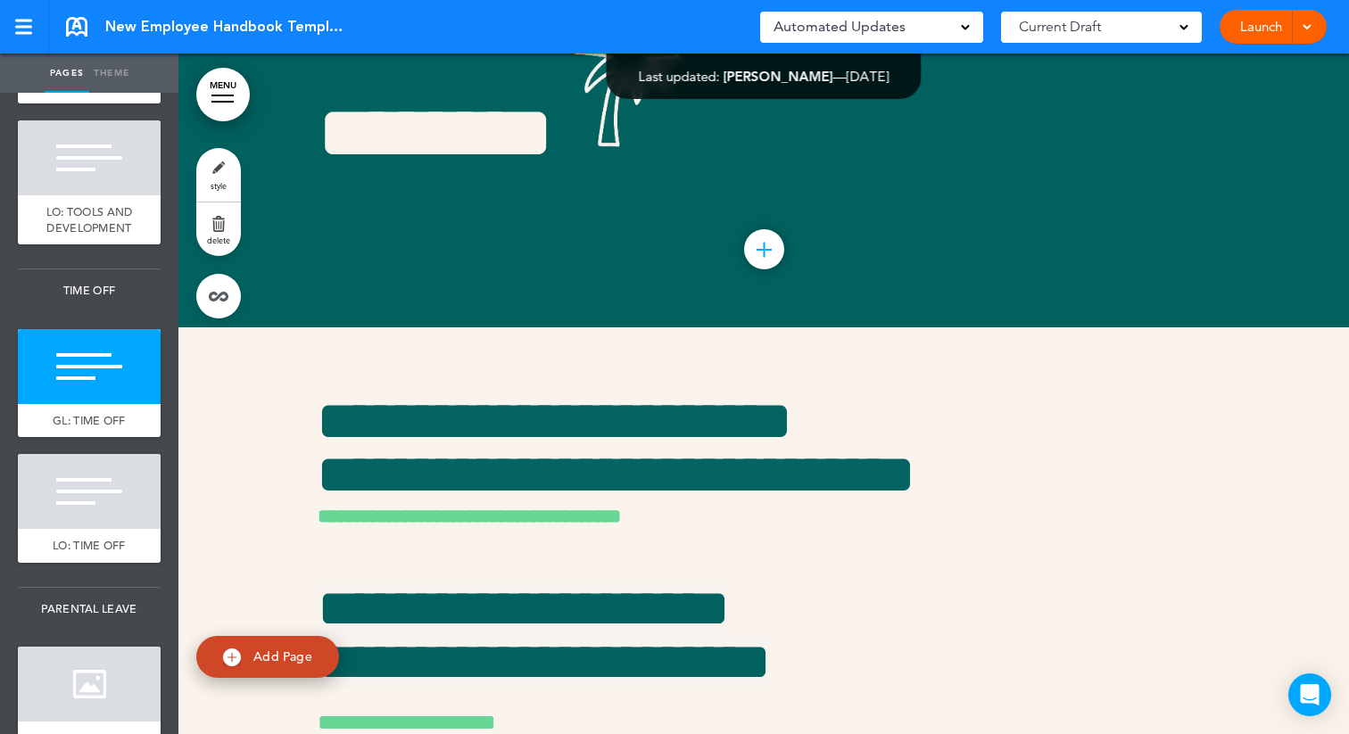
click at [221, 175] on link "style" at bounding box center [218, 175] width 45 height 54
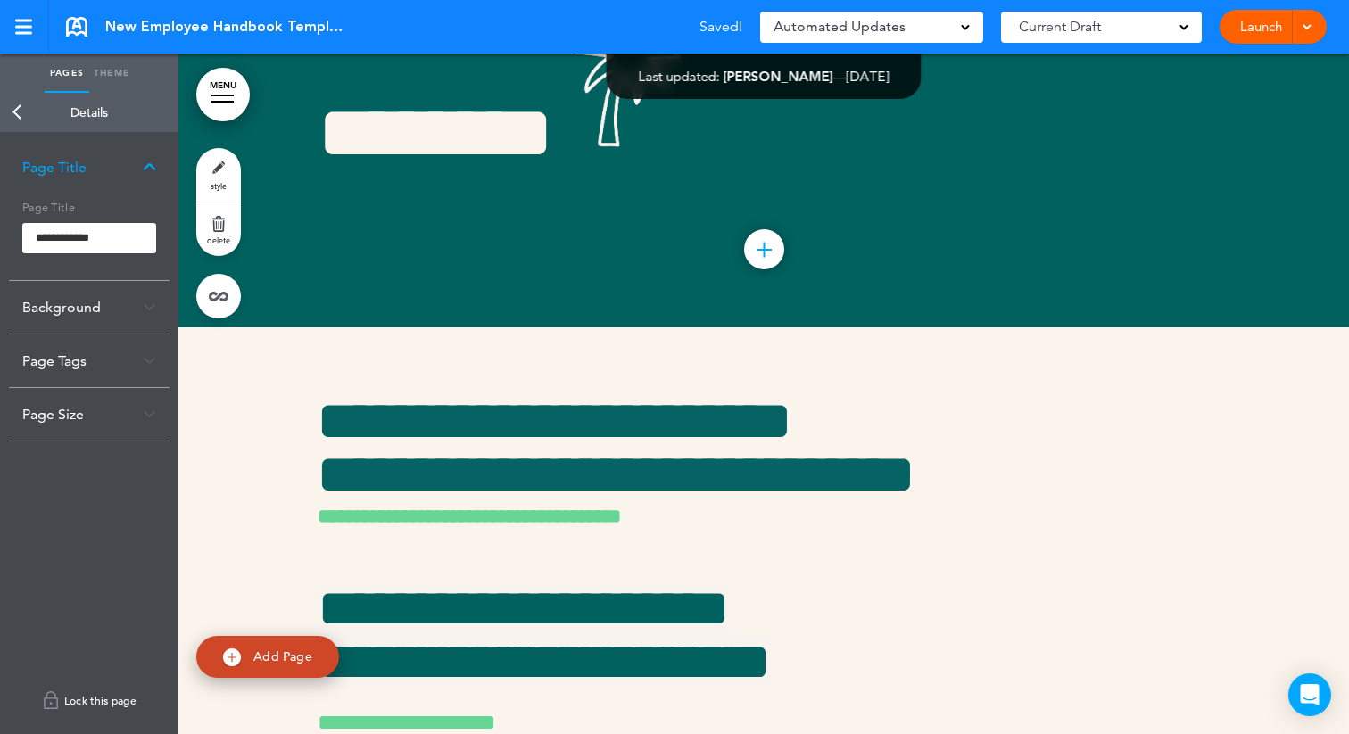
click at [52, 699] on img at bounding box center [51, 700] width 18 height 23
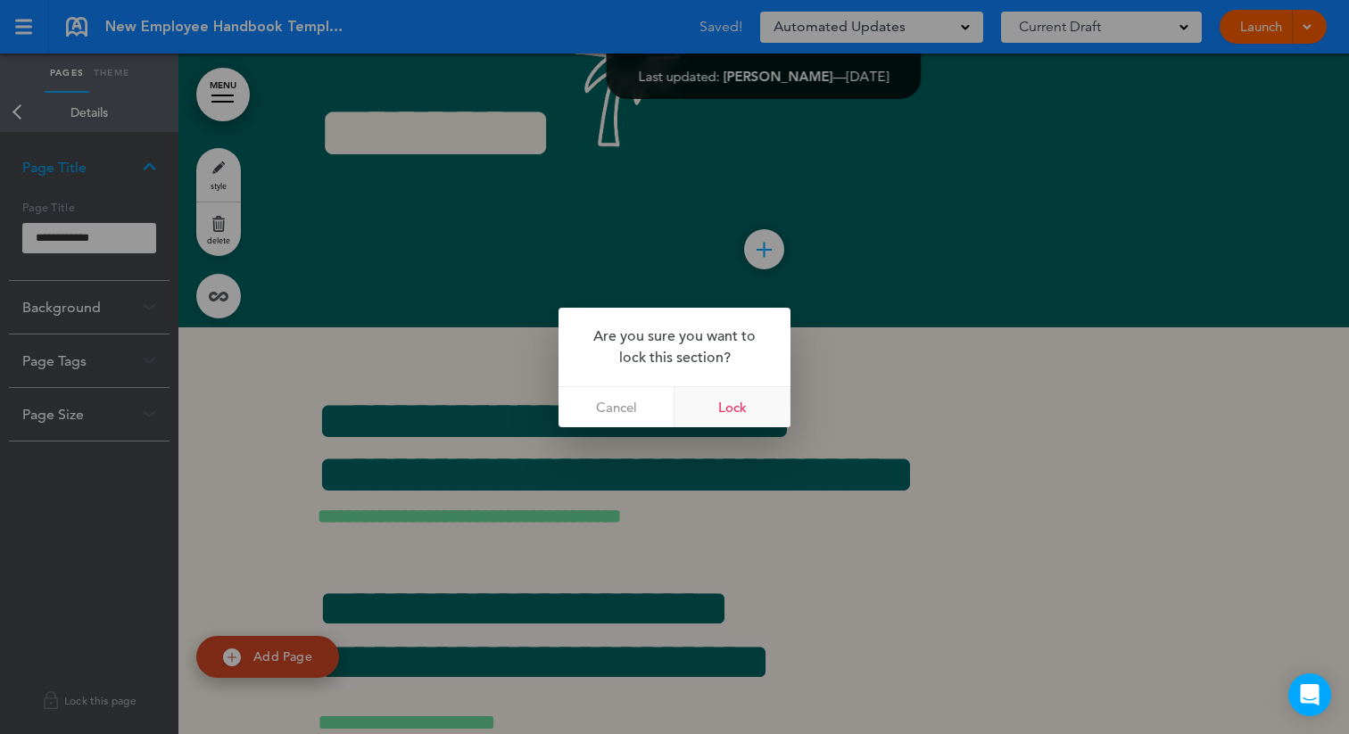
click at [754, 409] on link "Lock" at bounding box center [733, 407] width 116 height 40
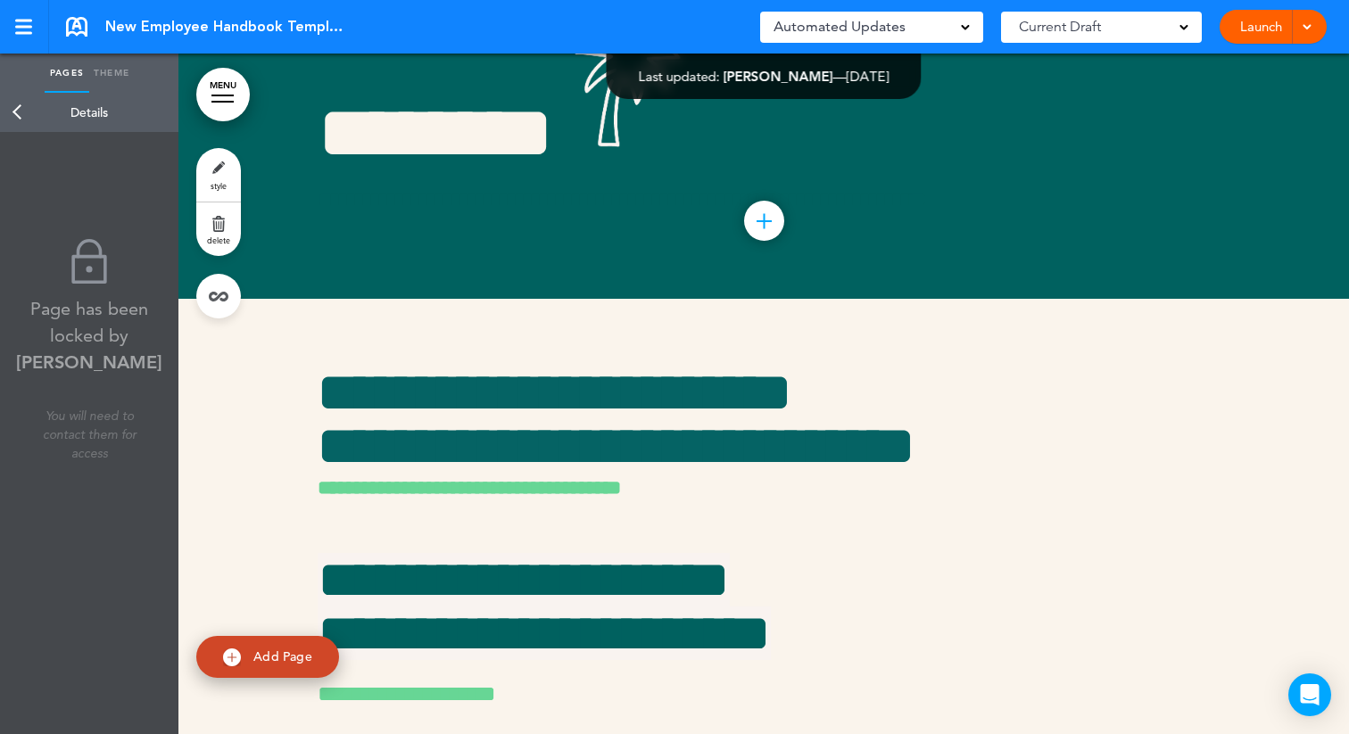
click at [20, 111] on link "Back" at bounding box center [18, 112] width 36 height 39
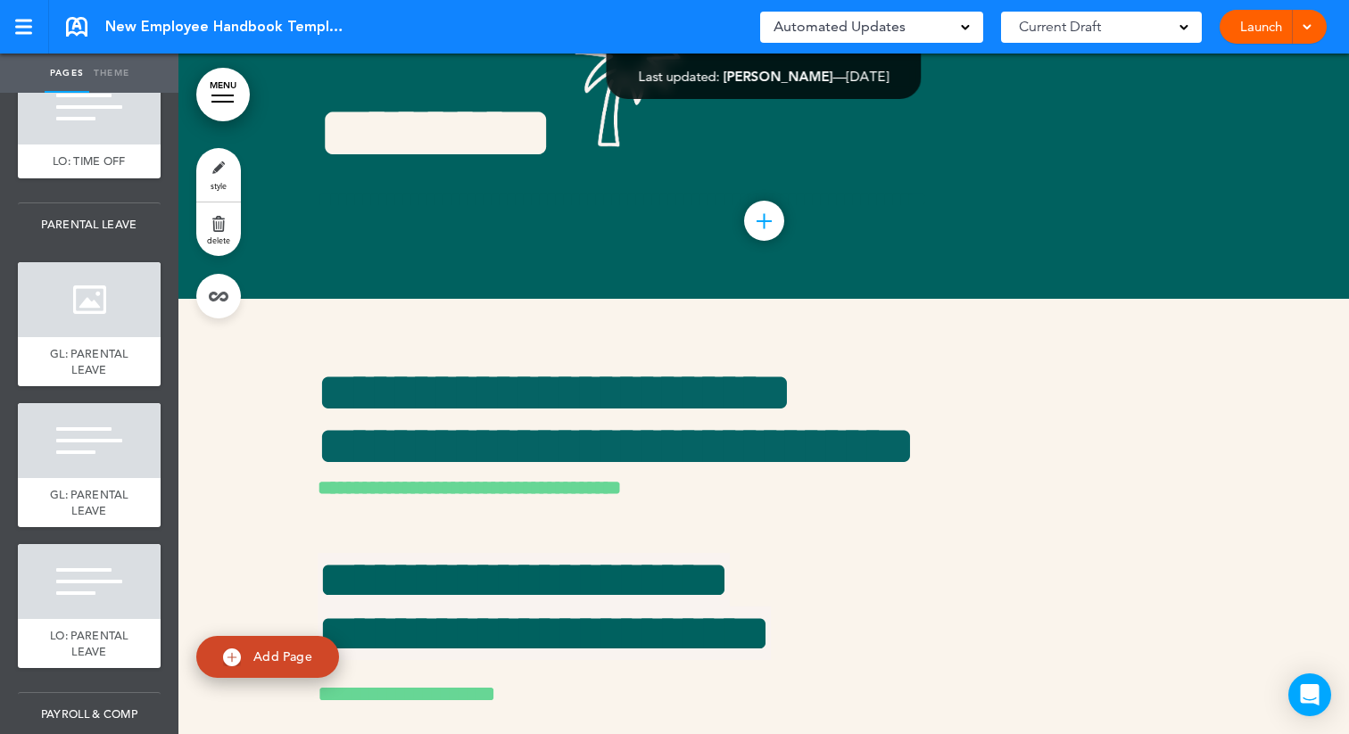
scroll to position [4088, 0]
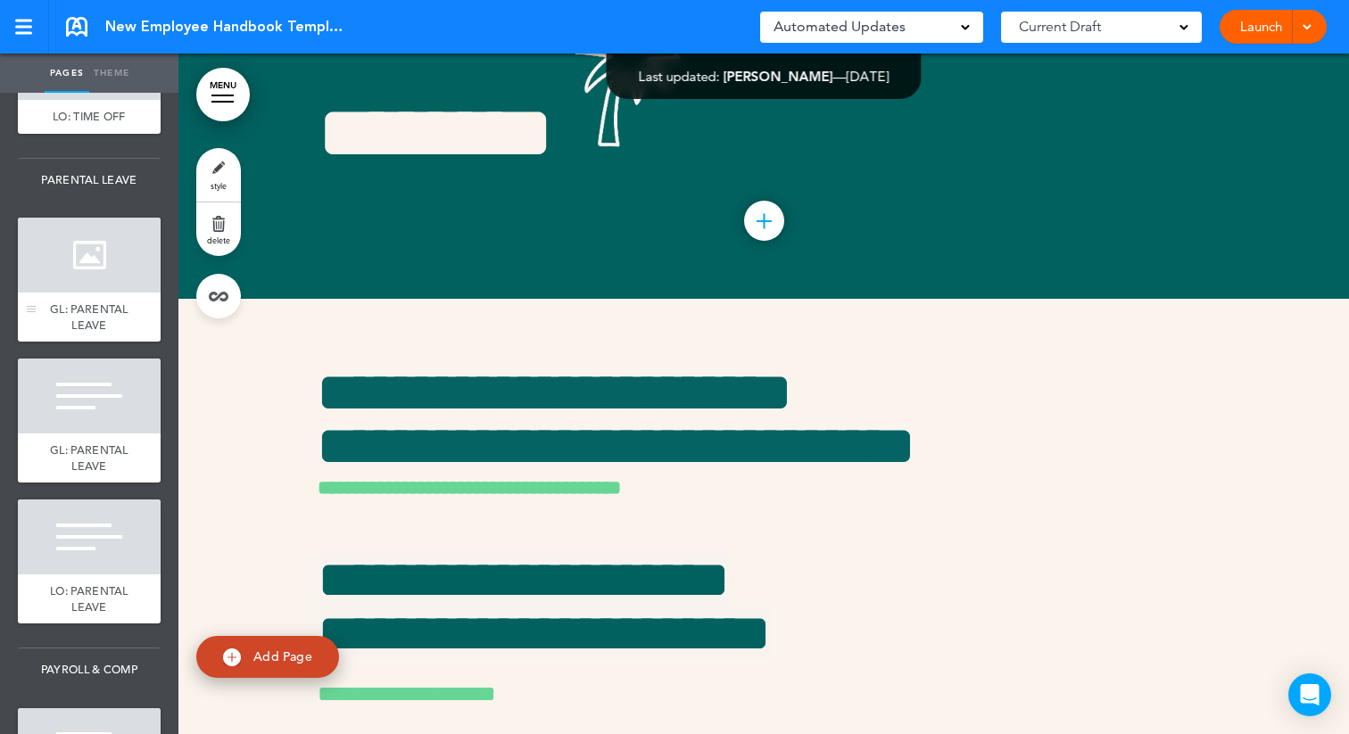
click at [105, 323] on span "GL: PARENTAL LEAVE" at bounding box center [89, 317] width 79 height 31
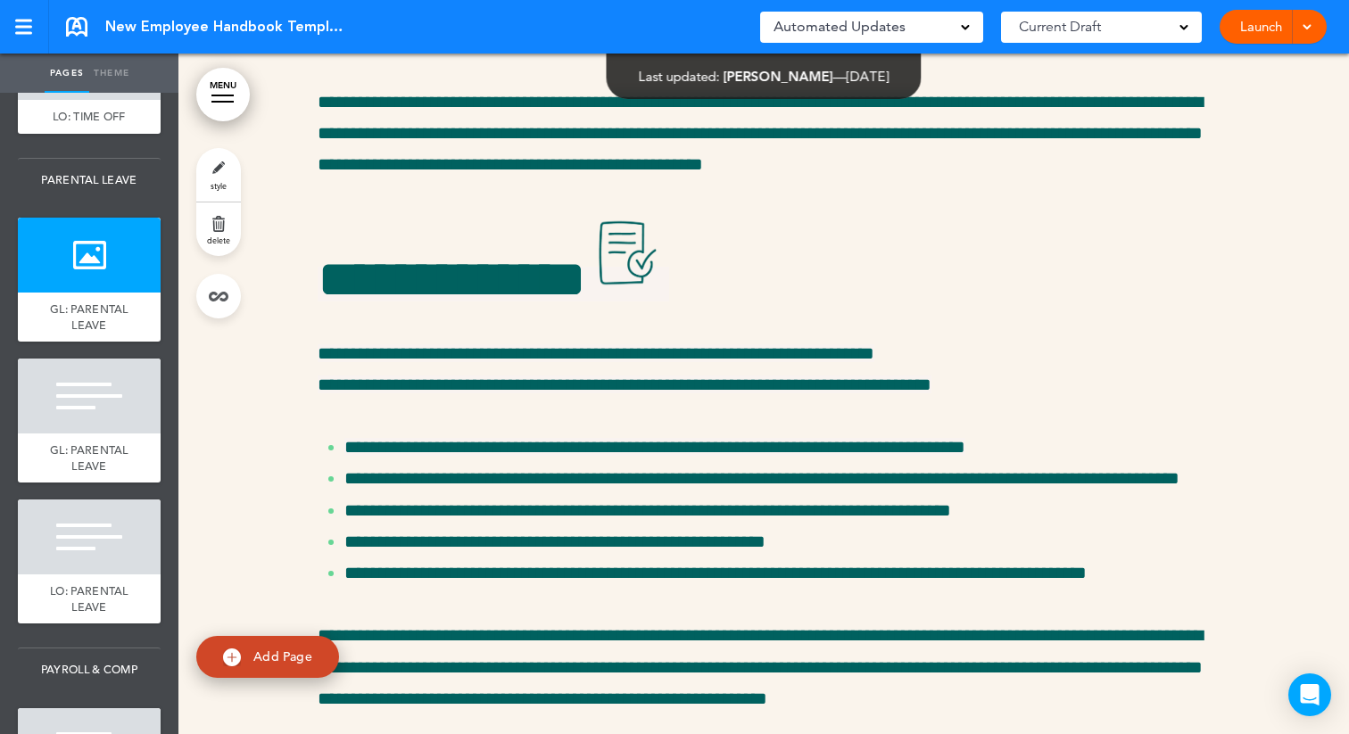
scroll to position [31019, 0]
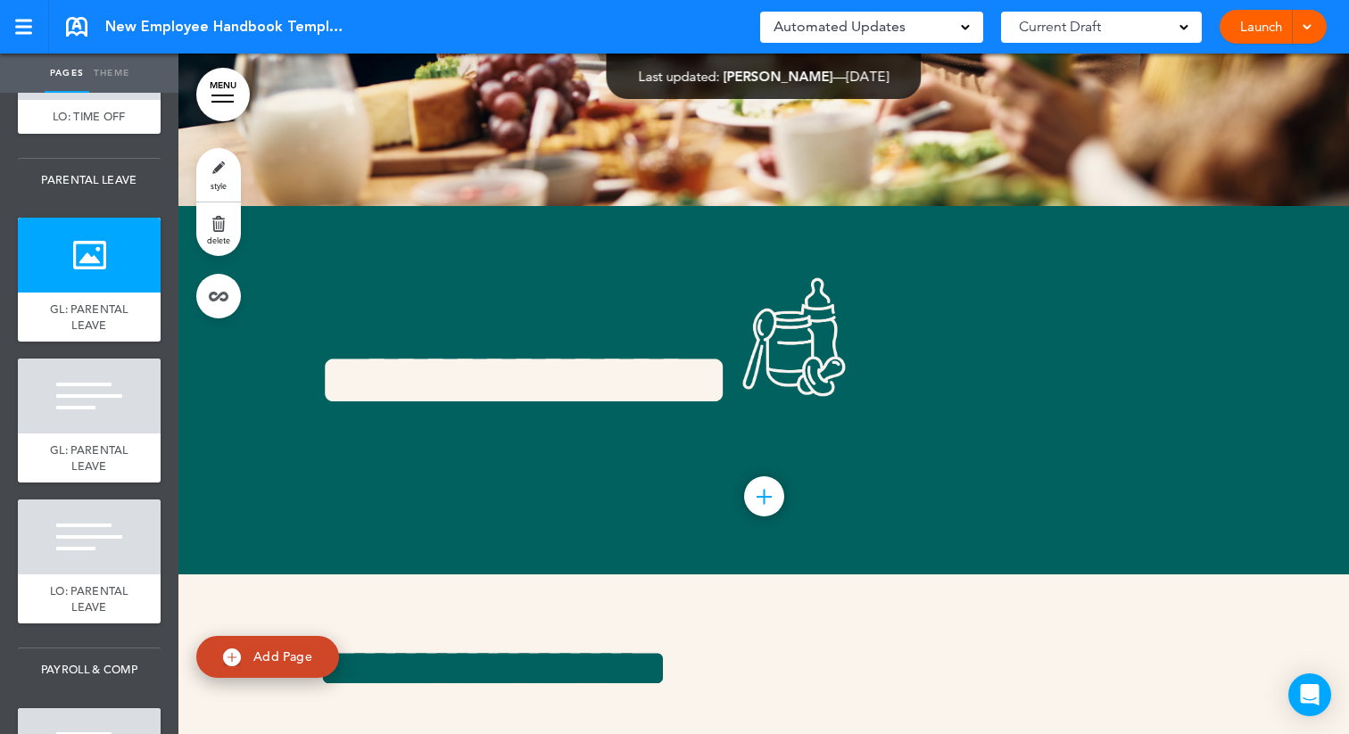
click at [230, 175] on link "style" at bounding box center [218, 175] width 45 height 54
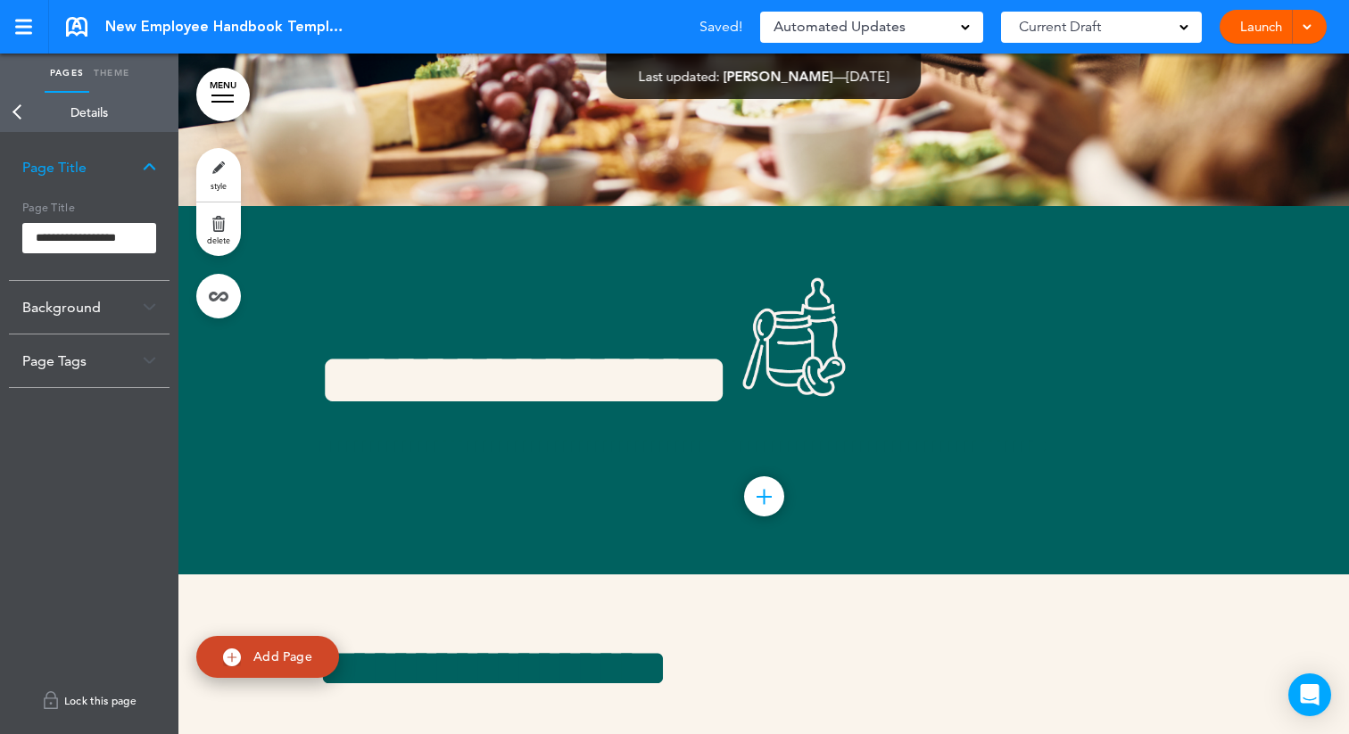
click at [74, 691] on link "Lock this page" at bounding box center [89, 701] width 161 height 50
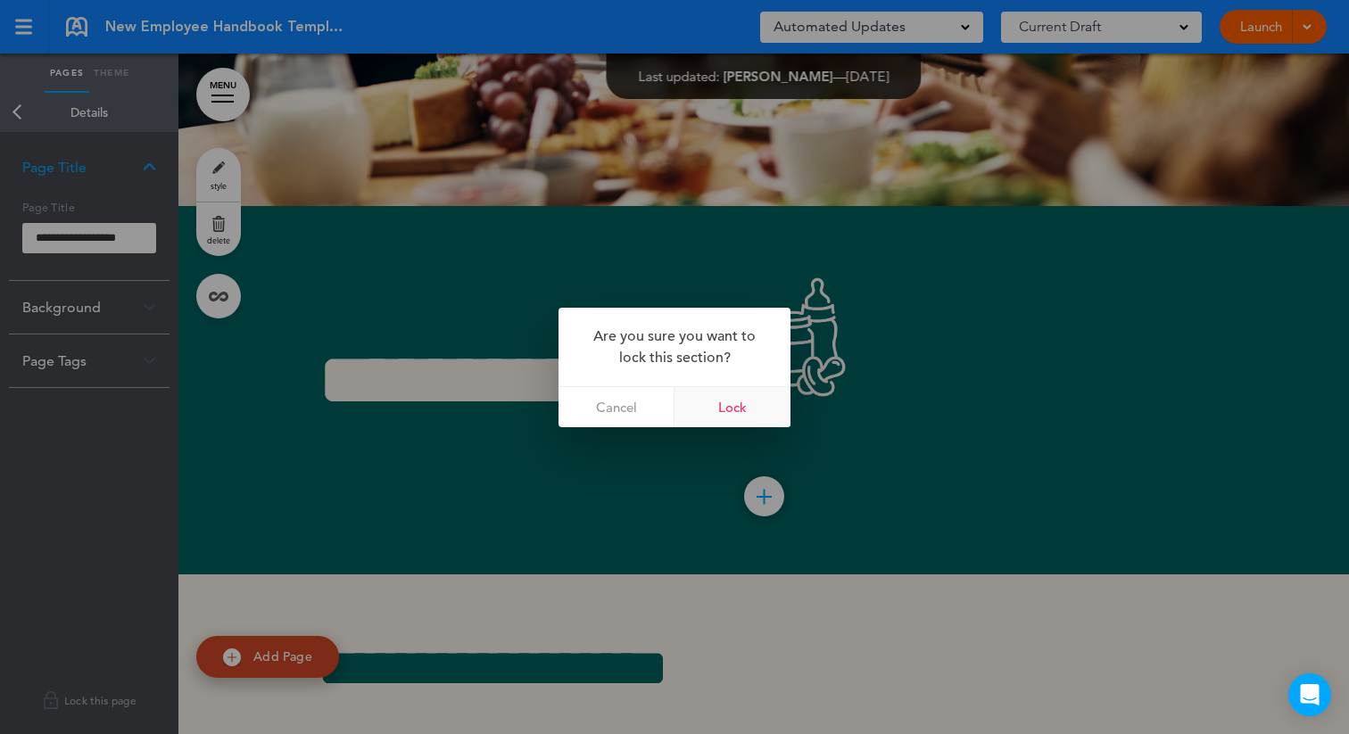
click at [718, 410] on link "Lock" at bounding box center [733, 407] width 116 height 40
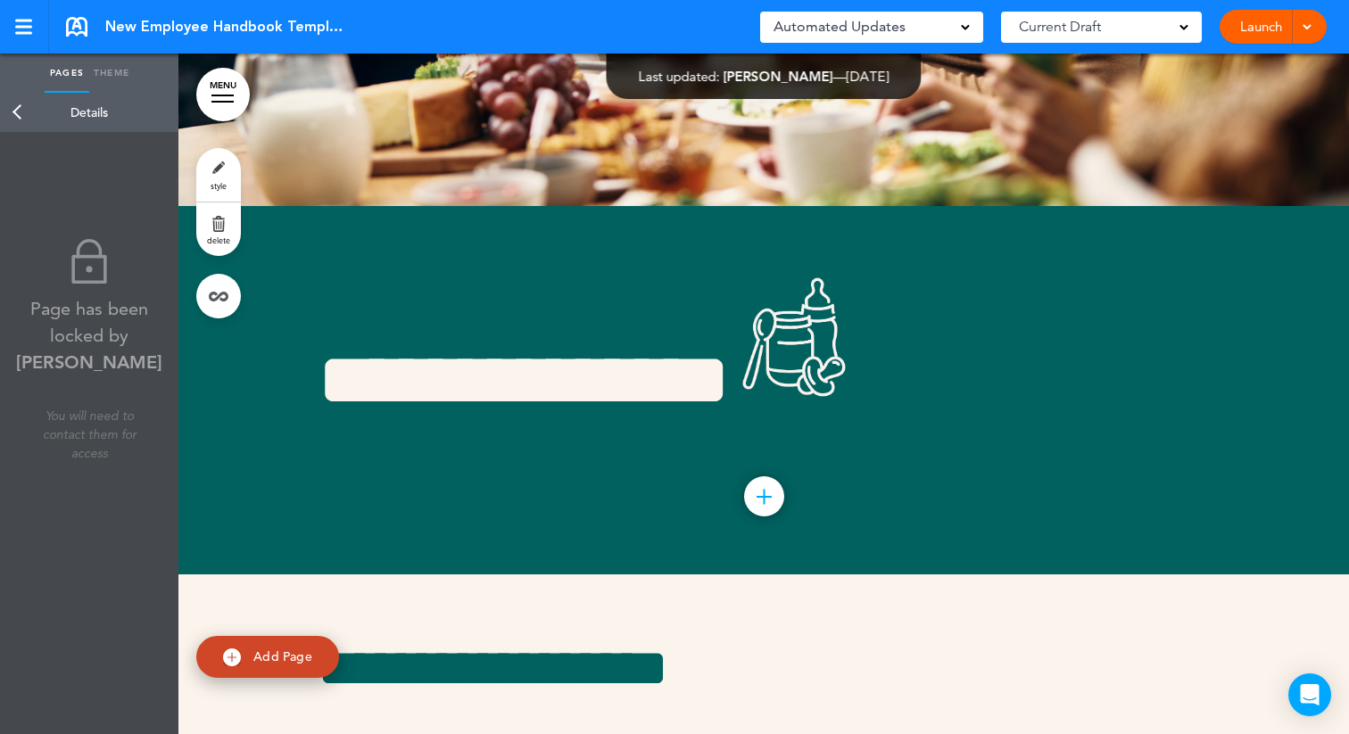
click at [13, 109] on link "Back" at bounding box center [18, 112] width 36 height 39
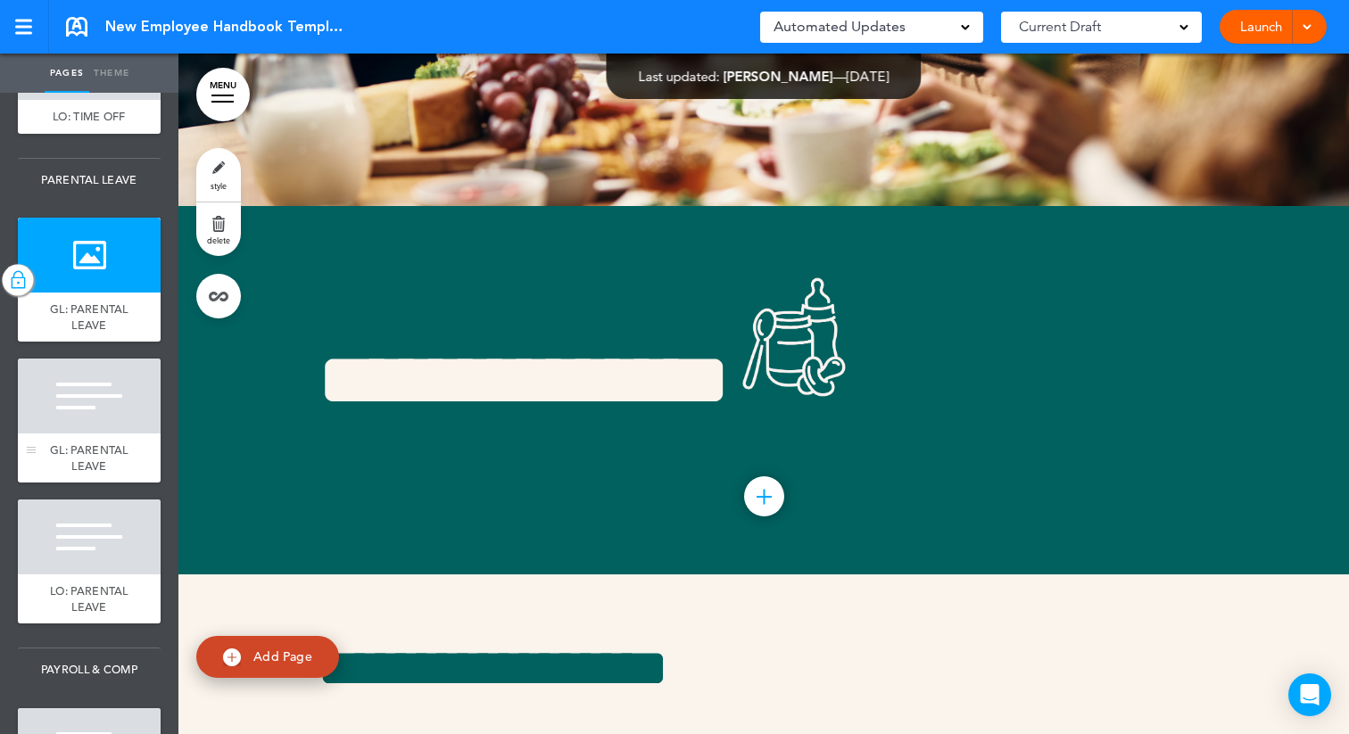
click at [65, 428] on div at bounding box center [89, 396] width 143 height 75
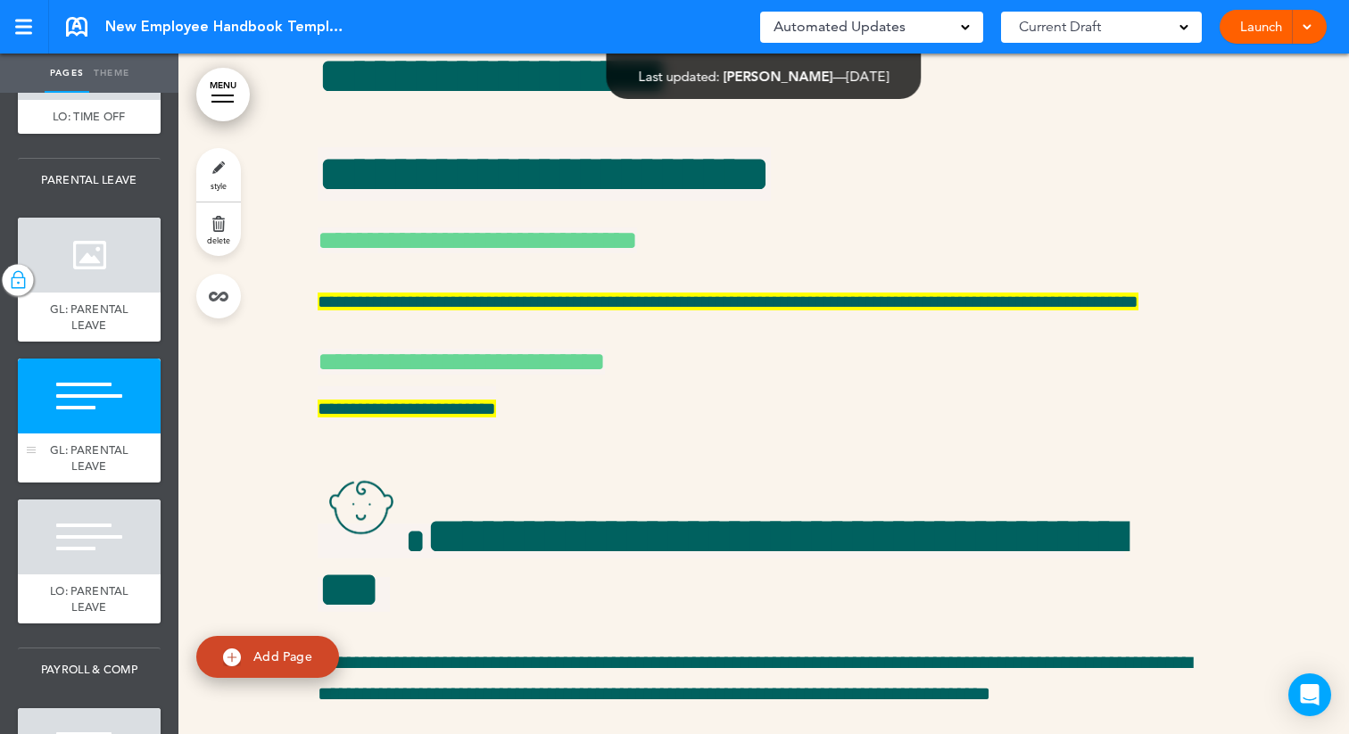
scroll to position [31700, 0]
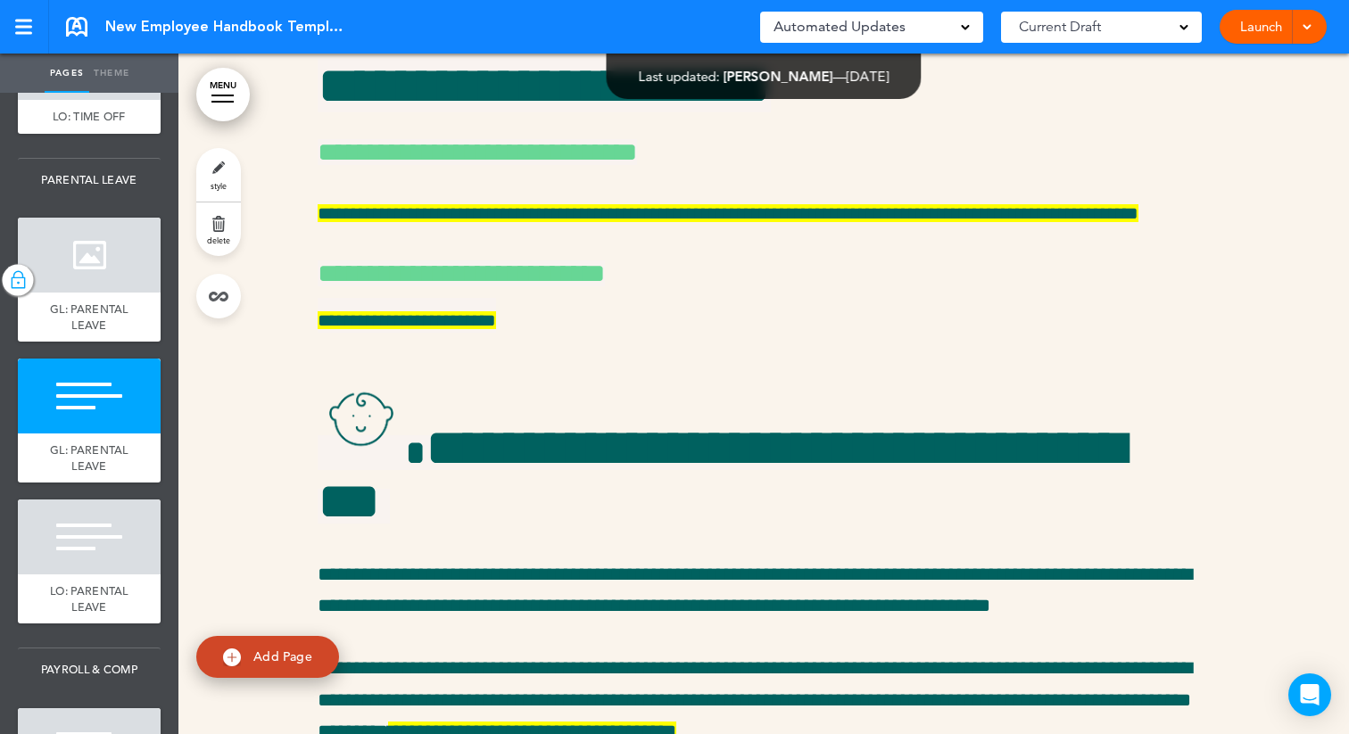
click at [216, 174] on link "style" at bounding box center [218, 175] width 45 height 54
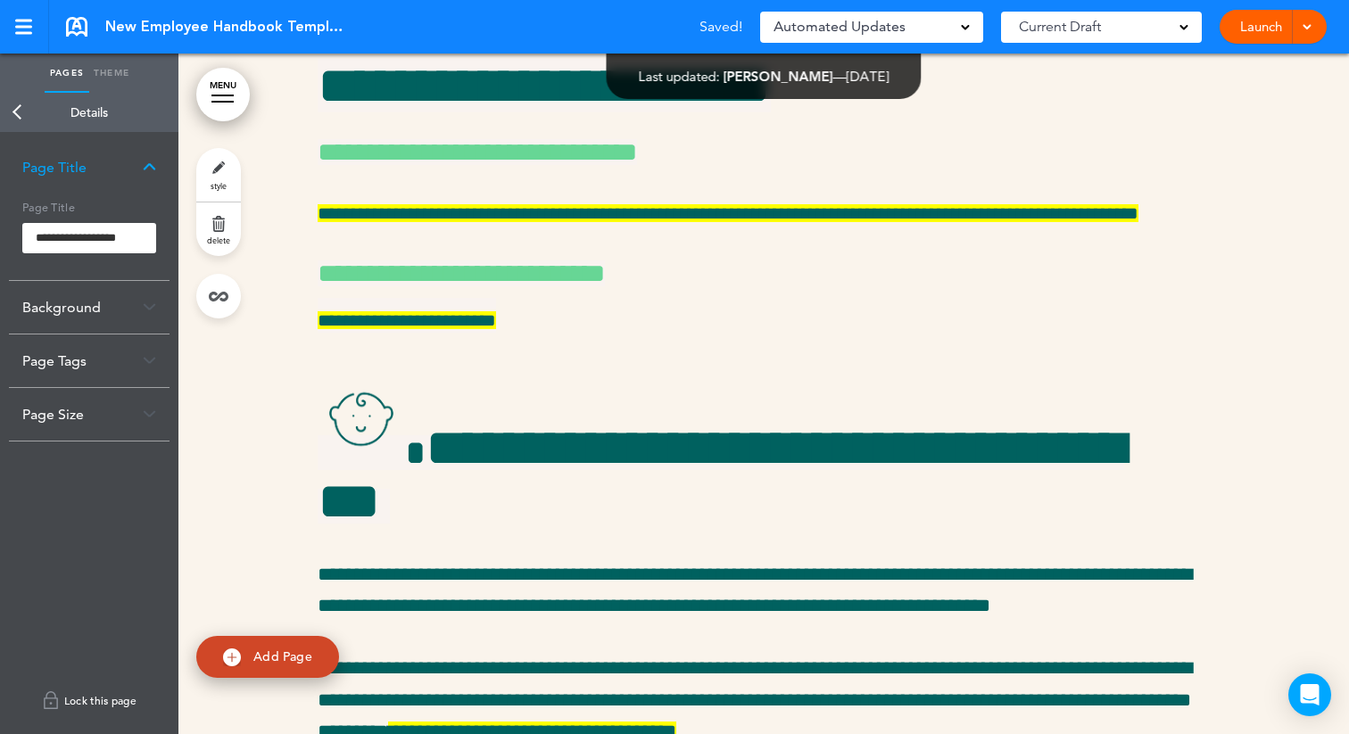
click at [92, 693] on link "Lock this page" at bounding box center [89, 701] width 161 height 50
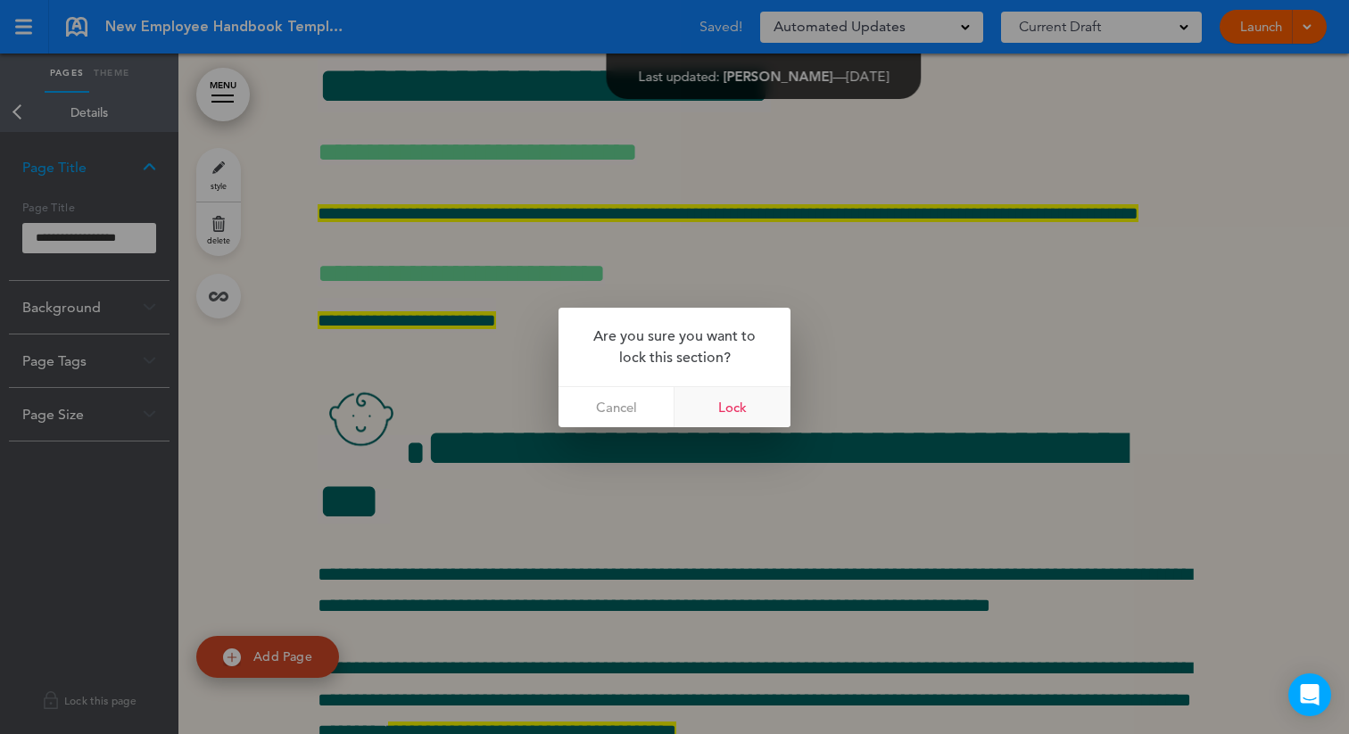
click at [758, 411] on link "Lock" at bounding box center [733, 407] width 116 height 40
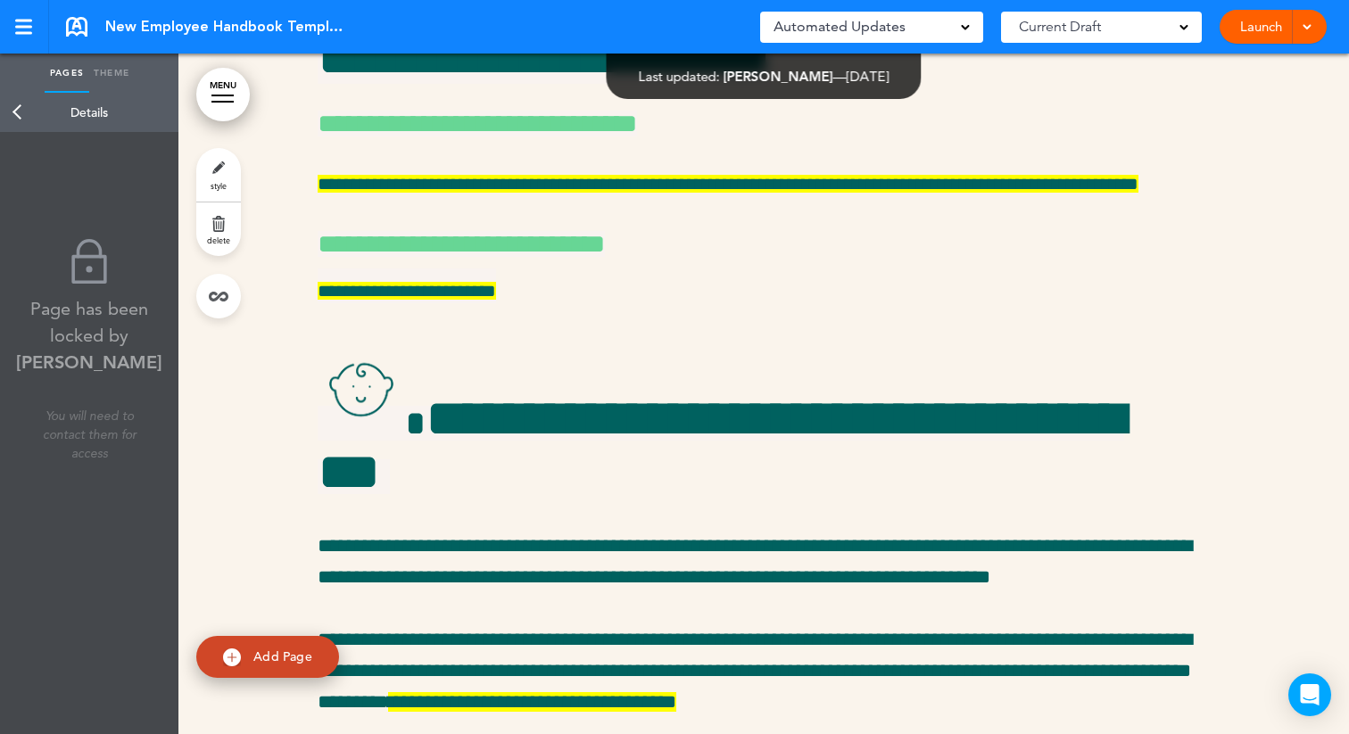
click at [17, 117] on link "Back" at bounding box center [18, 112] width 36 height 39
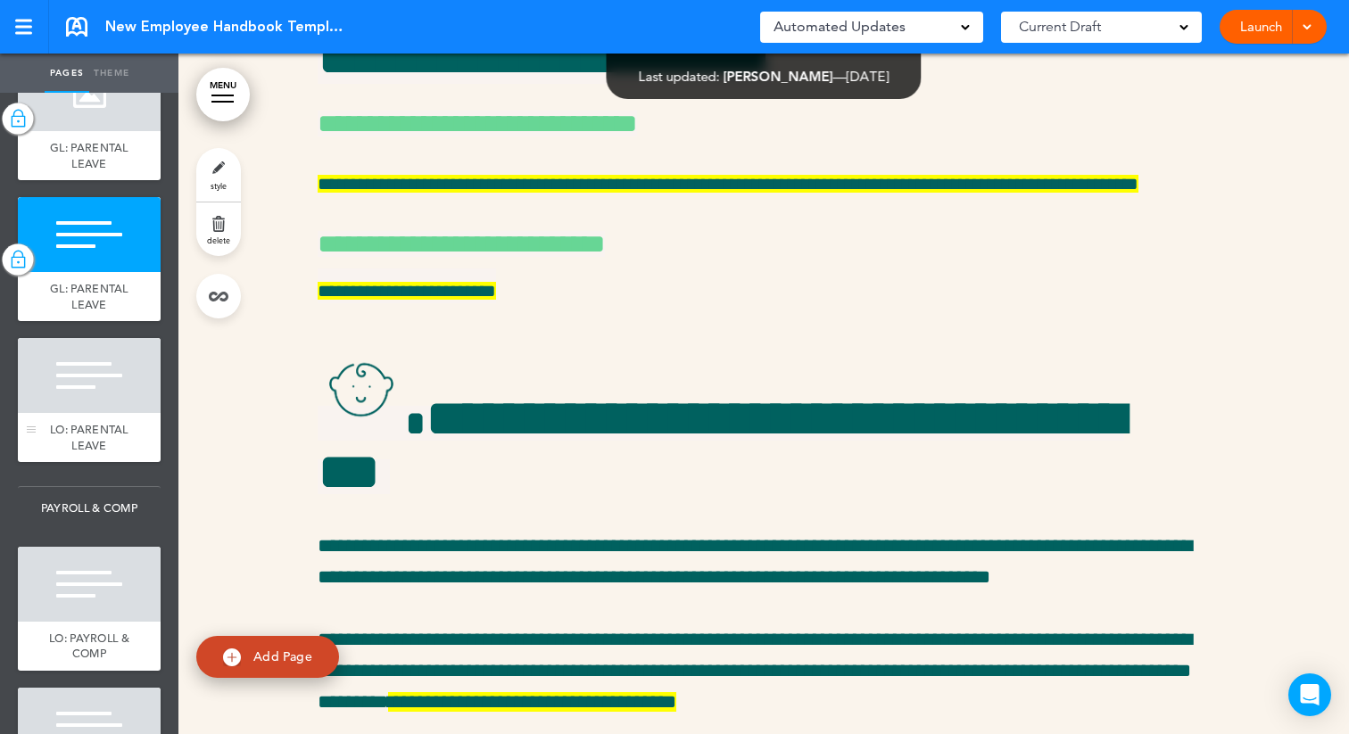
scroll to position [4266, 0]
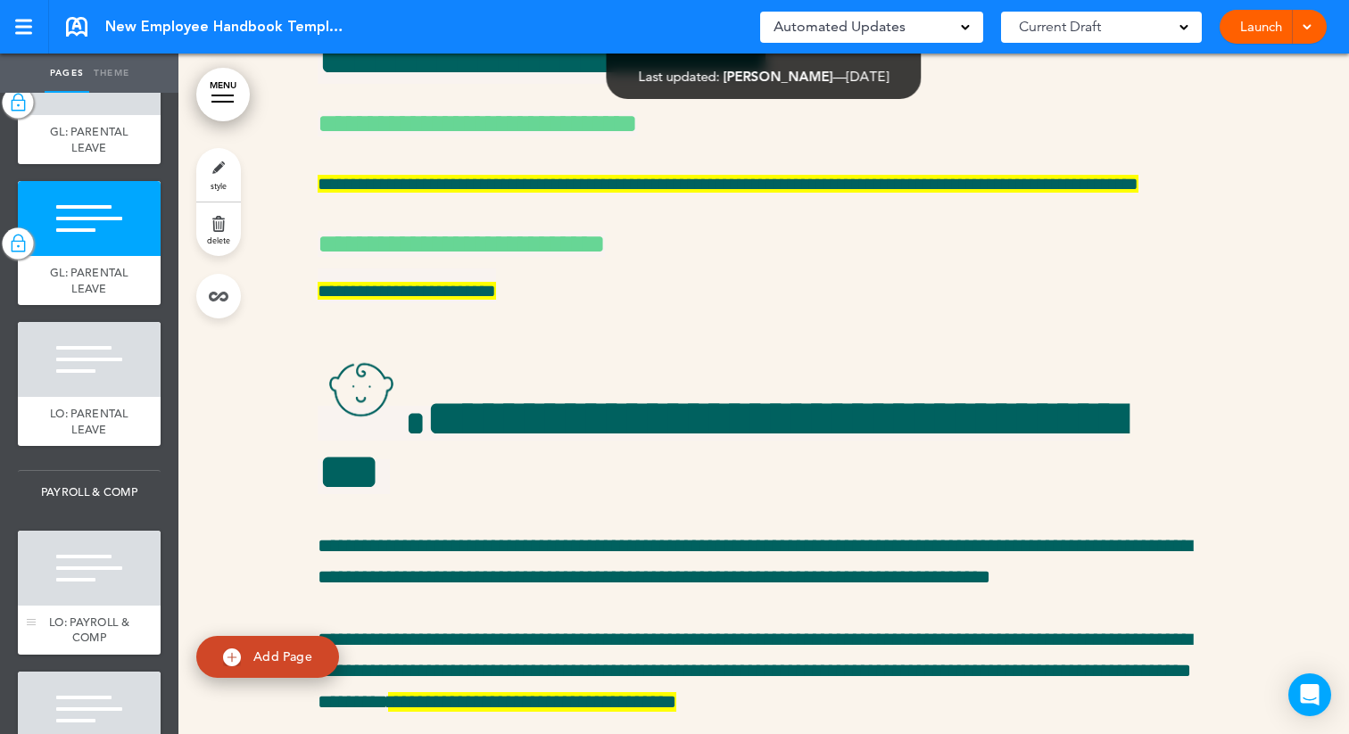
click at [114, 559] on div at bounding box center [89, 568] width 143 height 75
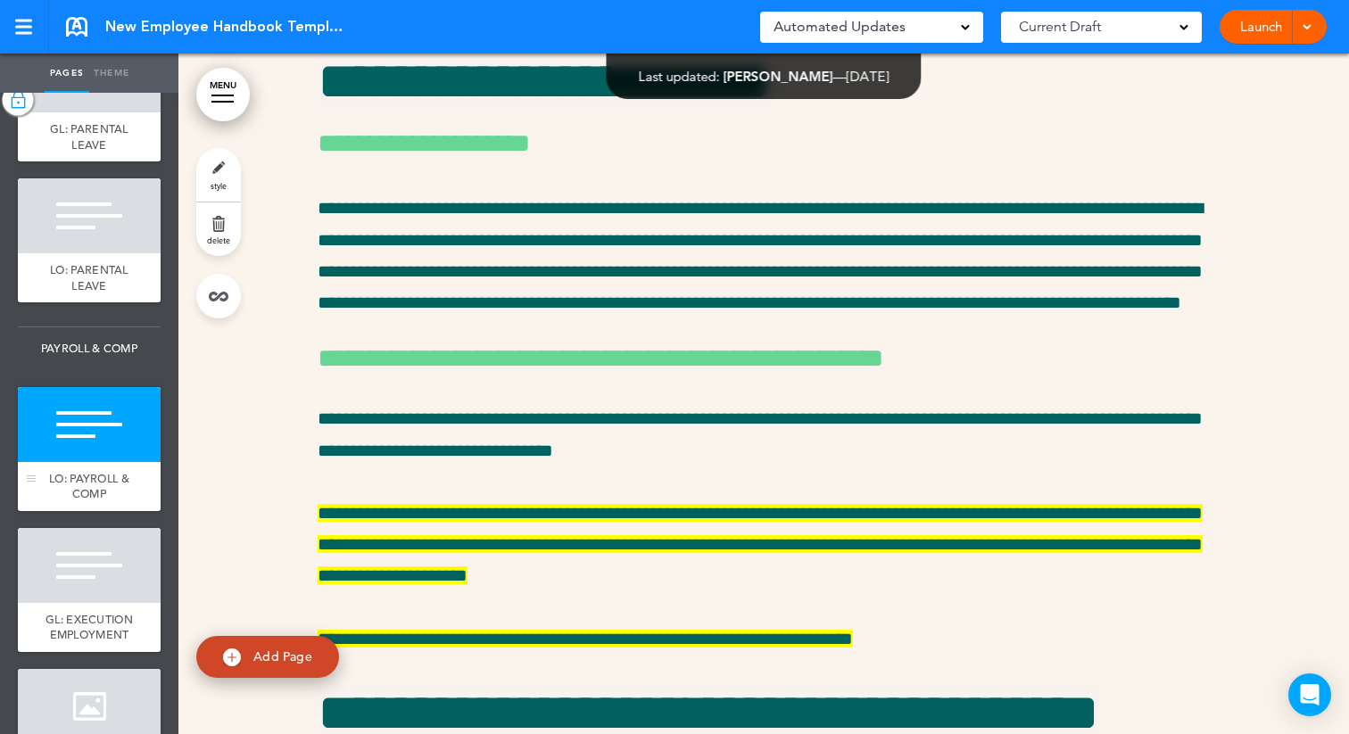
scroll to position [4437, 0]
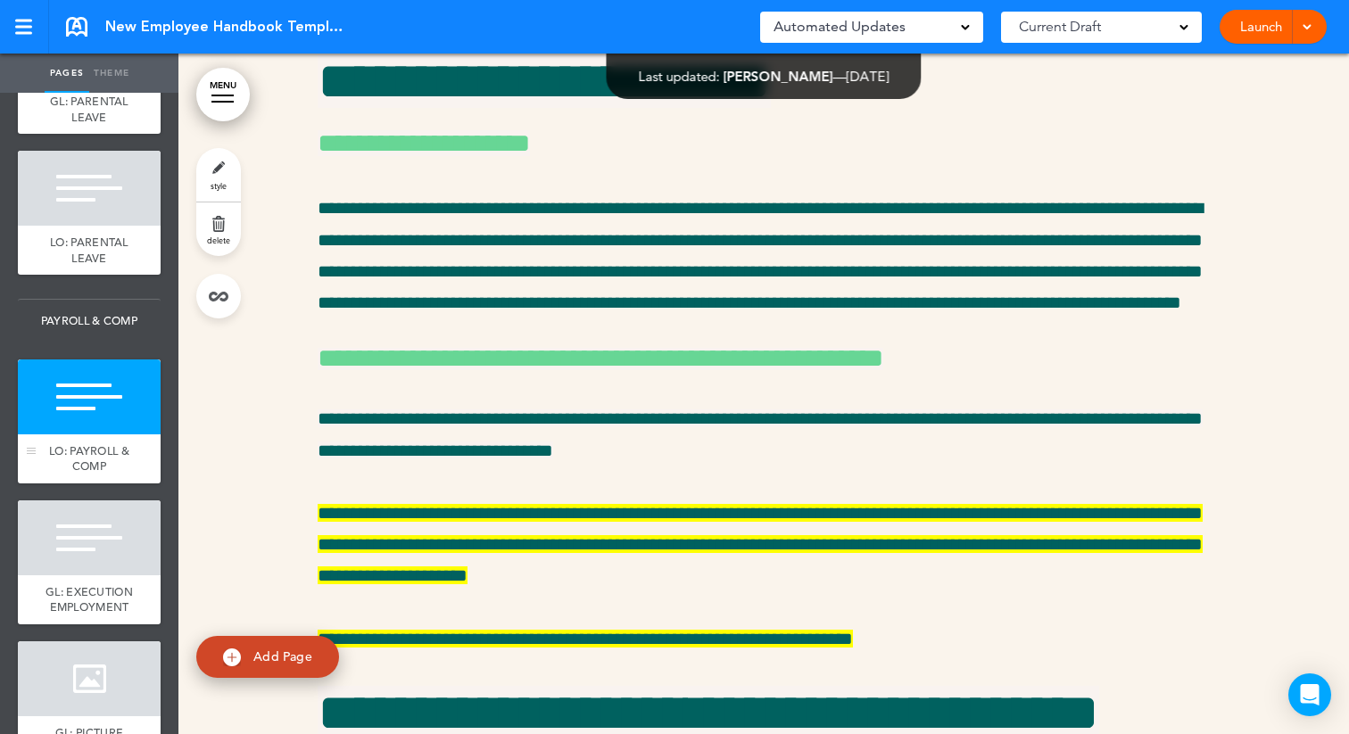
click at [114, 559] on div at bounding box center [89, 538] width 143 height 75
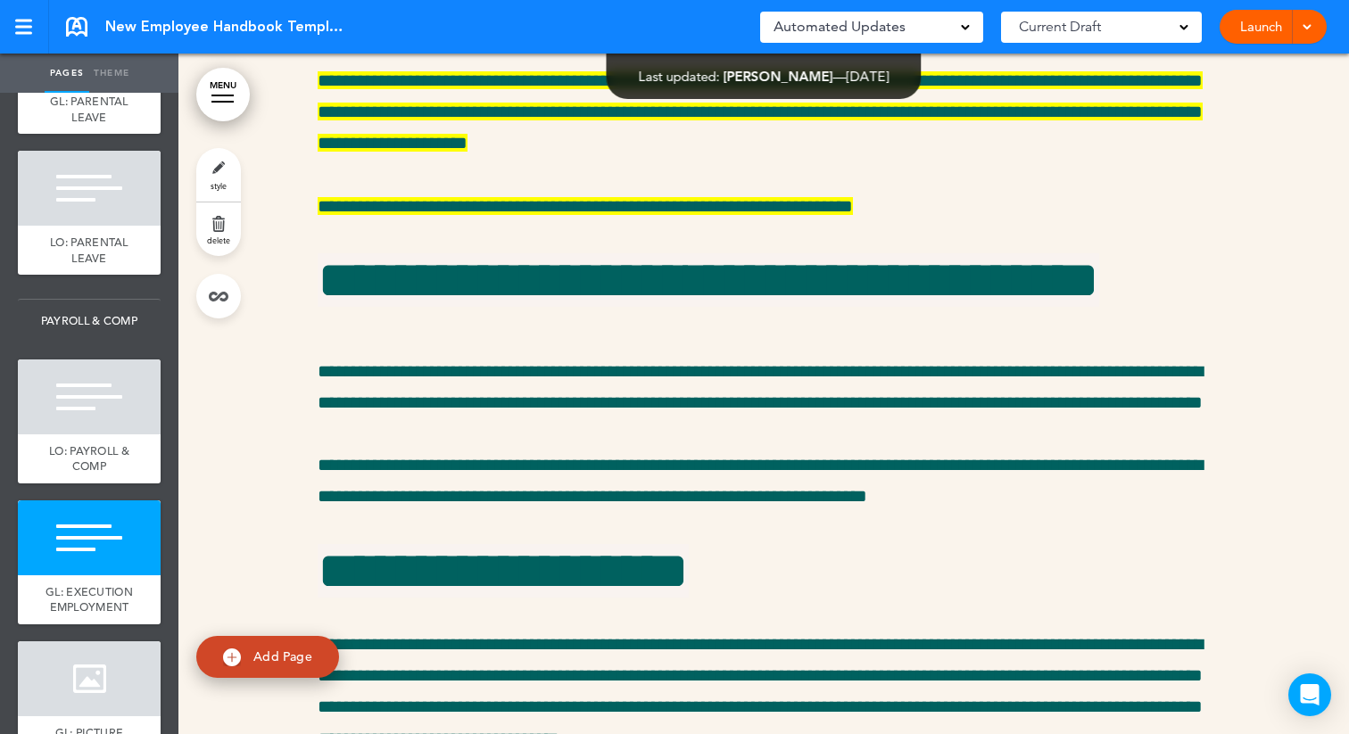
scroll to position [36436, 0]
click at [223, 170] on link "style" at bounding box center [218, 175] width 45 height 54
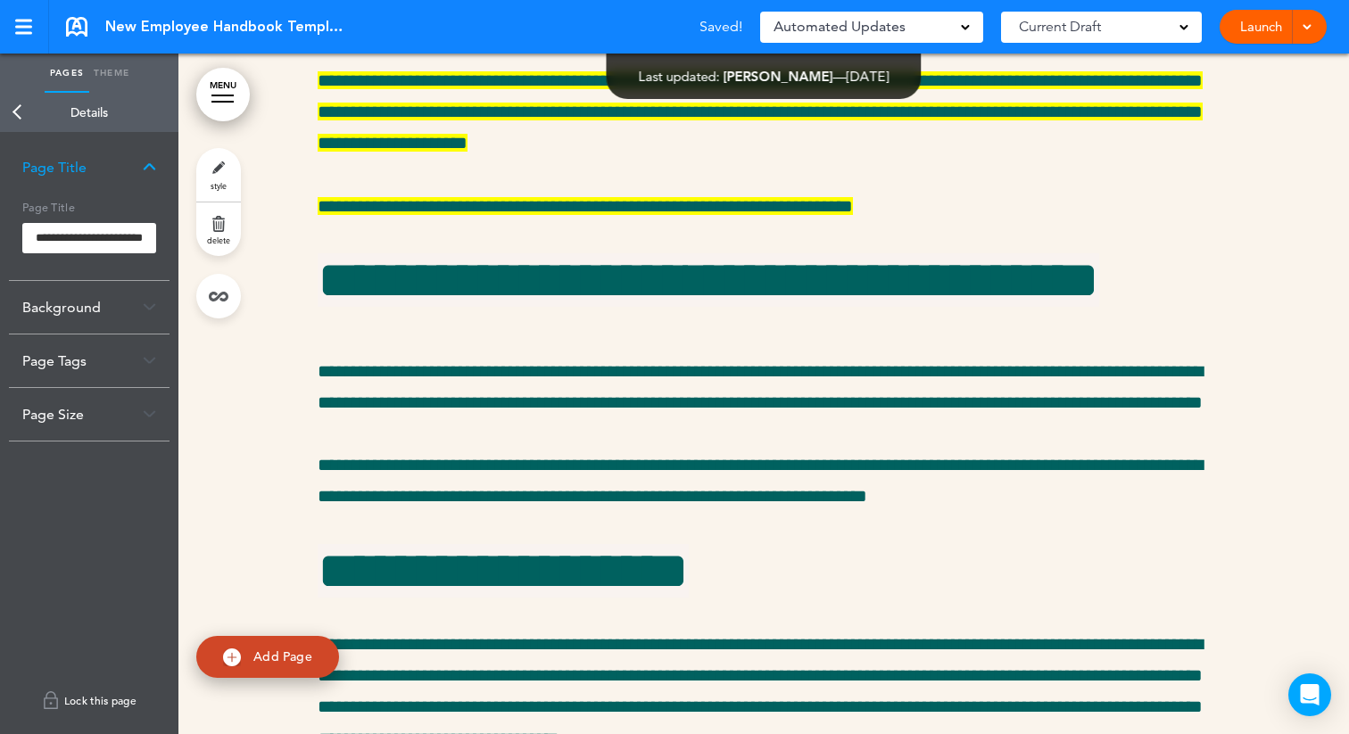
click at [95, 699] on link "Lock this page" at bounding box center [89, 701] width 161 height 50
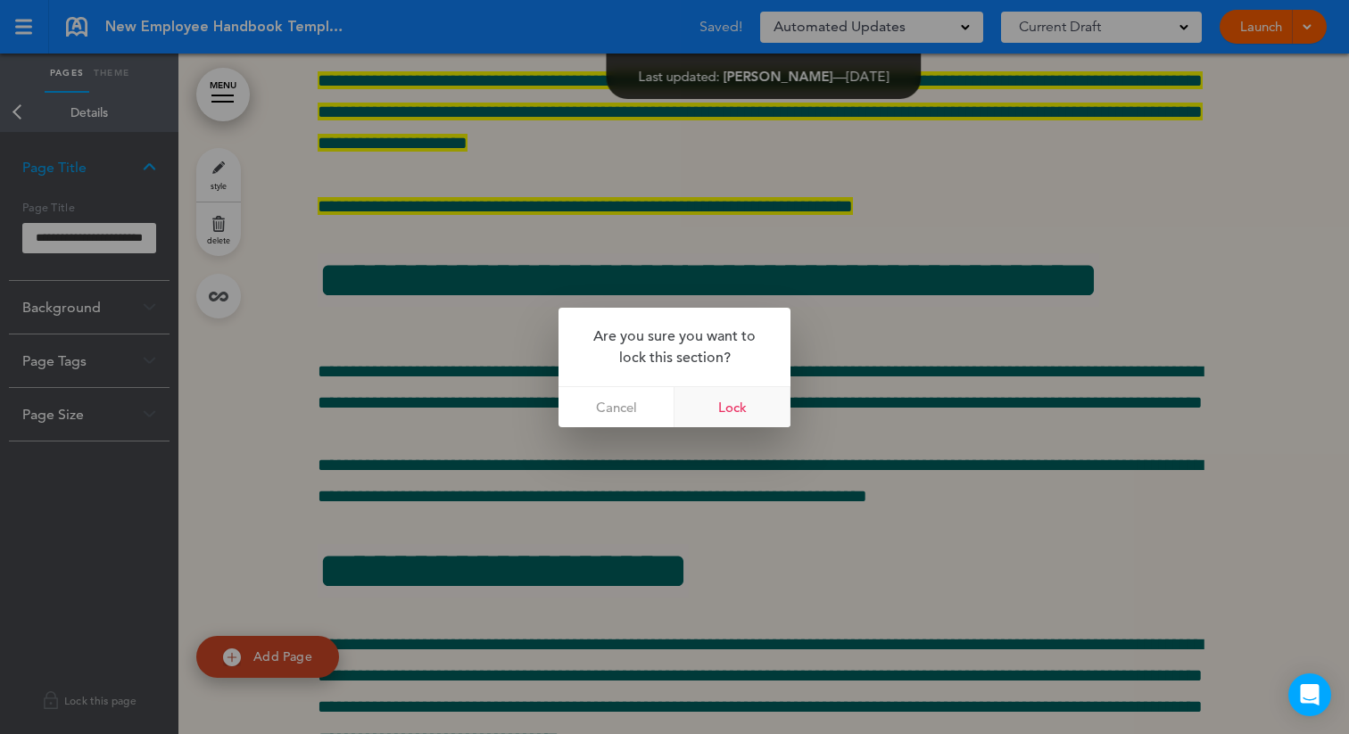
click at [754, 406] on link "Lock" at bounding box center [733, 407] width 116 height 40
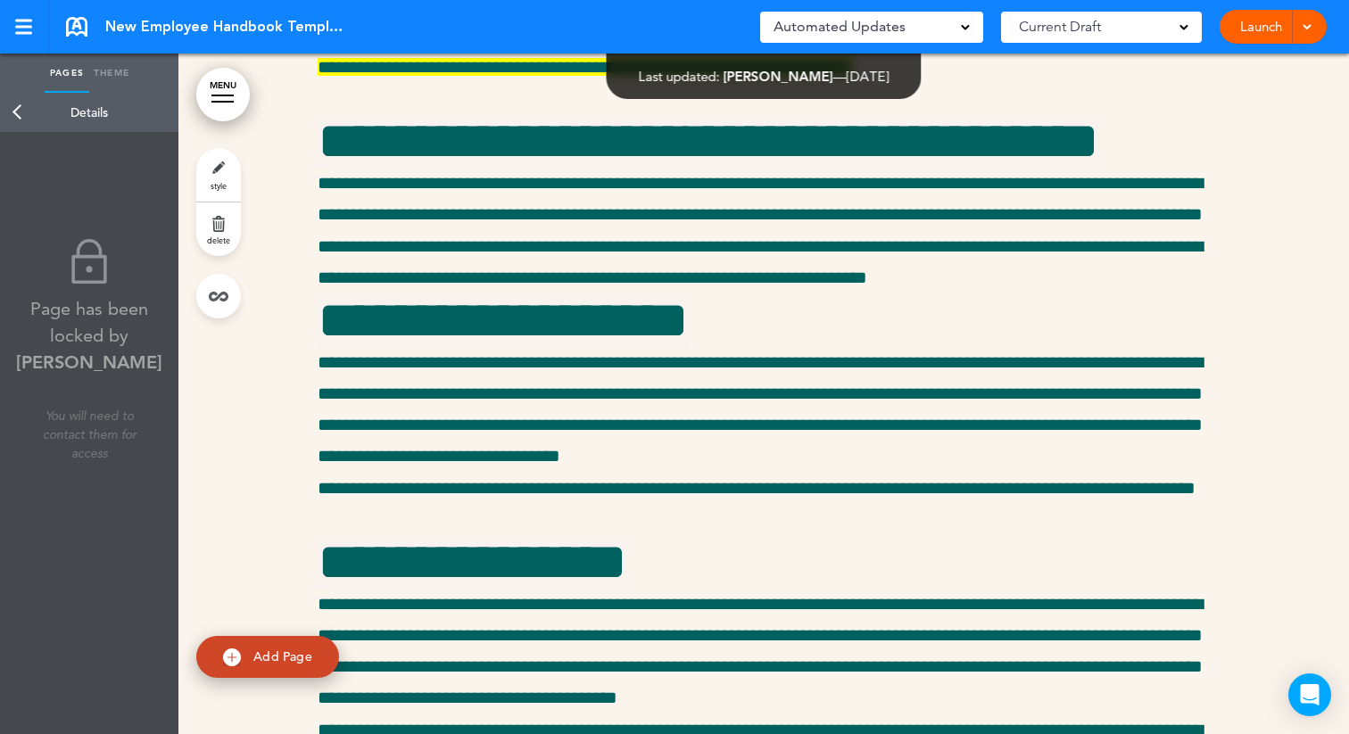
click at [14, 112] on link "Back" at bounding box center [18, 112] width 36 height 39
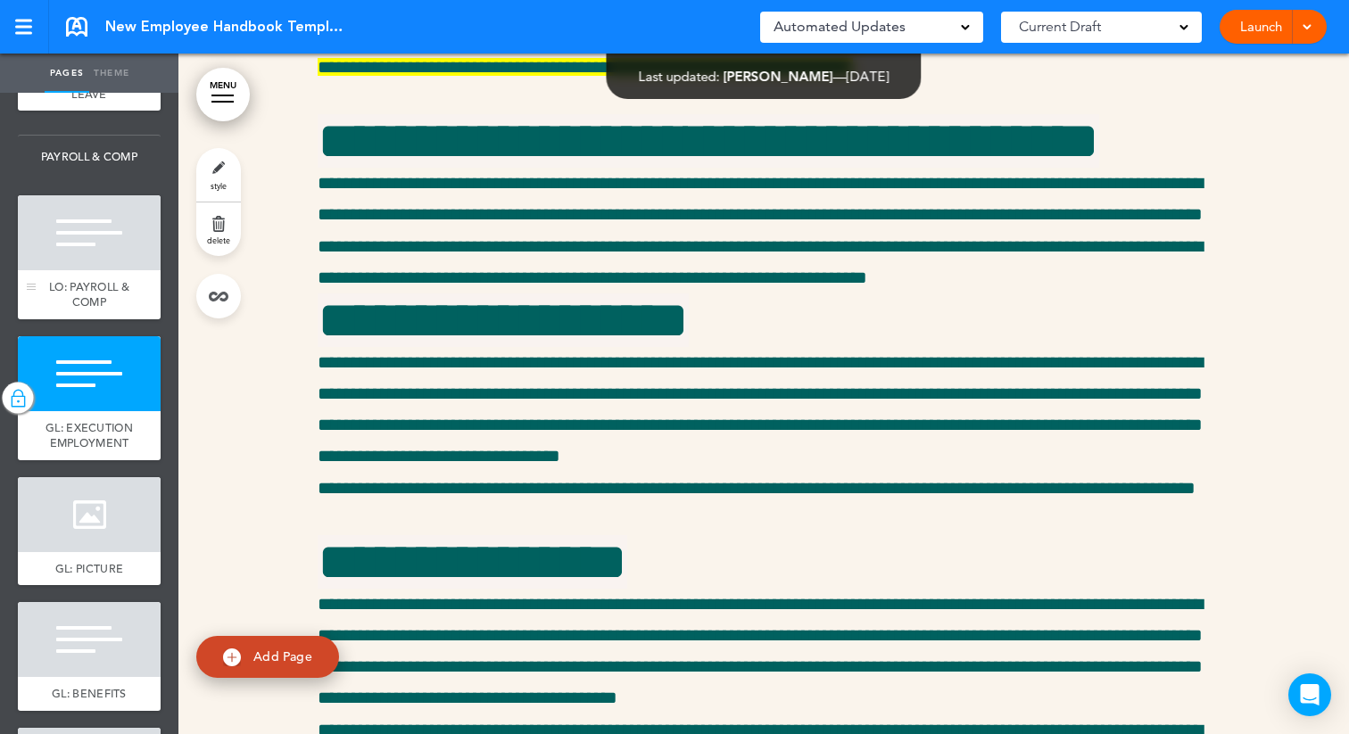
scroll to position [4605, 0]
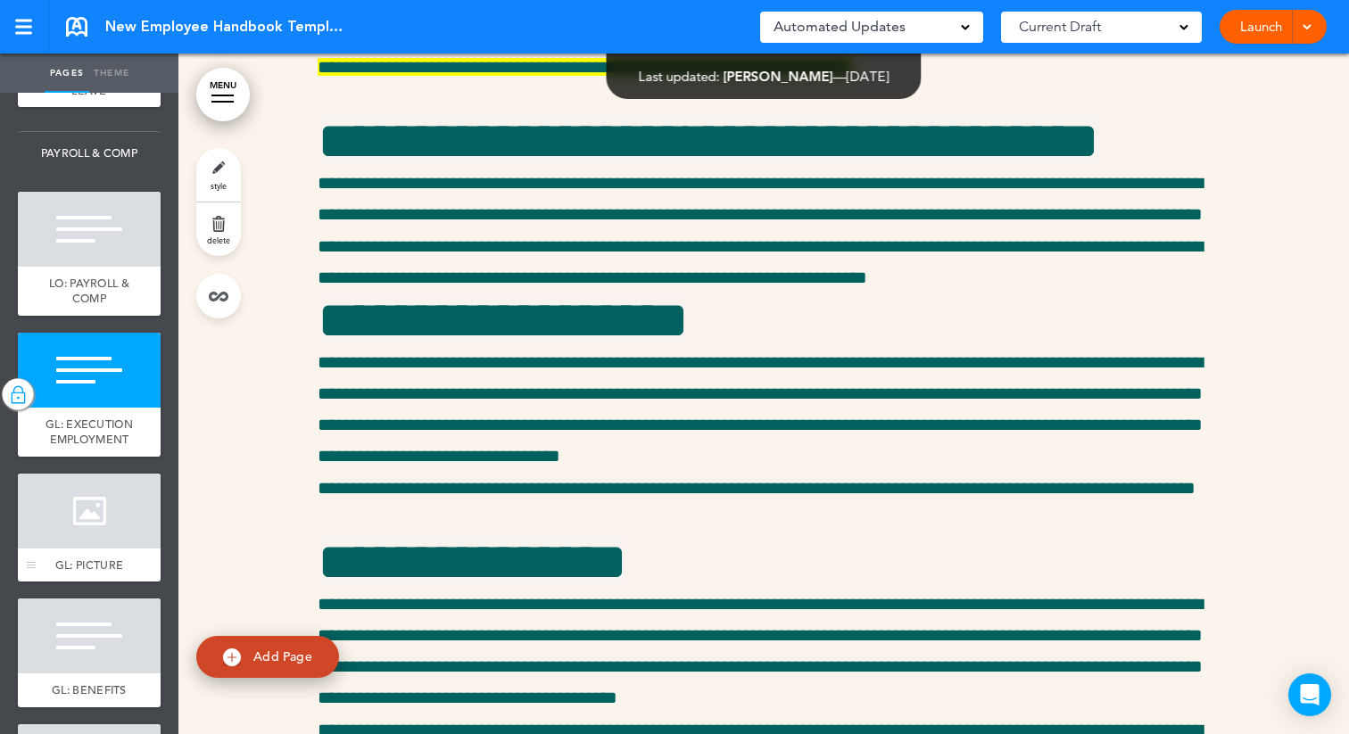
click at [66, 539] on div at bounding box center [89, 511] width 143 height 75
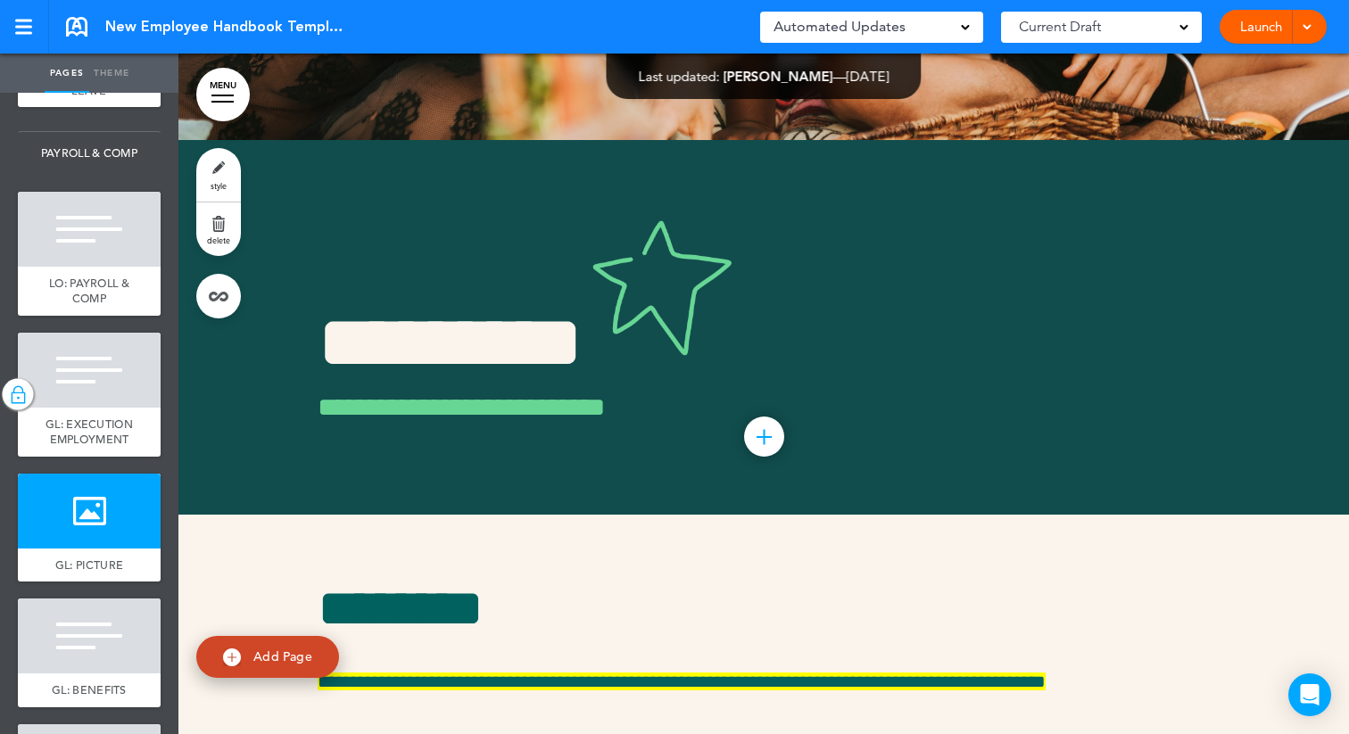
scroll to position [38016, 0]
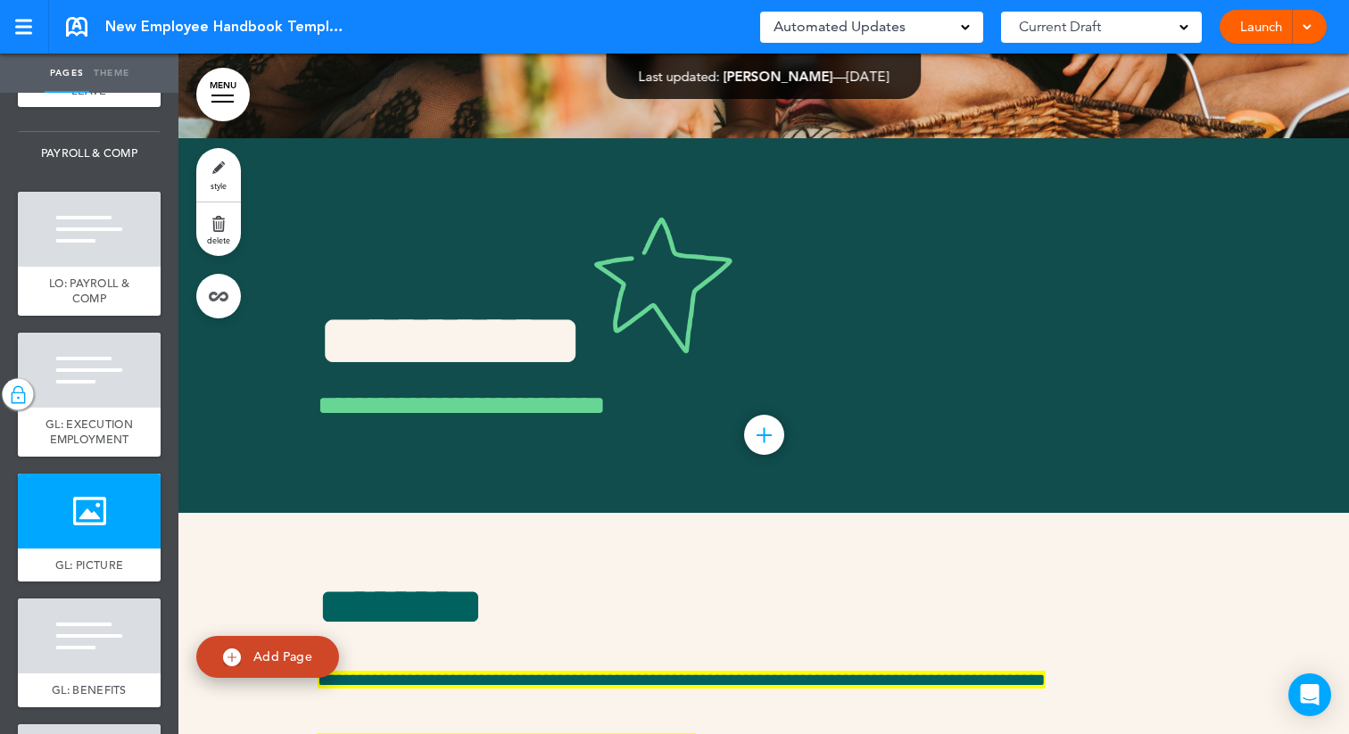
click at [228, 171] on link "style" at bounding box center [218, 175] width 45 height 54
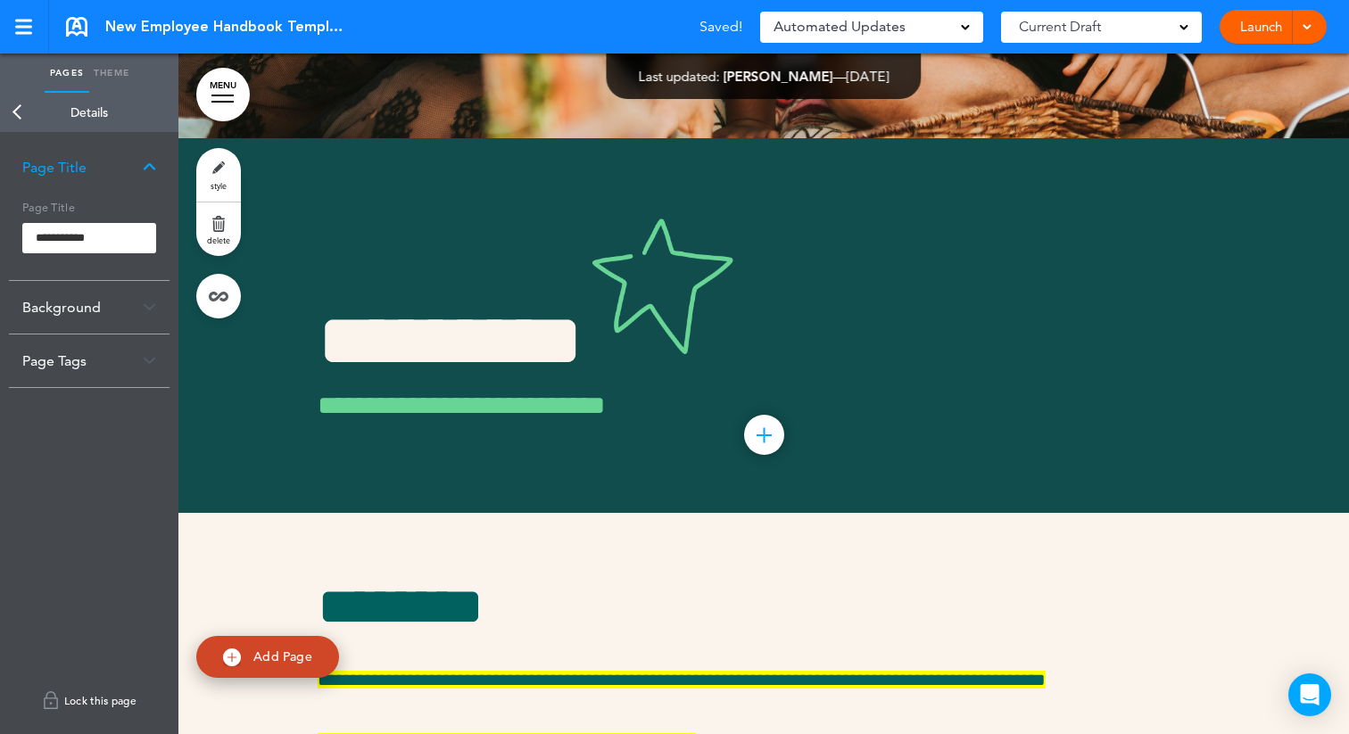
click at [93, 694] on link "Lock this page" at bounding box center [89, 701] width 161 height 50
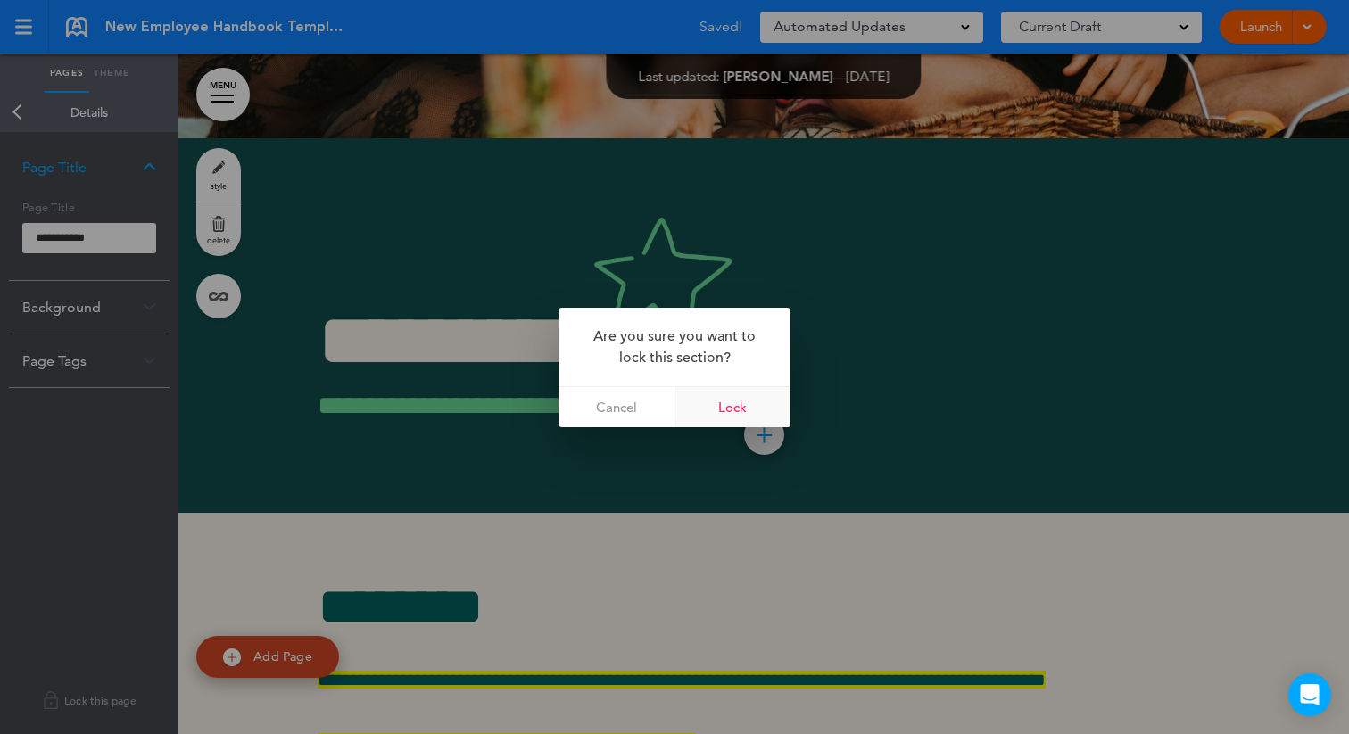
click at [729, 412] on link "Lock" at bounding box center [733, 407] width 116 height 40
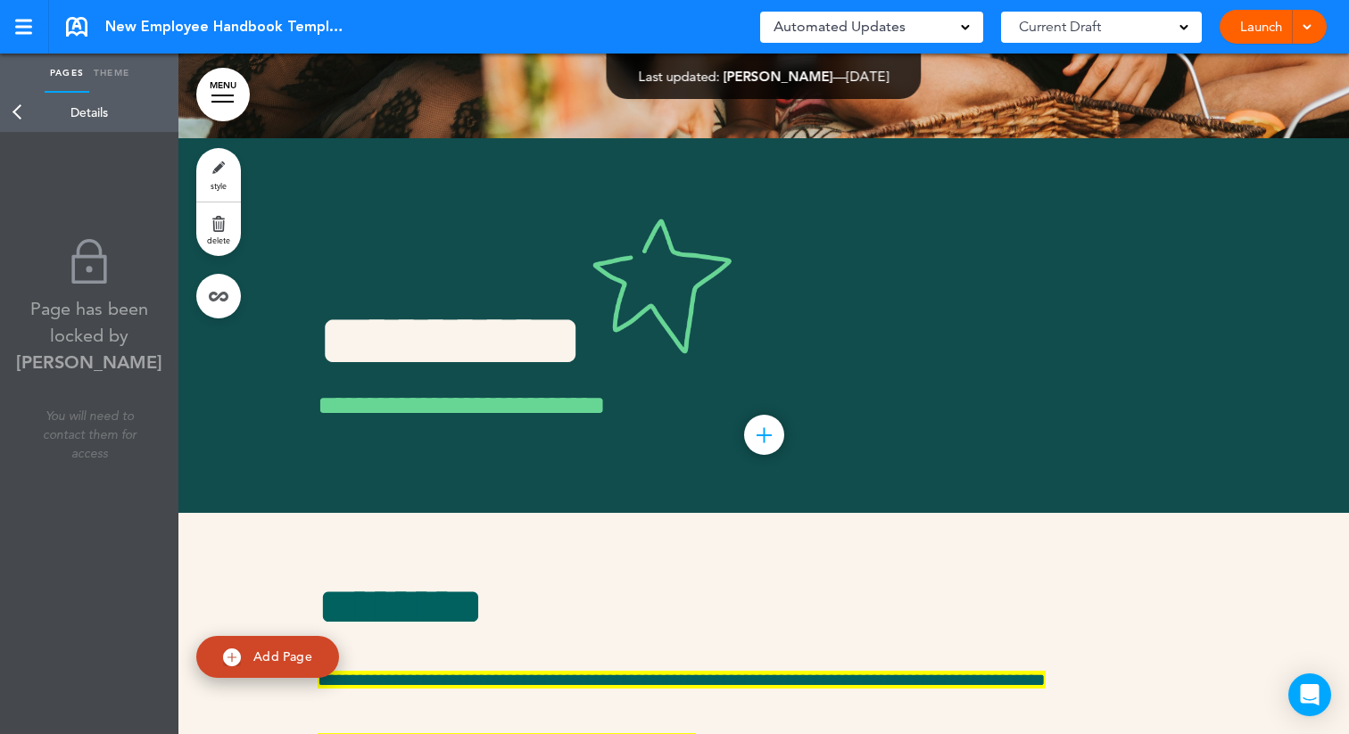
click at [12, 106] on link "Back" at bounding box center [18, 112] width 36 height 39
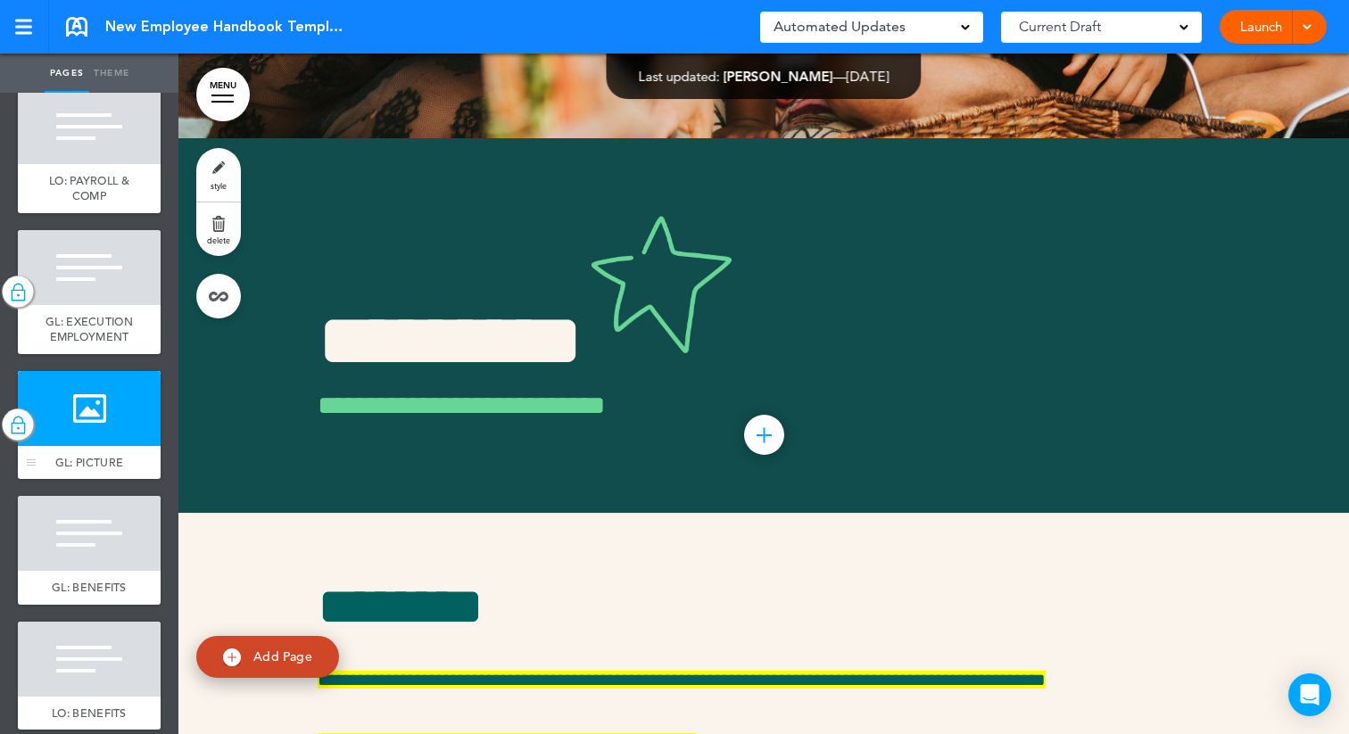
scroll to position [4711, 0]
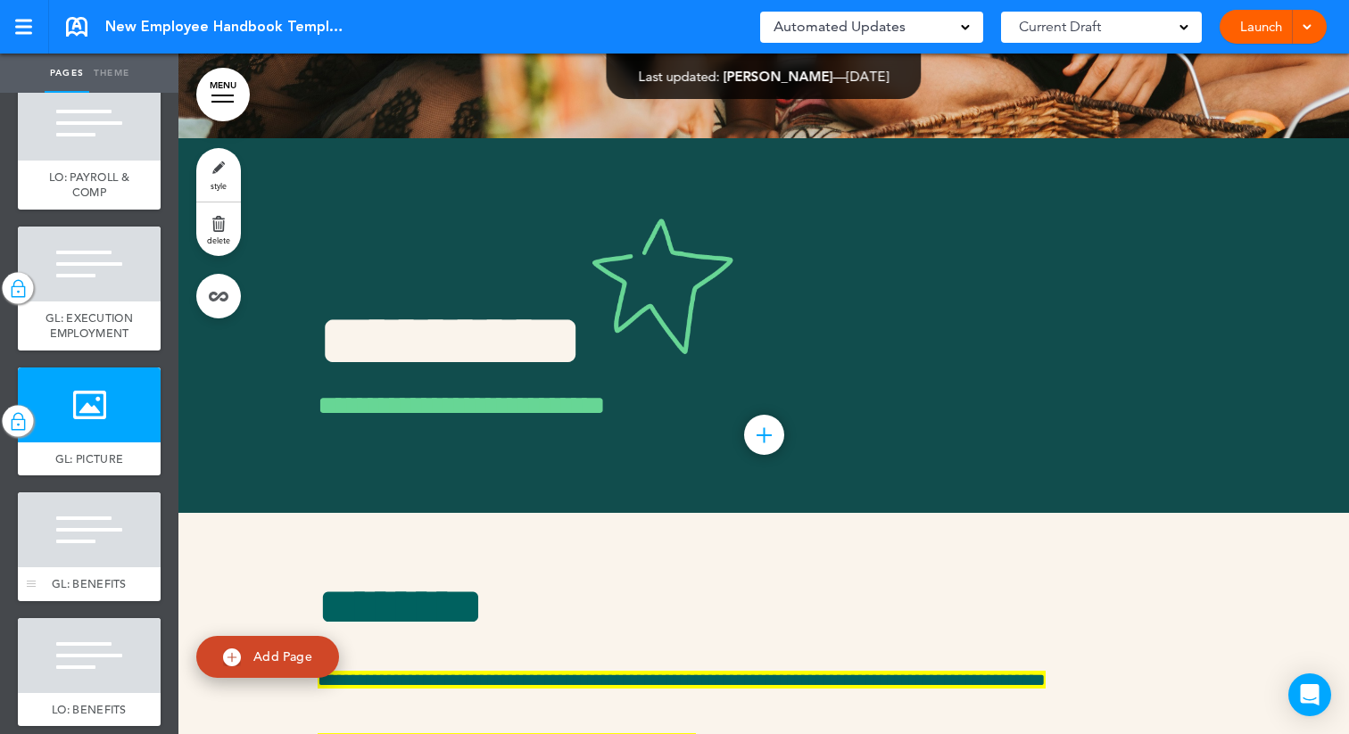
click at [68, 568] on div at bounding box center [89, 530] width 143 height 75
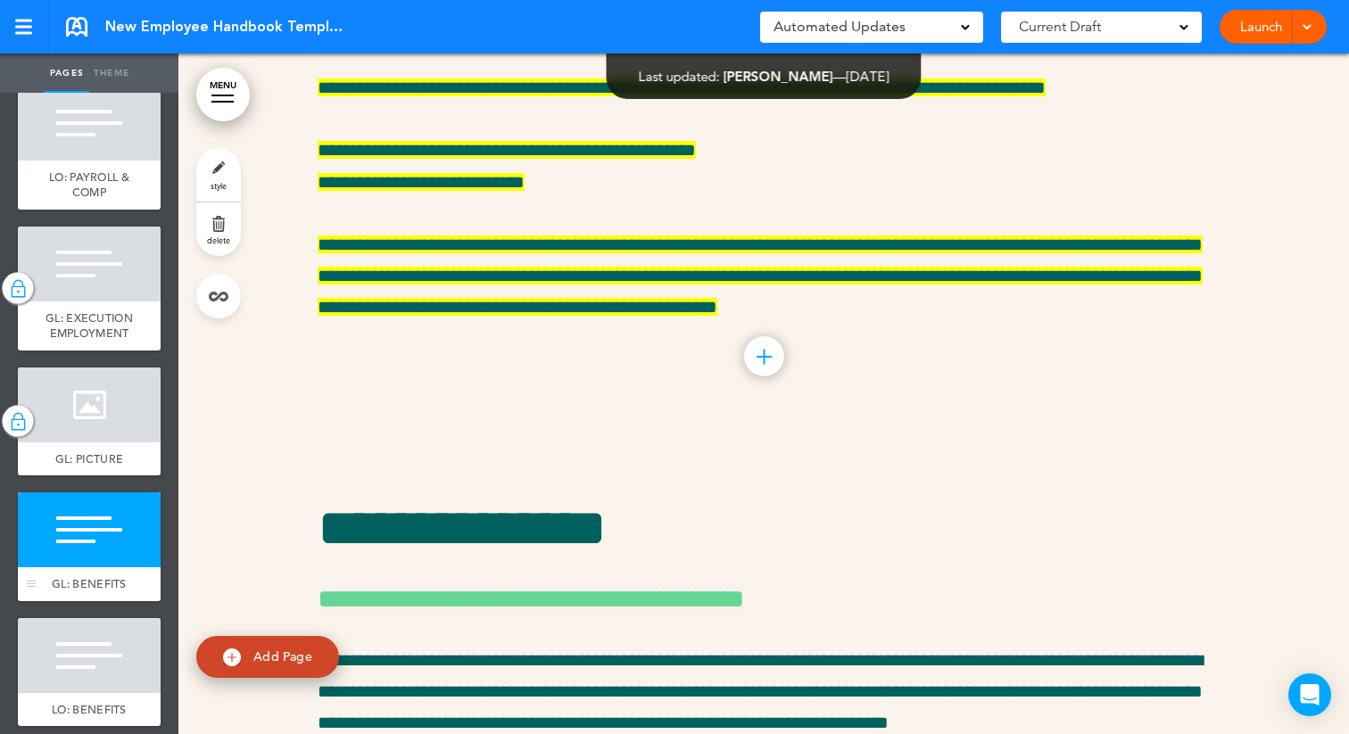
scroll to position [38697, 0]
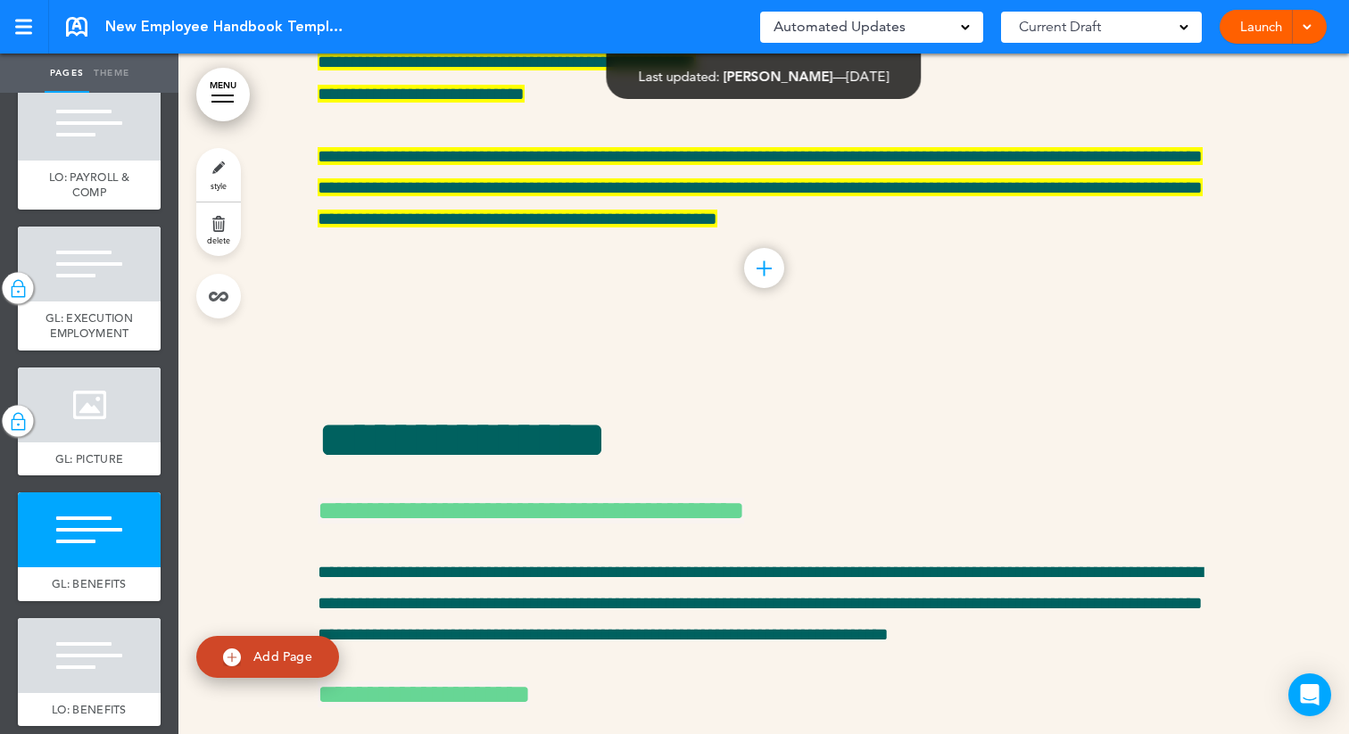
click at [218, 181] on span "style" at bounding box center [219, 185] width 16 height 11
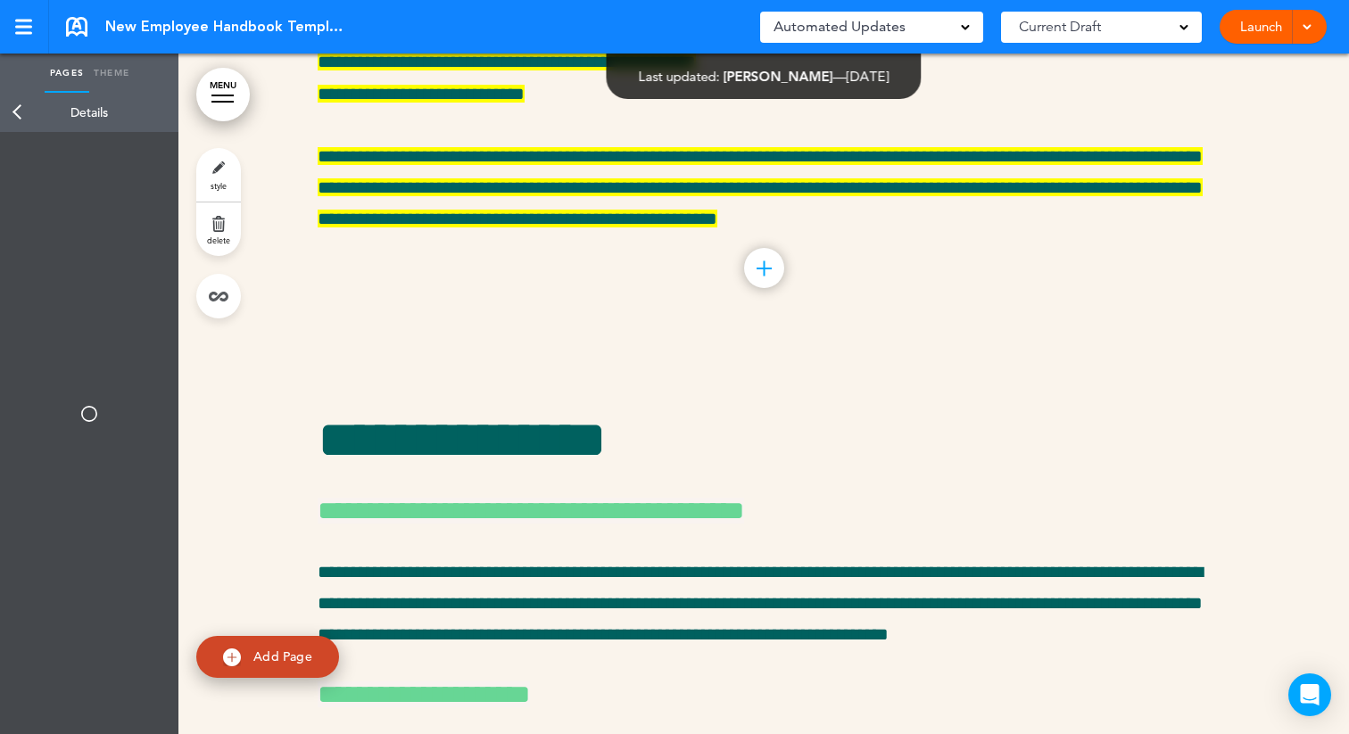
type input "**********"
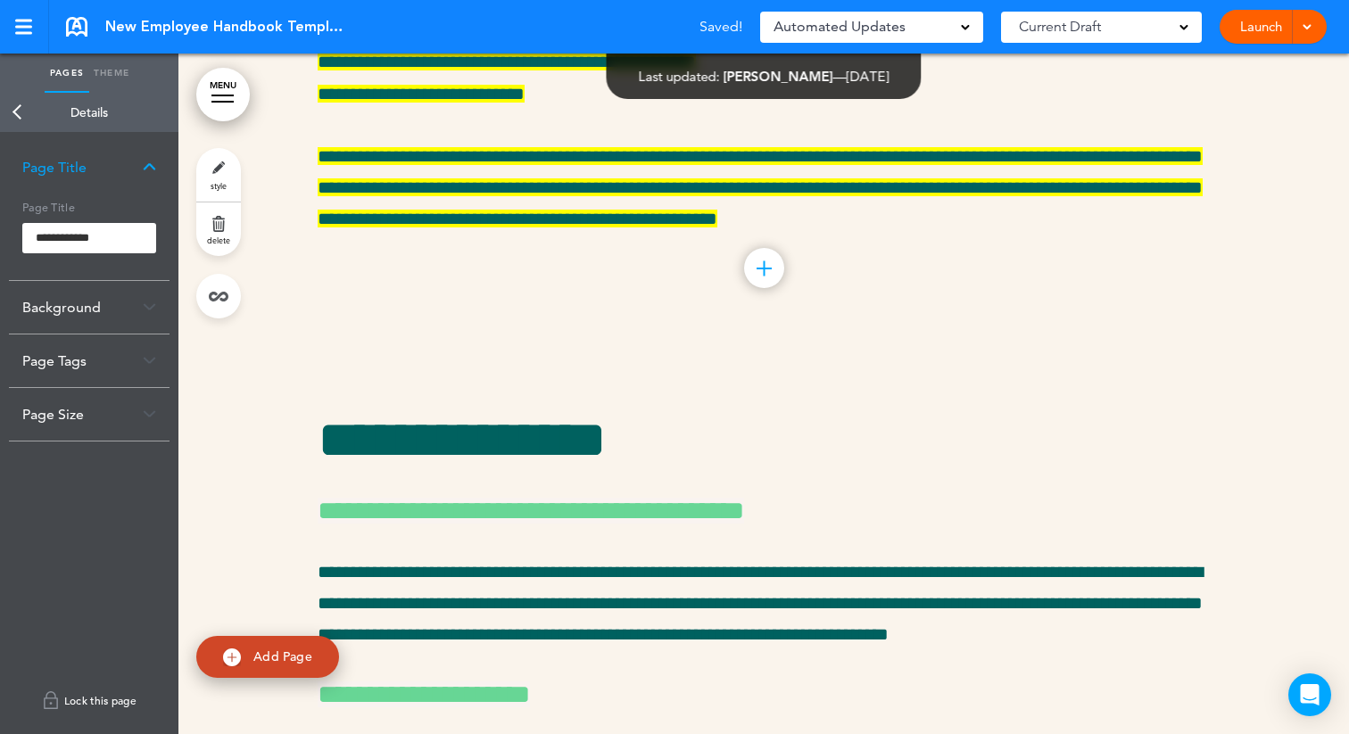
click at [120, 708] on link "Lock this page" at bounding box center [89, 701] width 161 height 50
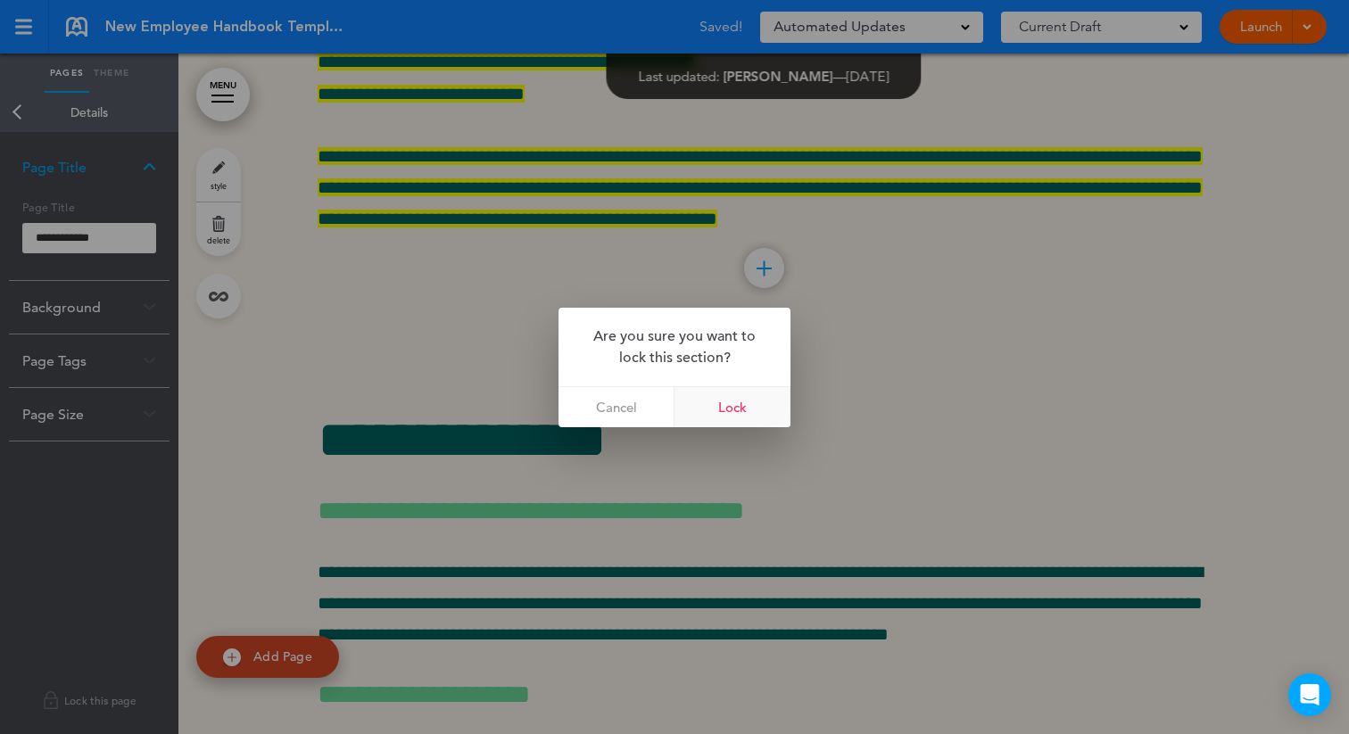
click at [716, 410] on link "Lock" at bounding box center [733, 407] width 116 height 40
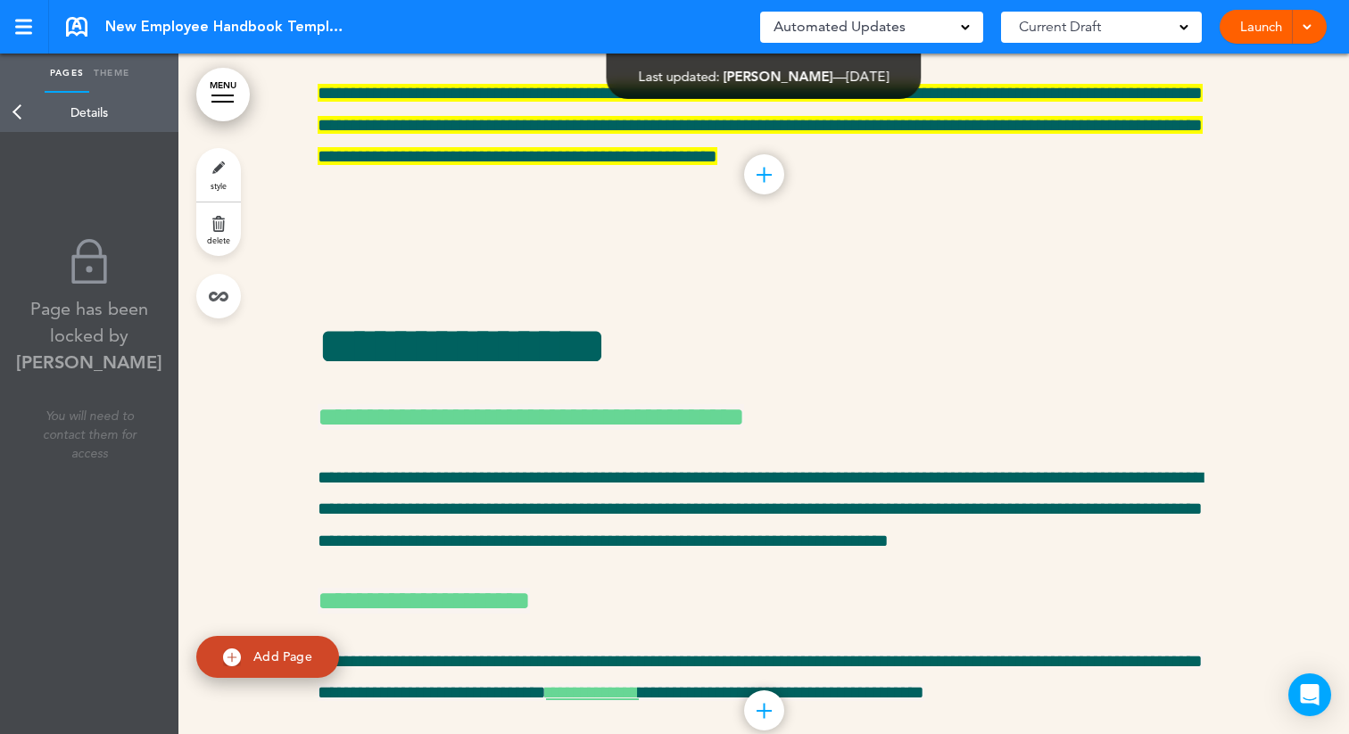
click at [12, 106] on link "Back" at bounding box center [18, 112] width 36 height 39
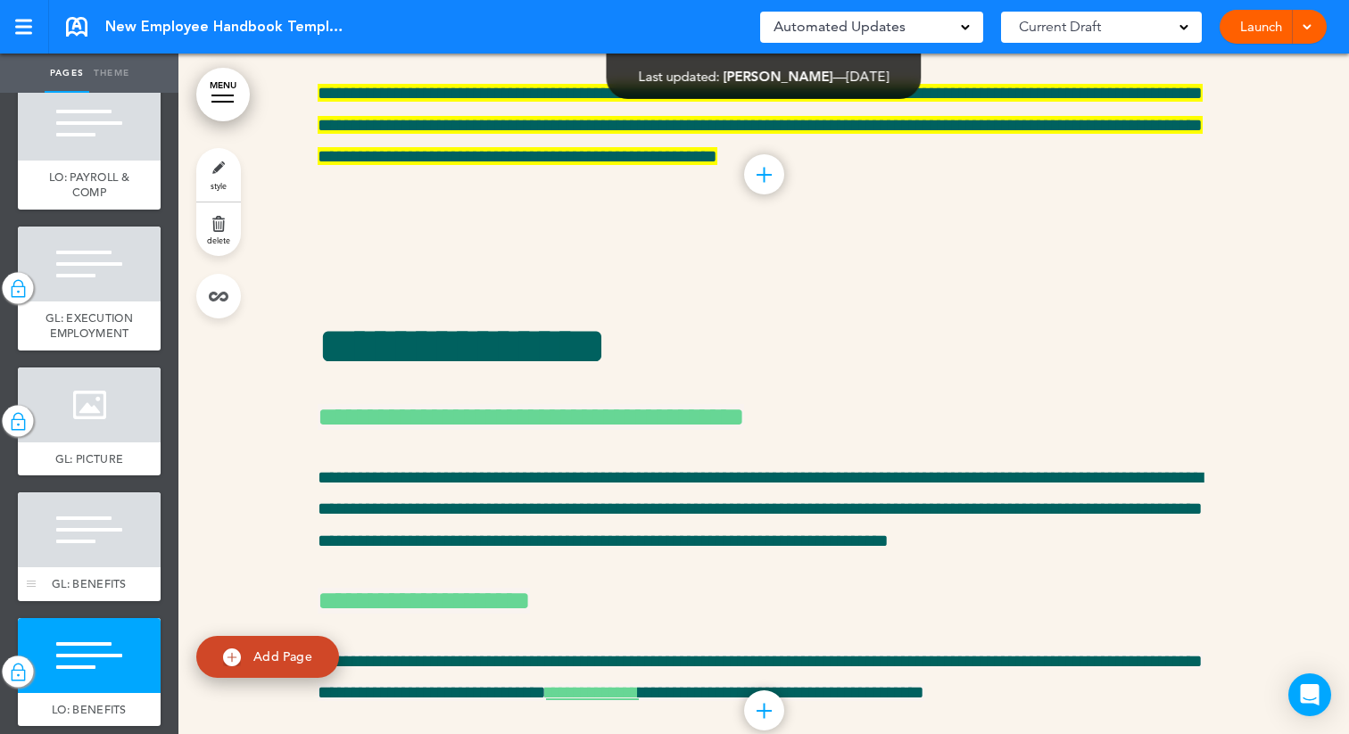
click at [81, 562] on div at bounding box center [89, 530] width 143 height 75
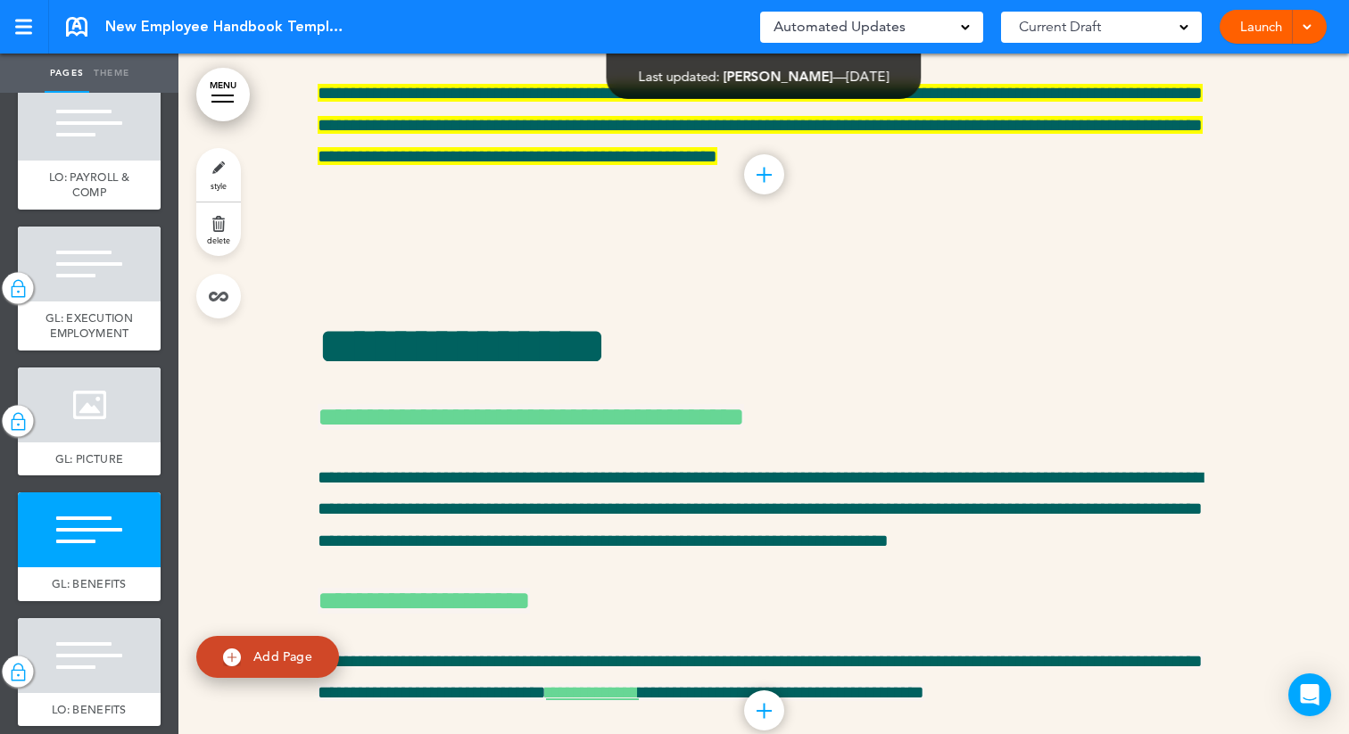
click at [208, 176] on link "style" at bounding box center [218, 175] width 45 height 54
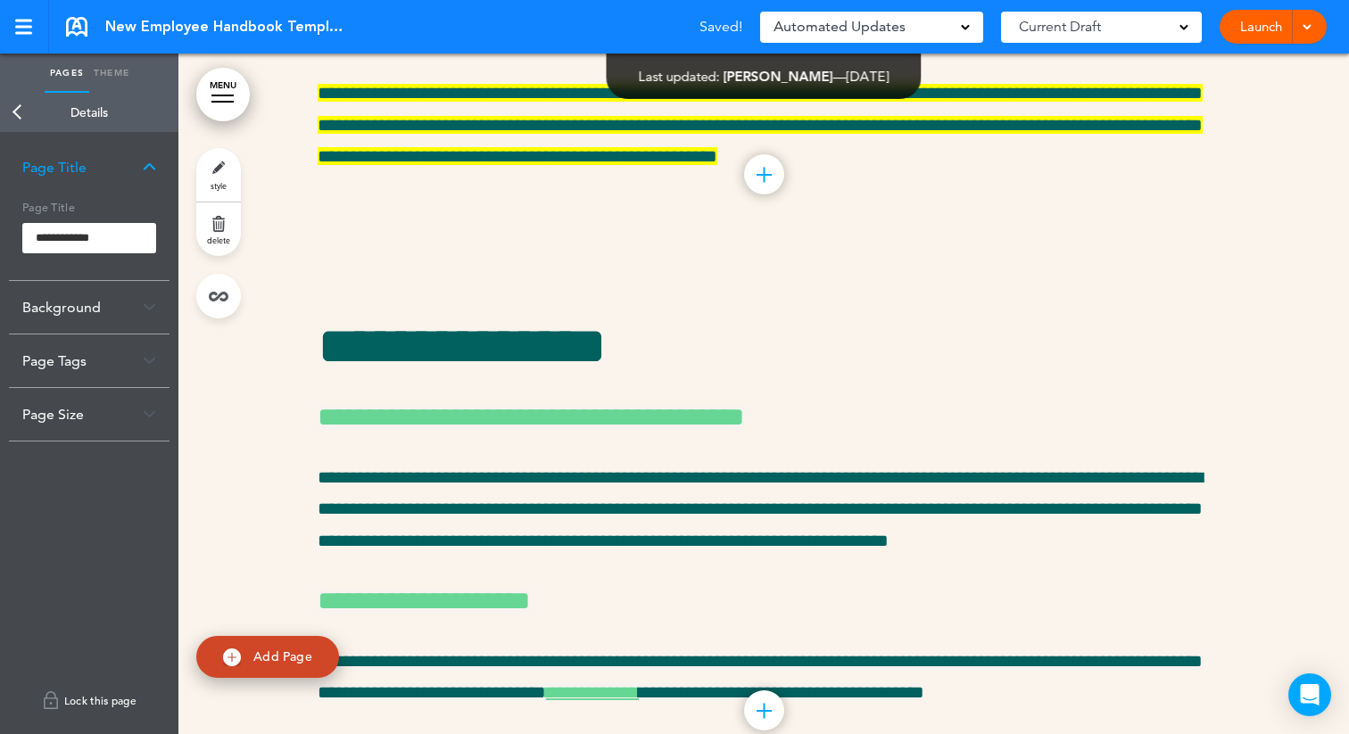
click at [84, 711] on link "Lock this page" at bounding box center [89, 701] width 161 height 50
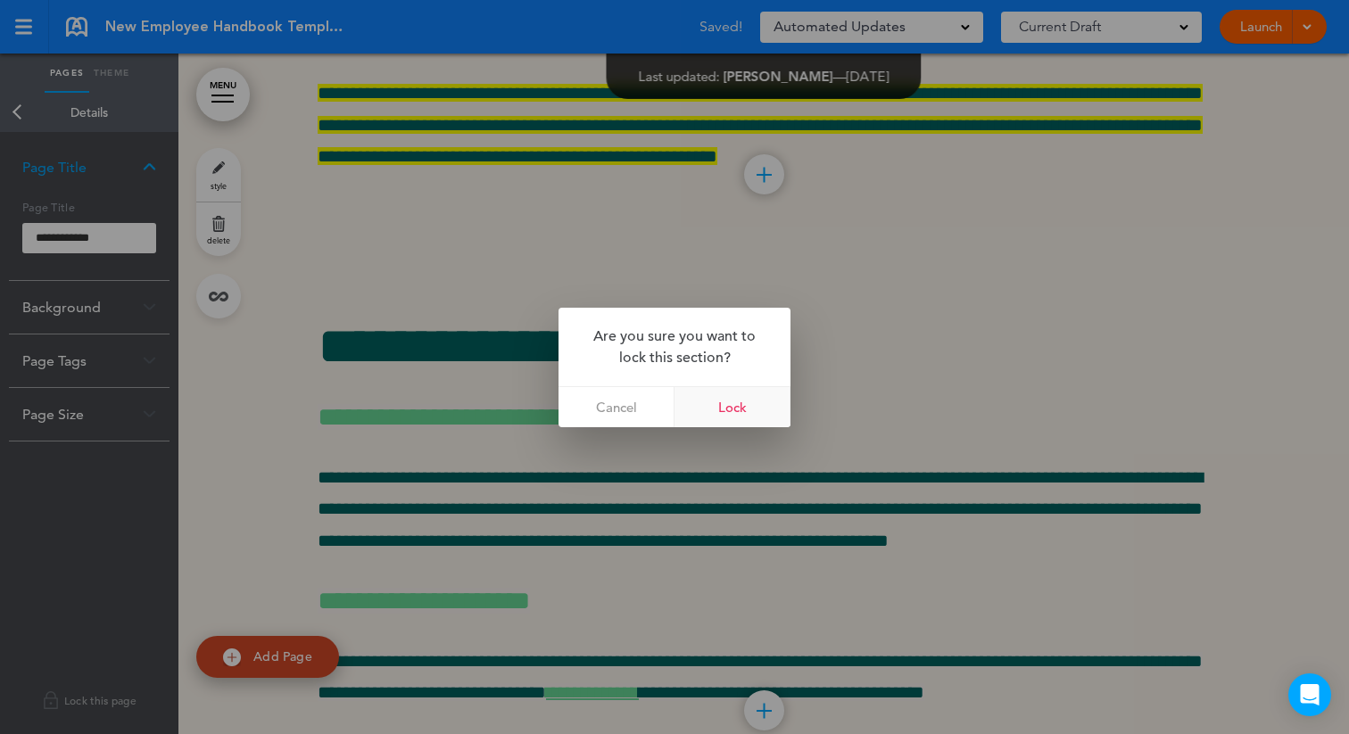
click at [732, 410] on link "Lock" at bounding box center [733, 407] width 116 height 40
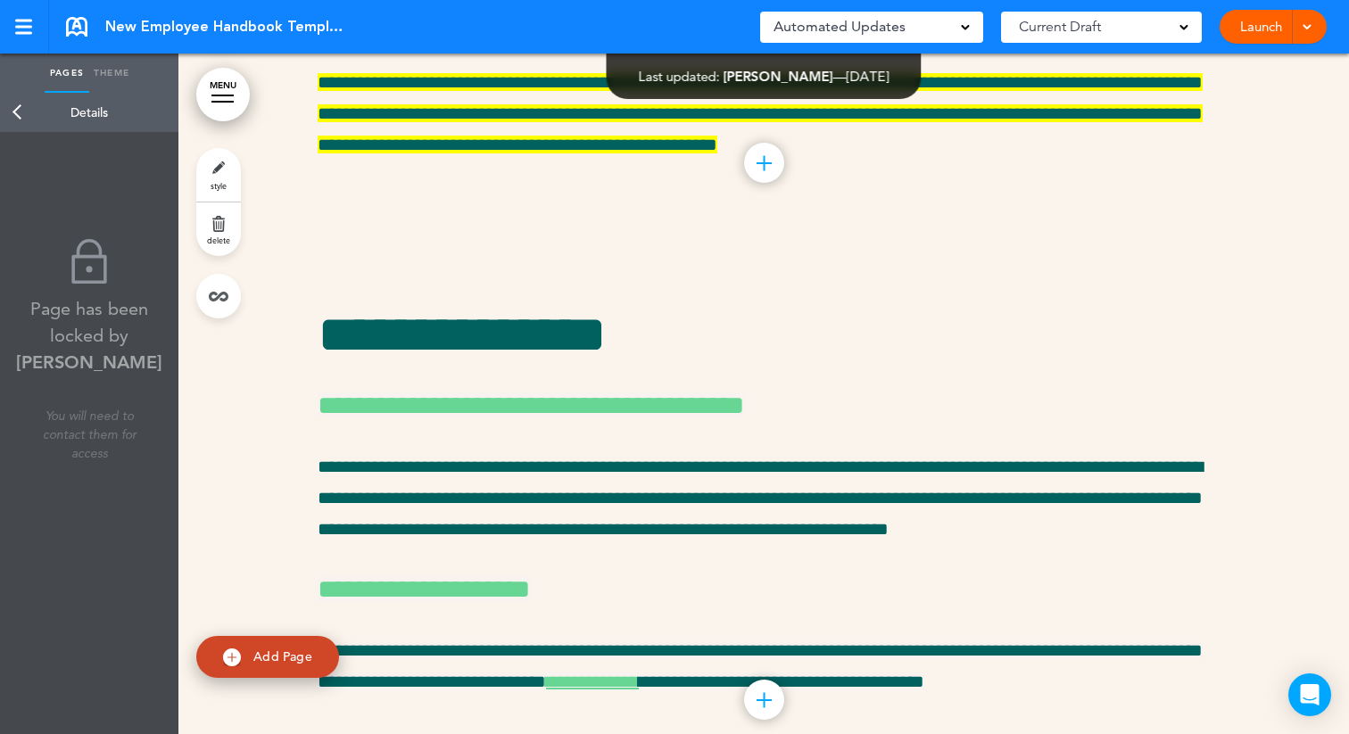
click at [25, 117] on link "Back" at bounding box center [18, 112] width 36 height 39
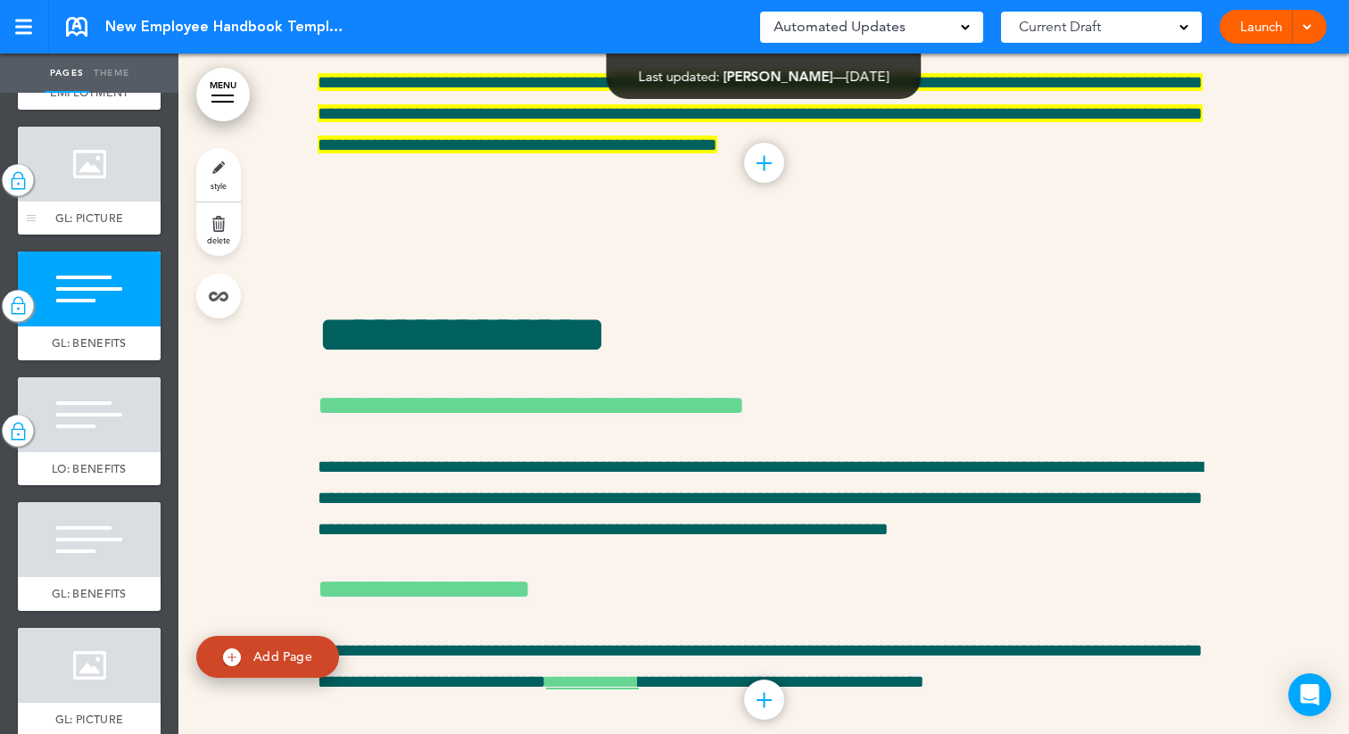
scroll to position [4958, 0]
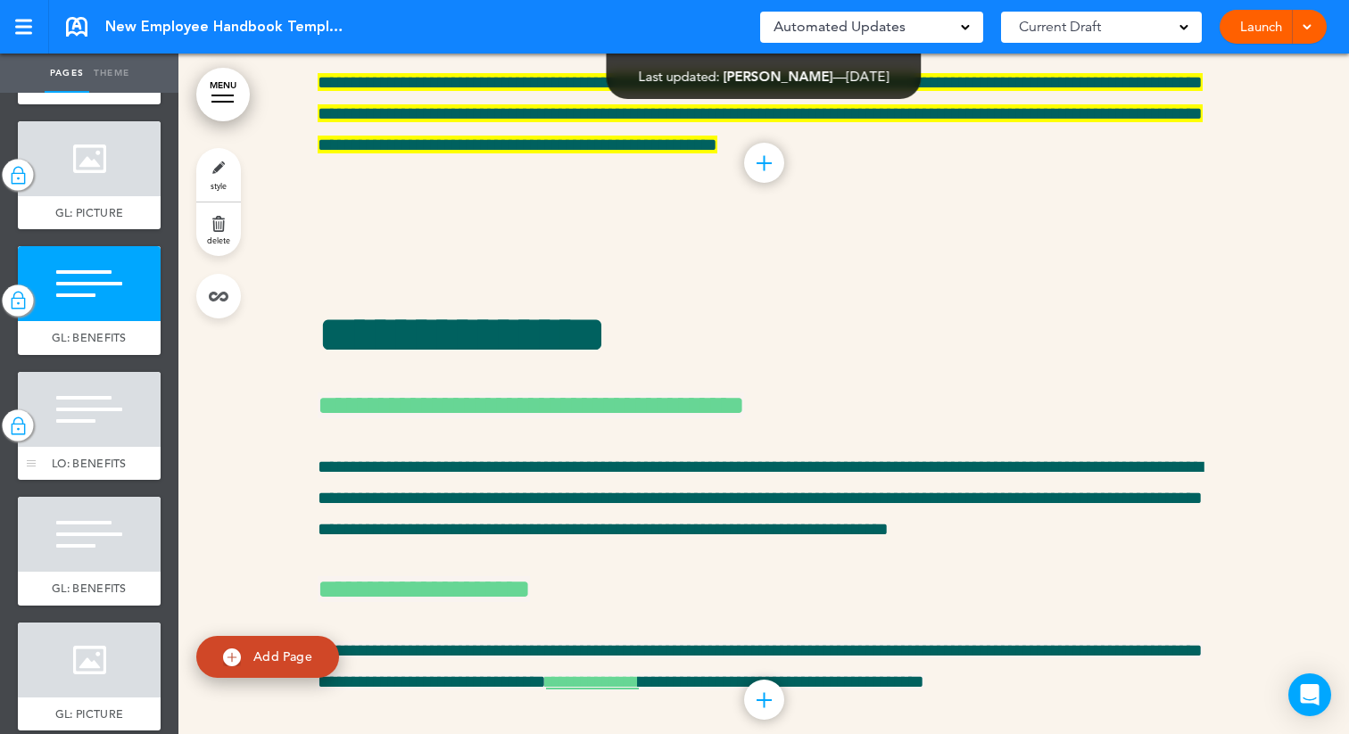
click at [86, 434] on div at bounding box center [89, 409] width 143 height 75
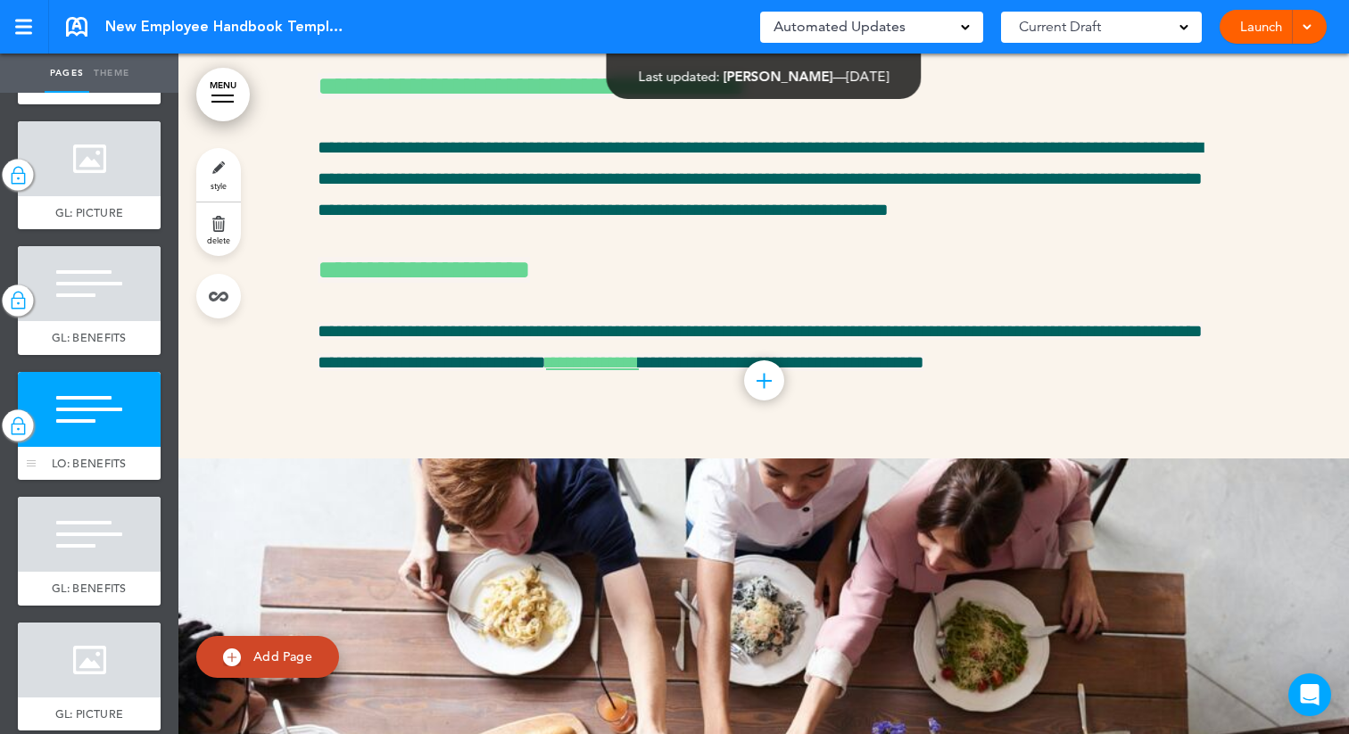
scroll to position [39075, 0]
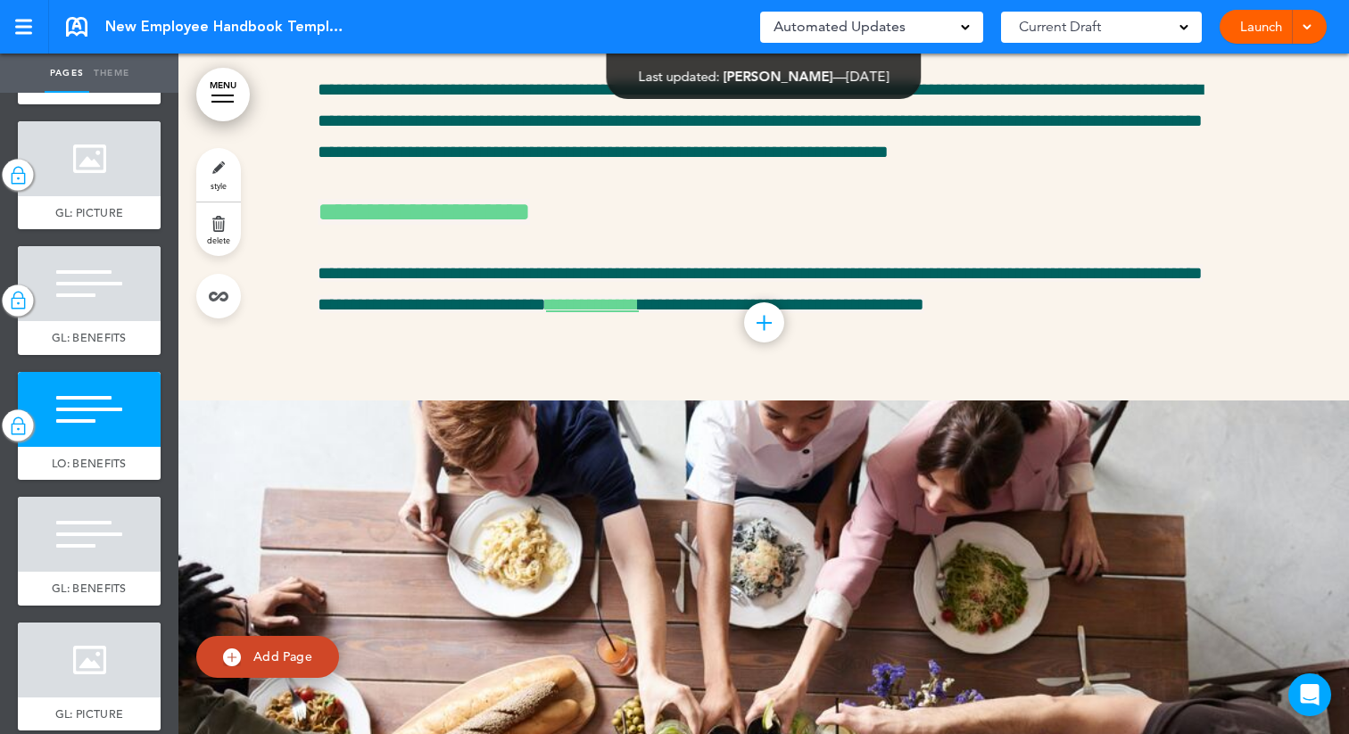
click at [228, 180] on link "style" at bounding box center [218, 175] width 45 height 54
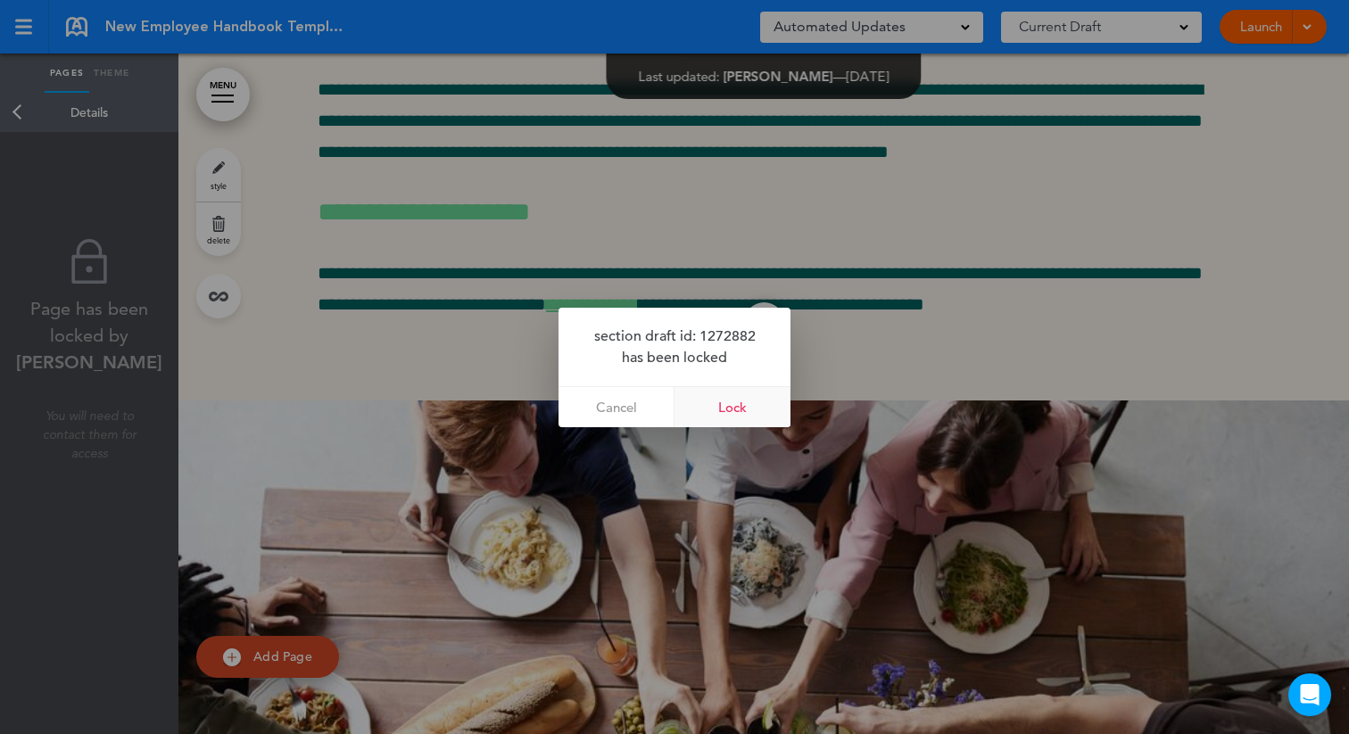
click at [715, 408] on link "Lock" at bounding box center [733, 407] width 116 height 40
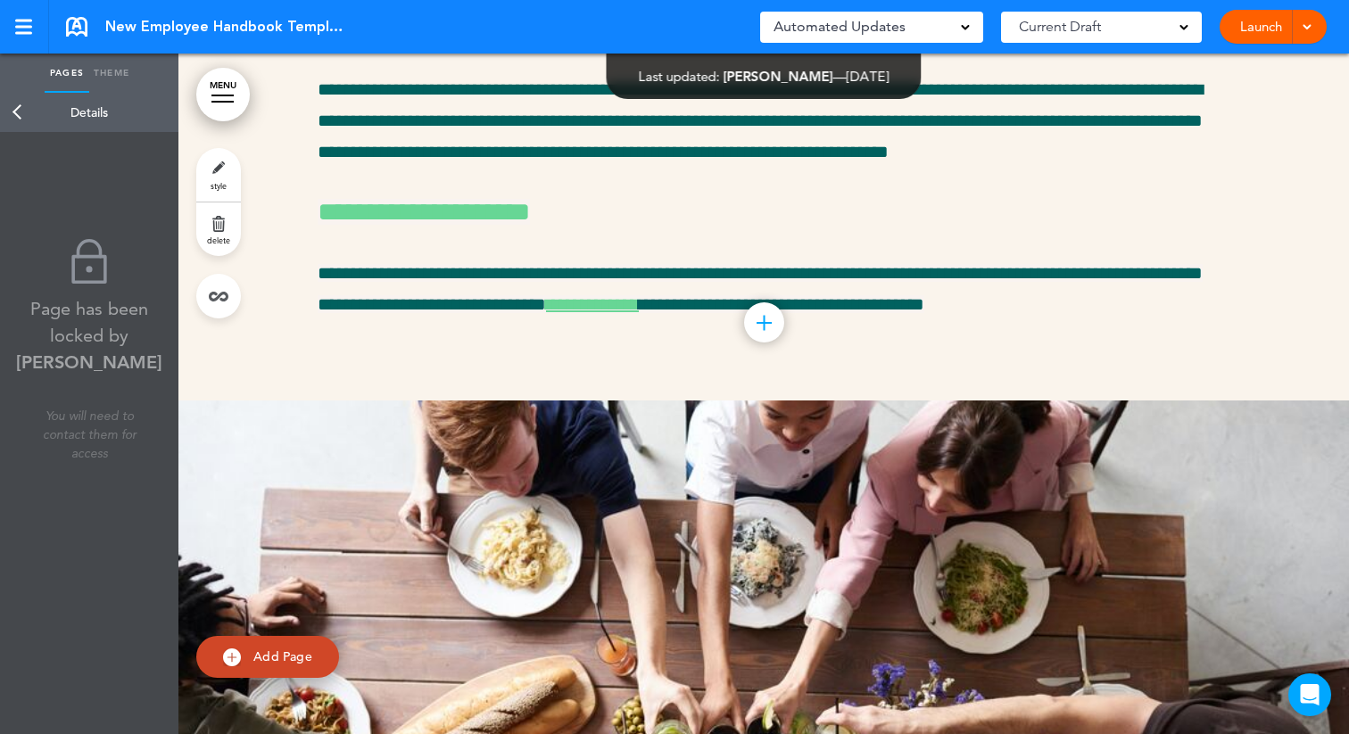
click at [13, 112] on link "Back" at bounding box center [18, 112] width 36 height 39
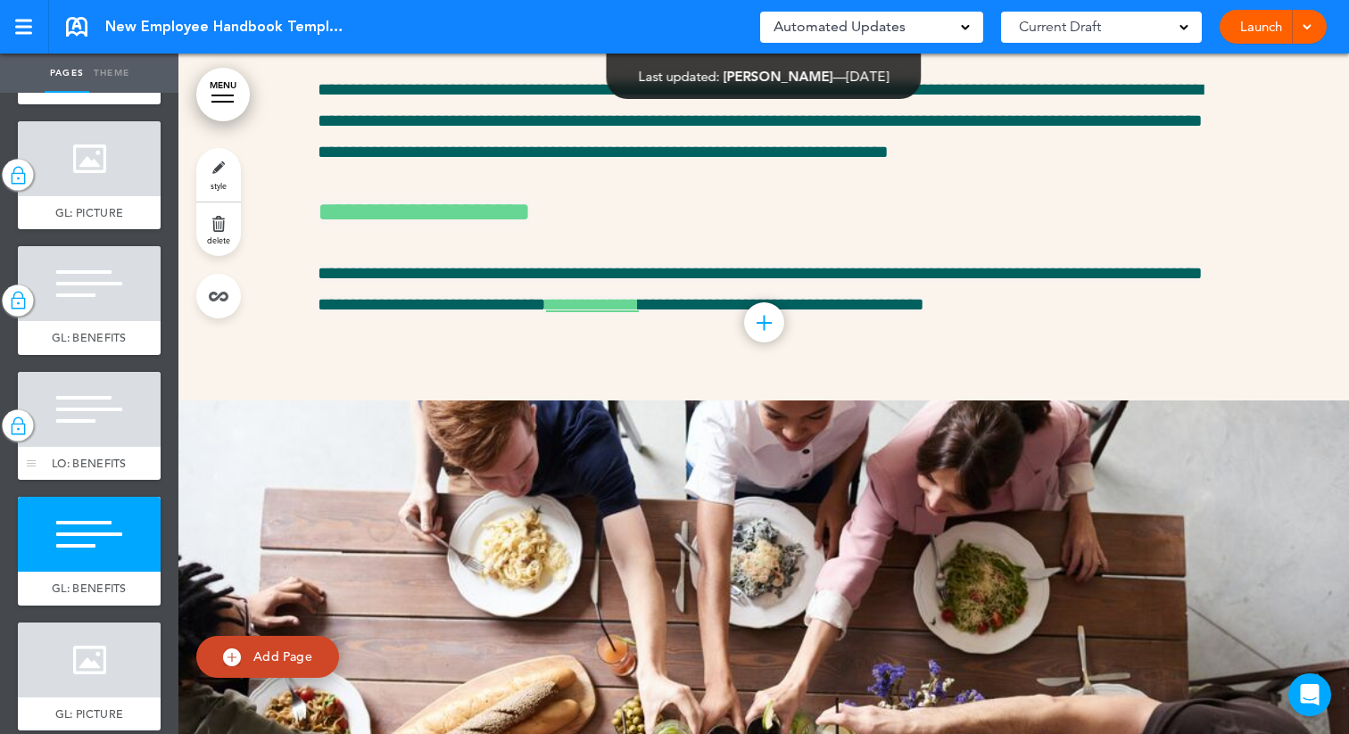
click at [79, 444] on div at bounding box center [89, 409] width 143 height 75
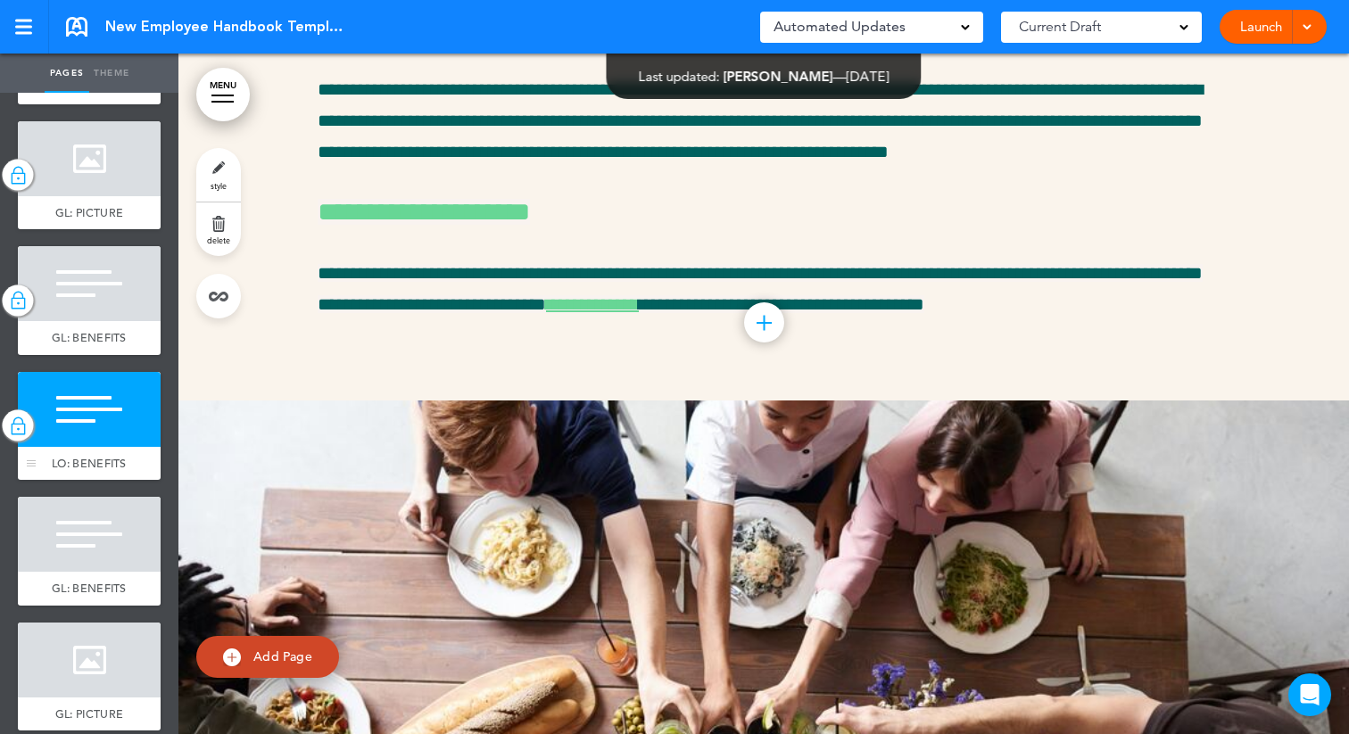
click at [72, 434] on div at bounding box center [89, 409] width 143 height 75
click at [13, 437] on img at bounding box center [18, 425] width 18 height 23
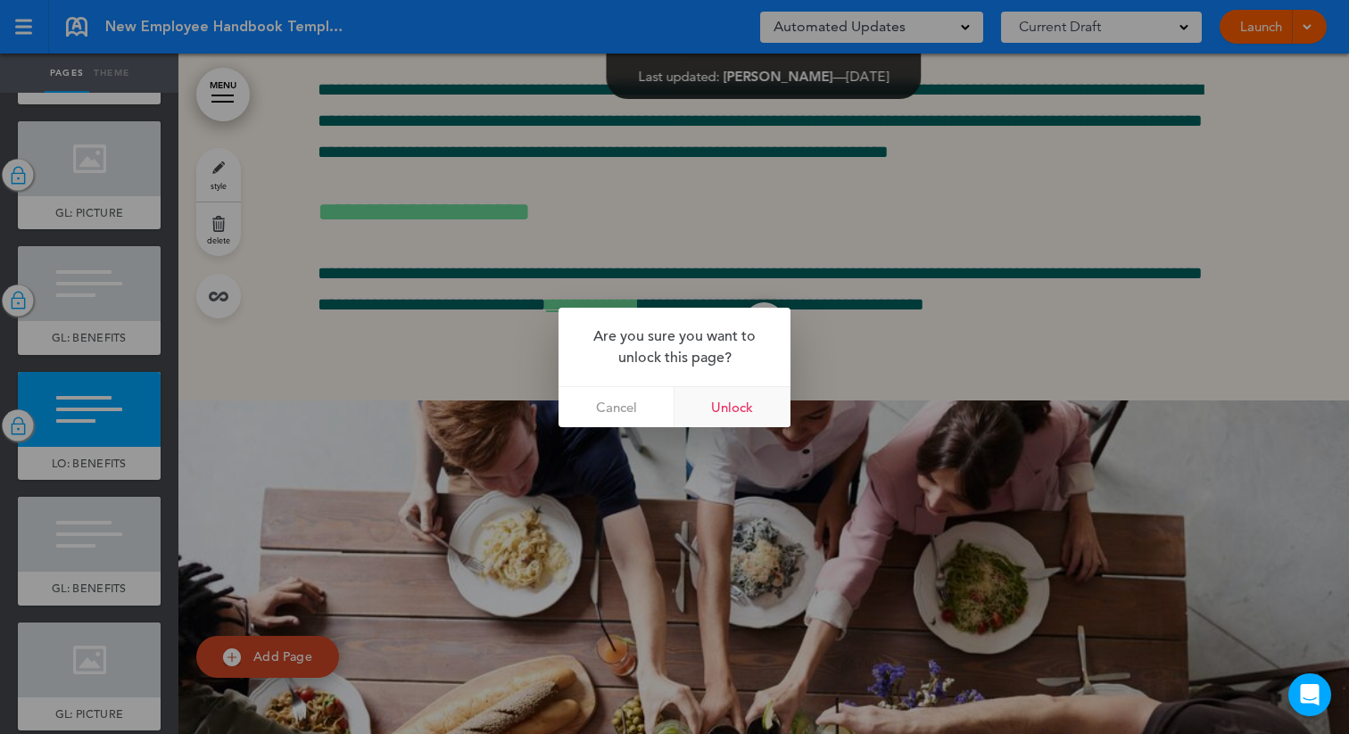
click at [743, 403] on link "Unlock" at bounding box center [733, 407] width 116 height 40
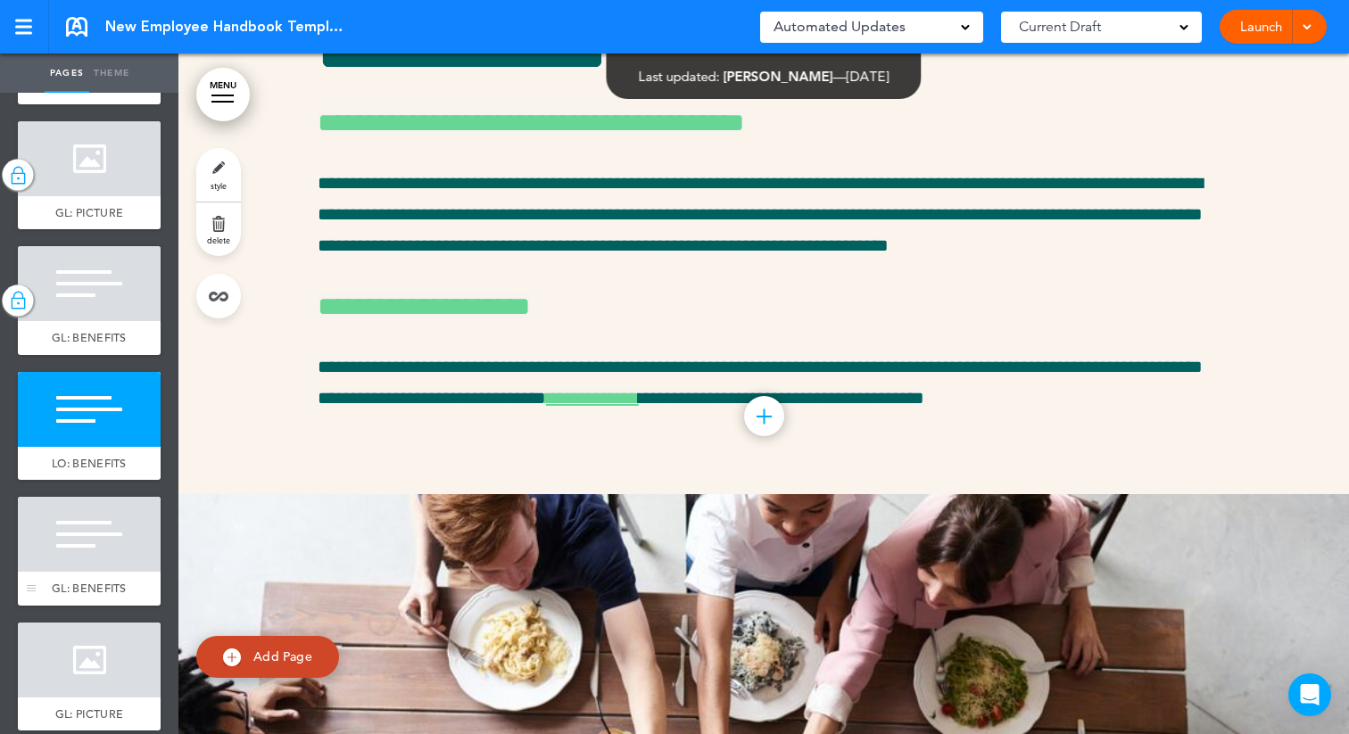
click at [96, 561] on div at bounding box center [89, 534] width 143 height 75
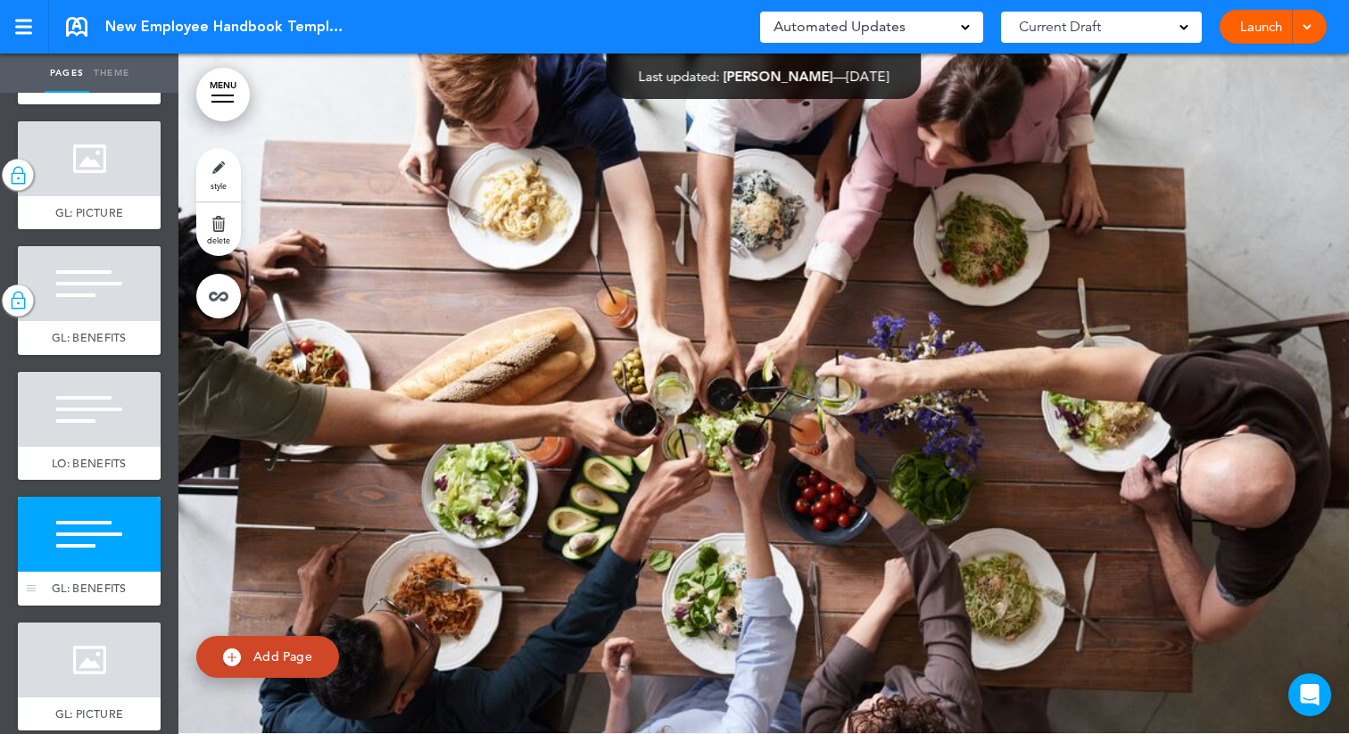
scroll to position [39589, 0]
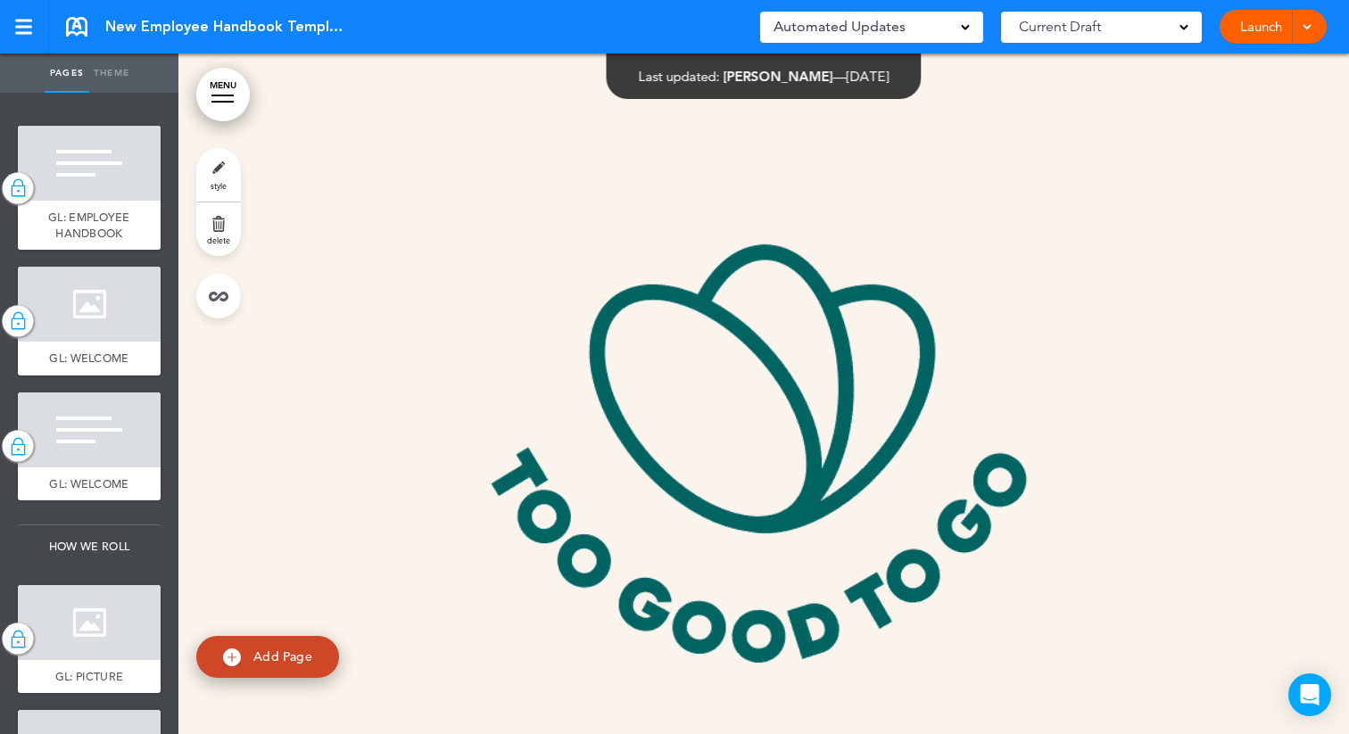
scroll to position [39589, 0]
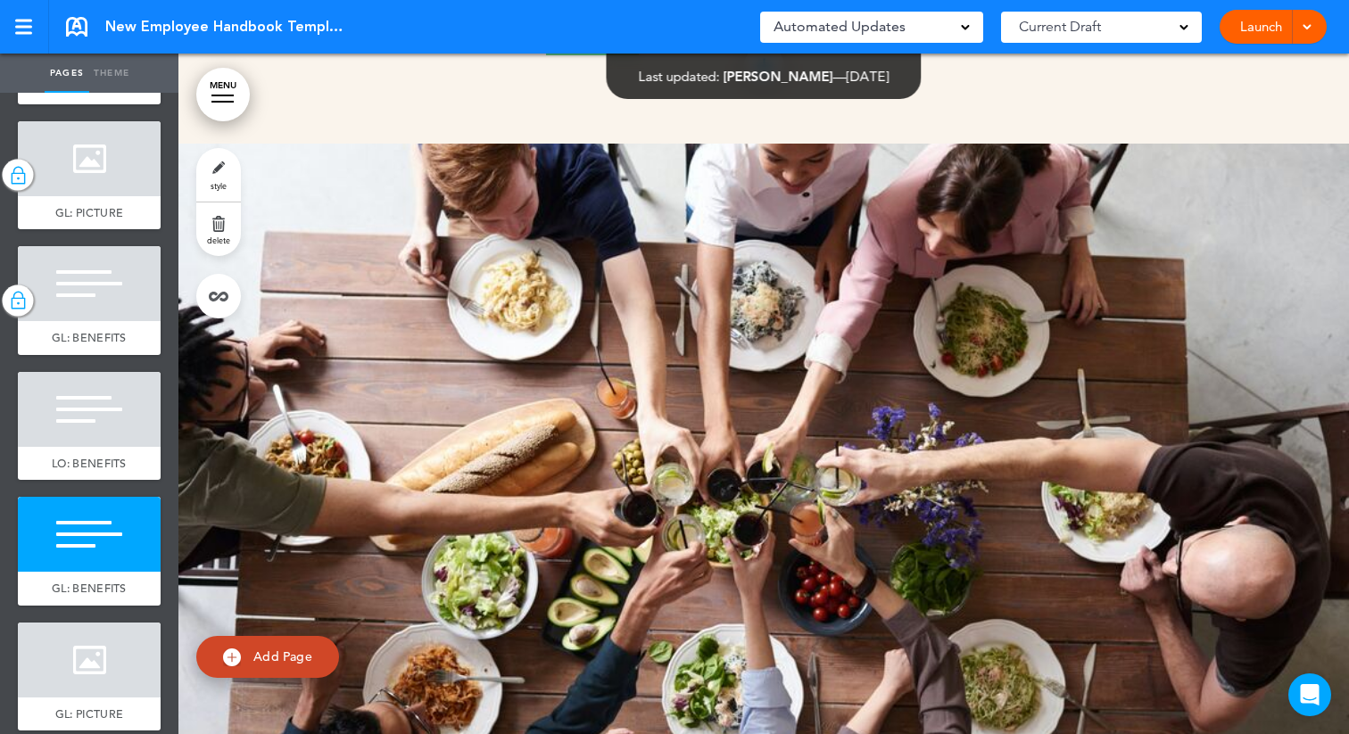
click at [212, 178] on link "style" at bounding box center [218, 175] width 45 height 54
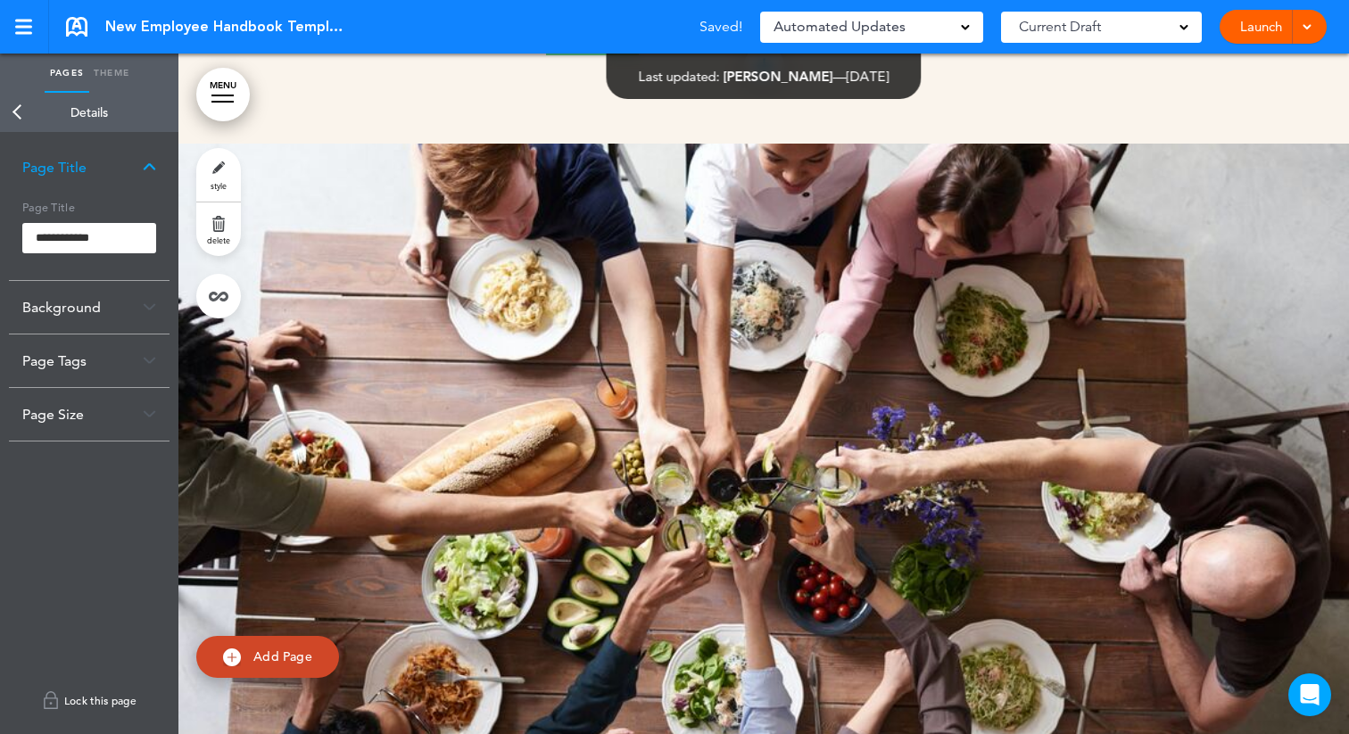
click at [73, 697] on link "Lock this page" at bounding box center [89, 701] width 161 height 50
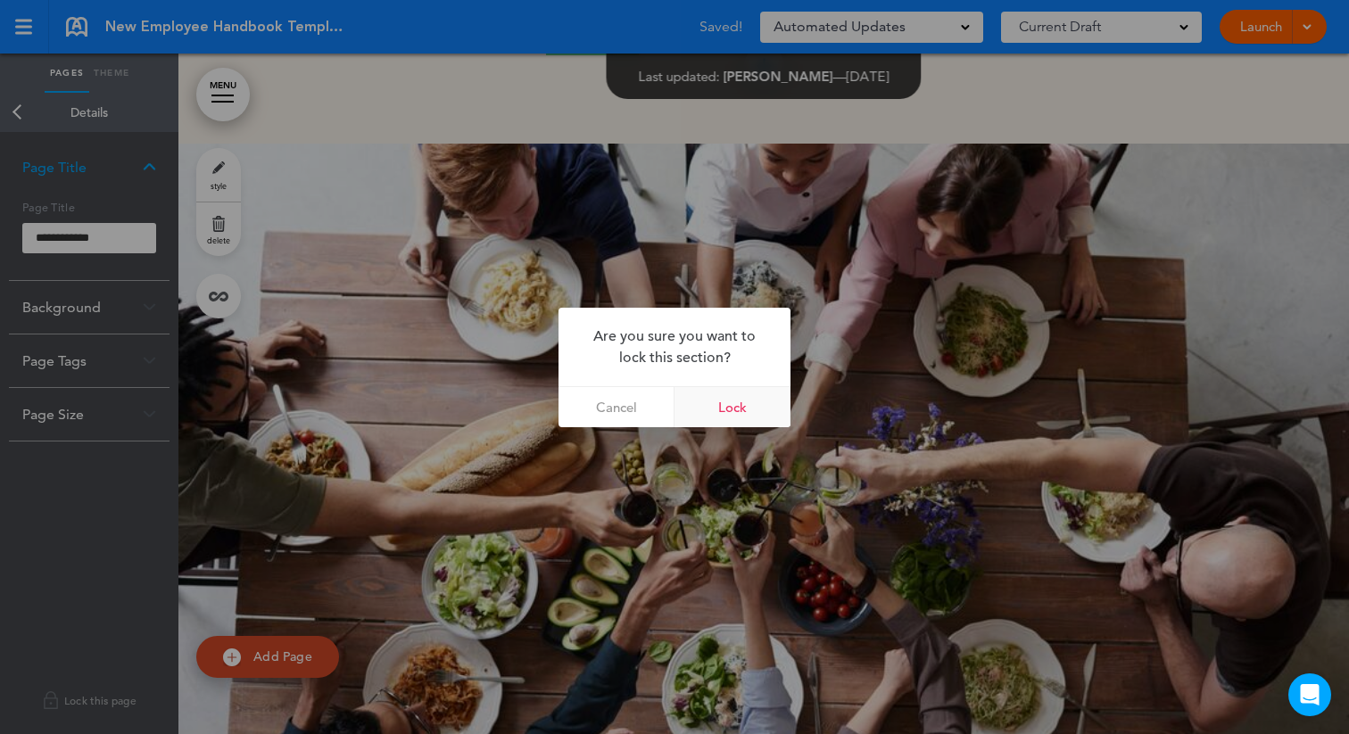
click at [726, 407] on link "Lock" at bounding box center [733, 407] width 116 height 40
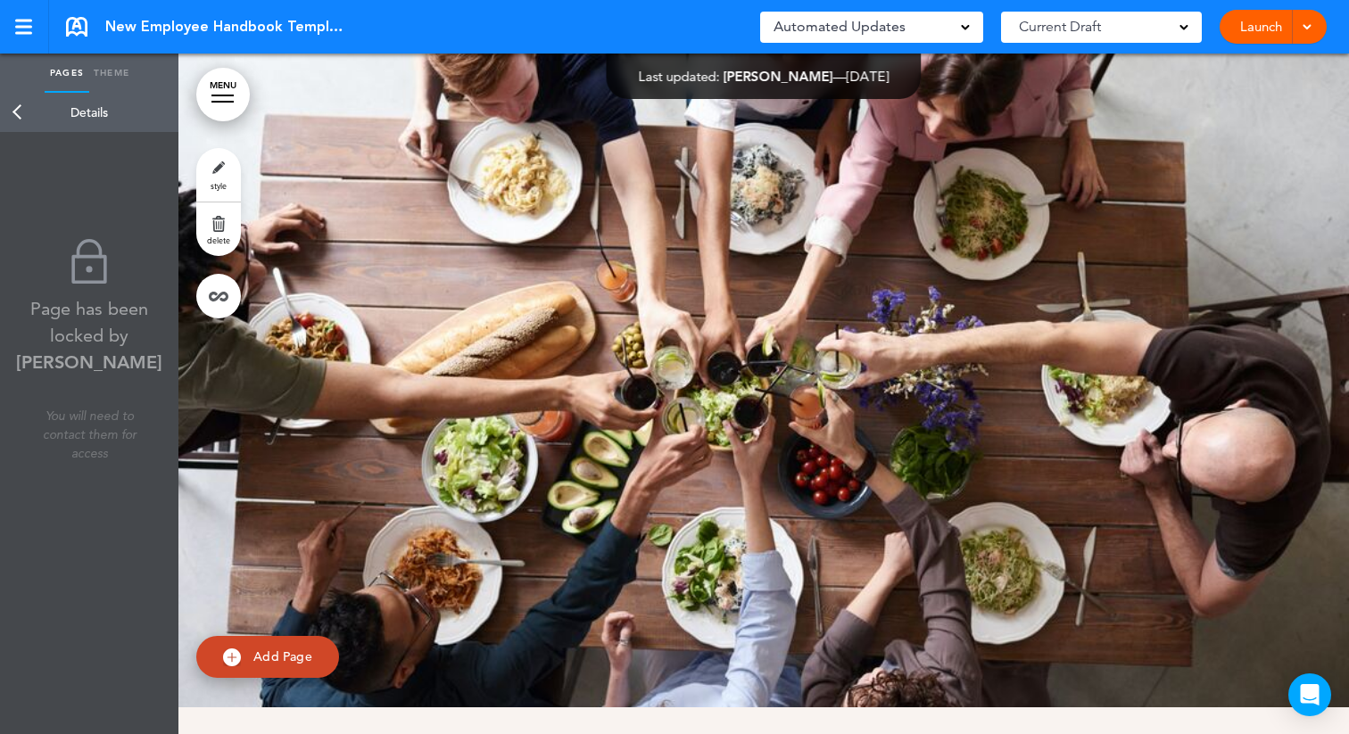
click at [22, 118] on link "Back" at bounding box center [18, 112] width 36 height 39
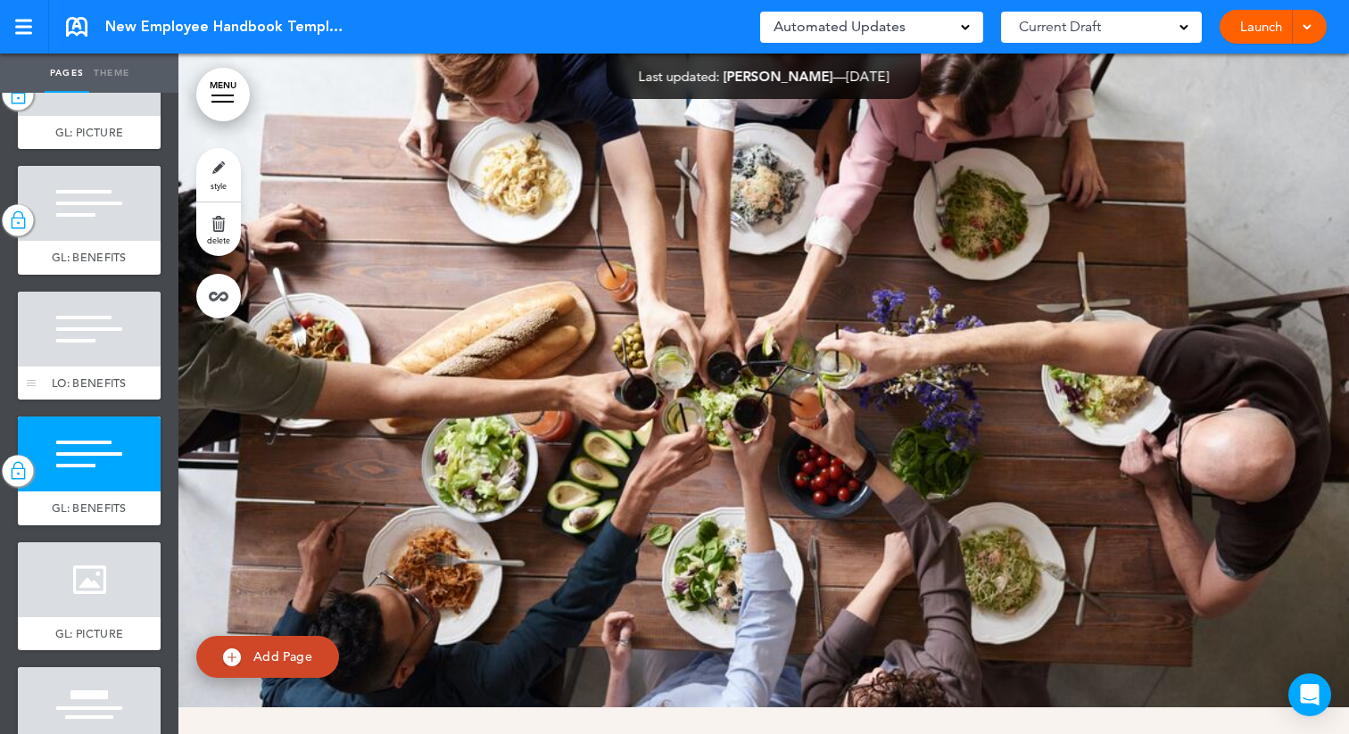
scroll to position [5102, 0]
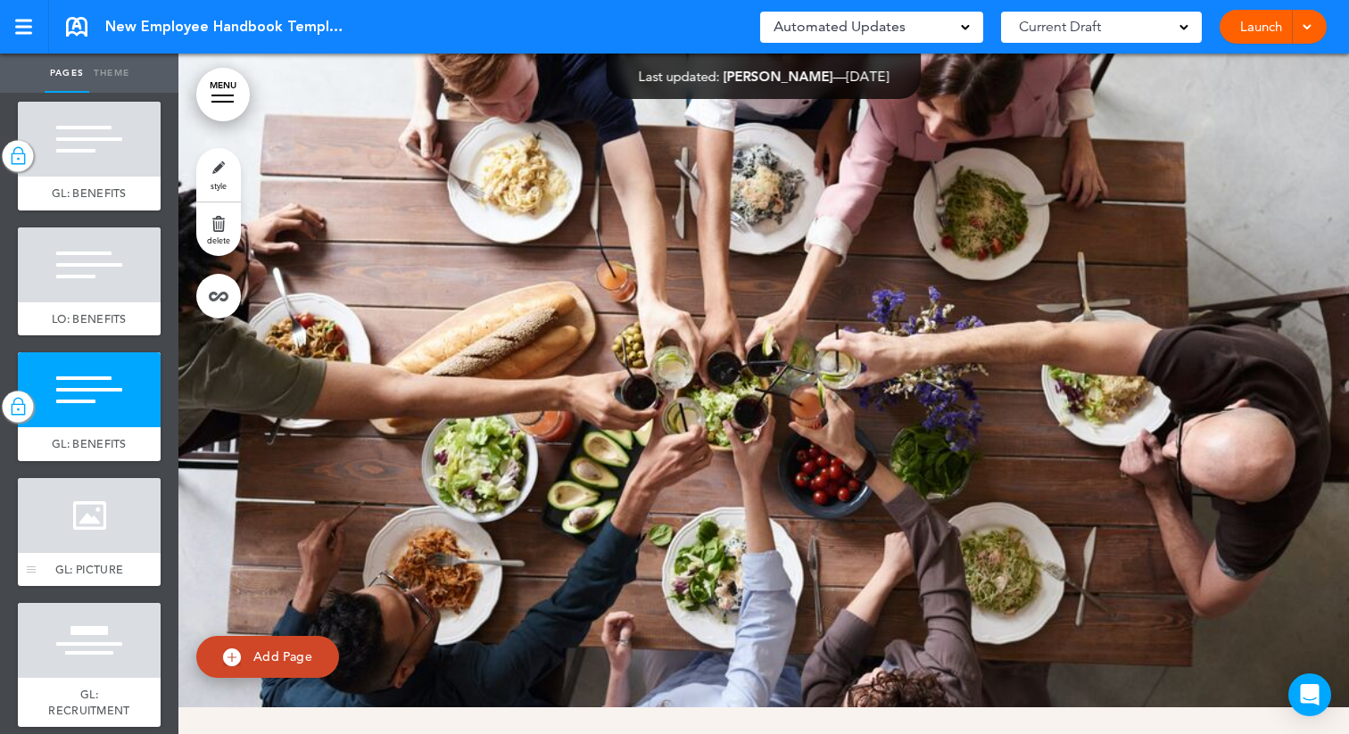
click at [59, 534] on div at bounding box center [89, 515] width 143 height 75
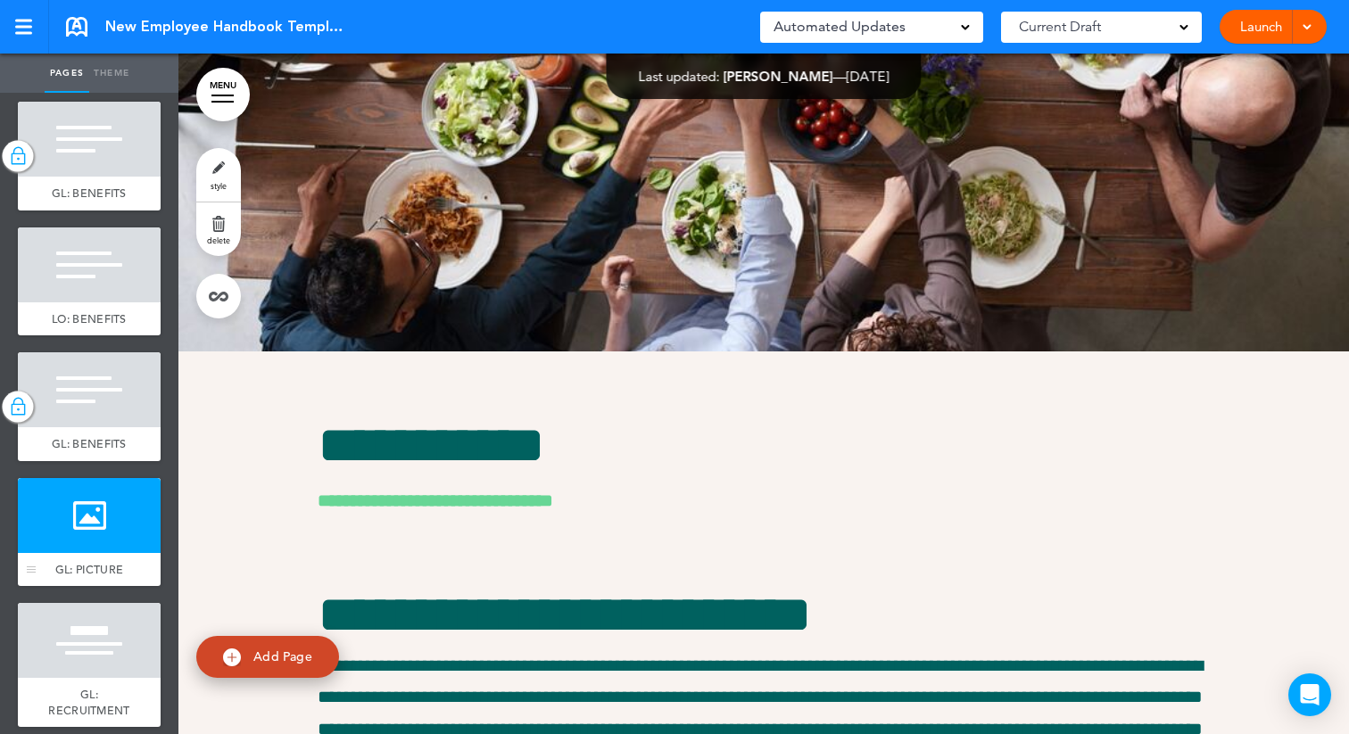
scroll to position [40009, 0]
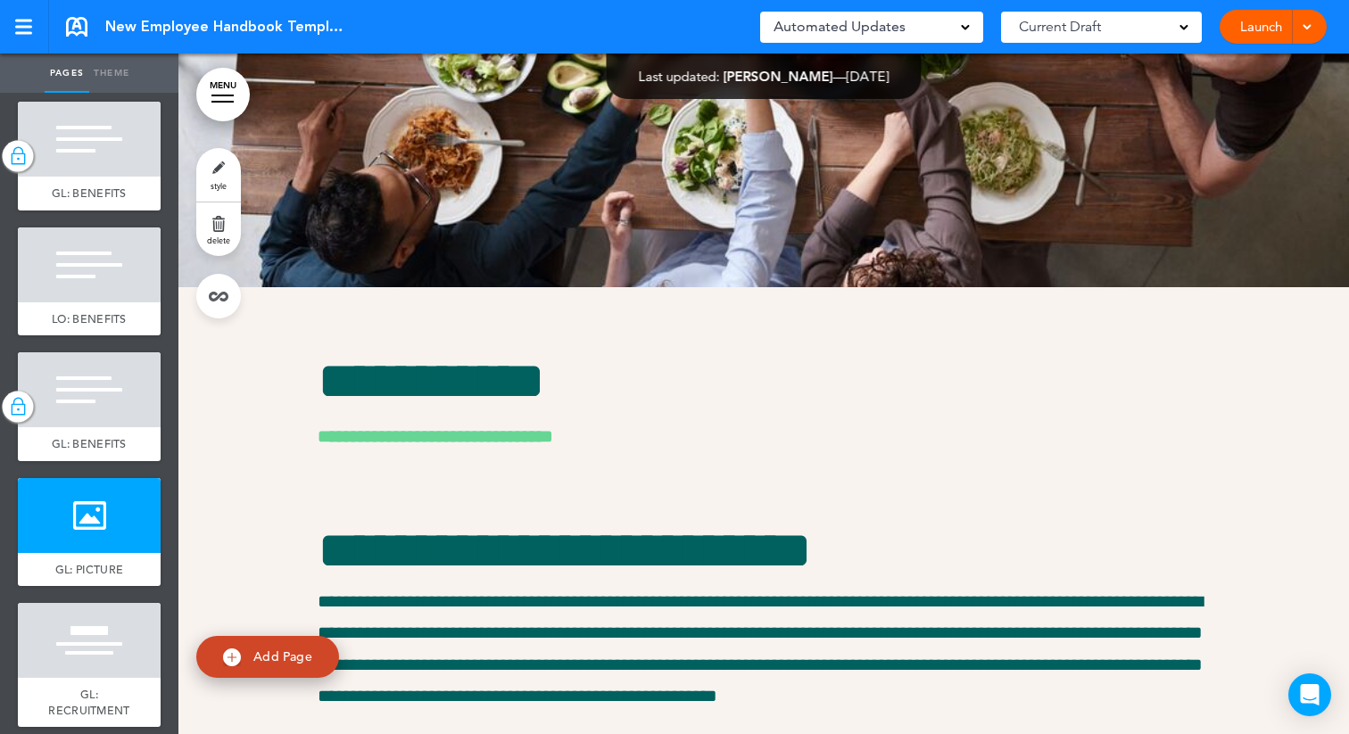
click at [210, 176] on link "style" at bounding box center [218, 175] width 45 height 54
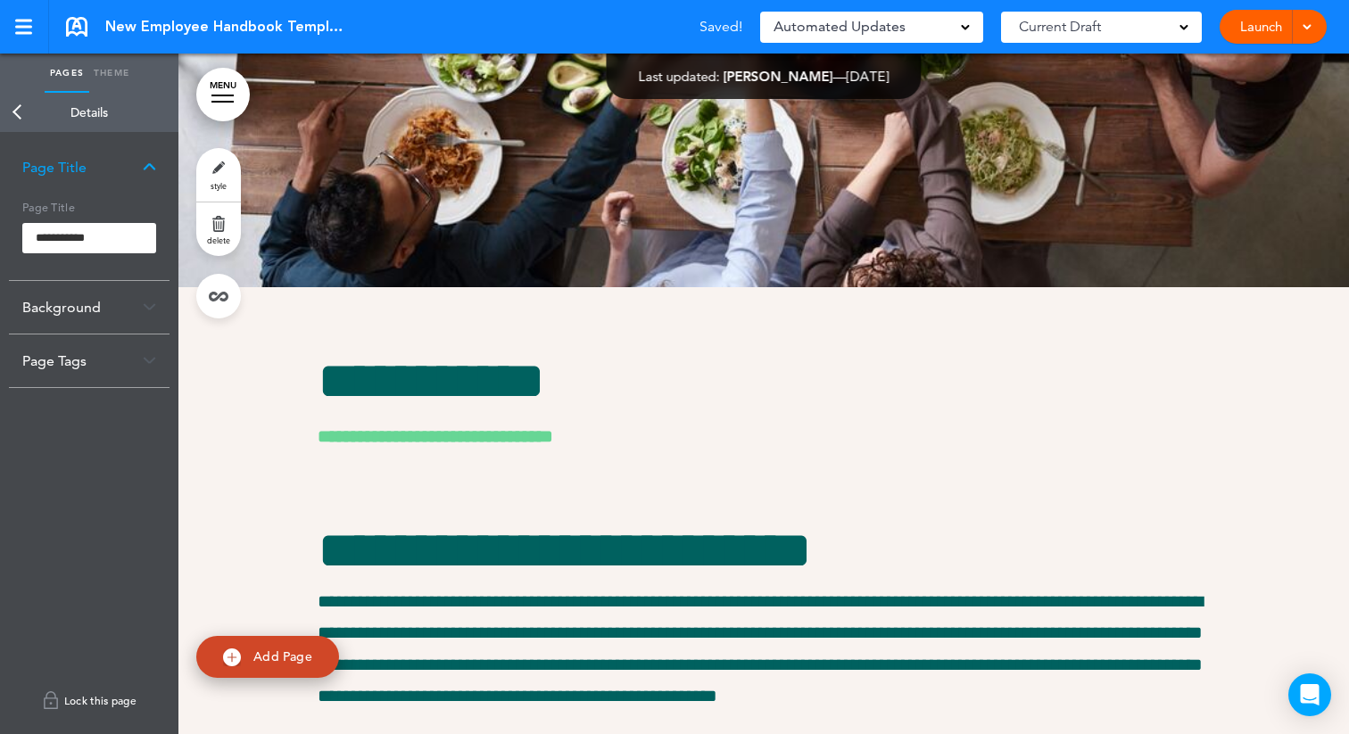
click at [59, 700] on link "Lock this page" at bounding box center [89, 701] width 161 height 50
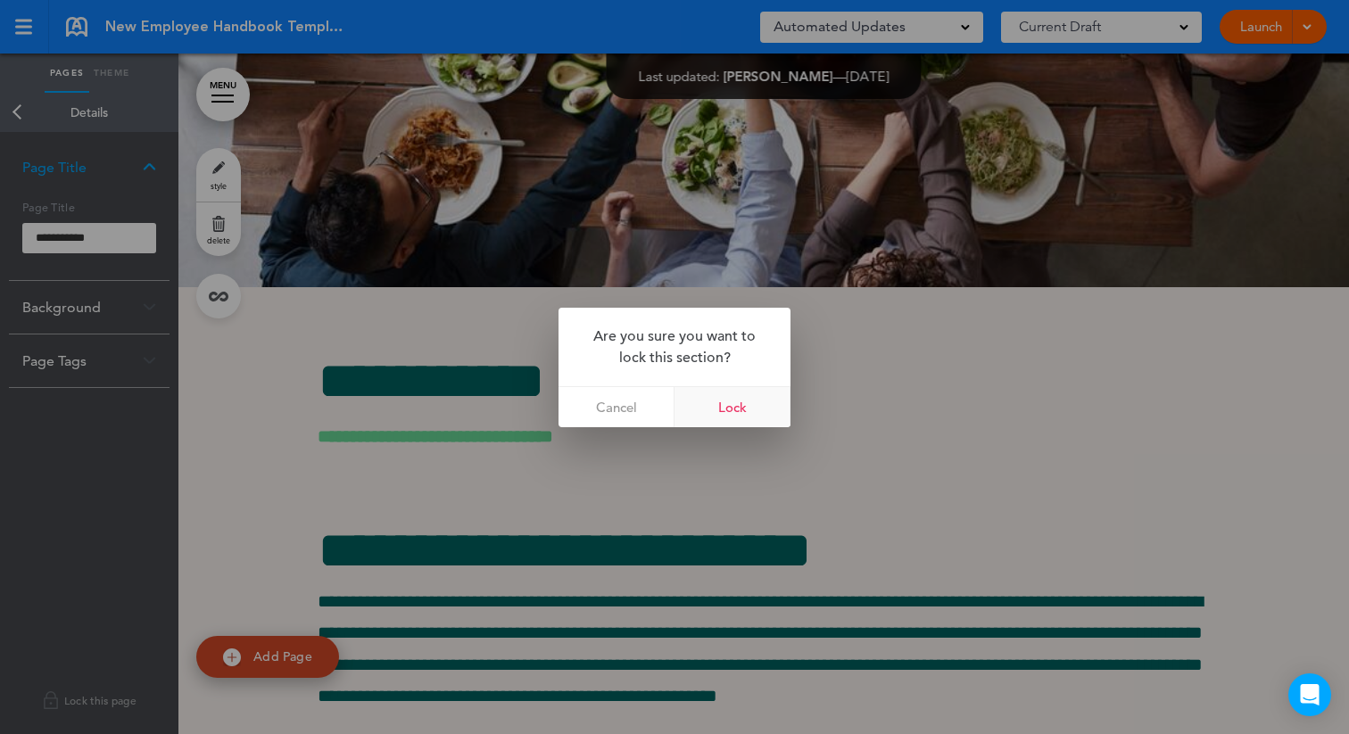
click at [734, 407] on link "Lock" at bounding box center [733, 407] width 116 height 40
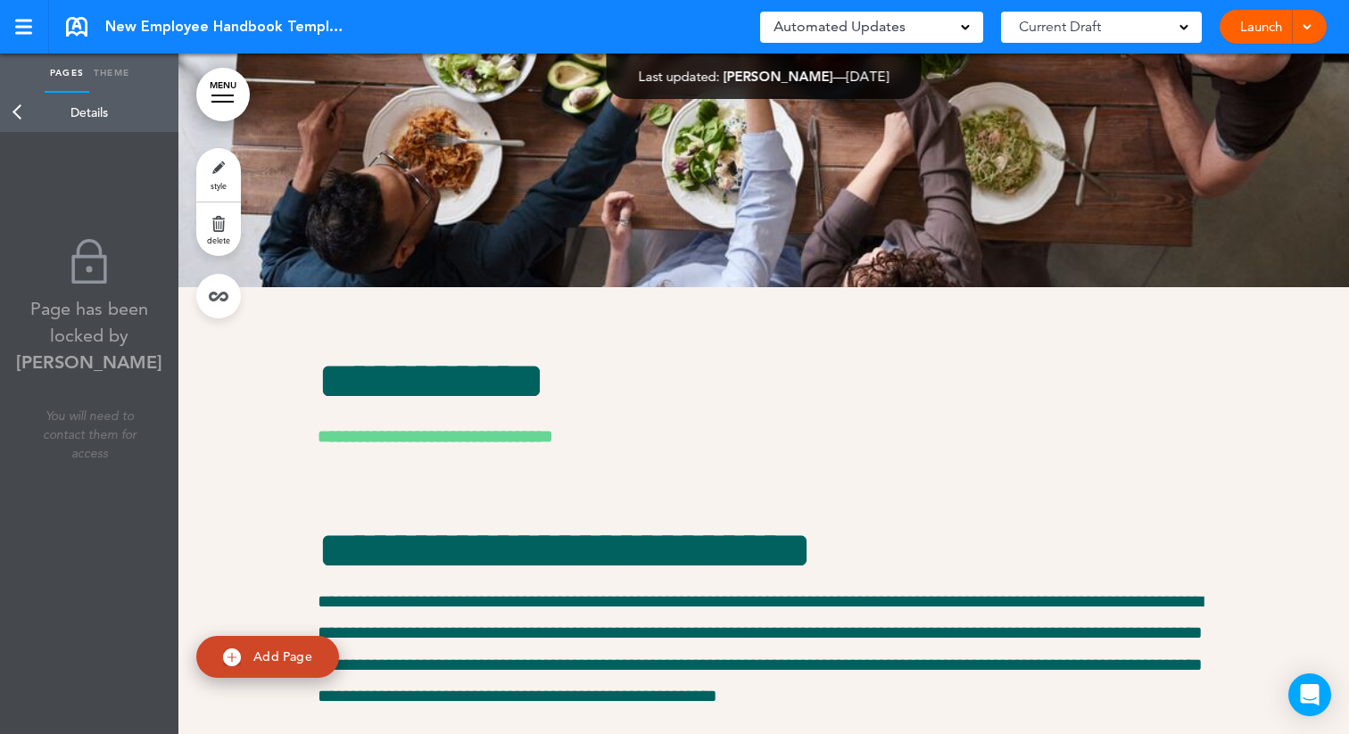
click at [12, 110] on link "Back" at bounding box center [18, 112] width 36 height 39
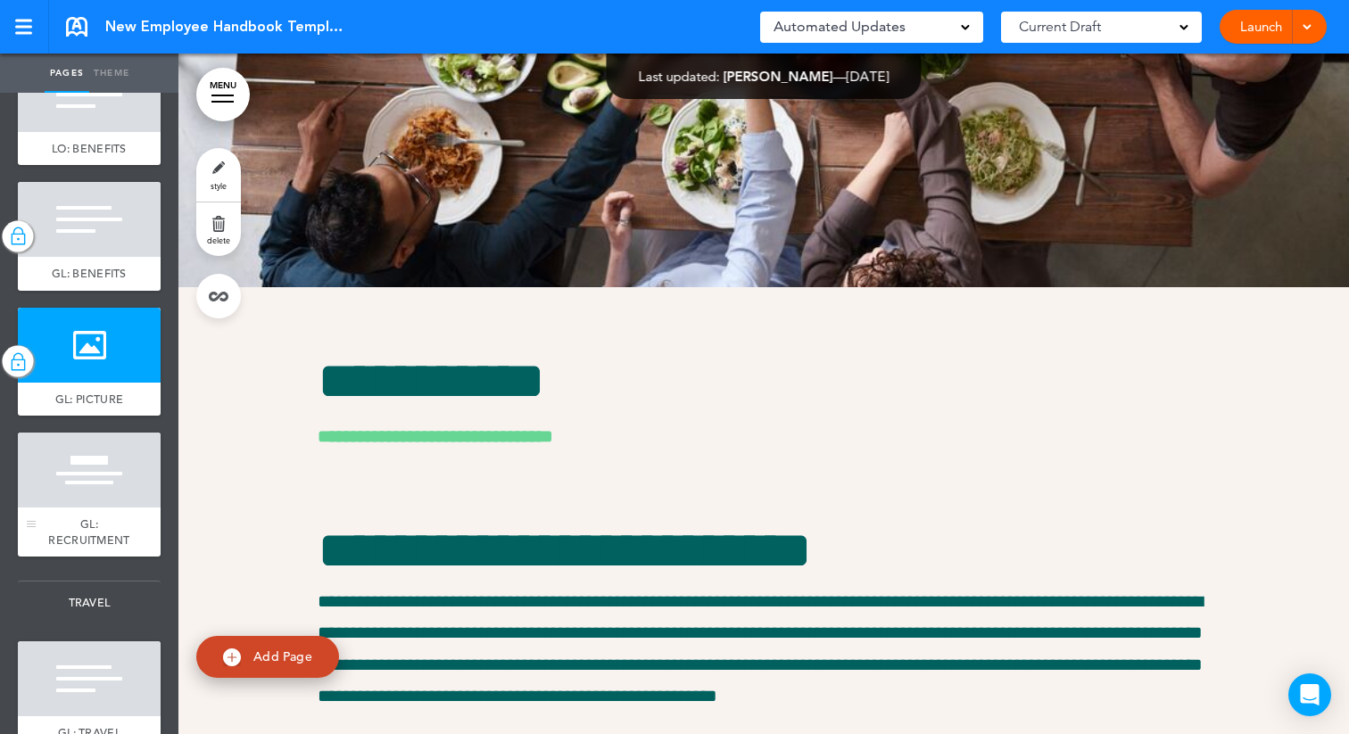
scroll to position [5285, 0]
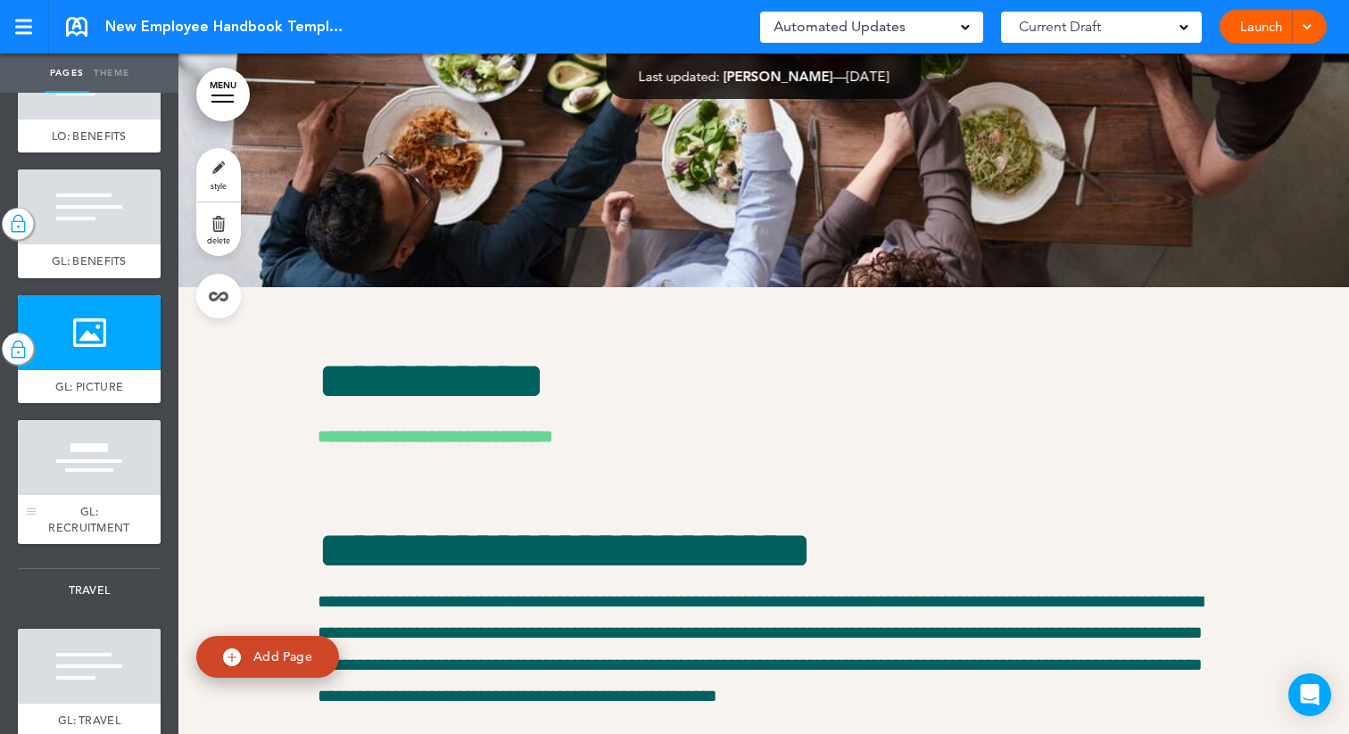
click at [52, 524] on div "GL: RECRUITMENT" at bounding box center [89, 519] width 143 height 49
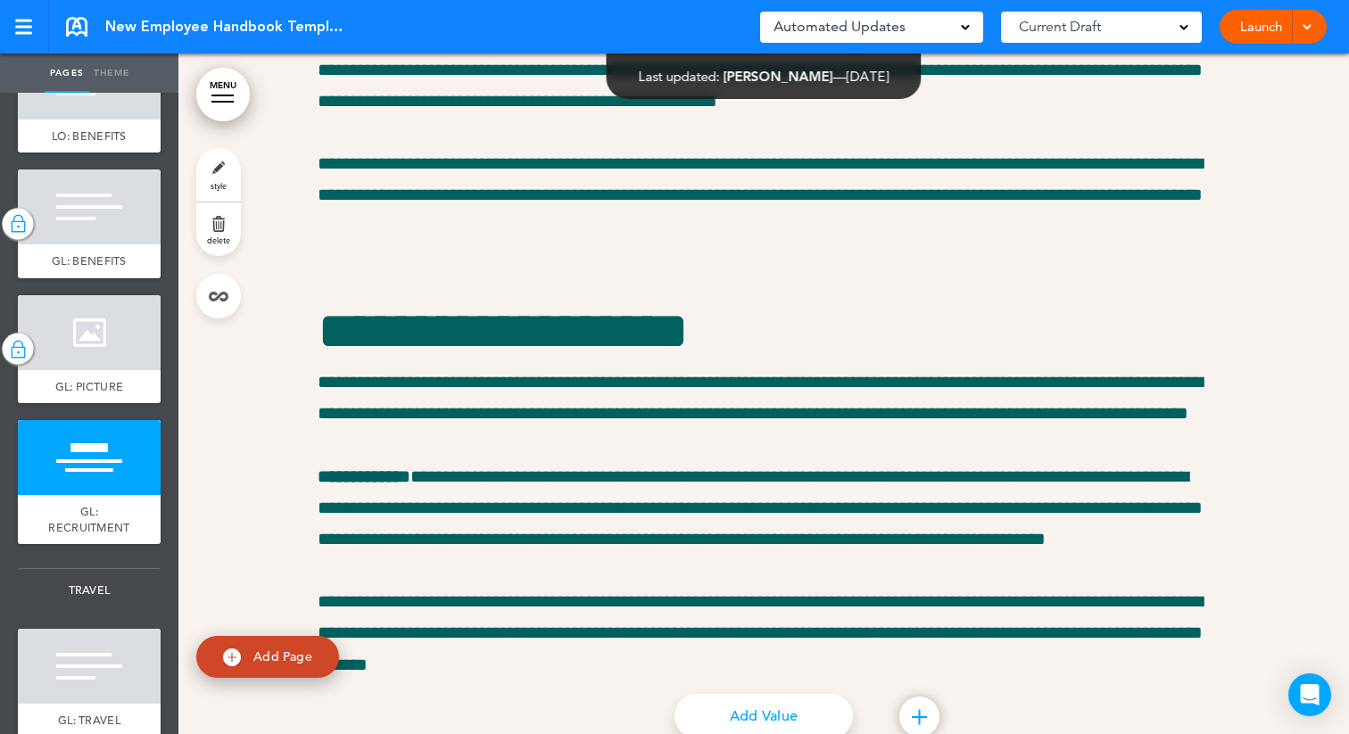
scroll to position [40690, 0]
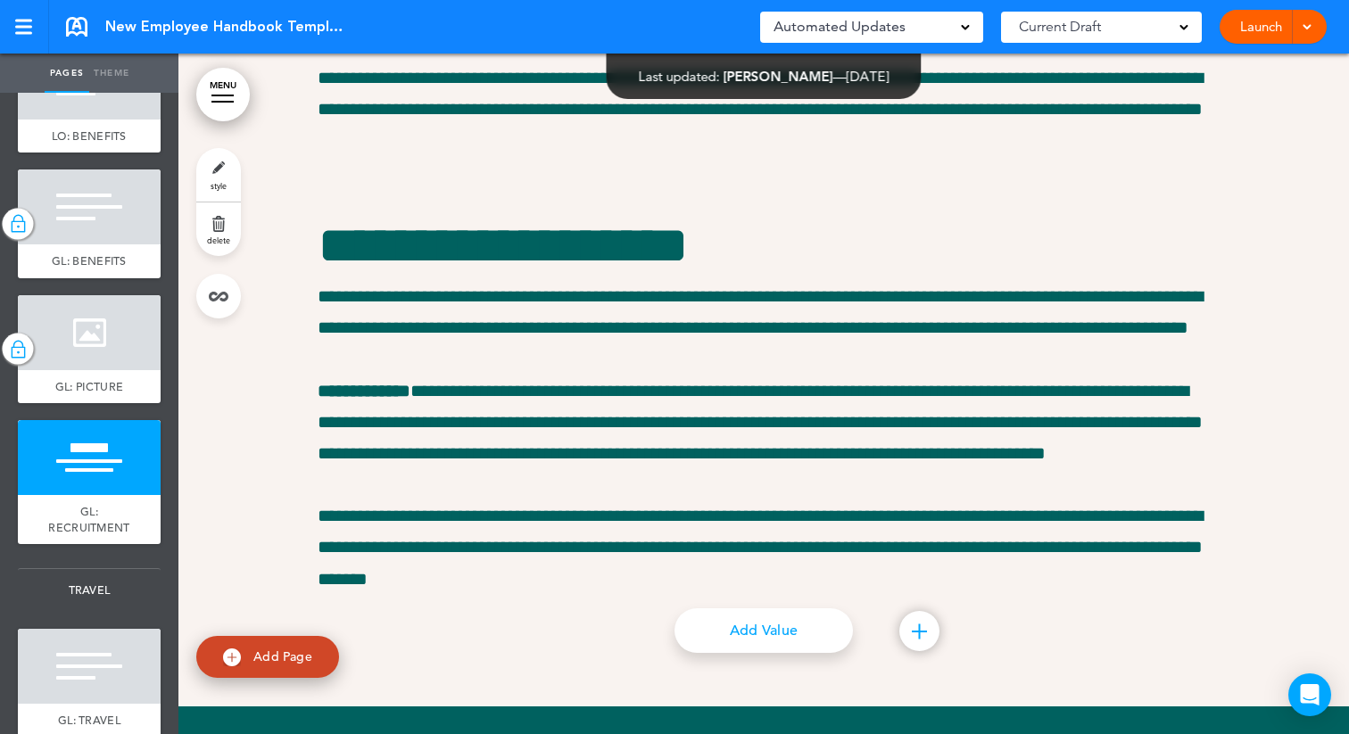
click at [213, 180] on span "style" at bounding box center [219, 185] width 16 height 11
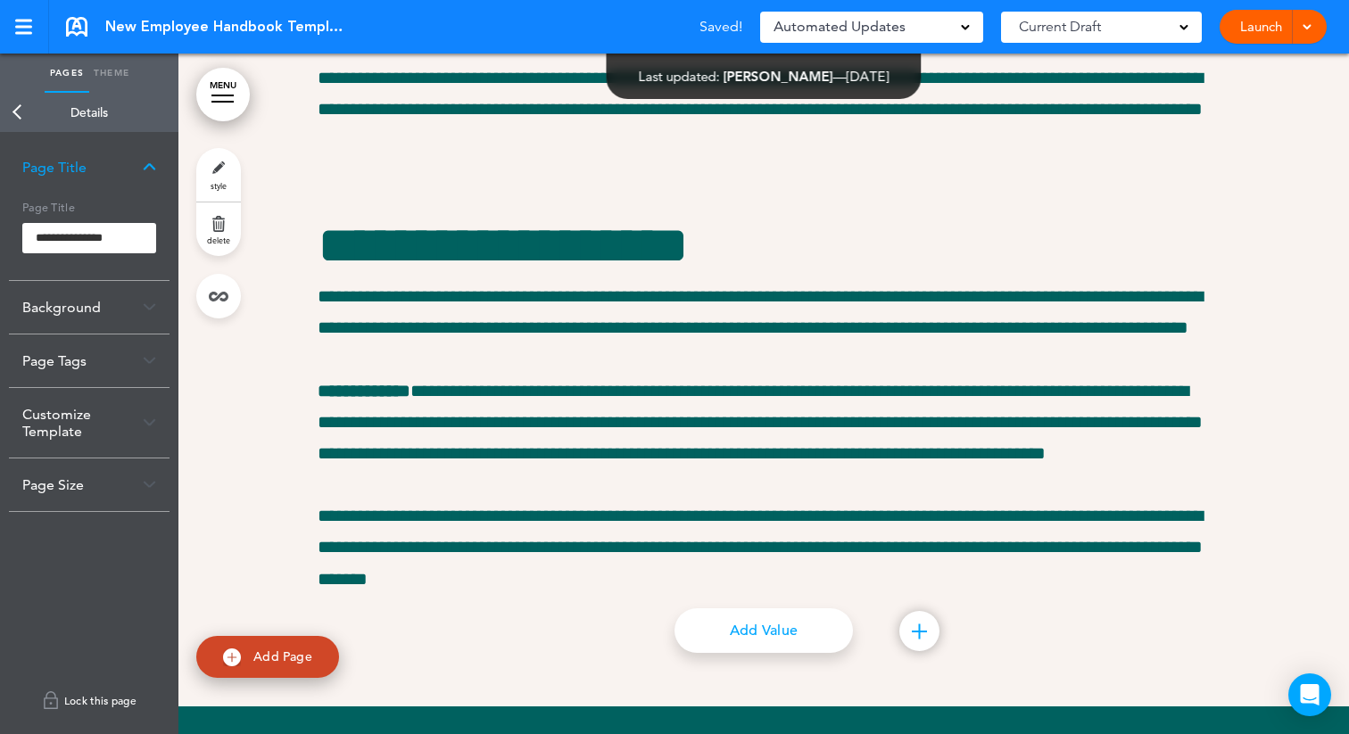
click at [96, 695] on link "Lock this page" at bounding box center [89, 701] width 161 height 50
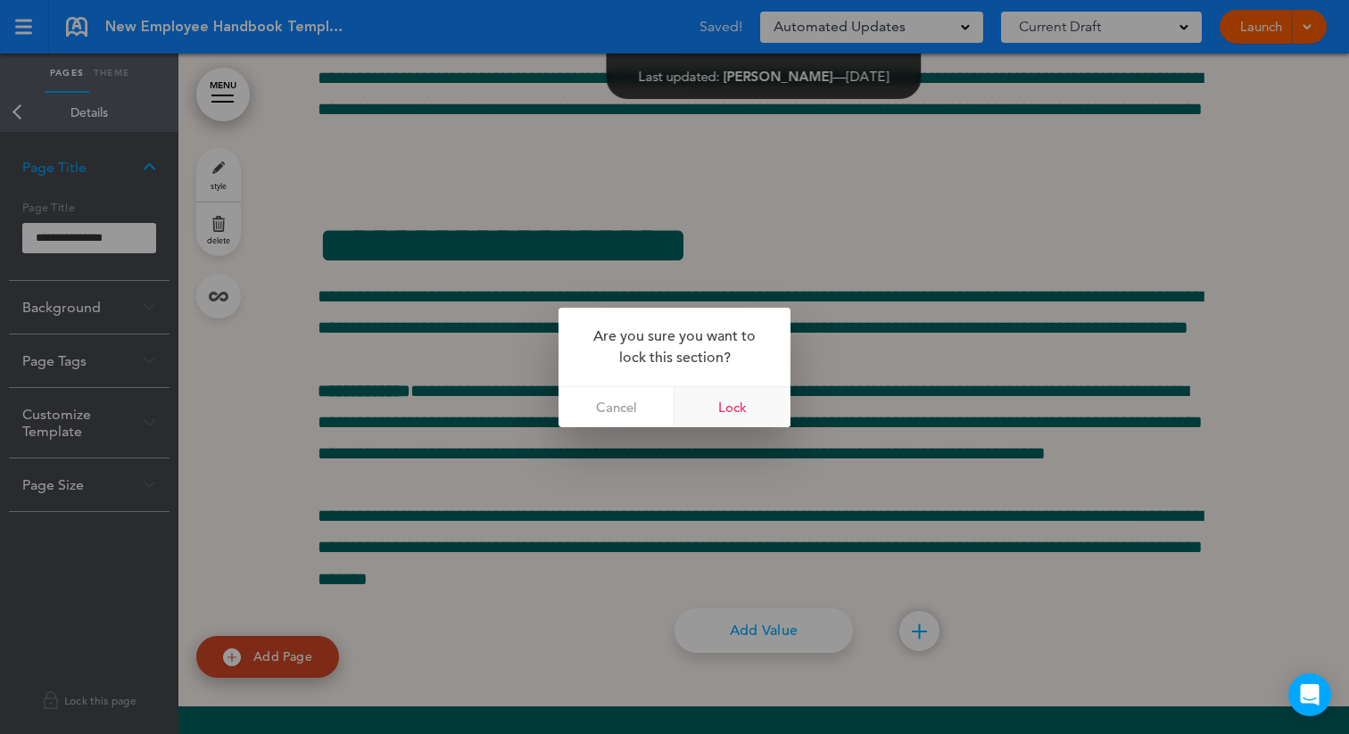
click at [721, 412] on link "Lock" at bounding box center [733, 407] width 116 height 40
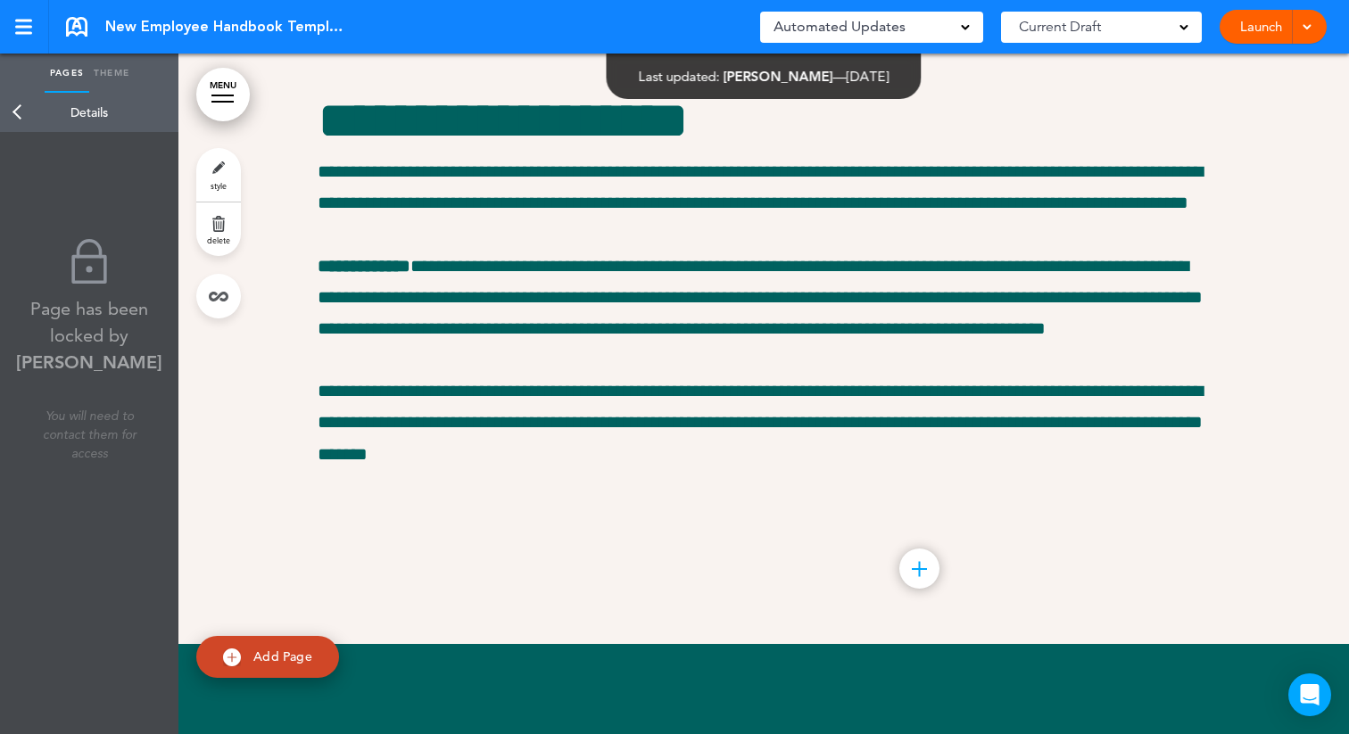
click at [18, 111] on link "Back" at bounding box center [18, 112] width 36 height 39
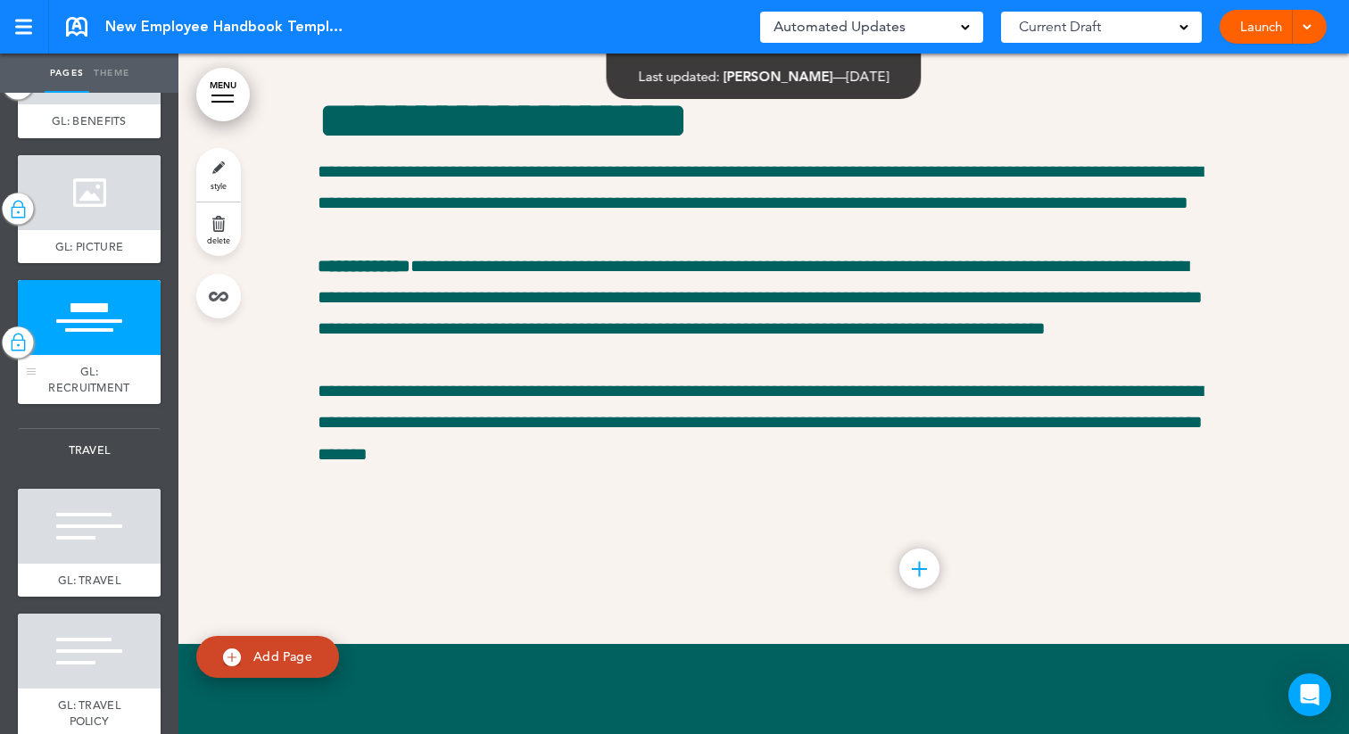
scroll to position [5460, 0]
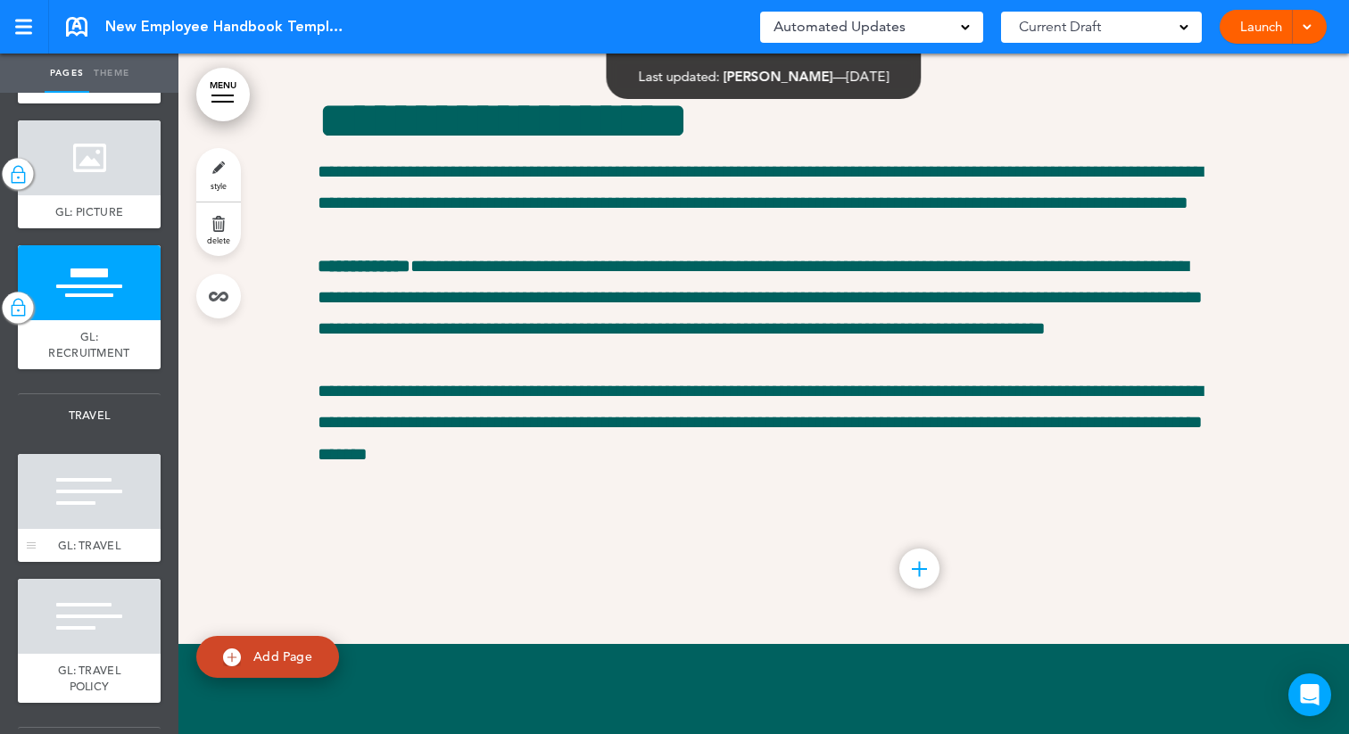
click at [57, 515] on div at bounding box center [89, 491] width 143 height 75
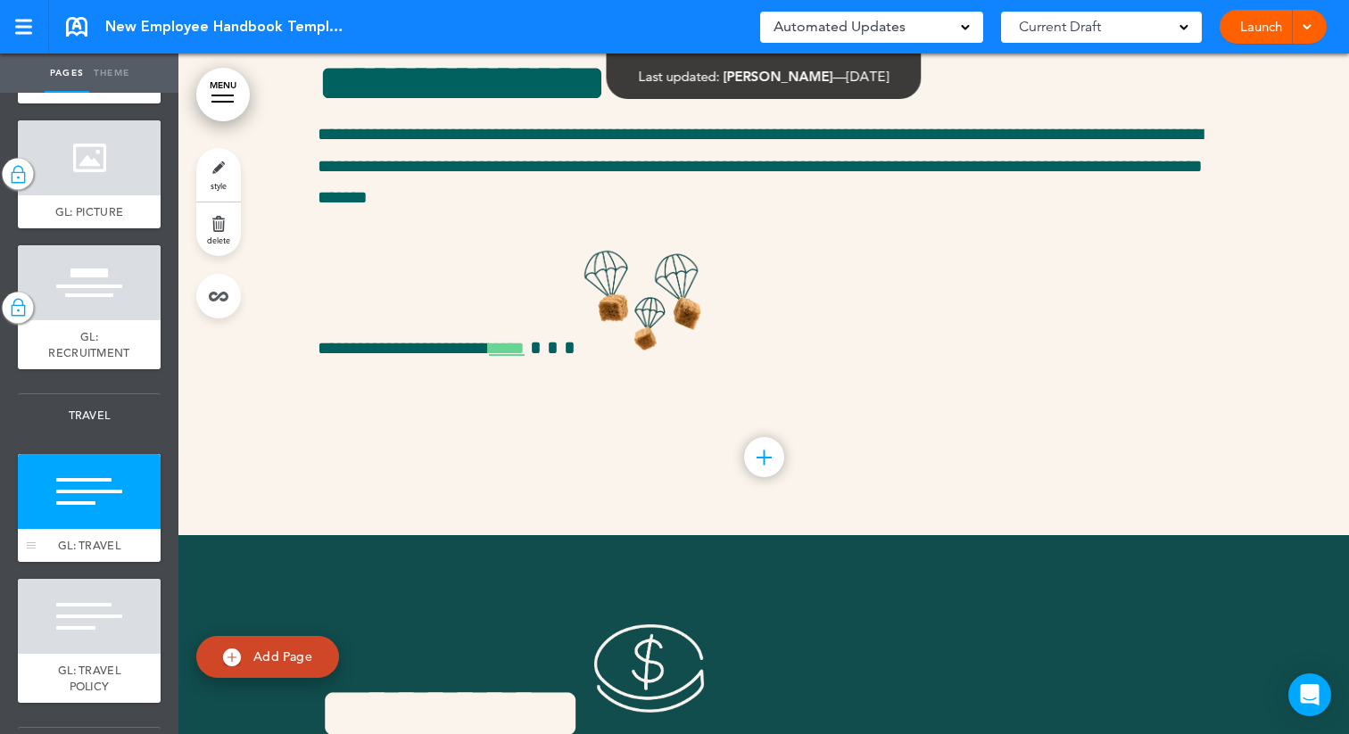
scroll to position [41760, 0]
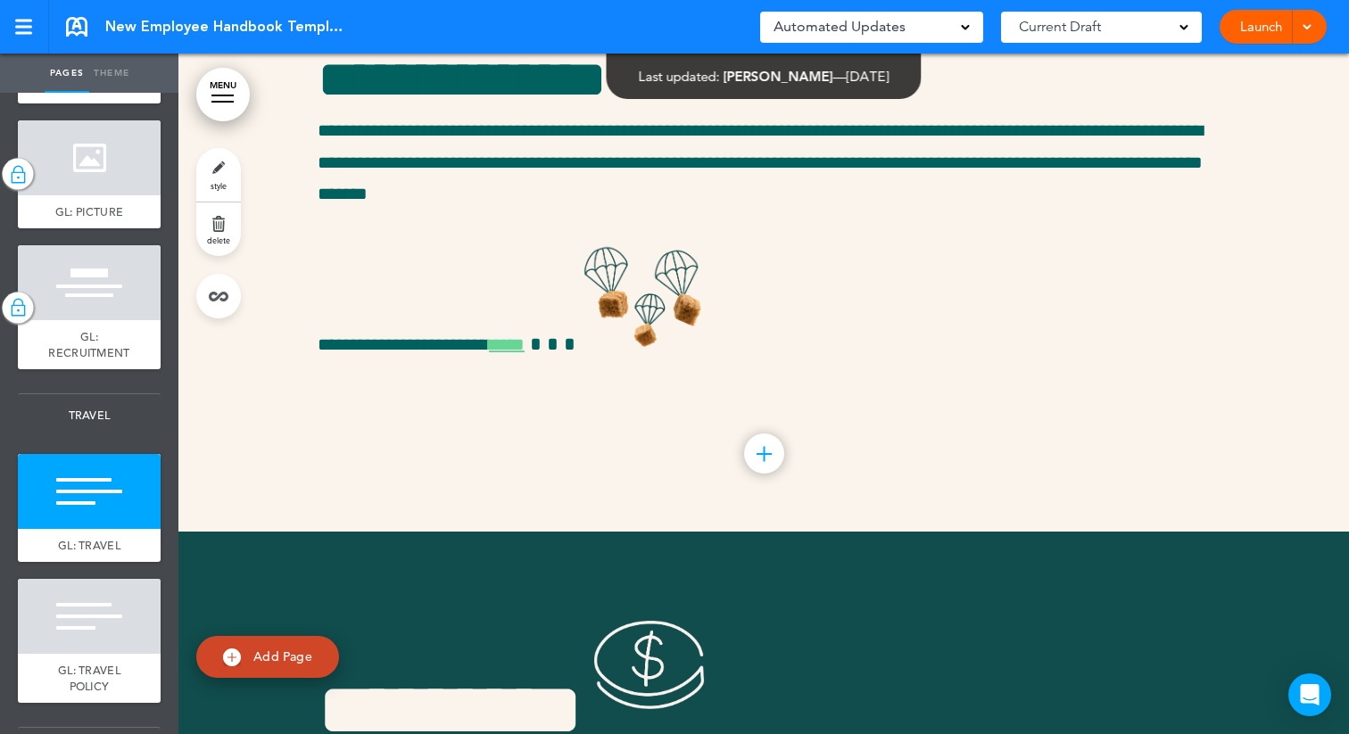
click at [217, 170] on link "style" at bounding box center [218, 175] width 45 height 54
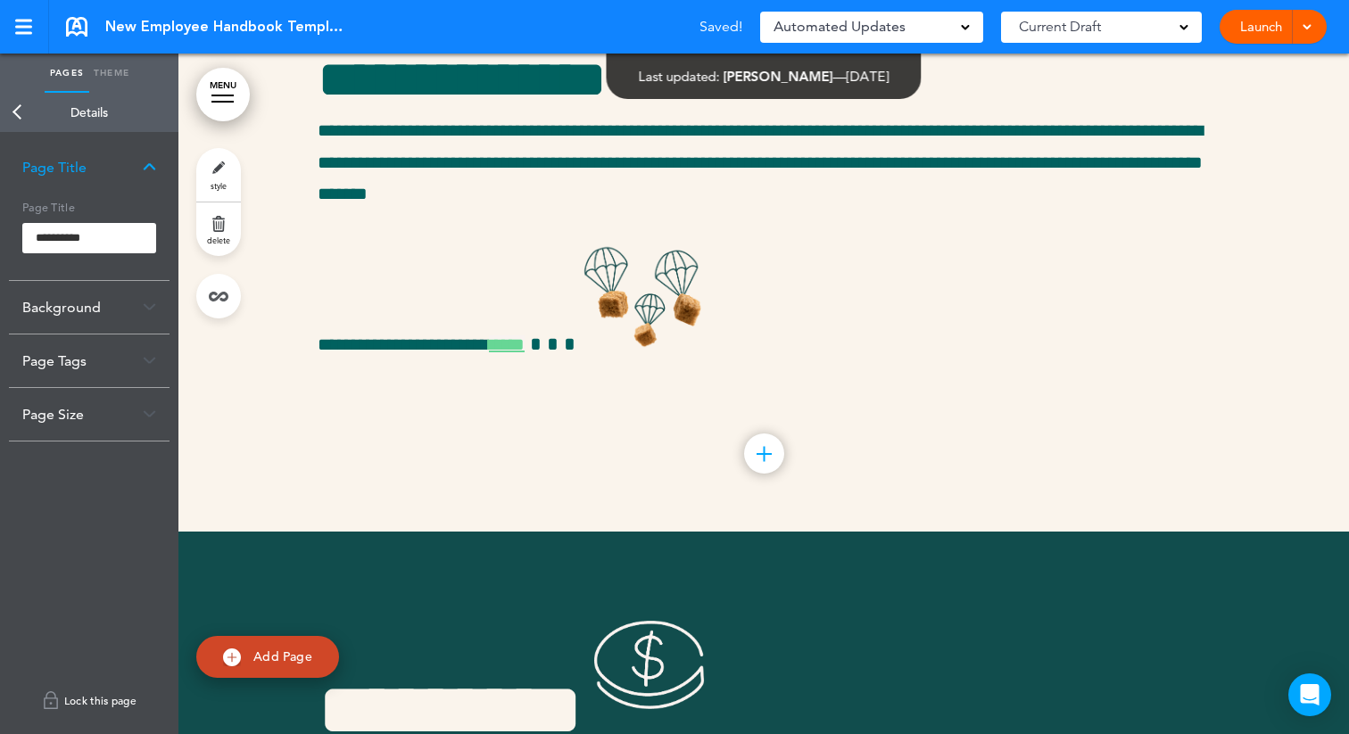
click at [78, 693] on link "Lock this page" at bounding box center [89, 701] width 161 height 50
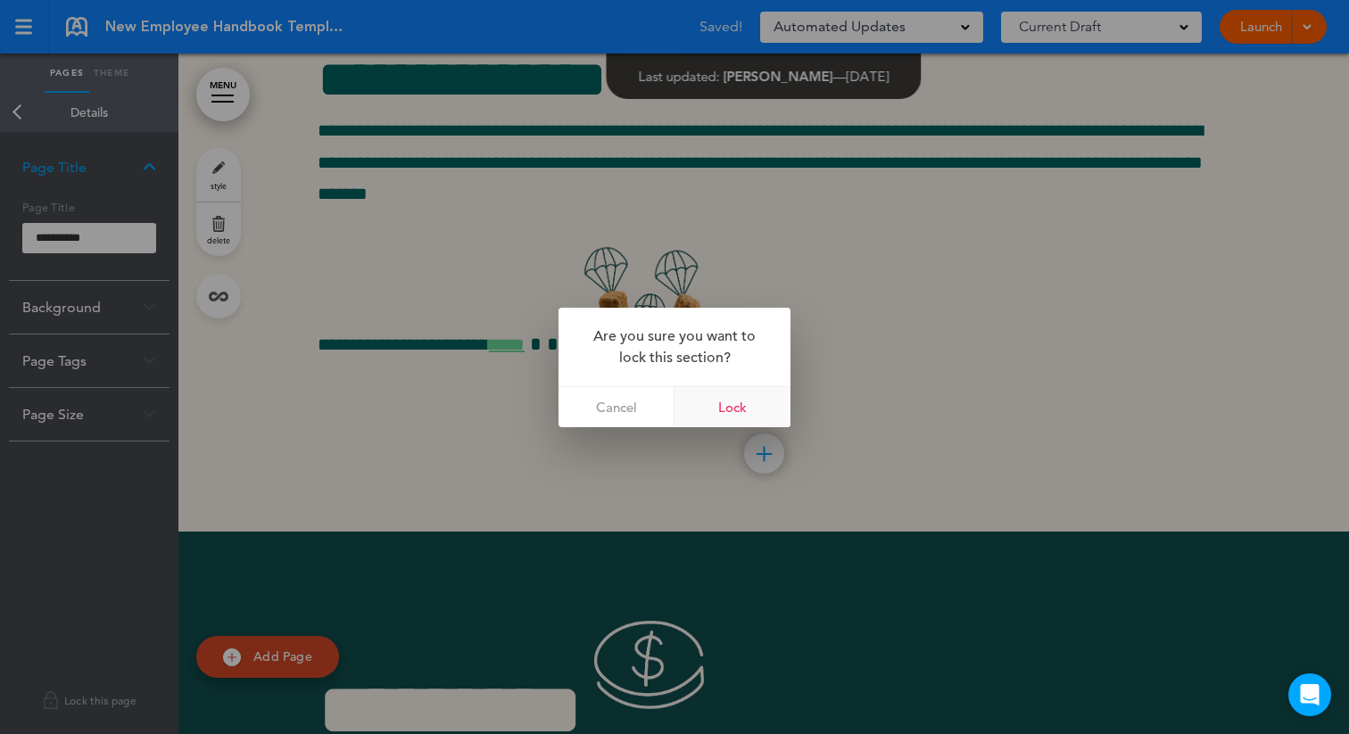
click at [727, 413] on link "Lock" at bounding box center [733, 407] width 116 height 40
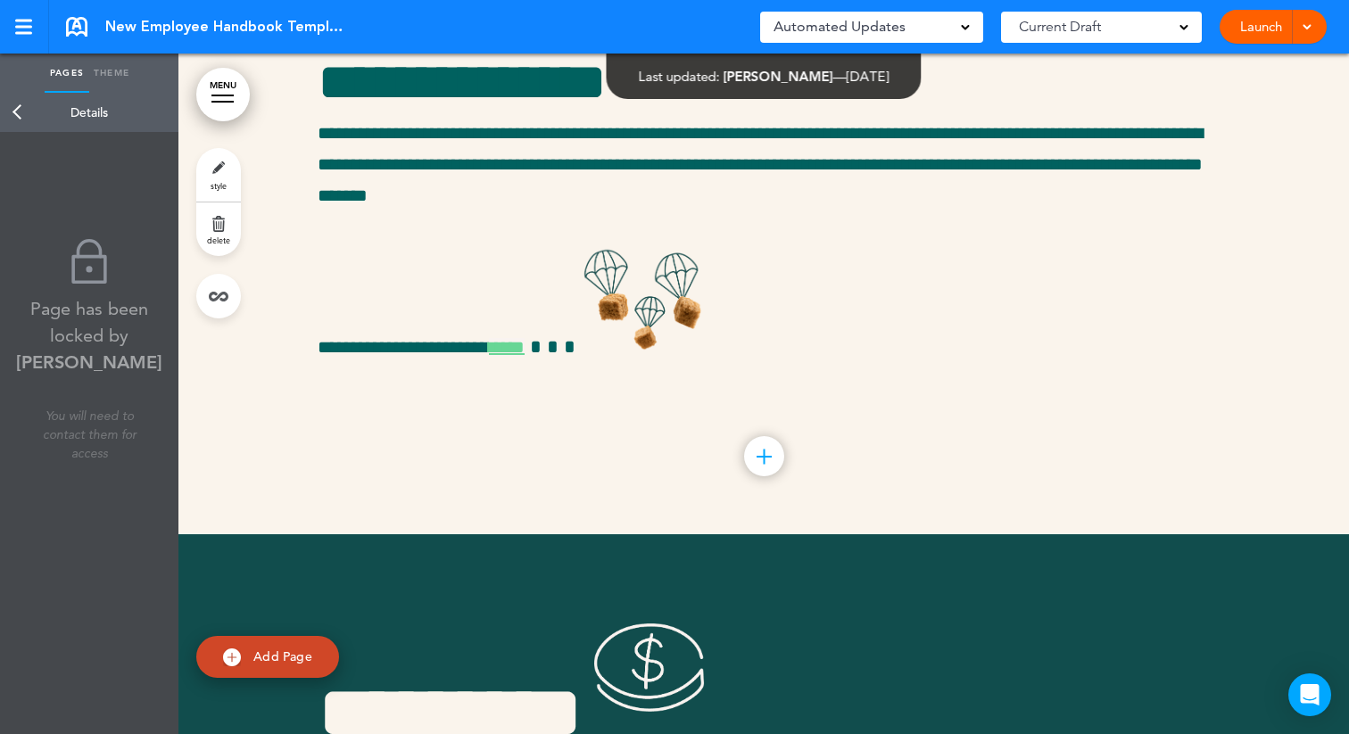
click at [18, 114] on link "Back" at bounding box center [18, 112] width 36 height 39
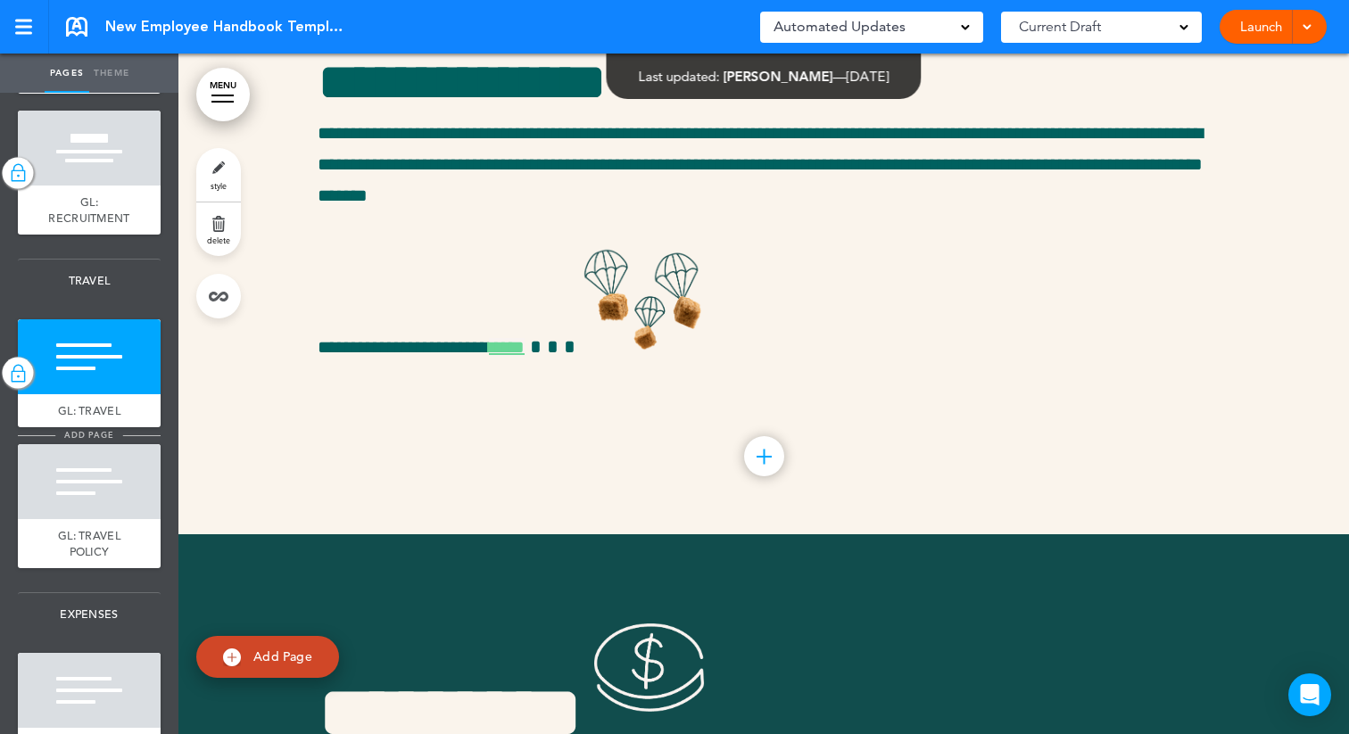
scroll to position [5603, 0]
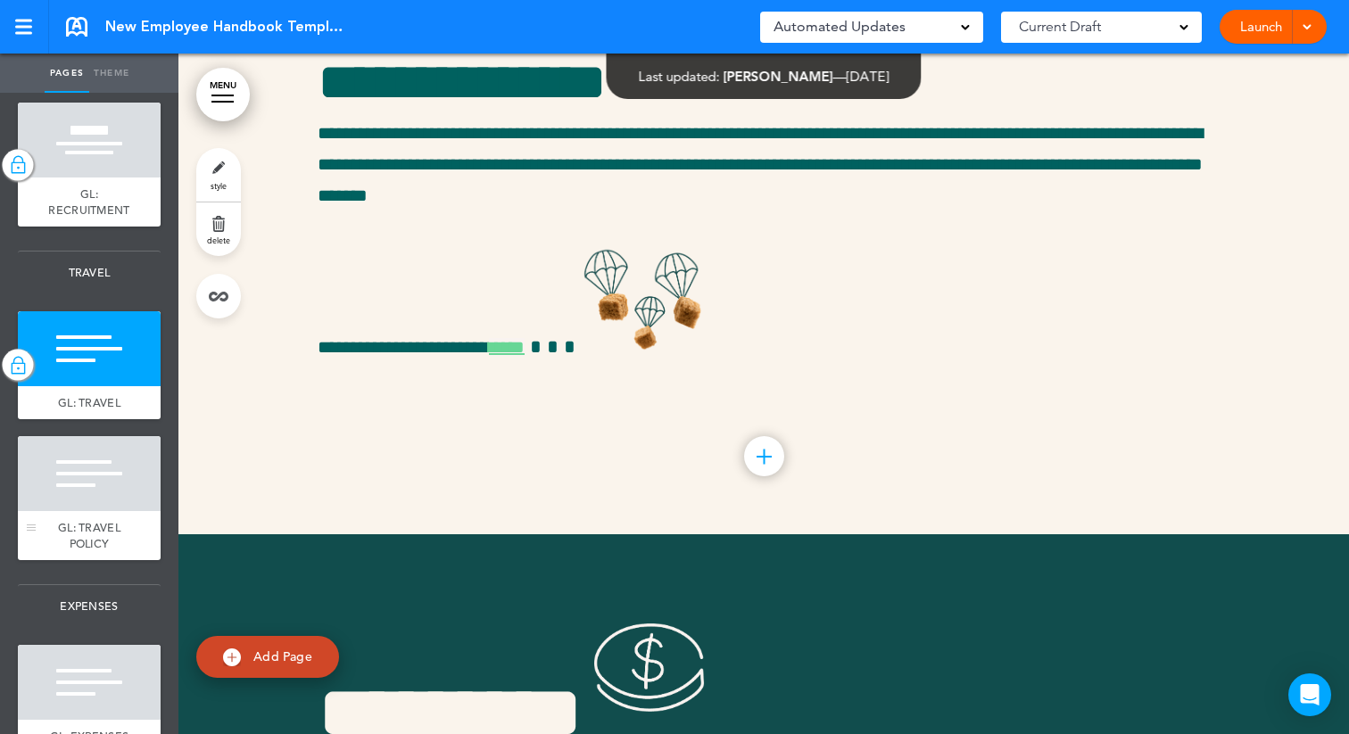
click at [62, 495] on div at bounding box center [89, 473] width 143 height 75
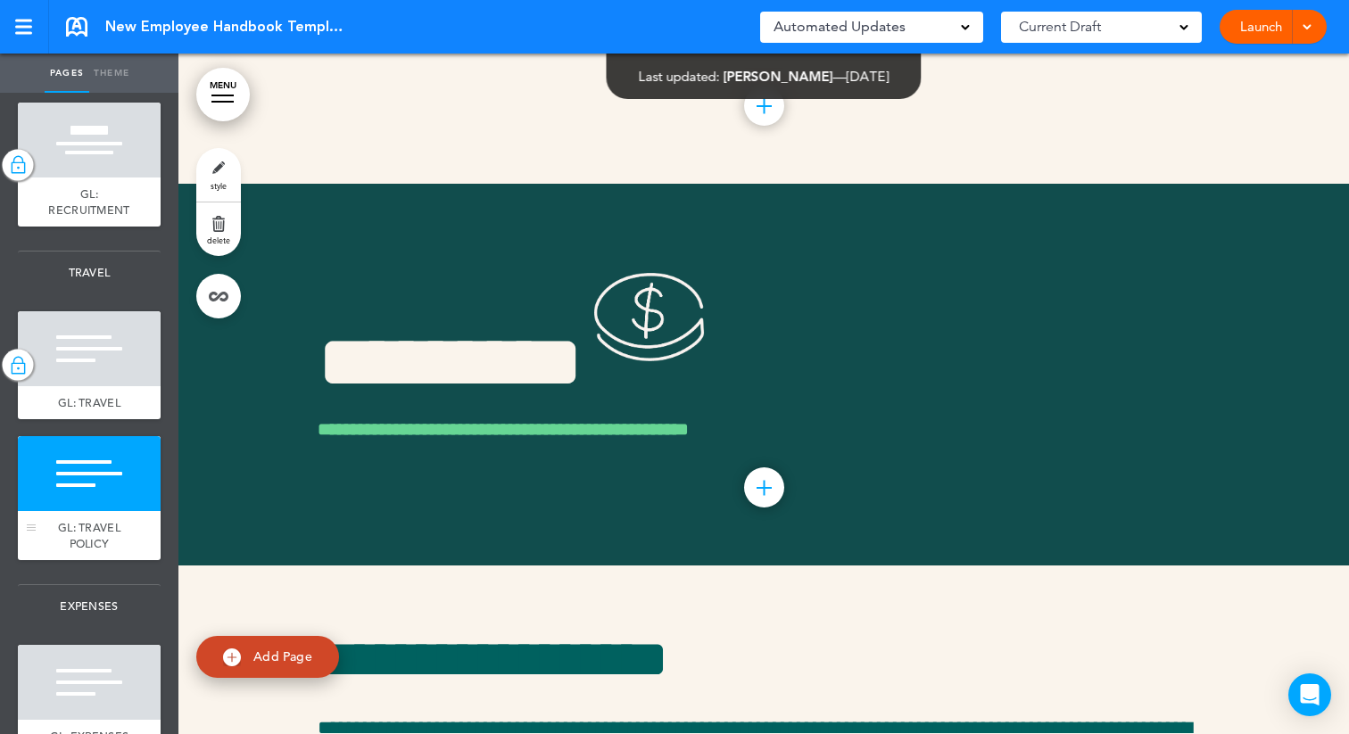
scroll to position [42111, 0]
click at [221, 169] on link "style" at bounding box center [218, 175] width 45 height 54
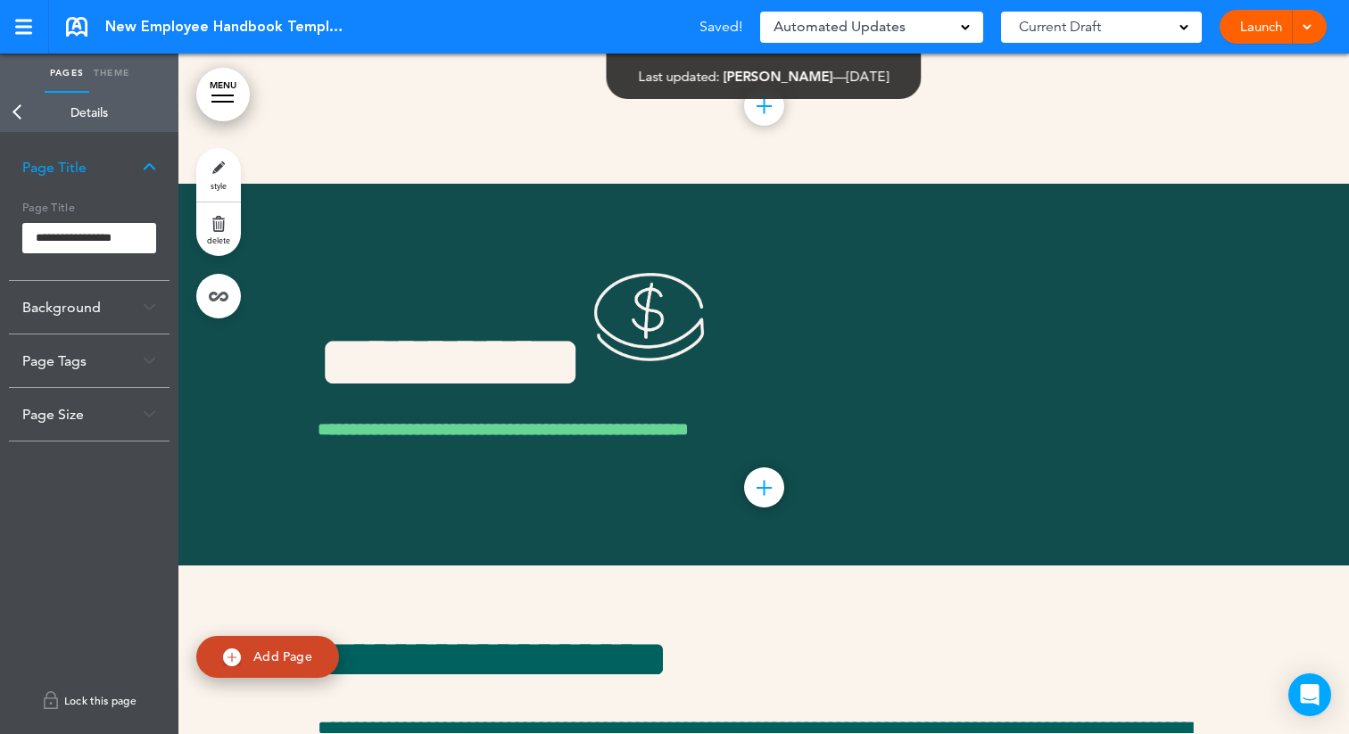
click at [76, 710] on link "Lock this page" at bounding box center [89, 701] width 161 height 50
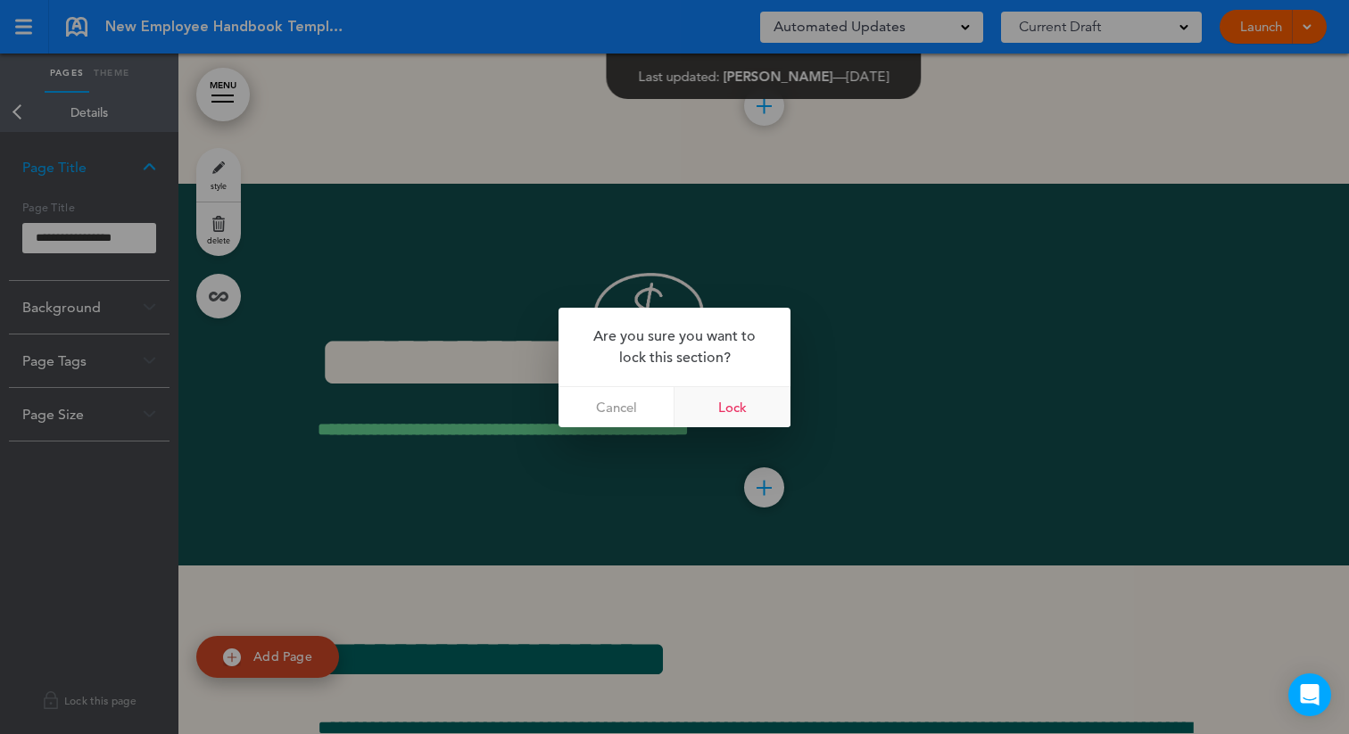
click at [722, 411] on link "Lock" at bounding box center [733, 407] width 116 height 40
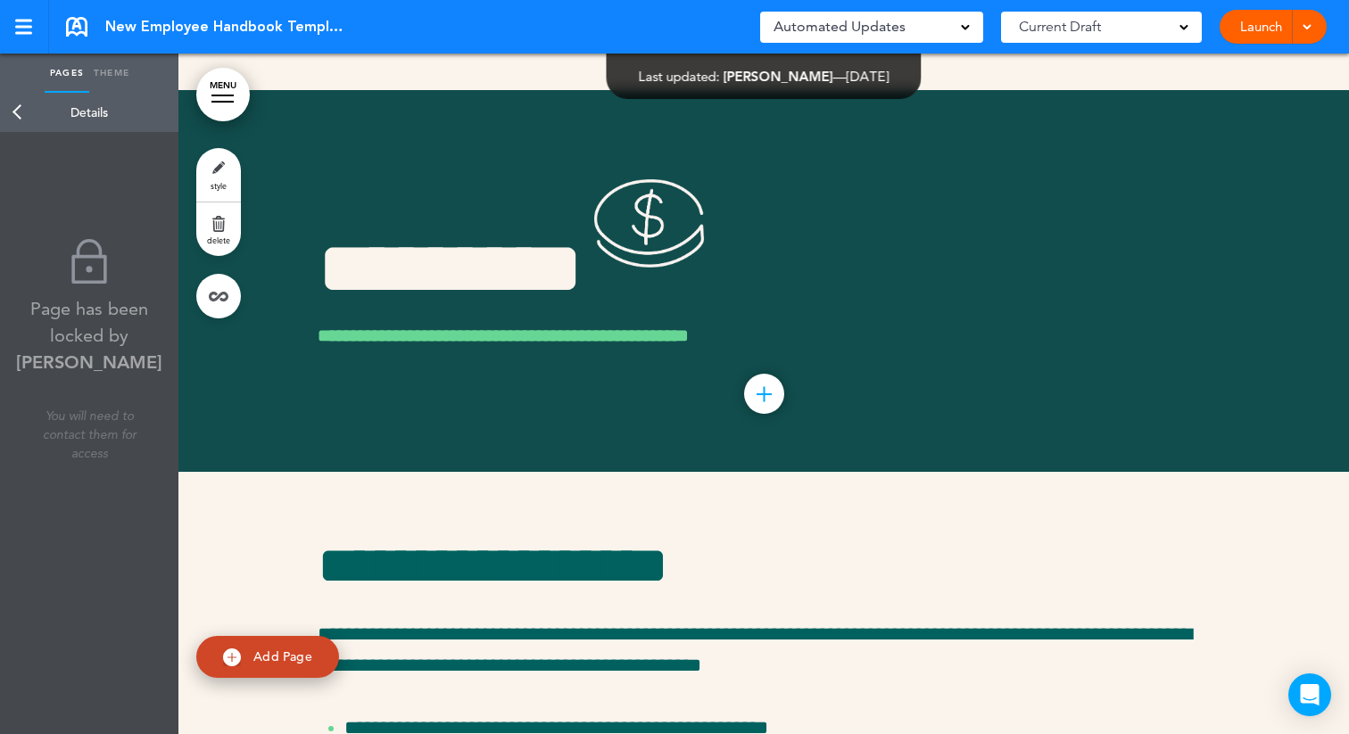
click at [17, 96] on link "Back" at bounding box center [18, 112] width 36 height 39
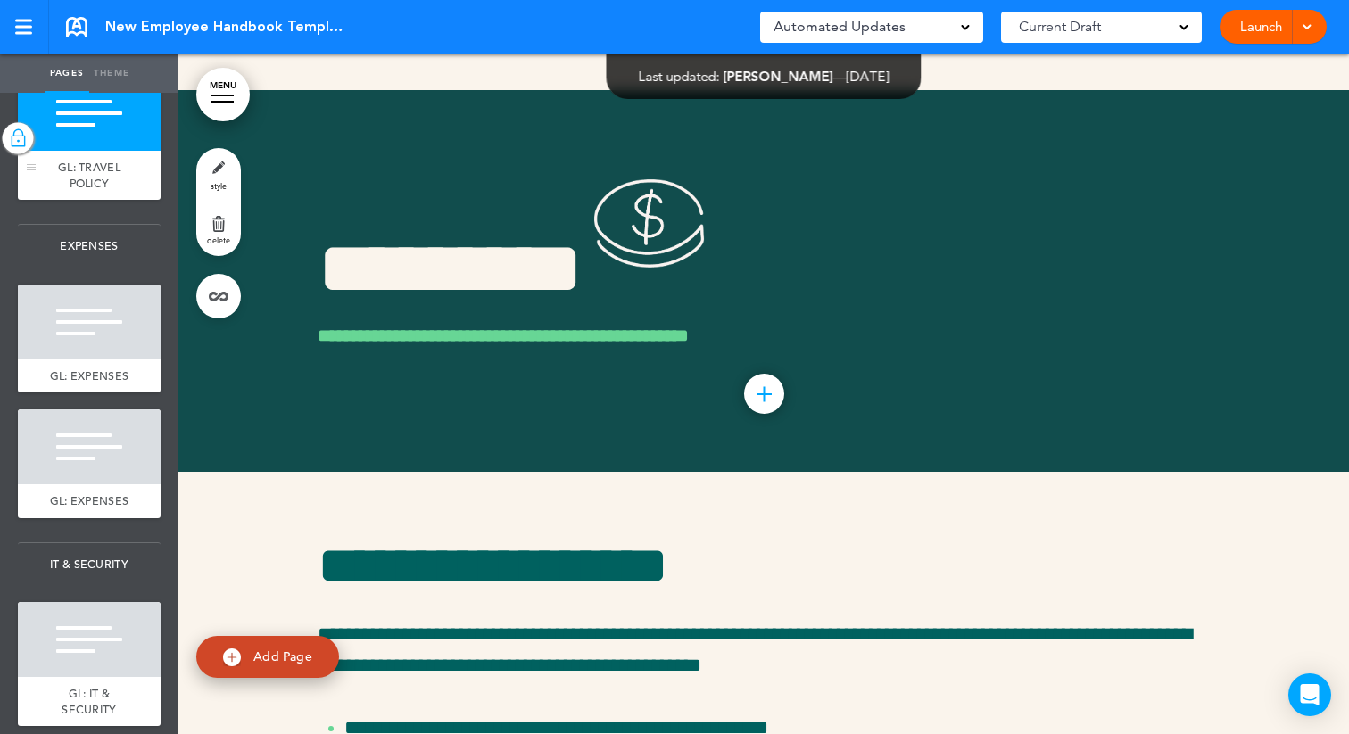
scroll to position [5962, 0]
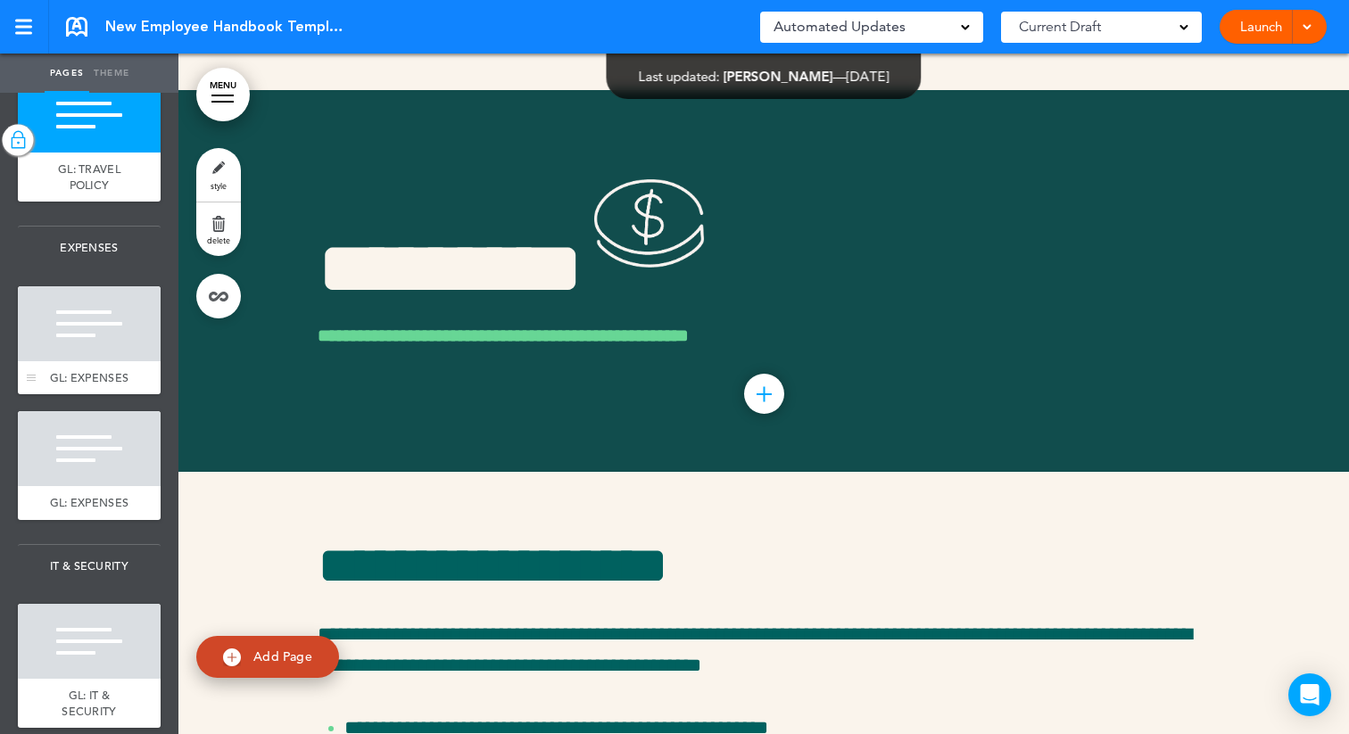
click at [116, 353] on div at bounding box center [89, 323] width 143 height 75
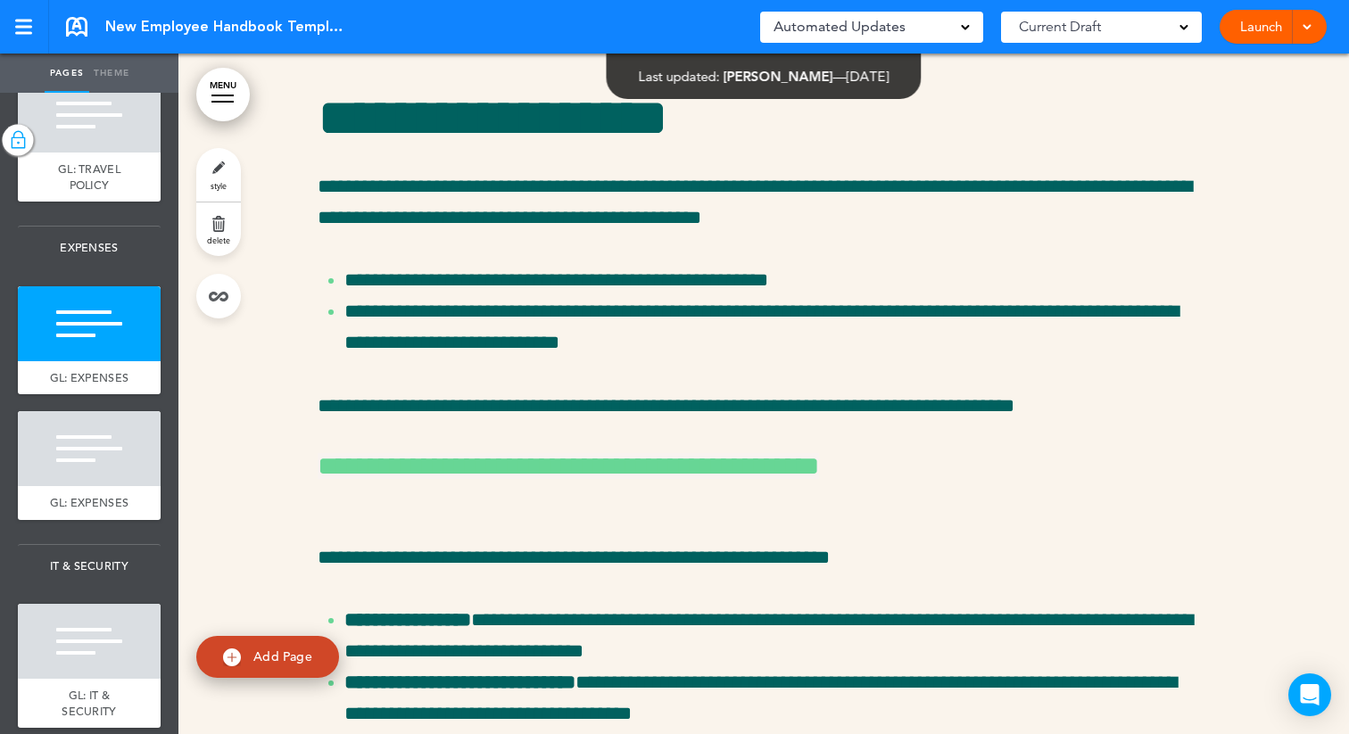
scroll to position [42657, 0]
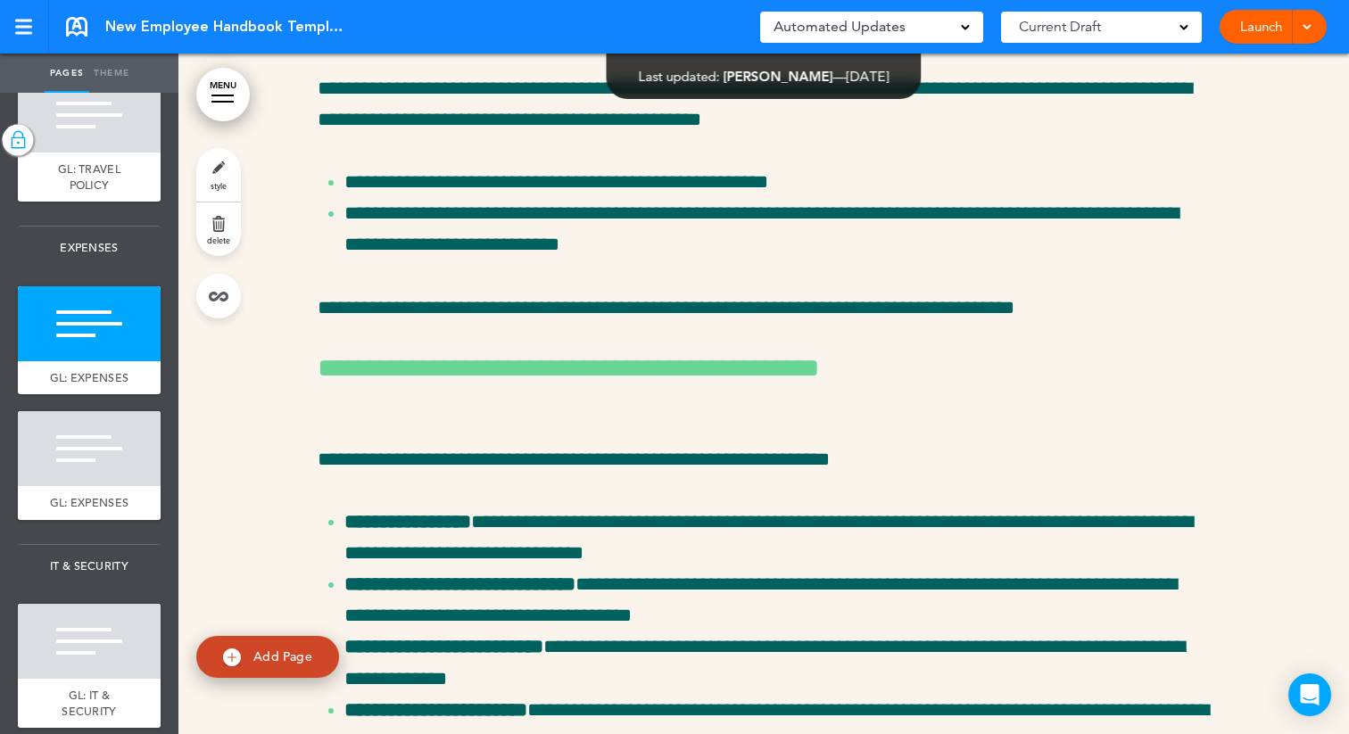
click at [215, 174] on link "style" at bounding box center [218, 175] width 45 height 54
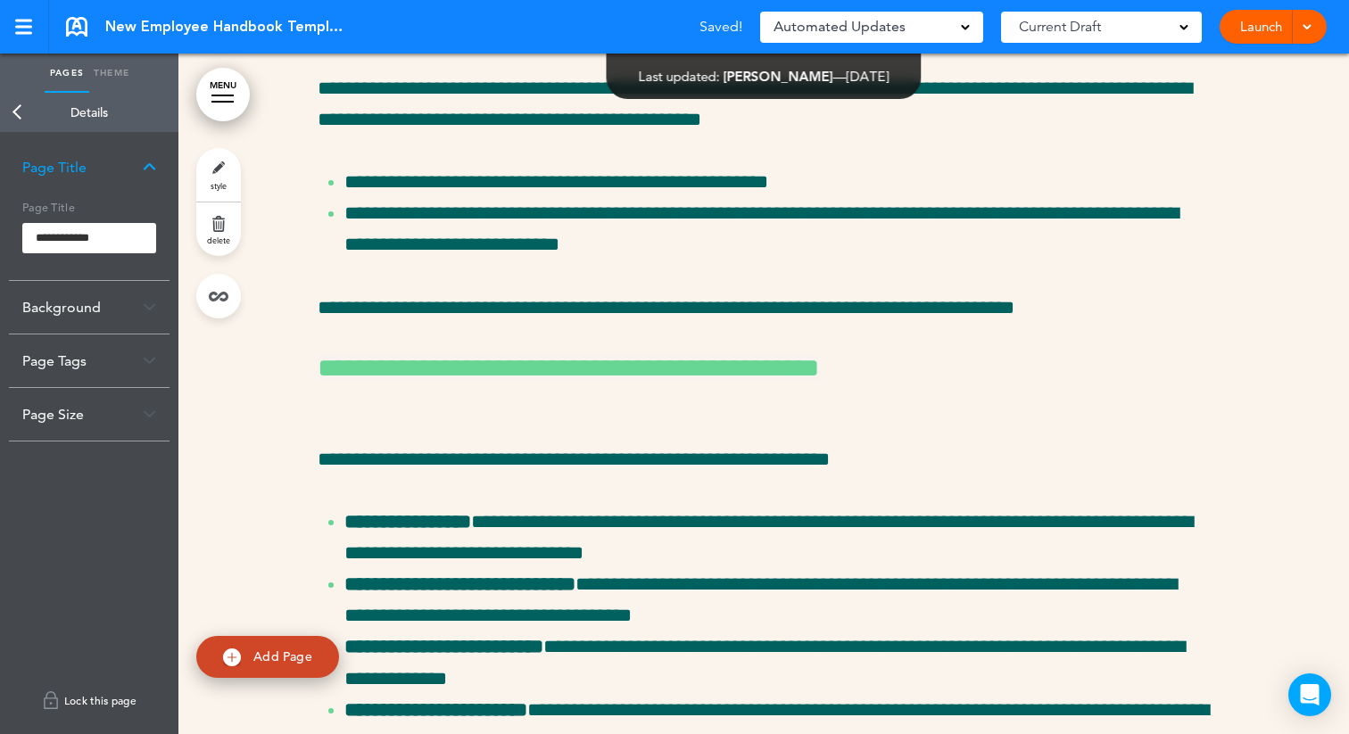
click at [79, 701] on link "Lock this page" at bounding box center [89, 701] width 161 height 50
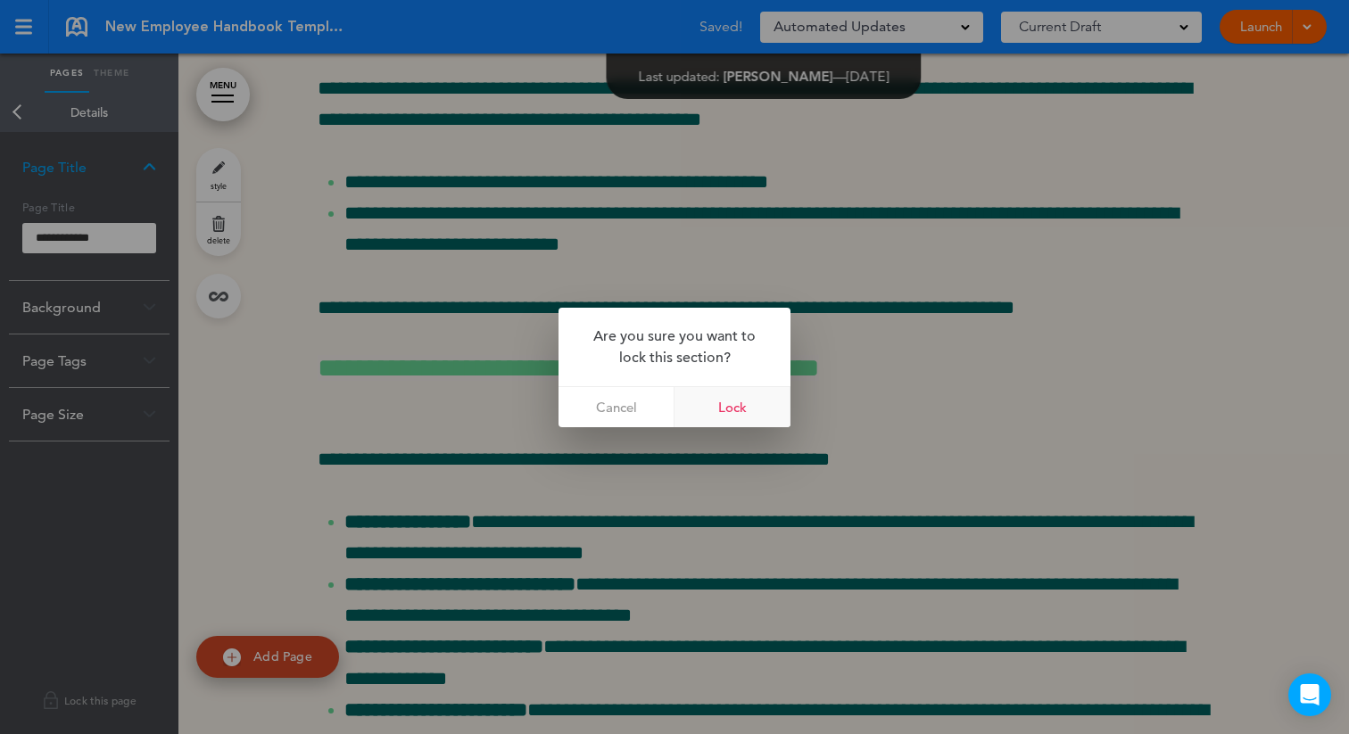
click at [758, 404] on link "Lock" at bounding box center [733, 407] width 116 height 40
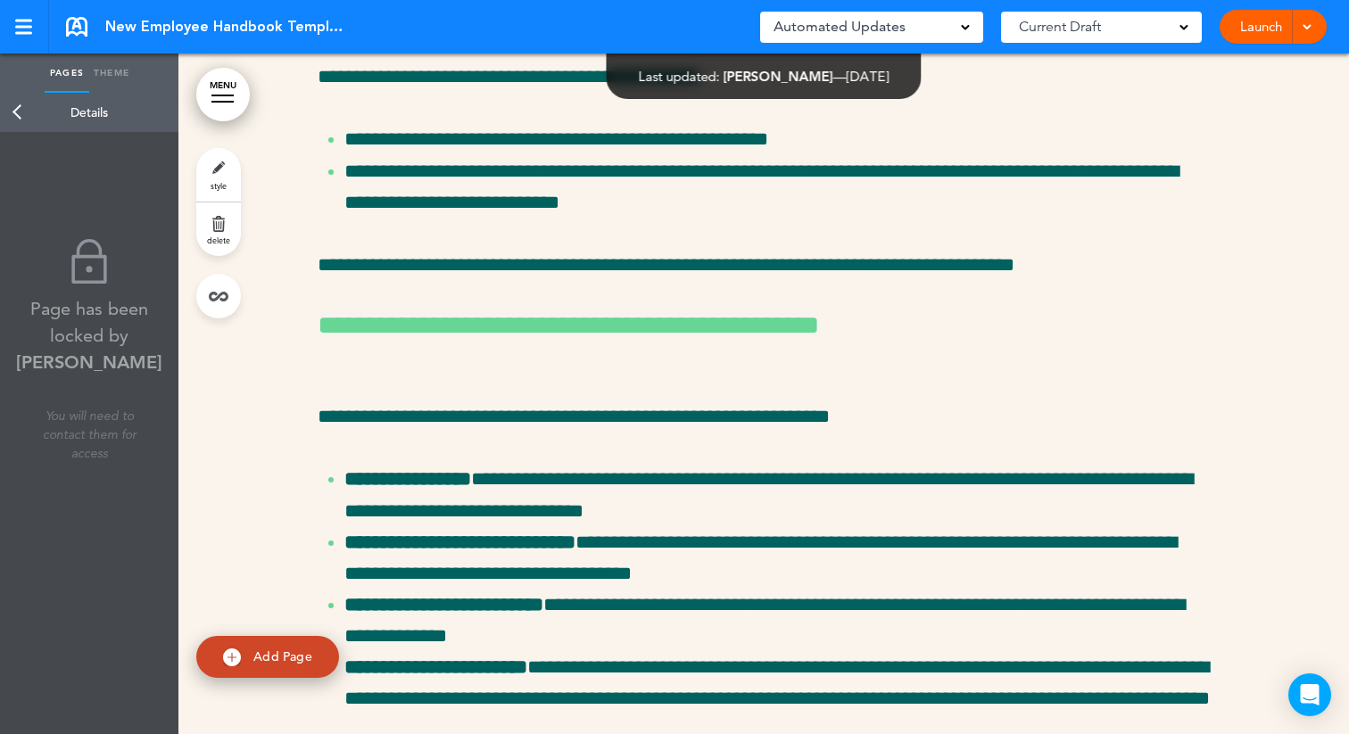
click at [11, 109] on link "Back" at bounding box center [18, 112] width 36 height 39
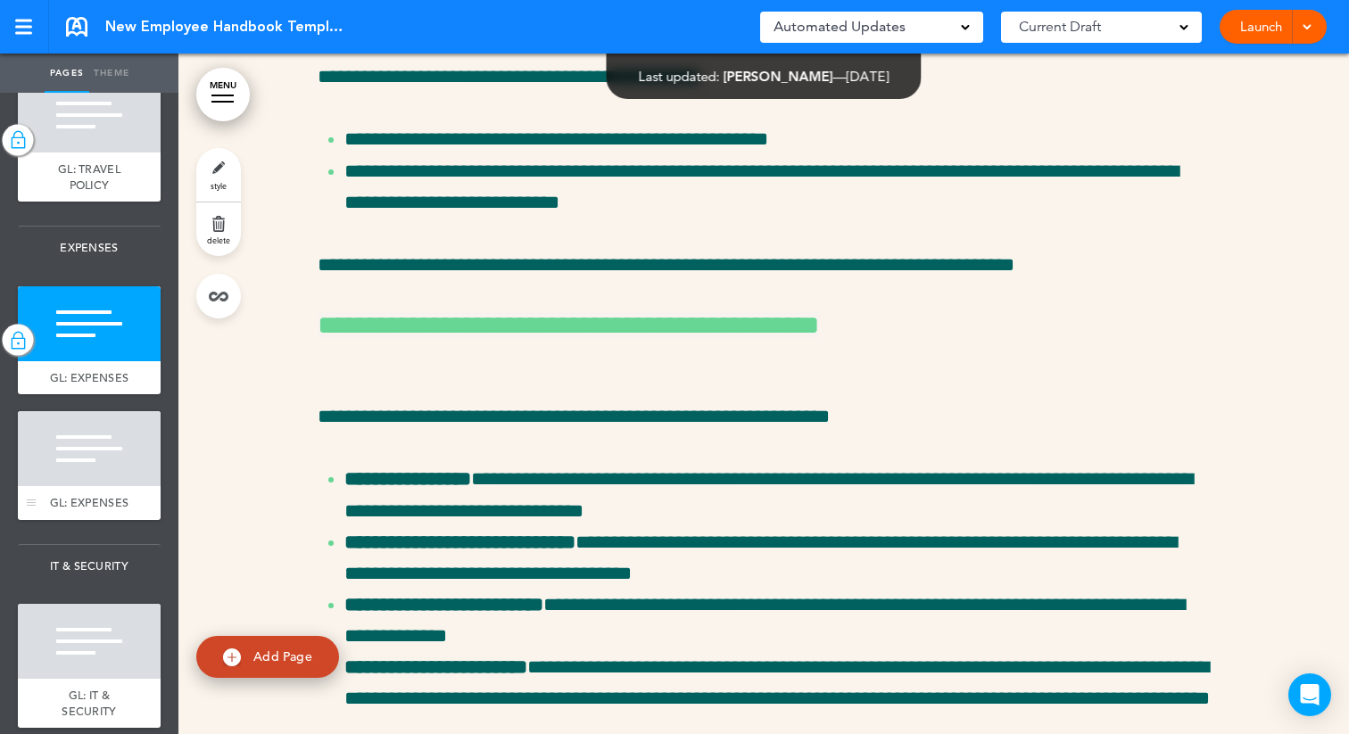
click at [79, 475] on div at bounding box center [89, 448] width 143 height 75
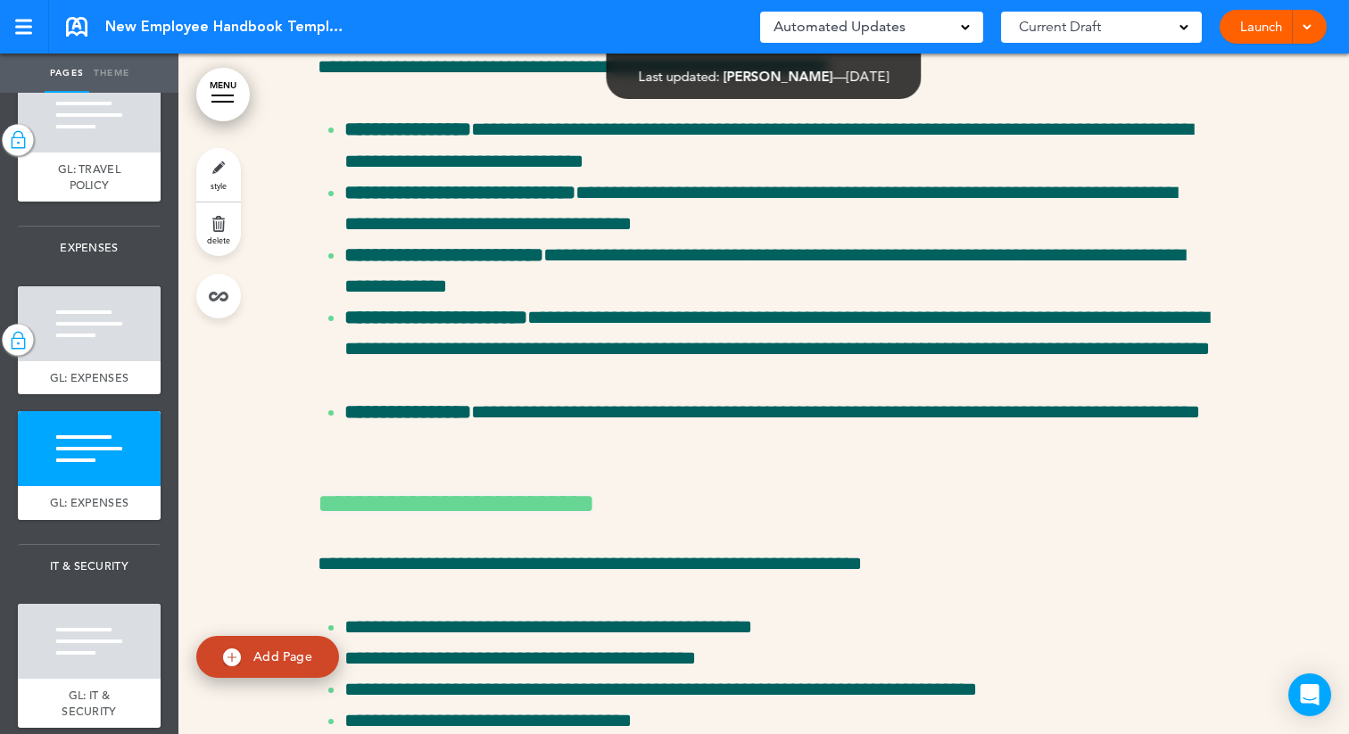
scroll to position [43009, 0]
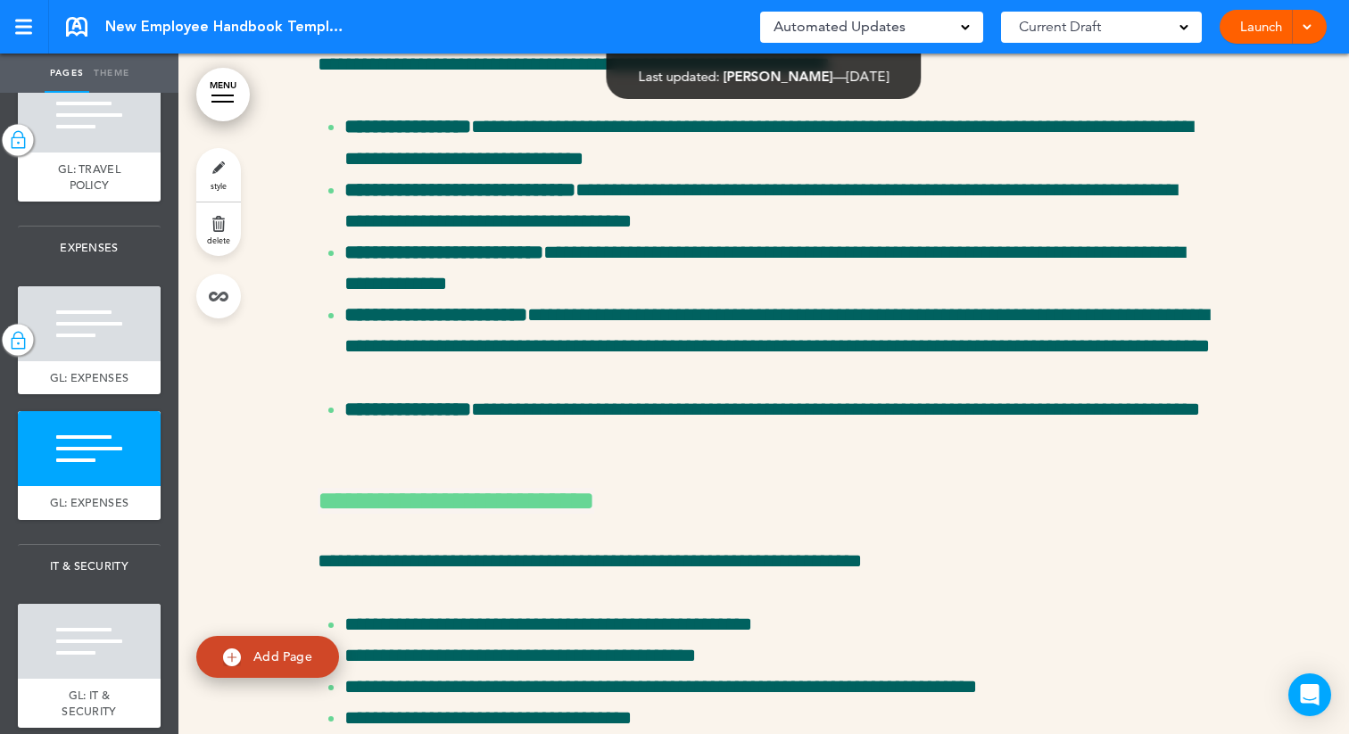
click at [216, 177] on link "style" at bounding box center [218, 175] width 45 height 54
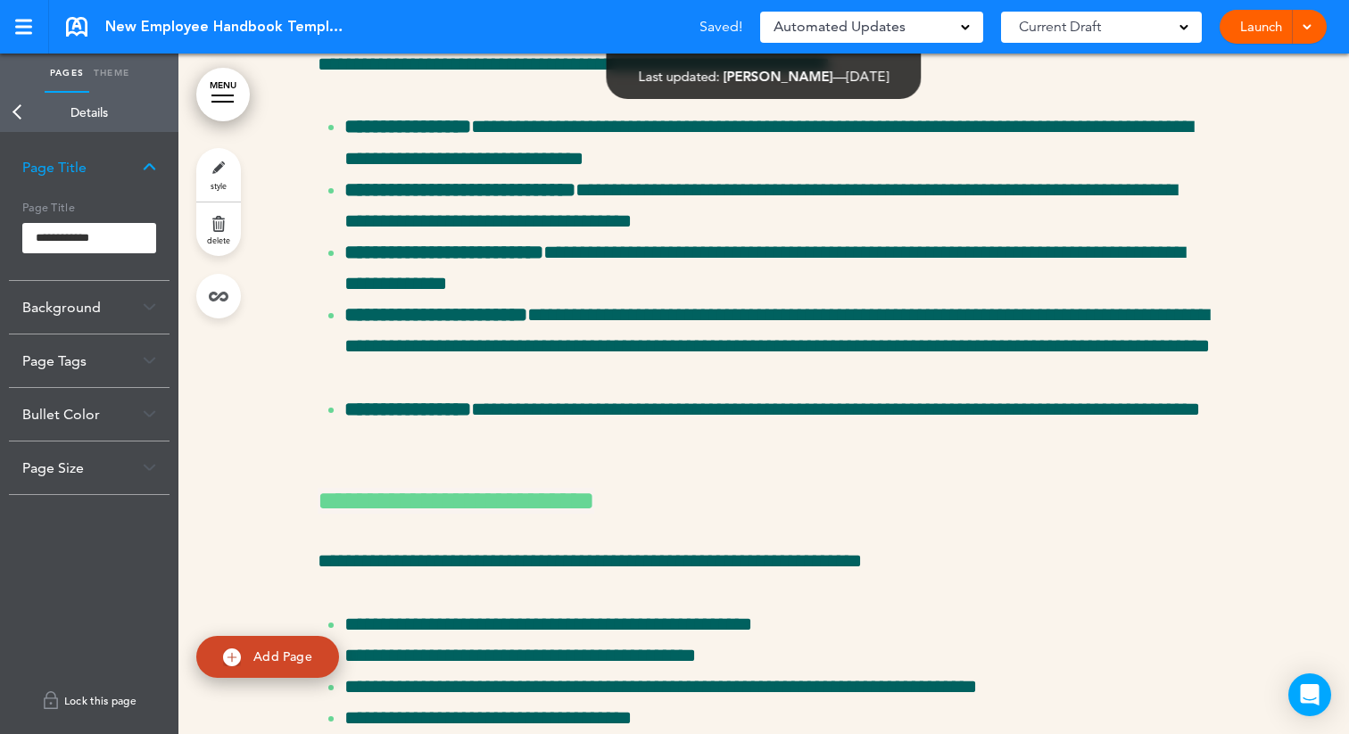
click at [92, 705] on link "Lock this page" at bounding box center [89, 701] width 161 height 50
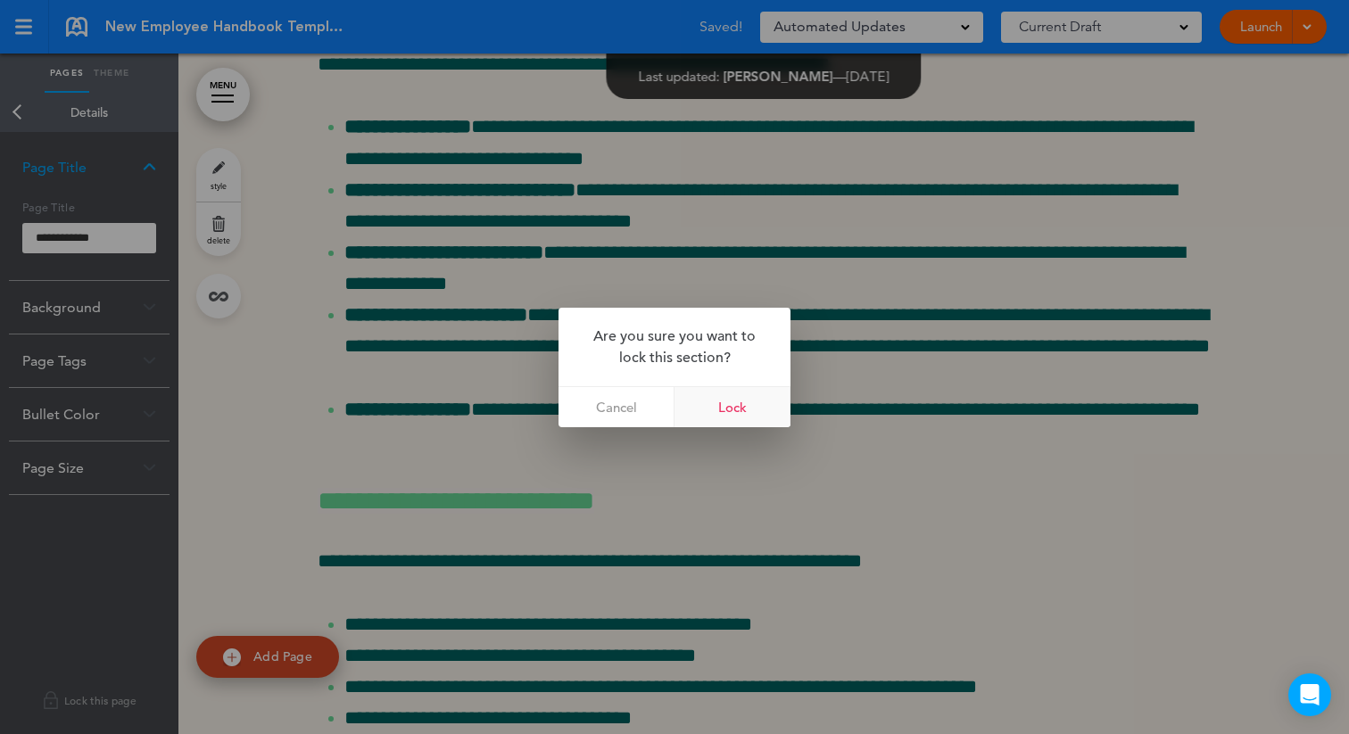
click at [740, 411] on link "Lock" at bounding box center [733, 407] width 116 height 40
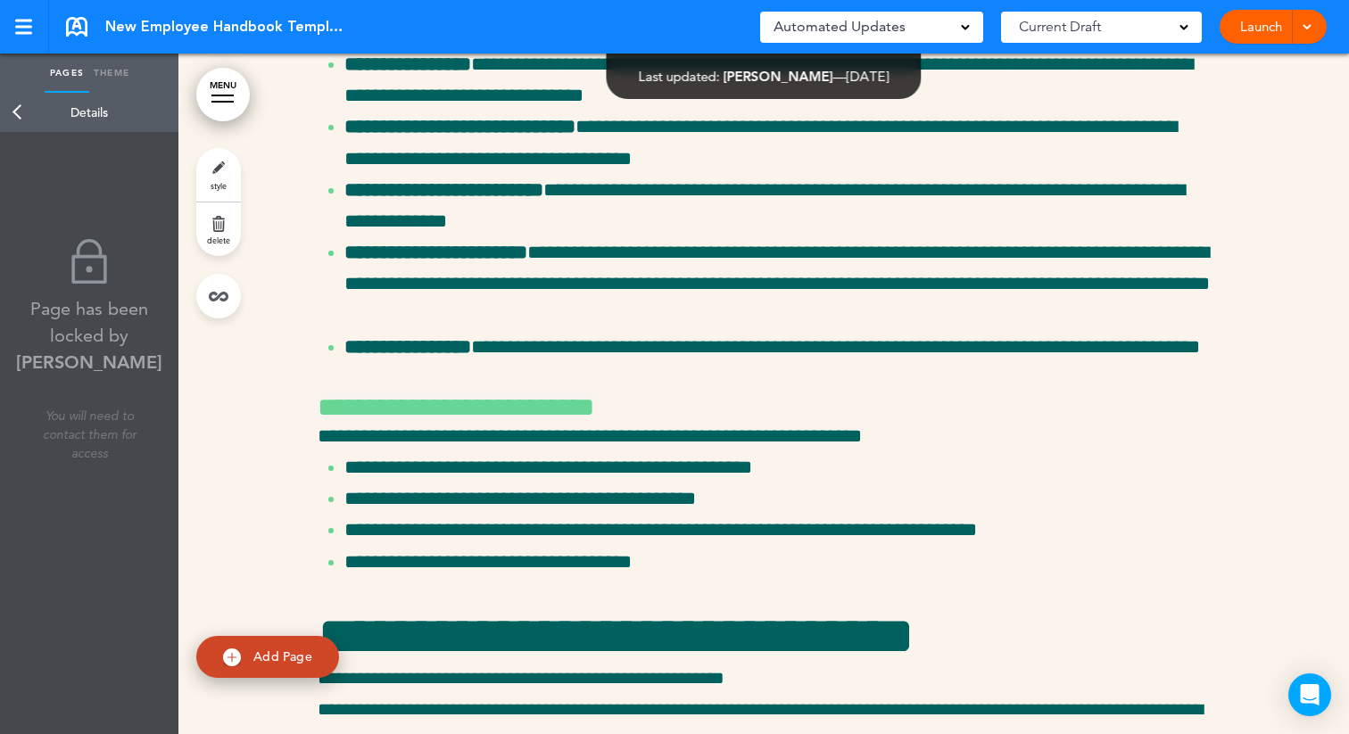
click at [12, 107] on link "Back" at bounding box center [18, 112] width 36 height 39
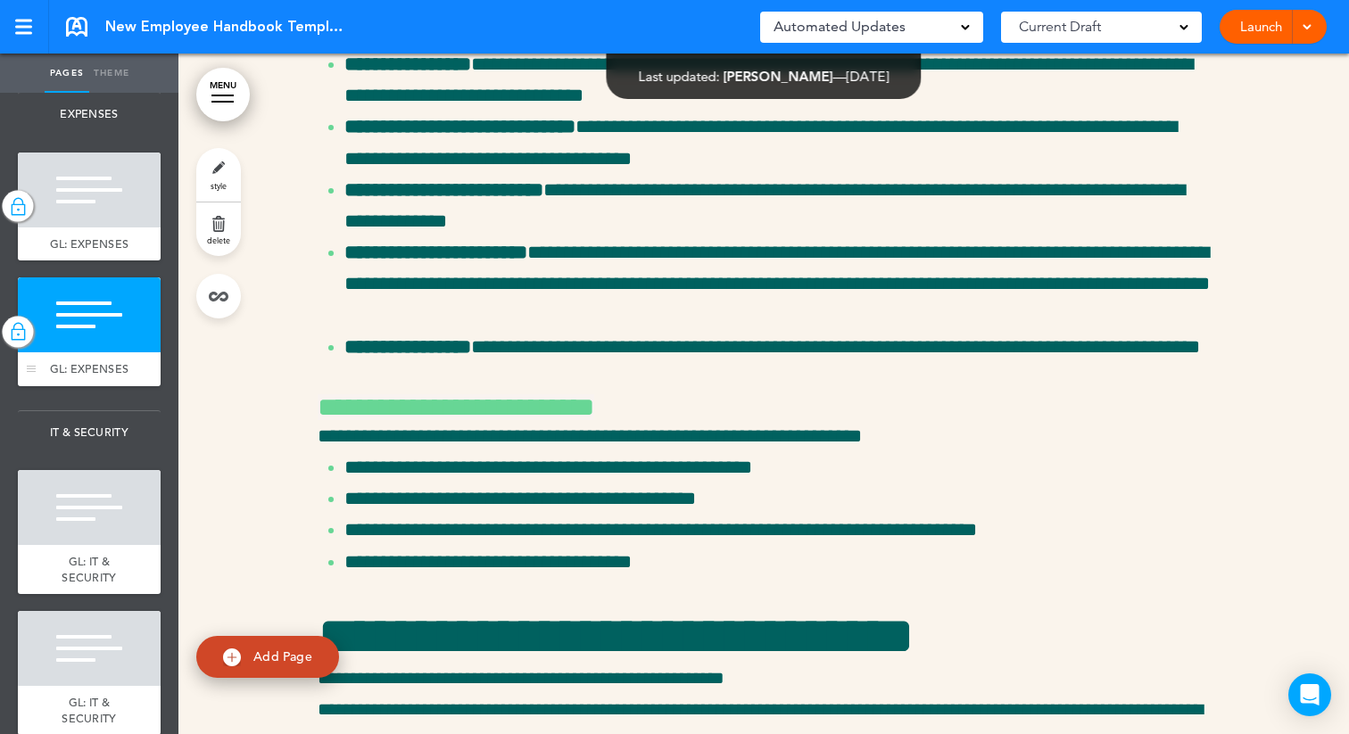
scroll to position [6152, 0]
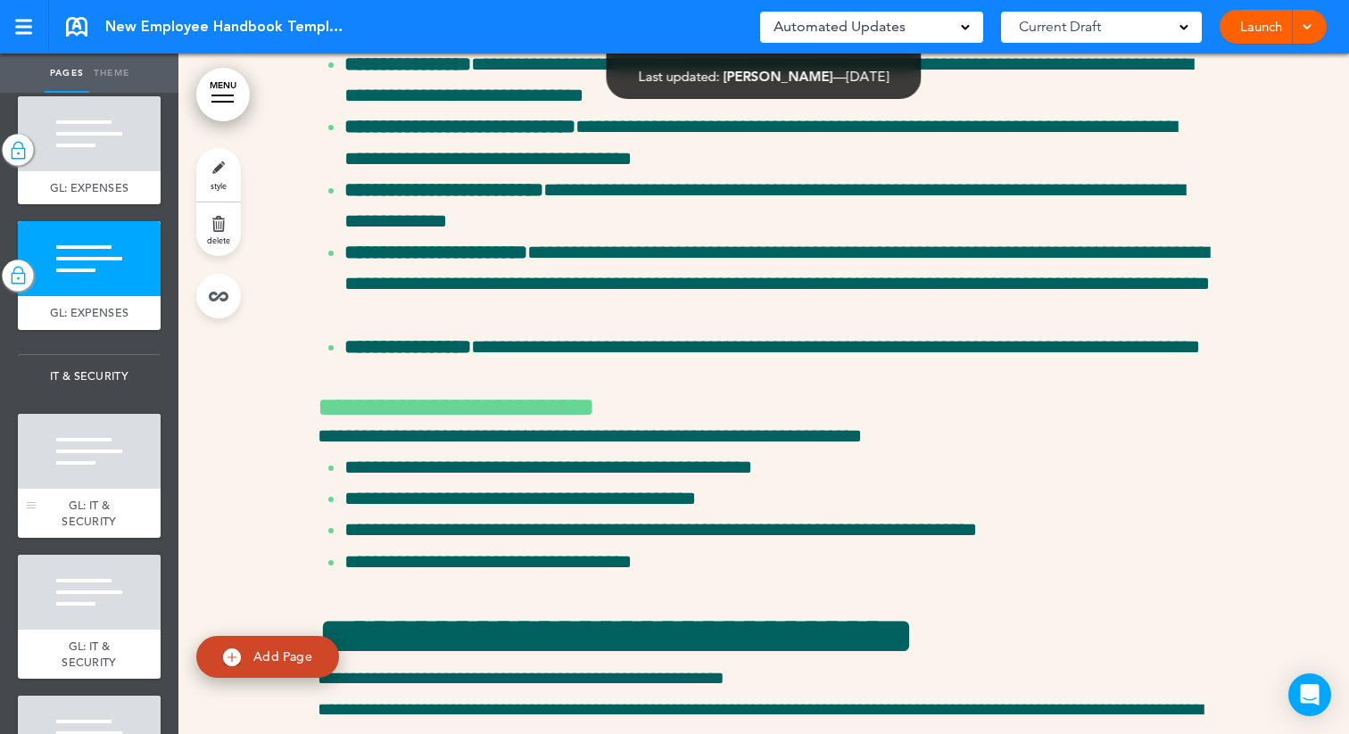
click at [61, 483] on div at bounding box center [89, 451] width 143 height 75
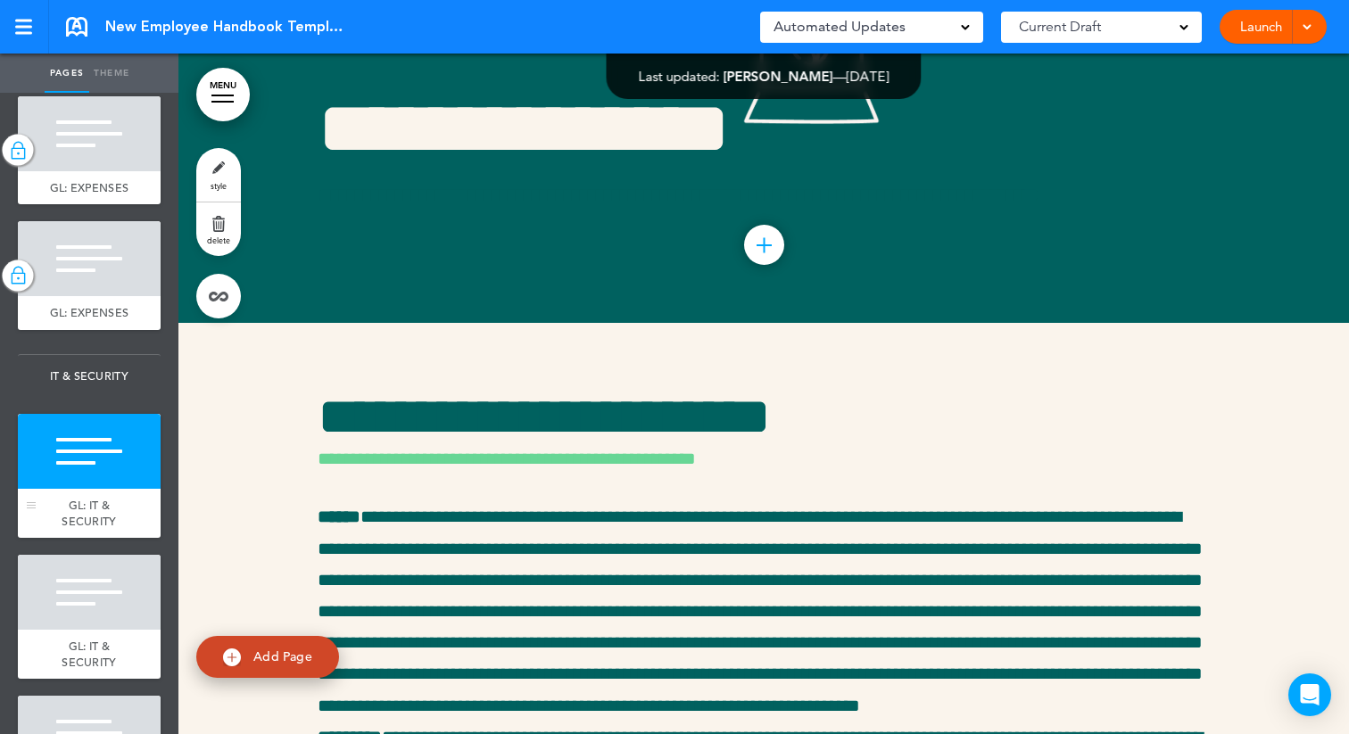
scroll to position [45348, 0]
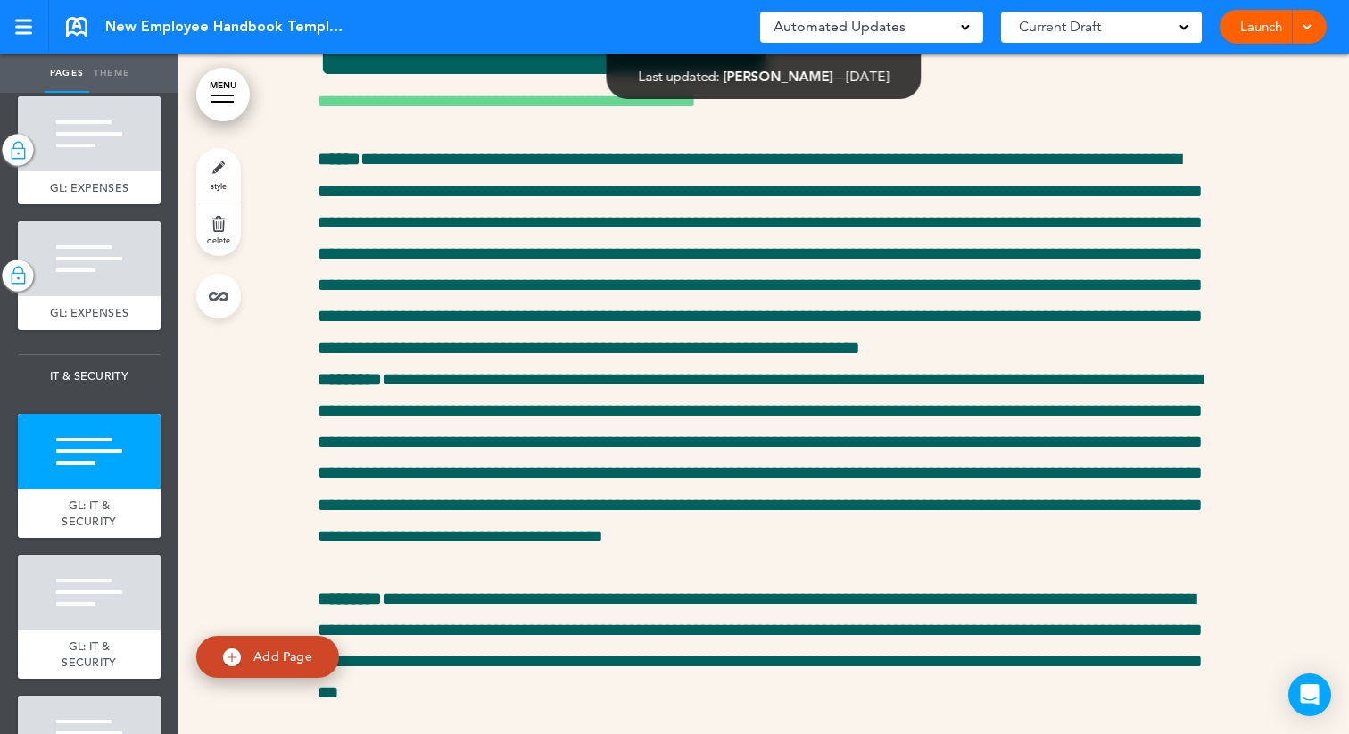
click at [216, 154] on link "style" at bounding box center [218, 175] width 45 height 54
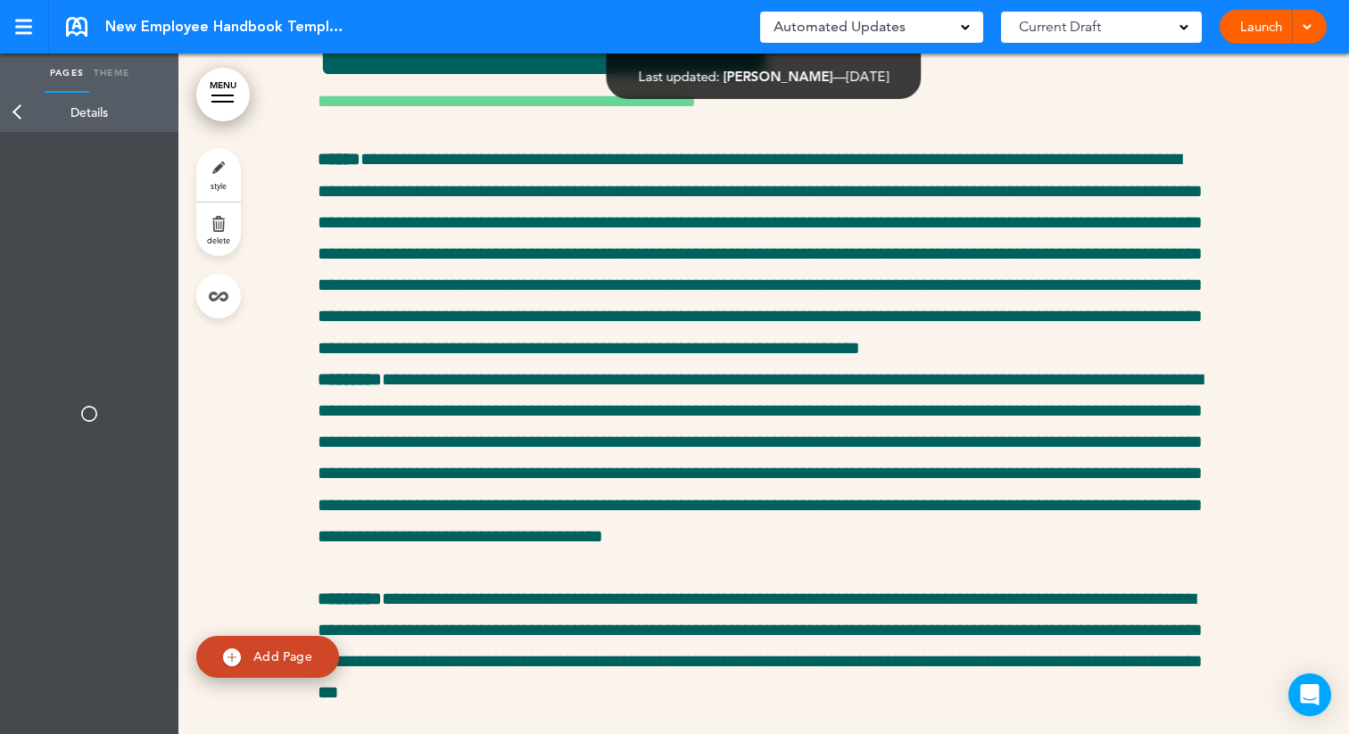
type input "**********"
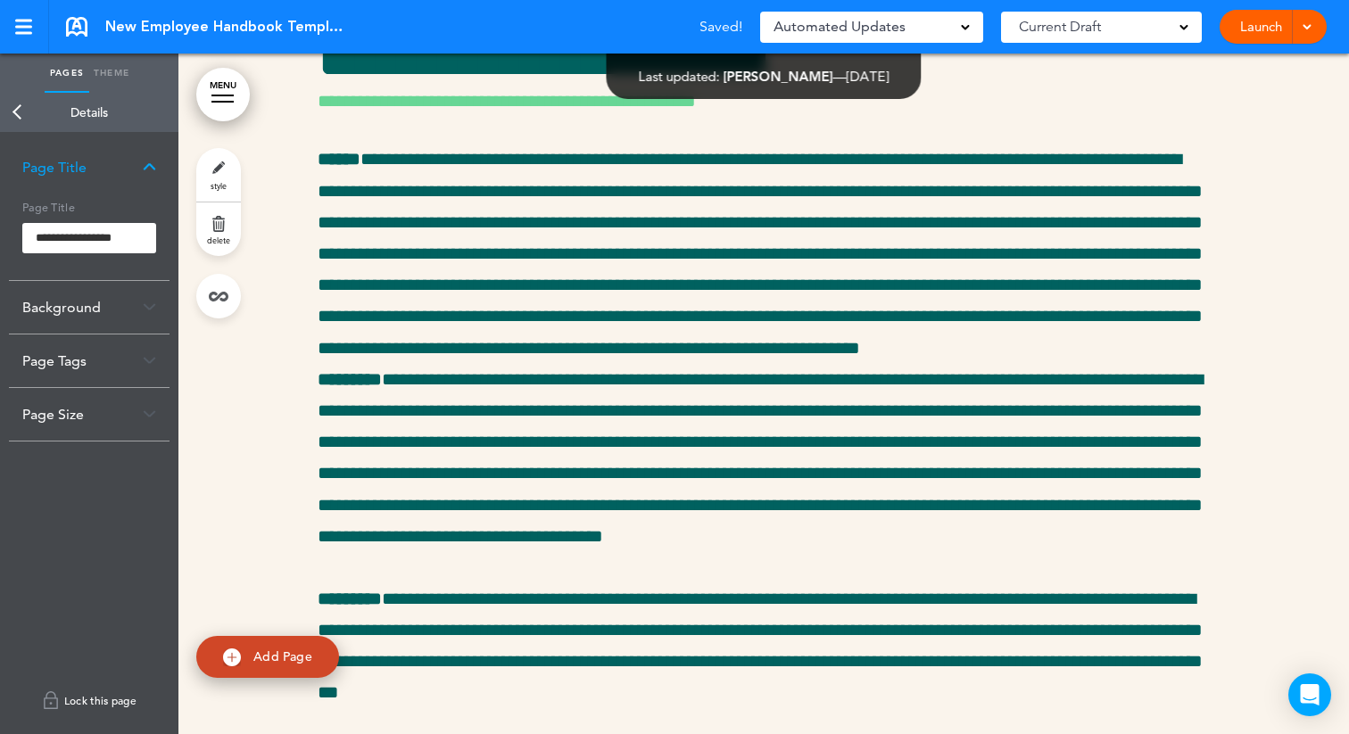
click at [101, 695] on link "Lock this page" at bounding box center [89, 701] width 161 height 50
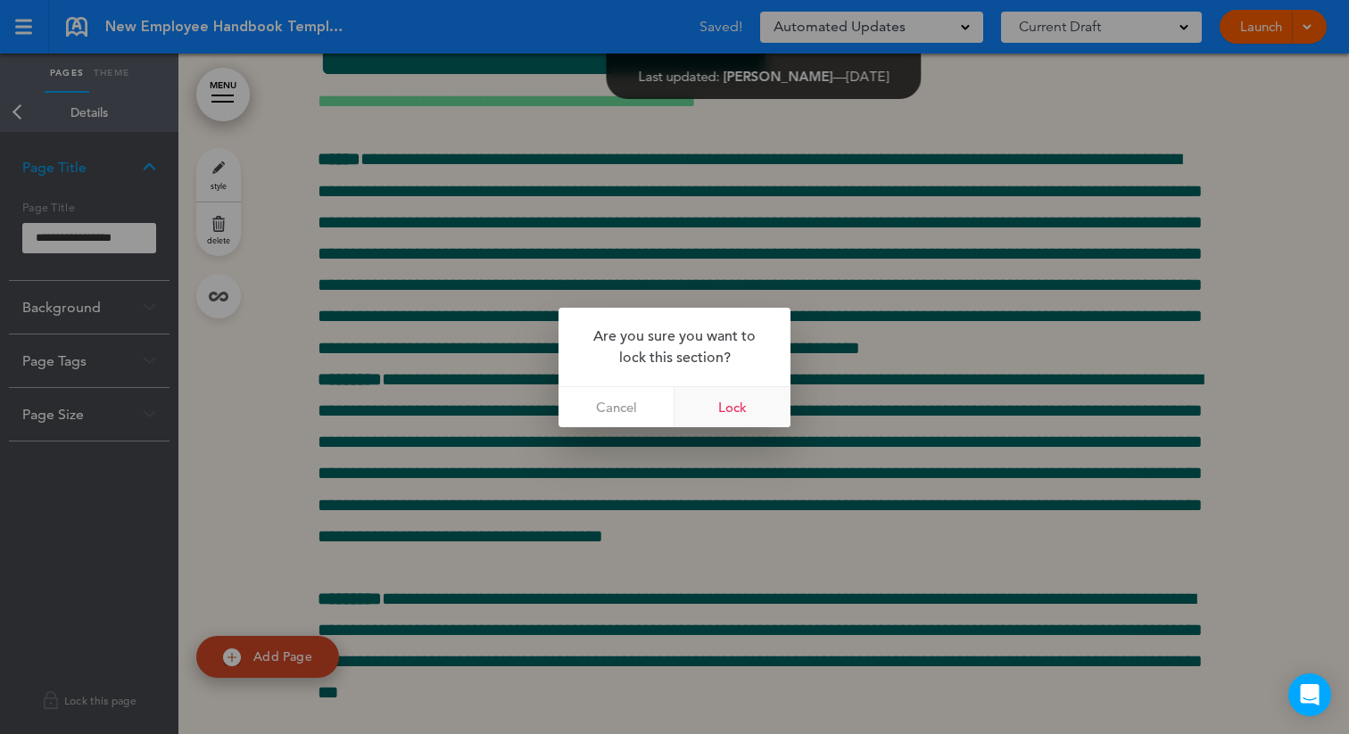
click at [757, 394] on link "Lock" at bounding box center [733, 407] width 116 height 40
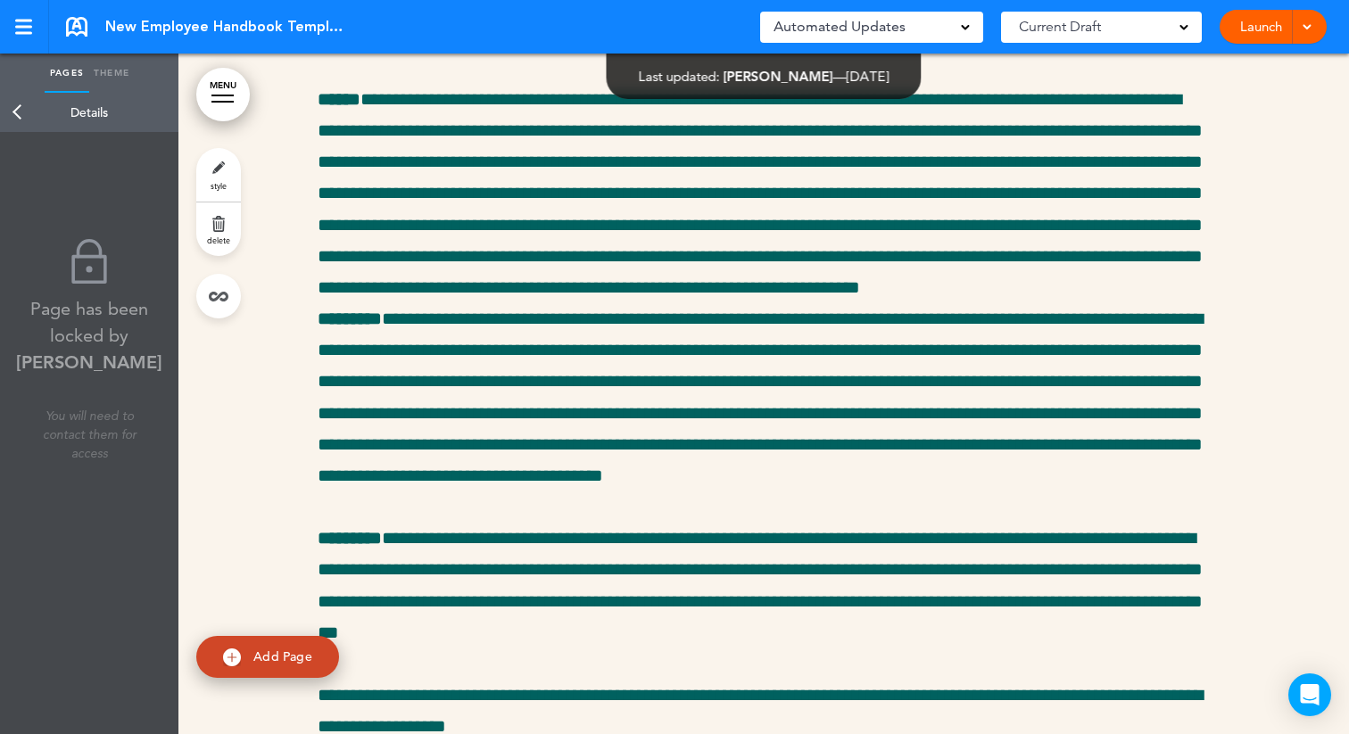
click at [20, 107] on link "Back" at bounding box center [18, 112] width 36 height 39
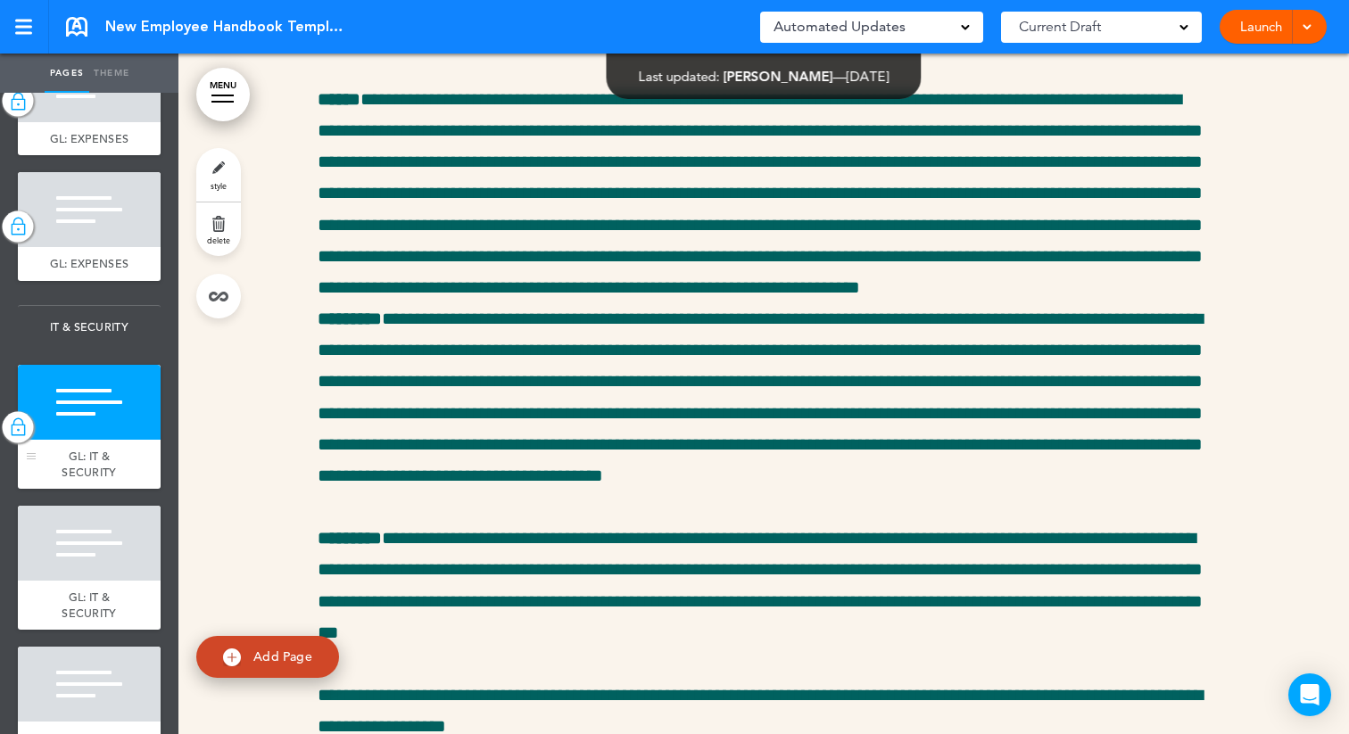
scroll to position [6253, 0]
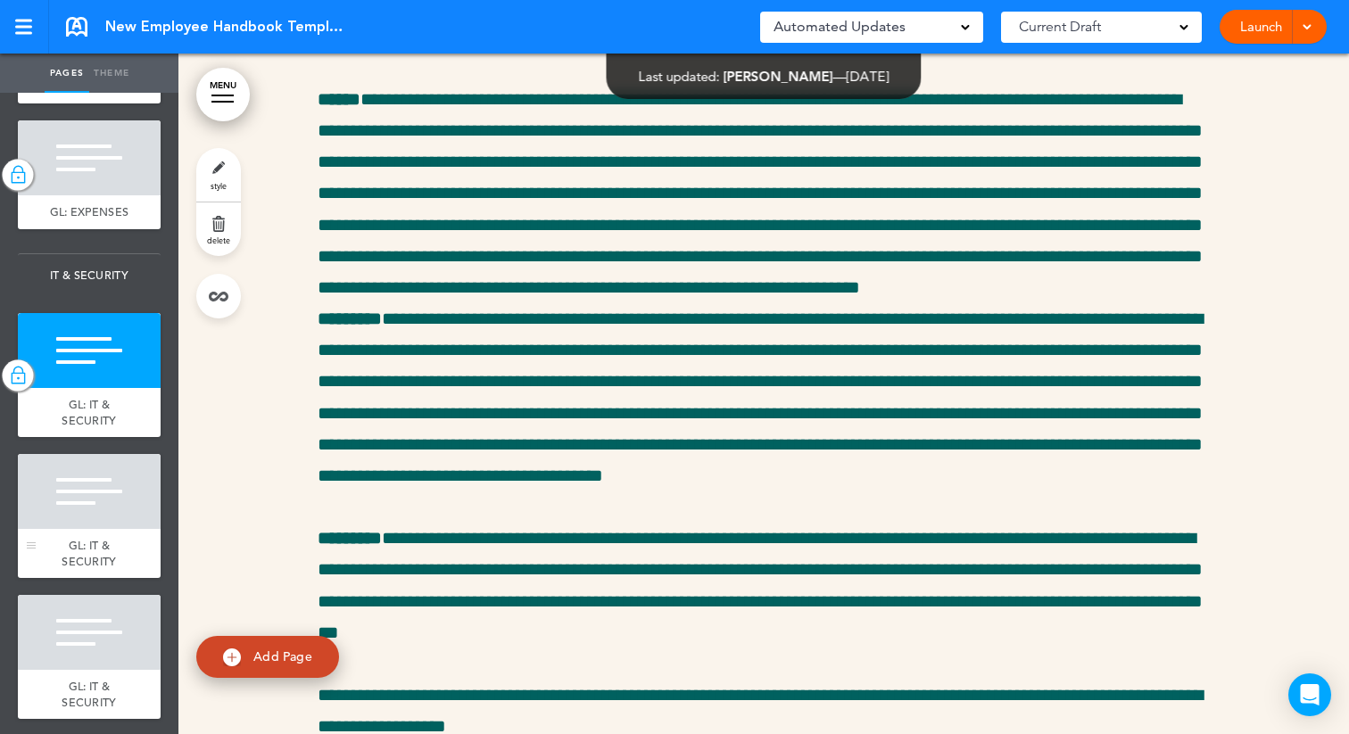
click at [88, 501] on div at bounding box center [89, 491] width 143 height 75
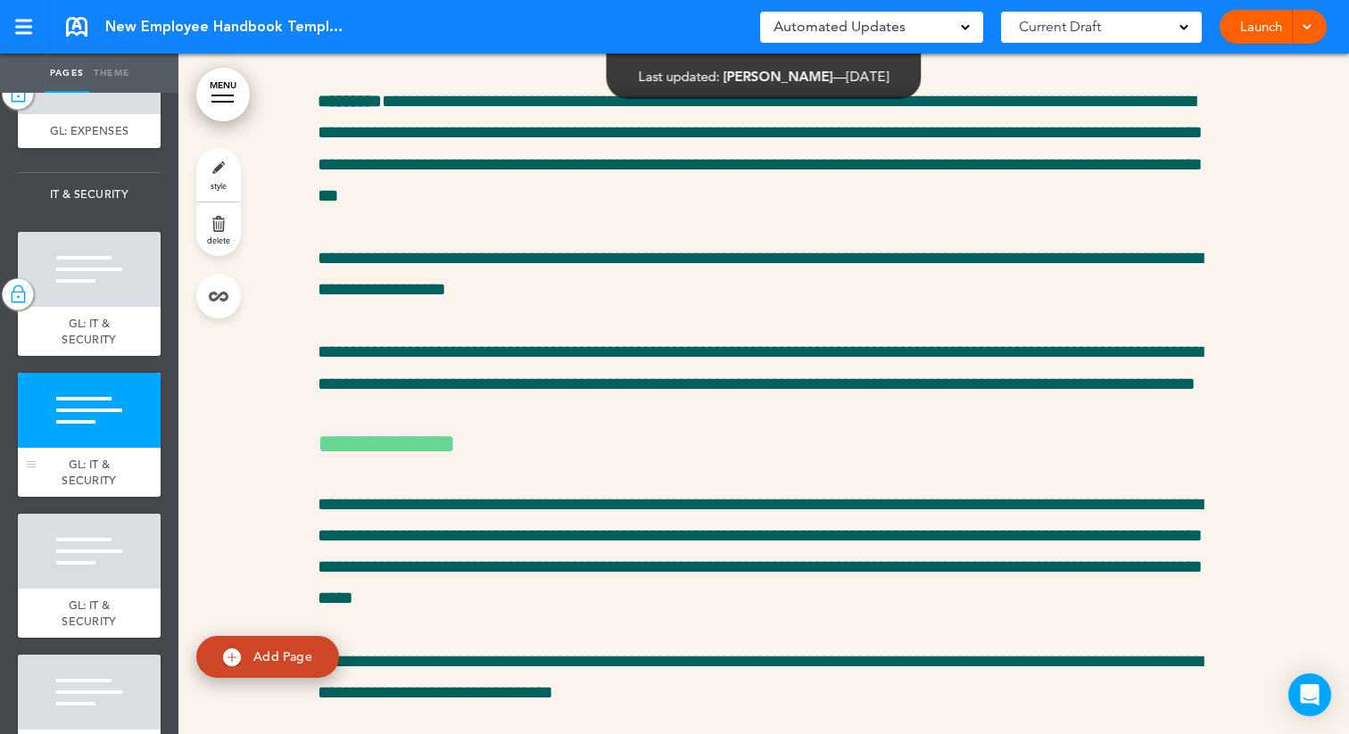
scroll to position [6329, 0]
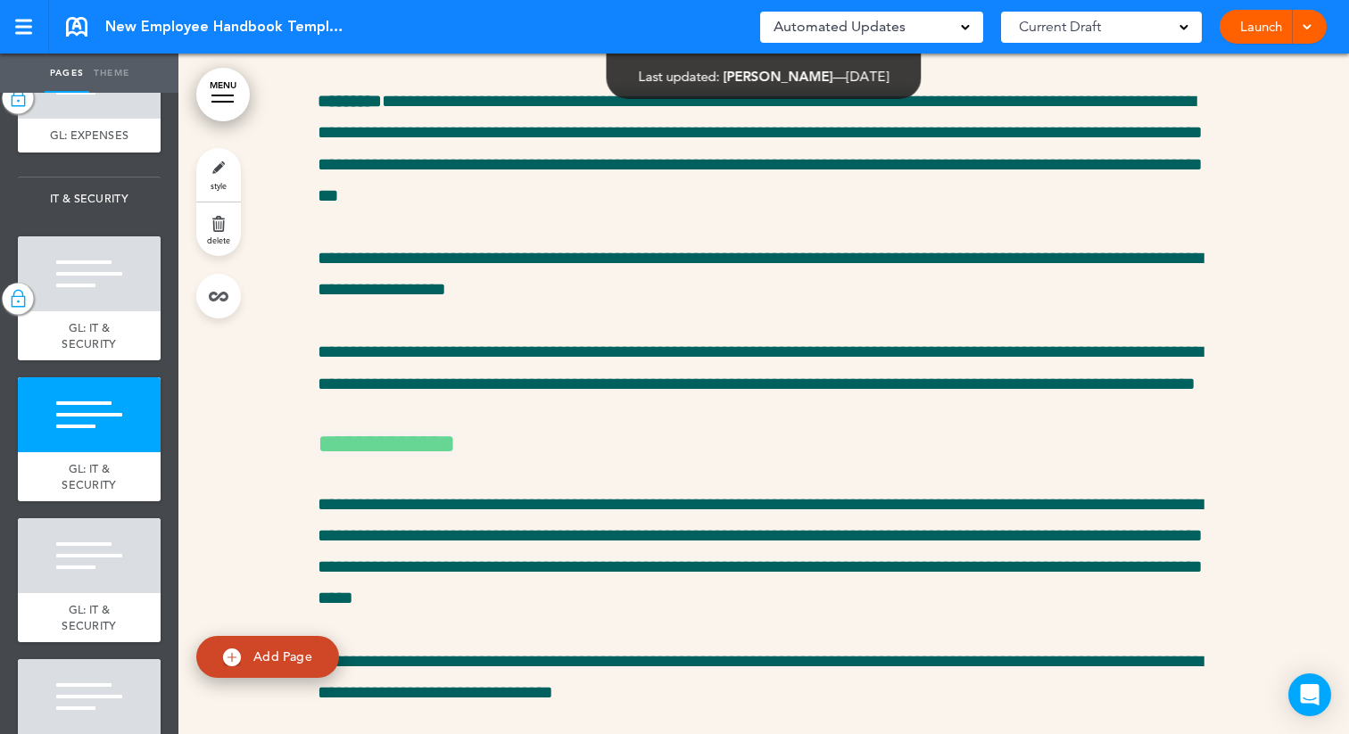
click at [221, 162] on link "style" at bounding box center [218, 175] width 45 height 54
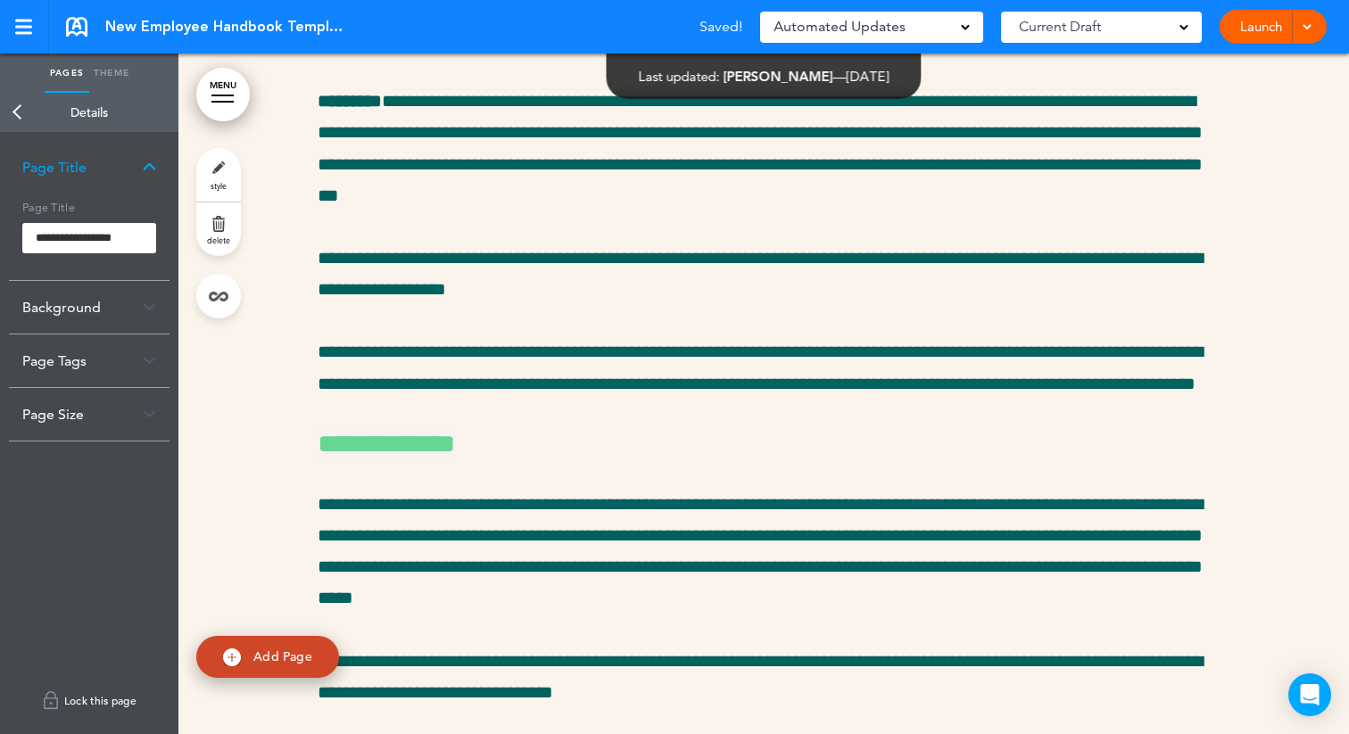
click at [71, 683] on link "Lock this page" at bounding box center [89, 701] width 161 height 50
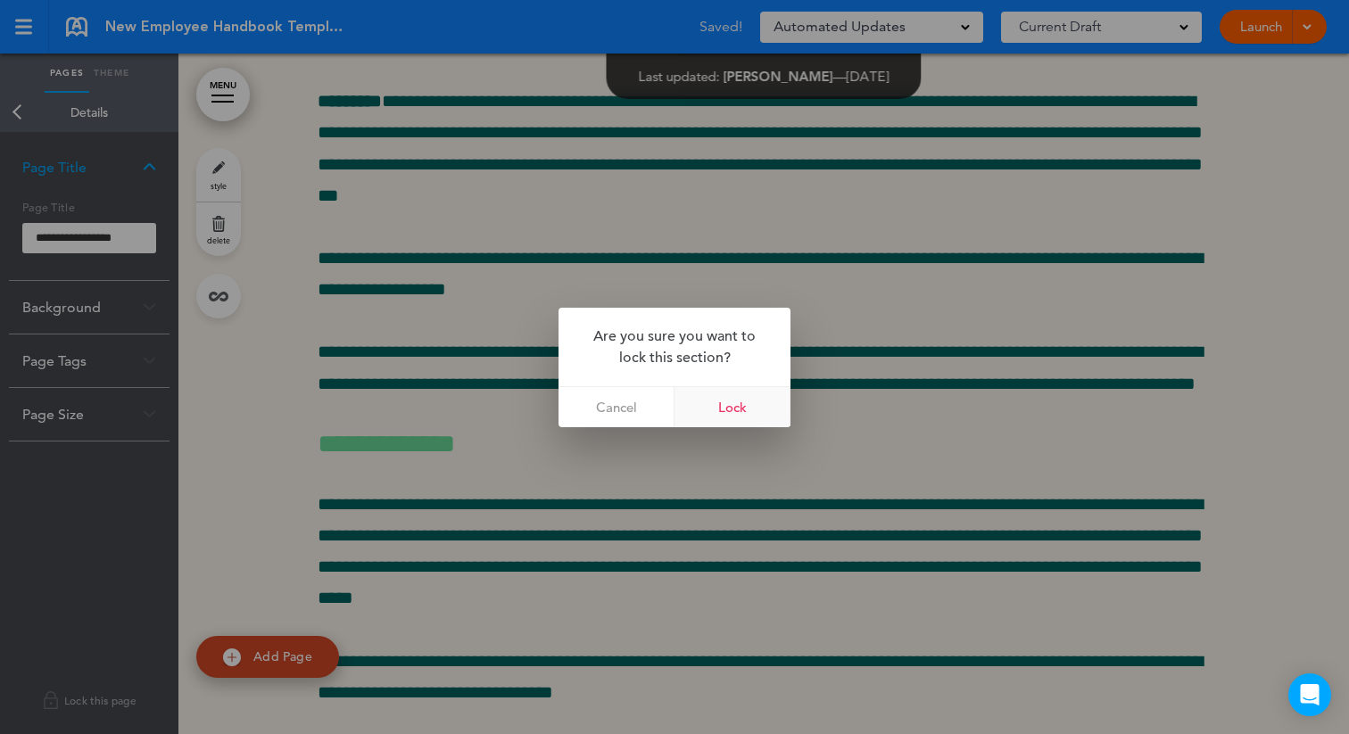
click at [726, 409] on link "Lock" at bounding box center [733, 407] width 116 height 40
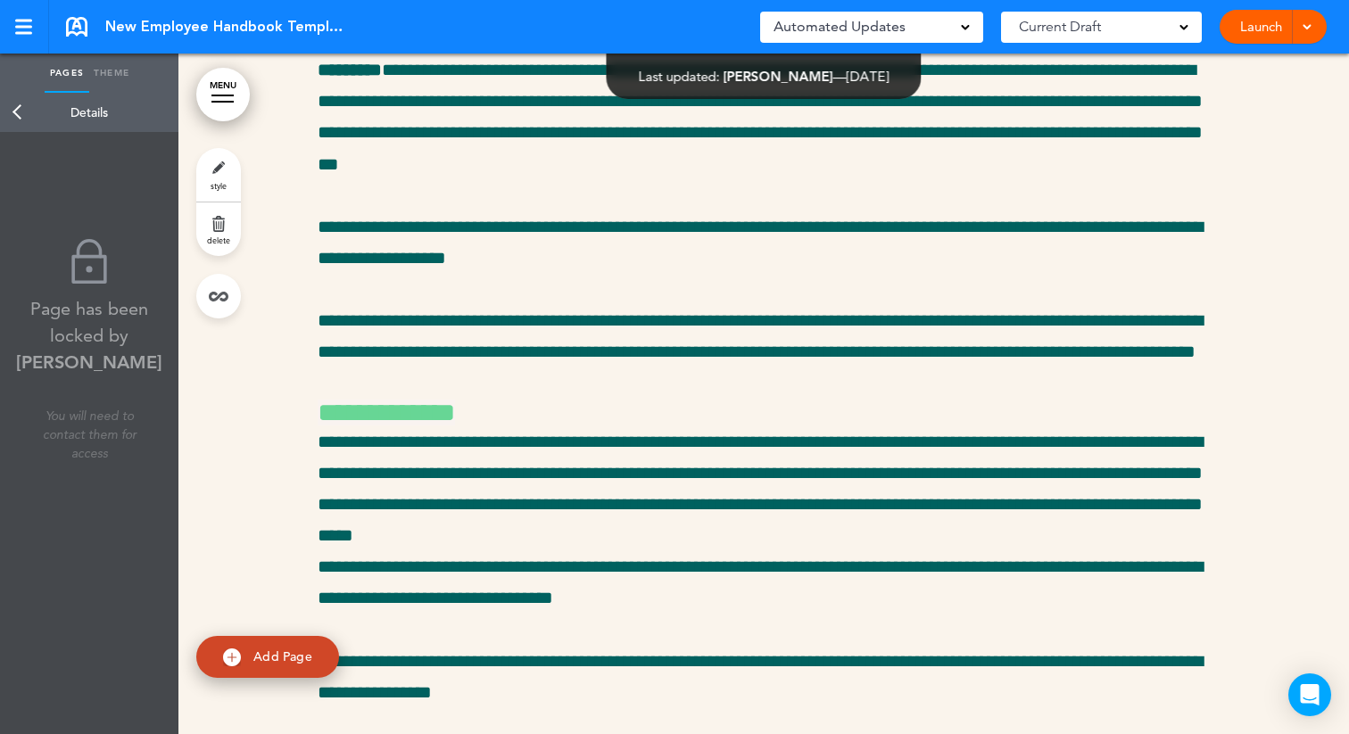
click at [19, 112] on link "Back" at bounding box center [18, 112] width 36 height 39
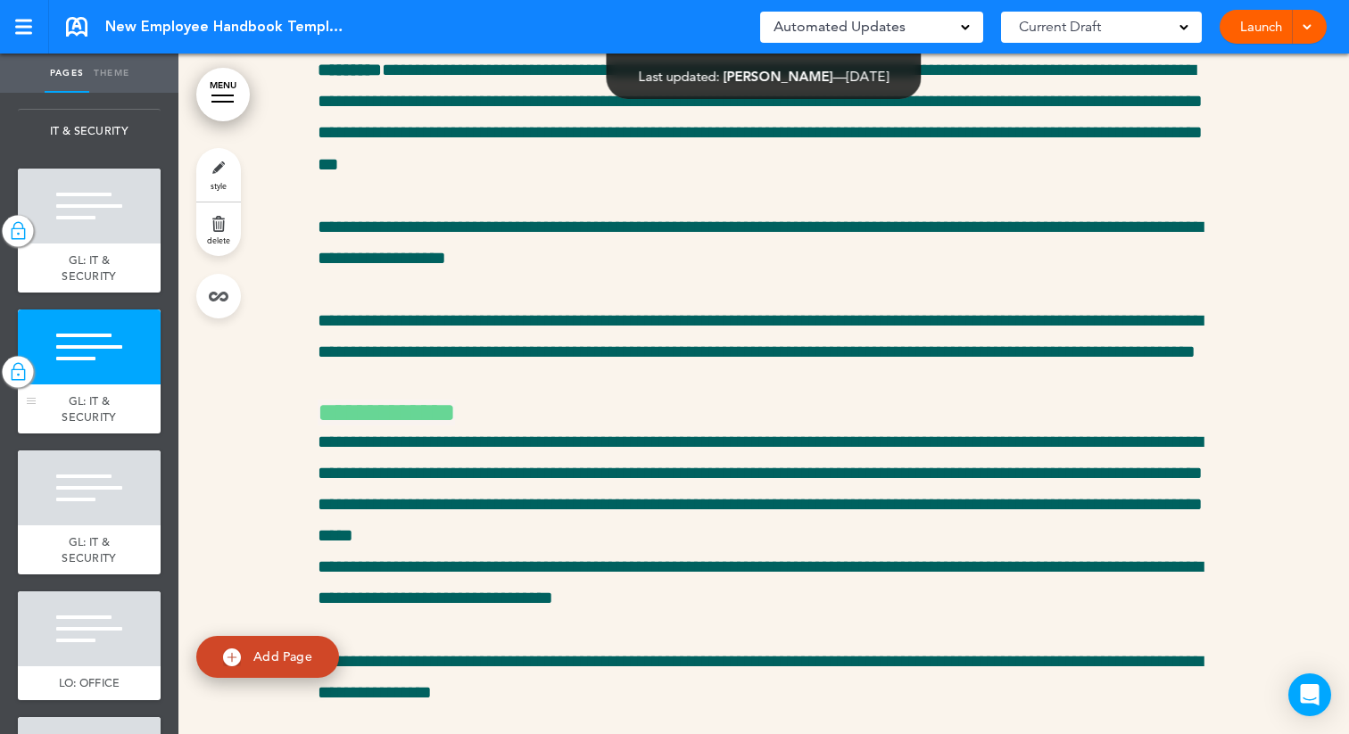
scroll to position [6405, 0]
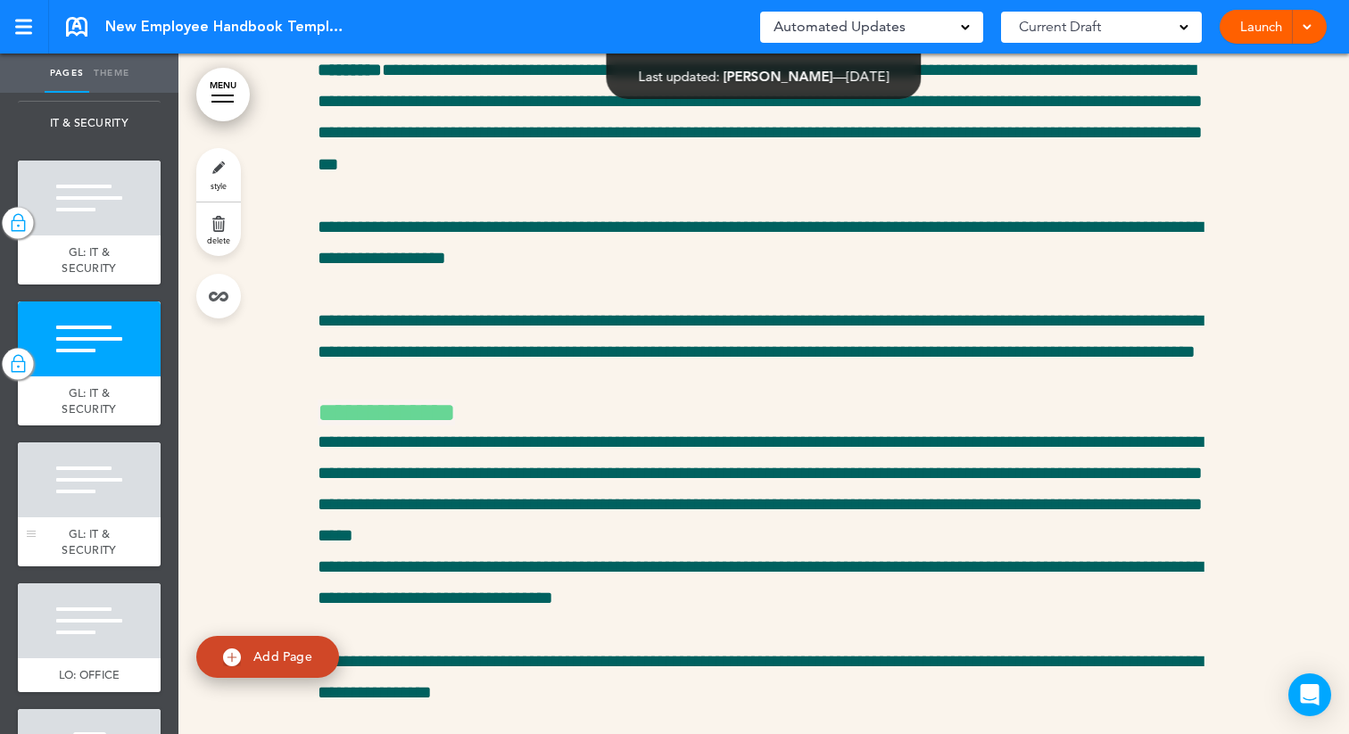
click at [87, 511] on div at bounding box center [89, 480] width 143 height 75
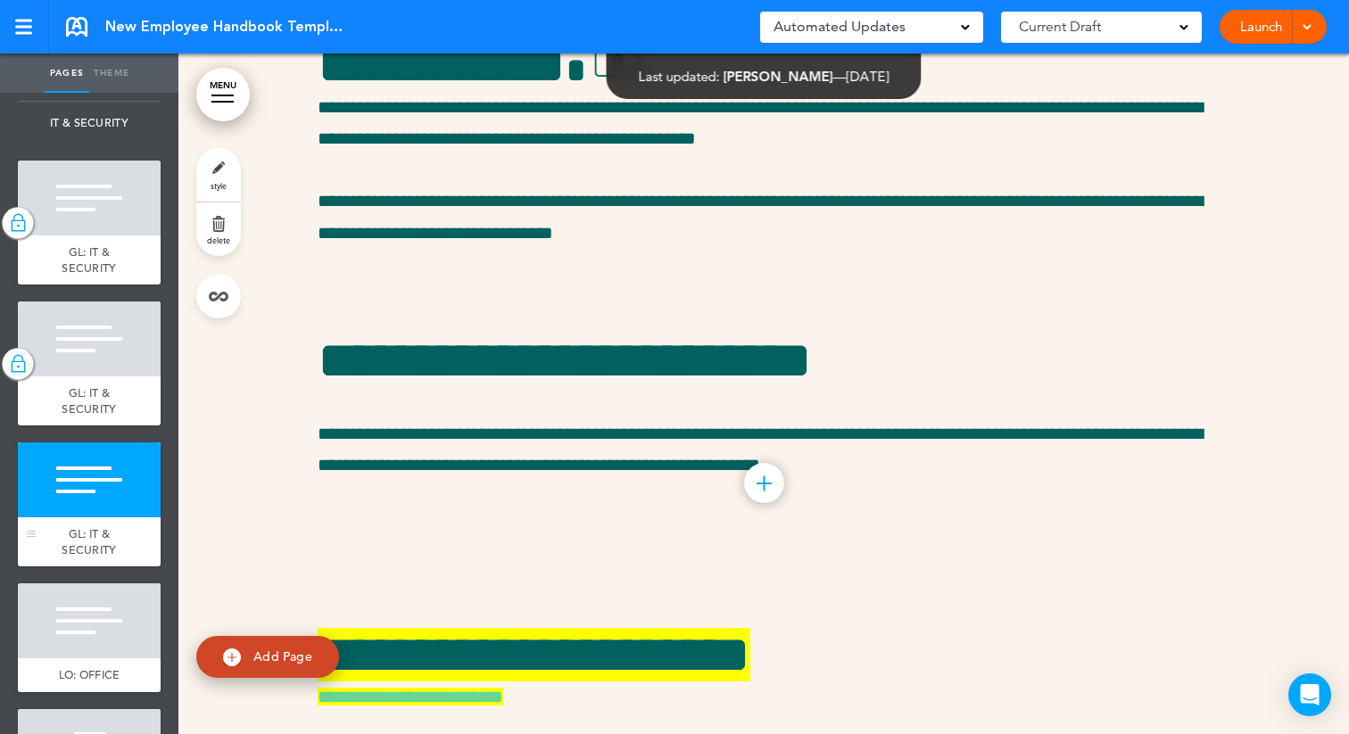
scroll to position [48006, 0]
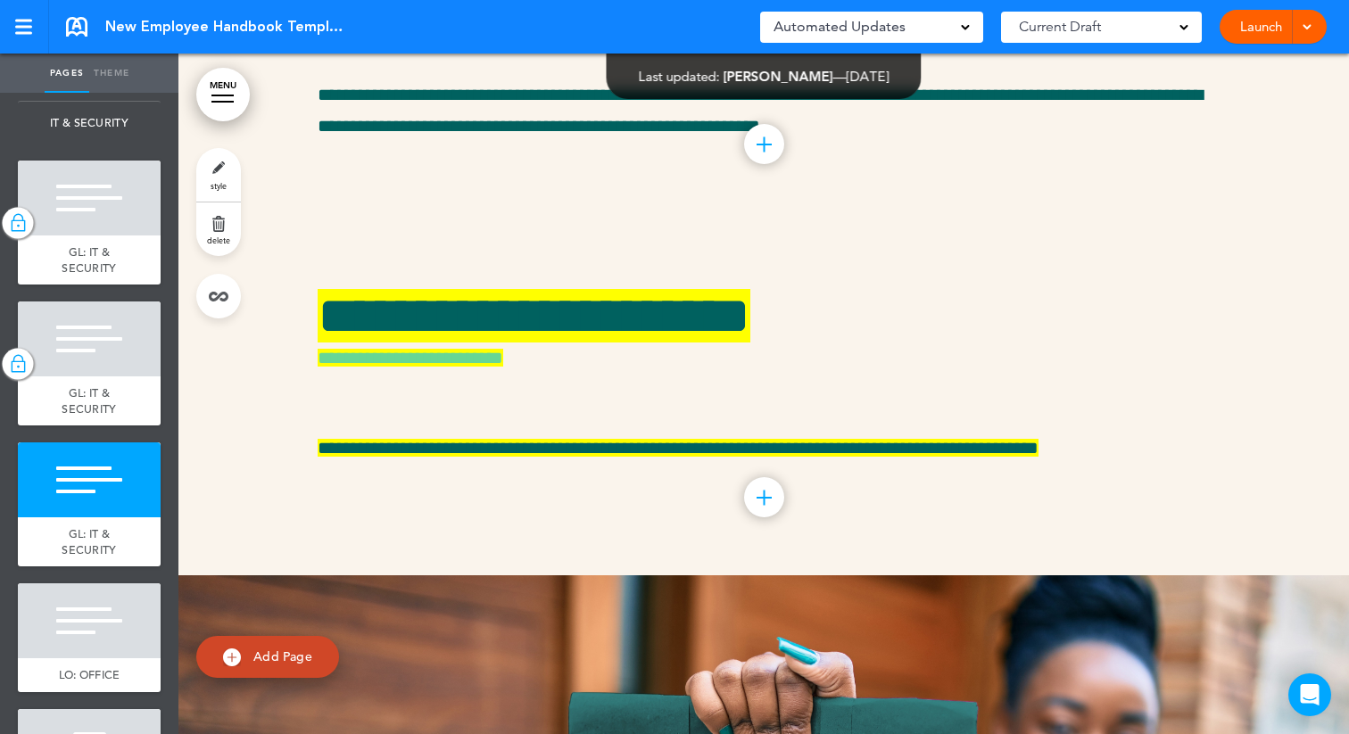
click at [220, 170] on link "style" at bounding box center [218, 175] width 45 height 54
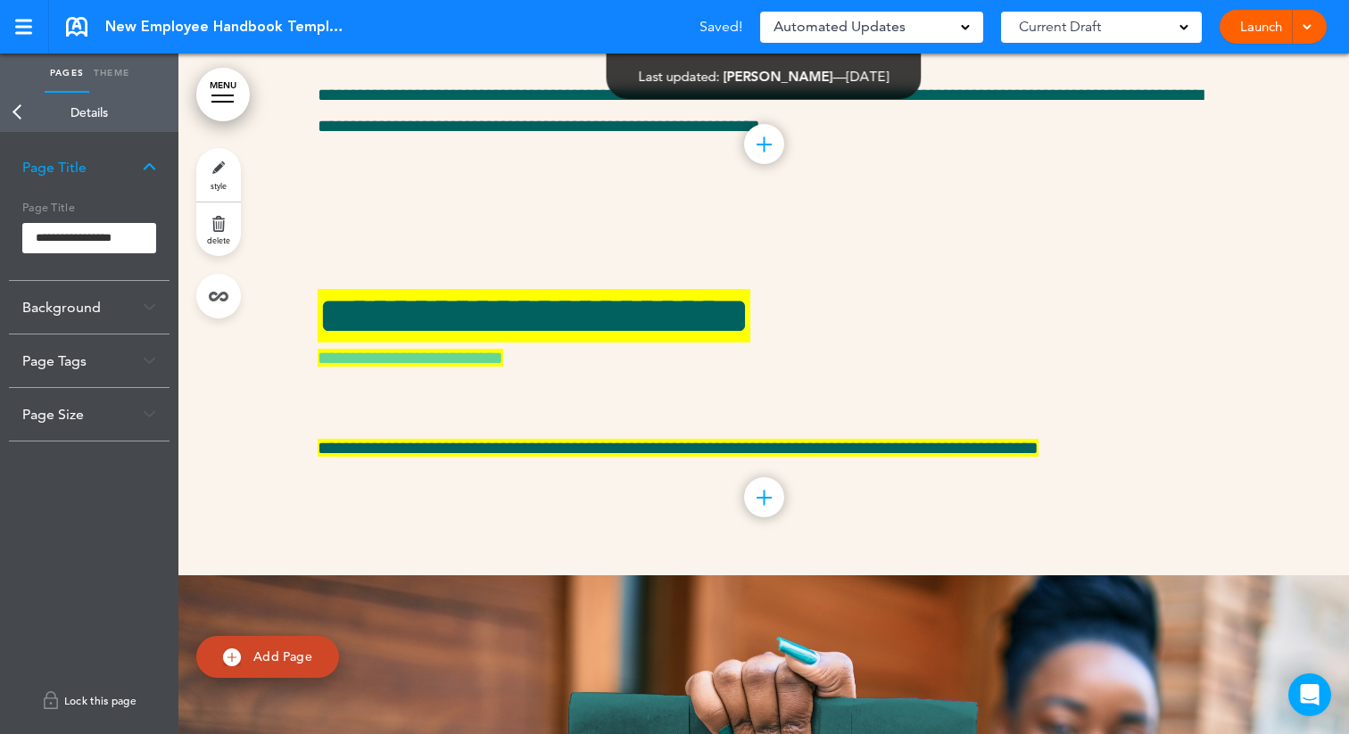
click at [84, 711] on link "Lock this page" at bounding box center [89, 701] width 161 height 50
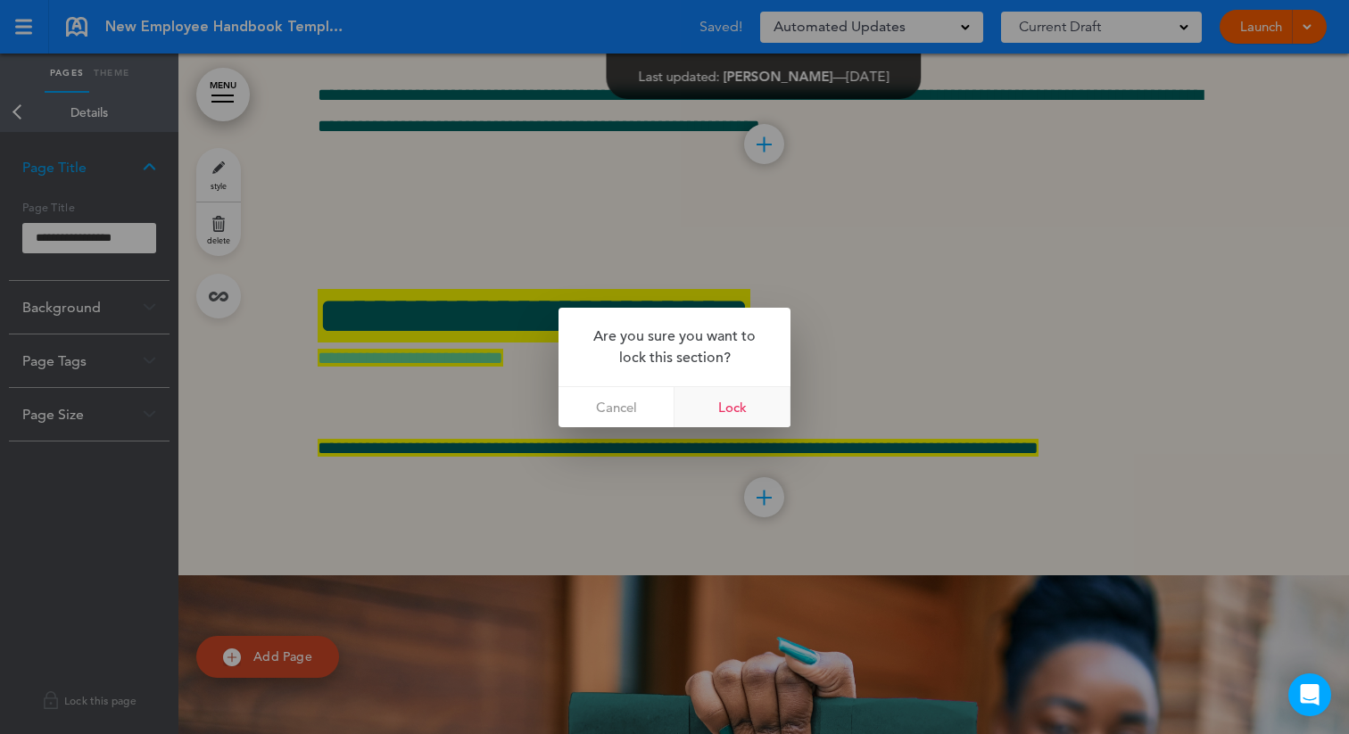
click at [727, 409] on link "Lock" at bounding box center [733, 407] width 116 height 40
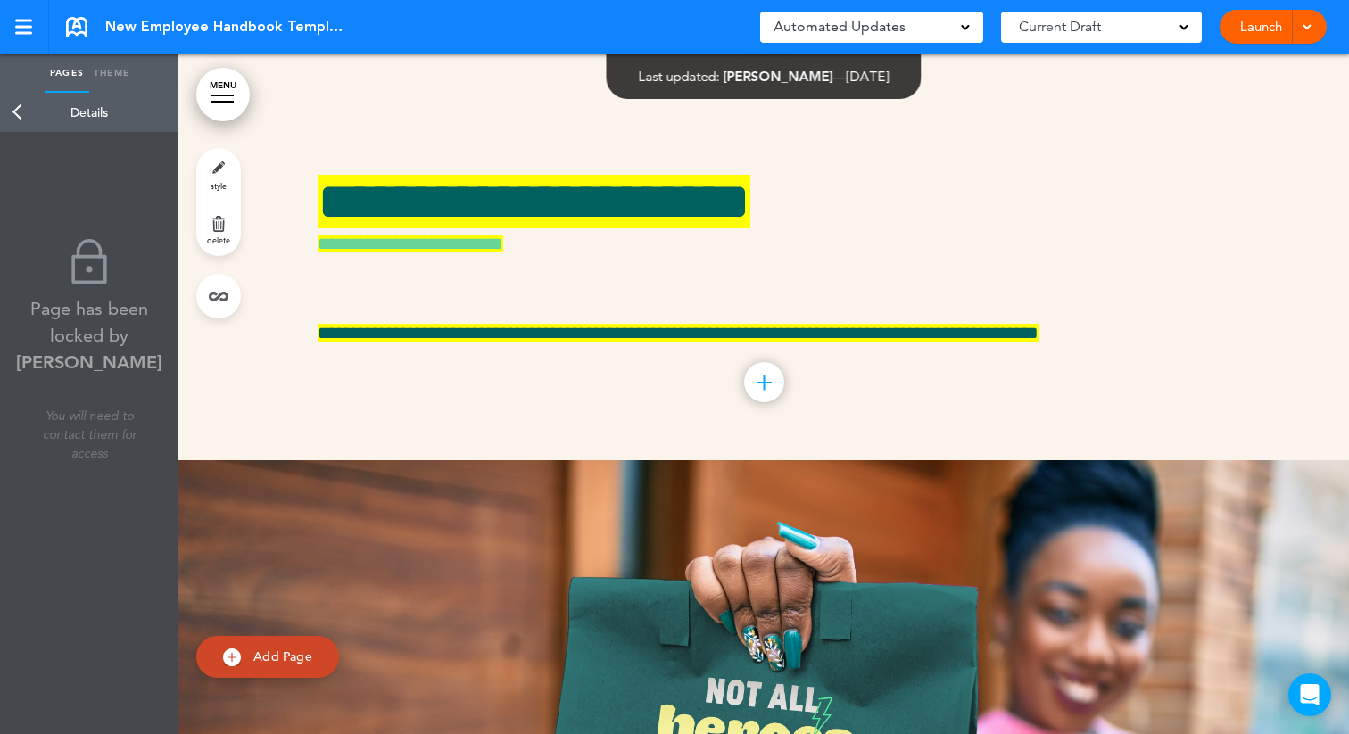
click at [15, 114] on link "Back" at bounding box center [18, 112] width 36 height 39
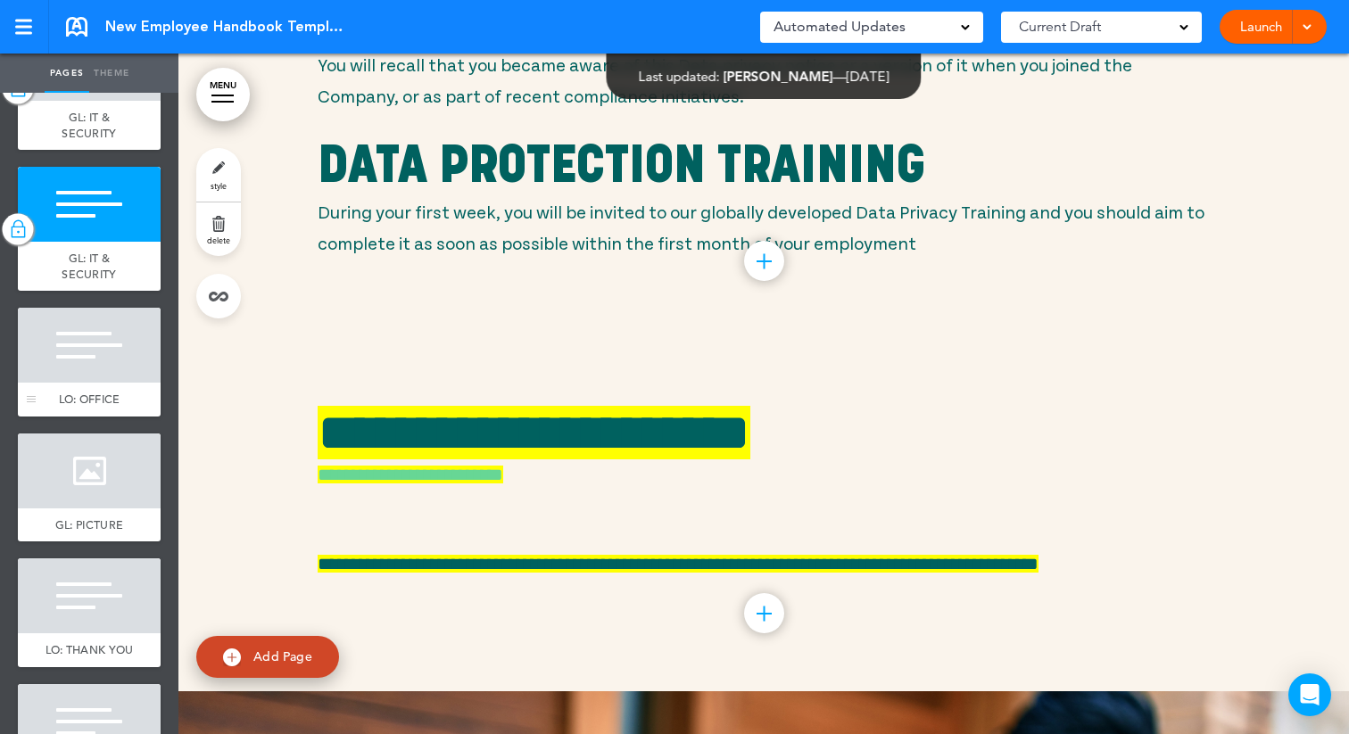
scroll to position [6711, 0]
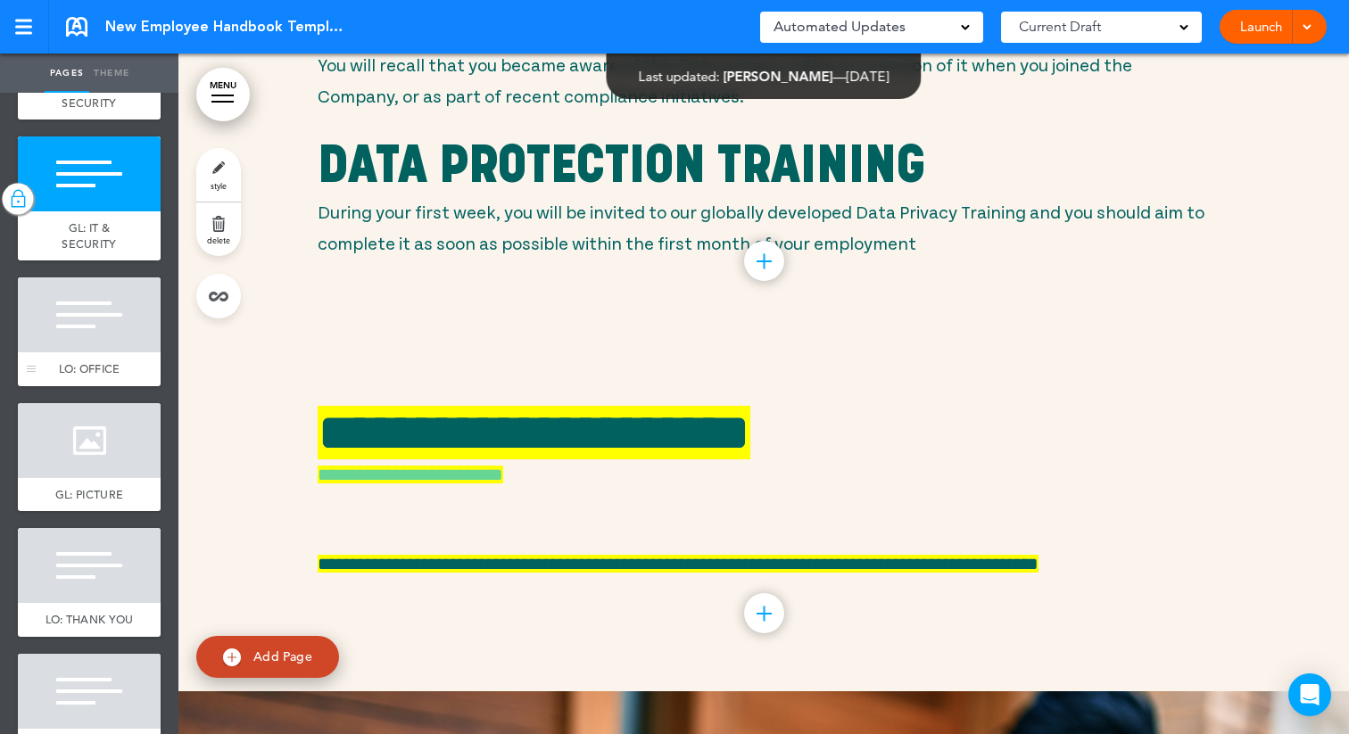
click at [108, 495] on div "GL: PICTURE" at bounding box center [89, 495] width 143 height 34
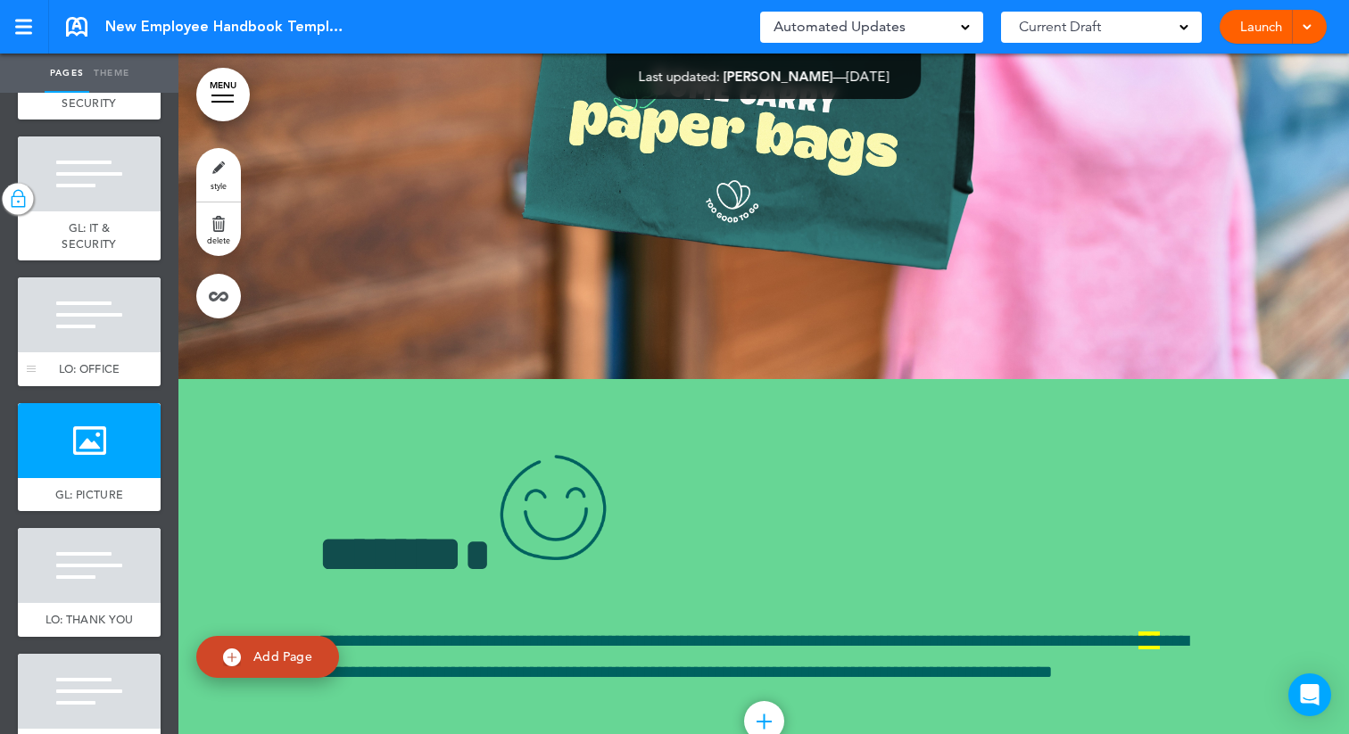
scroll to position [49000, 0]
click at [223, 176] on link "style" at bounding box center [218, 175] width 45 height 54
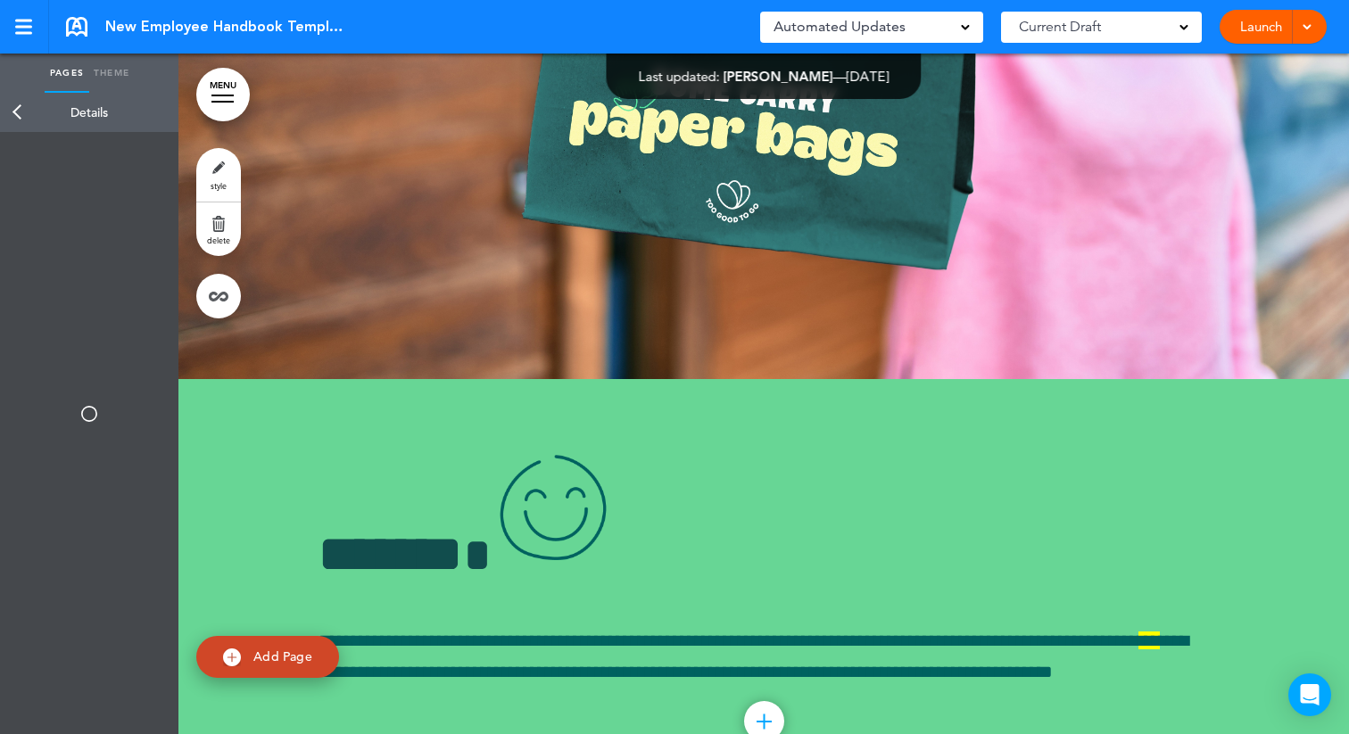
type input "**********"
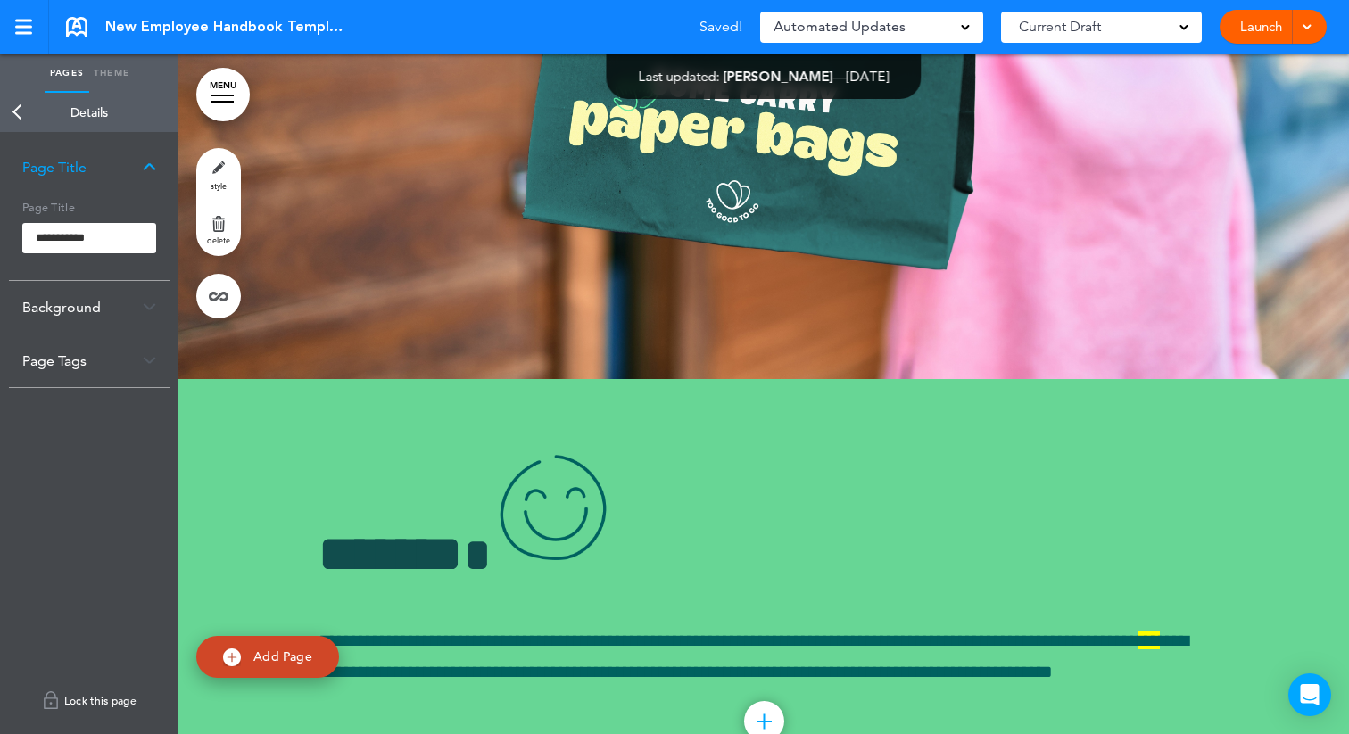
click at [86, 713] on link "Lock this page" at bounding box center [89, 701] width 161 height 50
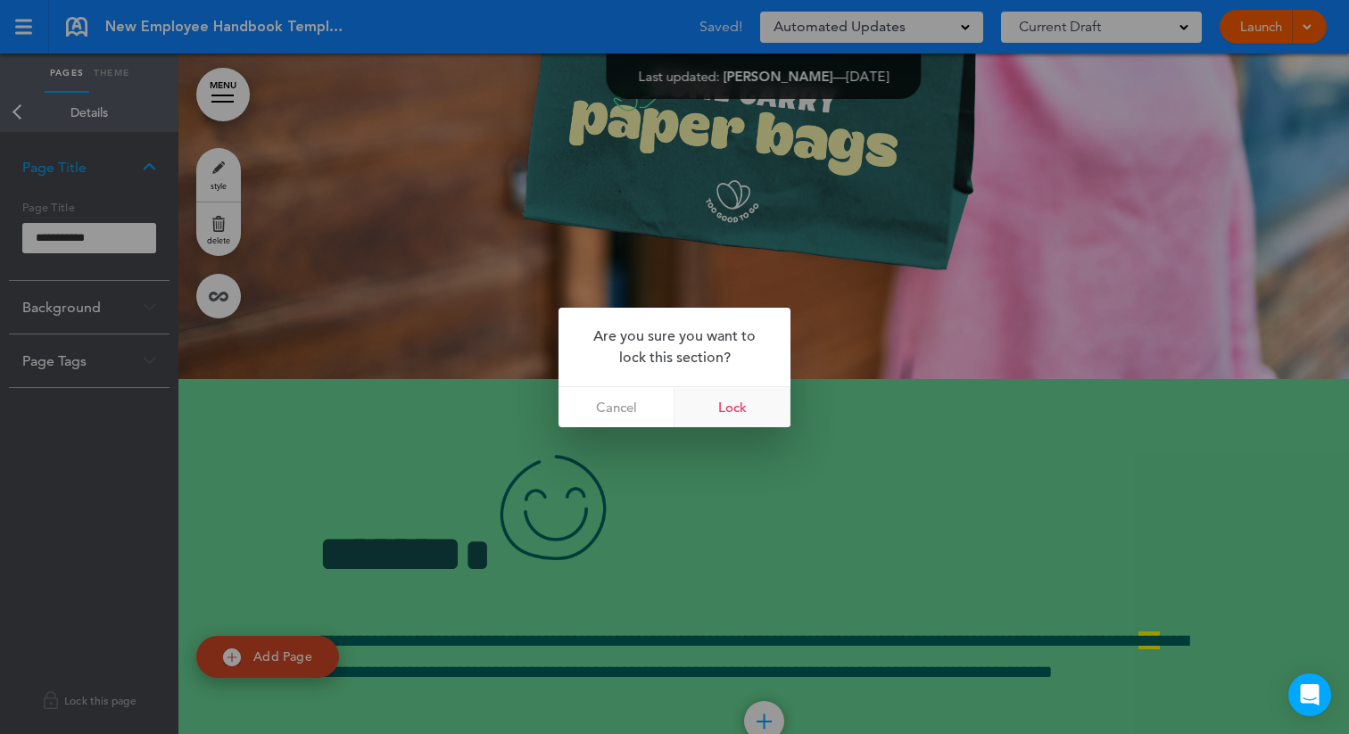
click at [732, 406] on link "Lock" at bounding box center [733, 407] width 116 height 40
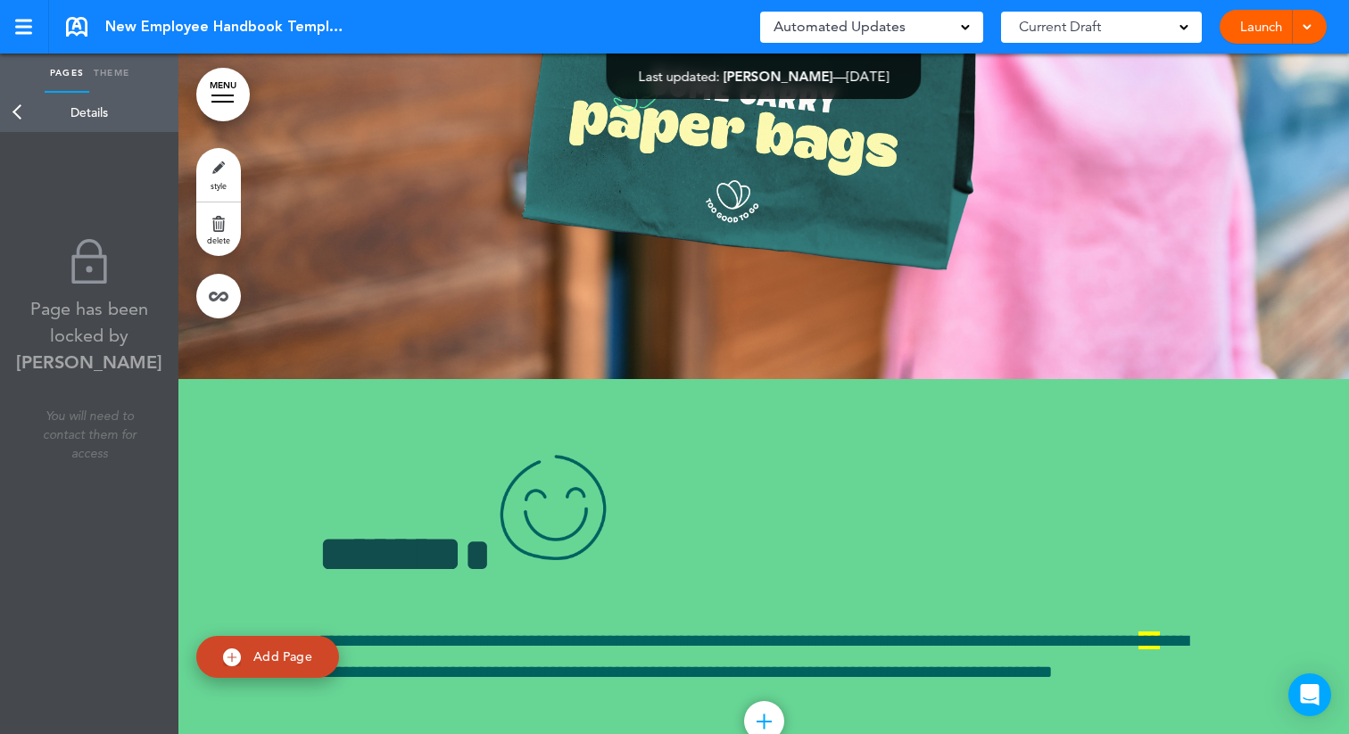
click at [25, 112] on link "Back" at bounding box center [18, 112] width 36 height 39
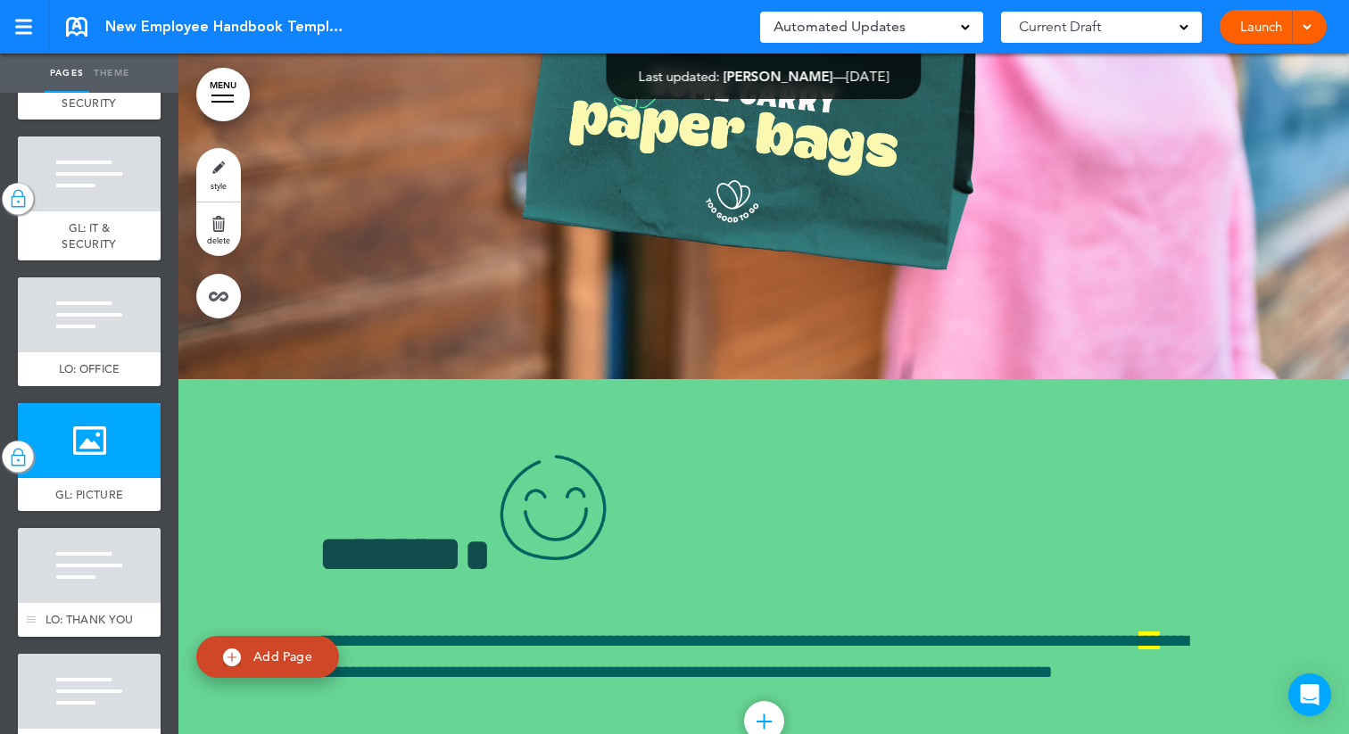
click at [69, 602] on div at bounding box center [89, 565] width 143 height 75
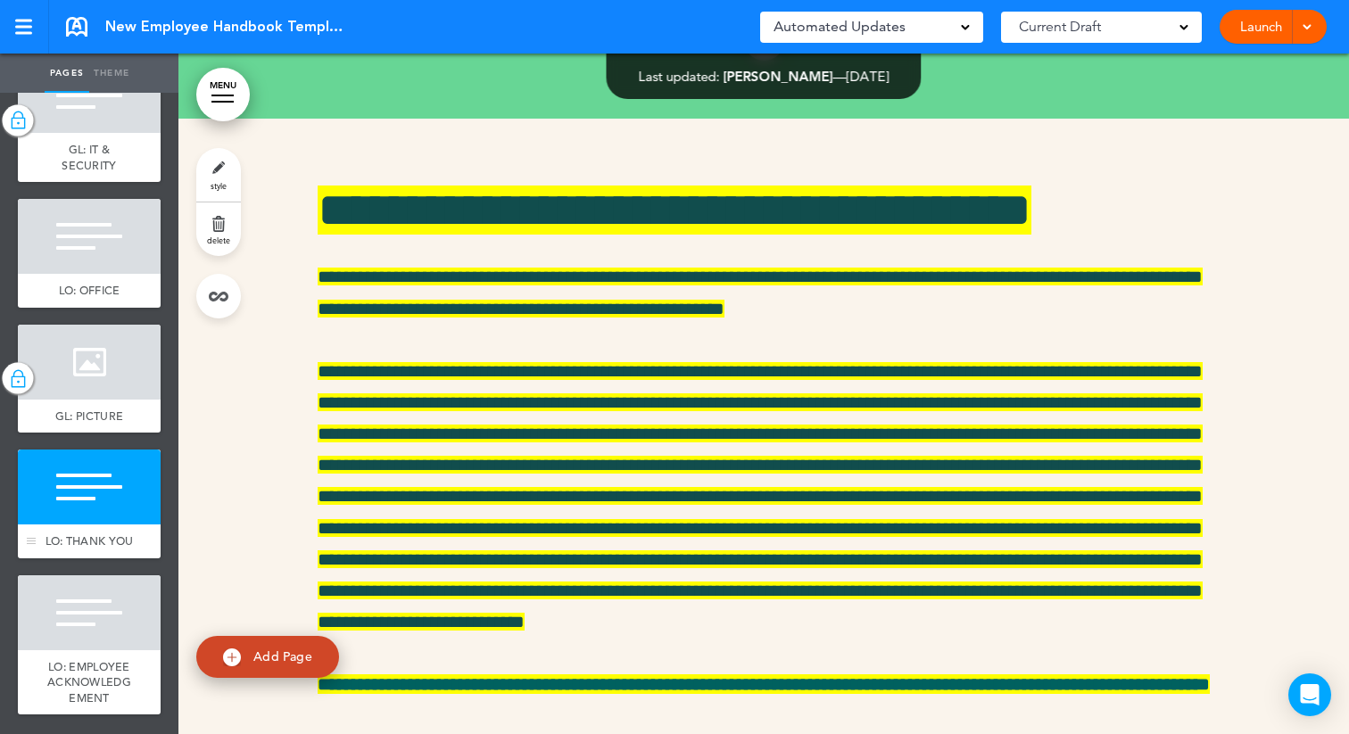
scroll to position [6821, 0]
click at [78, 636] on div at bounding box center [89, 613] width 143 height 75
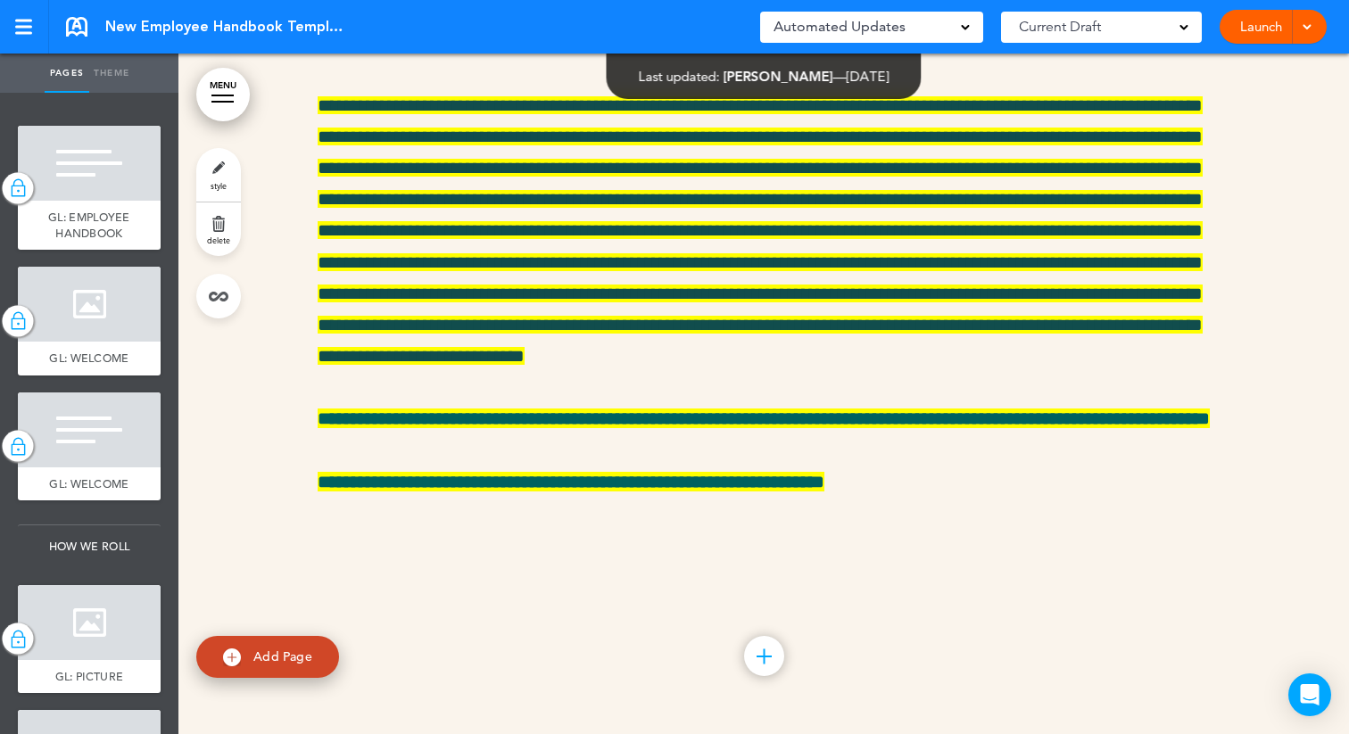
click at [250, 427] on div at bounding box center [763, 294] width 1171 height 882
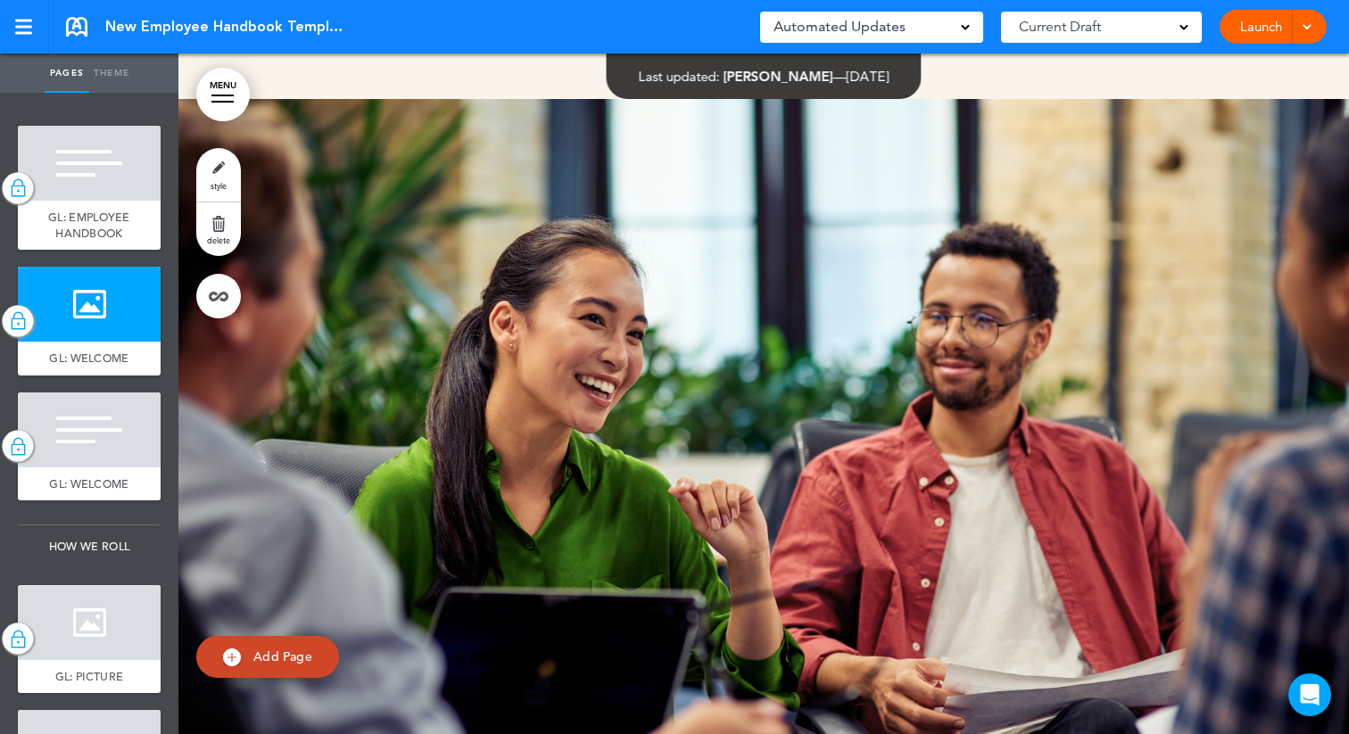
scroll to position [862, 0]
